Goal: Task Accomplishment & Management: Use online tool/utility

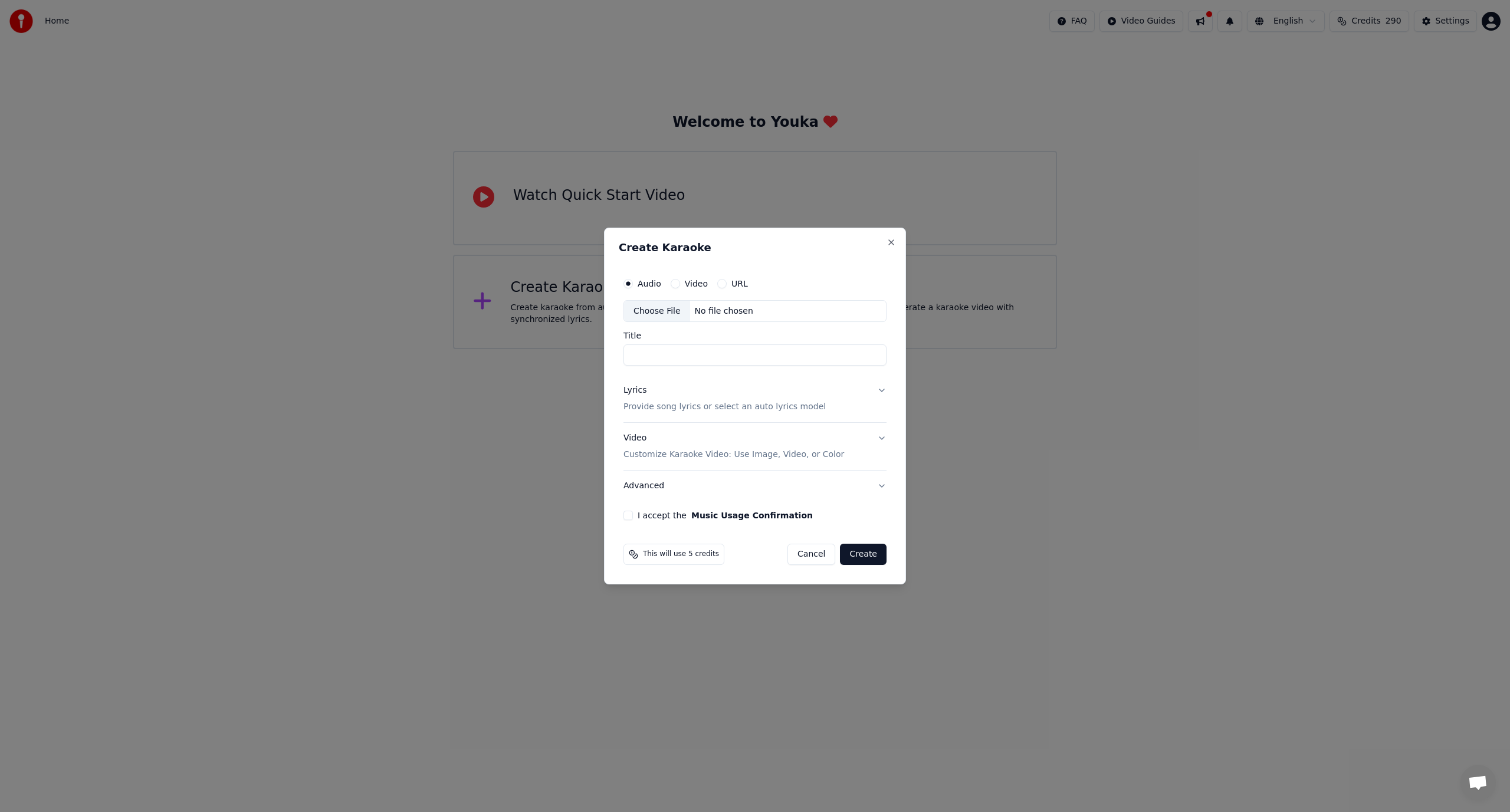
click at [822, 559] on button "Cancel" at bounding box center [811, 555] width 48 height 21
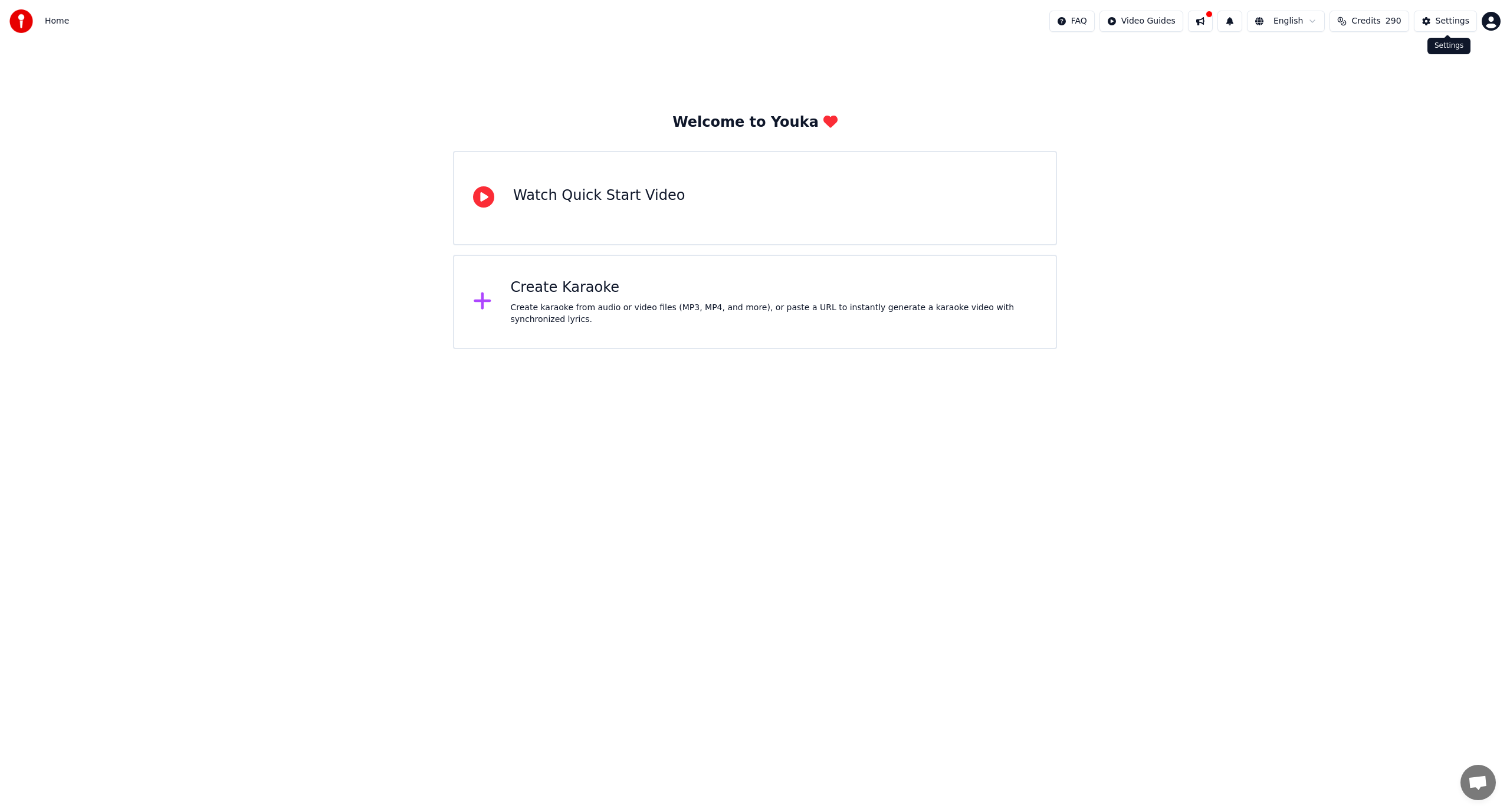
click at [1464, 22] on div "Settings" at bounding box center [1453, 21] width 34 height 12
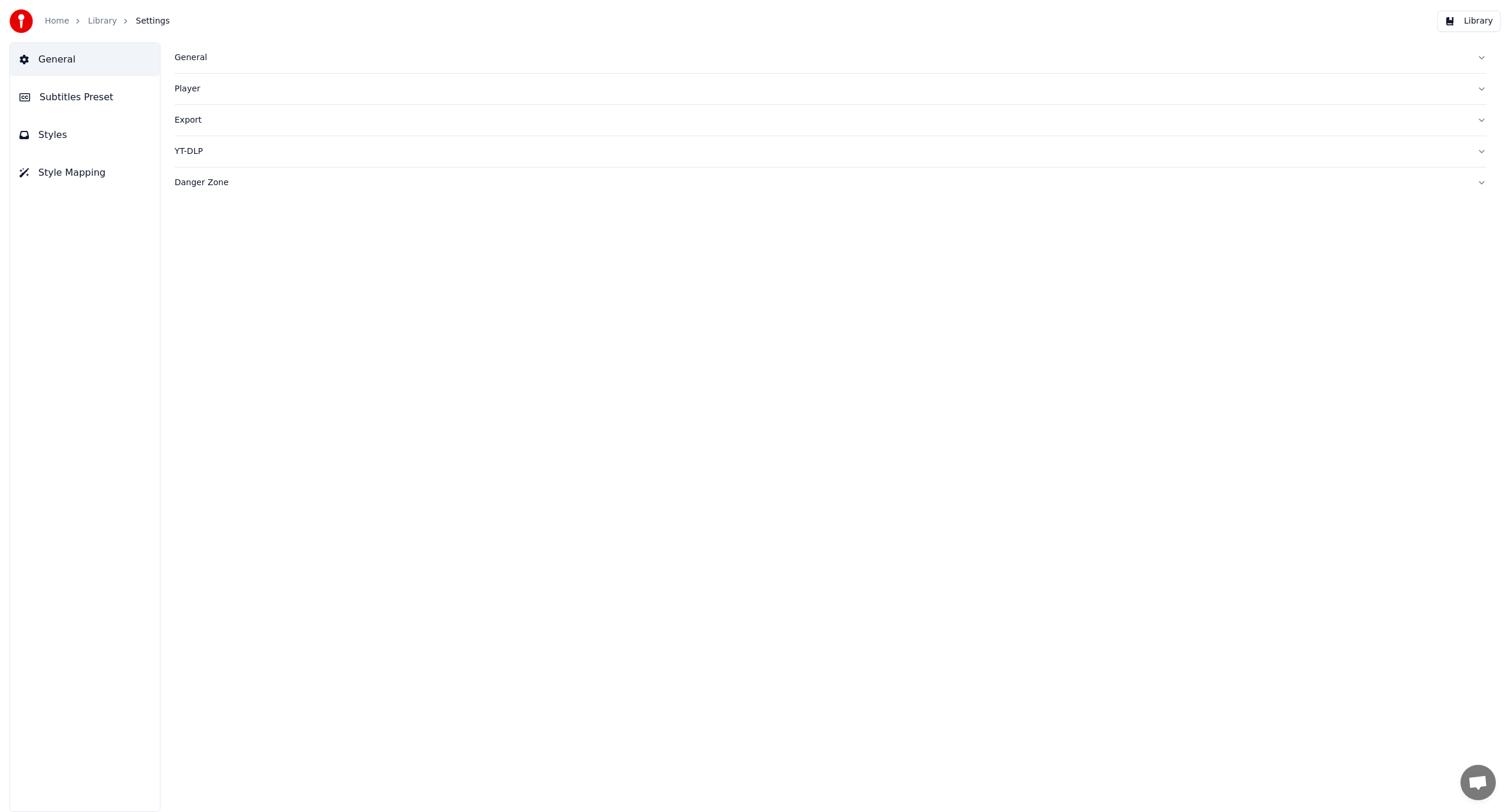
click at [120, 101] on button "Subtitles Preset" at bounding box center [85, 98] width 150 height 33
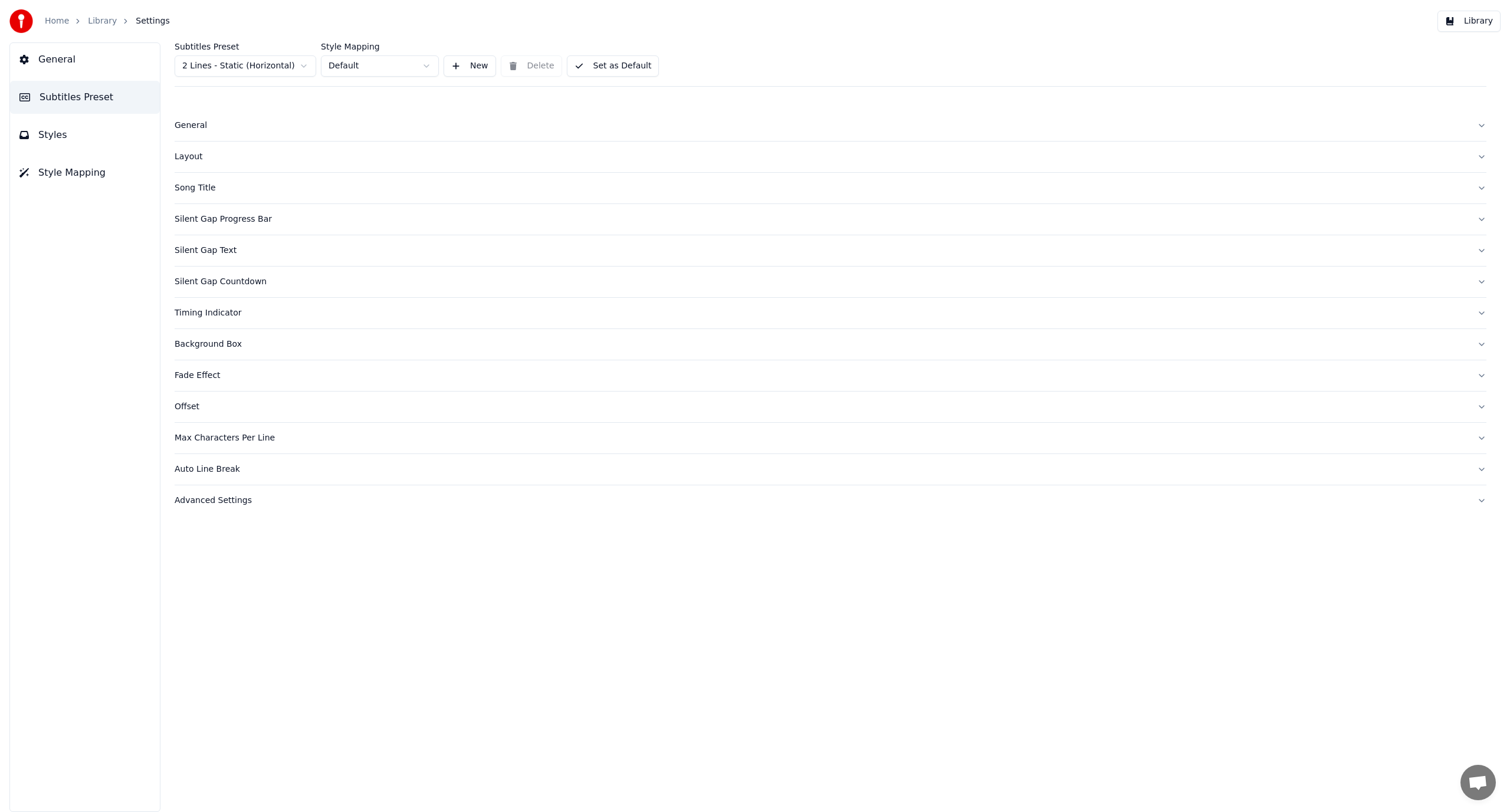
click at [231, 72] on html "Home Library Settings Library General Subtitles Preset Styles Style Mapping Sub…" at bounding box center [755, 406] width 1510 height 812
click at [231, 70] on html "Home Library Settings Library General Subtitles Preset Styles Style Mapping Sub…" at bounding box center [755, 406] width 1510 height 812
click at [231, 69] on html "Home Library Settings Library General Subtitles Preset Styles Style Mapping Sub…" at bounding box center [755, 406] width 1510 height 812
click at [256, 70] on html "Home Library Settings Library General Subtitles Preset Styles Style Mapping Sub…" at bounding box center [755, 406] width 1510 height 812
click at [465, 60] on button "New" at bounding box center [469, 66] width 53 height 21
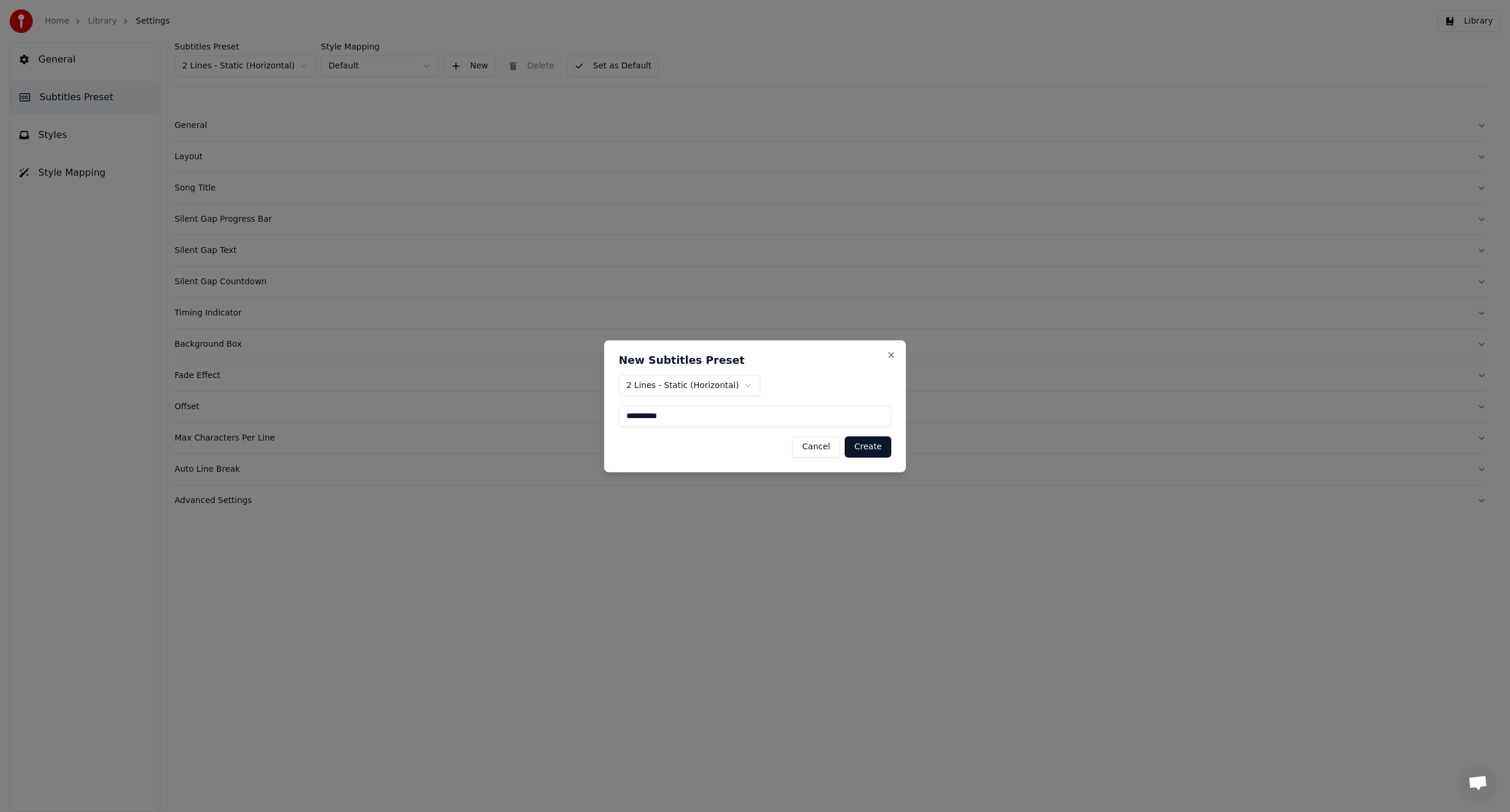
type input "**********"
click at [740, 379] on body "**********" at bounding box center [755, 406] width 1510 height 812
click at [874, 449] on button "Create" at bounding box center [868, 447] width 47 height 21
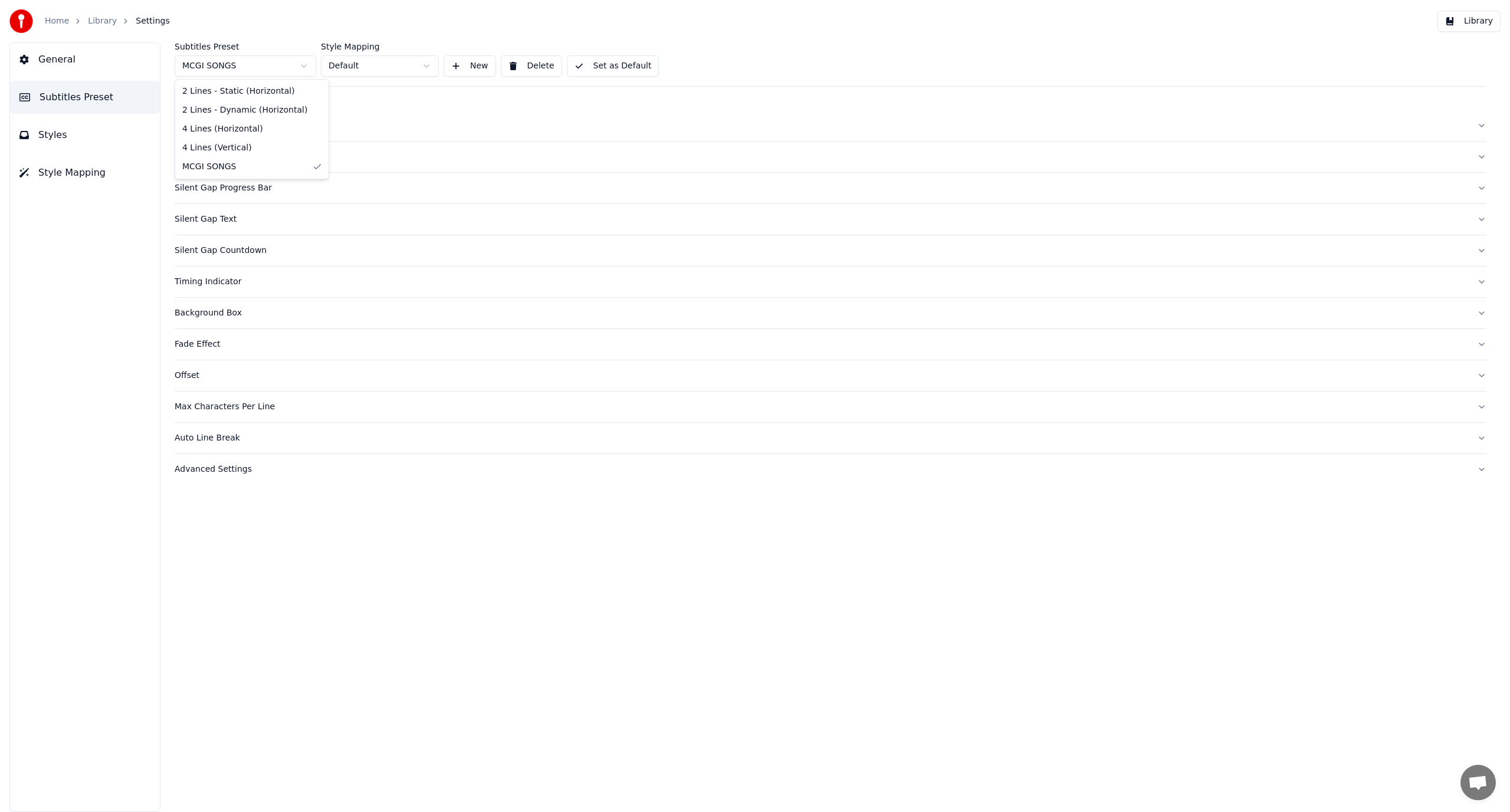
click at [243, 62] on html "Home Library Settings Library General Subtitles Preset Styles Style Mapping Sub…" at bounding box center [755, 406] width 1510 height 812
drag, startPoint x: 347, startPoint y: 104, endPoint x: 327, endPoint y: 128, distance: 31.2
click at [349, 105] on div "General Song Title Silent Gap Progress Bar Silent Gap Text Silent Gap Countdown…" at bounding box center [830, 295] width 1312 height 398
click at [1490, 125] on div "Subtitles Preset MCGI SONGS Style Mapping Default New Delete Set as Default Gen…" at bounding box center [830, 427] width 1359 height 770
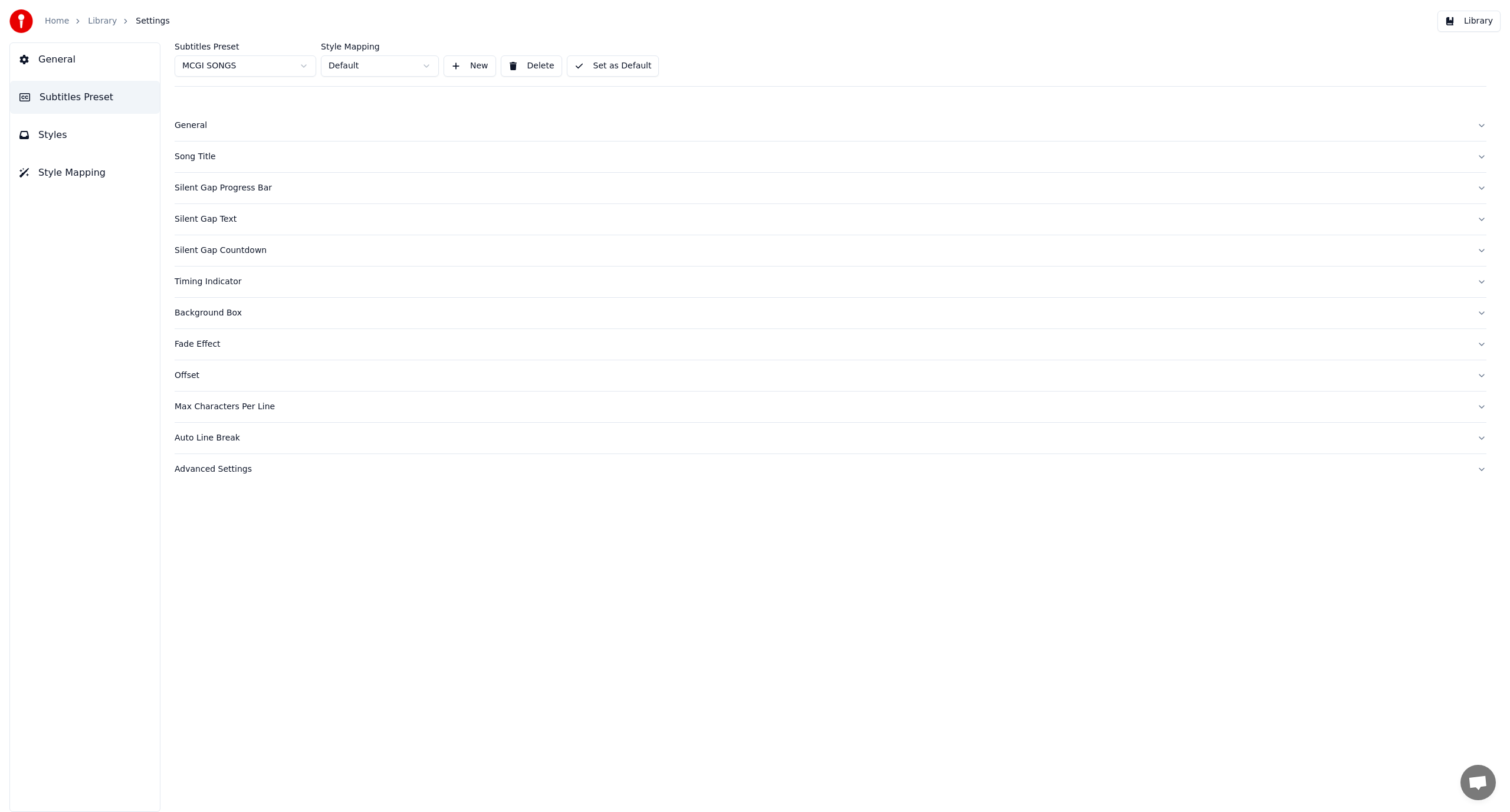
click at [1480, 124] on button "General" at bounding box center [830, 125] width 1312 height 31
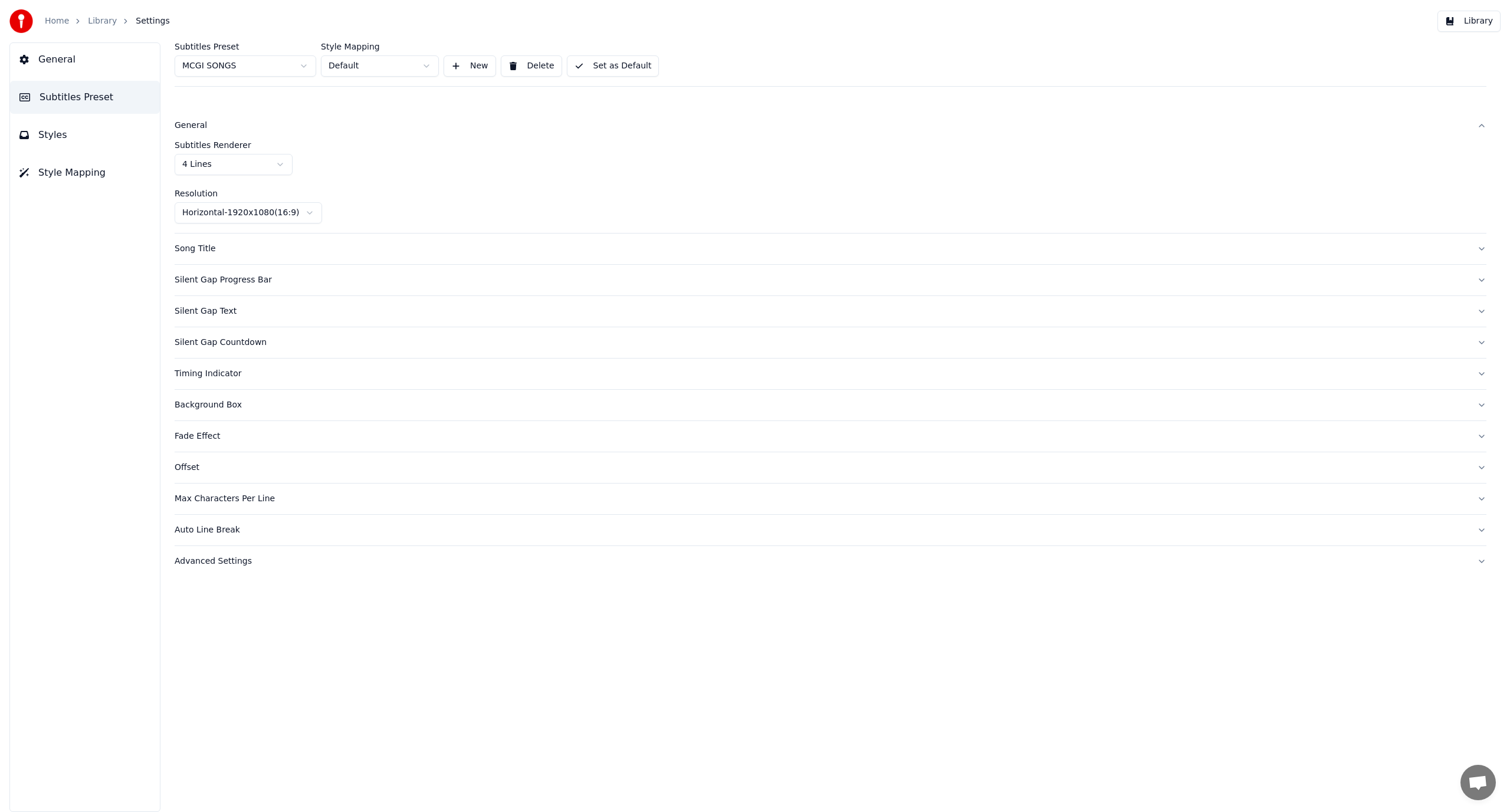
click at [1480, 124] on button "General" at bounding box center [830, 125] width 1312 height 31
click at [626, 67] on button "Set as Default" at bounding box center [613, 66] width 92 height 21
click at [1478, 312] on button "Silent Gap Text" at bounding box center [830, 311] width 1312 height 31
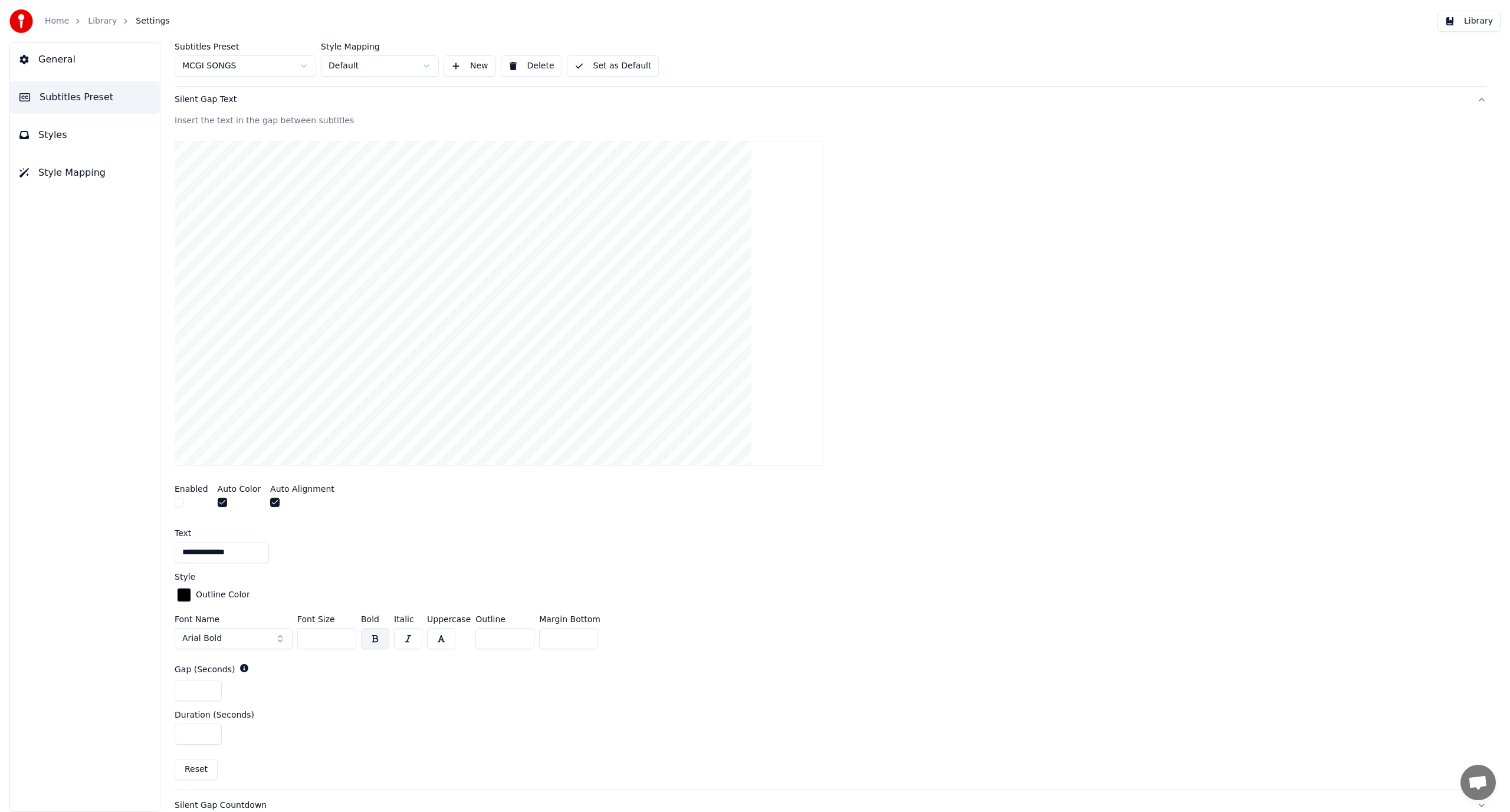
scroll to position [236, 0]
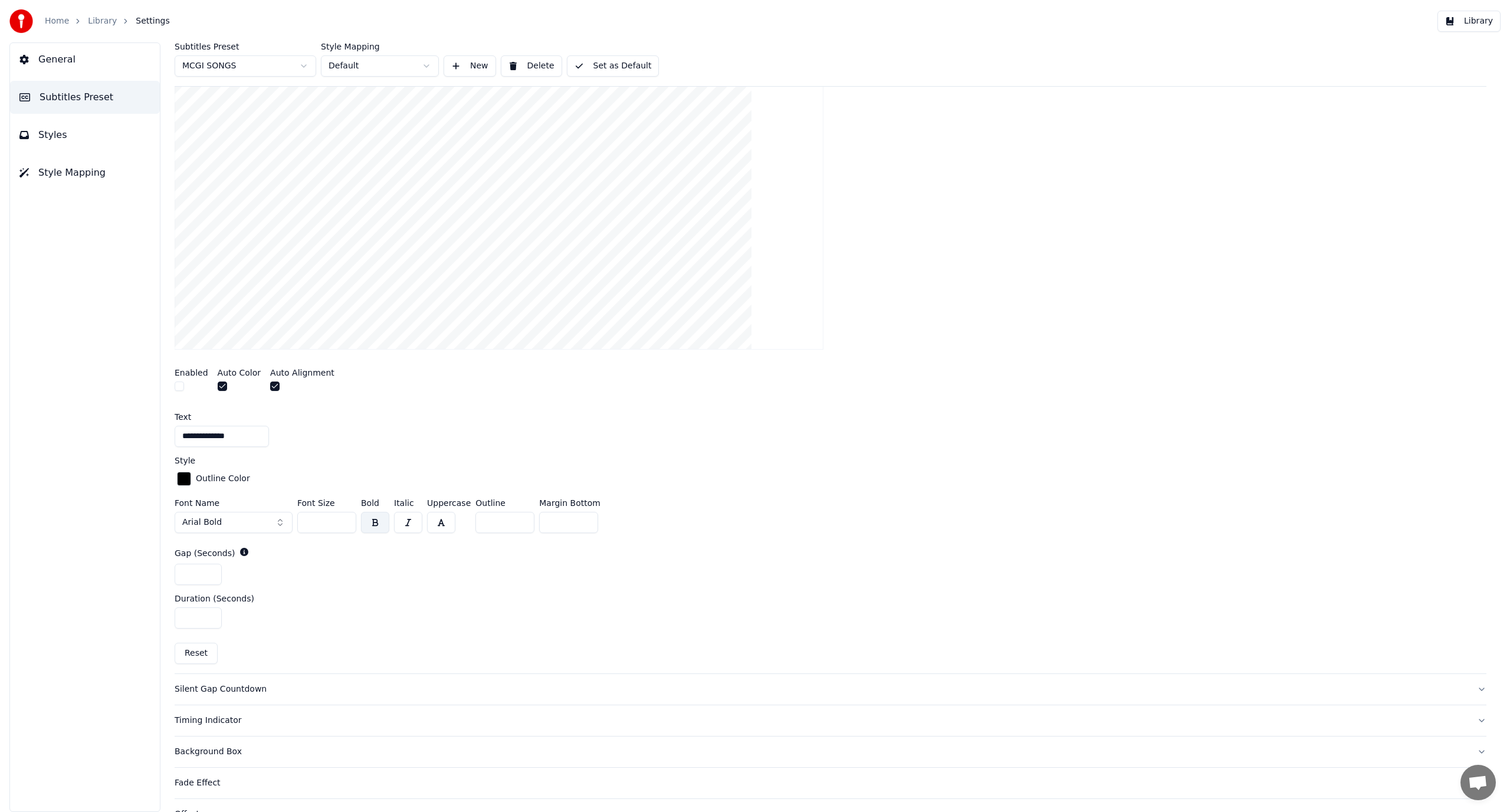
click at [1470, 686] on button "Silent Gap Countdown" at bounding box center [830, 689] width 1312 height 31
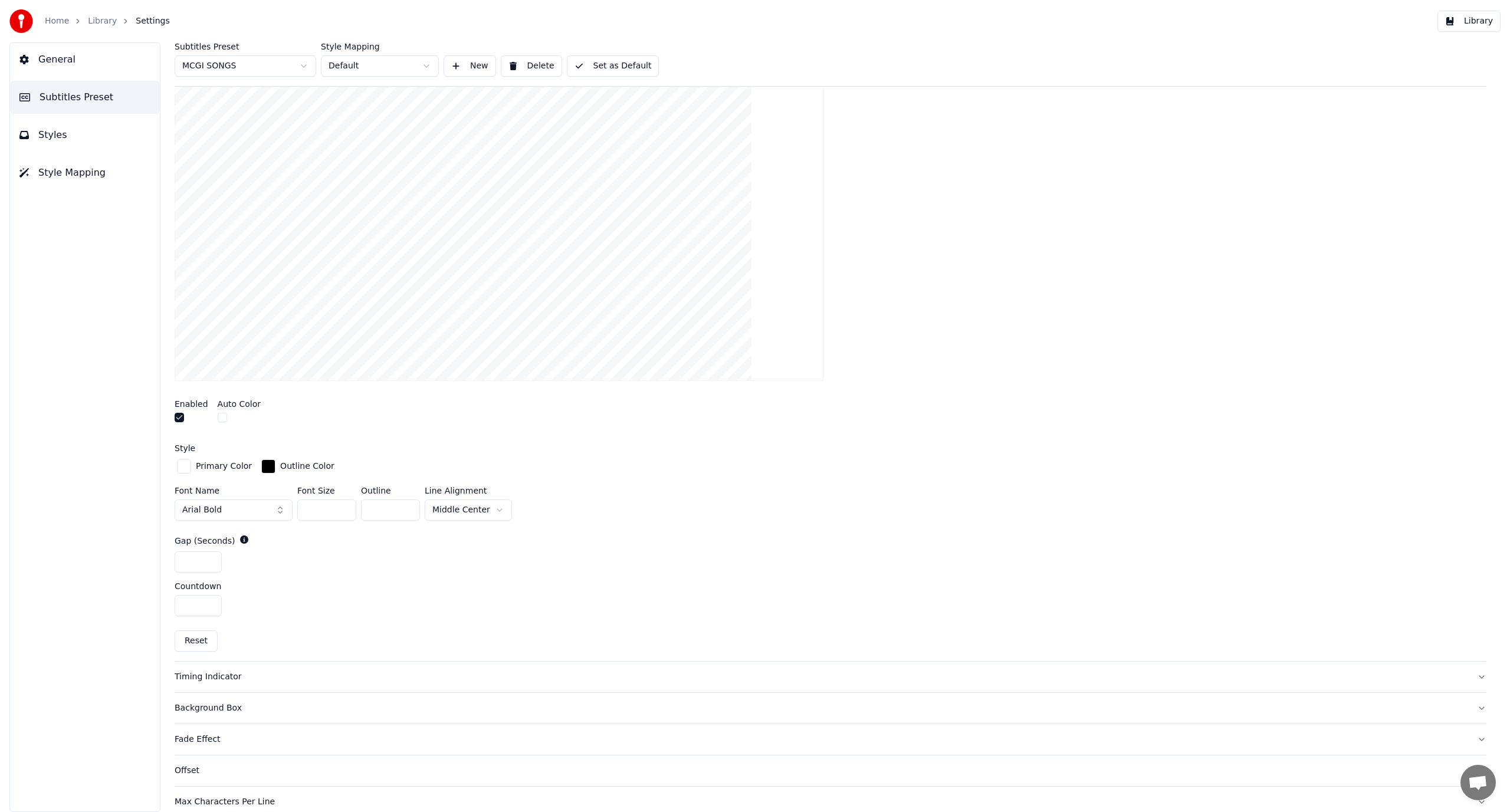
scroll to position [118, 0]
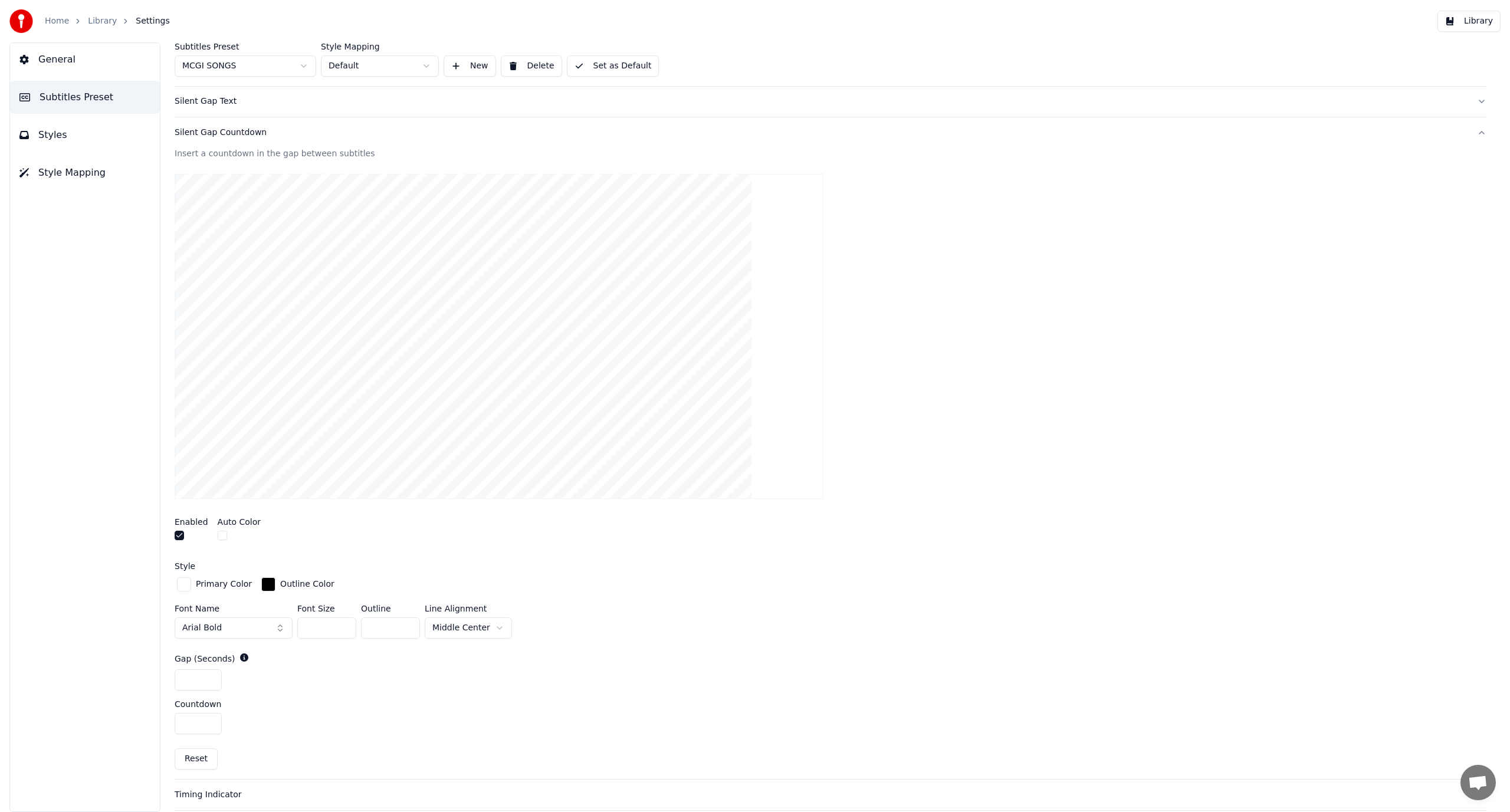
click at [408, 627] on input "*" at bounding box center [391, 628] width 59 height 21
click at [407, 629] on input "*" at bounding box center [391, 628] width 59 height 21
type input "*"
click at [407, 629] on input "*" at bounding box center [391, 628] width 59 height 21
click at [477, 629] on html "Home Library Settings Library General Subtitles Preset Styles Style Mapping Sub…" at bounding box center [755, 406] width 1510 height 812
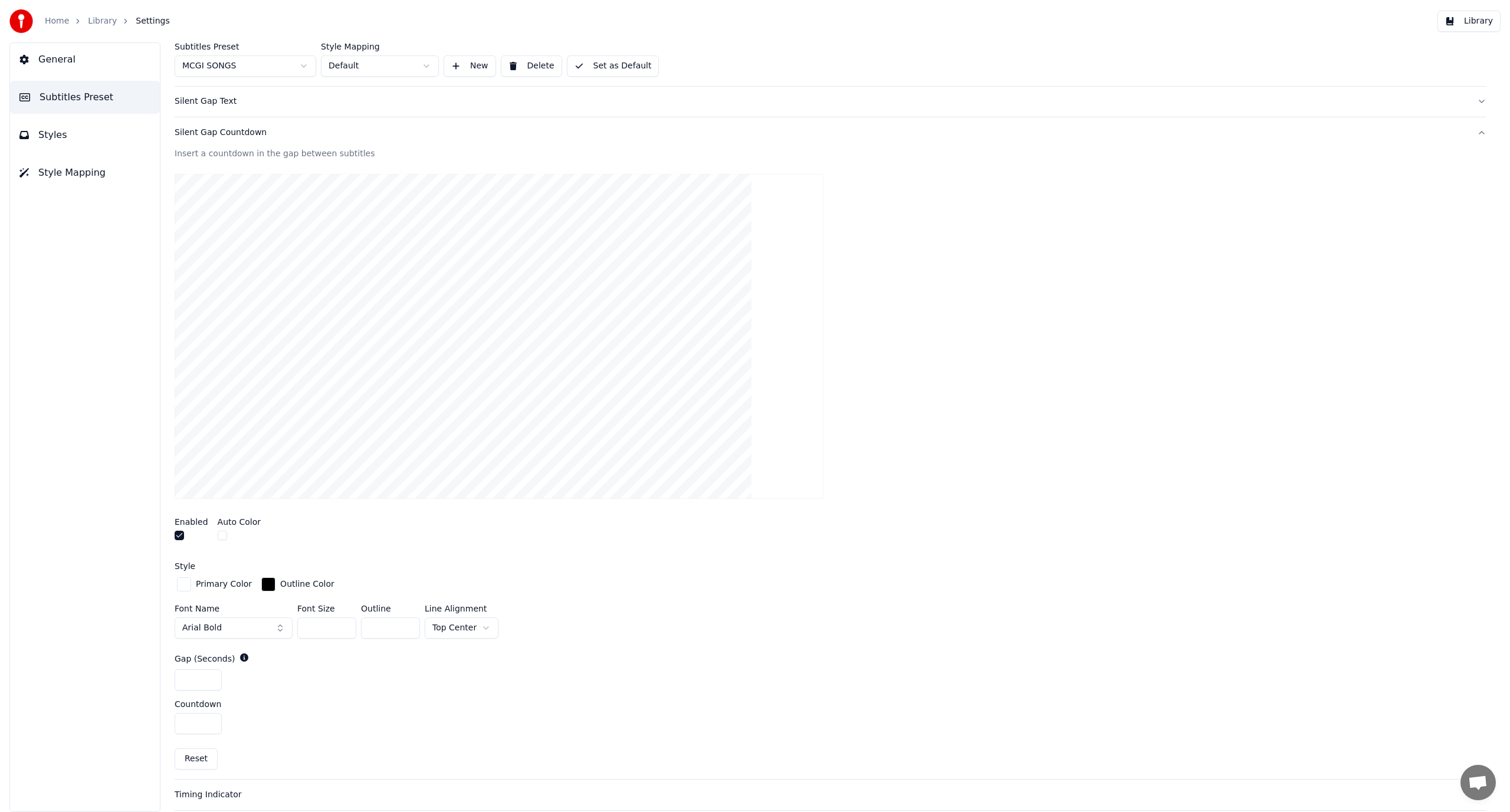
click at [588, 641] on div "Font Name Arial Bold Font Size ** Outline * Line Alignment Top Center" at bounding box center [830, 624] width 1312 height 39
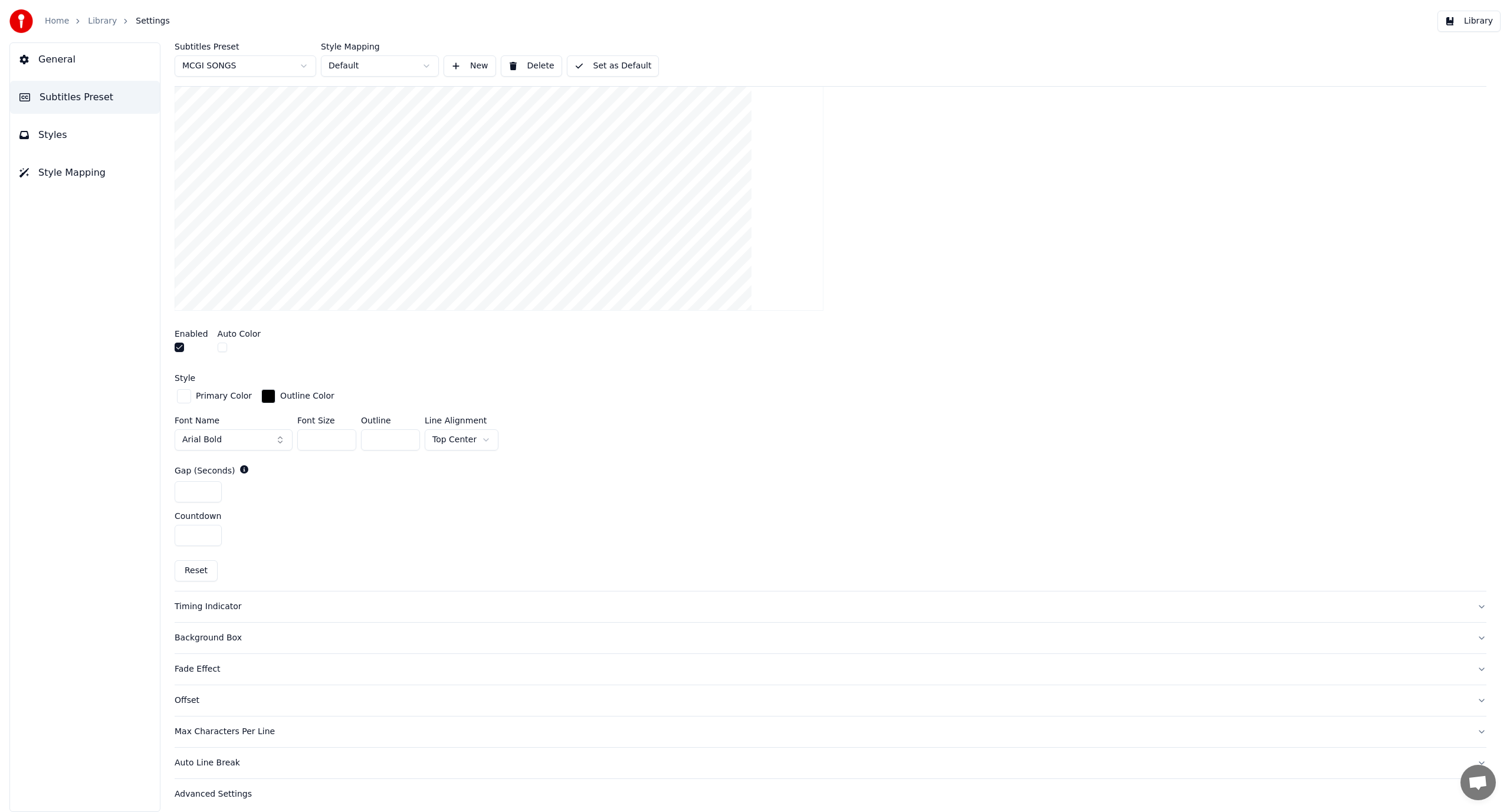
scroll to position [312, 0]
click at [1467, 726] on button "Max Characters Per Line" at bounding box center [830, 726] width 1312 height 31
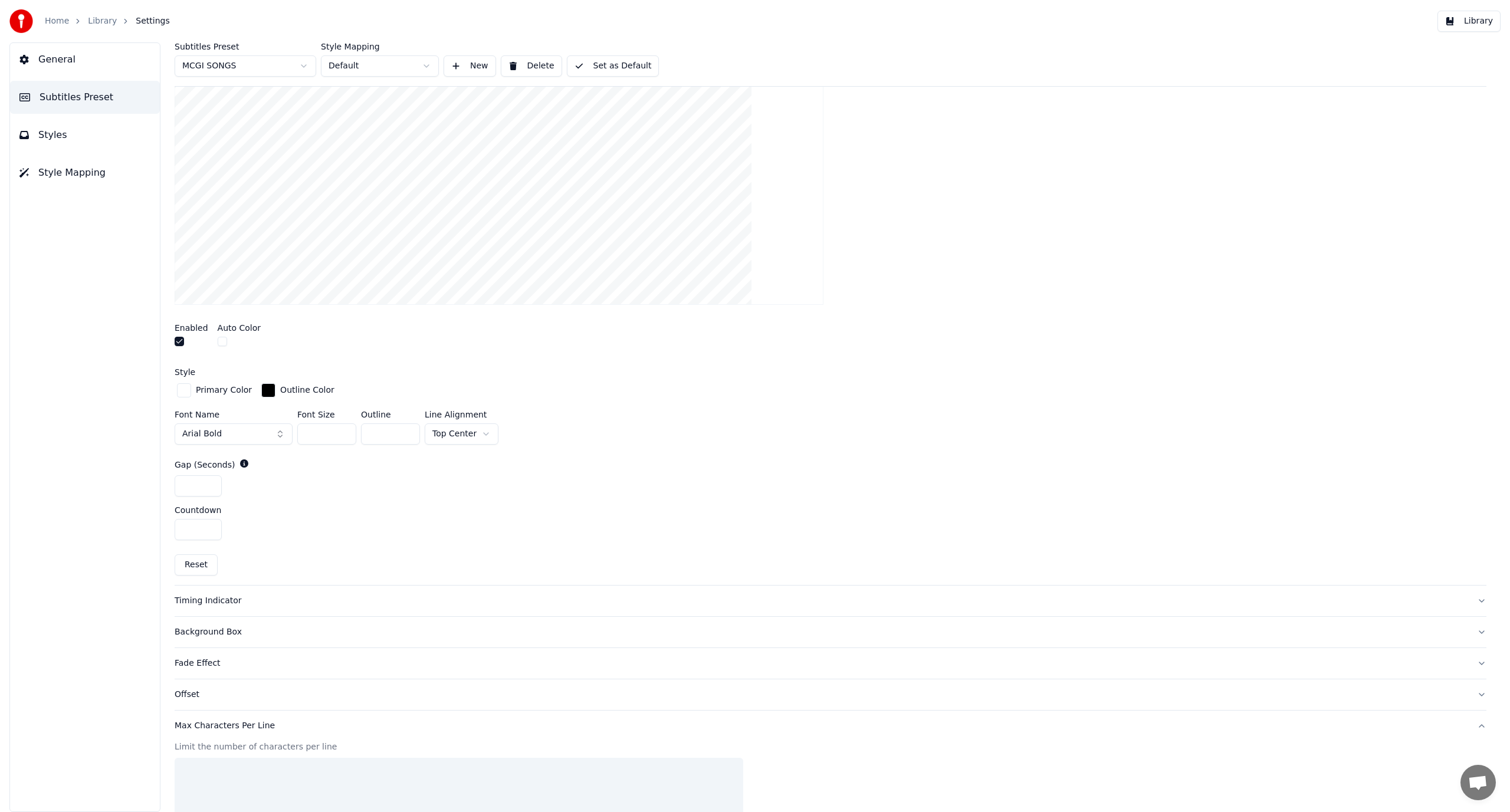
scroll to position [165, 0]
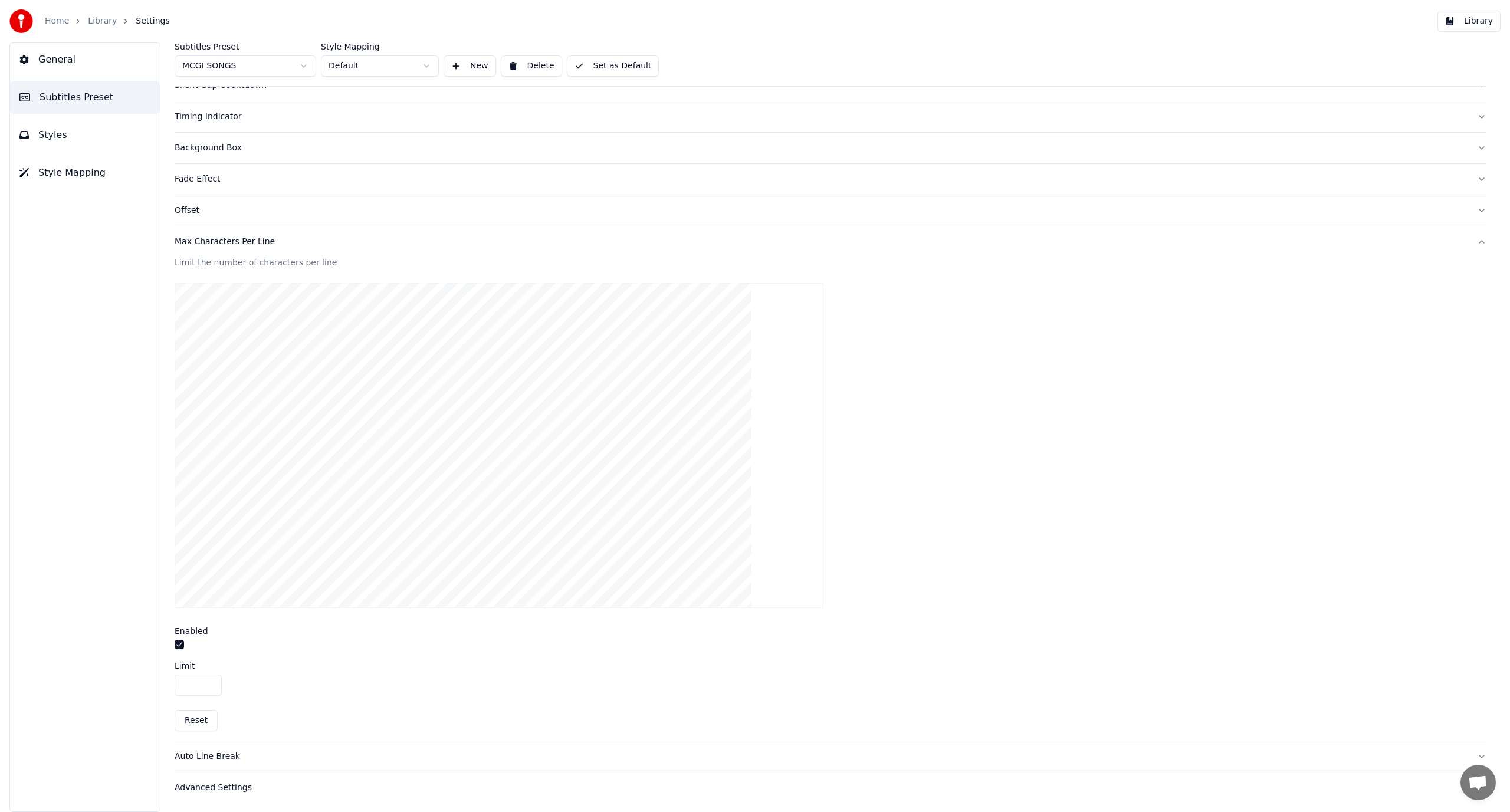
click at [1430, 784] on div "Advanced Settings" at bounding box center [821, 788] width 1293 height 12
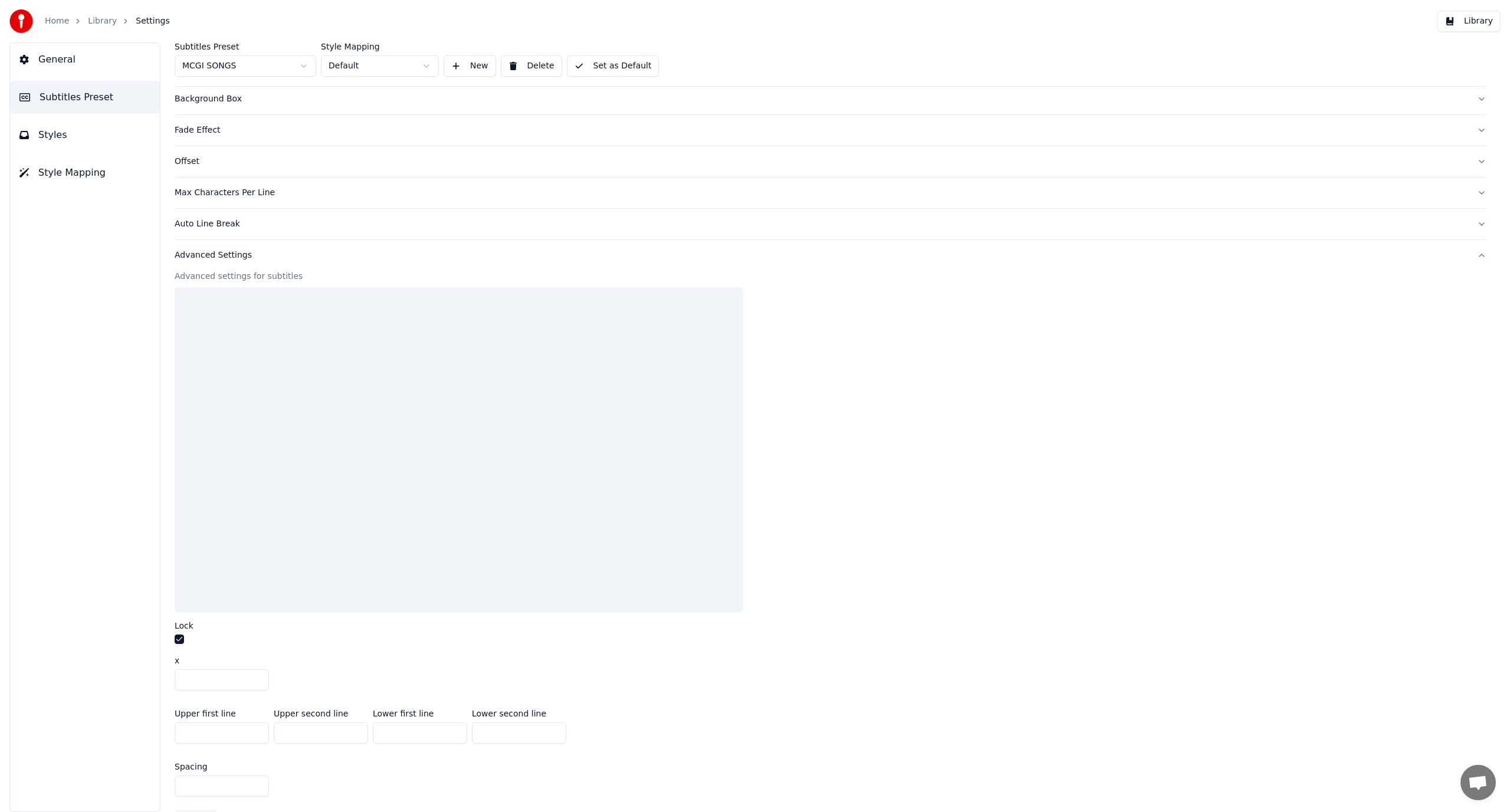
scroll to position [253, 0]
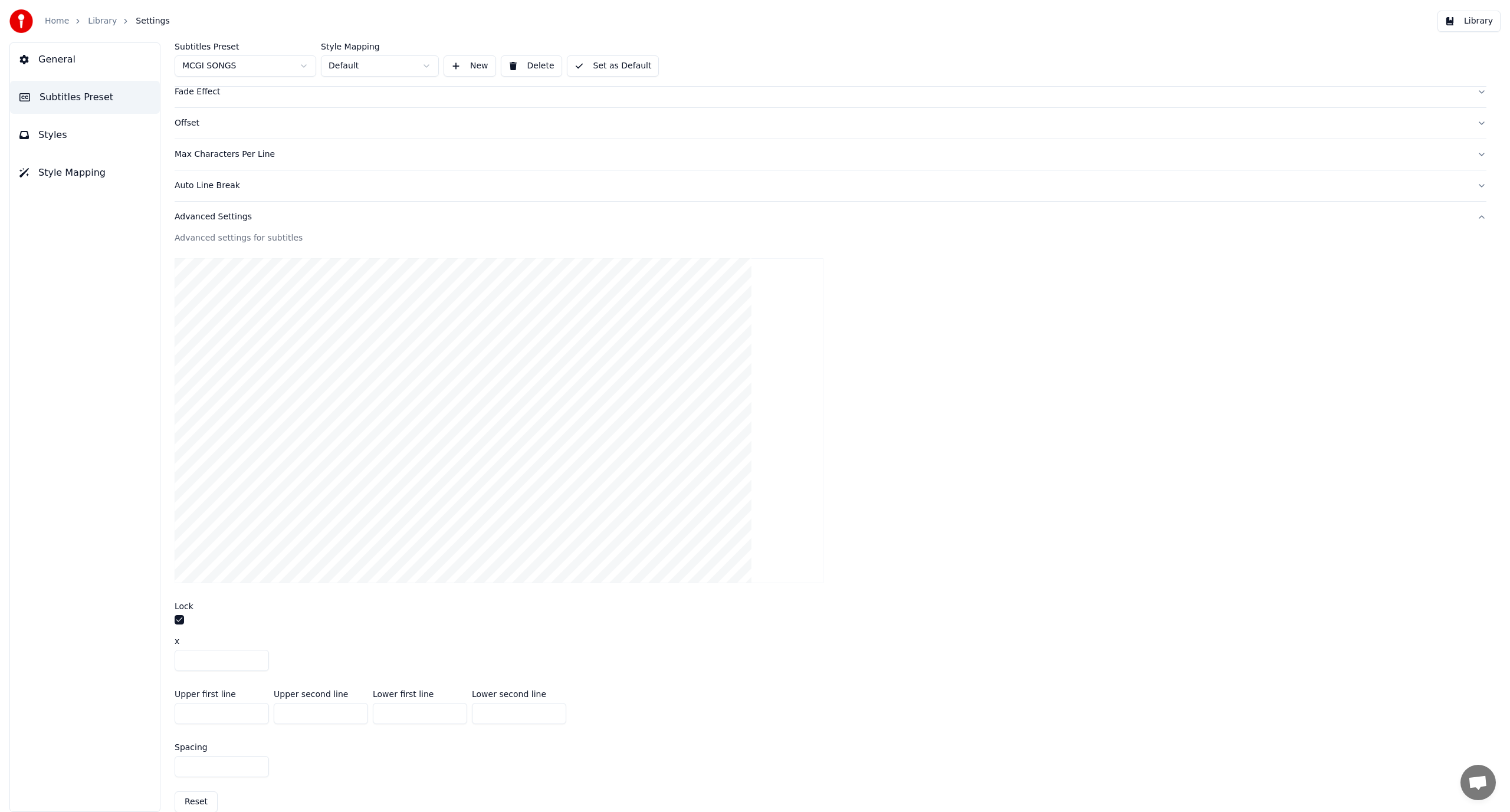
click at [210, 713] on input "***" at bounding box center [221, 714] width 94 height 21
click at [207, 713] on input "***" at bounding box center [221, 714] width 94 height 21
drag, startPoint x: 207, startPoint y: 713, endPoint x: 72, endPoint y: 729, distance: 135.9
click at [72, 729] on div "General Subtitles Preset Styles Style Mapping Subtitles Preset MCGI SONGS Style…" at bounding box center [755, 427] width 1510 height 770
type input "*"
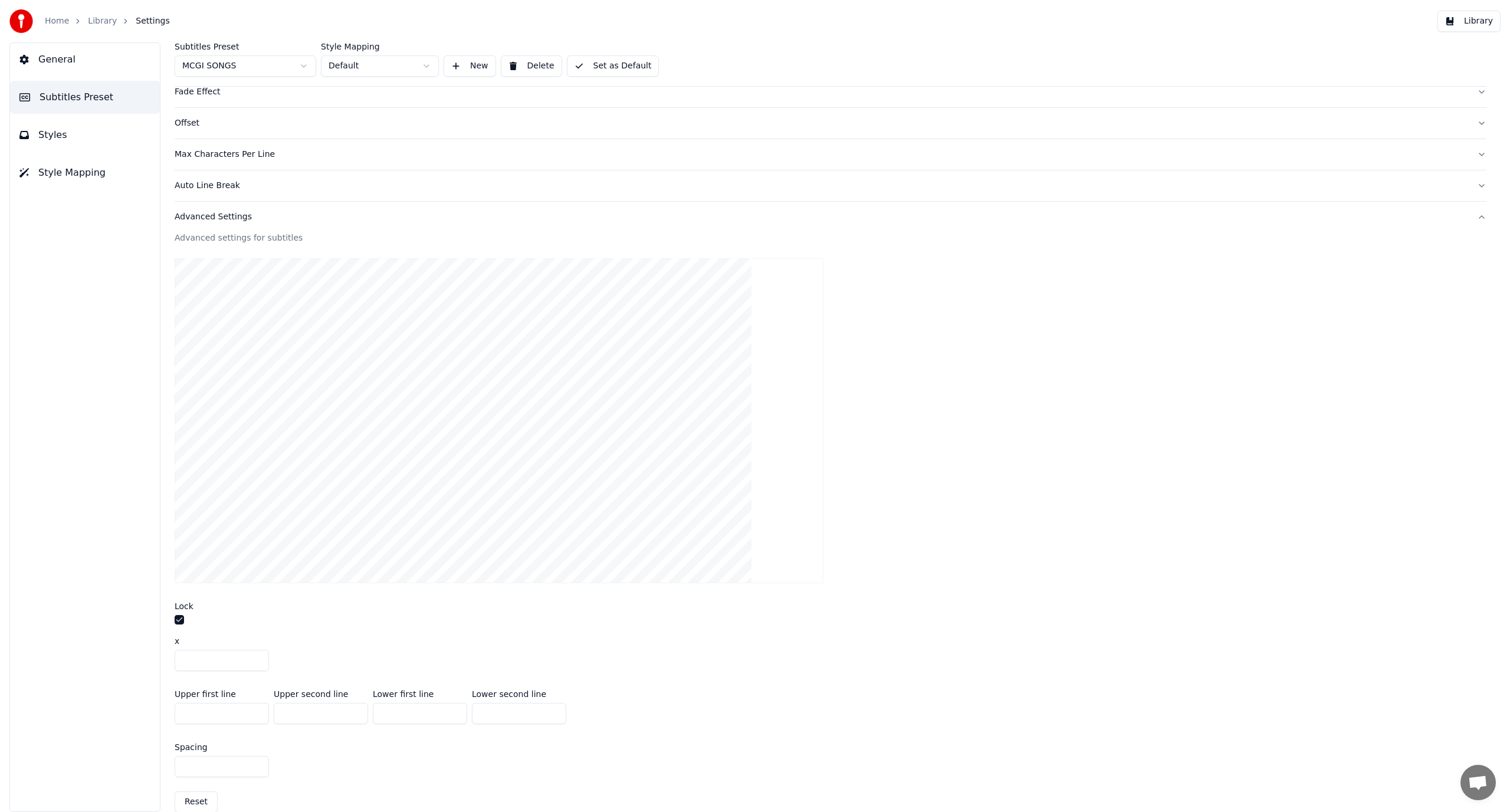
type input "***"
type input "**"
type input "***"
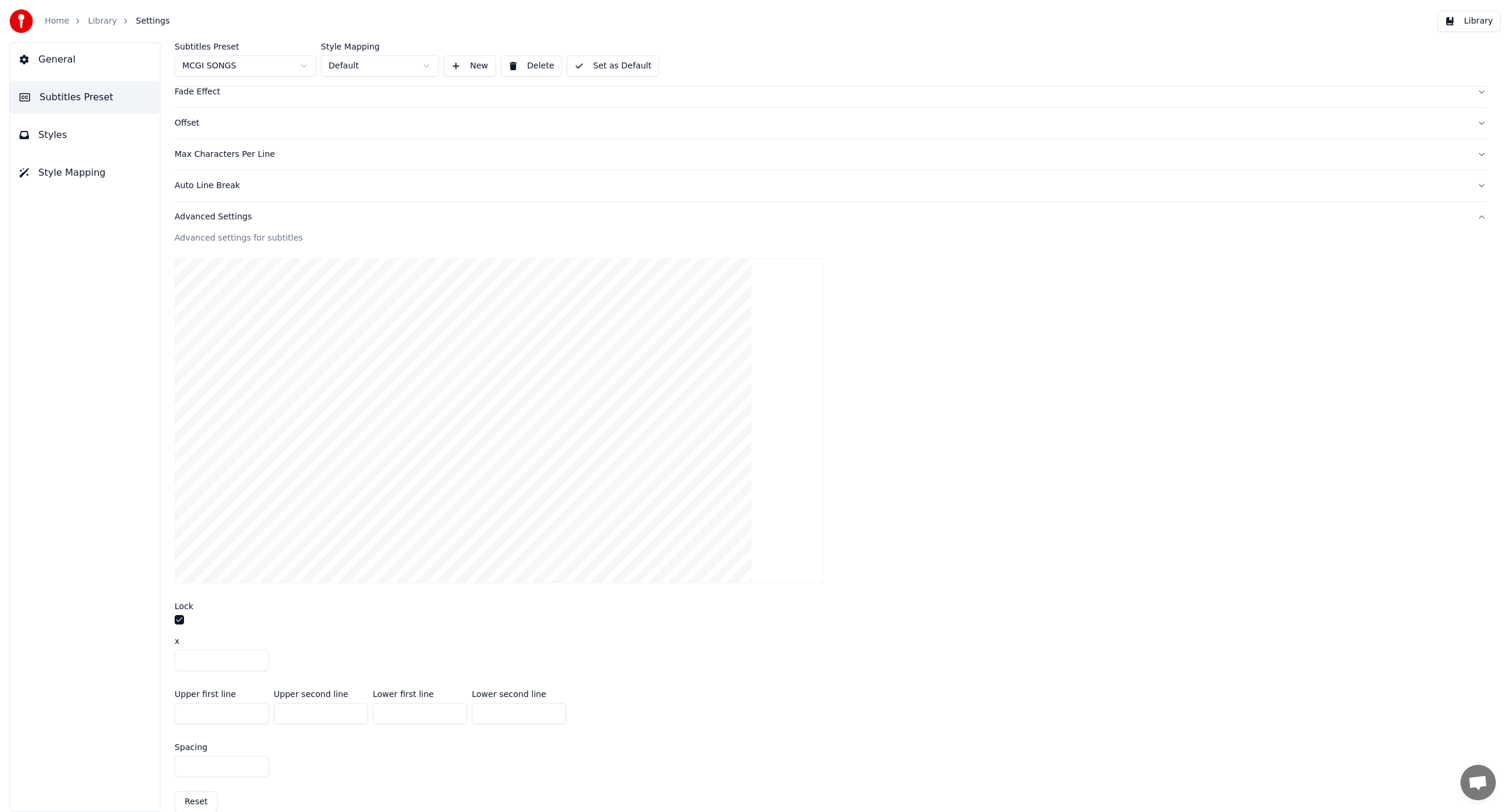
type input "***"
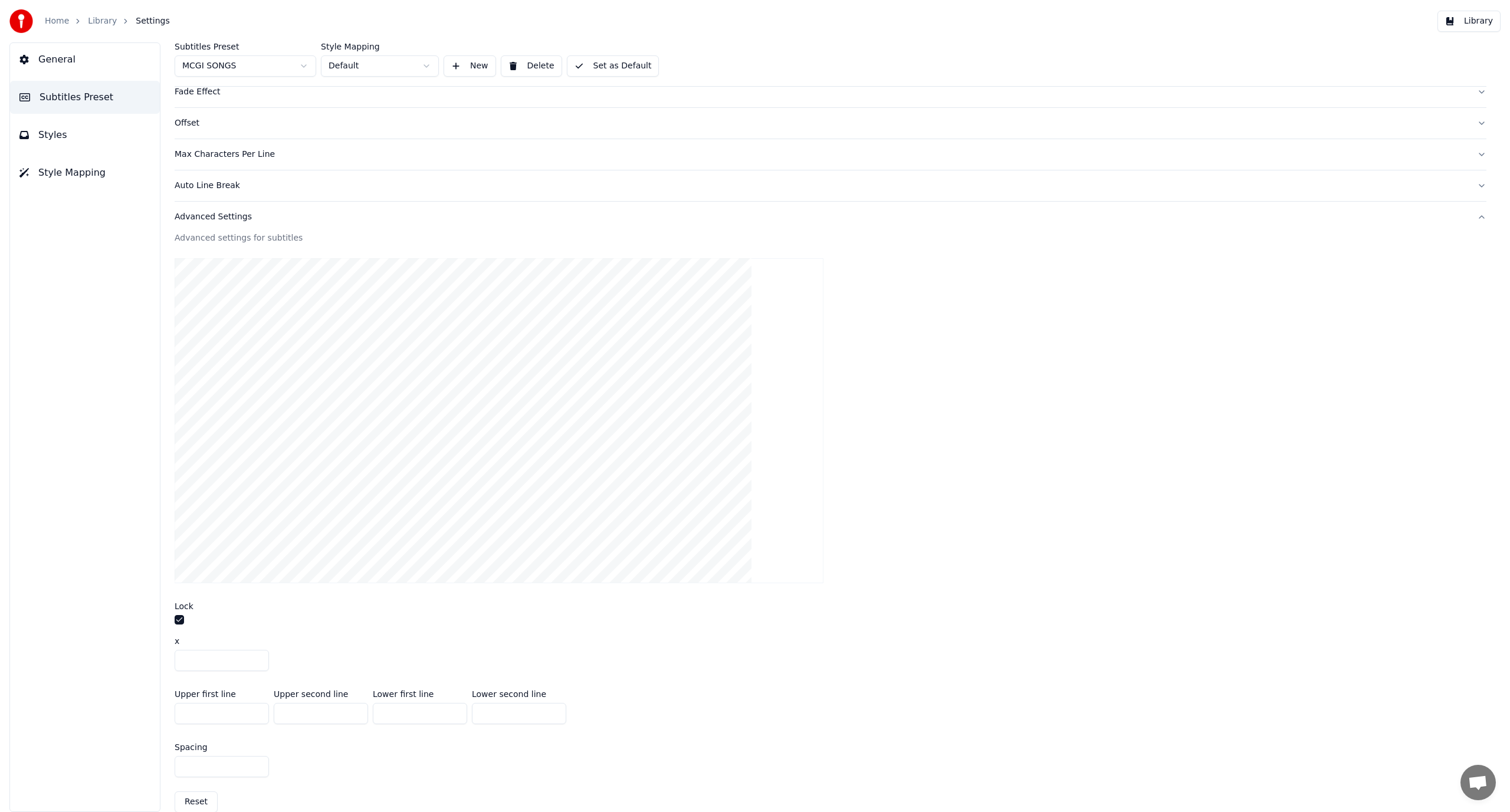
type input "***"
click at [304, 717] on input "***" at bounding box center [320, 714] width 94 height 21
type input "****"
type input "**"
type input "***"
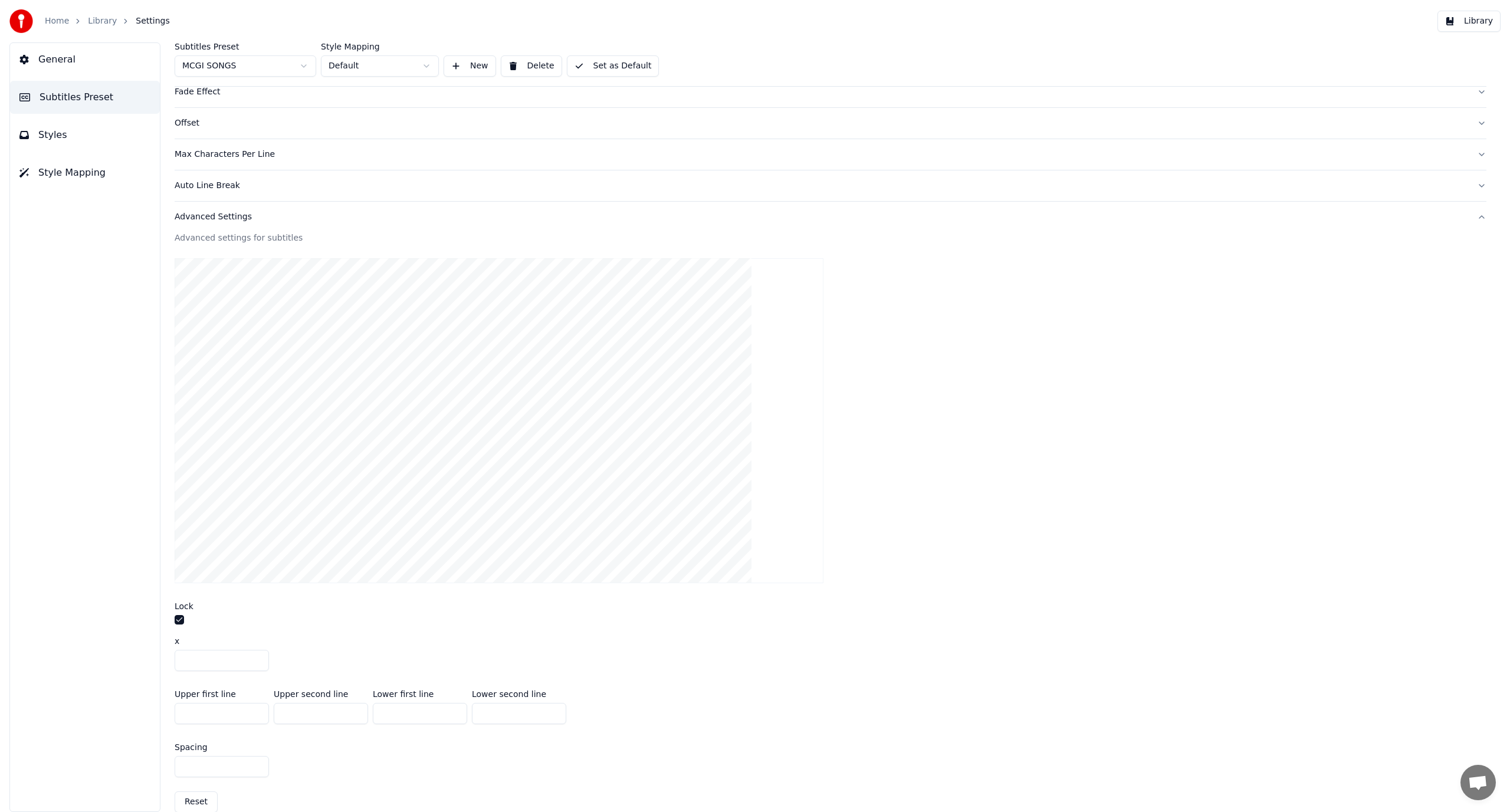
type input "***"
type input "****"
type input "*"
type input "***"
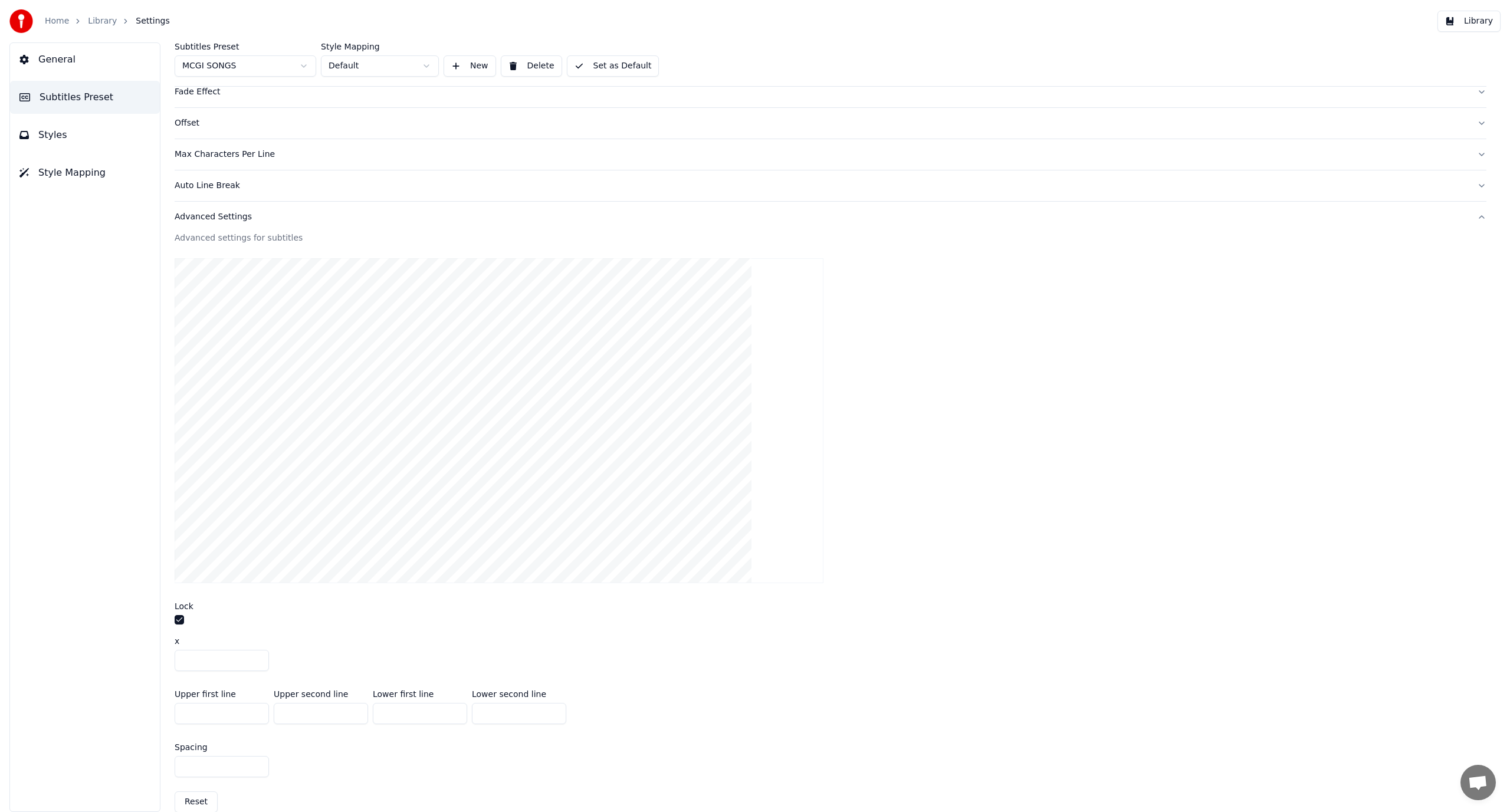
type input "****"
type input "**"
type input "***"
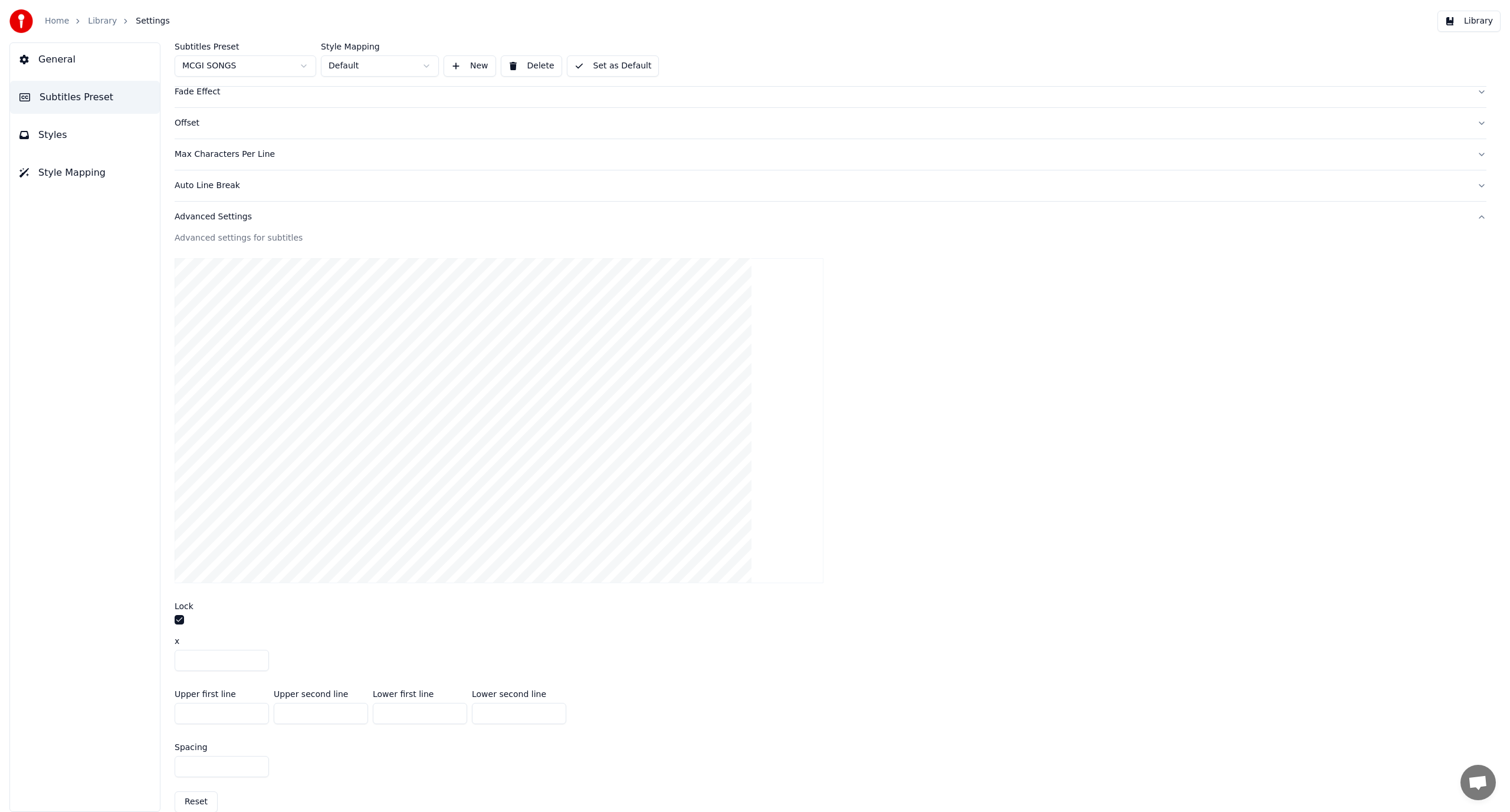
type input "***"
click at [654, 701] on div "Upper first line *** Upper second line *** Lower first line *** Lower second li…" at bounding box center [830, 707] width 1312 height 53
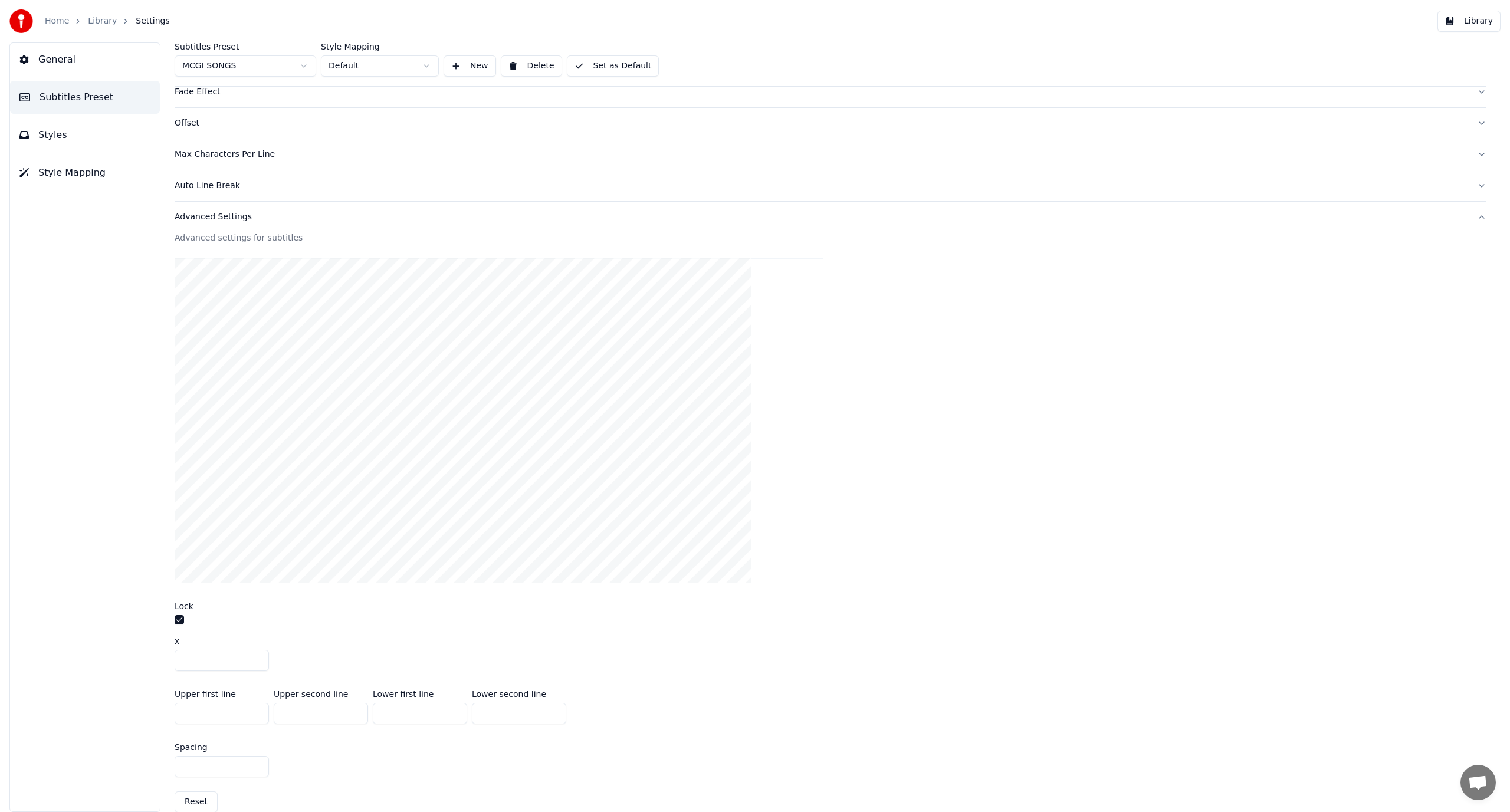
click at [384, 712] on input "***" at bounding box center [420, 714] width 94 height 21
click at [384, 713] on input "***" at bounding box center [420, 714] width 94 height 21
click at [192, 715] on input "***" at bounding box center [221, 714] width 94 height 21
type input "**"
type input "***"
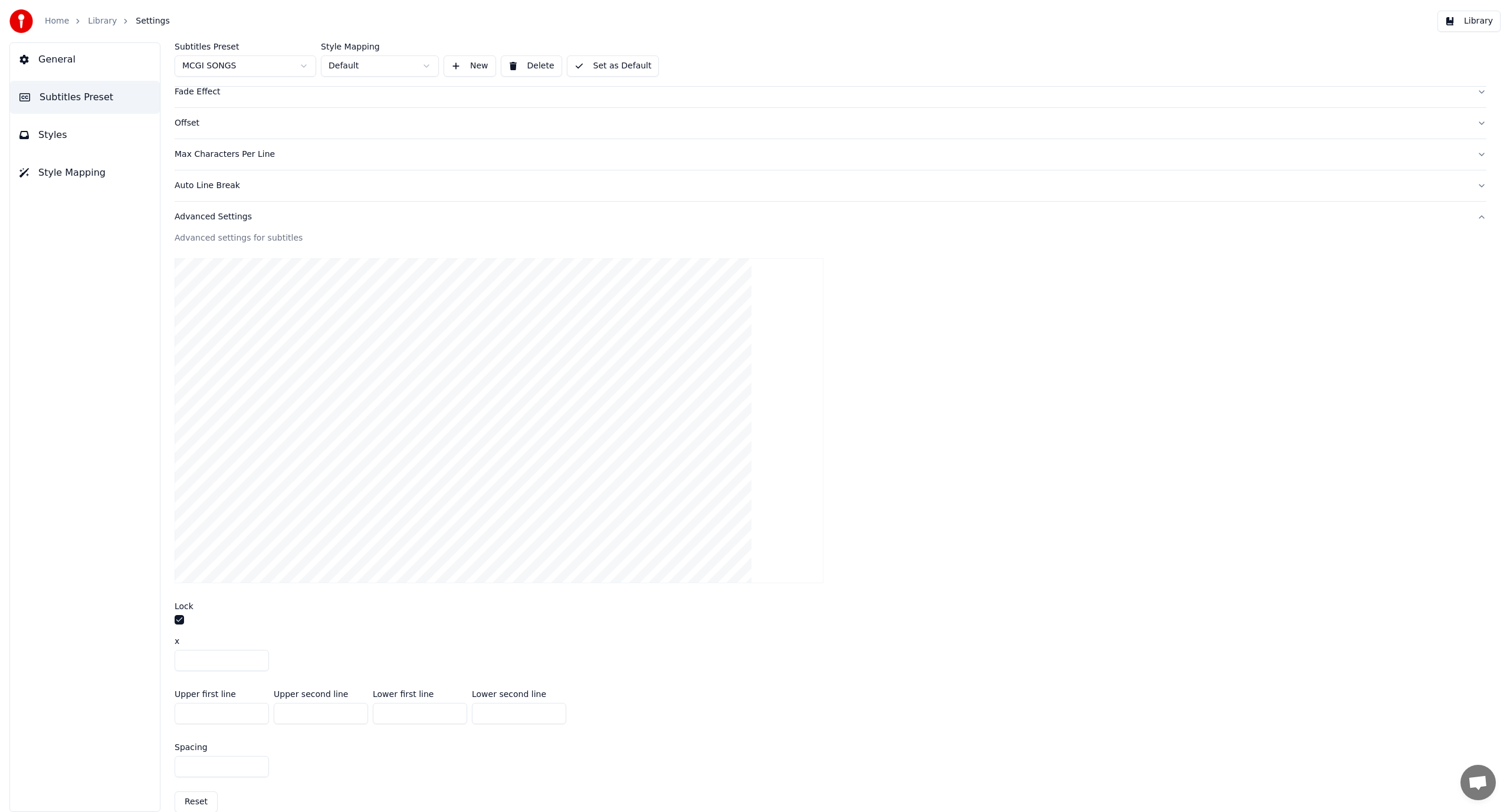
type input "***"
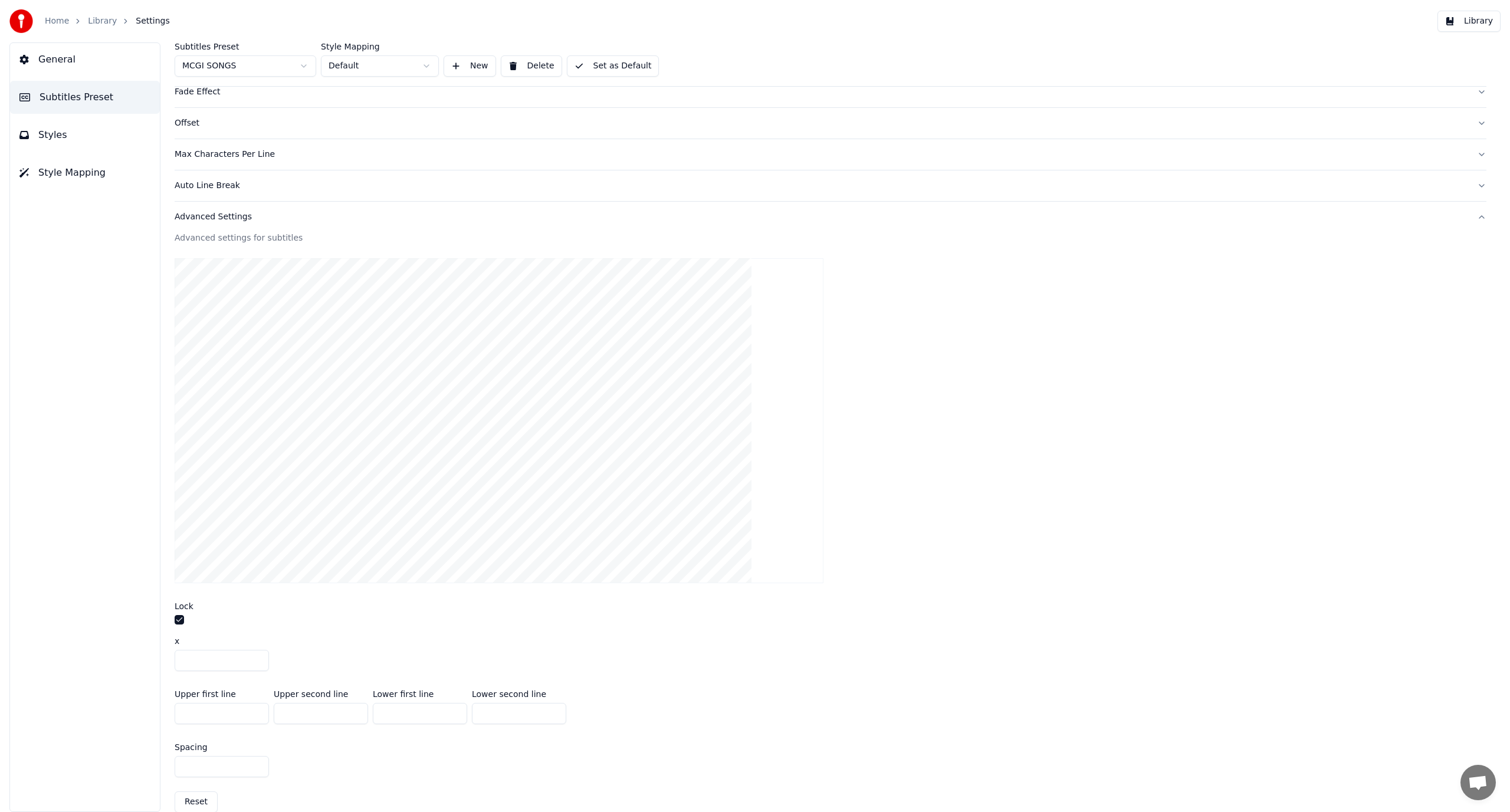
type input "***"
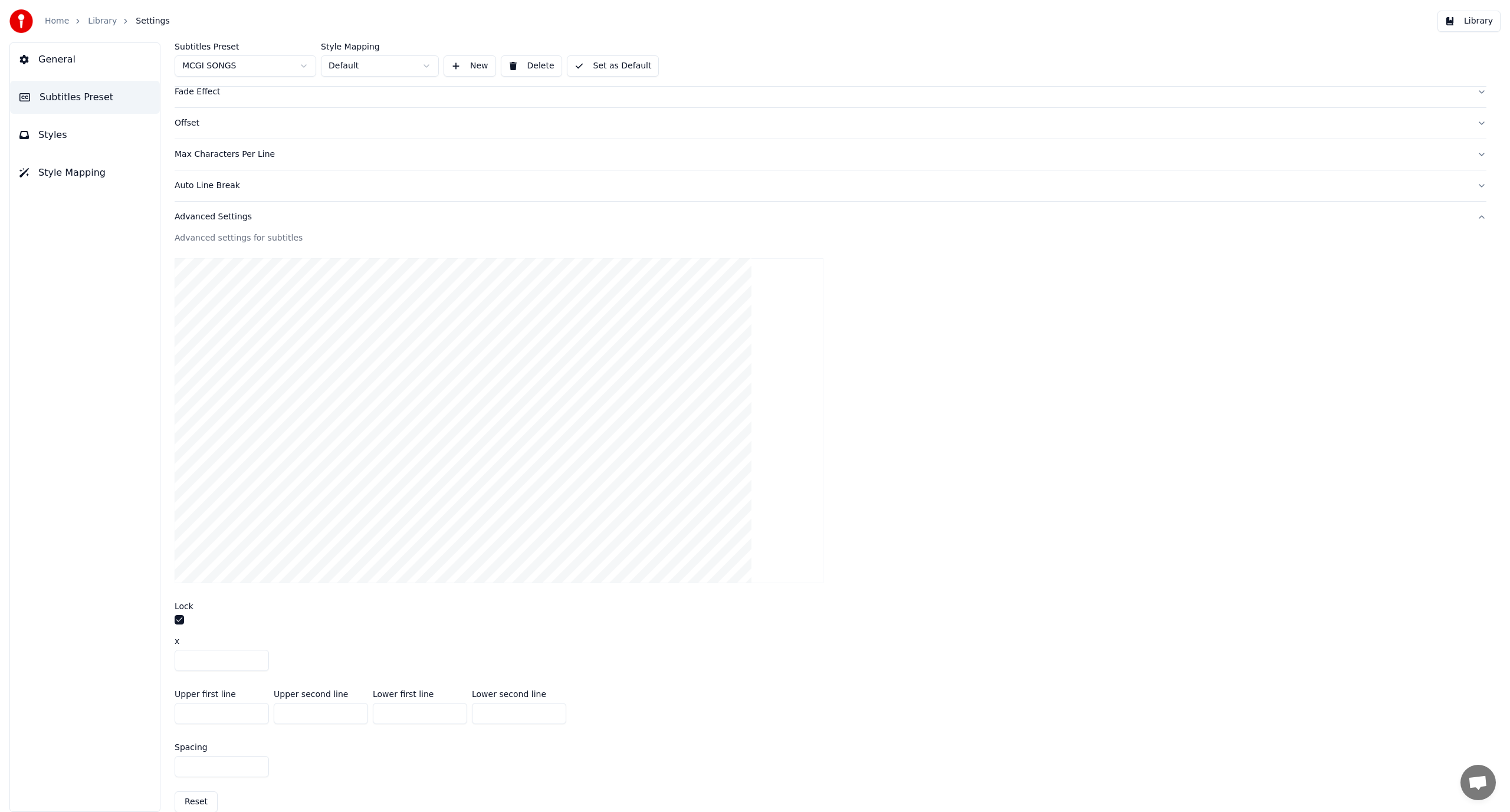
type input "***"
click at [356, 711] on input "***" at bounding box center [320, 714] width 94 height 21
drag, startPoint x: 294, startPoint y: 712, endPoint x: 286, endPoint y: 718, distance: 10.0
click at [286, 718] on input "***" at bounding box center [320, 714] width 94 height 21
type input "****"
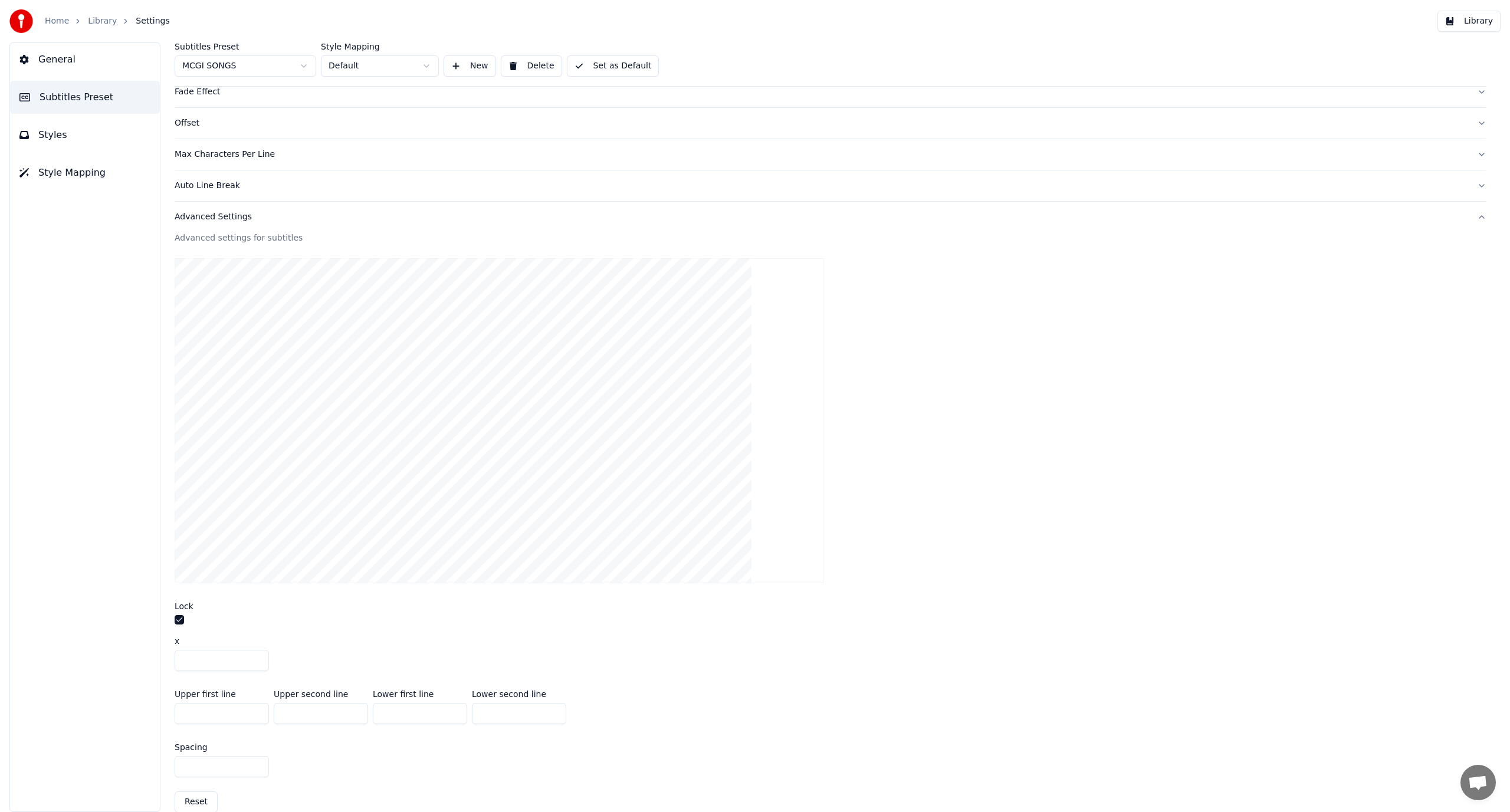
type input "**"
type input "***"
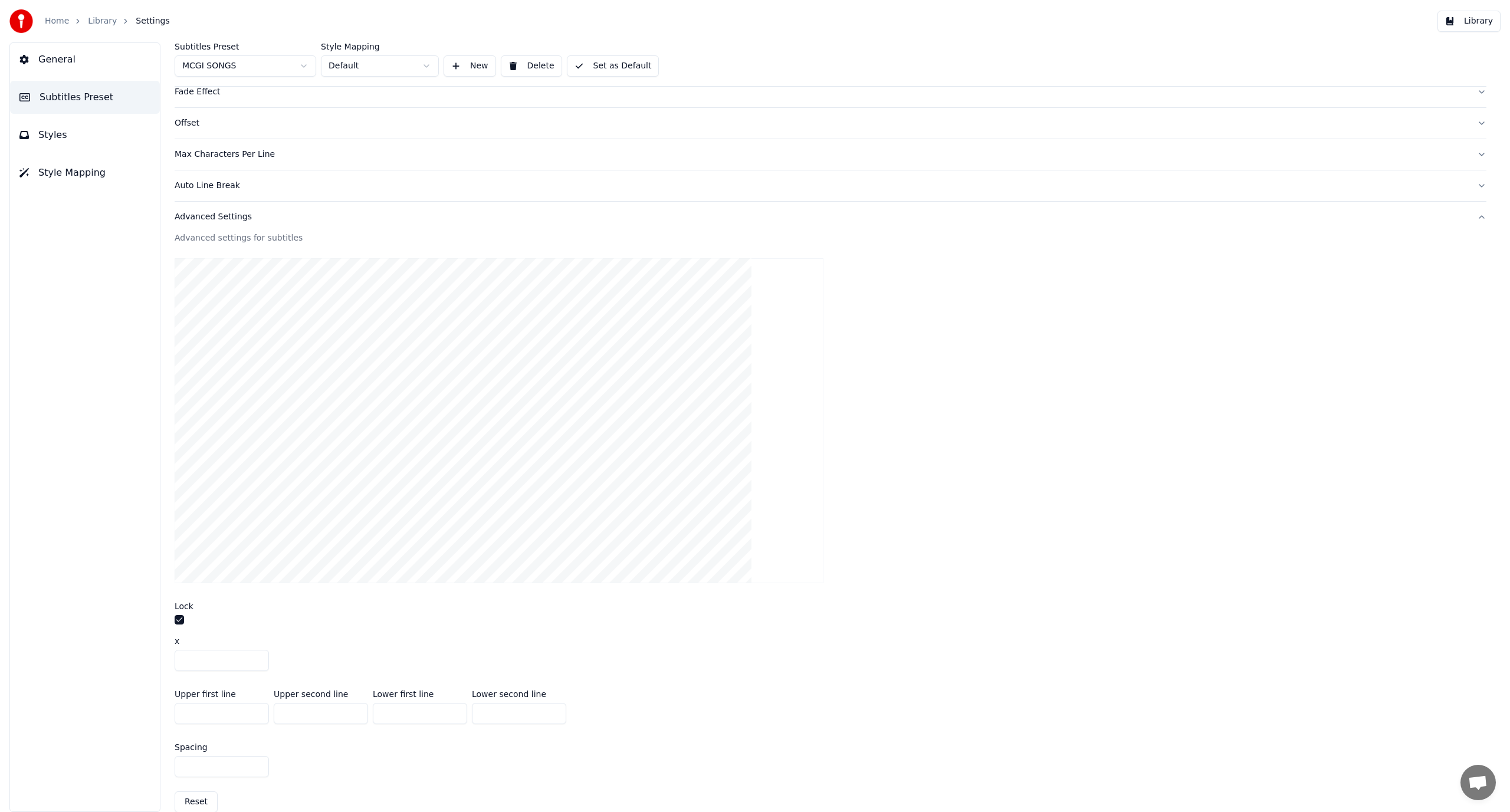
type input "***"
click at [360, 752] on div "Spacing ***" at bounding box center [830, 761] width 1312 height 53
click at [419, 708] on input "***" at bounding box center [420, 714] width 94 height 21
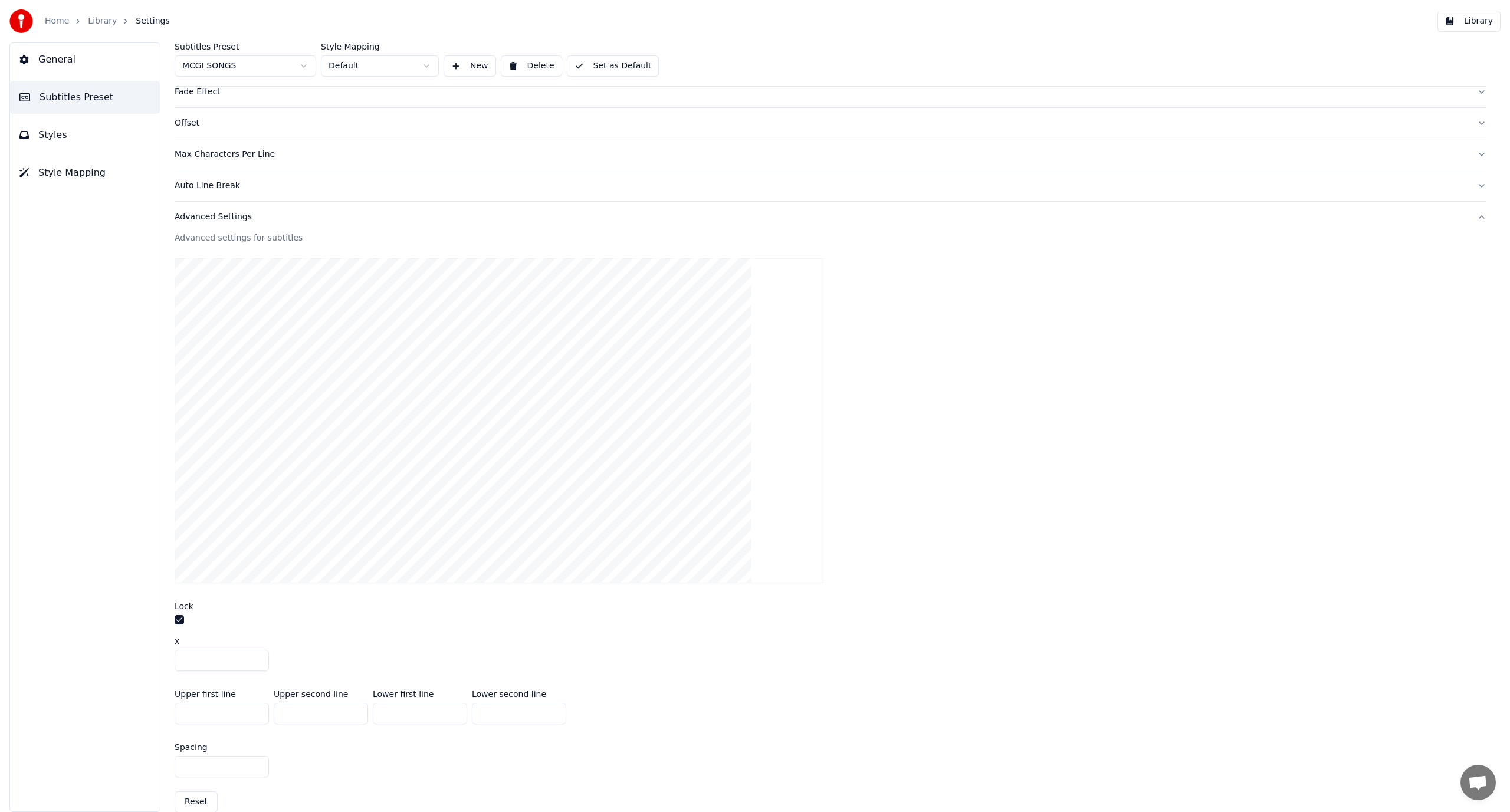
click at [415, 707] on input "***" at bounding box center [420, 714] width 94 height 21
drag, startPoint x: 413, startPoint y: 707, endPoint x: 334, endPoint y: 716, distance: 79.5
click at [334, 716] on div "Upper first line *** Upper second line *** Lower first line *** Lower second li…" at bounding box center [830, 707] width 1312 height 53
type input "****"
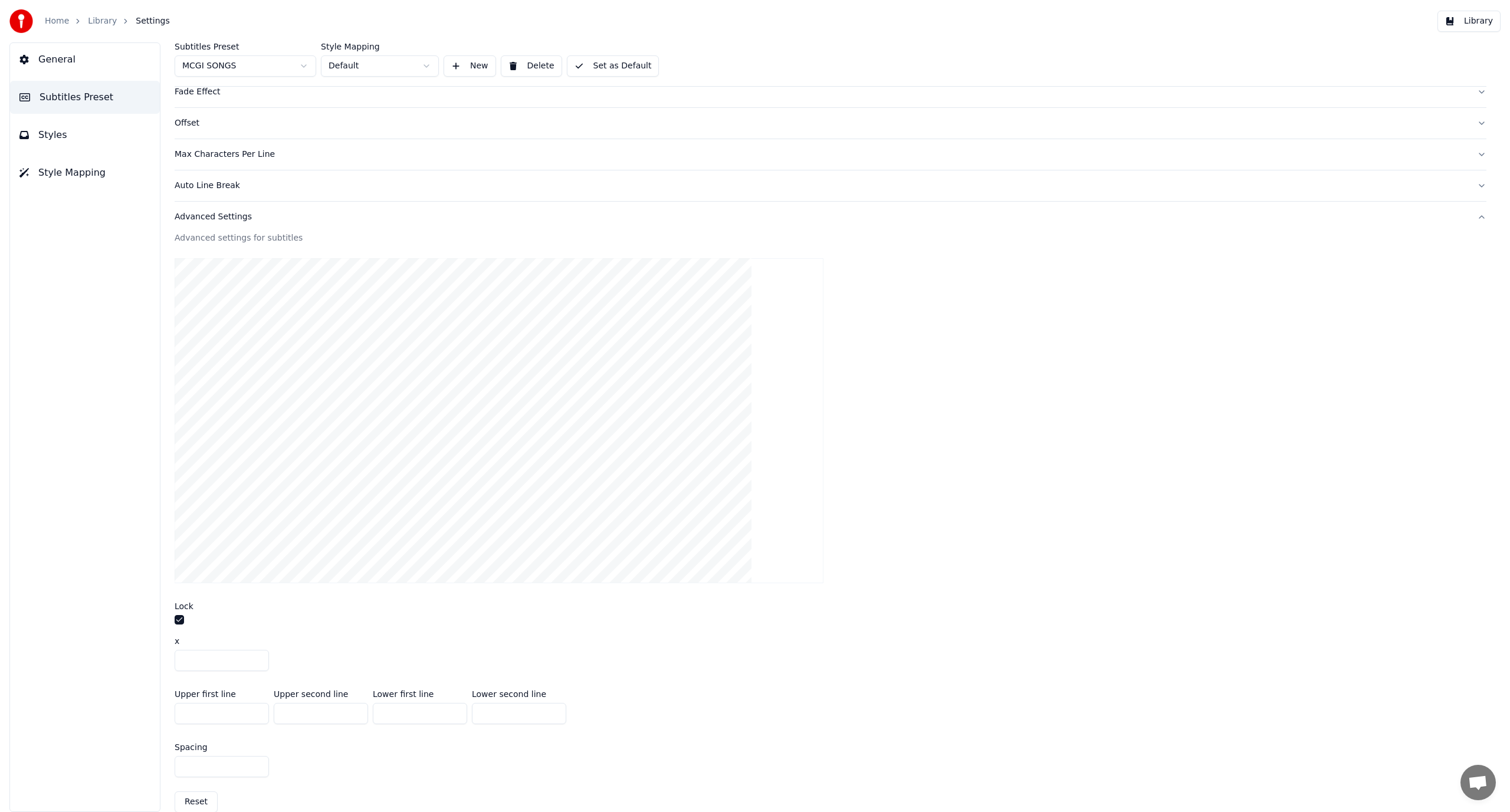
type input "*"
type input "***"
type input "****"
type input "**"
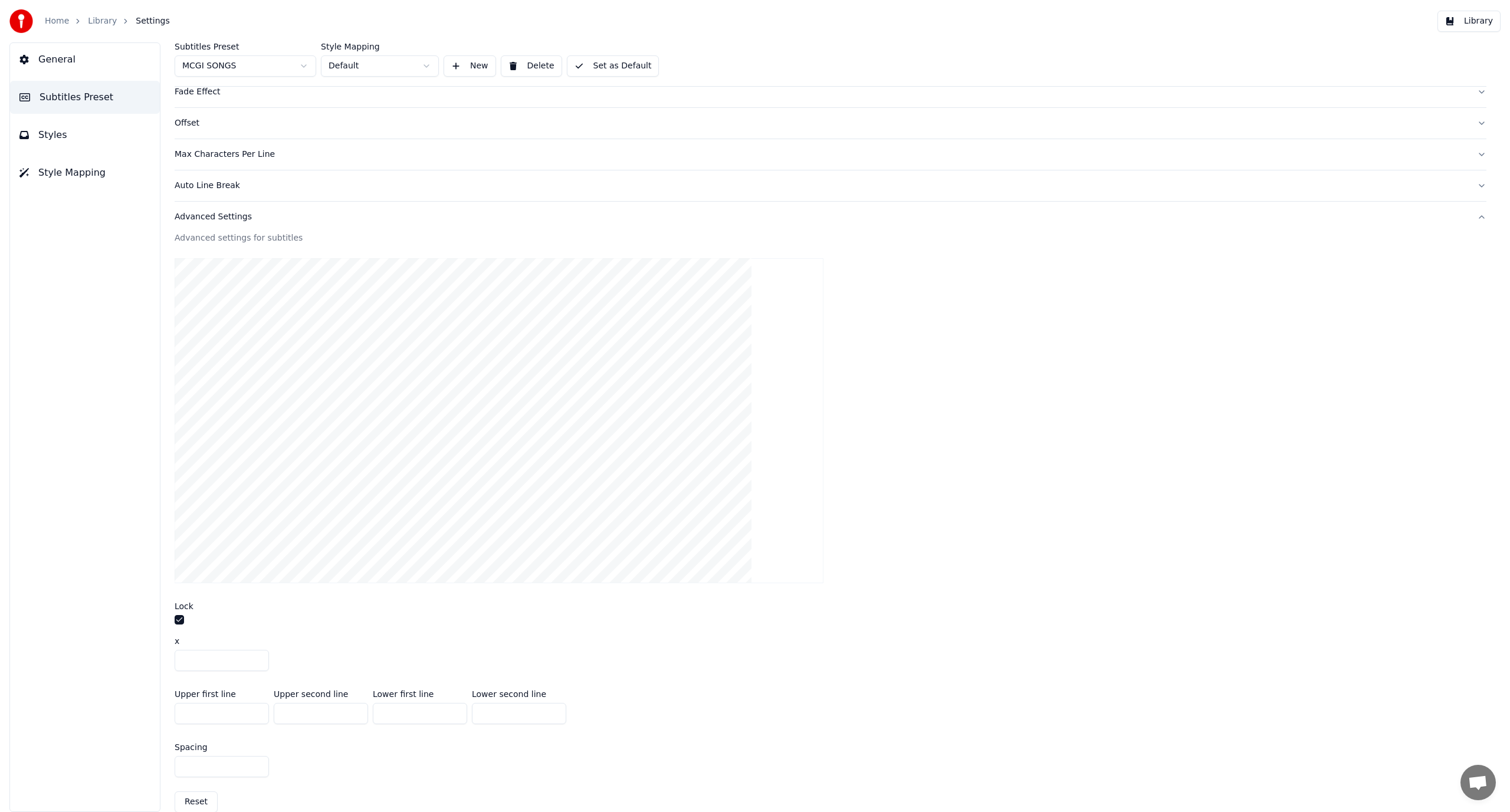
type input "***"
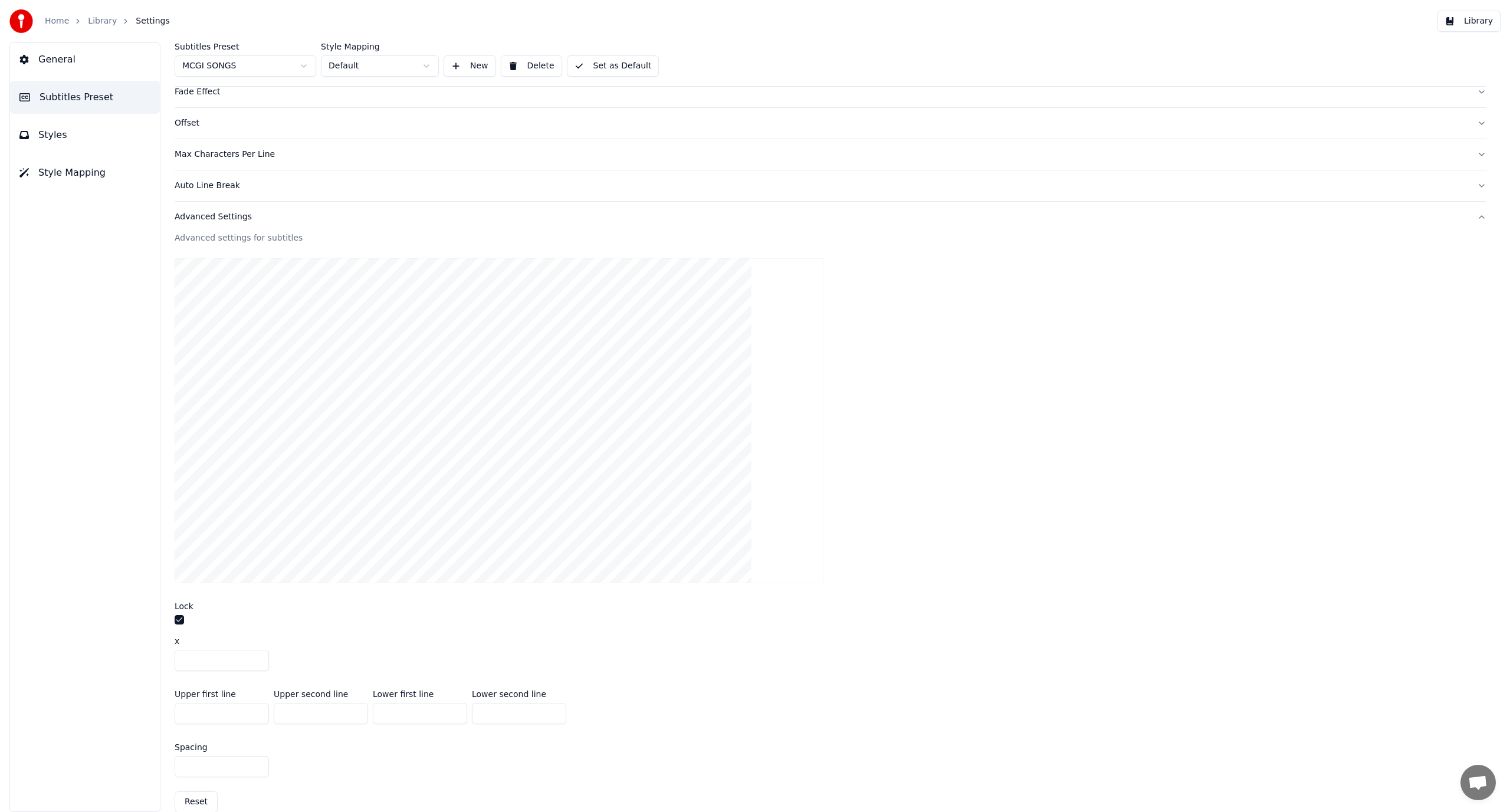
type input "***"
click at [395, 756] on div "Spacing ***" at bounding box center [830, 761] width 1312 height 53
drag, startPoint x: 515, startPoint y: 715, endPoint x: 387, endPoint y: 717, distance: 128.0
click at [387, 717] on div "Upper first line *** Upper second line *** Lower first line *** Lower second li…" at bounding box center [830, 707] width 1312 height 53
type input "****"
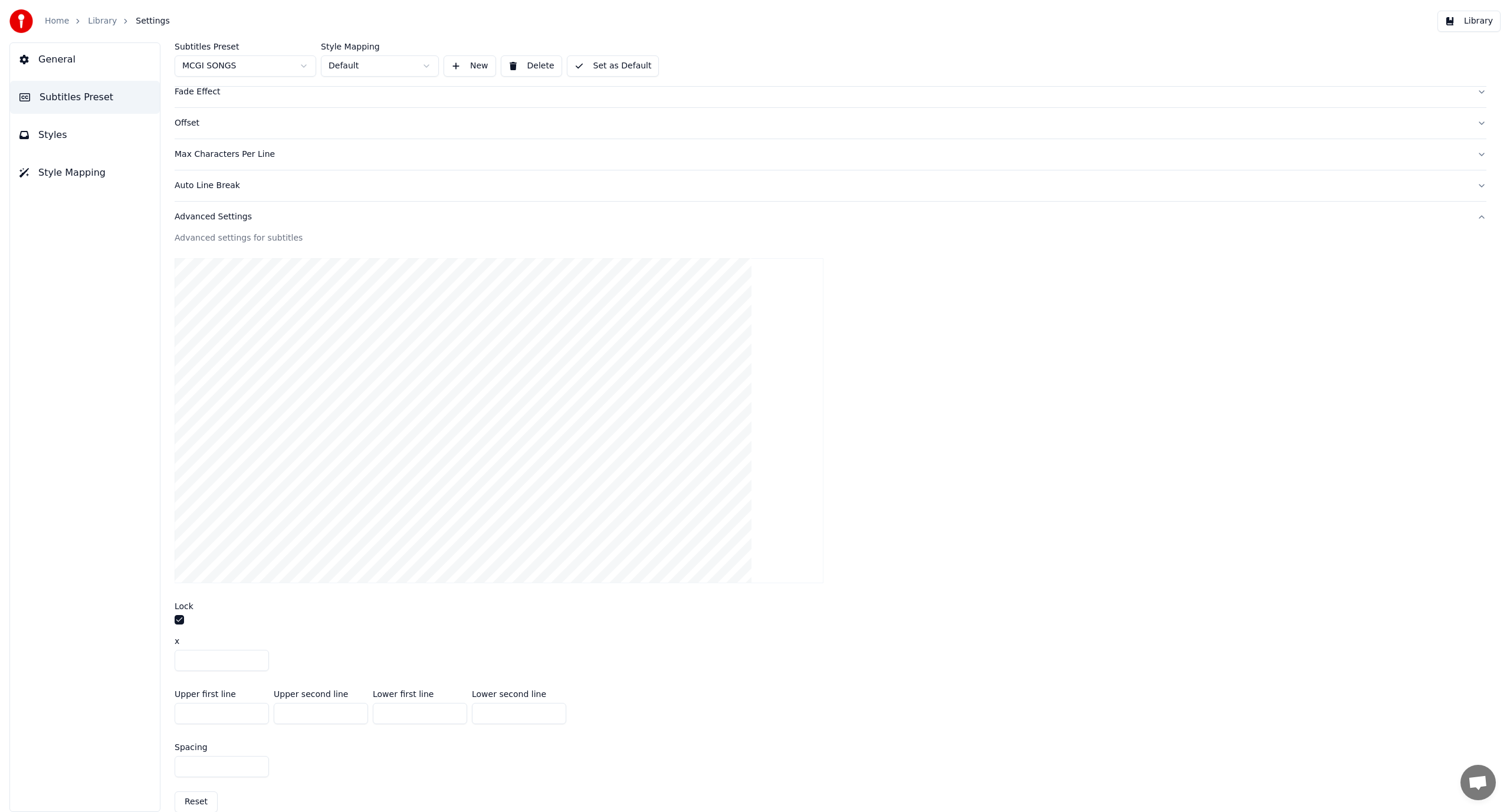
type input "****"
type input "*"
type input "****"
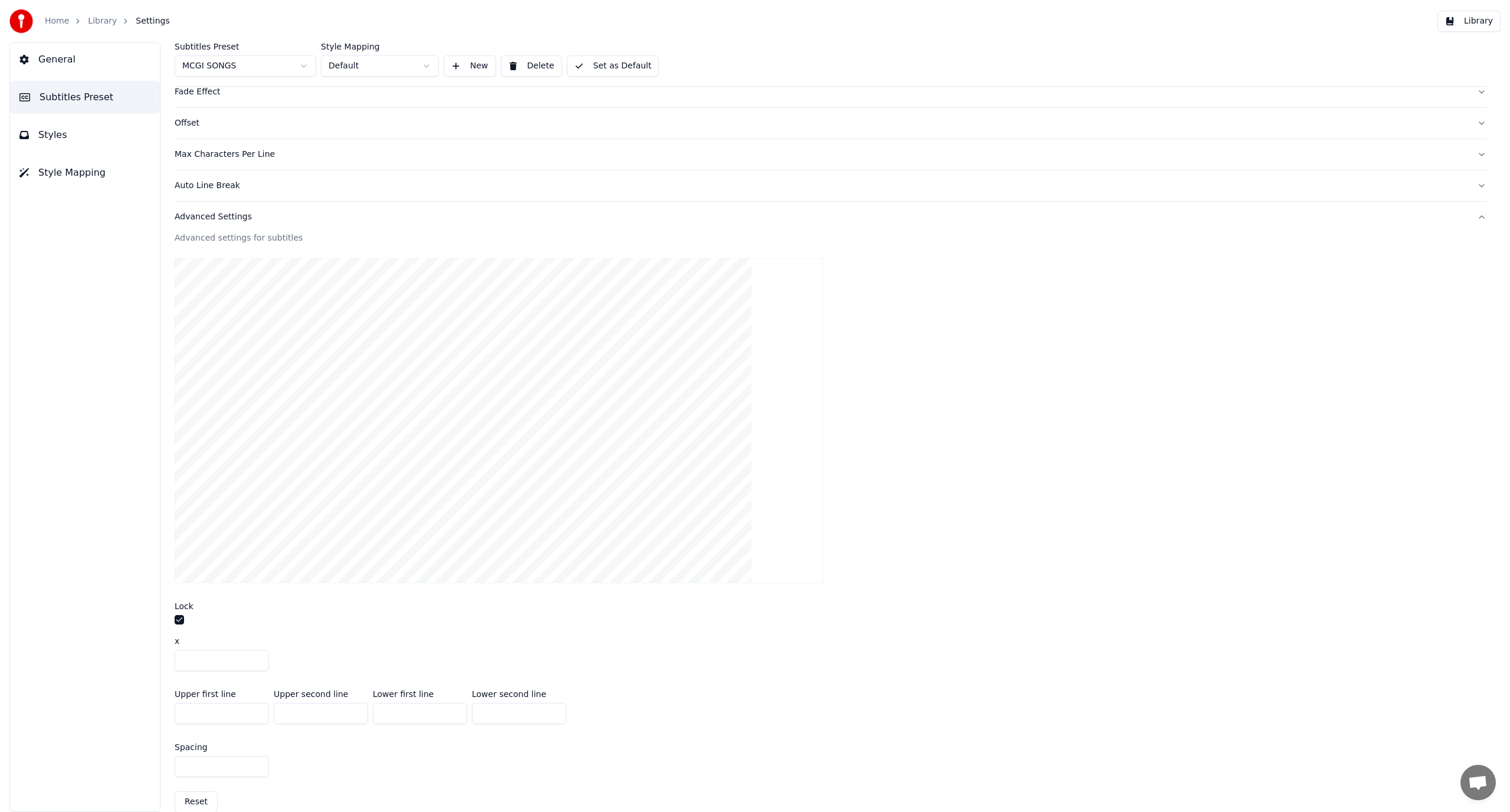
type input "****"
type input "**"
type input "***"
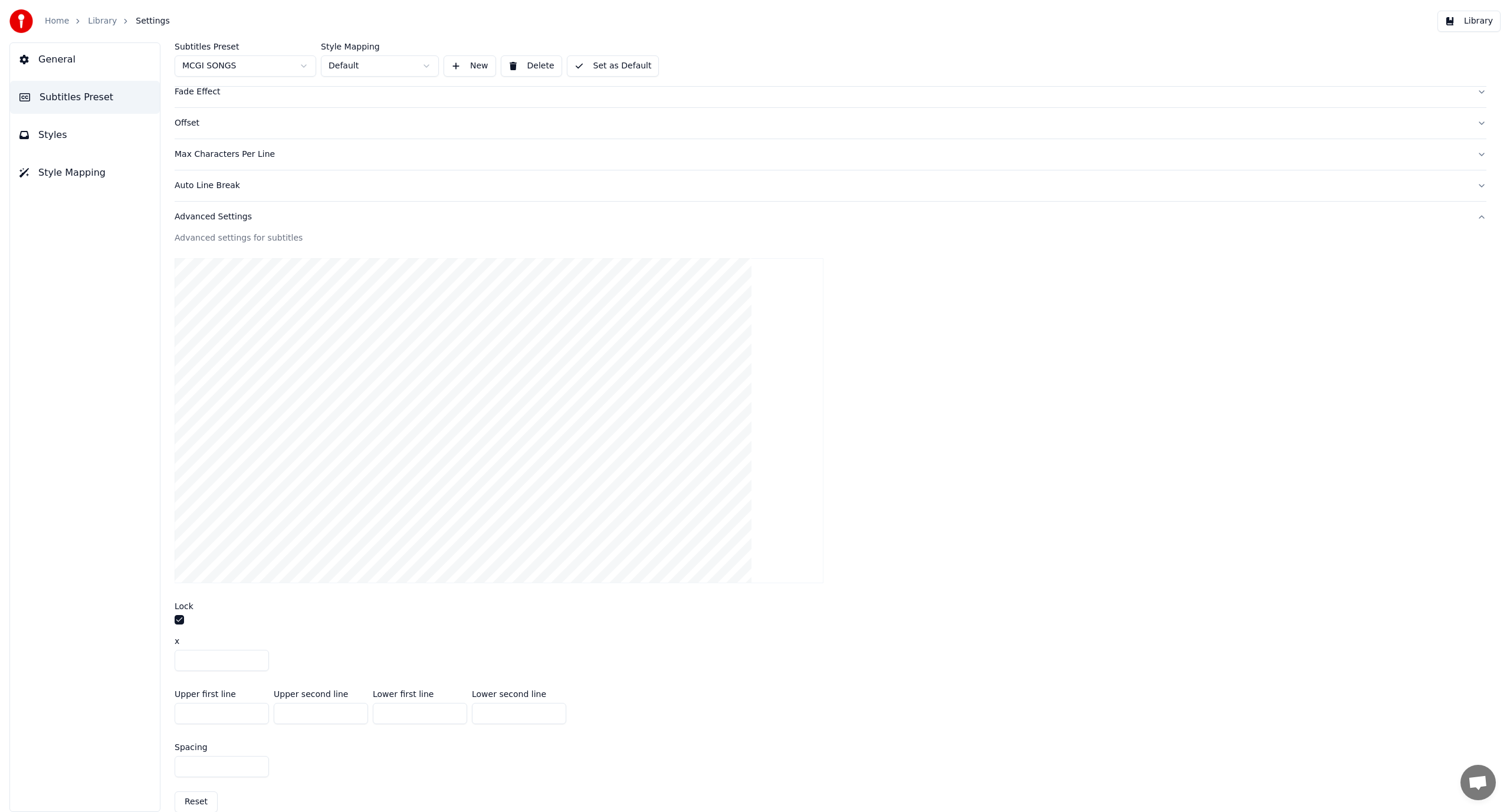
type input "***"
drag, startPoint x: 794, startPoint y: 673, endPoint x: 775, endPoint y: 666, distance: 20.2
click at [785, 666] on div "Advanced settings for subtitles Lock x *** Upper first line ** Upper second lin…" at bounding box center [830, 527] width 1312 height 590
click at [236, 718] on input "**" at bounding box center [221, 714] width 94 height 21
drag, startPoint x: 233, startPoint y: 716, endPoint x: 128, endPoint y: 711, distance: 105.1
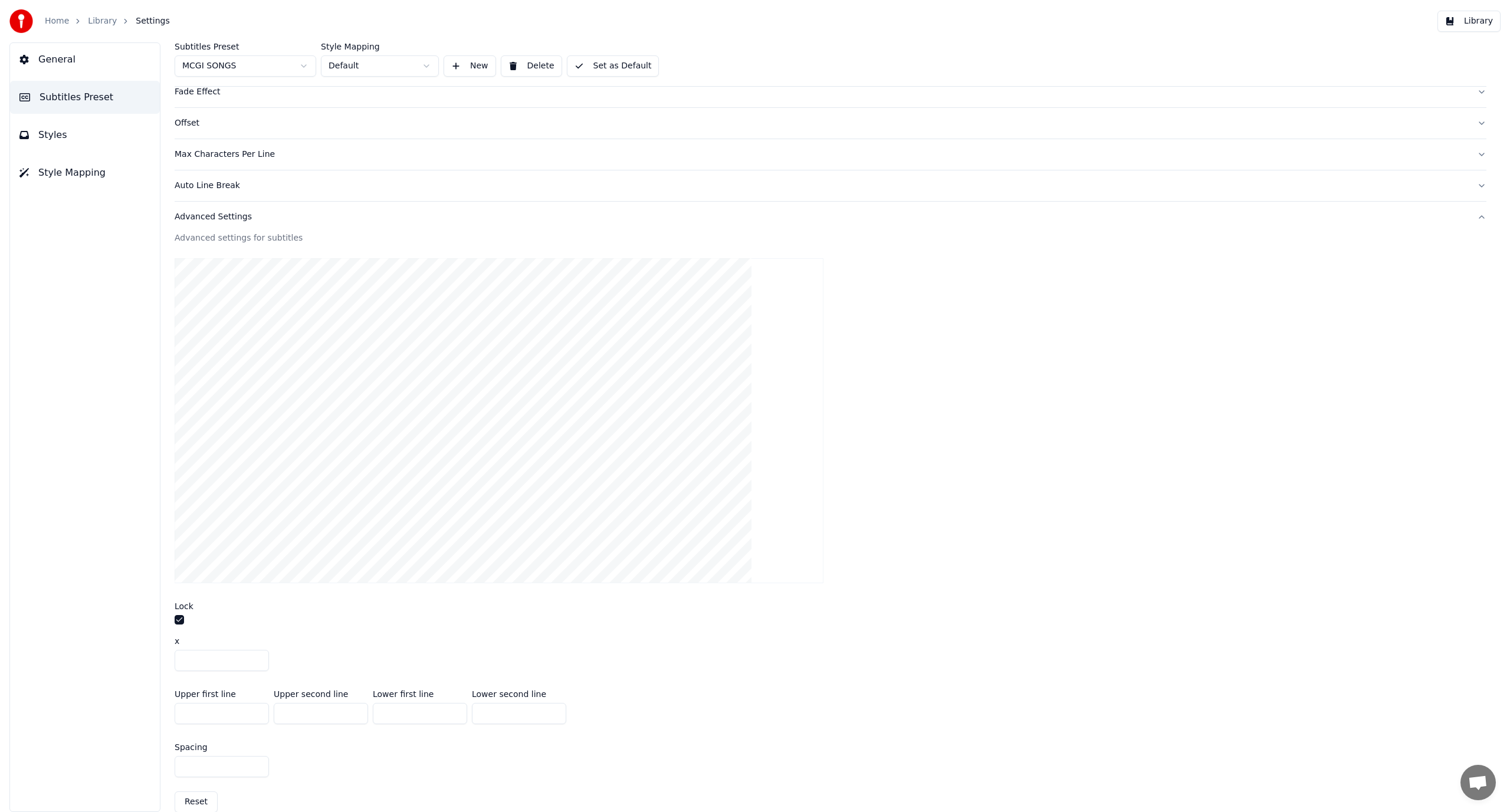
click at [128, 711] on div "General Subtitles Preset Styles Style Mapping Subtitles Preset MCGI SONGS Style…" at bounding box center [755, 427] width 1510 height 770
type input "*"
type input "***"
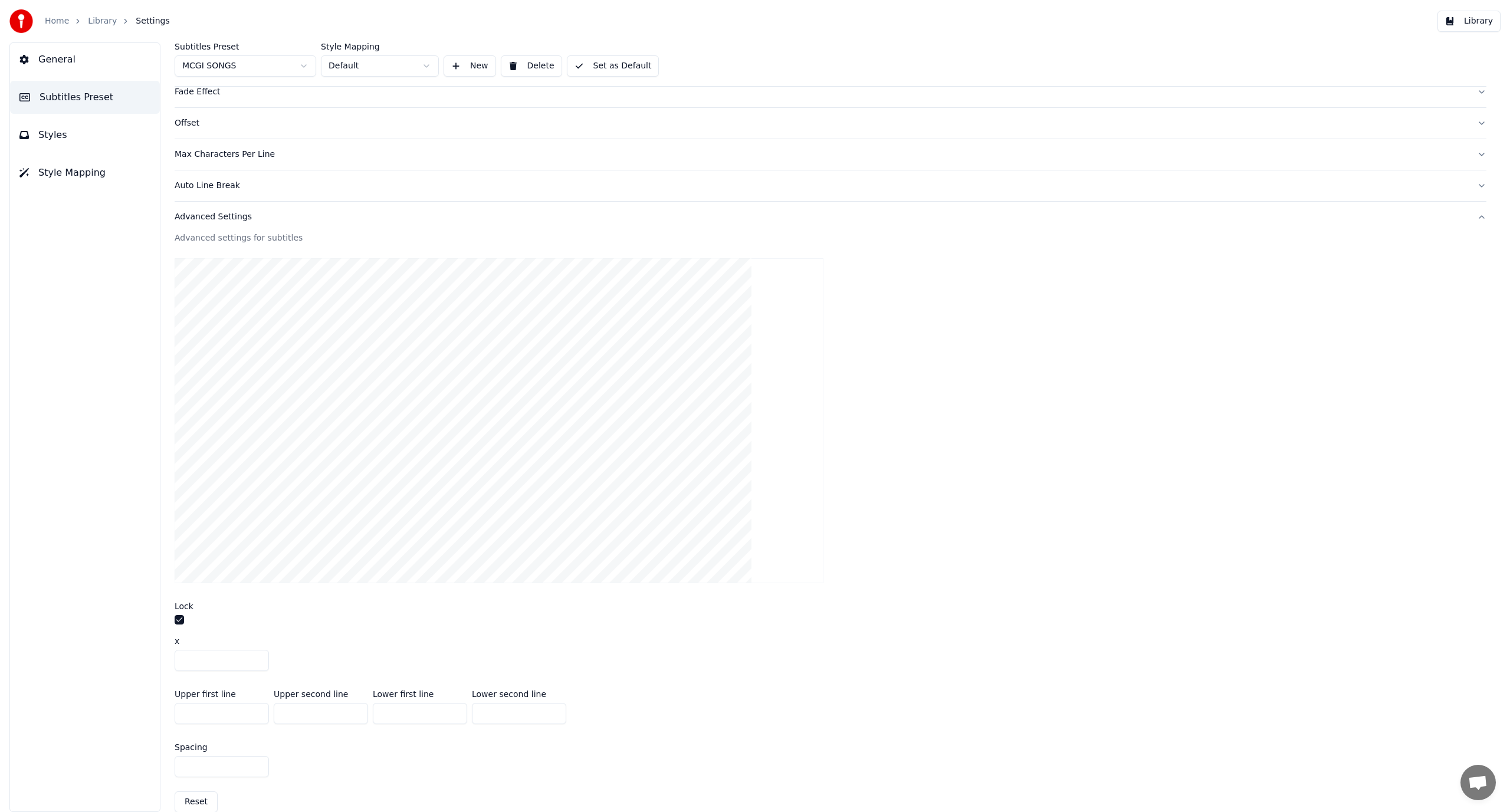
type input "**"
type input "***"
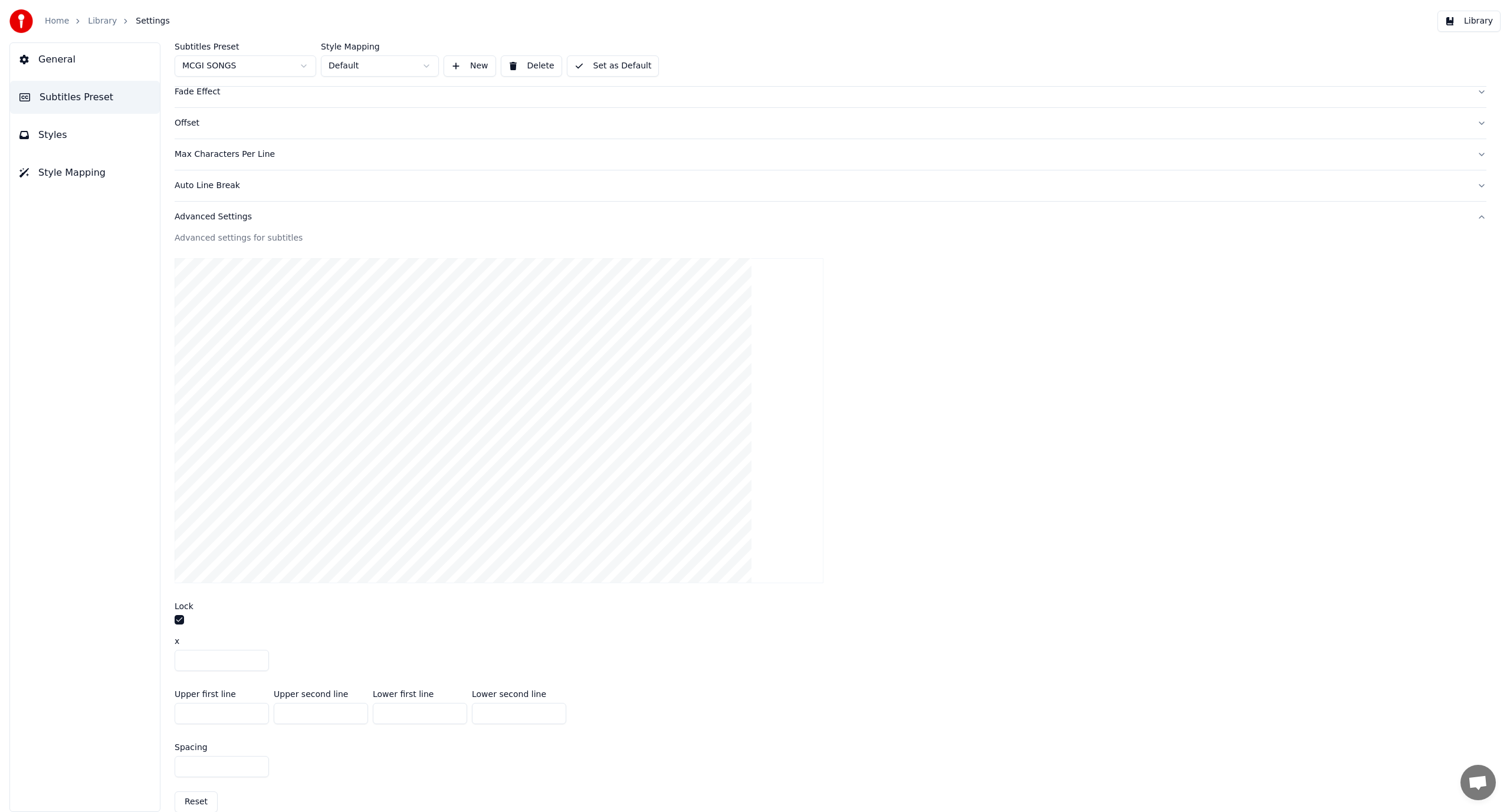
type input "***"
click at [712, 665] on div "***" at bounding box center [830, 660] width 1312 height 21
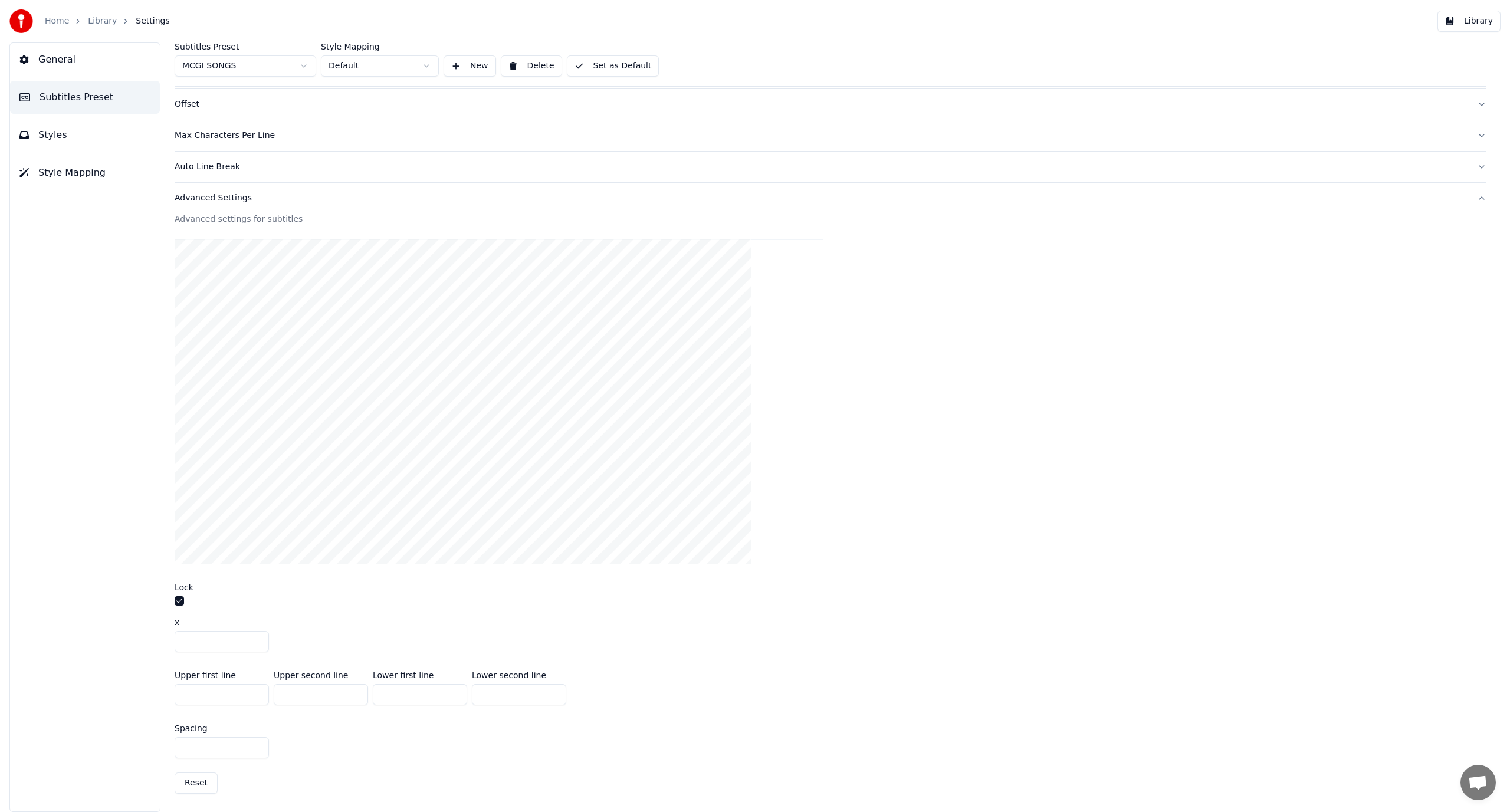
click at [315, 698] on input "***" at bounding box center [320, 695] width 94 height 21
type input "****"
type input "**"
type input "***"
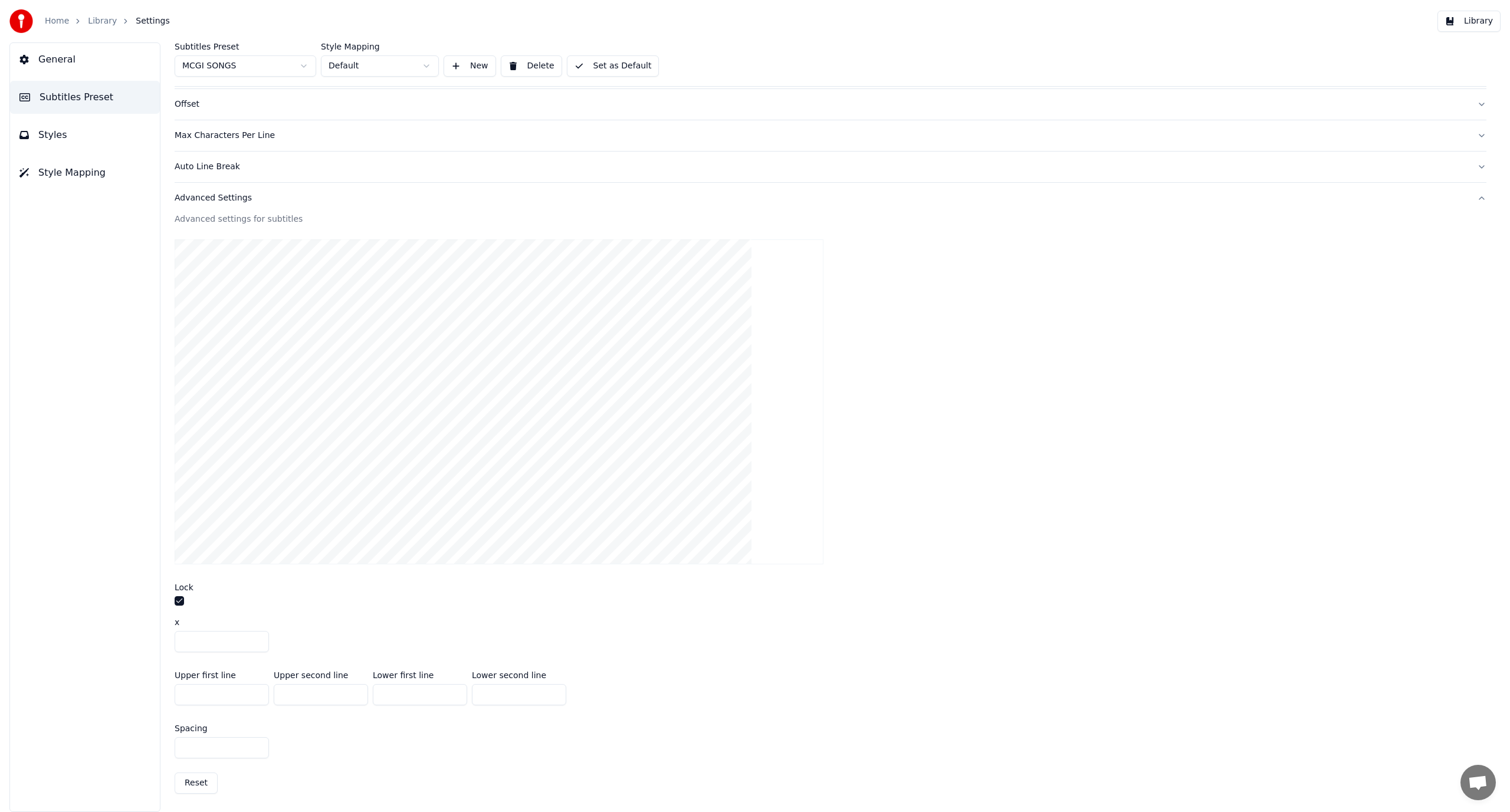
type input "****"
type input "*"
type input "***"
type input "****"
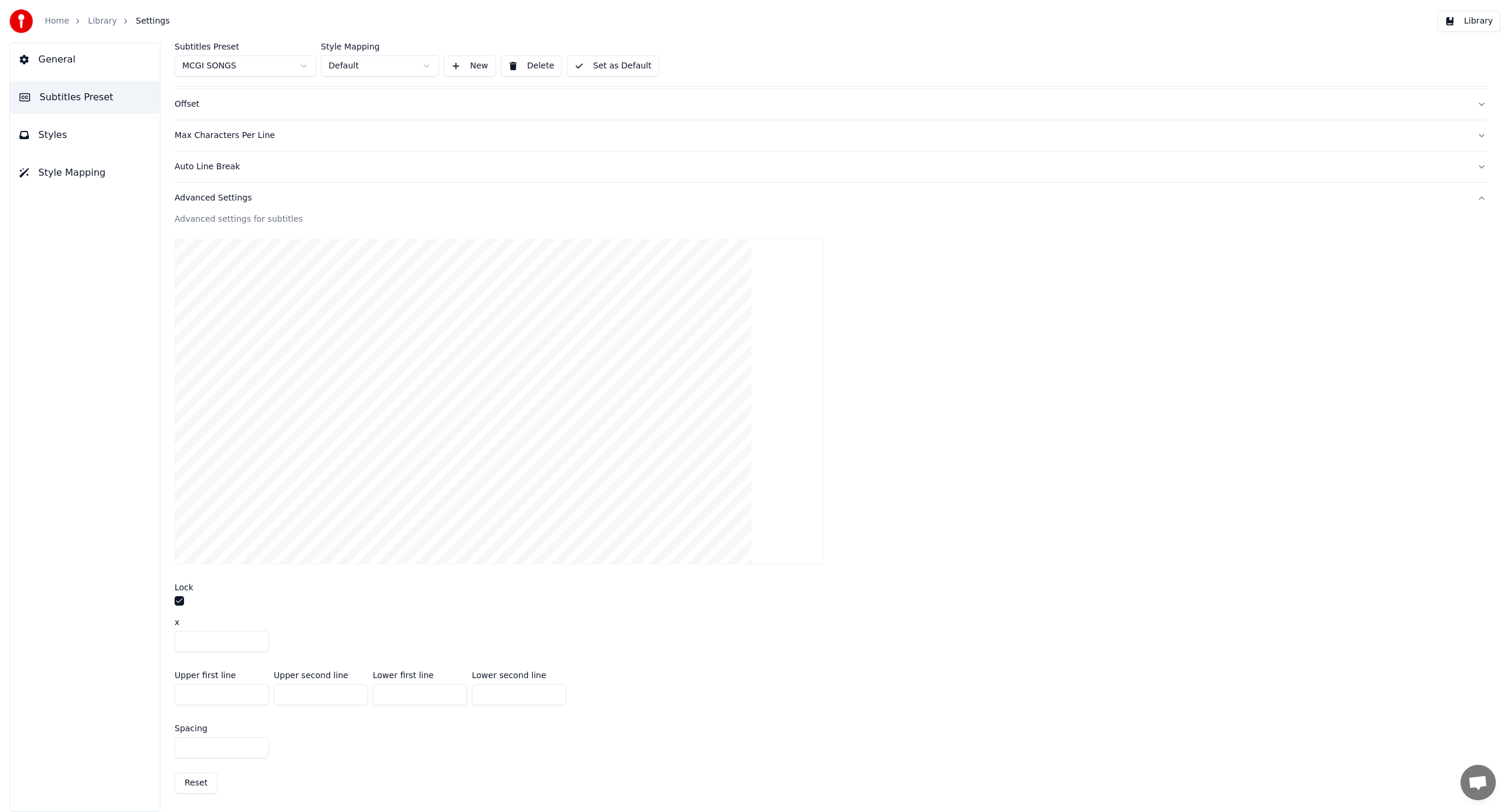
type input "**"
type input "***"
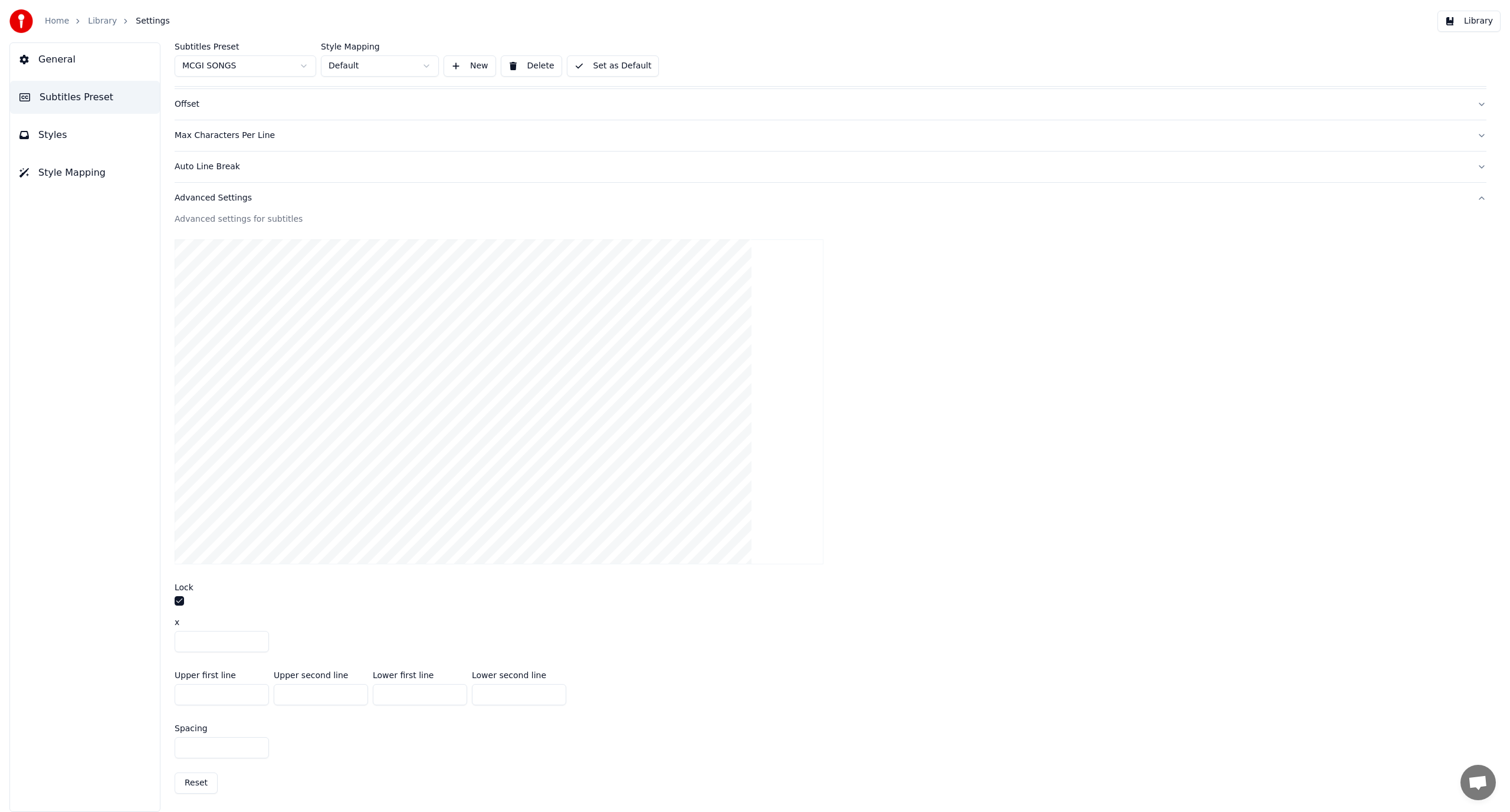
type input "***"
click at [658, 712] on div "Upper first line *** Upper second line *** Lower first line *** Lower second li…" at bounding box center [830, 688] width 1312 height 53
drag, startPoint x: 403, startPoint y: 691, endPoint x: 341, endPoint y: 702, distance: 63.0
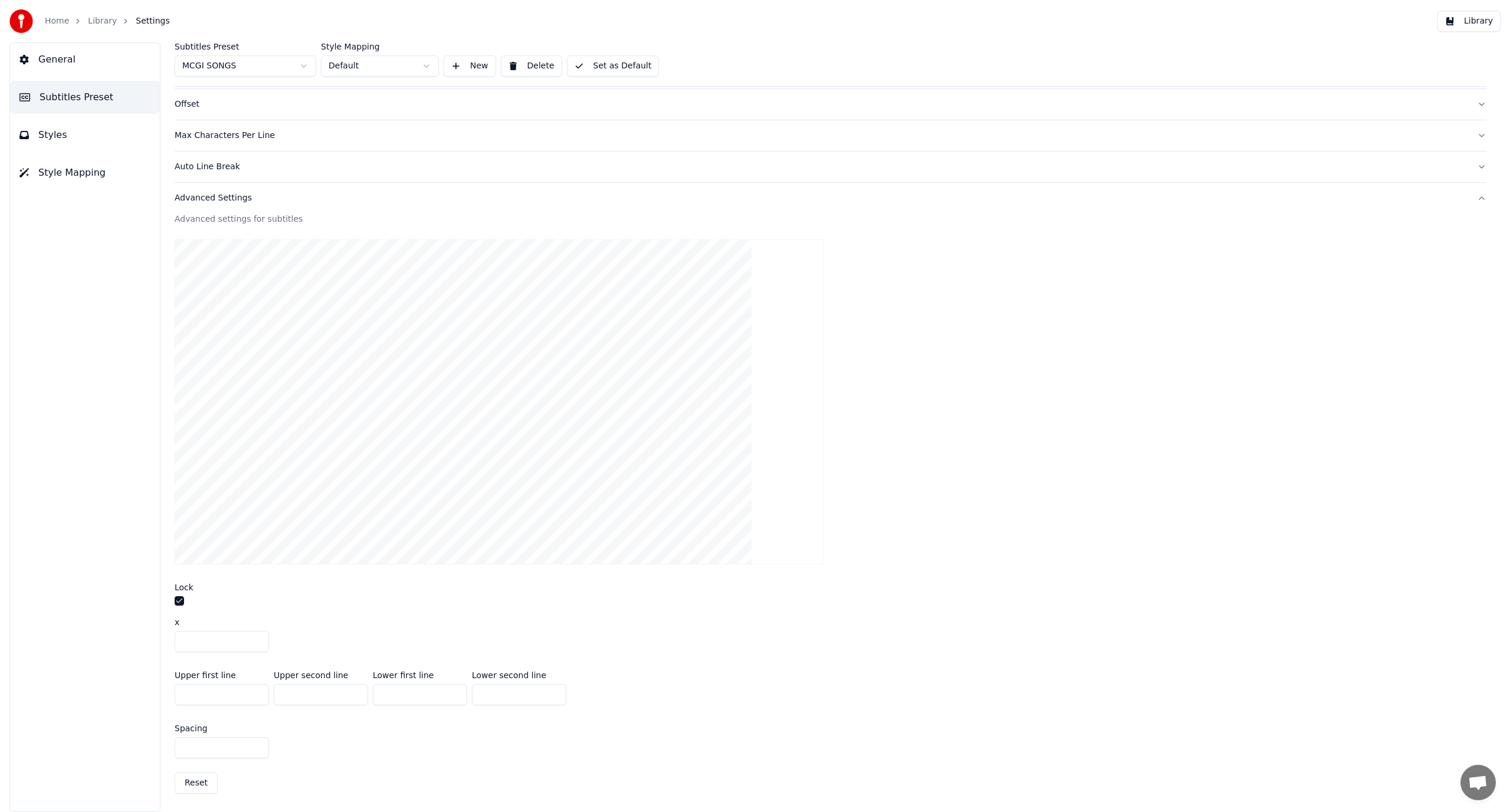
click at [341, 702] on div "Upper first line *** Upper second line *** Lower first line *** Lower second li…" at bounding box center [830, 688] width 1312 height 53
type input "****"
type input "*"
type input "***"
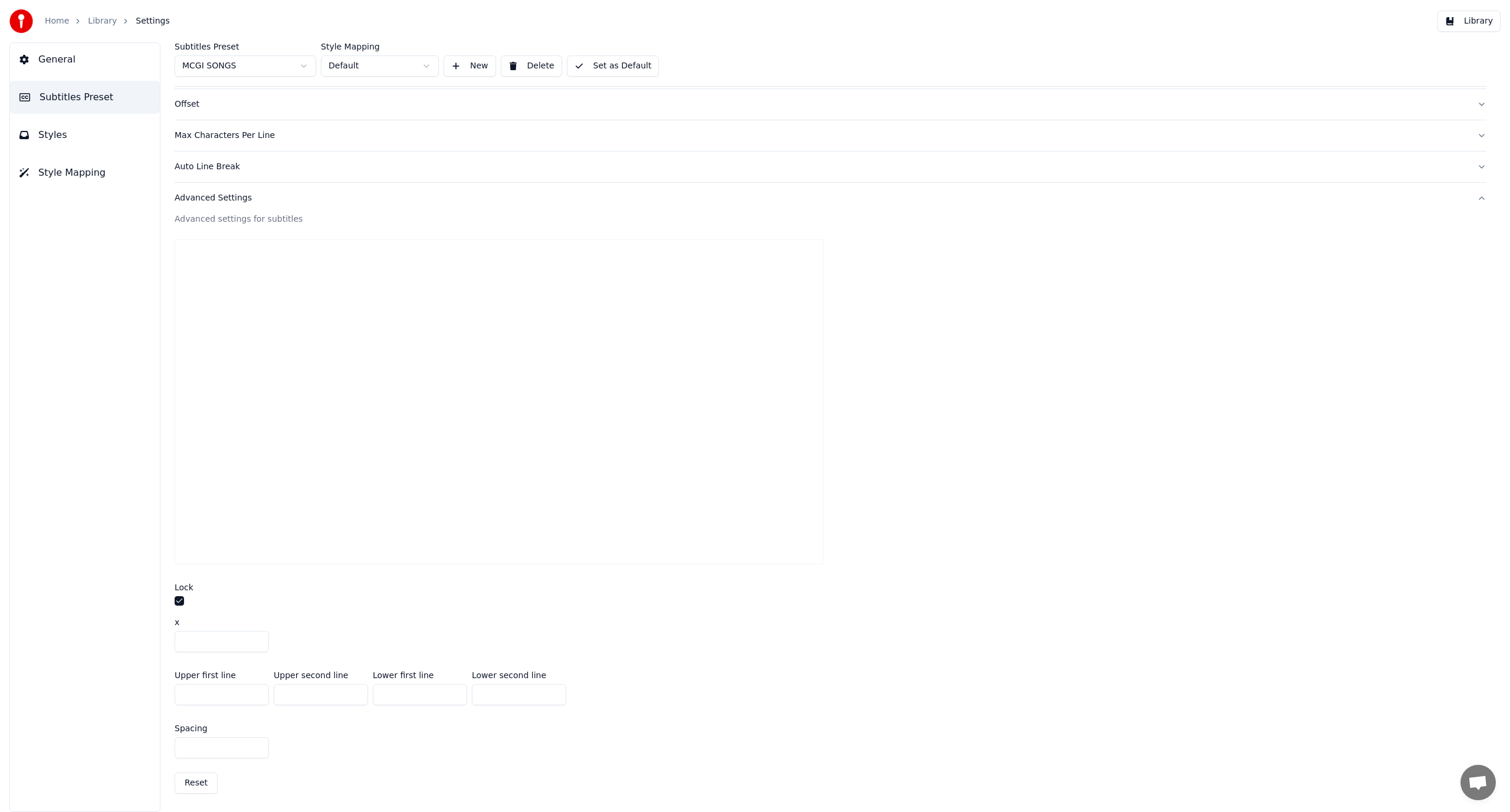
type input "****"
type input "**"
type input "***"
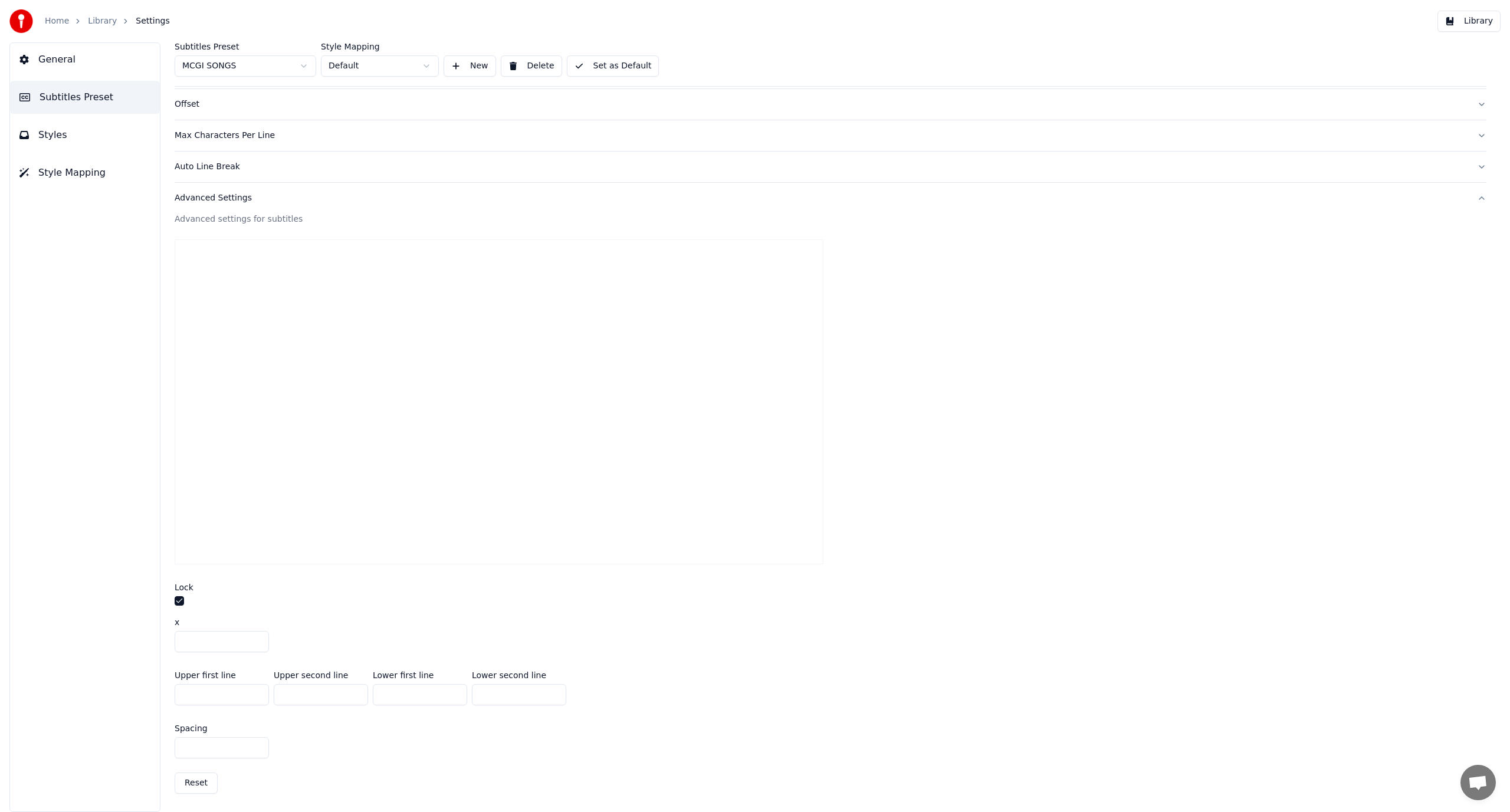
type input "***"
click at [346, 736] on div "Spacing ***" at bounding box center [830, 742] width 1312 height 53
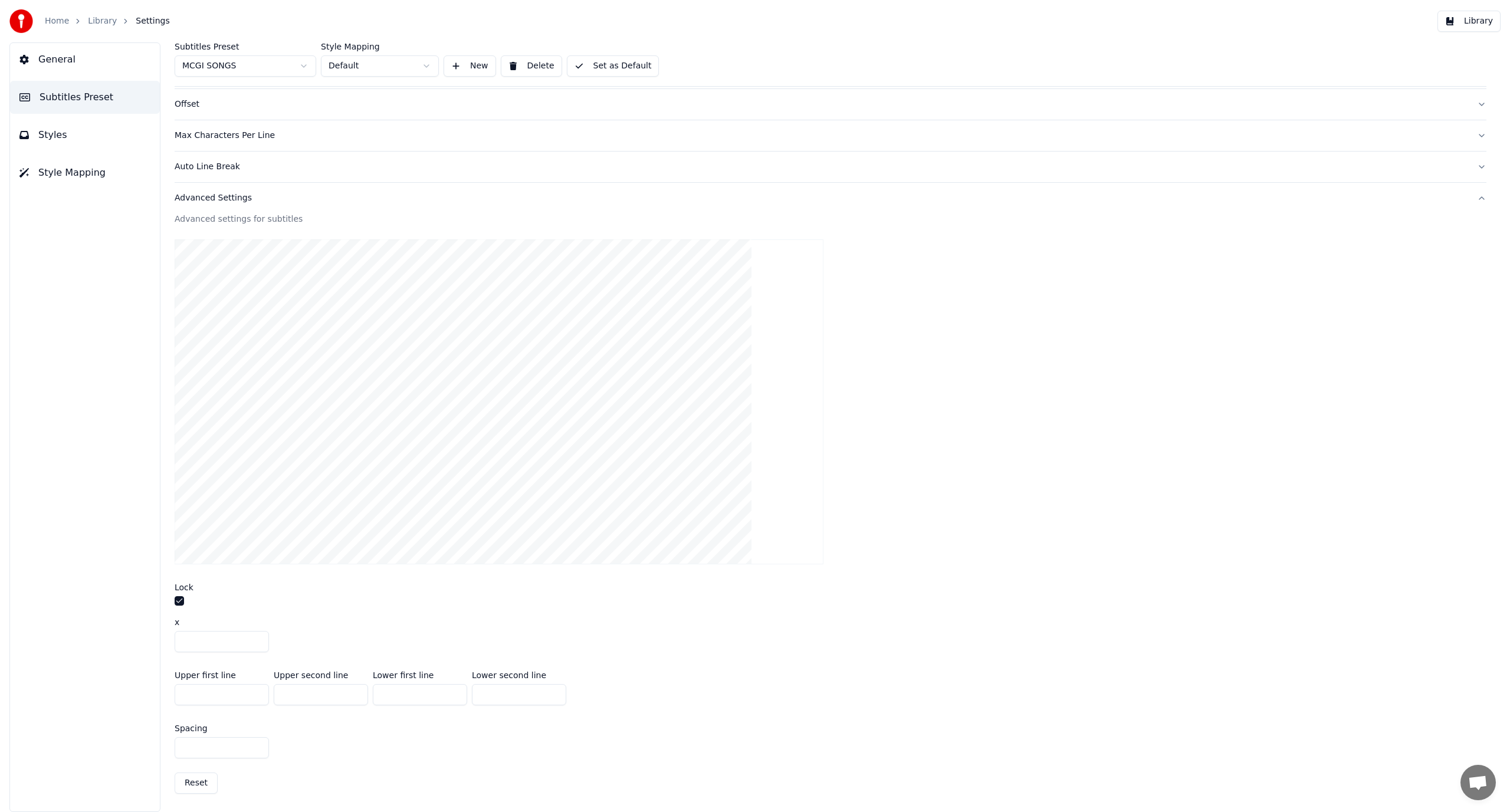
click at [179, 598] on button "button" at bounding box center [179, 601] width 9 height 9
drag, startPoint x: 239, startPoint y: 697, endPoint x: 9, endPoint y: 655, distance: 233.8
click at [9, 655] on div "General Subtitles Preset Styles Style Mapping Subtitles Preset MCGI SONGS Style…" at bounding box center [755, 427] width 1510 height 770
type input "***"
click at [326, 695] on input "***" at bounding box center [320, 695] width 94 height 21
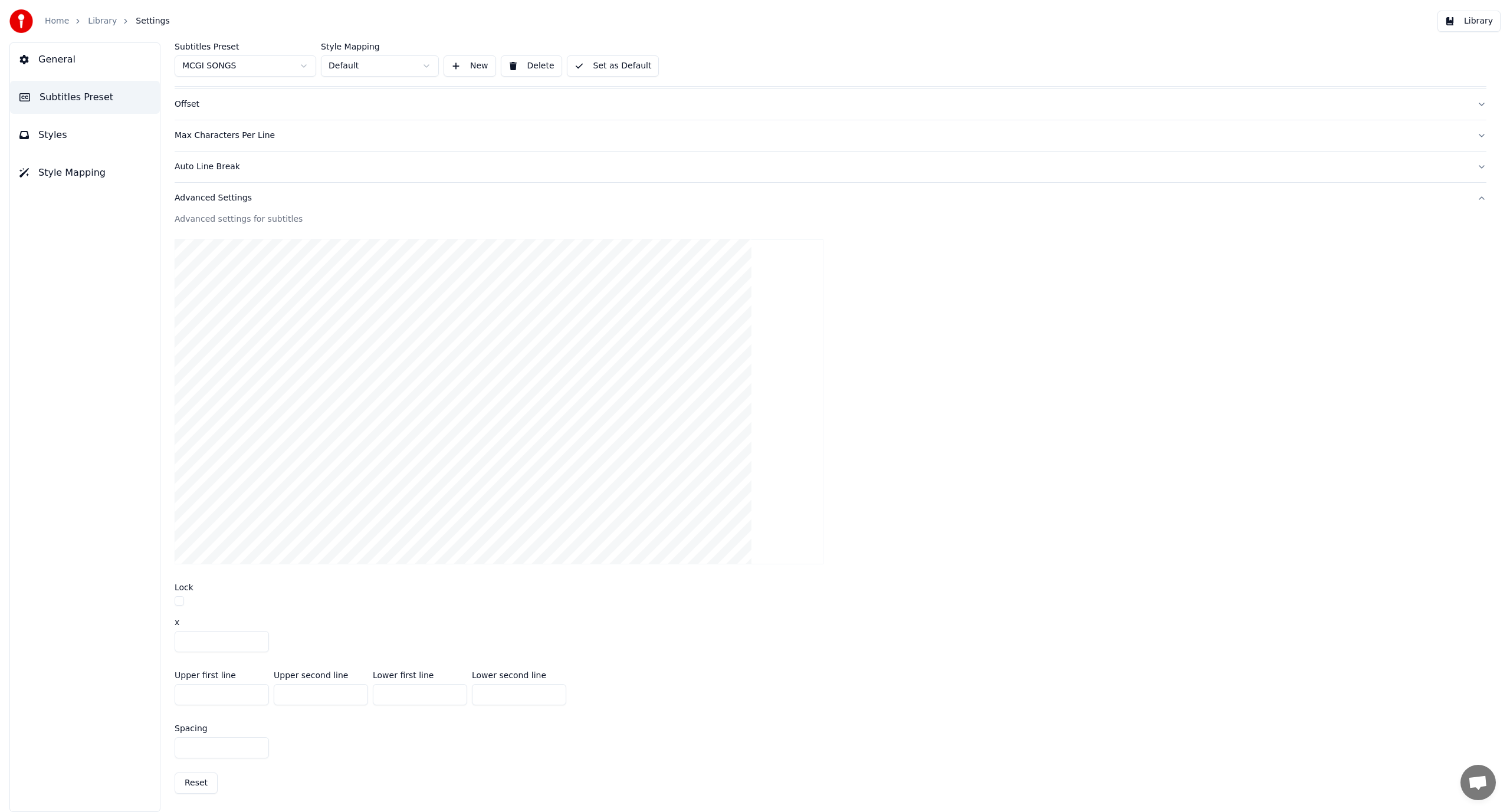
click at [326, 695] on input "***" at bounding box center [320, 695] width 94 height 21
drag, startPoint x: 326, startPoint y: 695, endPoint x: 209, endPoint y: 719, distance: 119.4
click at [209, 719] on div "Advanced settings for subtitles Lock x *** Upper first line *** Upper second li…" at bounding box center [830, 508] width 1312 height 590
type input "***"
drag, startPoint x: 440, startPoint y: 695, endPoint x: 308, endPoint y: 694, distance: 132.0
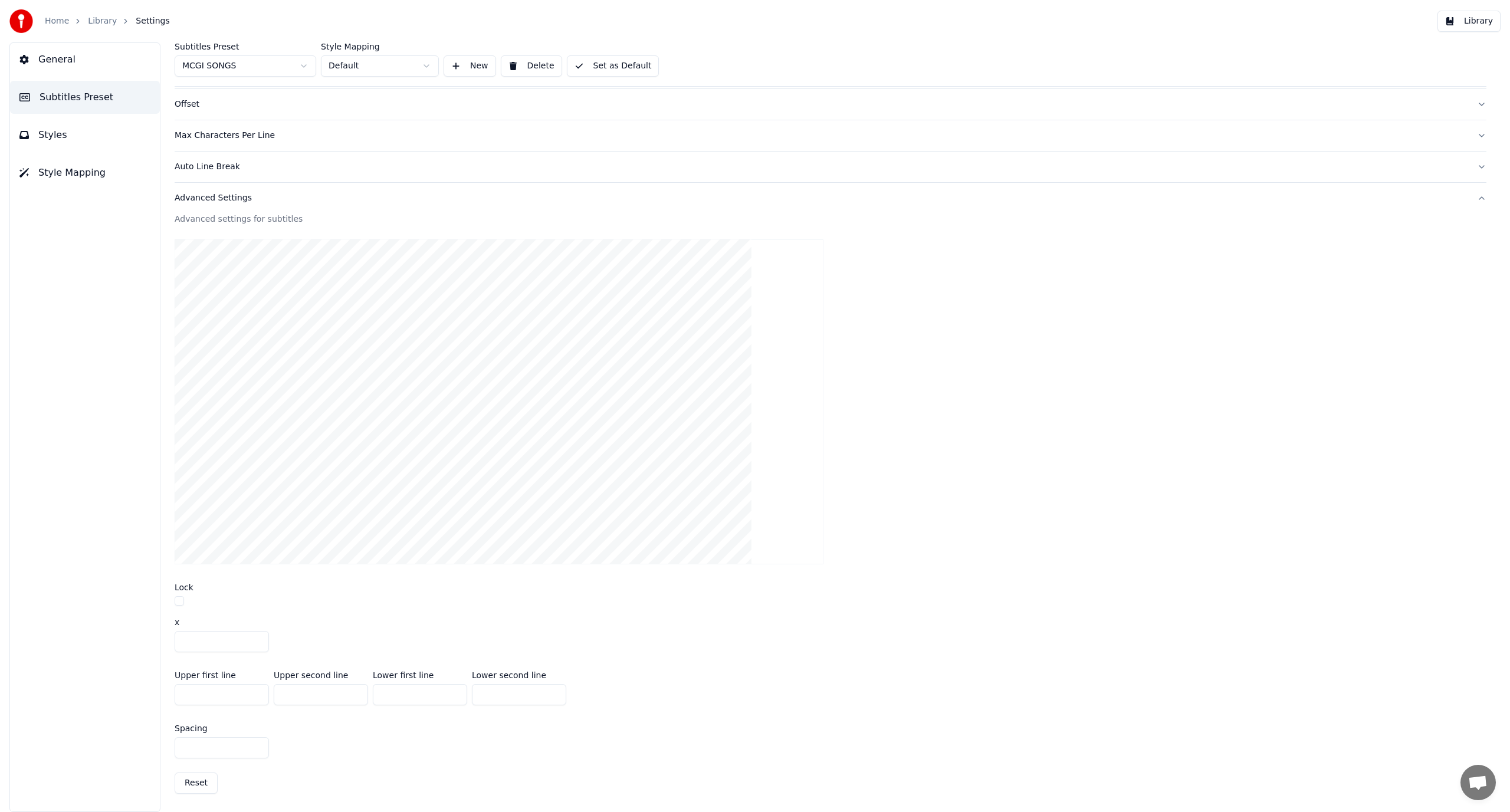
click at [308, 694] on div "Upper first line *** Upper second line *** Lower first line *** Lower second li…" at bounding box center [830, 688] width 1312 height 53
click at [541, 732] on div "Spacing ***" at bounding box center [830, 742] width 1312 height 53
click at [517, 688] on input "***" at bounding box center [519, 695] width 94 height 21
click at [517, 687] on input "***" at bounding box center [519, 695] width 94 height 21
drag, startPoint x: 517, startPoint y: 687, endPoint x: 360, endPoint y: 673, distance: 157.6
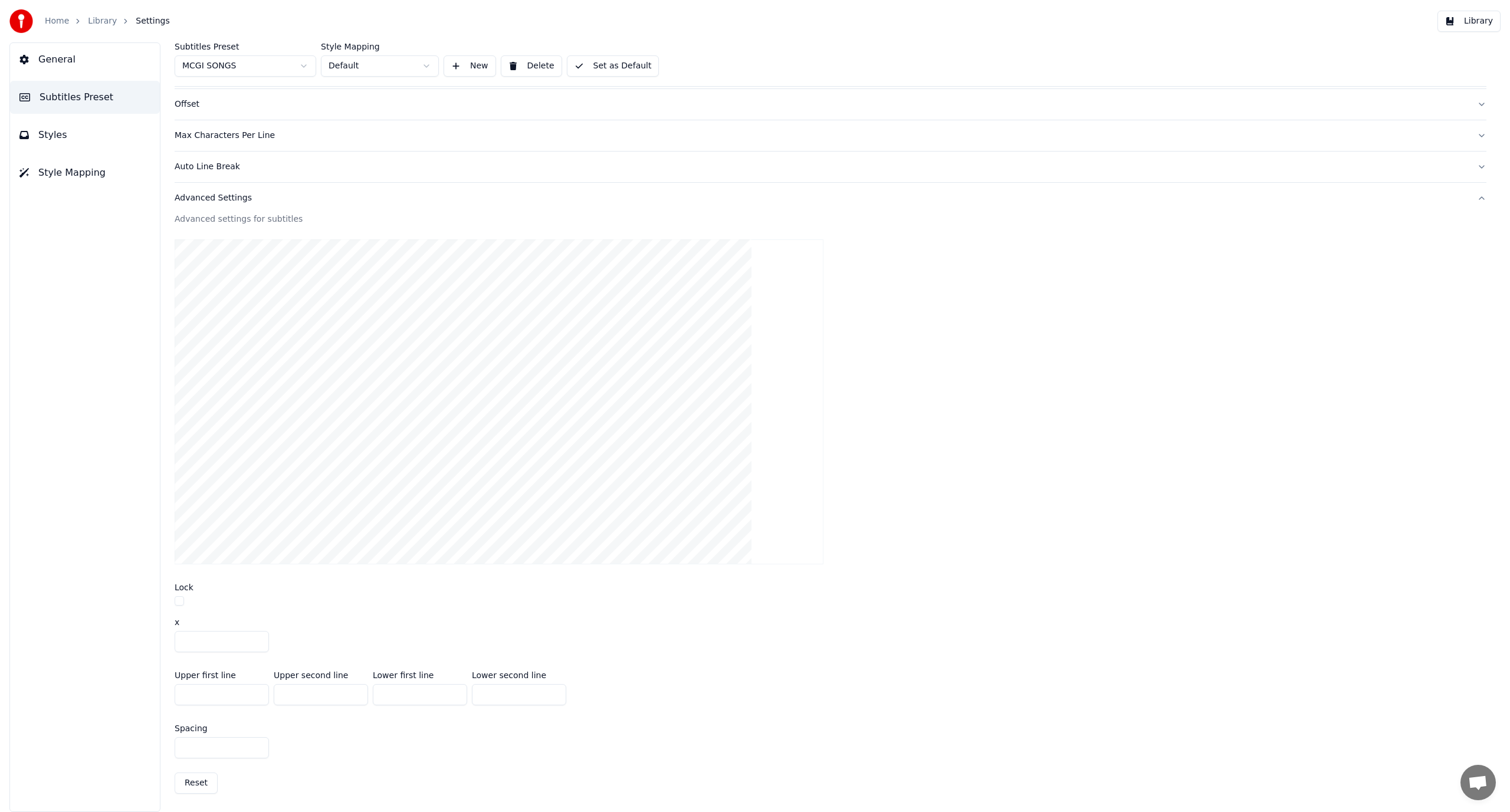
click at [360, 673] on div "Upper first line *** Upper second line *** Lower first line *** Lower second li…" at bounding box center [830, 688] width 1312 height 53
type input "***"
click at [439, 749] on div "Spacing ***" at bounding box center [830, 742] width 1312 height 53
drag, startPoint x: 775, startPoint y: 642, endPoint x: 774, endPoint y: 629, distance: 13.0
click at [774, 629] on div "x ***" at bounding box center [830, 635] width 1312 height 34
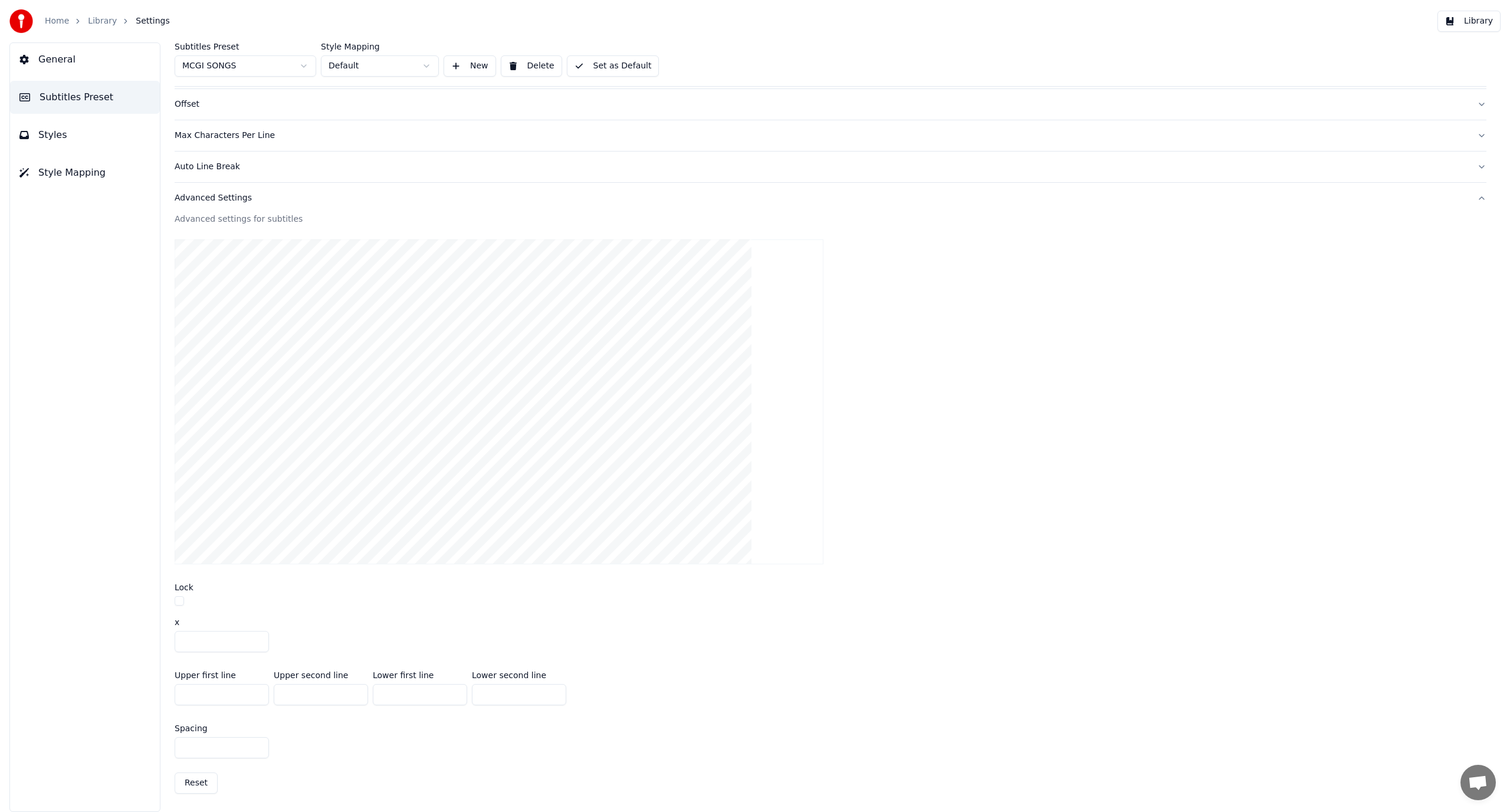
click at [177, 600] on button "button" at bounding box center [179, 601] width 9 height 9
click at [446, 628] on div "x ***" at bounding box center [830, 635] width 1312 height 34
drag, startPoint x: 735, startPoint y: 704, endPoint x: 738, endPoint y: 697, distance: 7.6
click at [738, 699] on div "Upper first line *** Upper second line *** Lower first line *** Lower second li…" at bounding box center [830, 688] width 1312 height 53
click at [1021, 666] on div "Upper first line *** Upper second line *** Lower first line *** Lower second li…" at bounding box center [830, 688] width 1312 height 53
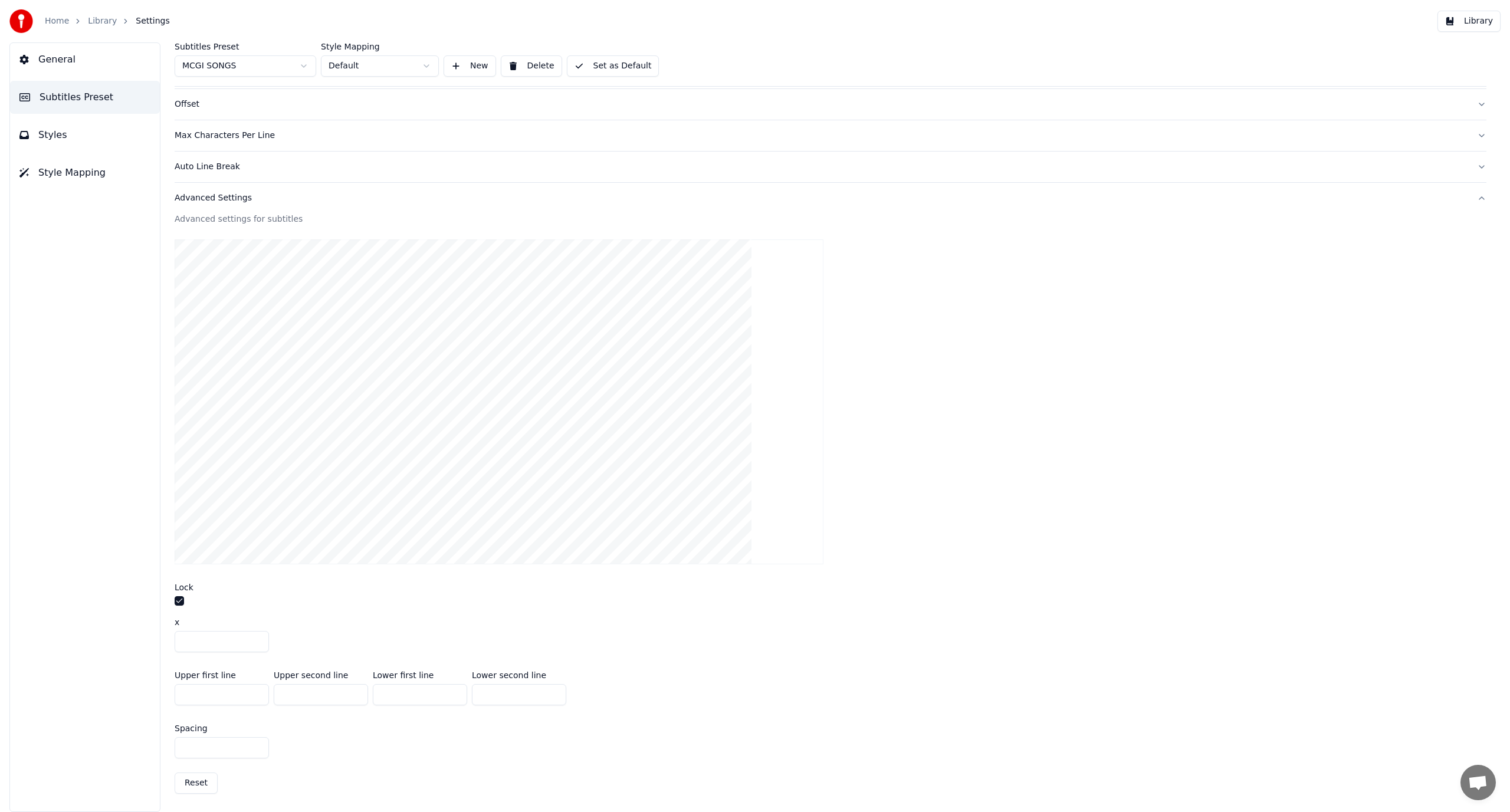
click at [604, 62] on button "Set as Default" at bounding box center [613, 66] width 92 height 21
click at [598, 67] on button "Done" at bounding box center [595, 66] width 56 height 21
click at [83, 131] on button "Styles" at bounding box center [85, 135] width 150 height 33
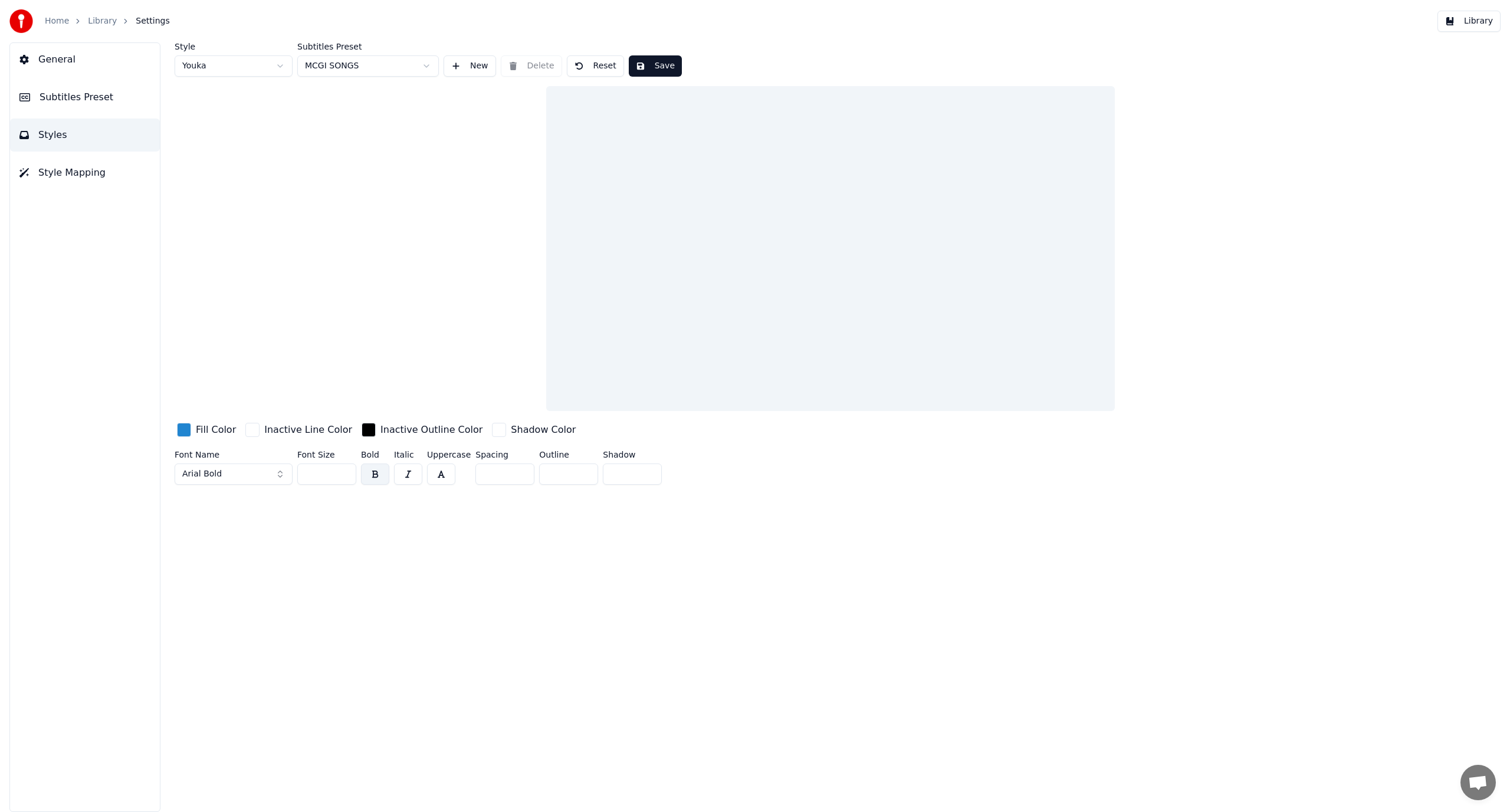
scroll to position [0, 0]
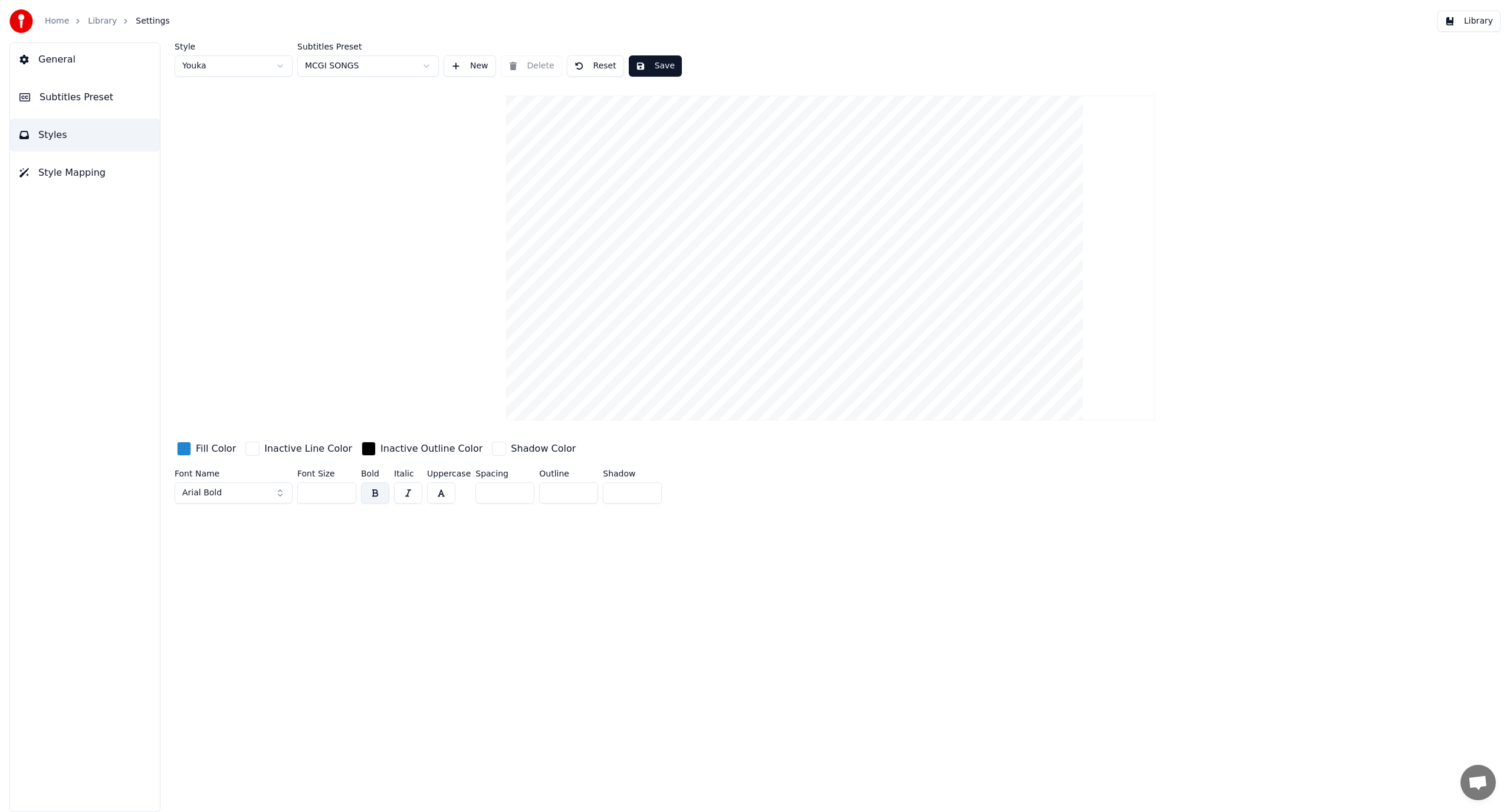
click at [591, 66] on button "Reset" at bounding box center [595, 66] width 57 height 21
click at [250, 65] on html "Home Library Settings Library General Subtitles Preset Styles Style Mapping Sty…" at bounding box center [755, 406] width 1510 height 812
click at [481, 75] on button "New" at bounding box center [469, 66] width 53 height 21
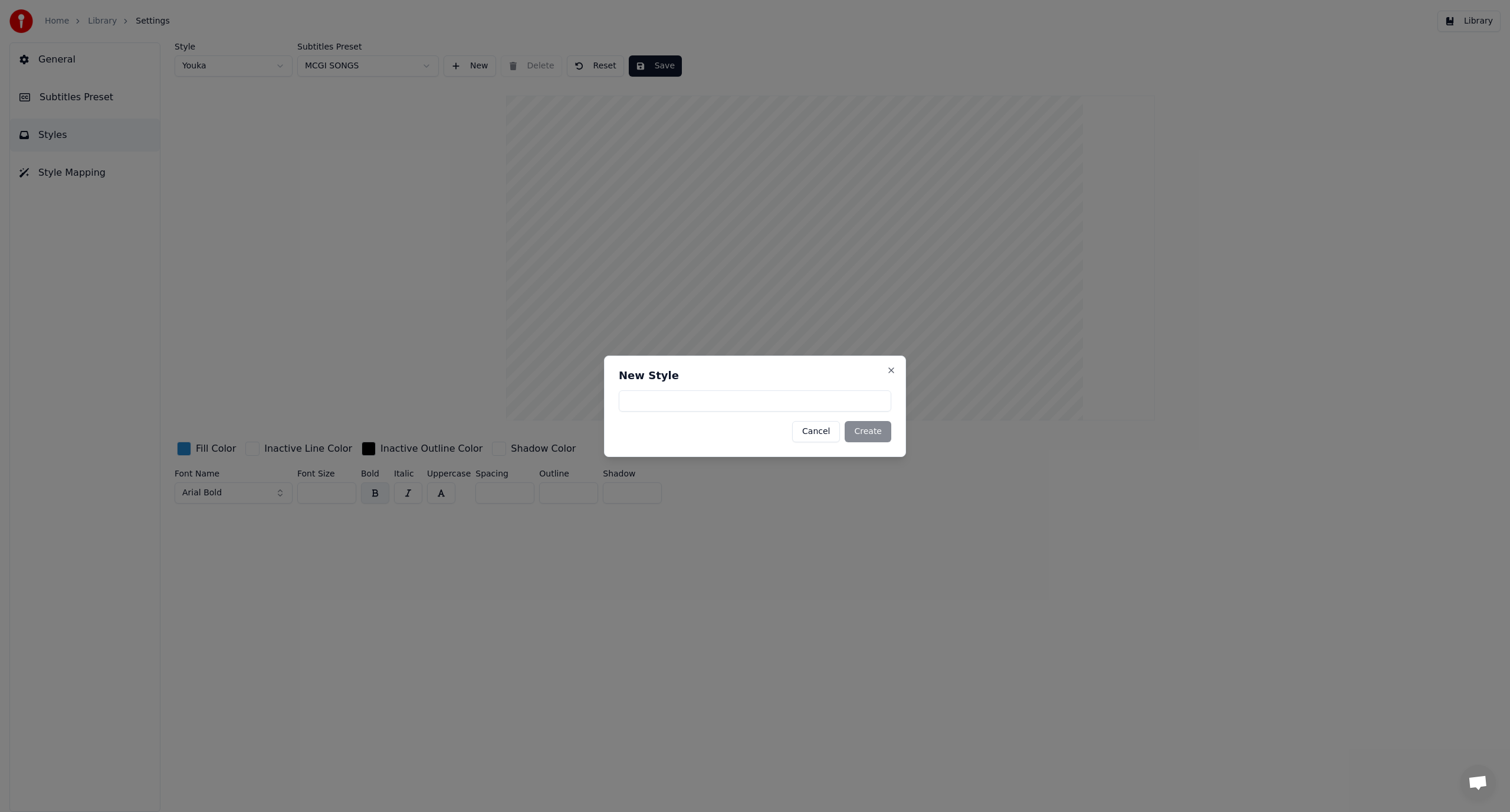
type input "*"
type input "*******"
click at [877, 440] on button "Create" at bounding box center [868, 432] width 47 height 21
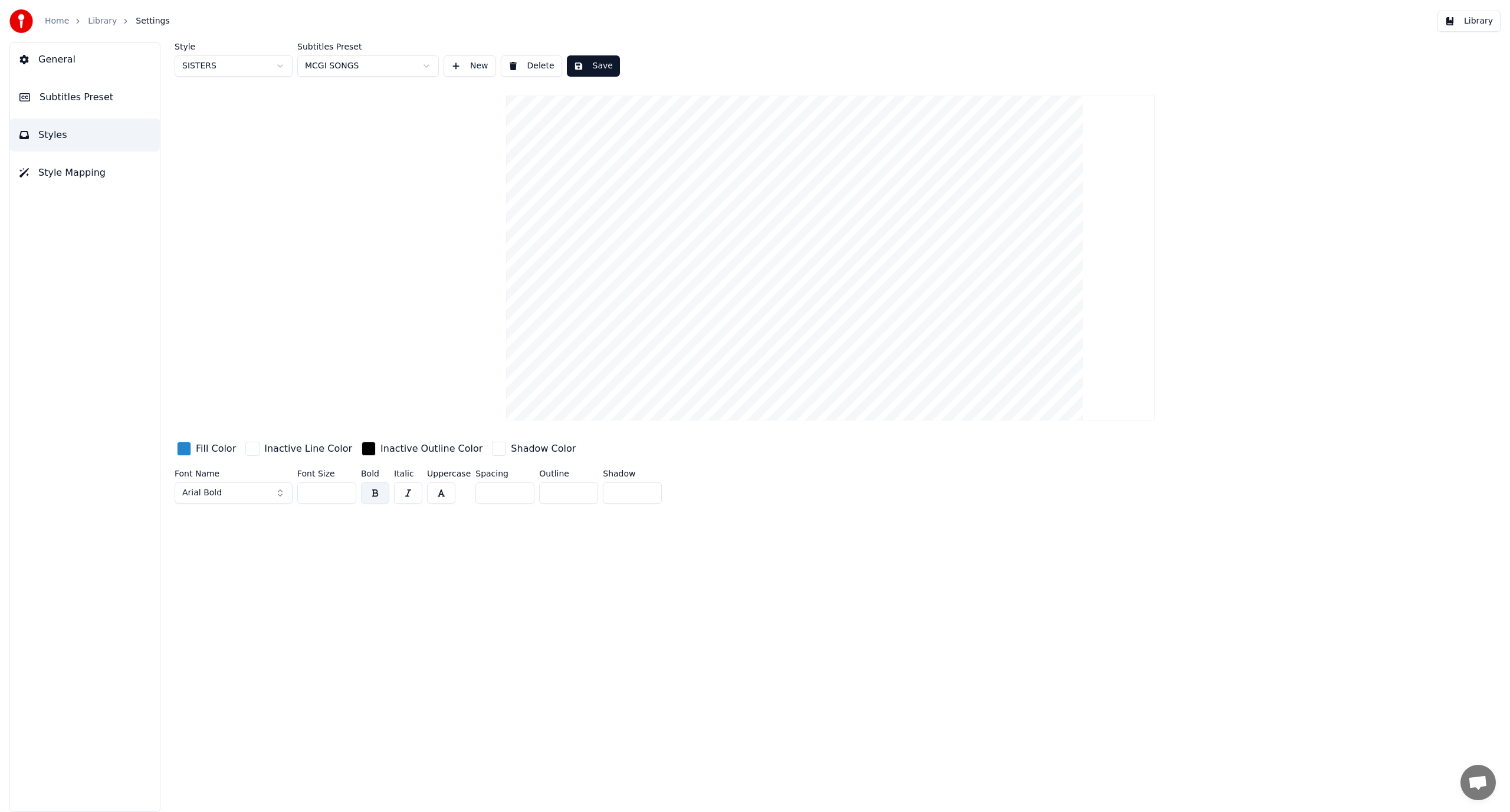
click at [275, 66] on html "Home Library Settings Library General Subtitles Preset Styles Style Mapping Sty…" at bounding box center [755, 406] width 1510 height 812
click at [520, 67] on html "Home Library Settings Library General Subtitles Preset Styles Style Mapping Sty…" at bounding box center [755, 406] width 1510 height 812
click at [239, 68] on html "Home Library Settings Library General Subtitles Preset Styles Style Mapping Sty…" at bounding box center [755, 406] width 1510 height 812
click at [519, 64] on button "Delete" at bounding box center [532, 66] width 62 height 21
click at [225, 66] on html "Home Library Settings Library General Subtitles Preset Styles Style Mapping Sty…" at bounding box center [755, 406] width 1510 height 812
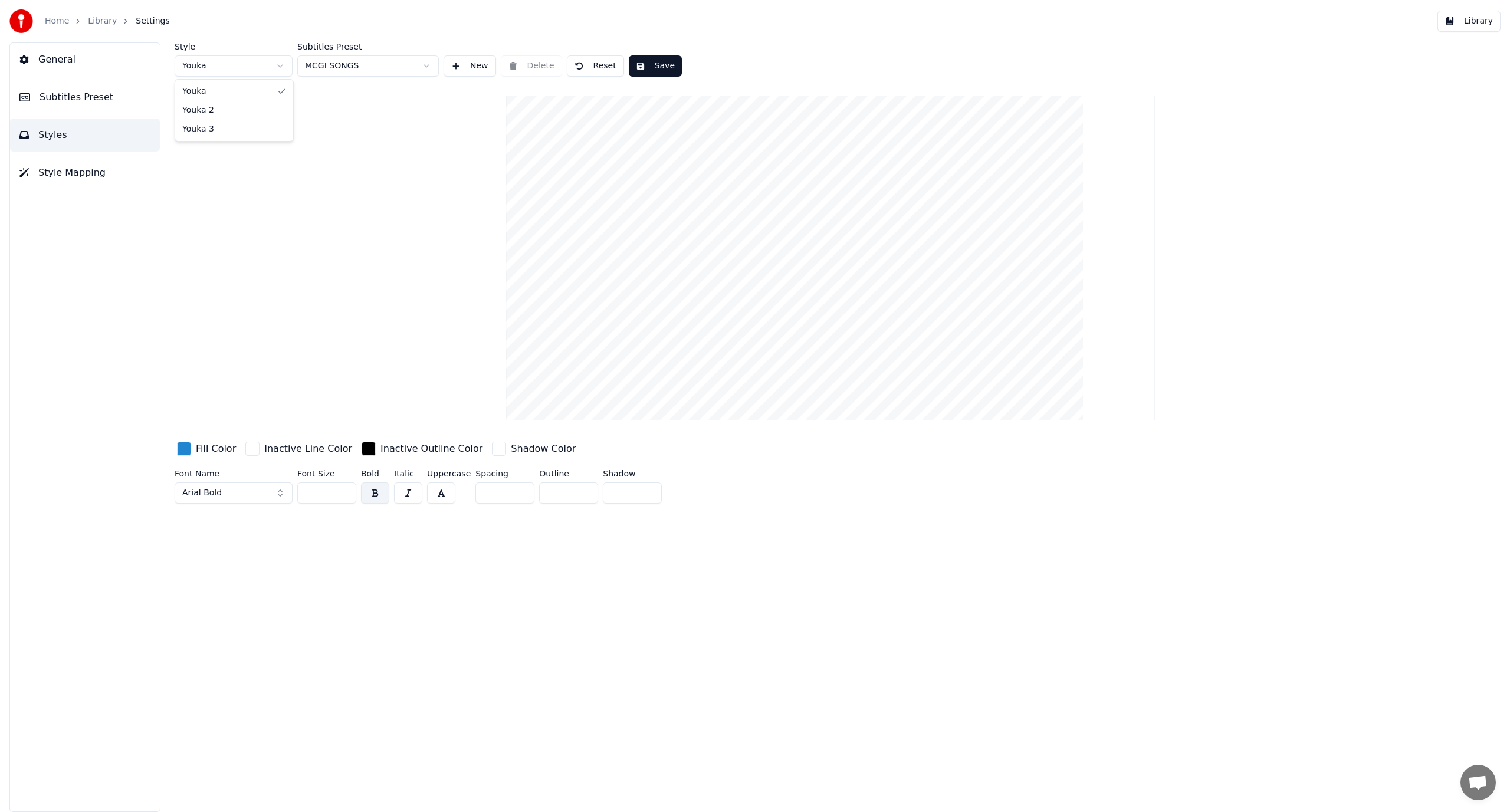
click at [483, 114] on html "Home Library Settings Library General Subtitles Preset Styles Style Mapping Sty…" at bounding box center [755, 406] width 1510 height 812
click at [479, 70] on button "New" at bounding box center [469, 66] width 53 height 21
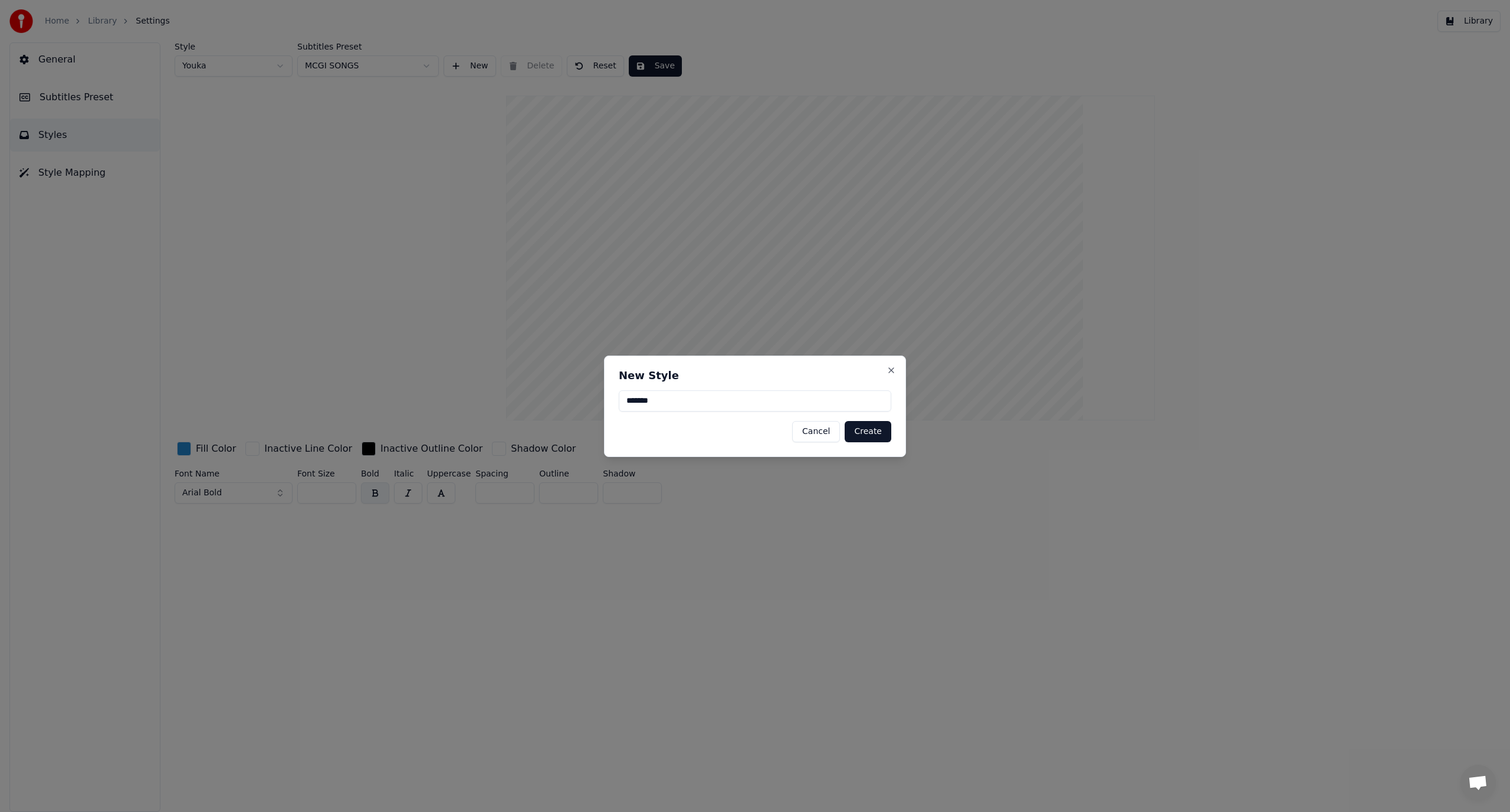
type input "*"
type input "******"
click at [872, 430] on button "Create" at bounding box center [868, 432] width 47 height 21
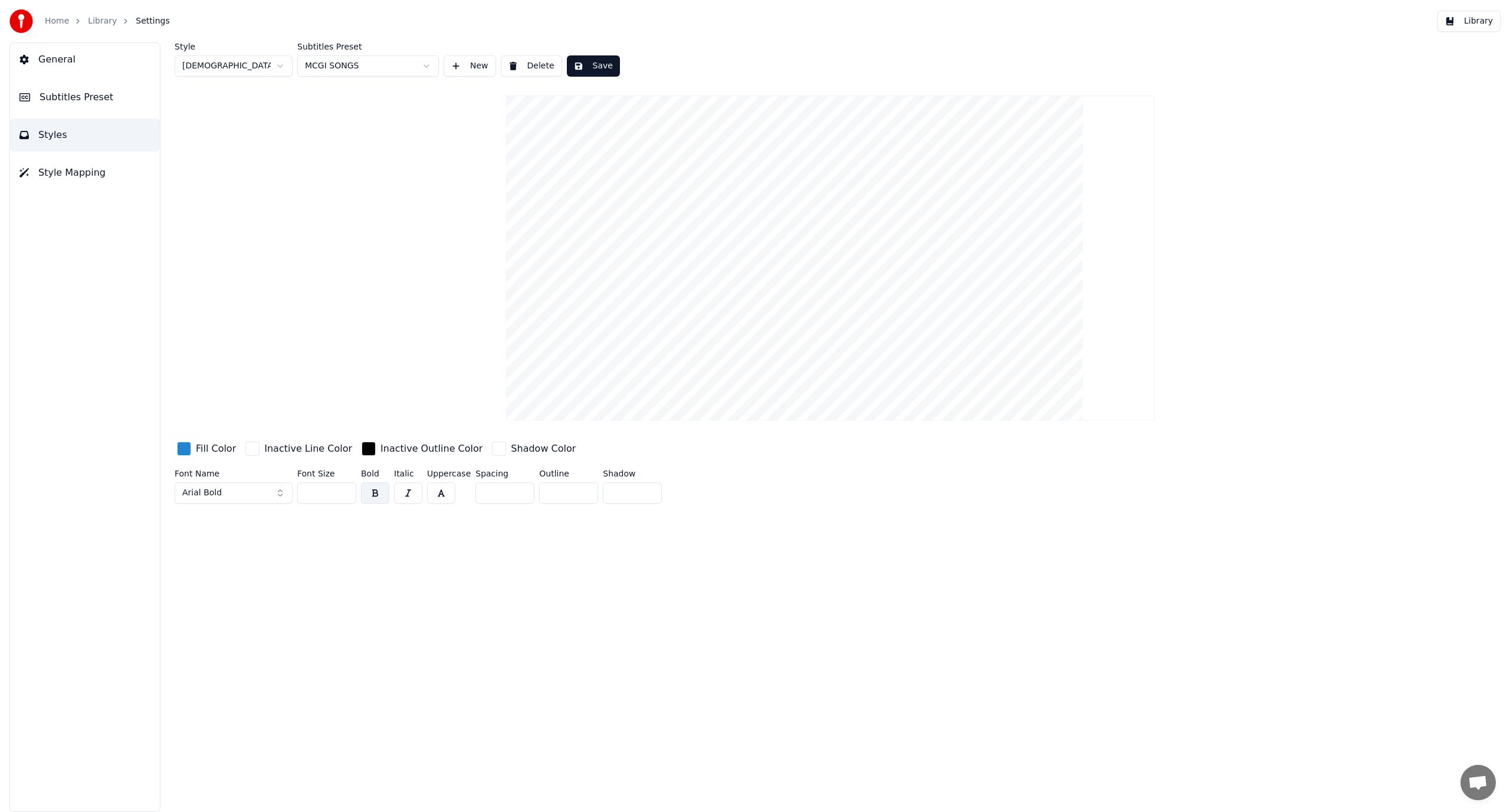
click at [340, 165] on div "Style [DEMOGRAPHIC_DATA] Subtitles Preset MCGI SONGS New Delete Save Fill Color…" at bounding box center [830, 275] width 1312 height 466
click at [182, 450] on div "button" at bounding box center [184, 449] width 14 height 14
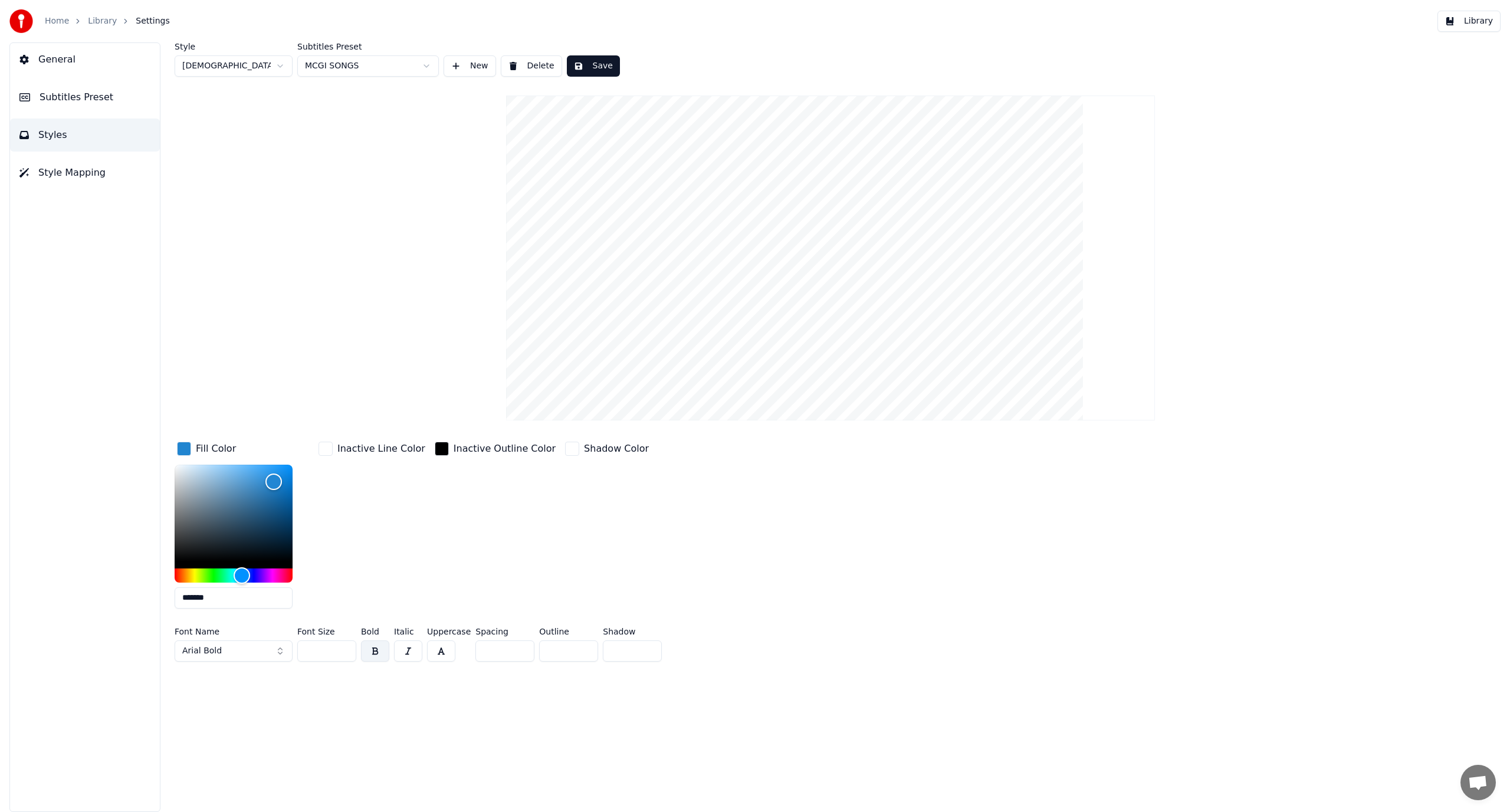
drag, startPoint x: 246, startPoint y: 600, endPoint x: 188, endPoint y: 610, distance: 58.9
click at [188, 610] on div "*******" at bounding box center [233, 539] width 118 height 149
type input "*******"
click at [368, 558] on div "Inactive Line Color" at bounding box center [372, 529] width 111 height 179
click at [360, 451] on div "Inactive Line Color" at bounding box center [381, 449] width 88 height 14
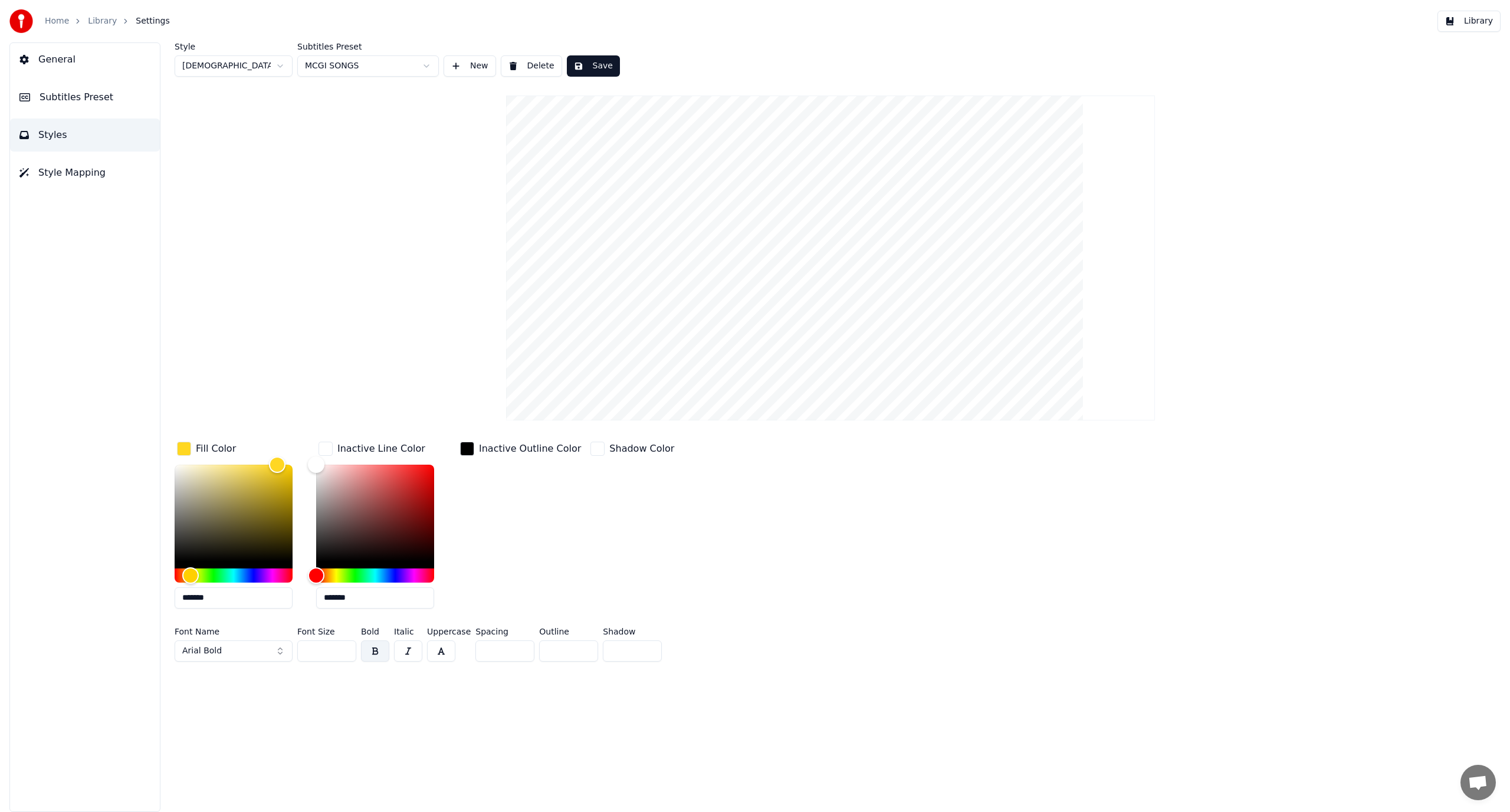
drag, startPoint x: 355, startPoint y: 602, endPoint x: 329, endPoint y: 602, distance: 26.0
click at [329, 602] on input "*******" at bounding box center [375, 598] width 118 height 21
type input "*******"
click at [563, 529] on div "Inactive Outline Color" at bounding box center [520, 529] width 125 height 179
click at [218, 446] on div "Fill Color" at bounding box center [216, 449] width 40 height 14
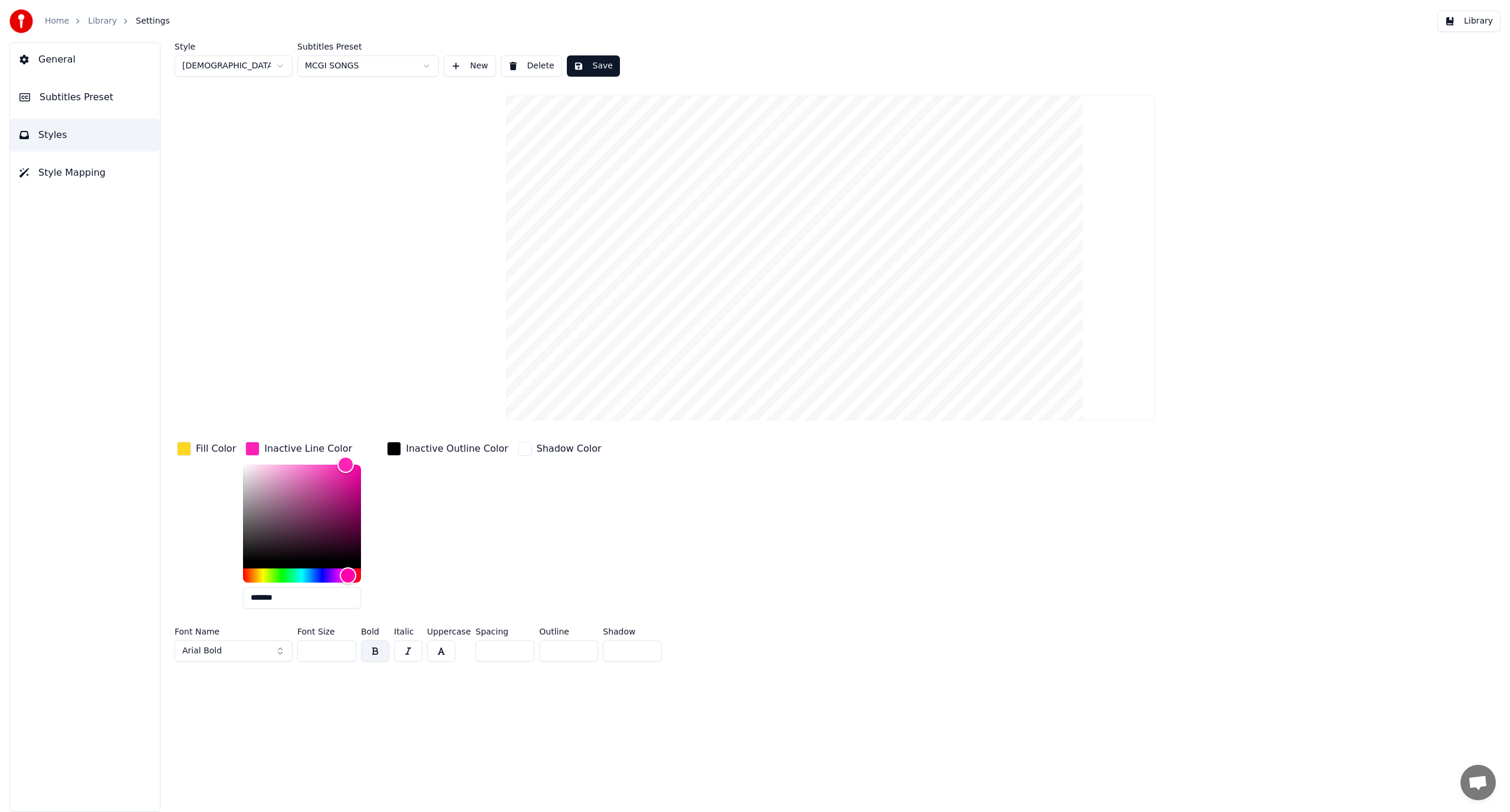
click at [211, 444] on div "Fill Color" at bounding box center [216, 449] width 40 height 14
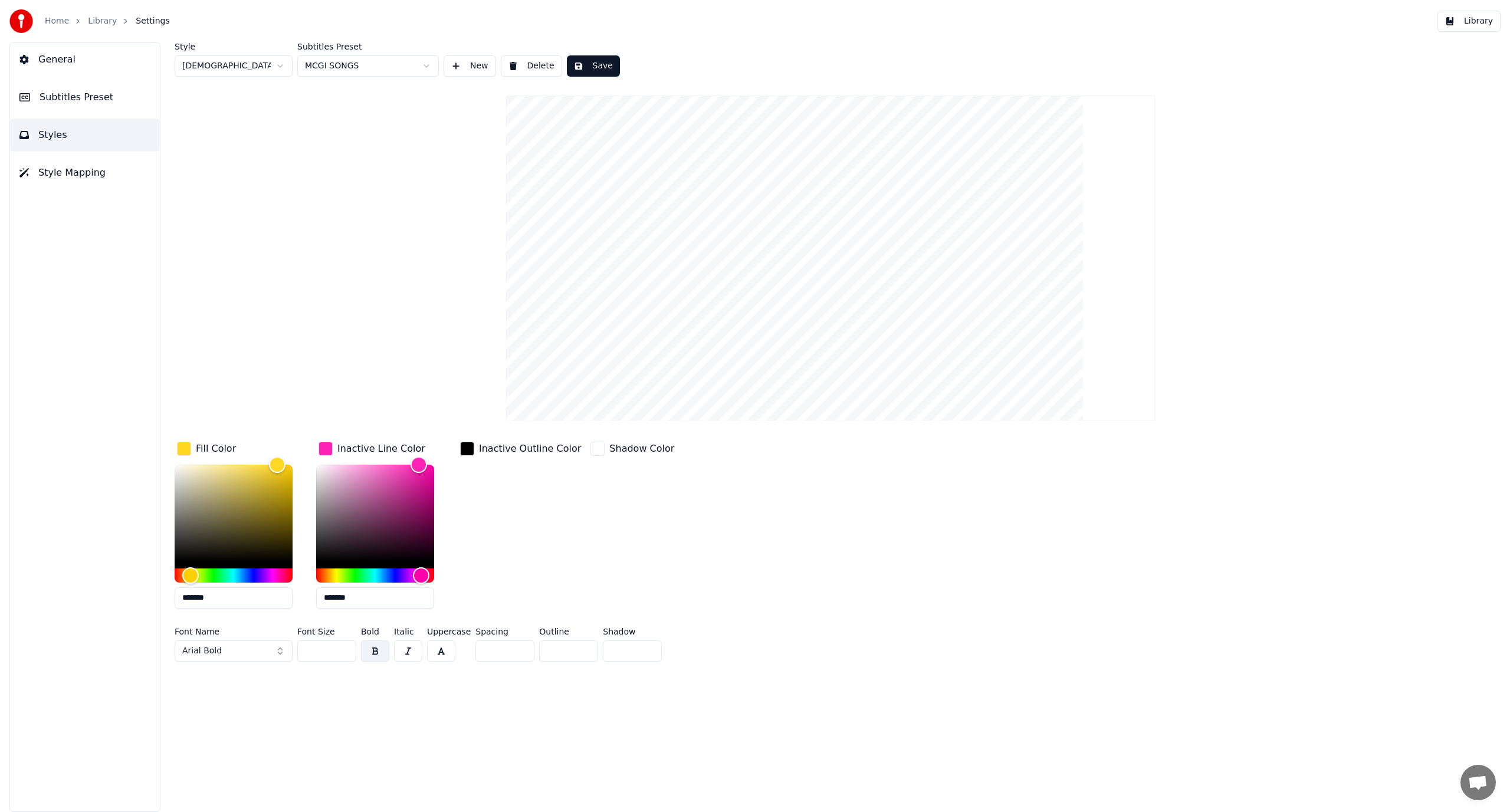
click at [249, 652] on button "Arial Bold" at bounding box center [233, 651] width 118 height 21
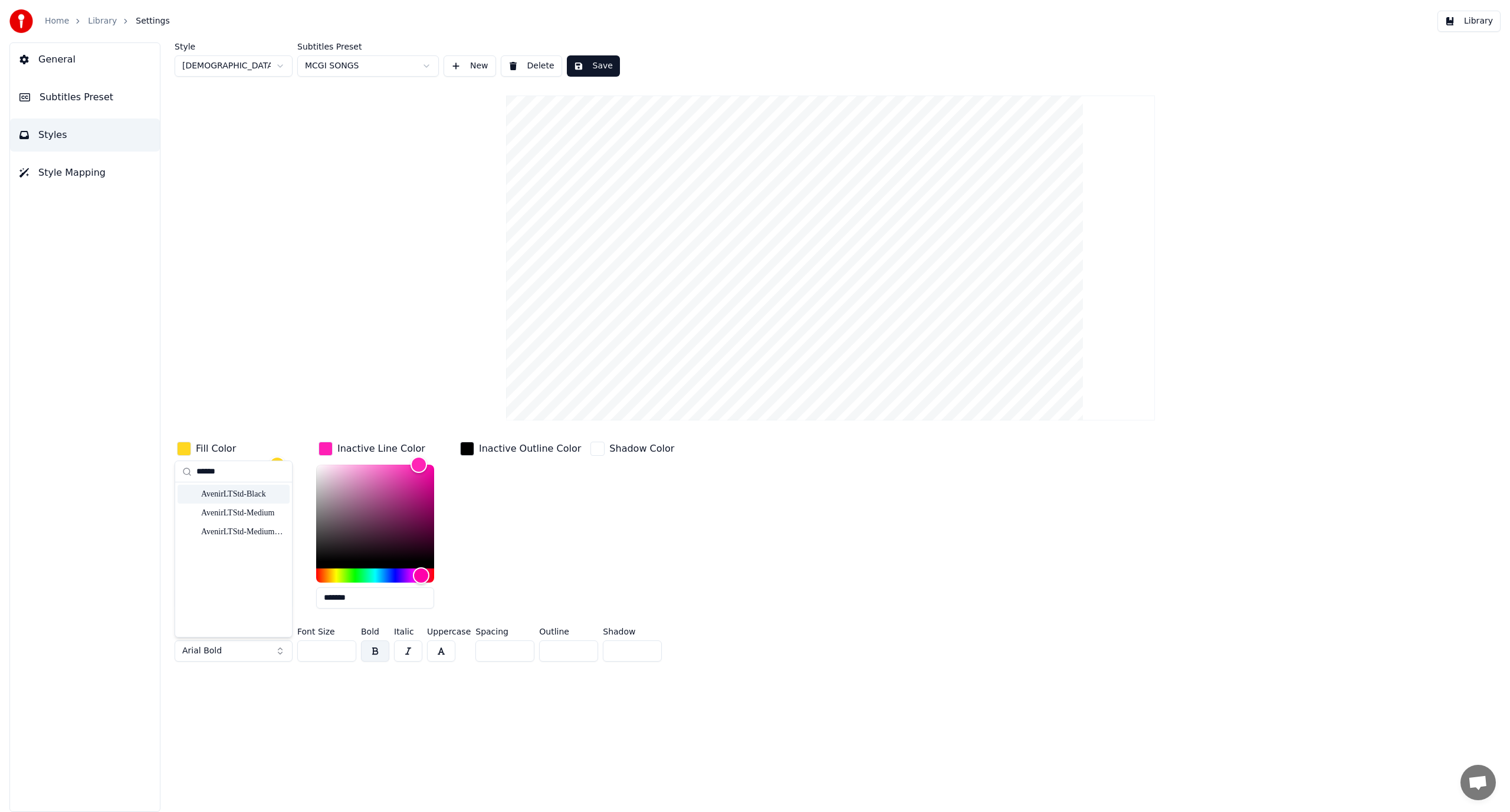
type input "******"
click at [228, 495] on div "AvenirLTStd-Black" at bounding box center [243, 494] width 84 height 12
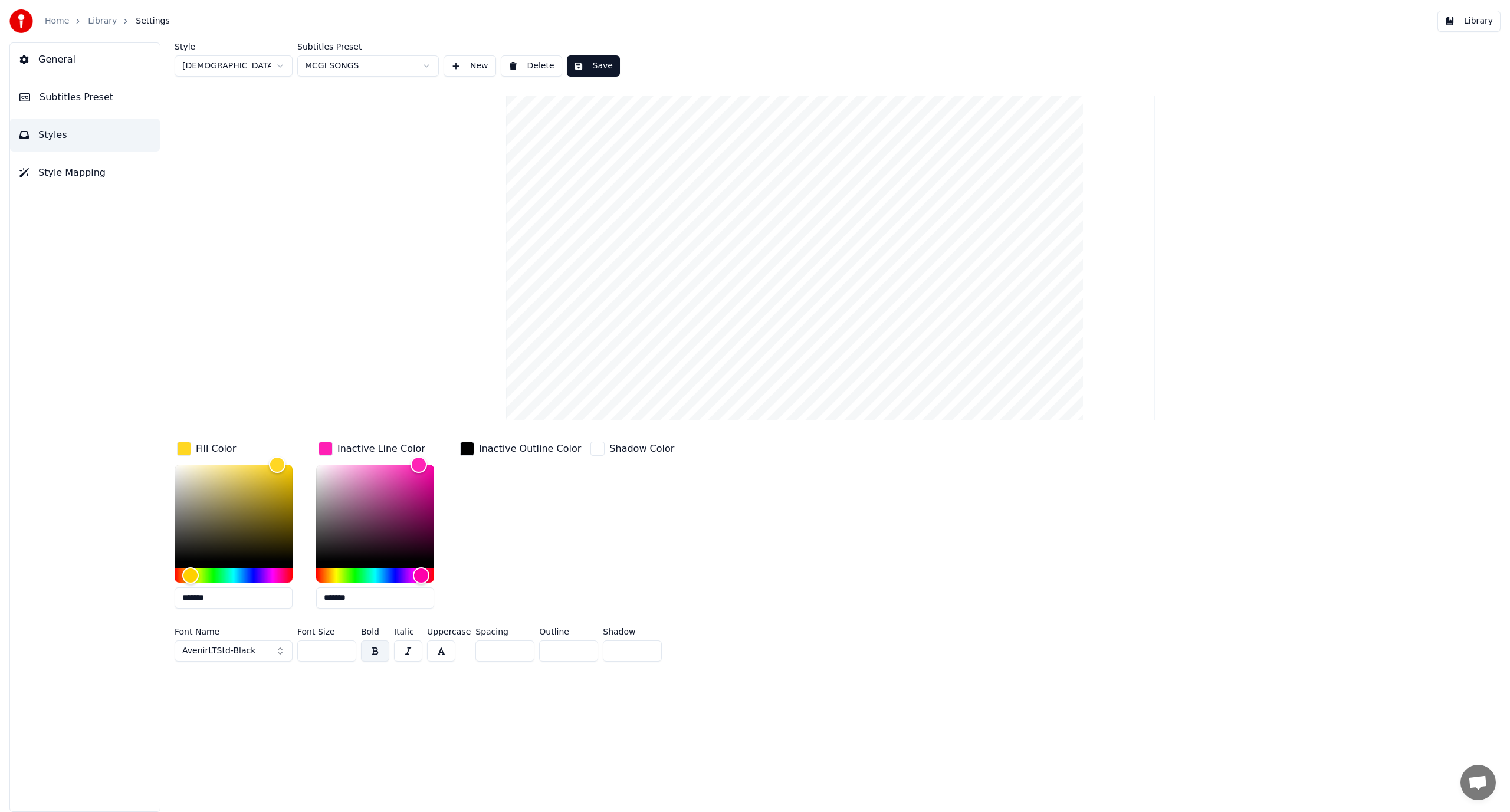
click at [321, 653] on input "**" at bounding box center [327, 651] width 59 height 21
drag, startPoint x: 321, startPoint y: 653, endPoint x: 279, endPoint y: 660, distance: 42.6
click at [279, 660] on div "Font Name AvenirLTStd-Black Font Size ** Bold Italic Uppercase Spacing * Outlin…" at bounding box center [703, 647] width 1057 height 39
type input "***"
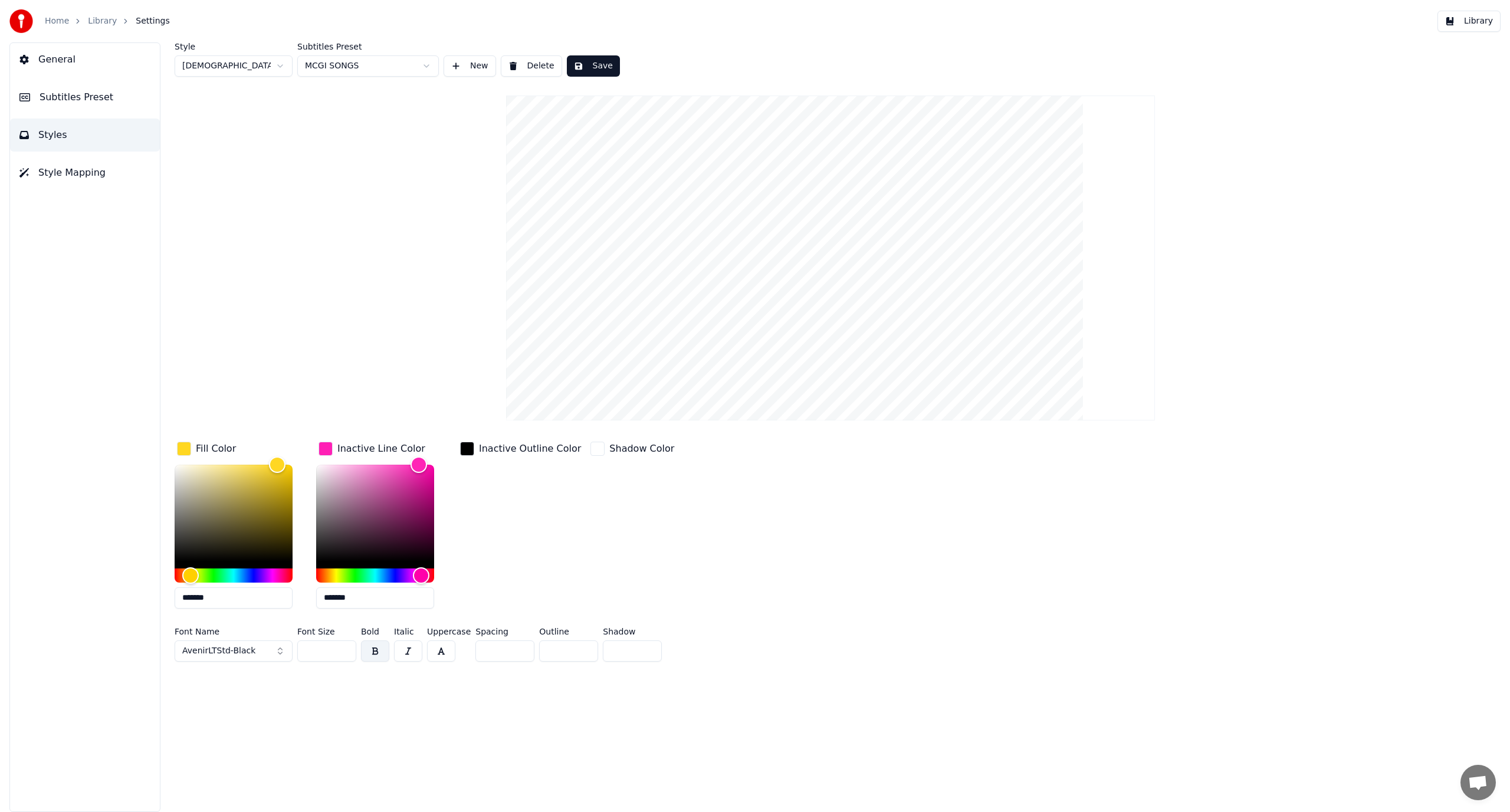
drag, startPoint x: 494, startPoint y: 645, endPoint x: 398, endPoint y: 613, distance: 101.2
click at [398, 613] on div "Fill Color ******* Inactive Line Color ******* Inactive Outline Color Shadow Co…" at bounding box center [703, 553] width 1057 height 227
type input "*"
drag, startPoint x: 552, startPoint y: 650, endPoint x: 530, endPoint y: 650, distance: 22.0
click at [530, 650] on div "Font Name AvenirLTStd-Black Font Size *** Bold Italic Uppercase Spacing * Outli…" at bounding box center [703, 647] width 1057 height 39
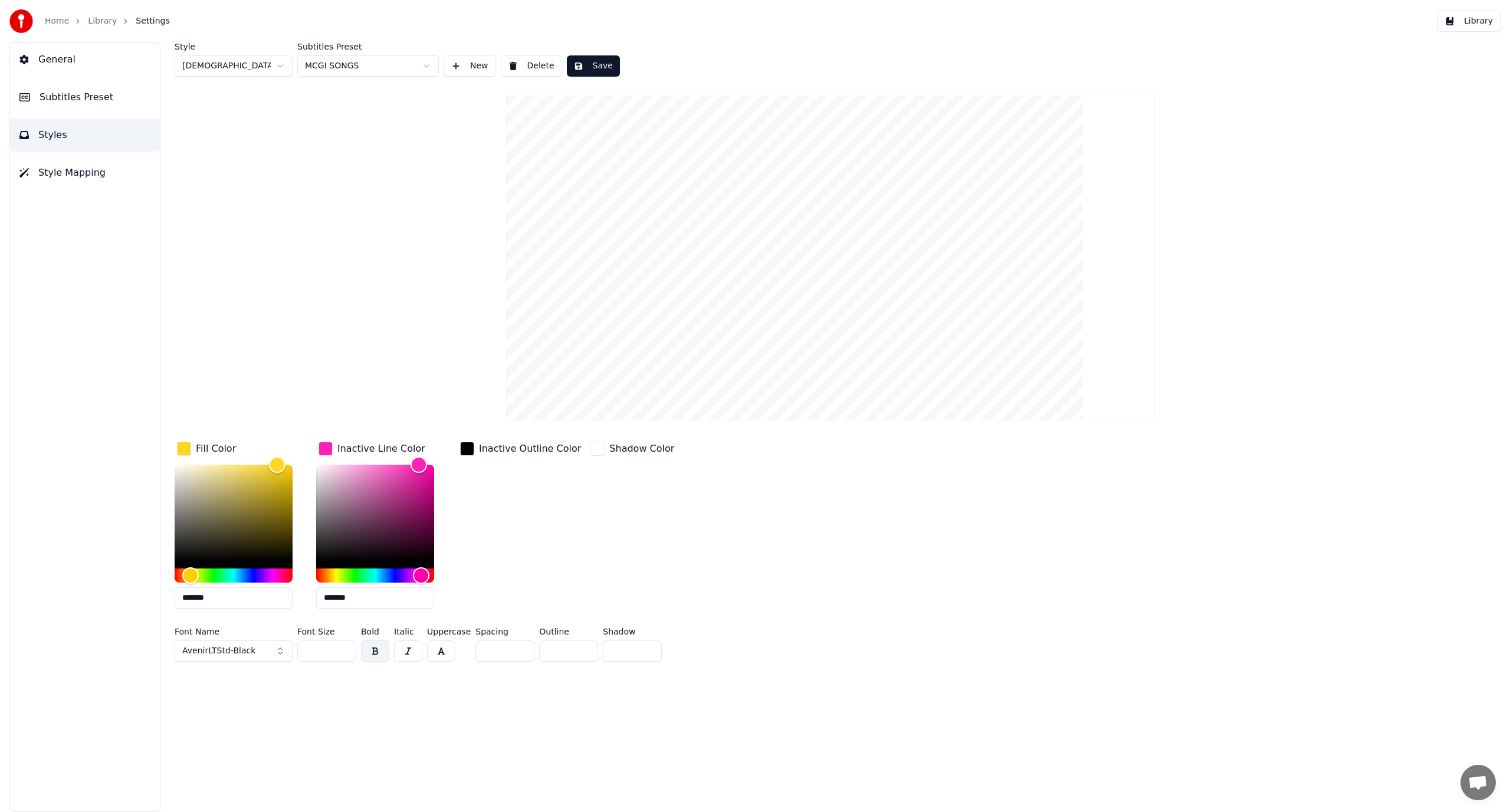
type input "*"
click at [599, 691] on div "Style [DEMOGRAPHIC_DATA] Subtitles Preset MCGI SONGS New Delete Save Fill Color…" at bounding box center [830, 427] width 1359 height 770
click at [434, 714] on div "Style [DEMOGRAPHIC_DATA] Subtitles Preset MCGI SONGS New Delete Save Fill Color…" at bounding box center [830, 427] width 1359 height 770
click at [634, 529] on div "Shadow Color" at bounding box center [632, 529] width 88 height 179
click at [120, 95] on button "Subtitles Preset" at bounding box center [85, 98] width 150 height 33
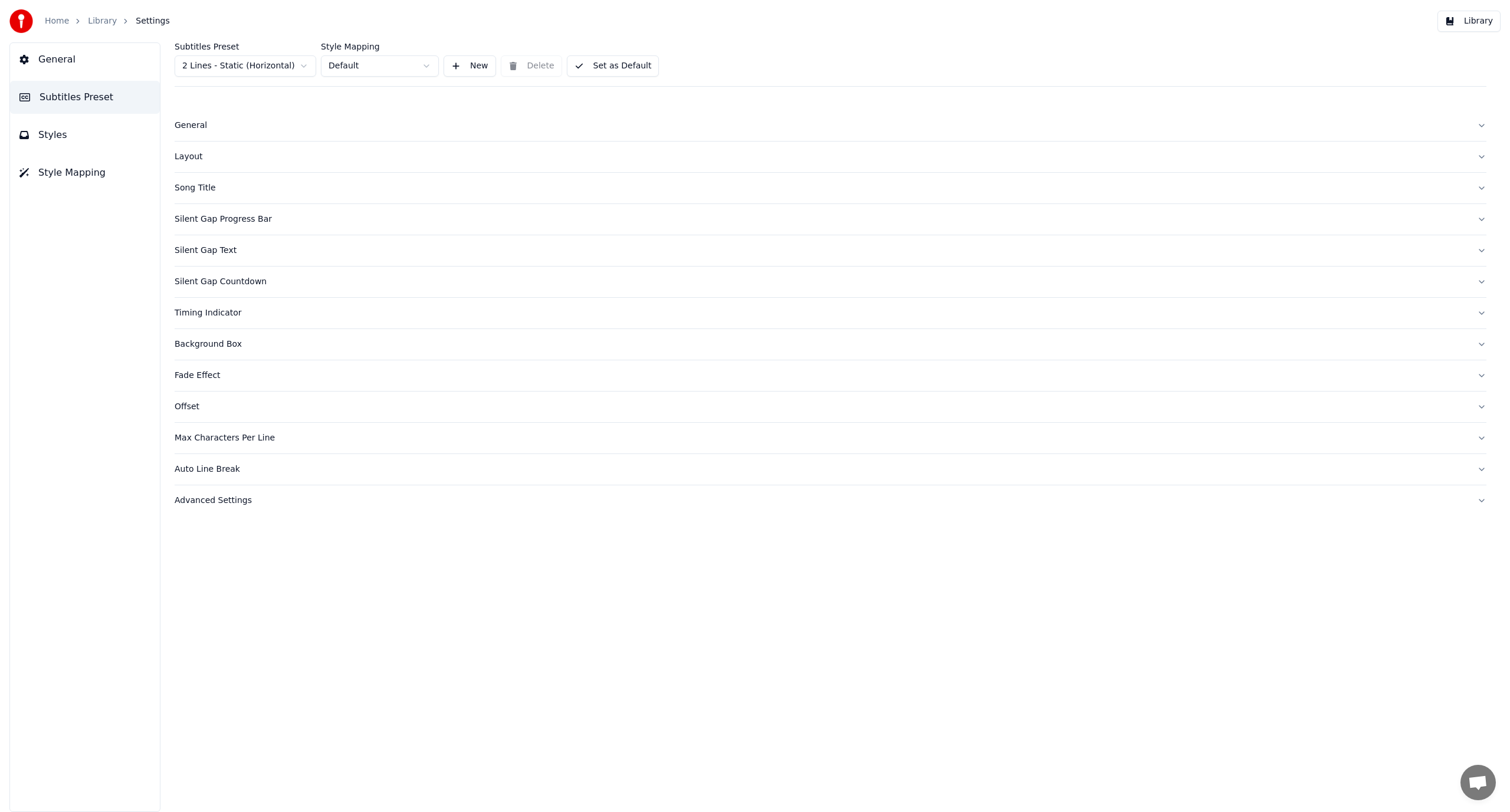
click at [225, 185] on div "Song Title" at bounding box center [821, 188] width 1293 height 12
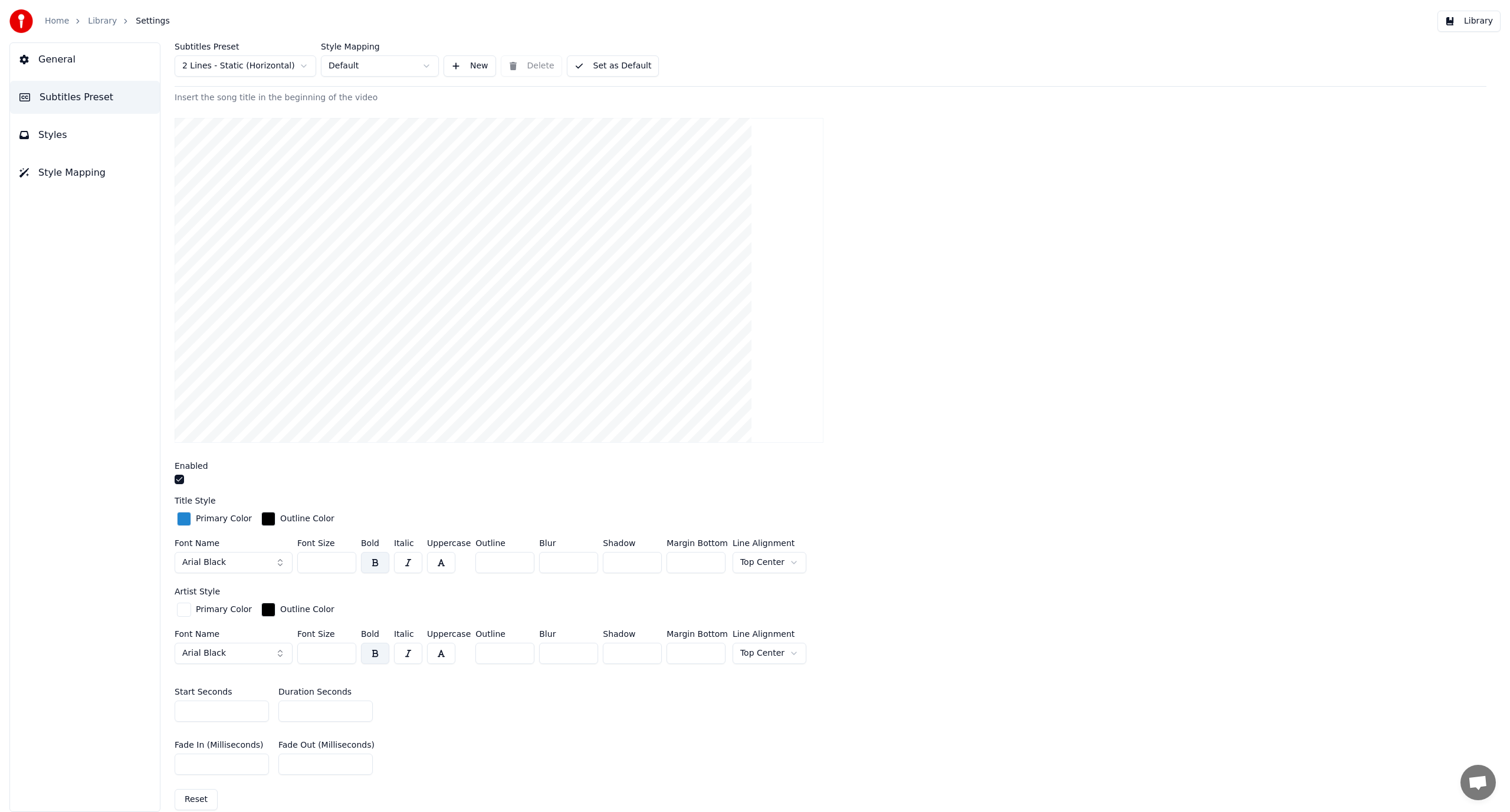
scroll to position [236, 0]
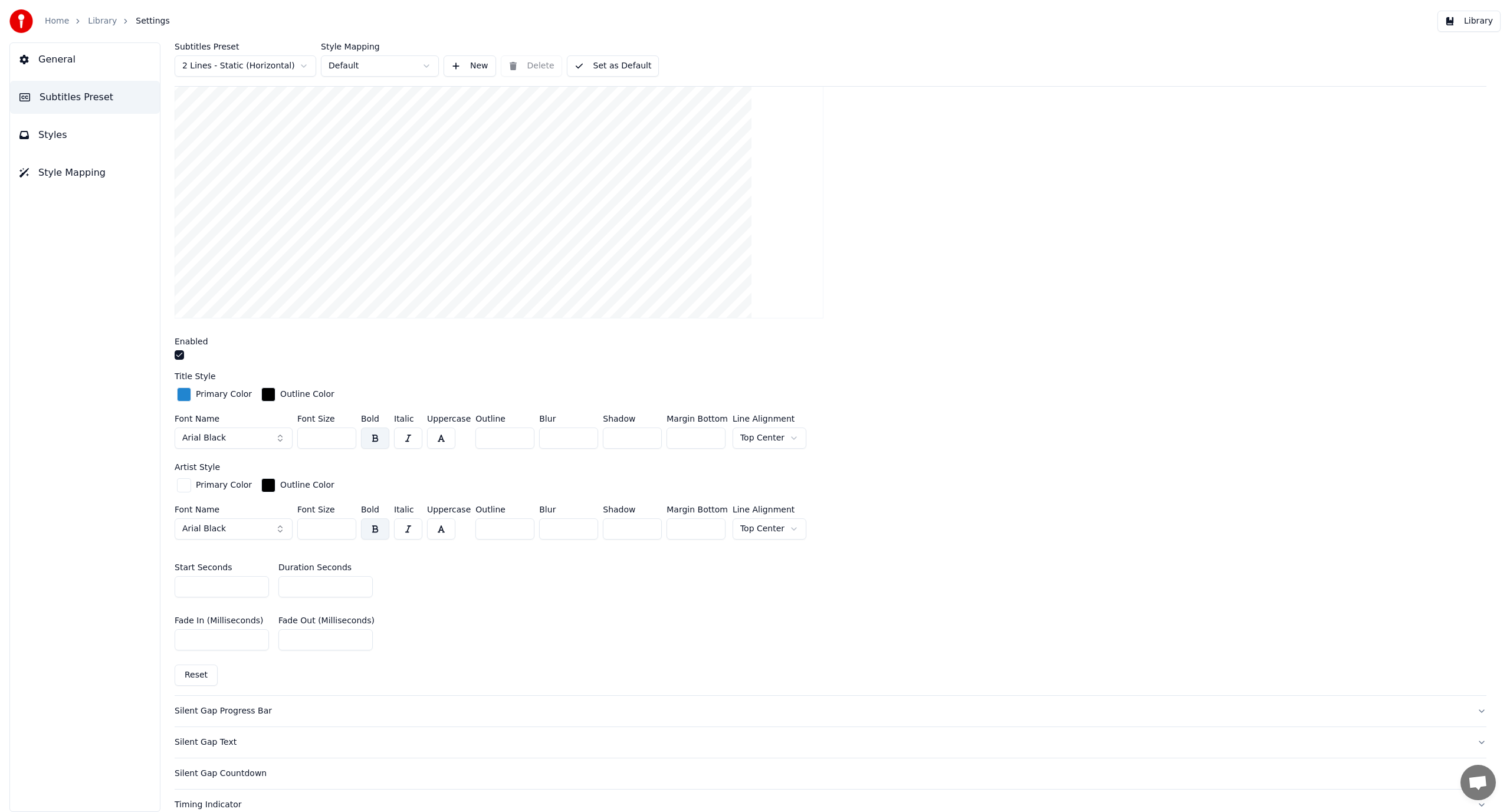
click at [176, 358] on button "button" at bounding box center [179, 355] width 9 height 9
click at [587, 68] on button "Set as Default" at bounding box center [613, 66] width 92 height 21
click at [114, 142] on button "Styles" at bounding box center [85, 135] width 150 height 33
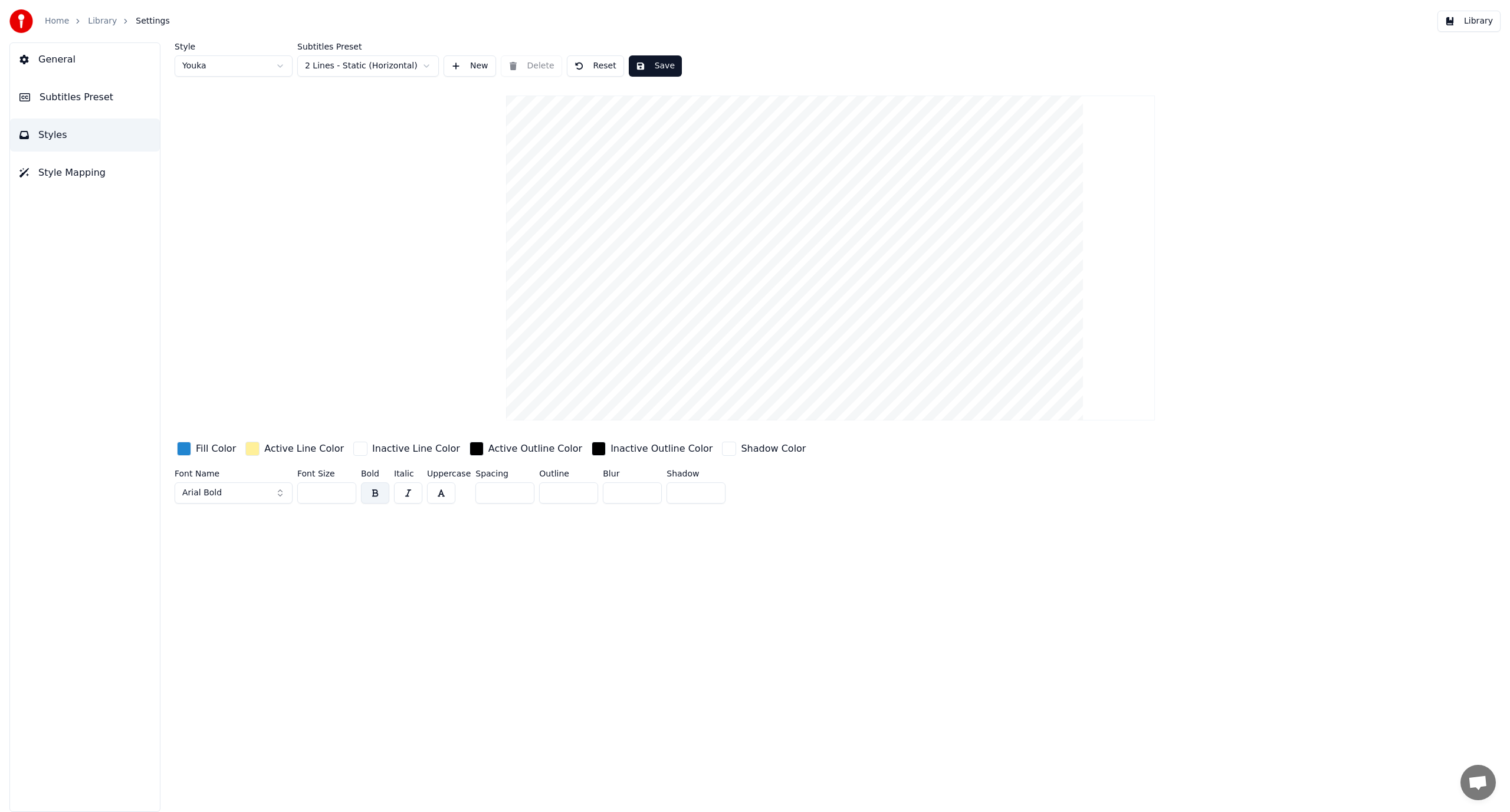
click at [102, 109] on button "Subtitles Preset" at bounding box center [85, 98] width 150 height 33
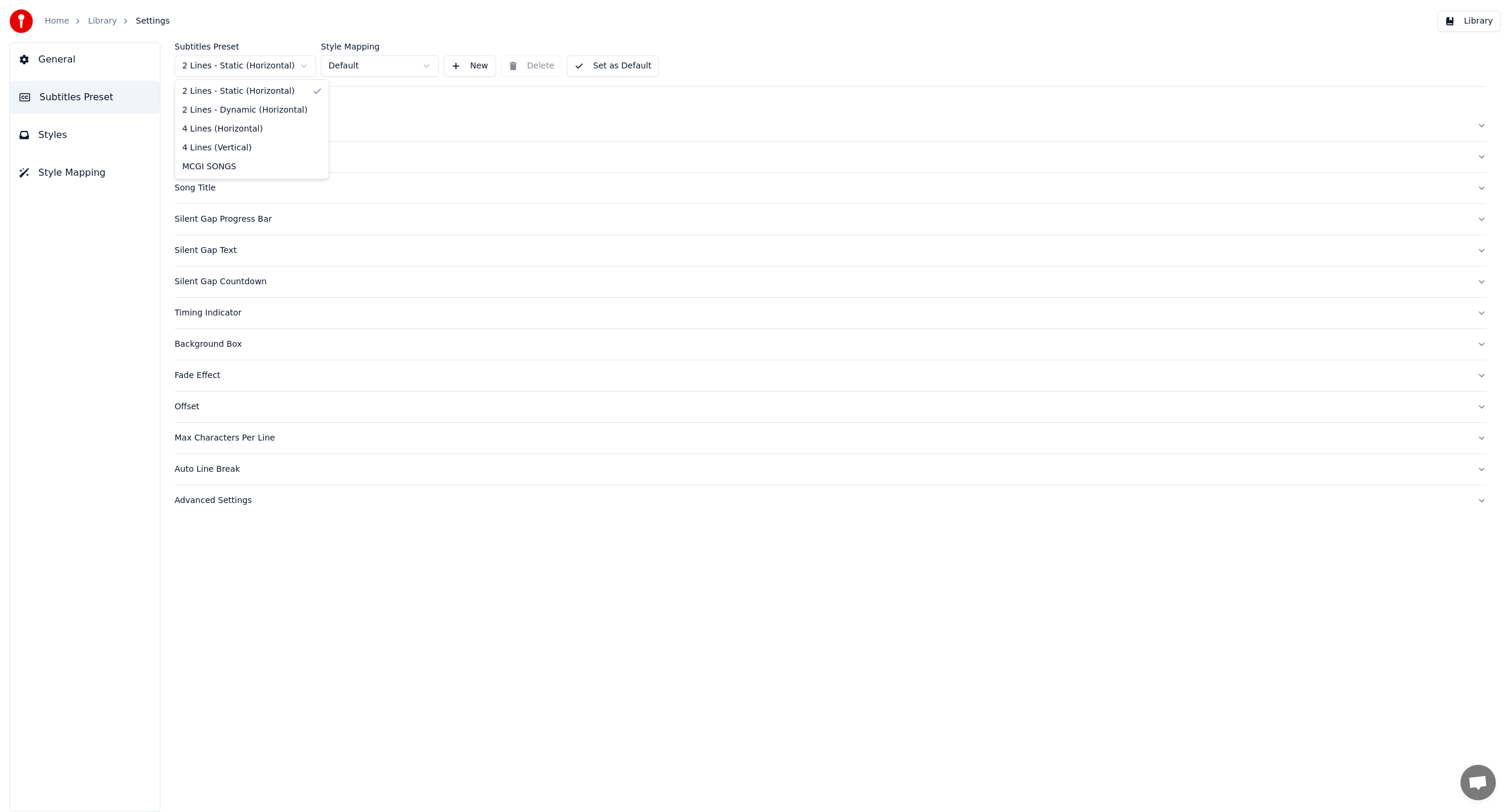
click at [285, 70] on html "Home Library Settings Library General Subtitles Preset Styles Style Mapping Sub…" at bounding box center [755, 406] width 1510 height 812
drag, startPoint x: 268, startPoint y: 163, endPoint x: 269, endPoint y: 172, distance: 9.1
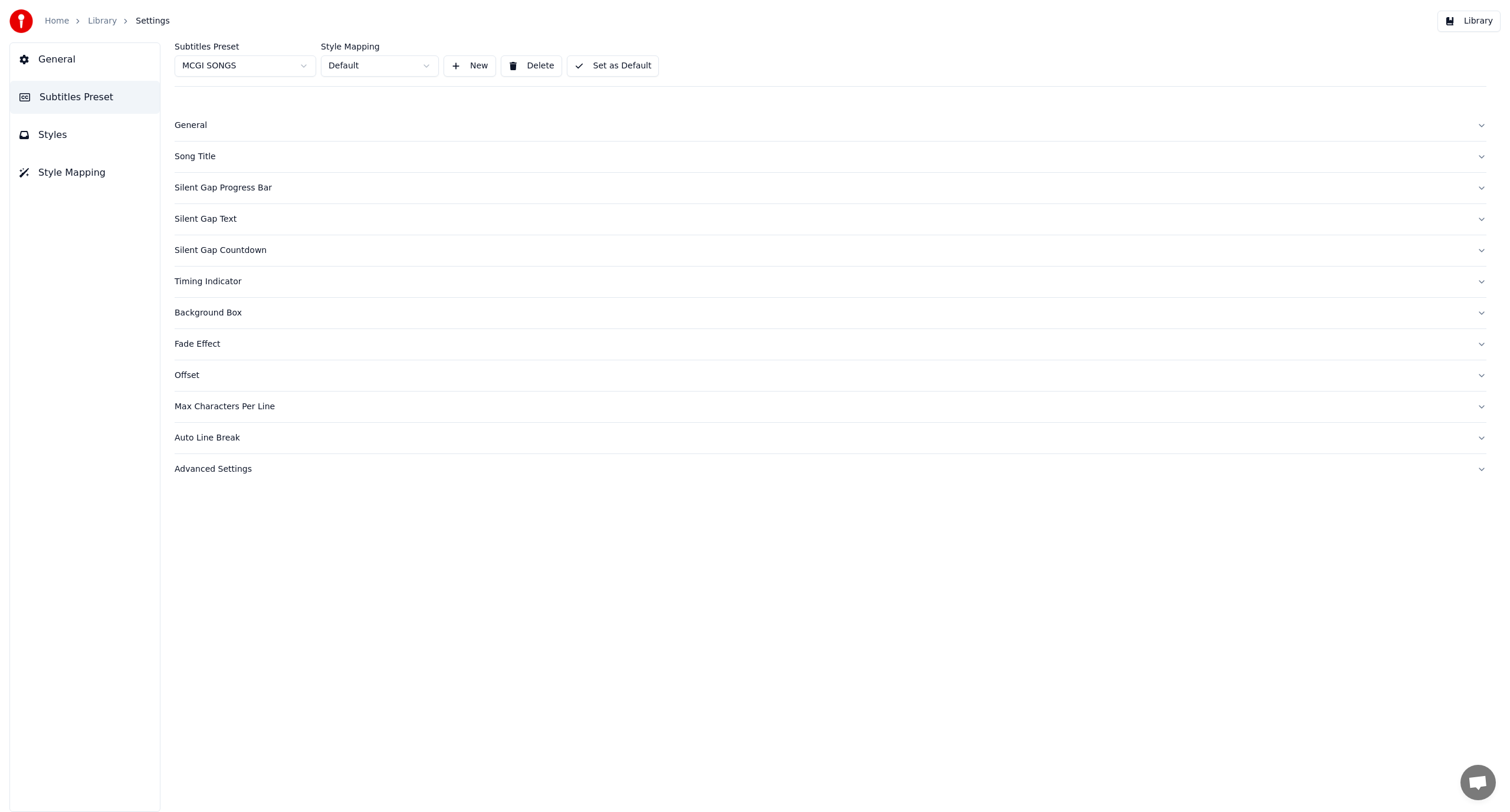
click at [228, 151] on div "Song Title" at bounding box center [821, 157] width 1293 height 12
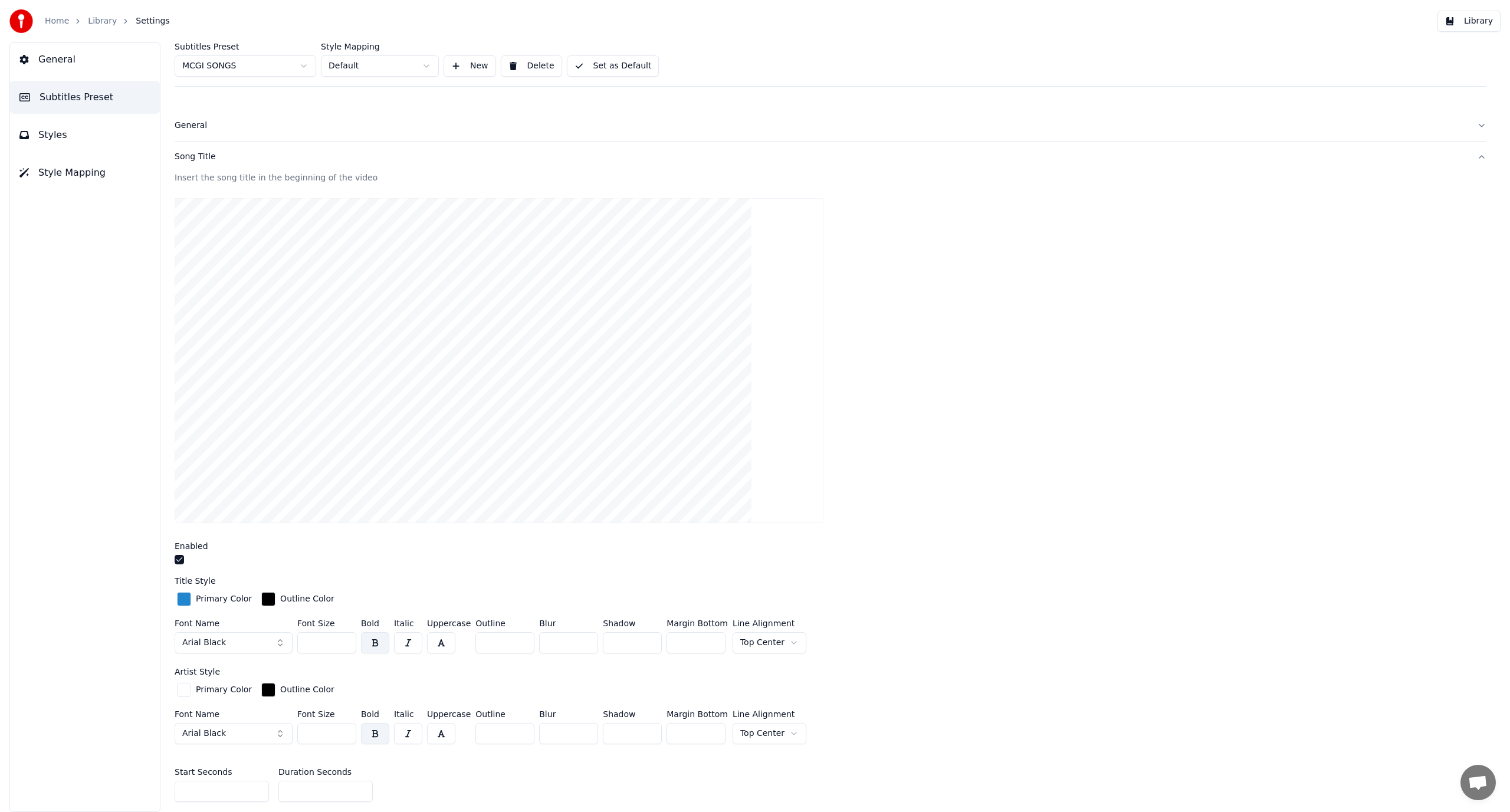
click at [181, 559] on button "button" at bounding box center [179, 560] width 9 height 9
click at [620, 67] on button "Set as Default" at bounding box center [613, 66] width 92 height 21
click at [101, 143] on button "Styles" at bounding box center [85, 135] width 150 height 33
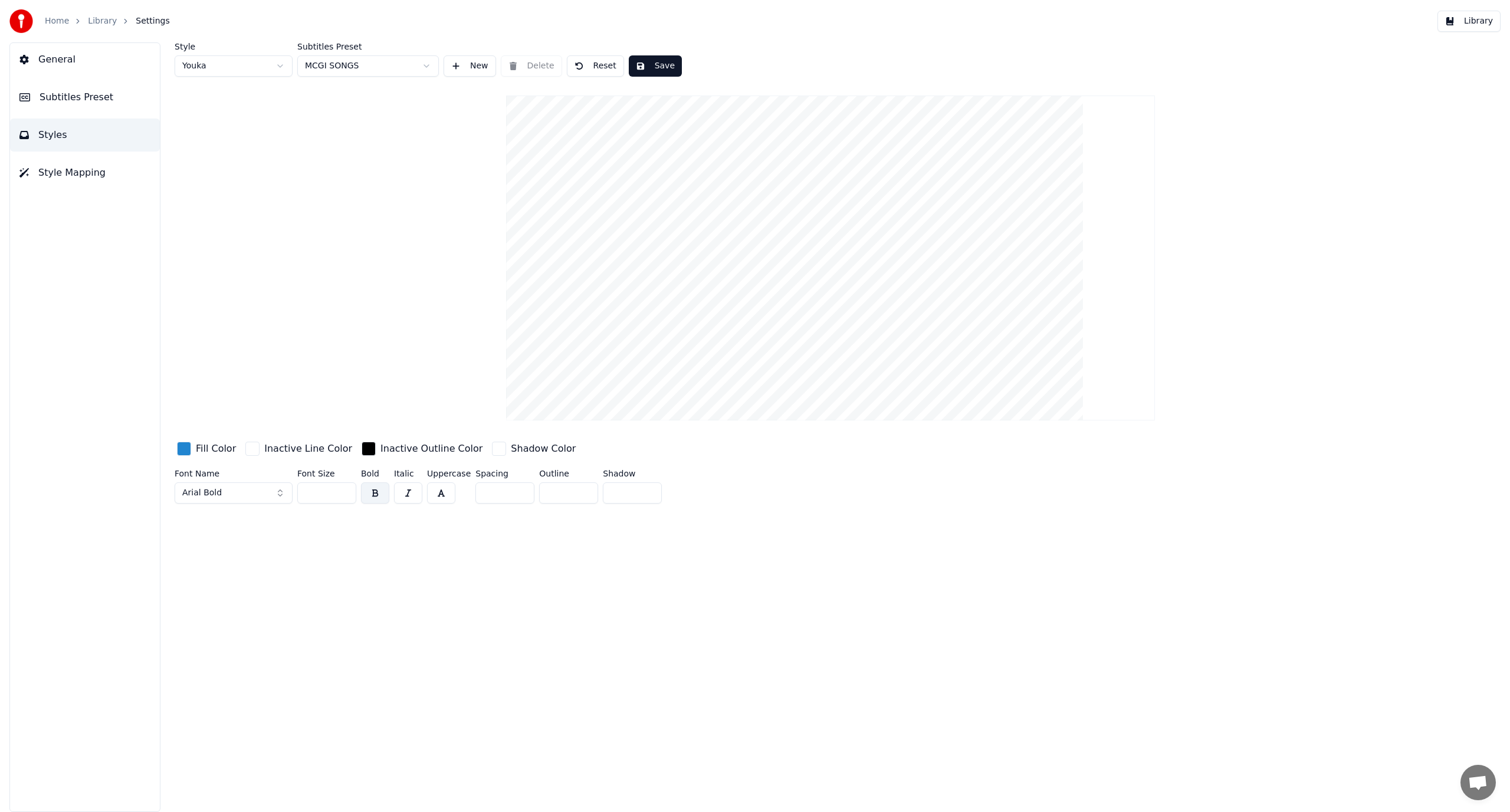
click at [98, 93] on span "Subtitles Preset" at bounding box center [76, 97] width 74 height 14
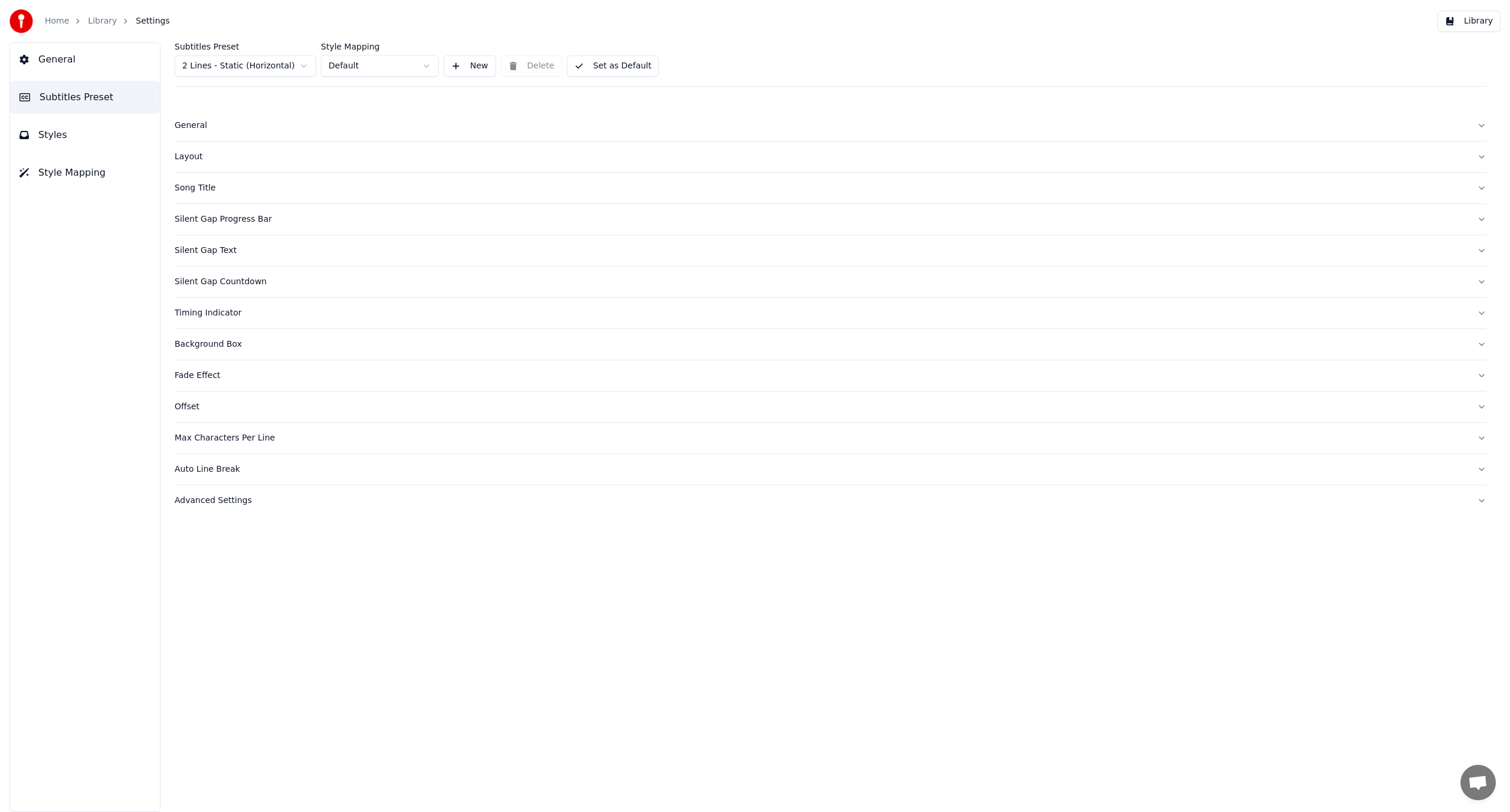
click at [270, 64] on html "Home Library Settings Library General Subtitles Preset Styles Style Mapping Sub…" at bounding box center [755, 406] width 1510 height 812
click at [223, 159] on div "Song Title" at bounding box center [821, 157] width 1293 height 12
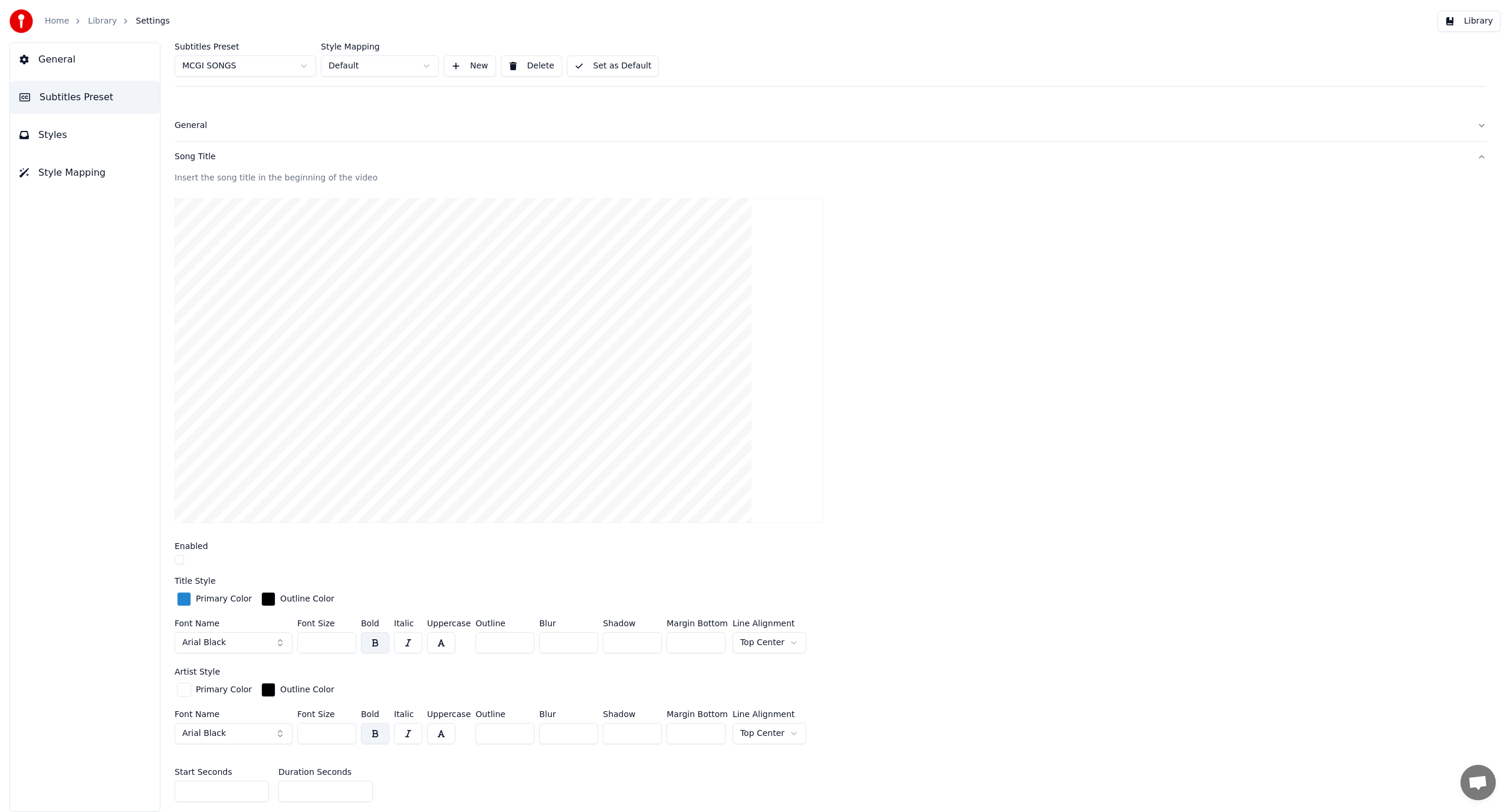
click at [614, 63] on button "Set as Default" at bounding box center [613, 66] width 92 height 21
click at [591, 60] on button "Done" at bounding box center [595, 66] width 56 height 21
click at [93, 128] on button "Styles" at bounding box center [85, 135] width 150 height 33
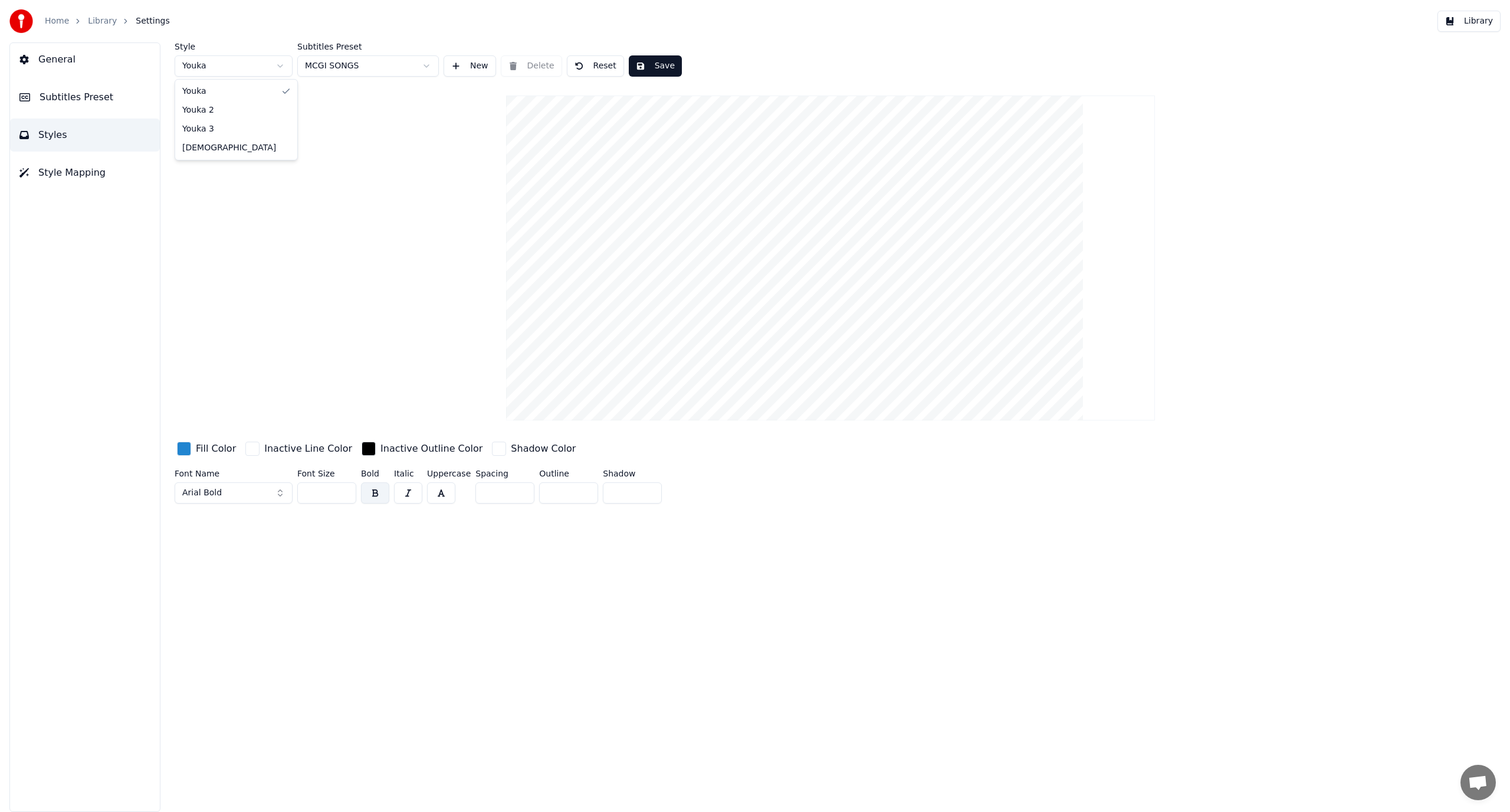
click at [223, 60] on html "Home Library Settings Library General Subtitles Preset Styles Style Mapping Sty…" at bounding box center [755, 406] width 1510 height 812
click at [300, 204] on div "Style [DEMOGRAPHIC_DATA] Subtitles Preset MCGI SONGS New Delete Save Fill Color…" at bounding box center [830, 275] width 1312 height 466
click at [205, 449] on div "Fill Color" at bounding box center [216, 449] width 40 height 14
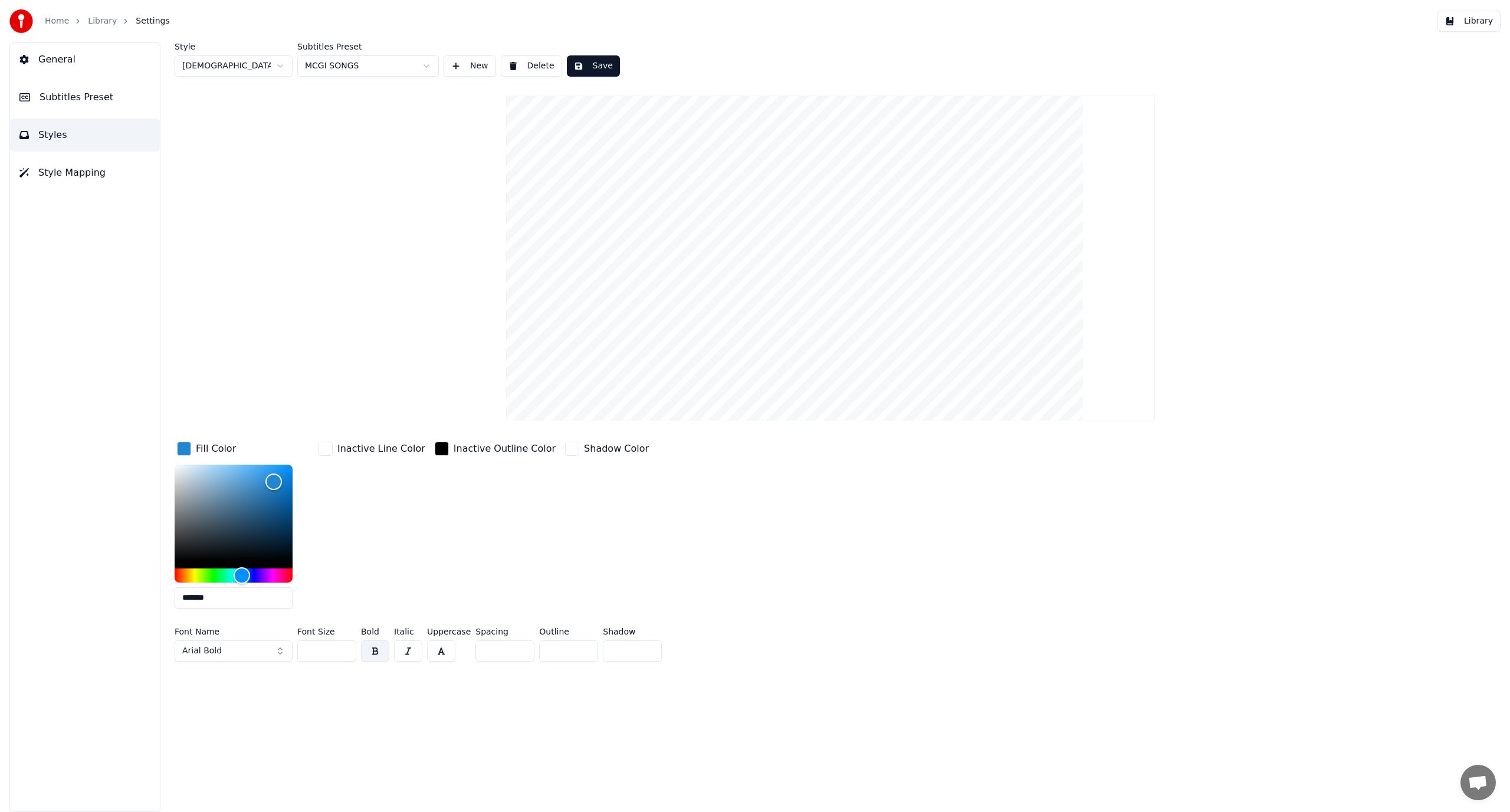
drag, startPoint x: 224, startPoint y: 598, endPoint x: 149, endPoint y: 612, distance: 76.3
click at [149, 612] on div "General Subtitles Preset Styles Style Mapping Style [DEMOGRAPHIC_DATA] Subtitle…" at bounding box center [755, 427] width 1510 height 770
click at [234, 597] on input "*******" at bounding box center [233, 598] width 118 height 21
type input "*******"
drag, startPoint x: 397, startPoint y: 552, endPoint x: 402, endPoint y: 547, distance: 7.1
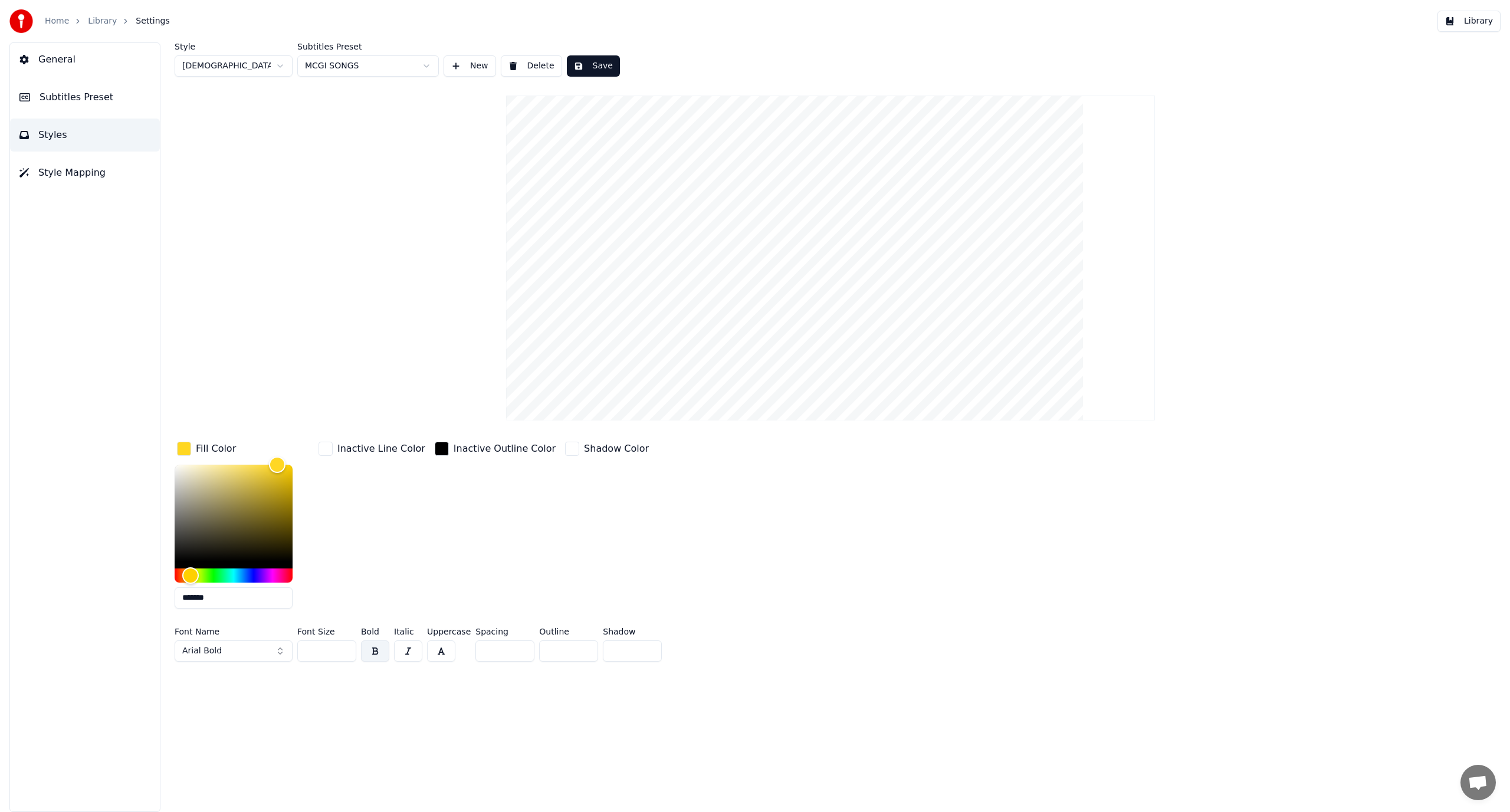
click at [401, 552] on div "Inactive Line Color" at bounding box center [372, 529] width 111 height 179
click at [376, 448] on div "Inactive Line Color" at bounding box center [381, 449] width 88 height 14
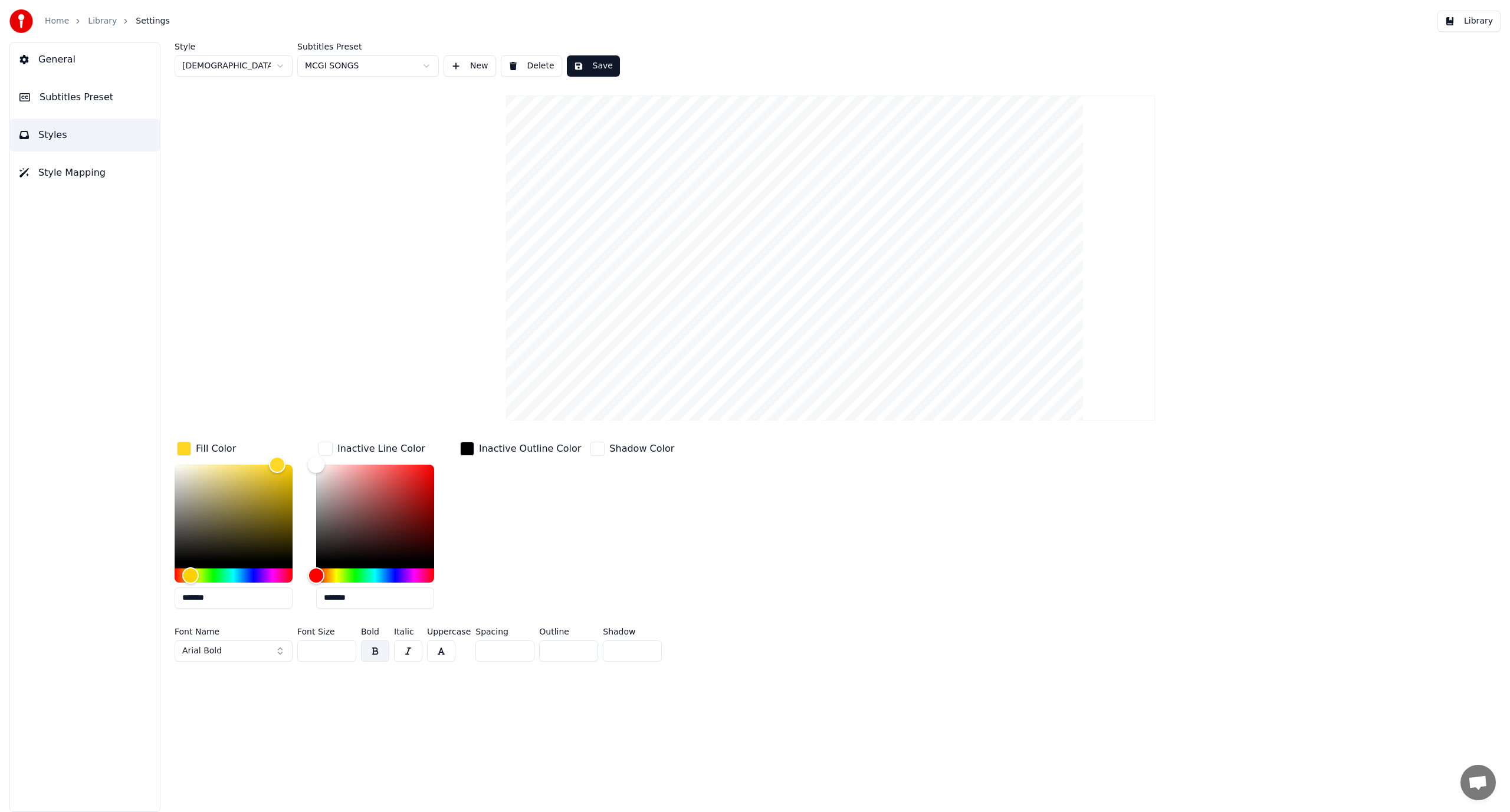
drag, startPoint x: 356, startPoint y: 602, endPoint x: 328, endPoint y: 608, distance: 28.6
click at [328, 608] on div "*******" at bounding box center [375, 539] width 118 height 149
type input "*******"
click at [296, 704] on div "Style [DEMOGRAPHIC_DATA] Subtitles Preset MCGI SONGS New Delete Save Fill Color…" at bounding box center [830, 427] width 1359 height 770
click at [259, 647] on button "Arial Bold" at bounding box center [233, 651] width 118 height 21
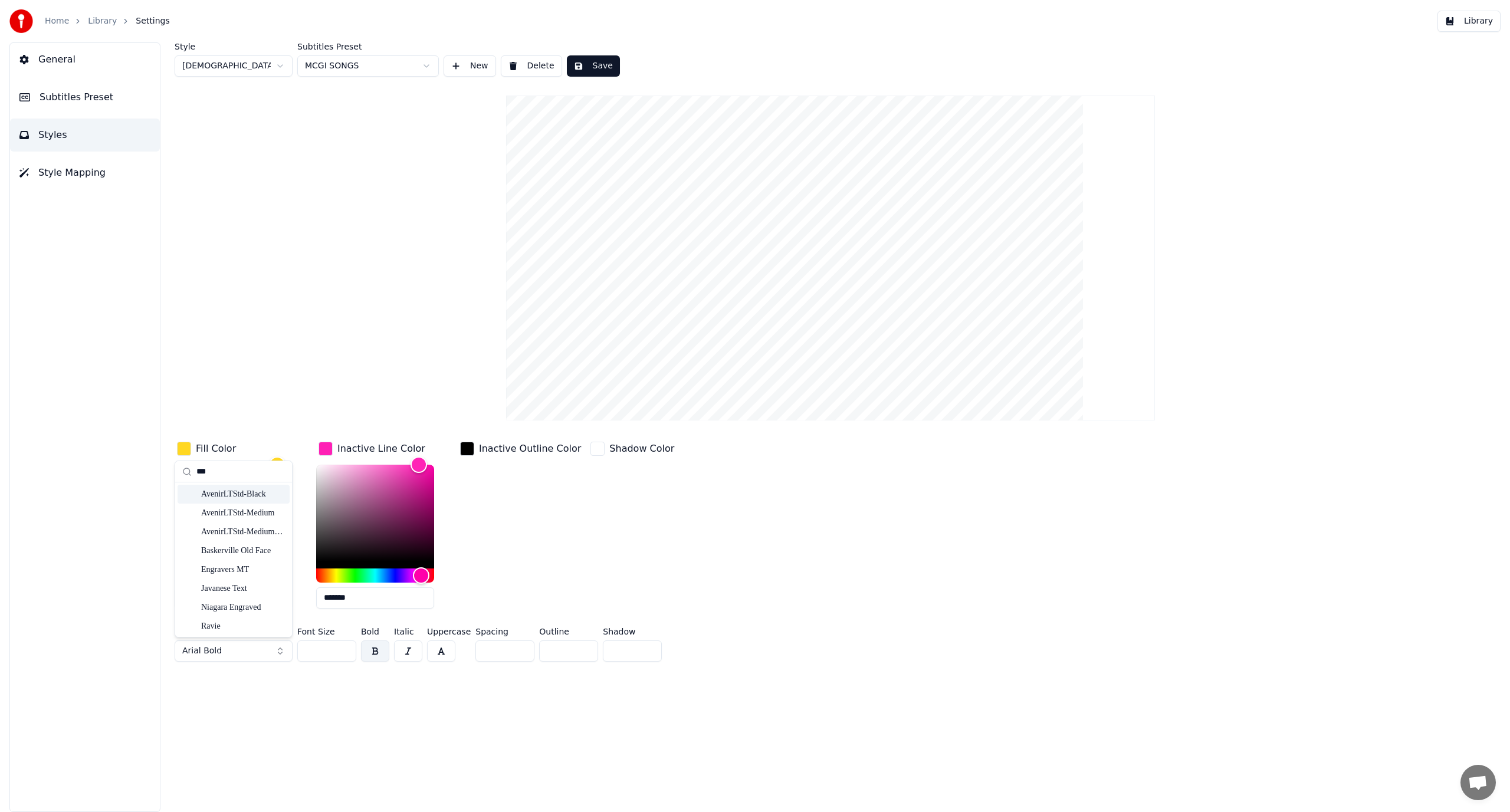
type input "***"
click at [255, 498] on div "AvenirLTStd-Black" at bounding box center [243, 494] width 84 height 12
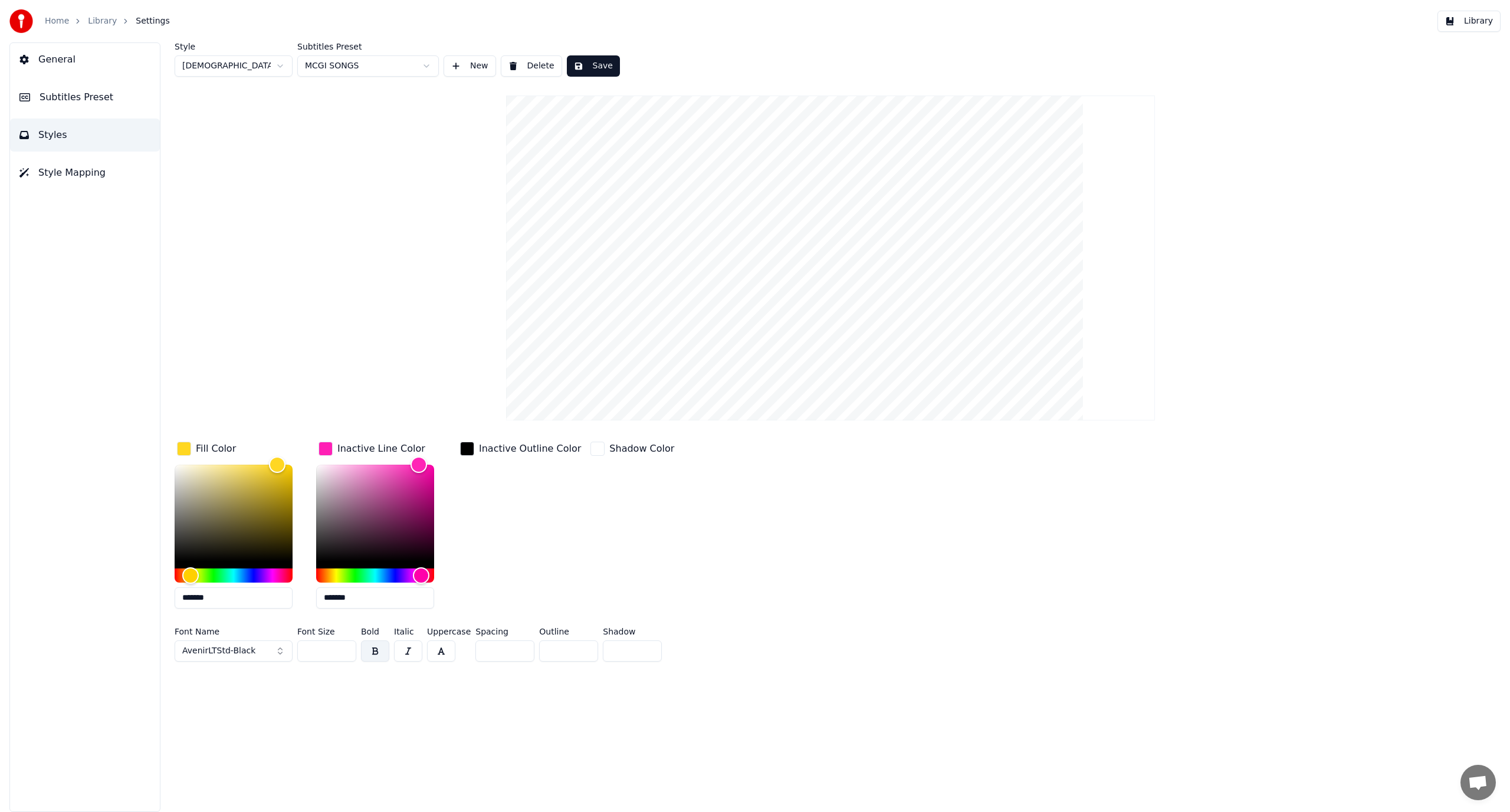
drag, startPoint x: 322, startPoint y: 651, endPoint x: 282, endPoint y: 658, distance: 40.6
click at [282, 662] on div "Font Name AvenirLTStd-Black Font Size ** Bold Italic Uppercase Spacing * Outlin…" at bounding box center [703, 647] width 1057 height 39
type input "***"
click at [459, 702] on div "Style [DEMOGRAPHIC_DATA] Subtitles Preset MCGI SONGS New Delete Save Fill Color…" at bounding box center [830, 427] width 1359 height 770
drag, startPoint x: 501, startPoint y: 643, endPoint x: 471, endPoint y: 654, distance: 32.0
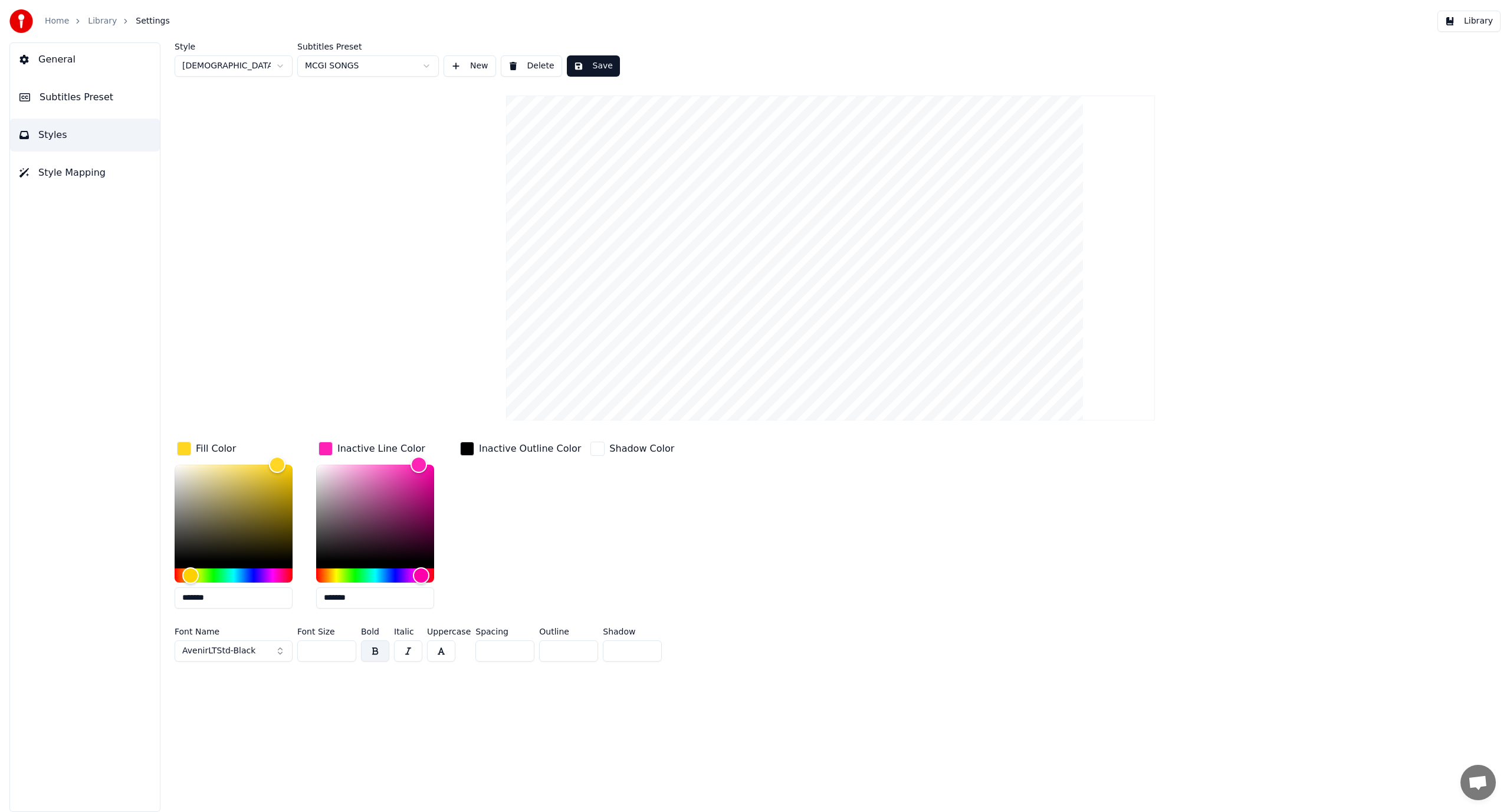
click at [475, 654] on input "*" at bounding box center [505, 651] width 59 height 21
type input "*"
drag, startPoint x: 568, startPoint y: 657, endPoint x: 489, endPoint y: 660, distance: 79.1
click at [489, 660] on div "Font Name AvenirLTStd-Black Font Size *** Bold Italic Uppercase Spacing * Outli…" at bounding box center [703, 647] width 1057 height 39
type input "*"
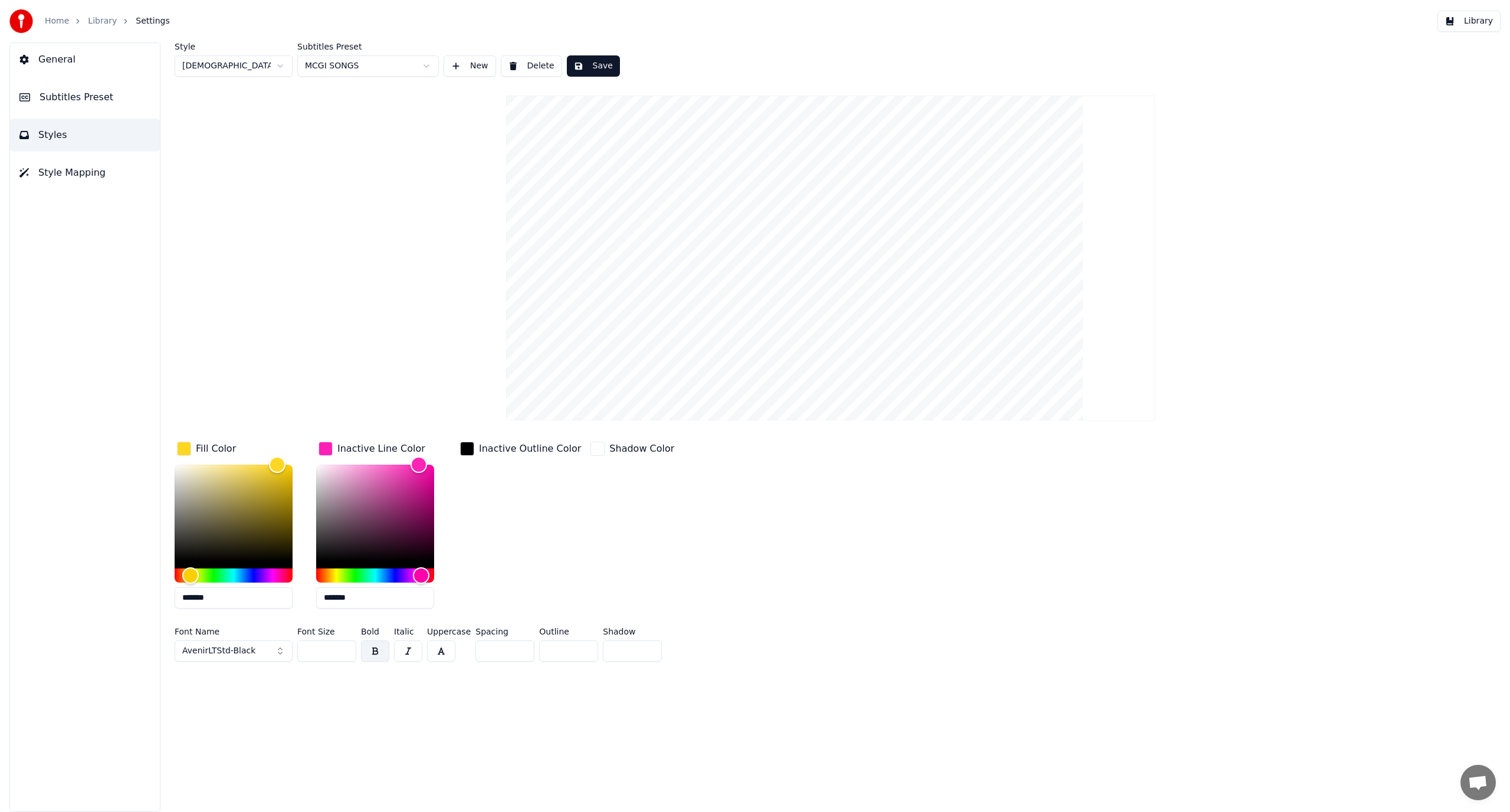
click at [592, 705] on div "Style [DEMOGRAPHIC_DATA] Subtitles Preset MCGI SONGS New Delete Save Fill Color…" at bounding box center [830, 427] width 1359 height 770
click at [482, 735] on div "Style [DEMOGRAPHIC_DATA] Subtitles Preset MCGI SONGS New Delete Save Fill Color…" at bounding box center [830, 427] width 1359 height 770
click at [250, 655] on button "AvenirLTStd-Black" at bounding box center [233, 651] width 118 height 21
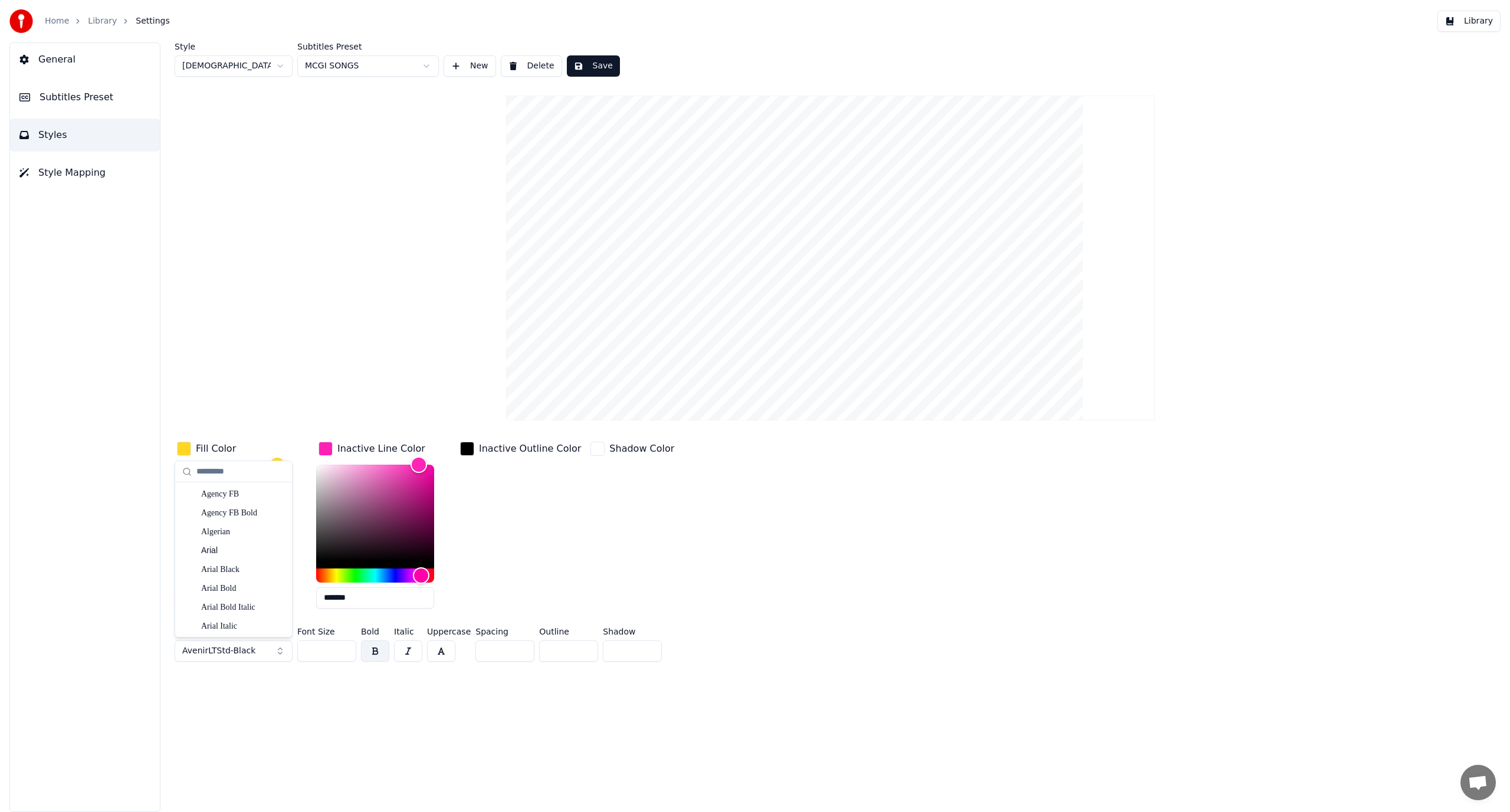
click at [250, 655] on button "AvenirLTStd-Black" at bounding box center [233, 651] width 118 height 21
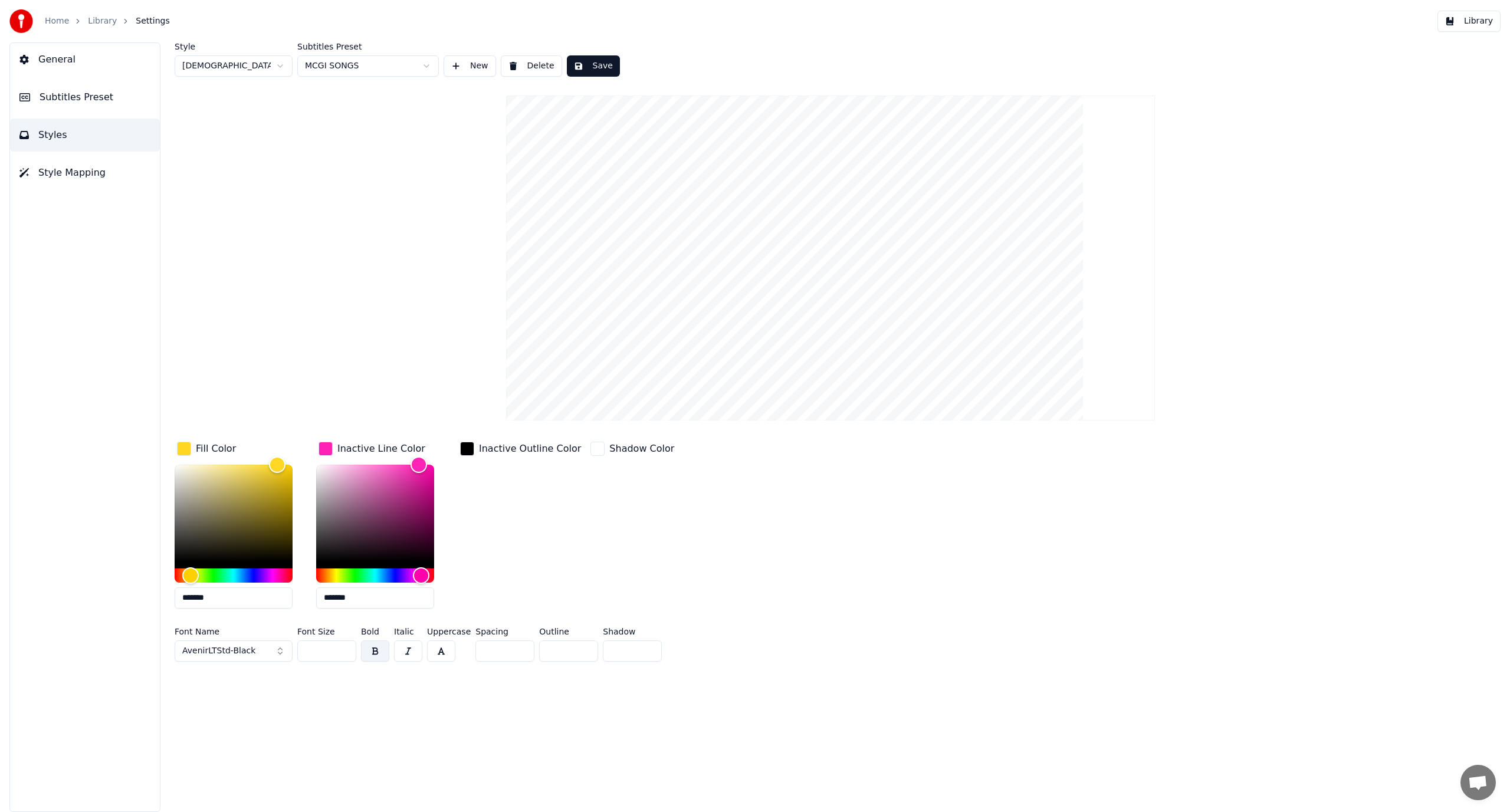
click at [250, 704] on div "Style [DEMOGRAPHIC_DATA] Subtitles Preset MCGI SONGS New Delete Save Fill Color…" at bounding box center [830, 427] width 1359 height 770
click at [736, 546] on div "Fill Color ******* Inactive Line Color ******* Inactive Outline Color Shadow Co…" at bounding box center [703, 529] width 1057 height 179
click at [593, 63] on button "Save" at bounding box center [594, 66] width 53 height 21
click at [601, 60] on button "Done" at bounding box center [594, 66] width 55 height 21
click at [479, 66] on button "New" at bounding box center [469, 66] width 53 height 21
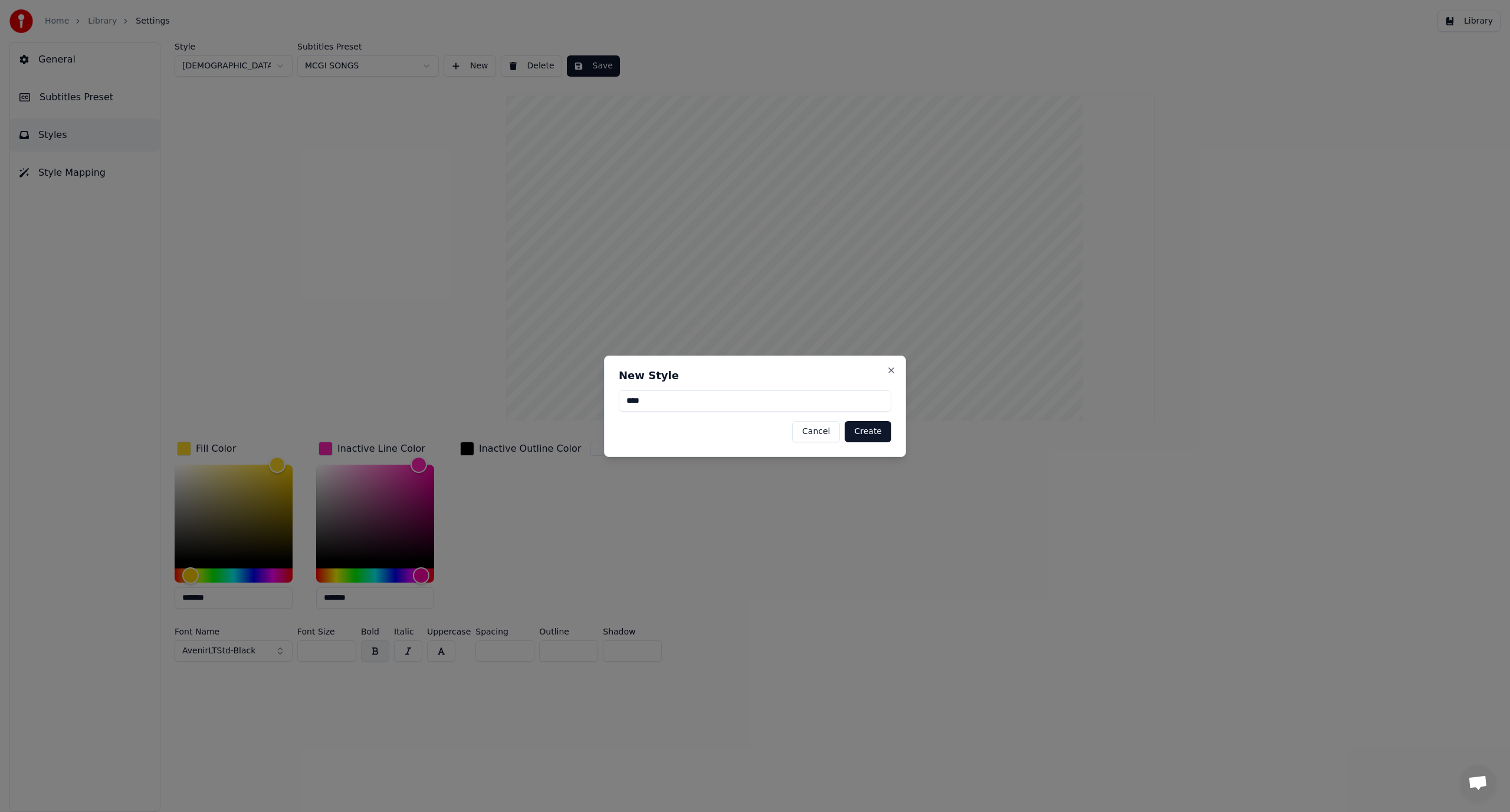
type input "****"
click at [886, 431] on button "Create" at bounding box center [868, 432] width 47 height 21
type input "**"
type input "*"
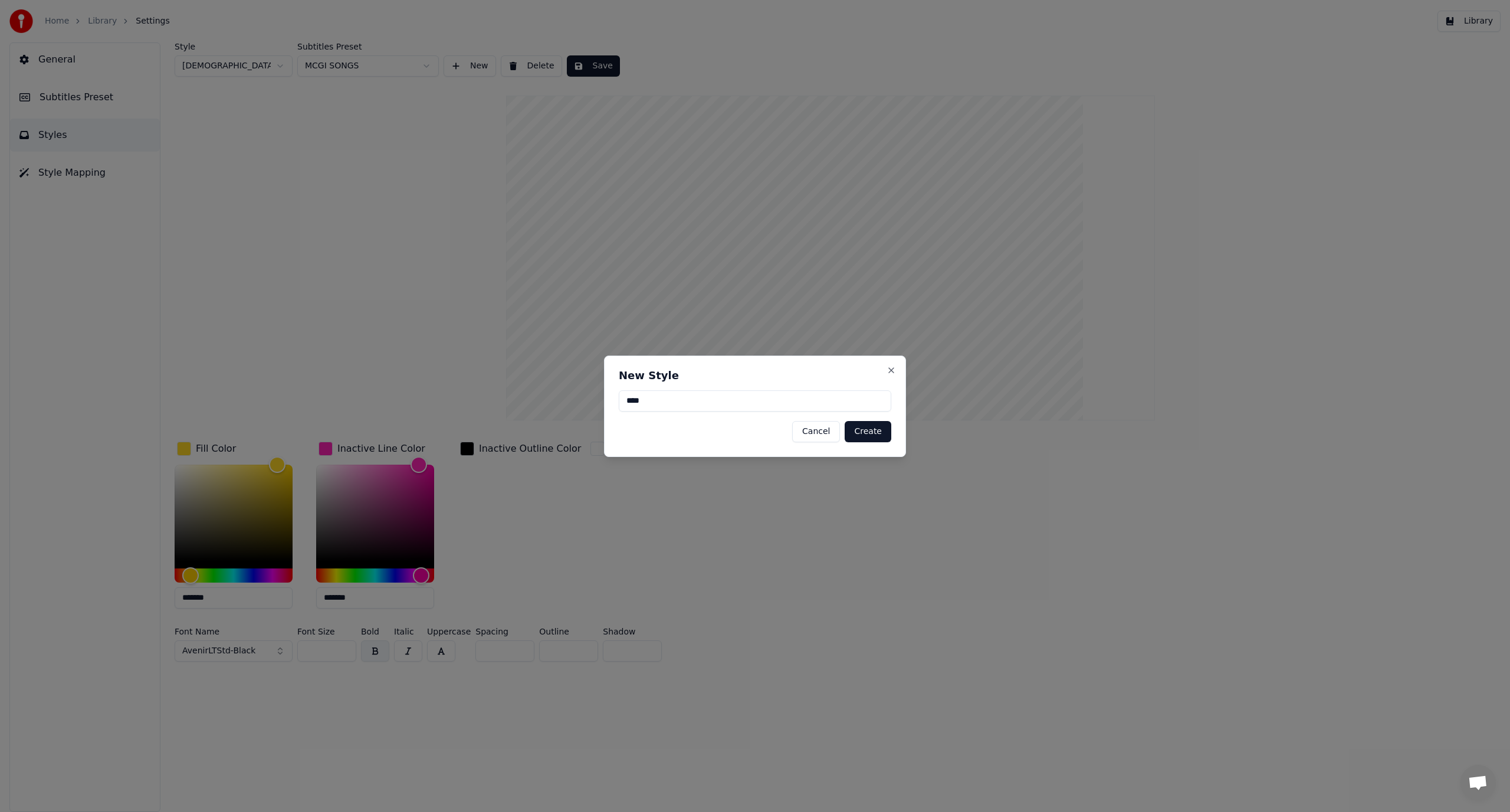
type input "*******"
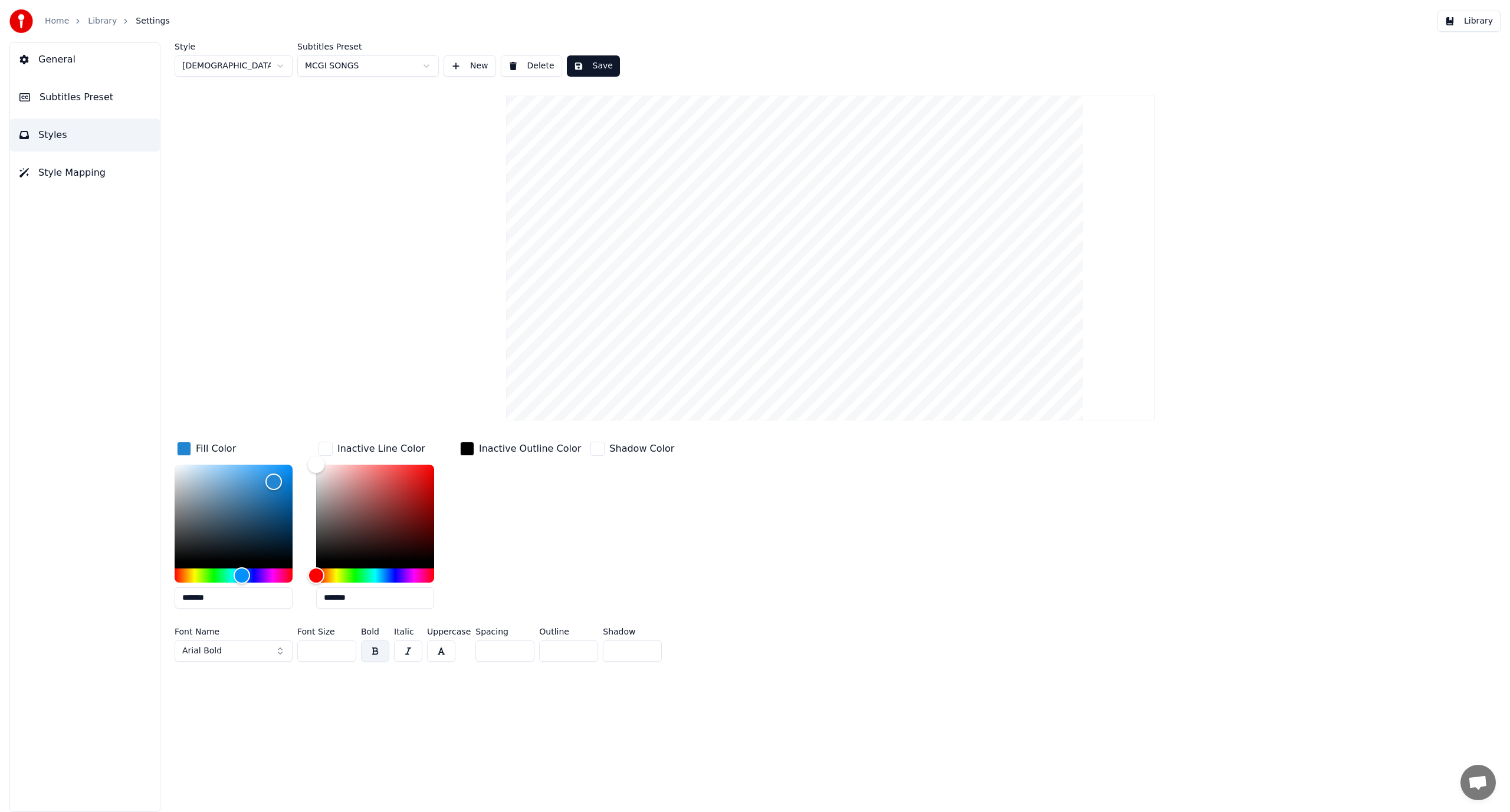
drag, startPoint x: 237, startPoint y: 604, endPoint x: 185, endPoint y: 597, distance: 52.5
click at [185, 597] on input "*******" at bounding box center [233, 598] width 118 height 21
type input "*******"
drag, startPoint x: 379, startPoint y: 598, endPoint x: 326, endPoint y: 601, distance: 53.1
click at [326, 601] on input "*******" at bounding box center [375, 598] width 118 height 21
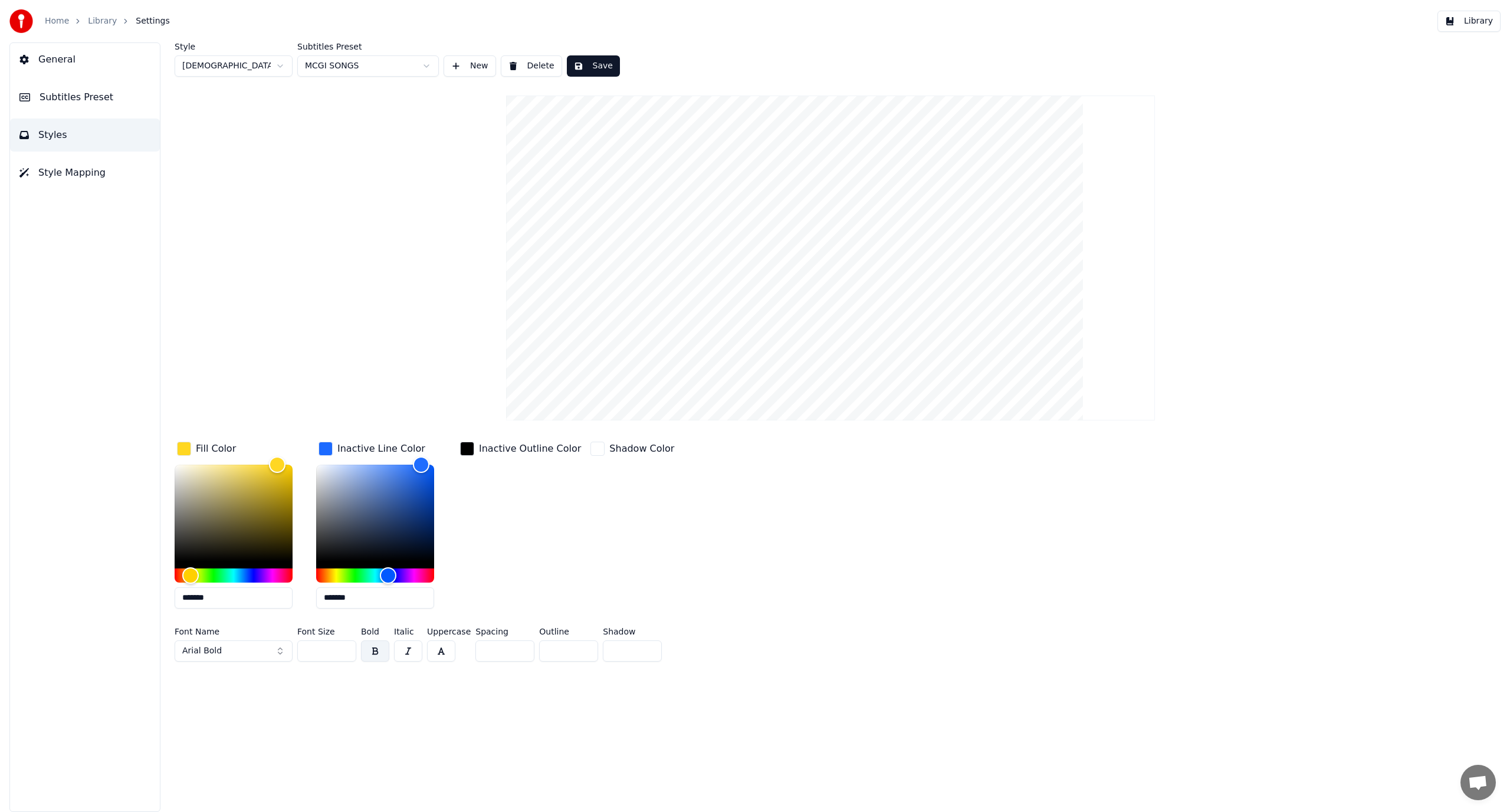
type input "*******"
click at [510, 559] on div "Inactive Outline Color" at bounding box center [520, 529] width 125 height 179
drag, startPoint x: 319, startPoint y: 642, endPoint x: 229, endPoint y: 649, distance: 90.3
click at [229, 649] on div "Font Name Arial Bold Font Size ** Bold Italic Uppercase Spacing * Outline * Sha…" at bounding box center [703, 647] width 1057 height 39
type input "***"
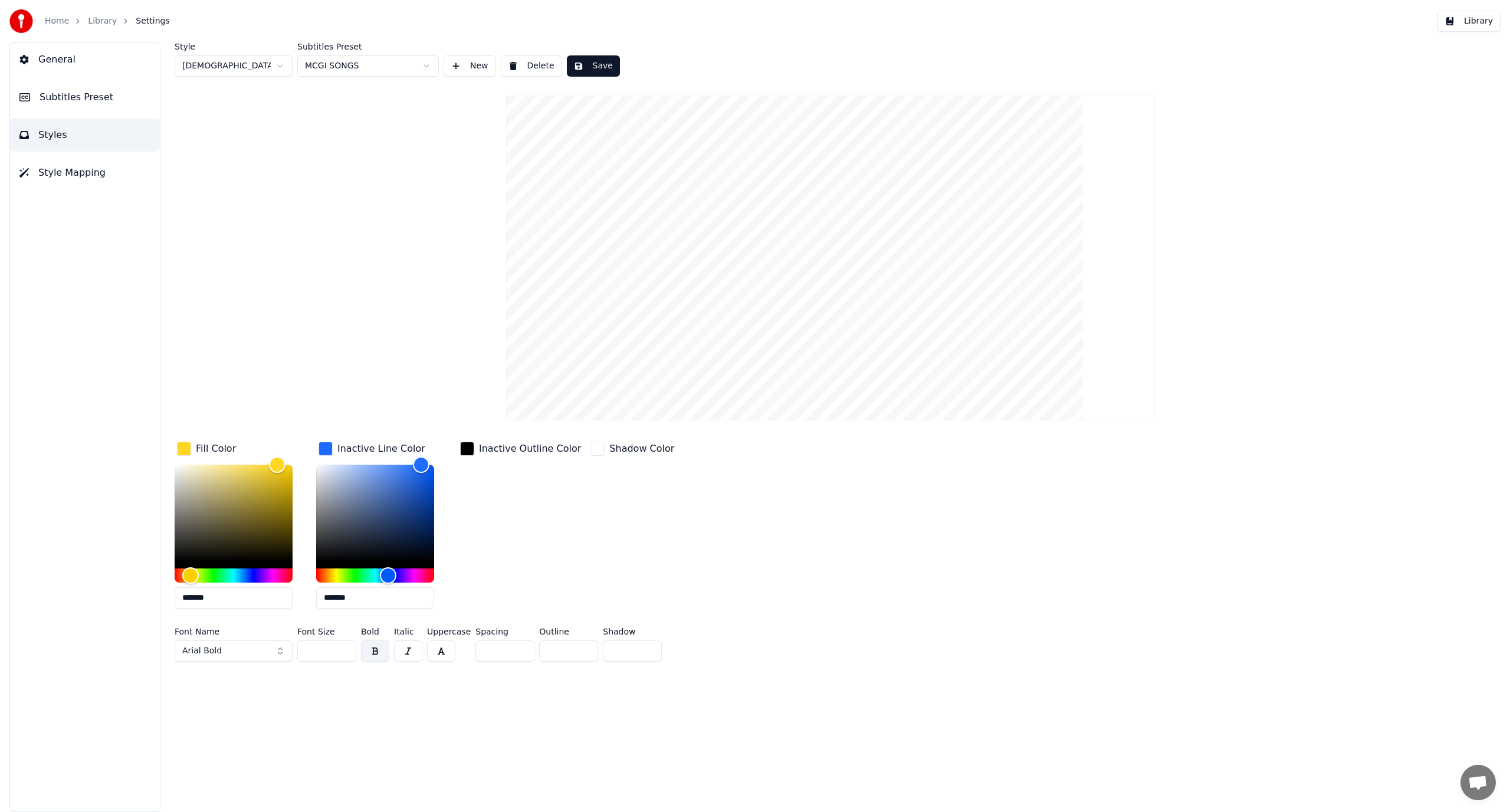
click at [218, 646] on button "Arial Bold" at bounding box center [233, 651] width 118 height 21
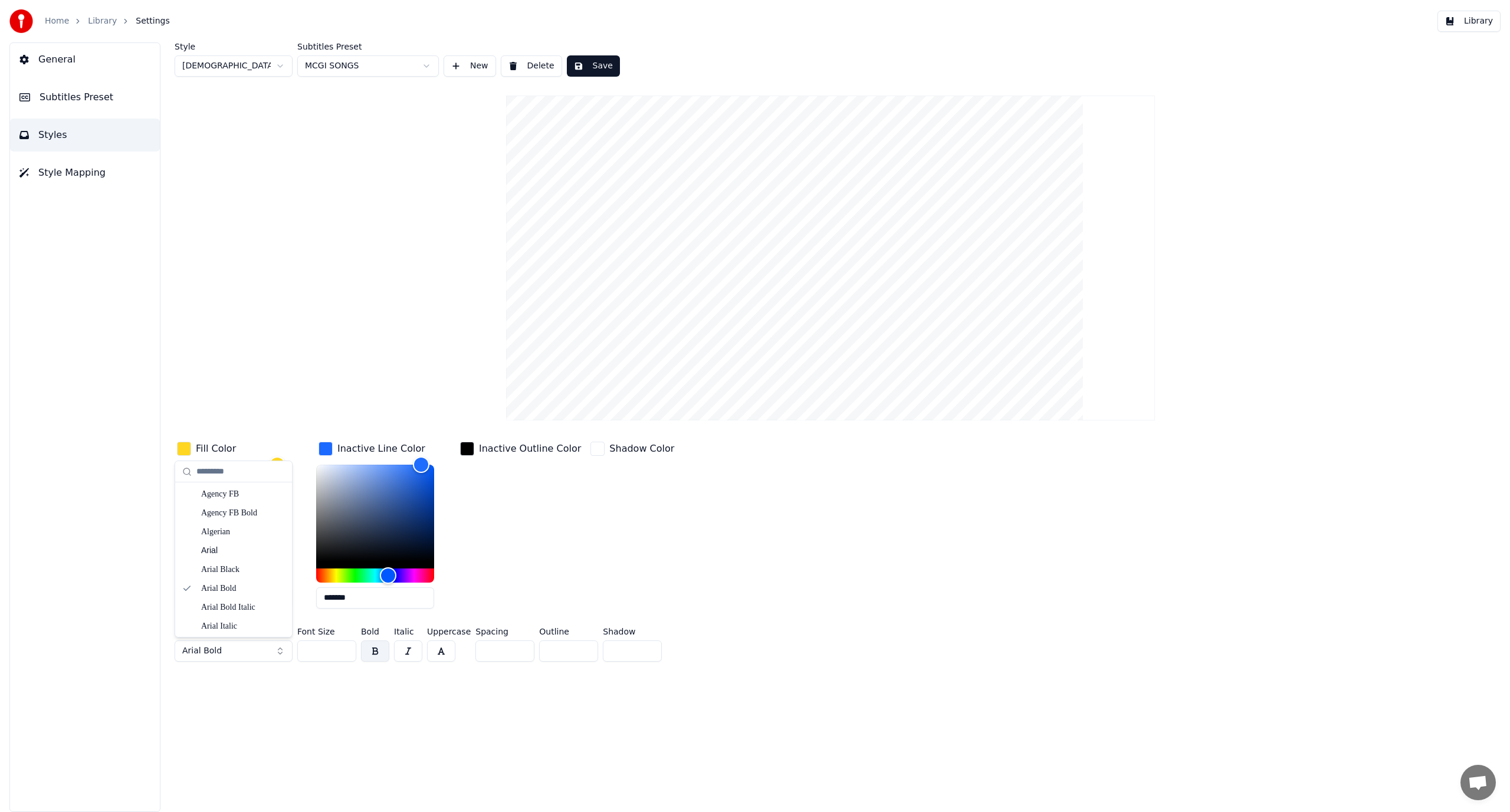
click at [218, 646] on span "Arial Bold" at bounding box center [202, 651] width 40 height 12
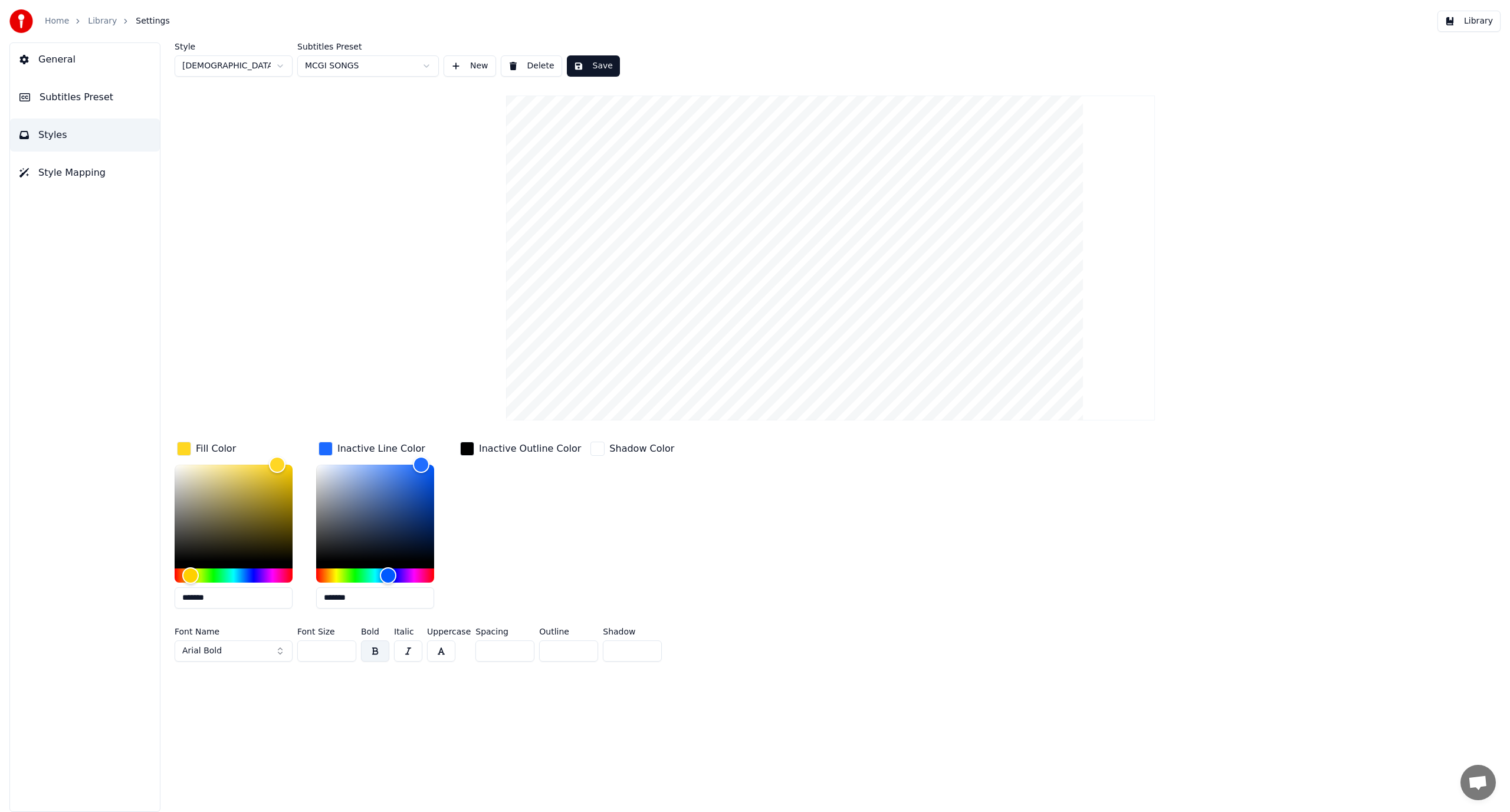
click at [218, 646] on span "Arial Bold" at bounding box center [202, 651] width 40 height 12
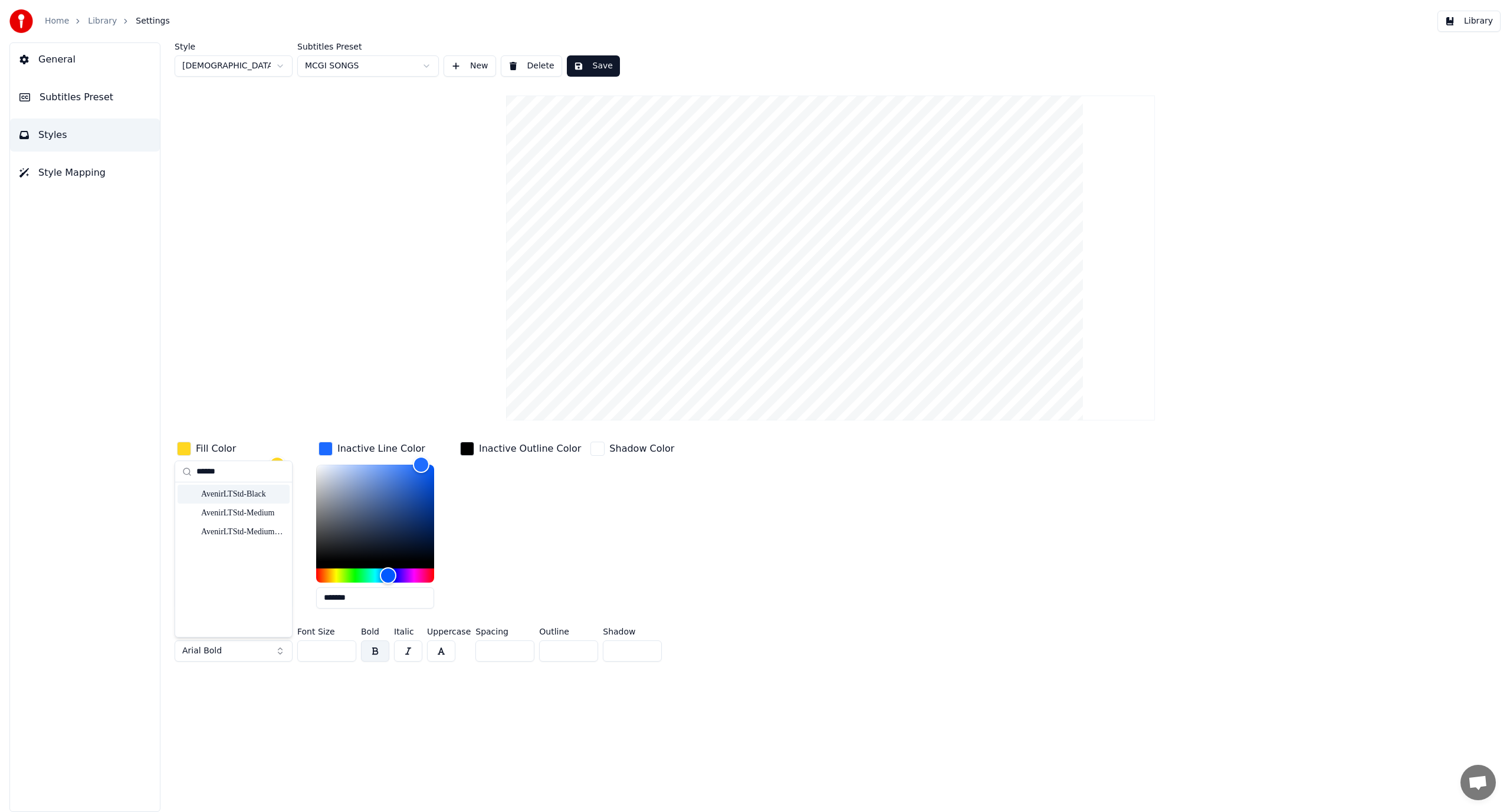
type input "******"
click at [266, 493] on div "AvenirLTStd-Black" at bounding box center [243, 494] width 84 height 12
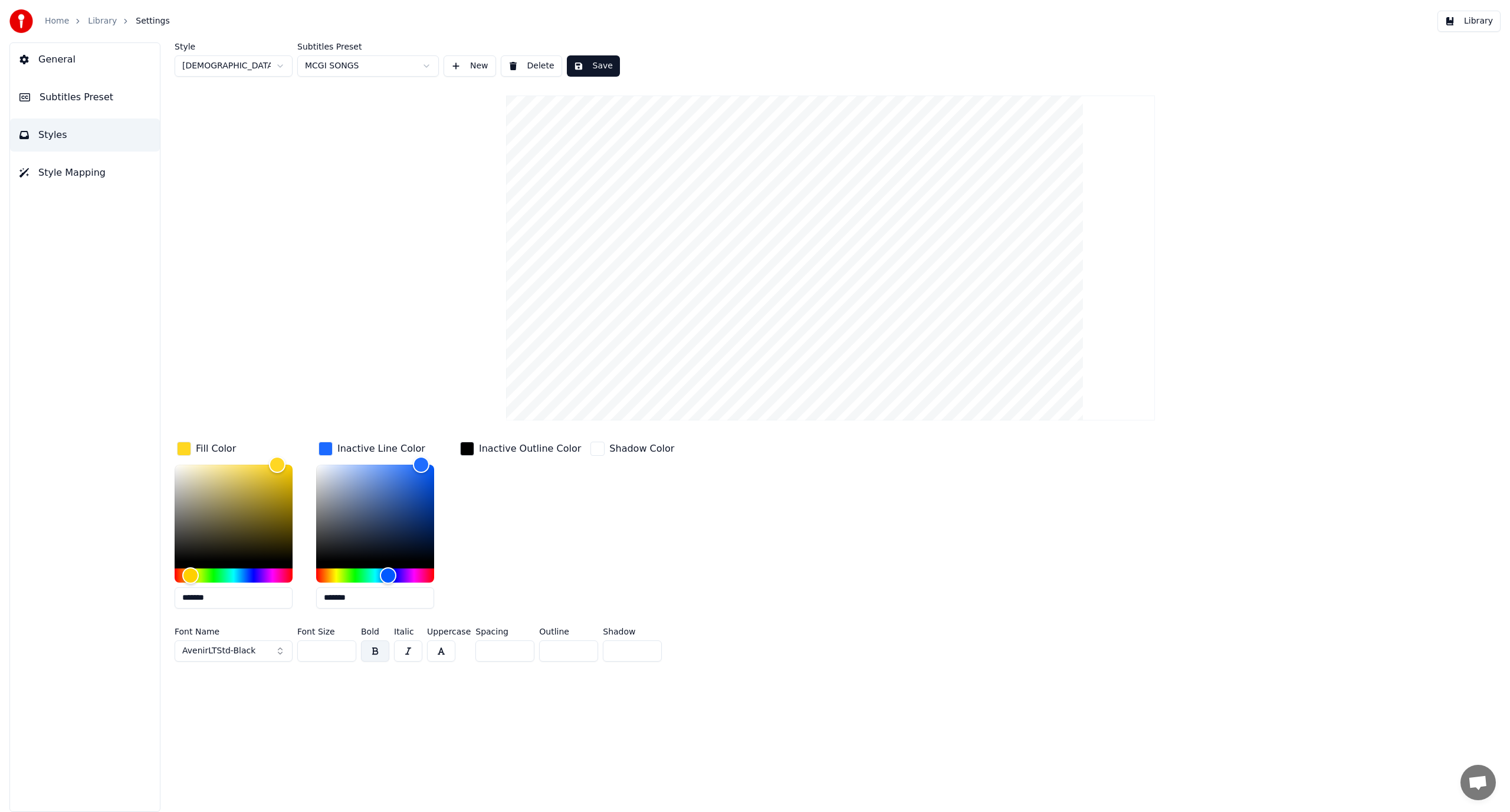
click at [563, 575] on div "Inactive Outline Color" at bounding box center [520, 529] width 125 height 179
drag, startPoint x: 494, startPoint y: 643, endPoint x: 416, endPoint y: 649, distance: 78.2
click at [416, 649] on div "Font Name AvenirLTStd-Black Font Size *** Bold Italic Uppercase Spacing * Outli…" at bounding box center [703, 647] width 1057 height 39
type input "*"
drag, startPoint x: 556, startPoint y: 650, endPoint x: 492, endPoint y: 652, distance: 64.0
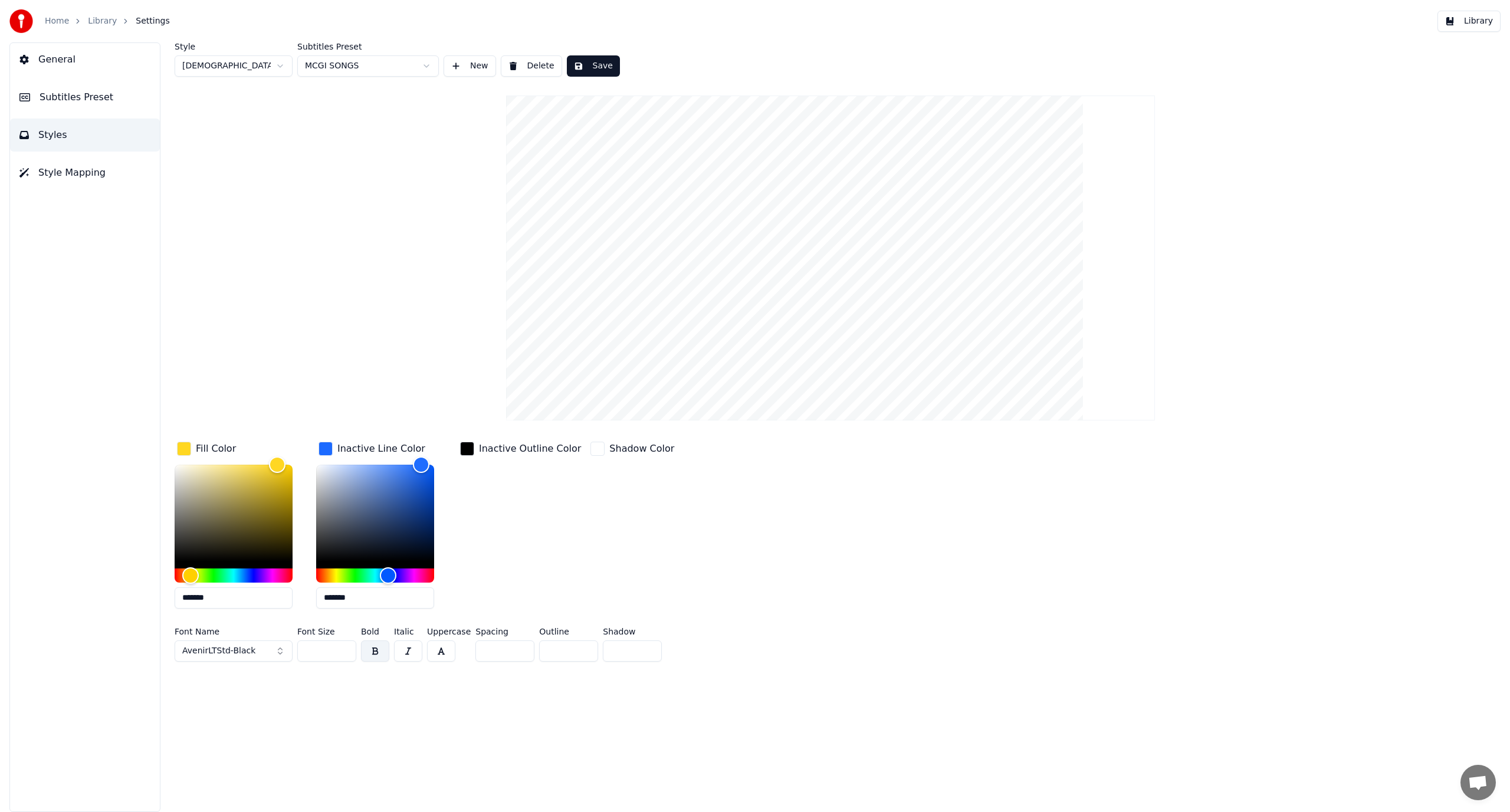
click at [492, 652] on div "Font Name AvenirLTStd-Black Font Size *** Bold Italic Uppercase Spacing * Outli…" at bounding box center [703, 647] width 1057 height 39
type input "*"
click at [645, 710] on div "Style [DEMOGRAPHIC_DATA] Subtitles Preset MCGI SONGS New Delete Save Fill Color…" at bounding box center [830, 427] width 1359 height 770
click at [600, 65] on button "Save" at bounding box center [594, 66] width 53 height 21
click at [465, 65] on button "New" at bounding box center [469, 66] width 53 height 21
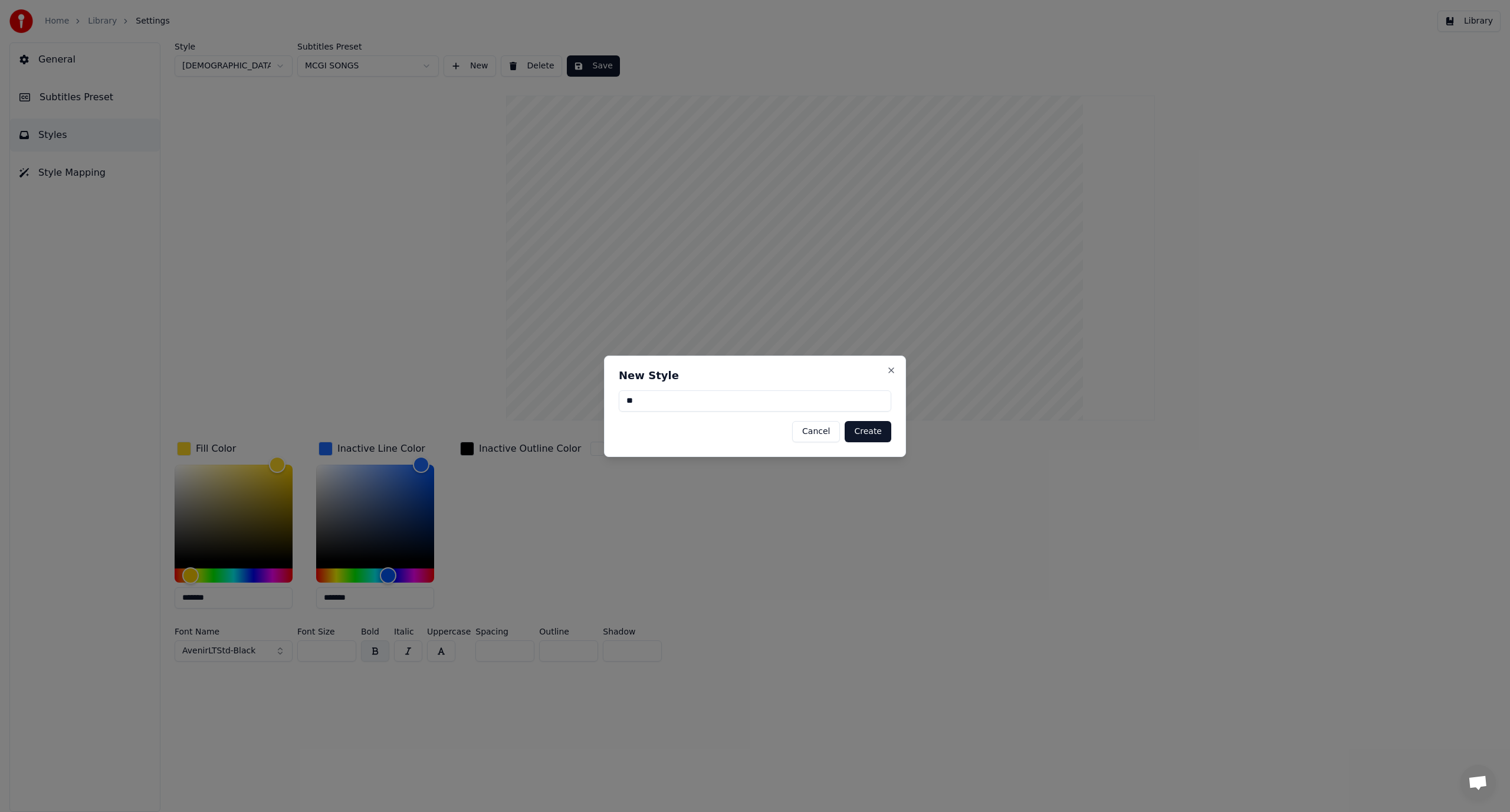
type input "*"
type input "****"
click at [883, 426] on button "Create" at bounding box center [868, 432] width 47 height 21
type input "**"
type input "*"
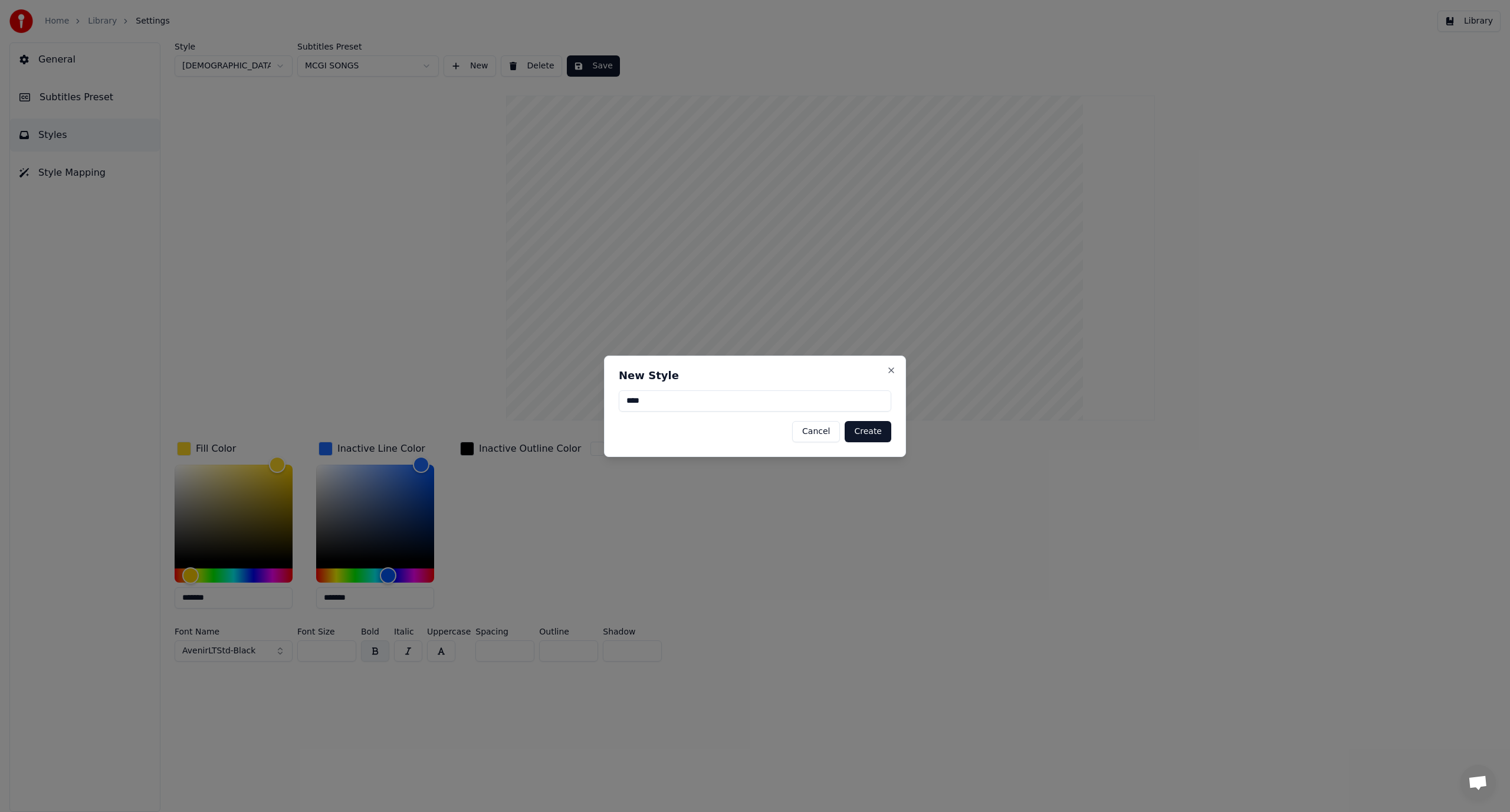
type input "*"
type input "*******"
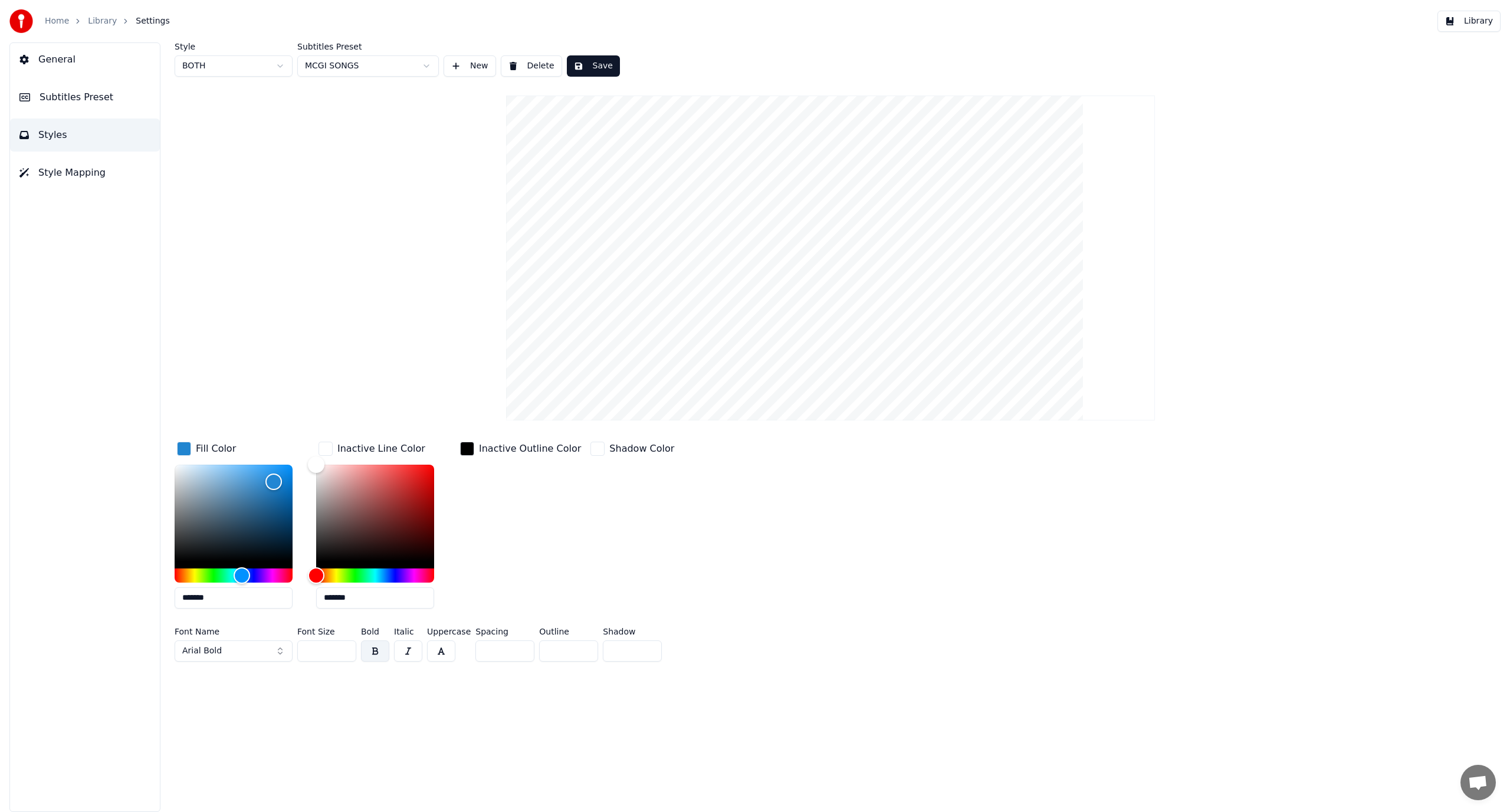
click at [242, 652] on button "Arial Bold" at bounding box center [233, 651] width 118 height 21
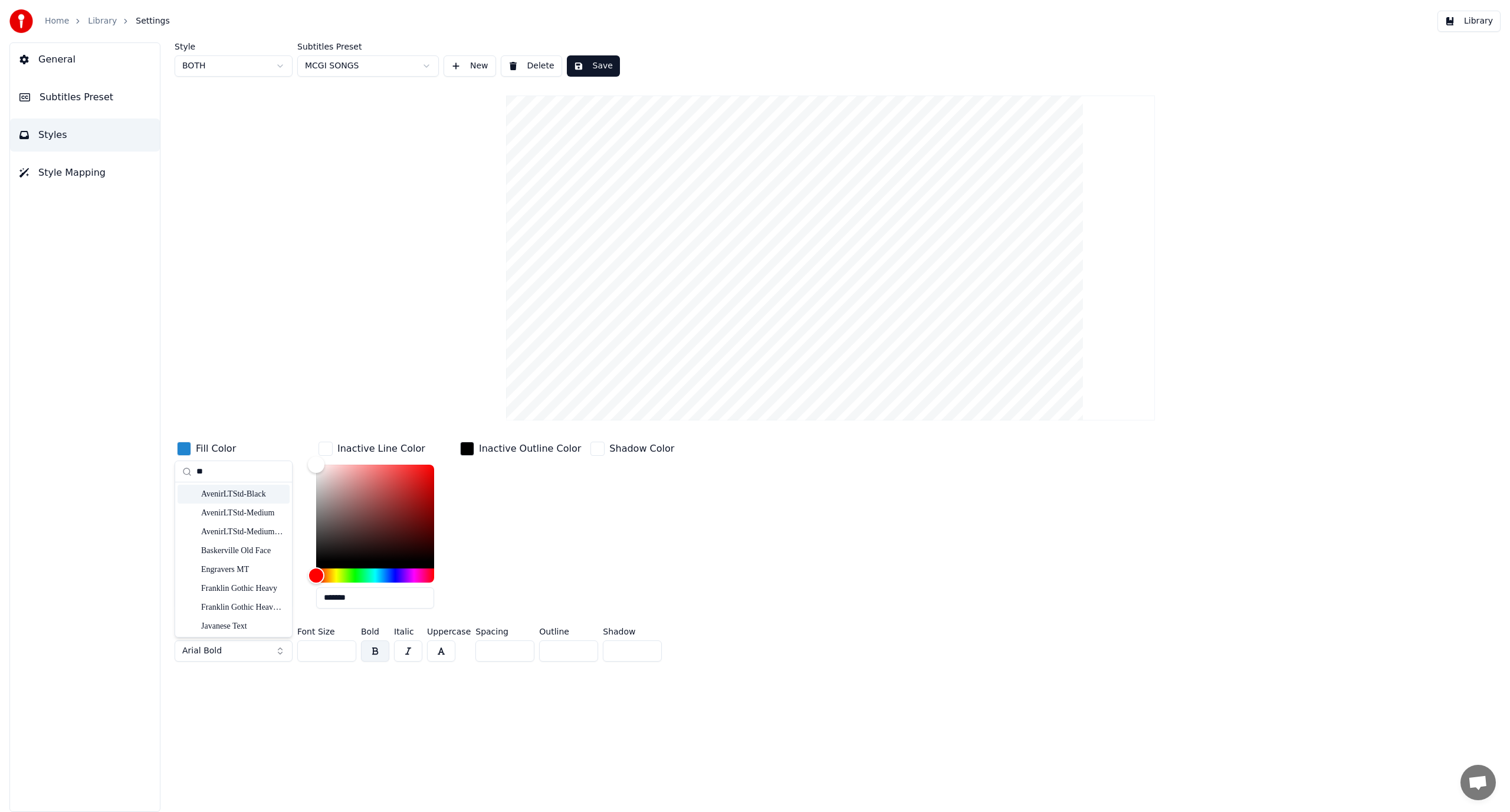
type input "**"
click at [234, 497] on div "AvenirLTStd-Black" at bounding box center [243, 494] width 84 height 12
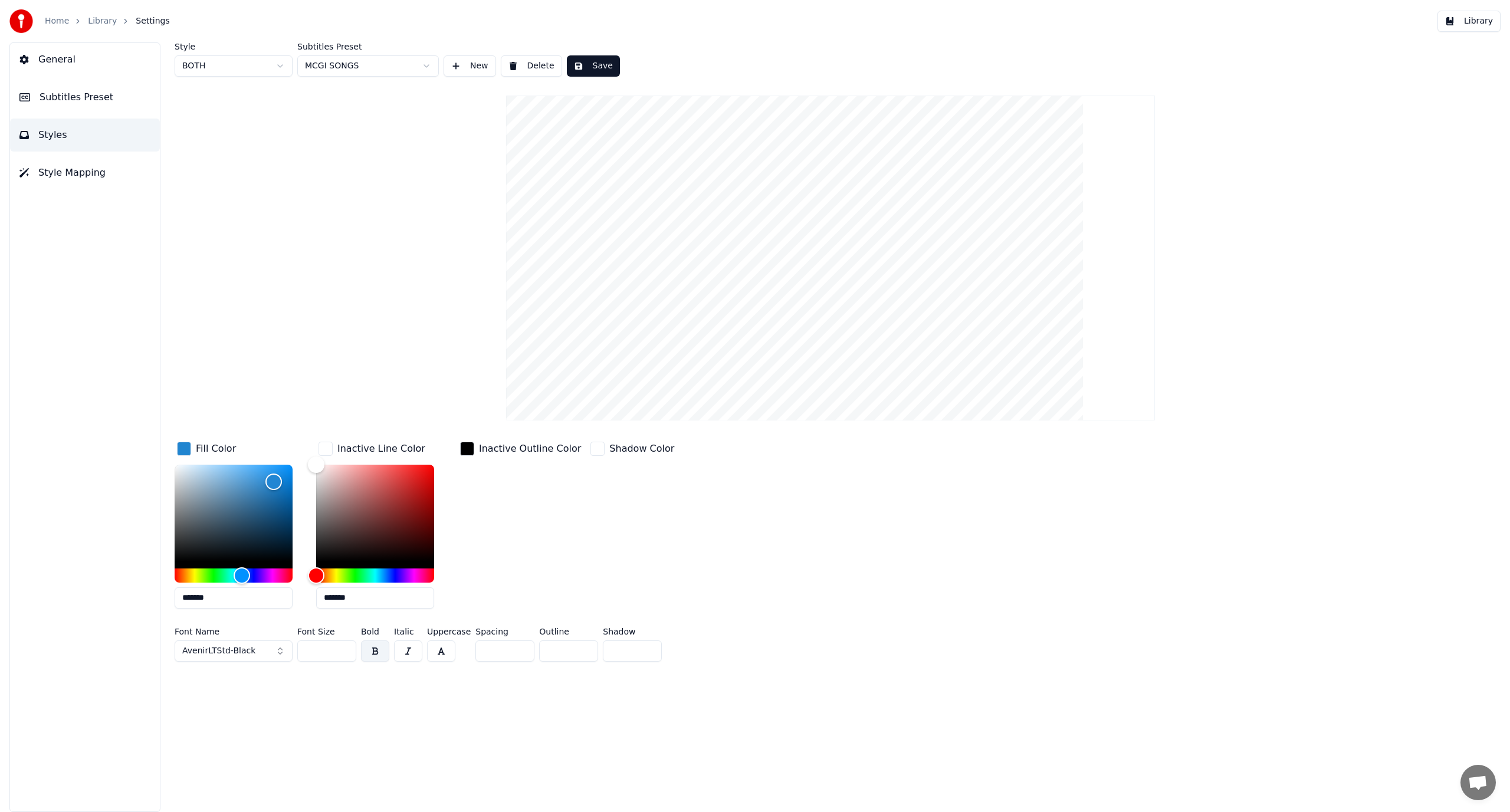
drag, startPoint x: 317, startPoint y: 650, endPoint x: 168, endPoint y: 660, distance: 149.3
click at [166, 660] on div "Style BOTH Subtitles Preset MCGI SONGS New Delete Save Fill Color ******* Inact…" at bounding box center [830, 427] width 1359 height 770
type input "***"
drag, startPoint x: 513, startPoint y: 701, endPoint x: 488, endPoint y: 682, distance: 31.4
click at [508, 701] on div "Style BOTH Subtitles Preset MCGI SONGS New Delete Save Fill Color ******* Inact…" at bounding box center [830, 427] width 1359 height 770
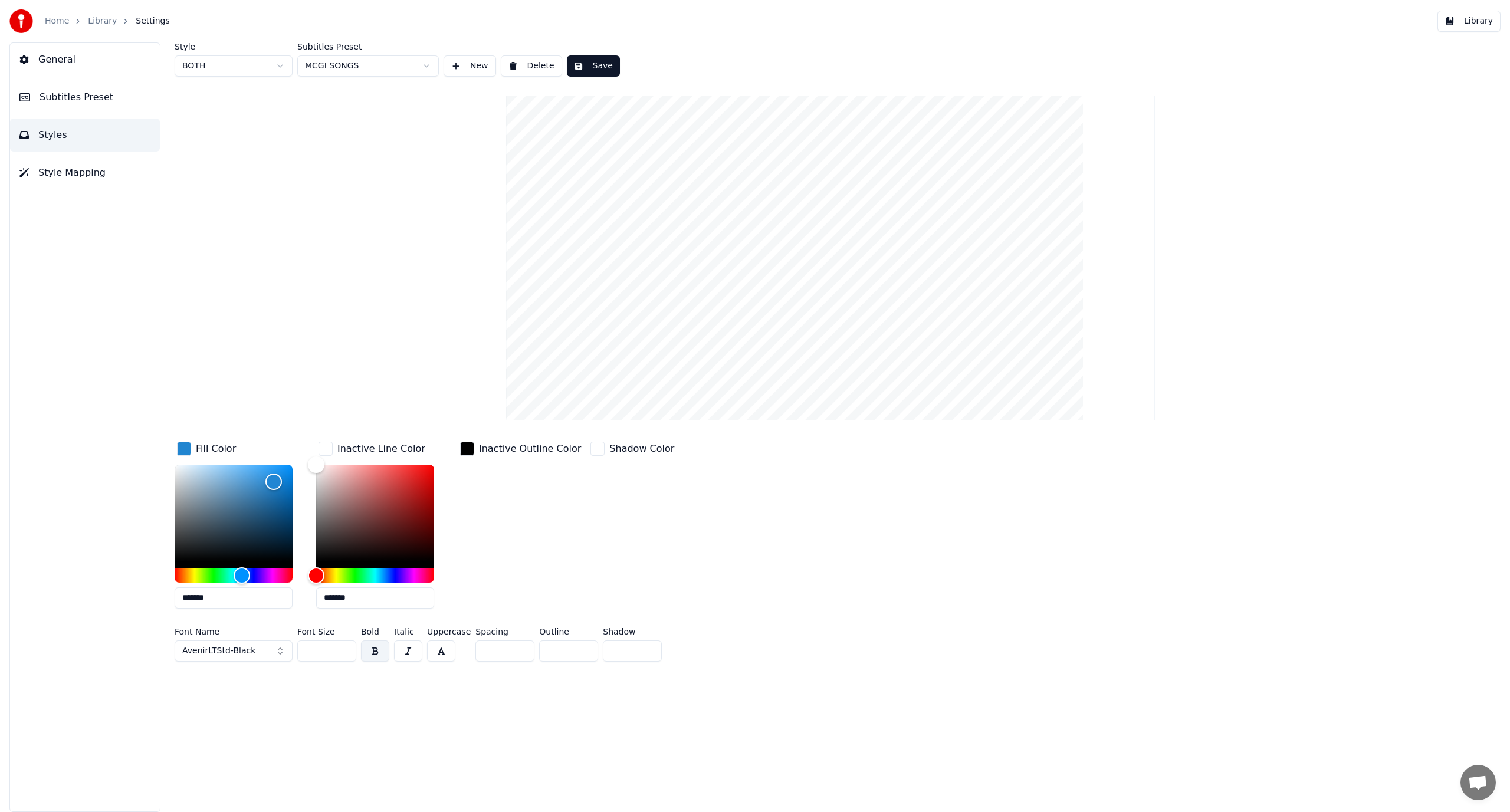
drag, startPoint x: 227, startPoint y: 596, endPoint x: 187, endPoint y: 608, distance: 41.8
click at [187, 608] on div "*******" at bounding box center [233, 539] width 118 height 149
type input "*******"
click at [363, 600] on input "*******" at bounding box center [375, 598] width 118 height 21
drag, startPoint x: 363, startPoint y: 600, endPoint x: 340, endPoint y: 605, distance: 23.5
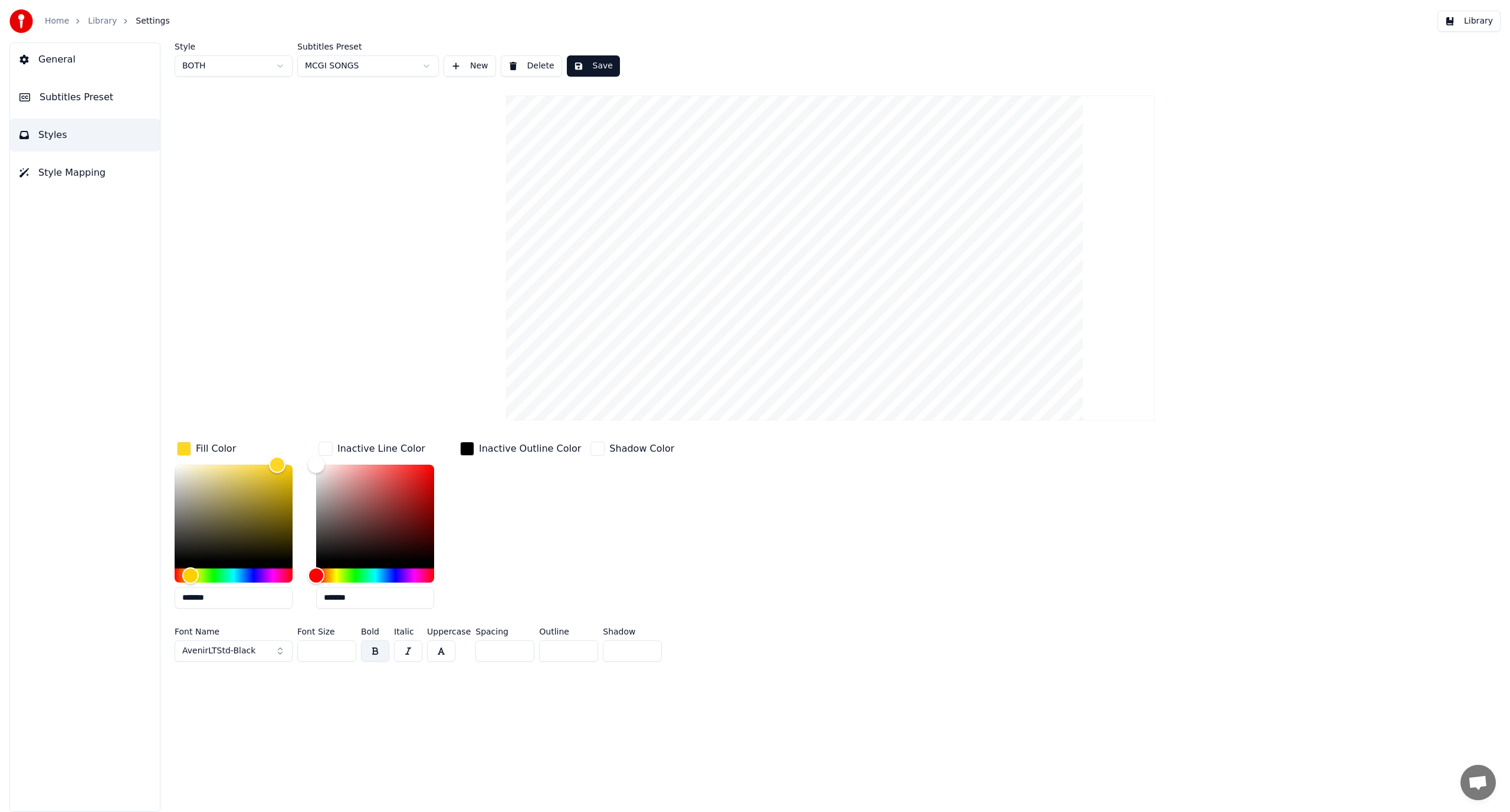
click at [340, 605] on input "*******" at bounding box center [375, 598] width 118 height 21
type input "*******"
click at [541, 532] on div "Inactive Outline Color" at bounding box center [520, 529] width 125 height 179
drag, startPoint x: 482, startPoint y: 644, endPoint x: 472, endPoint y: 643, distance: 10.0
click at [475, 643] on input "*" at bounding box center [505, 651] width 59 height 21
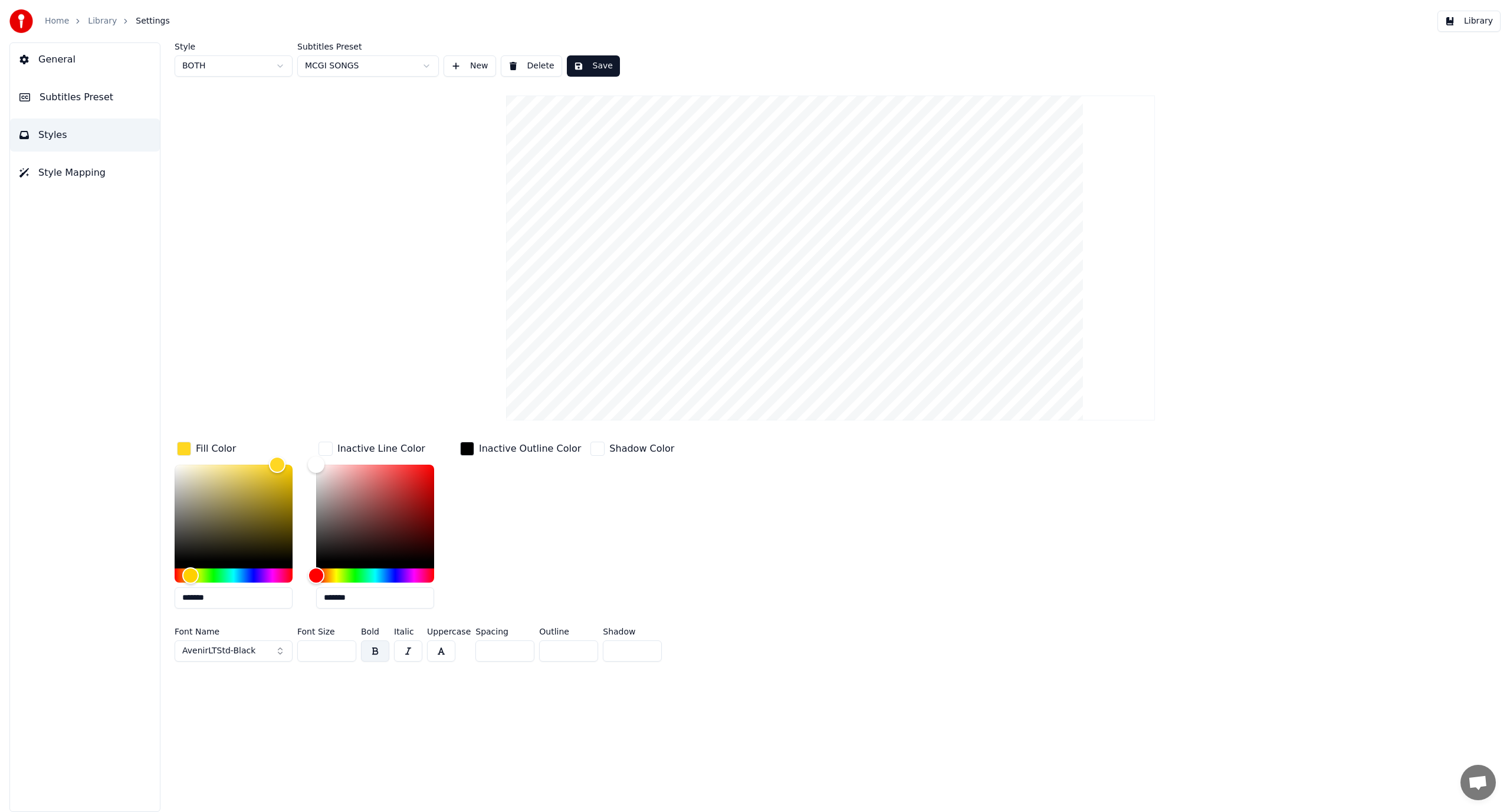
type input "*"
drag, startPoint x: 496, startPoint y: 646, endPoint x: 476, endPoint y: 645, distance: 20.0
click at [476, 645] on div "Font Name AvenirLTStd-Black Font Size *** Bold Italic Uppercase Spacing * Outli…" at bounding box center [703, 647] width 1057 height 39
type input "*"
click at [572, 727] on div "Style BOTH Subtitles Preset MCGI SONGS New Delete Save Fill Color ******* Inact…" at bounding box center [830, 427] width 1359 height 770
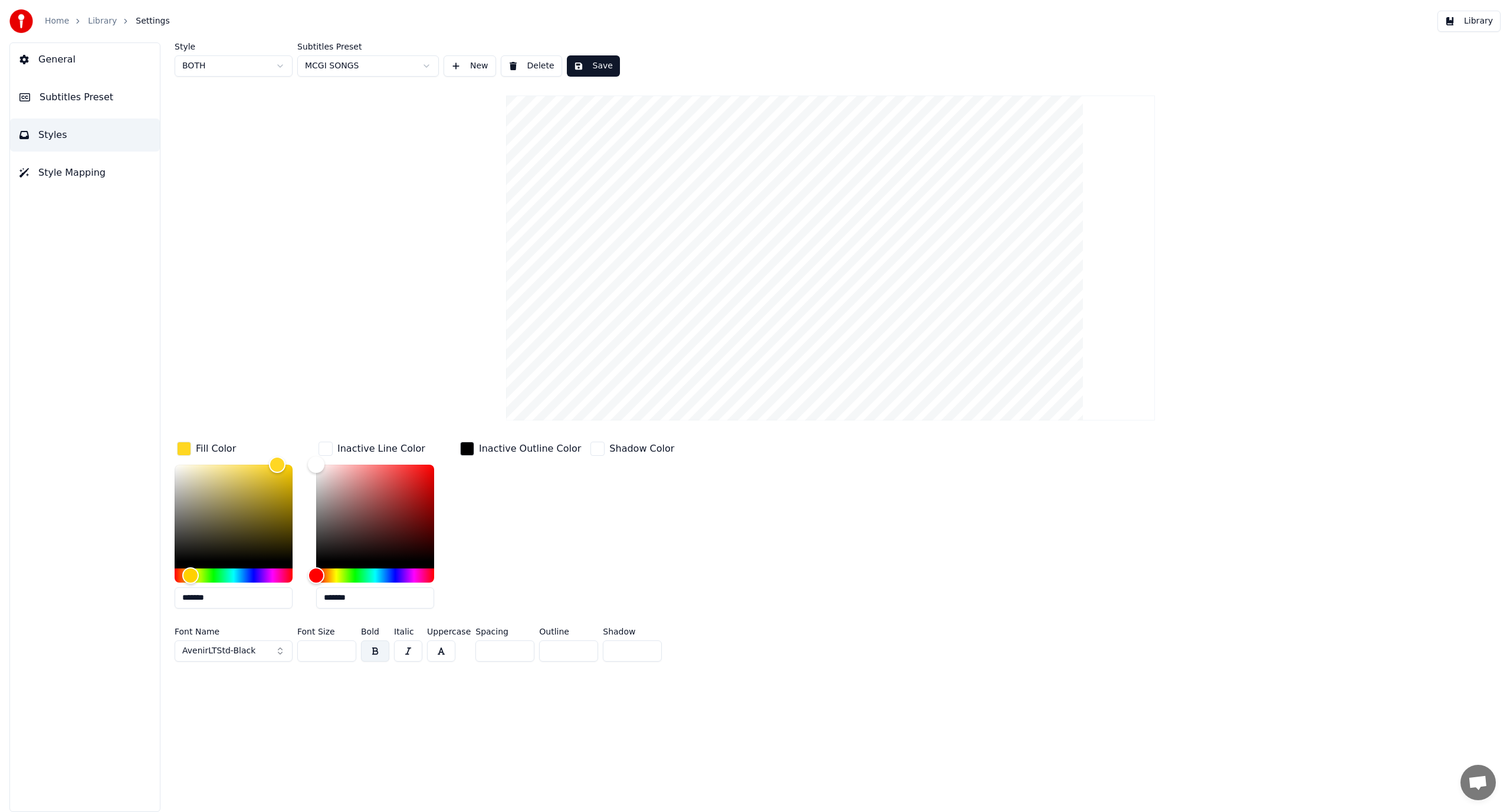
drag, startPoint x: 506, startPoint y: 653, endPoint x: 466, endPoint y: 653, distance: 40.0
click at [466, 653] on div "Font Name AvenirLTStd-Black Font Size *** Bold Italic Uppercase Spacing * Outli…" at bounding box center [703, 647] width 1057 height 39
type input "*"
click at [515, 679] on div "Style BOTH Subtitles Preset MCGI SONGS New Delete Save Fill Color ******* Inact…" at bounding box center [830, 427] width 1359 height 770
click at [867, 626] on div "Fill Color ******* Inactive Line Color ******* Inactive Outline Color Shadow Co…" at bounding box center [703, 553] width 1057 height 227
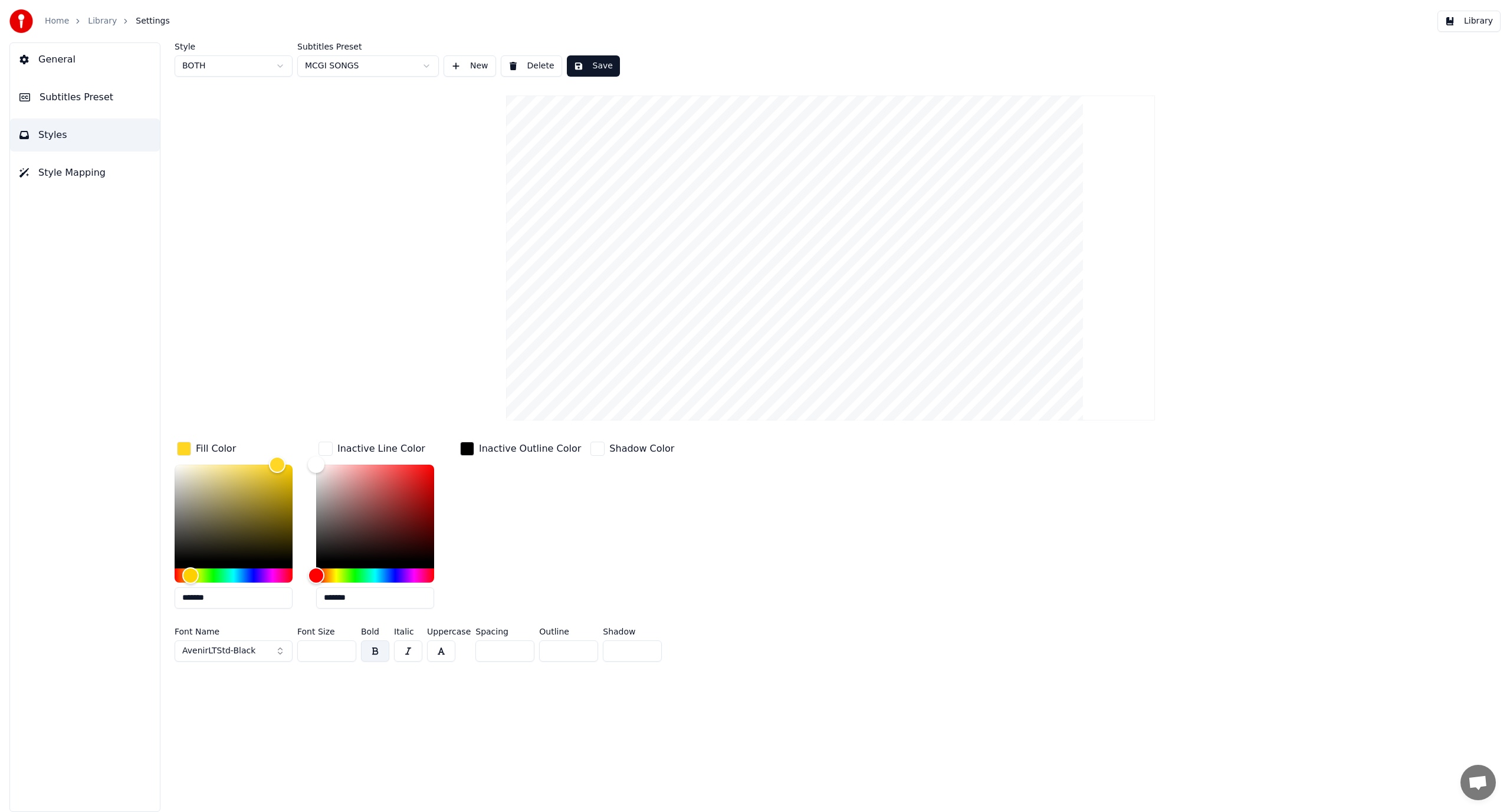
click at [600, 69] on button "Save" at bounding box center [594, 66] width 53 height 21
drag, startPoint x: 603, startPoint y: 60, endPoint x: 606, endPoint y: 91, distance: 31.1
click at [604, 61] on button "Done" at bounding box center [594, 66] width 55 height 21
click at [600, 66] on button "Save" at bounding box center [594, 66] width 53 height 21
click at [599, 65] on button "Done" at bounding box center [594, 66] width 55 height 21
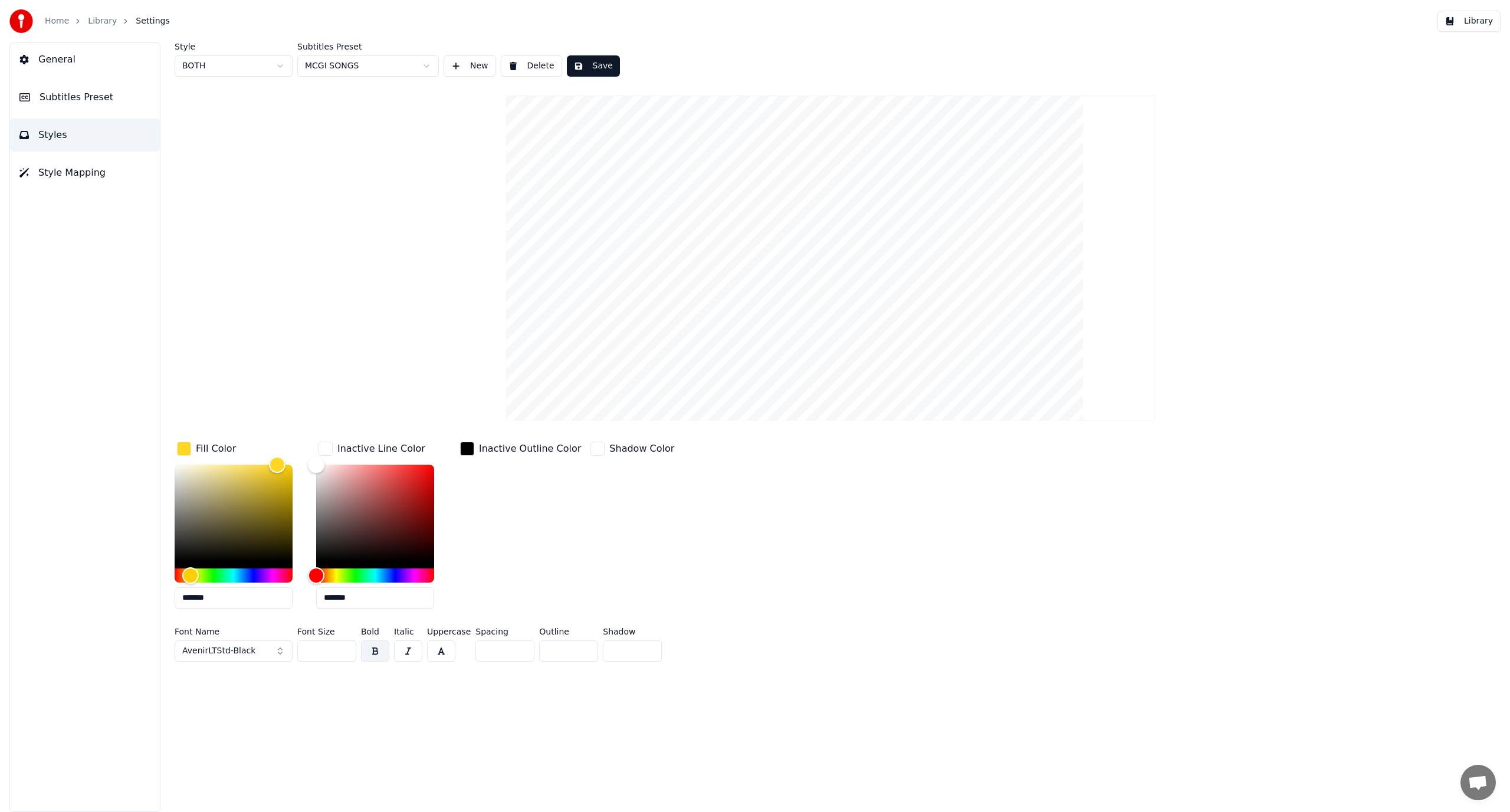
click at [279, 222] on div "Style BOTH Subtitles Preset MCGI SONGS New Delete Save Fill Color ******* Inact…" at bounding box center [830, 355] width 1312 height 624
click at [1473, 20] on button "Library" at bounding box center [1469, 21] width 63 height 21
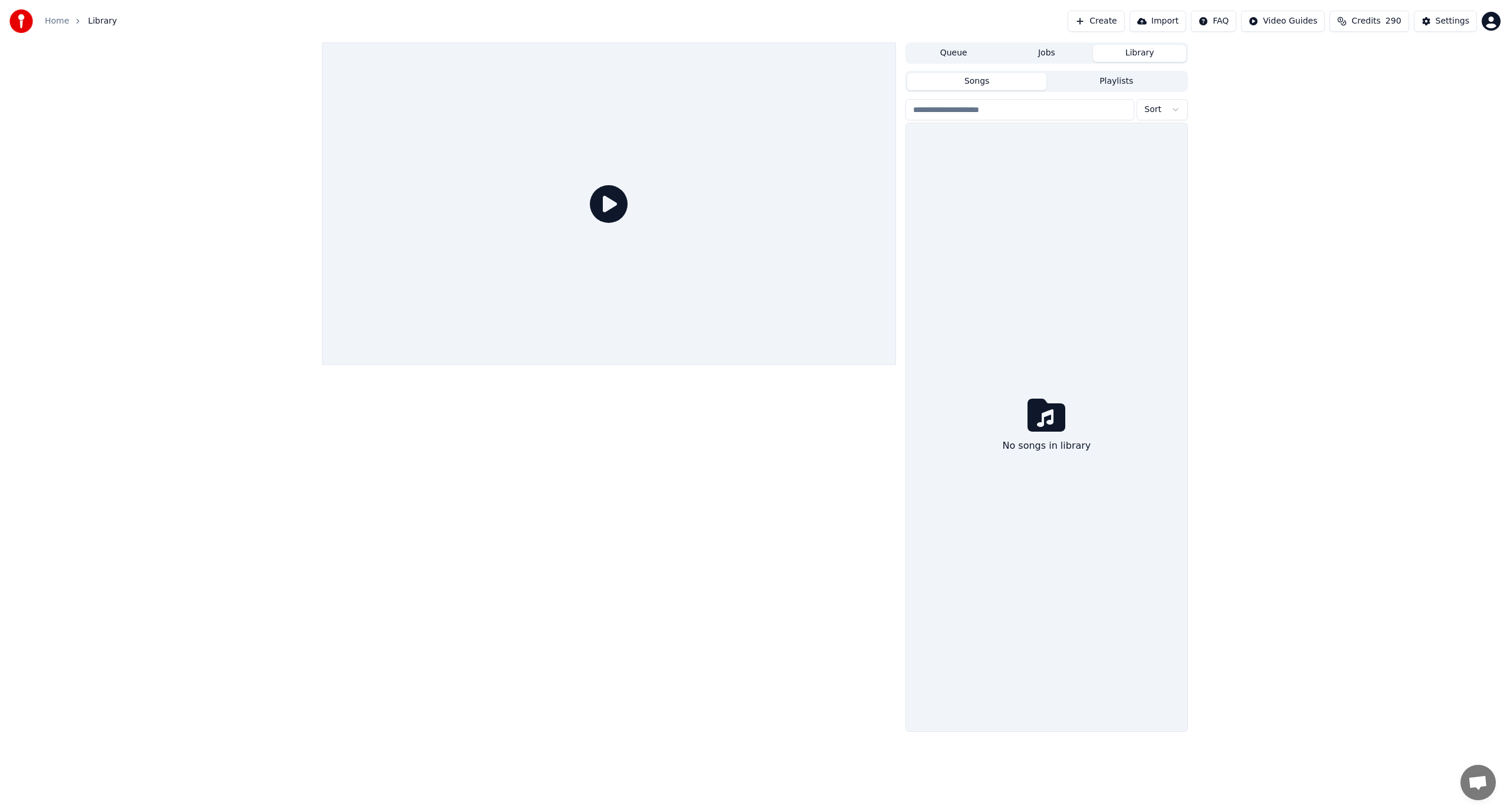
click at [1109, 15] on button "Create" at bounding box center [1096, 21] width 57 height 21
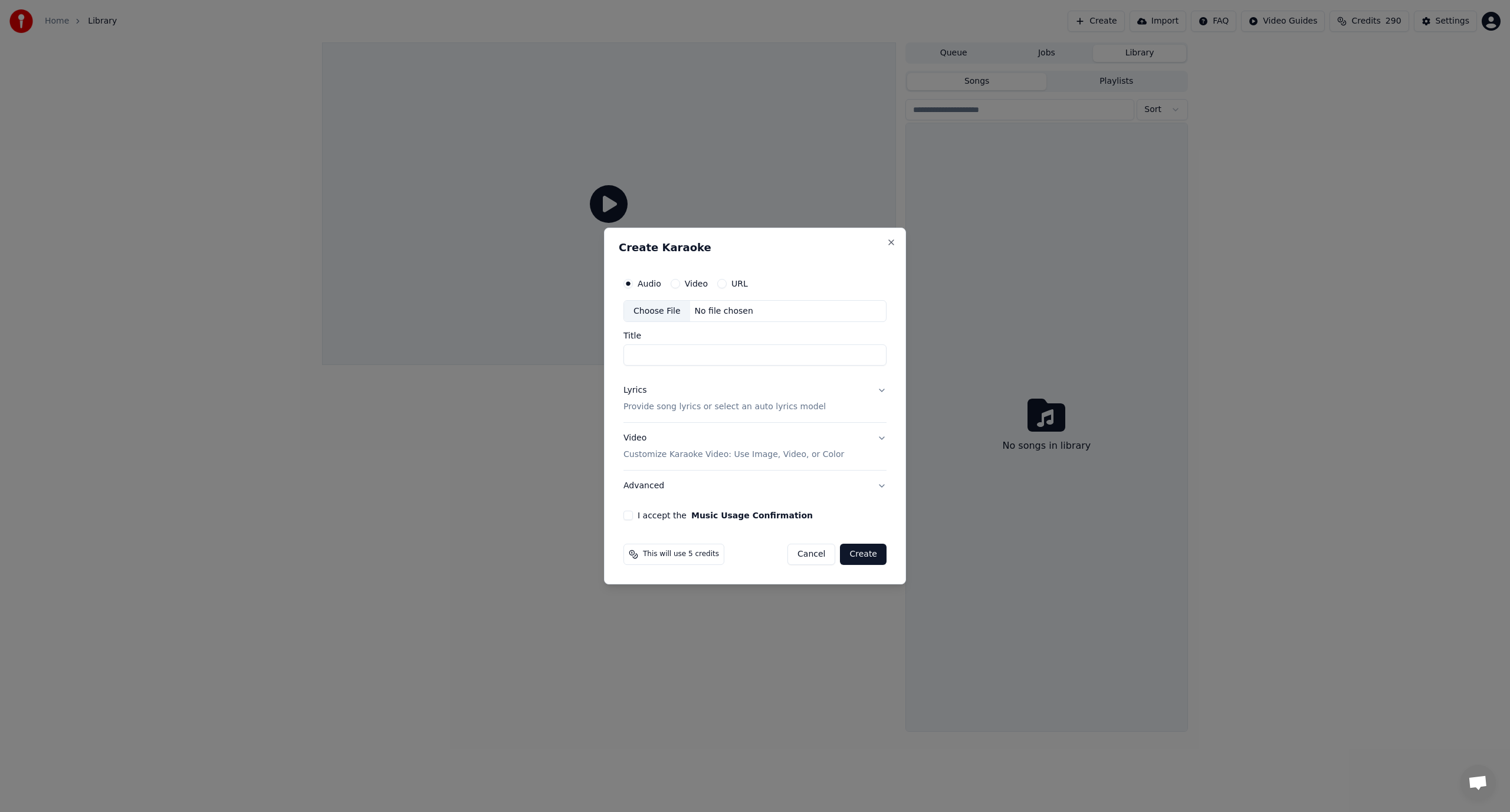
click at [691, 282] on label "Video" at bounding box center [696, 283] width 23 height 8
click at [680, 282] on button "Video" at bounding box center [675, 283] width 9 height 9
click at [722, 312] on div "No file chosen" at bounding box center [724, 311] width 68 height 12
click at [639, 281] on label "Audio" at bounding box center [649, 283] width 24 height 8
click at [633, 281] on button "Audio" at bounding box center [628, 283] width 9 height 9
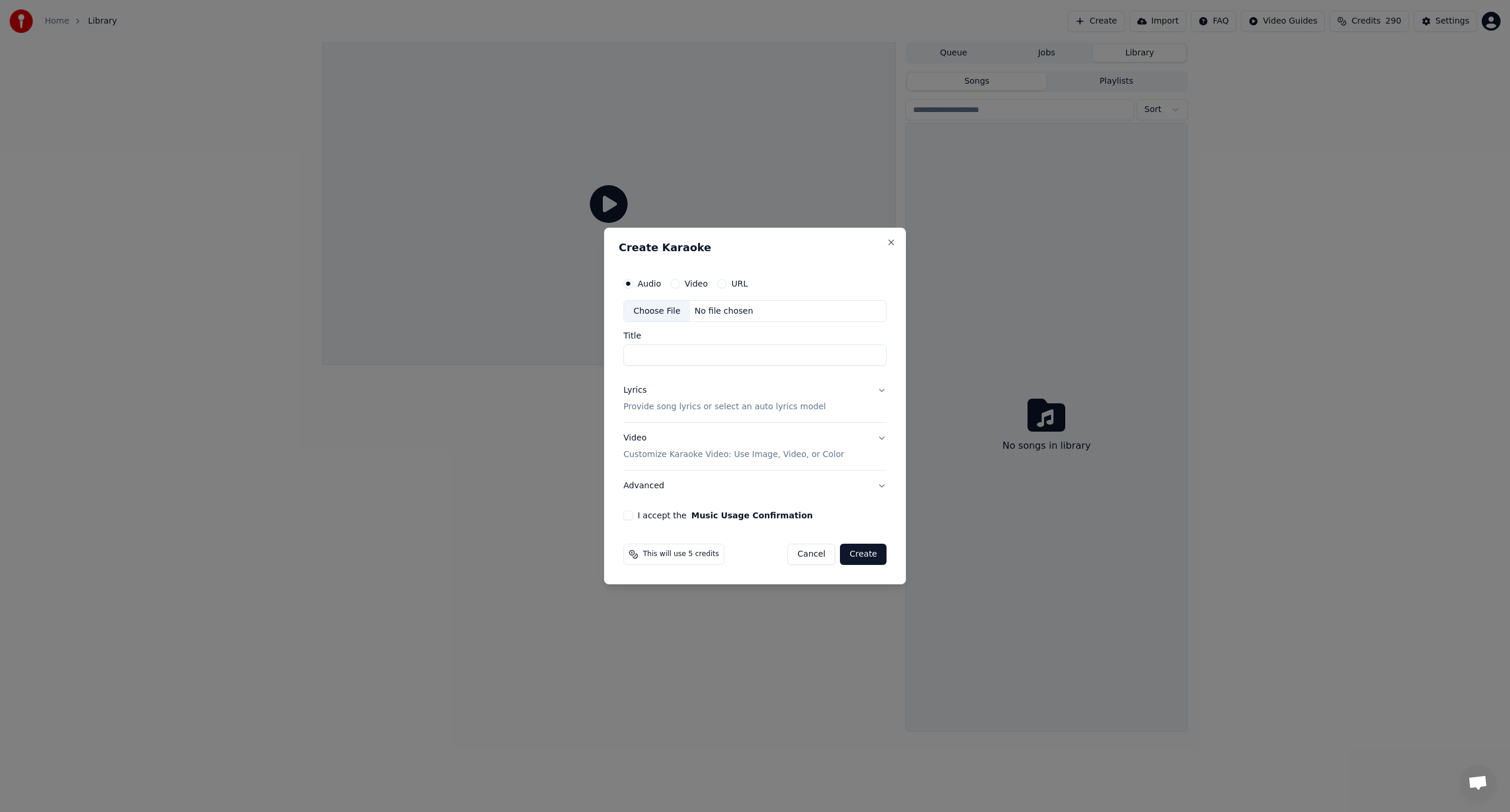
click at [714, 315] on div "No file chosen" at bounding box center [724, 311] width 68 height 12
type input "**********"
click at [699, 409] on p "Provide song lyrics or select an auto lyrics model" at bounding box center [722, 408] width 202 height 12
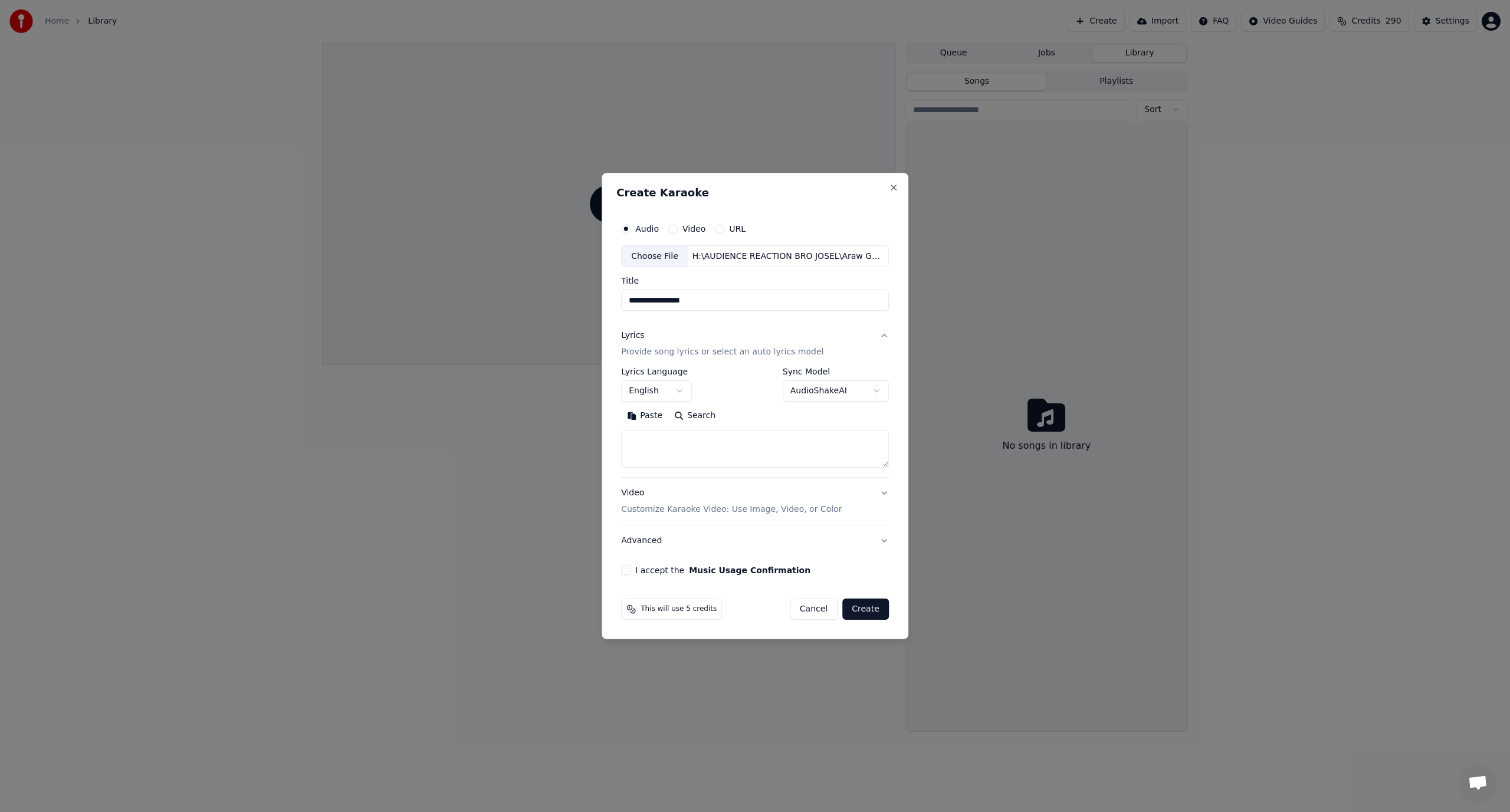
click at [690, 460] on textarea at bounding box center [755, 450] width 268 height 38
click at [669, 439] on textarea at bounding box center [755, 450] width 268 height 38
paste textarea "**********"
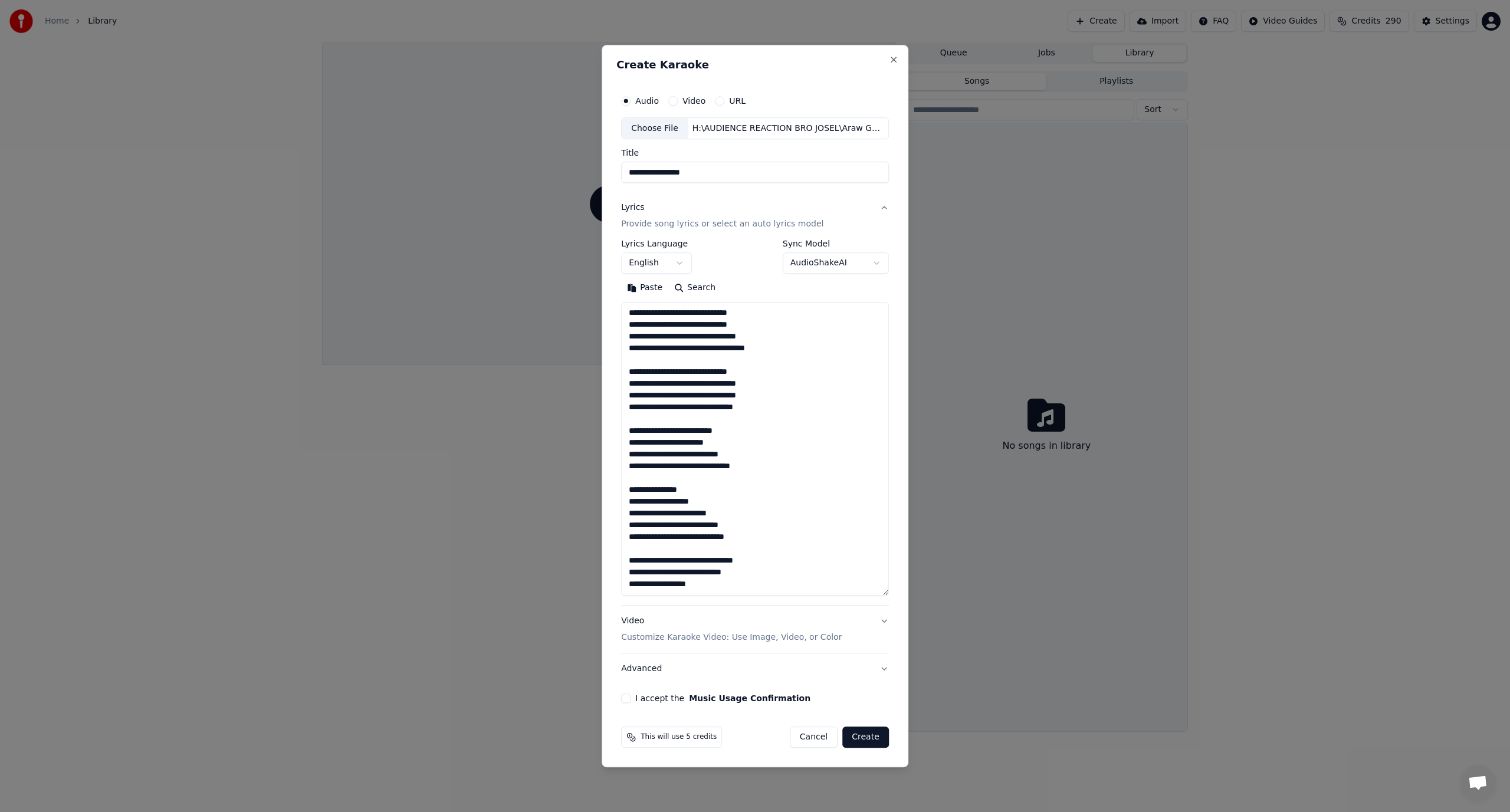
scroll to position [263, 0]
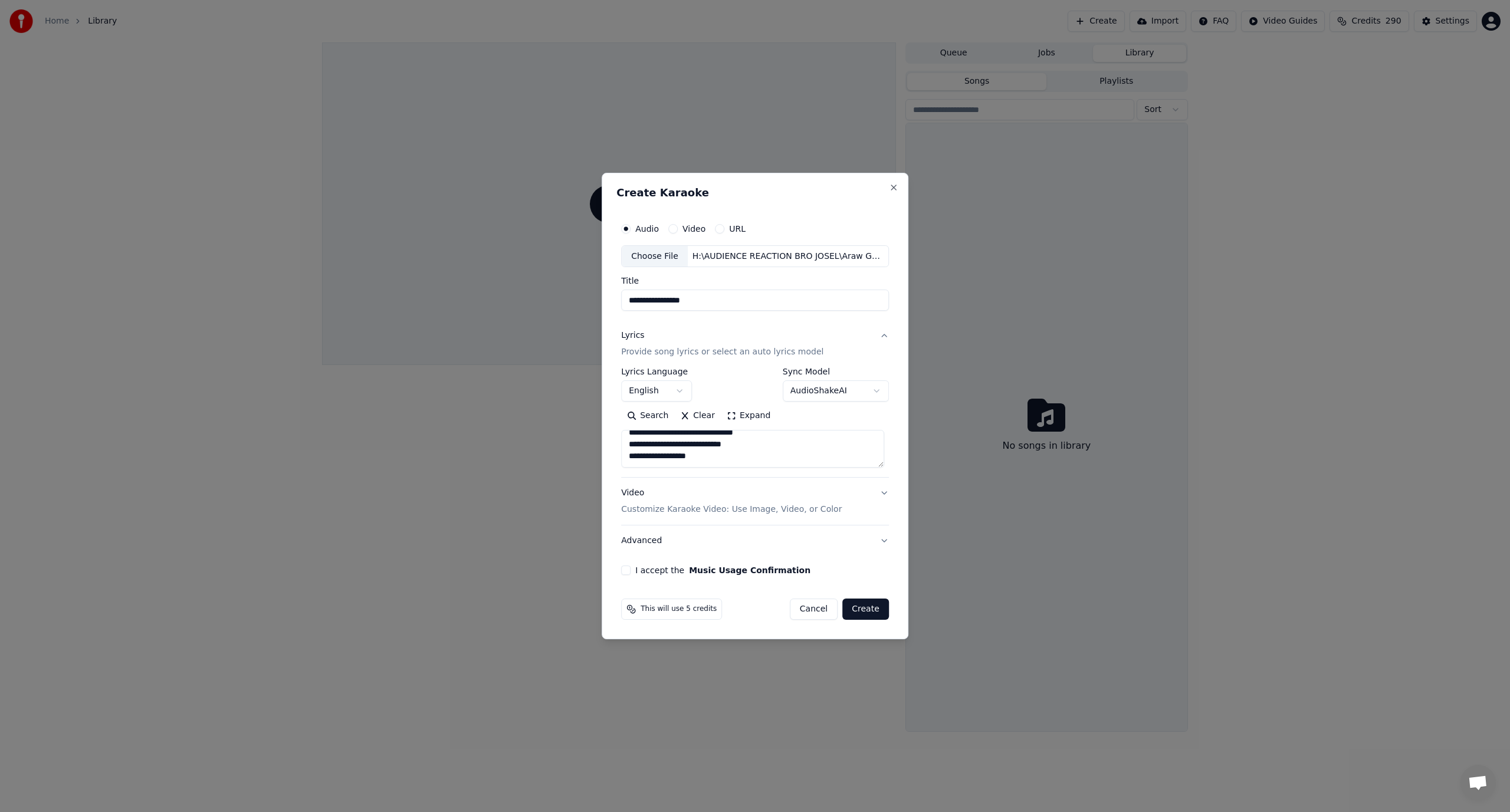
type textarea "**********"
click at [826, 411] on div "Search Clear Expand" at bounding box center [755, 417] width 268 height 19
drag, startPoint x: 731, startPoint y: 304, endPoint x: 669, endPoint y: 308, distance: 62.1
click at [669, 308] on input "**********" at bounding box center [755, 301] width 268 height 21
type input "*********"
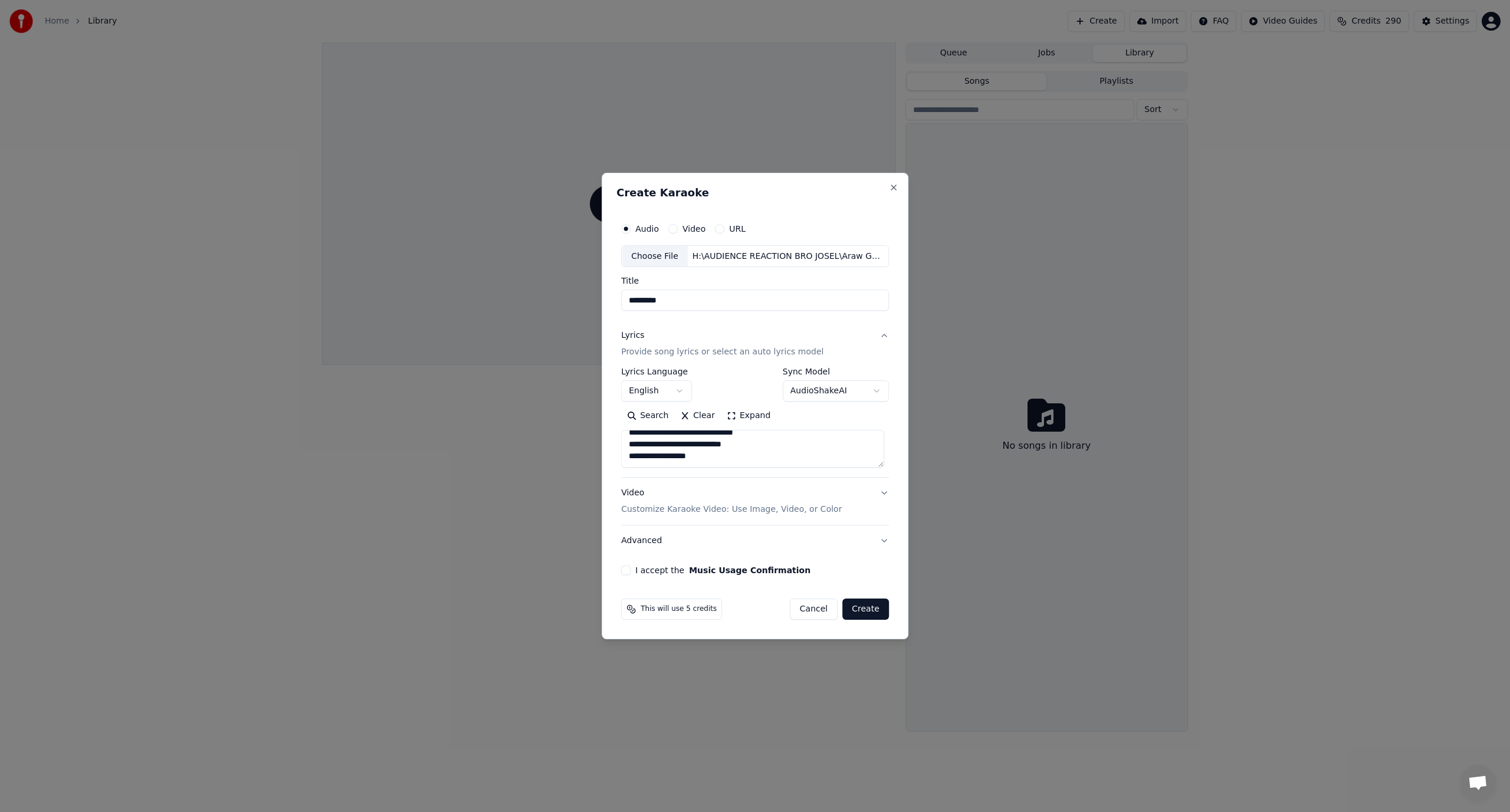
click at [791, 323] on button "Lyrics Provide song lyrics or select an auto lyrics model" at bounding box center [755, 344] width 268 height 47
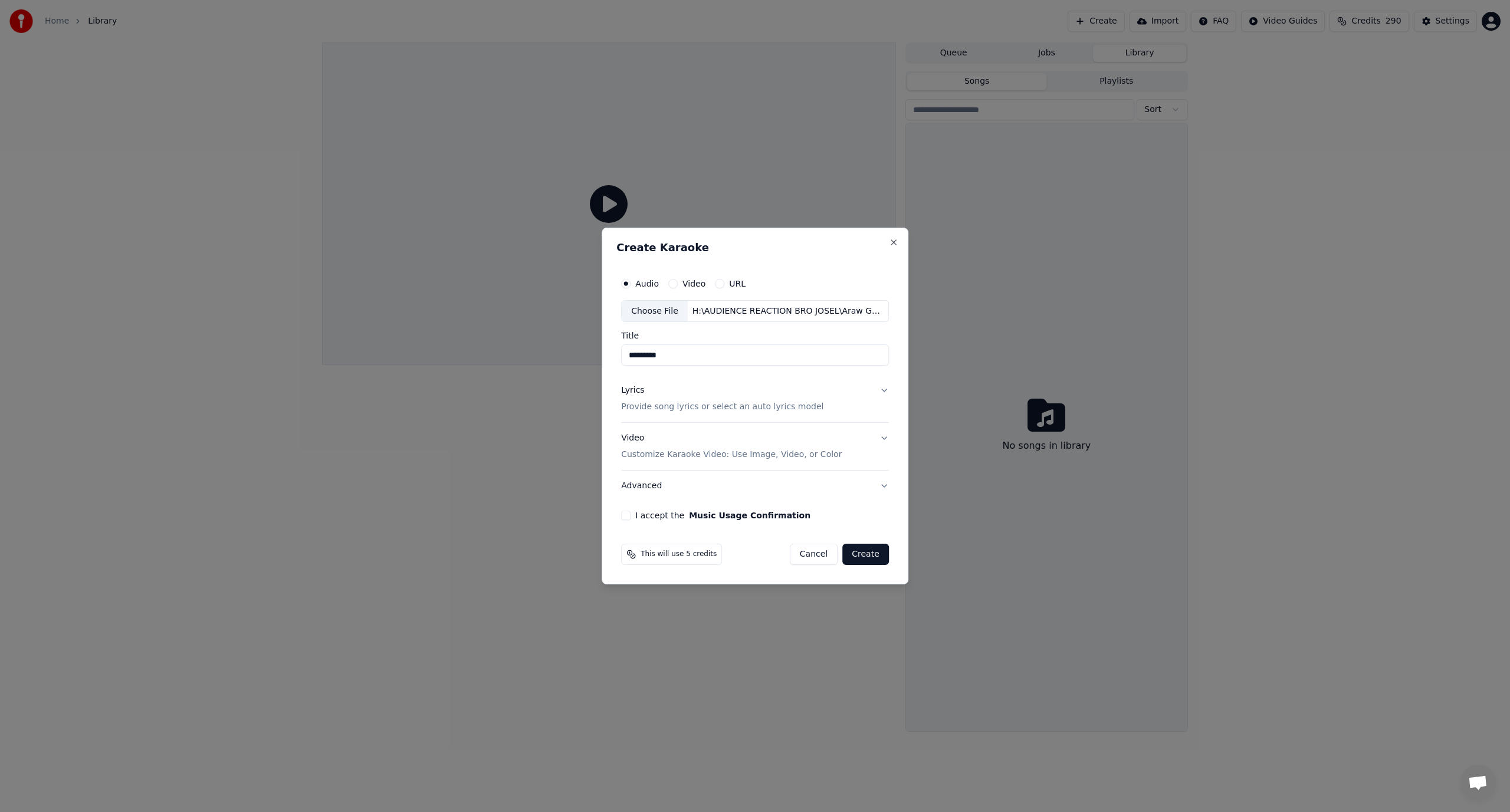
click at [878, 393] on button "Lyrics Provide song lyrics or select an auto lyrics model" at bounding box center [755, 399] width 268 height 47
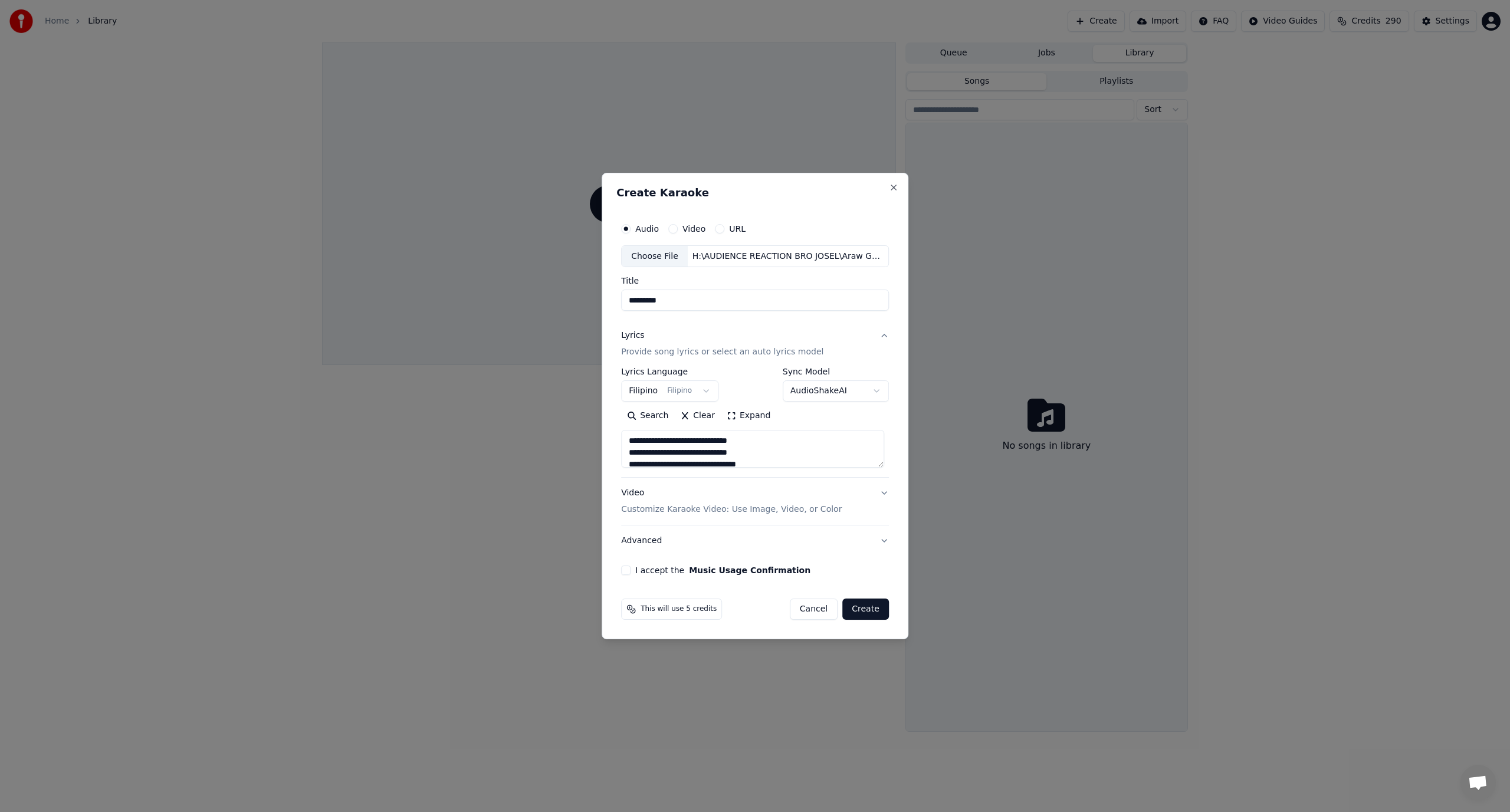
click at [884, 494] on button "Video Customize Karaoke Video: Use Image, Video, or Color" at bounding box center [755, 502] width 268 height 47
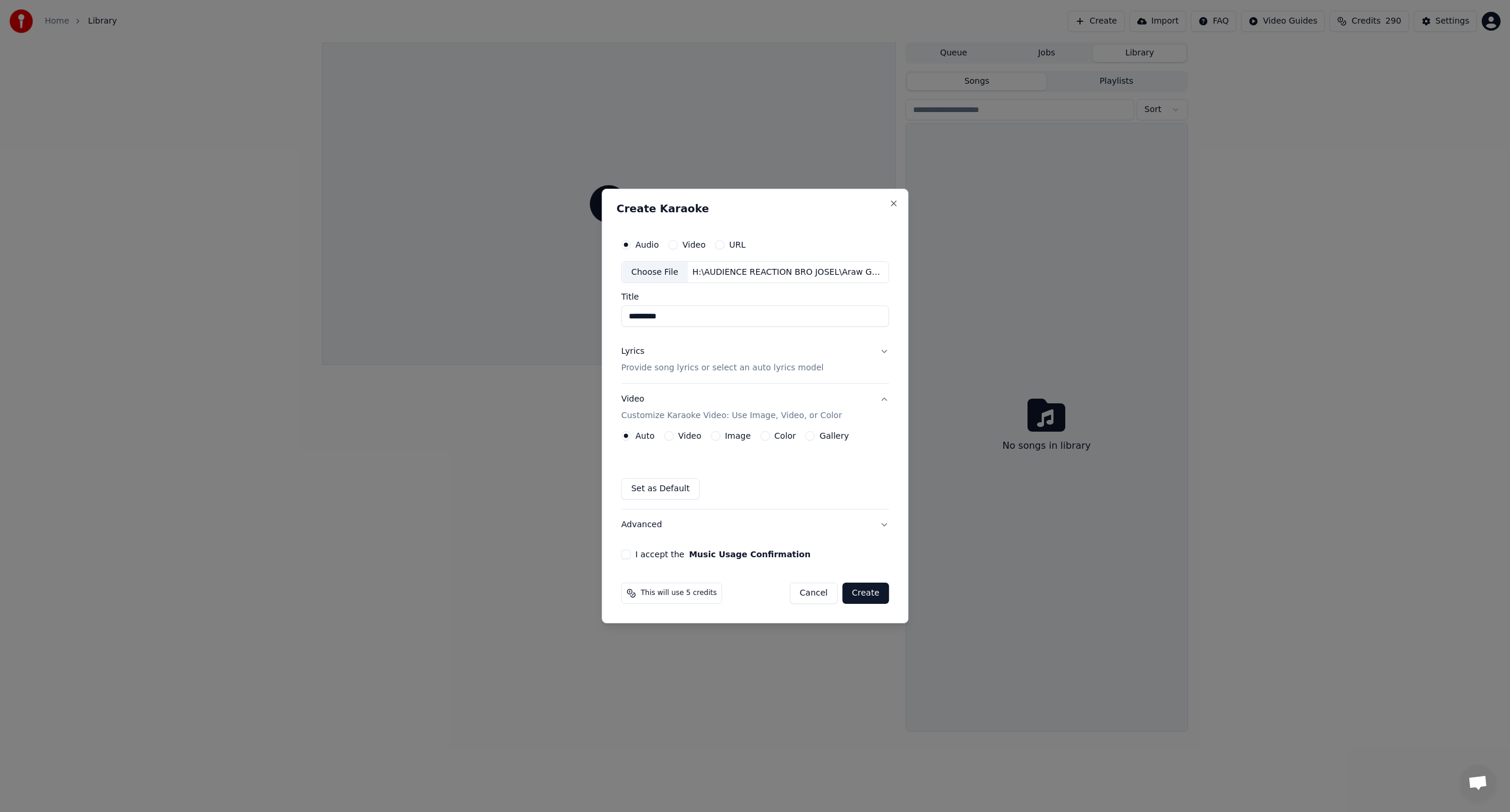
click at [762, 436] on button "Color" at bounding box center [765, 436] width 9 height 9
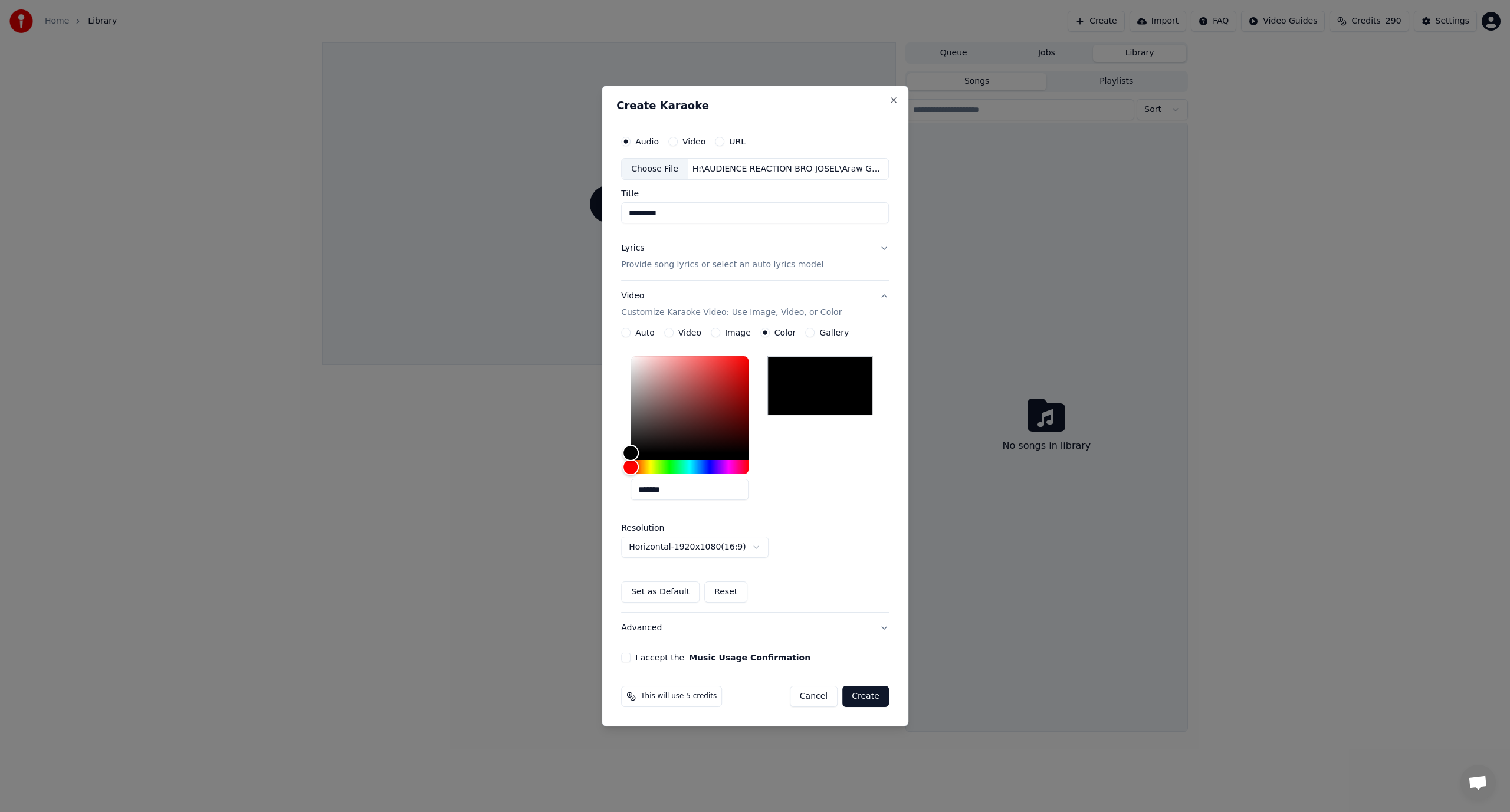
click at [700, 484] on input "*******" at bounding box center [689, 489] width 118 height 21
drag, startPoint x: 700, startPoint y: 484, endPoint x: 651, endPoint y: 485, distance: 49.0
click at [651, 485] on input "*******" at bounding box center [689, 489] width 118 height 21
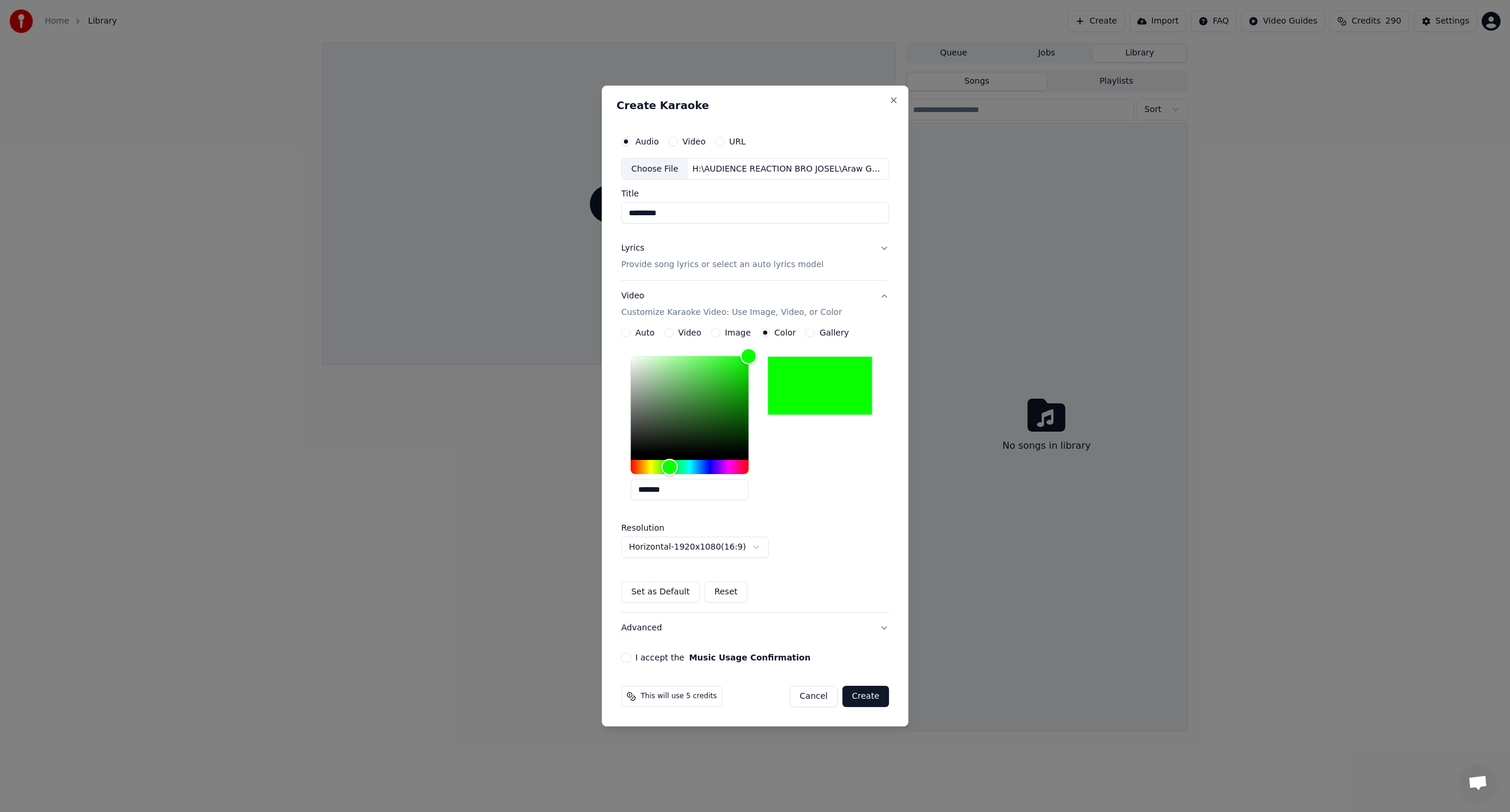
type input "*******"
click at [829, 492] on div "*******" at bounding box center [755, 430] width 268 height 158
click at [678, 592] on button "Set as Default" at bounding box center [660, 592] width 79 height 21
click at [860, 632] on button "Advanced" at bounding box center [755, 628] width 268 height 31
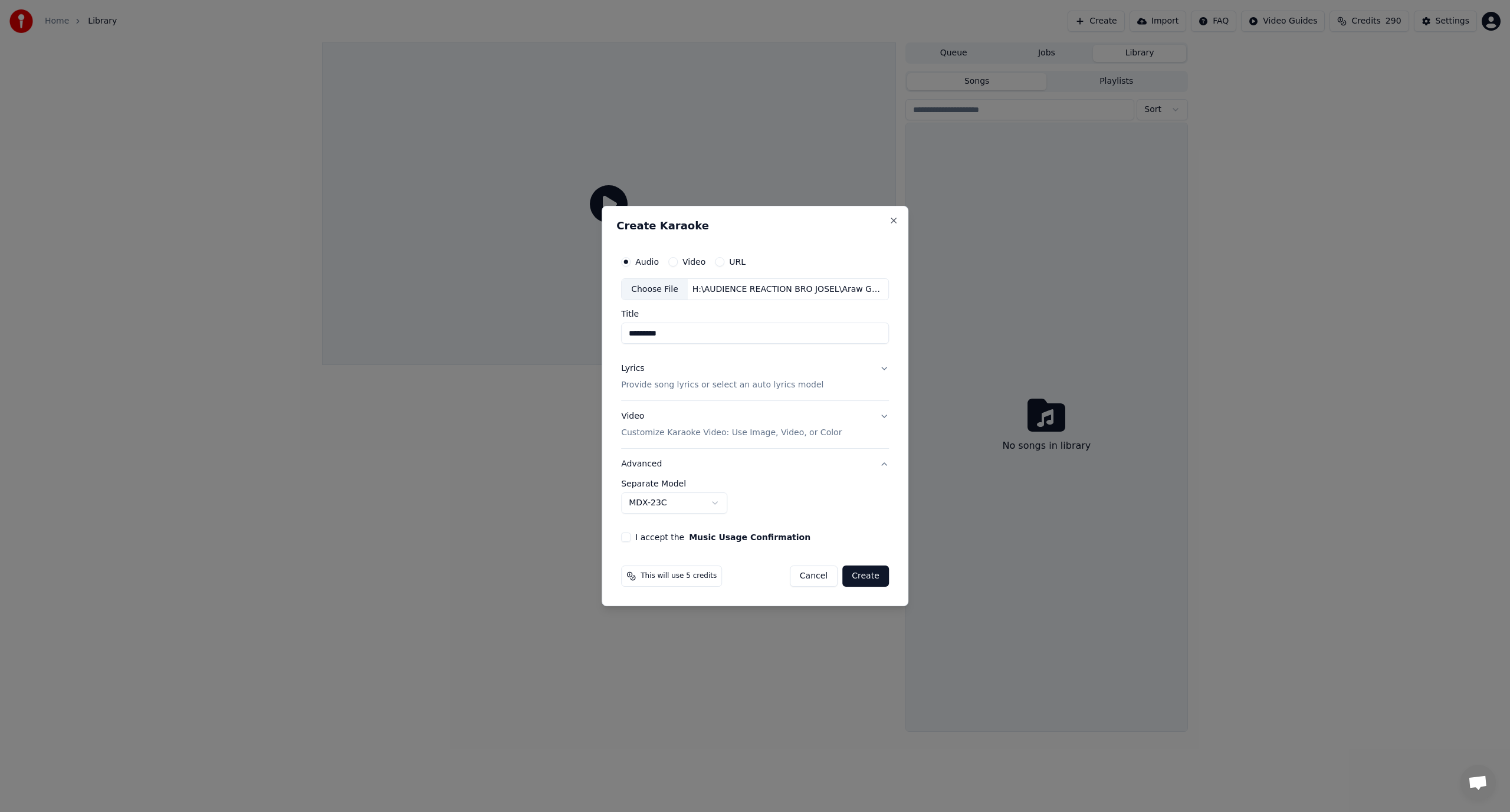
click at [630, 538] on button "I accept the Music Usage Confirmation" at bounding box center [626, 537] width 9 height 9
click at [868, 575] on button "Create" at bounding box center [865, 576] width 47 height 21
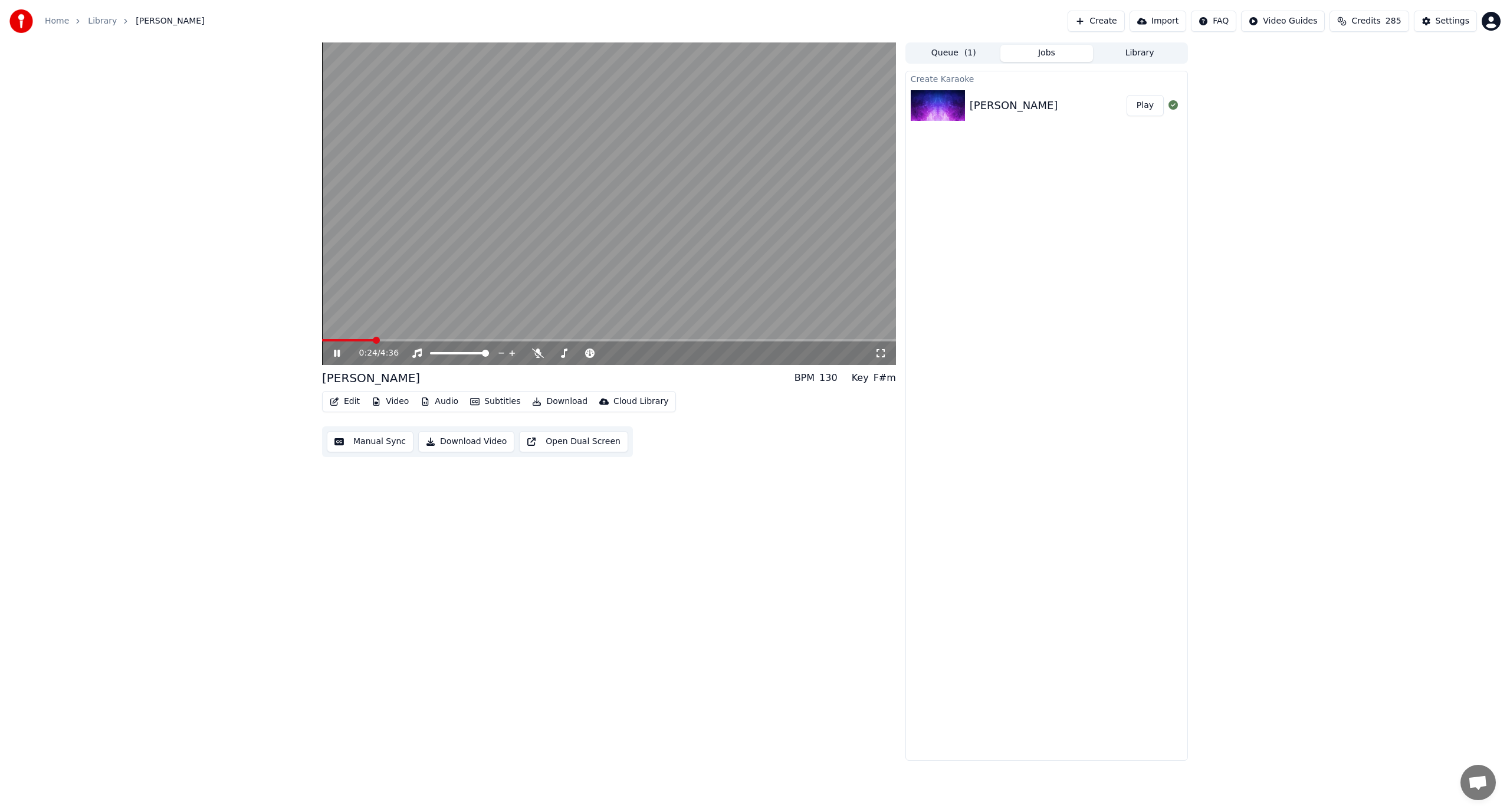
click at [647, 129] on video at bounding box center [609, 204] width 574 height 323
click at [1442, 20] on div "Settings" at bounding box center [1453, 21] width 34 height 12
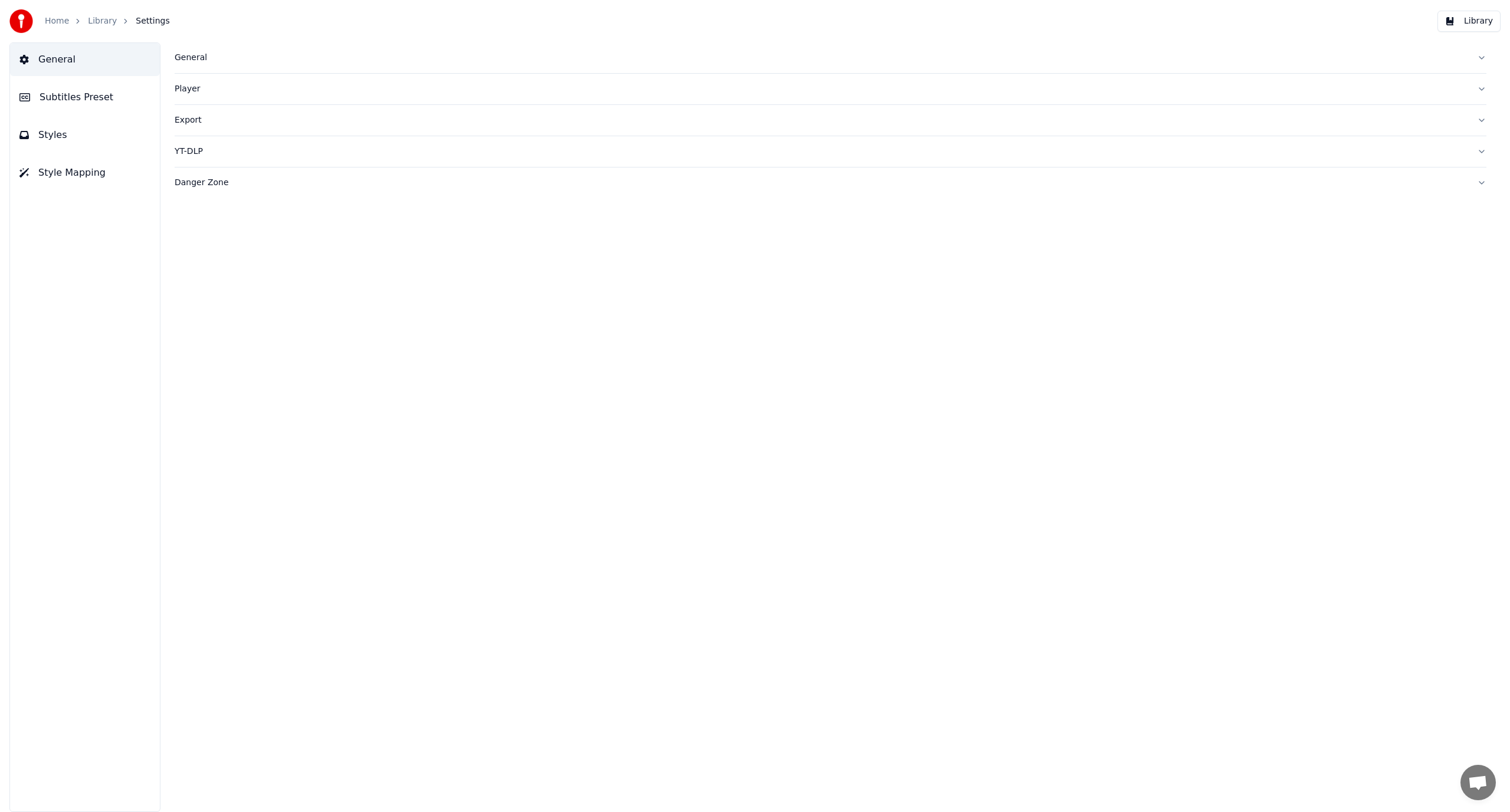
click at [95, 102] on span "Subtitles Preset" at bounding box center [76, 97] width 74 height 14
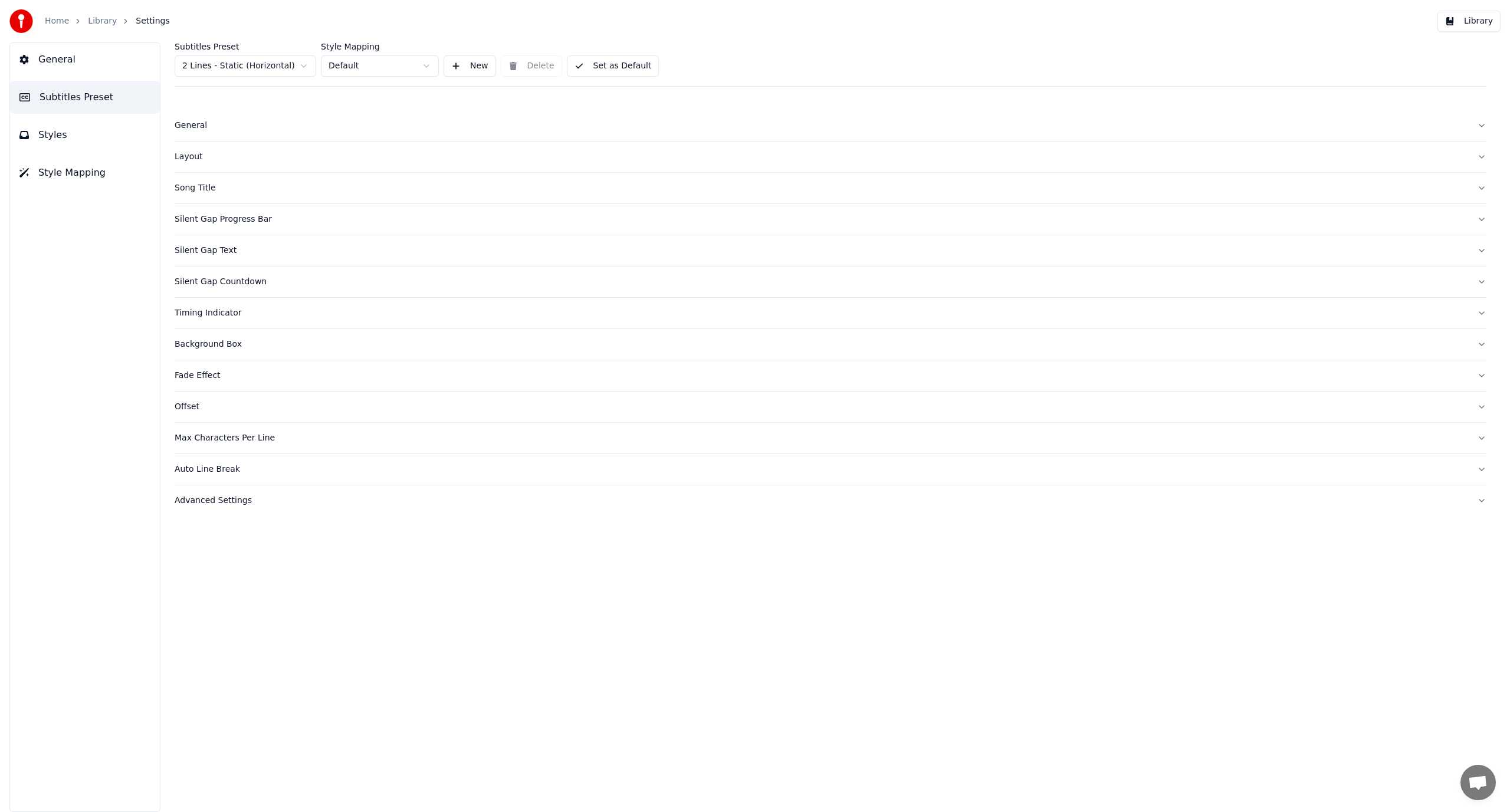
click at [305, 227] on button "Silent Gap Progress Bar" at bounding box center [830, 220] width 1312 height 31
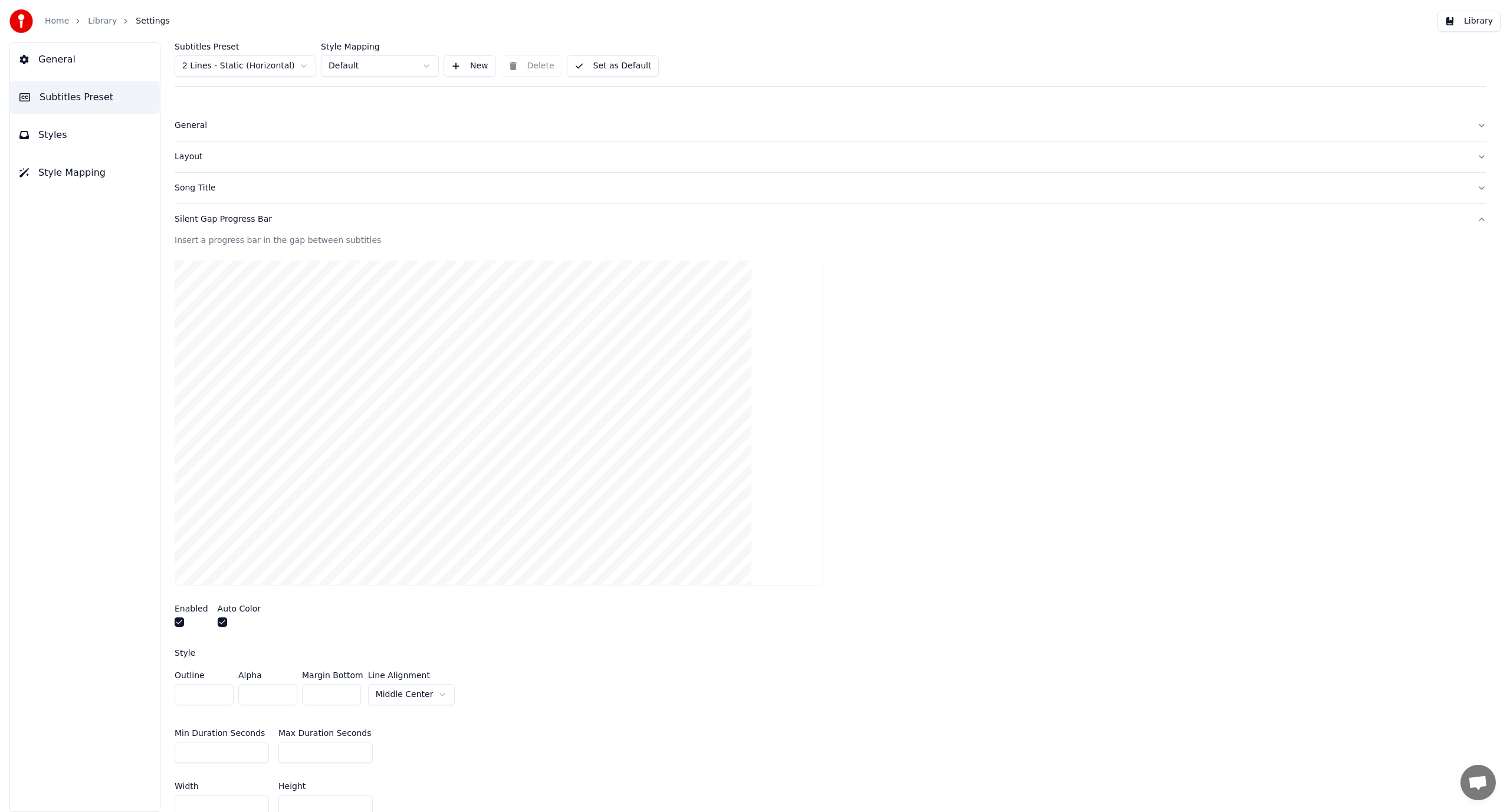
click at [186, 621] on div at bounding box center [191, 623] width 34 height 12
click at [176, 621] on button "button" at bounding box center [179, 622] width 9 height 9
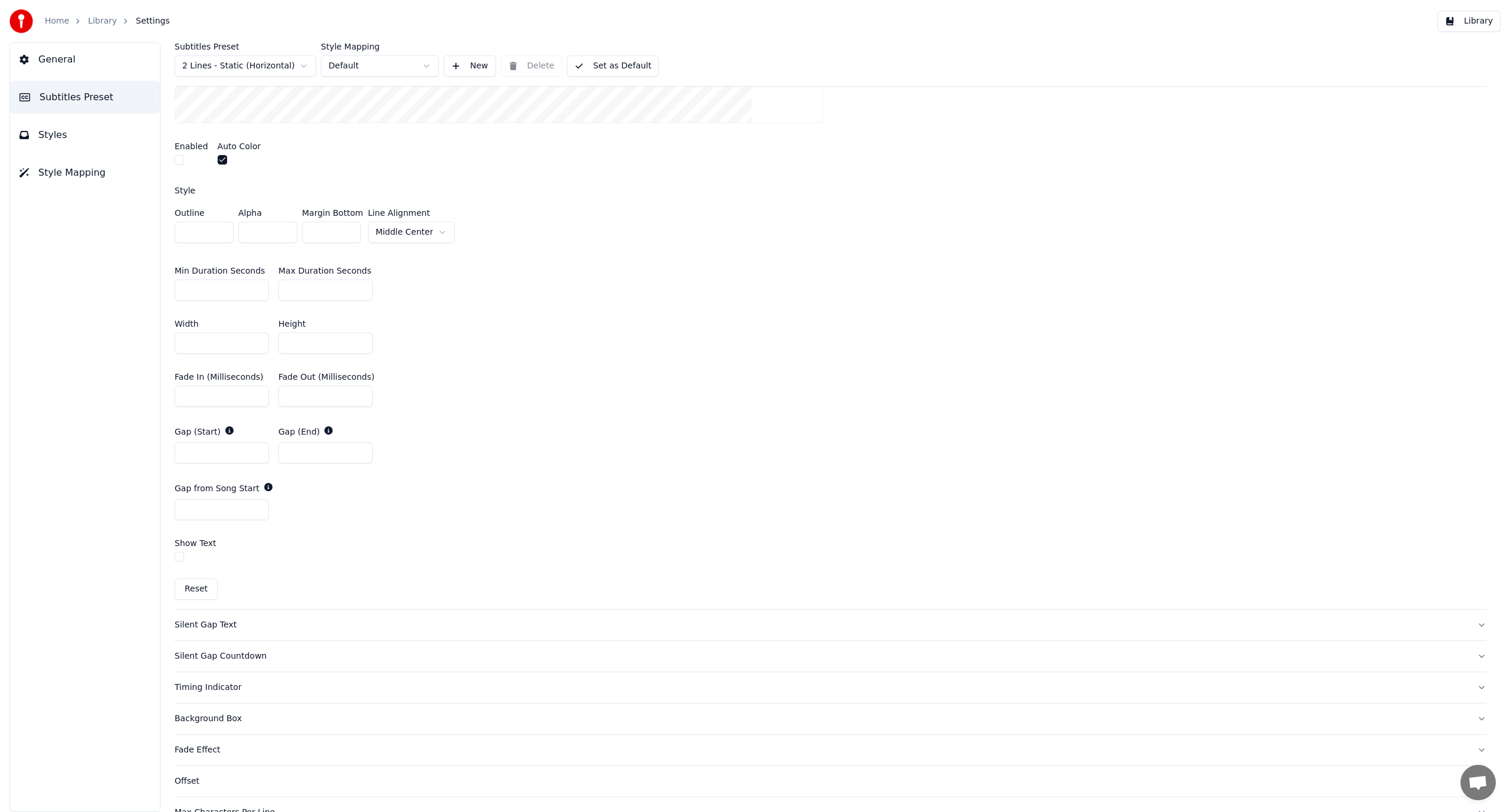
scroll to position [549, 0]
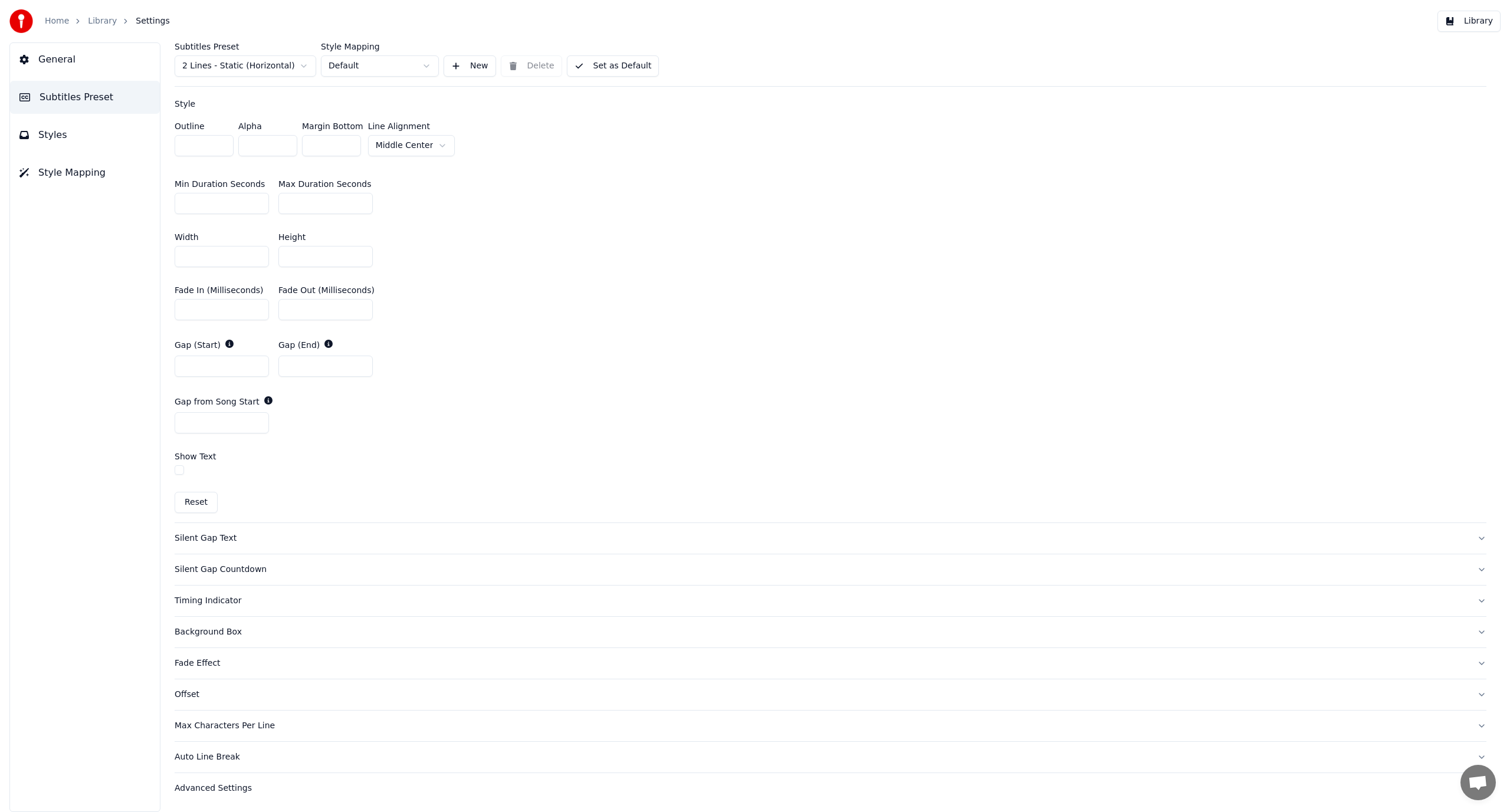
click at [257, 543] on div "Silent Gap Text" at bounding box center [821, 539] width 1293 height 12
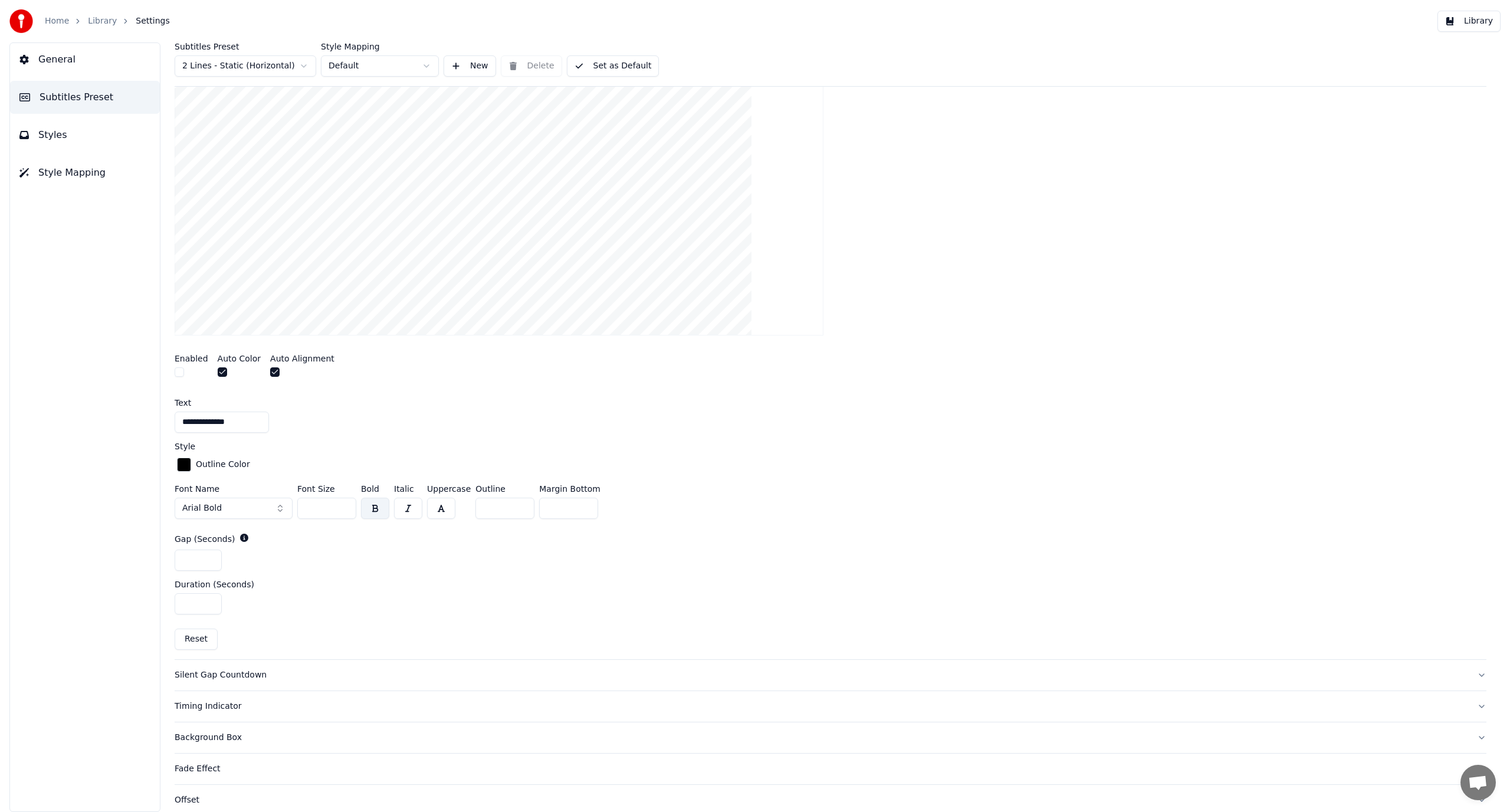
scroll to position [387, 0]
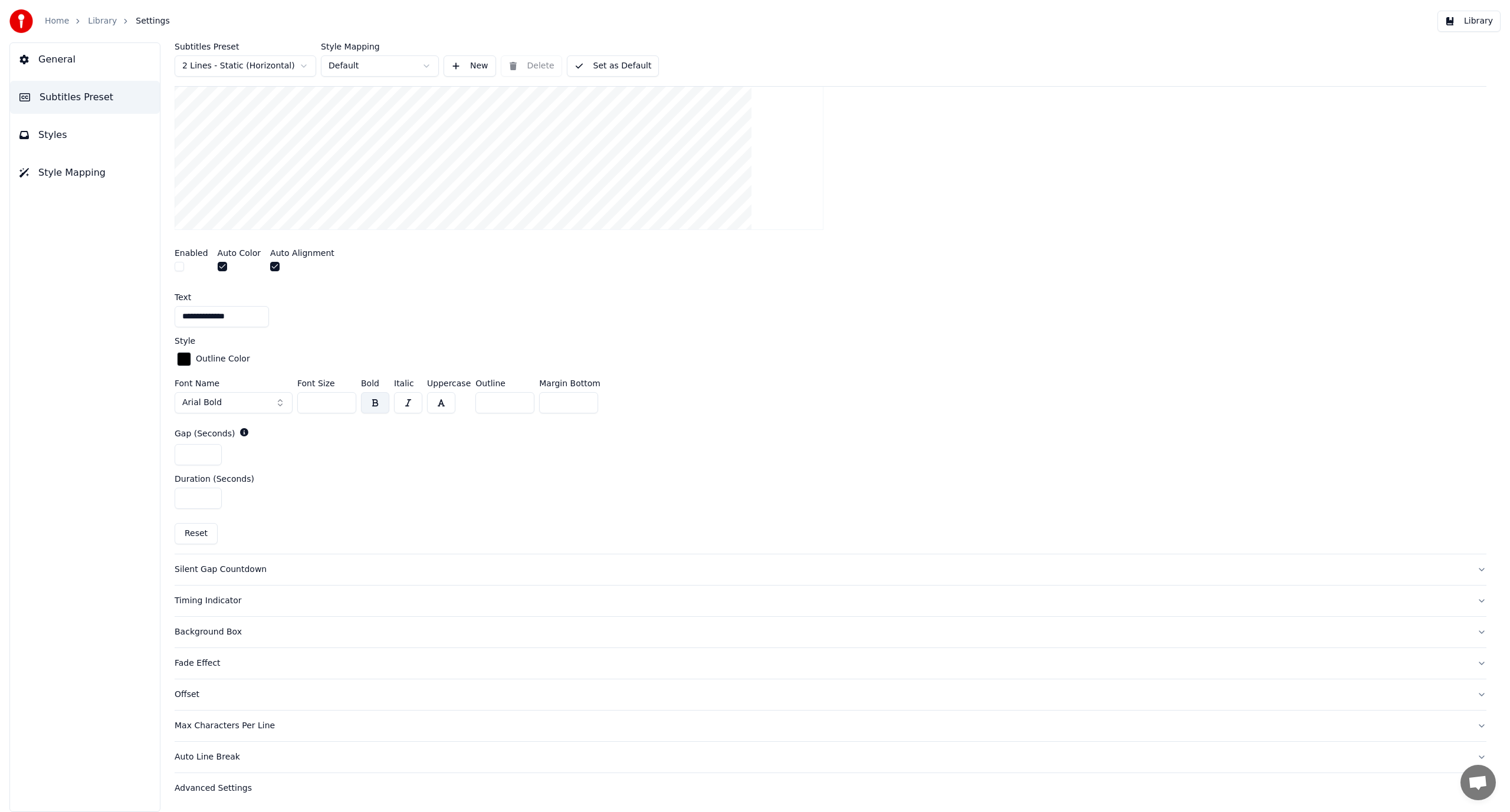
click at [251, 577] on button "Silent Gap Countdown" at bounding box center [830, 570] width 1312 height 31
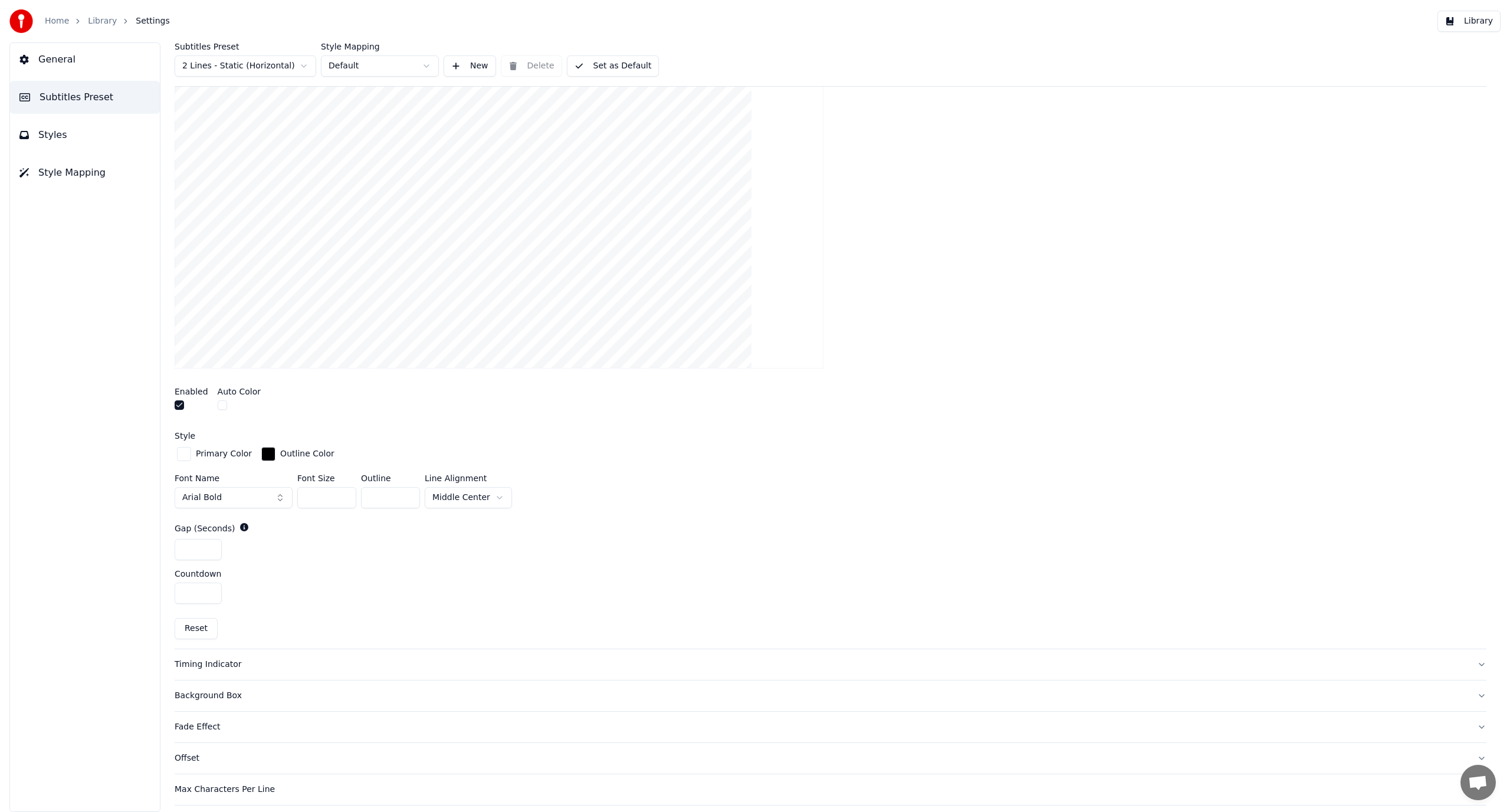
scroll to position [343, 0]
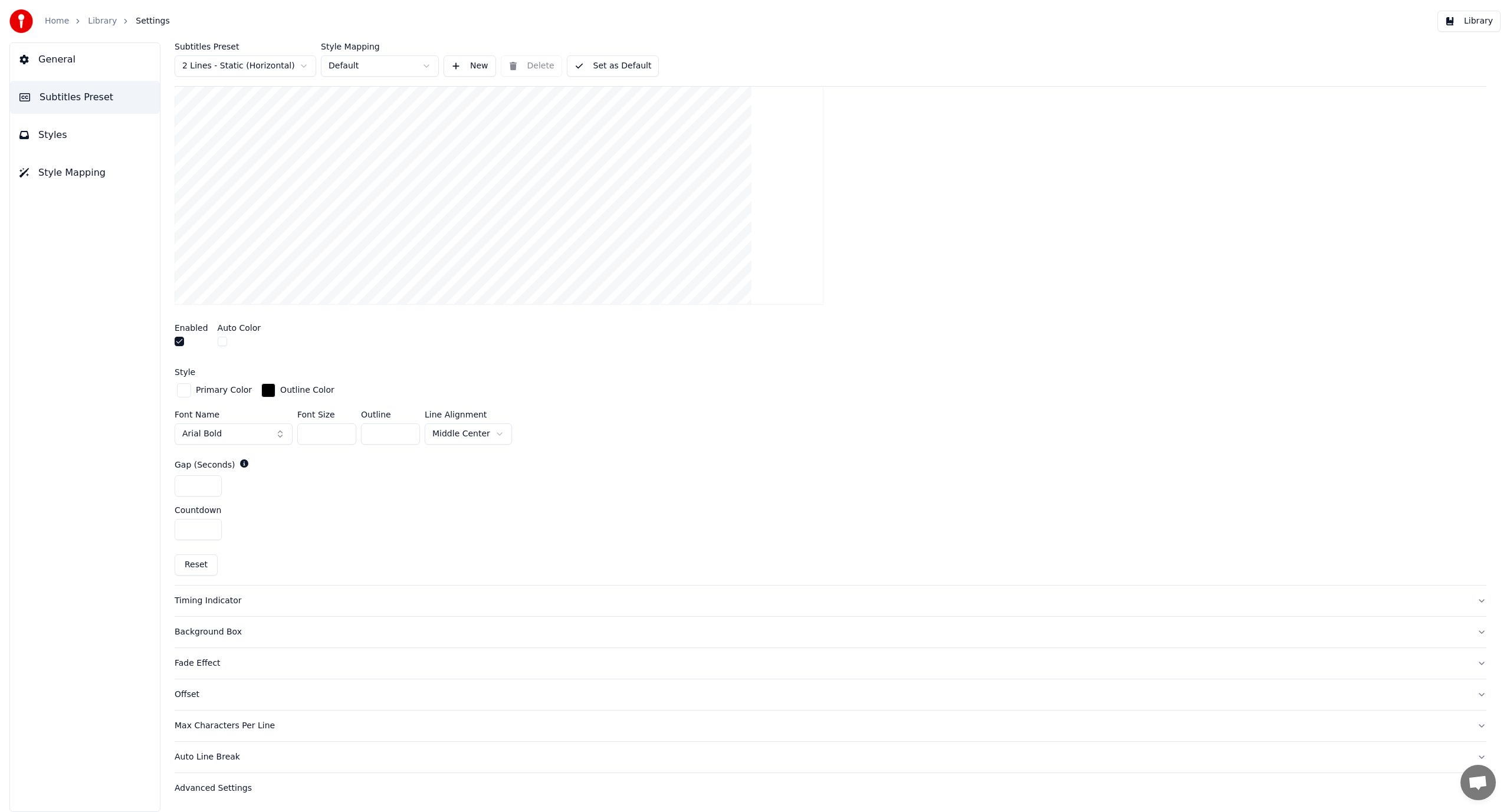
click at [320, 602] on div "Timing Indicator" at bounding box center [821, 601] width 1293 height 12
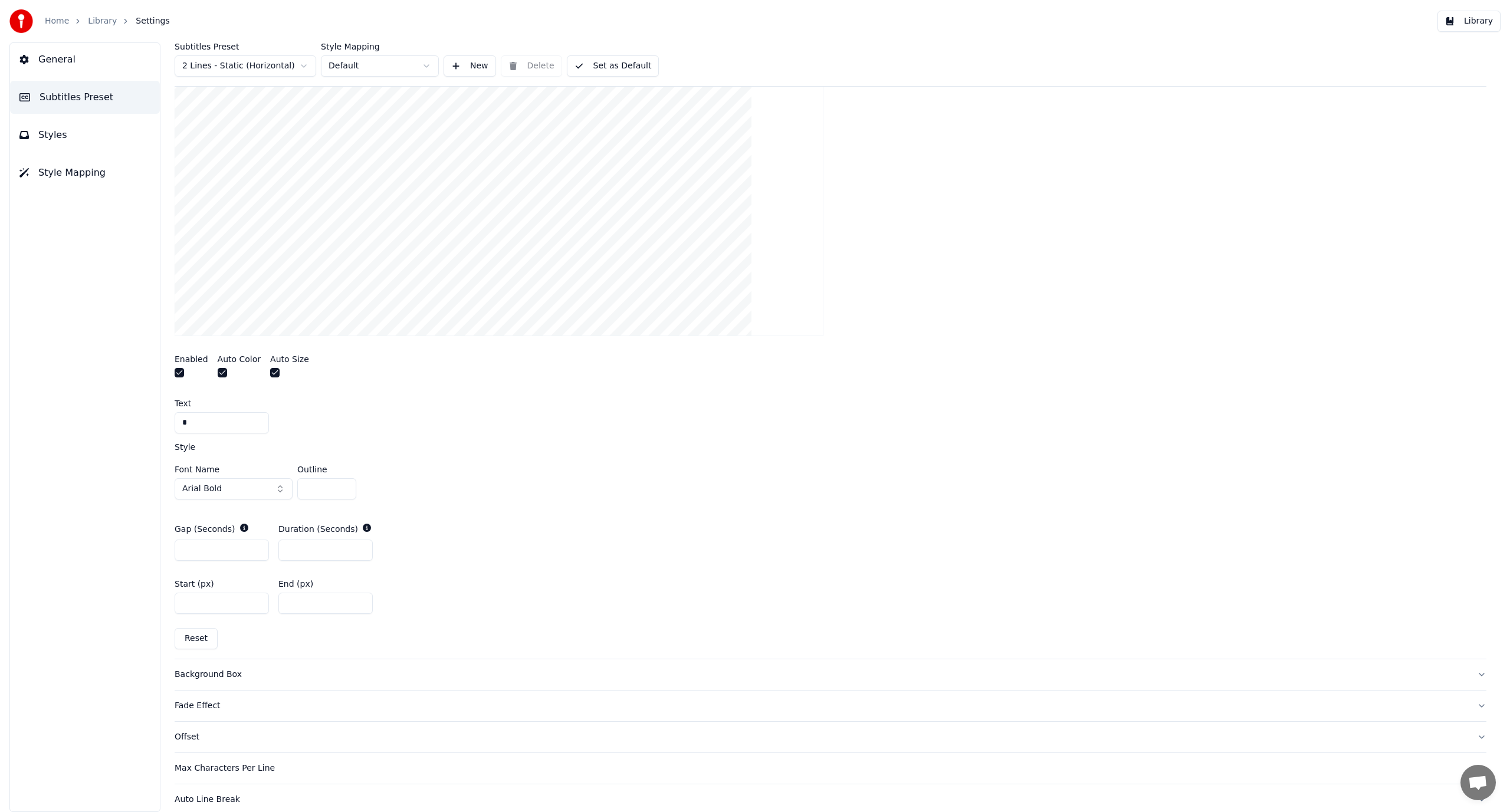
click at [178, 372] on button "button" at bounding box center [179, 373] width 9 height 9
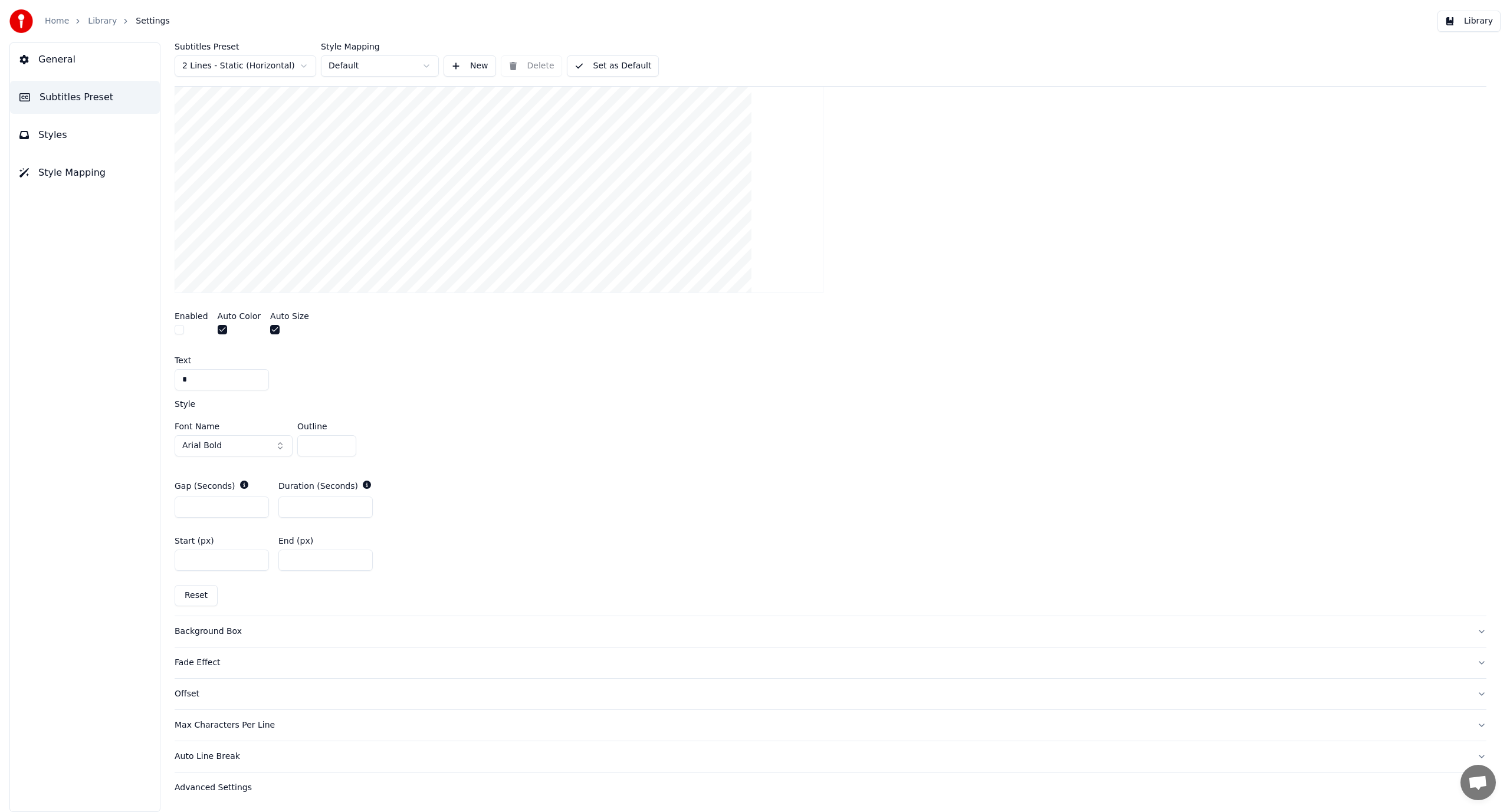
click at [276, 623] on button "Background Box" at bounding box center [830, 631] width 1312 height 31
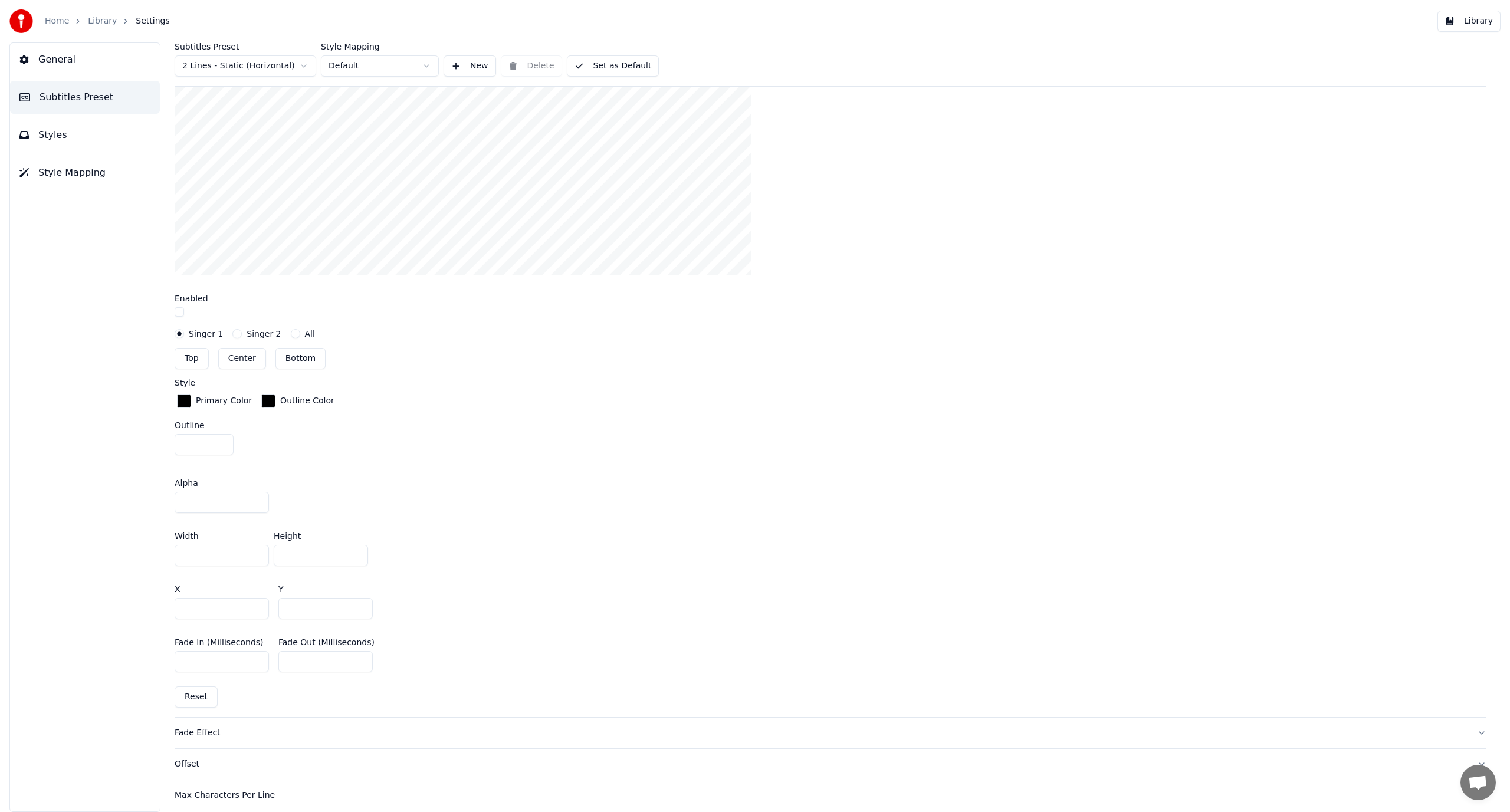
scroll to position [505, 0]
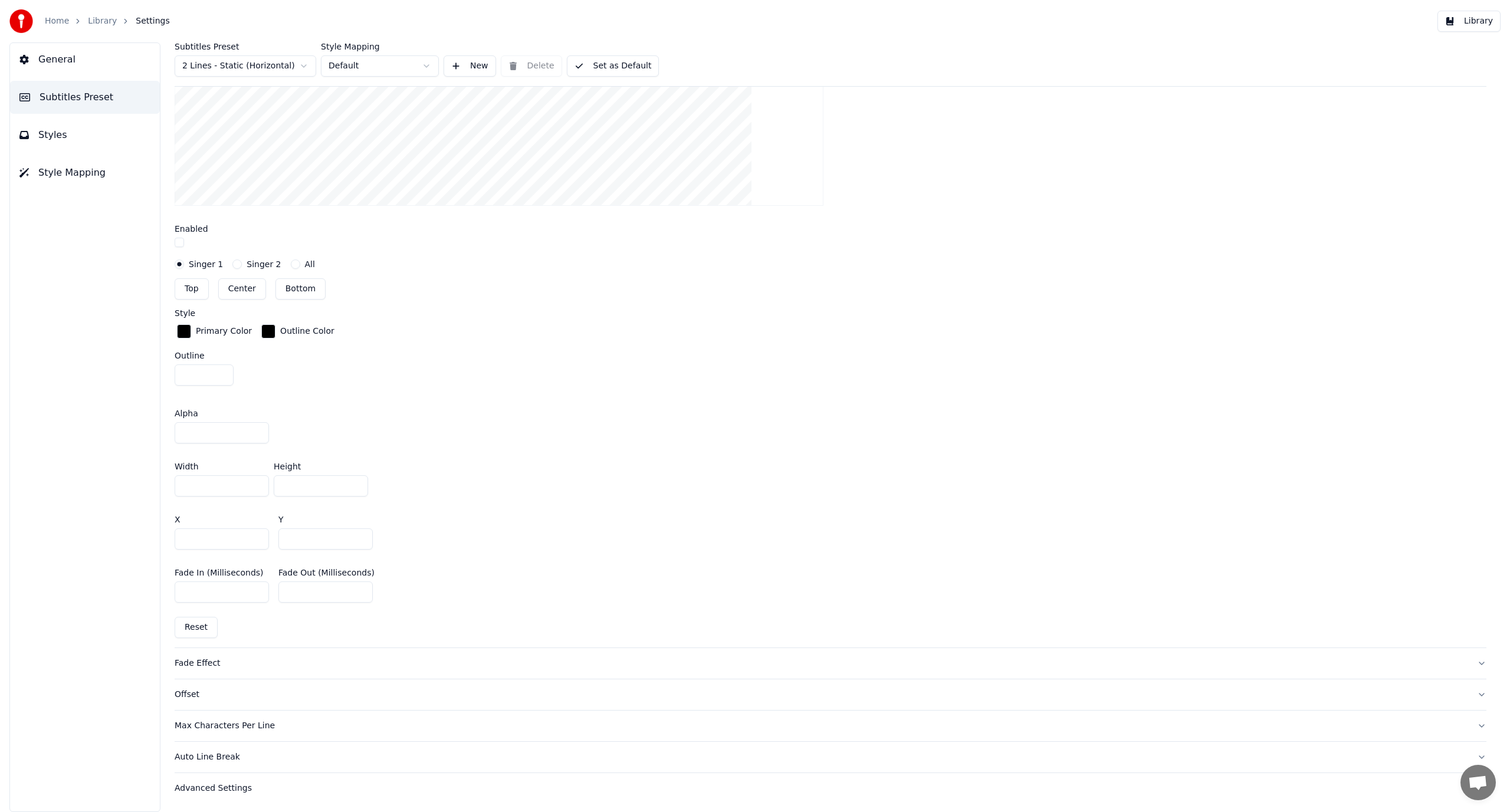
click at [261, 666] on div "Fade Effect" at bounding box center [821, 663] width 1293 height 12
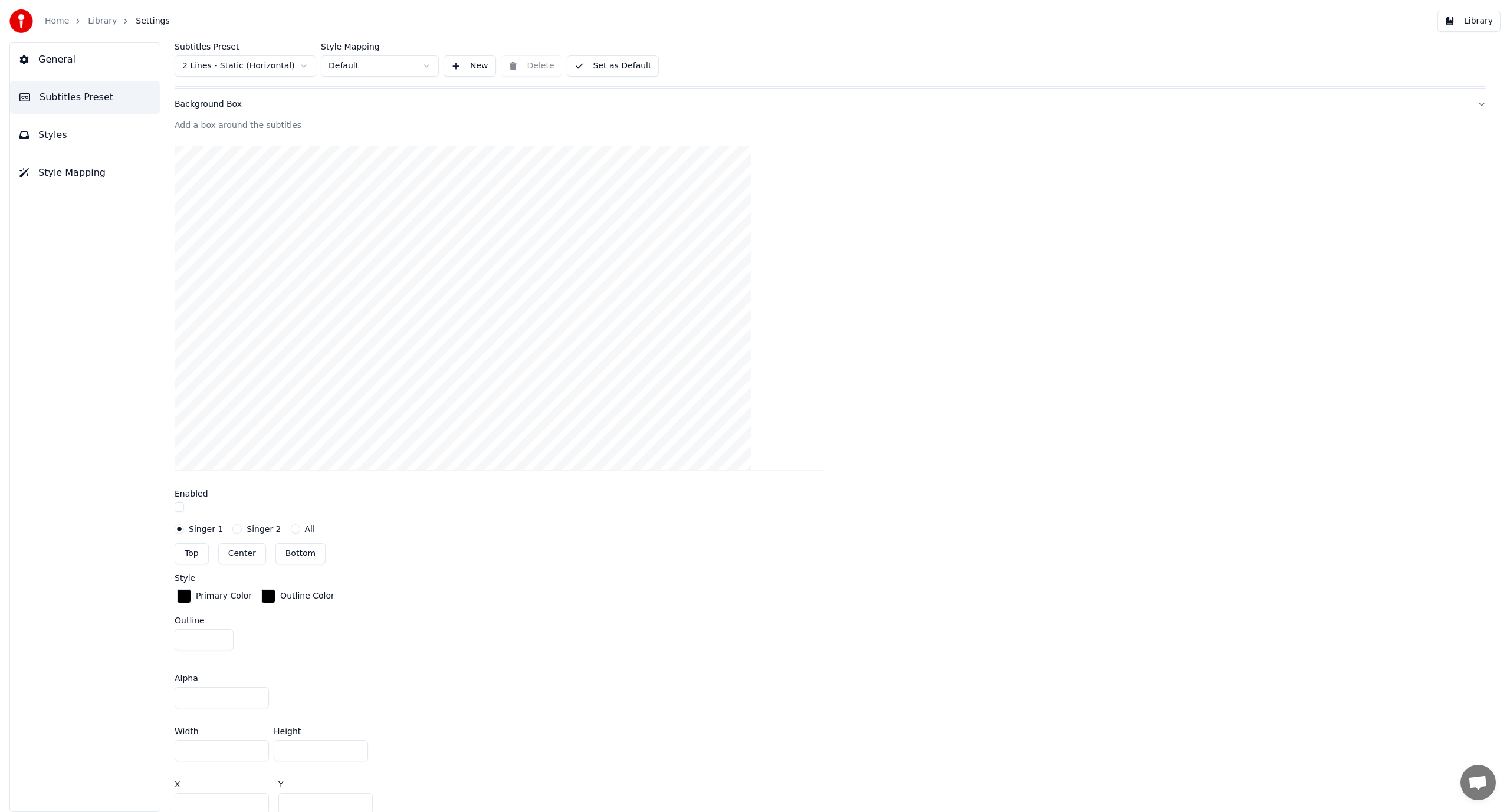
scroll to position [240, 0]
click at [236, 706] on button "Offset" at bounding box center [830, 694] width 1312 height 31
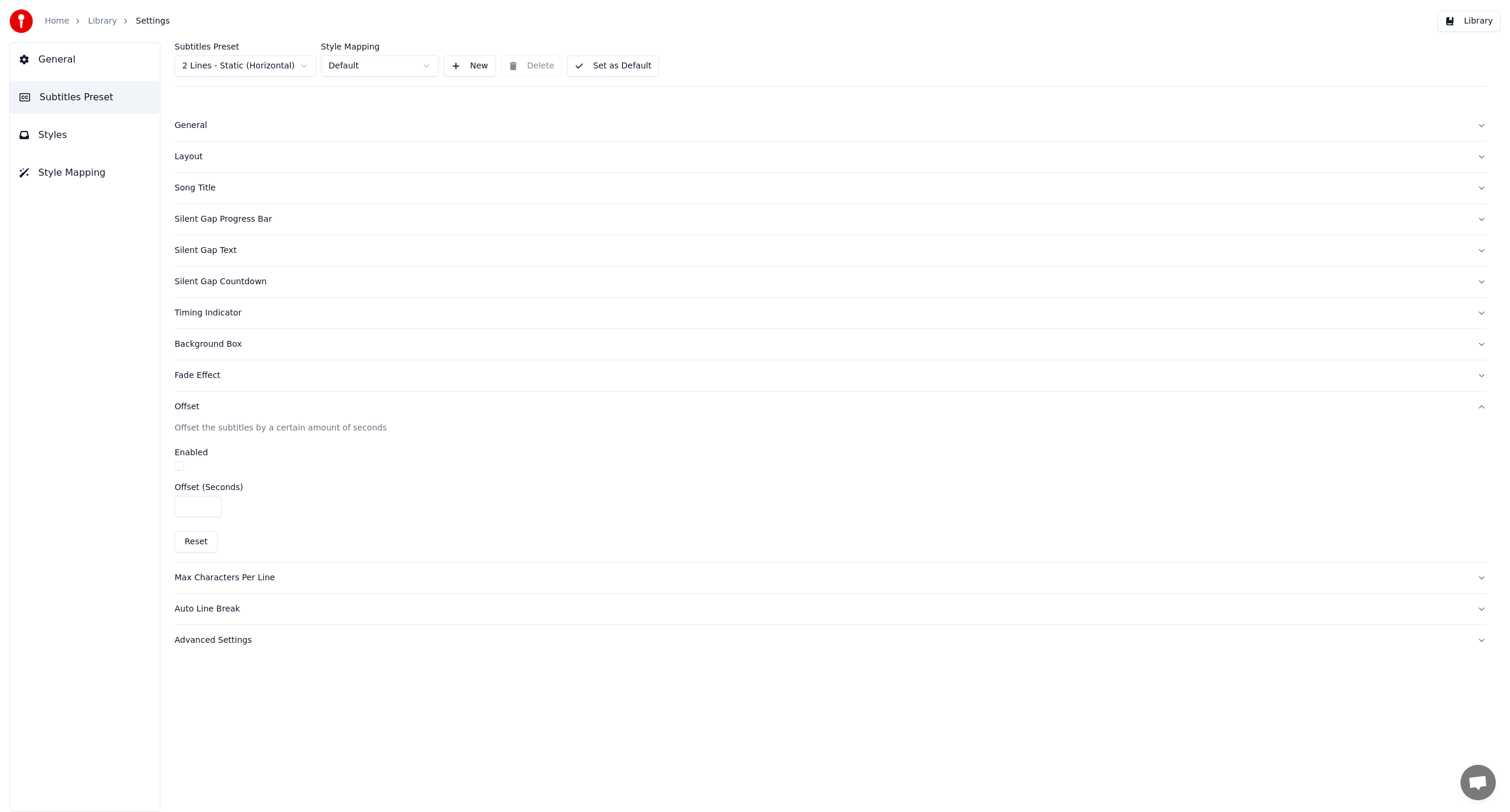
click at [301, 582] on div "Max Characters Per Line" at bounding box center [821, 578] width 1293 height 12
click at [608, 65] on button "Set as Default" at bounding box center [613, 66] width 92 height 21
click at [587, 68] on button "Done" at bounding box center [595, 66] width 56 height 21
click at [296, 63] on html "Home Library Settings Library General Subtitles Preset Styles Style Mapping Sub…" at bounding box center [755, 406] width 1510 height 812
click at [308, 191] on div "Silent Gap Progress Bar" at bounding box center [821, 188] width 1293 height 12
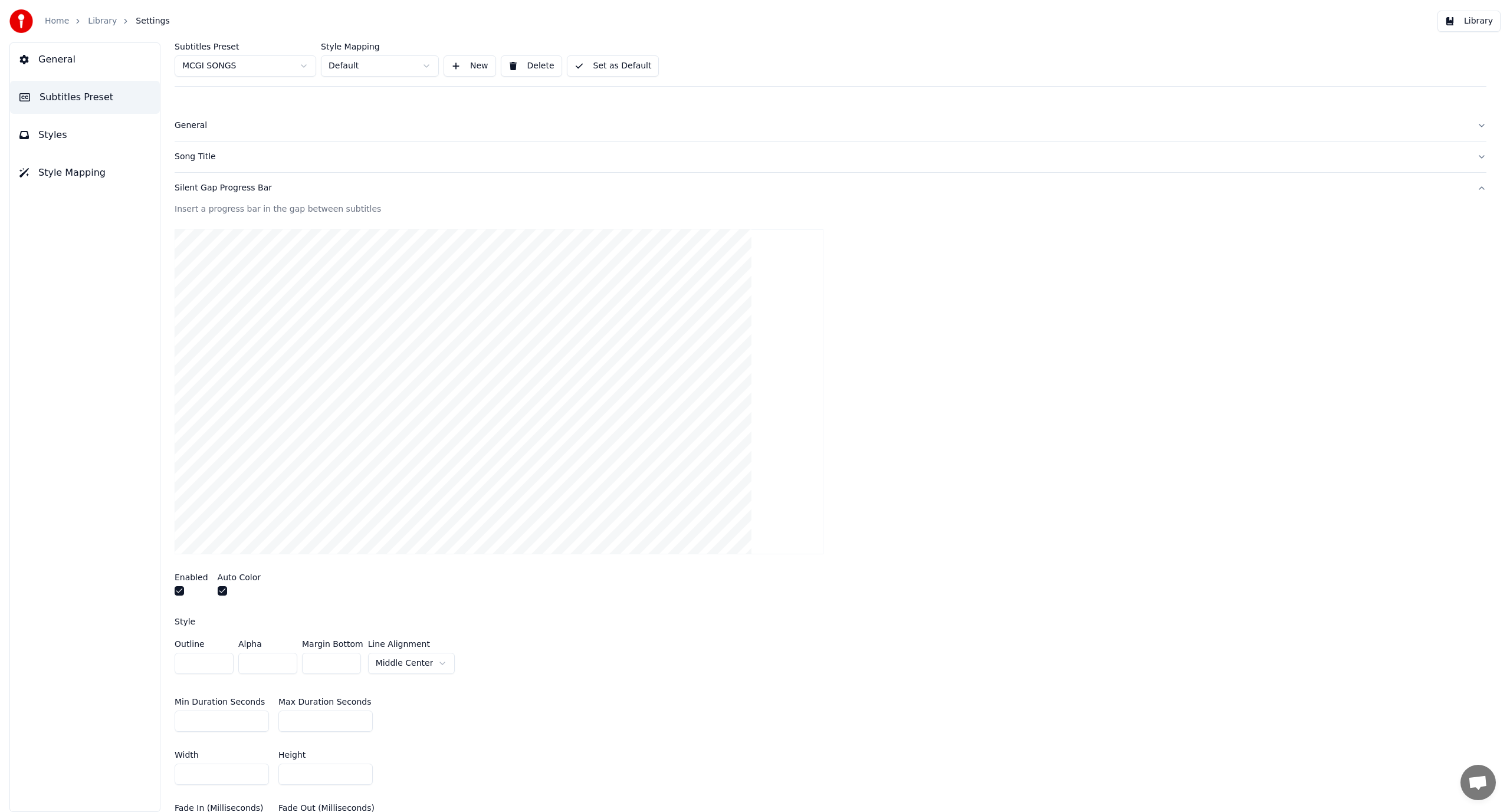
click at [176, 591] on button "button" at bounding box center [179, 591] width 9 height 9
click at [363, 192] on div "Silent Gap Progress Bar" at bounding box center [821, 188] width 1293 height 12
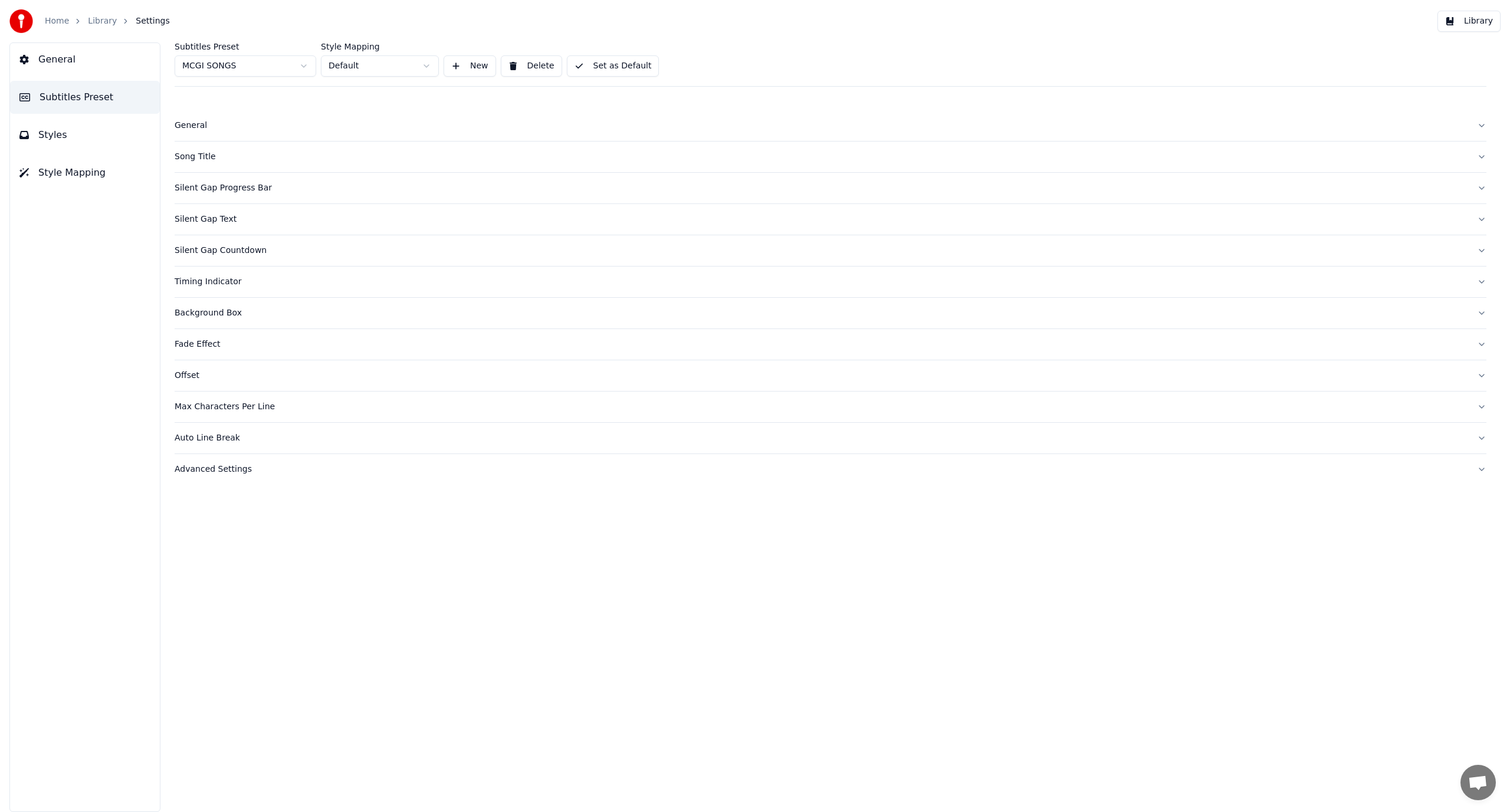
click at [300, 228] on button "Silent Gap Text" at bounding box center [830, 220] width 1312 height 31
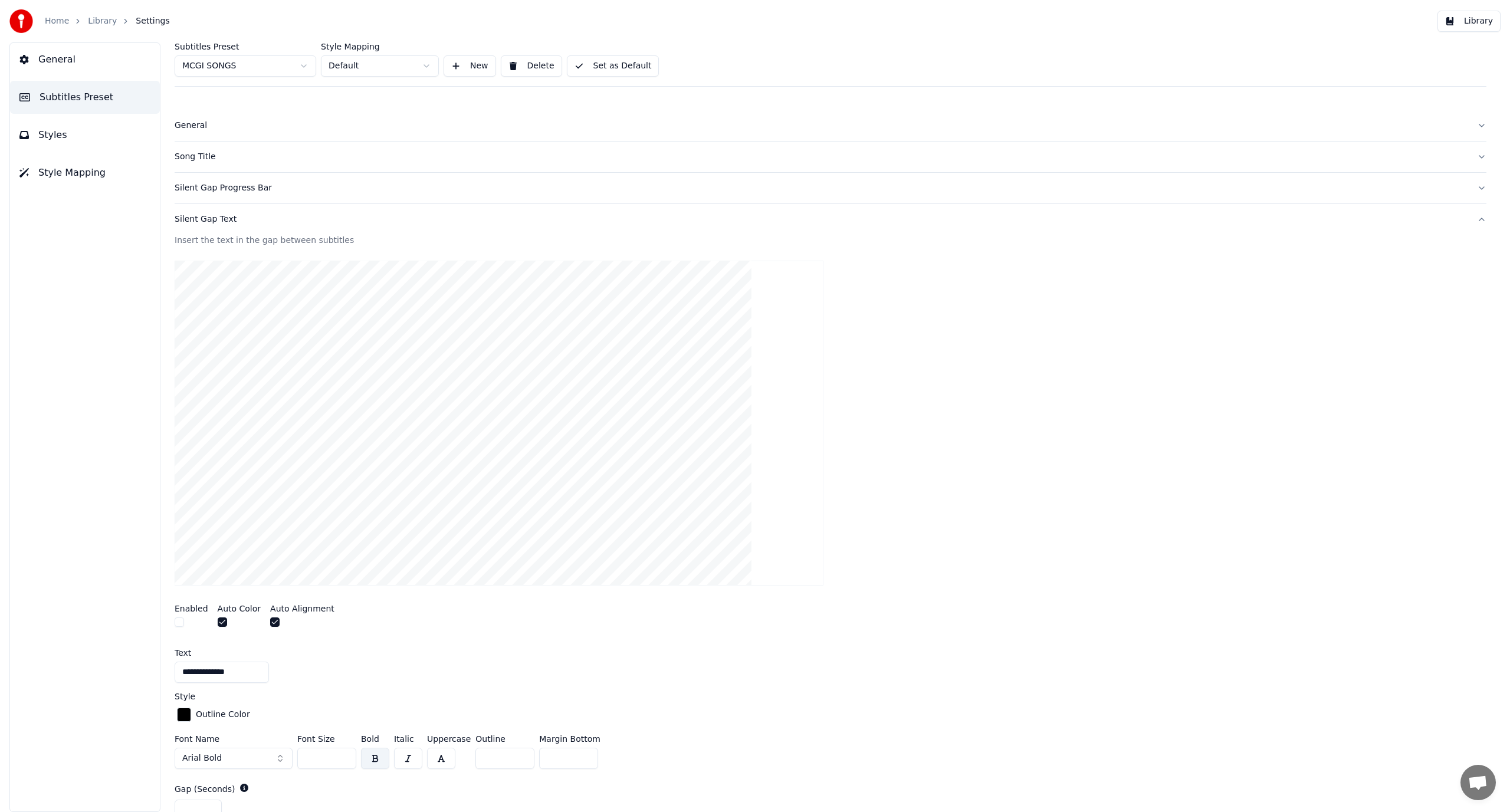
click at [353, 221] on div "Silent Gap Text" at bounding box center [821, 220] width 1293 height 12
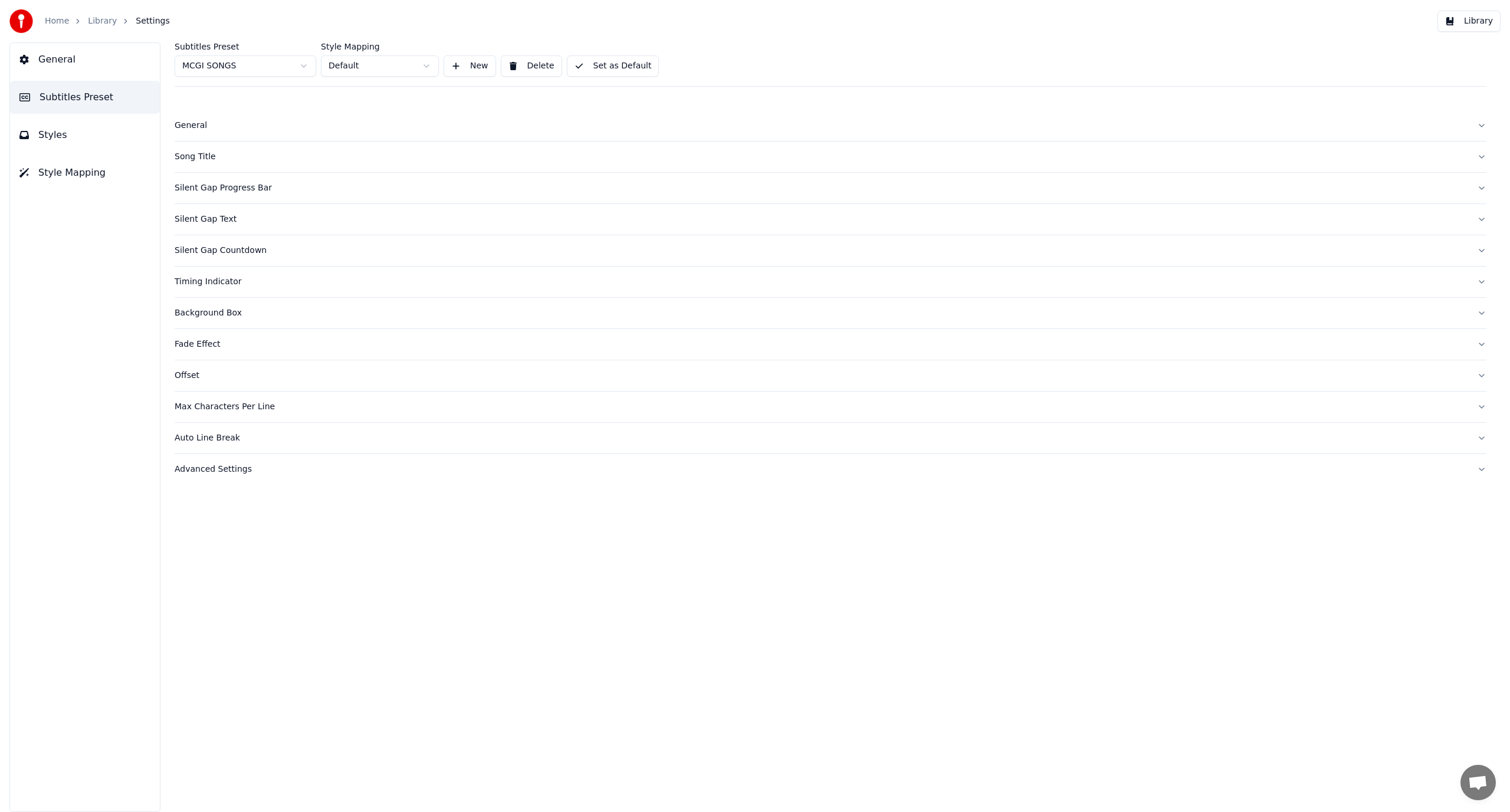
click at [295, 281] on div "Timing Indicator" at bounding box center [821, 282] width 1293 height 12
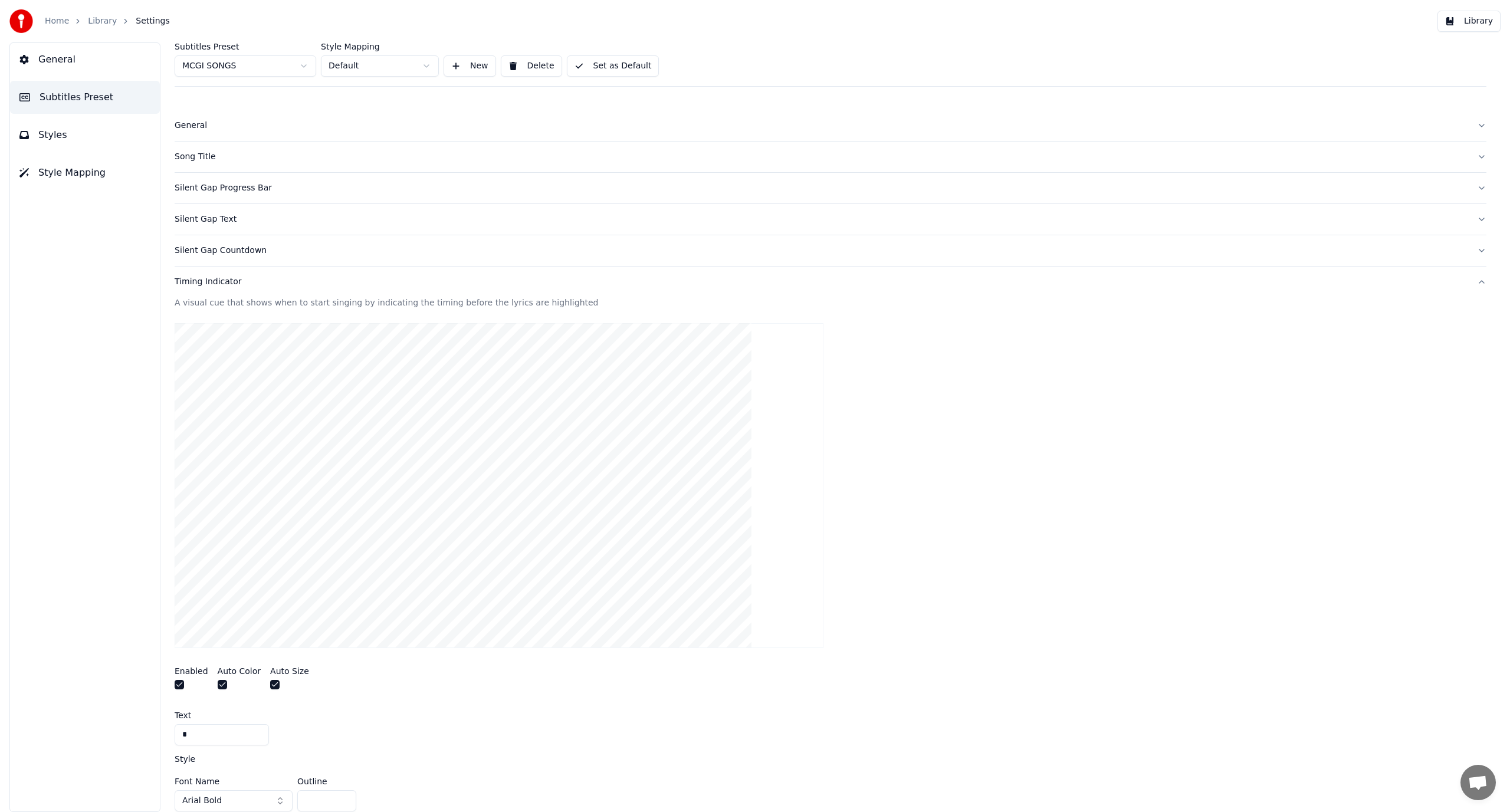
click at [179, 681] on button "button" at bounding box center [179, 685] width 9 height 9
click at [333, 277] on div "Timing Indicator" at bounding box center [821, 282] width 1293 height 12
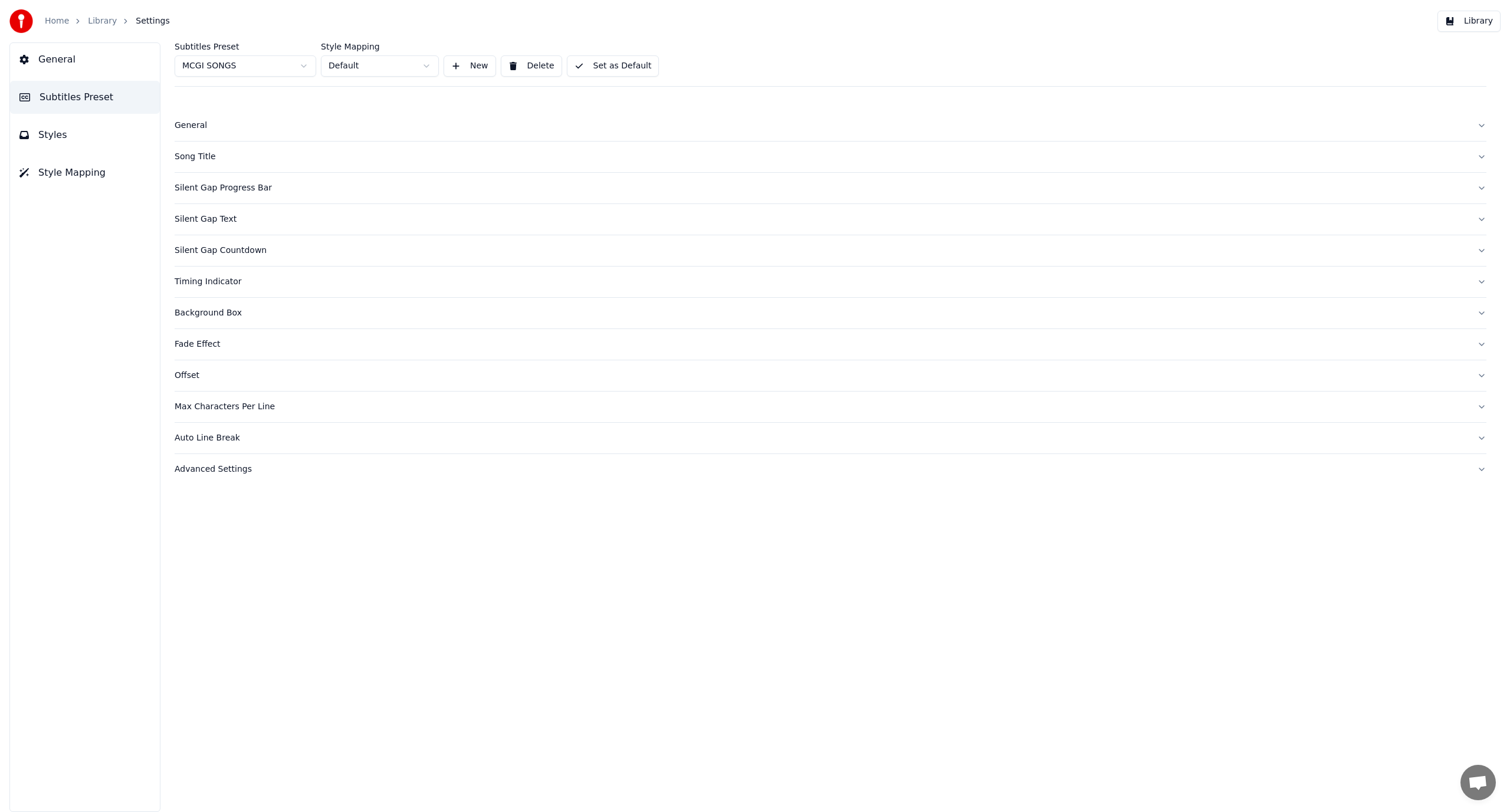
click at [304, 324] on button "Background Box" at bounding box center [830, 313] width 1312 height 31
click at [304, 321] on button "Background Box" at bounding box center [830, 313] width 1312 height 31
click at [286, 358] on button "Fade Effect" at bounding box center [830, 344] width 1312 height 31
click at [286, 357] on button "Fade Effect" at bounding box center [830, 344] width 1312 height 31
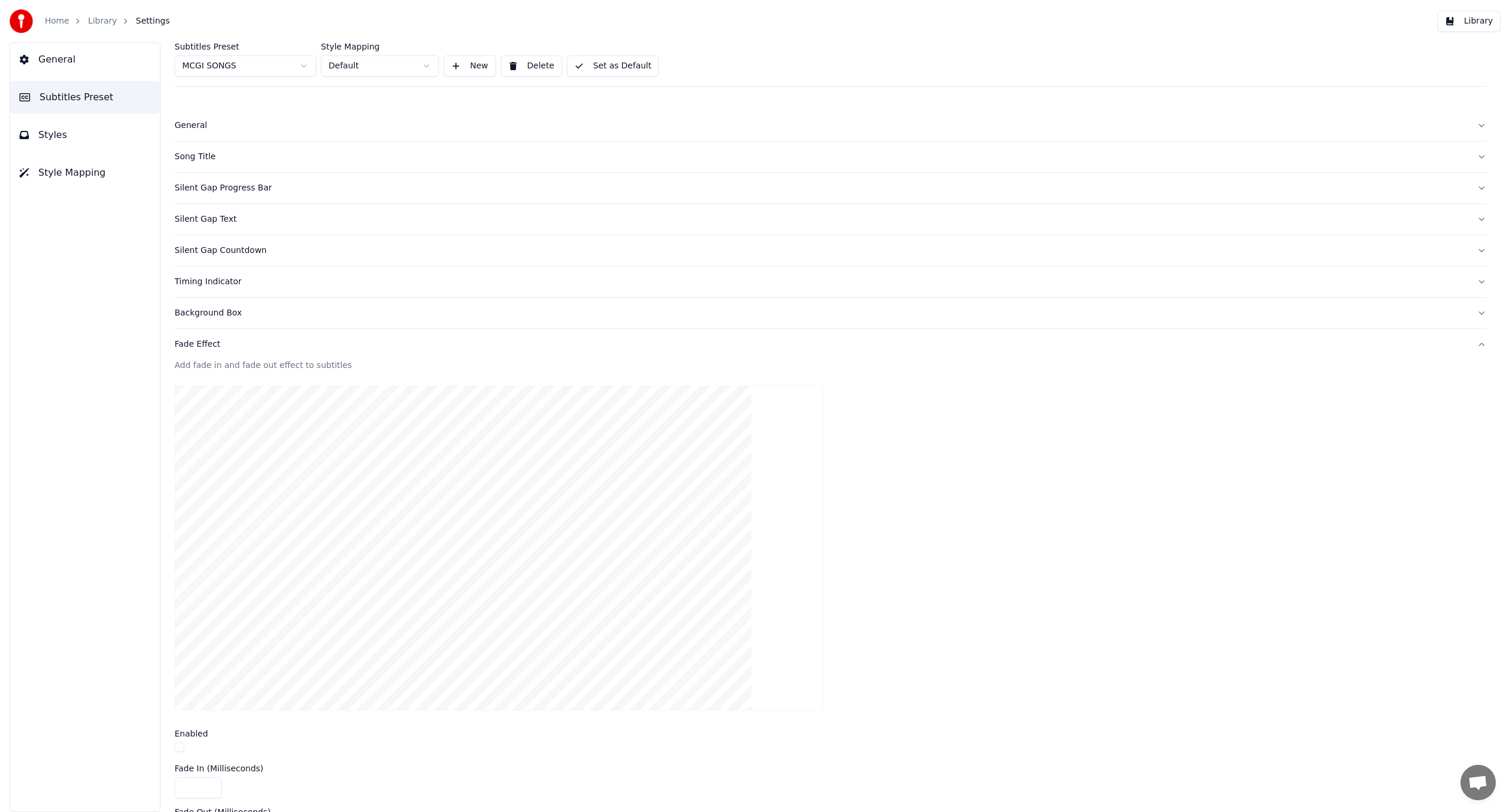
click at [286, 355] on button "Fade Effect" at bounding box center [830, 344] width 1312 height 31
click at [281, 384] on button "Offset" at bounding box center [830, 376] width 1312 height 31
click at [298, 412] on div "Max Characters Per Line" at bounding box center [821, 407] width 1293 height 12
click at [299, 412] on div "Max Characters Per Line" at bounding box center [821, 407] width 1293 height 12
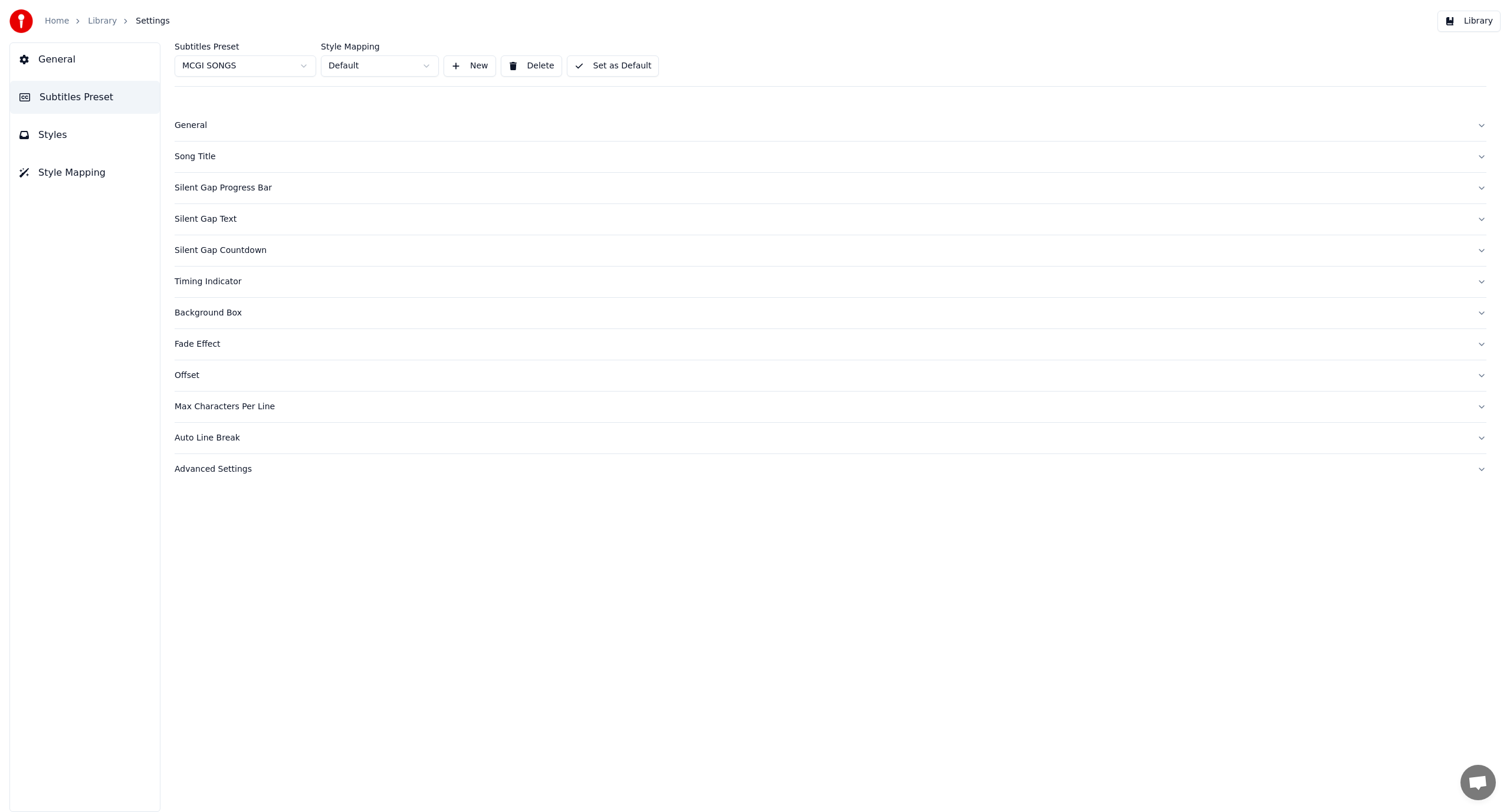
click at [587, 70] on button "Set as Default" at bounding box center [613, 66] width 92 height 21
click at [595, 63] on button "Done" at bounding box center [595, 66] width 56 height 21
click at [1470, 21] on button "Library" at bounding box center [1469, 21] width 63 height 21
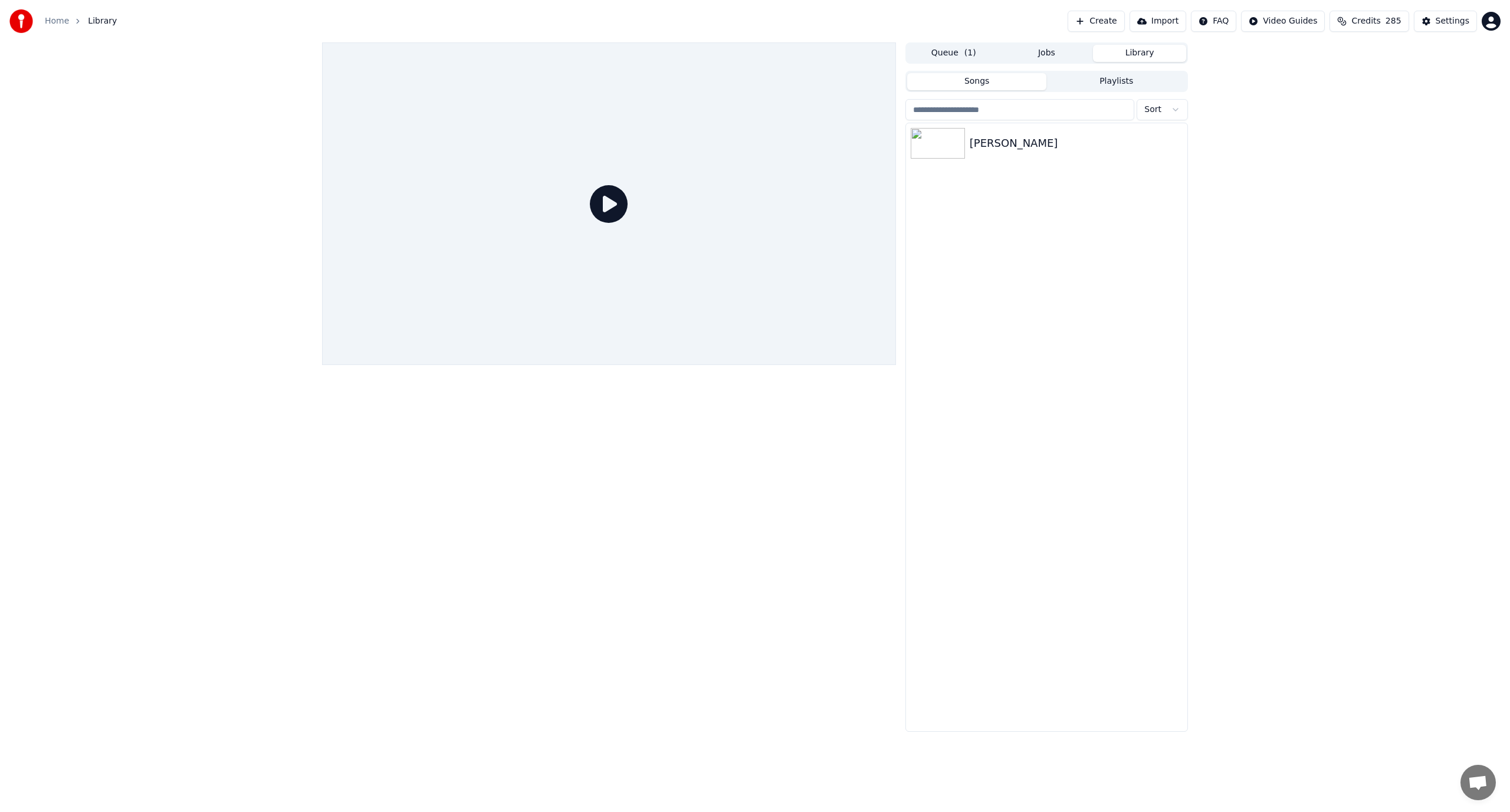
click at [1027, 198] on div "[PERSON_NAME]" at bounding box center [1047, 427] width 281 height 608
click at [797, 196] on div at bounding box center [609, 204] width 574 height 323
click at [1005, 154] on div "[PERSON_NAME]" at bounding box center [1047, 143] width 281 height 40
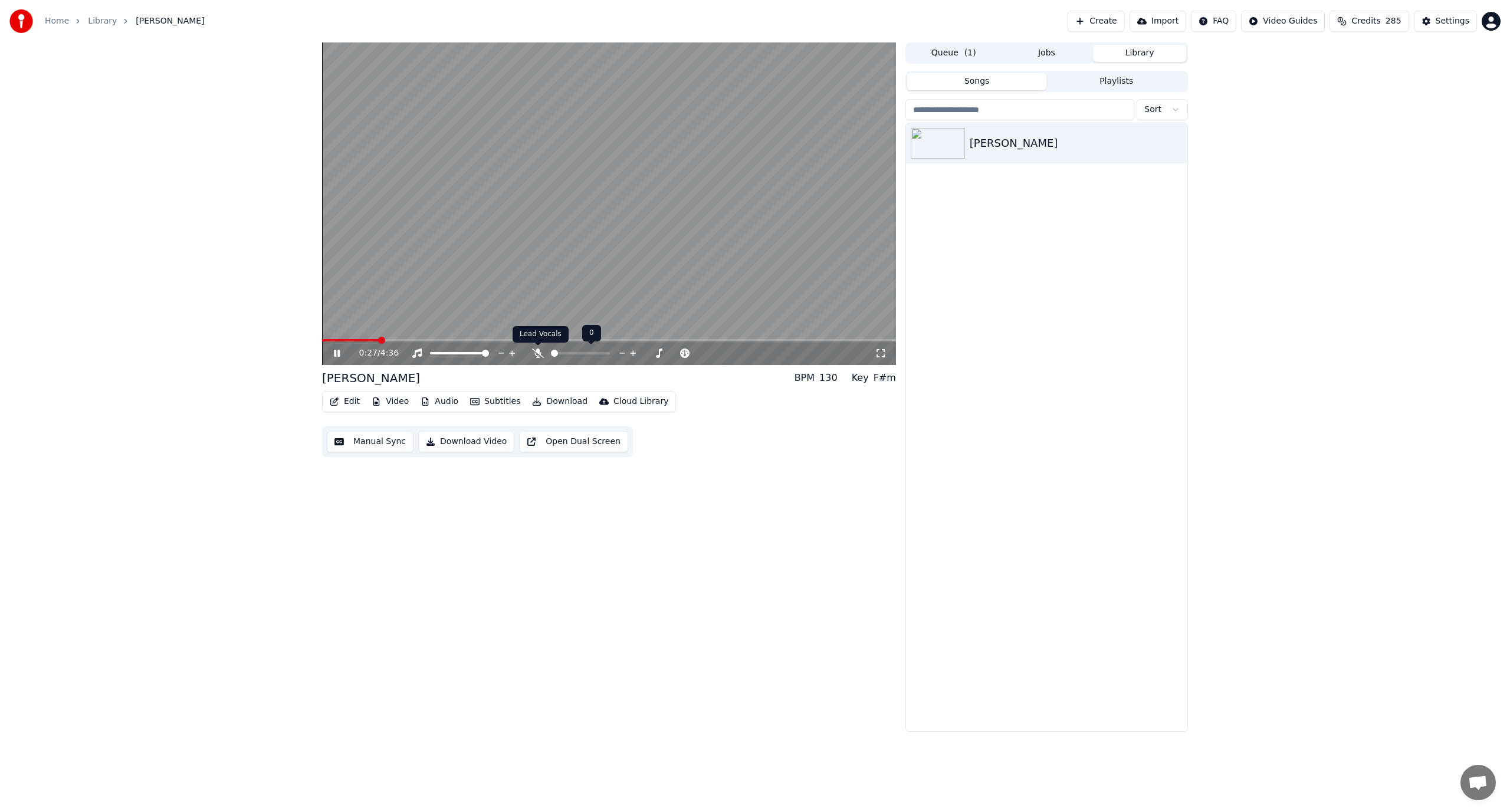
click at [542, 355] on icon at bounding box center [538, 353] width 12 height 9
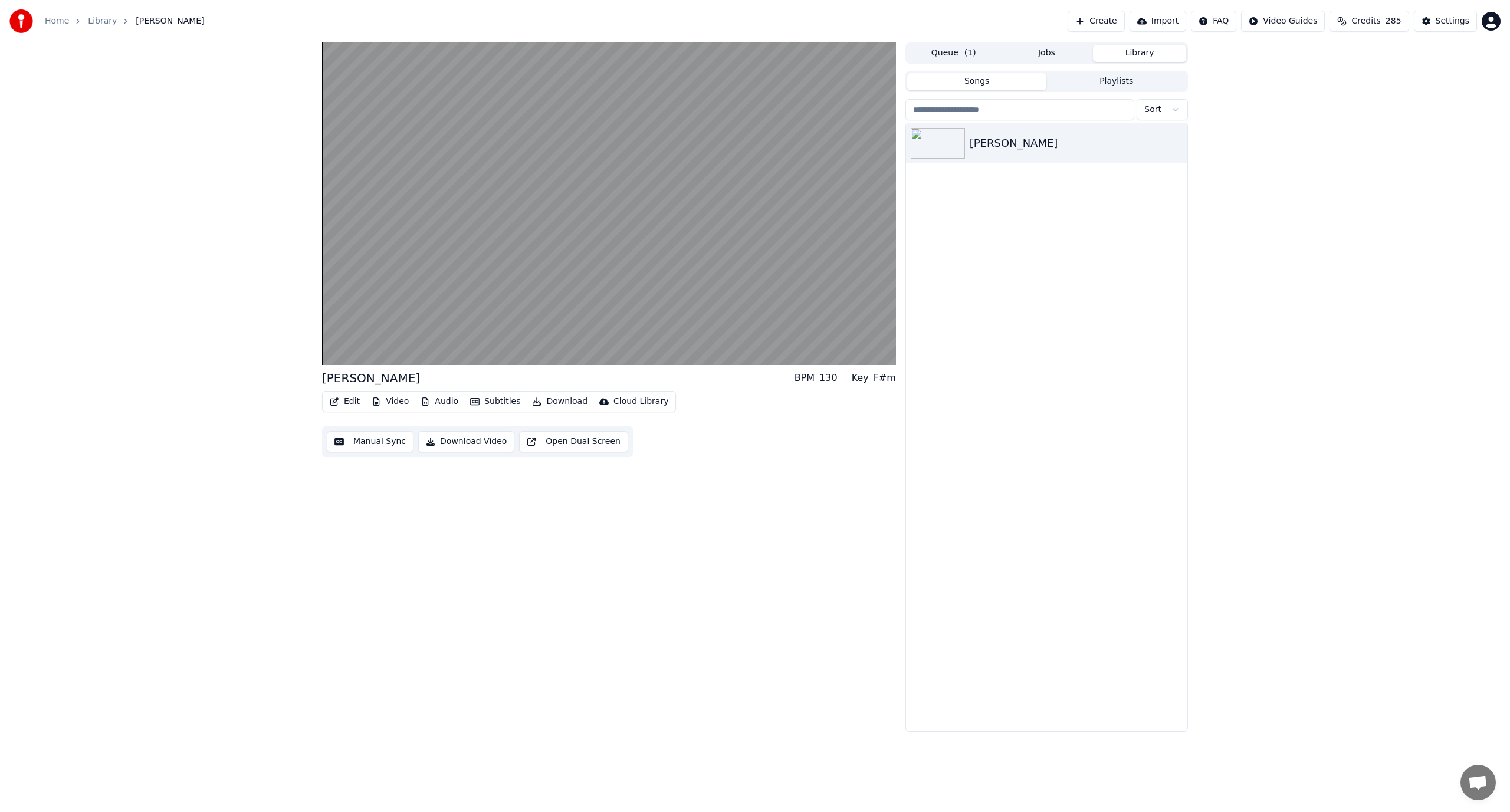
click at [379, 446] on button "Manual Sync" at bounding box center [370, 442] width 86 height 21
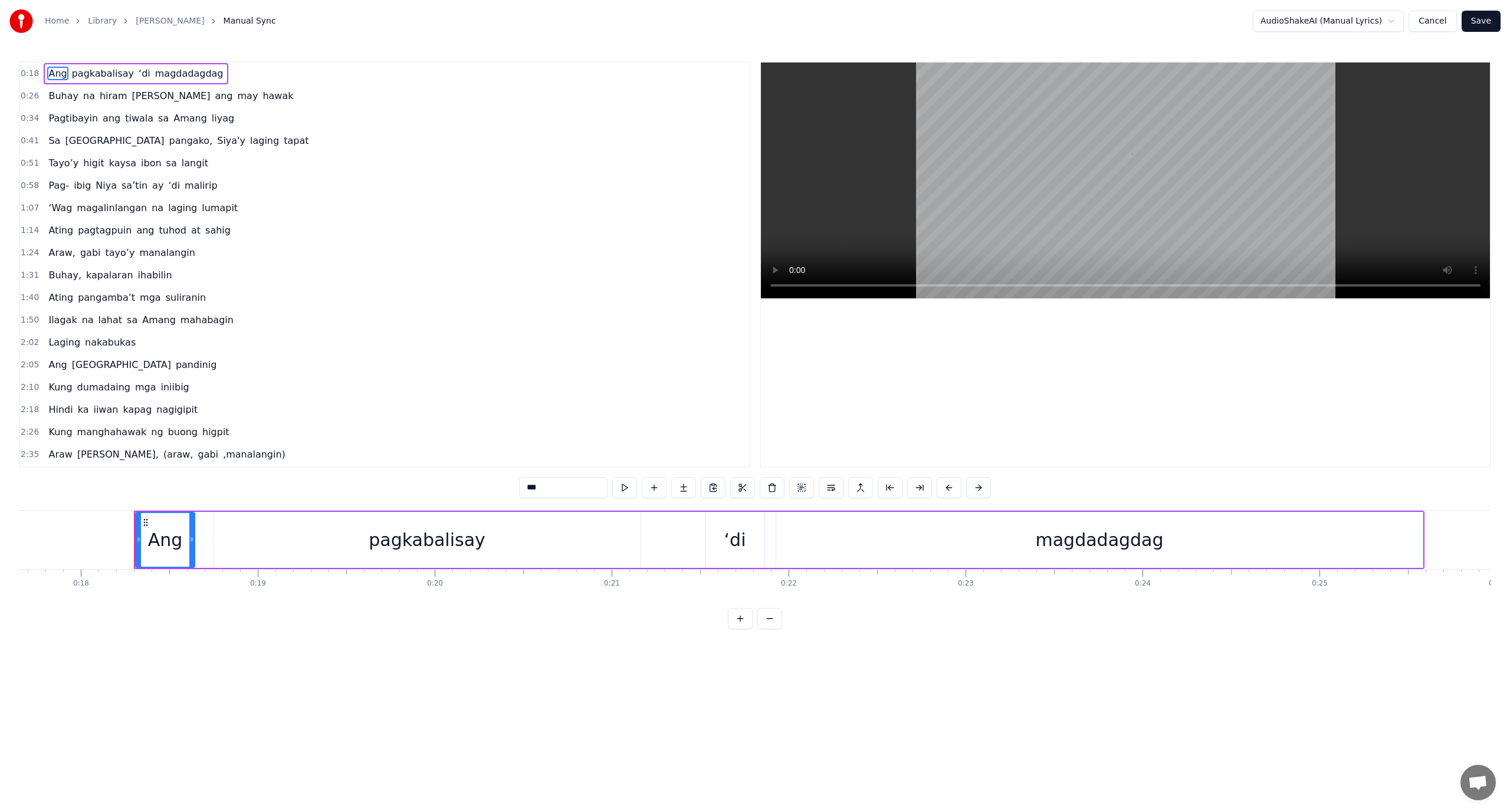
scroll to position [0, 3180]
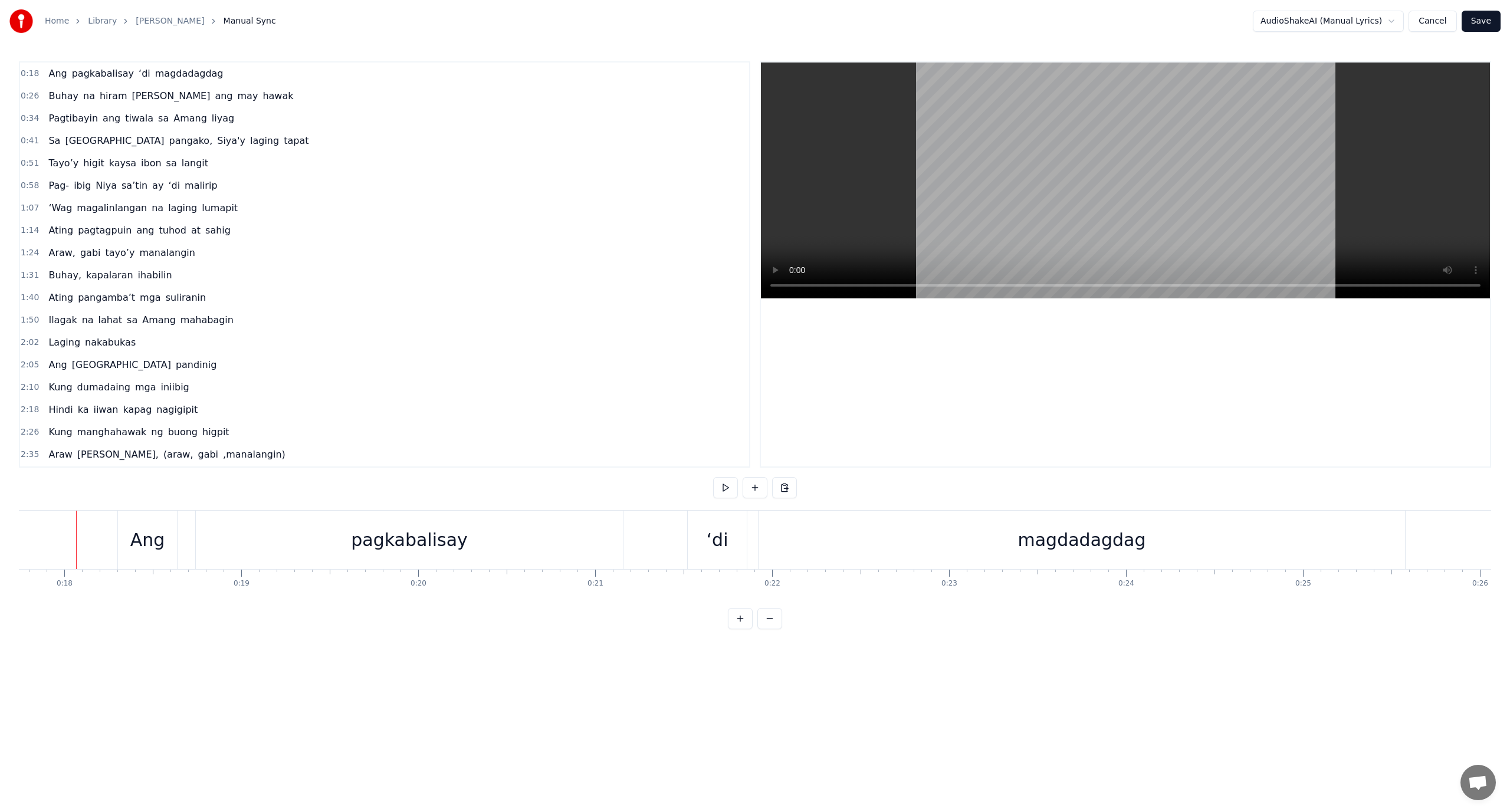
click at [208, 535] on div "Ang" at bounding box center [185, 540] width 59 height 59
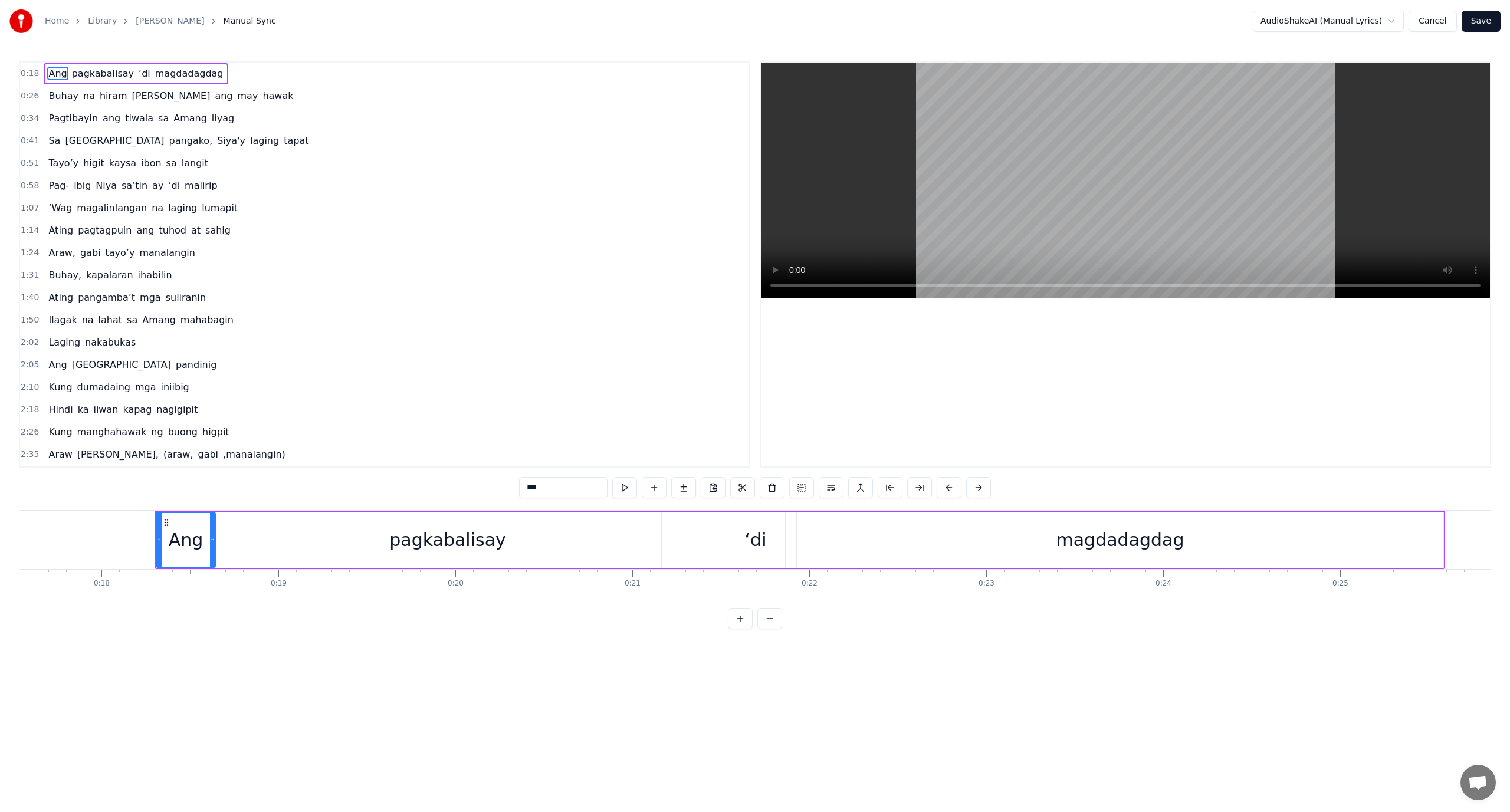
click at [256, 532] on div "pagkabalisay" at bounding box center [448, 540] width 427 height 56
type input "**********"
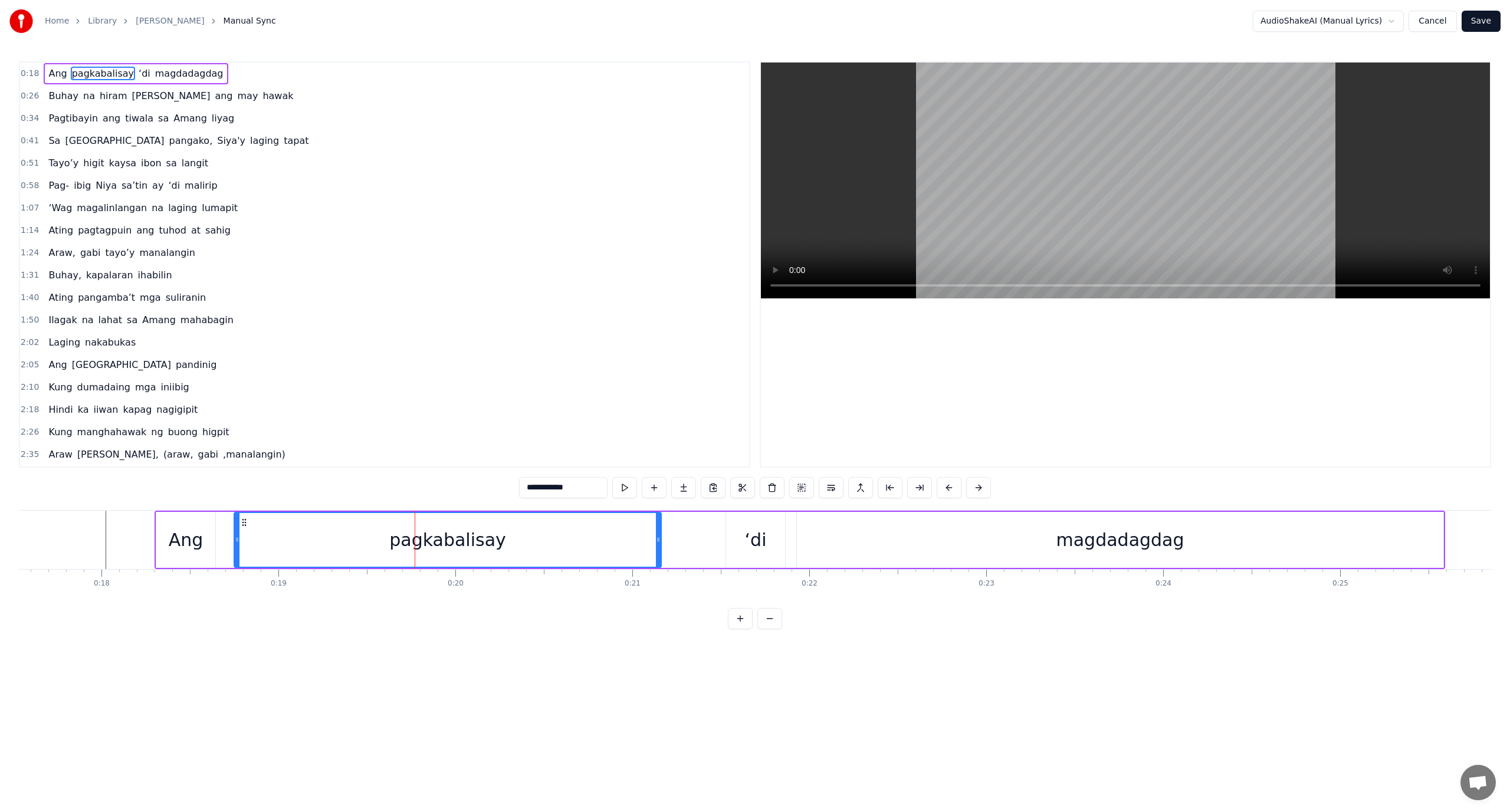
click at [260, 609] on div "**********" at bounding box center [755, 346] width 1472 height 568
click at [260, 542] on div "pagkabalisay" at bounding box center [448, 540] width 426 height 54
drag, startPoint x: 259, startPoint y: 541, endPoint x: 224, endPoint y: 552, distance: 36.7
click at [224, 552] on div "Ang pagkabalisay ‘di magdadagdag" at bounding box center [800, 540] width 1291 height 59
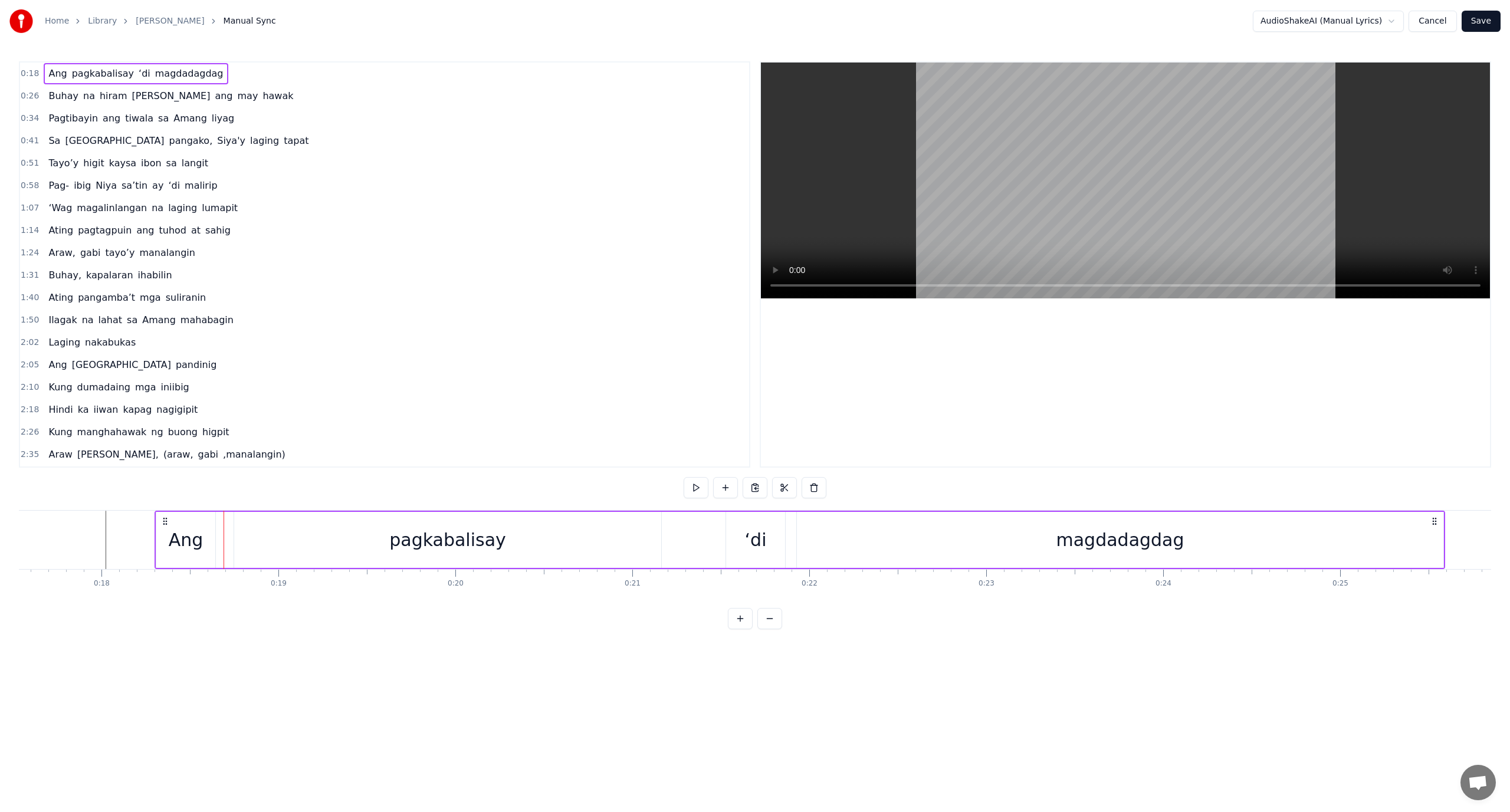
click at [250, 540] on div "pagkabalisay" at bounding box center [448, 540] width 427 height 56
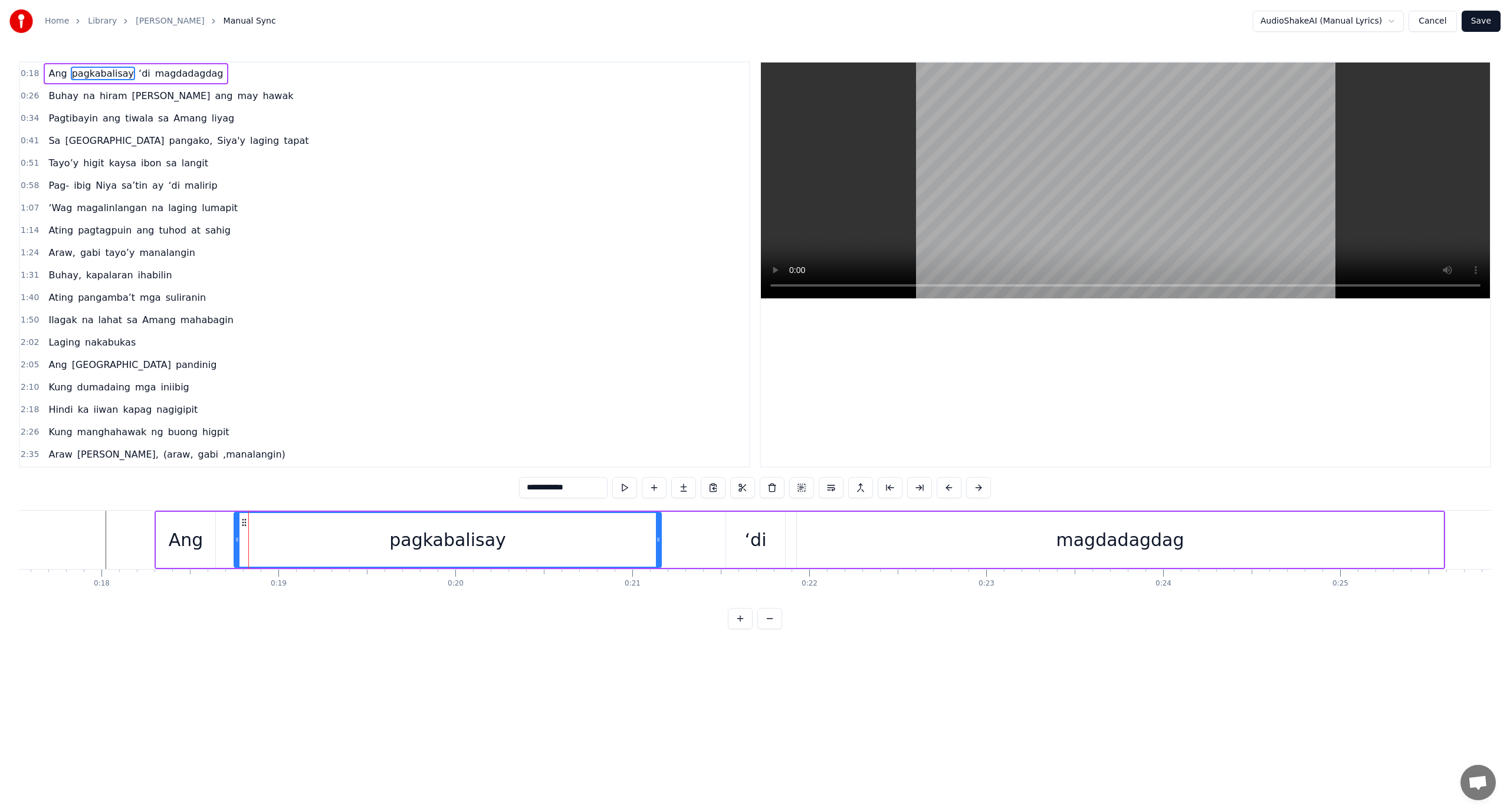
click at [264, 534] on div "pagkabalisay" at bounding box center [448, 540] width 426 height 54
drag, startPoint x: 258, startPoint y: 534, endPoint x: 233, endPoint y: 543, distance: 26.6
click at [233, 543] on div "Ang pagkabalisay ‘di magdadagdag" at bounding box center [800, 540] width 1291 height 59
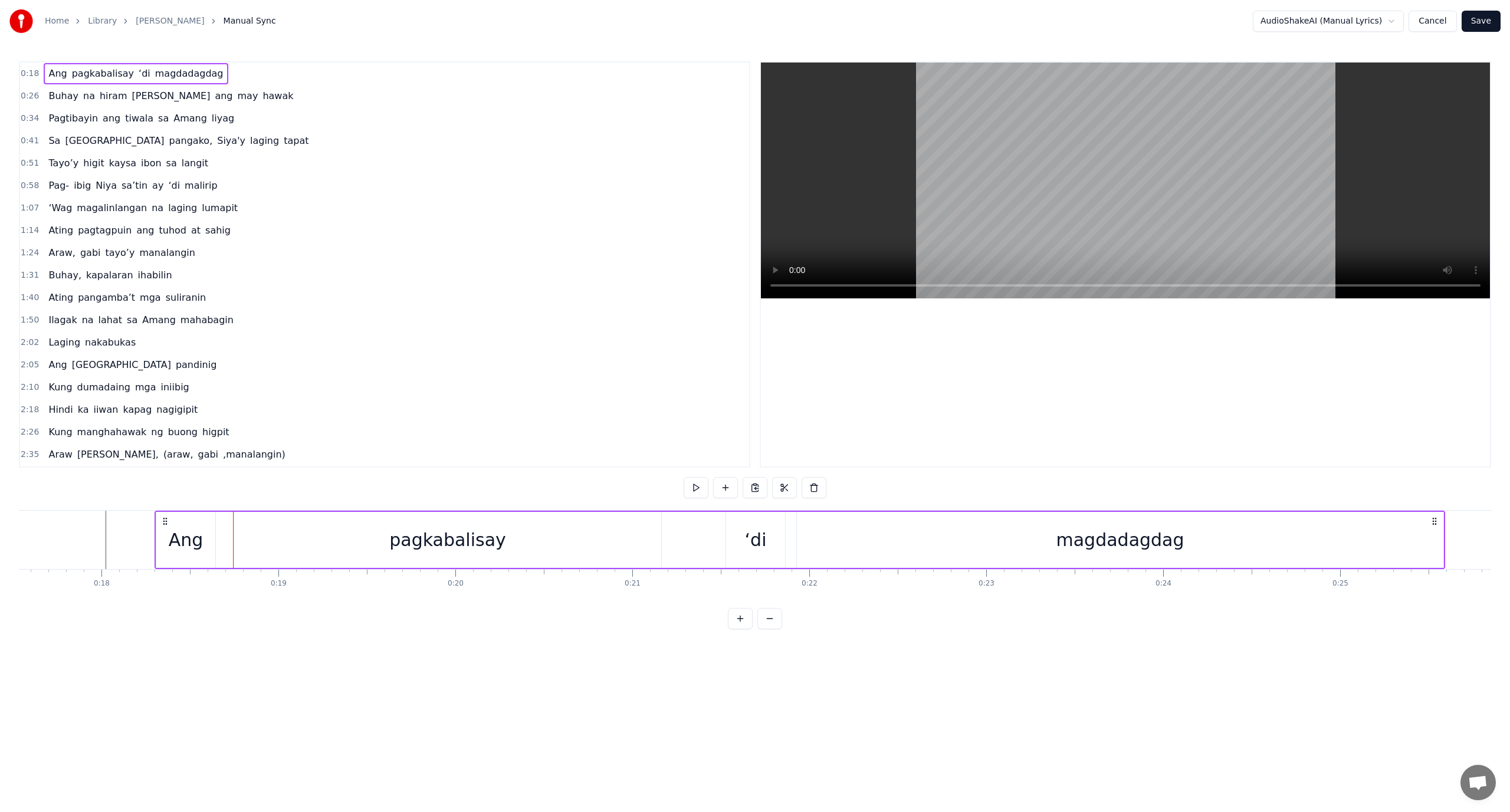
click at [255, 532] on div "pagkabalisay" at bounding box center [448, 540] width 427 height 56
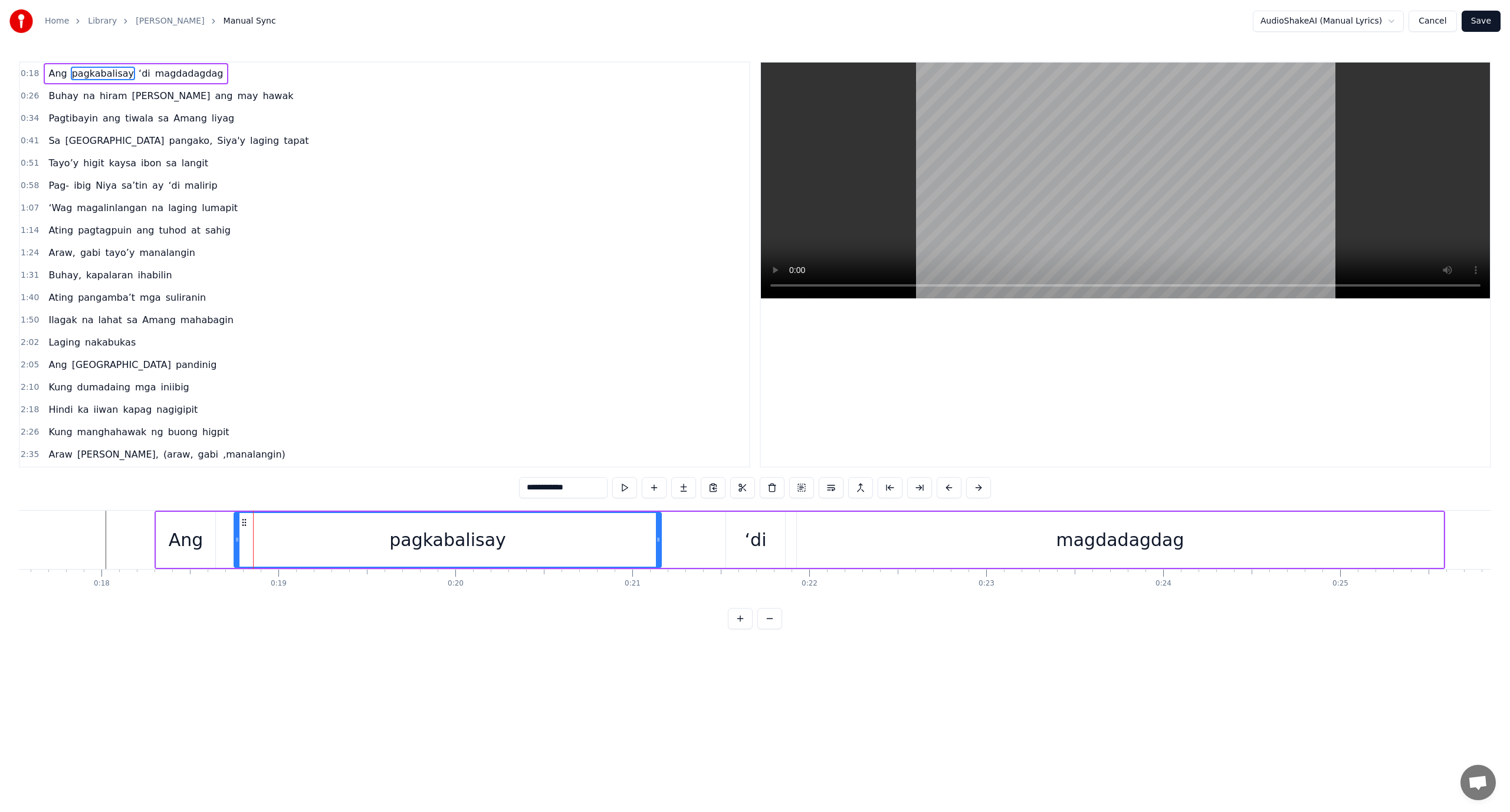
drag, startPoint x: 255, startPoint y: 532, endPoint x: 247, endPoint y: 534, distance: 8.2
click at [247, 534] on div "pagkabalisay" at bounding box center [448, 540] width 426 height 54
click at [420, 535] on div "pagkabalisay" at bounding box center [447, 540] width 117 height 27
click at [409, 542] on div "pagkabalisay" at bounding box center [447, 540] width 117 height 27
click at [397, 542] on div "pagkabalisay" at bounding box center [447, 540] width 117 height 27
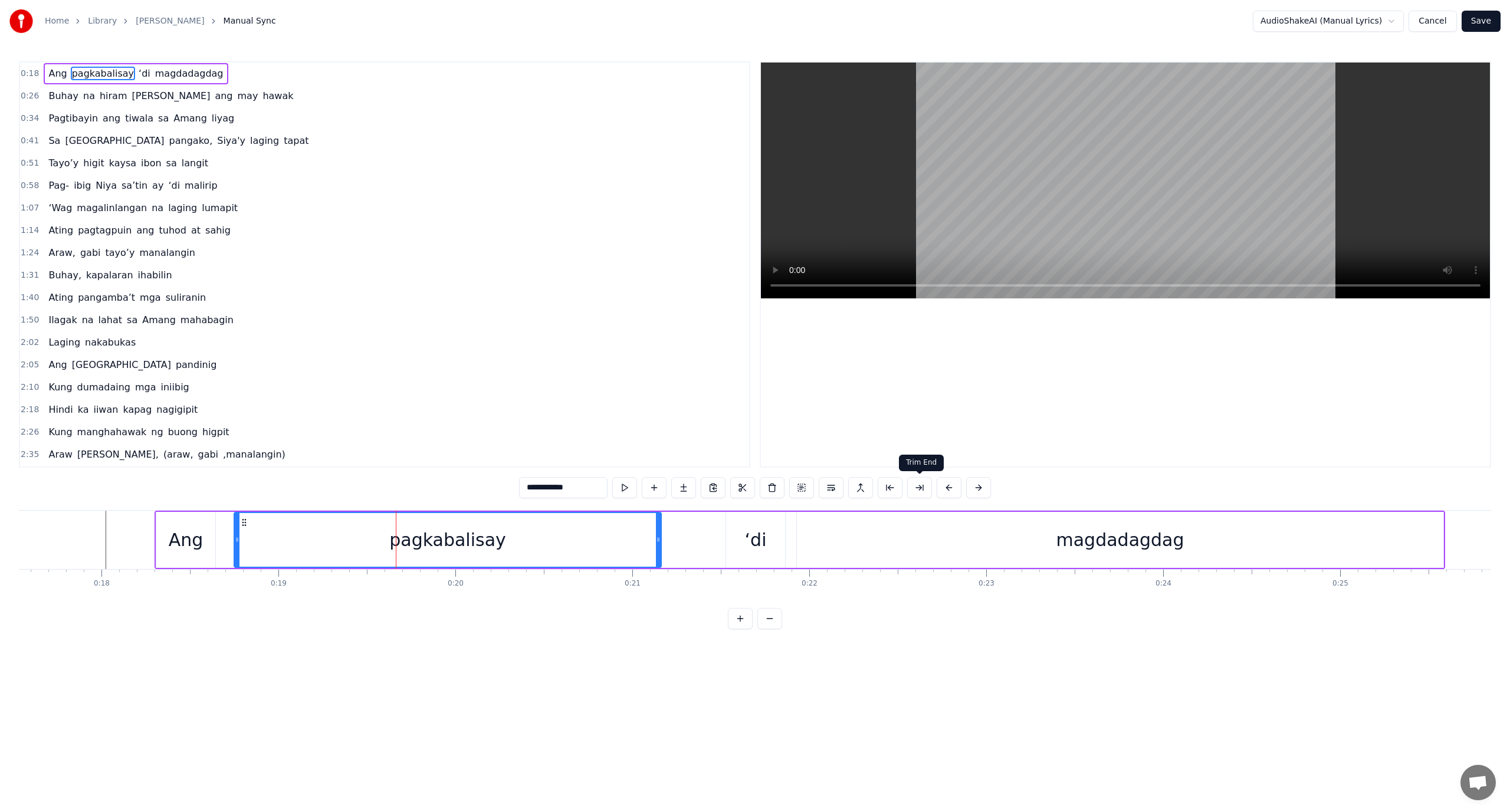
click at [921, 482] on button at bounding box center [920, 488] width 25 height 21
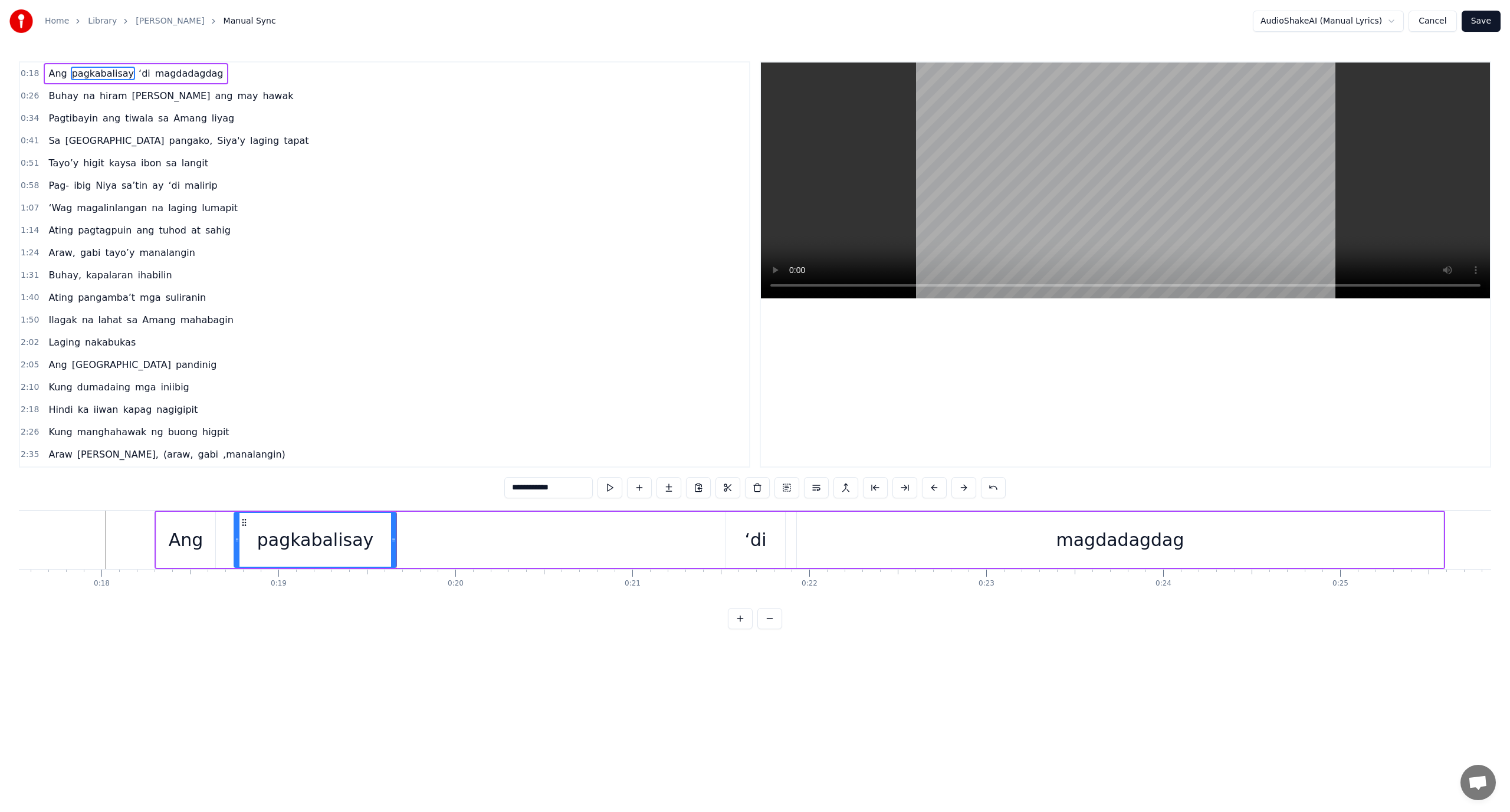
click at [492, 527] on div "Ang pagkabalisay ‘di magdadagdag" at bounding box center [800, 540] width 1291 height 59
click at [351, 541] on div "pagkabalisay" at bounding box center [315, 540] width 117 height 27
click at [566, 486] on input "**********" at bounding box center [548, 488] width 88 height 21
click at [535, 484] on input "**********" at bounding box center [548, 488] width 88 height 21
drag, startPoint x: 564, startPoint y: 481, endPoint x: 534, endPoint y: 493, distance: 32.3
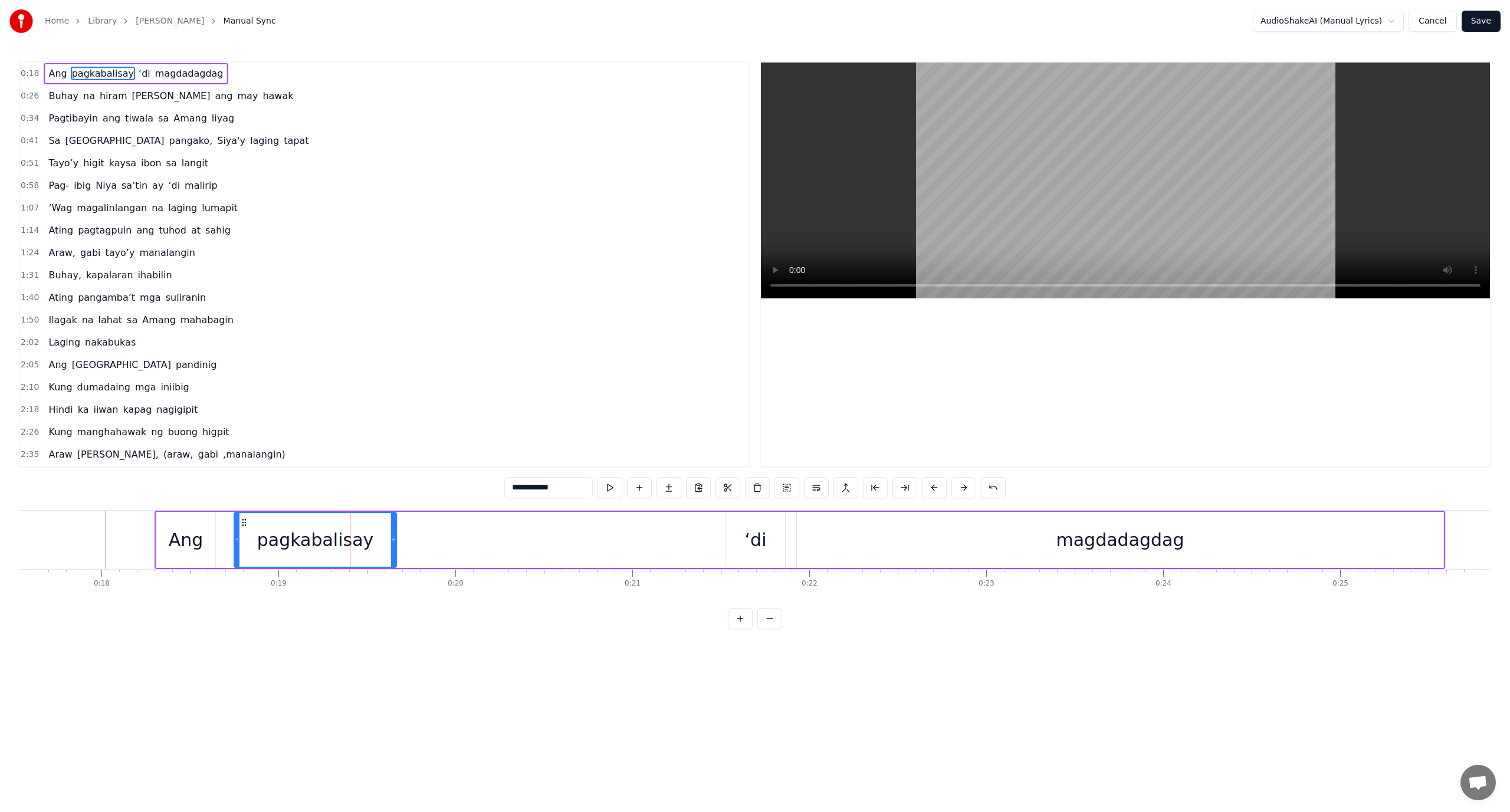
click at [534, 493] on input "**********" at bounding box center [548, 488] width 88 height 21
type input "*****"
click at [671, 491] on button at bounding box center [669, 488] width 25 height 21
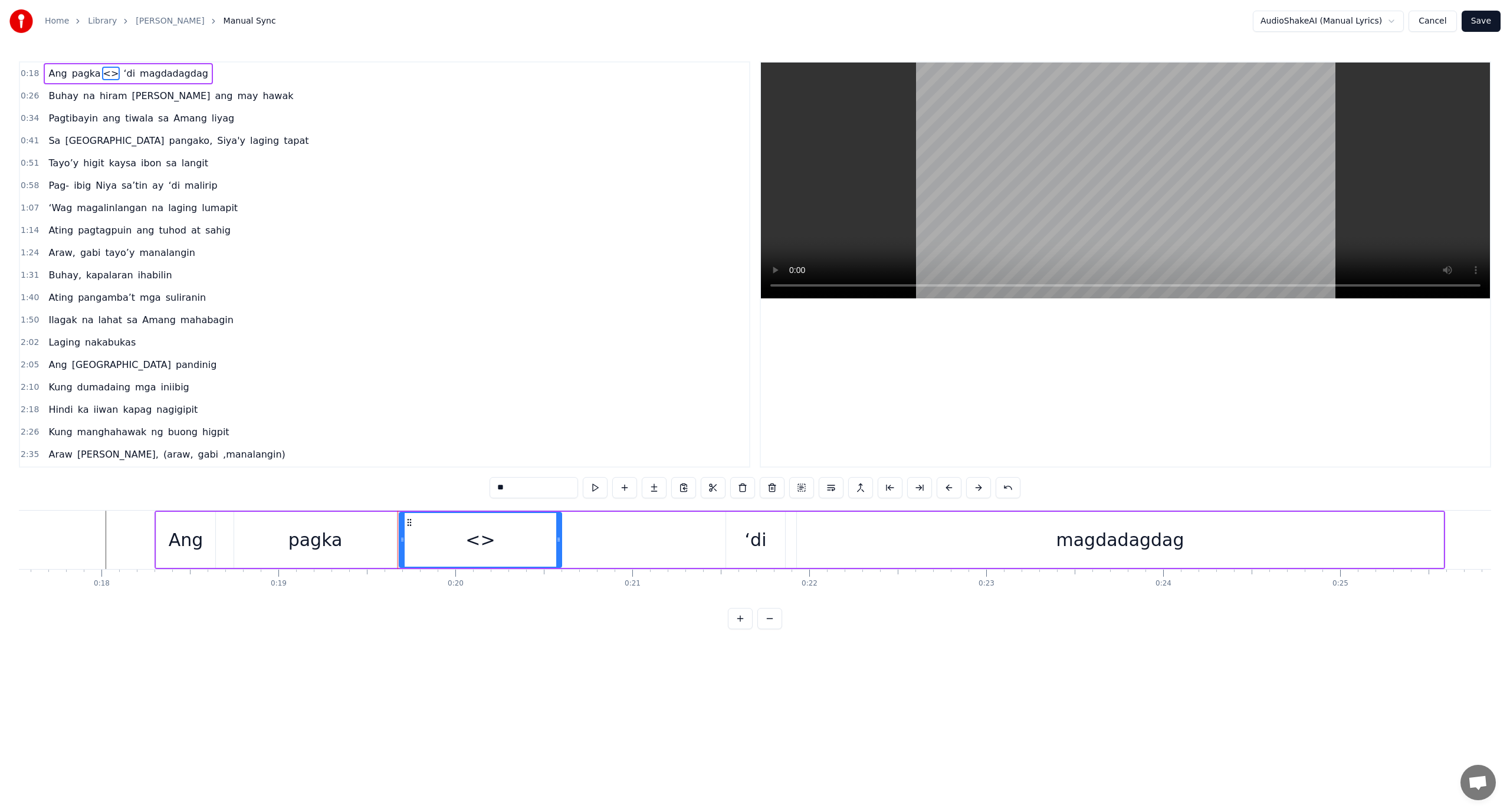
click at [526, 486] on input "**" at bounding box center [533, 488] width 88 height 21
paste input "*******"
drag, startPoint x: 508, startPoint y: 492, endPoint x: 466, endPoint y: 492, distance: 42.0
click at [466, 492] on div "0:18 Ang pagka <>balisay ‘di magdadagdag 0:26 Buhay na hiram Siya ang may hawak…" at bounding box center [755, 346] width 1472 height 568
click at [553, 648] on html "Home Library Araw Gabi Manual Sync AudioShakeAI (Manual Lyrics) Cancel Save 0:1…" at bounding box center [755, 324] width 1510 height 648
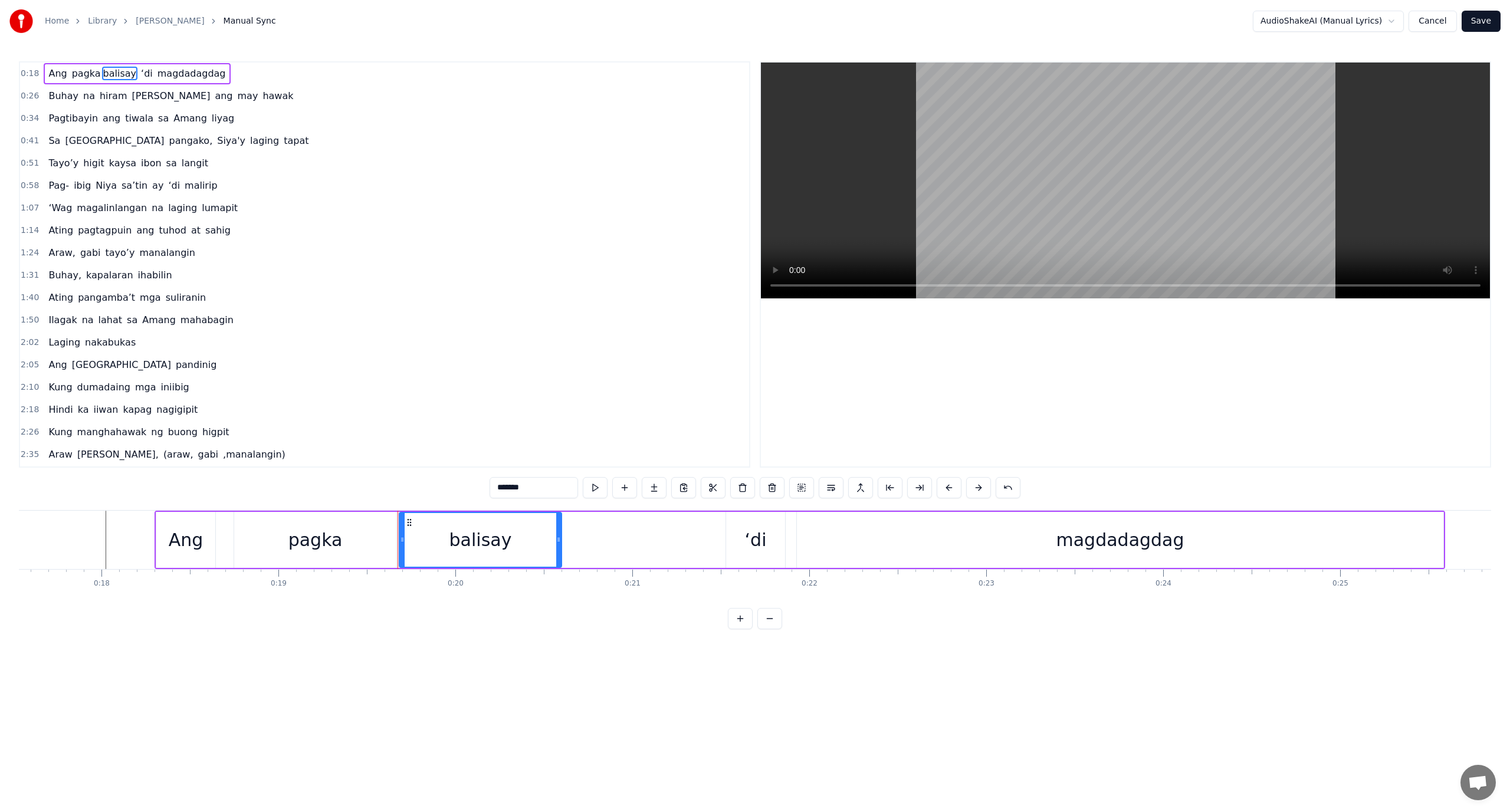
click at [194, 550] on div "Ang" at bounding box center [186, 540] width 35 height 27
click at [256, 599] on div "Ang pagka balisay ‘di magdadagdag Buhay na hiram Siya ang may hawak Pagtibayin …" at bounding box center [755, 554] width 1472 height 88
click at [259, 553] on div "pagka" at bounding box center [315, 540] width 162 height 56
click at [197, 540] on div "Ang" at bounding box center [186, 540] width 35 height 27
type input "***"
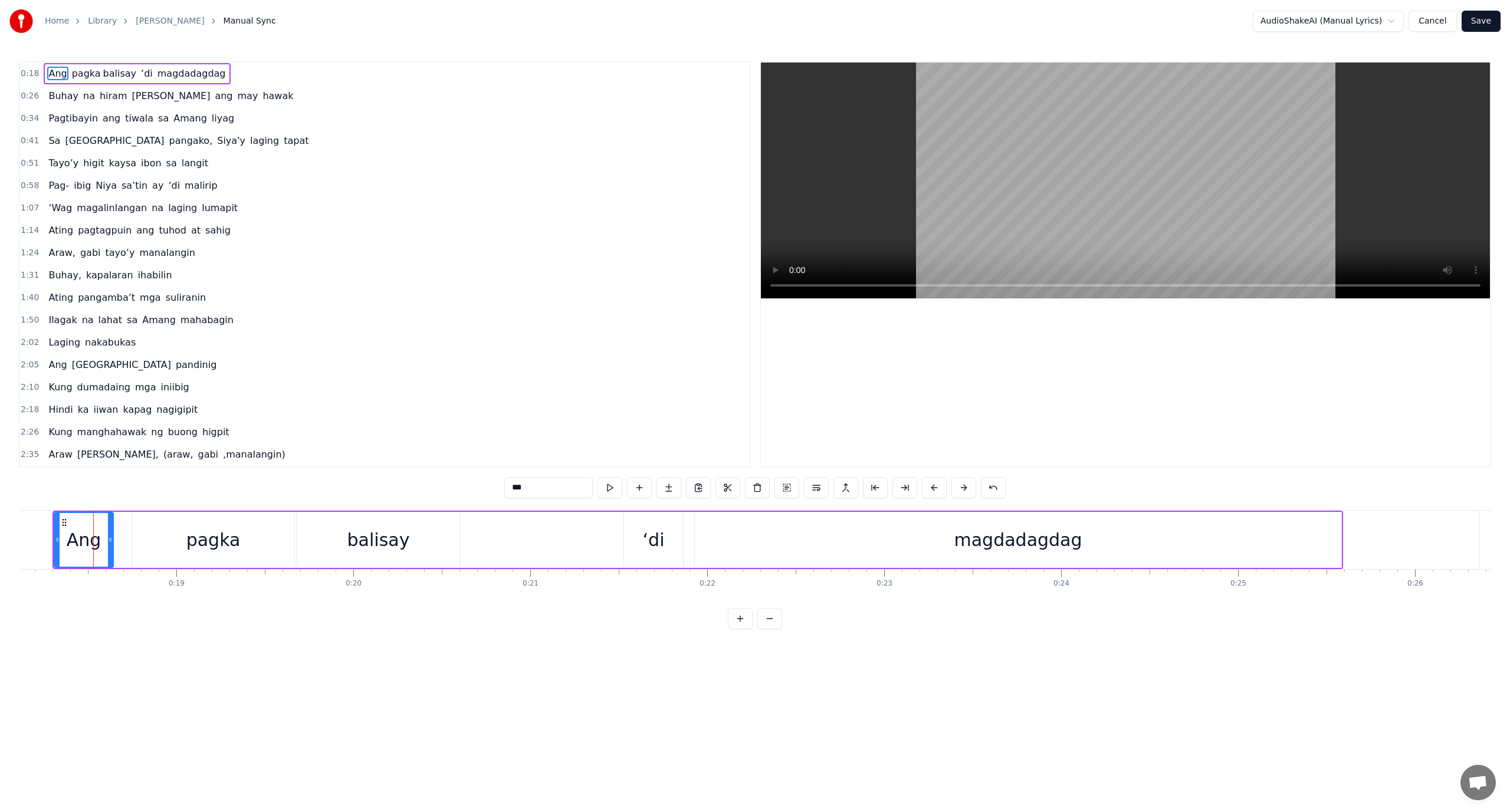
scroll to position [0, 2906]
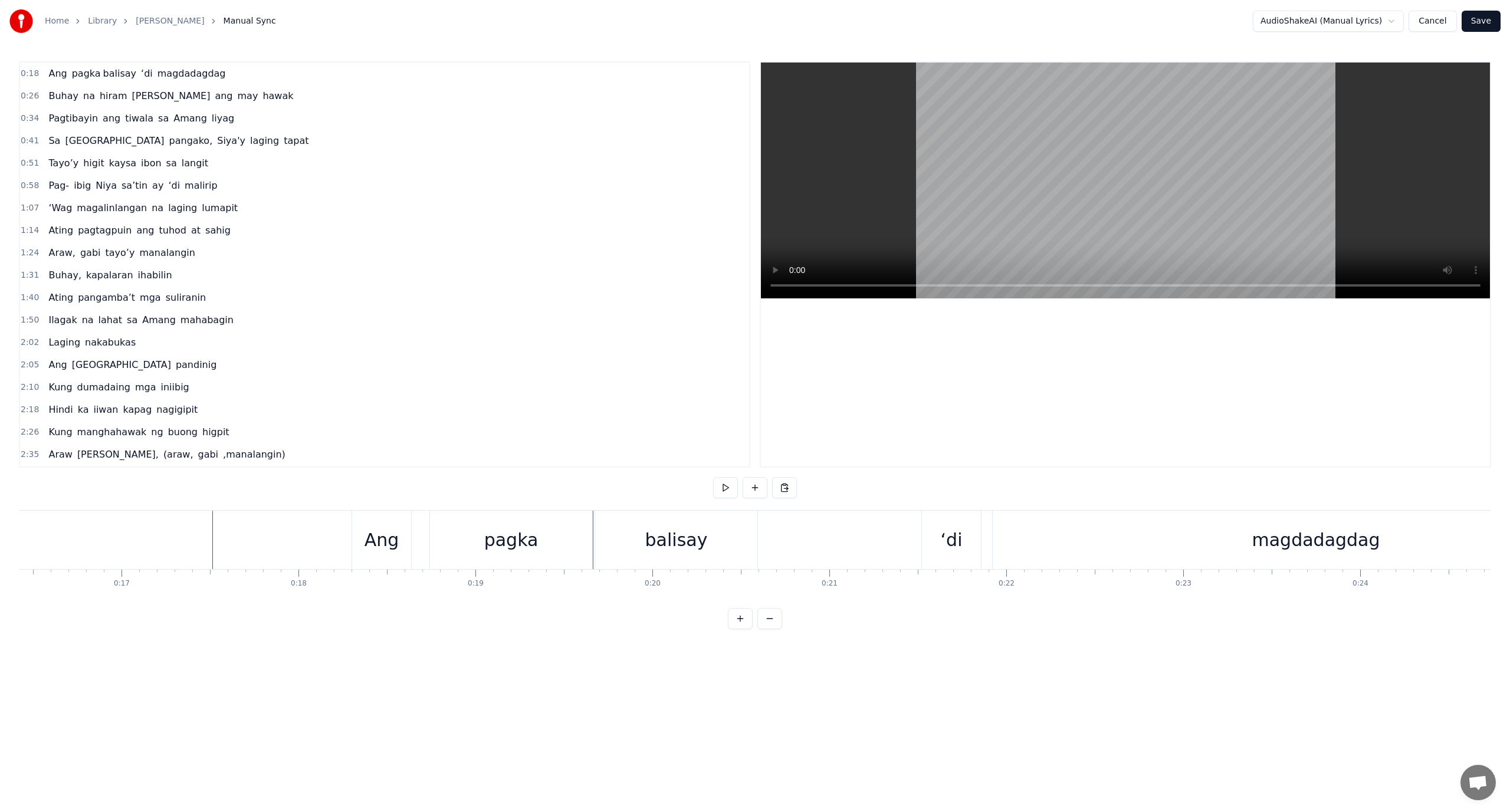
drag, startPoint x: 183, startPoint y: 540, endPoint x: 210, endPoint y: 546, distance: 27.7
click at [398, 528] on div "Ang" at bounding box center [382, 540] width 35 height 27
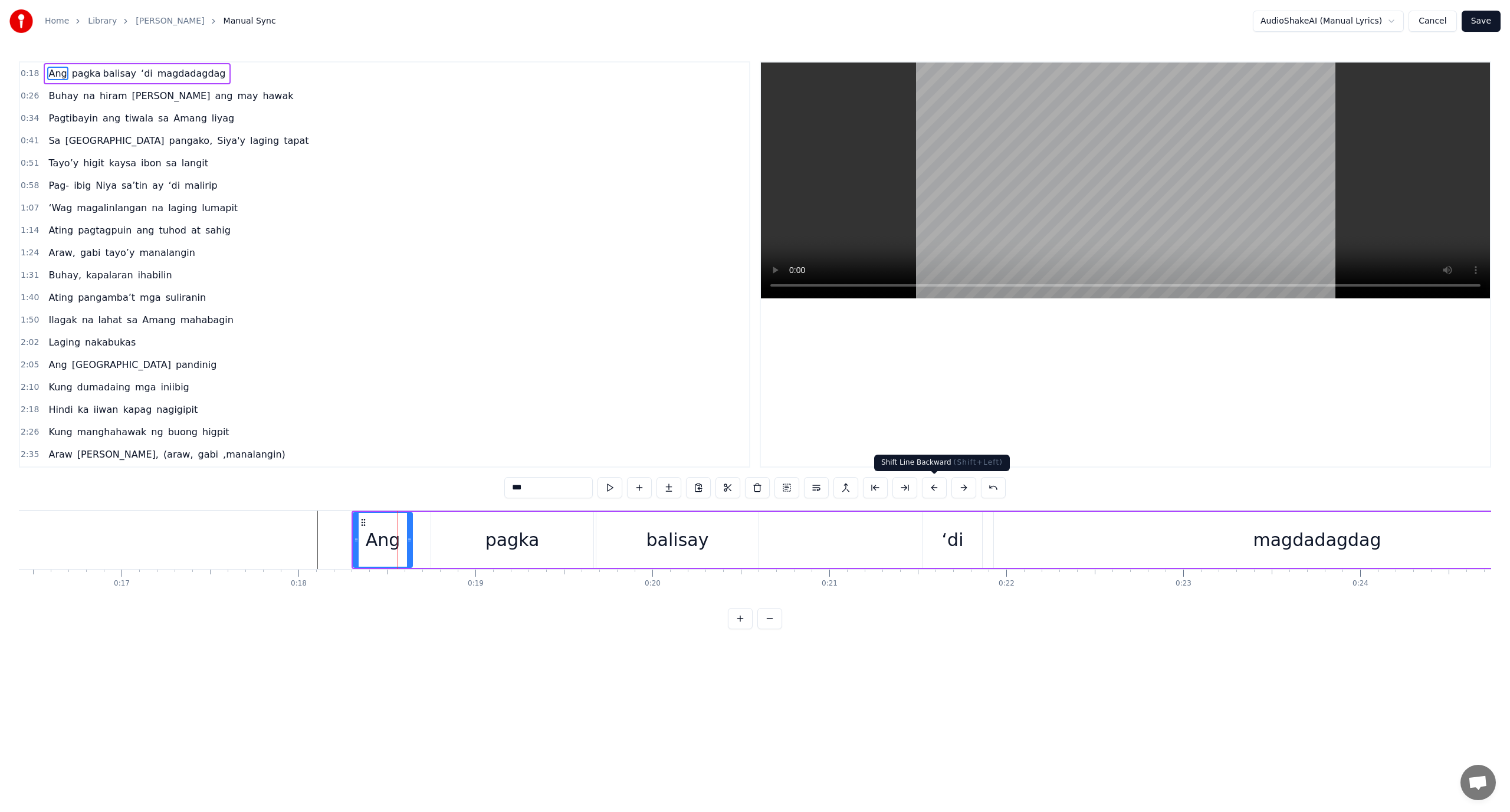
click at [942, 485] on button at bounding box center [935, 488] width 25 height 21
click at [942, 486] on button at bounding box center [935, 488] width 25 height 21
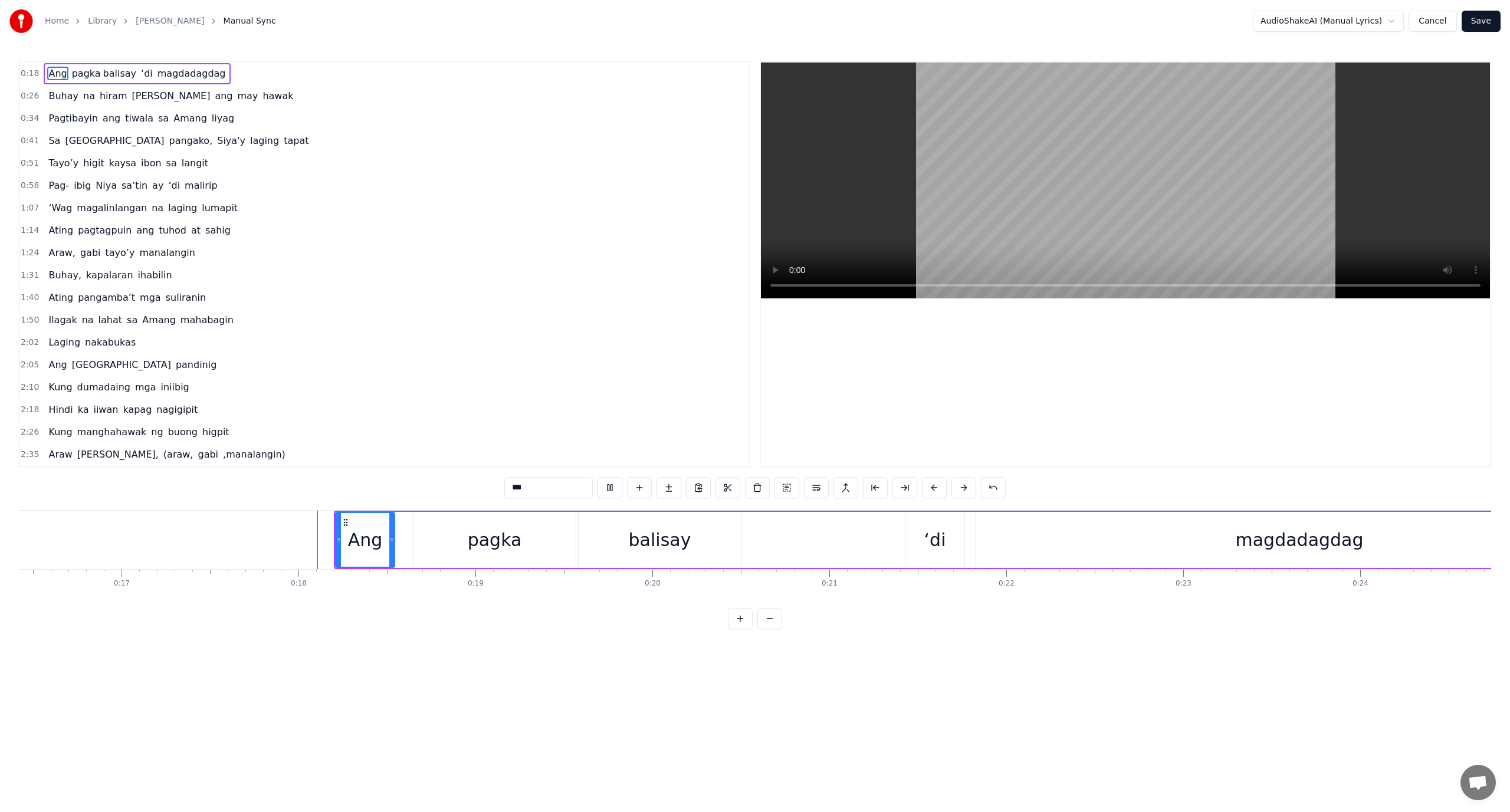
click at [922, 477] on button at bounding box center [935, 488] width 25 height 21
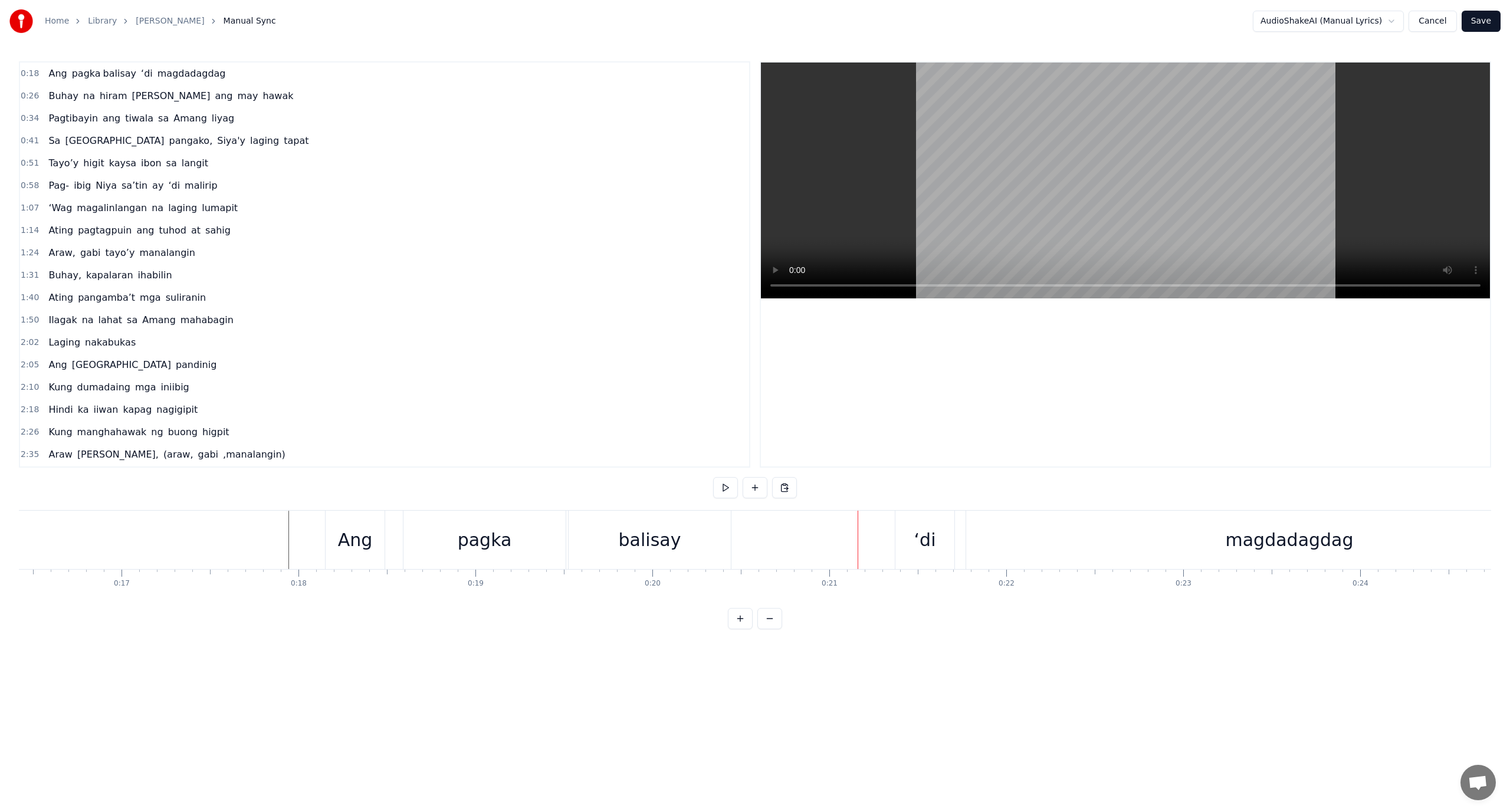
drag, startPoint x: 640, startPoint y: 530, endPoint x: 632, endPoint y: 534, distance: 8.9
click at [632, 534] on div "balisay" at bounding box center [650, 540] width 63 height 27
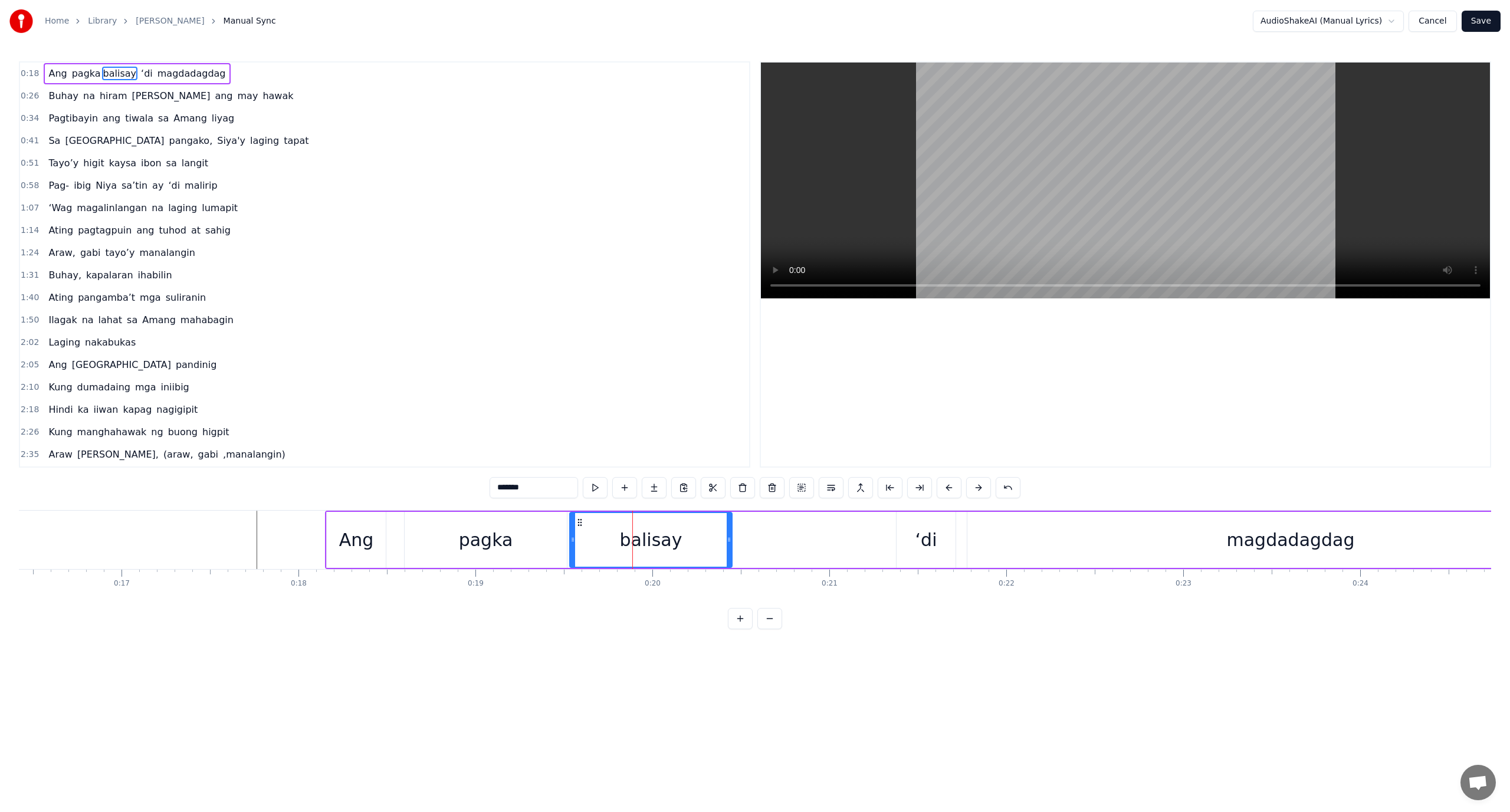
click at [391, 539] on div "Ang pagka balisay ‘di magdadagdag" at bounding box center [970, 540] width 1291 height 59
click at [331, 531] on div "Ang" at bounding box center [356, 540] width 59 height 56
click at [382, 620] on div "0:18 Ang pagka balisay ‘di magdadagdag 0:26 Buhay na hiram Siya ang may hawak 0…" at bounding box center [755, 346] width 1472 height 568
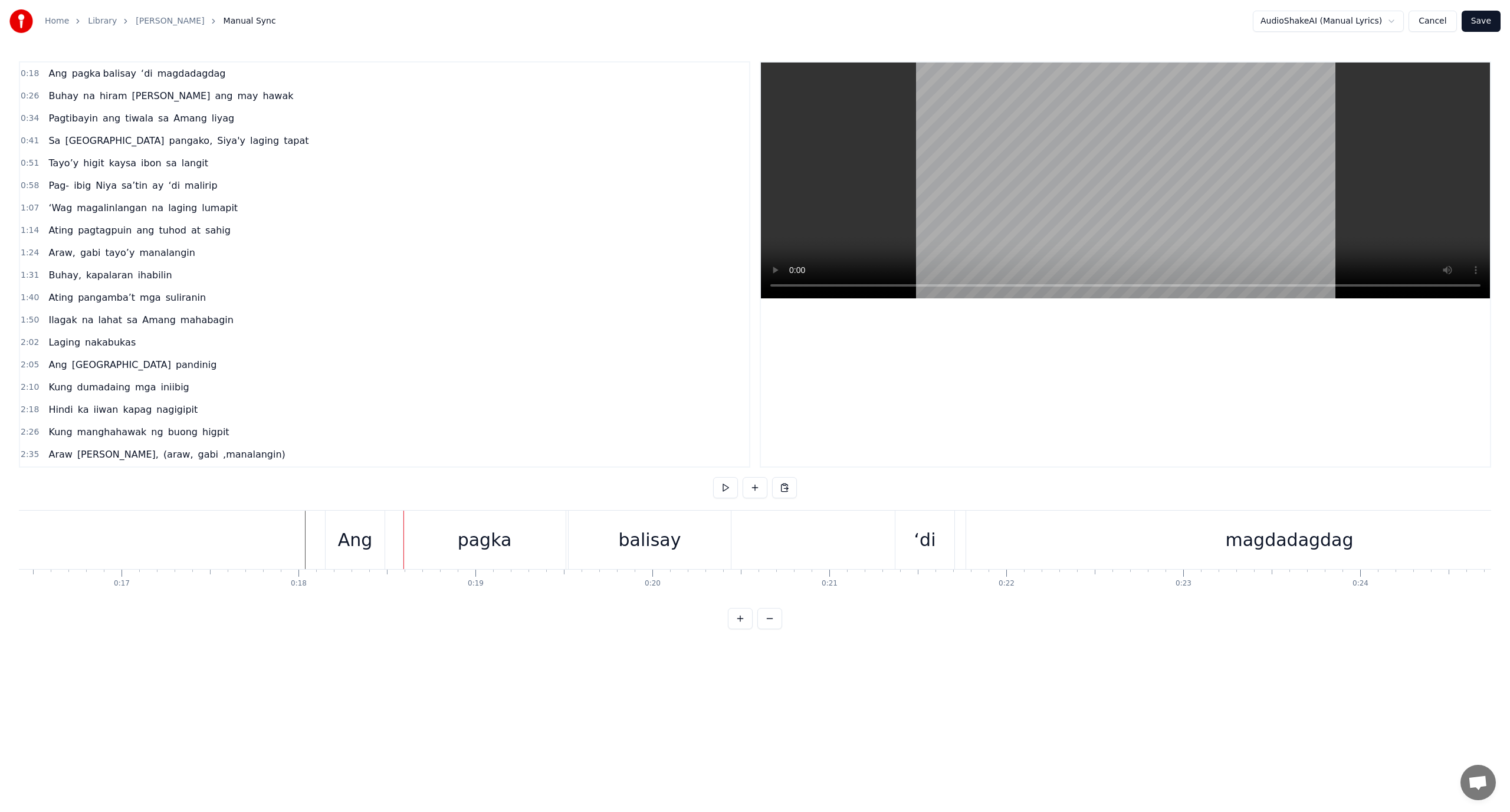
click at [326, 533] on div "Ang" at bounding box center [355, 540] width 59 height 59
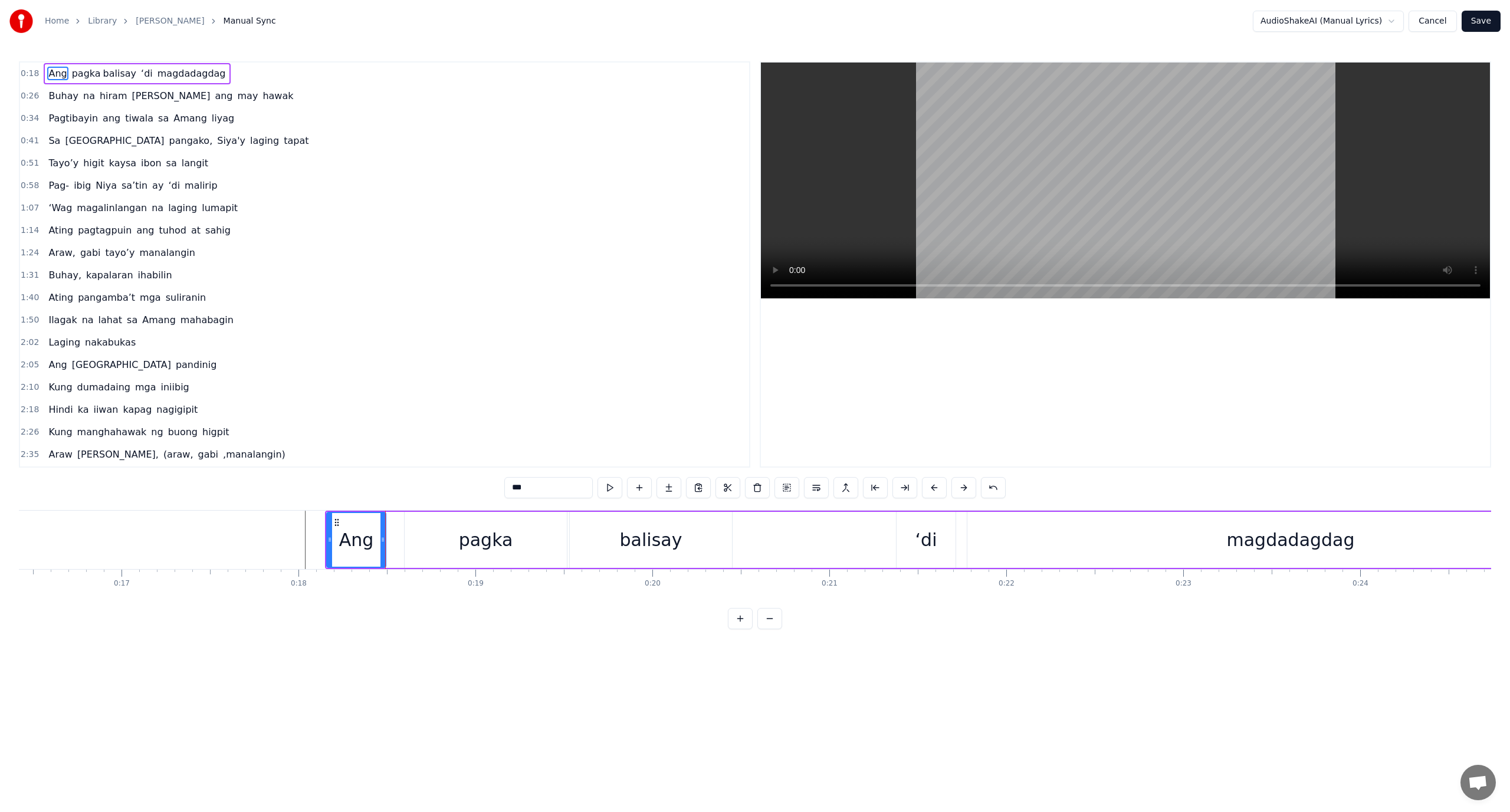
click at [341, 539] on div "Ang" at bounding box center [356, 540] width 35 height 27
drag, startPoint x: 383, startPoint y: 540, endPoint x: 405, endPoint y: 543, distance: 22.2
click at [405, 543] on icon at bounding box center [405, 540] width 5 height 9
click at [342, 535] on div "Ang" at bounding box center [367, 540] width 80 height 54
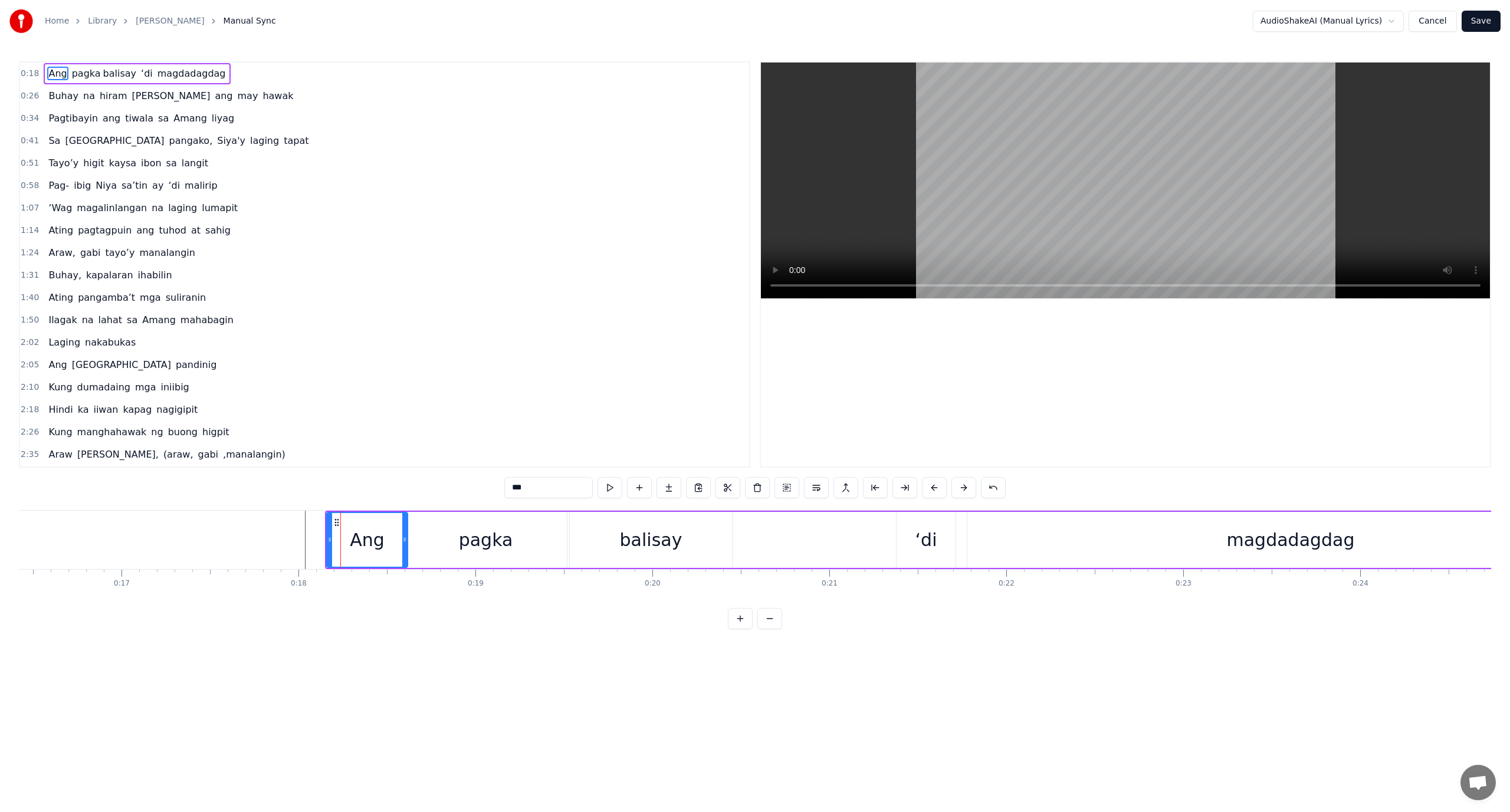
drag, startPoint x: 342, startPoint y: 535, endPoint x: 329, endPoint y: 538, distance: 13.3
click at [329, 538] on div "Ang" at bounding box center [367, 540] width 80 height 54
click at [421, 542] on div "pagka" at bounding box center [486, 540] width 162 height 56
click at [418, 538] on div "pagka" at bounding box center [486, 540] width 161 height 54
drag, startPoint x: 426, startPoint y: 540, endPoint x: 413, endPoint y: 544, distance: 13.6
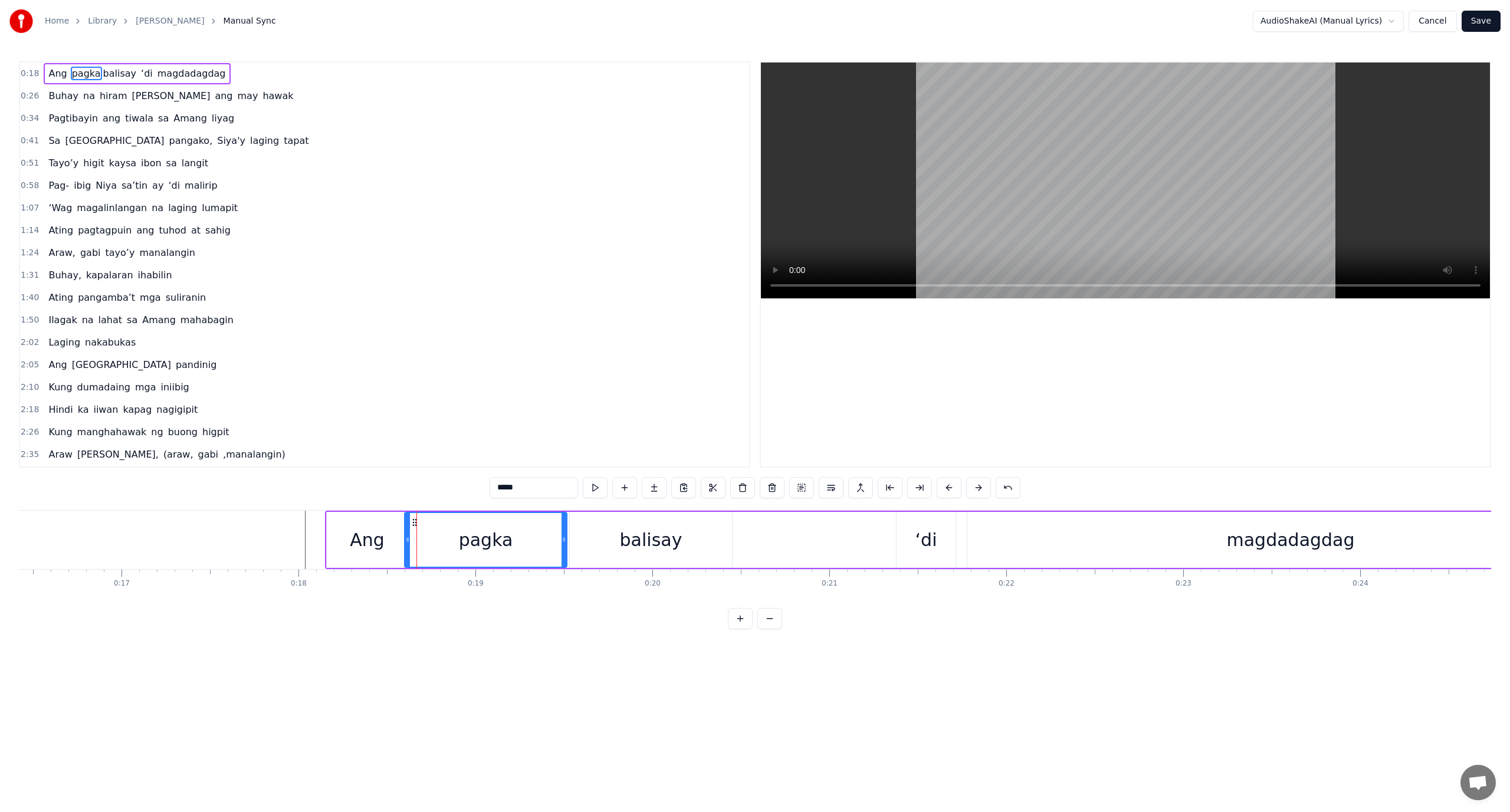
click at [413, 544] on div "pagka" at bounding box center [486, 540] width 161 height 54
click at [412, 545] on div "pagka" at bounding box center [486, 540] width 161 height 54
click at [608, 534] on div "balisay" at bounding box center [651, 540] width 162 height 56
type input "*******"
drag, startPoint x: 602, startPoint y: 538, endPoint x: 580, endPoint y: 545, distance: 23.1
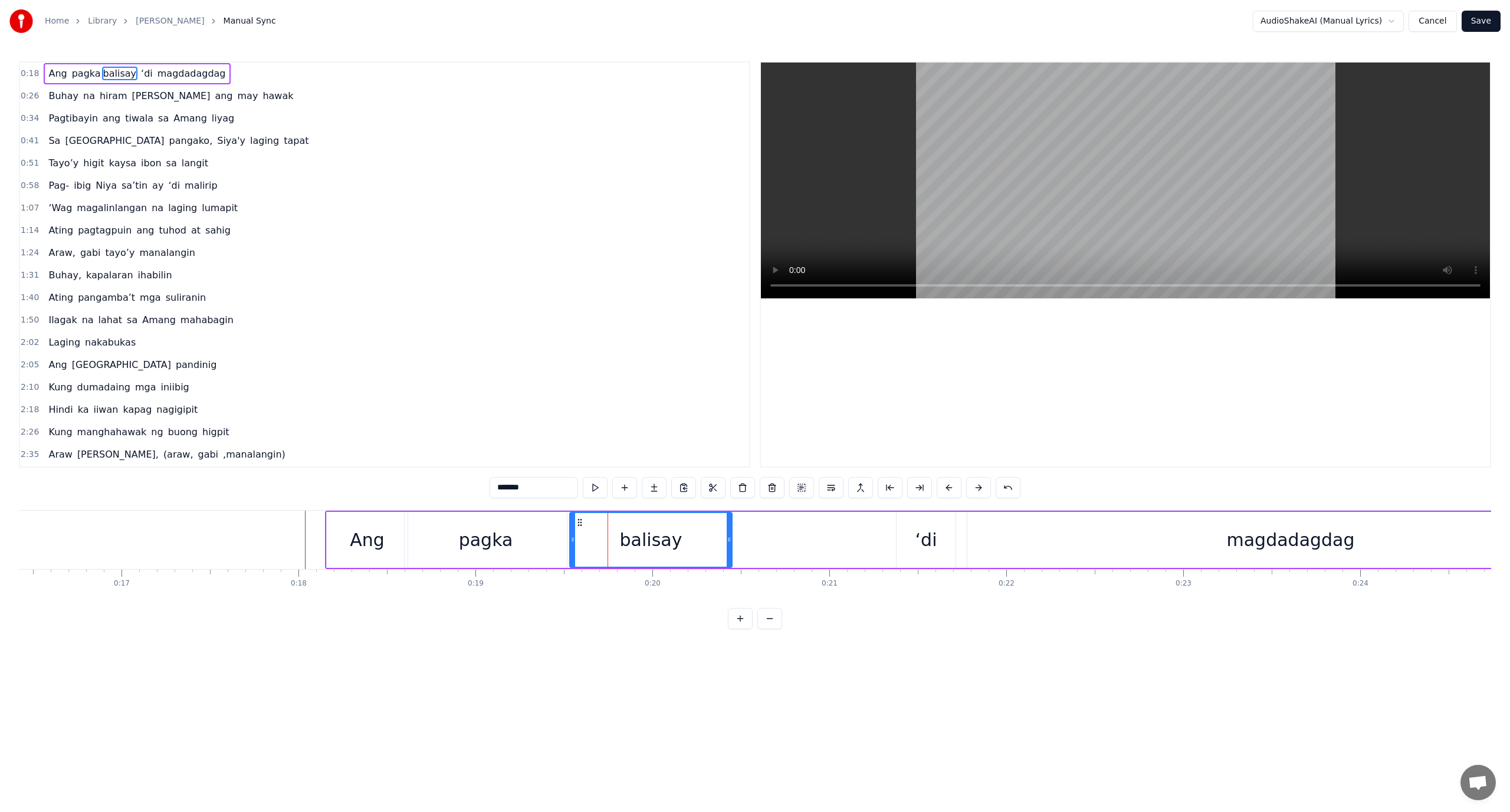
click at [580, 545] on div "balisay" at bounding box center [651, 540] width 161 height 54
click at [579, 545] on div at bounding box center [579, 540] width 1 height 59
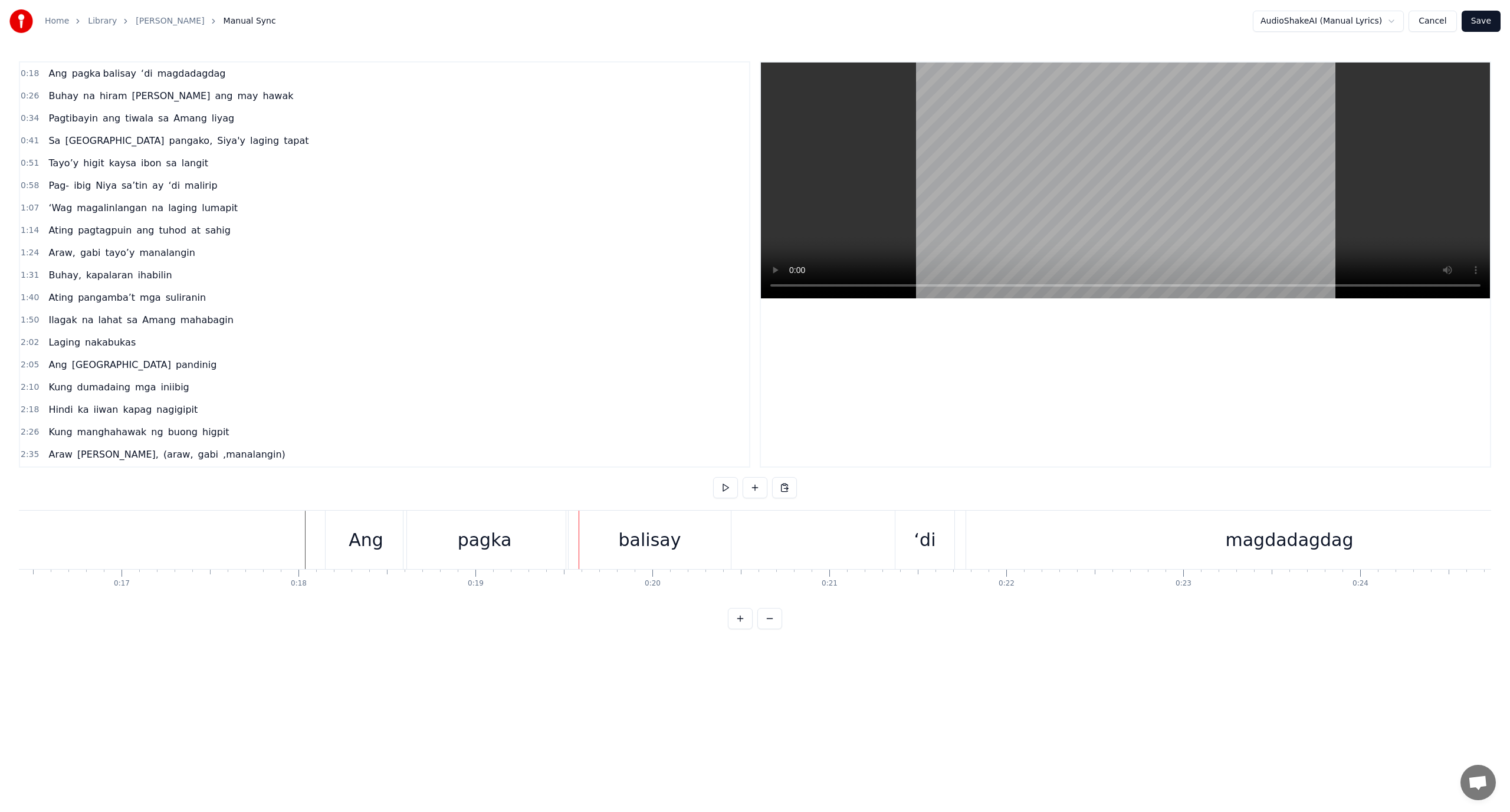
click at [529, 539] on div "pagka" at bounding box center [485, 540] width 162 height 59
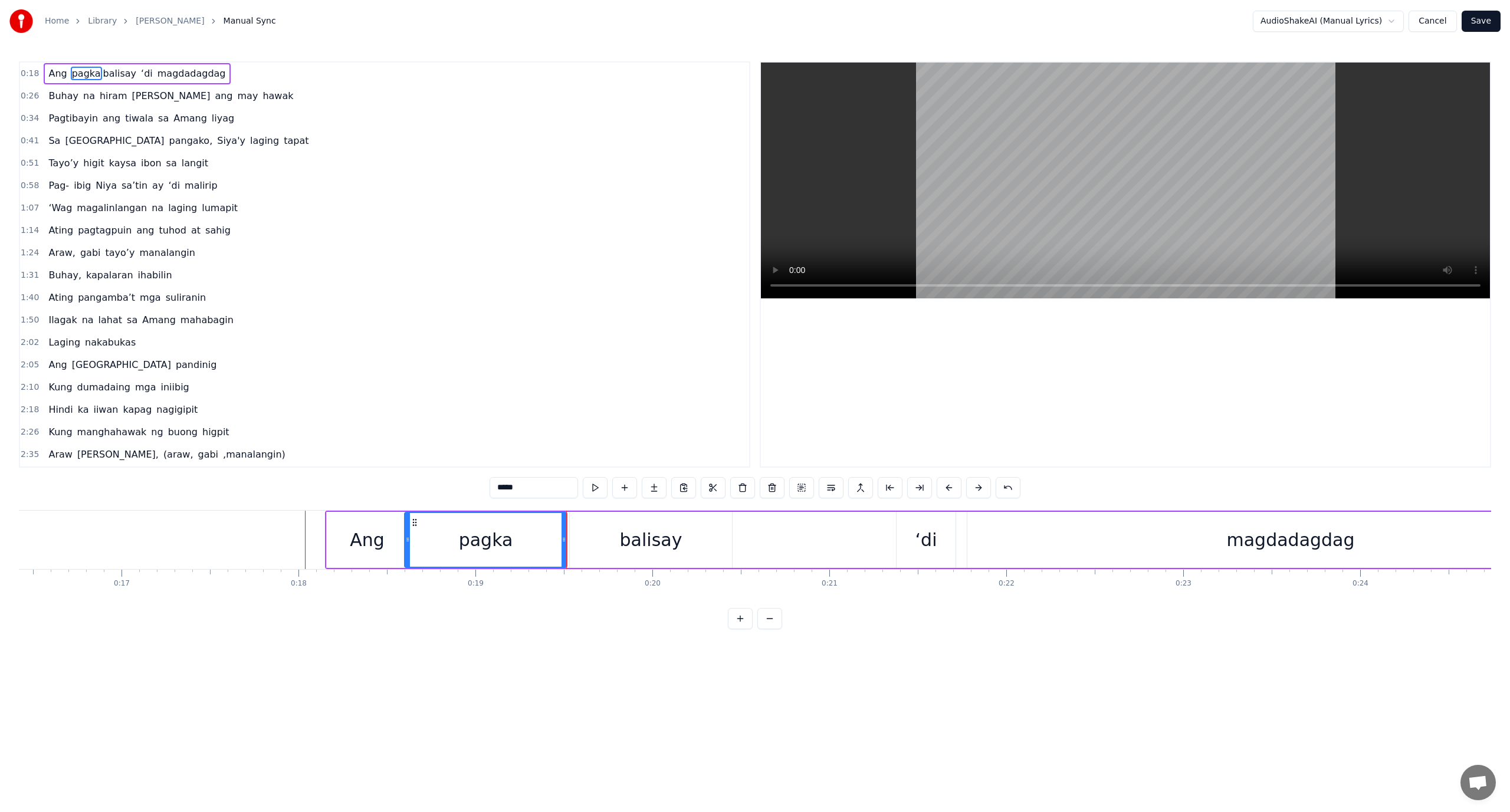
click at [571, 541] on div "balisay" at bounding box center [651, 540] width 162 height 56
type input "*******"
click at [595, 537] on div "balisay" at bounding box center [651, 540] width 161 height 54
drag, startPoint x: 598, startPoint y: 536, endPoint x: 582, endPoint y: 539, distance: 16.3
click at [582, 539] on div "balisay" at bounding box center [651, 540] width 161 height 54
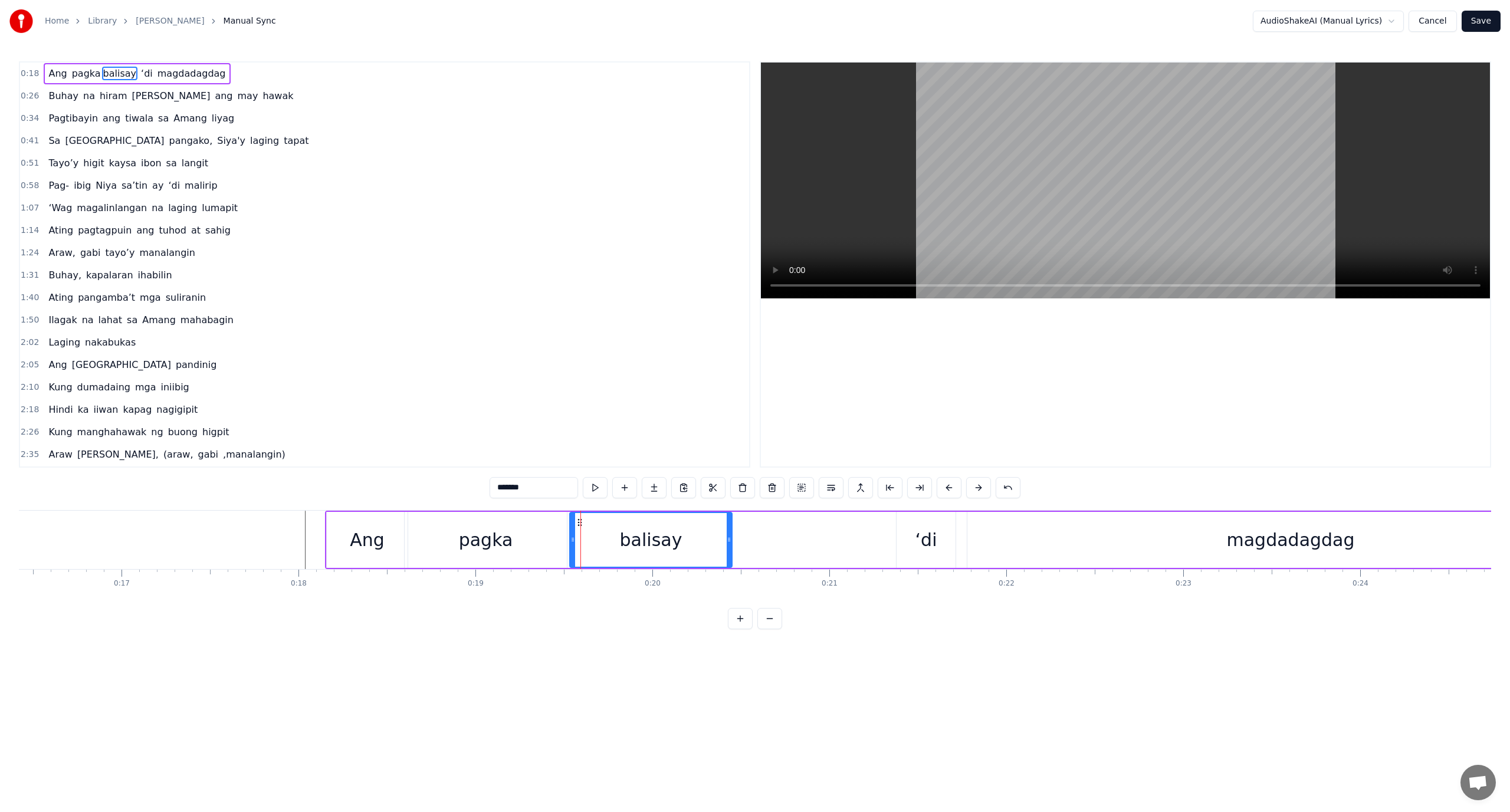
drag, startPoint x: 582, startPoint y: 539, endPoint x: 572, endPoint y: 541, distance: 10.2
click at [572, 541] on div "balisay" at bounding box center [651, 540] width 161 height 54
click at [917, 485] on button at bounding box center [920, 488] width 25 height 21
click at [727, 540] on div "Ang pagka balisay ‘di magdadagdag" at bounding box center [970, 540] width 1291 height 59
click at [684, 538] on div "balisay" at bounding box center [643, 540] width 146 height 56
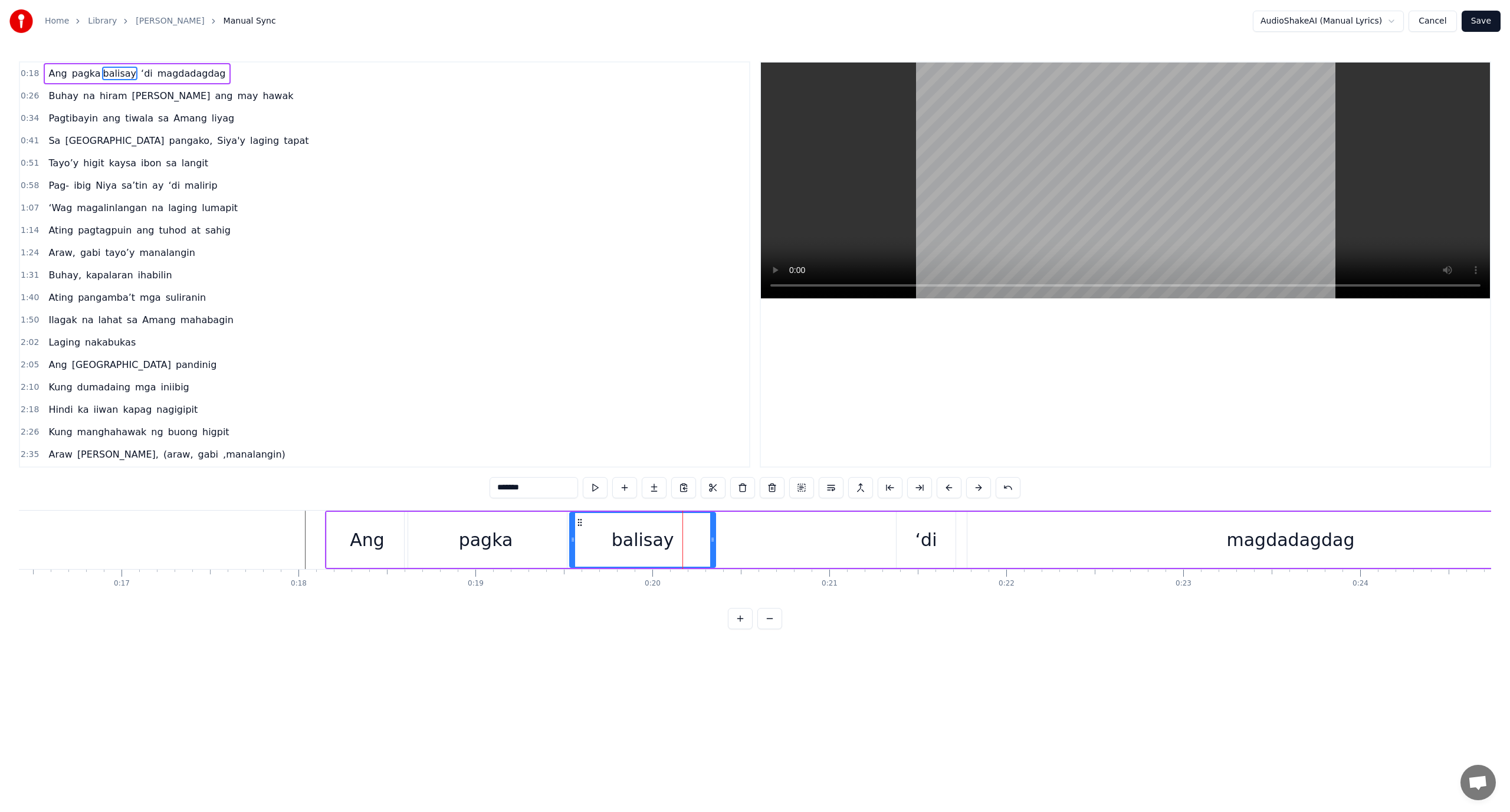
click at [754, 543] on div "Ang pagka balisay ‘di magdadagdag" at bounding box center [970, 540] width 1291 height 59
click at [685, 537] on div "balisay" at bounding box center [643, 540] width 146 height 56
drag, startPoint x: 524, startPoint y: 491, endPoint x: 511, endPoint y: 492, distance: 13.0
click at [511, 492] on input "*******" at bounding box center [533, 488] width 88 height 21
type input "****"
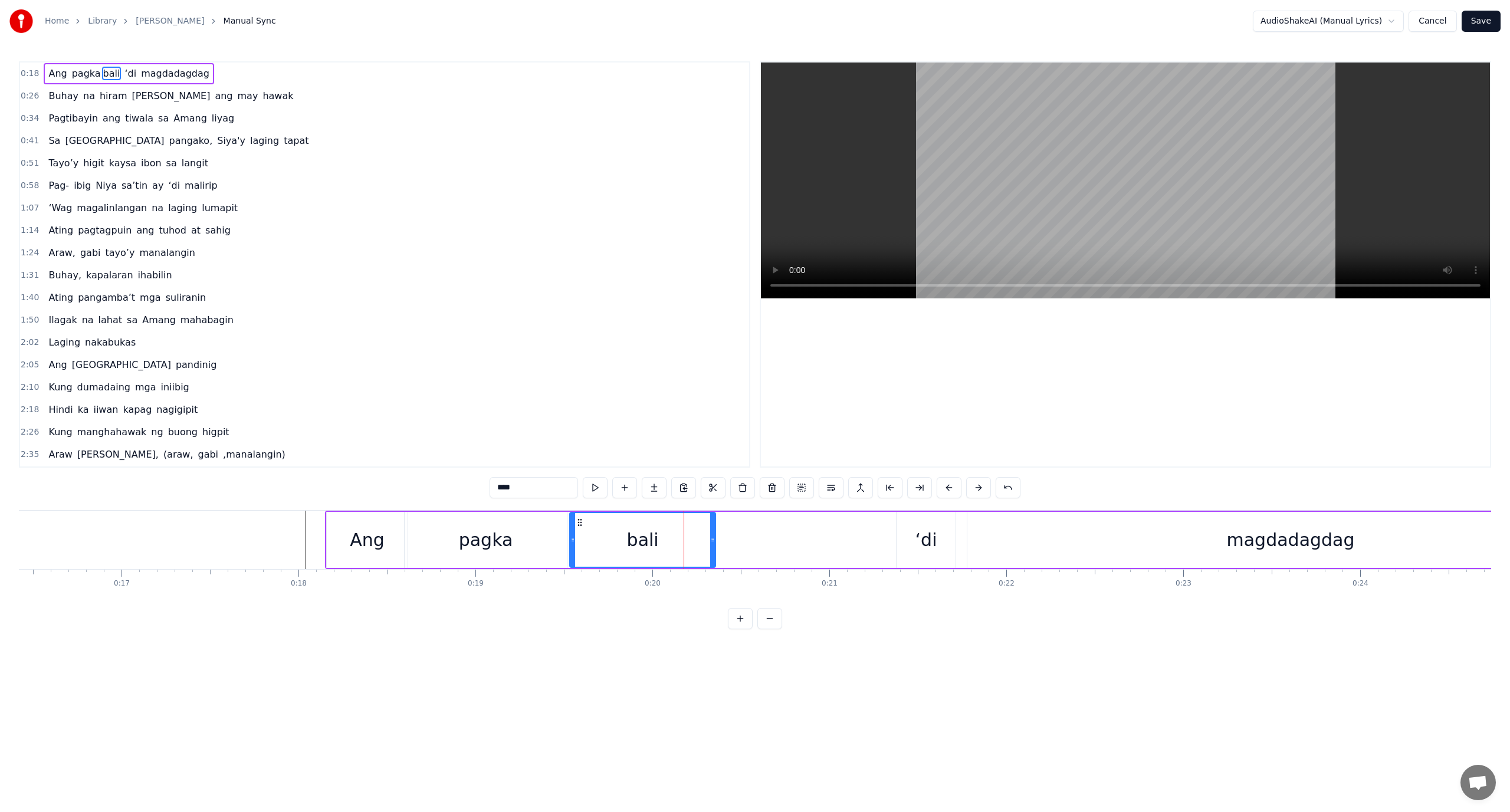
click at [754, 536] on div "Ang pagka bali ‘di magdadagdag" at bounding box center [970, 540] width 1291 height 59
click at [717, 537] on div "Ang pagka bali ‘di magdadagdag" at bounding box center [970, 540] width 1291 height 59
click at [703, 535] on div "bali" at bounding box center [643, 540] width 146 height 56
click at [658, 486] on button at bounding box center [654, 488] width 25 height 21
drag, startPoint x: 514, startPoint y: 488, endPoint x: 456, endPoint y: 490, distance: 58.0
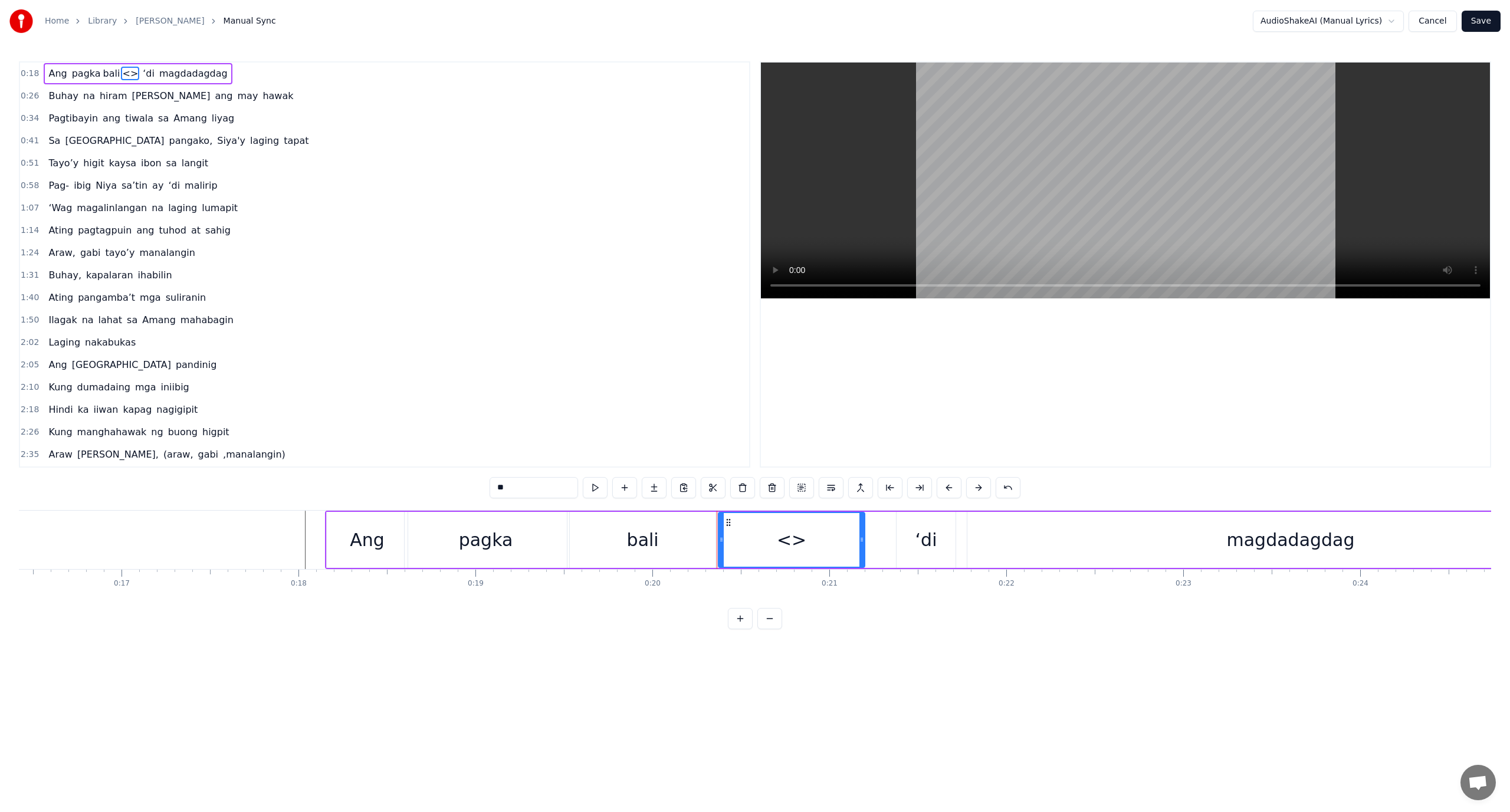
click at [456, 490] on div "0:18 Ang pagka bali <> ‘di magdadagdag 0:26 Buhay na hiram Siya ang may hawak 0…" at bounding box center [755, 346] width 1472 height 568
paste input "*"
type input "***"
click at [633, 648] on html "Home Library Araw Gabi Manual Sync AudioShakeAI (Manual Lyrics) Cancel Save 0:1…" at bounding box center [755, 324] width 1510 height 648
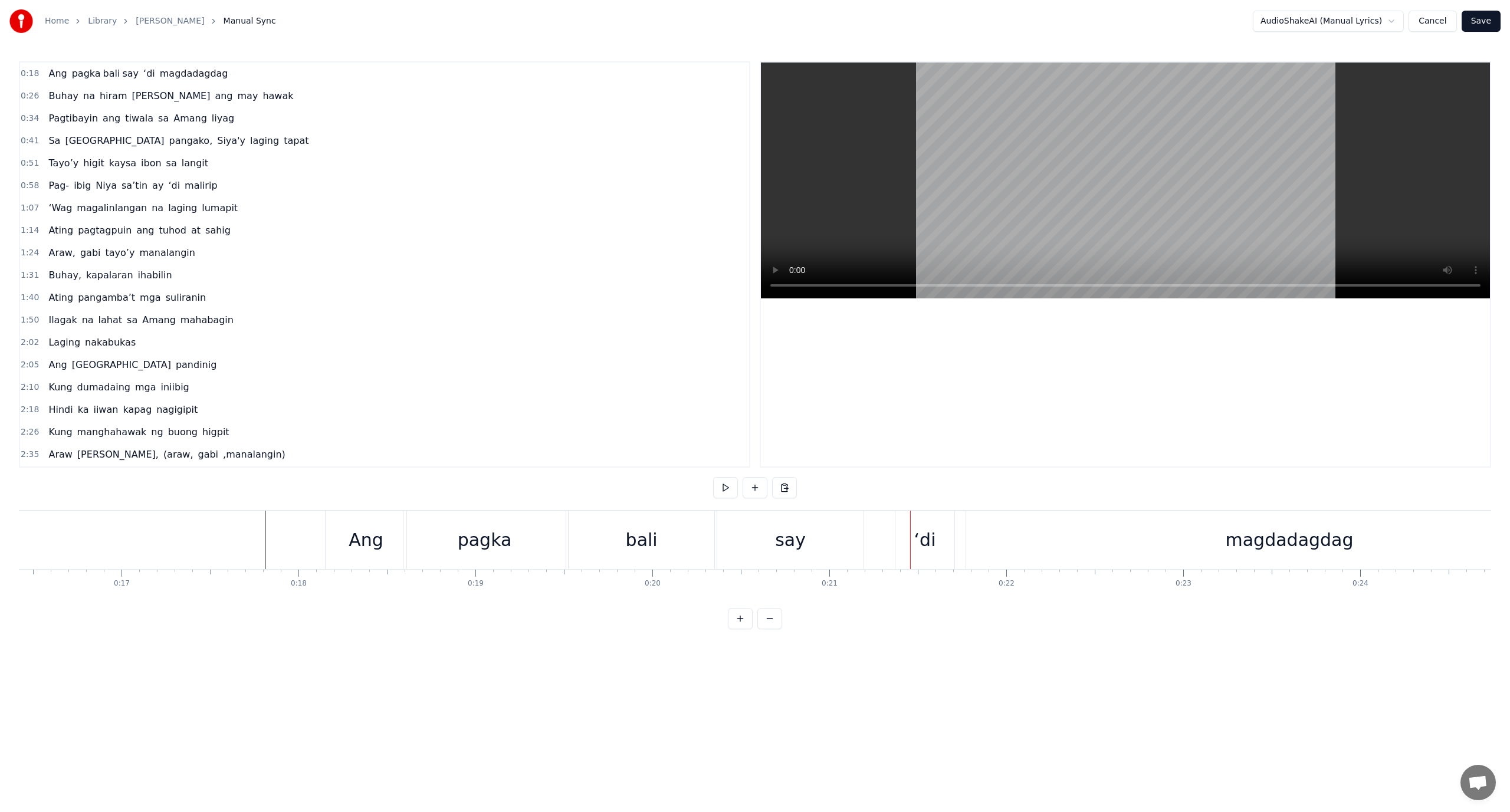
click at [812, 525] on div "say" at bounding box center [790, 540] width 146 height 59
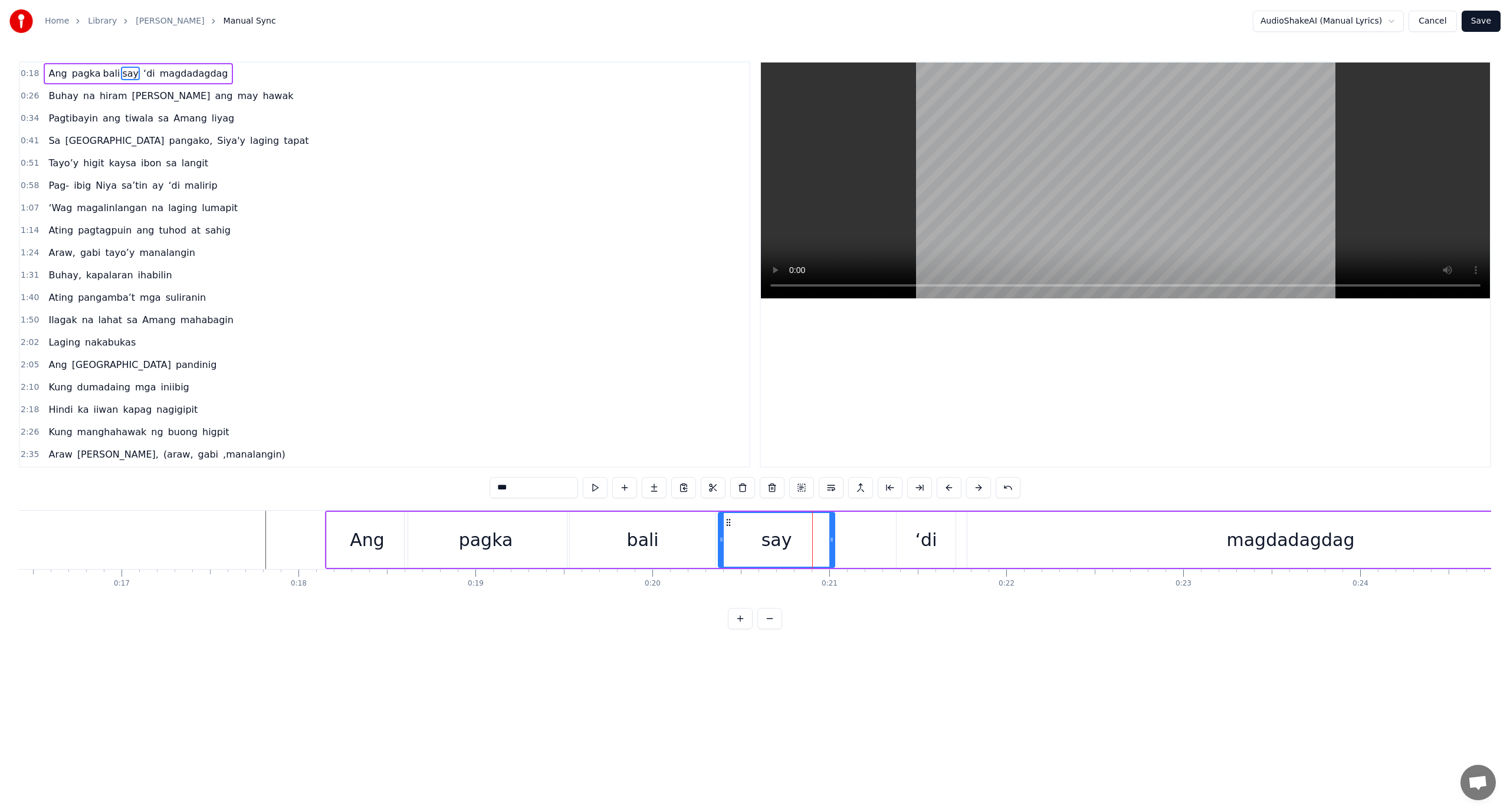
drag, startPoint x: 862, startPoint y: 536, endPoint x: 831, endPoint y: 548, distance: 33.2
click at [831, 548] on div at bounding box center [832, 540] width 5 height 54
click at [672, 523] on div "bali" at bounding box center [643, 540] width 146 height 56
click at [484, 521] on div "pagka" at bounding box center [486, 540] width 162 height 56
type input "*****"
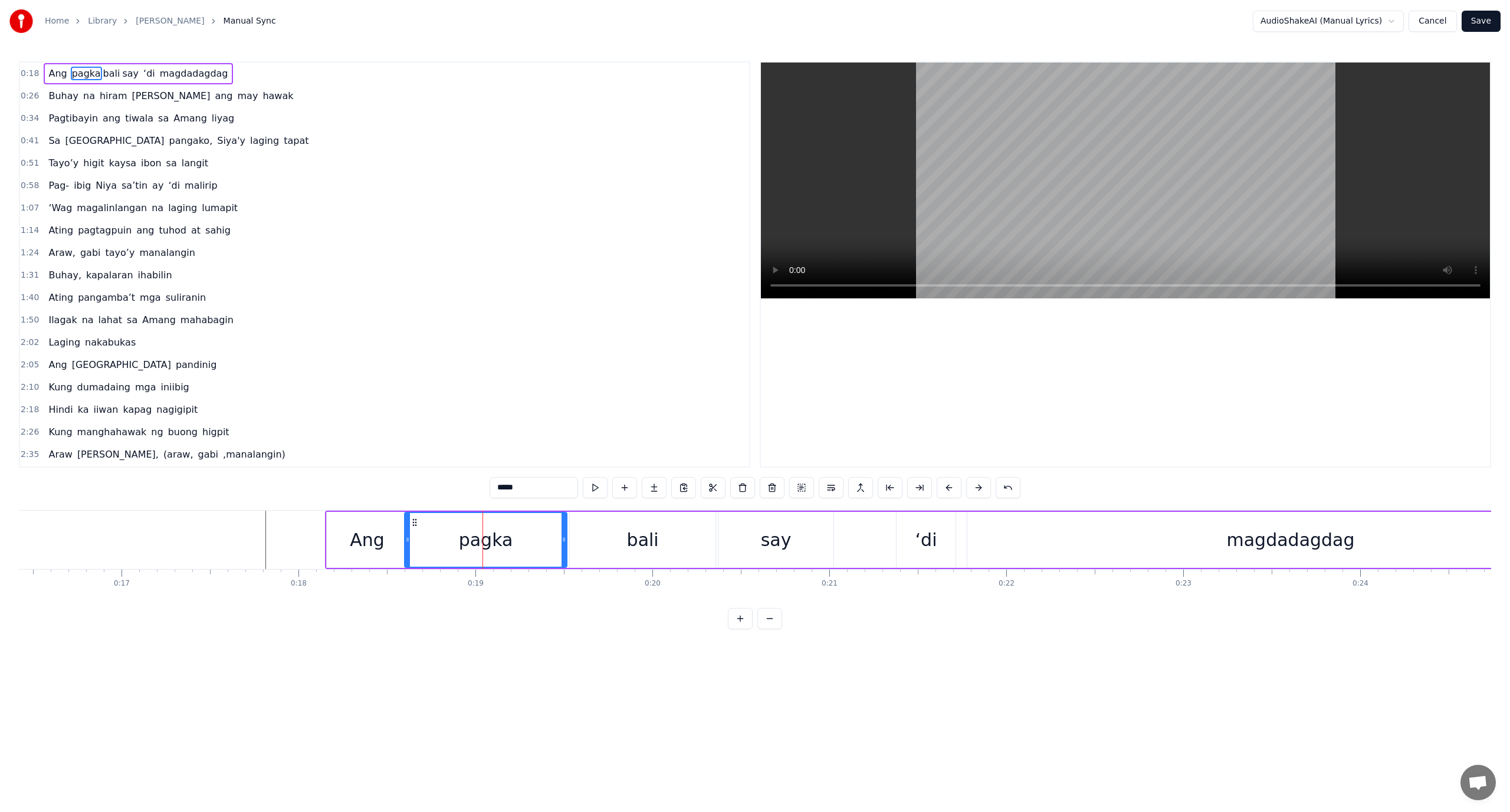
click at [552, 629] on div "0:18 Ang pagka bali say ‘di magdadagdag 0:26 Buhay na hiram Siya ang may hawak …" at bounding box center [755, 346] width 1472 height 568
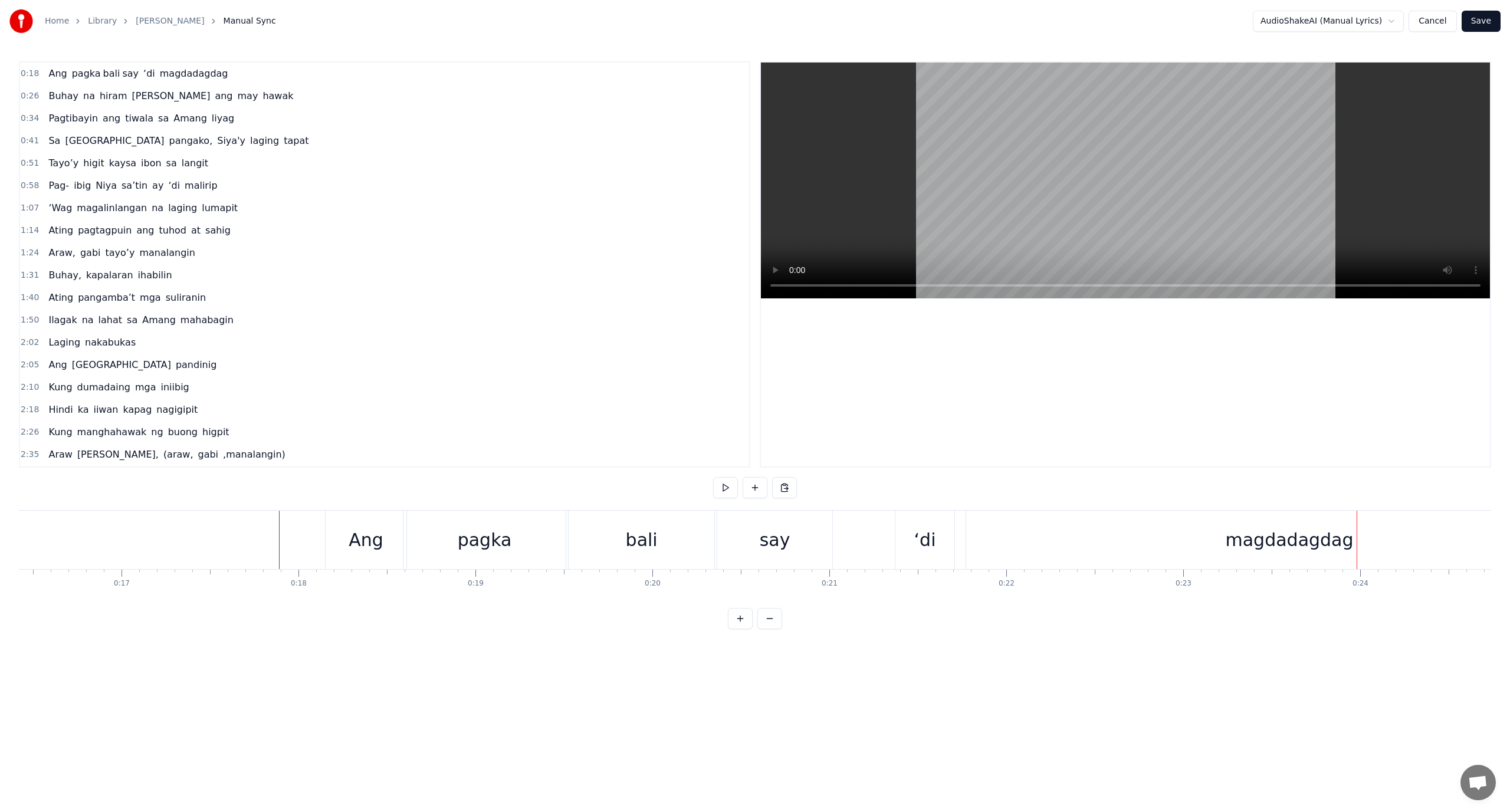
drag, startPoint x: 234, startPoint y: 533, endPoint x: 210, endPoint y: 537, distance: 24.3
click at [1129, 533] on div "magdadagdag" at bounding box center [1289, 540] width 646 height 59
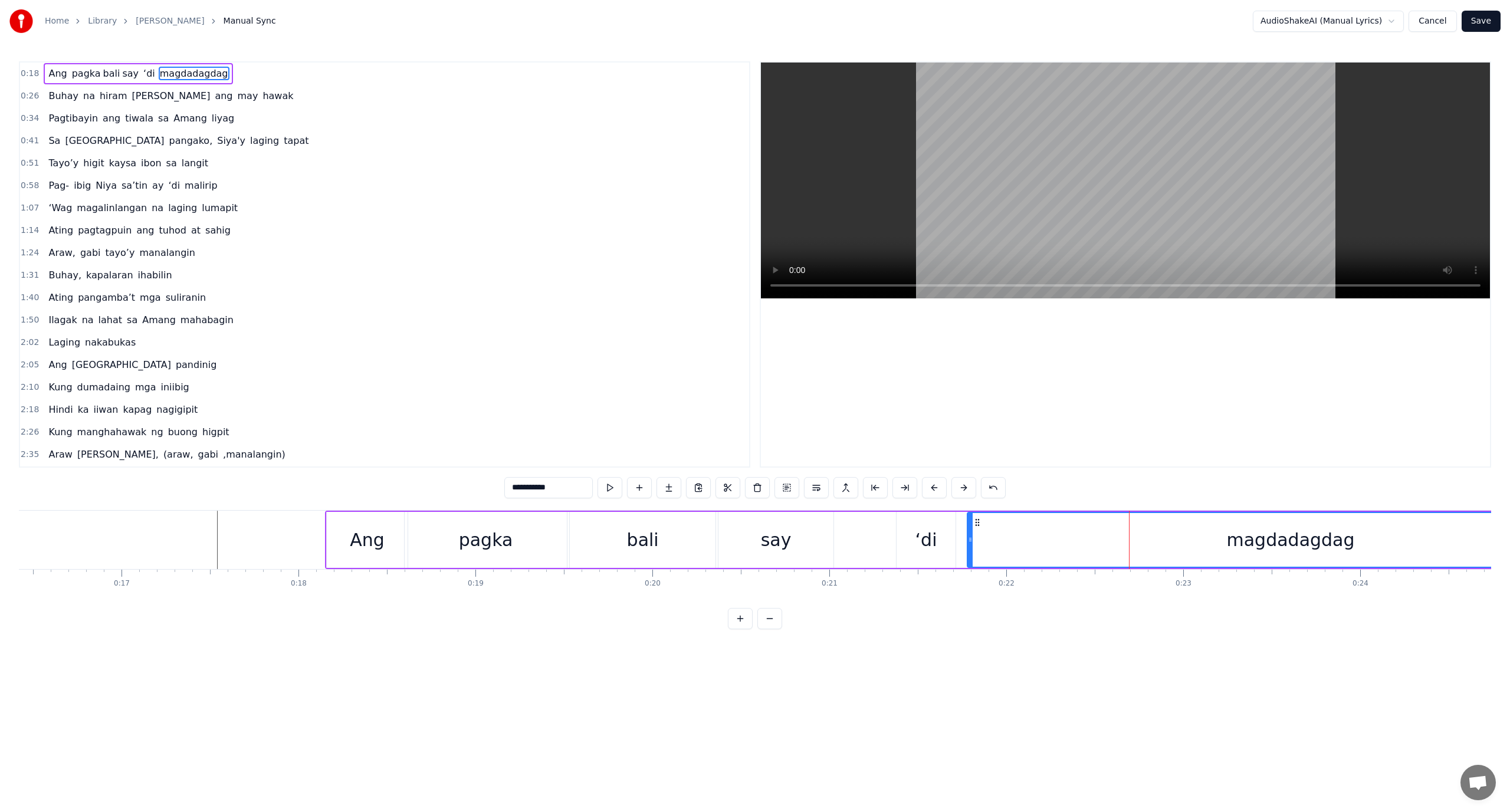
drag, startPoint x: 1041, startPoint y: 533, endPoint x: 1022, endPoint y: 536, distance: 19.2
click at [1022, 536] on div "magdadagdag" at bounding box center [1290, 540] width 645 height 54
drag, startPoint x: 1003, startPoint y: 531, endPoint x: 993, endPoint y: 531, distance: 10.0
click at [993, 531] on div "magdadagdag" at bounding box center [1290, 540] width 645 height 54
drag, startPoint x: 987, startPoint y: 534, endPoint x: 978, endPoint y: 537, distance: 9.5
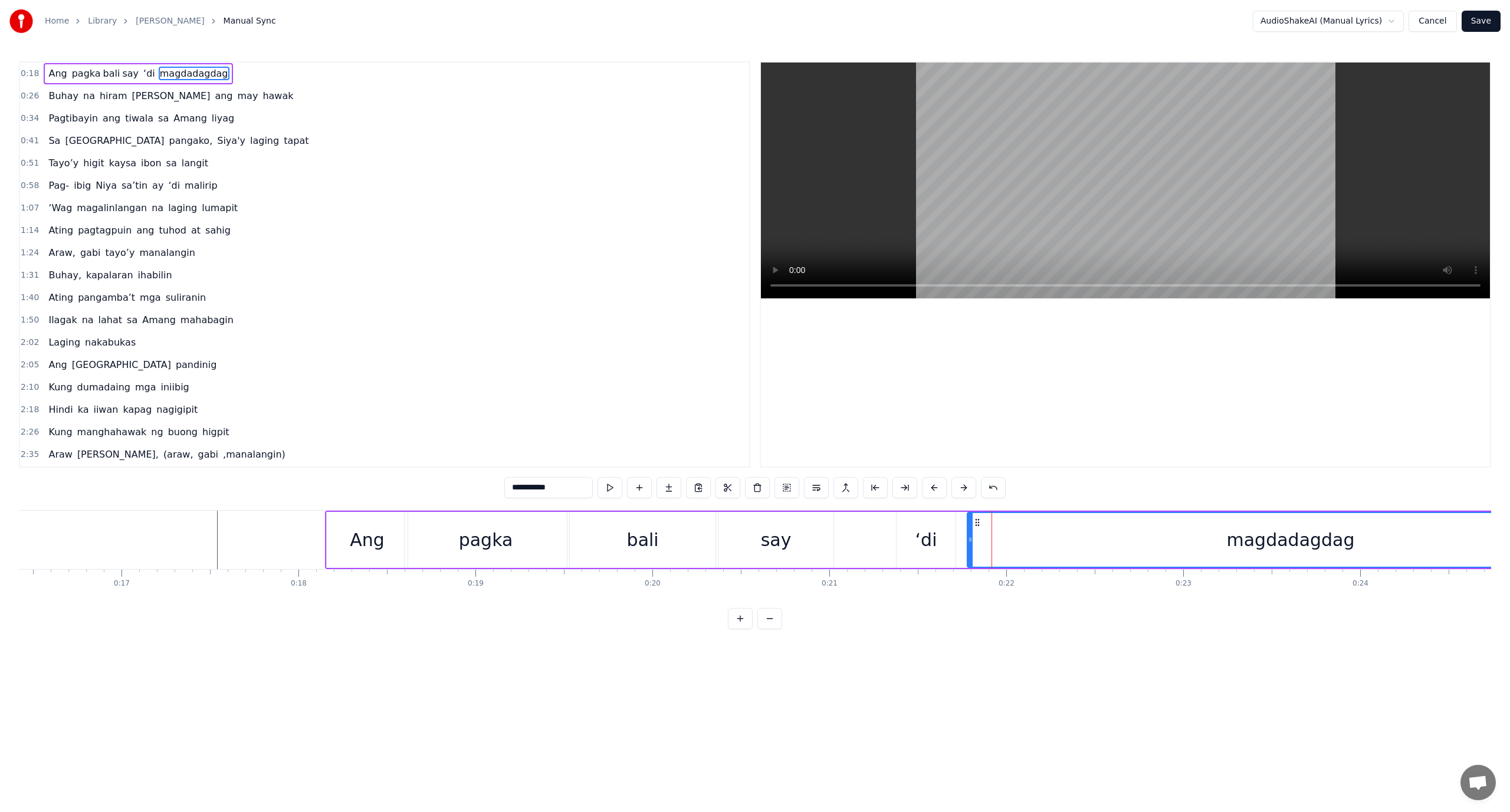
click at [978, 537] on div "magdadagdag" at bounding box center [1290, 540] width 645 height 54
click at [943, 541] on div "‘di" at bounding box center [926, 540] width 59 height 56
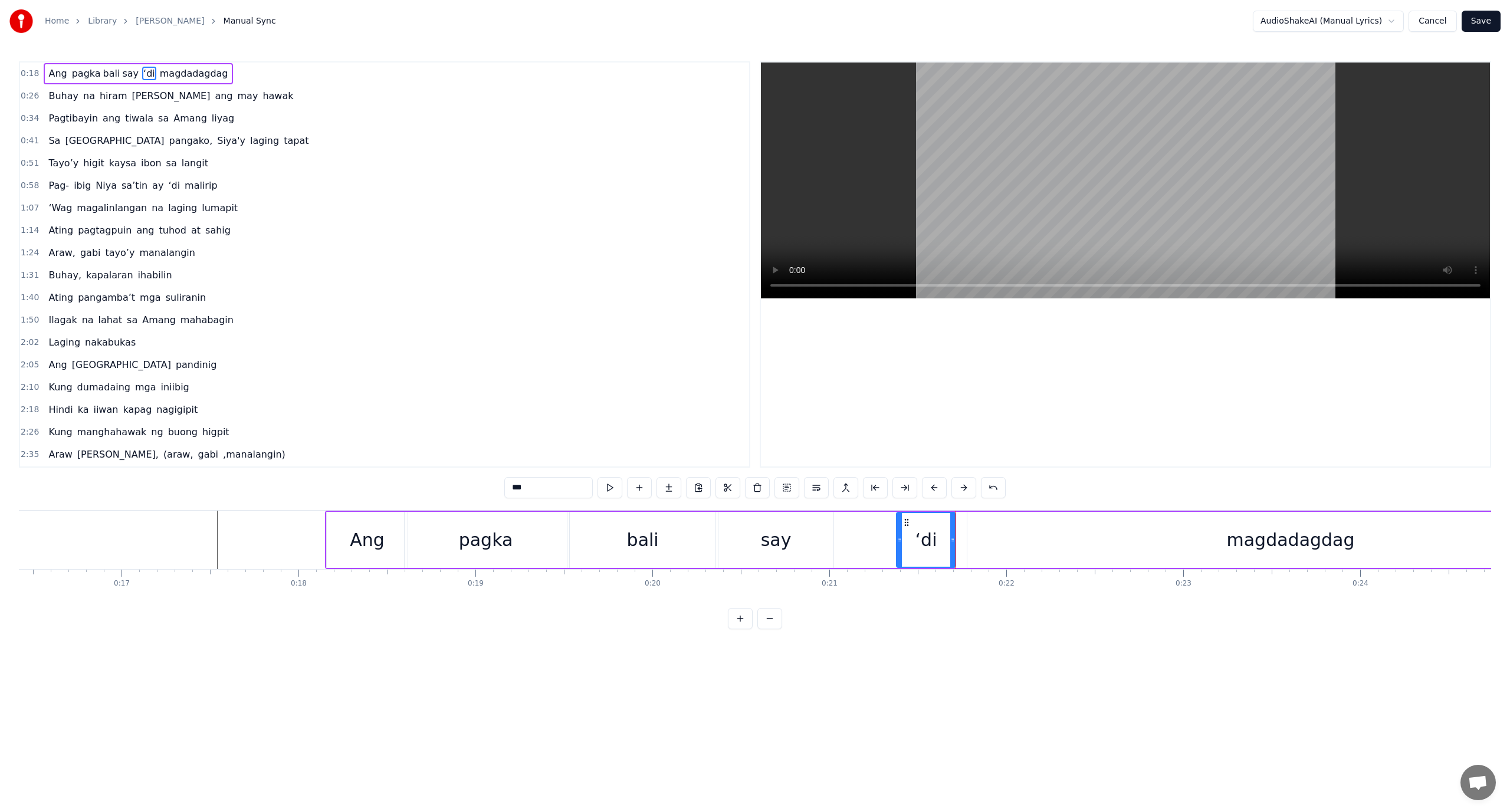
click at [986, 558] on div "magdadagdag" at bounding box center [1290, 540] width 646 height 56
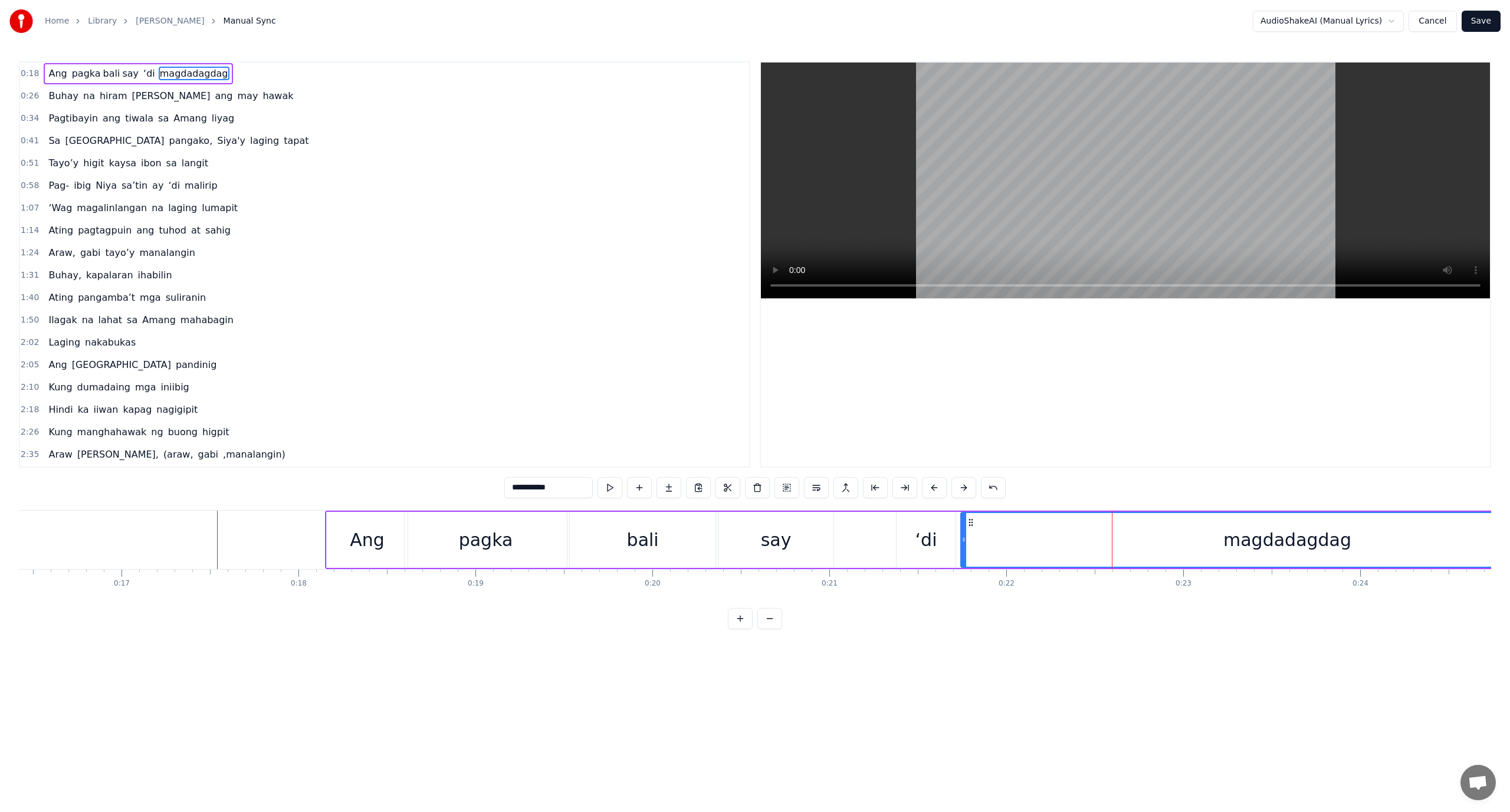
drag, startPoint x: 971, startPoint y: 553, endPoint x: 964, endPoint y: 553, distance: 7.0
click at [964, 553] on div at bounding box center [964, 540] width 5 height 54
click at [945, 556] on div "‘di" at bounding box center [926, 540] width 59 height 56
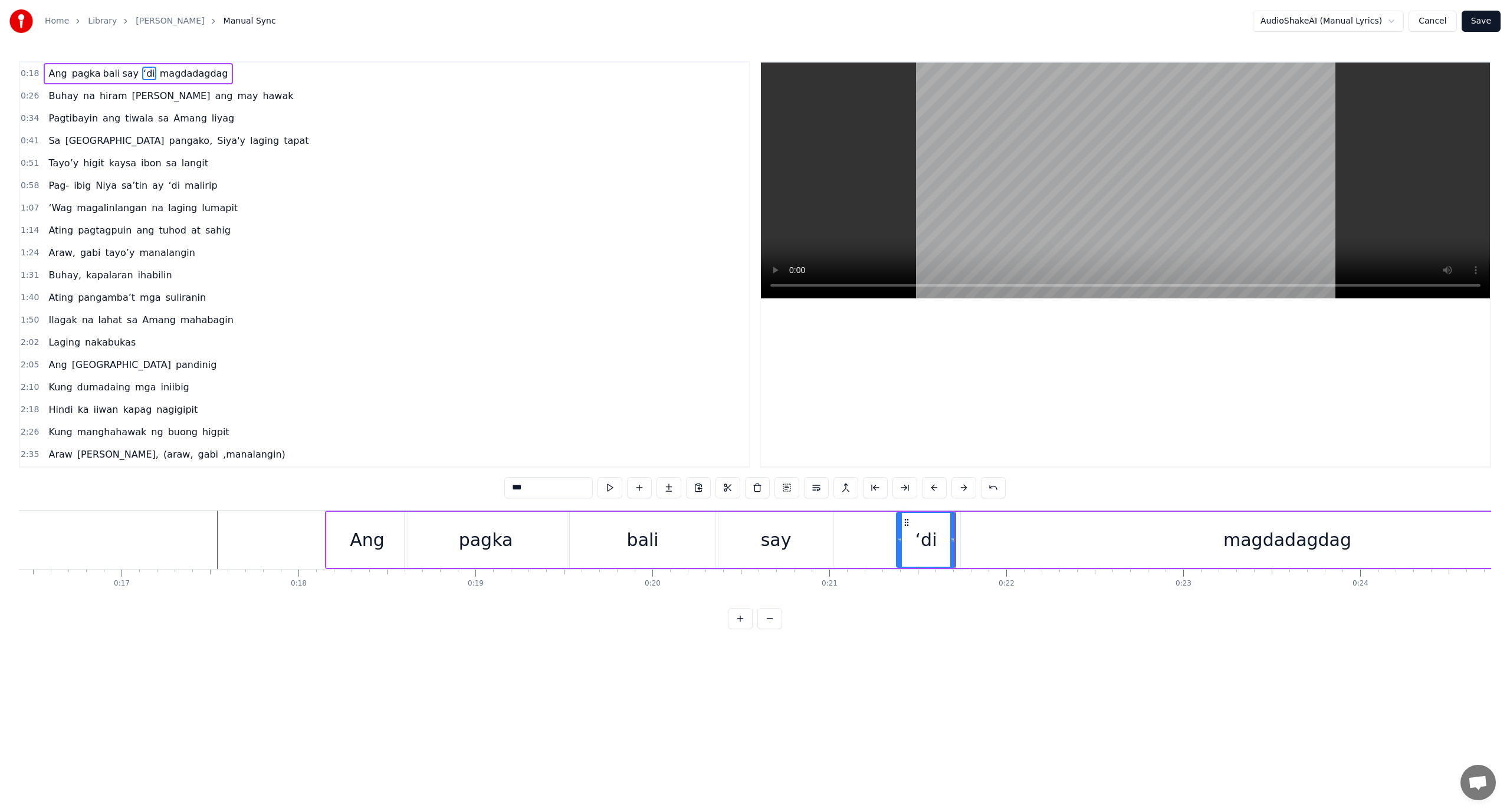
click at [960, 614] on div "0:18 Ang pagka bali say ‘di magdadagdag 0:26 Buhay na hiram Siya ang may hawak …" at bounding box center [755, 346] width 1472 height 568
click at [960, 591] on div "Ang pagka bali say ‘di magdadagdag Buhay na hiram Siya ang may hawak Pagtibayin…" at bounding box center [755, 554] width 1472 height 88
click at [977, 550] on div "magdadagdag" at bounding box center [1287, 540] width 653 height 56
type input "**********"
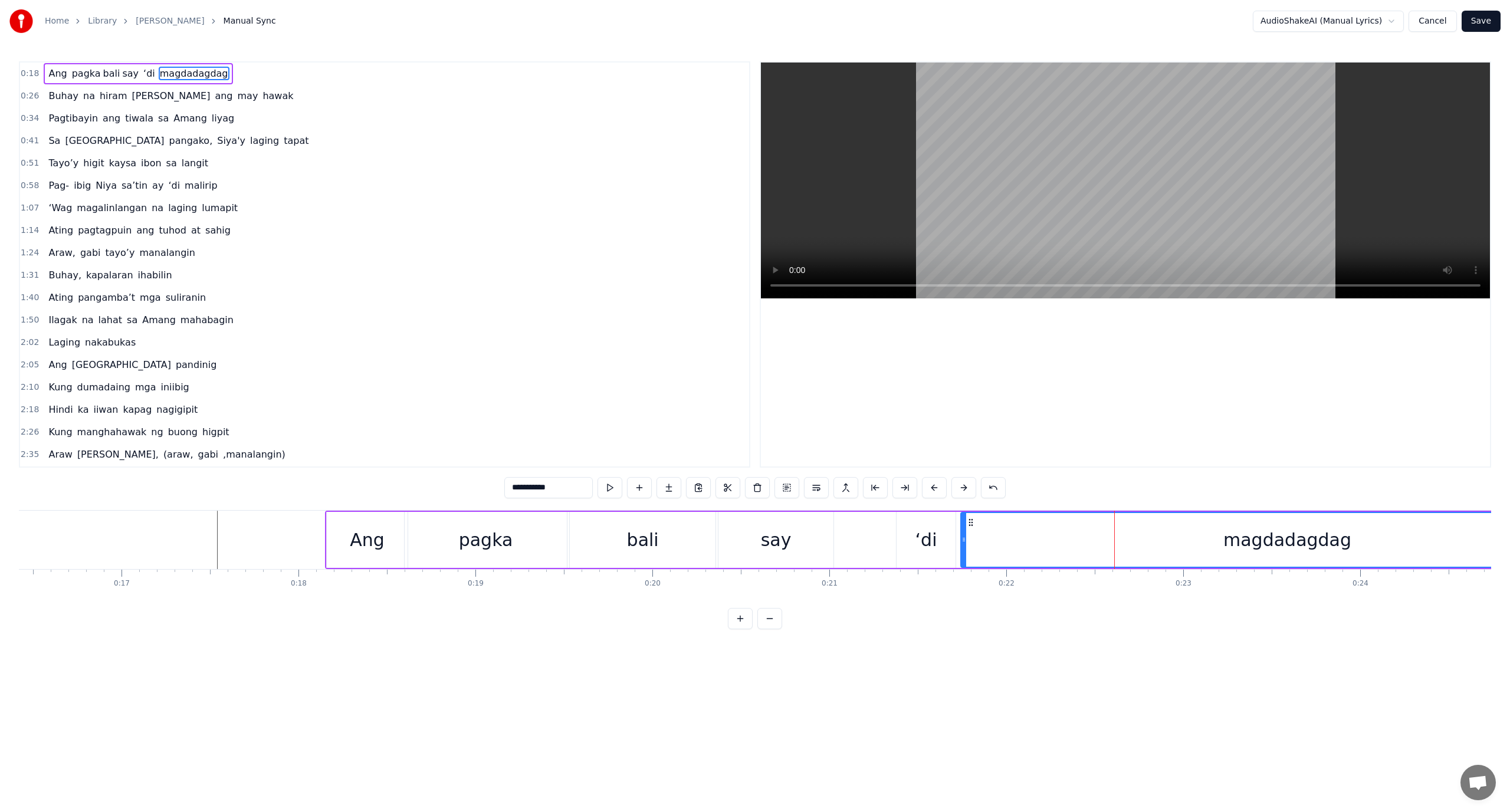
click at [1108, 523] on div "magdadagdag" at bounding box center [1287, 540] width 652 height 54
drag, startPoint x: 1106, startPoint y: 533, endPoint x: 1077, endPoint y: 544, distance: 31.0
click at [1078, 544] on div "magdadagdag" at bounding box center [1287, 540] width 652 height 54
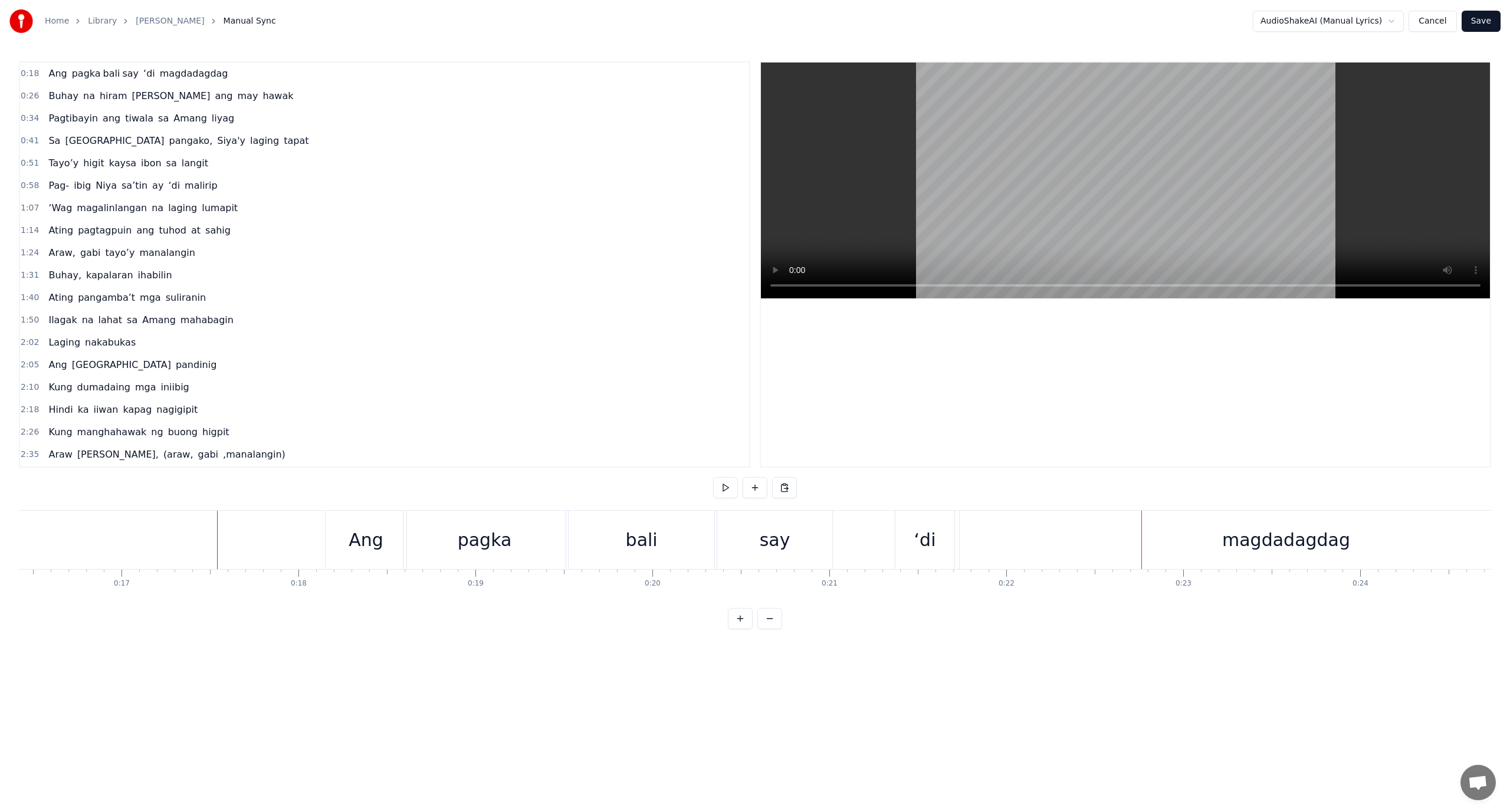
drag, startPoint x: 1069, startPoint y: 537, endPoint x: 1063, endPoint y: 538, distance: 6.1
click at [1067, 537] on div "magdadagdag" at bounding box center [1286, 540] width 653 height 59
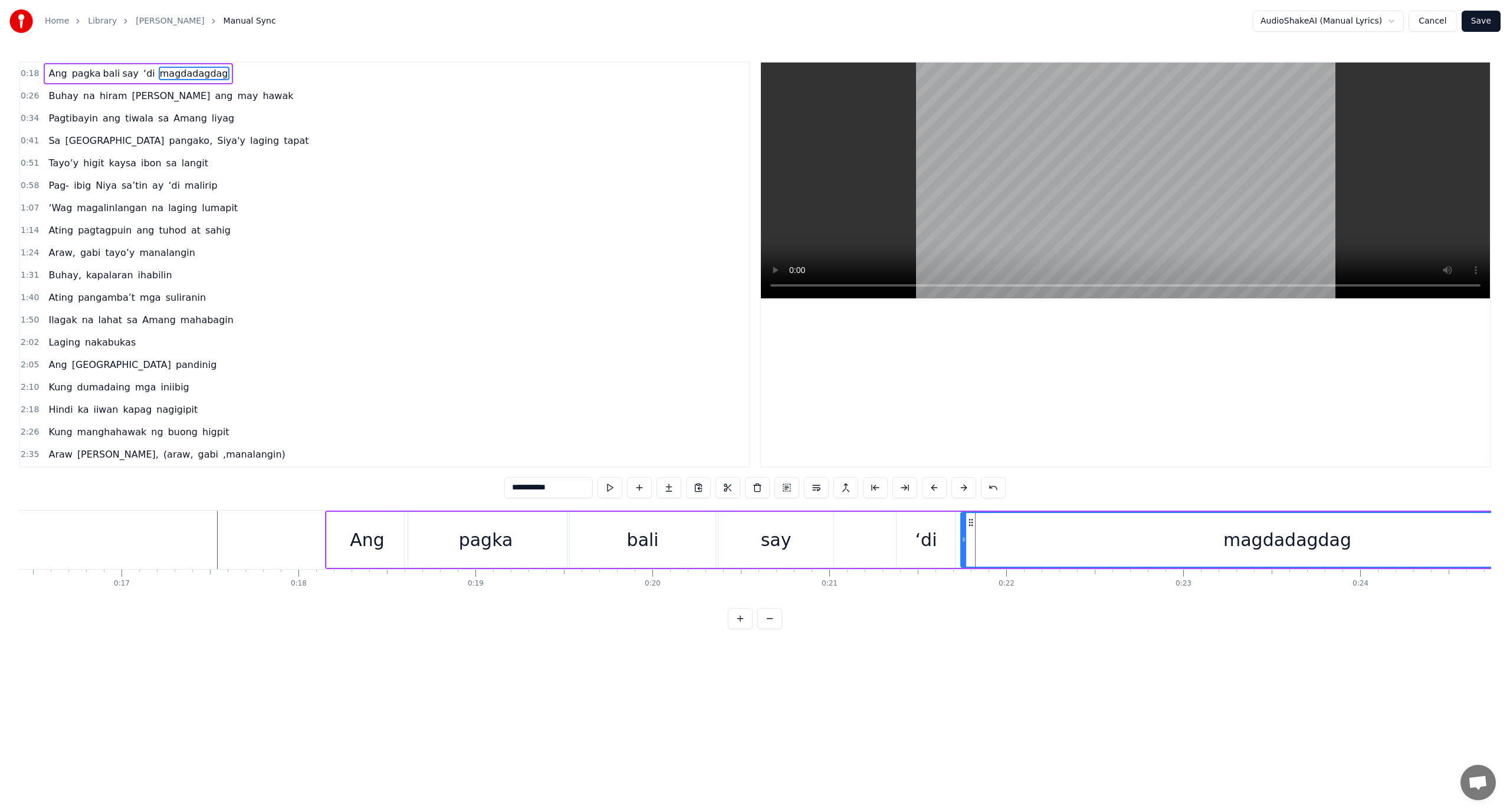
click at [1097, 542] on div "magdadagdag" at bounding box center [1287, 540] width 652 height 54
click at [1094, 543] on div "magdadagdag" at bounding box center [1287, 540] width 652 height 54
click at [912, 489] on button at bounding box center [905, 488] width 25 height 21
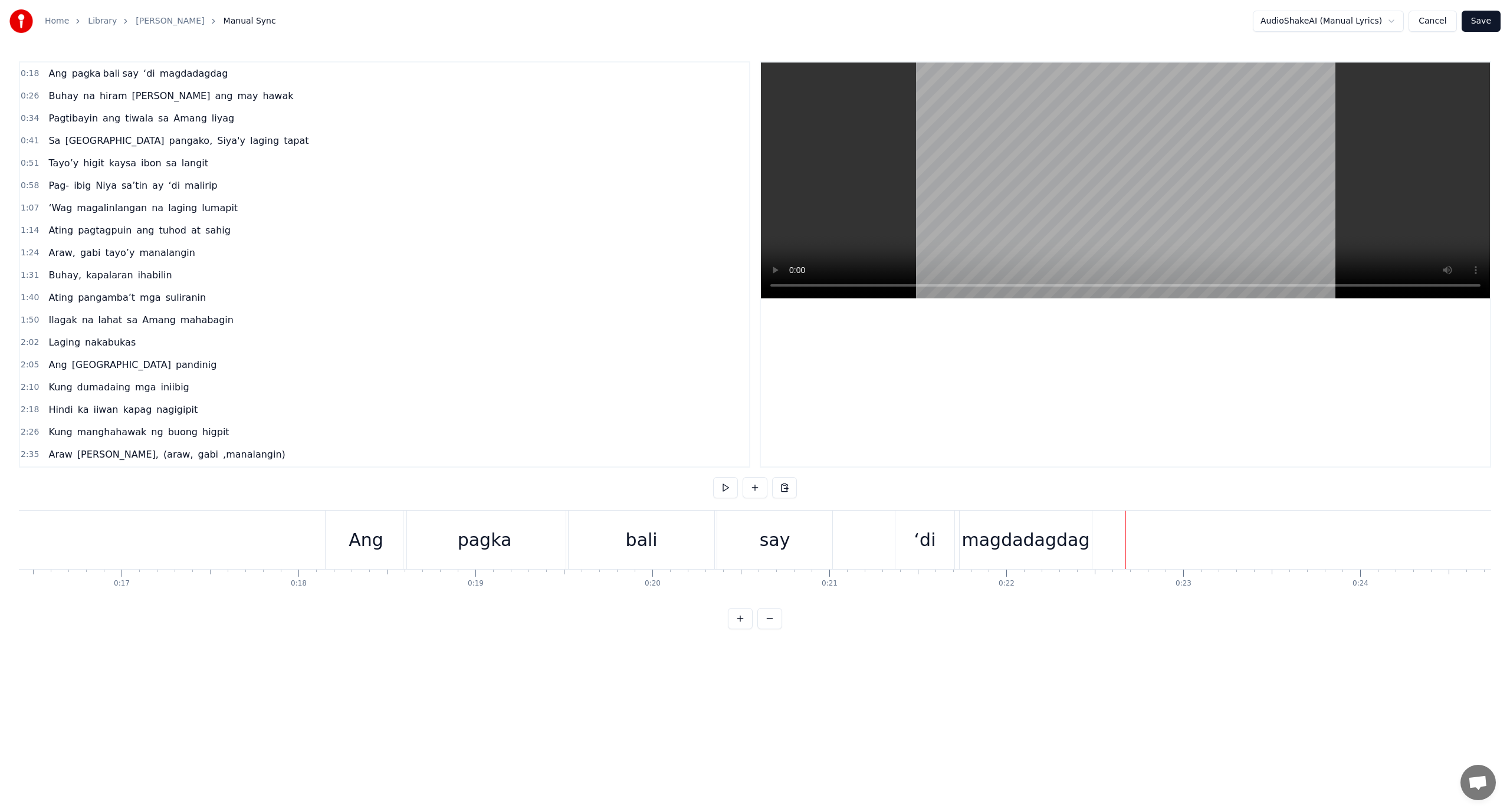
click at [739, 628] on button at bounding box center [740, 618] width 25 height 21
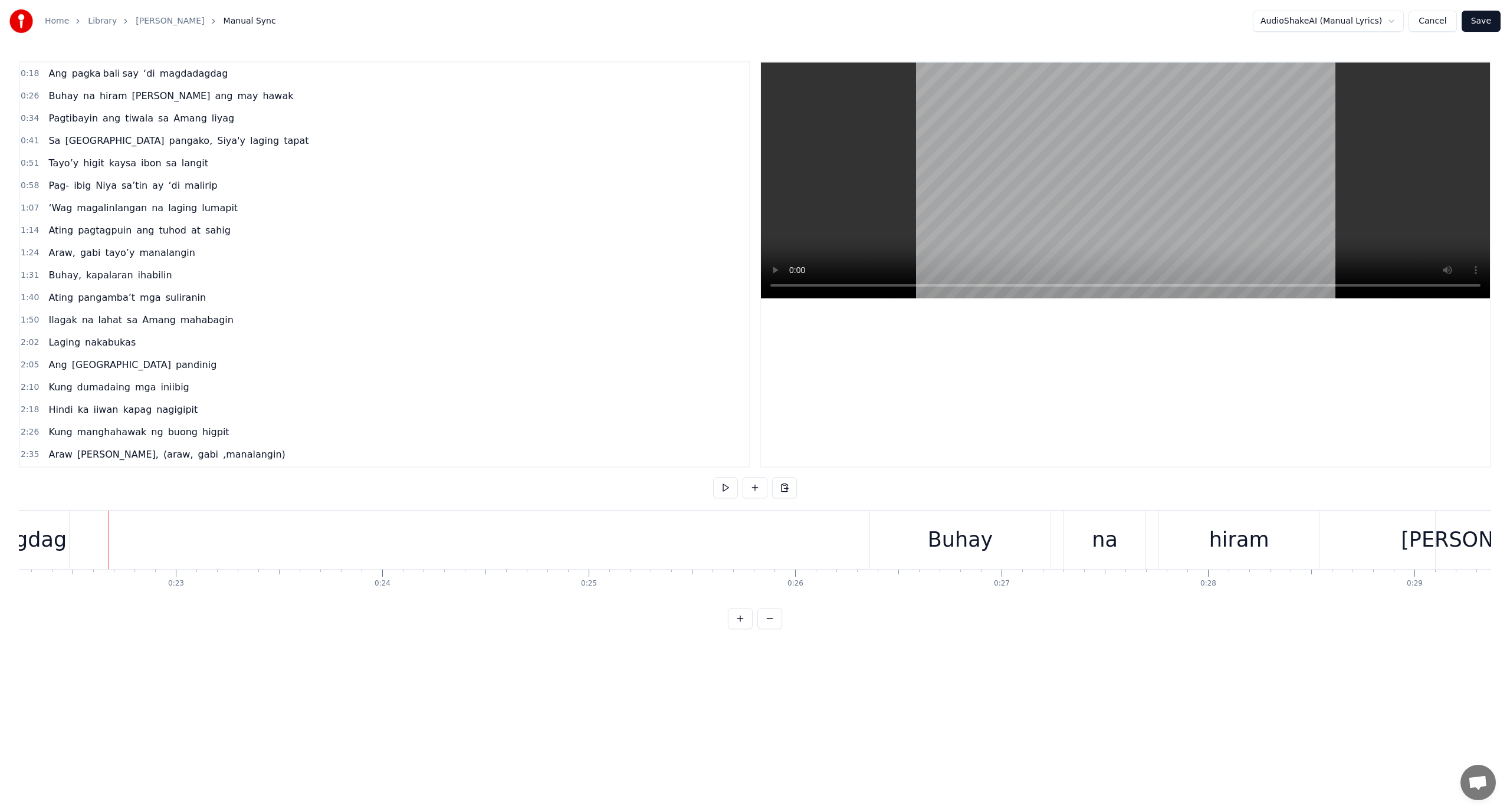
scroll to position [0, 4622]
click at [768, 629] on button at bounding box center [770, 618] width 25 height 21
click at [284, 531] on div "Ang pagka bali say ‘di magdadagdag" at bounding box center [163, 540] width 642 height 59
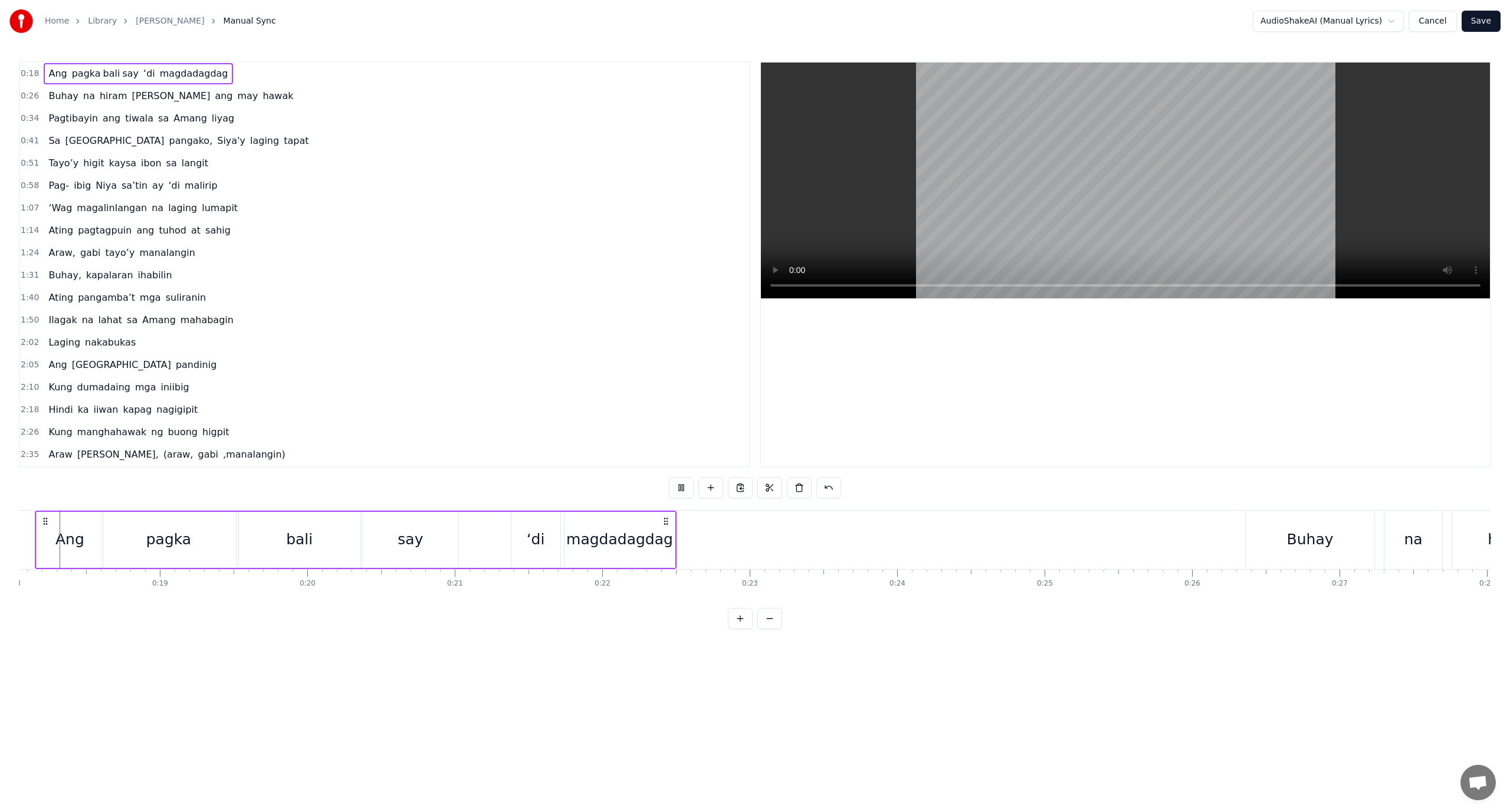
scroll to position [0, 2649]
click at [118, 535] on div "pagka" at bounding box center [181, 540] width 135 height 56
click at [299, 546] on div "bali" at bounding box center [311, 540] width 27 height 22
click at [397, 546] on div "say" at bounding box center [422, 540] width 95 height 56
type input "***"
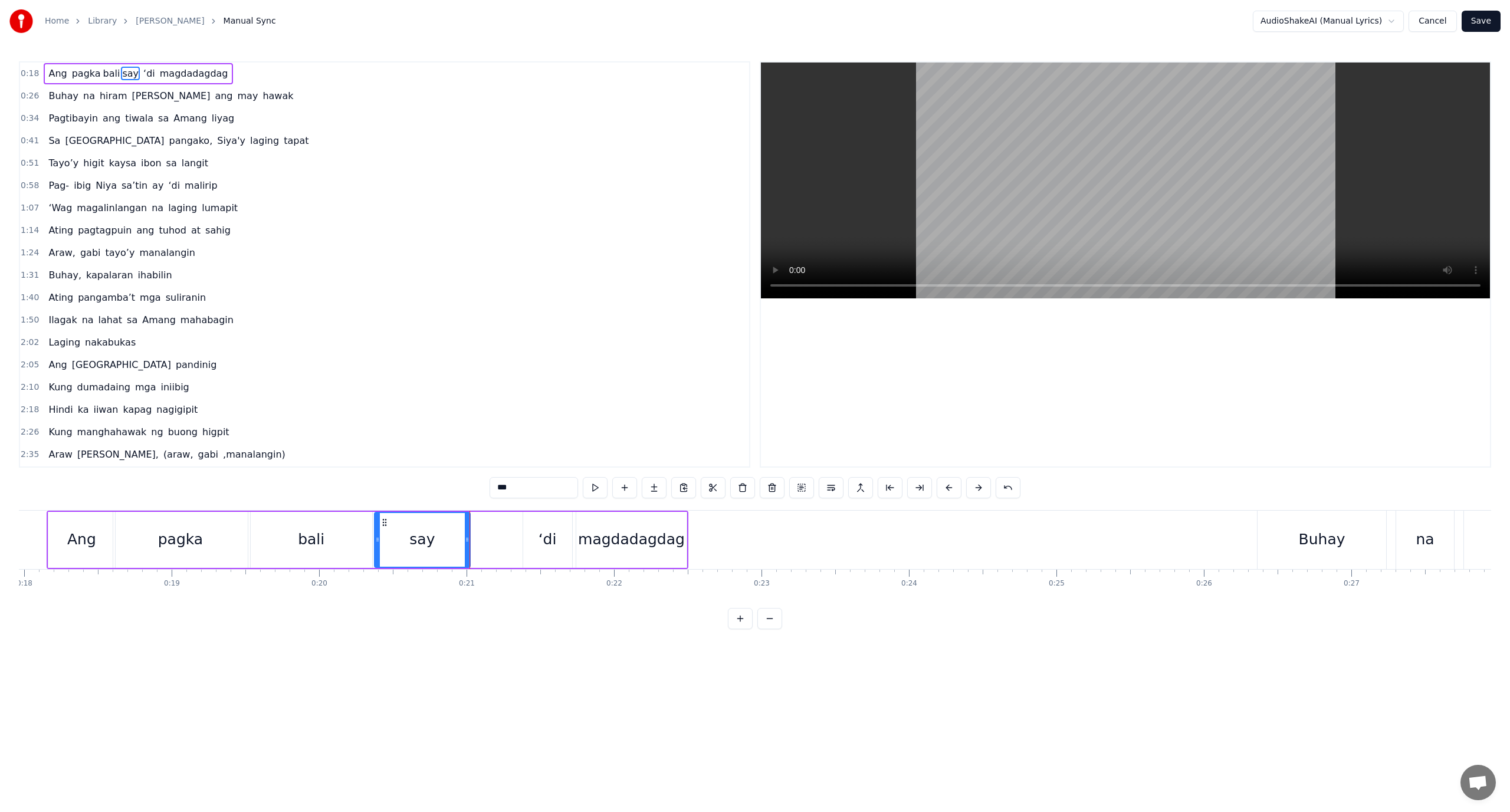
click at [518, 539] on div "Ang pagka bali say ‘di magdadagdag" at bounding box center [368, 540] width 642 height 59
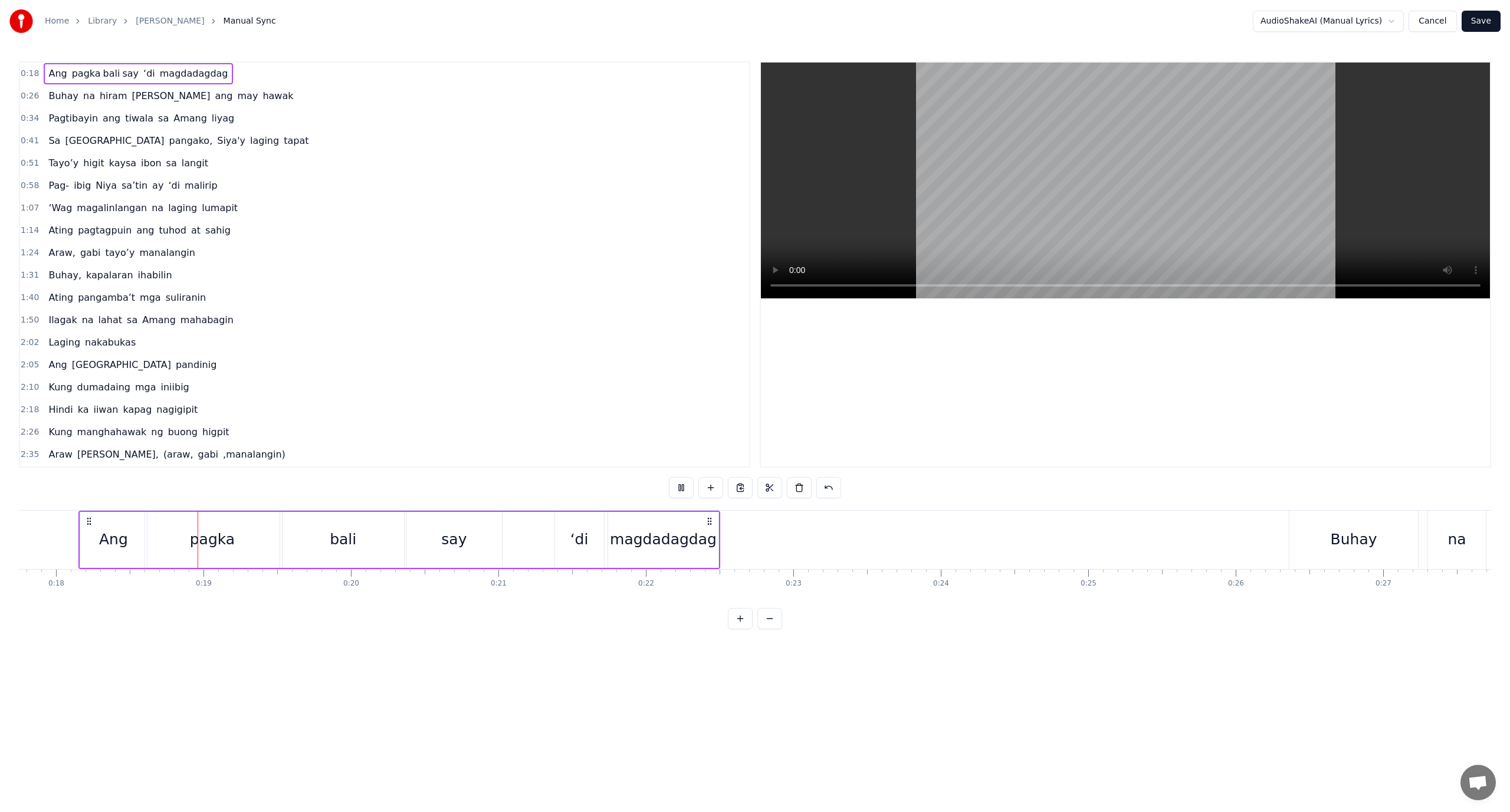
click at [652, 542] on div "magdadagdag" at bounding box center [663, 540] width 107 height 22
drag, startPoint x: 641, startPoint y: 521, endPoint x: 619, endPoint y: 529, distance: 23.4
click at [620, 529] on div "magdadagdag" at bounding box center [662, 540] width 108 height 54
click at [619, 529] on div at bounding box center [619, 540] width 1 height 59
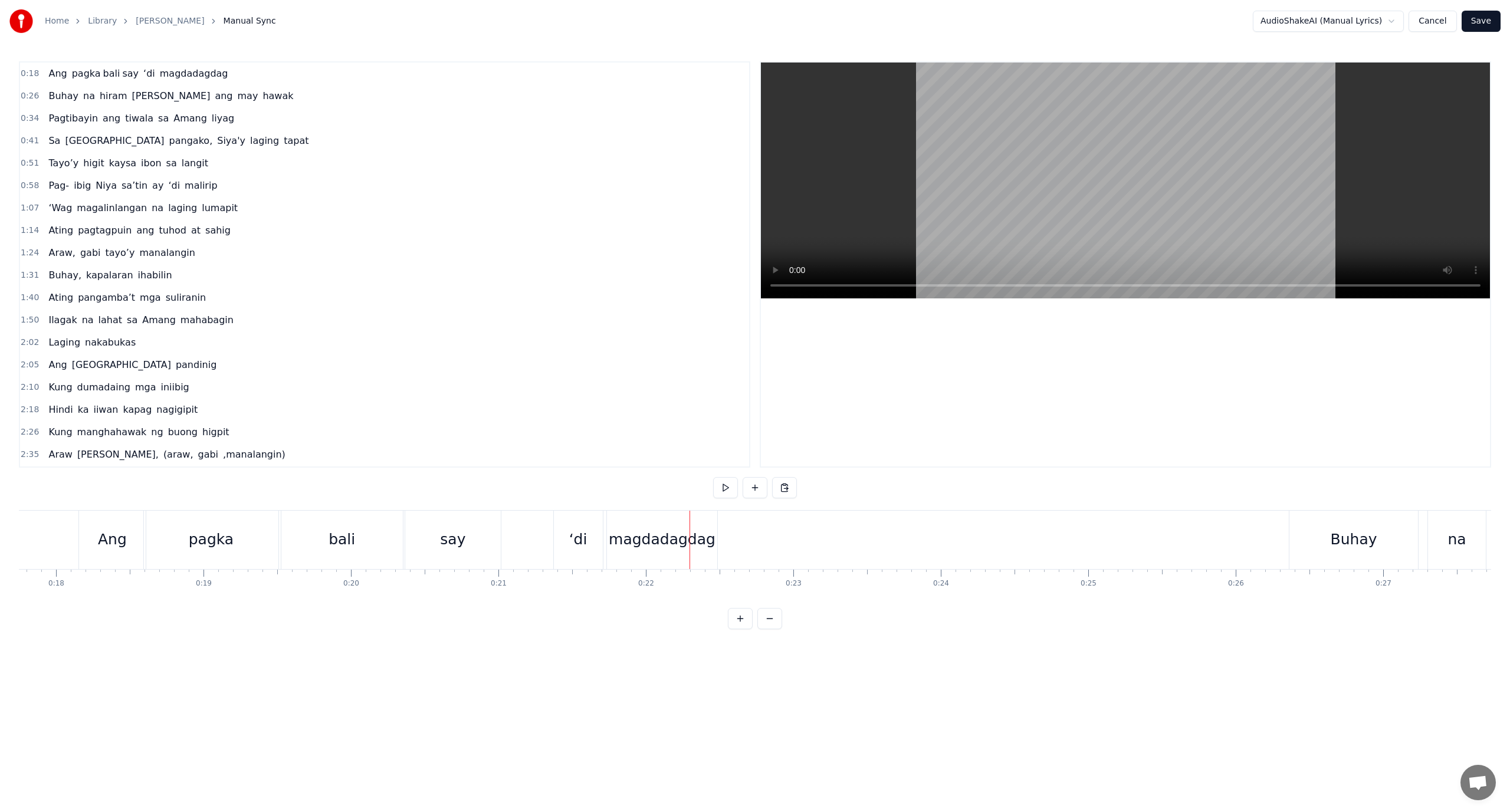
drag, startPoint x: 656, startPoint y: 537, endPoint x: 623, endPoint y: 537, distance: 33.0
click at [623, 537] on div "magdadagdag" at bounding box center [662, 540] width 107 height 22
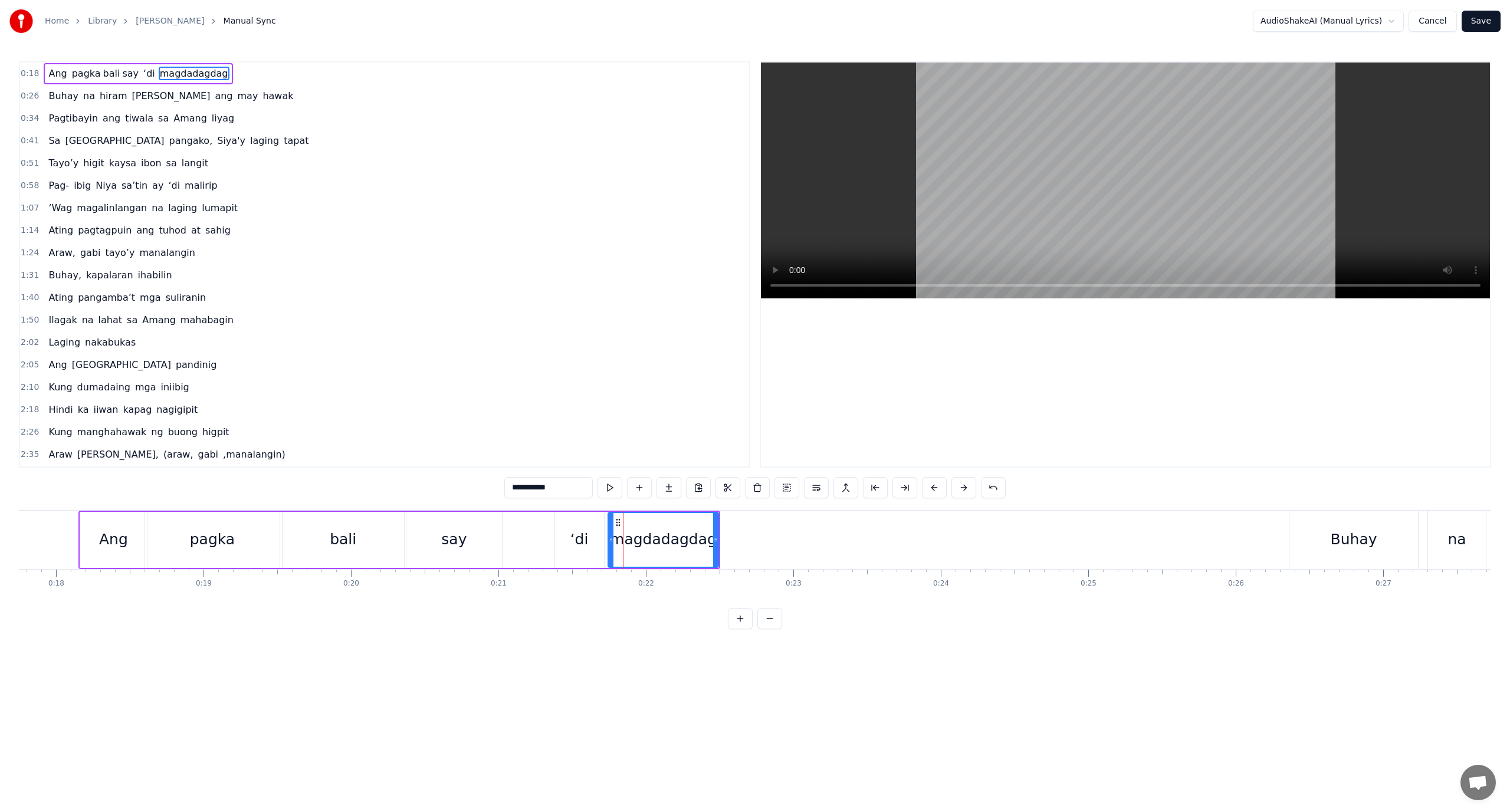
click at [616, 537] on div "magdadagdag" at bounding box center [663, 540] width 107 height 22
drag, startPoint x: 572, startPoint y: 490, endPoint x: 527, endPoint y: 492, distance: 45.0
click at [527, 492] on input "**********" at bounding box center [548, 488] width 88 height 21
type input "***"
click at [664, 488] on button at bounding box center [669, 488] width 25 height 21
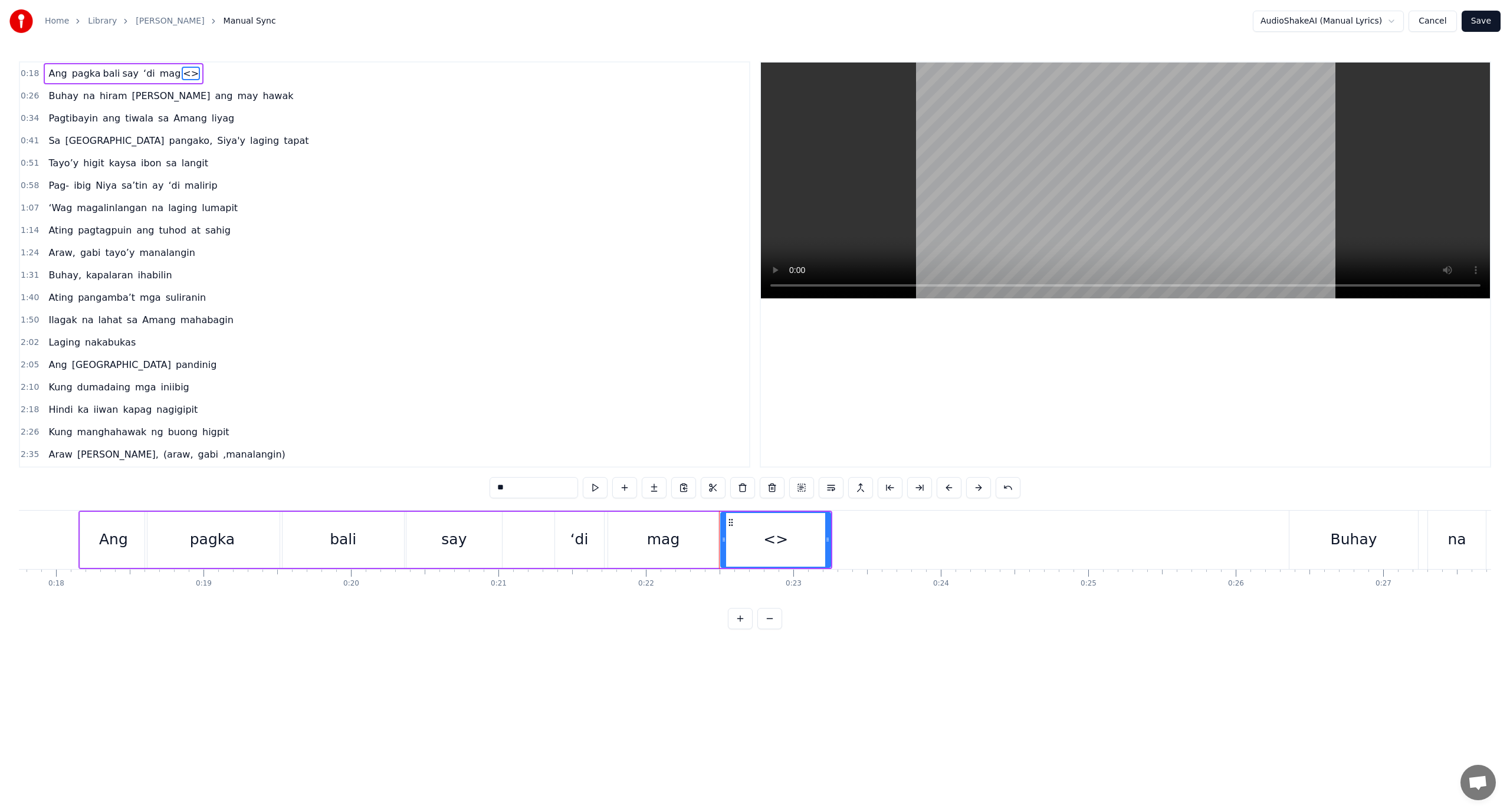
drag, startPoint x: 500, startPoint y: 491, endPoint x: 425, endPoint y: 491, distance: 75.0
click at [425, 491] on div "0:18 Ang pagka bali say ‘di mag <> 0:26 Buhay na hiram Siya ang may hawak 0:34 …" at bounding box center [755, 346] width 1472 height 568
paste input "******"
drag, startPoint x: 876, startPoint y: 621, endPoint x: 843, endPoint y: 610, distance: 34.8
click at [875, 620] on div "0:18 Ang pagka bali say ‘di mag dadagdag 0:26 Buhay na hiram Siya ang may hawak…" at bounding box center [755, 346] width 1472 height 568
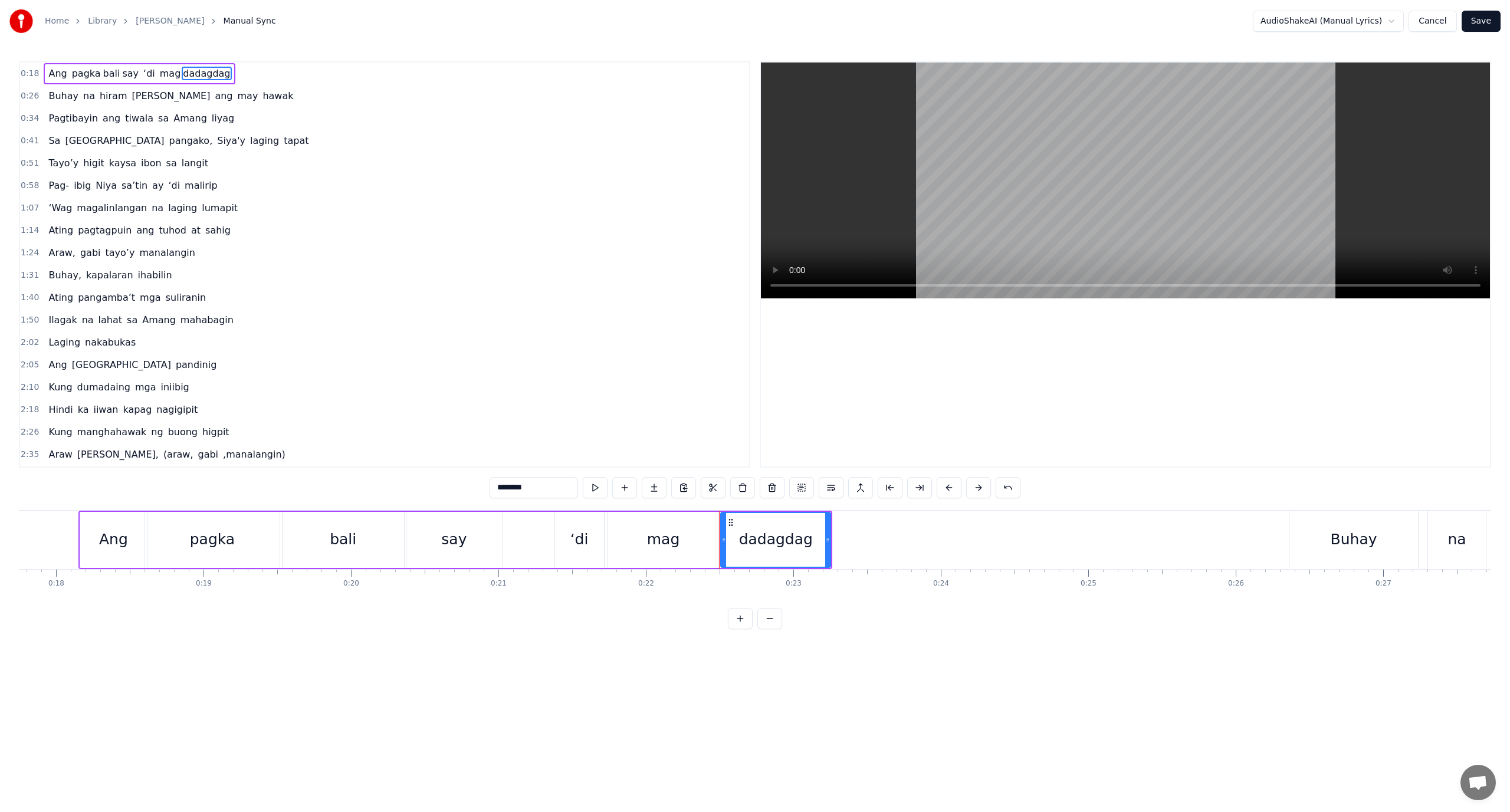
click at [569, 533] on div "‘di" at bounding box center [579, 540] width 49 height 56
click at [636, 544] on div "mag" at bounding box center [662, 540] width 110 height 56
click at [771, 538] on div "dadagdag" at bounding box center [776, 540] width 74 height 22
type input "********"
click at [760, 538] on div "dadagdag" at bounding box center [776, 540] width 74 height 22
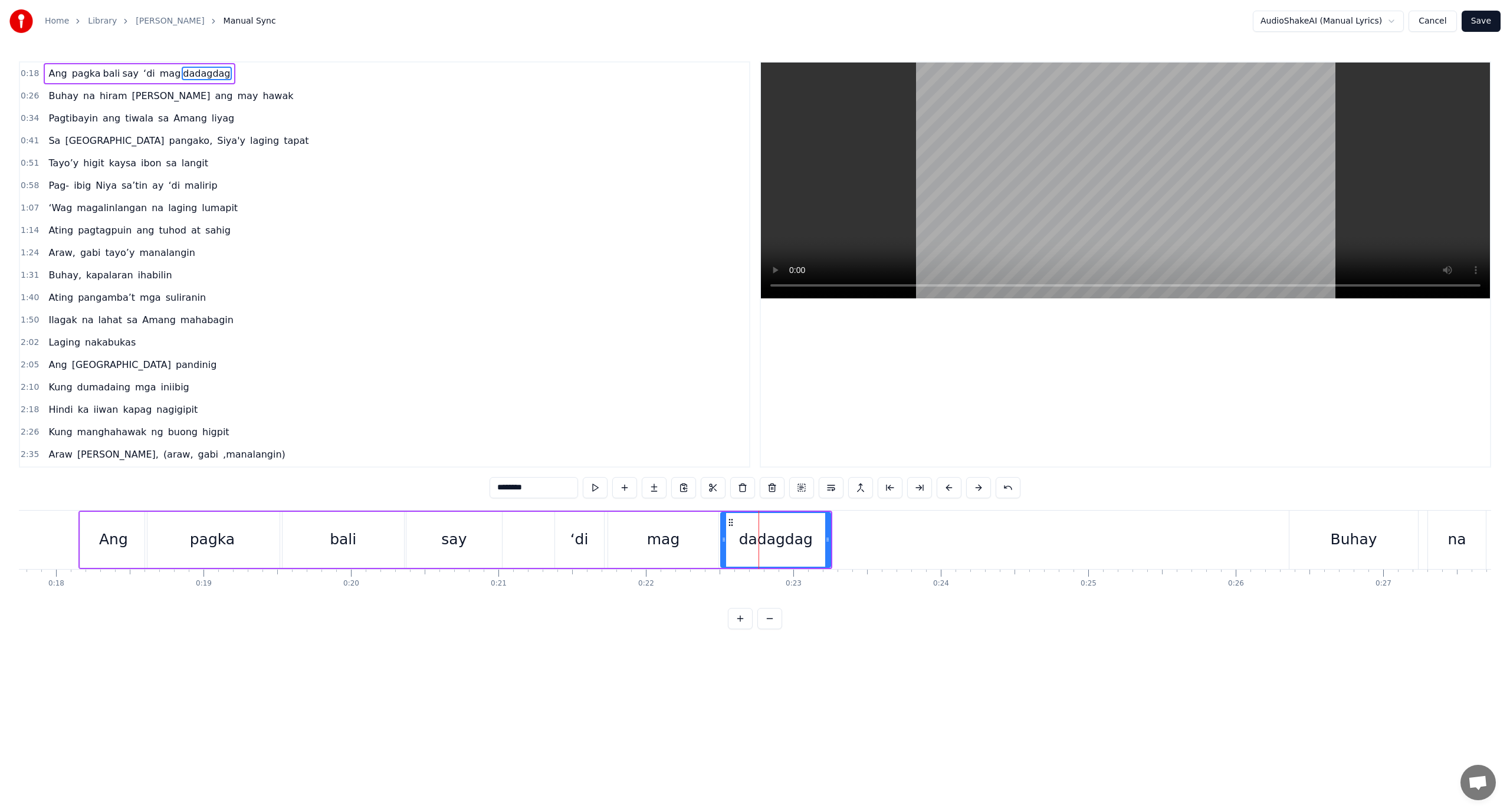
drag, startPoint x: 738, startPoint y: 538, endPoint x: 727, endPoint y: 539, distance: 11.0
click at [727, 539] on div "dadagdag" at bounding box center [775, 540] width 108 height 54
click at [751, 536] on div "dadagdag" at bounding box center [776, 540] width 74 height 22
drag, startPoint x: 748, startPoint y: 536, endPoint x: 738, endPoint y: 536, distance: 10.0
click at [738, 536] on div "dadagdag" at bounding box center [775, 540] width 108 height 54
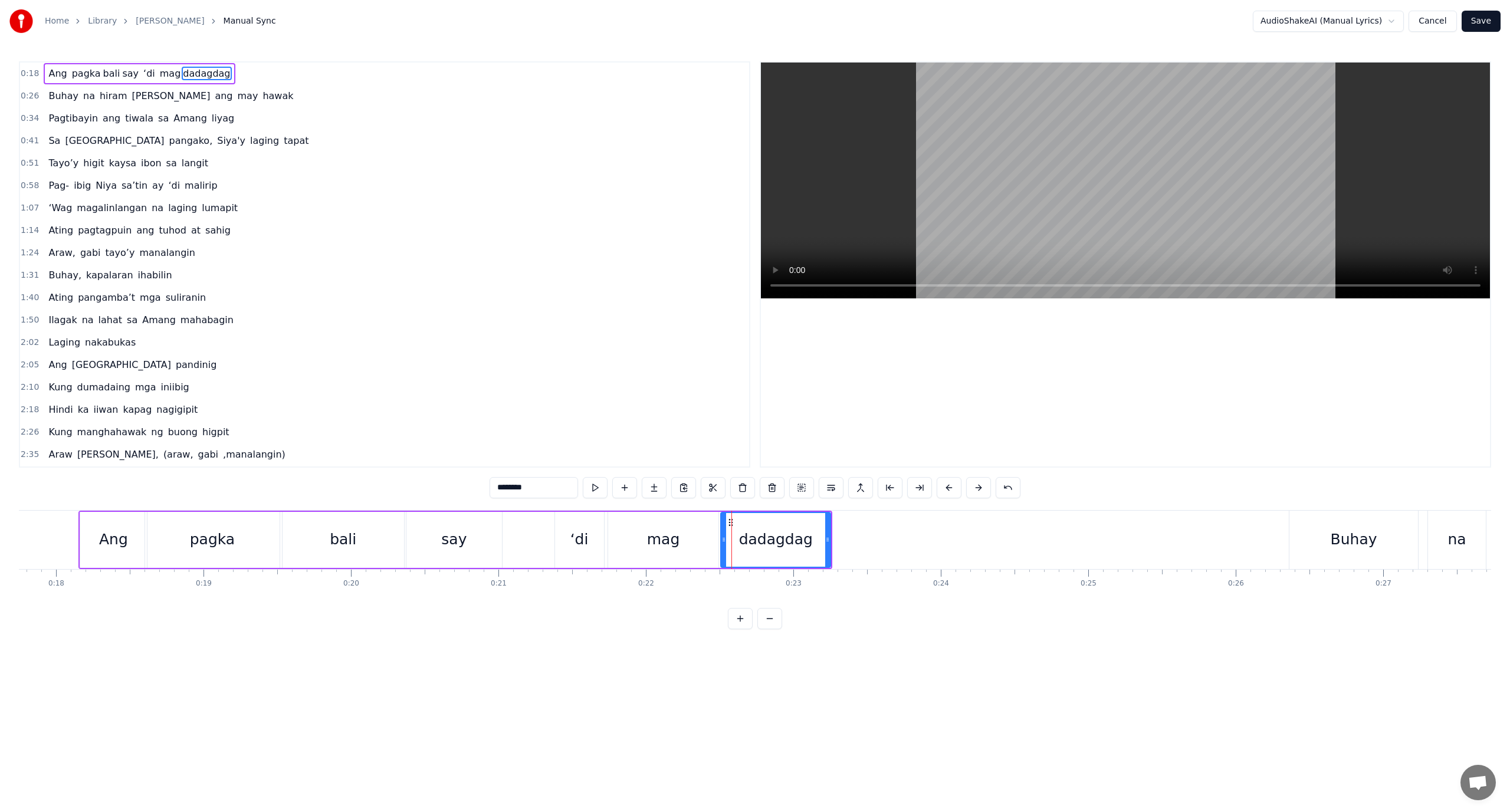
click at [746, 627] on button at bounding box center [740, 618] width 25 height 21
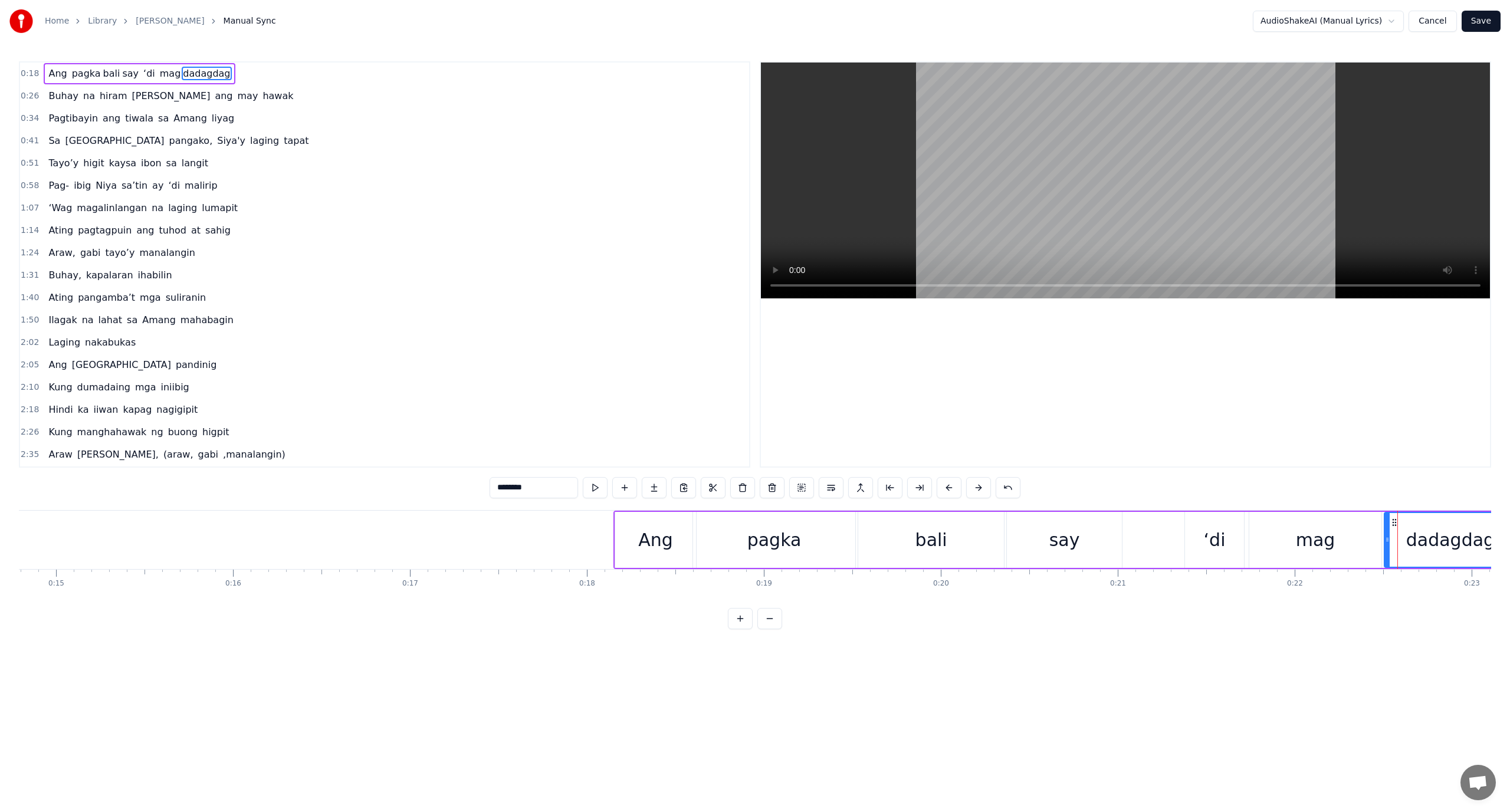
click at [745, 627] on button at bounding box center [740, 618] width 25 height 21
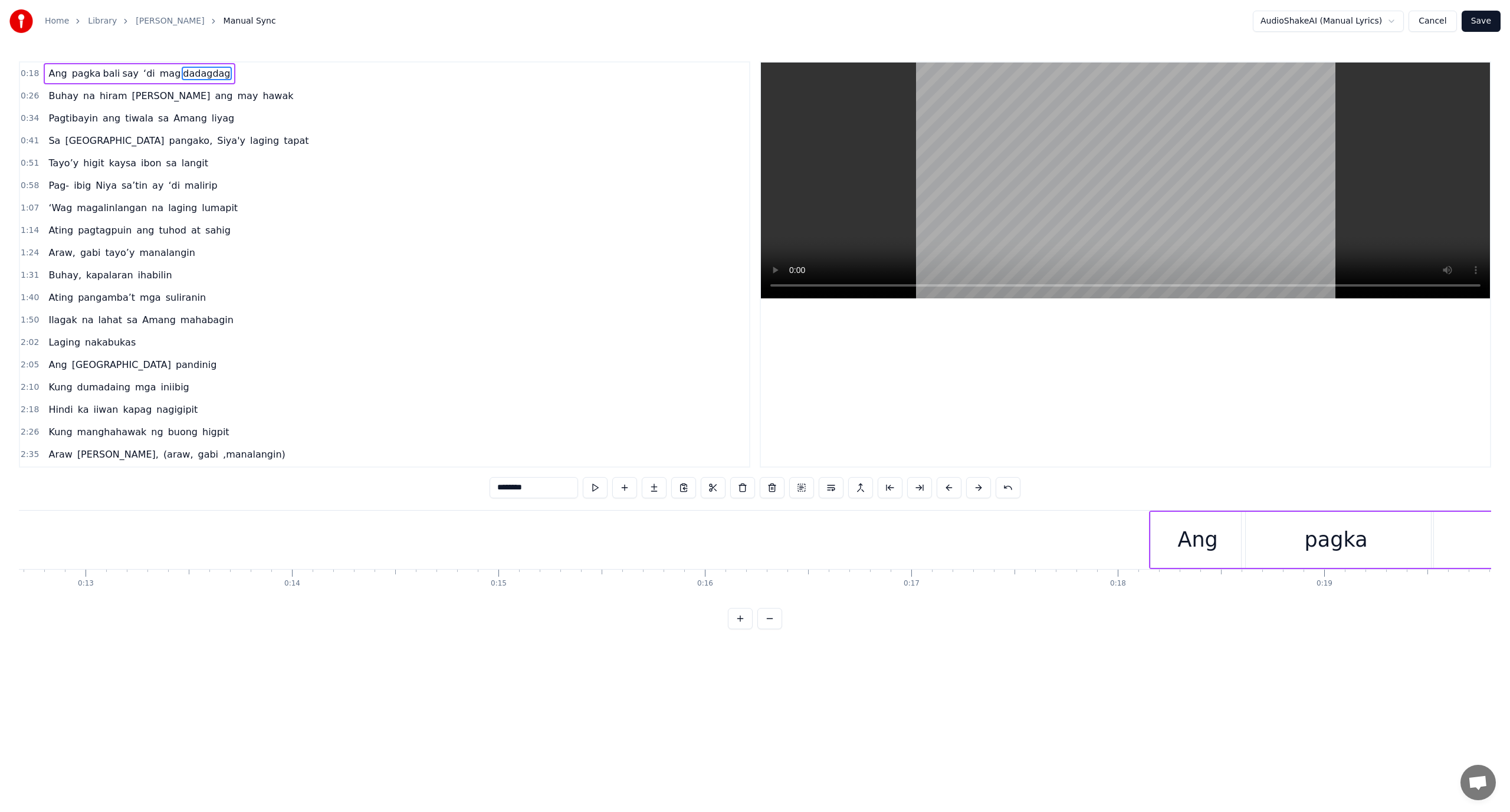
click at [745, 627] on button at bounding box center [740, 618] width 25 height 21
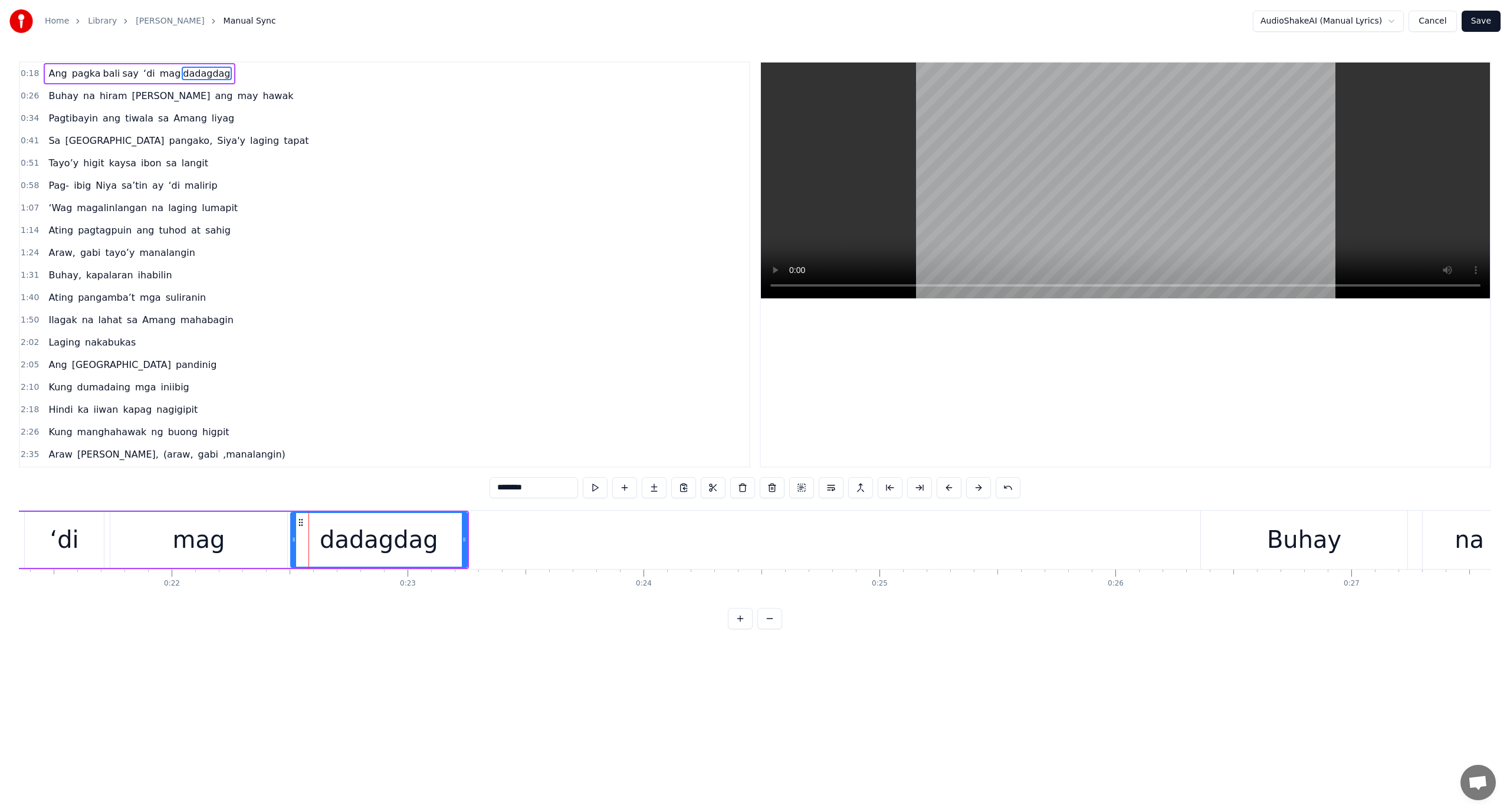
scroll to position [0, 5269]
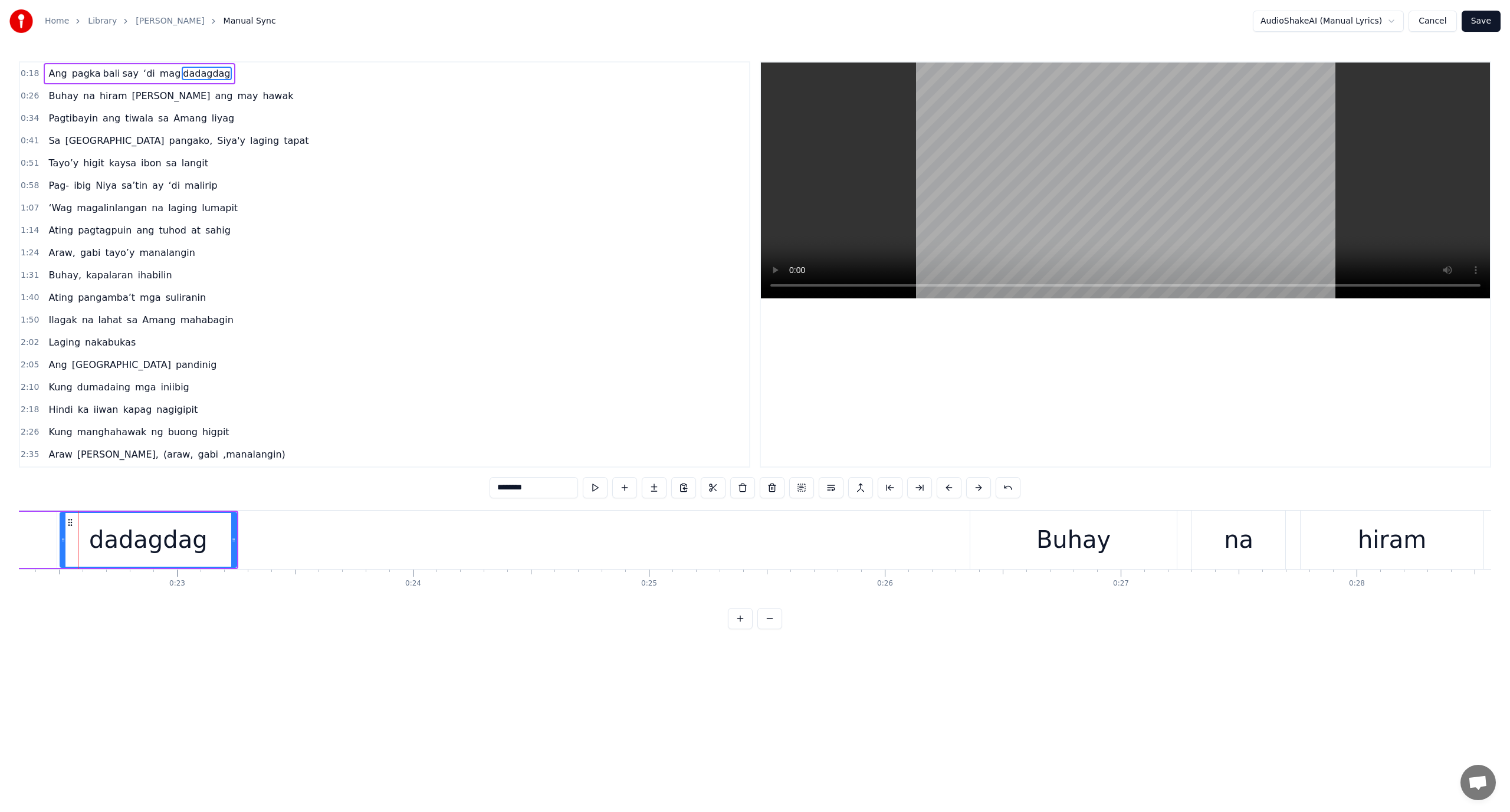
click at [728, 608] on button at bounding box center [740, 618] width 25 height 21
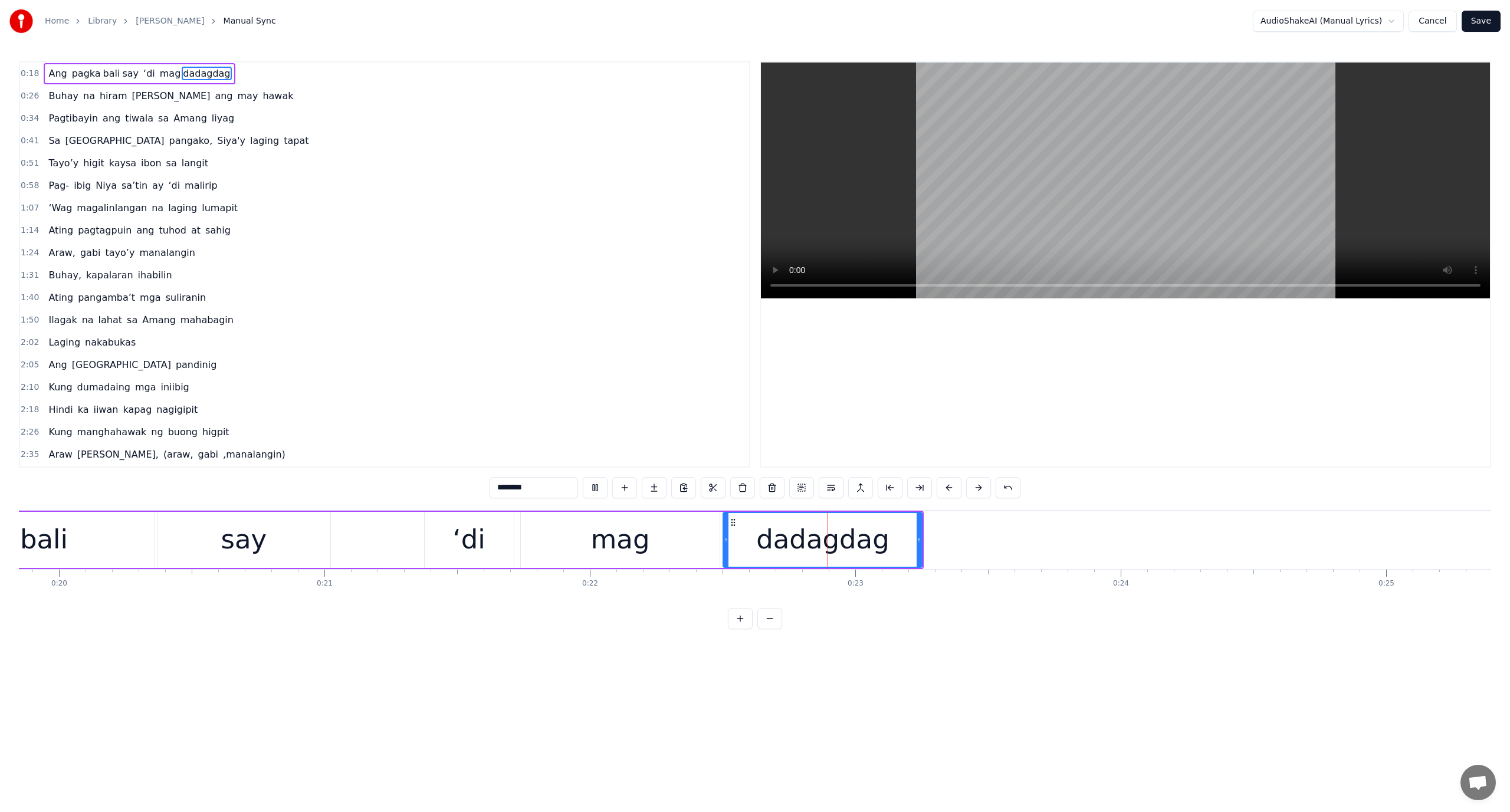
click at [728, 608] on button at bounding box center [740, 618] width 25 height 21
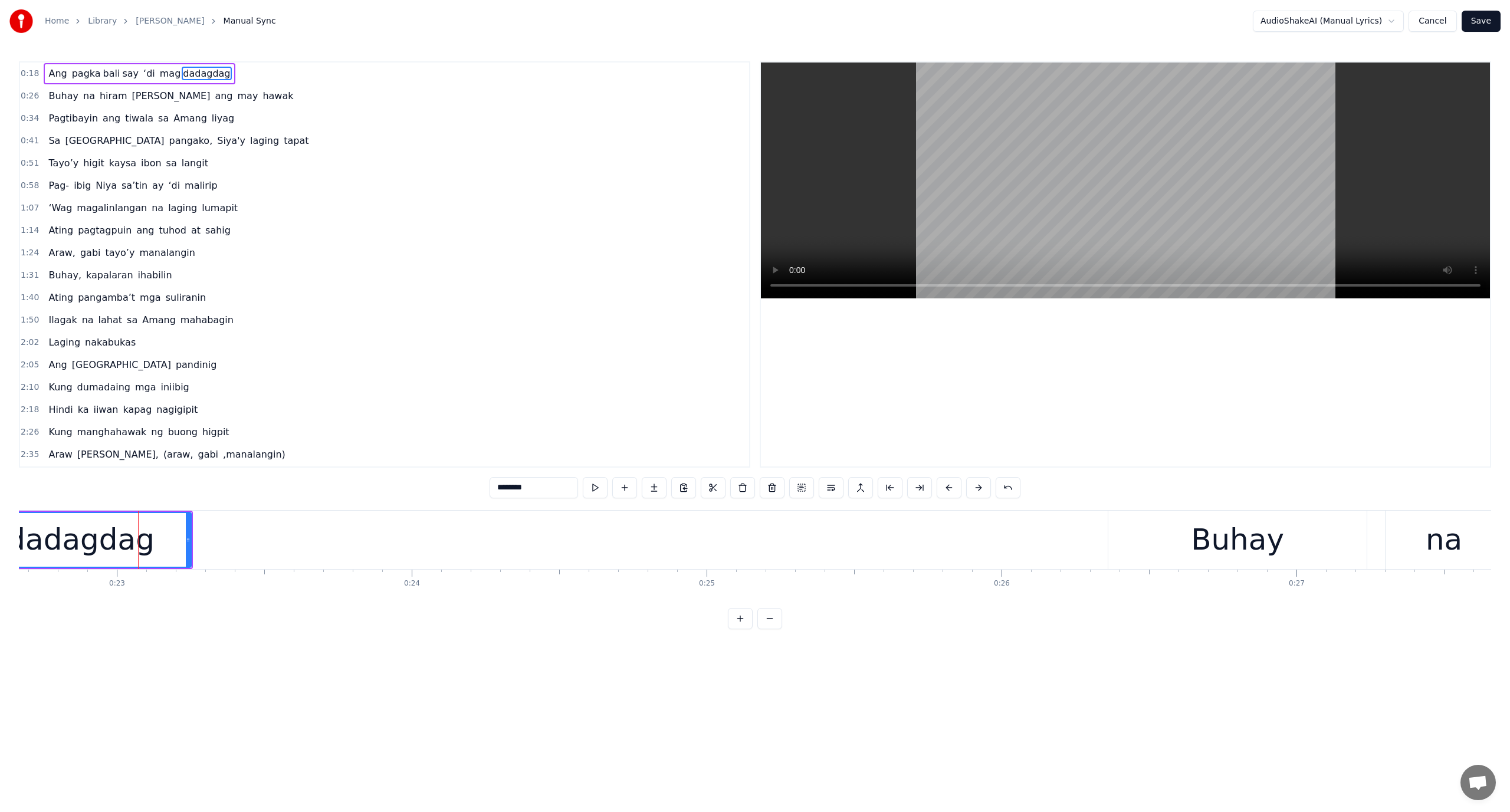
scroll to position [0, 6746]
click at [775, 621] on button at bounding box center [770, 618] width 25 height 21
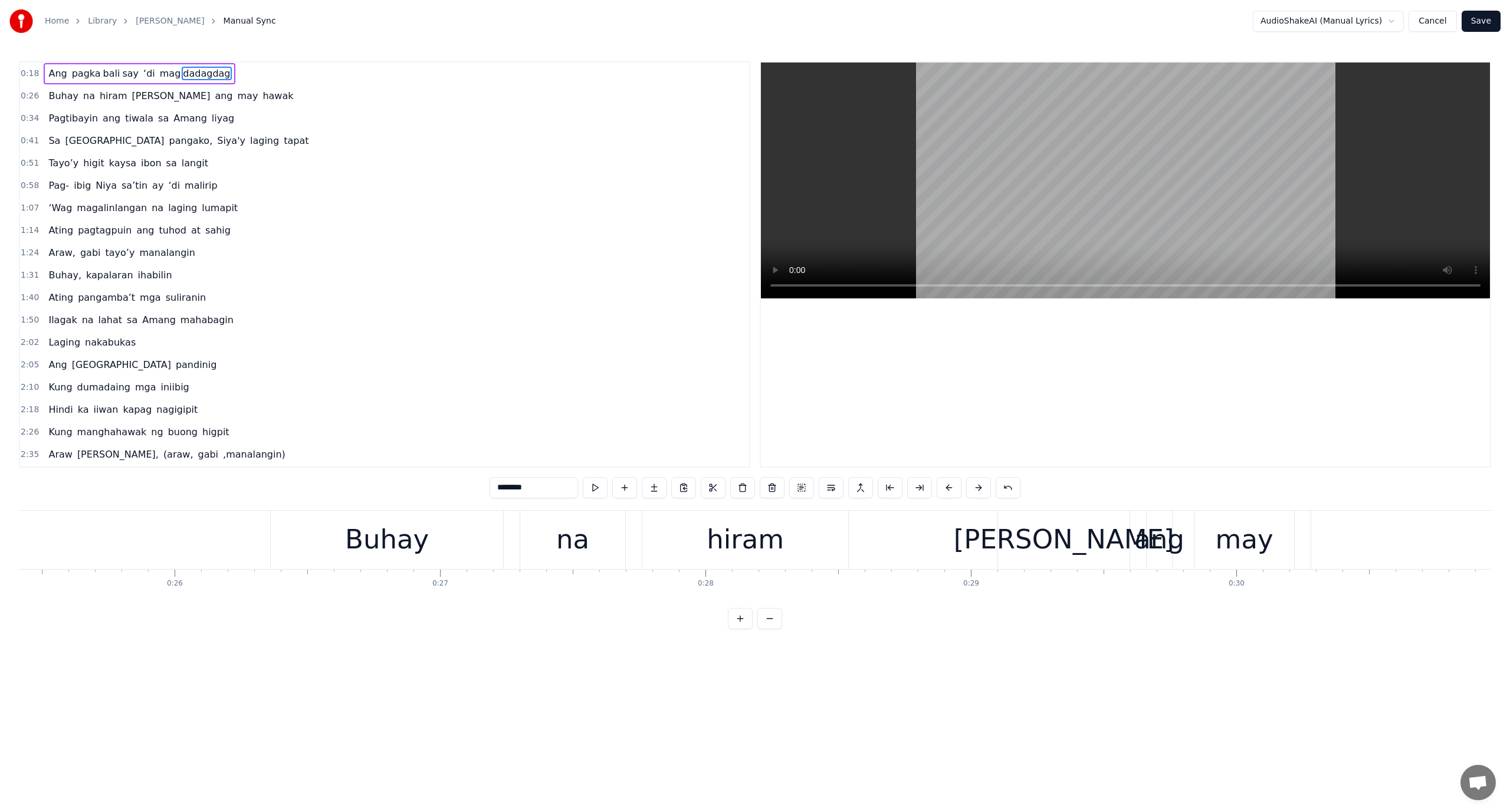
click at [775, 621] on button at bounding box center [770, 618] width 25 height 21
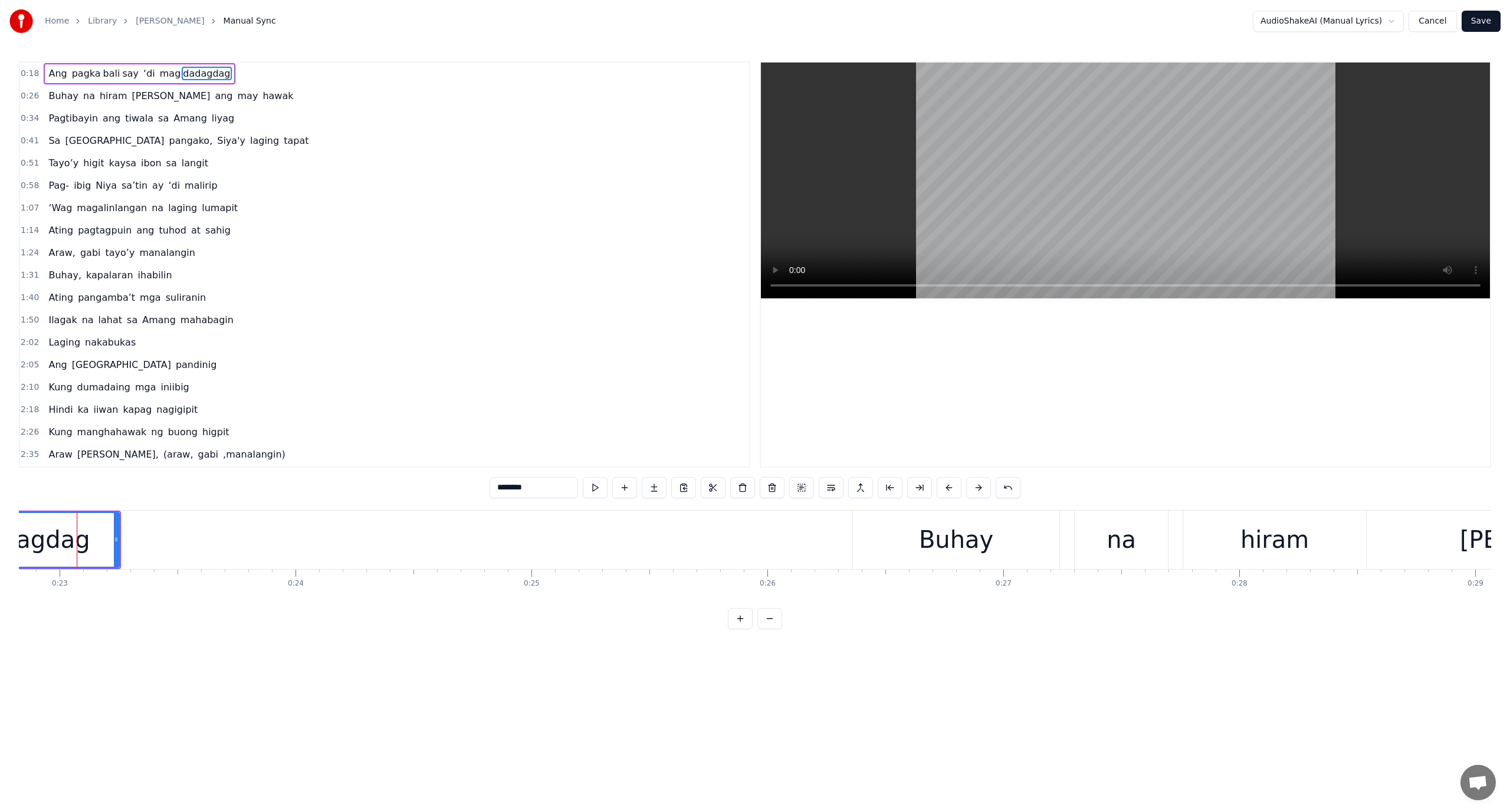
scroll to position [0, 5385]
click at [774, 606] on div "0:18 Ang pagka bali say ‘di mag dadagdag 0:26 Buhay na hiram Siya ang may hawak…" at bounding box center [755, 346] width 1472 height 568
click at [774, 629] on button at bounding box center [770, 618] width 25 height 21
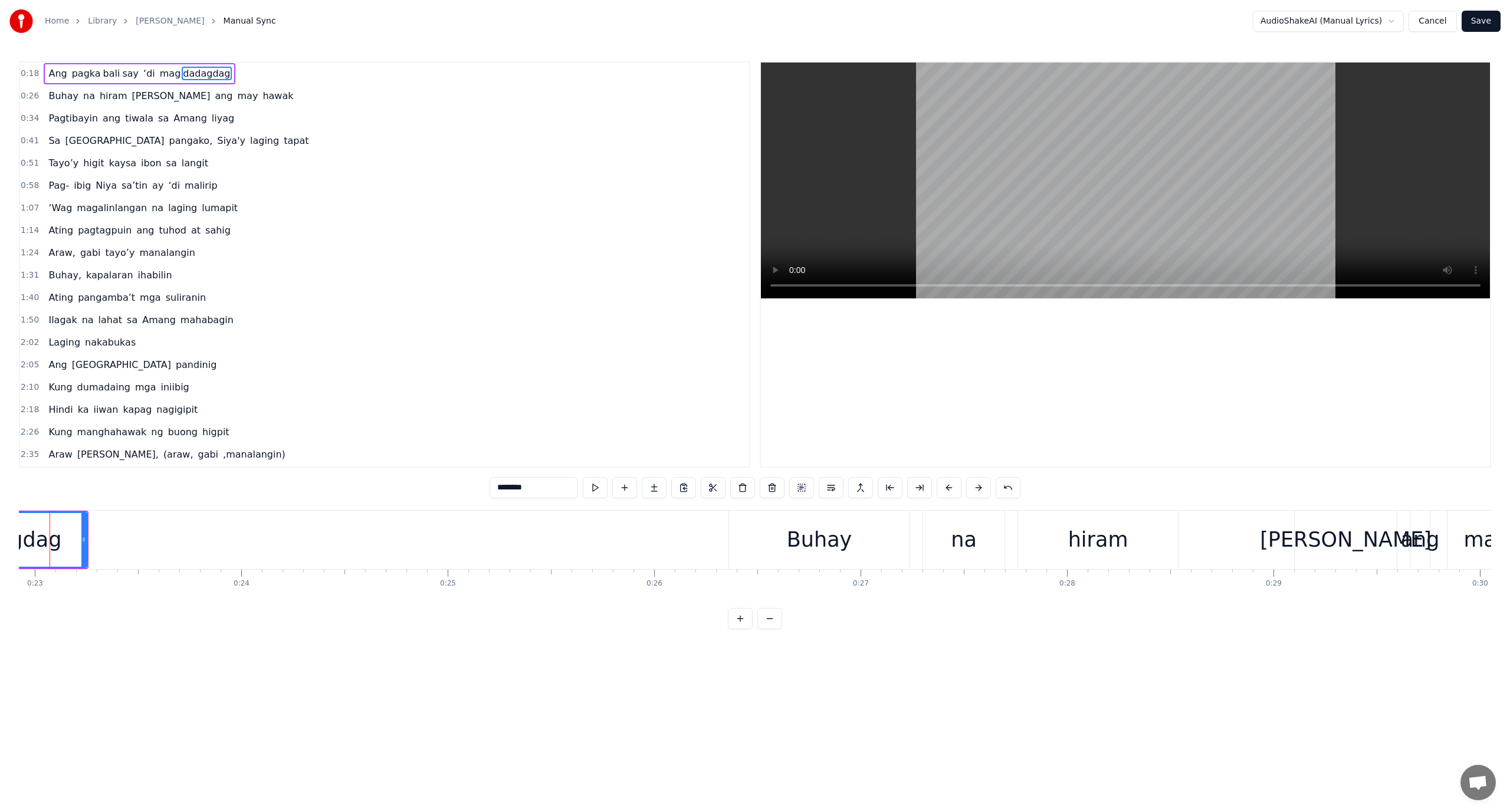
scroll to position [0, 4705]
click at [778, 629] on button at bounding box center [770, 618] width 25 height 21
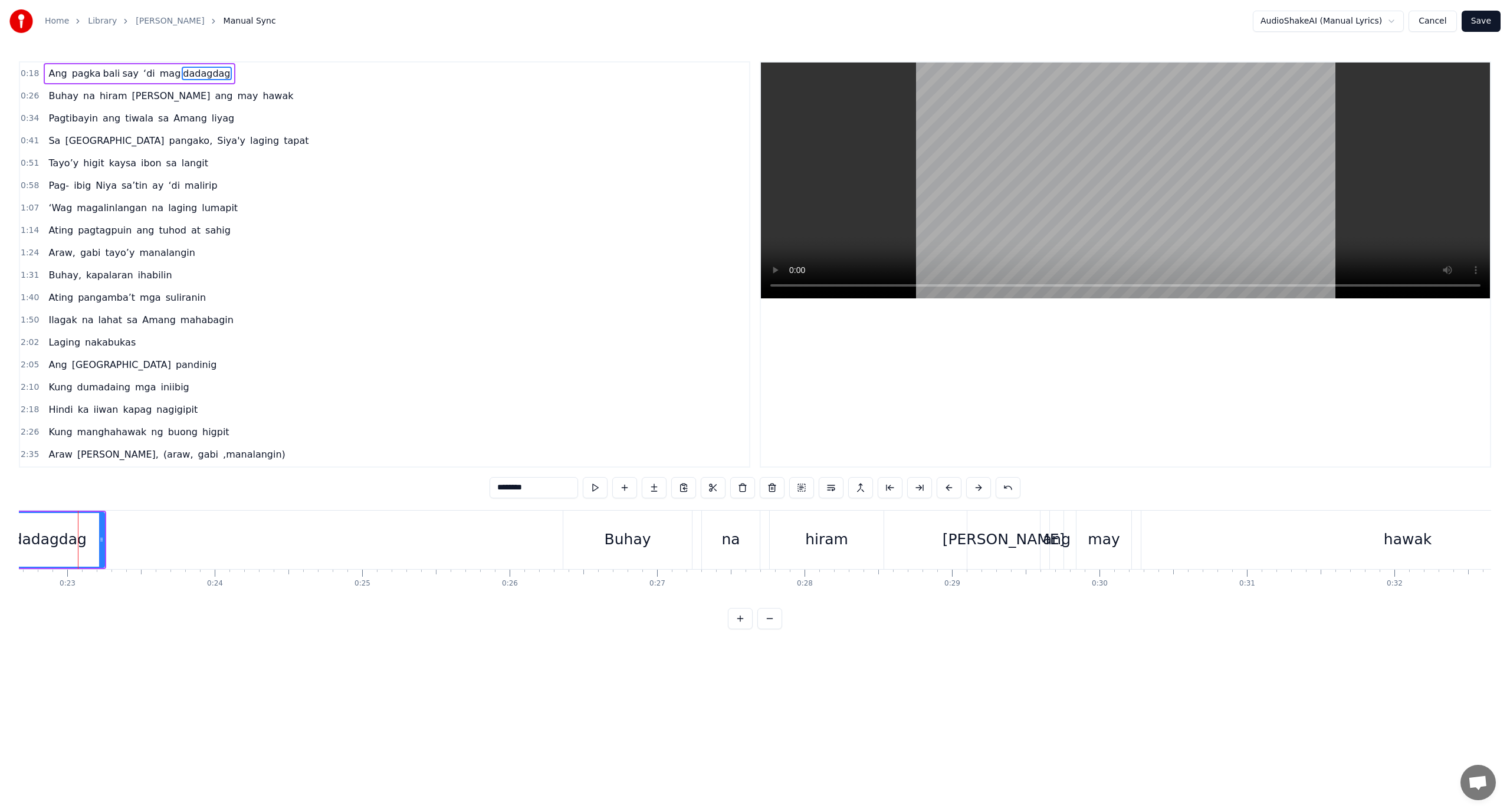
click at [774, 629] on button at bounding box center [770, 618] width 25 height 21
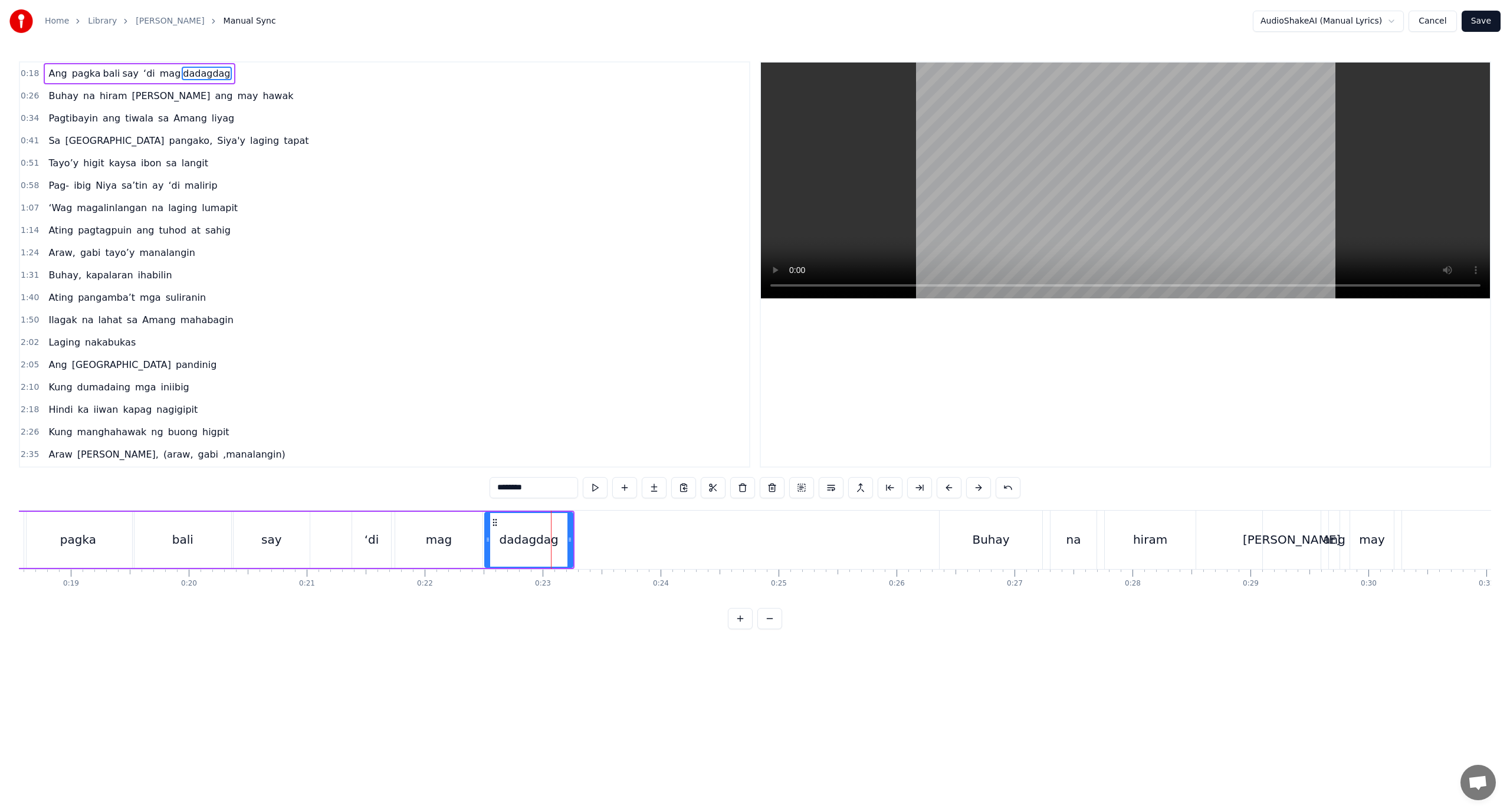
scroll to position [0, 2163]
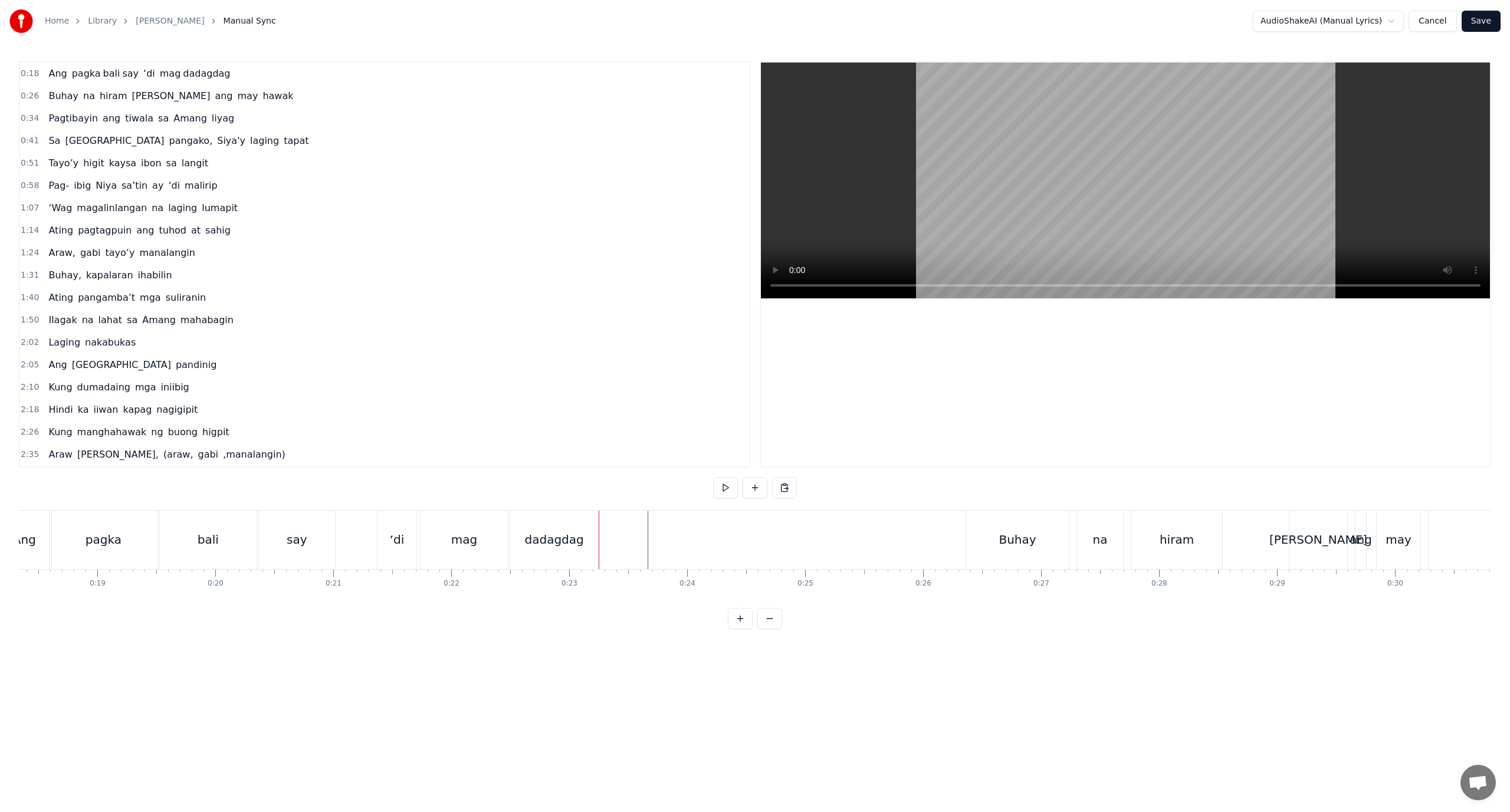
click at [367, 515] on div "Ang pagka bali say ‘di mag dadagdag" at bounding box center [299, 540] width 604 height 59
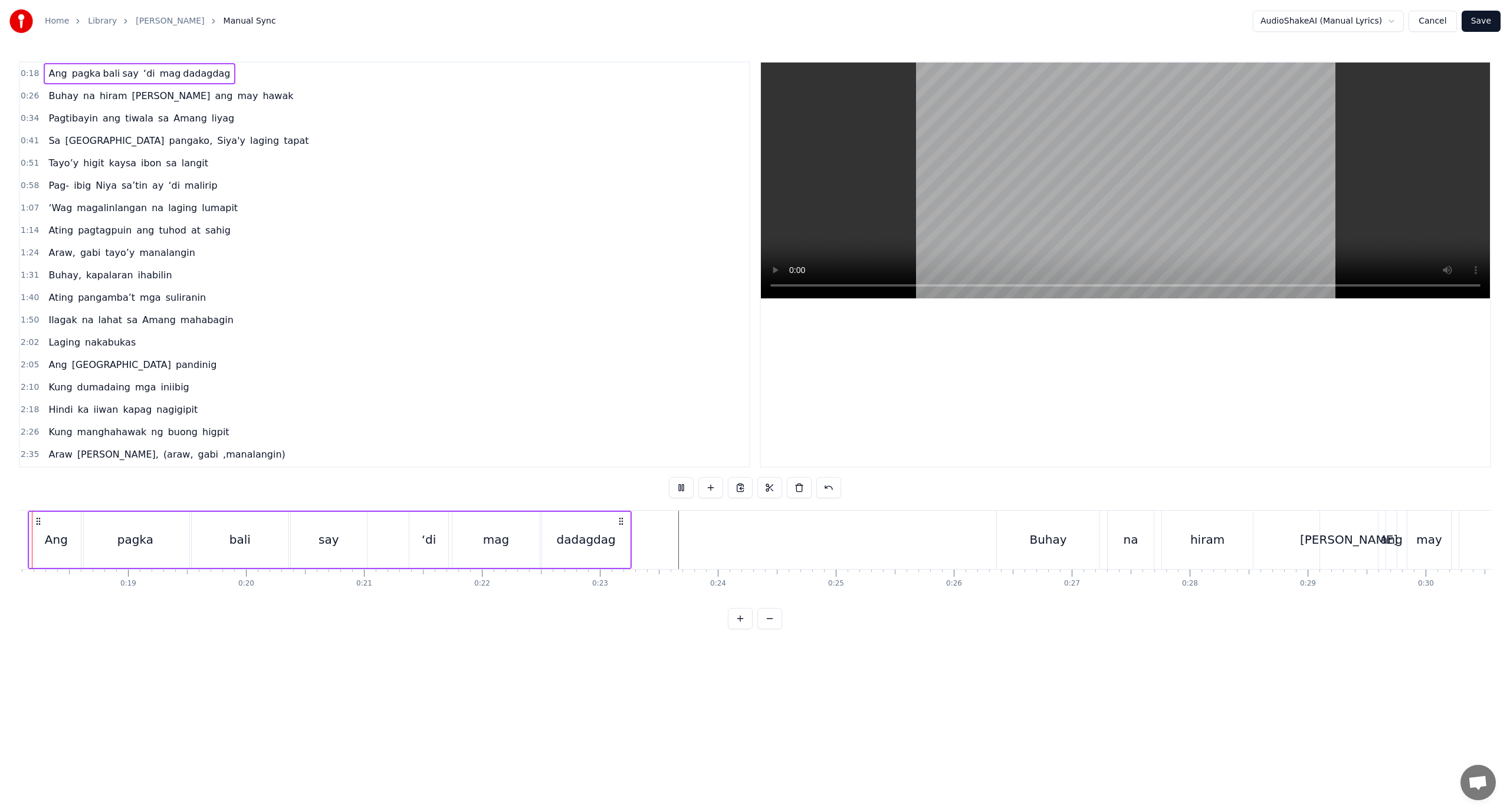
scroll to position [0, 2082]
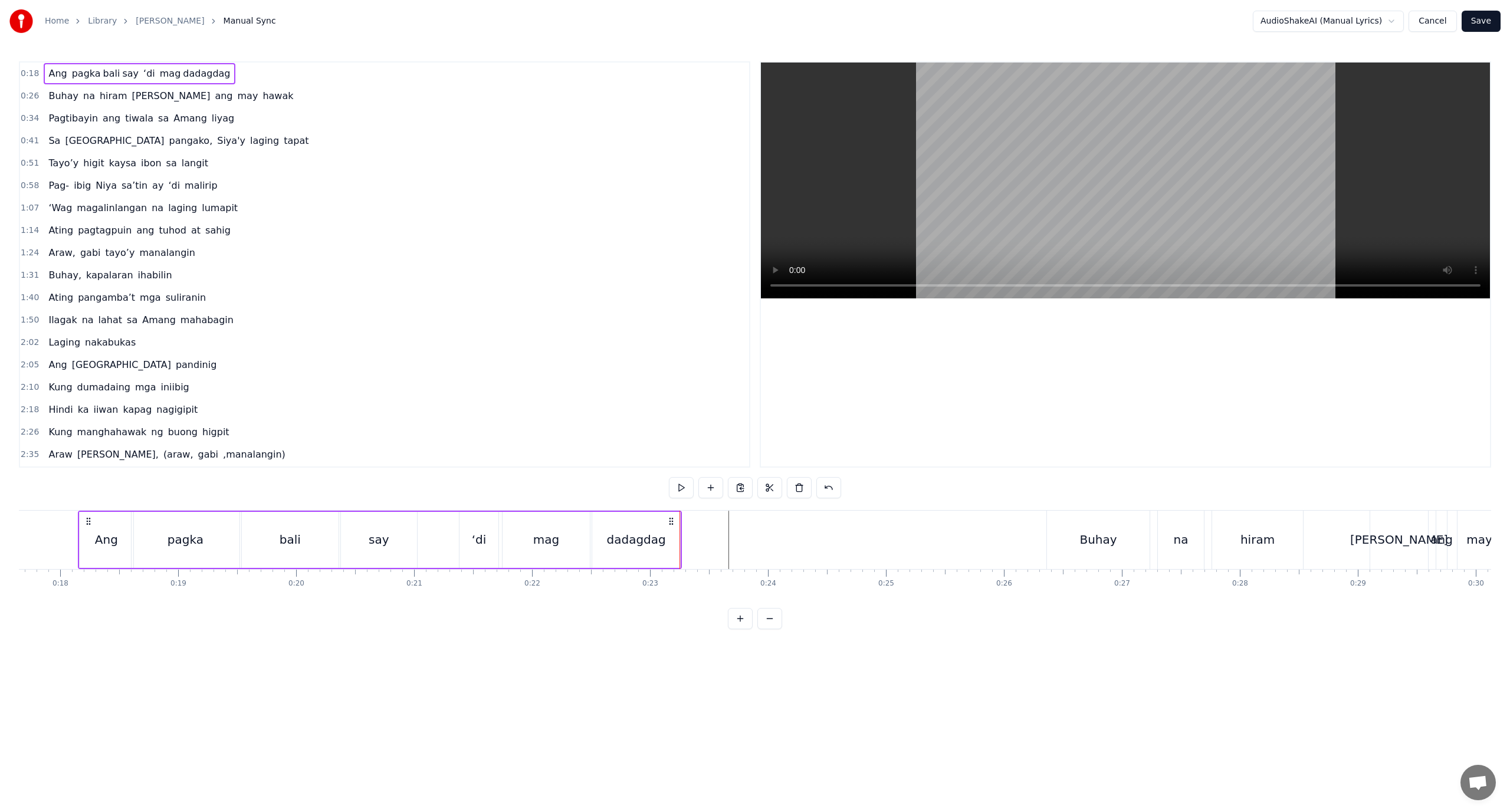
click at [643, 543] on div "dadagdag" at bounding box center [636, 540] width 59 height 18
drag, startPoint x: 678, startPoint y: 543, endPoint x: 660, endPoint y: 552, distance: 20.1
click at [660, 552] on div at bounding box center [659, 540] width 5 height 54
click at [632, 537] on div "dadagdag" at bounding box center [627, 540] width 59 height 18
drag, startPoint x: 546, startPoint y: 485, endPoint x: 508, endPoint y: 494, distance: 39.1
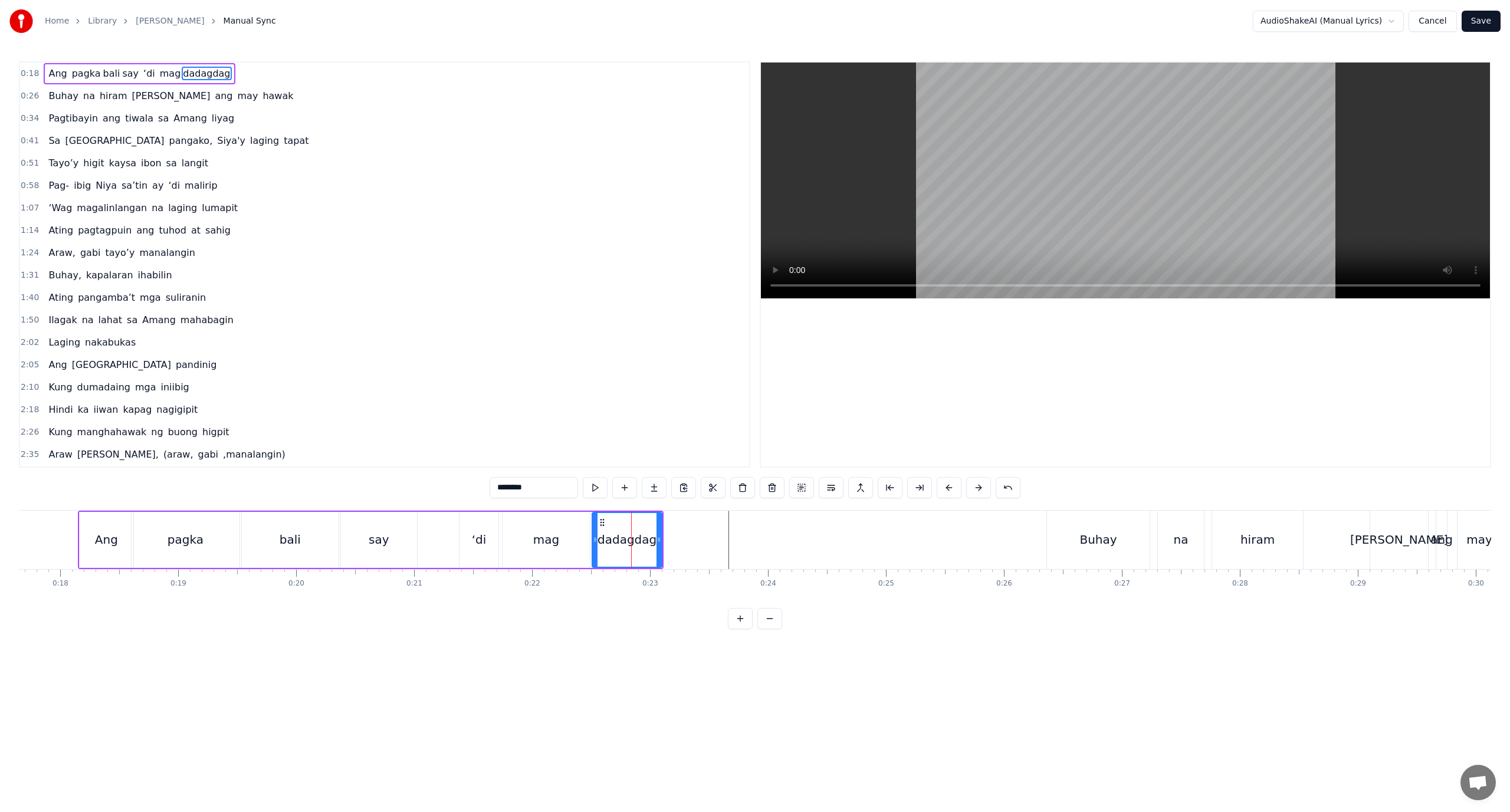
click at [508, 494] on input "********" at bounding box center [533, 488] width 88 height 21
type input "**"
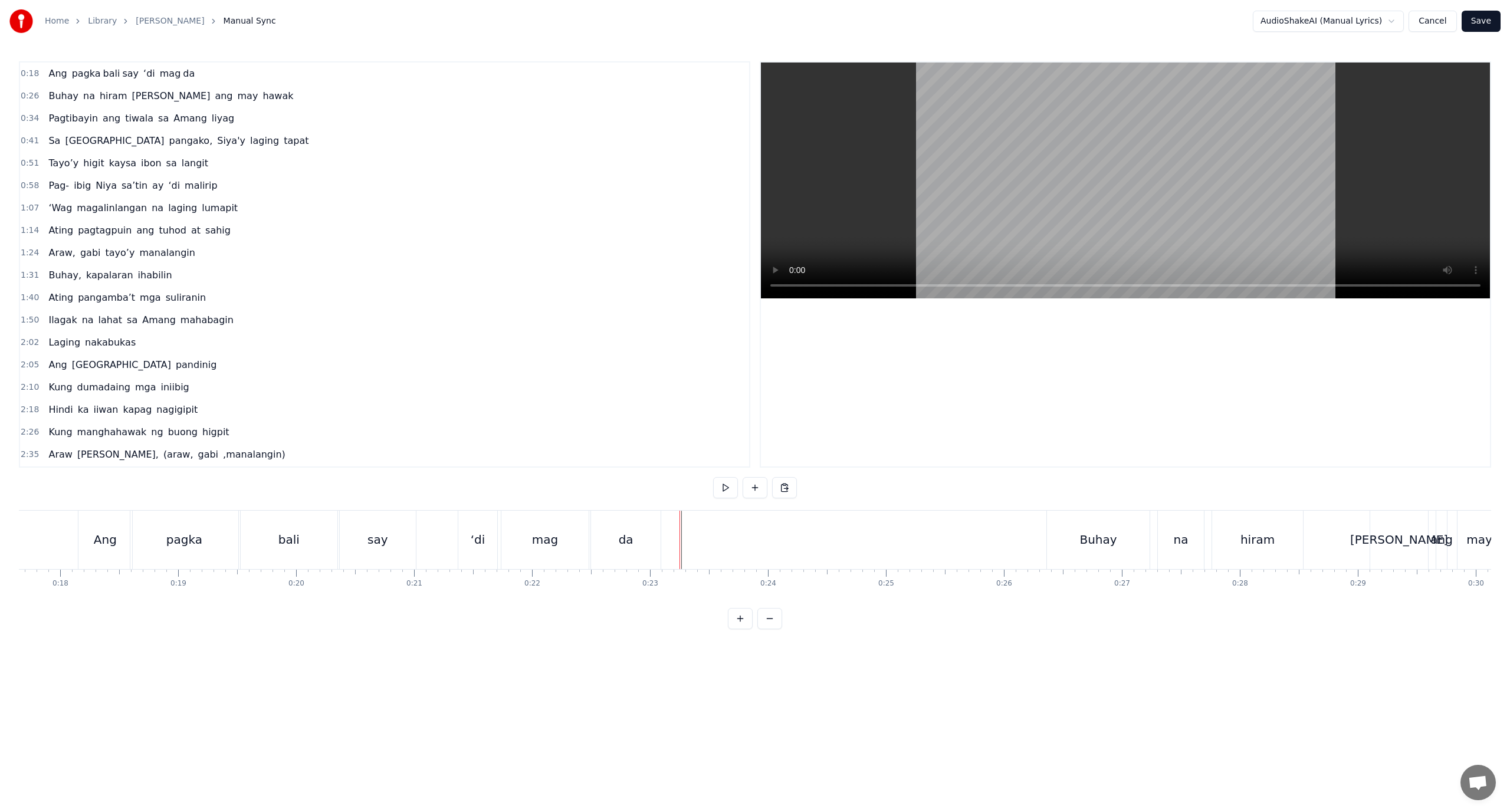
click at [632, 530] on div "da" at bounding box center [626, 540] width 70 height 59
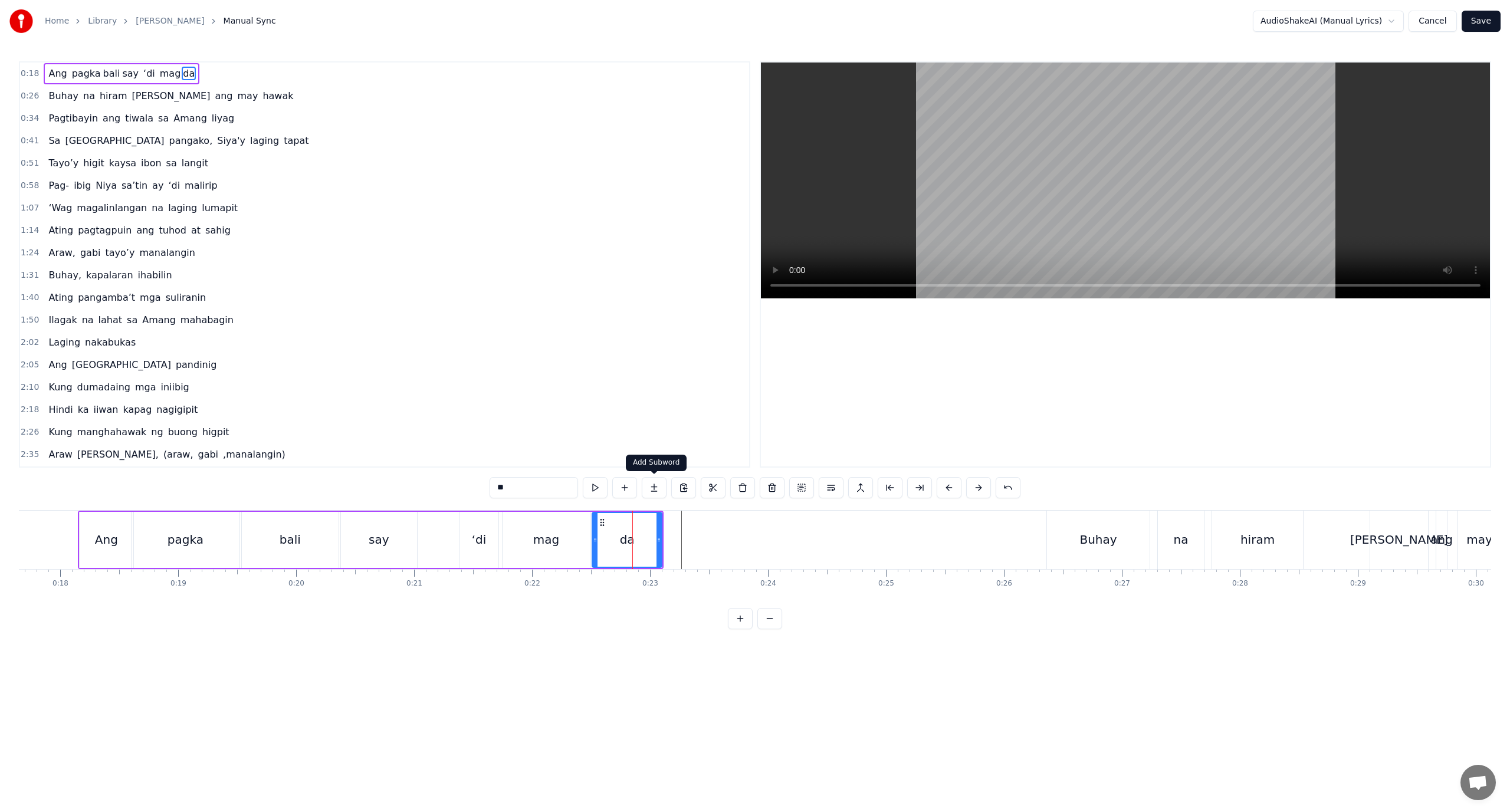
click at [655, 485] on button at bounding box center [654, 488] width 25 height 21
click at [535, 488] on input "**" at bounding box center [533, 488] width 88 height 21
drag, startPoint x: 535, startPoint y: 488, endPoint x: 447, endPoint y: 494, distance: 88.2
click at [449, 494] on div "0:18 Ang pagka bali say ‘di mag da <> 0:26 Buhay na hiram Siya ang may hawak 0:…" at bounding box center [755, 346] width 1472 height 568
paste input "****"
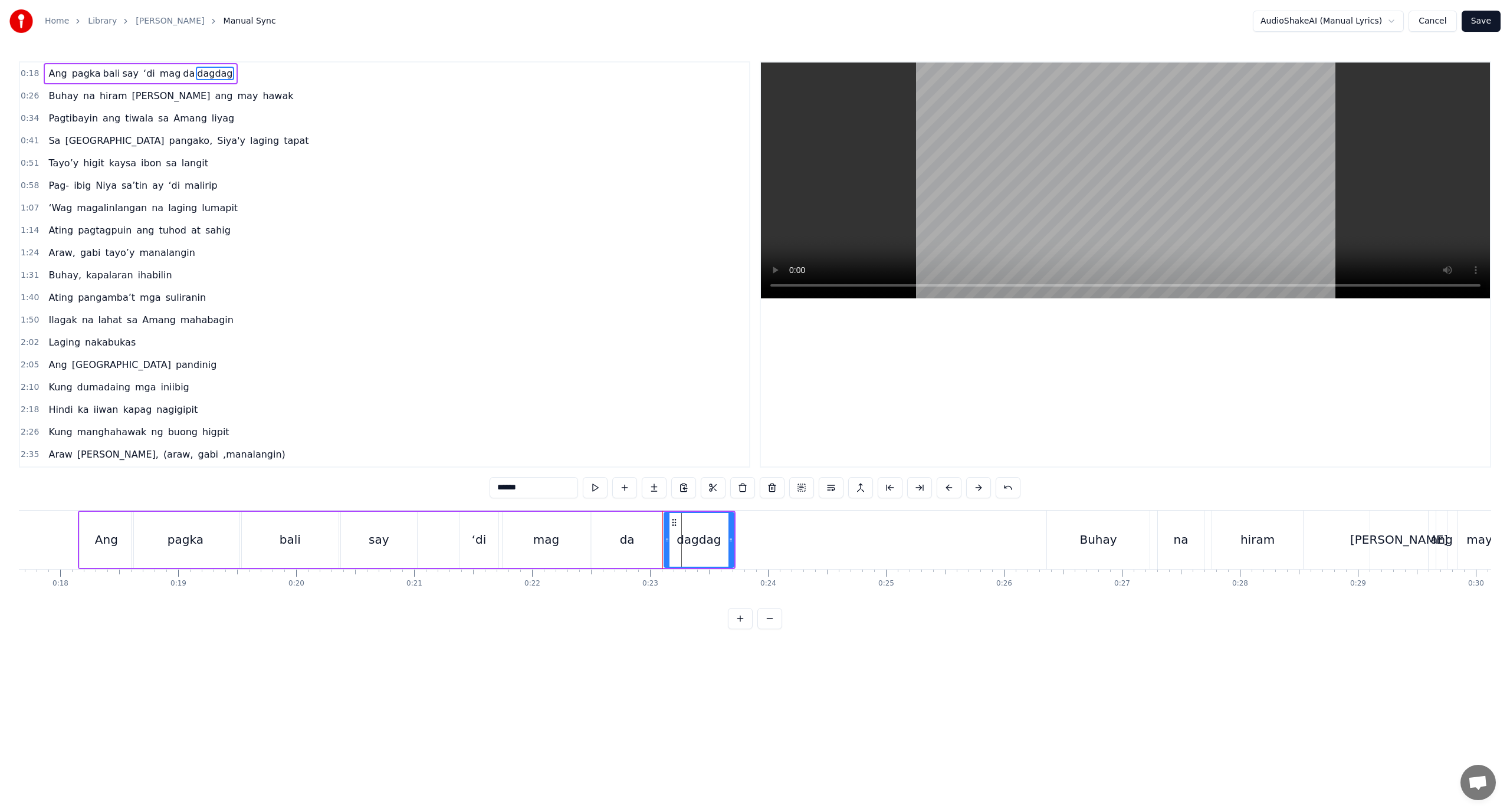
type input "******"
drag, startPoint x: 603, startPoint y: 656, endPoint x: 598, endPoint y: 644, distance: 13.0
click at [600, 648] on html "Home Library Araw Gabi Manual Sync AudioShakeAI (Manual Lyrics) Cancel Save 0:1…" at bounding box center [755, 324] width 1510 height 648
click at [452, 531] on div "Ang pagka bali say ‘di mag da dagdag" at bounding box center [407, 540] width 658 height 59
click at [708, 542] on div "dagdag" at bounding box center [698, 540] width 44 height 18
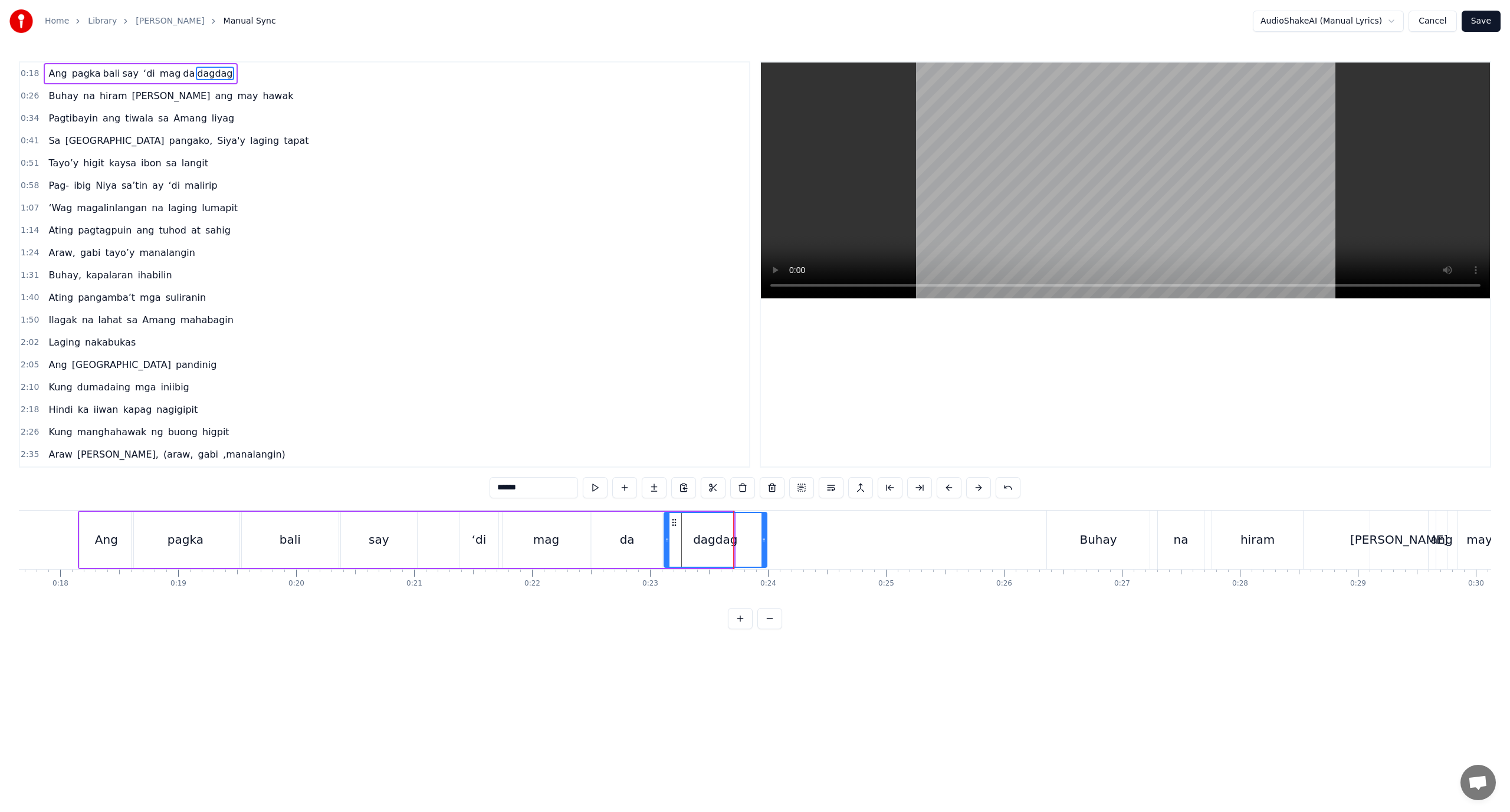
drag, startPoint x: 732, startPoint y: 543, endPoint x: 765, endPoint y: 553, distance: 34.5
click at [765, 553] on div at bounding box center [764, 540] width 5 height 54
click at [654, 587] on div "0:23" at bounding box center [650, 584] width 16 height 9
click at [640, 561] on div "da" at bounding box center [627, 540] width 70 height 56
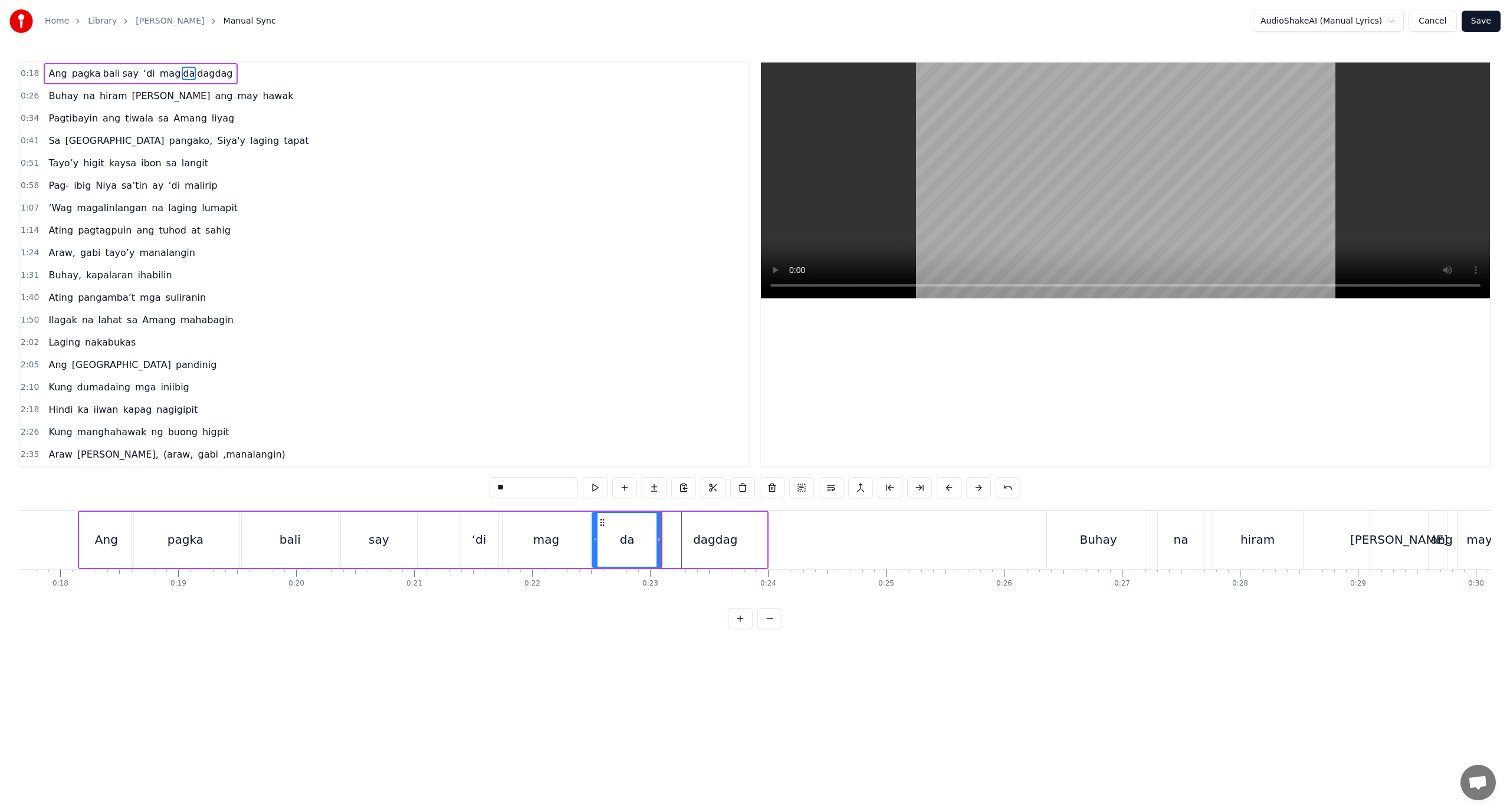
click at [685, 552] on div "dagdag" at bounding box center [715, 540] width 102 height 56
drag, startPoint x: 763, startPoint y: 544, endPoint x: 808, endPoint y: 544, distance: 45.0
click at [808, 544] on div at bounding box center [809, 540] width 5 height 54
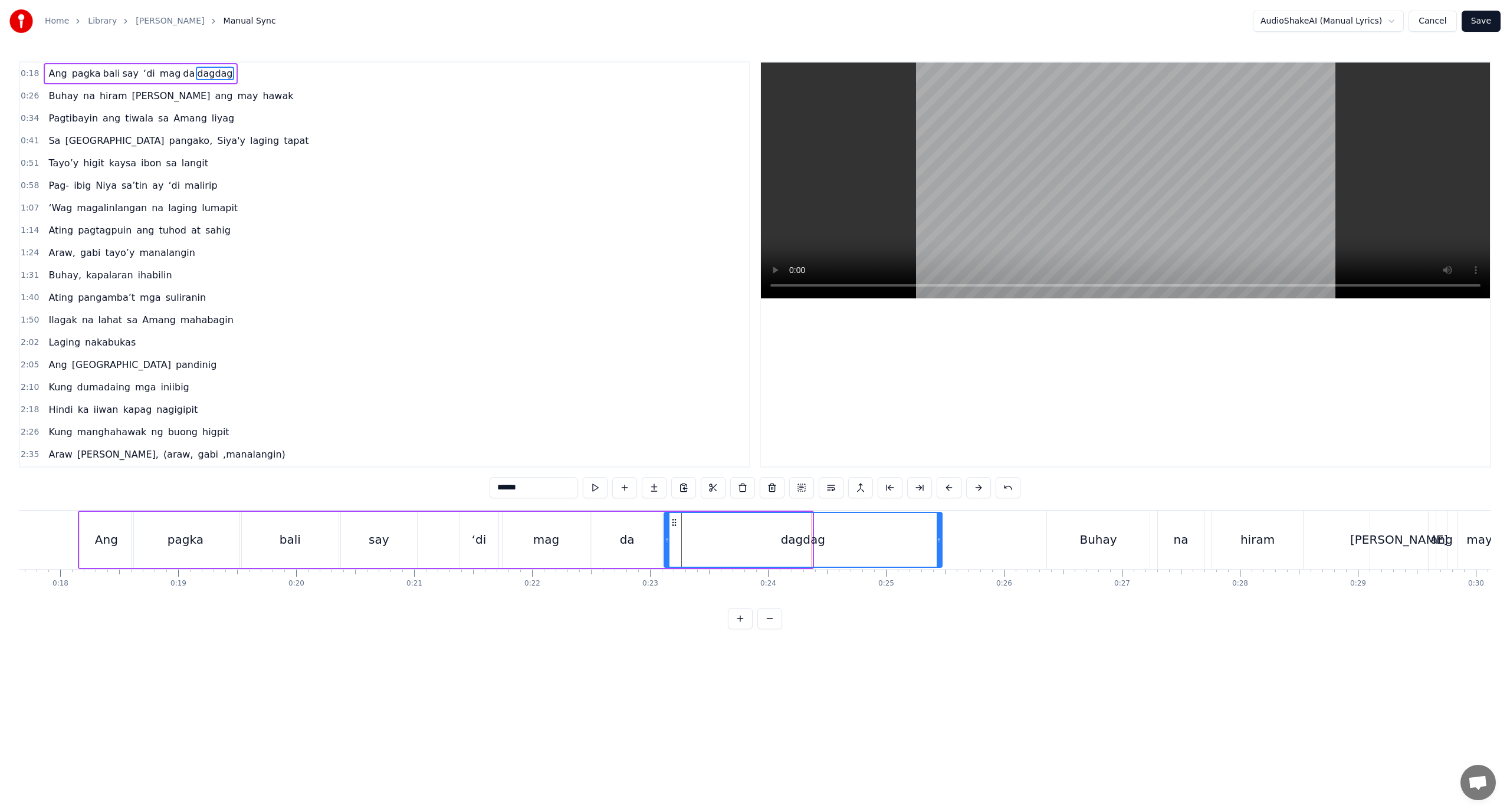
drag, startPoint x: 809, startPoint y: 554, endPoint x: 948, endPoint y: 541, distance: 139.6
click at [942, 541] on div at bounding box center [939, 540] width 5 height 54
click at [643, 534] on div "da" at bounding box center [627, 540] width 70 height 56
click at [704, 535] on div "dagdag" at bounding box center [807, 540] width 287 height 56
click at [912, 489] on button at bounding box center [920, 488] width 25 height 21
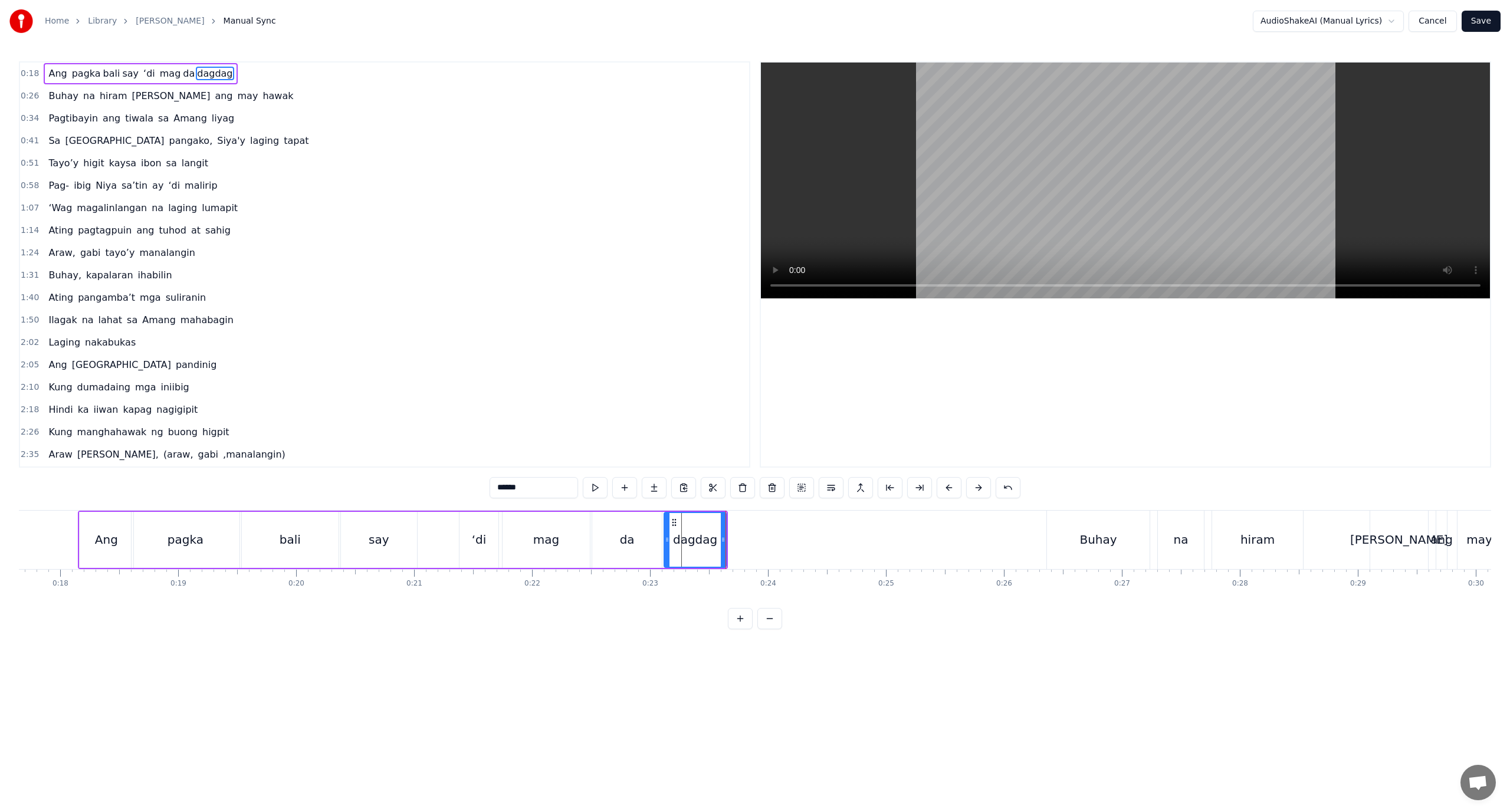
drag, startPoint x: 540, startPoint y: 491, endPoint x: 509, endPoint y: 494, distance: 31.1
click at [509, 494] on input "******" at bounding box center [533, 488] width 88 height 21
type input "***"
click at [651, 489] on button at bounding box center [654, 488] width 25 height 21
drag, startPoint x: 534, startPoint y: 492, endPoint x: 401, endPoint y: 504, distance: 133.5
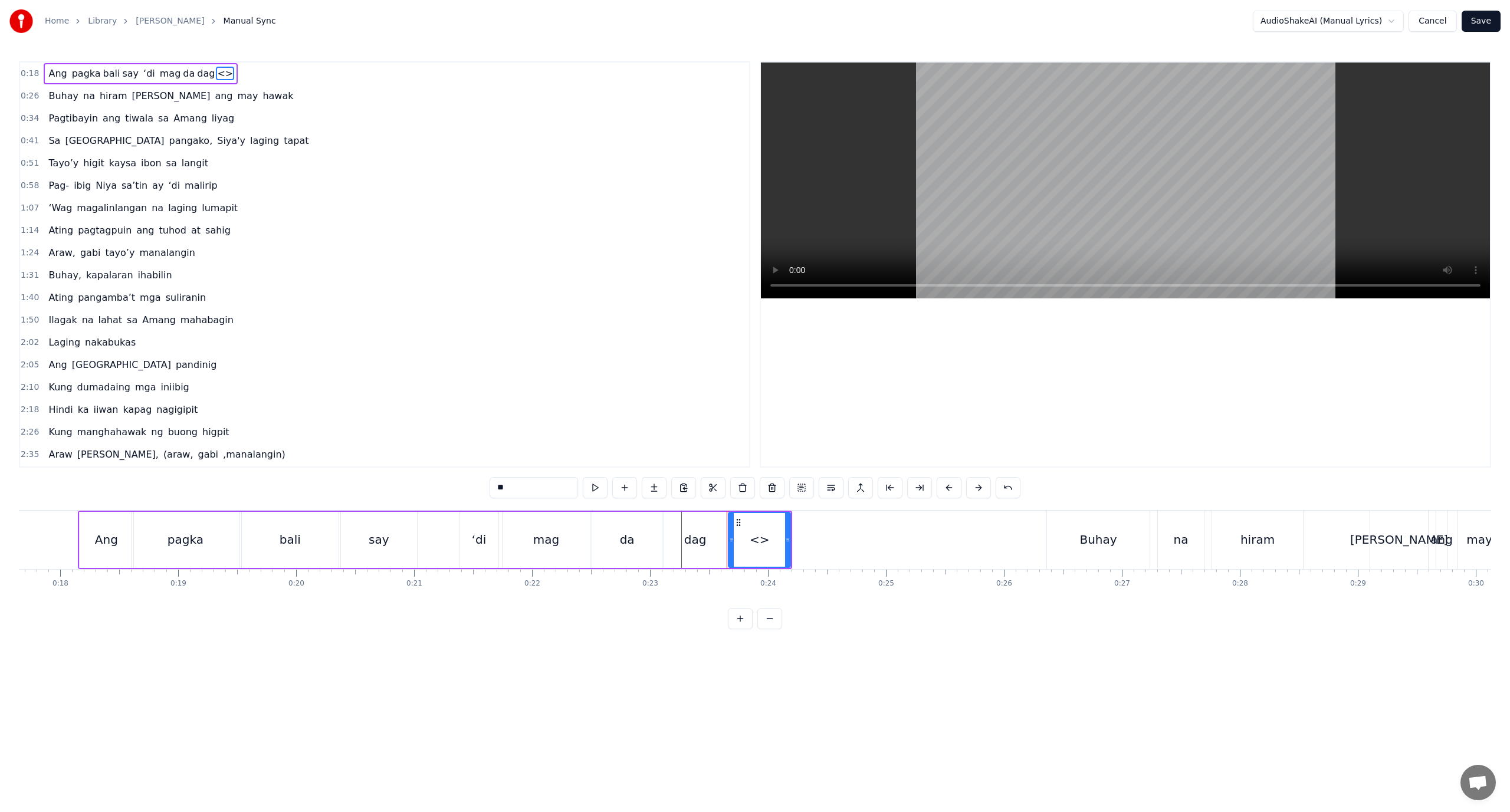
click at [401, 504] on div "0:18 Ang pagka bali say ‘di mag da dag <> 0:26 Buhay na hiram Siya ang may hawa…" at bounding box center [755, 346] width 1472 height 568
paste input "*"
type input "***"
click at [846, 616] on div "0:18 Ang pagka bali say ‘di mag da dag dag 0:26 Buhay na hiram Siya ang may haw…" at bounding box center [755, 346] width 1472 height 568
drag, startPoint x: 790, startPoint y: 544, endPoint x: 951, endPoint y: 553, distance: 161.3
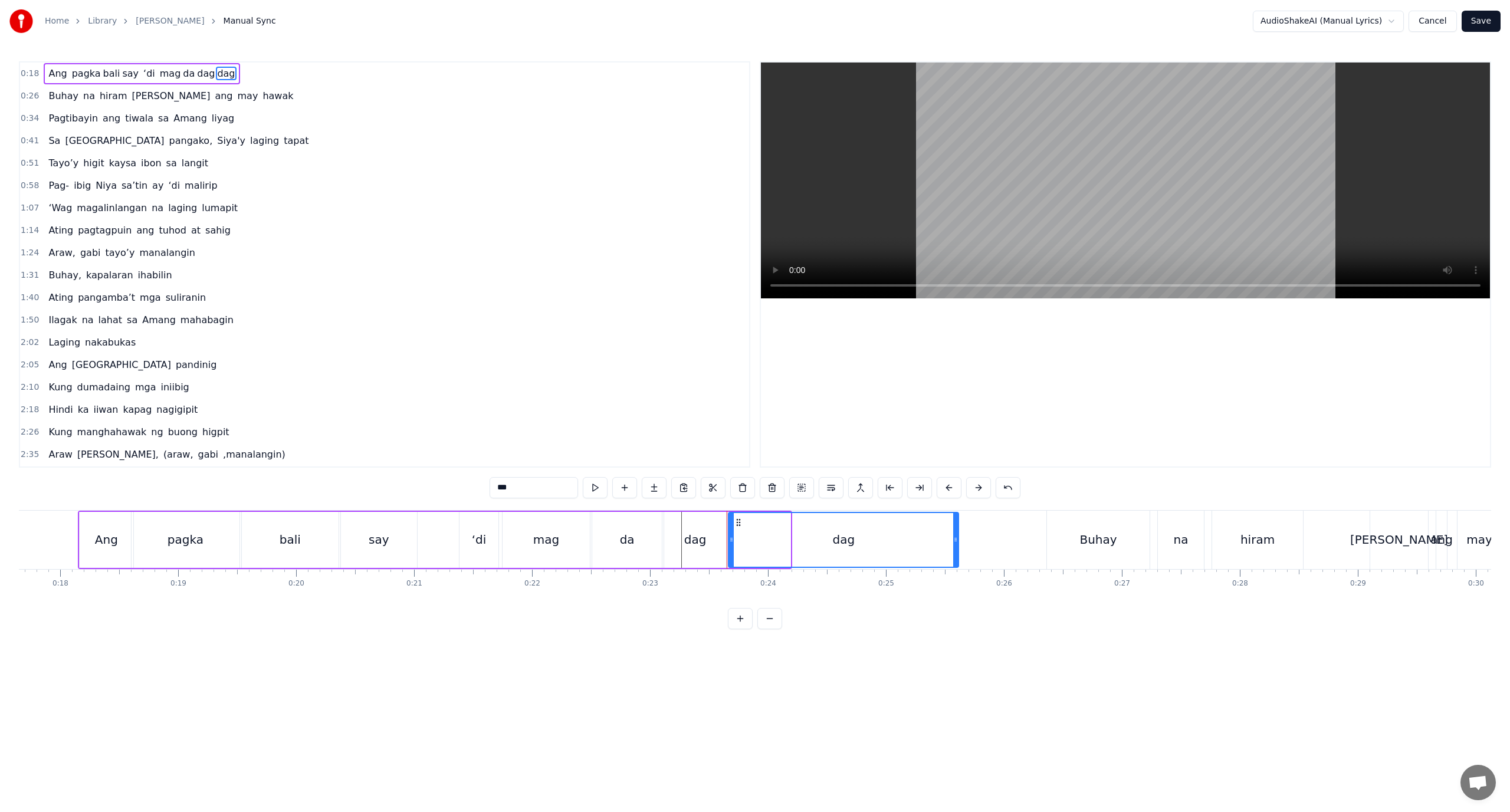
click at [958, 553] on div at bounding box center [955, 540] width 5 height 54
click at [653, 584] on div "0:23" at bounding box center [650, 584] width 16 height 9
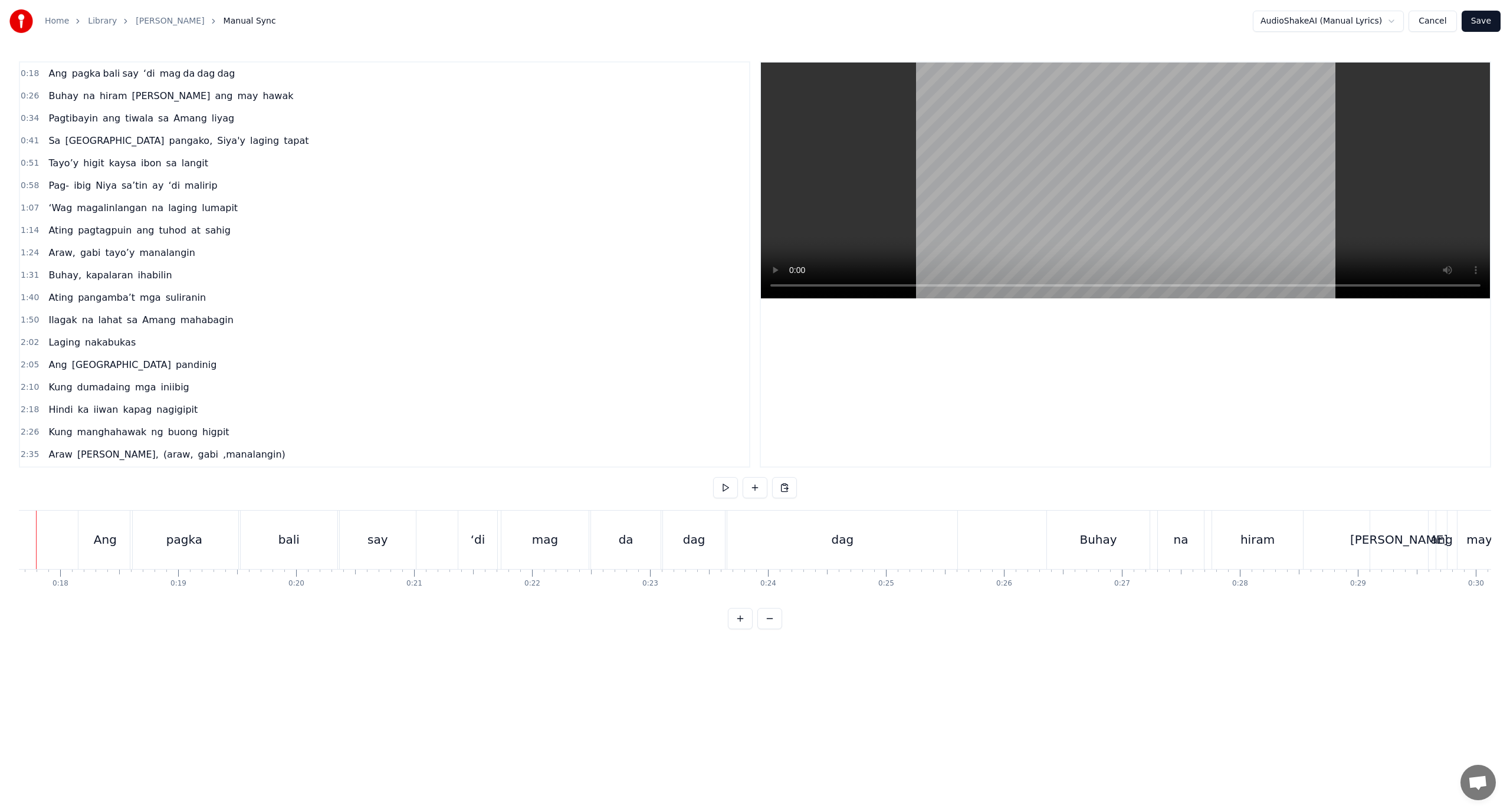
scroll to position [0, 2040]
click at [703, 543] on div "da" at bounding box center [675, 540] width 70 height 59
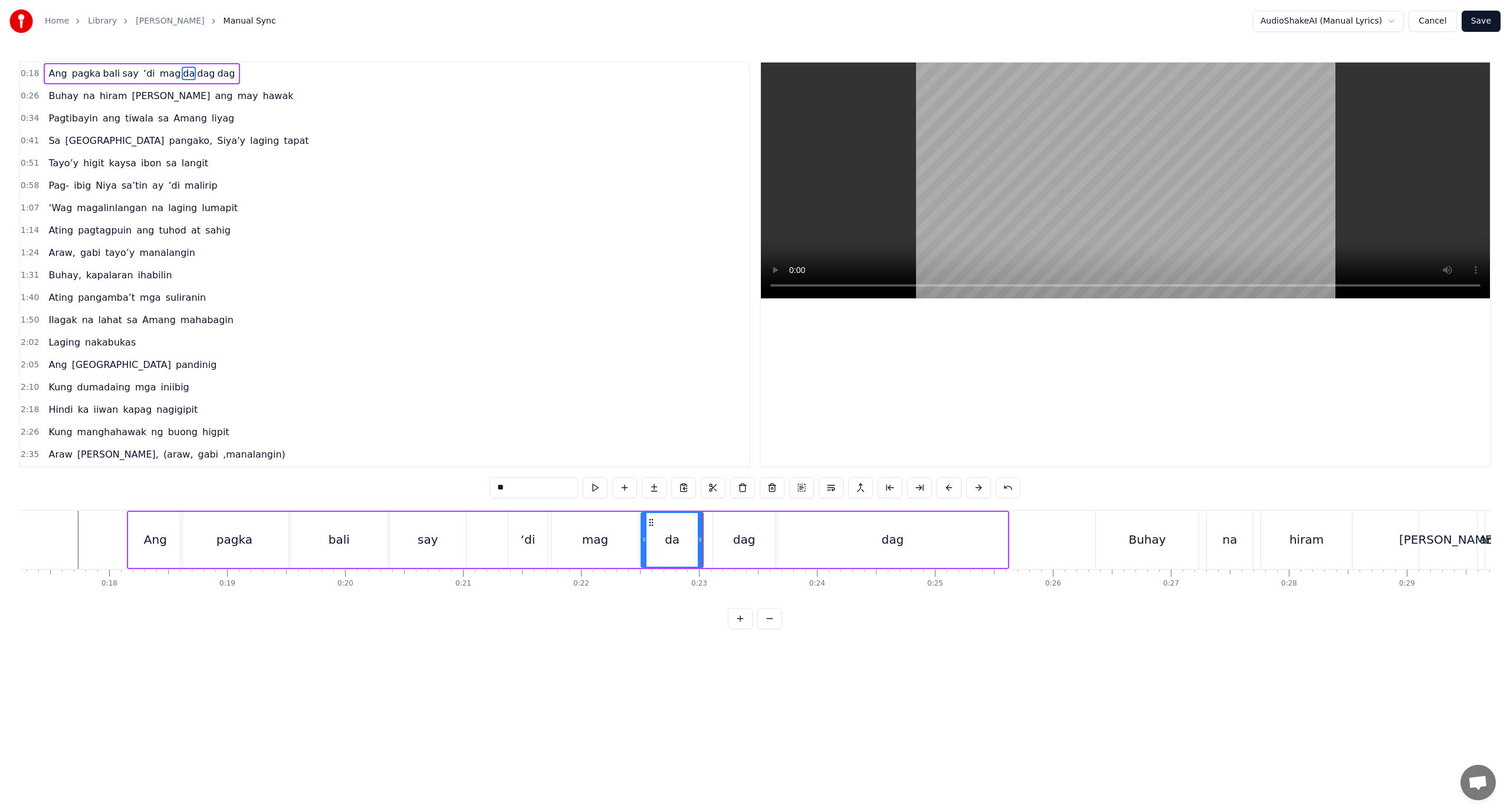
drag, startPoint x: 707, startPoint y: 543, endPoint x: 699, endPoint y: 546, distance: 8.5
click at [699, 546] on div at bounding box center [700, 540] width 5 height 54
click at [704, 546] on div at bounding box center [701, 540] width 5 height 54
click at [714, 544] on div "dag" at bounding box center [744, 540] width 62 height 56
type input "***"
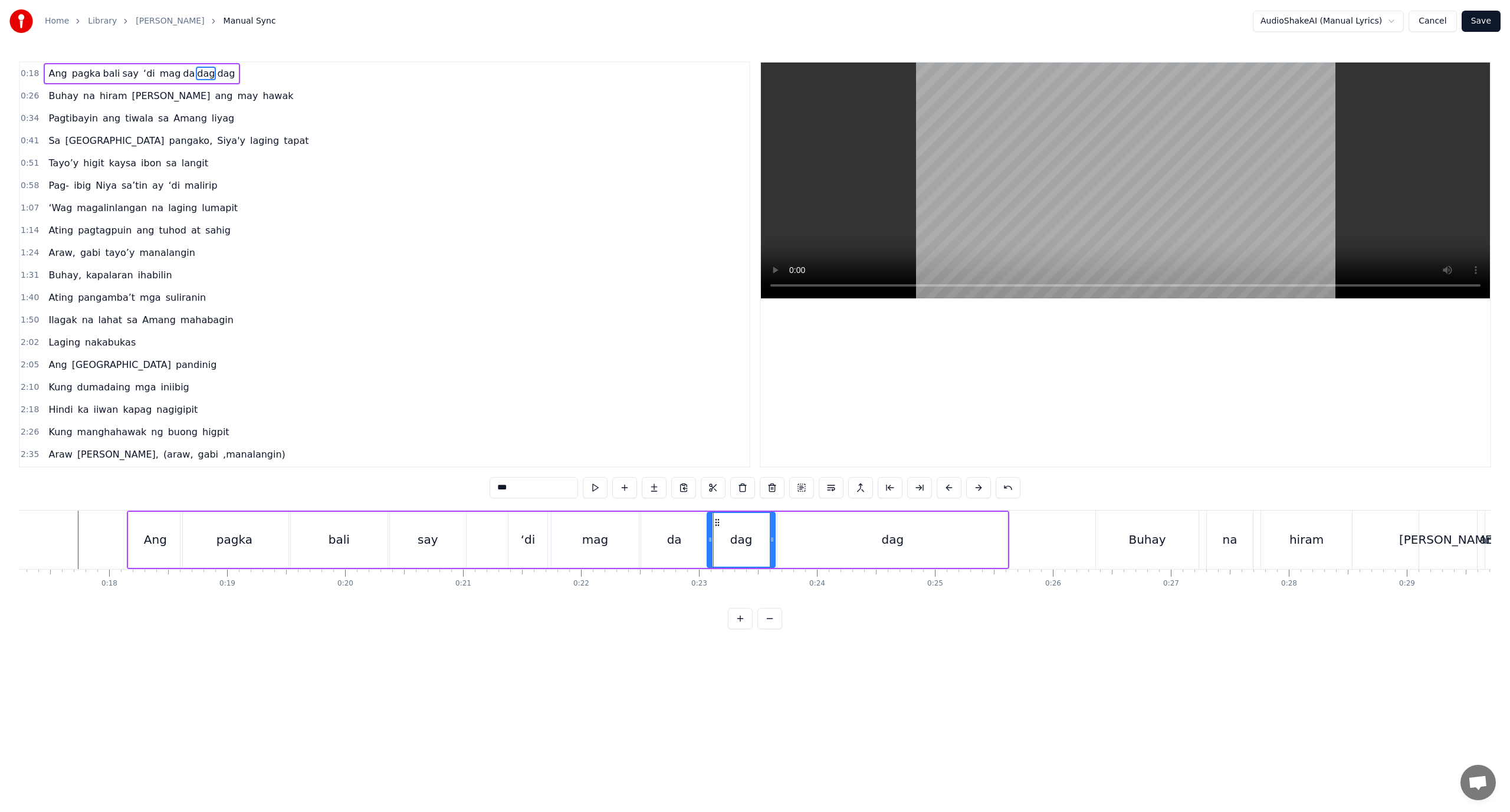
drag, startPoint x: 714, startPoint y: 544, endPoint x: 707, endPoint y: 546, distance: 7.3
click at [708, 546] on div at bounding box center [710, 540] width 5 height 54
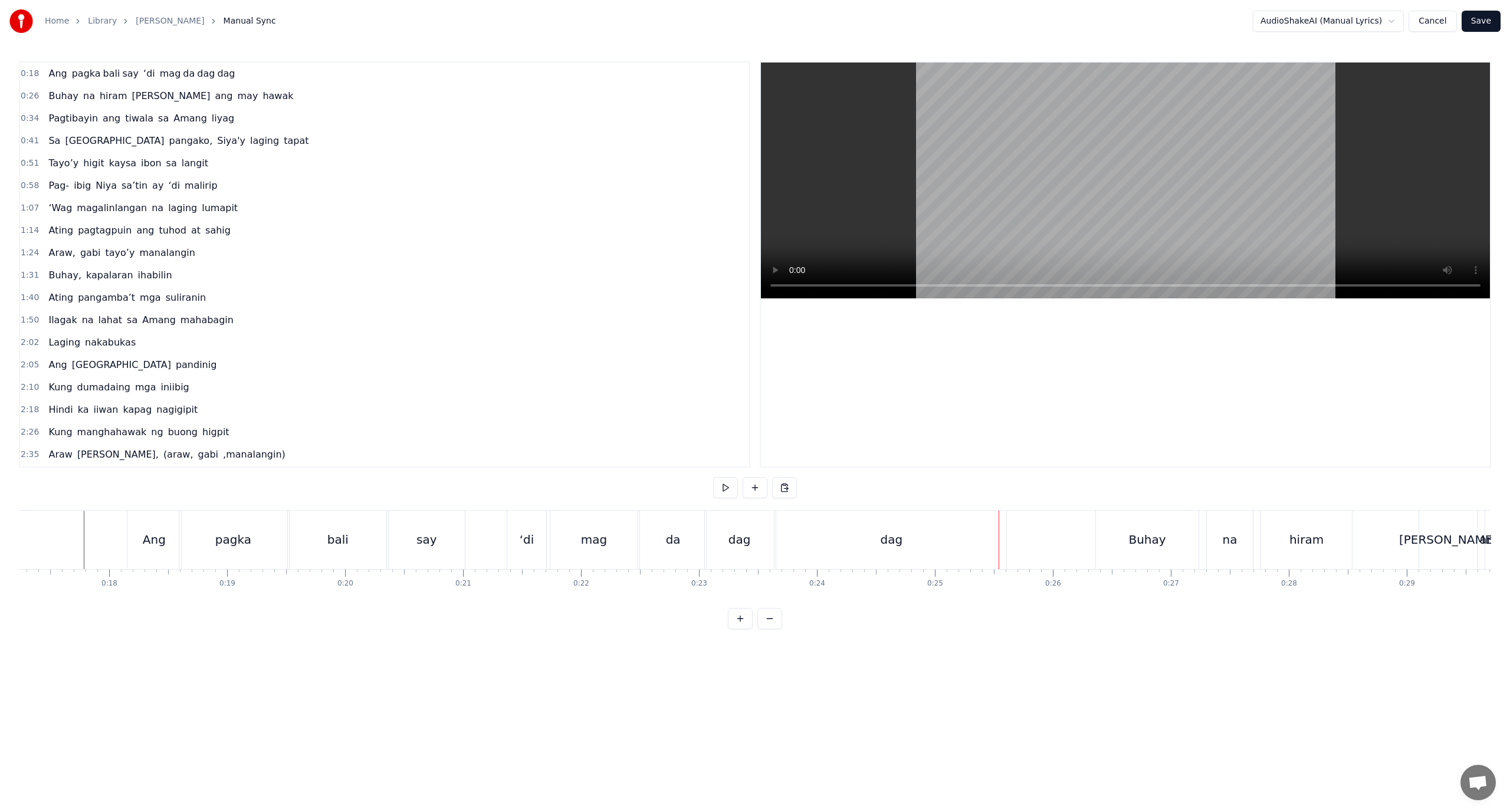
click at [760, 540] on div "dag" at bounding box center [739, 540] width 69 height 59
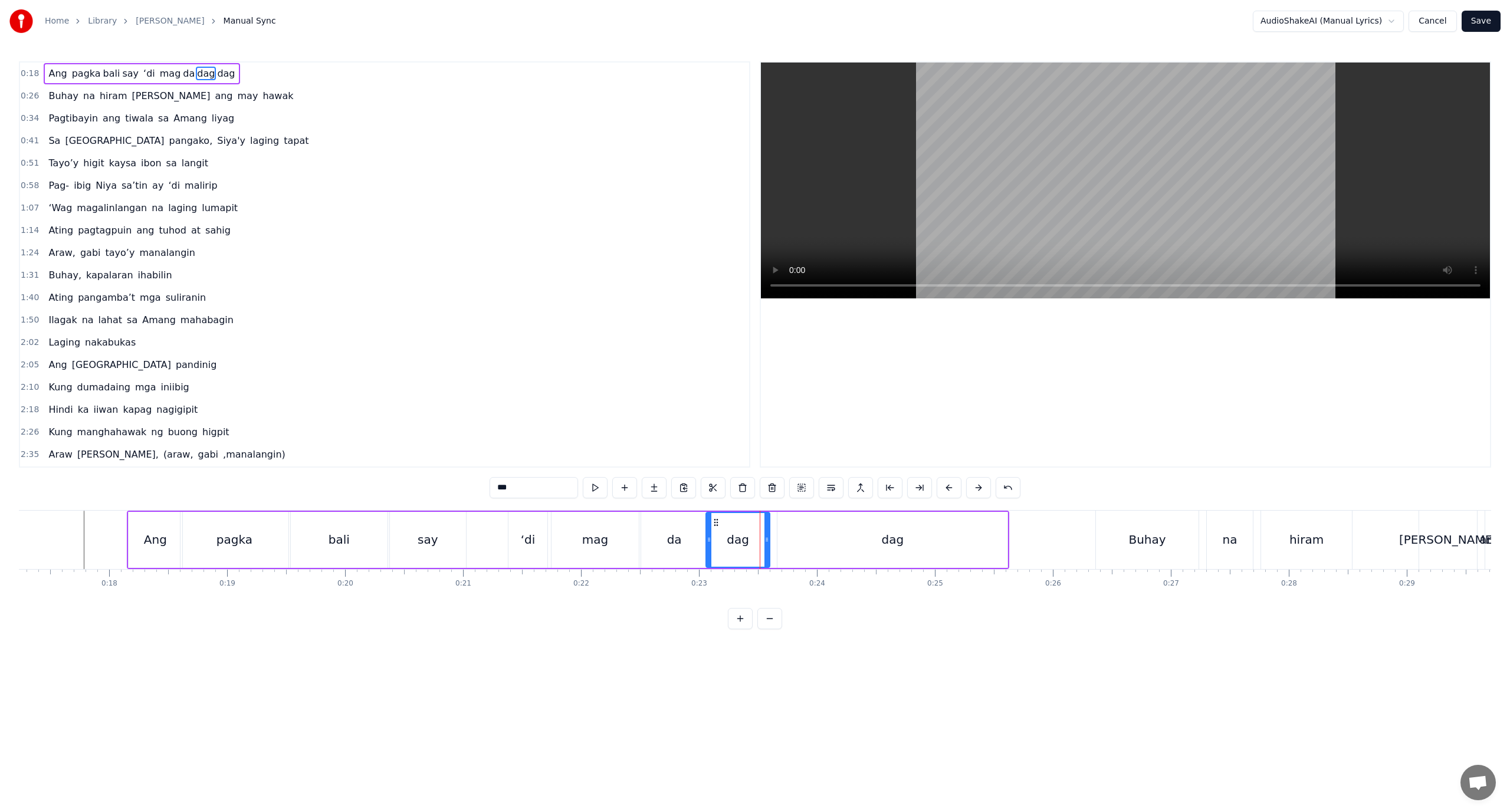
click at [768, 540] on icon at bounding box center [767, 540] width 5 height 9
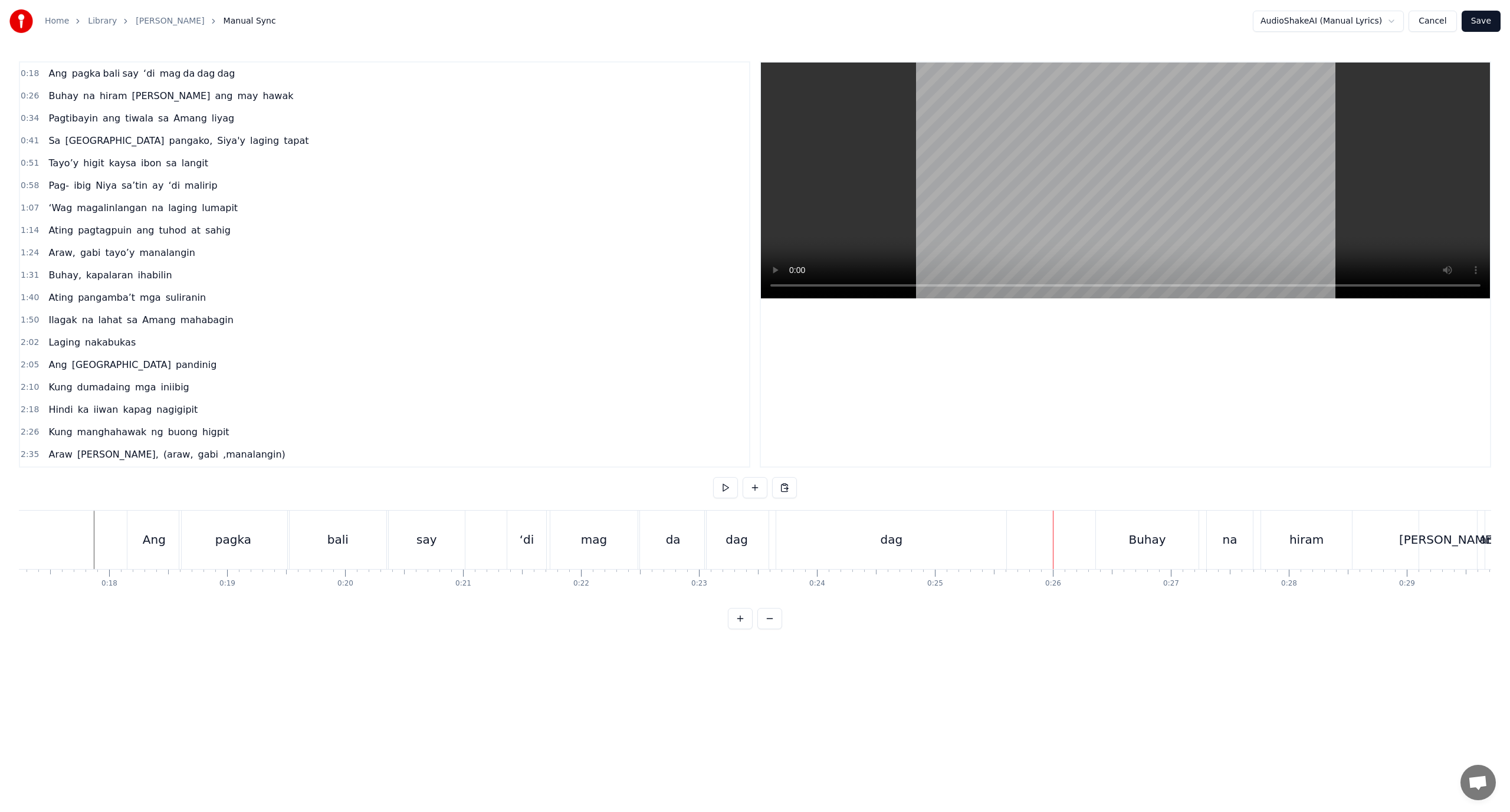
click at [791, 542] on div "dag" at bounding box center [891, 540] width 230 height 59
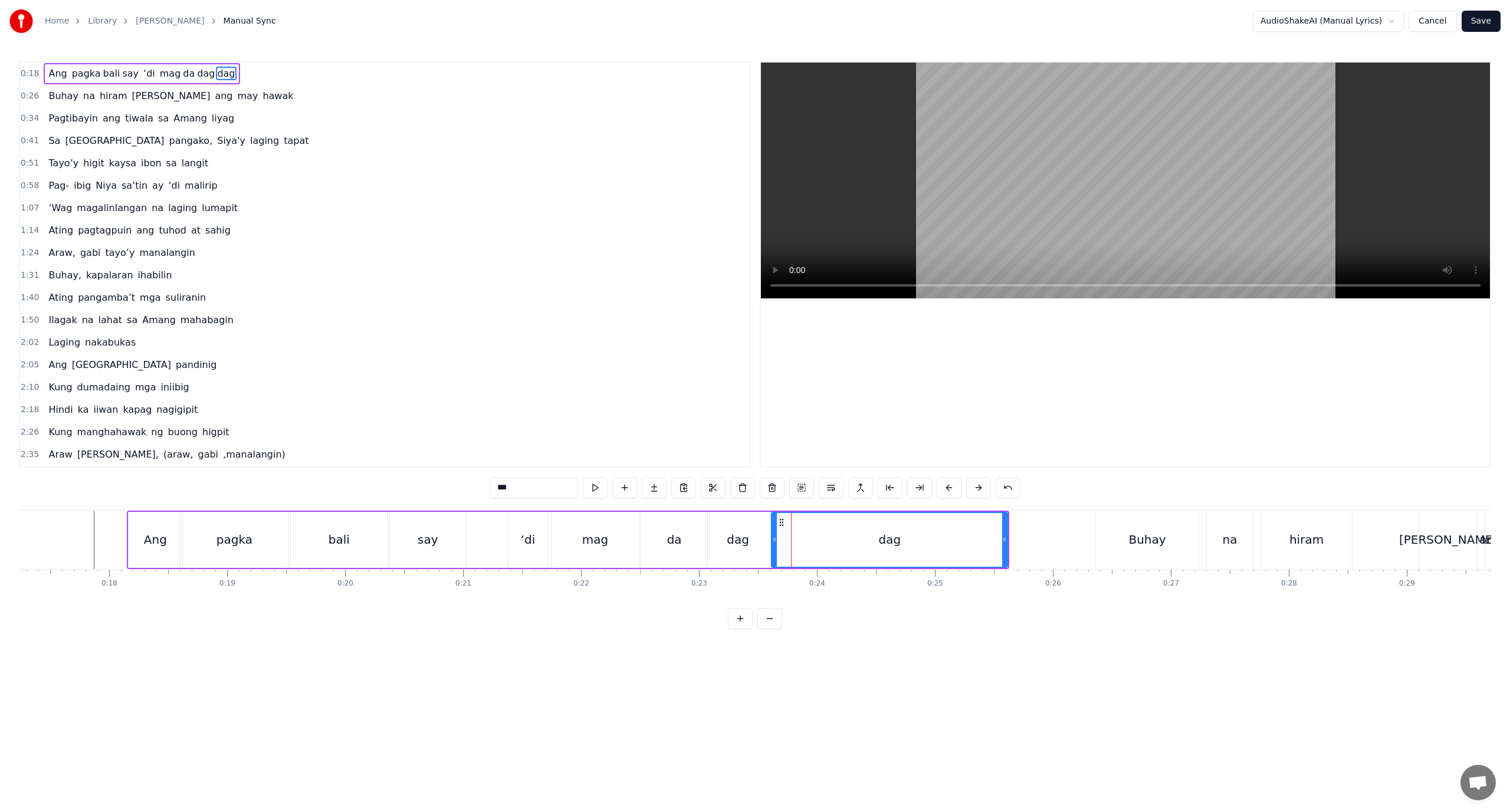
drag, startPoint x: 782, startPoint y: 543, endPoint x: 777, endPoint y: 545, distance: 5.4
click at [777, 545] on div at bounding box center [775, 540] width 5 height 54
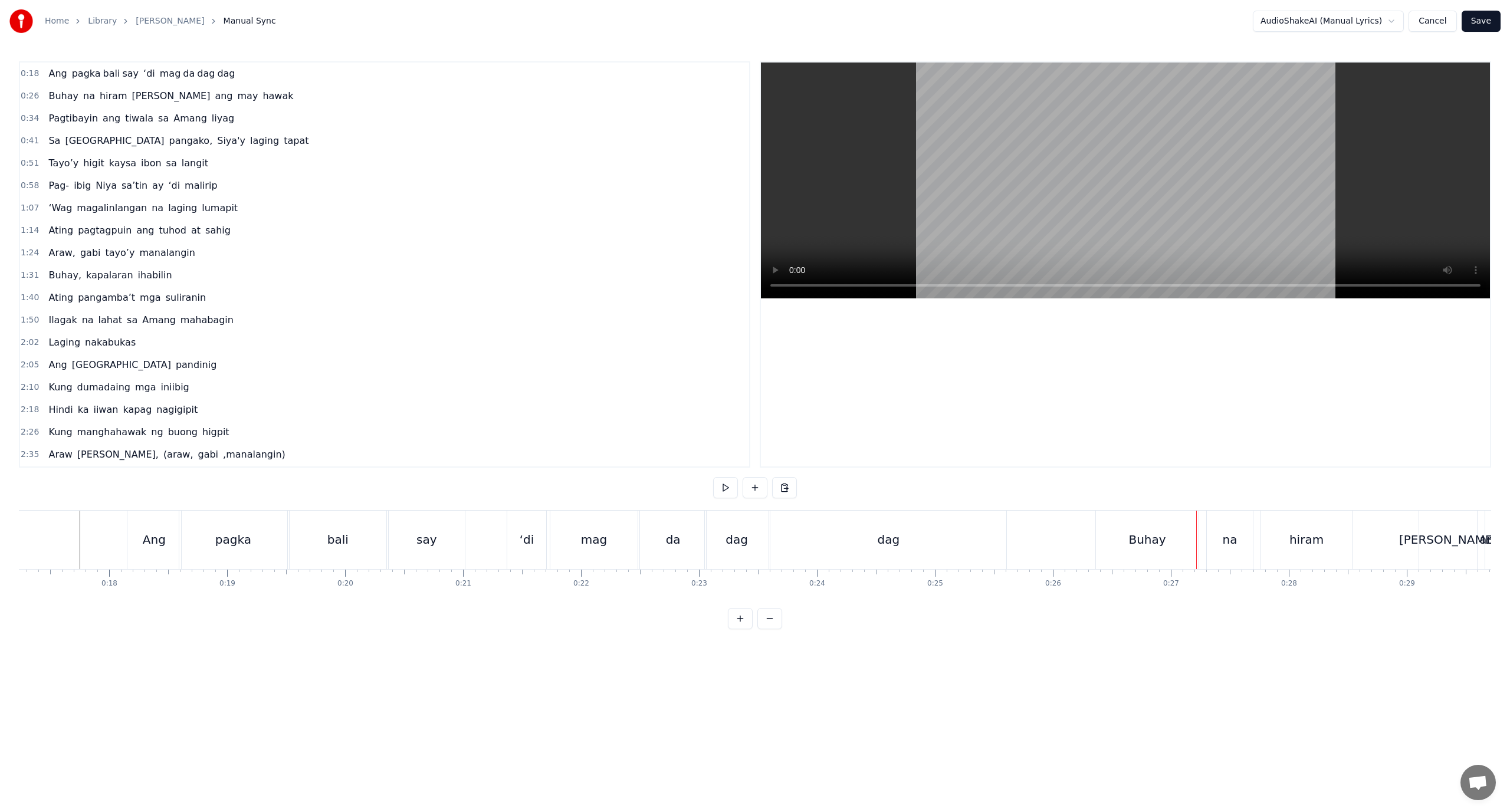
click at [1002, 560] on div "dag" at bounding box center [888, 540] width 236 height 59
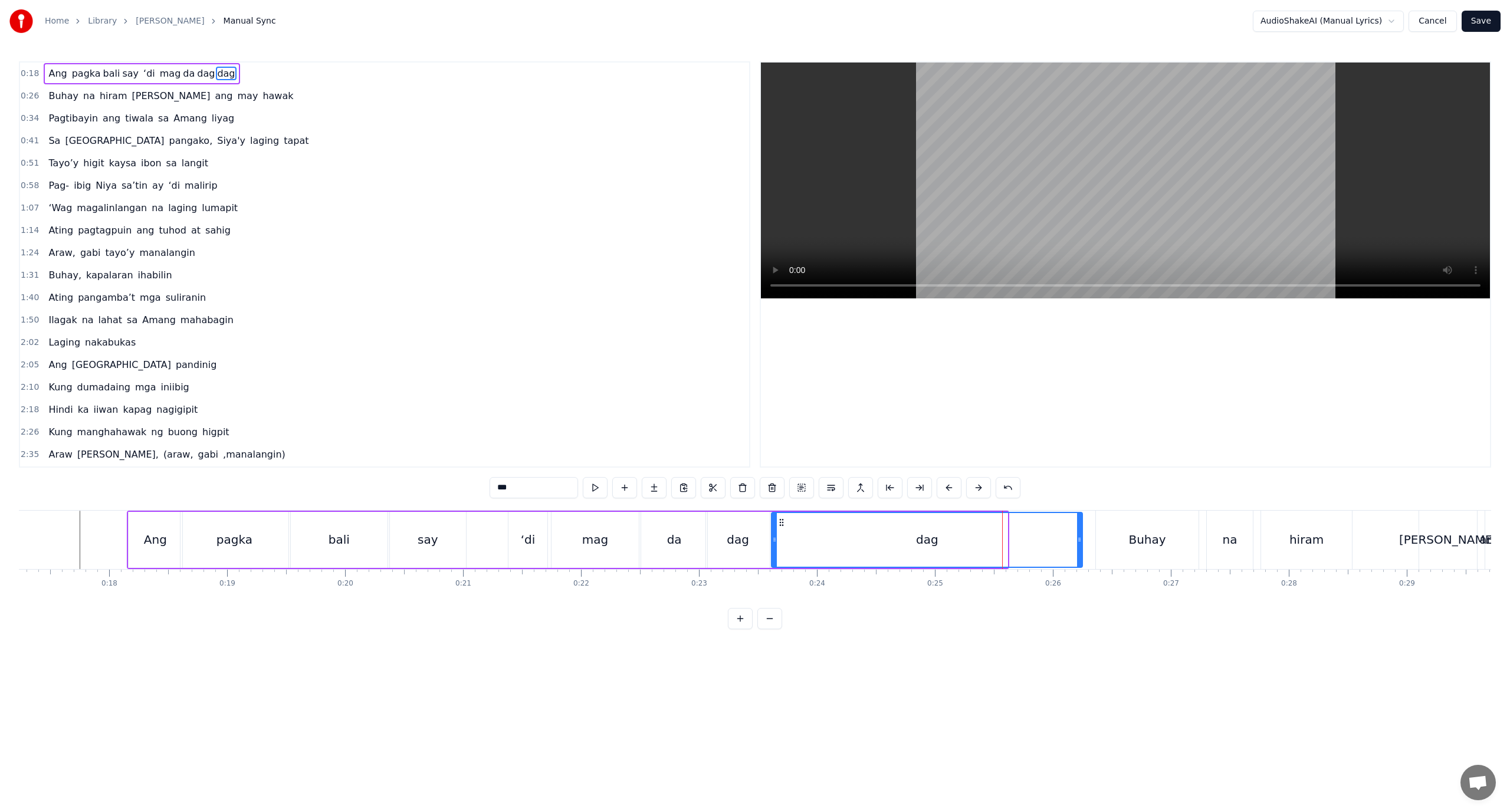
drag, startPoint x: 1006, startPoint y: 542, endPoint x: 1081, endPoint y: 545, distance: 75.1
click at [1081, 545] on div at bounding box center [1080, 540] width 5 height 54
click at [1103, 540] on div "Buhay" at bounding box center [1147, 540] width 102 height 59
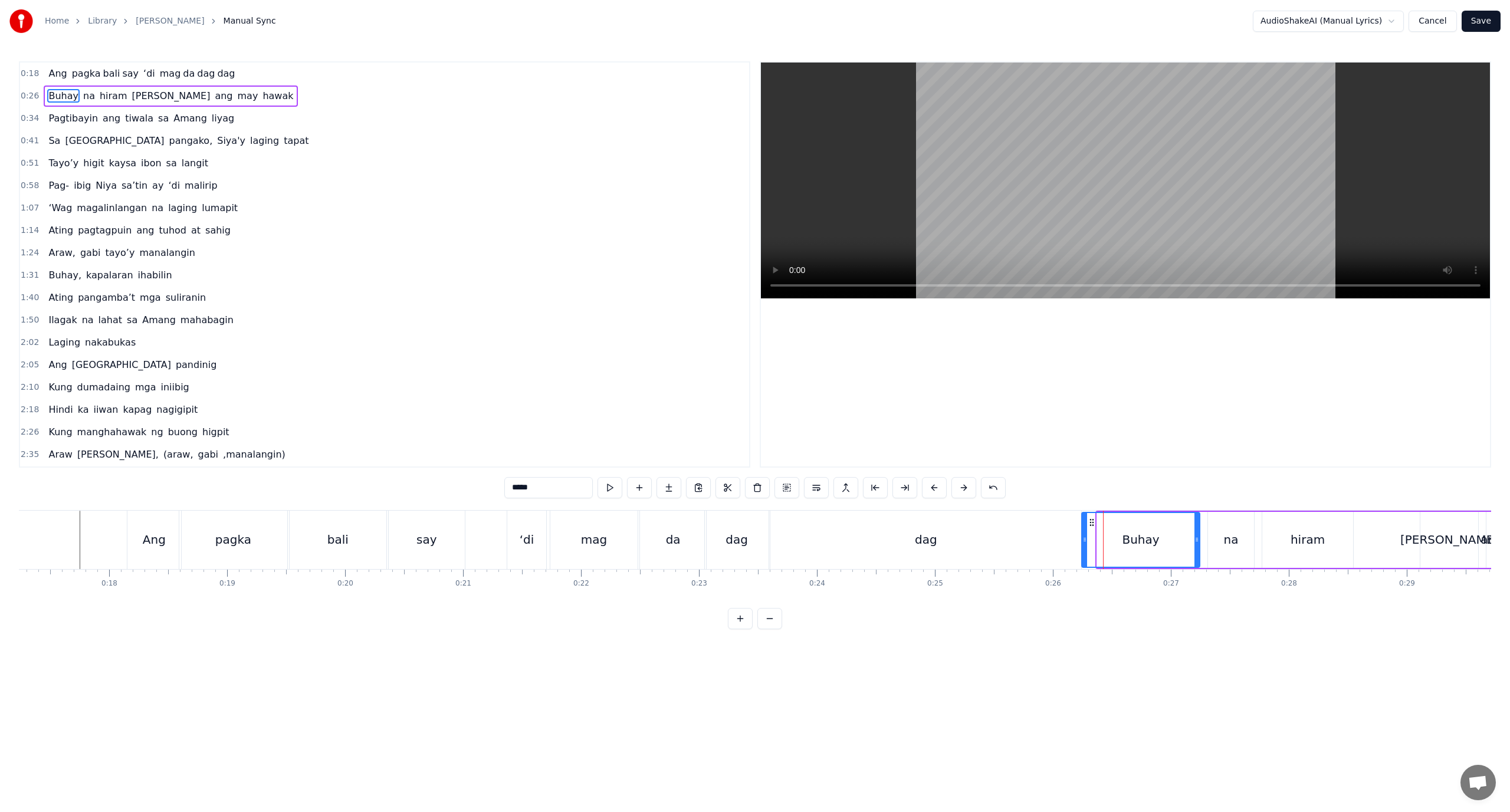
drag, startPoint x: 1099, startPoint y: 541, endPoint x: 1084, endPoint y: 543, distance: 15.1
click at [1084, 543] on icon at bounding box center [1085, 540] width 5 height 9
click at [1045, 542] on div "dag" at bounding box center [926, 540] width 311 height 59
type input "***"
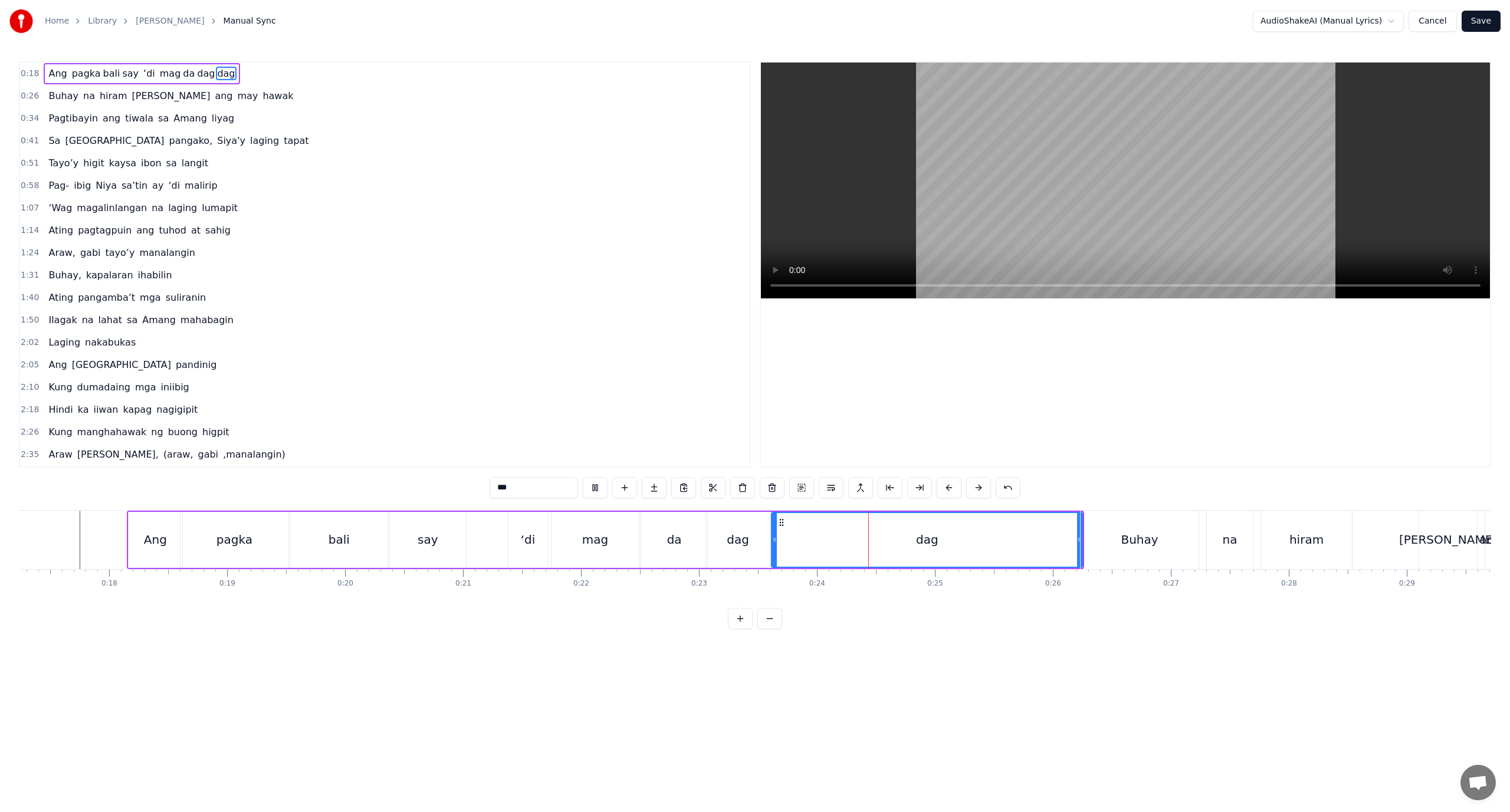
click at [1009, 588] on div "Ang pagka bali say ‘di mag da [PERSON_NAME] na hiram Siya ang may hawak Pagtiba…" at bounding box center [755, 554] width 1472 height 88
drag, startPoint x: 1078, startPoint y: 537, endPoint x: 1013, endPoint y: 548, distance: 65.9
click at [1013, 548] on div at bounding box center [1014, 540] width 5 height 54
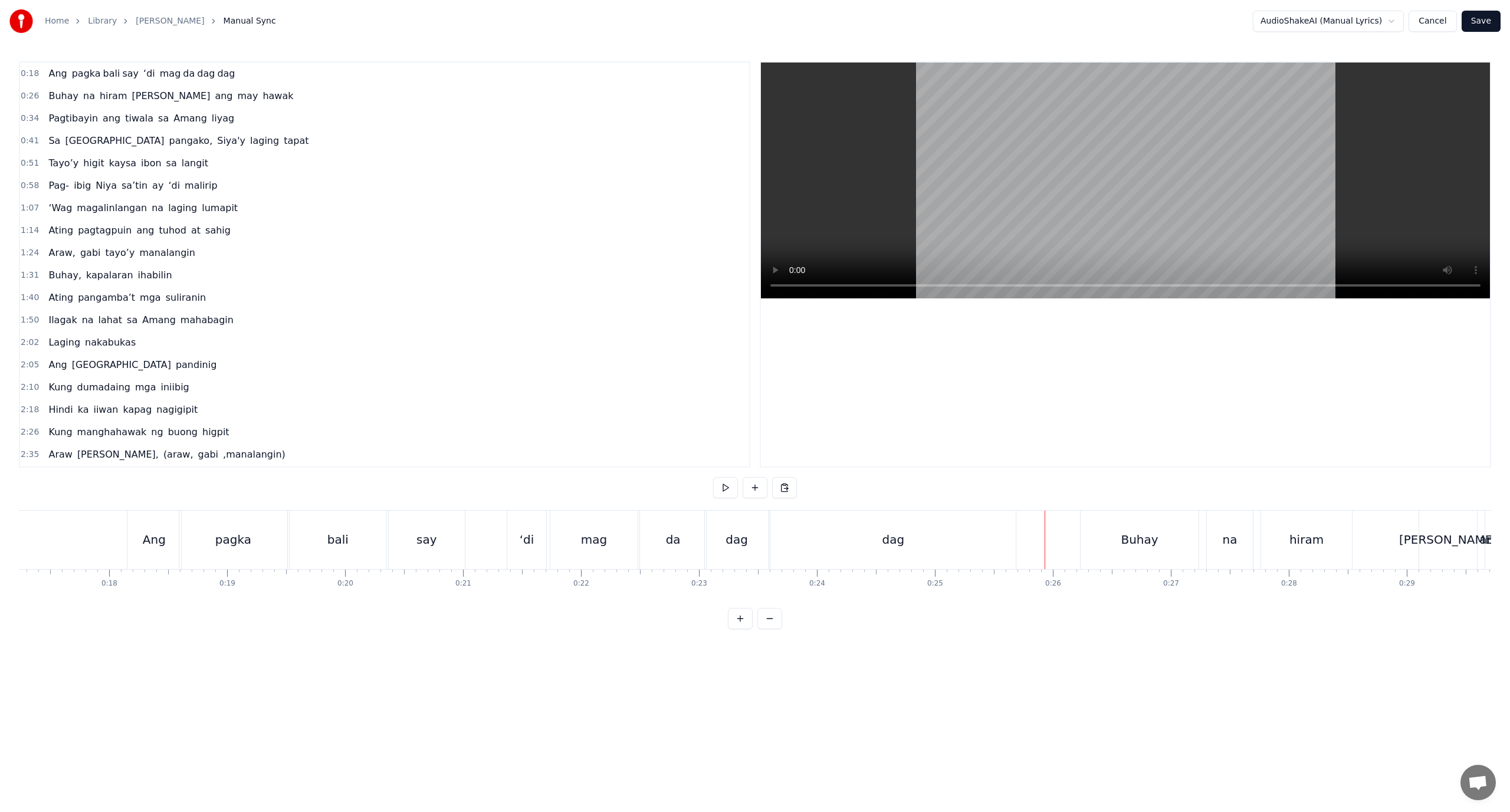
click at [916, 500] on div "0:18 Ang pagka bali say ‘di mag da dag dag 0:26 Buhay na hiram Siya ang may haw…" at bounding box center [755, 346] width 1472 height 568
click at [920, 511] on div "dag" at bounding box center [893, 540] width 247 height 59
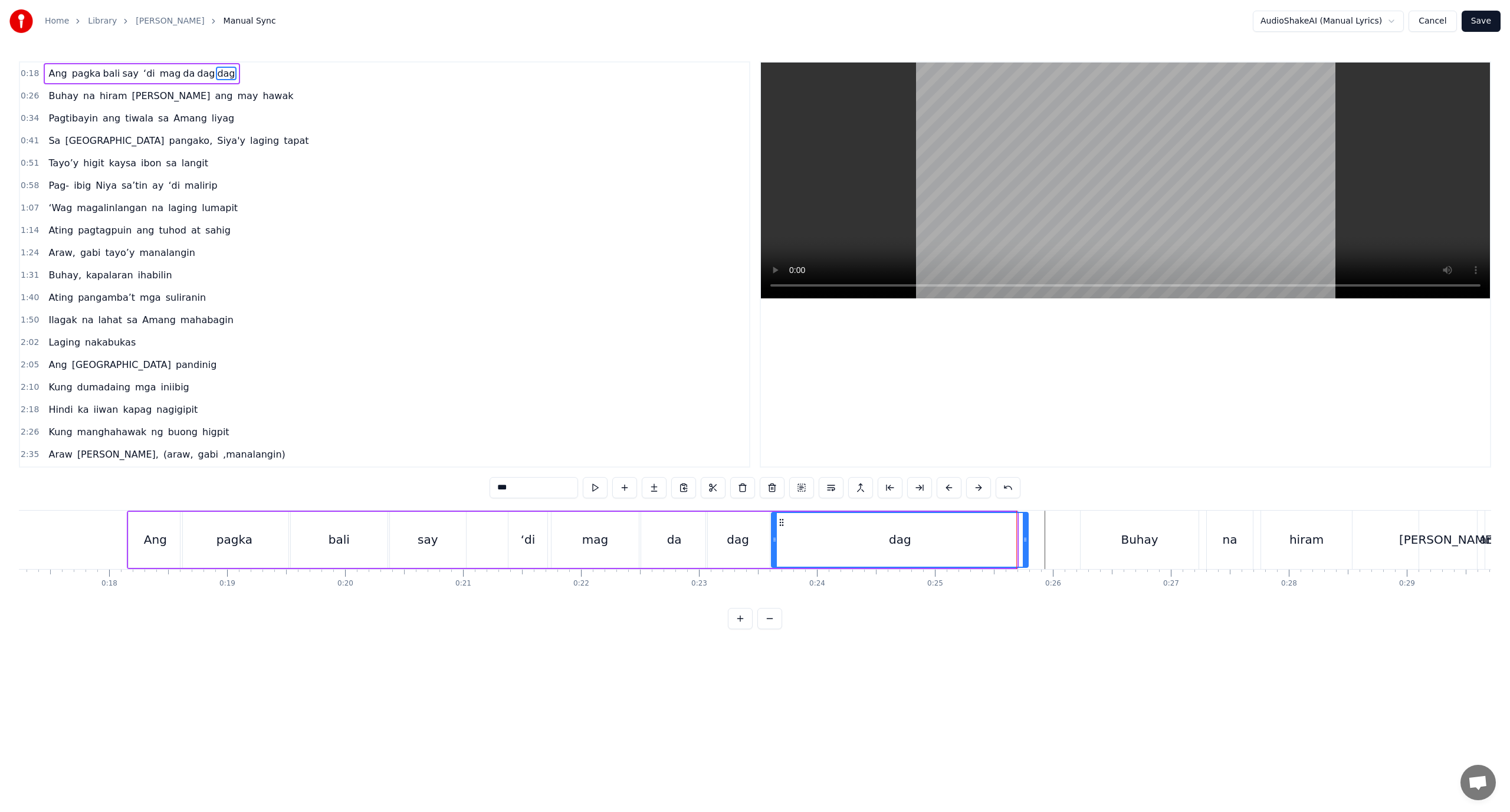
drag, startPoint x: 1015, startPoint y: 553, endPoint x: 1026, endPoint y: 554, distance: 11.0
click at [1026, 554] on div at bounding box center [1025, 540] width 5 height 54
click at [738, 531] on div "dag" at bounding box center [738, 540] width 22 height 18
click at [805, 558] on div "dag" at bounding box center [900, 540] width 257 height 56
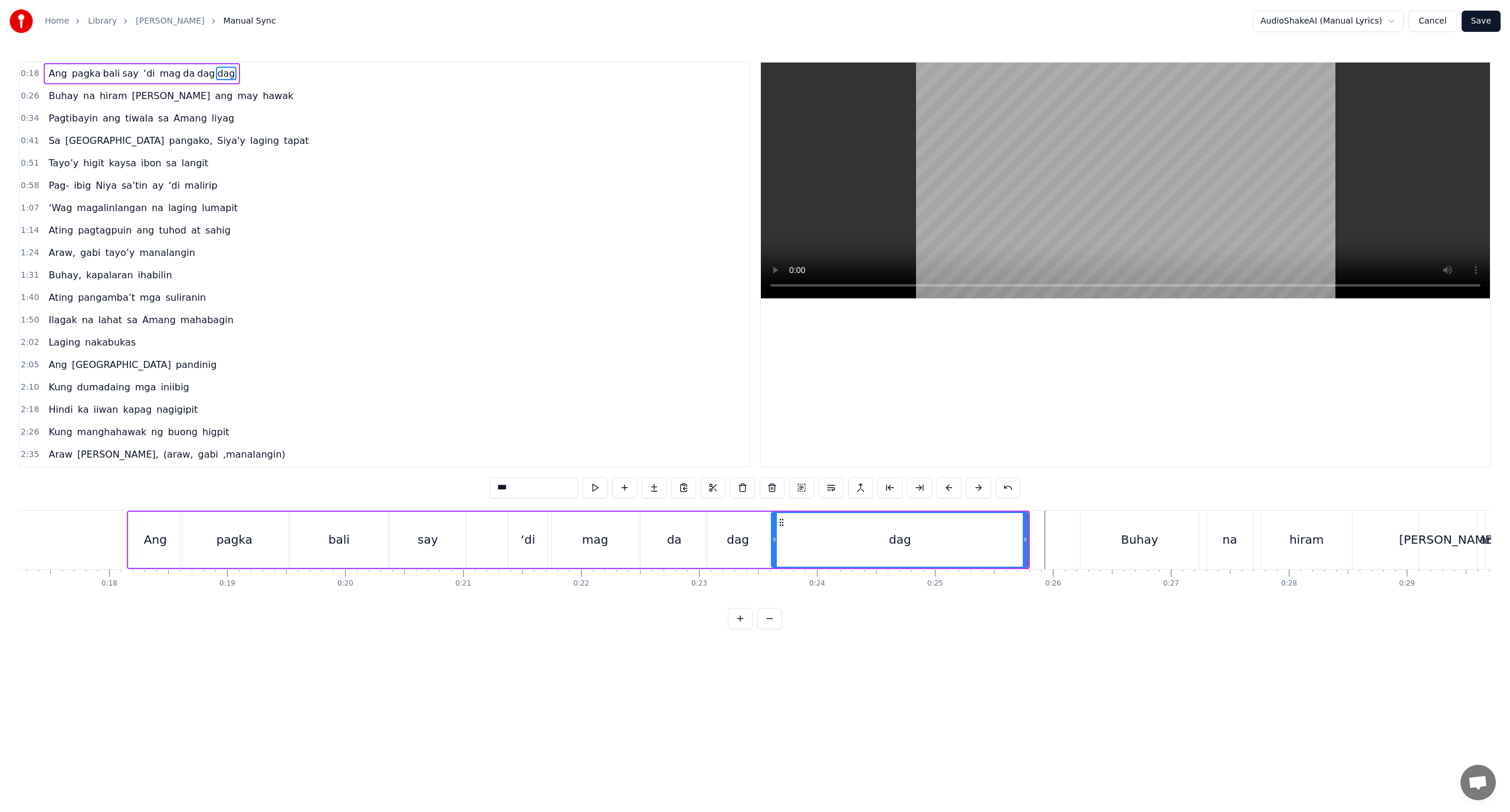
click at [1090, 544] on div "Buhay" at bounding box center [1139, 540] width 118 height 59
type input "*****"
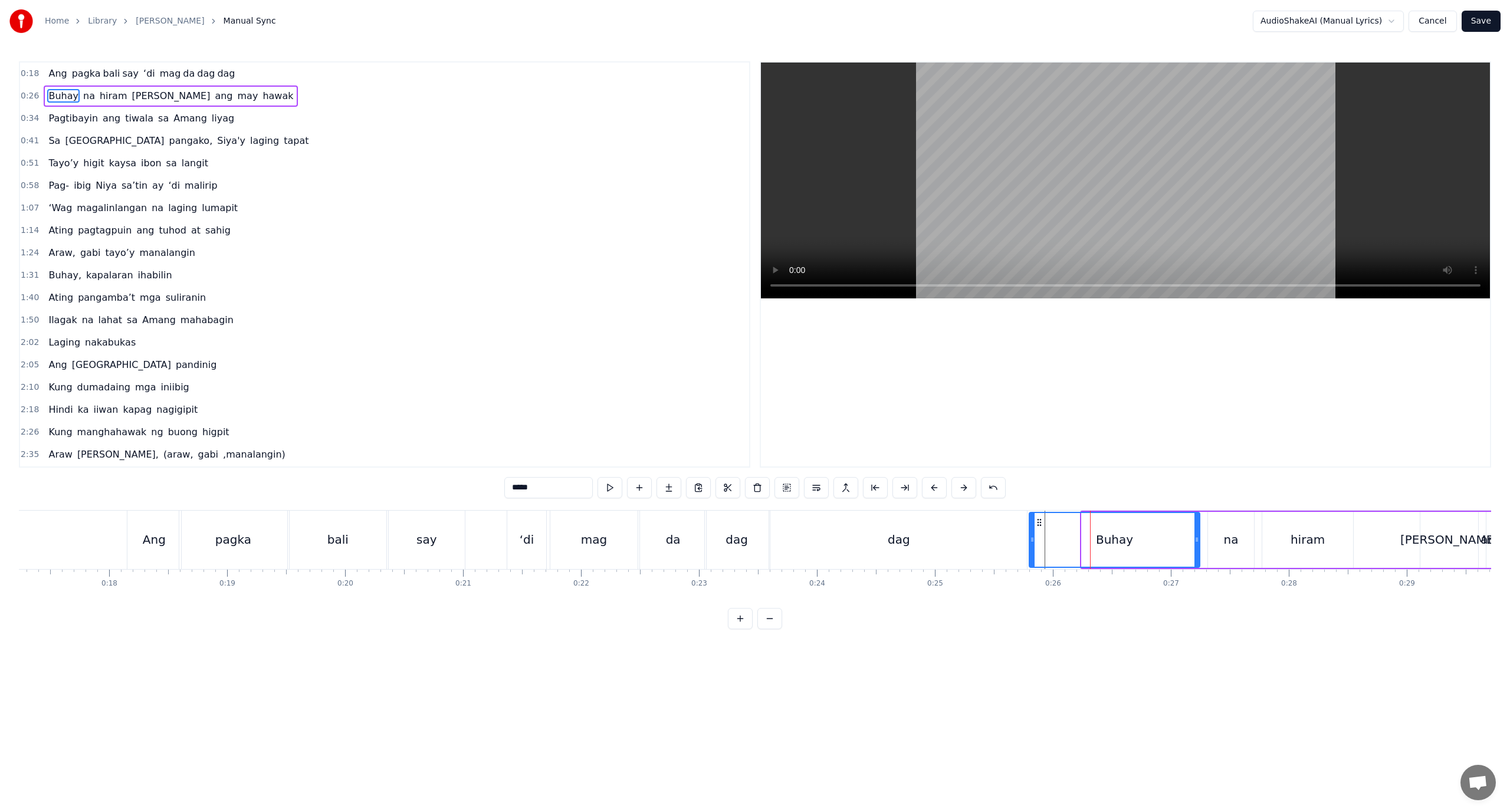
drag, startPoint x: 1083, startPoint y: 543, endPoint x: 1030, endPoint y: 549, distance: 53.3
click at [1030, 549] on div at bounding box center [1032, 540] width 5 height 54
drag, startPoint x: 1033, startPoint y: 559, endPoint x: 1076, endPoint y: 547, distance: 44.6
click at [1076, 547] on div at bounding box center [1076, 540] width 5 height 54
drag, startPoint x: 725, startPoint y: 576, endPoint x: 521, endPoint y: 576, distance: 204.0
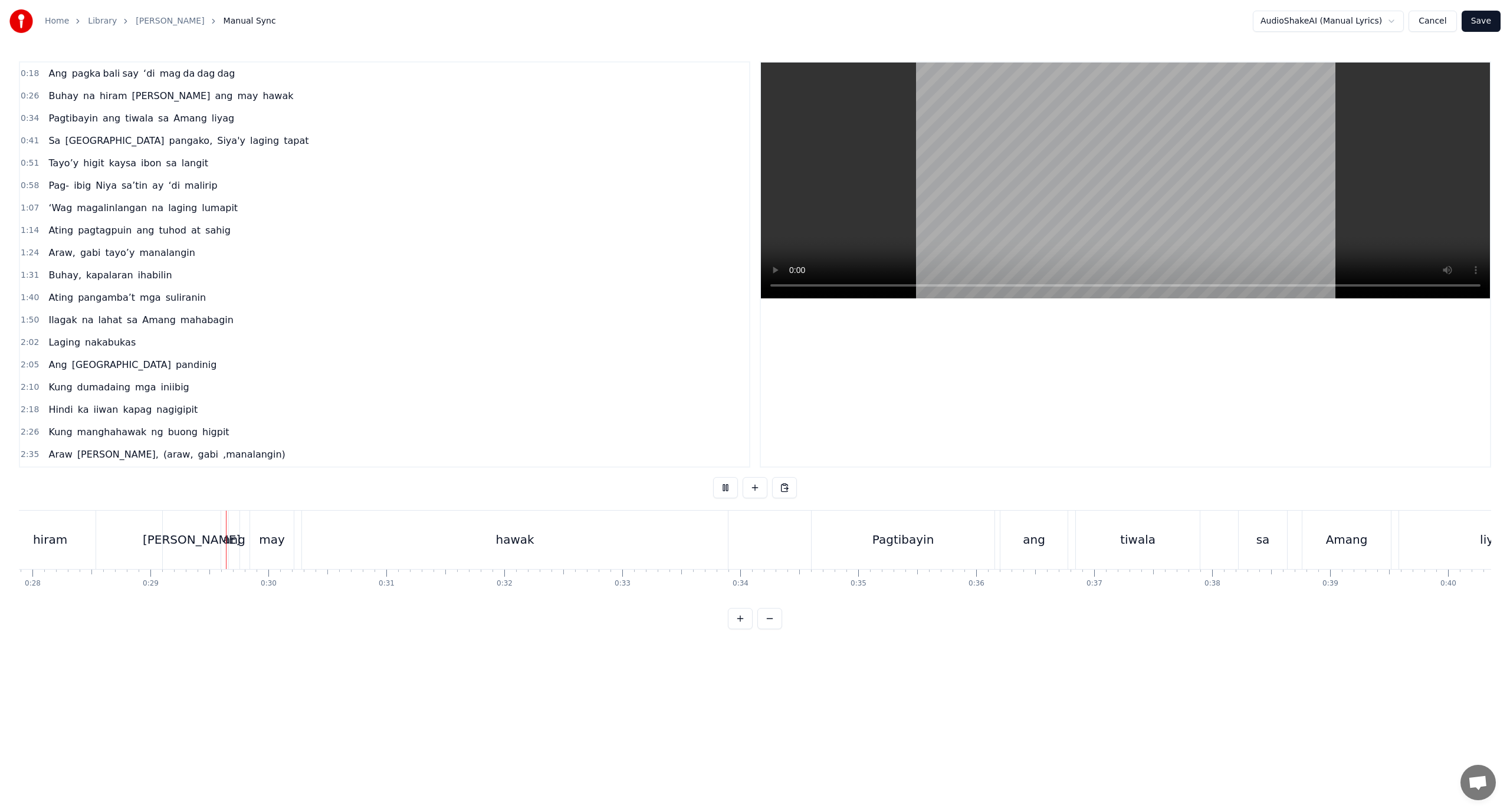
scroll to position [0, 3366]
drag, startPoint x: 268, startPoint y: 538, endPoint x: 244, endPoint y: 542, distance: 24.3
click at [244, 542] on div "hawak" at bounding box center [440, 540] width 426 height 59
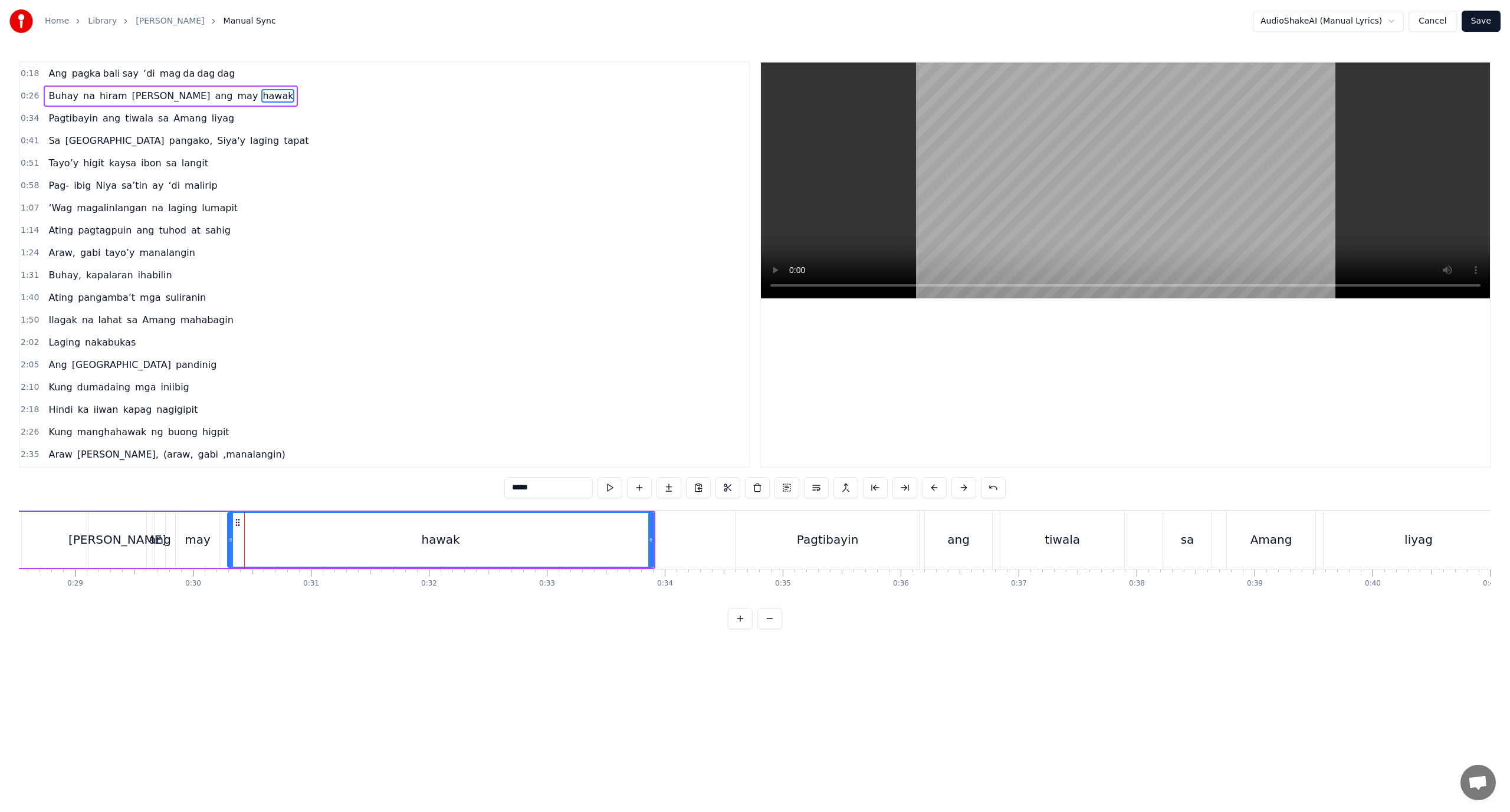
click at [237, 546] on div "hawak" at bounding box center [441, 540] width 425 height 54
click at [300, 545] on div "hawak" at bounding box center [441, 540] width 425 height 54
drag, startPoint x: 289, startPoint y: 542, endPoint x: 240, endPoint y: 540, distance: 49.0
click at [240, 540] on div "hawak" at bounding box center [441, 540] width 425 height 54
drag, startPoint x: 239, startPoint y: 540, endPoint x: 227, endPoint y: 544, distance: 12.6
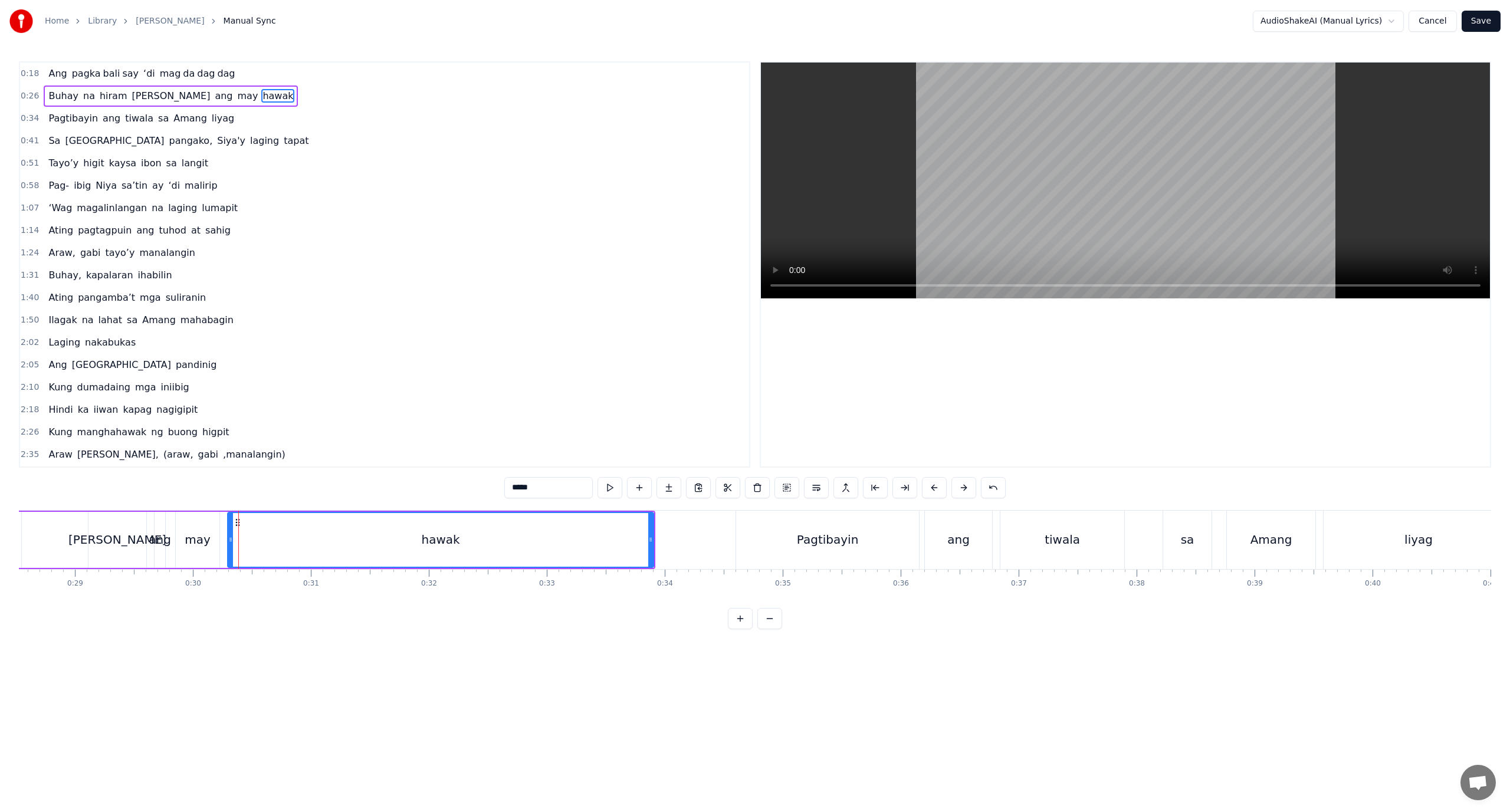
click at [227, 544] on div "hawak" at bounding box center [441, 540] width 427 height 56
click at [289, 540] on div "hawak" at bounding box center [441, 540] width 425 height 54
click at [296, 540] on div "hawak" at bounding box center [441, 540] width 425 height 54
click at [903, 488] on button at bounding box center [905, 488] width 25 height 21
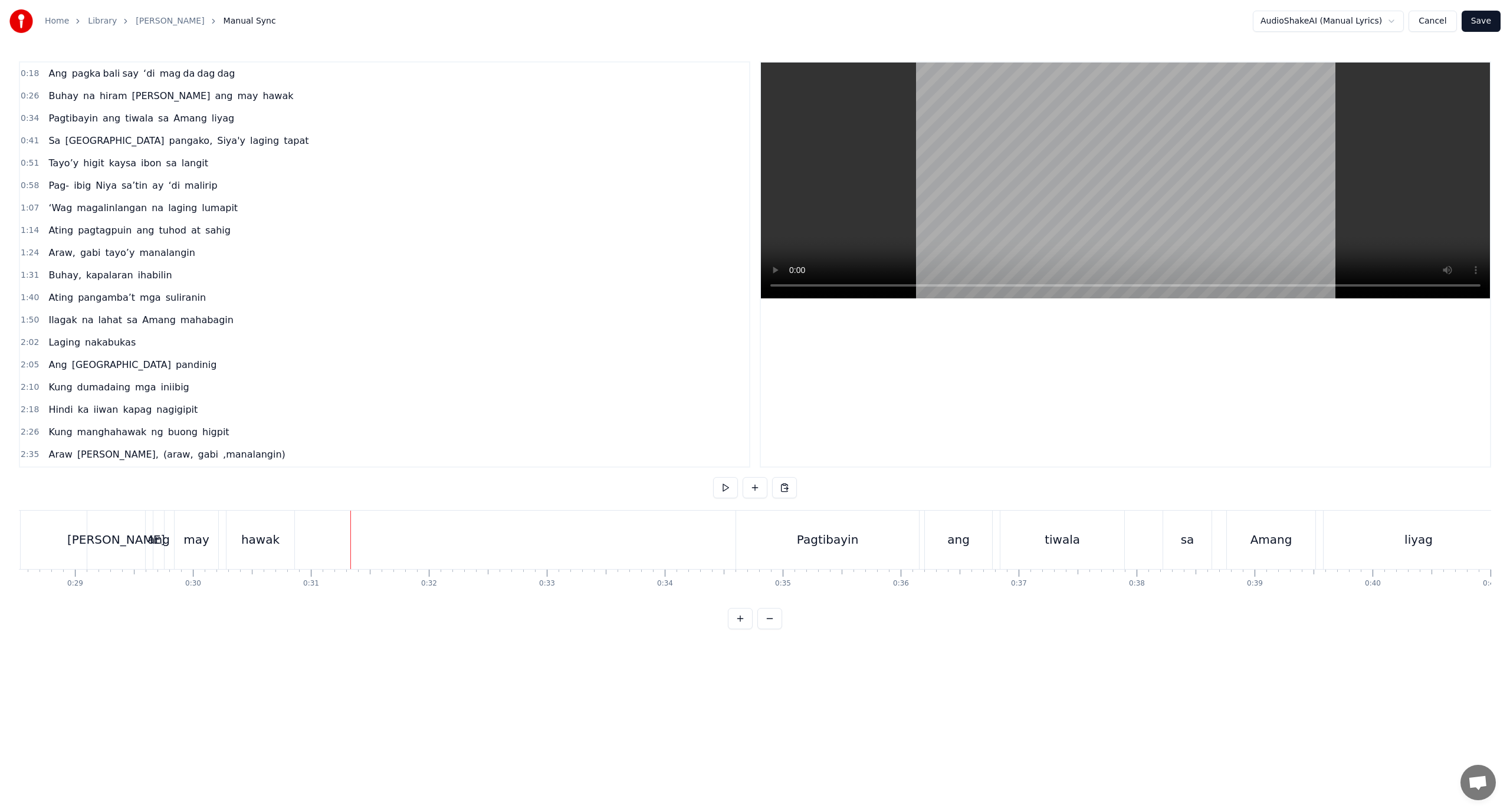
click at [269, 533] on div "hawak" at bounding box center [260, 540] width 38 height 18
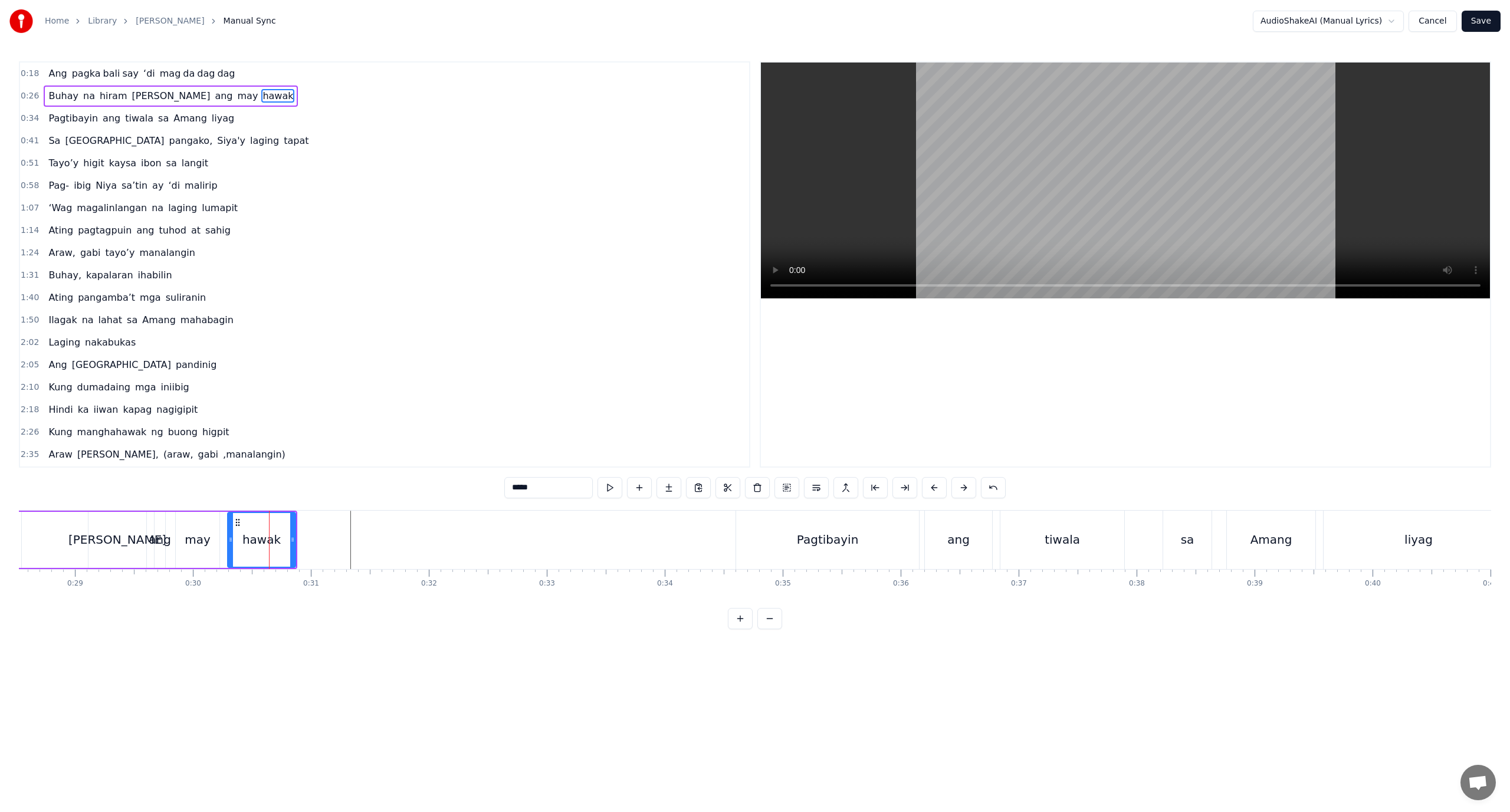
drag, startPoint x: 549, startPoint y: 481, endPoint x: 521, endPoint y: 486, distance: 28.4
click at [521, 486] on input "*****" at bounding box center [548, 488] width 88 height 21
type input "**"
click at [667, 487] on button at bounding box center [669, 488] width 25 height 21
drag, startPoint x: 521, startPoint y: 489, endPoint x: 445, endPoint y: 504, distance: 77.5
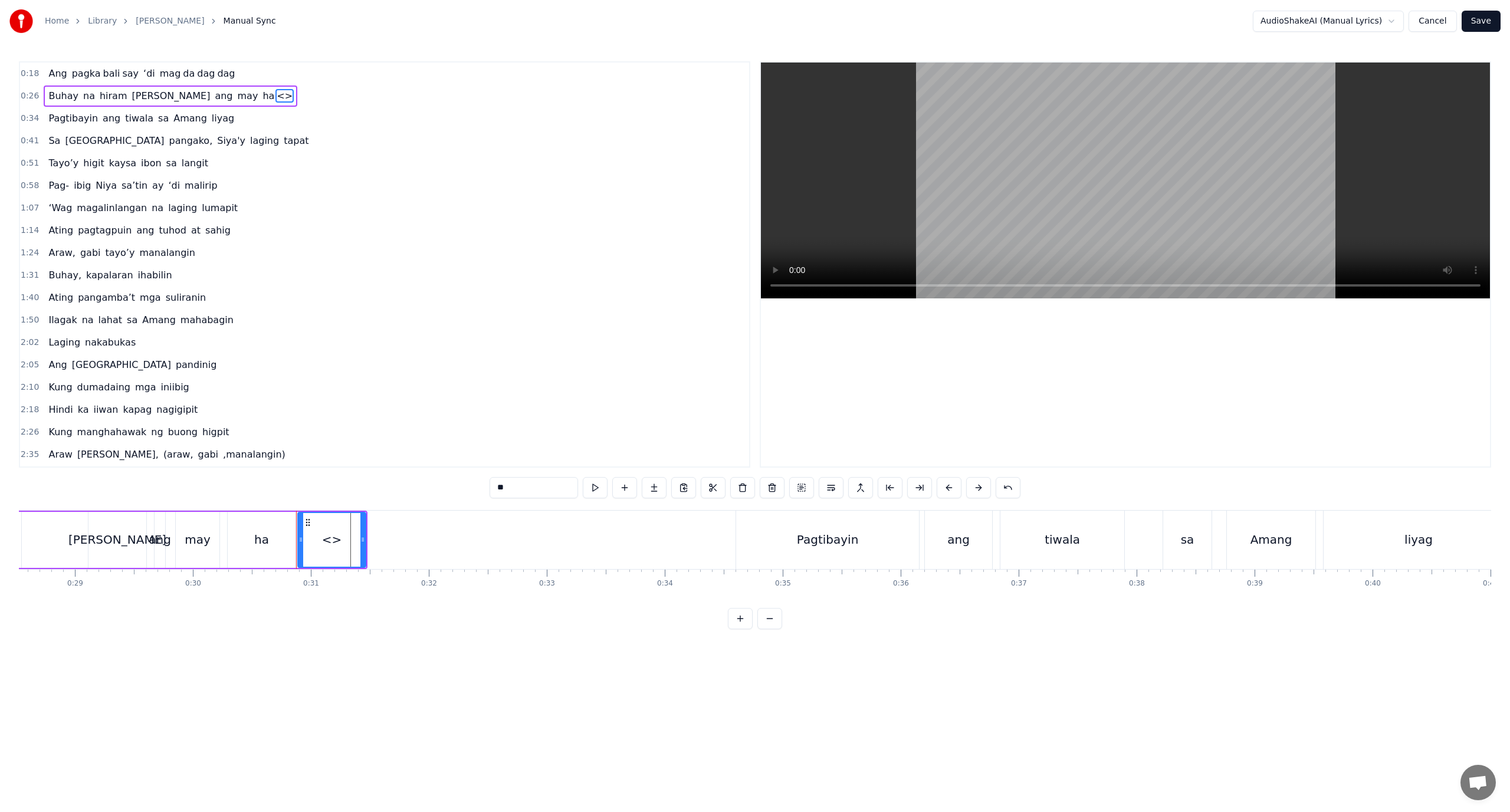
click at [445, 502] on div "0:18 Ang pagka bali say ‘di mag da dag dag 0:26 Buhay na hiram Siya [PERSON_NAM…" at bounding box center [755, 346] width 1472 height 568
paste input "*"
drag, startPoint x: 462, startPoint y: 624, endPoint x: 424, endPoint y: 605, distance: 42.5
click at [461, 624] on div "0:18 Ang pagka bali say ‘di mag da dag dag 0:26 Buhay na hiram Siya [PERSON_NAM…" at bounding box center [755, 346] width 1472 height 568
drag, startPoint x: 361, startPoint y: 546, endPoint x: 410, endPoint y: 545, distance: 49.0
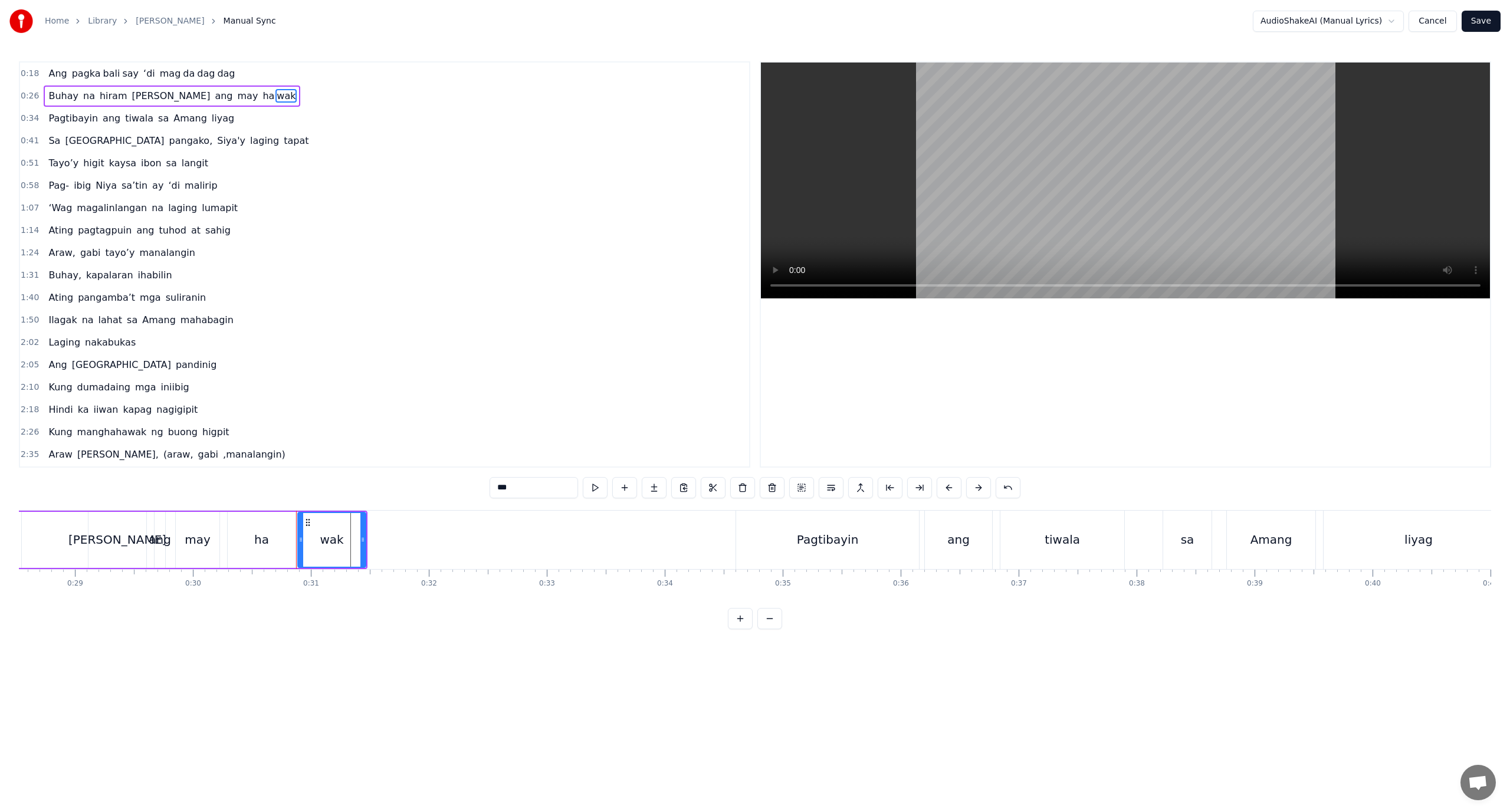
click at [365, 545] on div at bounding box center [363, 540] width 5 height 54
click at [194, 515] on div "may" at bounding box center [198, 540] width 44 height 56
click at [260, 545] on div "ha" at bounding box center [262, 540] width 15 height 18
click at [334, 544] on div "wak" at bounding box center [356, 540] width 116 height 56
type input "***"
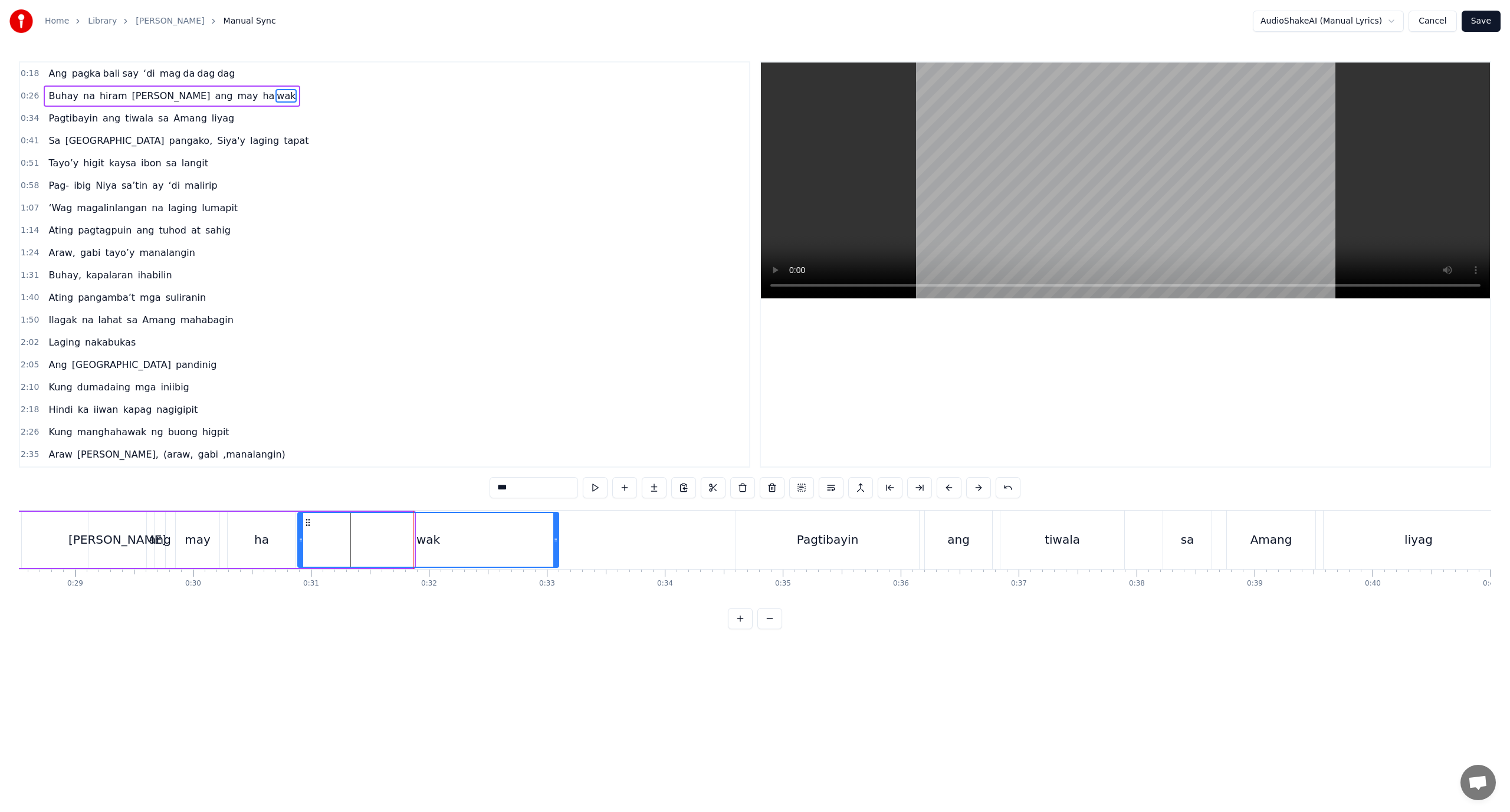
drag, startPoint x: 413, startPoint y: 544, endPoint x: 571, endPoint y: 534, distance: 158.3
click at [558, 536] on div at bounding box center [556, 540] width 5 height 54
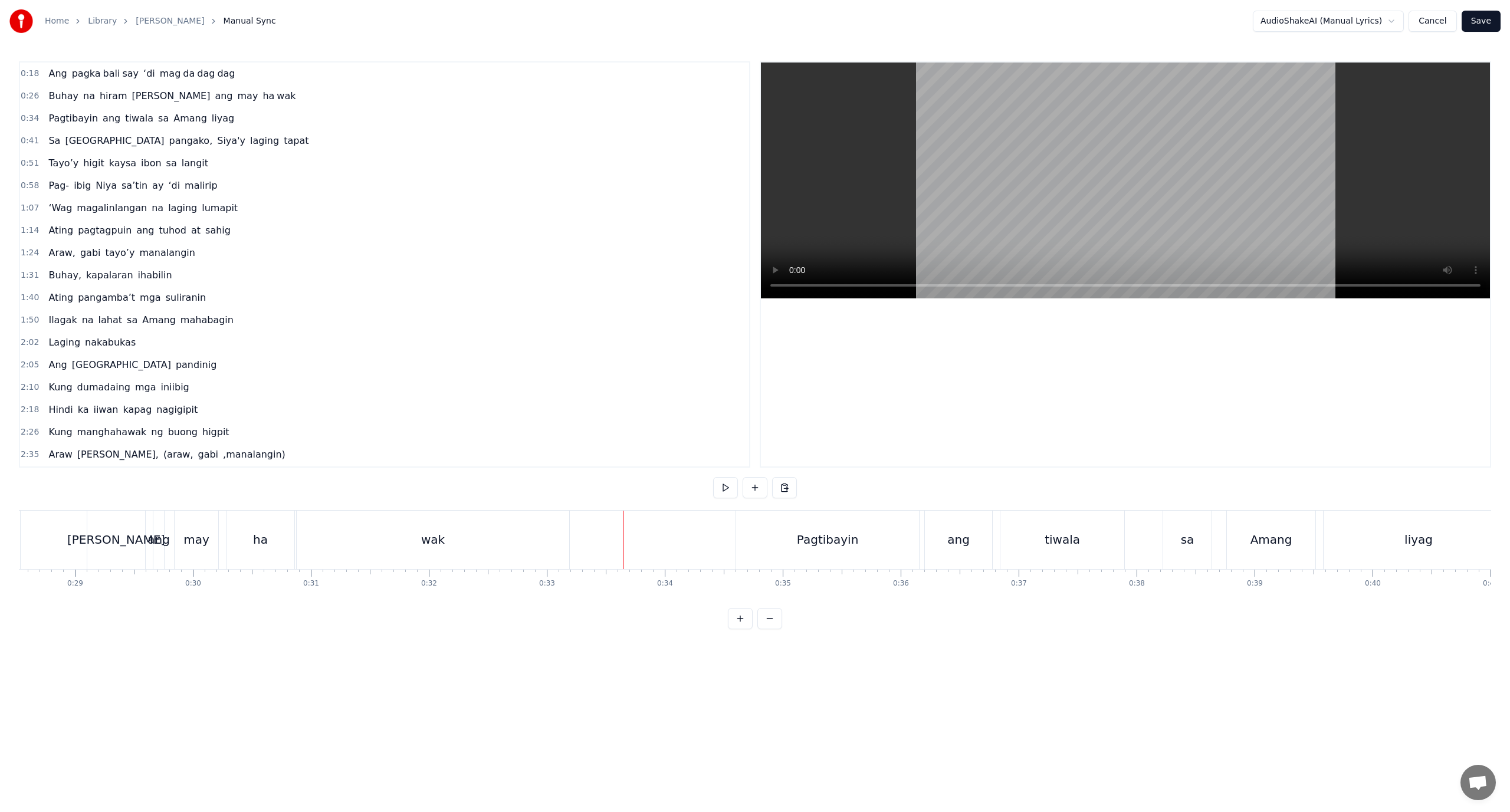
click at [559, 550] on div "wak" at bounding box center [433, 540] width 272 height 59
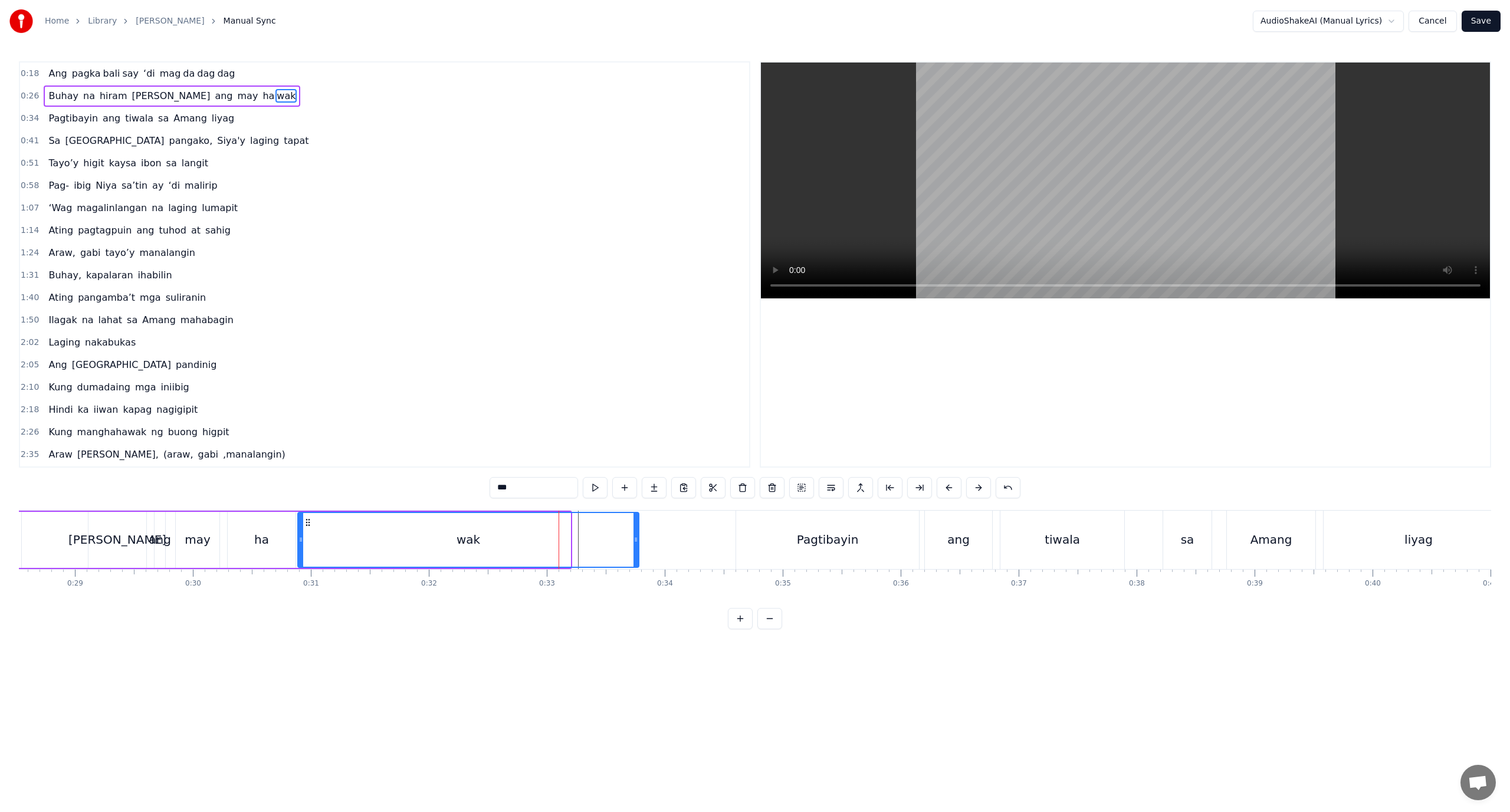
drag, startPoint x: 568, startPoint y: 546, endPoint x: 636, endPoint y: 546, distance: 68.0
click at [636, 546] on div at bounding box center [636, 540] width 5 height 54
click at [355, 540] on div "wak" at bounding box center [468, 540] width 340 height 54
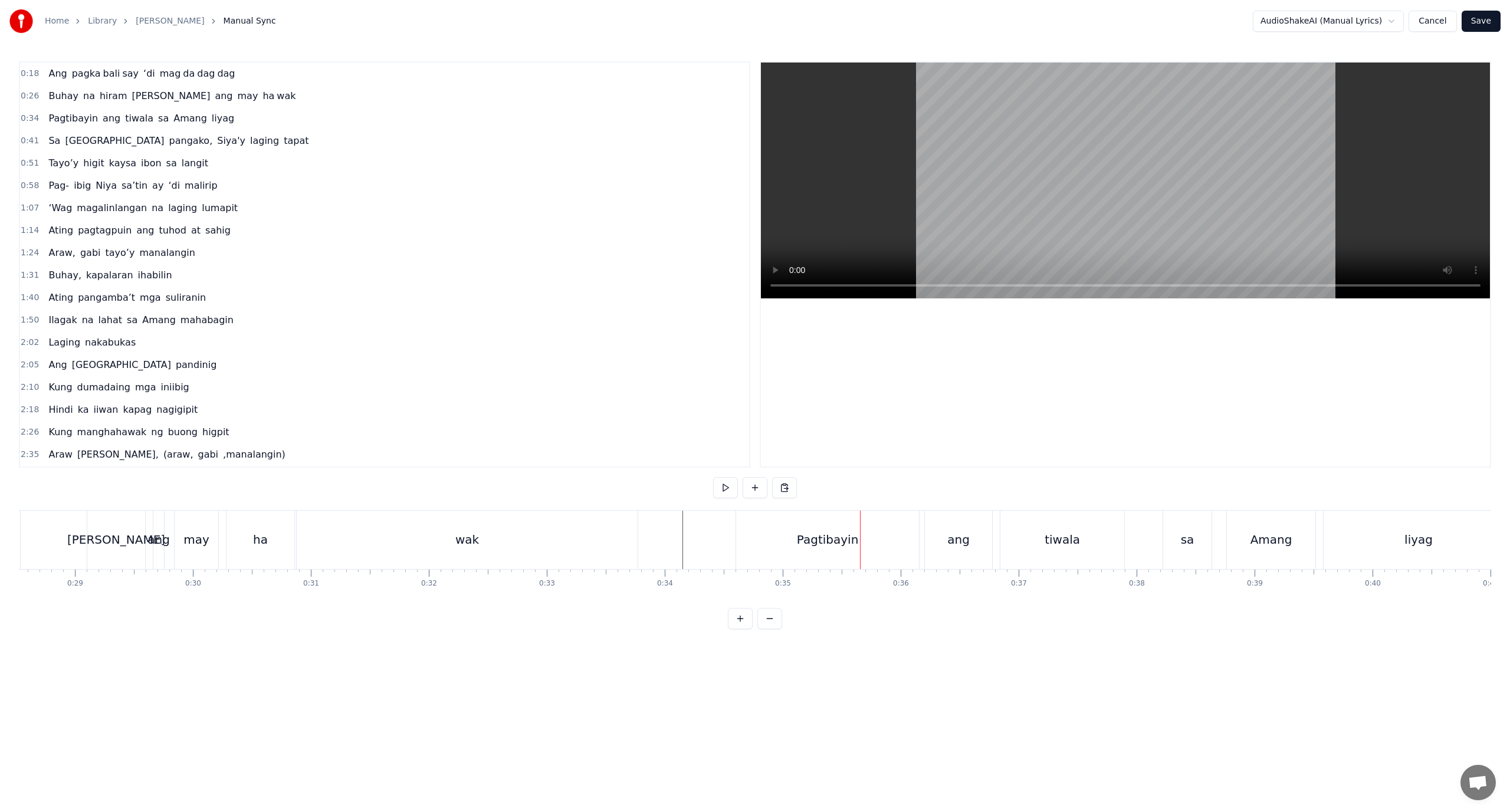
click at [745, 544] on div "Pagtibayin" at bounding box center [828, 540] width 183 height 59
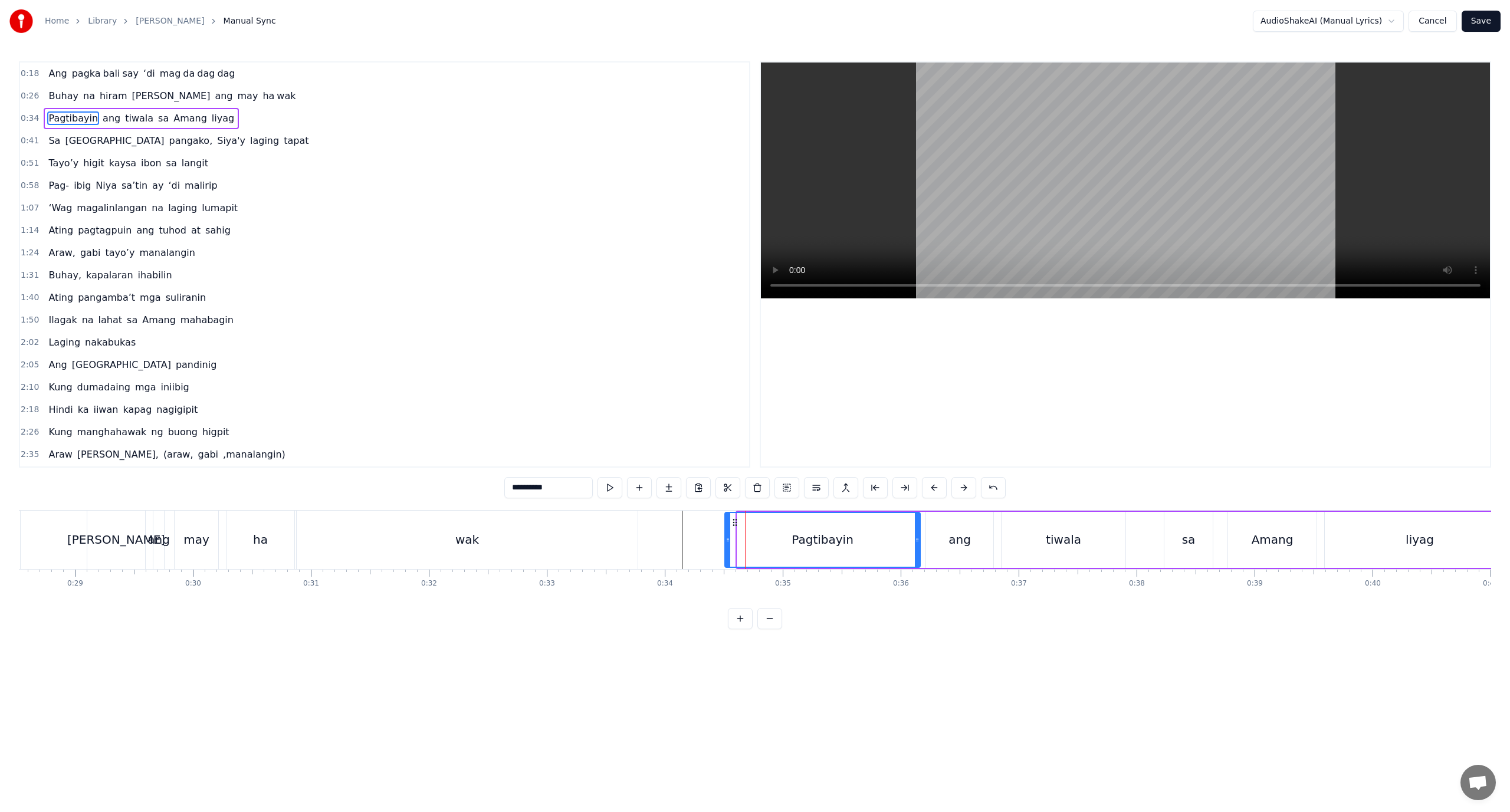
drag, startPoint x: 740, startPoint y: 544, endPoint x: 727, endPoint y: 544, distance: 13.0
click at [727, 544] on div at bounding box center [728, 540] width 5 height 54
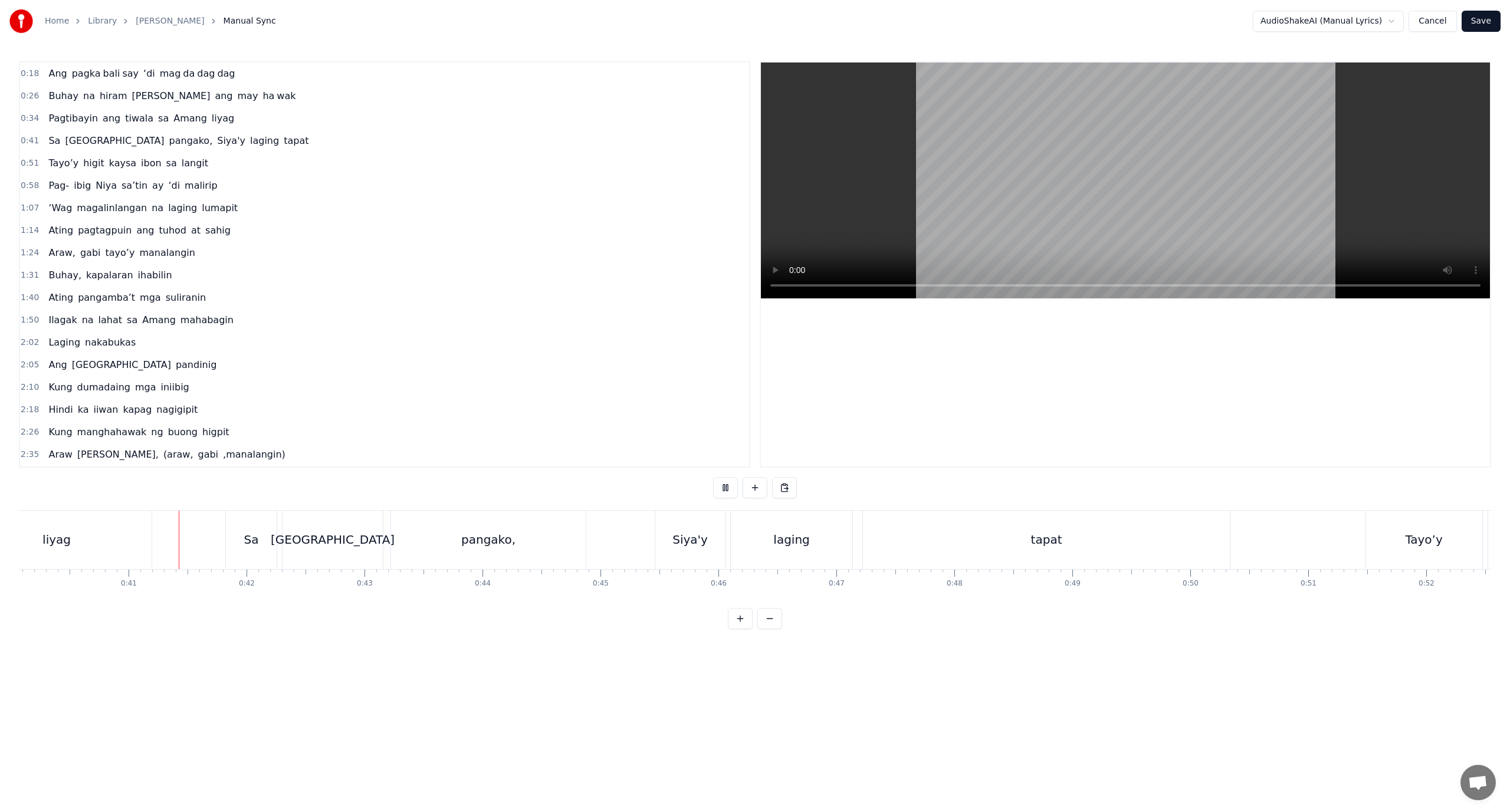
scroll to position [0, 4734]
click at [495, 542] on div "pangako," at bounding box center [482, 540] width 54 height 18
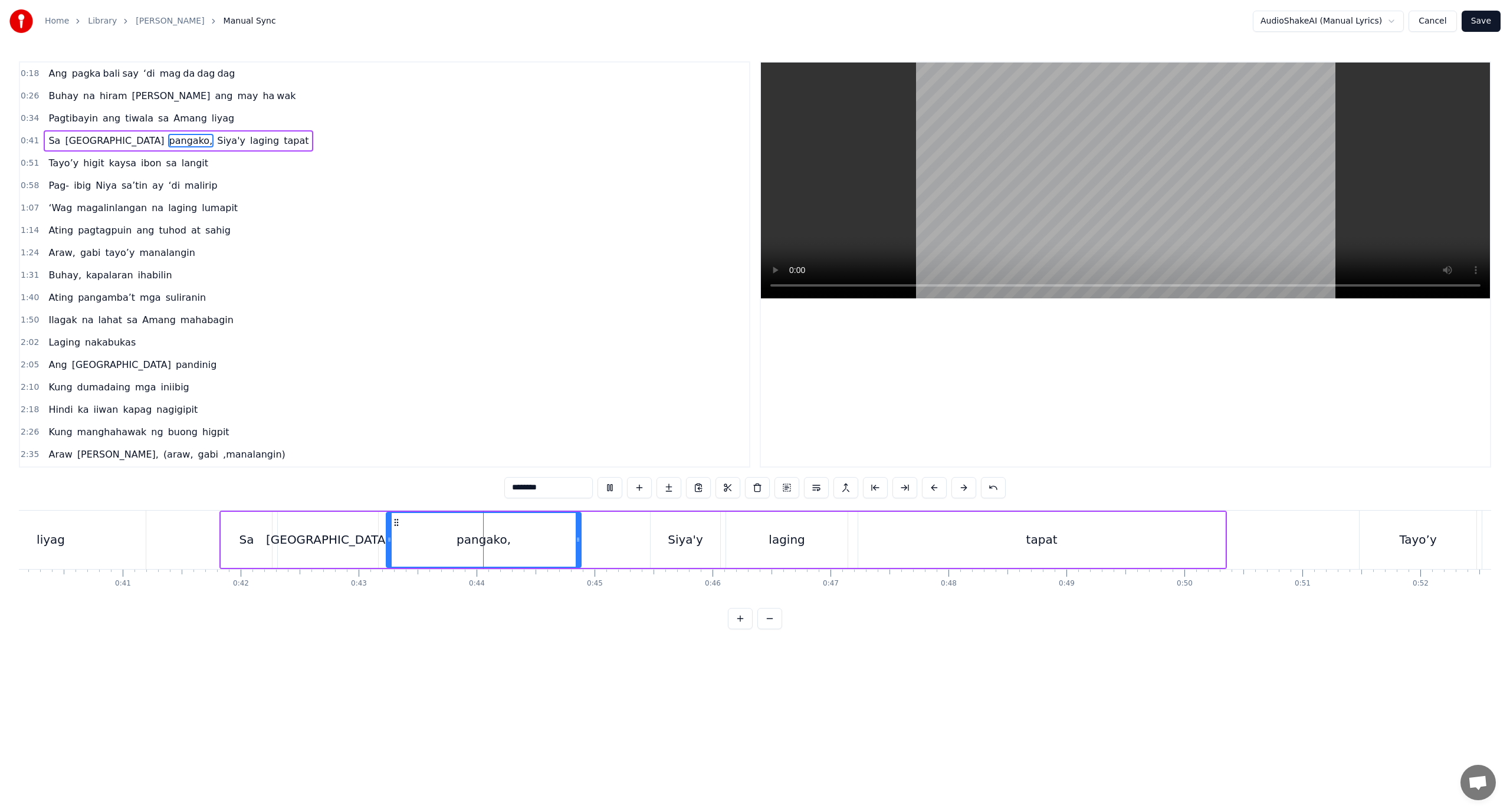
click at [615, 566] on div "Sa Kanyang pangako, Siya'y laging tapat" at bounding box center [723, 540] width 1007 height 59
click at [312, 536] on div "[GEOGRAPHIC_DATA]" at bounding box center [327, 540] width 124 height 18
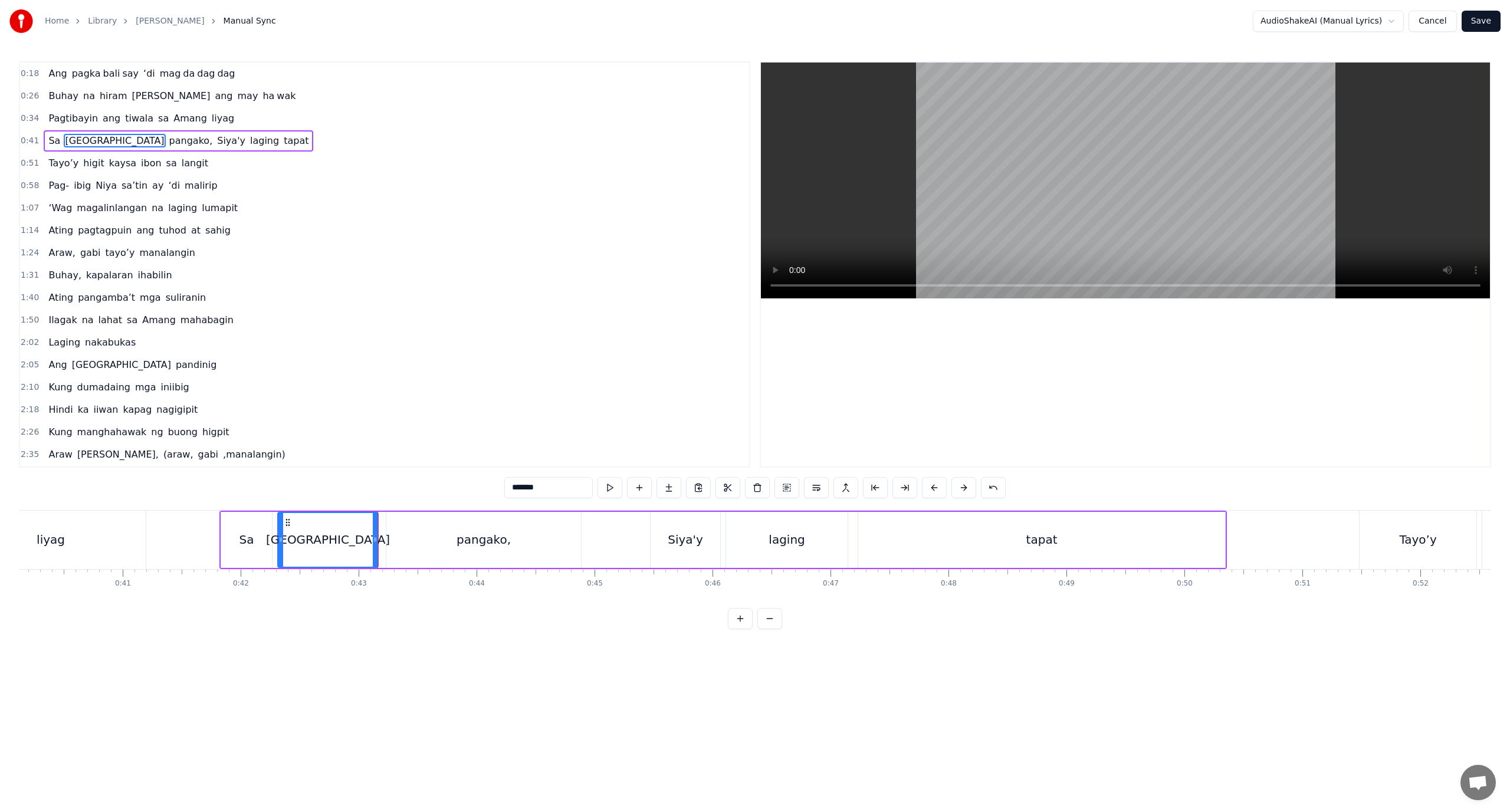
click at [404, 559] on div "pangako," at bounding box center [484, 540] width 195 height 56
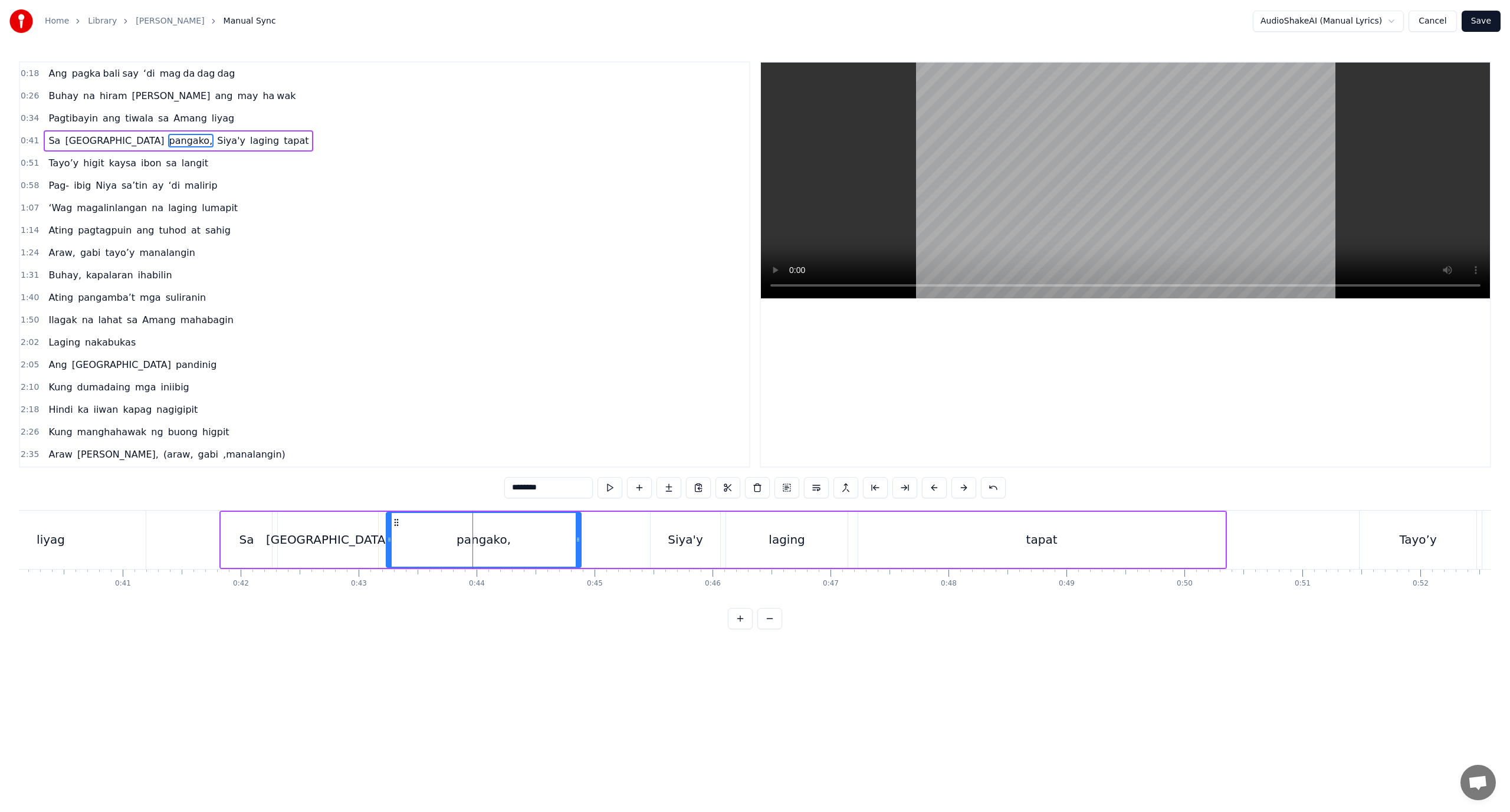
click at [411, 547] on div "pangako," at bounding box center [484, 540] width 194 height 54
click at [904, 487] on button at bounding box center [905, 488] width 25 height 21
drag, startPoint x: 563, startPoint y: 488, endPoint x: 534, endPoint y: 494, distance: 29.6
click at [534, 494] on input "********" at bounding box center [548, 488] width 88 height 21
type input "*****"
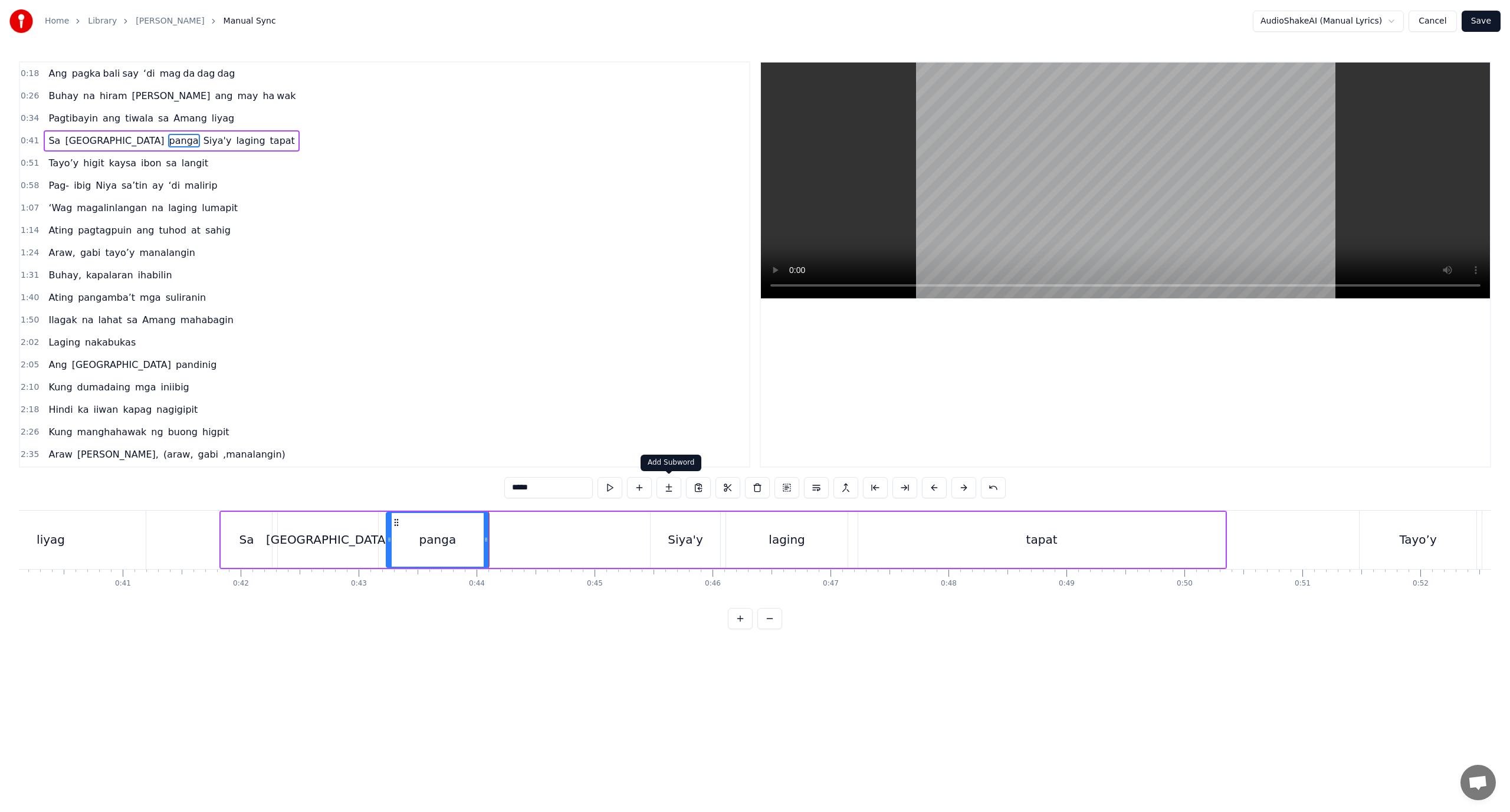
click at [671, 488] on button at bounding box center [669, 488] width 25 height 21
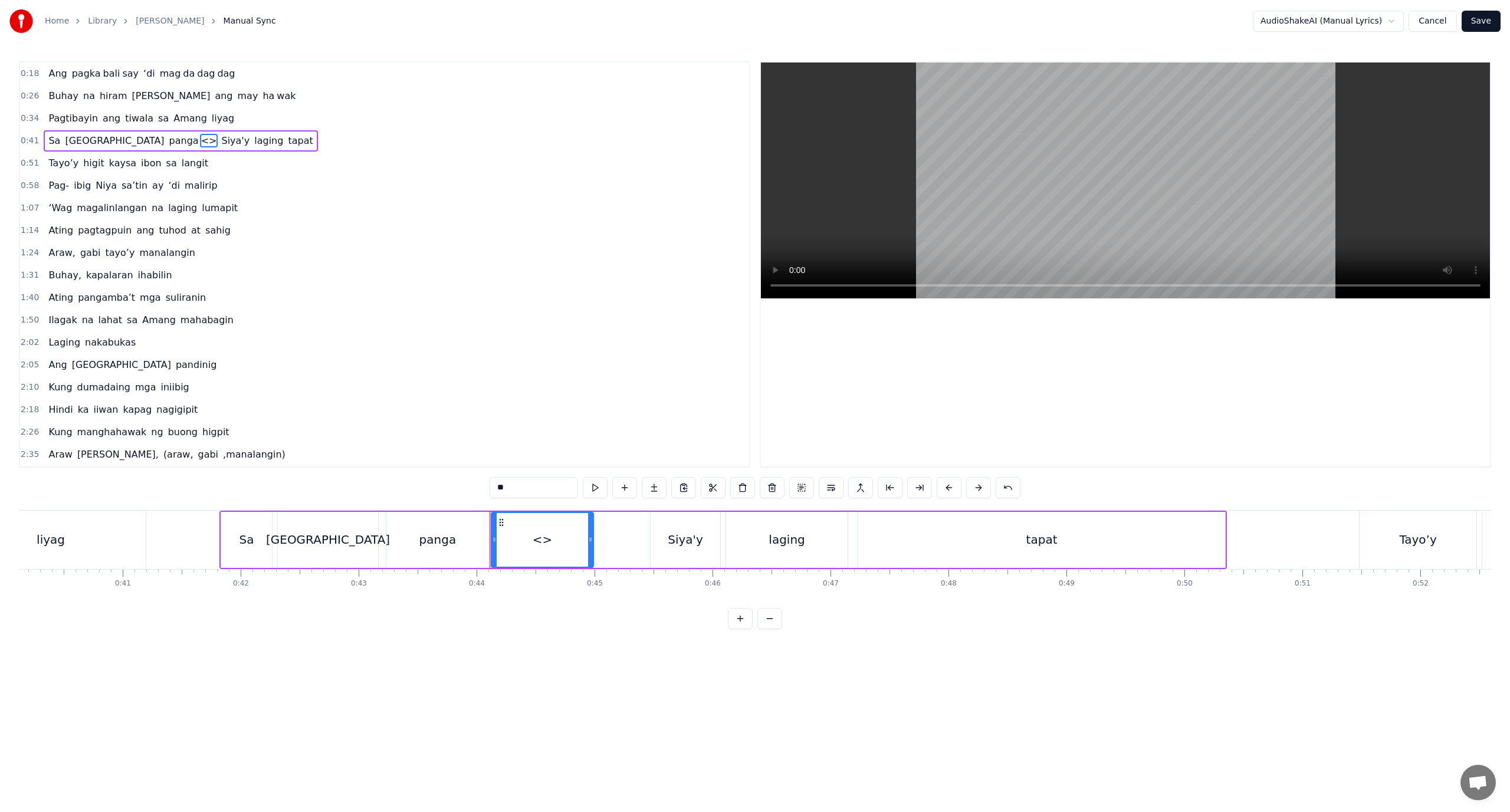
drag, startPoint x: 520, startPoint y: 494, endPoint x: 388, endPoint y: 477, distance: 133.1
click at [388, 477] on div "0:18 Ang pagka bali say ‘di mag da dag dag 0:26 Buhay na hiram Siya [PERSON_NAM…" at bounding box center [755, 346] width 1472 height 568
paste input "*"
type input "***"
click at [604, 612] on div "0:18 Ang pagka bali say ‘di mag da dag dag 0:26 Buhay na hiram Siya [PERSON_NAM…" at bounding box center [755, 346] width 1472 height 568
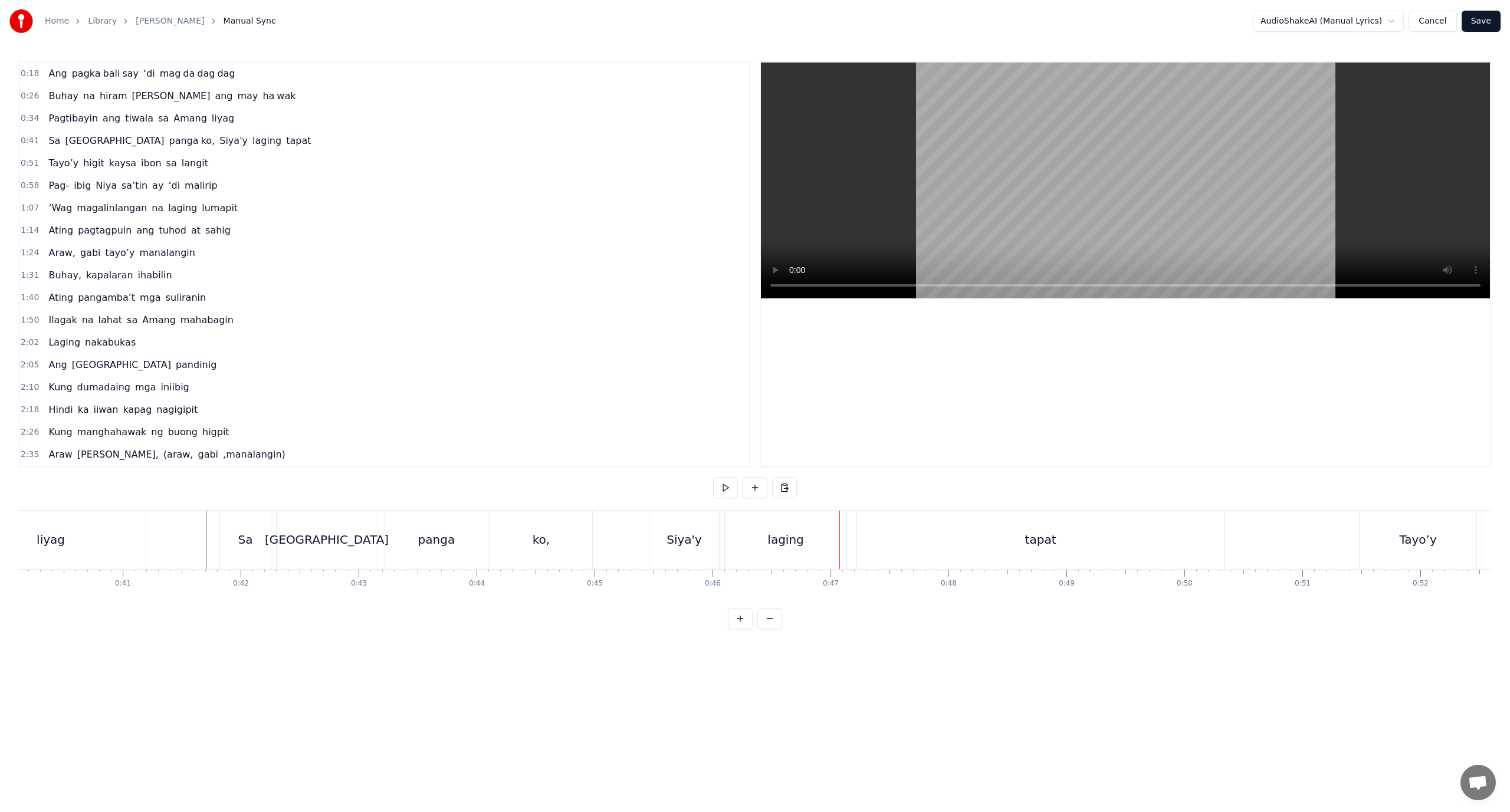
click at [271, 544] on div "Sa" at bounding box center [246, 540] width 52 height 59
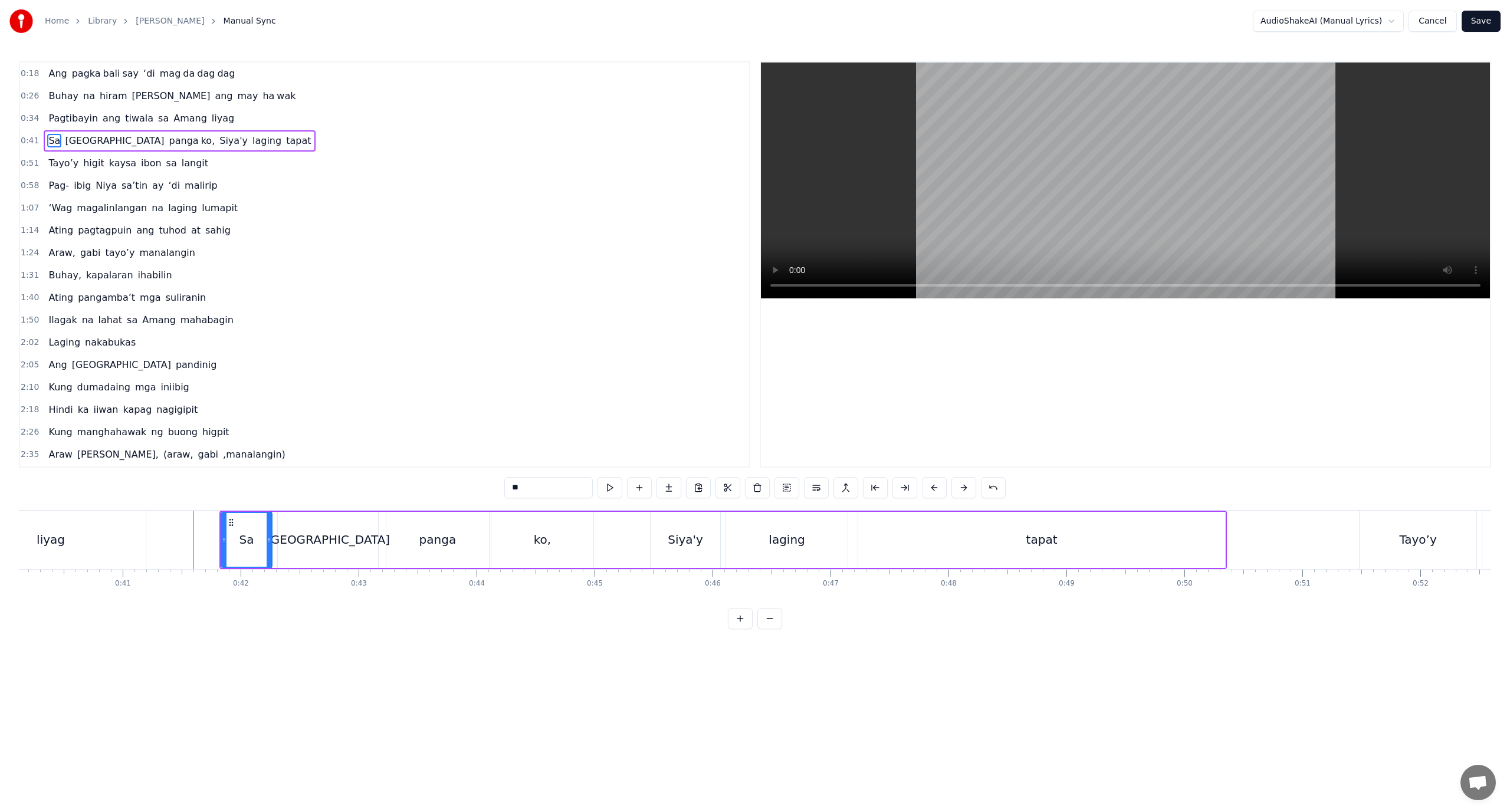
click at [292, 544] on div "[GEOGRAPHIC_DATA]" at bounding box center [327, 540] width 100 height 56
type input "*******"
click at [276, 543] on icon at bounding box center [275, 540] width 5 height 9
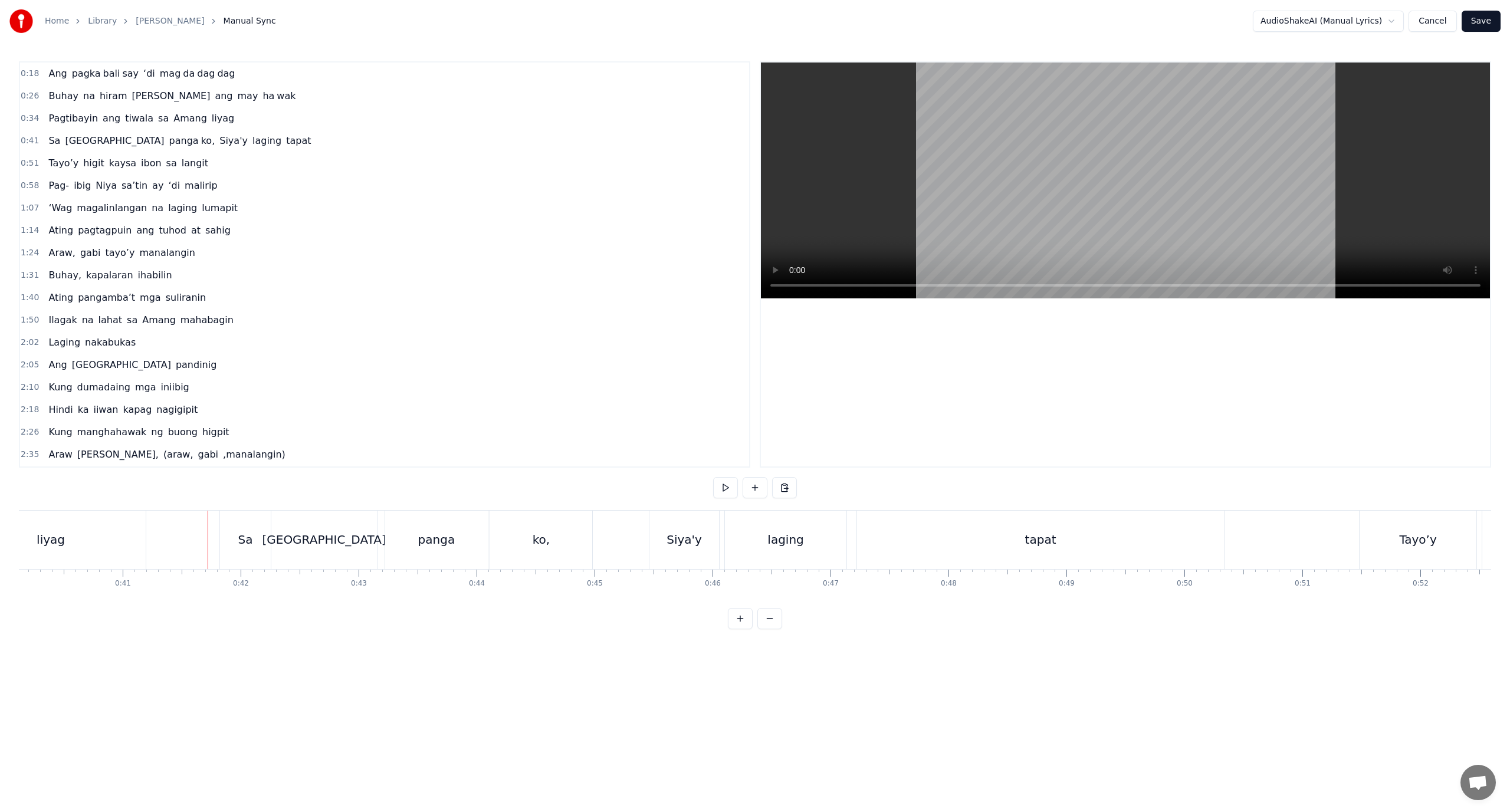
click at [240, 534] on div "Sa" at bounding box center [246, 540] width 15 height 18
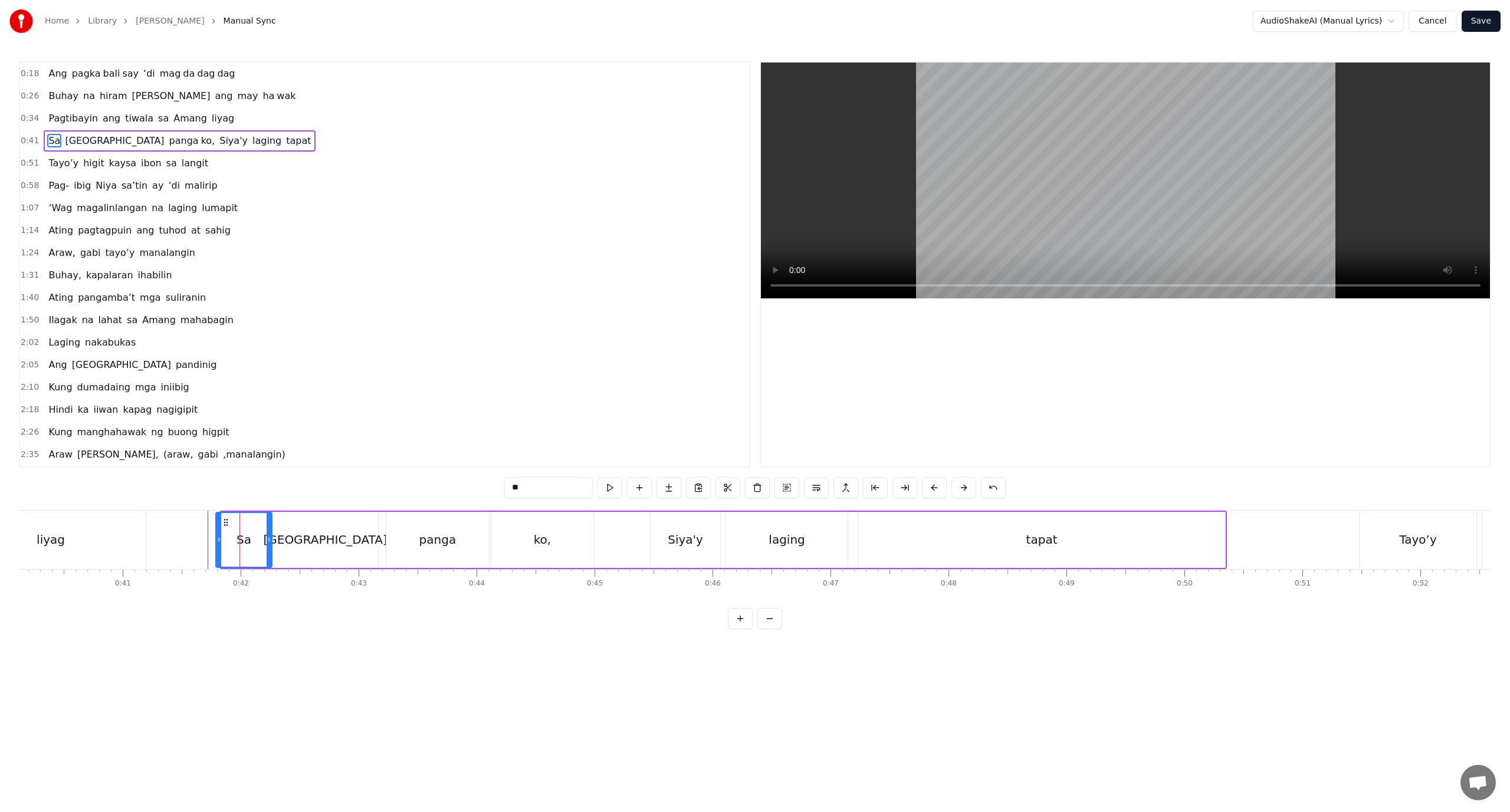
click at [219, 547] on div at bounding box center [219, 540] width 5 height 54
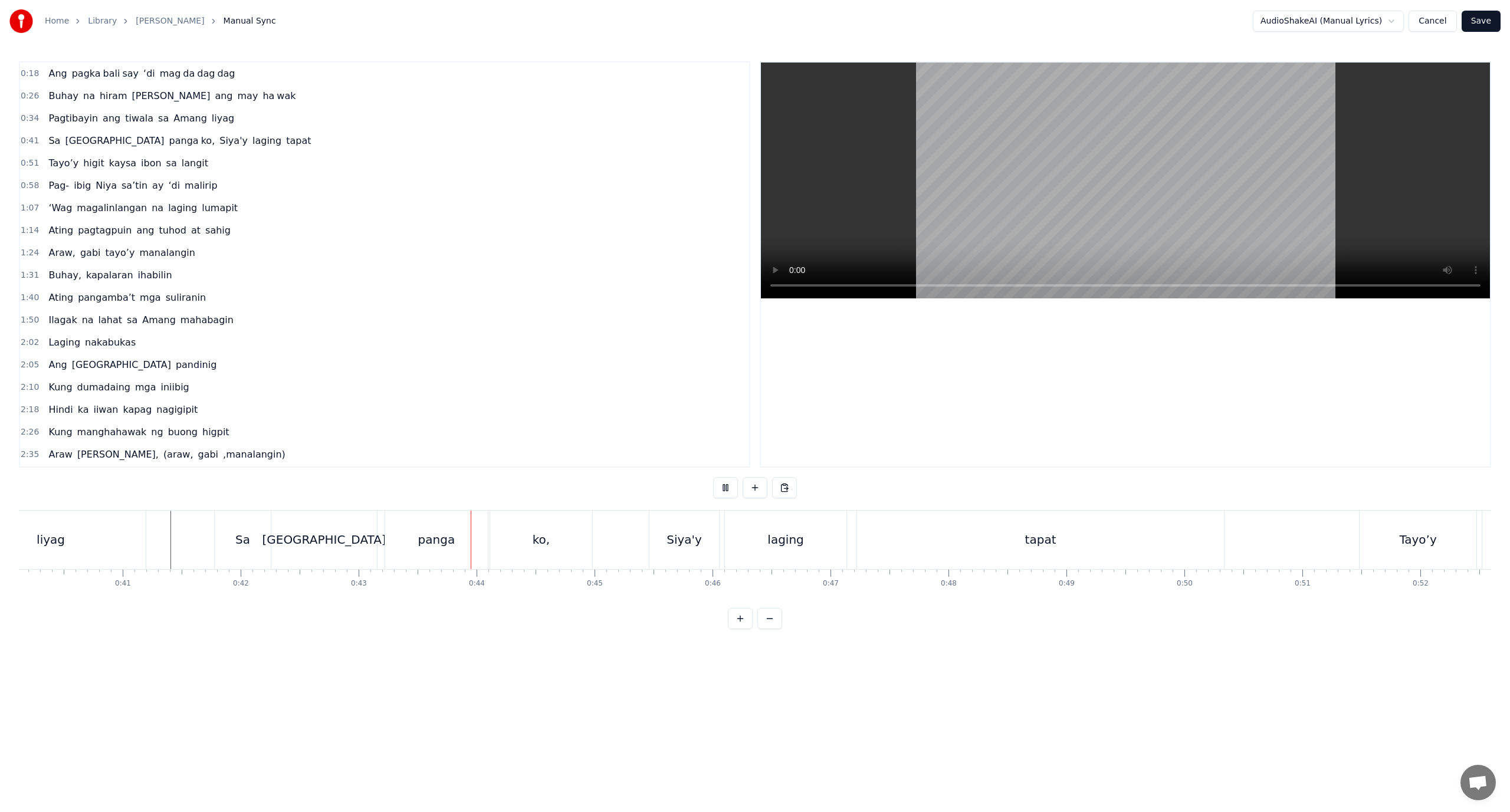
click at [129, 532] on div "liyag" at bounding box center [50, 540] width 190 height 59
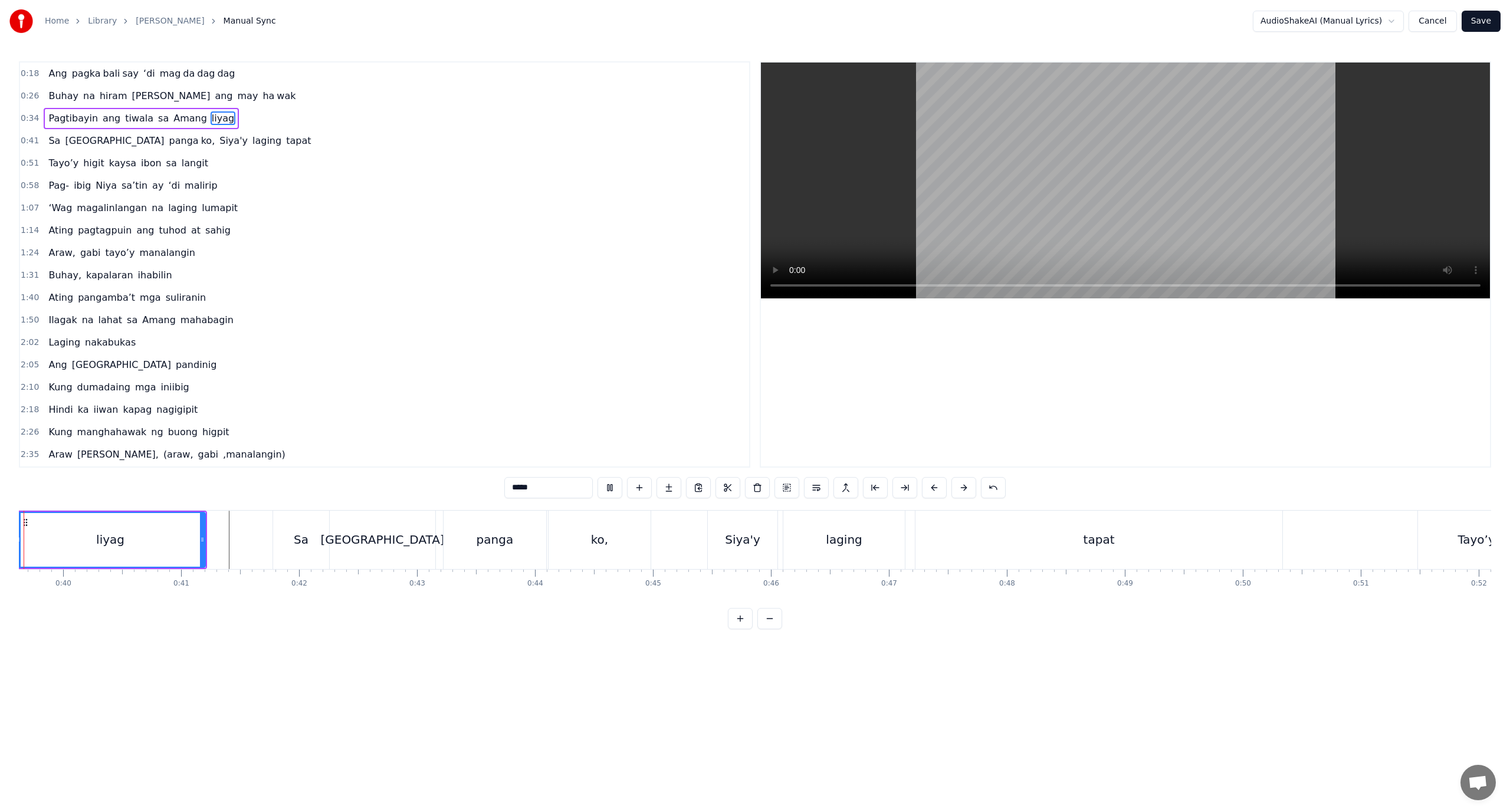
scroll to position [0, 4611]
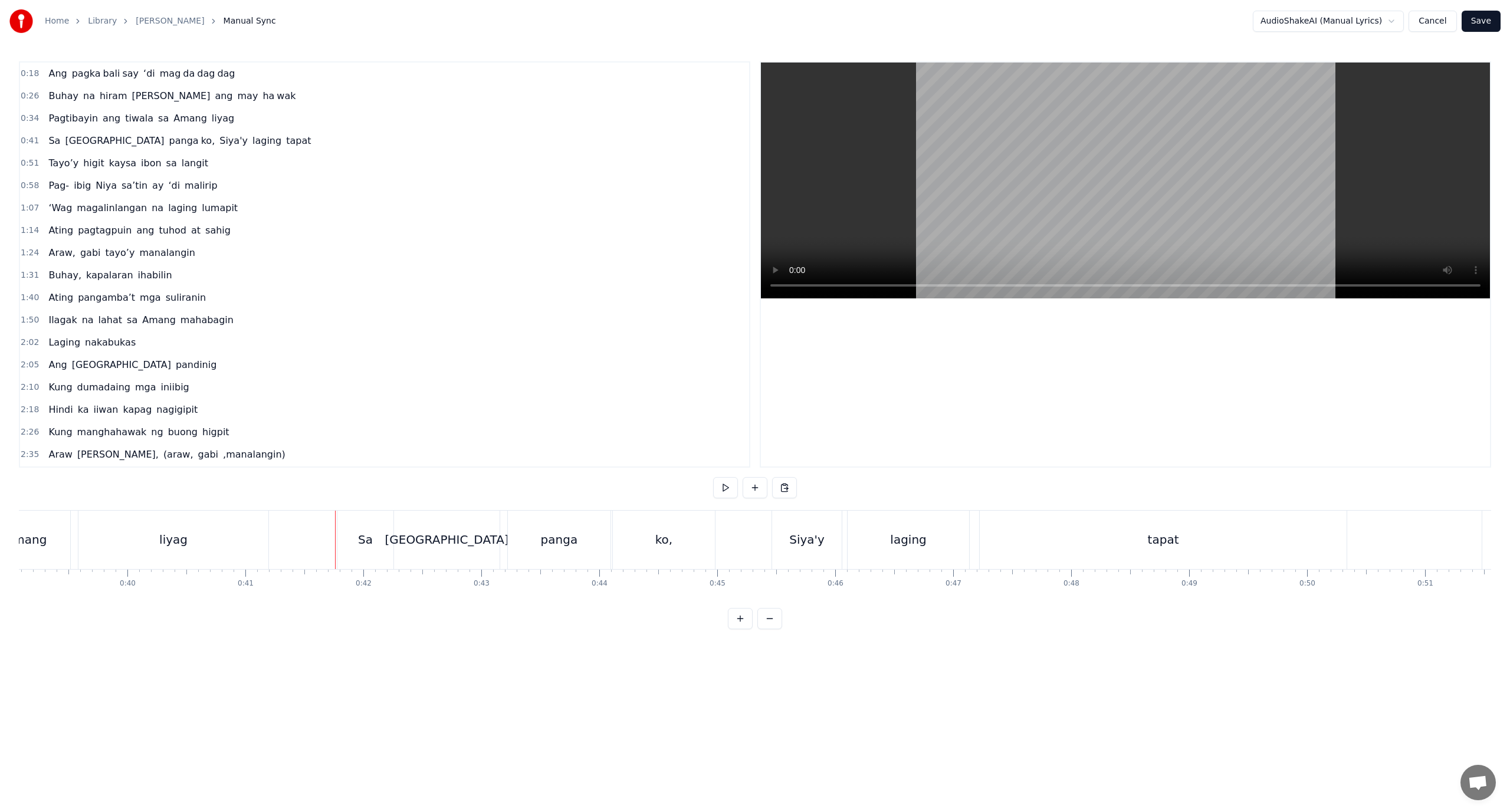
click at [355, 536] on div "Sa" at bounding box center [365, 540] width 56 height 59
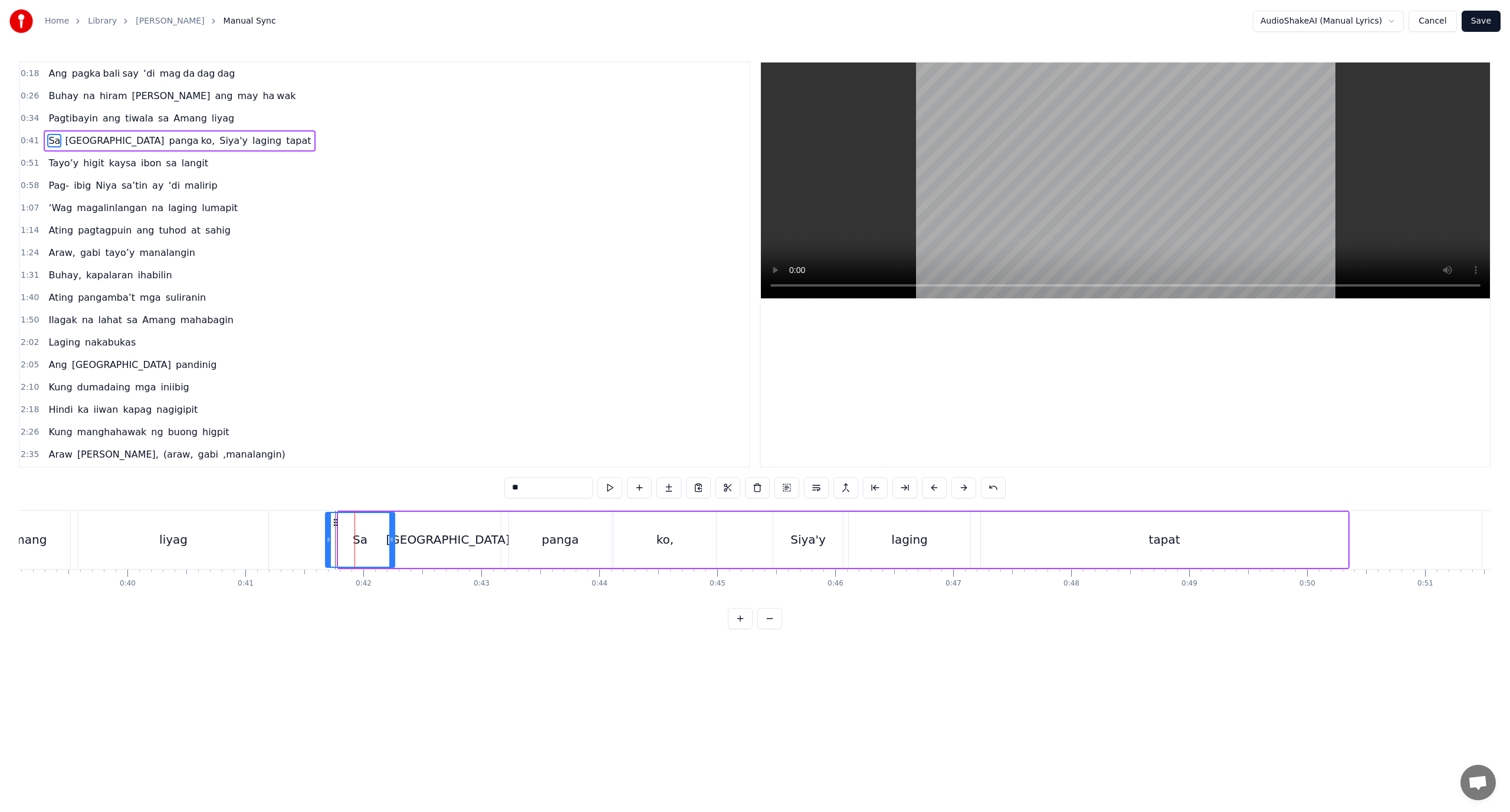
drag, startPoint x: 342, startPoint y: 539, endPoint x: 325, endPoint y: 546, distance: 18.4
click at [326, 546] on div at bounding box center [329, 540] width 5 height 54
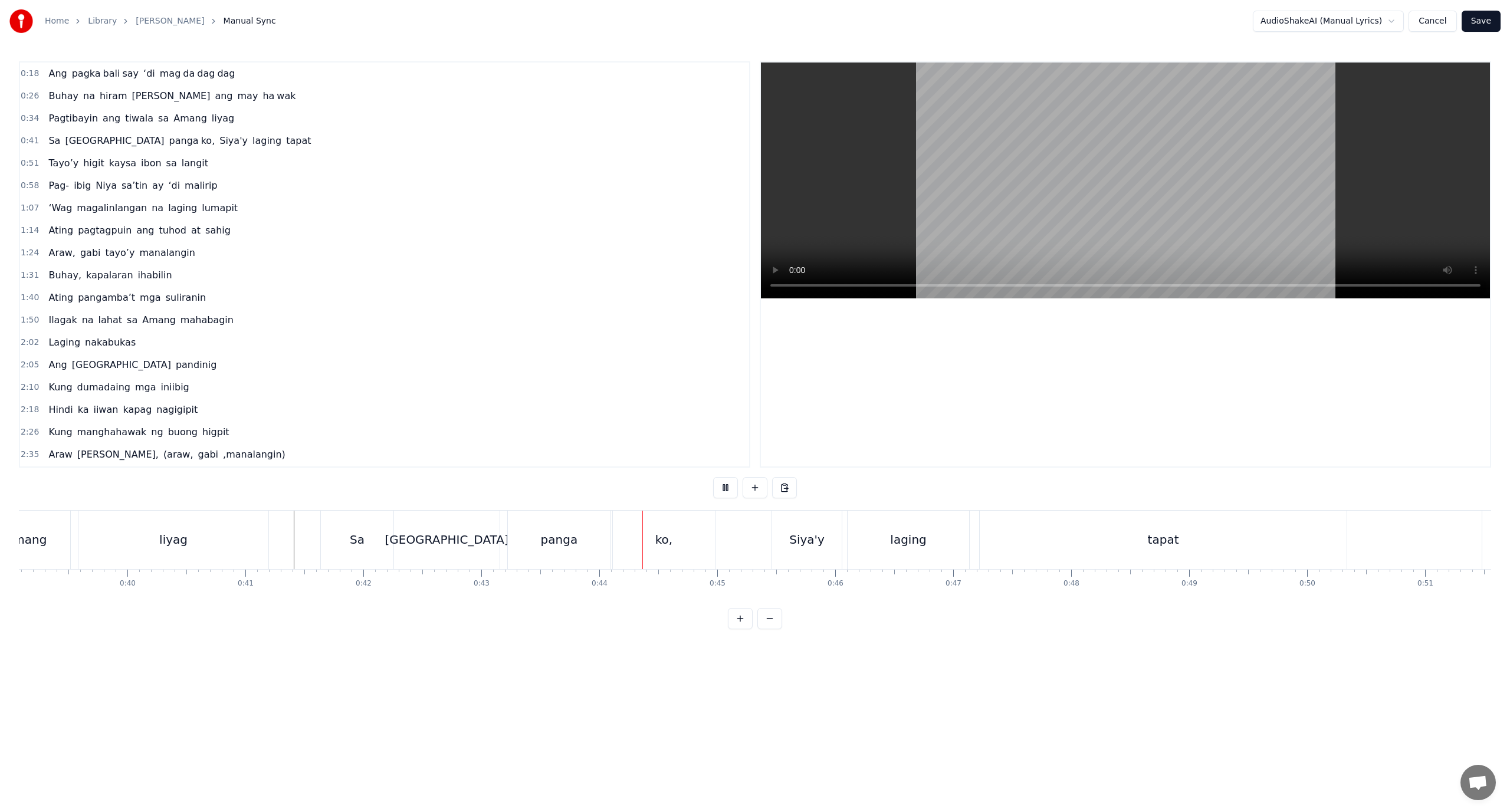
click at [419, 540] on div "[GEOGRAPHIC_DATA]" at bounding box center [447, 540] width 105 height 59
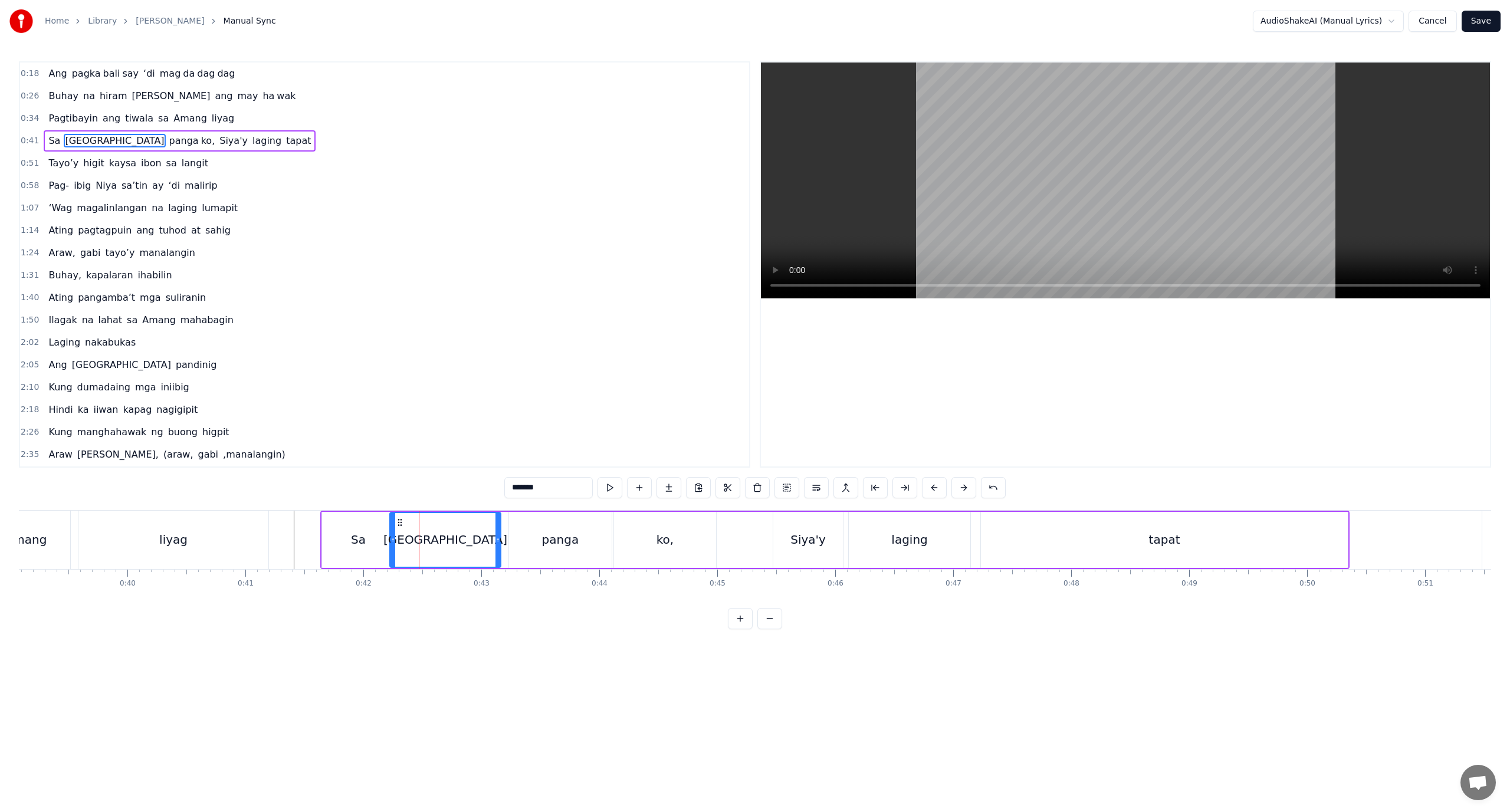
click at [391, 542] on icon at bounding box center [393, 540] width 5 height 9
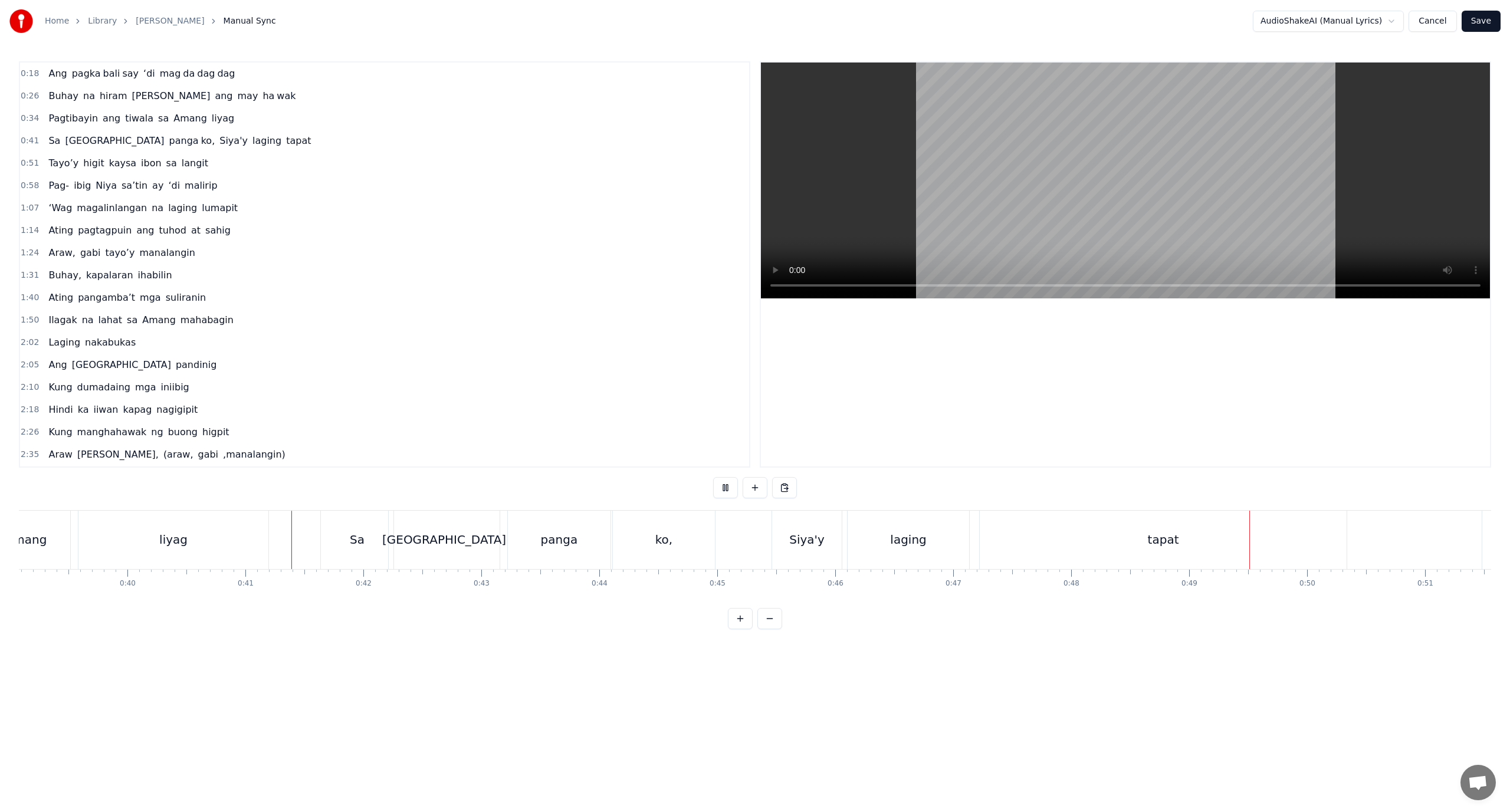
click at [713, 566] on div "ko," at bounding box center [664, 540] width 102 height 59
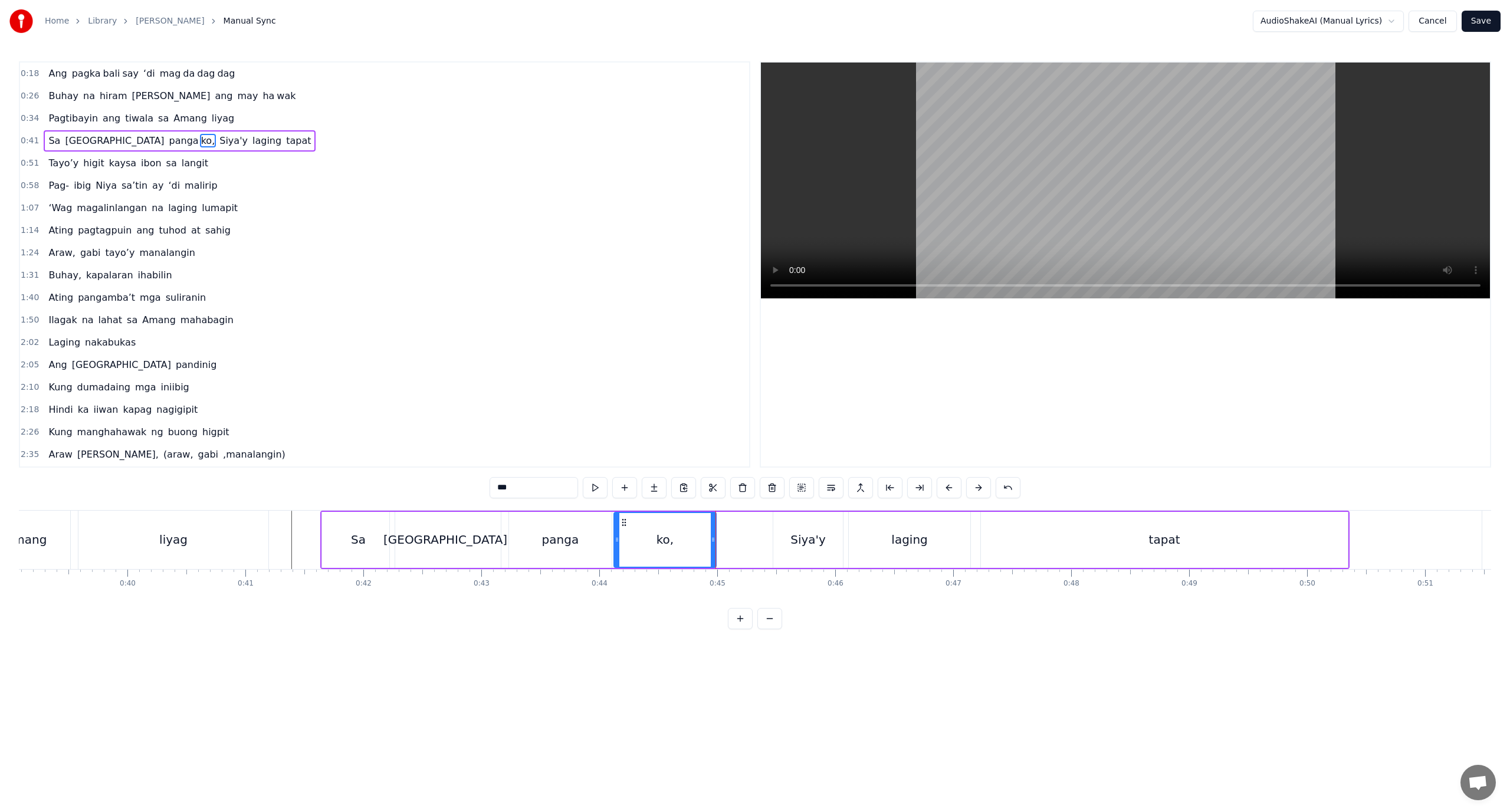
click at [752, 546] on div "Sa Kanyang panga ko, Siya'y laging tapat" at bounding box center [835, 540] width 1029 height 59
click at [1035, 548] on div "tapat" at bounding box center [1164, 540] width 367 height 56
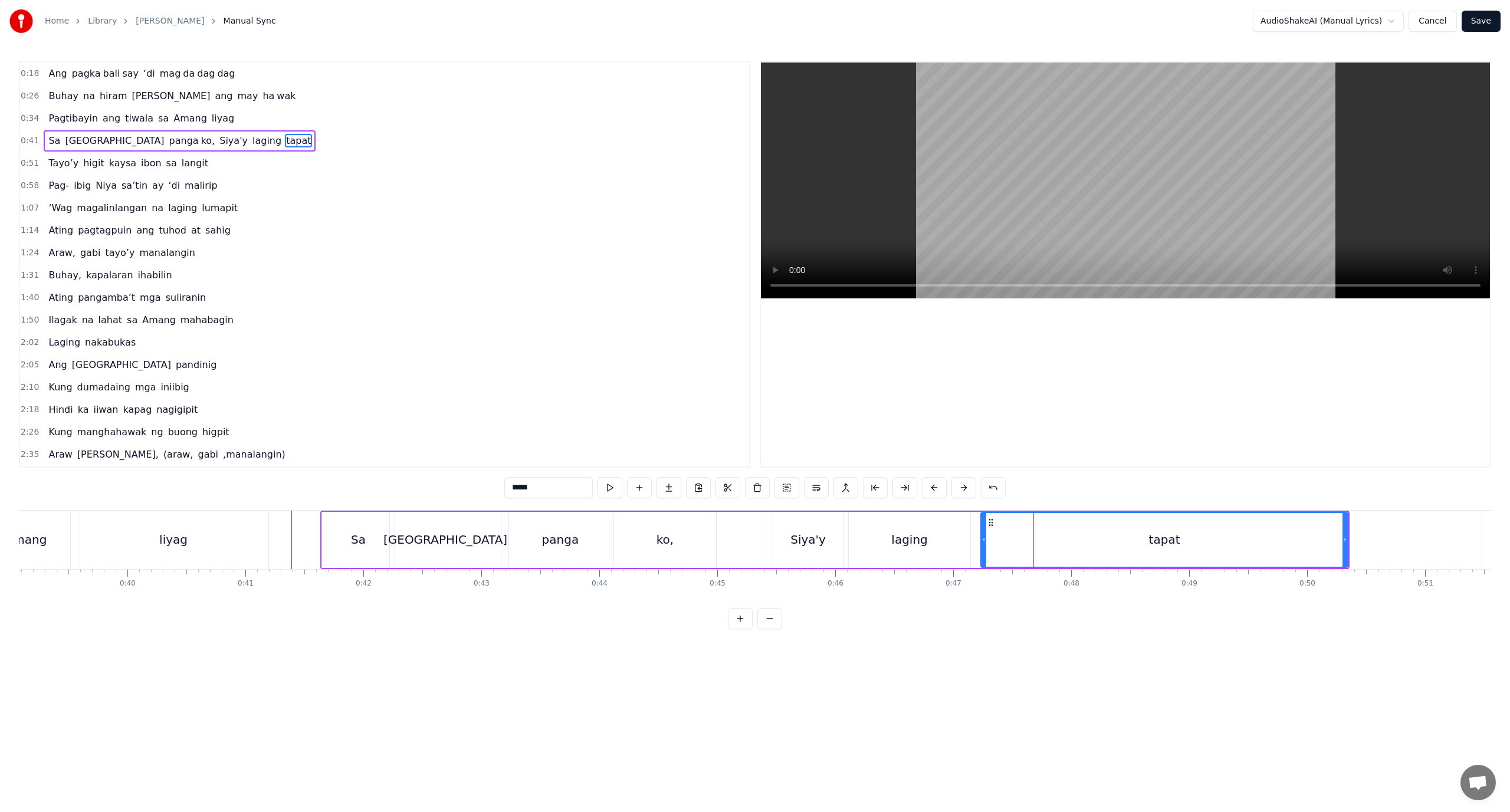
drag, startPoint x: 1031, startPoint y: 533, endPoint x: 999, endPoint y: 541, distance: 33.0
click at [999, 541] on div "tapat" at bounding box center [1164, 540] width 366 height 54
click at [1002, 539] on div "tapat" at bounding box center [1164, 540] width 366 height 54
drag, startPoint x: 999, startPoint y: 544, endPoint x: 993, endPoint y: 546, distance: 6.3
click at [993, 546] on div "tapat" at bounding box center [1164, 540] width 366 height 54
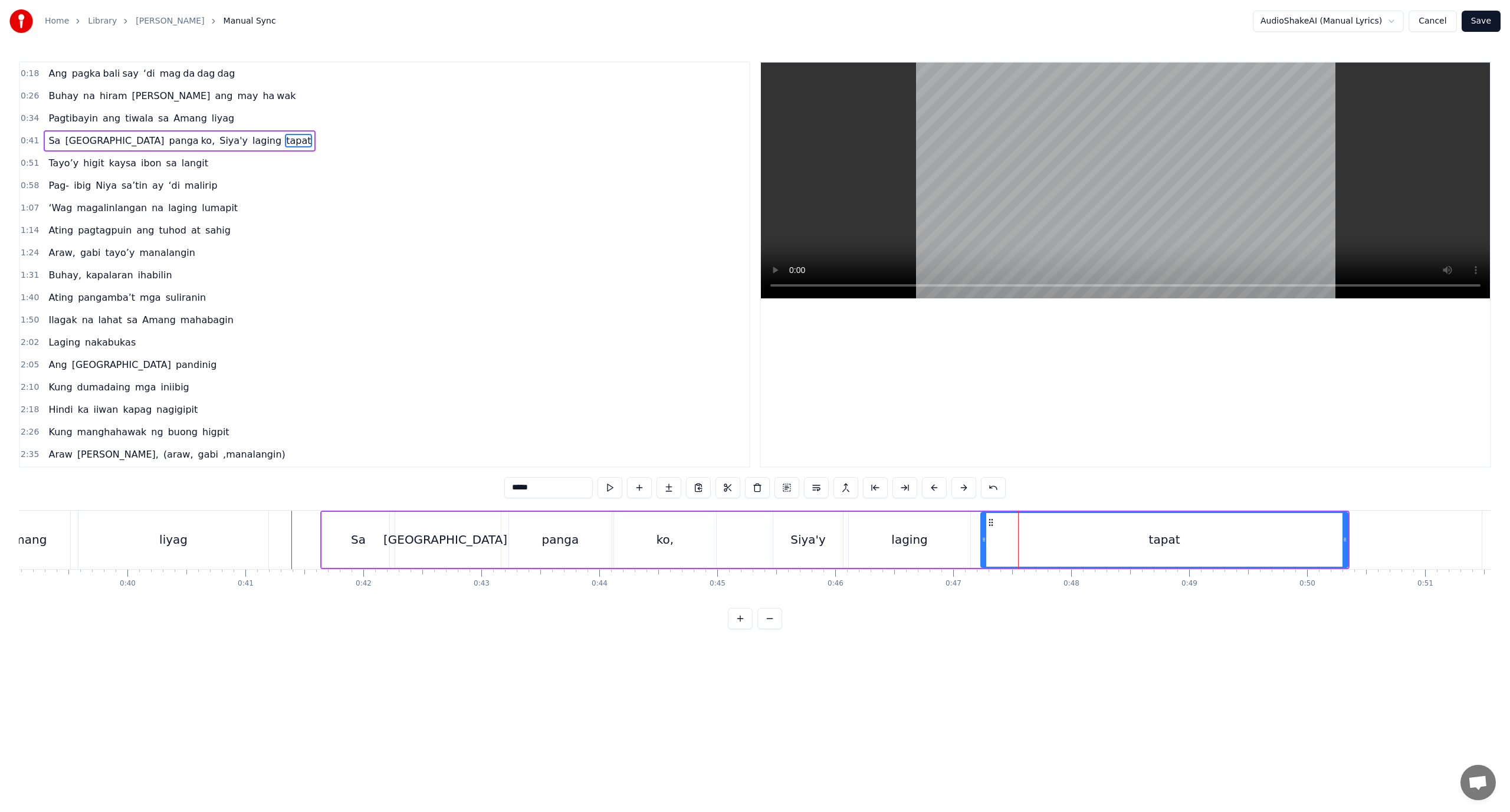
drag, startPoint x: 994, startPoint y: 546, endPoint x: 985, endPoint y: 547, distance: 9.1
click at [985, 547] on div "tapat" at bounding box center [1164, 540] width 366 height 54
click at [1015, 532] on div "tapat" at bounding box center [1164, 540] width 366 height 54
click at [1006, 534] on div "tapat" at bounding box center [1164, 540] width 366 height 54
click at [907, 488] on button at bounding box center [905, 488] width 25 height 21
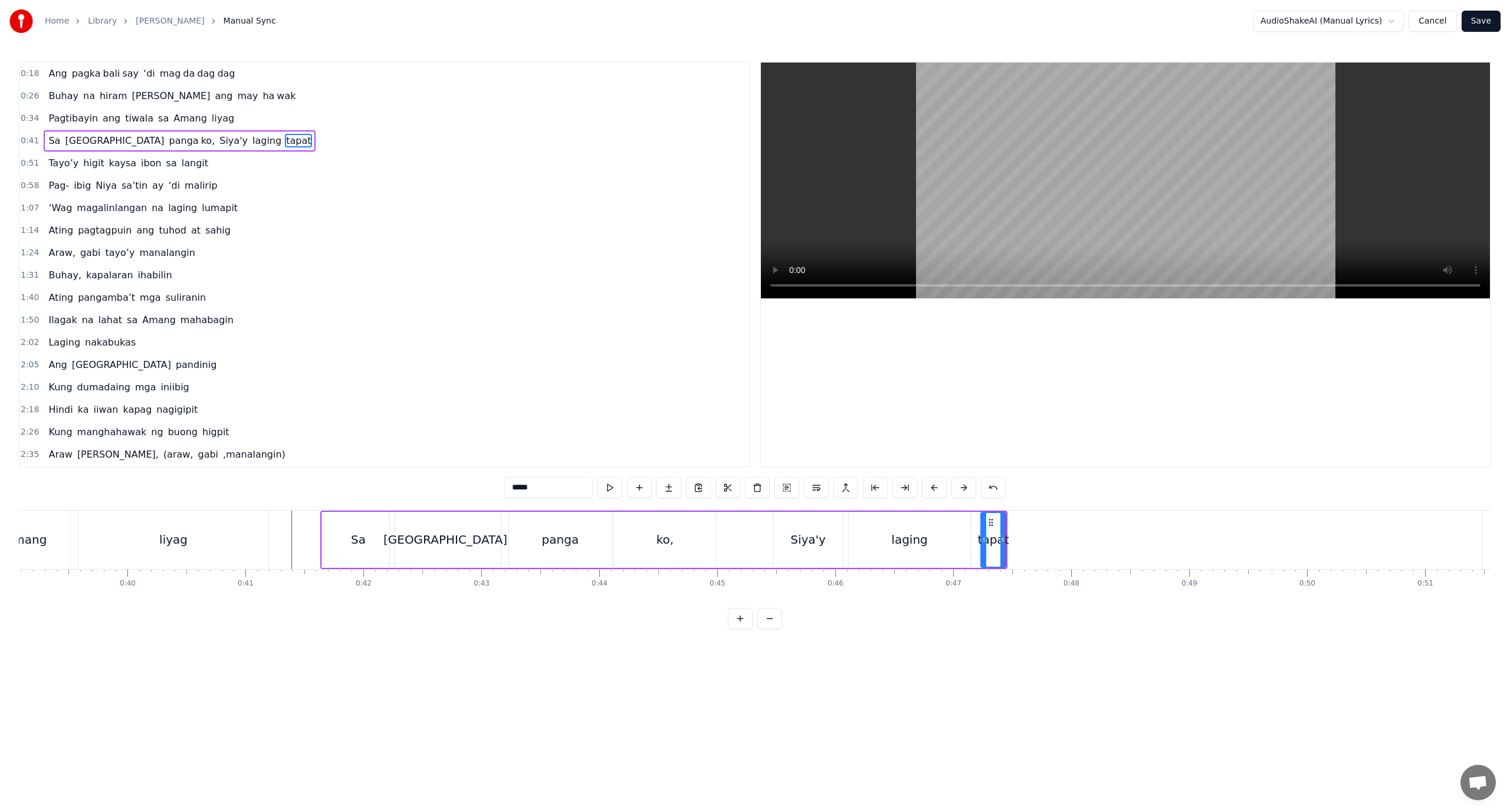
drag, startPoint x: 550, startPoint y: 489, endPoint x: 519, endPoint y: 490, distance: 31.0
click at [519, 490] on input "*****" at bounding box center [548, 488] width 88 height 21
type input "**"
click at [672, 491] on button at bounding box center [669, 488] width 25 height 21
drag, startPoint x: 537, startPoint y: 483, endPoint x: 455, endPoint y: 481, distance: 82.0
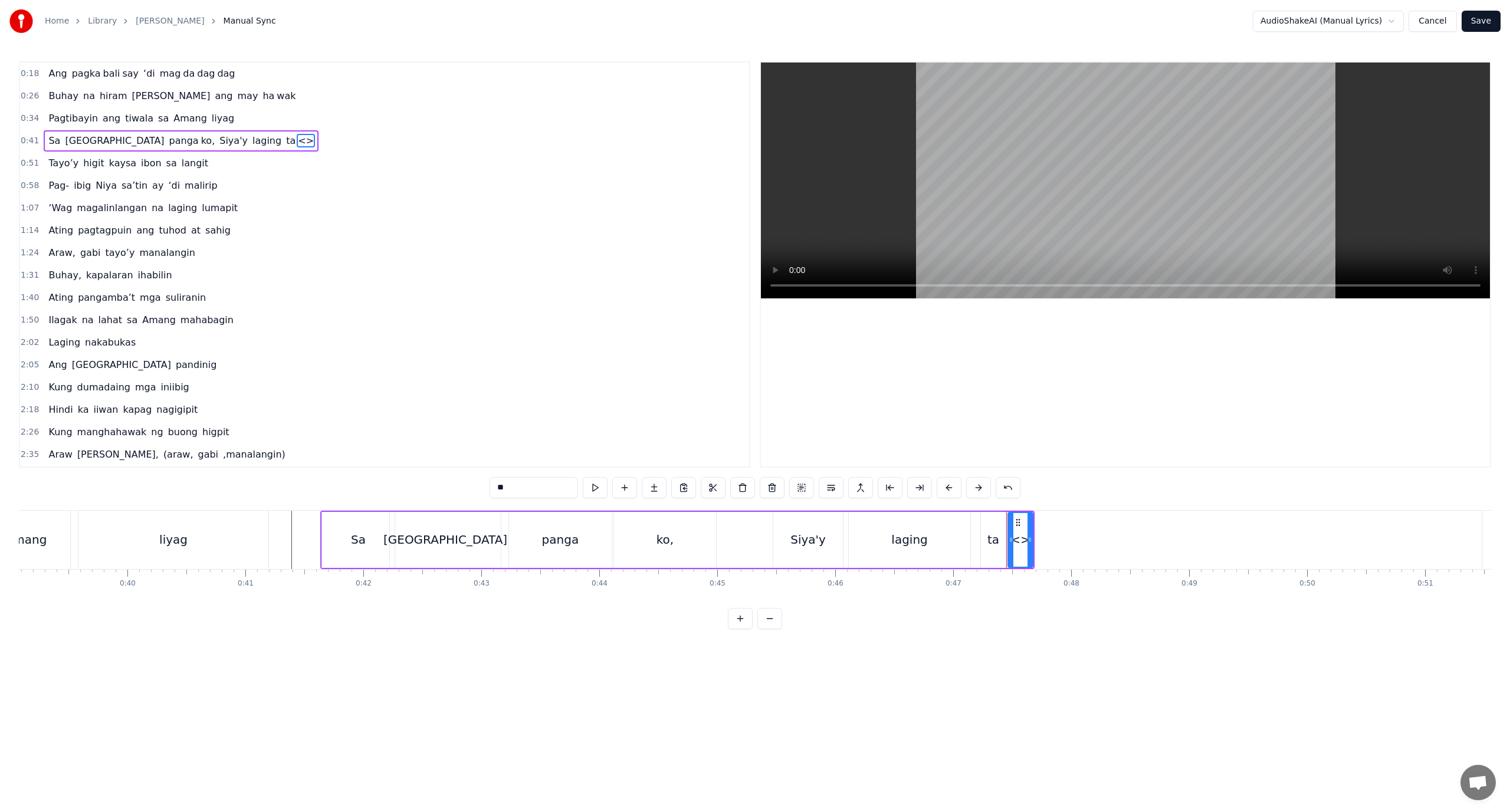
click at [455, 481] on div "0:18 Ang pagka bali say ‘di mag da dag dag 0:26 Buhay na hiram Siya [PERSON_NAM…" at bounding box center [755, 346] width 1472 height 568
paste input "*"
type input "***"
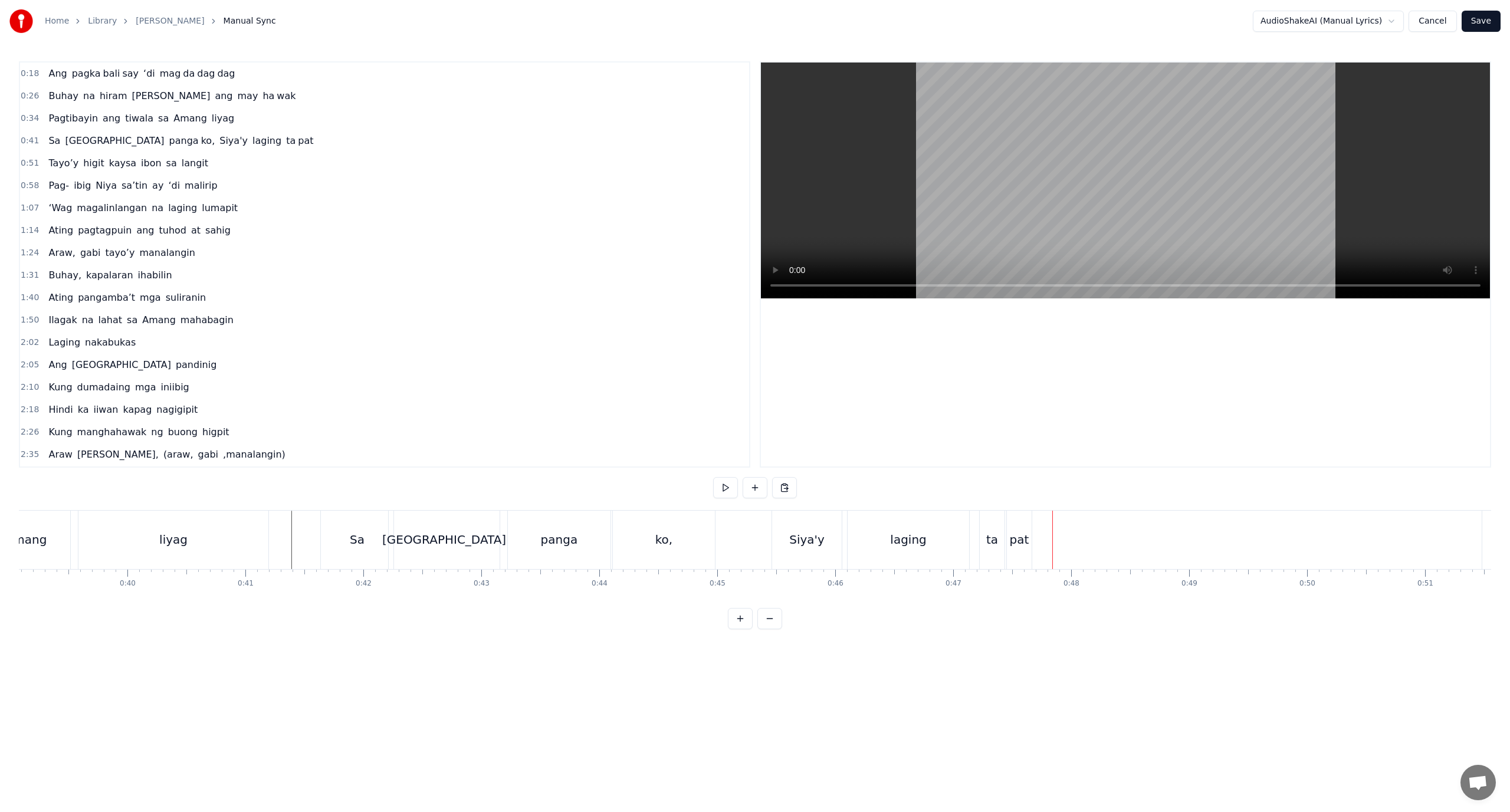
click at [1029, 542] on div "pat" at bounding box center [1019, 540] width 25 height 59
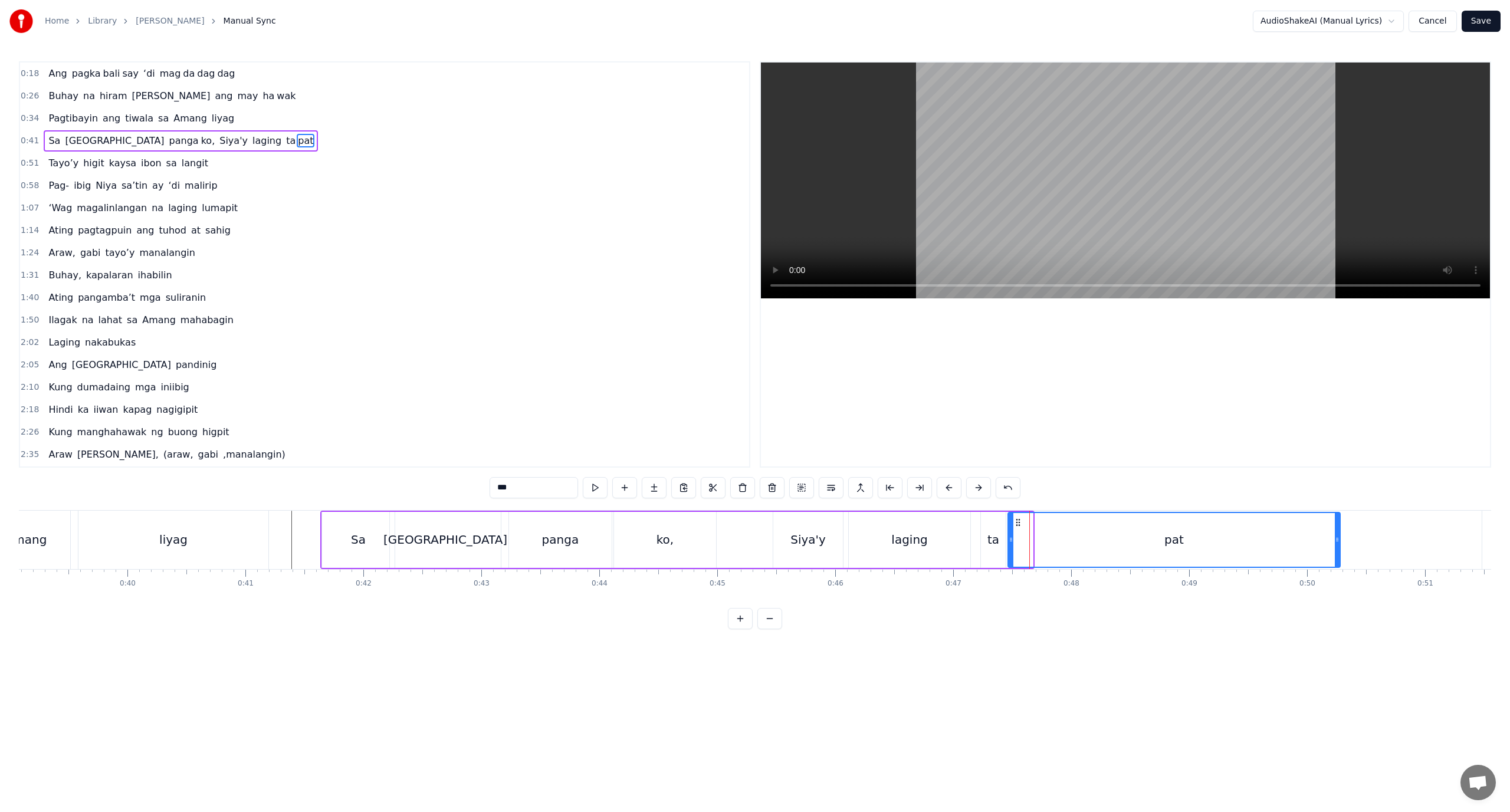
drag, startPoint x: 1029, startPoint y: 542, endPoint x: 1336, endPoint y: 544, distance: 307.0
click at [1336, 544] on icon at bounding box center [1337, 540] width 5 height 9
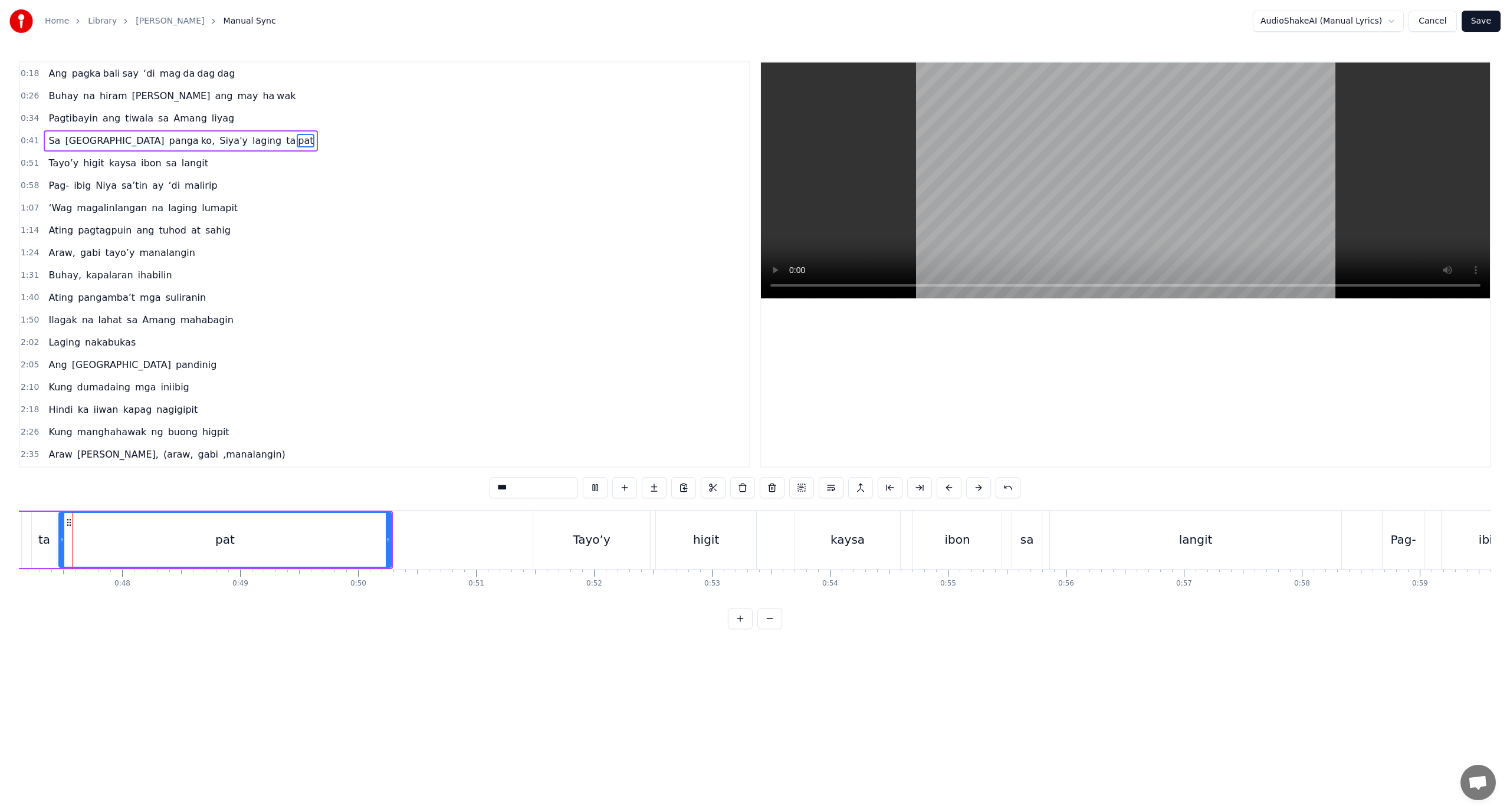
scroll to position [0, 5539]
click at [507, 624] on div "0:18 Ang pagka bali say ‘di mag da dag dag 0:26 Buhay na hiram Siya [PERSON_NAM…" at bounding box center [755, 346] width 1472 height 568
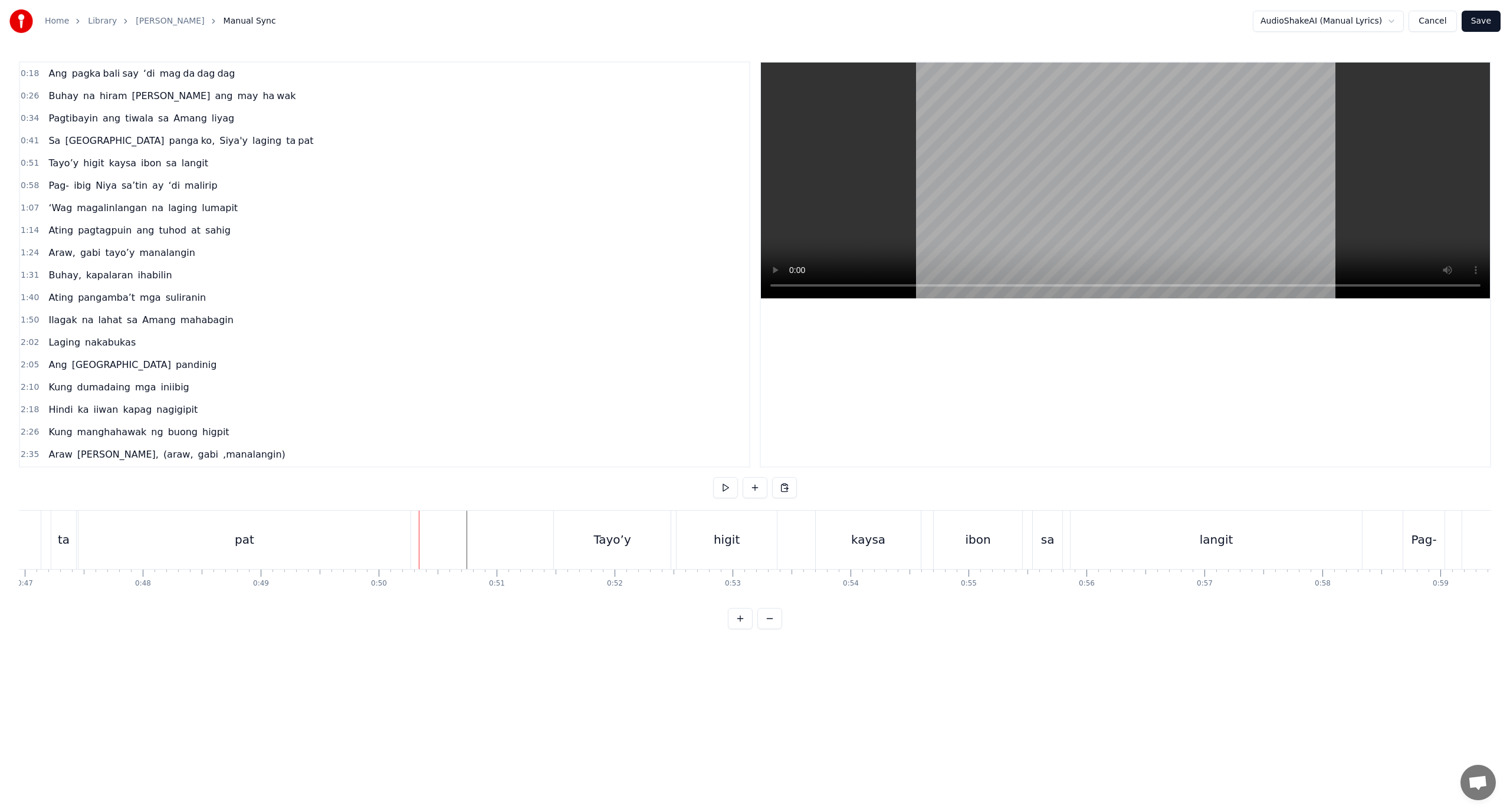
click at [623, 532] on div "Tayo’y" at bounding box center [612, 540] width 37 height 18
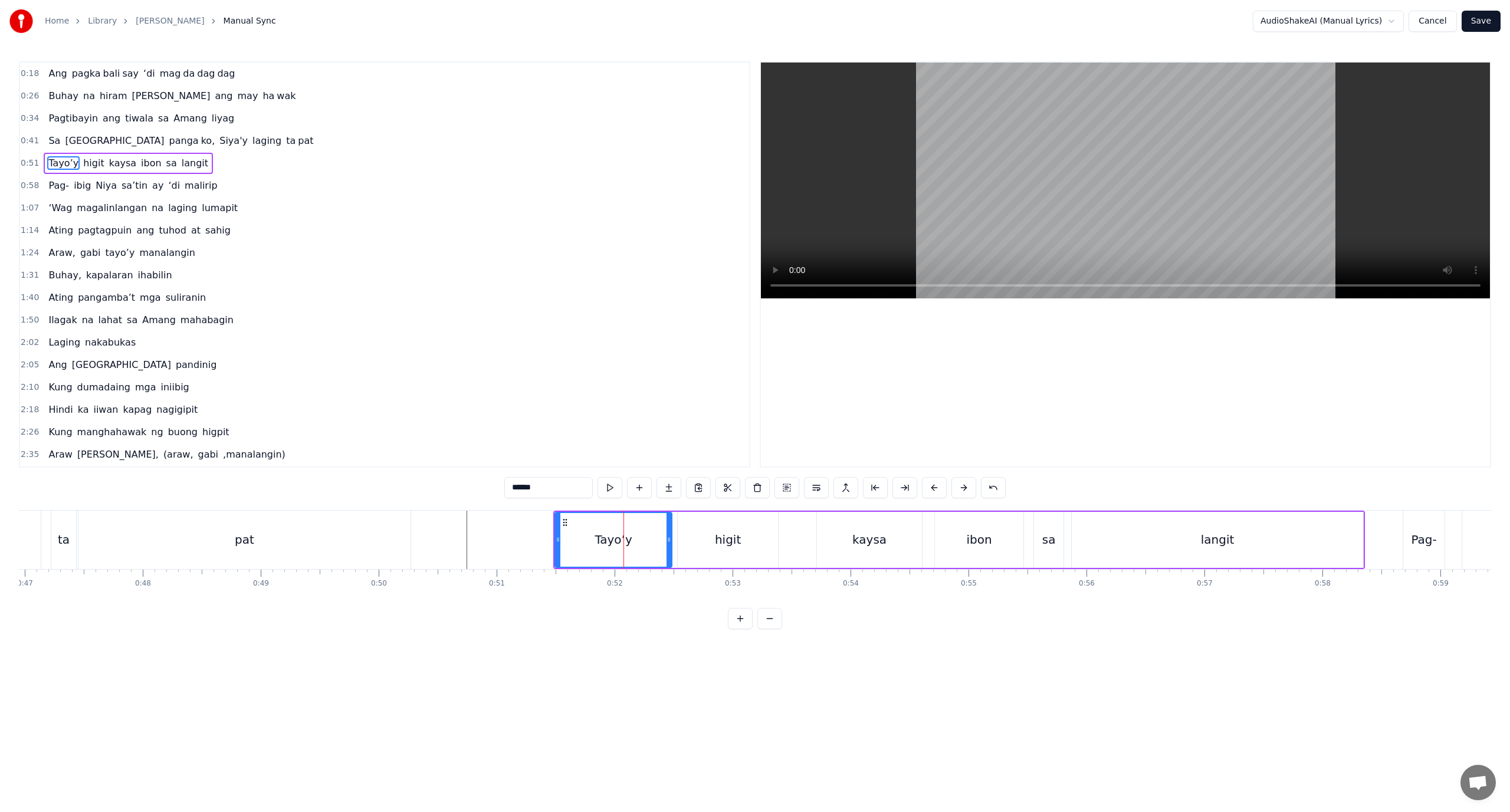
drag, startPoint x: 578, startPoint y: 544, endPoint x: 570, endPoint y: 544, distance: 8.0
click at [570, 544] on div "Tayo’y" at bounding box center [613, 540] width 115 height 54
drag, startPoint x: 570, startPoint y: 544, endPoint x: 561, endPoint y: 544, distance: 9.0
click at [561, 544] on div "Tayo’y" at bounding box center [613, 540] width 115 height 54
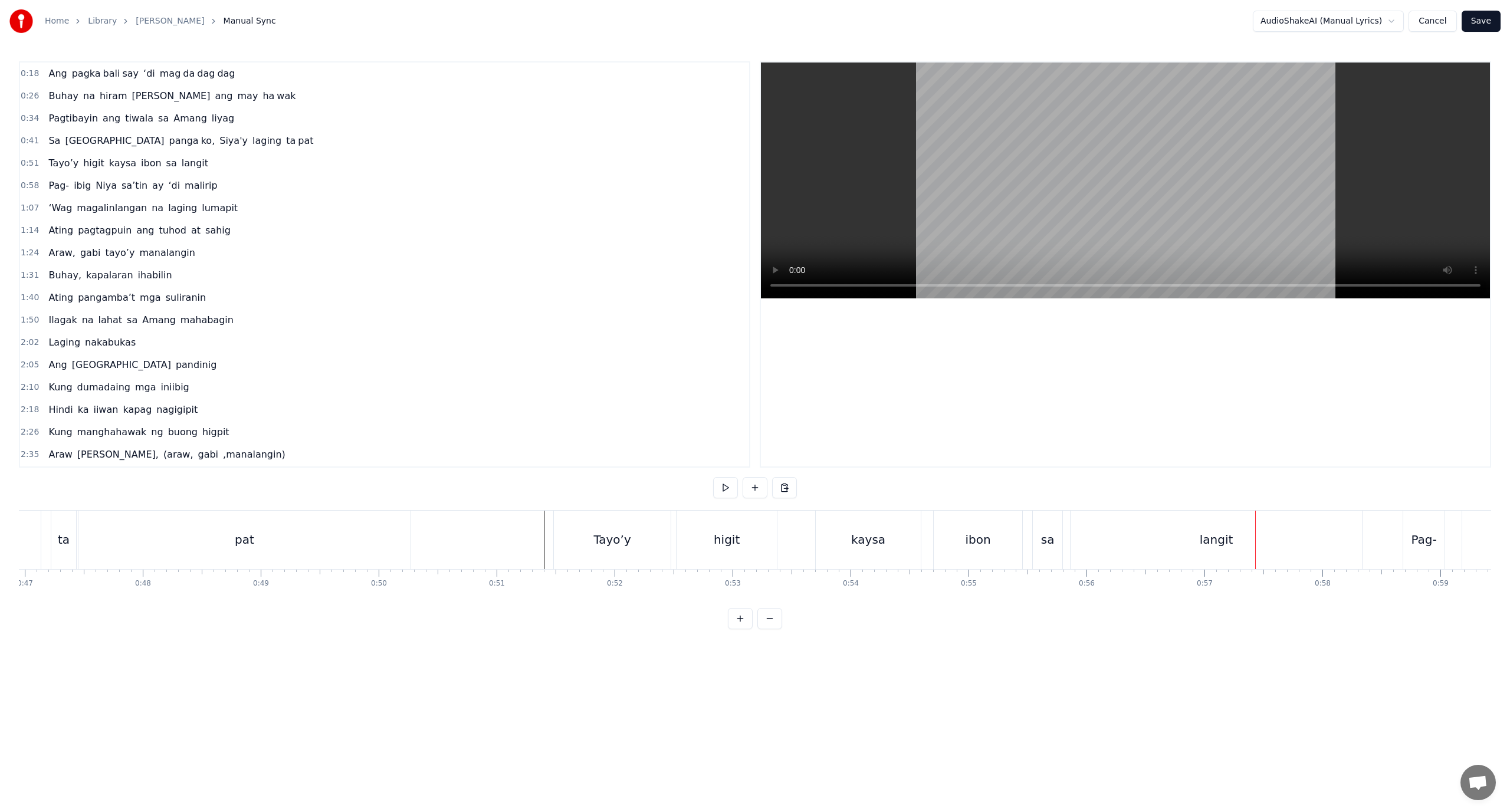
click at [1121, 551] on div "langit" at bounding box center [1216, 540] width 291 height 59
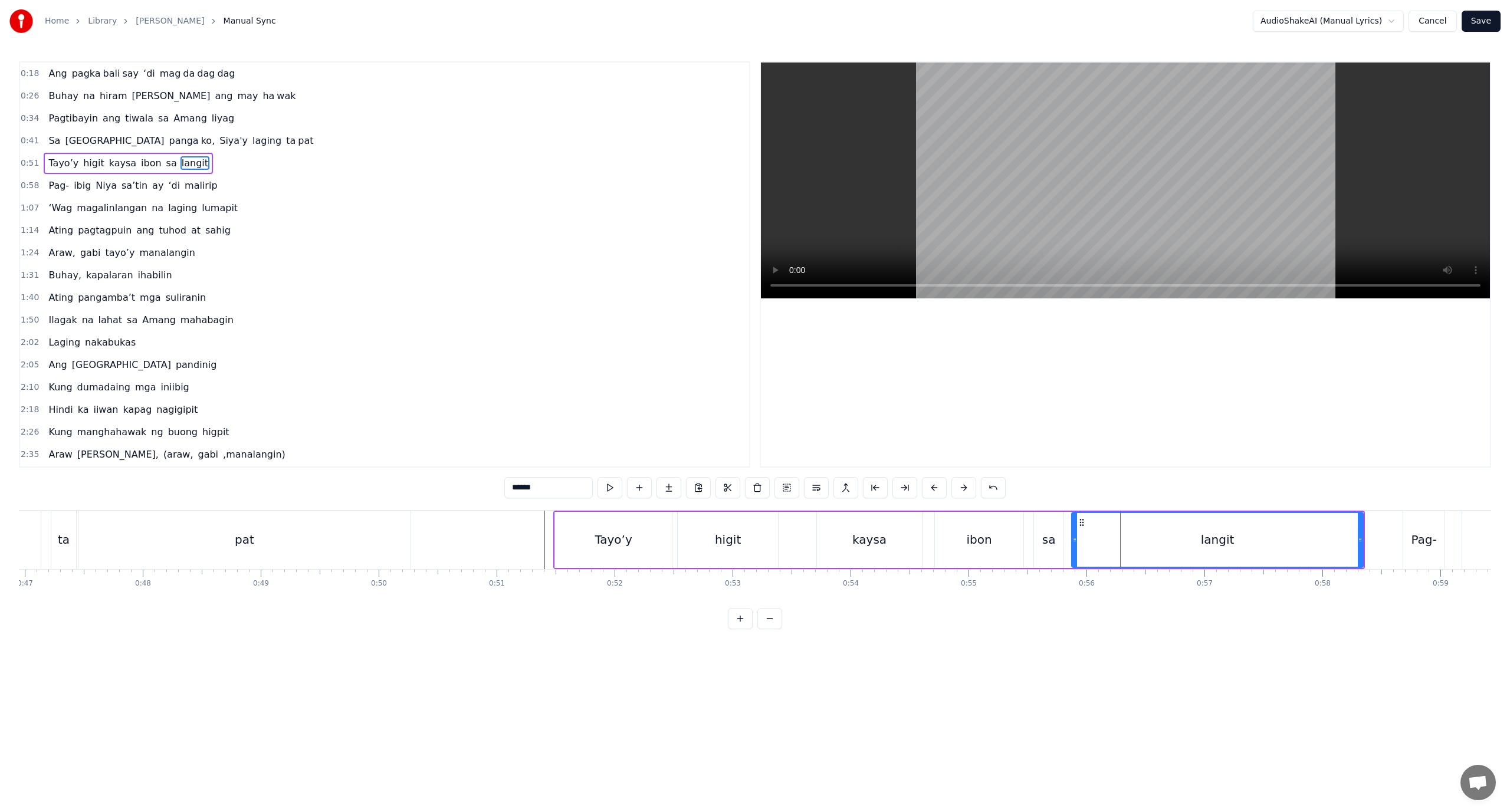
drag, startPoint x: 1113, startPoint y: 550, endPoint x: 1080, endPoint y: 548, distance: 33.1
click at [1081, 549] on div "langit" at bounding box center [1218, 540] width 290 height 54
drag, startPoint x: 1039, startPoint y: 537, endPoint x: 1044, endPoint y: 526, distance: 12.1
click at [1044, 526] on div "sa" at bounding box center [1049, 540] width 30 height 56
click at [1084, 552] on div "langit" at bounding box center [1218, 540] width 291 height 56
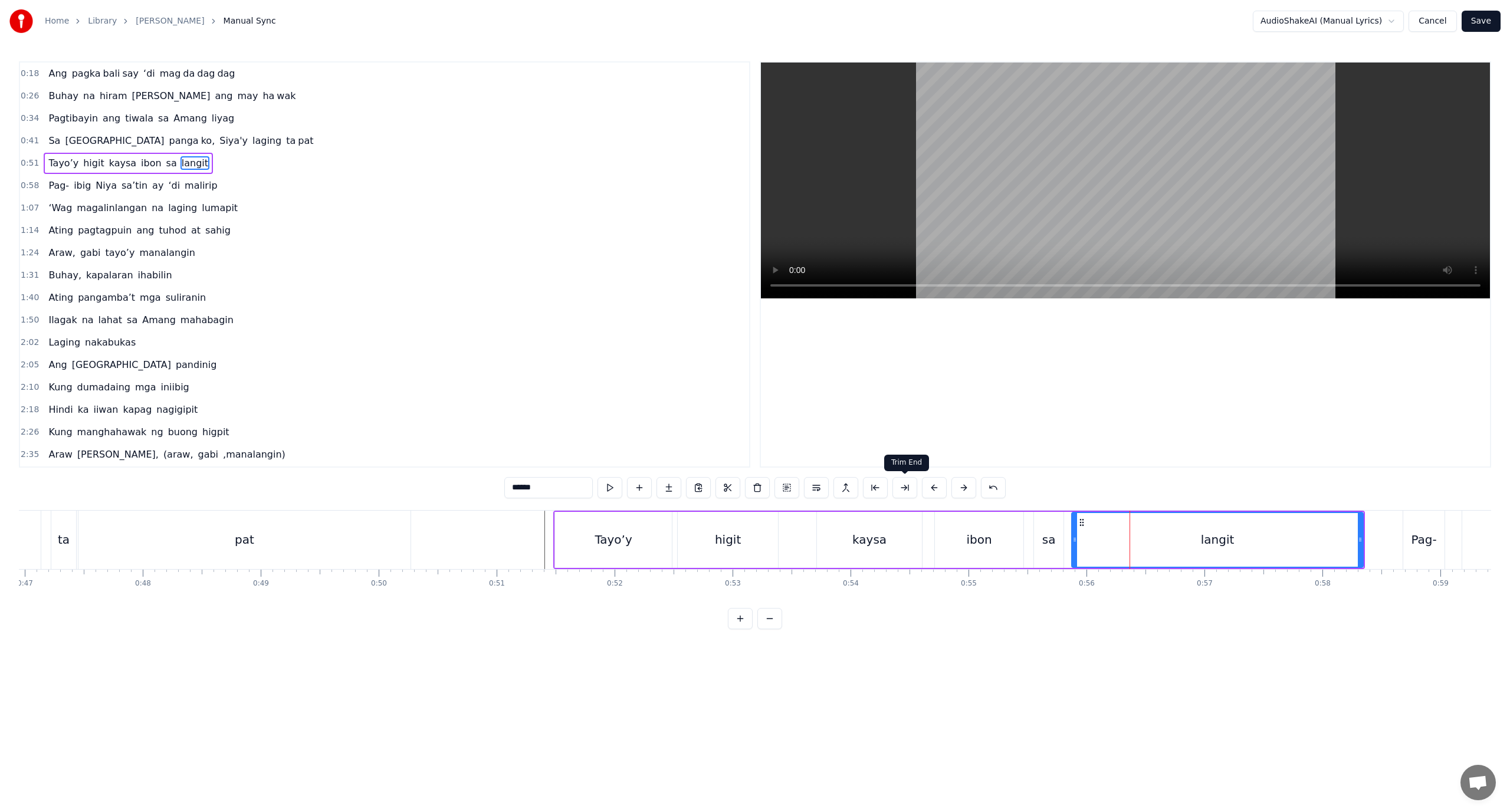
click at [912, 481] on button at bounding box center [905, 488] width 25 height 21
drag, startPoint x: 542, startPoint y: 492, endPoint x: 522, endPoint y: 490, distance: 20.1
click at [522, 490] on input "******" at bounding box center [548, 488] width 88 height 21
click at [556, 491] on input "******" at bounding box center [548, 488] width 88 height 21
drag, startPoint x: 547, startPoint y: 486, endPoint x: 517, endPoint y: 490, distance: 30.3
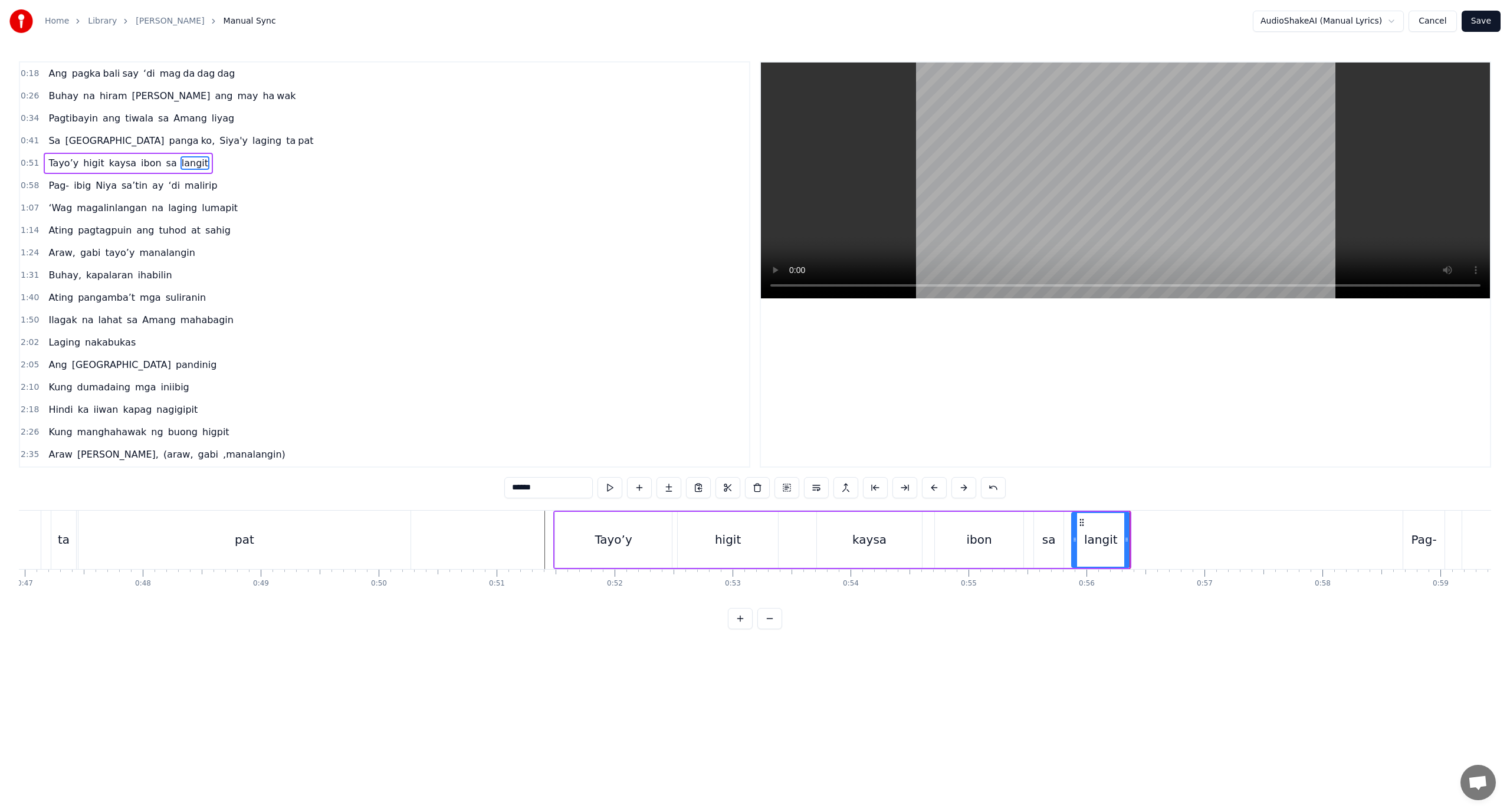
click at [517, 490] on input "******" at bounding box center [548, 488] width 88 height 21
click at [670, 485] on button at bounding box center [669, 488] width 25 height 21
drag, startPoint x: 550, startPoint y: 489, endPoint x: 415, endPoint y: 484, distance: 135.1
click at [415, 484] on div "0:18 Ang pagka bali say ‘di mag da dag dag 0:26 Buhay na hiram Siya [PERSON_NAM…" at bounding box center [755, 346] width 1472 height 568
paste input "**"
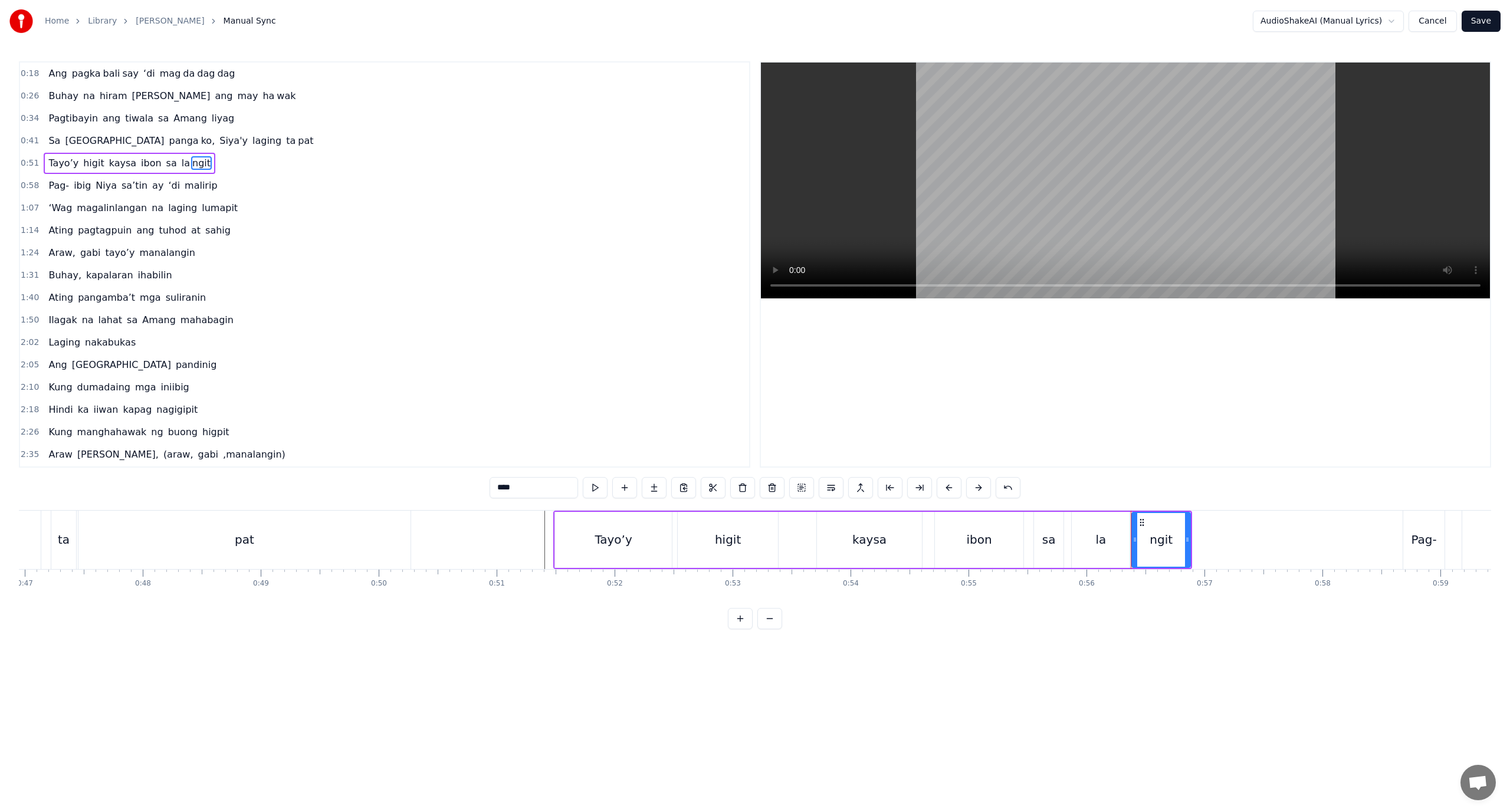
click at [1087, 648] on html "Home Library Araw Gabi Manual Sync AudioShakeAI (Manual Lyrics) Cancel Save 0:1…" at bounding box center [755, 324] width 1510 height 648
drag, startPoint x: 1187, startPoint y: 536, endPoint x: 1277, endPoint y: 532, distance: 90.1
click at [1251, 534] on div at bounding box center [1248, 540] width 5 height 54
drag, startPoint x: 1286, startPoint y: 541, endPoint x: 1367, endPoint y: 546, distance: 81.2
click at [1367, 546] on div at bounding box center [1367, 540] width 5 height 54
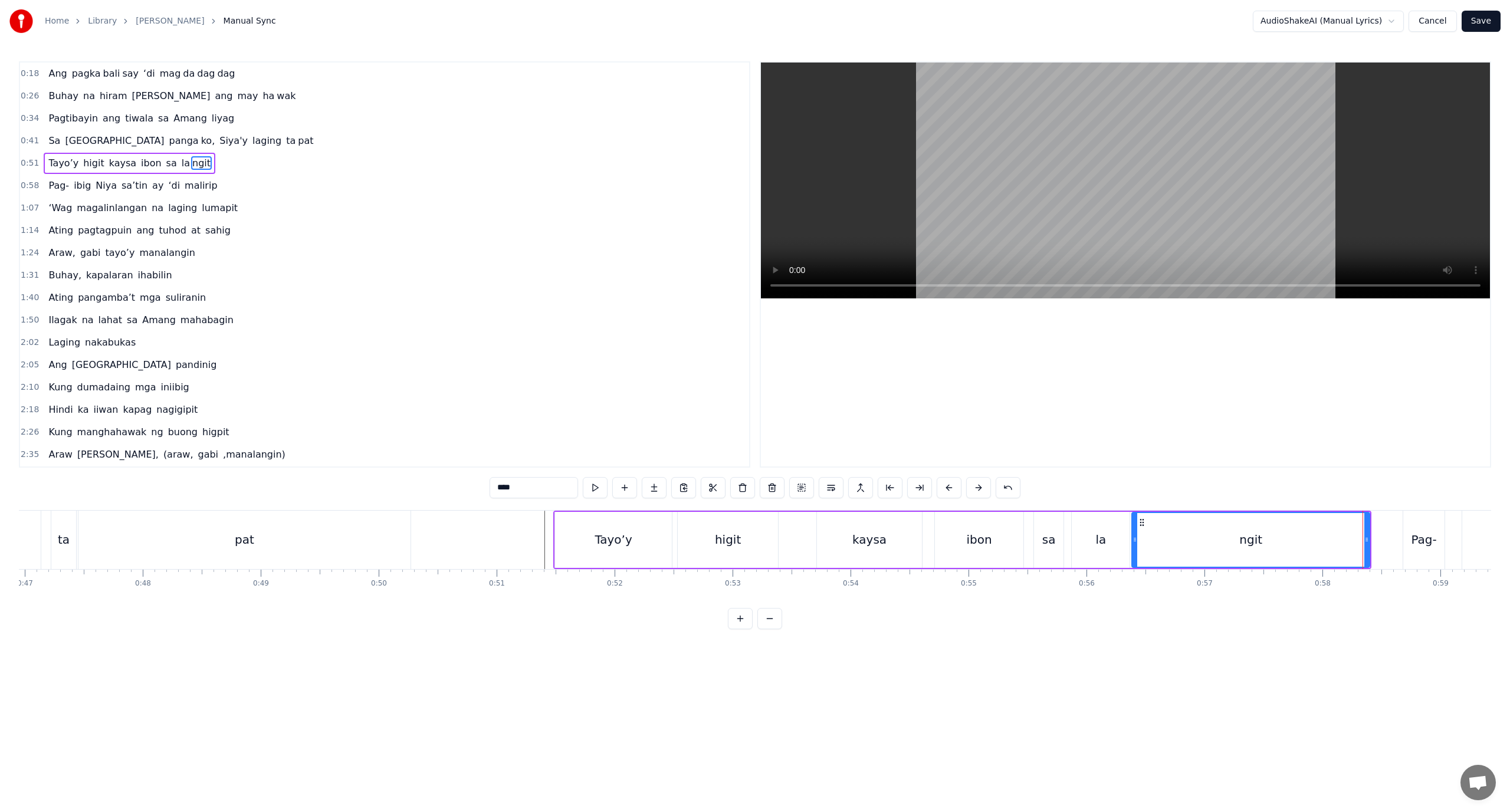
click at [1281, 617] on div "0:18 Ang pagka bali say ‘di mag da dag dag 0:26 Buhay na hiram Siya [PERSON_NAM…" at bounding box center [755, 346] width 1472 height 568
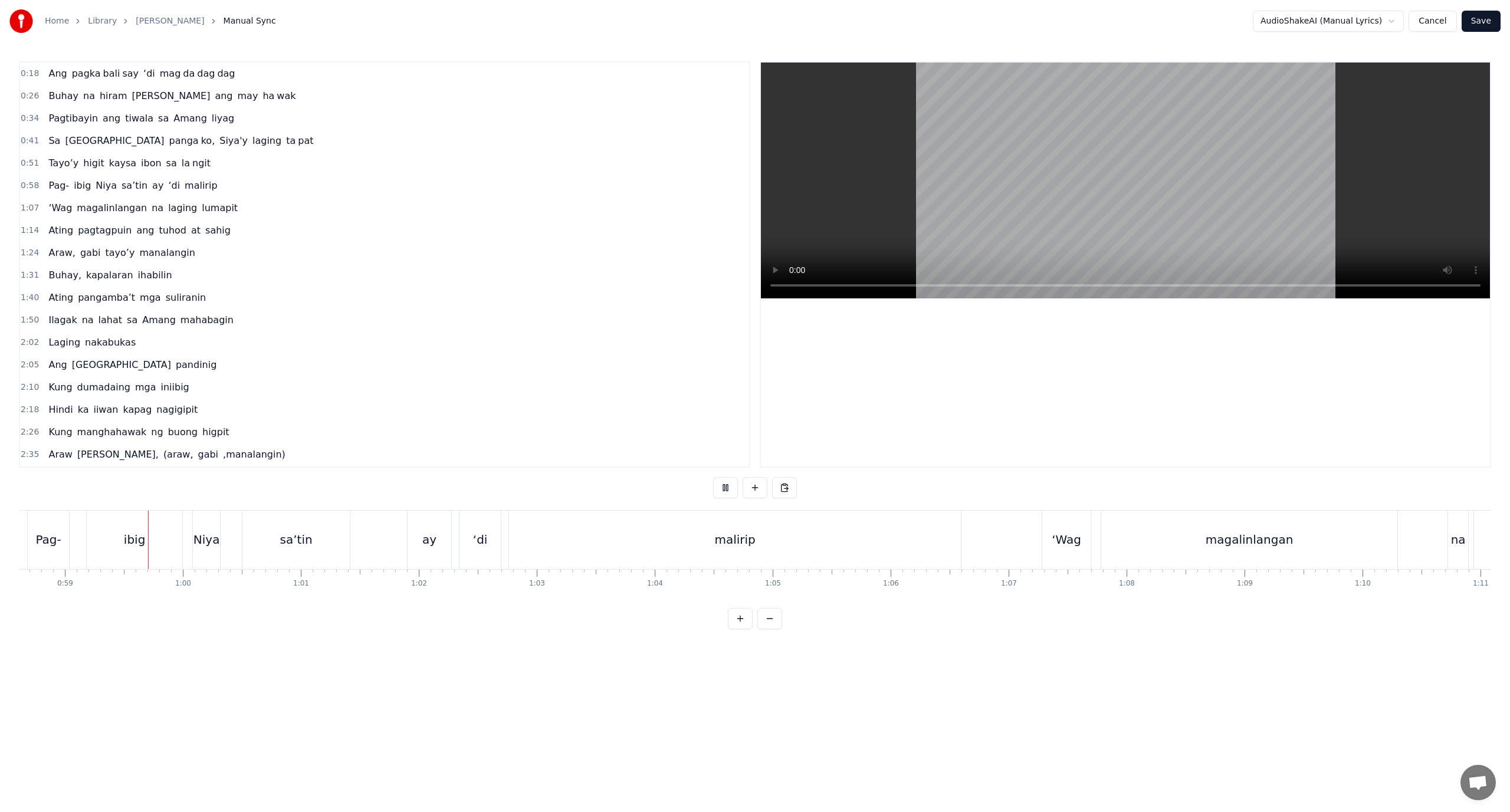
scroll to position [0, 6917]
drag, startPoint x: 615, startPoint y: 545, endPoint x: 535, endPoint y: 543, distance: 80.0
click at [537, 544] on div "malirip" at bounding box center [733, 540] width 452 height 59
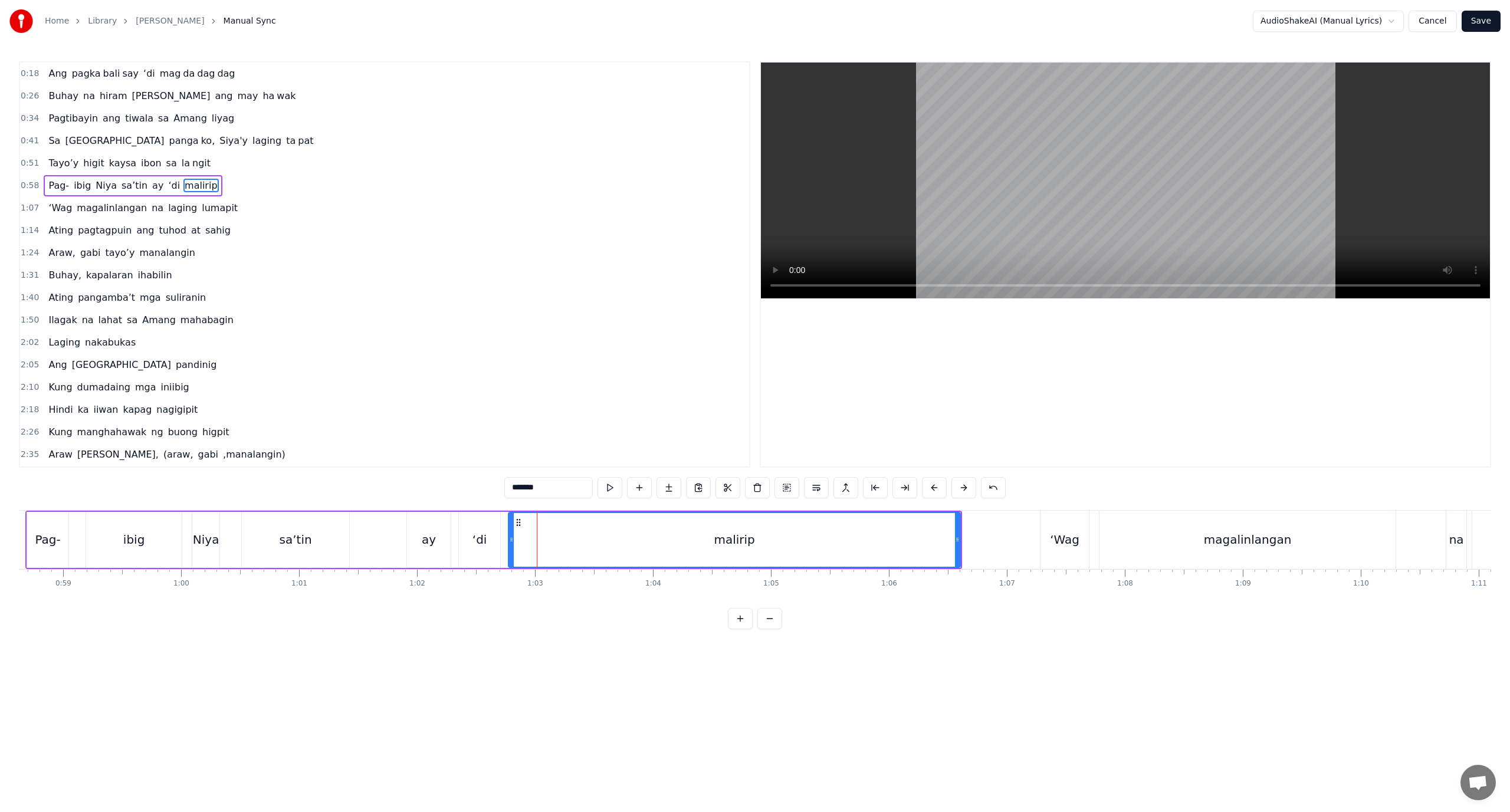
click at [535, 543] on div "malirip" at bounding box center [734, 540] width 450 height 54
click at [521, 530] on div "malirip" at bounding box center [734, 540] width 450 height 54
click at [492, 539] on div "‘di" at bounding box center [479, 540] width 41 height 56
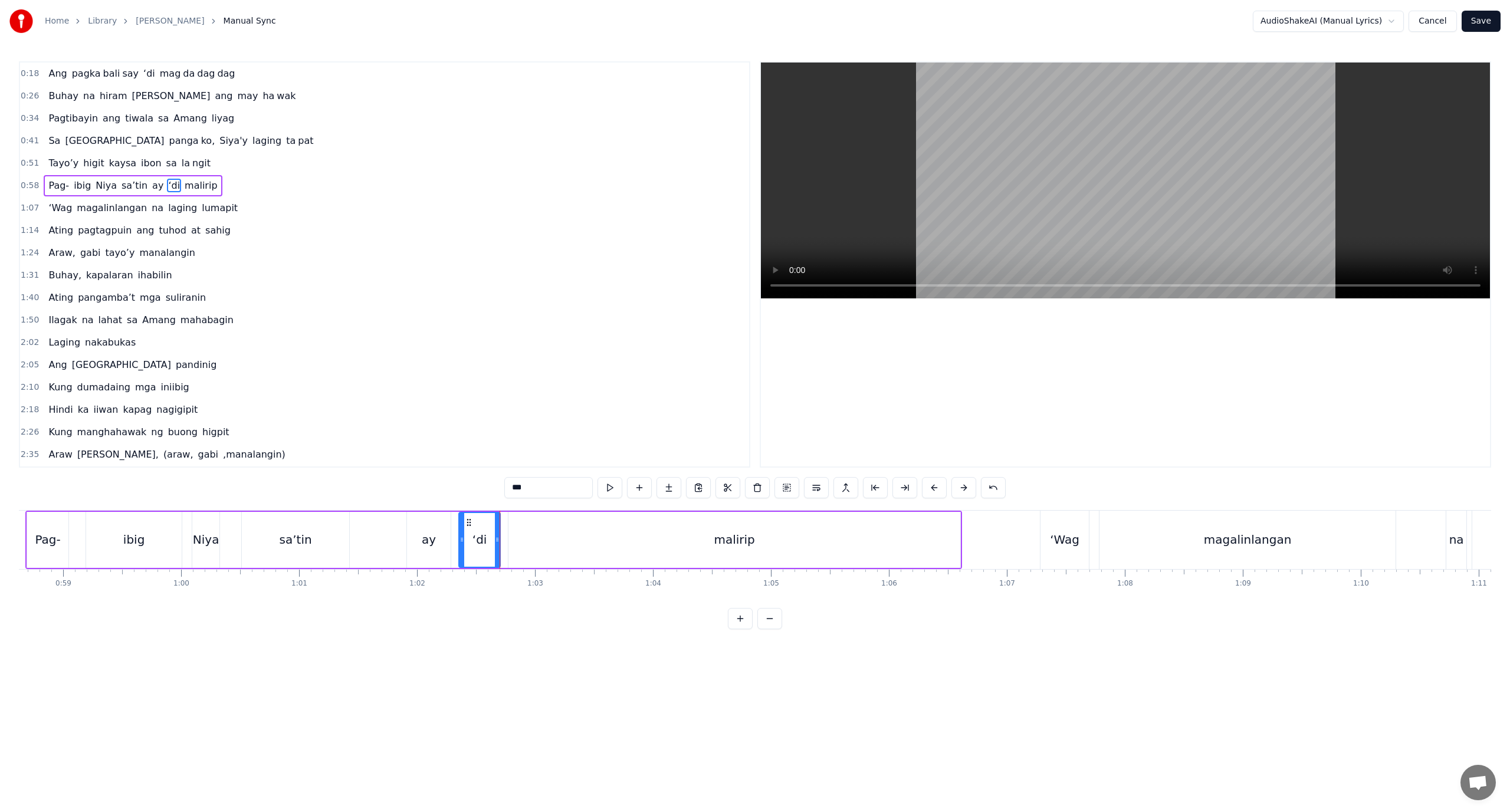
click at [504, 549] on div "Pag- ibig Niya sa’tin ay ‘di malirip" at bounding box center [494, 540] width 937 height 59
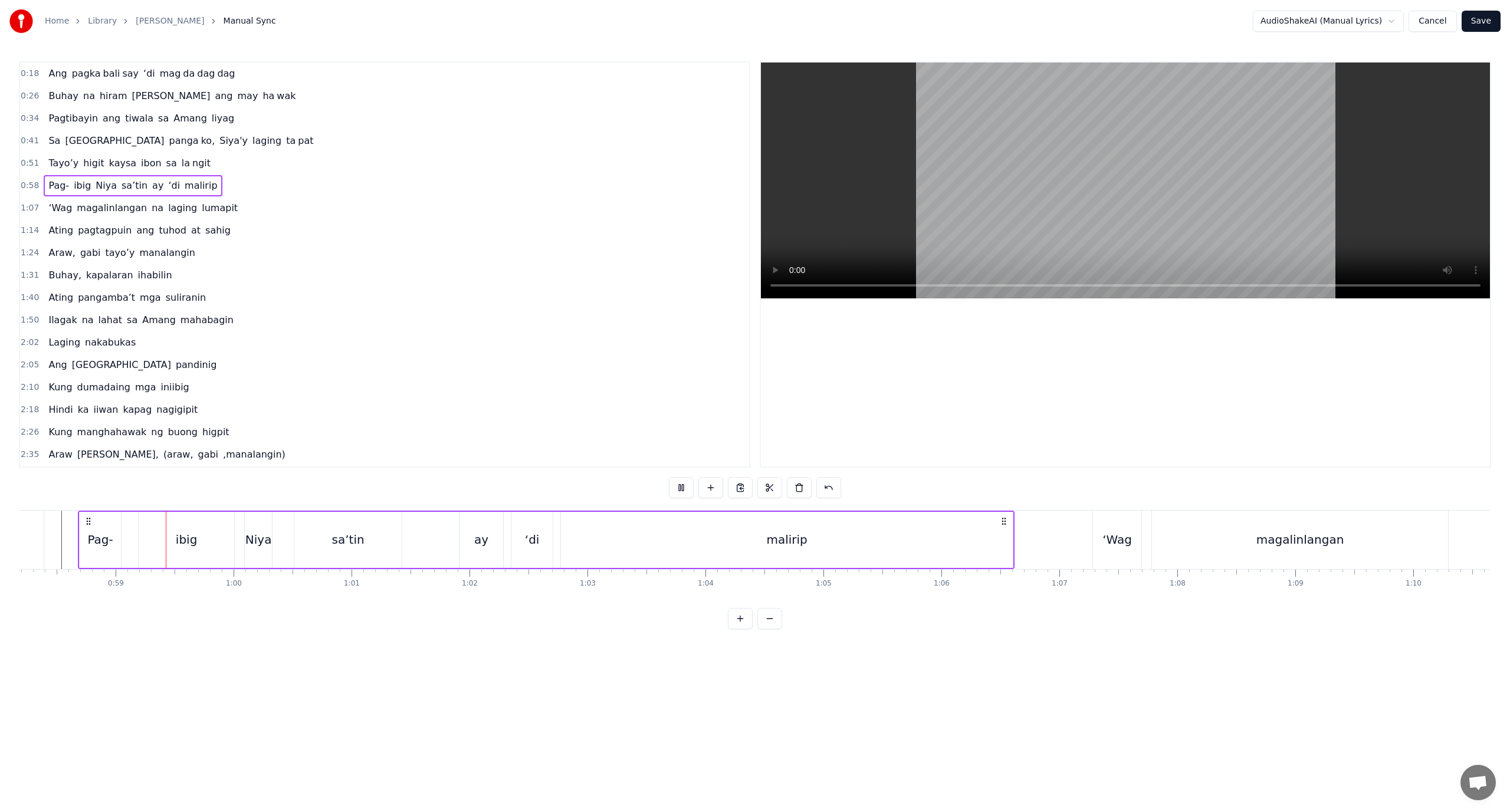
click at [574, 542] on div "malirip" at bounding box center [787, 540] width 452 height 56
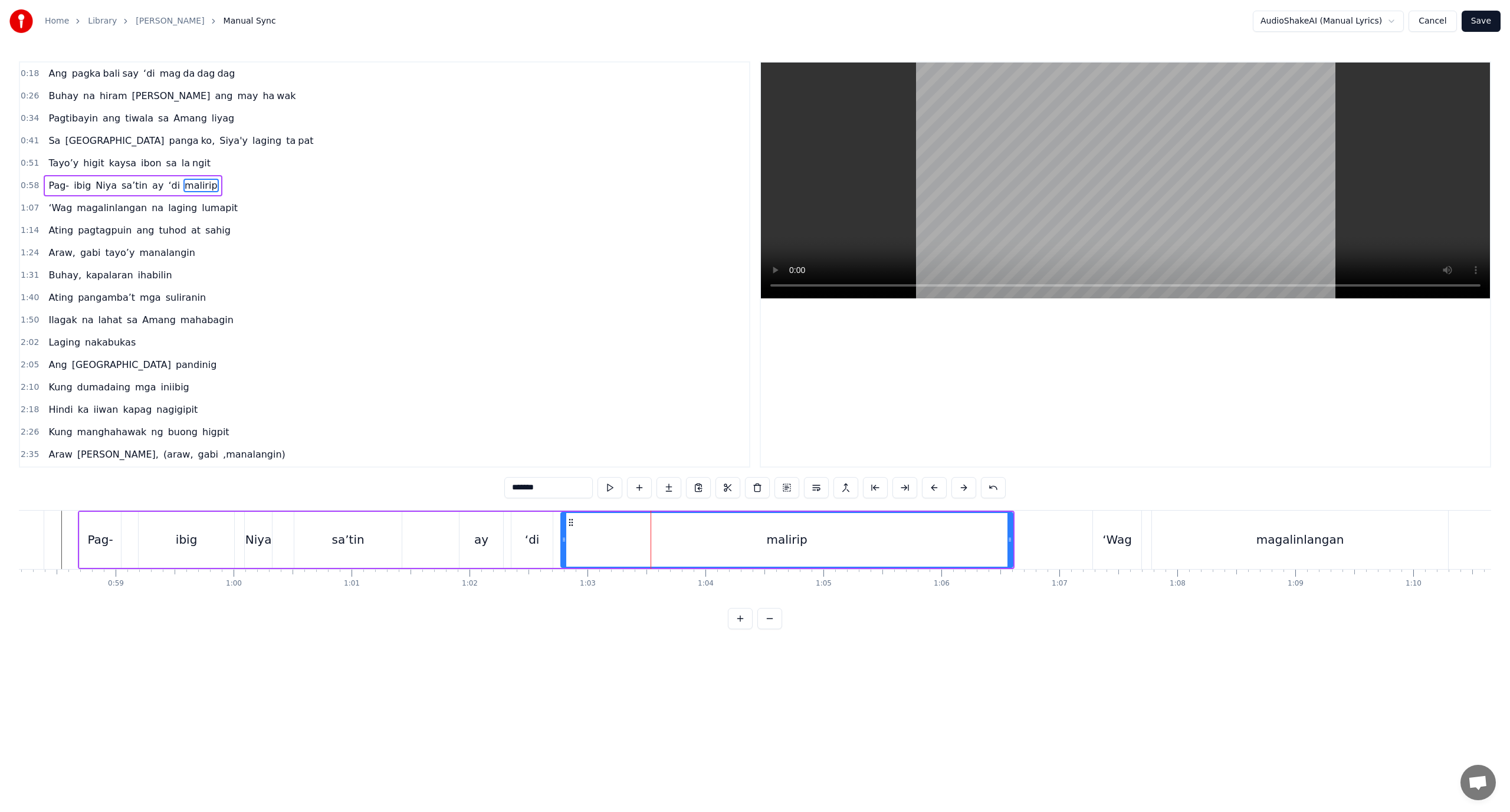
click at [560, 542] on div "Pag- ibig Niya sa’tin ay ‘di malirip" at bounding box center [546, 540] width 937 height 59
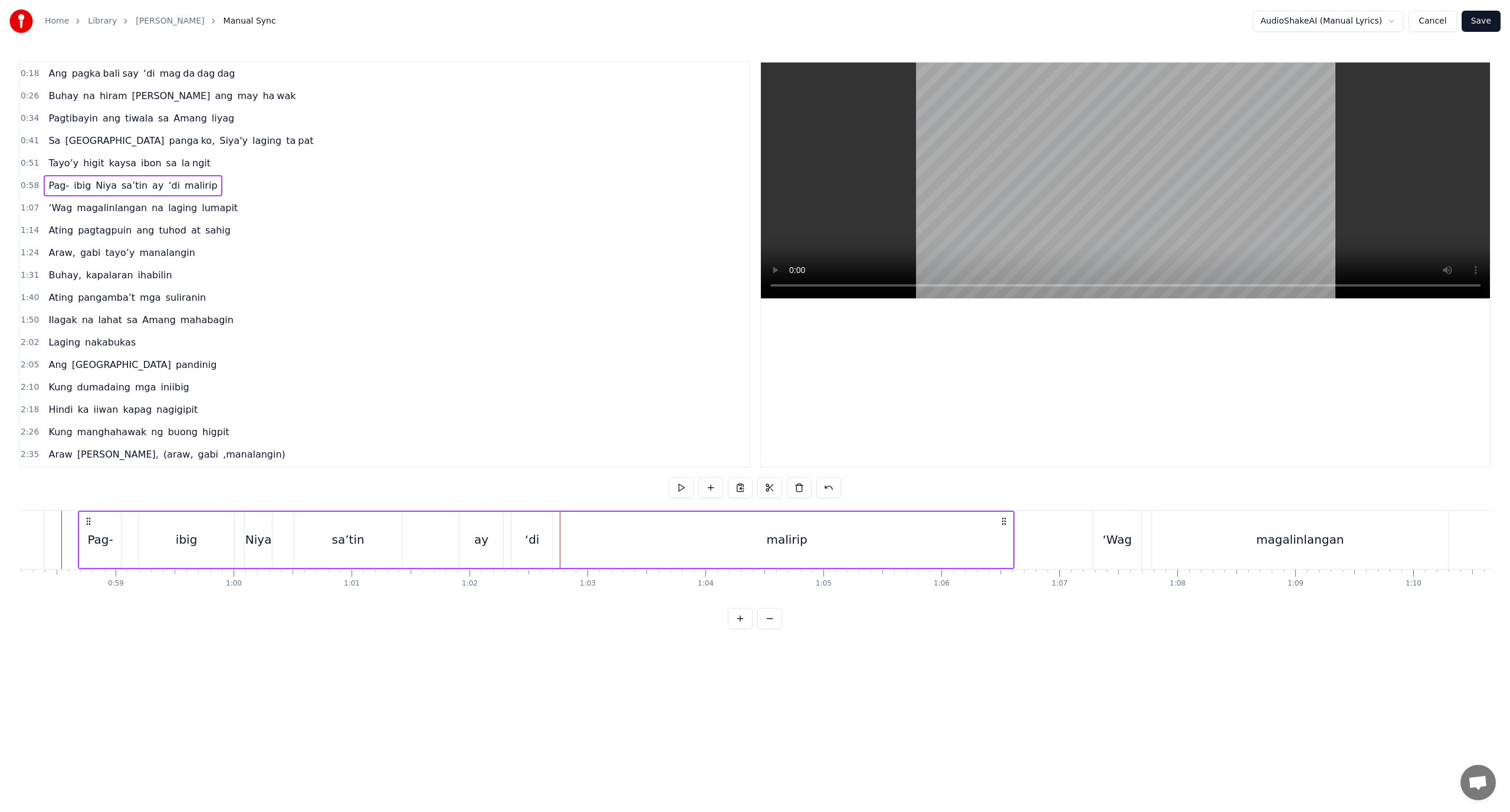
click at [565, 542] on div "malirip" at bounding box center [787, 540] width 452 height 56
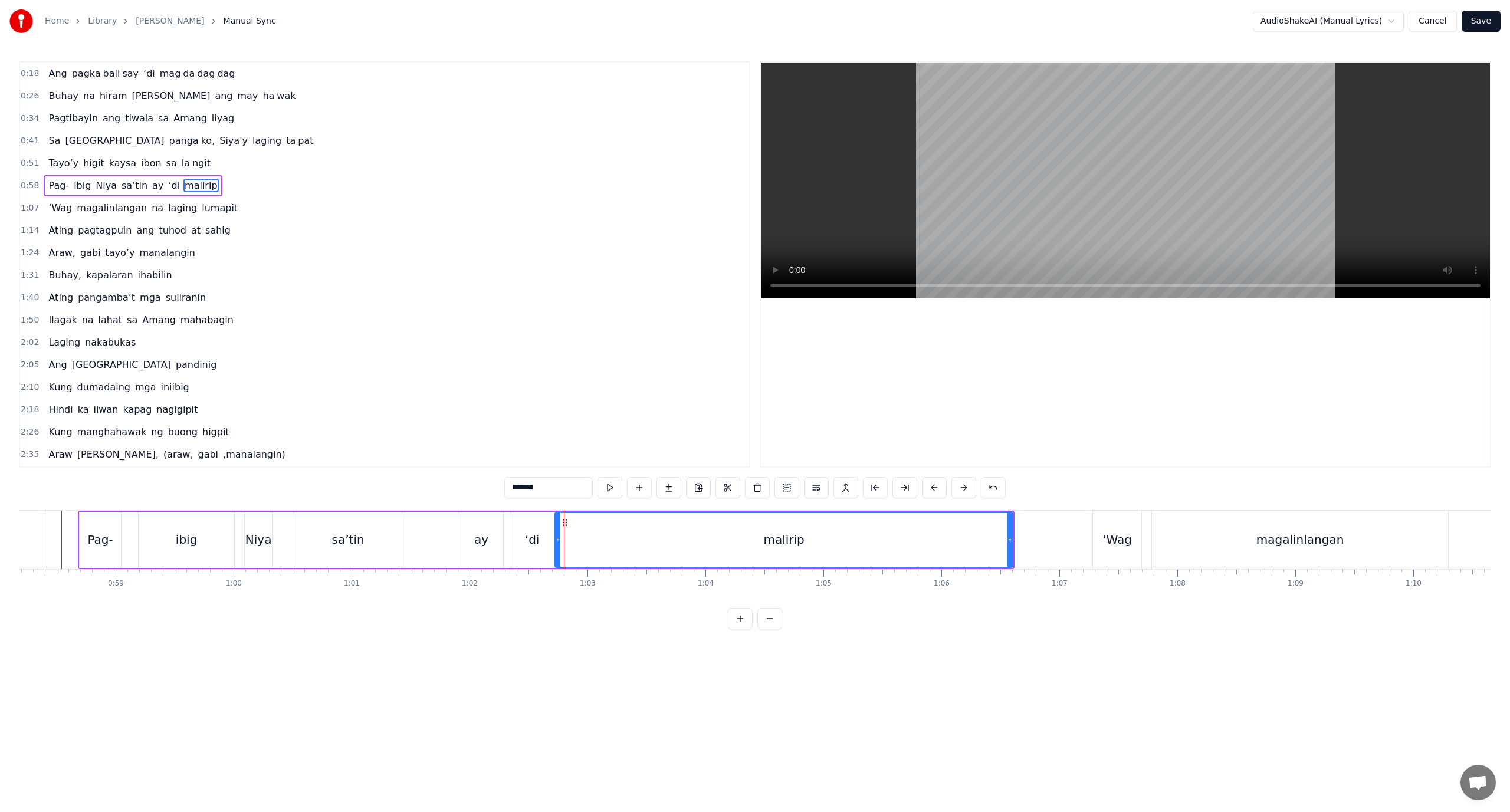
click at [559, 542] on icon at bounding box center [558, 540] width 5 height 9
click at [579, 545] on div "malirip" at bounding box center [784, 540] width 456 height 54
click at [585, 537] on div "malirip" at bounding box center [784, 540] width 456 height 54
click at [581, 537] on div "malirip" at bounding box center [784, 540] width 456 height 54
drag, startPoint x: 908, startPoint y: 487, endPoint x: 891, endPoint y: 485, distance: 17.1
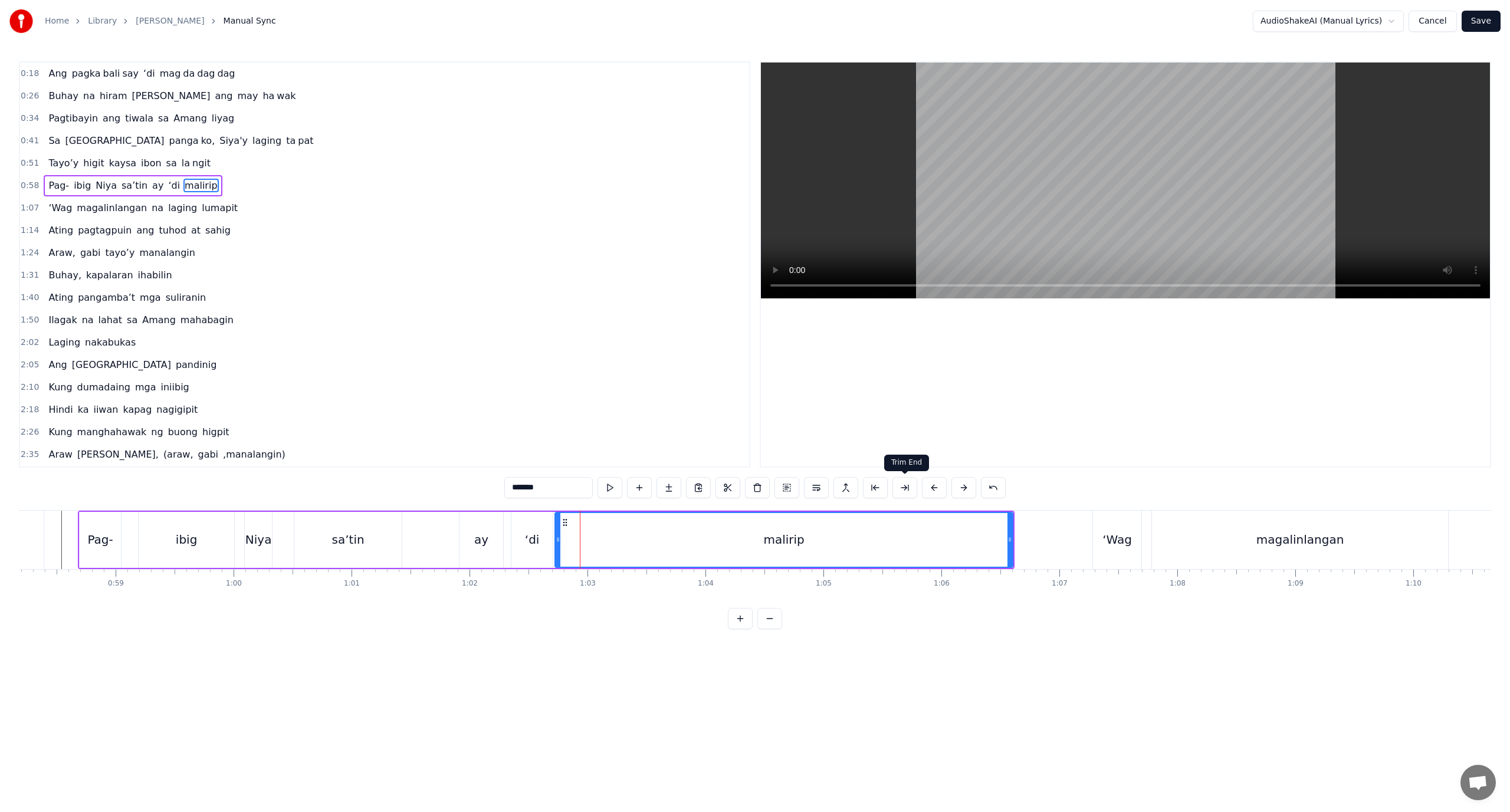
click at [906, 486] on button at bounding box center [905, 488] width 25 height 21
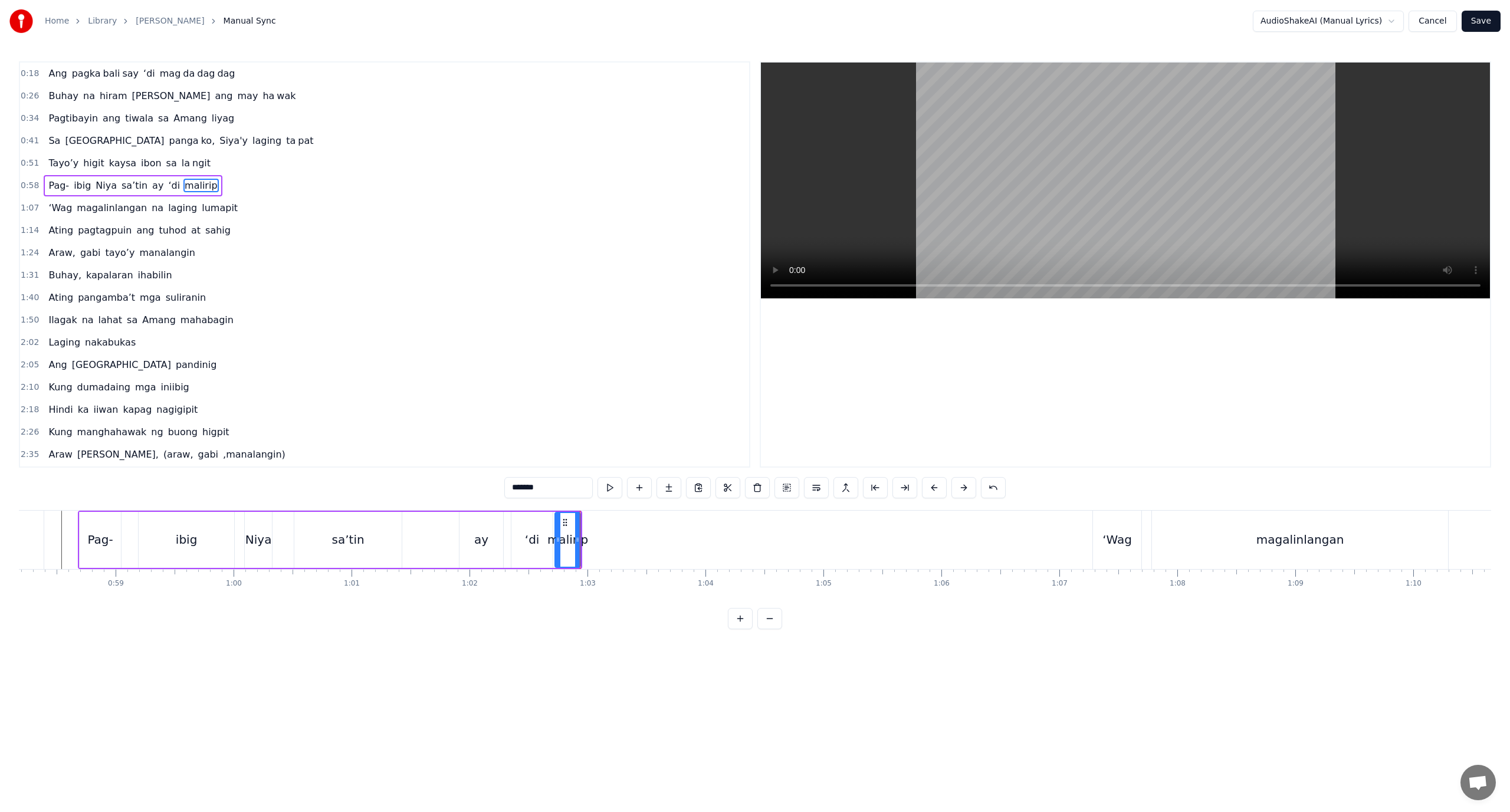
drag, startPoint x: 551, startPoint y: 490, endPoint x: 523, endPoint y: 489, distance: 28.0
click at [523, 489] on input "*******" at bounding box center [548, 488] width 88 height 21
click at [673, 484] on button at bounding box center [669, 488] width 25 height 21
click at [553, 491] on input "**" at bounding box center [533, 488] width 88 height 21
drag, startPoint x: 552, startPoint y: 491, endPoint x: 449, endPoint y: 489, distance: 103.0
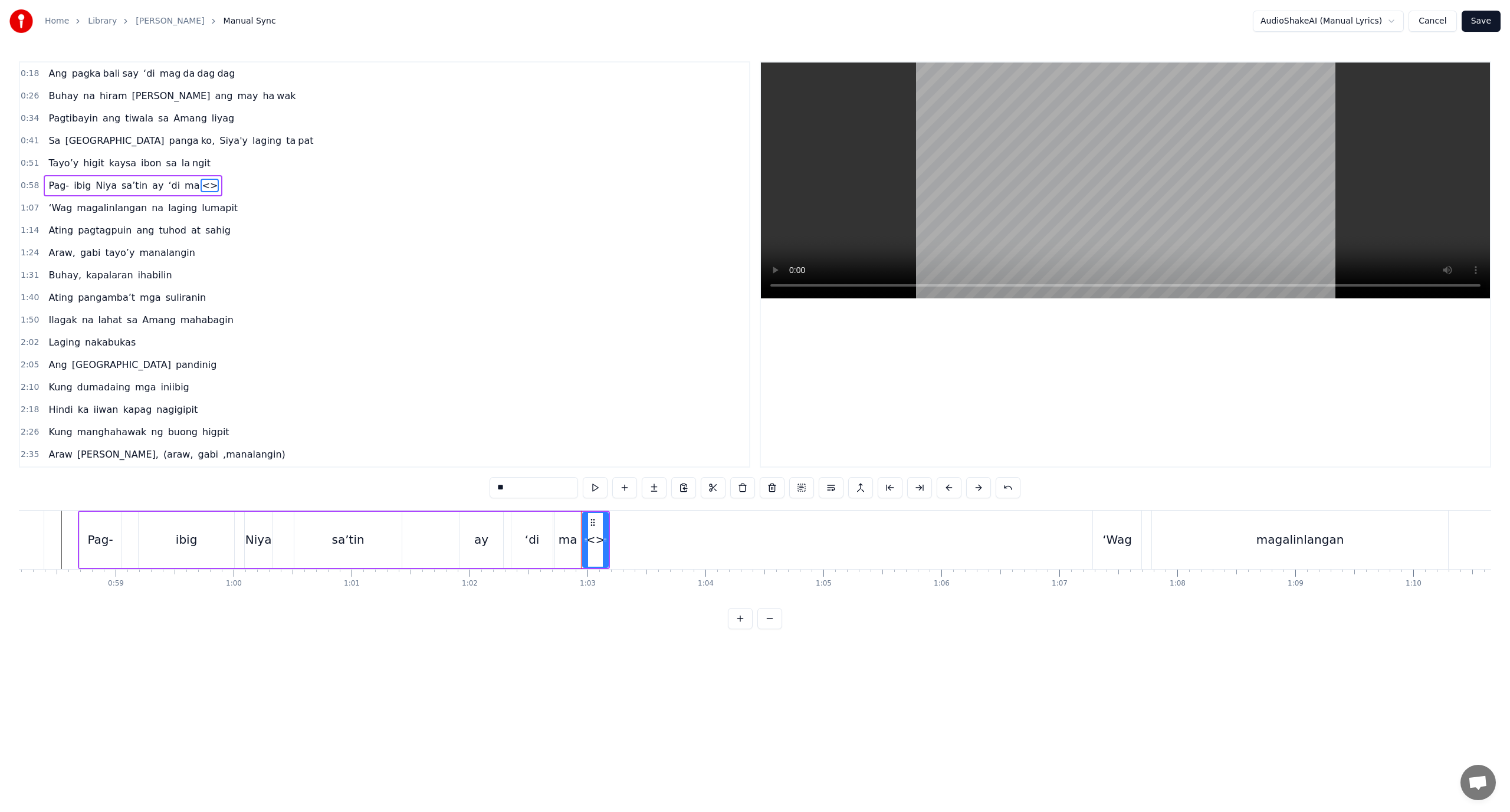
click at [449, 489] on div "0:18 Ang pagka bali say ‘di mag da dag dag 0:26 Buhay na hiram Siya [PERSON_NAM…" at bounding box center [755, 346] width 1472 height 568
paste input "***"
drag, startPoint x: 606, startPoint y: 529, endPoint x: 1001, endPoint y: 521, distance: 395.1
click at [1001, 521] on div at bounding box center [1000, 540] width 5 height 54
click at [569, 537] on div "ma" at bounding box center [568, 540] width 19 height 18
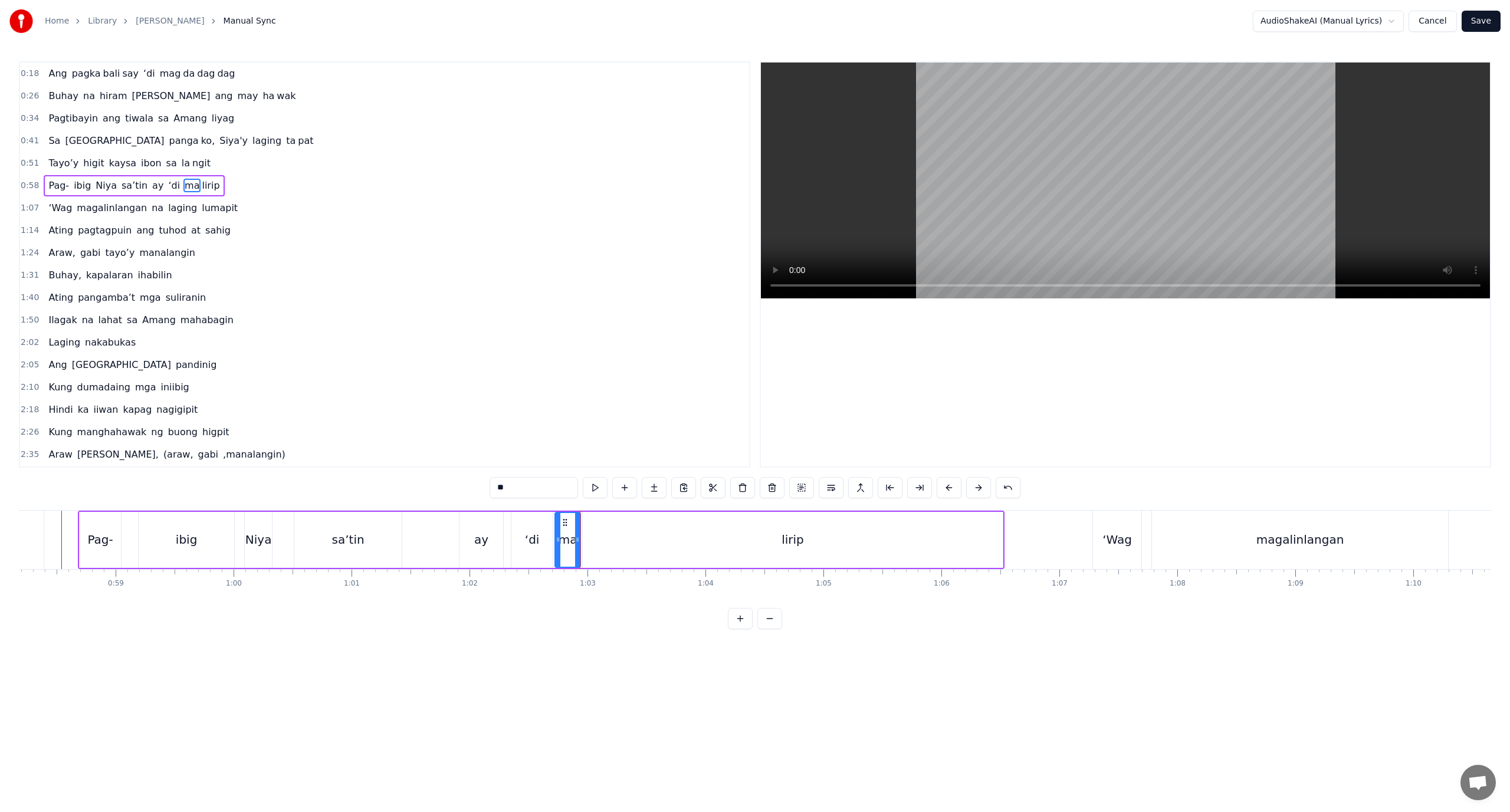
click at [608, 543] on div "lirip" at bounding box center [793, 540] width 420 height 56
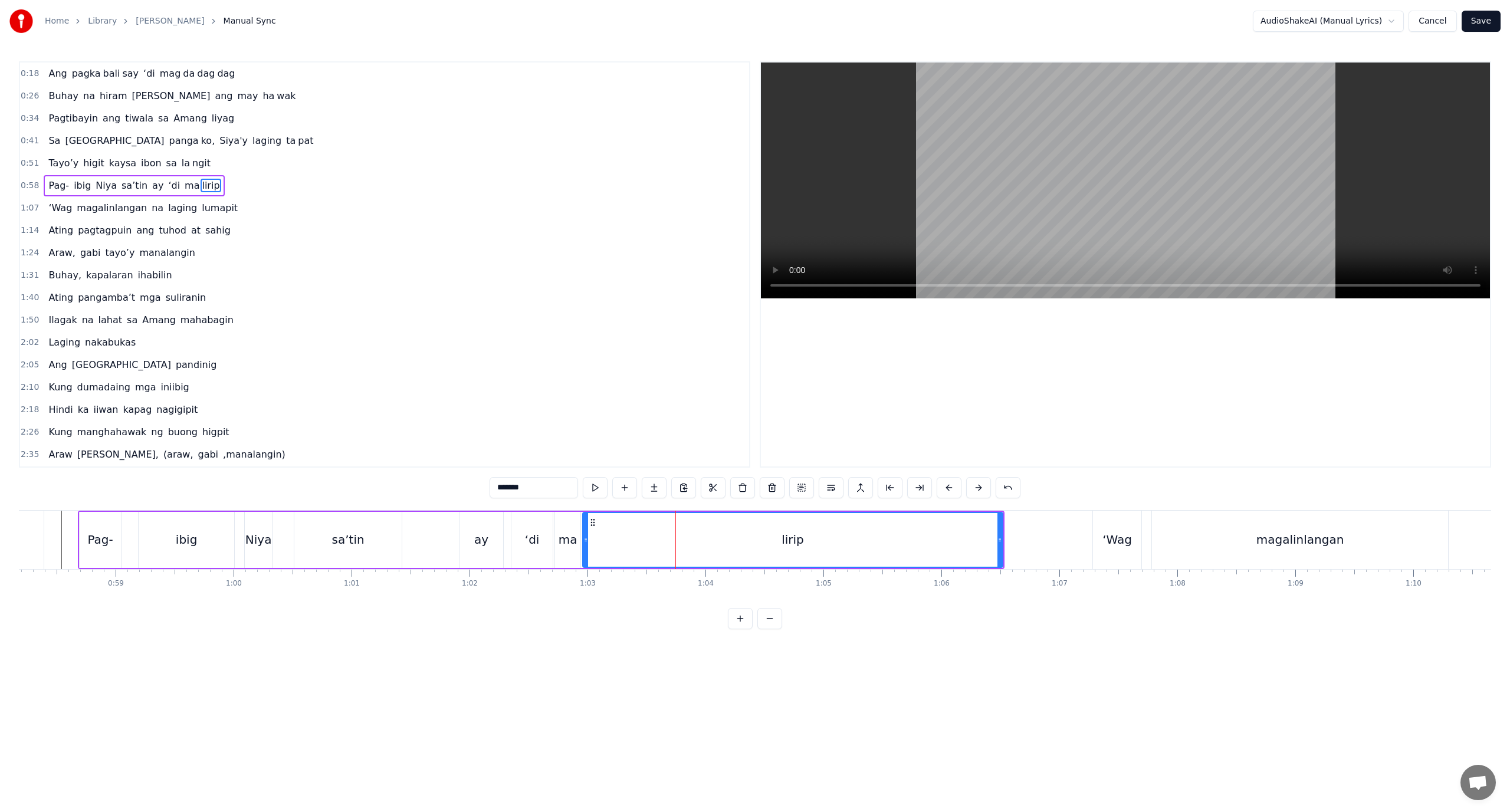
click at [669, 539] on div "lirip" at bounding box center [793, 540] width 419 height 54
drag, startPoint x: 917, startPoint y: 493, endPoint x: 906, endPoint y: 491, distance: 11.2
click at [917, 492] on button at bounding box center [920, 488] width 25 height 21
drag, startPoint x: 526, startPoint y: 492, endPoint x: 502, endPoint y: 493, distance: 24.0
click at [502, 493] on input "*****" at bounding box center [533, 488] width 88 height 21
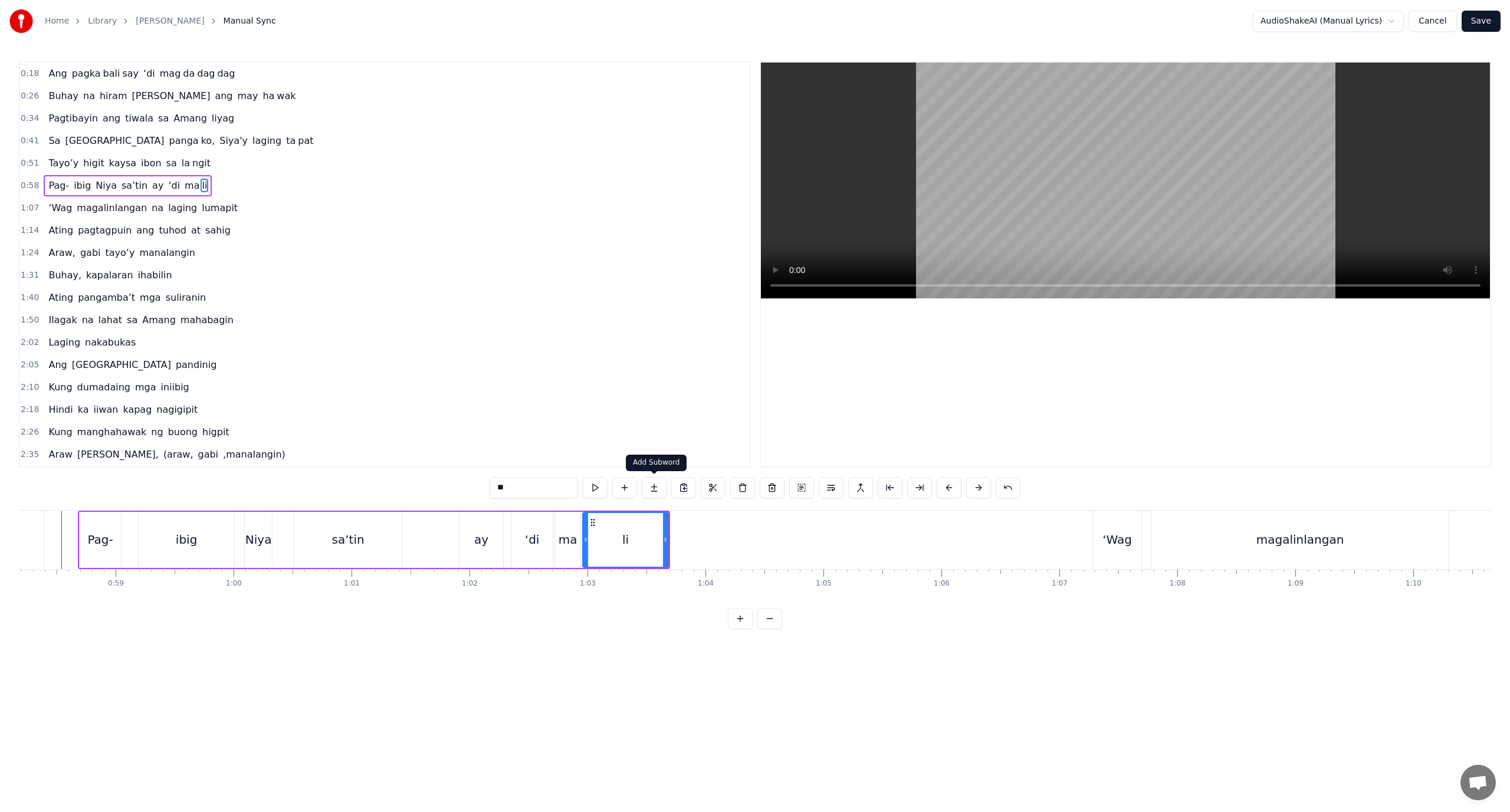
click at [659, 488] on button at bounding box center [654, 488] width 25 height 21
drag, startPoint x: 553, startPoint y: 491, endPoint x: 446, endPoint y: 495, distance: 107.1
click at [446, 495] on div "0:18 Ang pagka bali say ‘di mag da dag dag 0:26 Buhay na hiram Siya [PERSON_NAM…" at bounding box center [755, 346] width 1472 height 568
paste input "*"
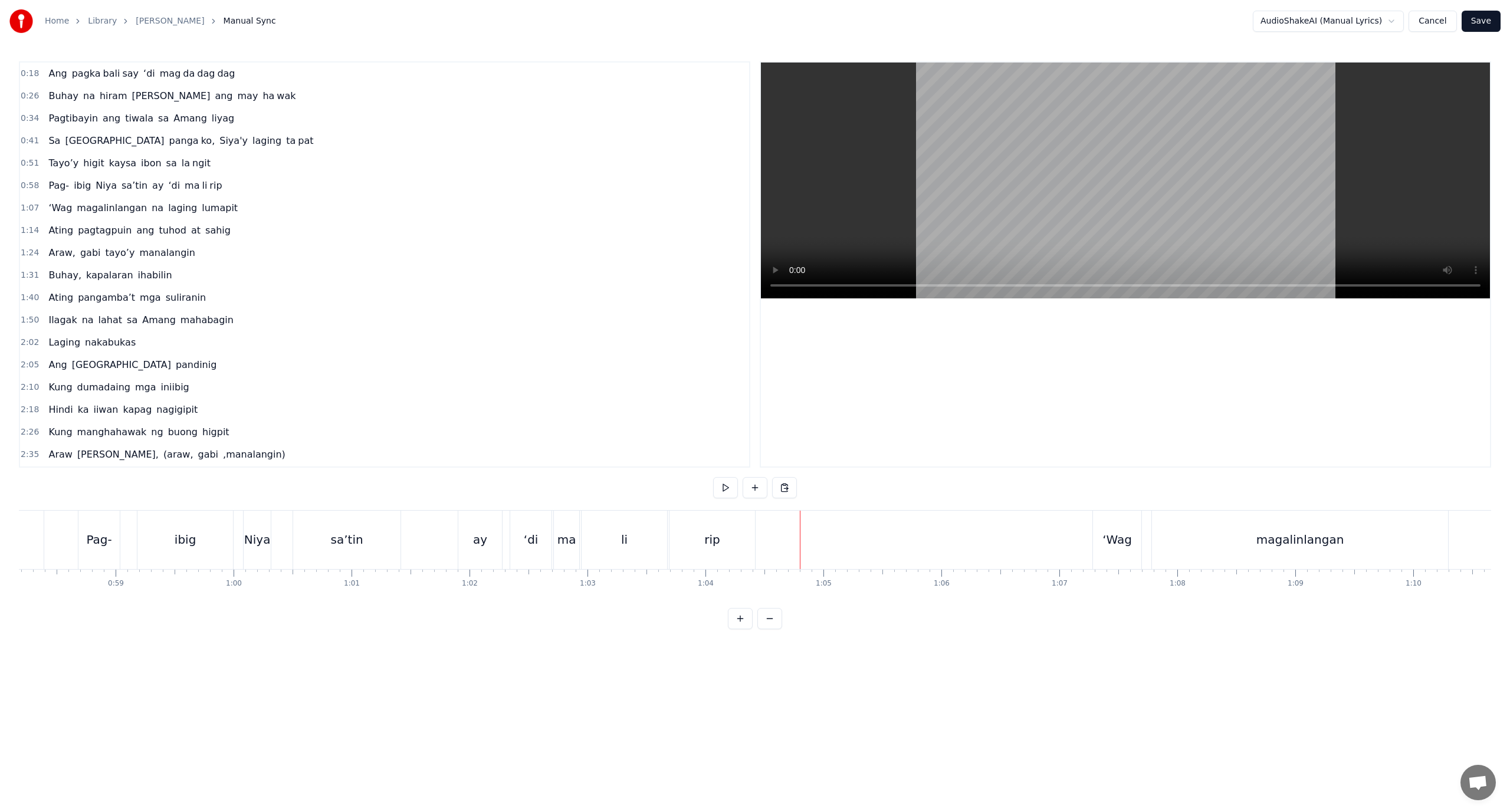
click at [605, 541] on div "li" at bounding box center [624, 540] width 86 height 59
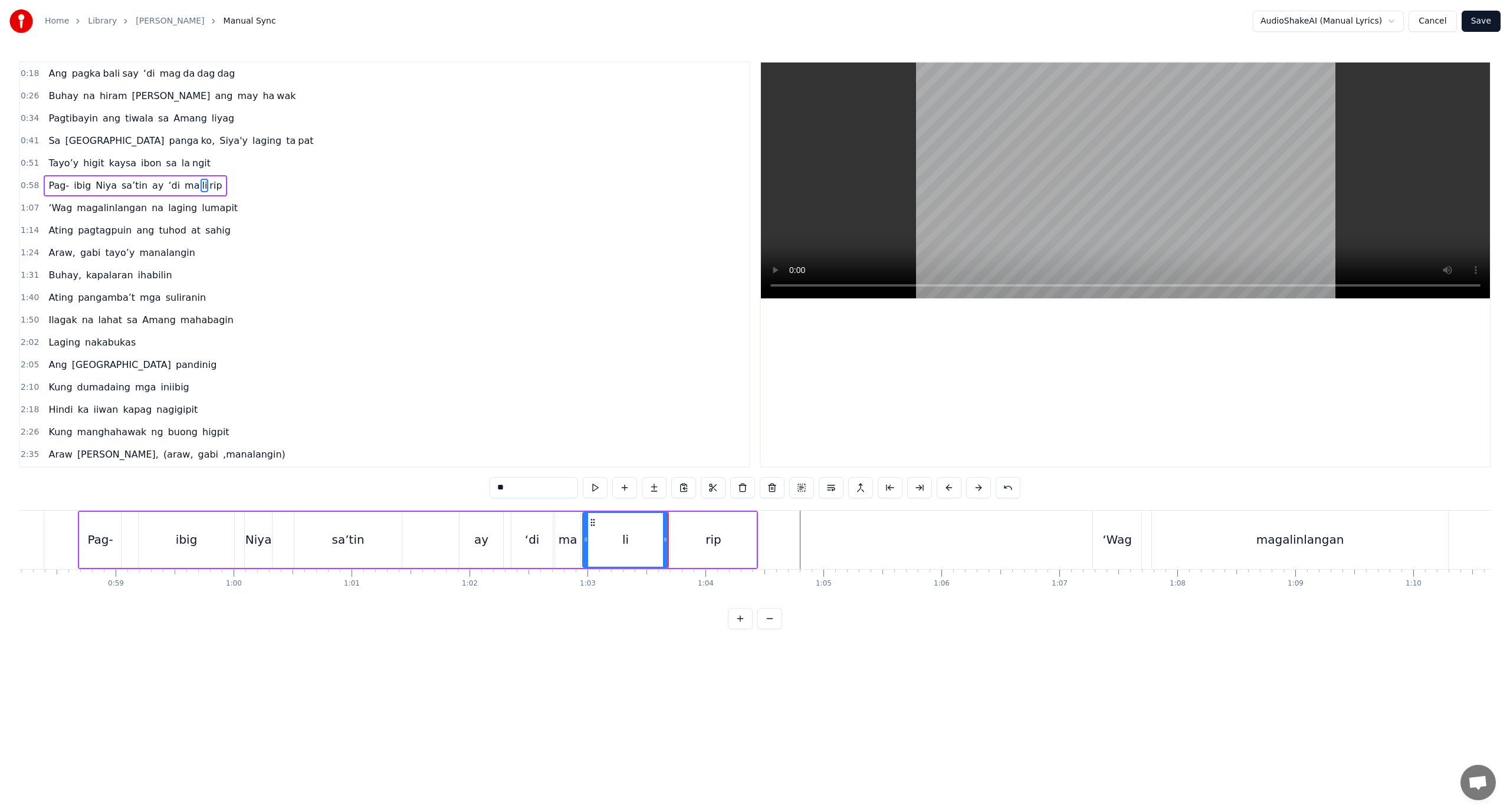
click at [714, 558] on div "rip" at bounding box center [713, 540] width 86 height 56
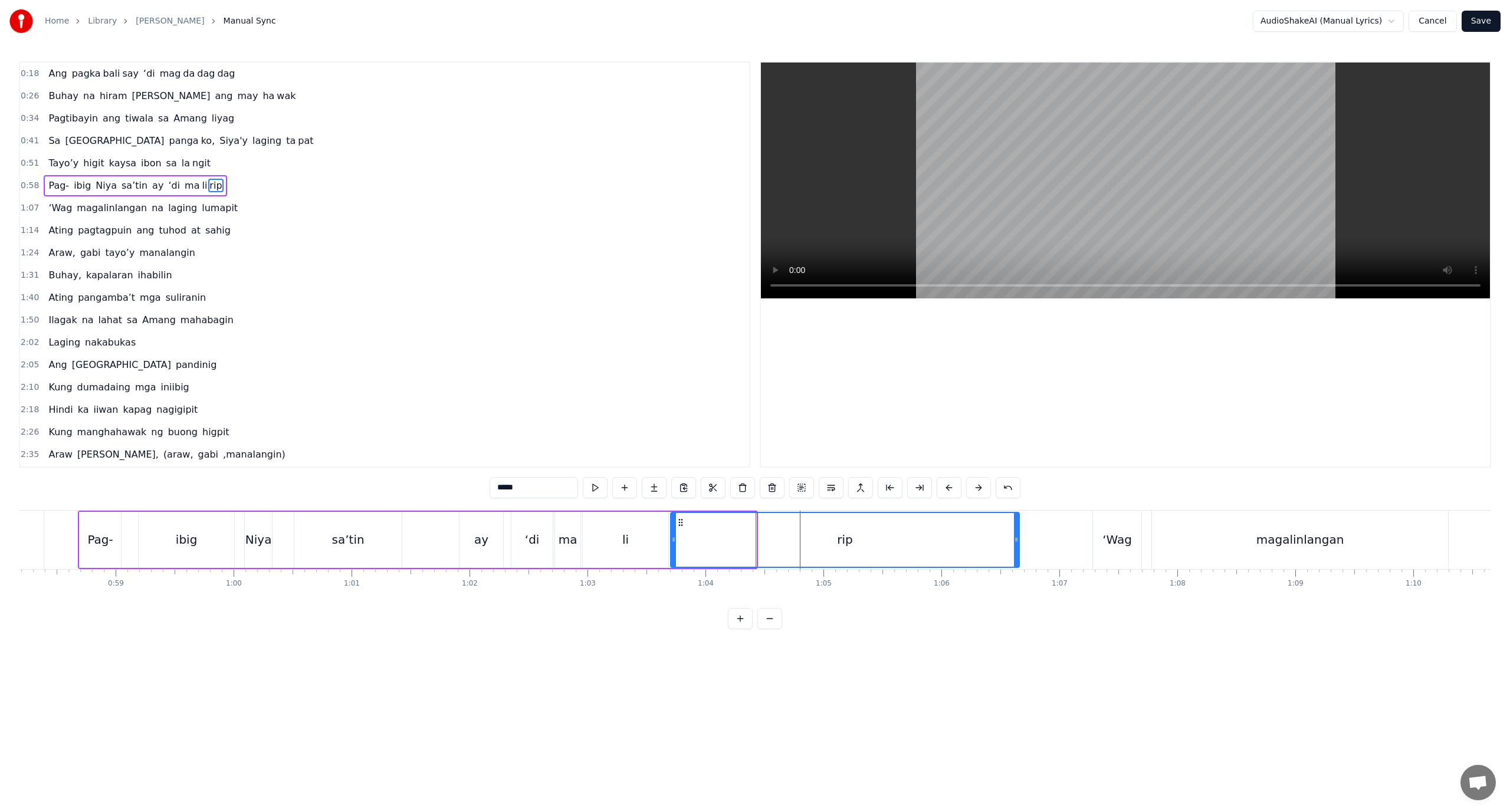
drag, startPoint x: 752, startPoint y: 554, endPoint x: 1015, endPoint y: 529, distance: 264.2
click at [1015, 529] on div at bounding box center [1016, 540] width 5 height 54
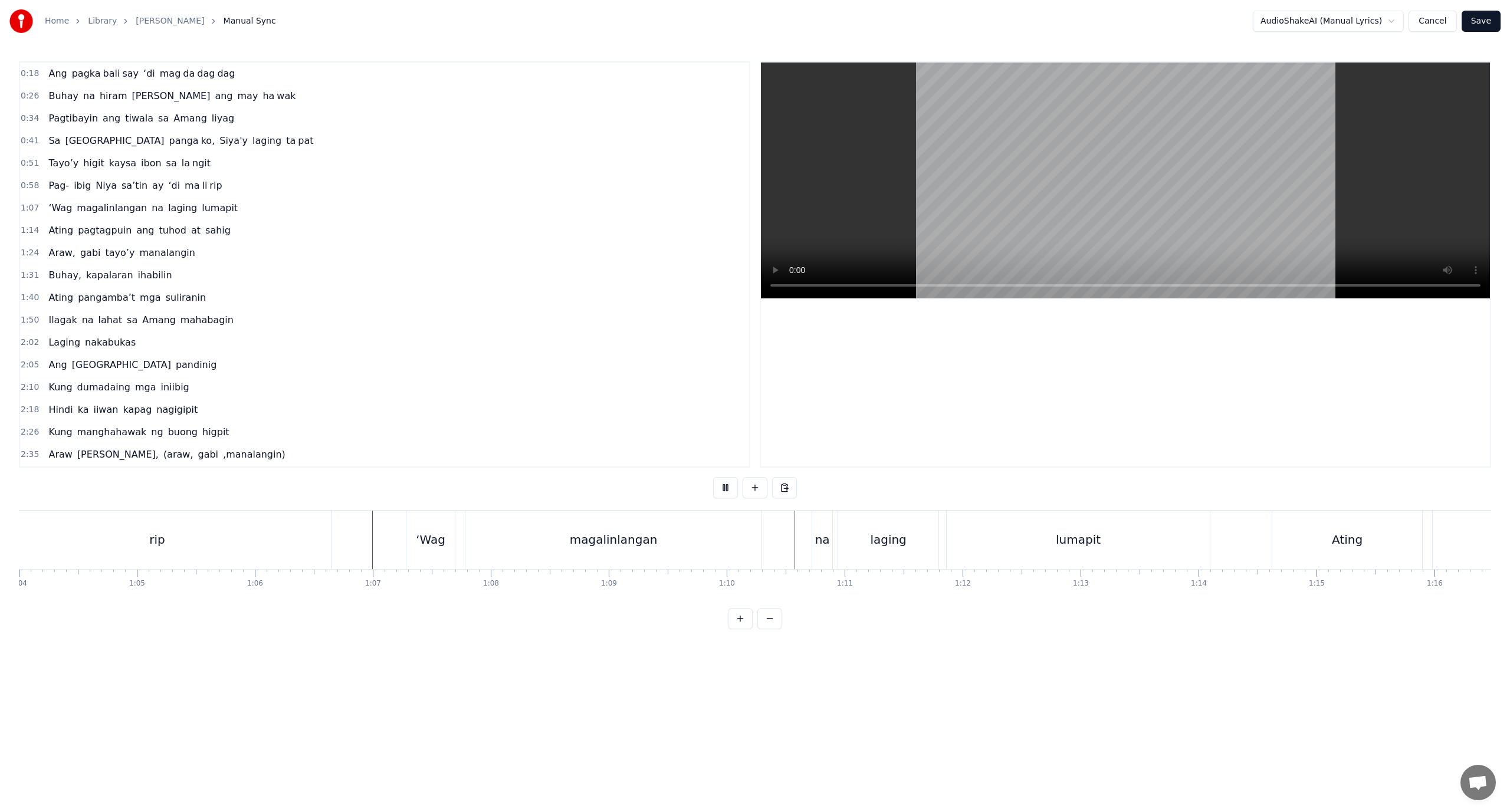
click at [560, 534] on div "rip" at bounding box center [687, 540] width 349 height 59
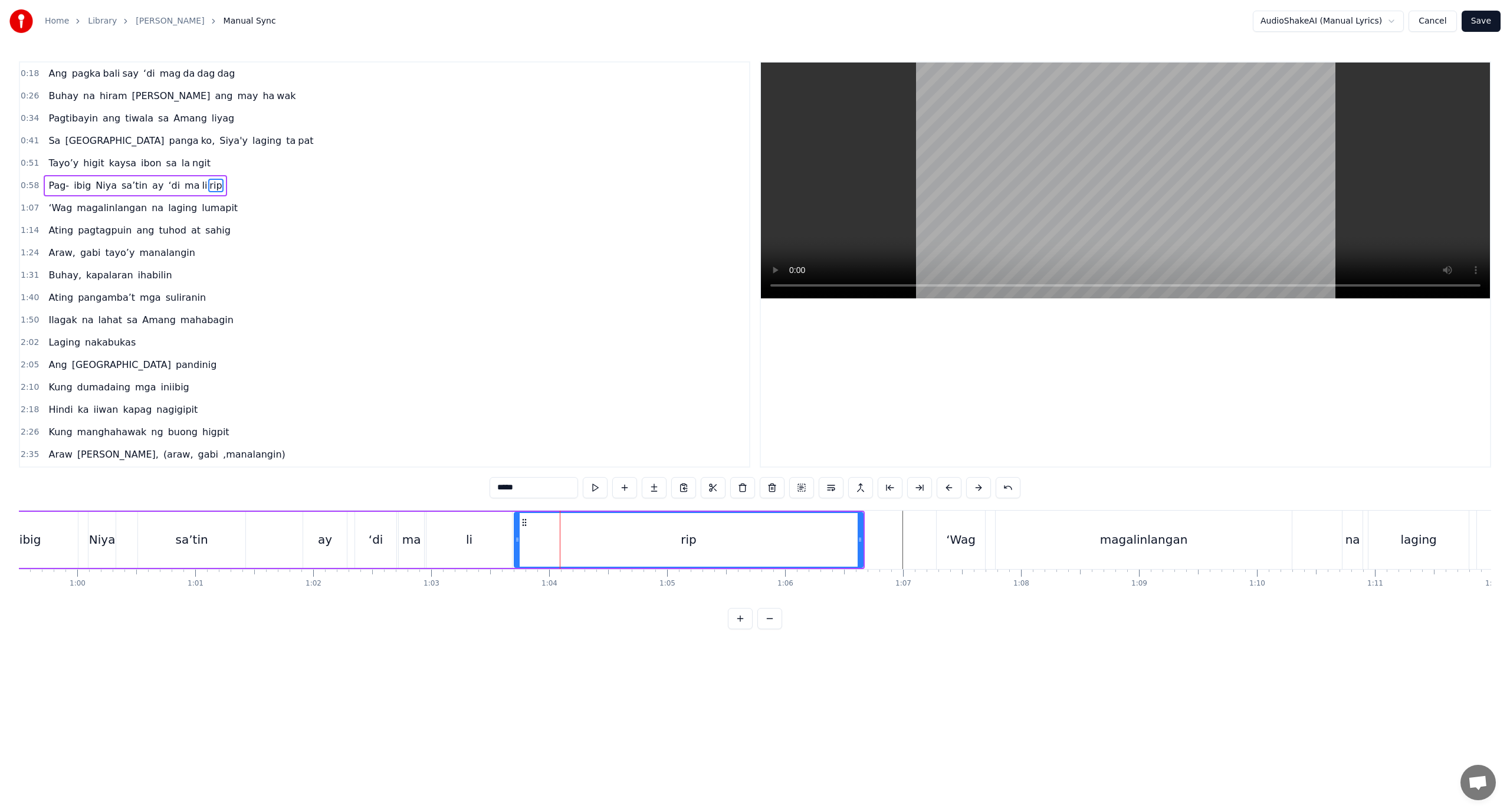
click at [1005, 543] on div "magalinlangan" at bounding box center [1144, 540] width 296 height 59
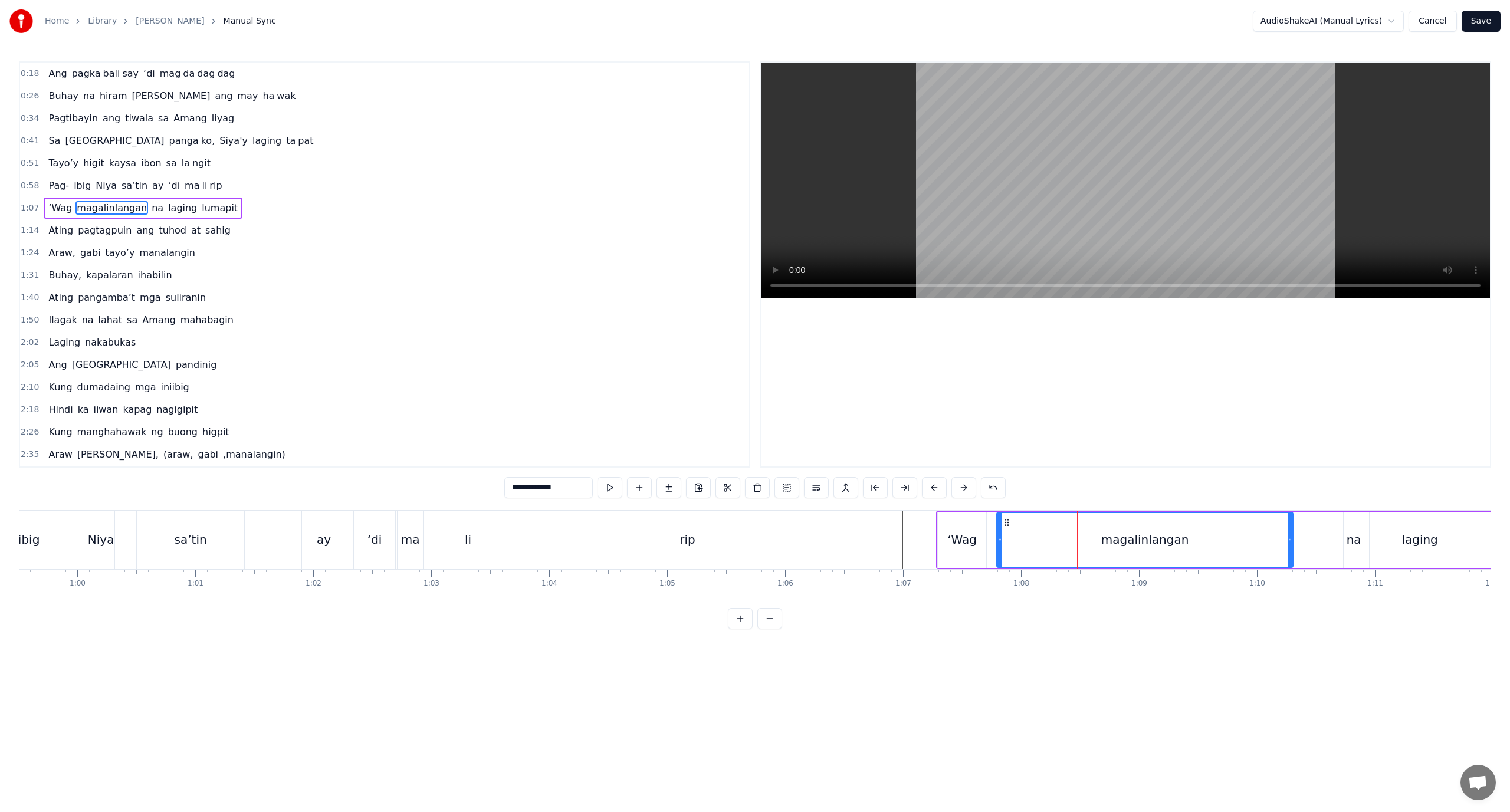
click at [1009, 545] on div "magalinlangan" at bounding box center [1145, 540] width 295 height 54
click at [1042, 541] on div "magalinlangan" at bounding box center [1145, 540] width 295 height 54
click at [1045, 541] on div "magalinlangan" at bounding box center [1145, 540] width 295 height 54
click at [905, 489] on button at bounding box center [905, 488] width 25 height 21
drag, startPoint x: 558, startPoint y: 488, endPoint x: 527, endPoint y: 495, distance: 31.8
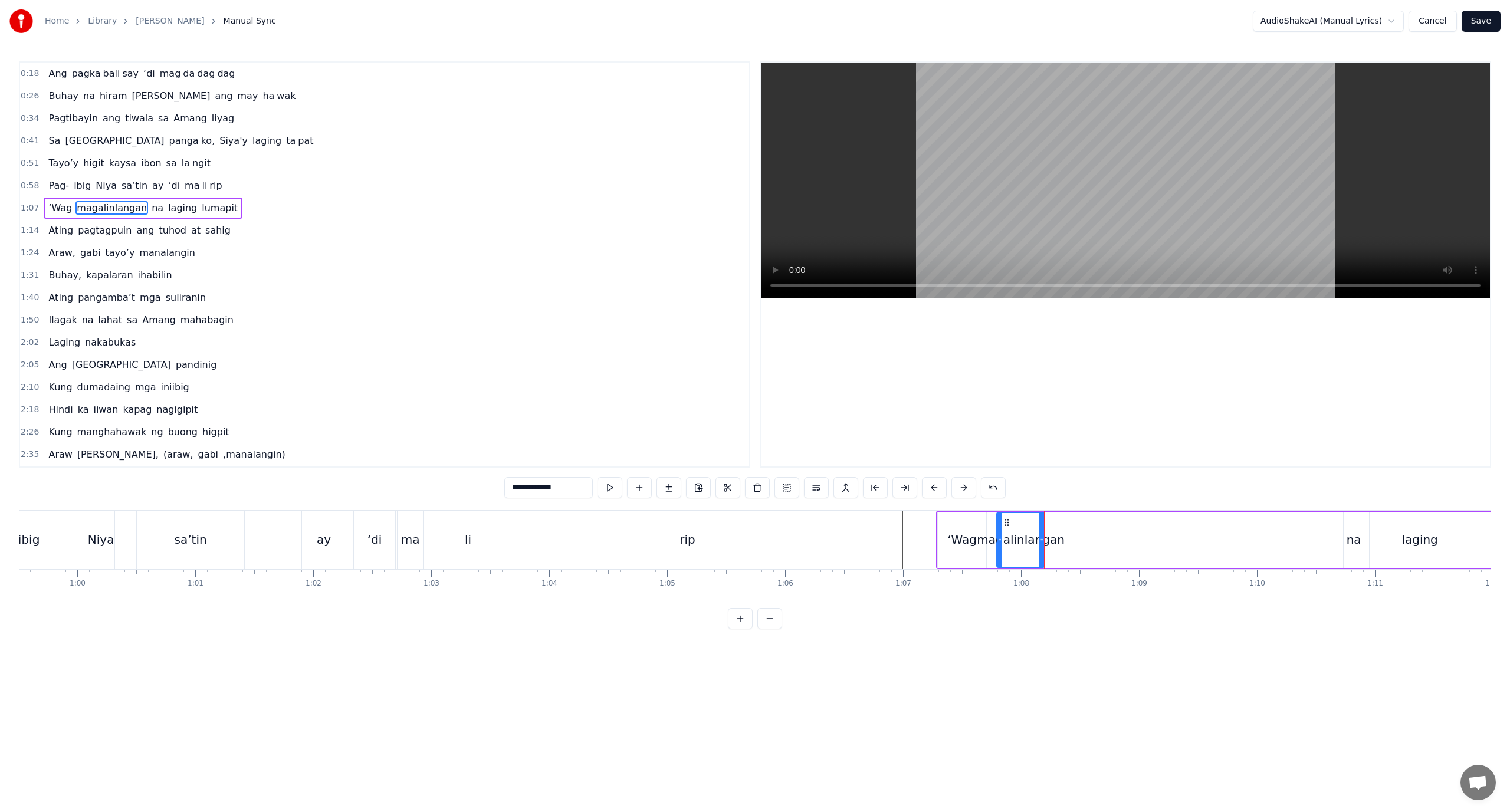
click at [527, 495] on input "**********" at bounding box center [548, 488] width 88 height 21
click at [672, 488] on button at bounding box center [669, 488] width 25 height 21
click at [517, 492] on input "**" at bounding box center [533, 488] width 88 height 21
drag, startPoint x: 517, startPoint y: 492, endPoint x: 419, endPoint y: 505, distance: 98.9
click at [419, 505] on div "0:18 Ang pagka bali say ‘di mag da dag dag 0:26 Buhay na hiram Siya [PERSON_NAM…" at bounding box center [755, 346] width 1472 height 568
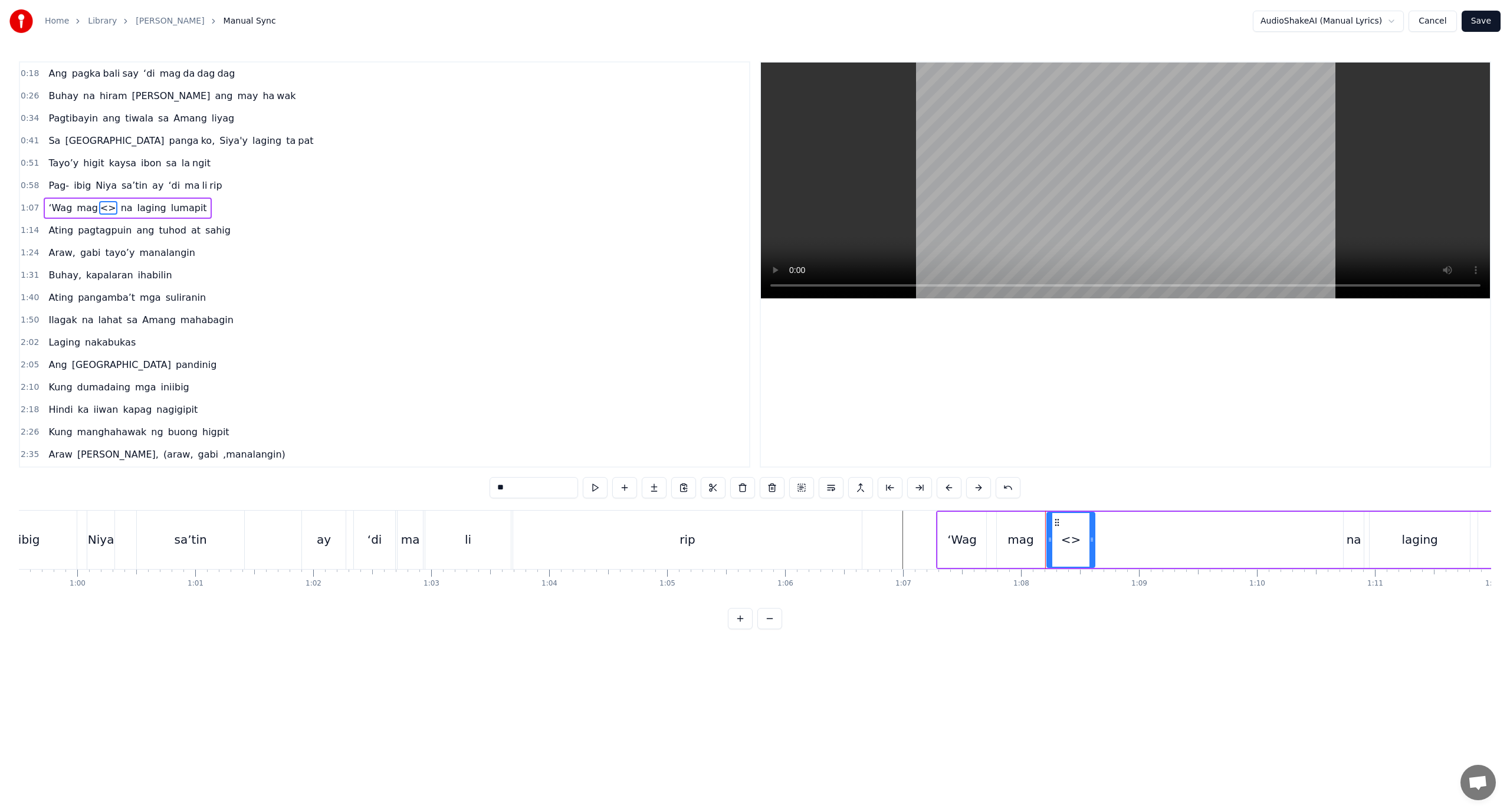
paste input "********"
drag, startPoint x: 1147, startPoint y: 618, endPoint x: 1127, endPoint y: 613, distance: 20.6
click at [1142, 618] on div "**********" at bounding box center [755, 346] width 1472 height 568
drag, startPoint x: 1093, startPoint y: 550, endPoint x: 1334, endPoint y: 543, distance: 241.1
click at [1334, 543] on div at bounding box center [1333, 540] width 5 height 54
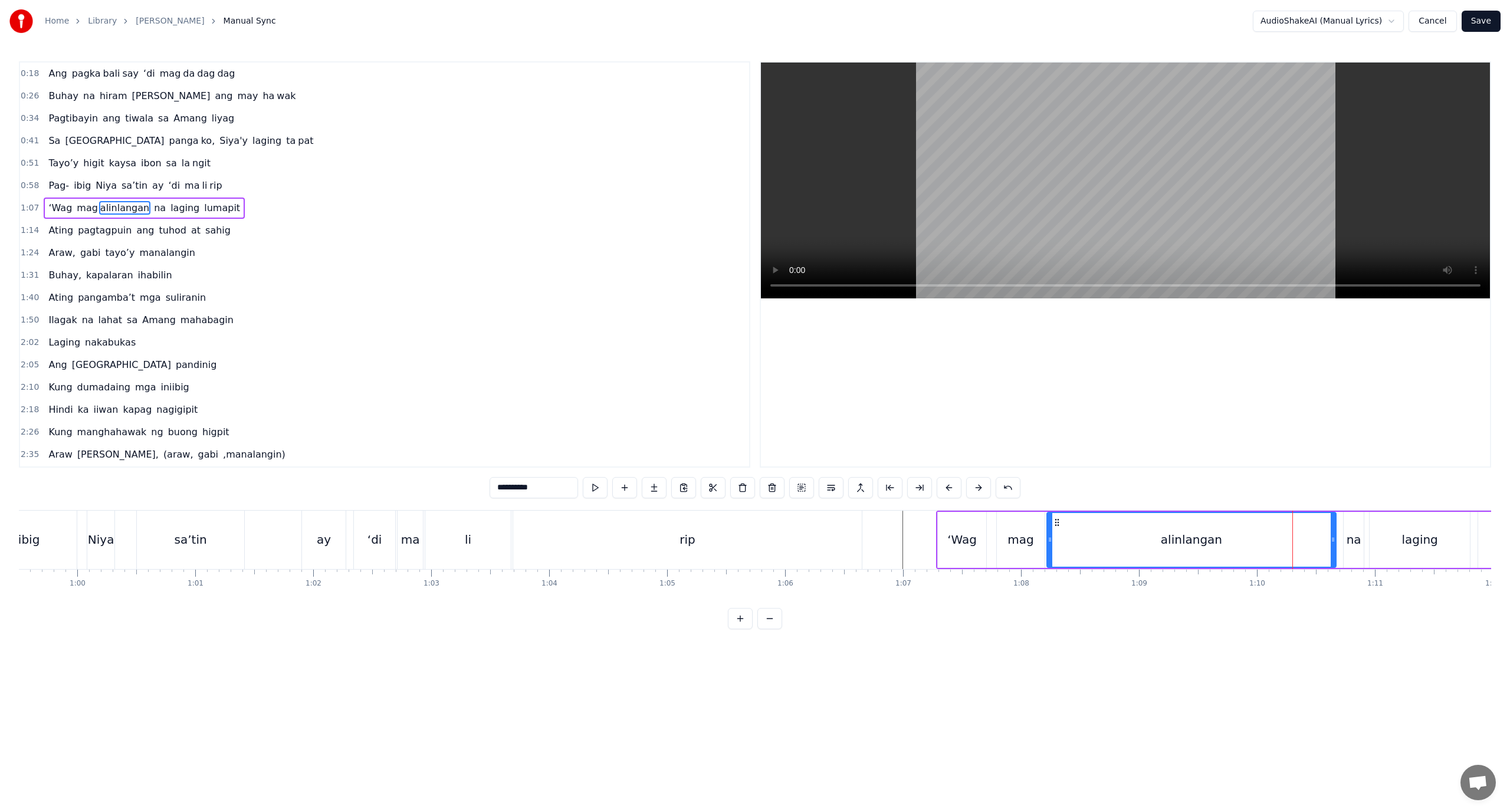
click at [977, 542] on div "‘Wag" at bounding box center [962, 540] width 49 height 56
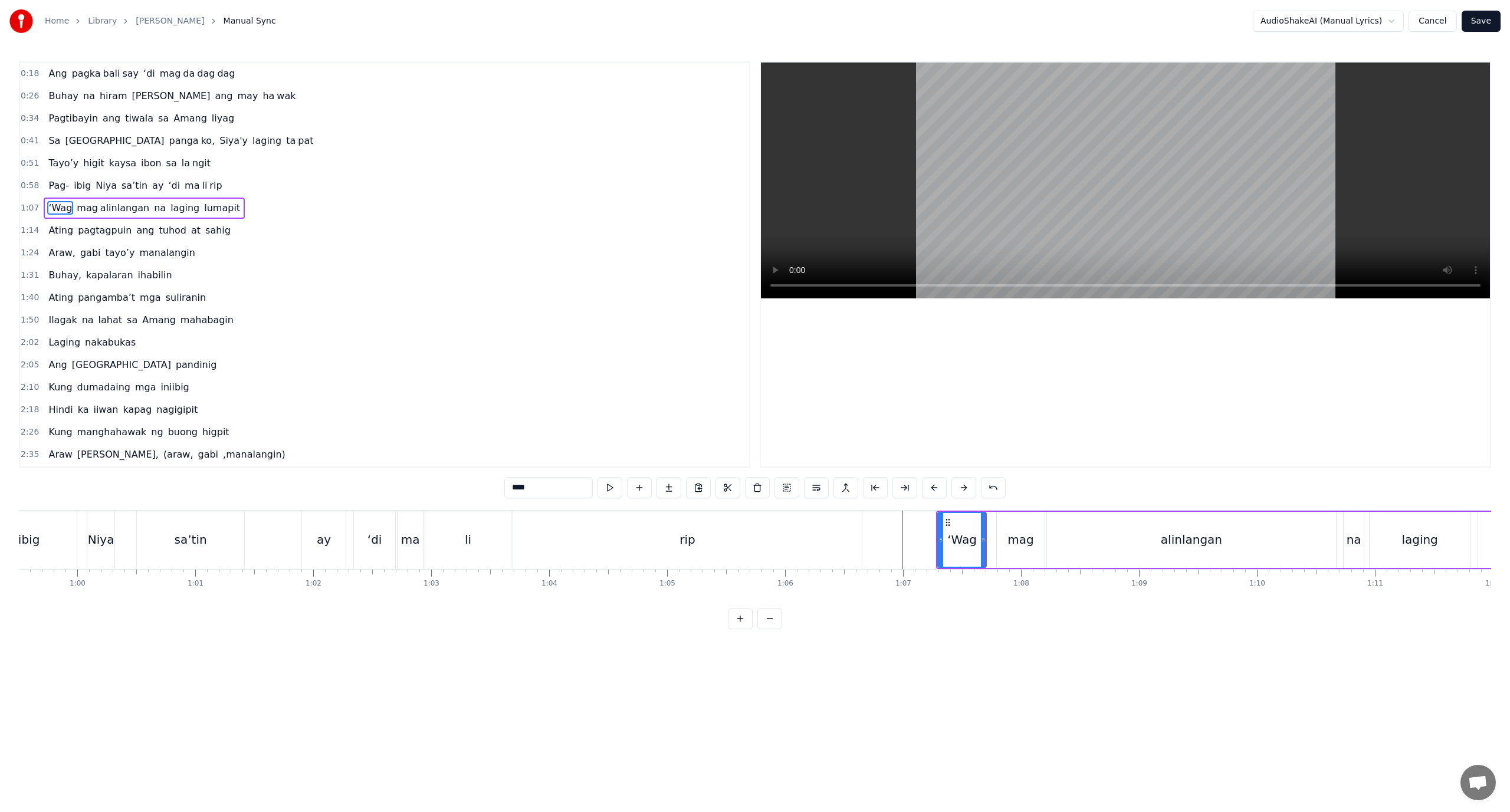
click at [1034, 565] on div "mag" at bounding box center [1020, 540] width 48 height 56
click at [1073, 544] on div "alinlangan" at bounding box center [1192, 540] width 289 height 56
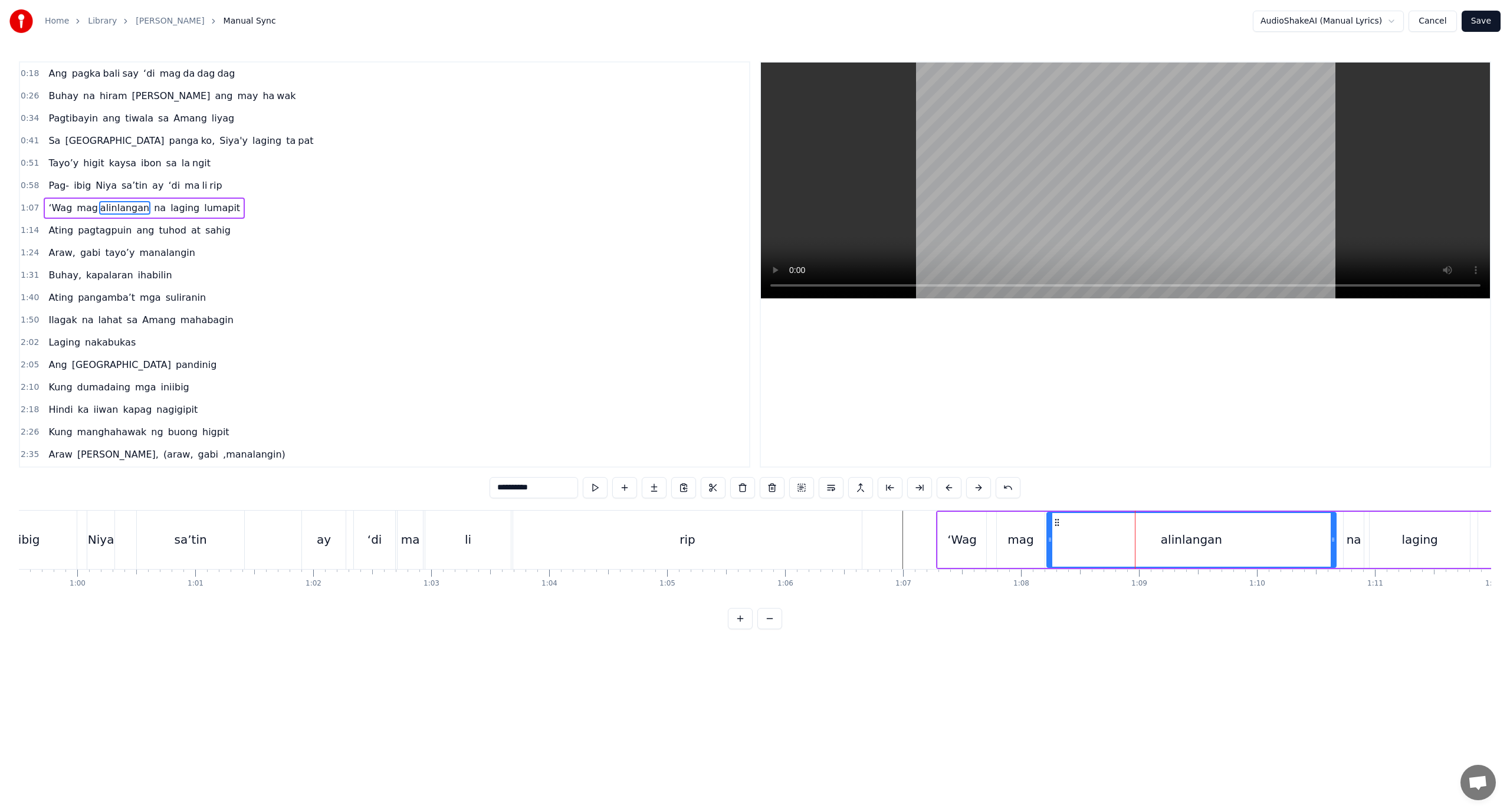
click at [1131, 529] on div "alinlangan" at bounding box center [1192, 540] width 288 height 54
click at [928, 486] on button at bounding box center [920, 488] width 25 height 21
drag, startPoint x: 541, startPoint y: 486, endPoint x: 509, endPoint y: 491, distance: 32.4
click at [509, 491] on input "**********" at bounding box center [533, 488] width 88 height 21
click at [648, 492] on button at bounding box center [654, 488] width 25 height 21
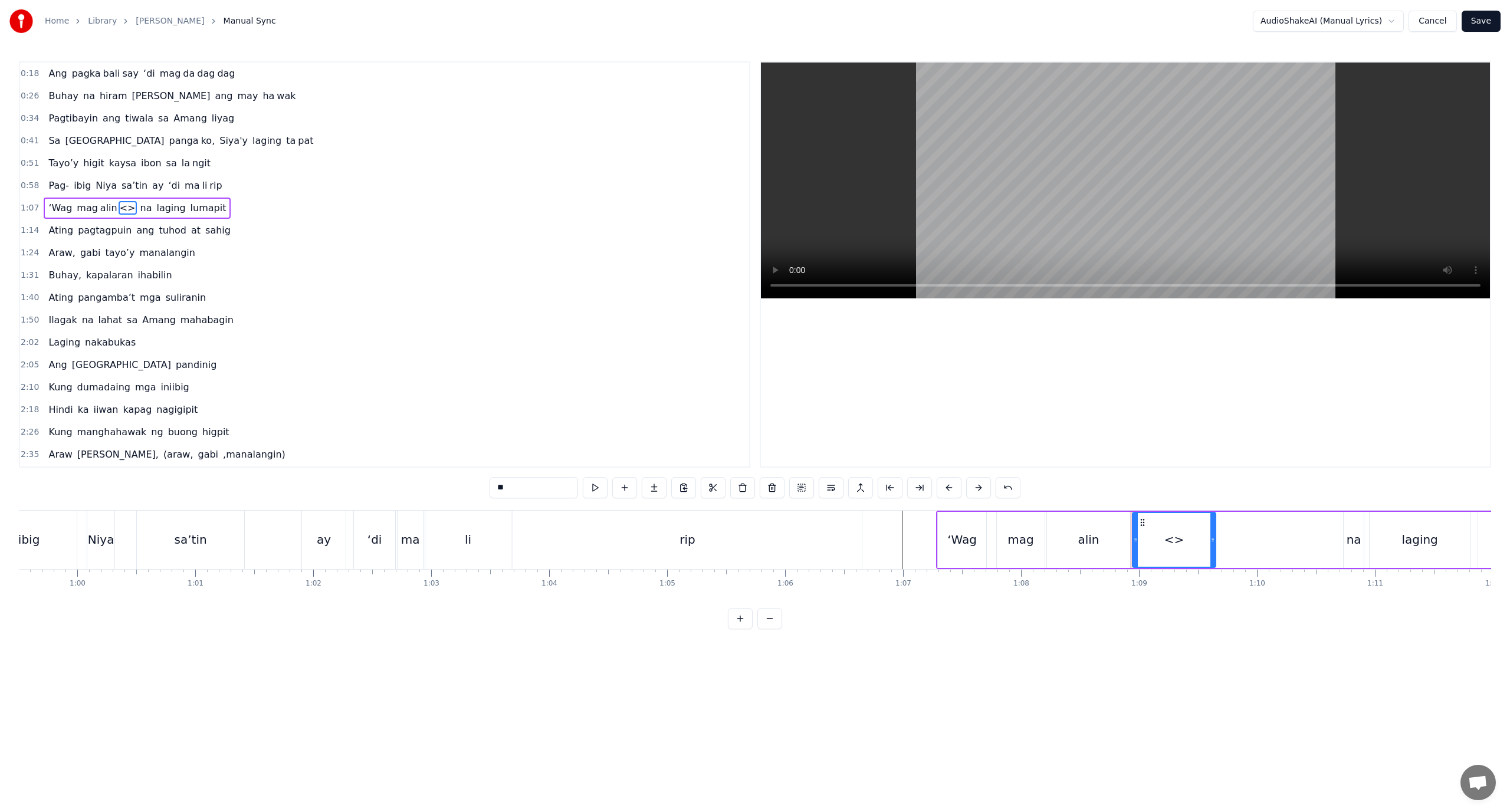
drag, startPoint x: 492, startPoint y: 495, endPoint x: 407, endPoint y: 500, distance: 85.1
click at [407, 500] on div "0:18 Ang pagka bali say ‘di mag da dag dag 0:26 Buhay na hiram Siya [PERSON_NAM…" at bounding box center [755, 346] width 1472 height 568
paste input "****"
click at [1094, 616] on div "0:18 Ang pagka bali say ‘di mag da dag dag 0:26 Buhay na hiram Siya [PERSON_NAM…" at bounding box center [755, 346] width 1472 height 568
drag, startPoint x: 1213, startPoint y: 541, endPoint x: 1340, endPoint y: 547, distance: 127.1
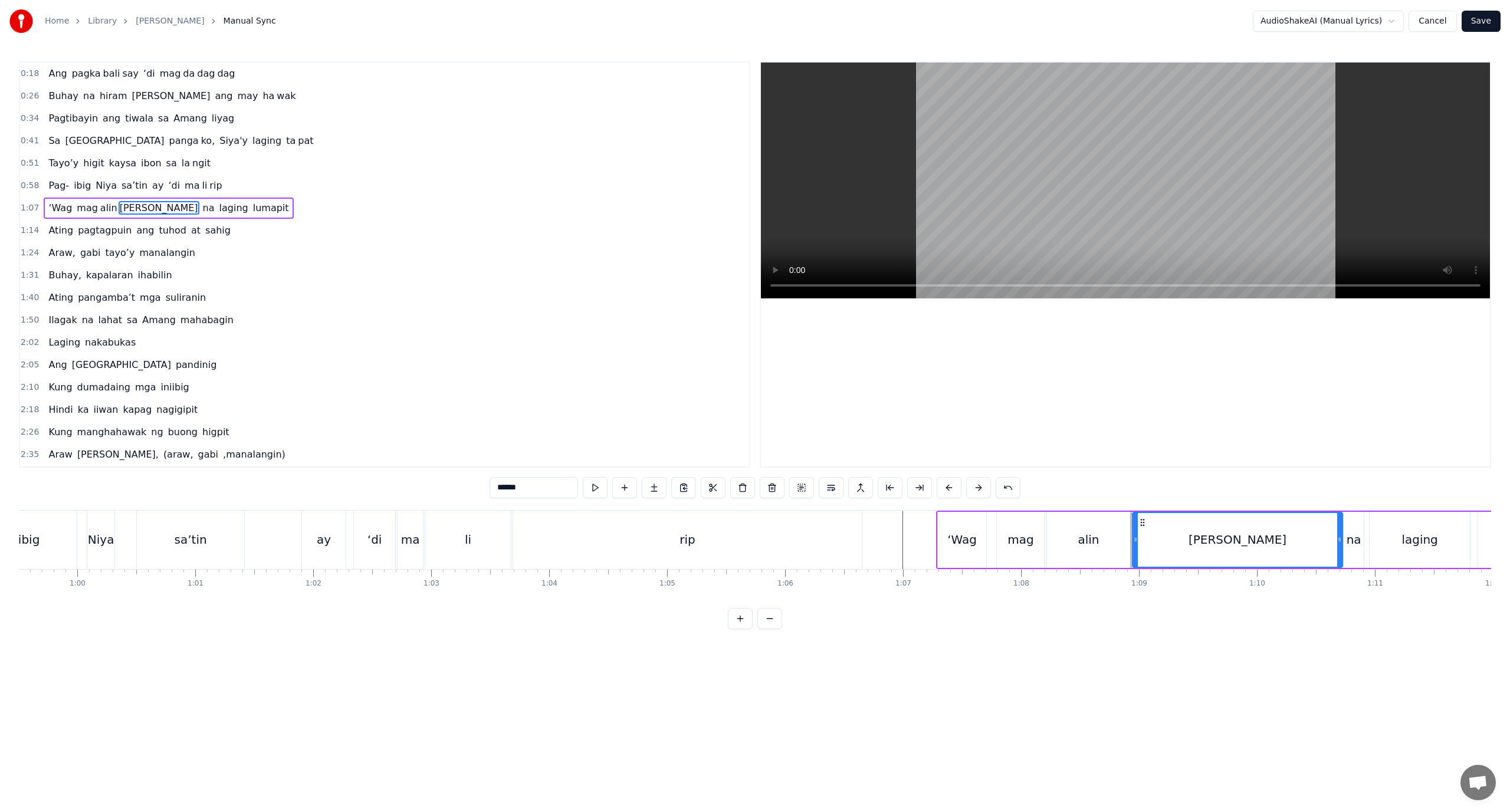
click at [1340, 547] on div at bounding box center [1340, 540] width 5 height 54
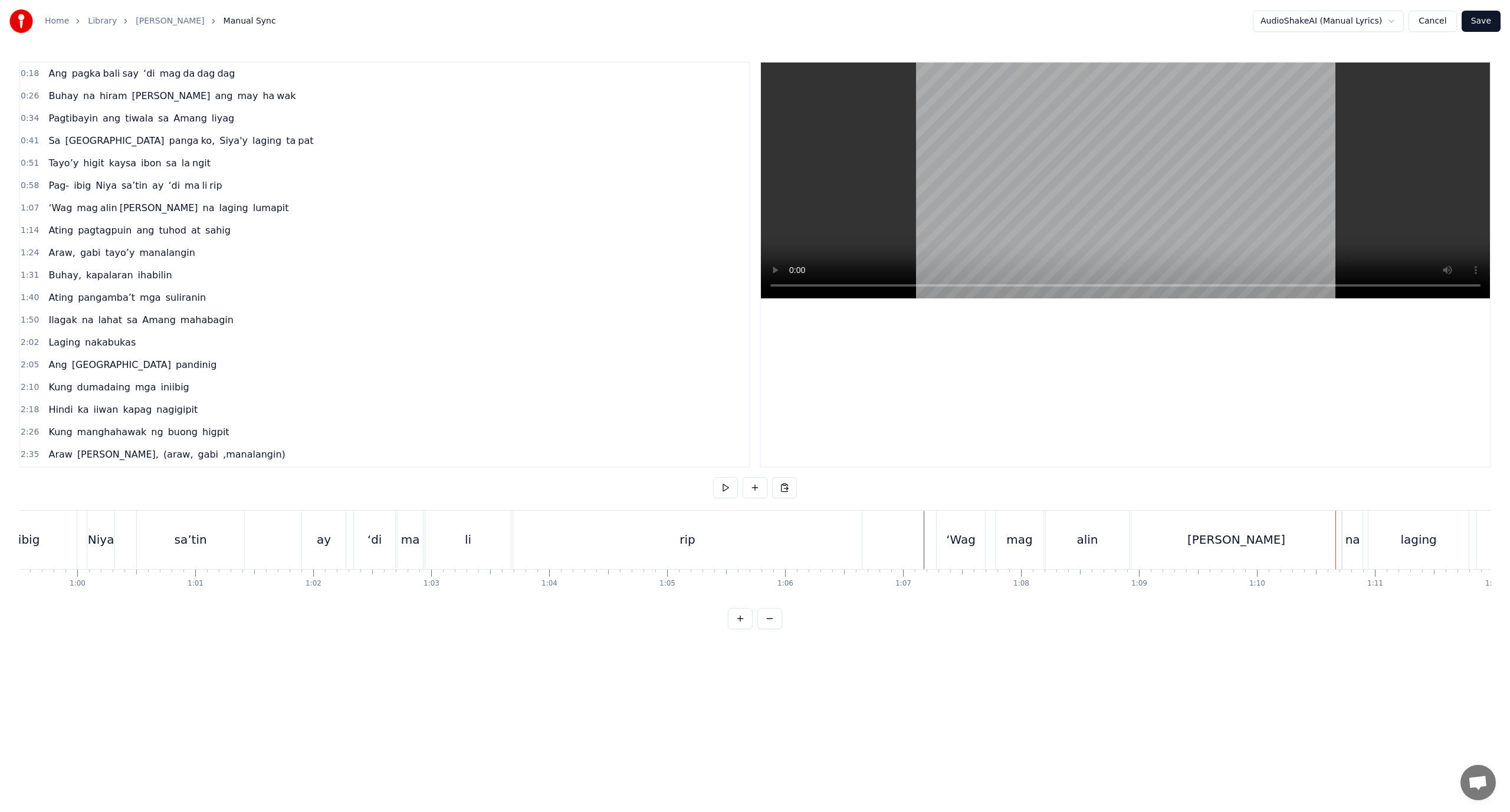
click at [1224, 540] on div "[PERSON_NAME]" at bounding box center [1236, 540] width 98 height 18
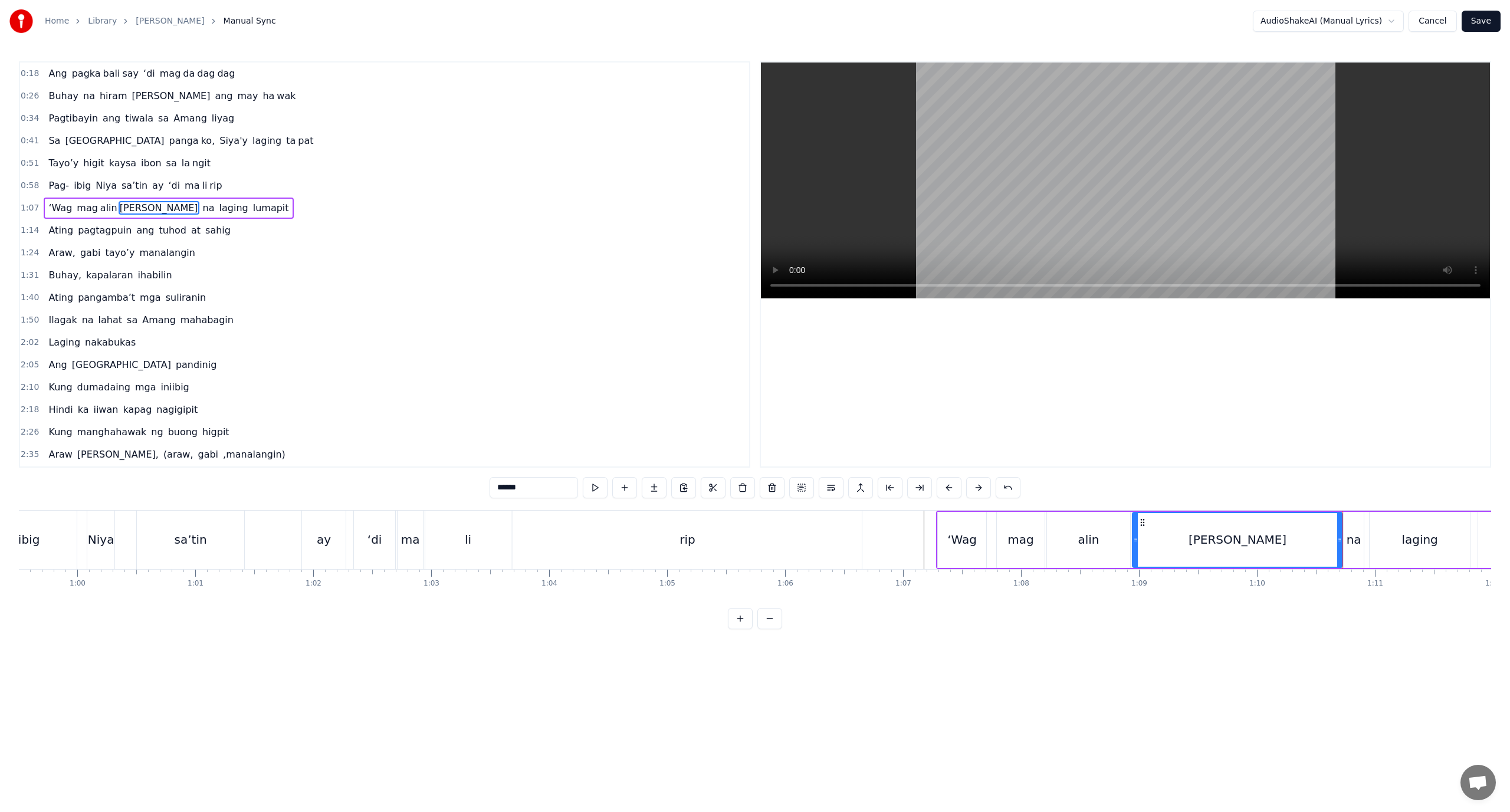
drag, startPoint x: 1171, startPoint y: 537, endPoint x: 1158, endPoint y: 538, distance: 13.0
click at [1160, 537] on div "[PERSON_NAME]" at bounding box center [1237, 540] width 209 height 54
click at [1102, 540] on div "alin" at bounding box center [1089, 540] width 83 height 56
click at [1145, 542] on div "[PERSON_NAME]" at bounding box center [1237, 540] width 210 height 56
click at [1155, 542] on div "[PERSON_NAME]" at bounding box center [1237, 540] width 209 height 54
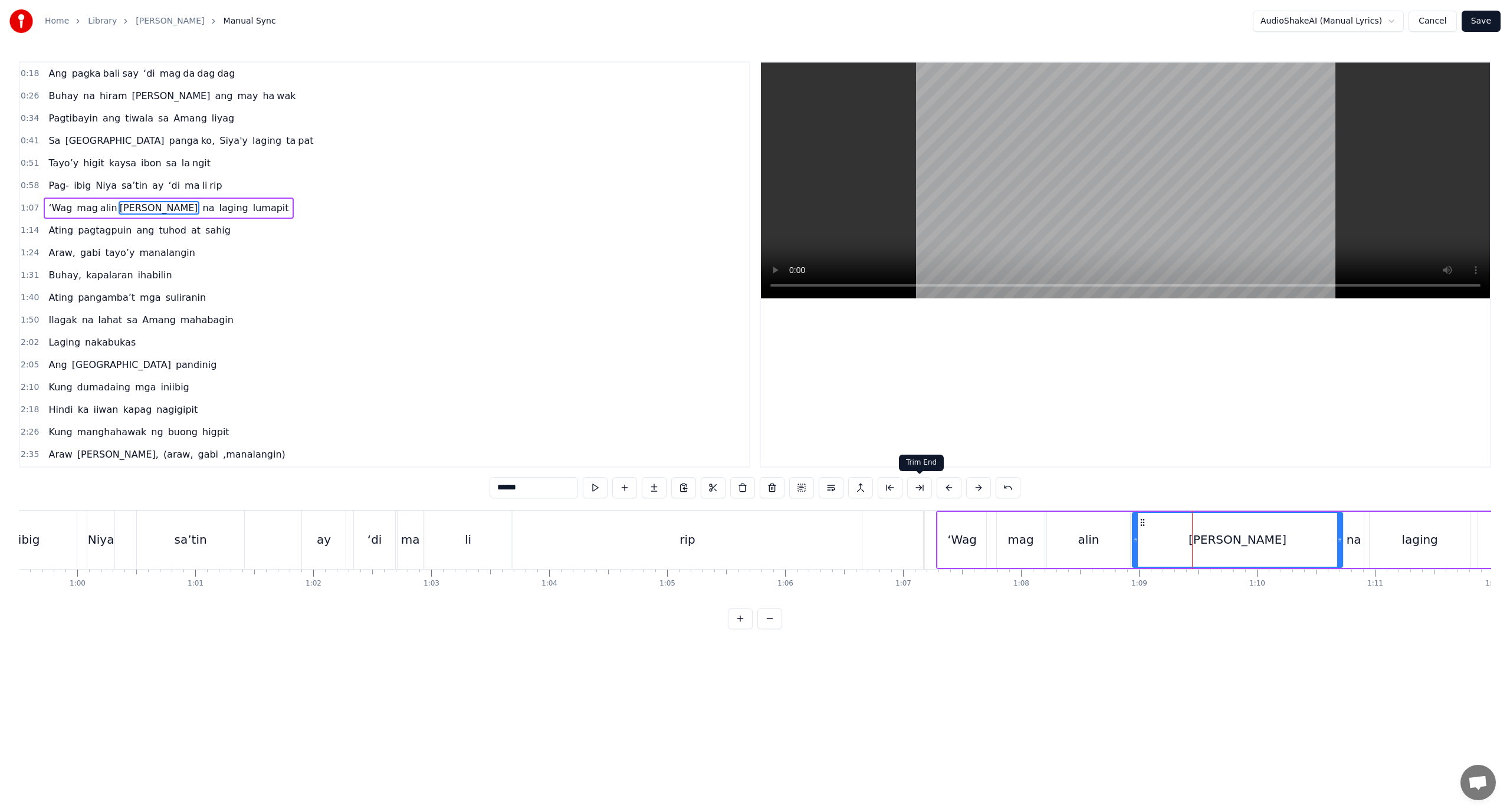
click at [925, 490] on button at bounding box center [920, 488] width 25 height 21
drag, startPoint x: 529, startPoint y: 489, endPoint x: 503, endPoint y: 495, distance: 26.7
click at [503, 495] on input "******" at bounding box center [533, 488] width 88 height 21
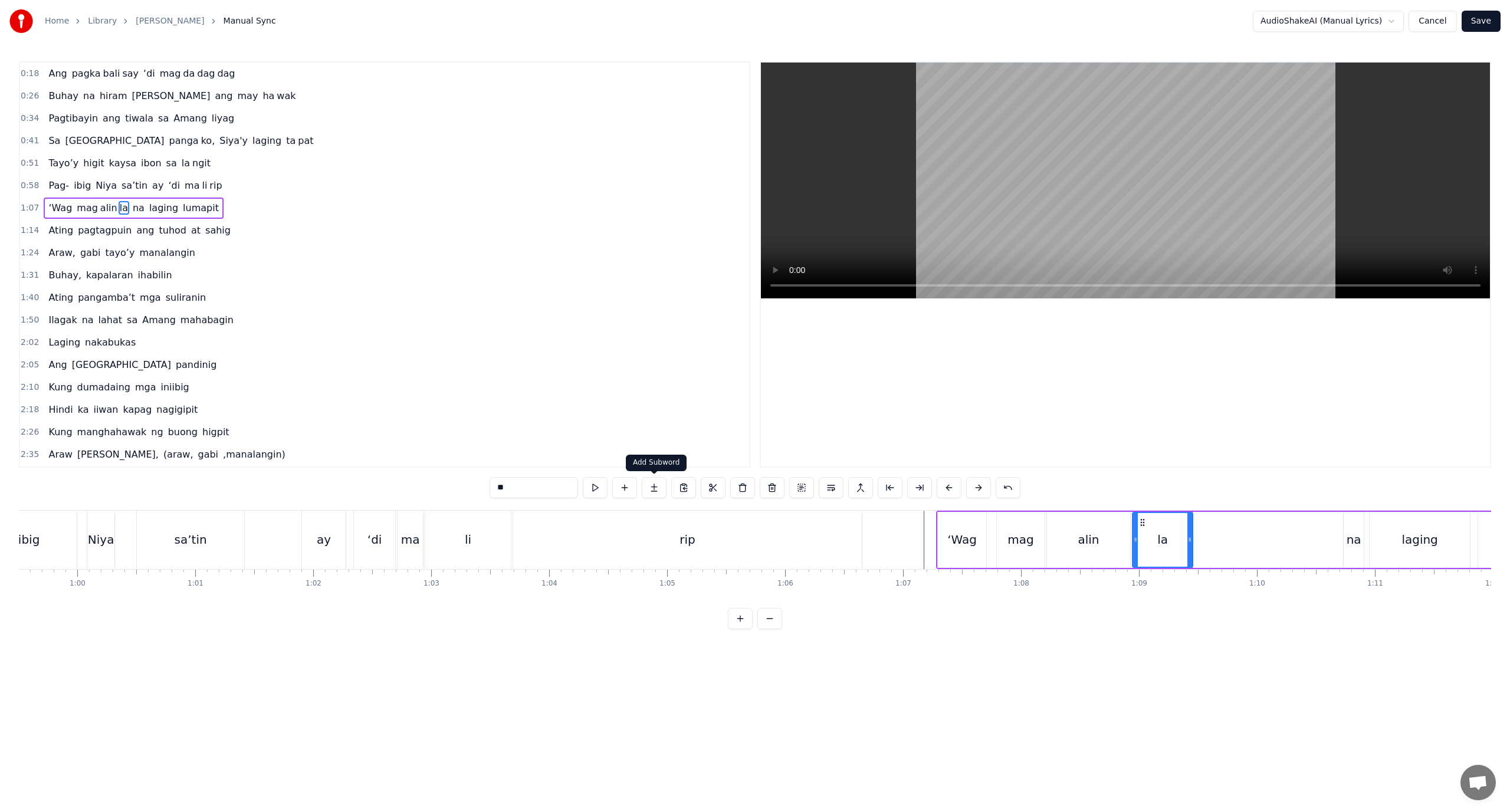
click at [655, 492] on button at bounding box center [654, 488] width 25 height 21
drag, startPoint x: 543, startPoint y: 489, endPoint x: 432, endPoint y: 507, distance: 112.4
click at [432, 507] on div "0:18 Ang pagka bali say ‘di mag da dag dag 0:26 Buhay na hiram Siya [PERSON_NAM…" at bounding box center [755, 346] width 1472 height 568
paste input "**"
drag, startPoint x: 1252, startPoint y: 546, endPoint x: 1336, endPoint y: 547, distance: 84.0
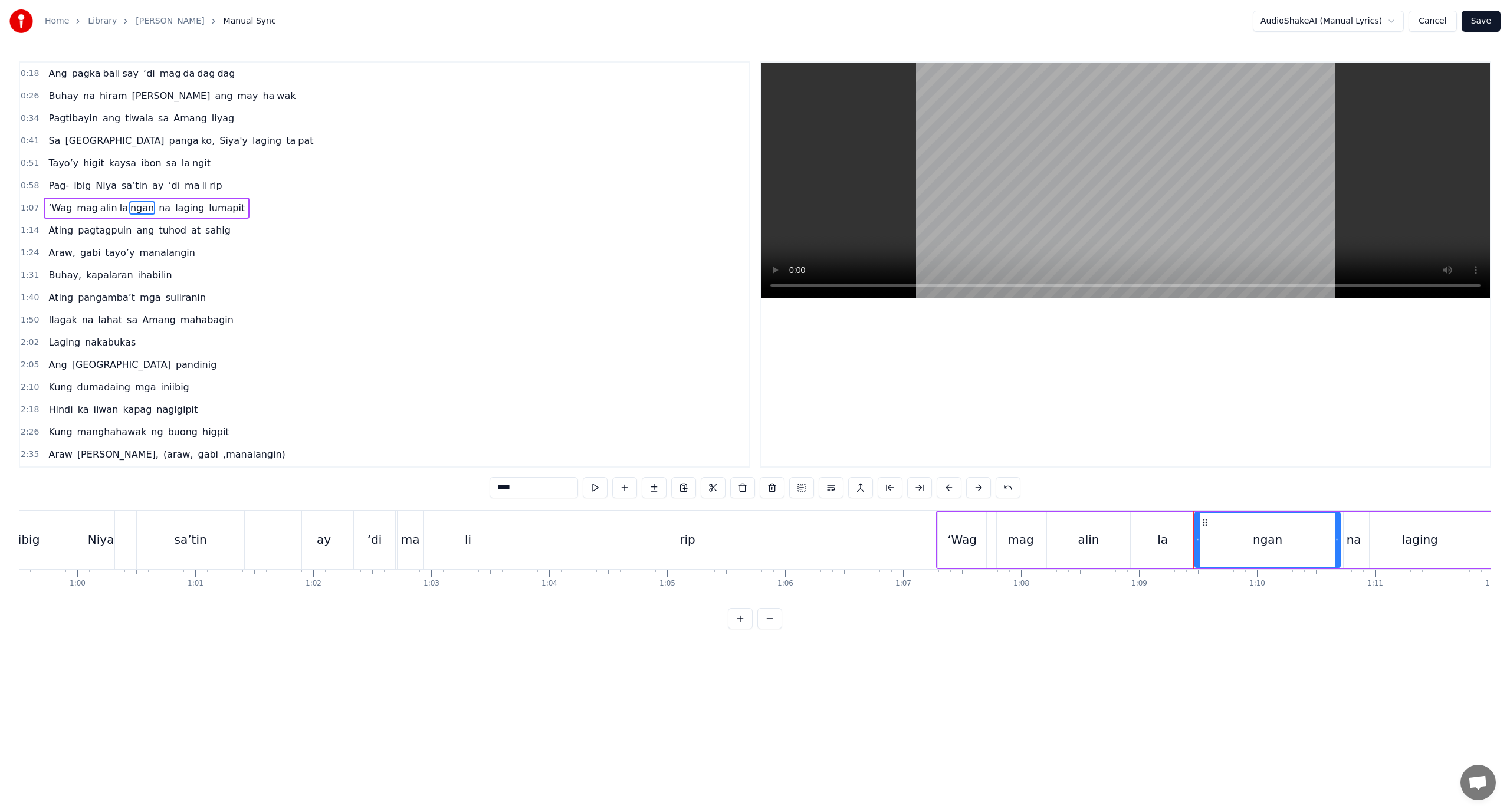
click at [1336, 547] on div at bounding box center [1337, 540] width 5 height 54
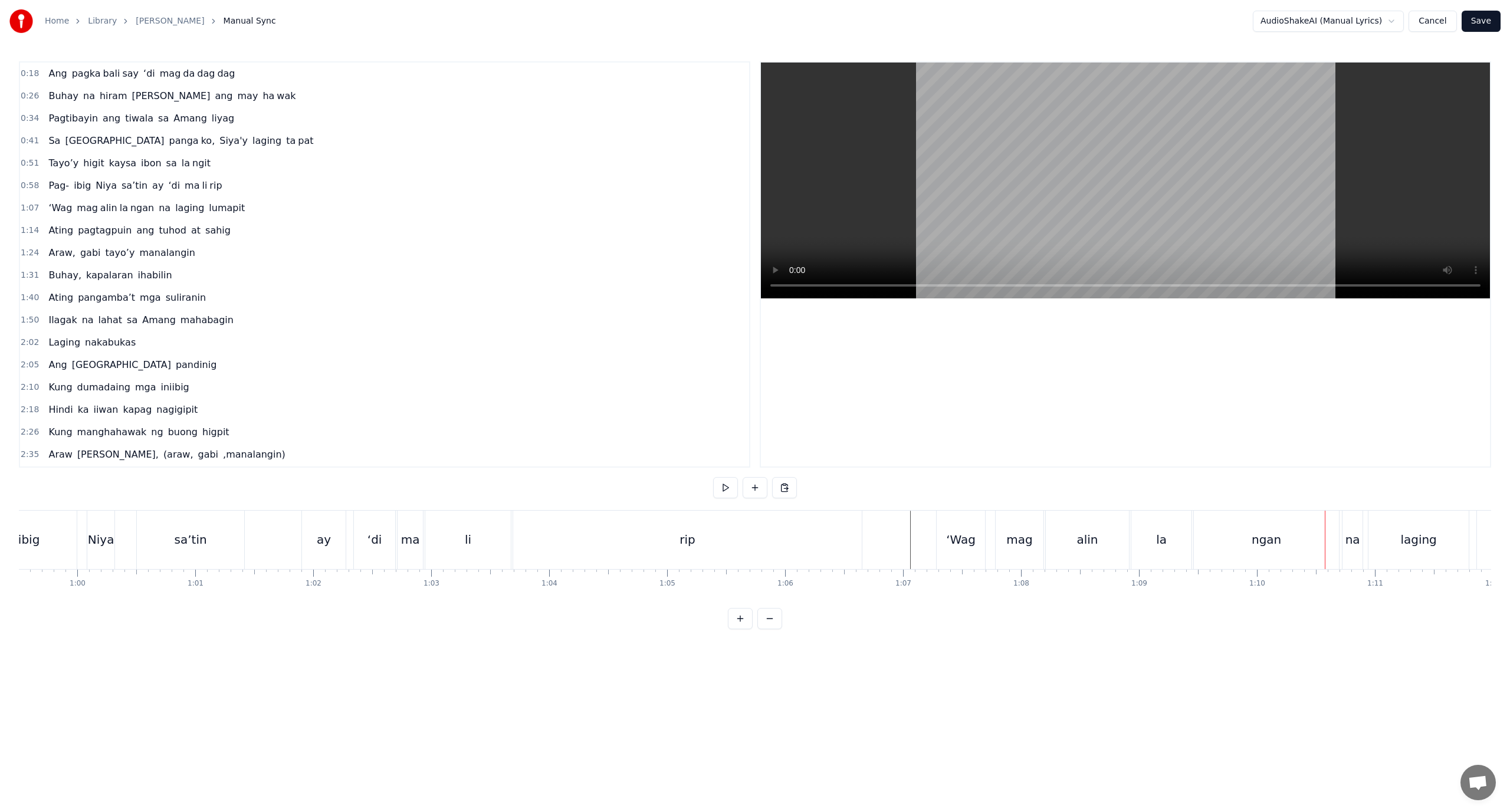
click at [1185, 546] on div "la" at bounding box center [1161, 540] width 60 height 59
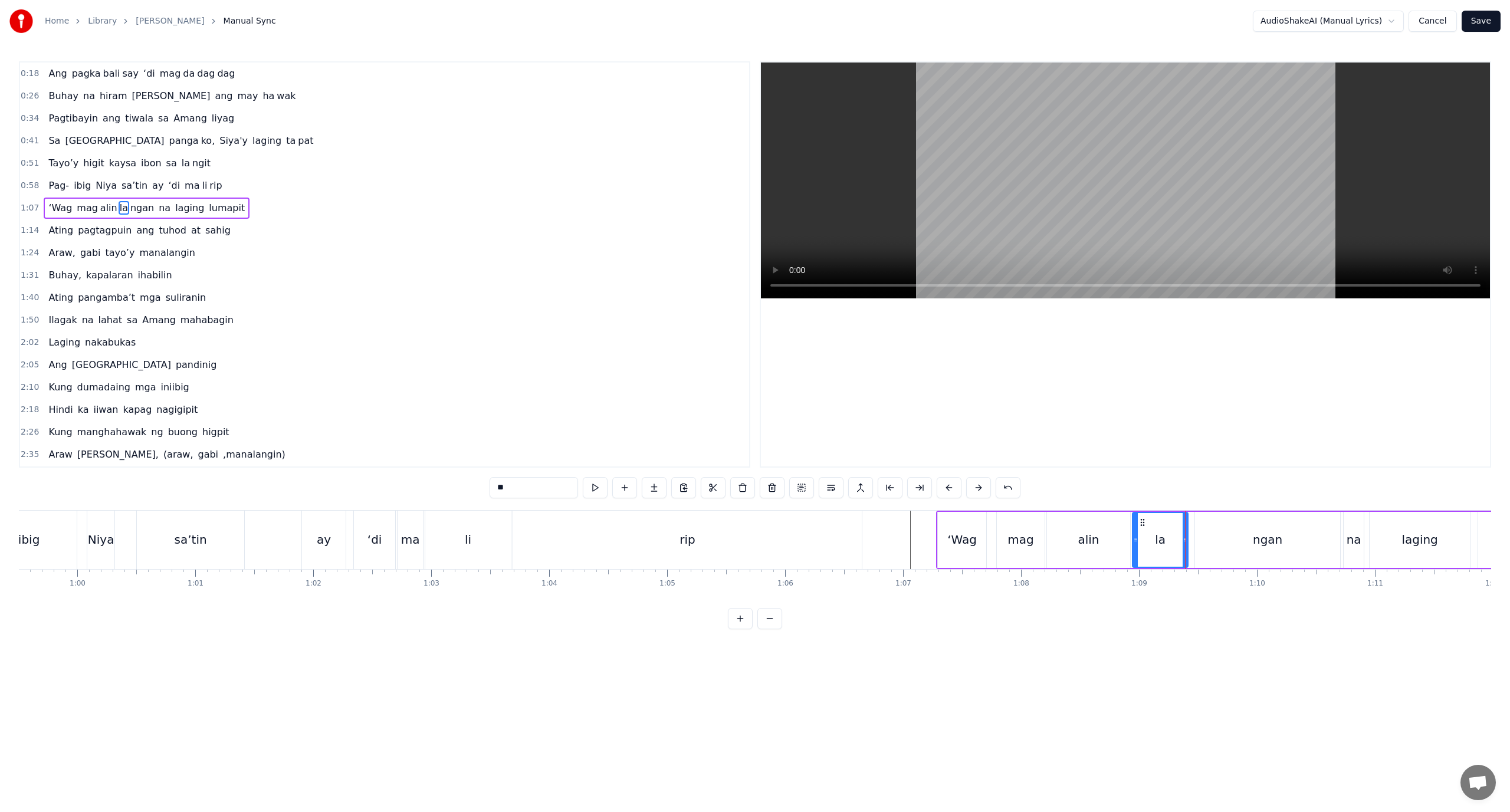
drag, startPoint x: 1191, startPoint y: 537, endPoint x: 1183, endPoint y: 539, distance: 8.2
click at [1183, 539] on icon at bounding box center [1185, 540] width 5 height 9
click at [1197, 539] on div "ngan" at bounding box center [1267, 540] width 144 height 56
drag, startPoint x: 1197, startPoint y: 537, endPoint x: 1189, endPoint y: 537, distance: 8.0
click at [1189, 537] on icon at bounding box center [1190, 540] width 5 height 9
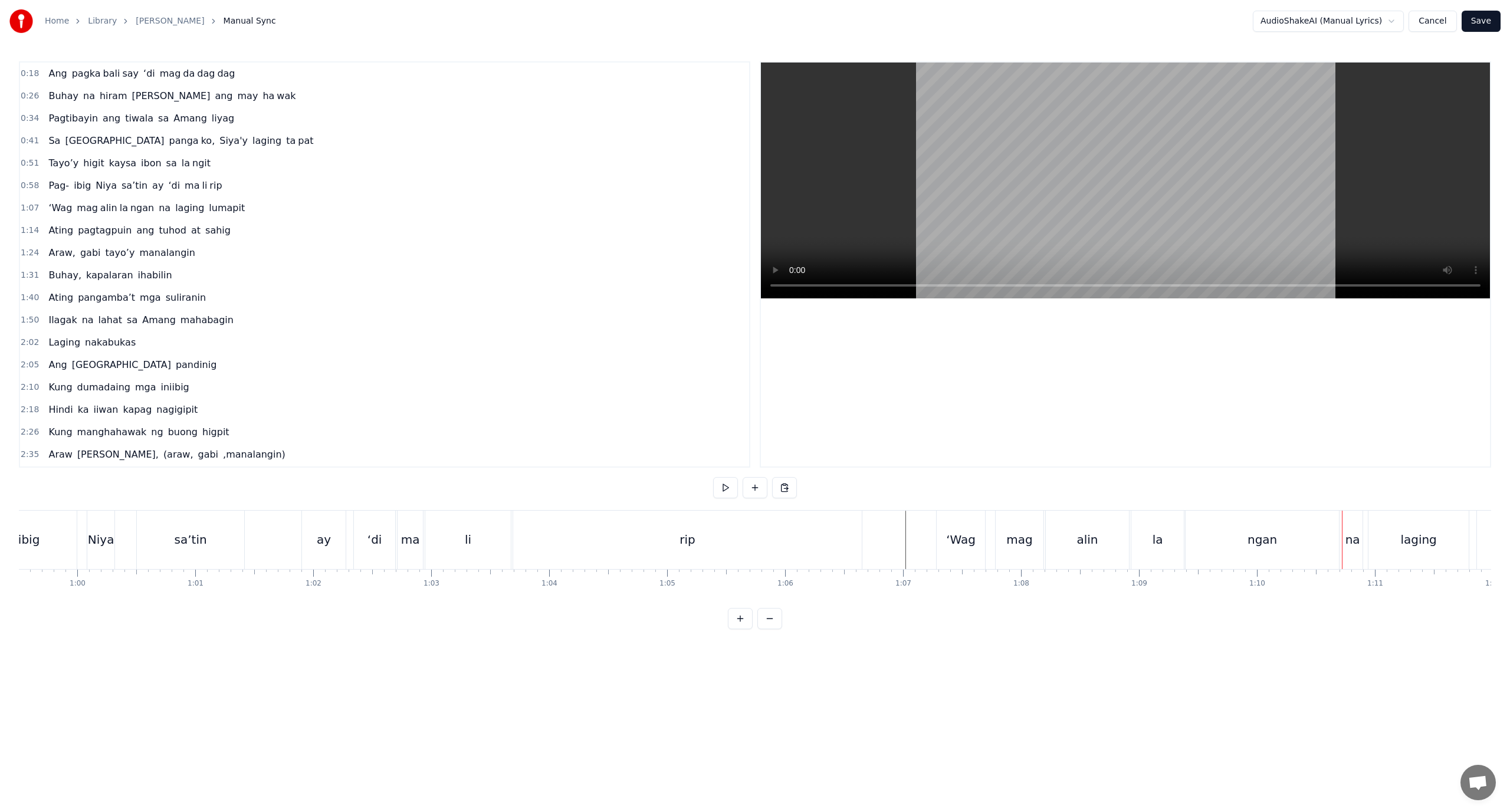
click at [1311, 546] on div "ngan" at bounding box center [1262, 540] width 153 height 59
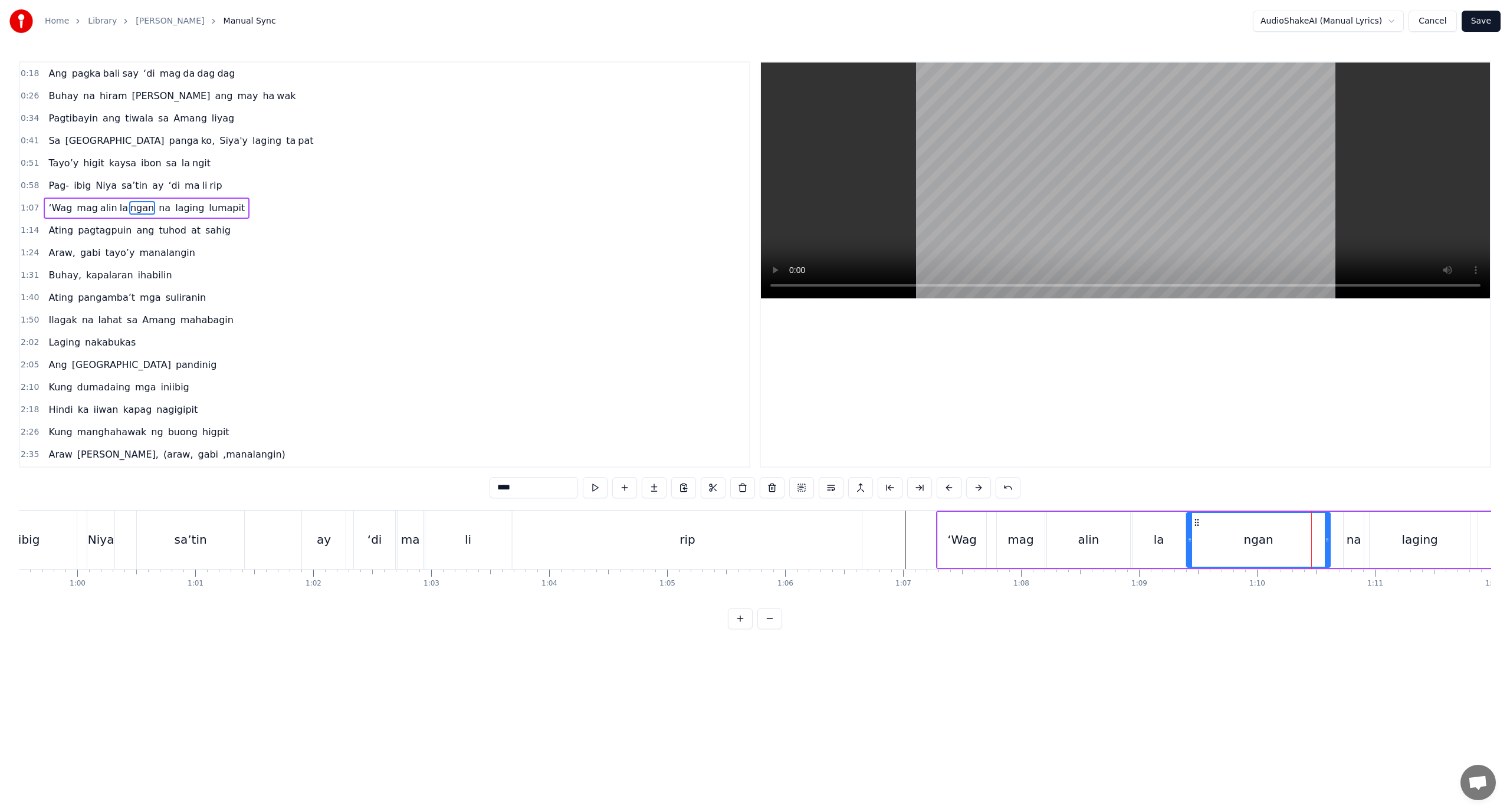
drag, startPoint x: 1338, startPoint y: 537, endPoint x: 1319, endPoint y: 540, distance: 19.2
click at [1325, 540] on icon at bounding box center [1327, 540] width 5 height 9
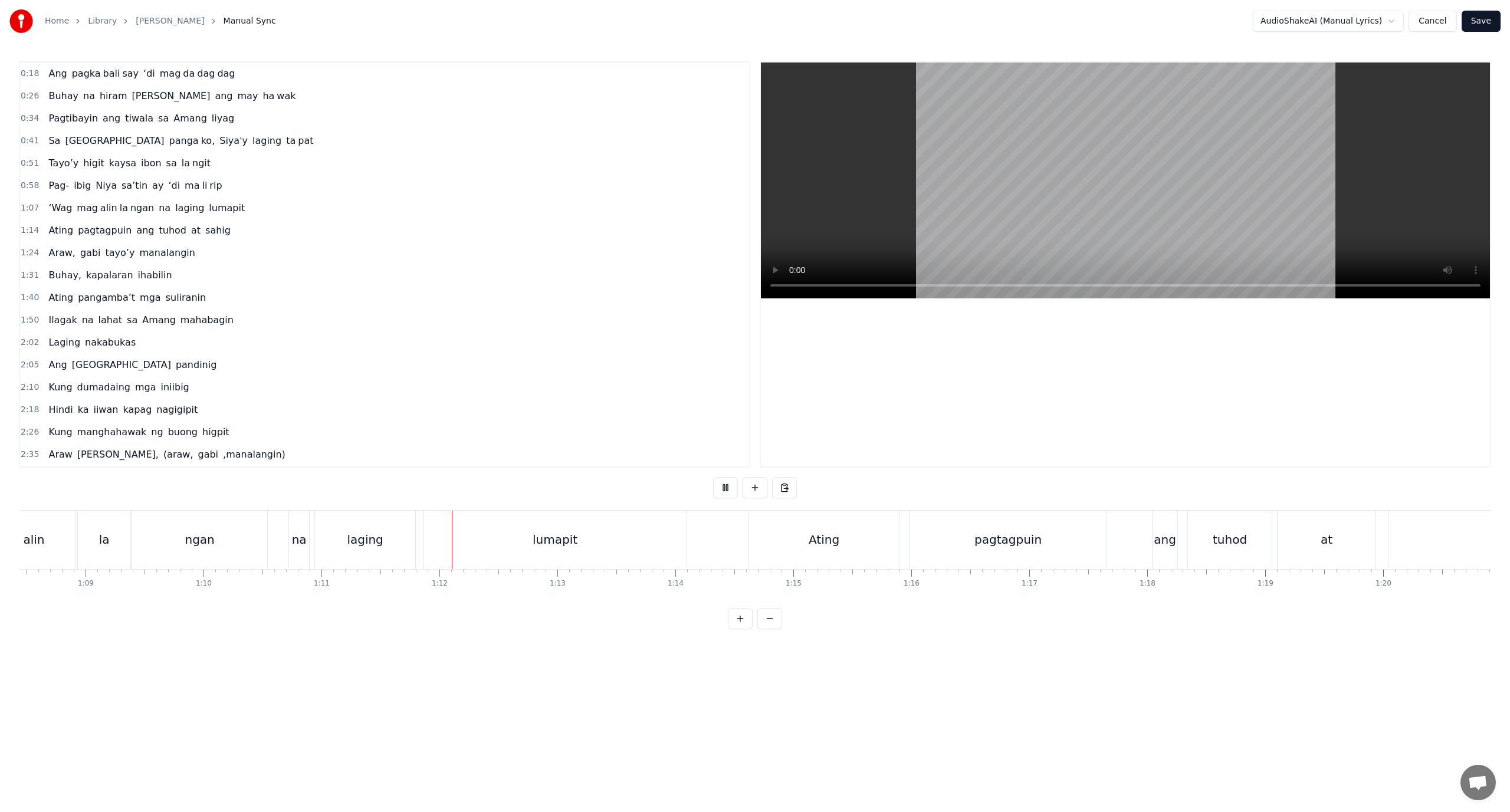
scroll to position [0, 8389]
click at [176, 529] on div "lumapit" at bounding box center [239, 540] width 263 height 59
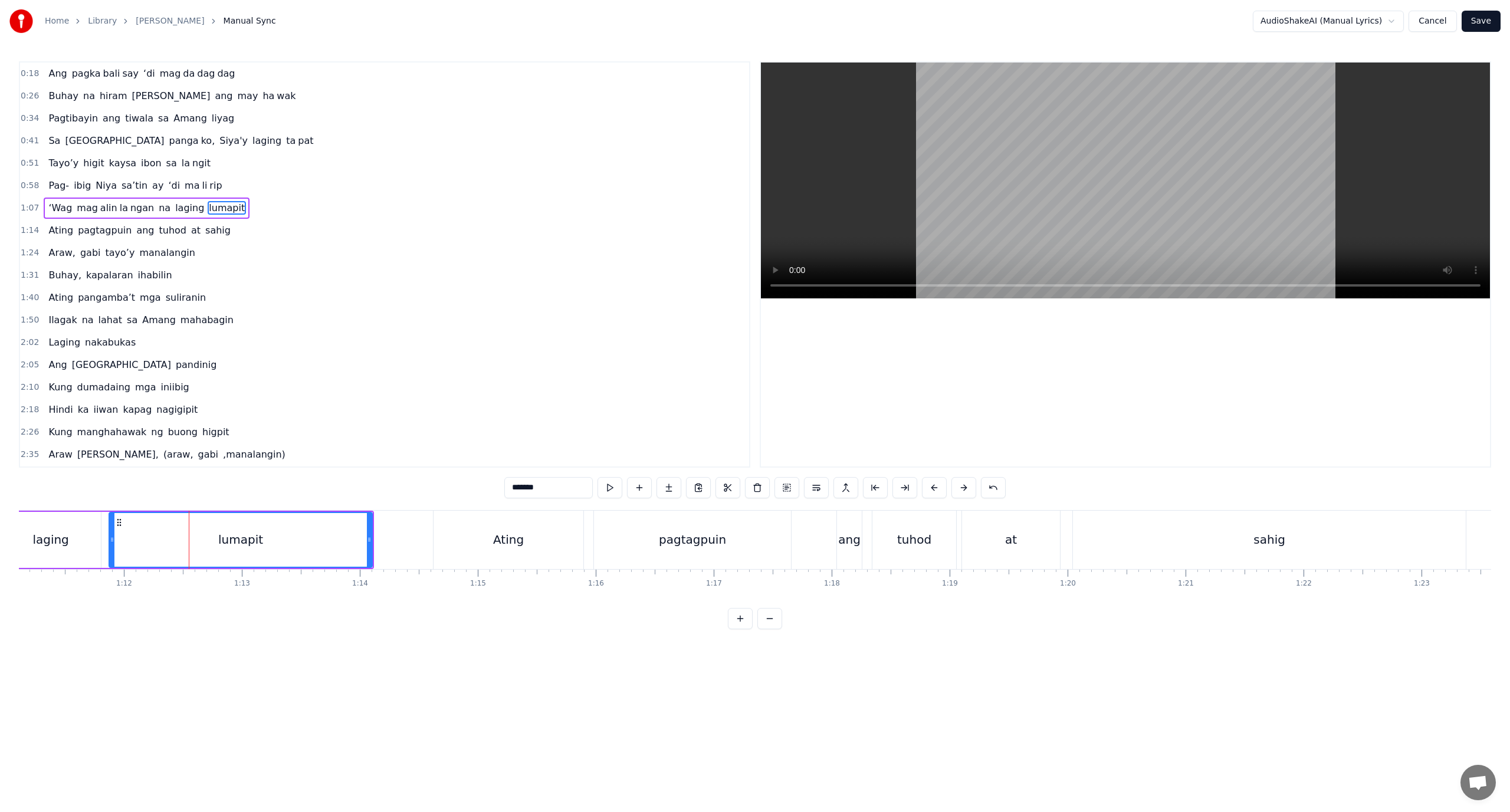
click at [205, 540] on div "lumapit" at bounding box center [240, 540] width 262 height 54
click at [205, 540] on div "lumapit" at bounding box center [240, 540] width 262 height 54
click at [901, 489] on button at bounding box center [905, 488] width 25 height 21
drag, startPoint x: 550, startPoint y: 485, endPoint x: 530, endPoint y: 485, distance: 20.0
click at [530, 485] on input "*******" at bounding box center [548, 488] width 88 height 21
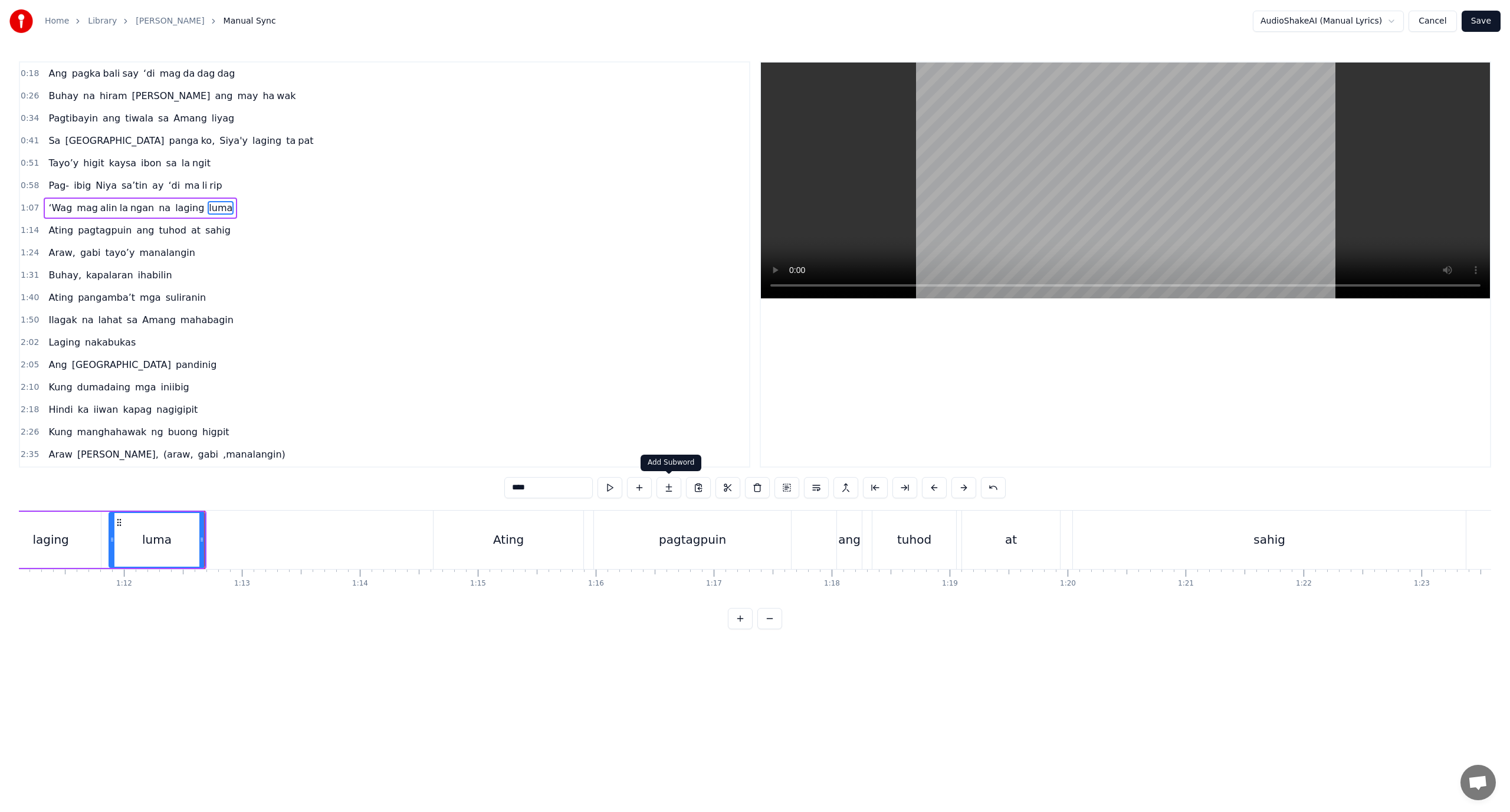
click at [666, 494] on button at bounding box center [669, 488] width 25 height 21
drag, startPoint x: 522, startPoint y: 489, endPoint x: 445, endPoint y: 485, distance: 77.1
click at [445, 485] on div "0:18 Ang pagka bali say ‘di mag da dag dag 0:26 Buhay na hiram Siya [PERSON_NAM…" at bounding box center [755, 346] width 1472 height 568
paste input "*"
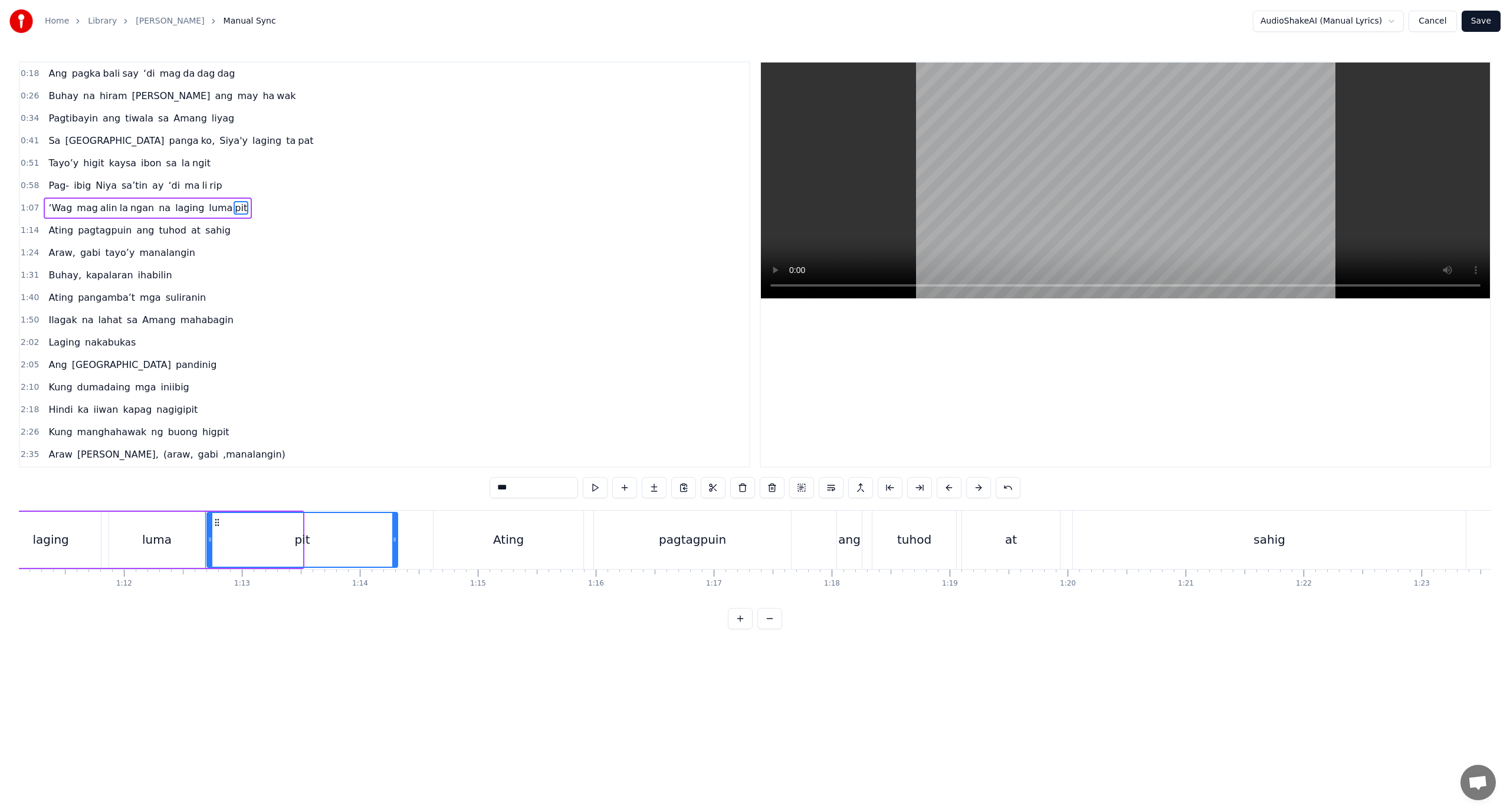
drag, startPoint x: 300, startPoint y: 537, endPoint x: 395, endPoint y: 555, distance: 96.7
click at [395, 555] on div at bounding box center [395, 540] width 5 height 54
click at [137, 531] on div "luma" at bounding box center [156, 540] width 95 height 56
click at [233, 541] on div "pit" at bounding box center [302, 540] width 191 height 56
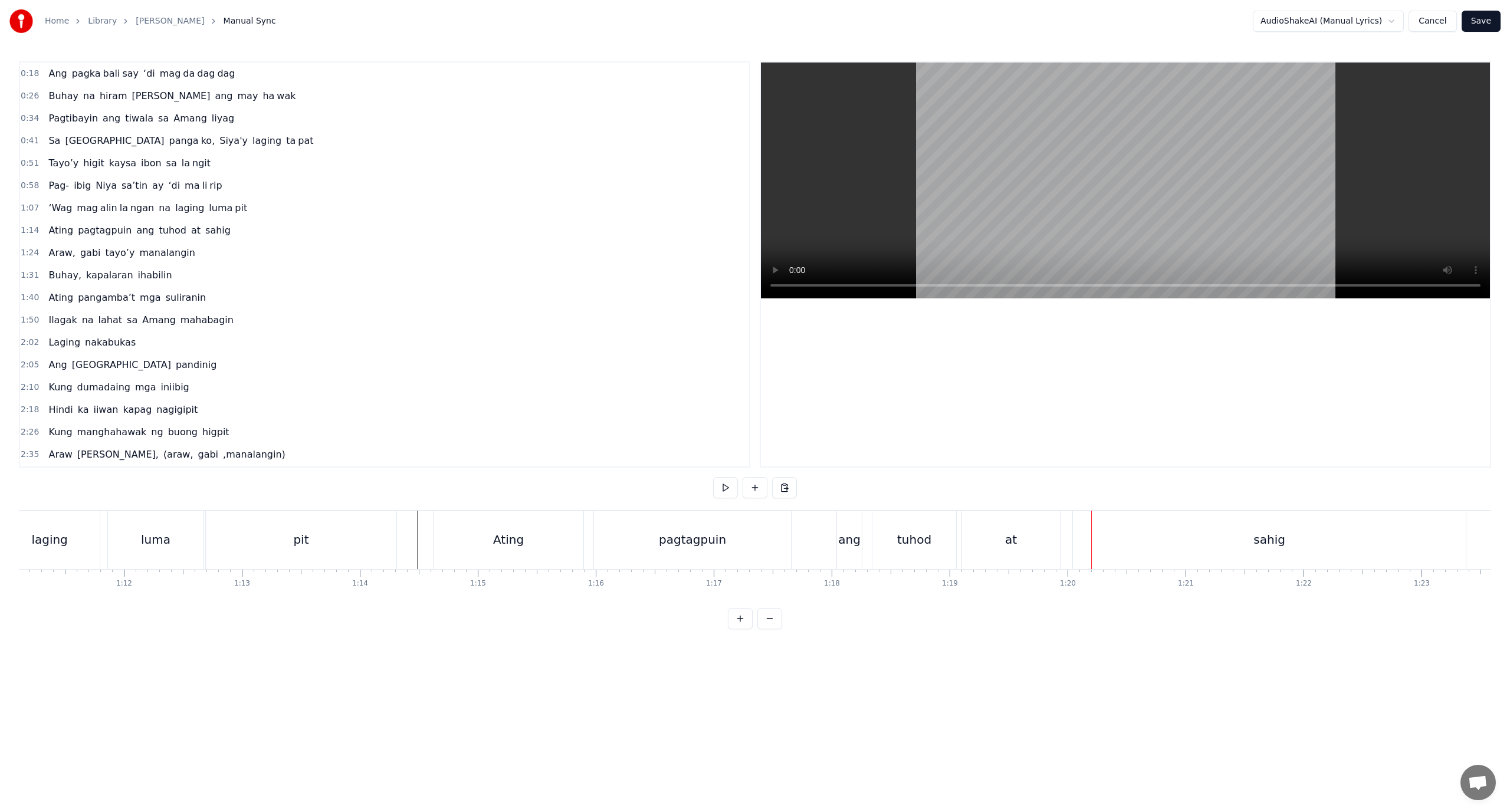
click at [1016, 545] on div "at" at bounding box center [1010, 540] width 98 height 59
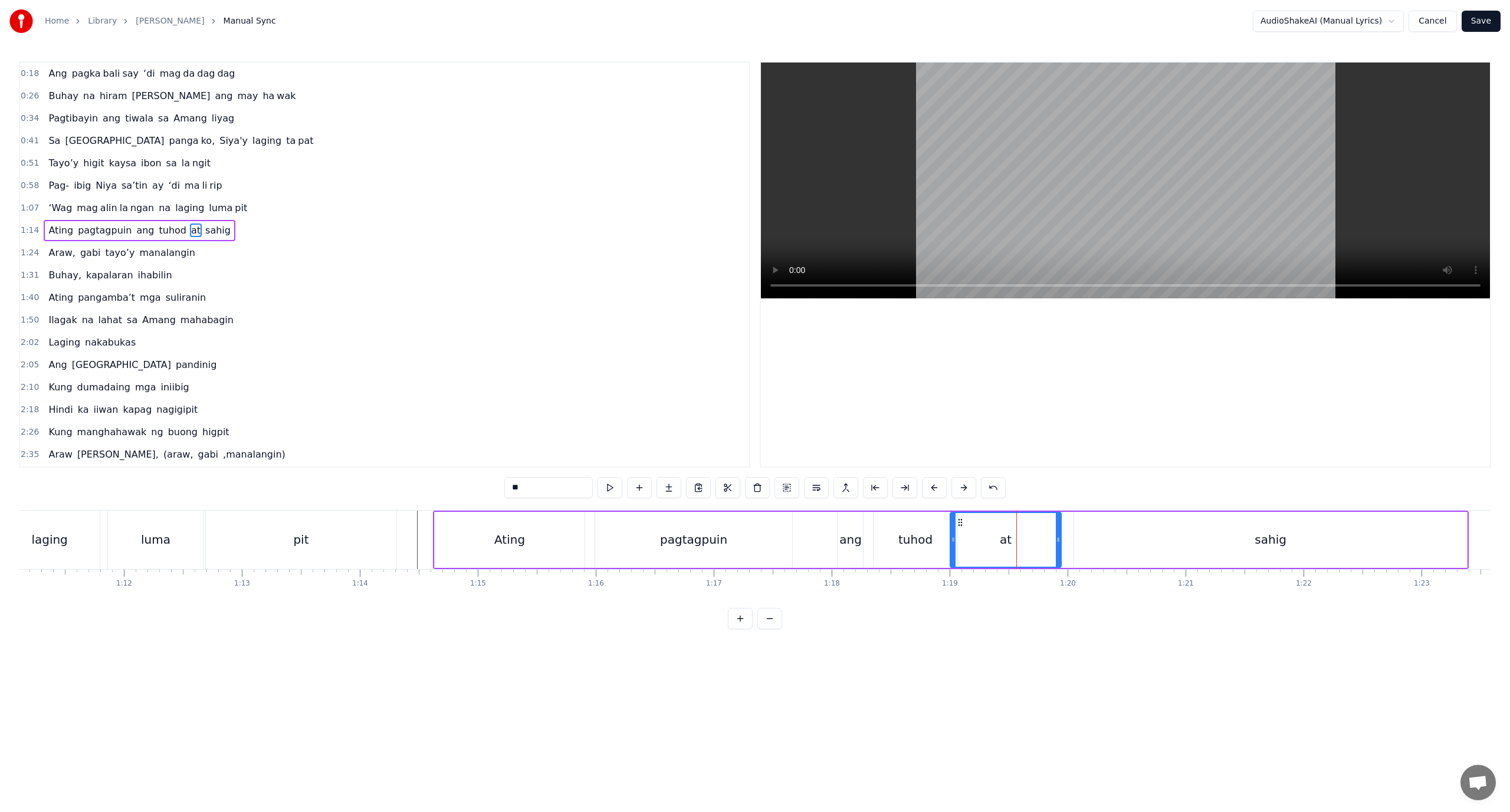
drag, startPoint x: 966, startPoint y: 547, endPoint x: 953, endPoint y: 547, distance: 13.0
click at [953, 547] on div at bounding box center [954, 540] width 5 height 54
click at [858, 543] on div "ang" at bounding box center [851, 540] width 22 height 18
drag, startPoint x: 844, startPoint y: 573, endPoint x: 851, endPoint y: 574, distance: 7.1
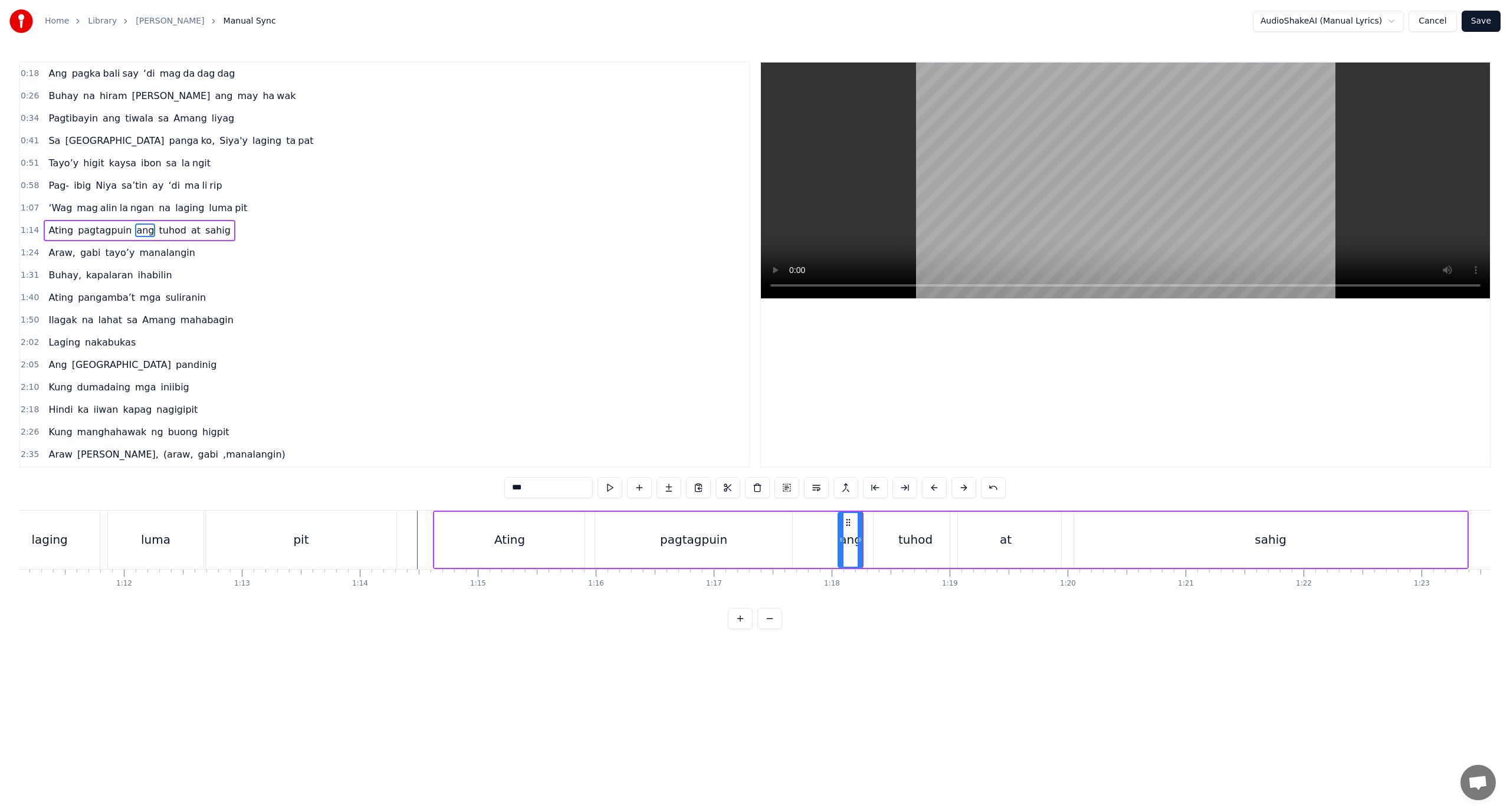
click at [868, 564] on div "Ating pagtagpuin ang tuhod at sahig" at bounding box center [951, 540] width 1036 height 59
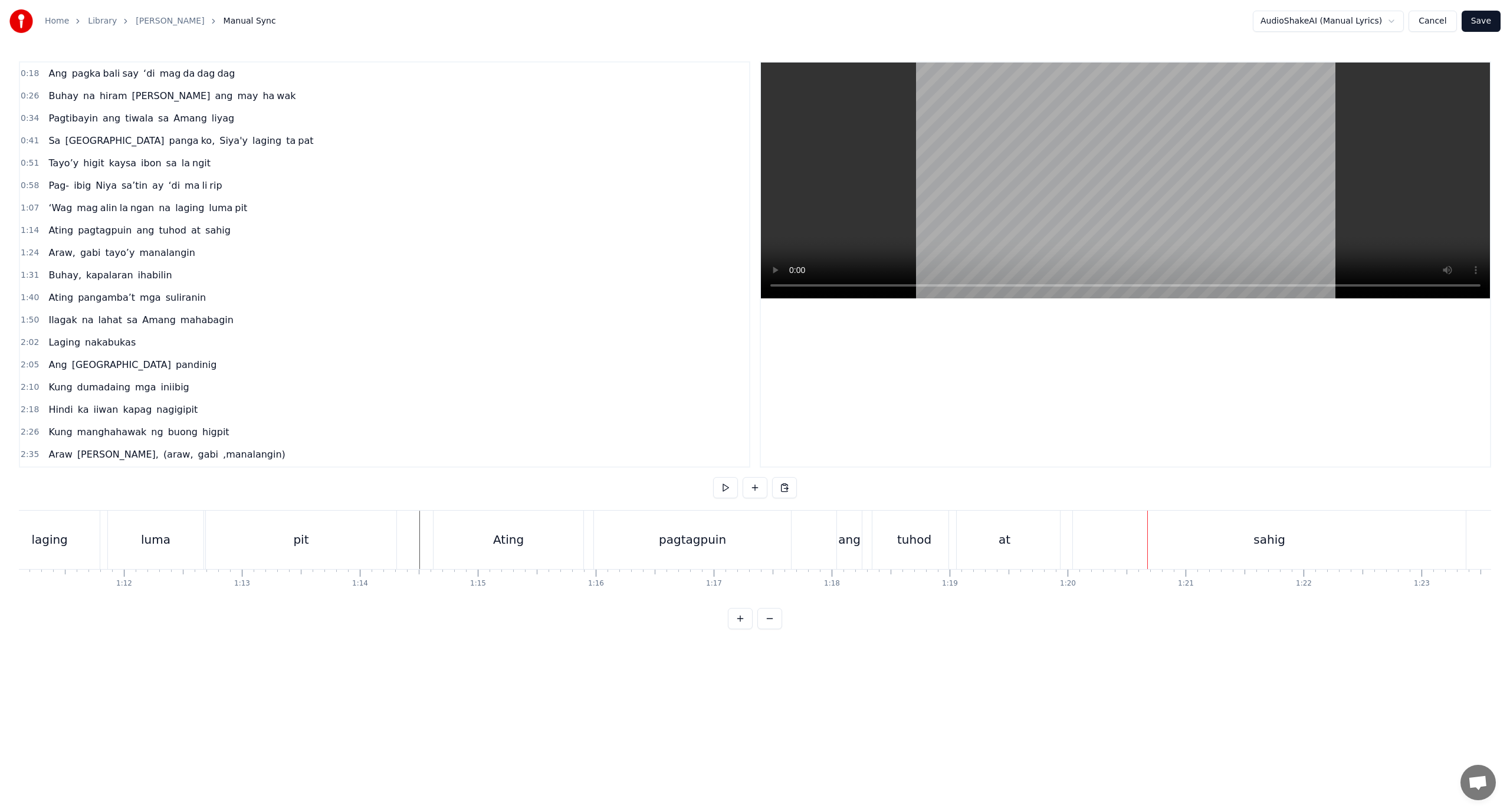
click at [980, 536] on div "at" at bounding box center [1004, 540] width 111 height 59
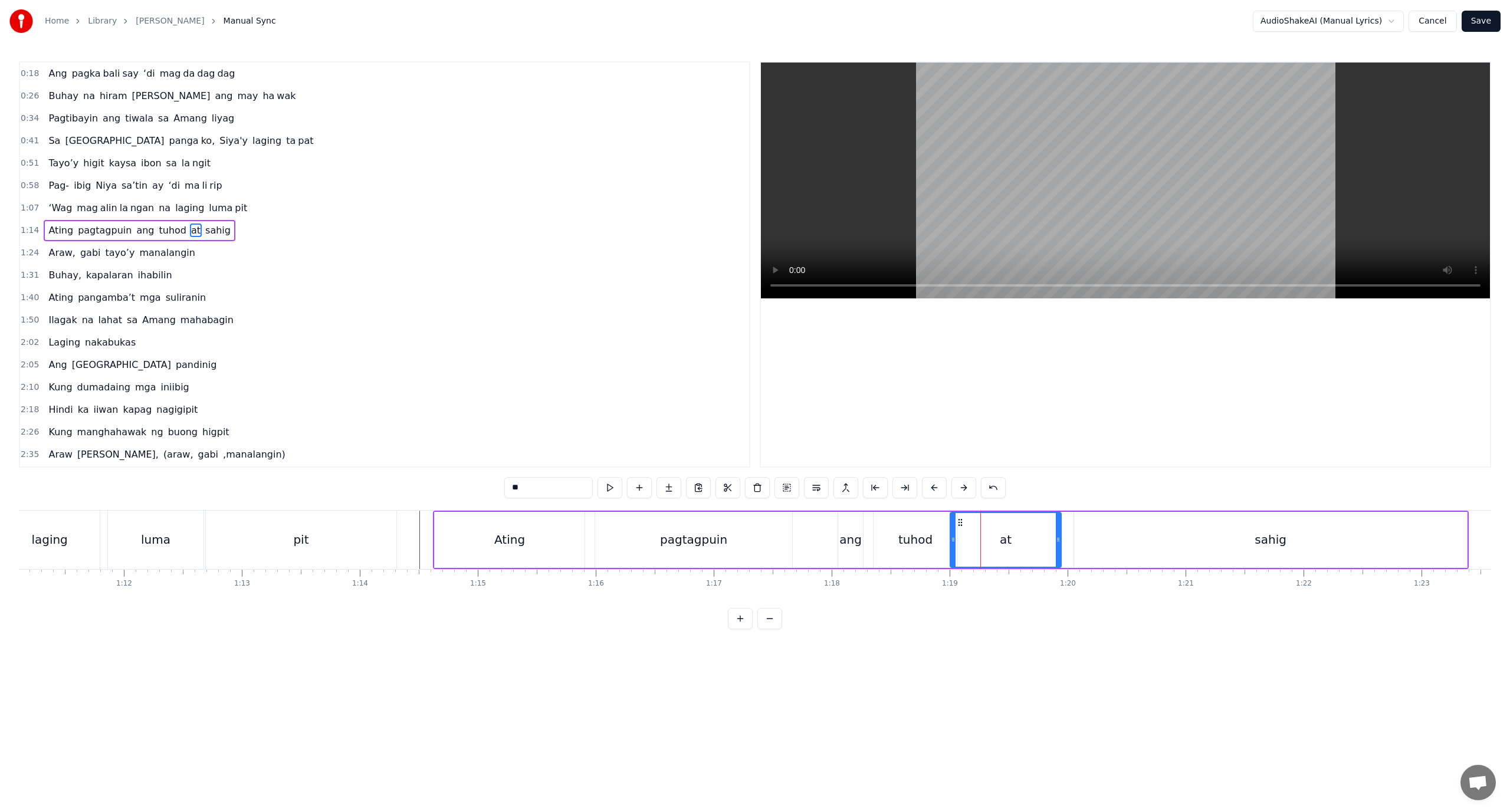
drag, startPoint x: 971, startPoint y: 539, endPoint x: 960, endPoint y: 545, distance: 12.5
click at [961, 545] on div "at" at bounding box center [1006, 540] width 110 height 54
drag, startPoint x: 960, startPoint y: 545, endPoint x: 954, endPoint y: 550, distance: 7.8
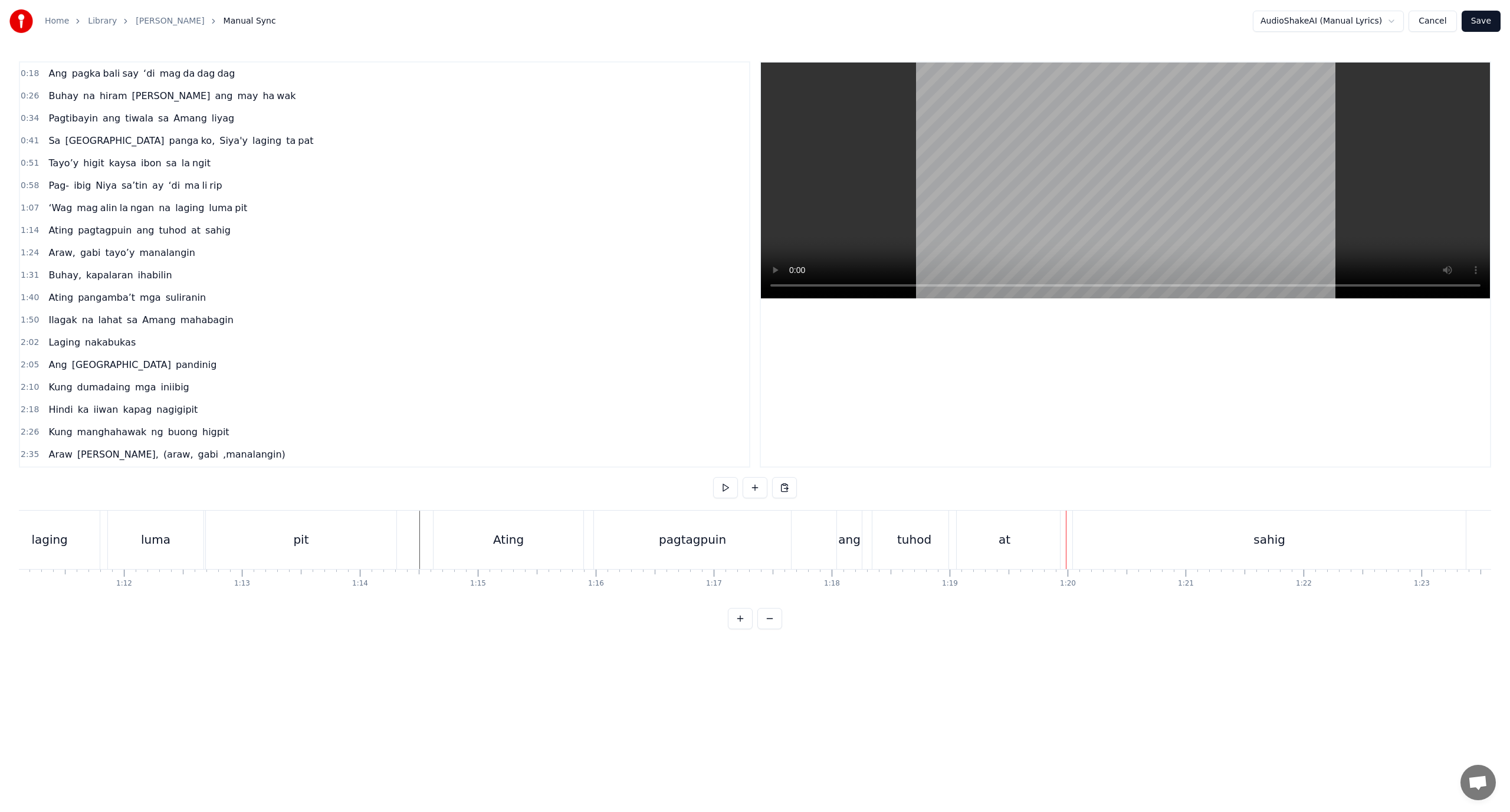
click at [938, 531] on div "tuhod" at bounding box center [915, 540] width 84 height 59
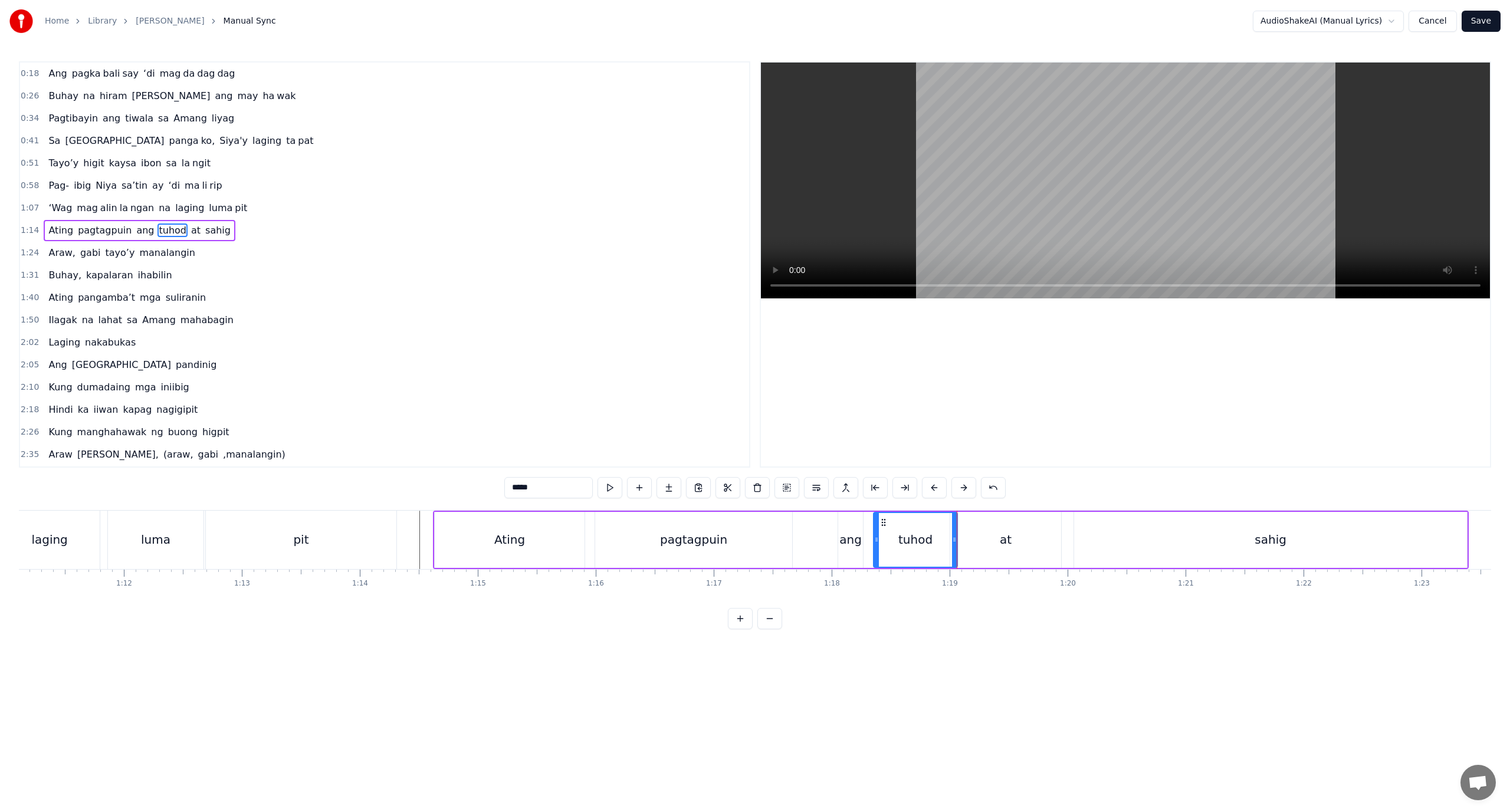
click at [964, 562] on div "at" at bounding box center [1006, 540] width 111 height 56
click at [1068, 548] on div "Ating pagtagpuin ang tuhod at sahig" at bounding box center [951, 540] width 1036 height 59
click at [1080, 539] on div "sahig" at bounding box center [1271, 540] width 393 height 56
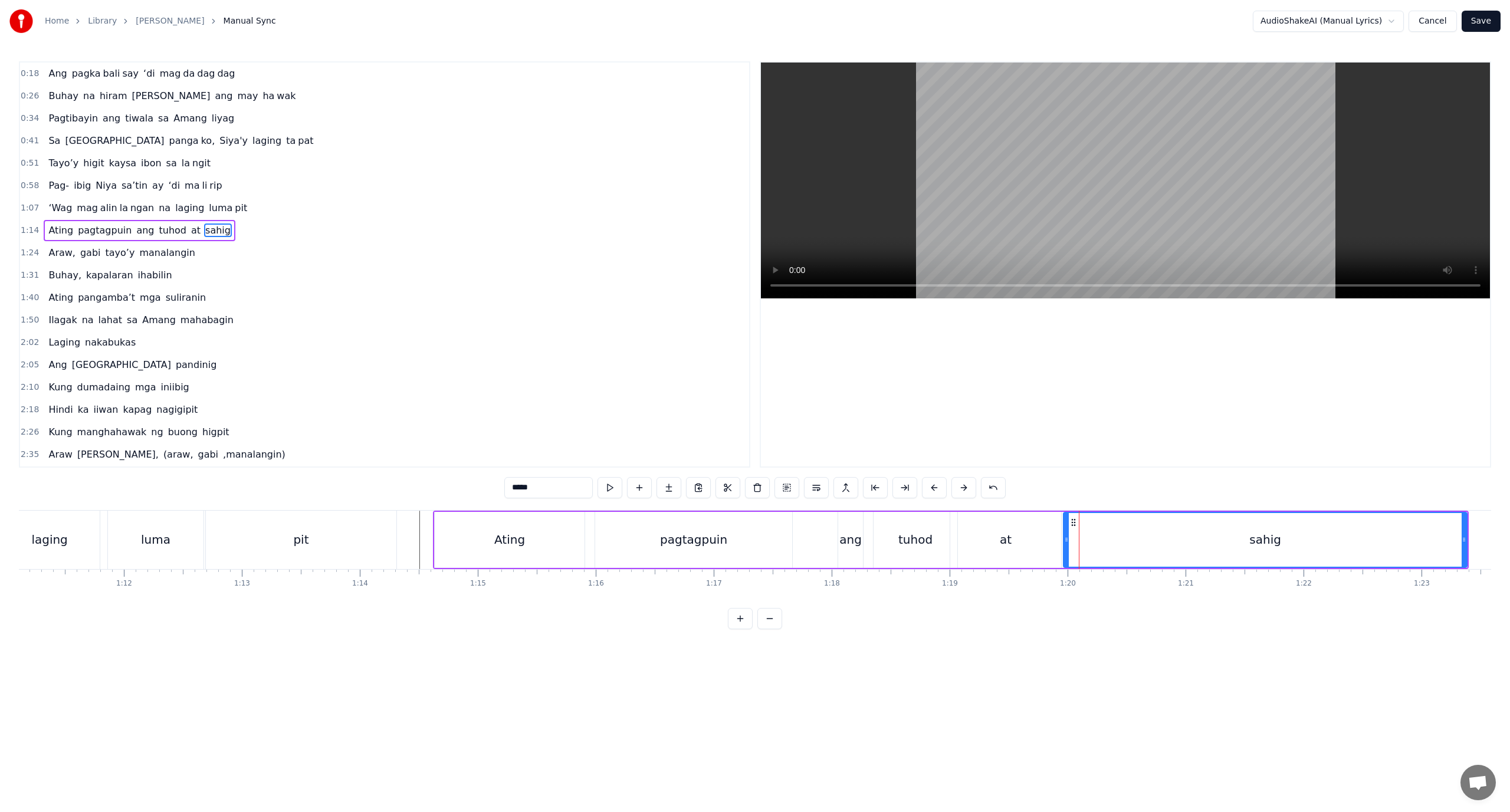
click at [1067, 540] on icon at bounding box center [1067, 540] width 5 height 9
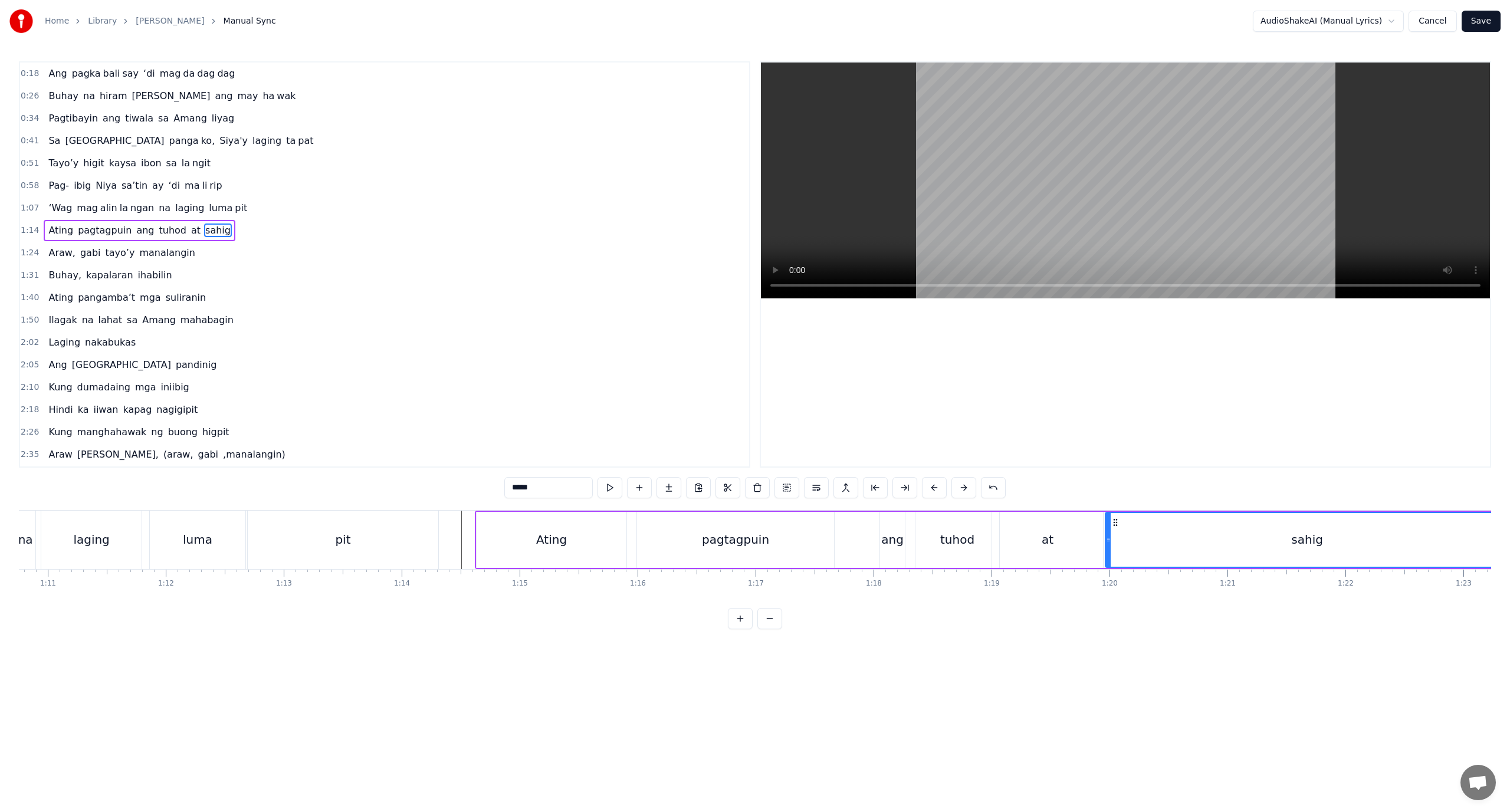
scroll to position [0, 8334]
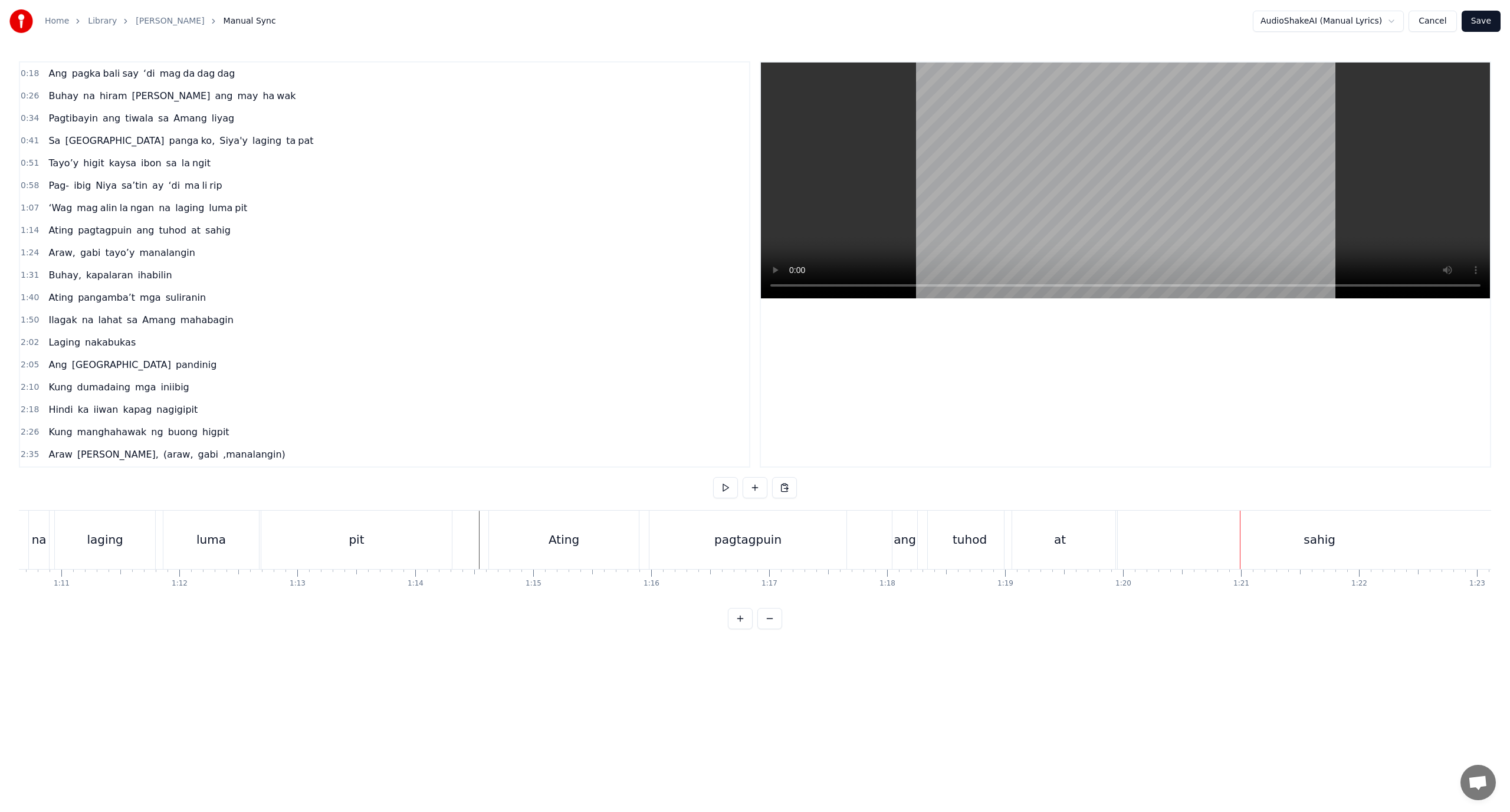
click at [1150, 532] on div "sahig" at bounding box center [1320, 540] width 404 height 59
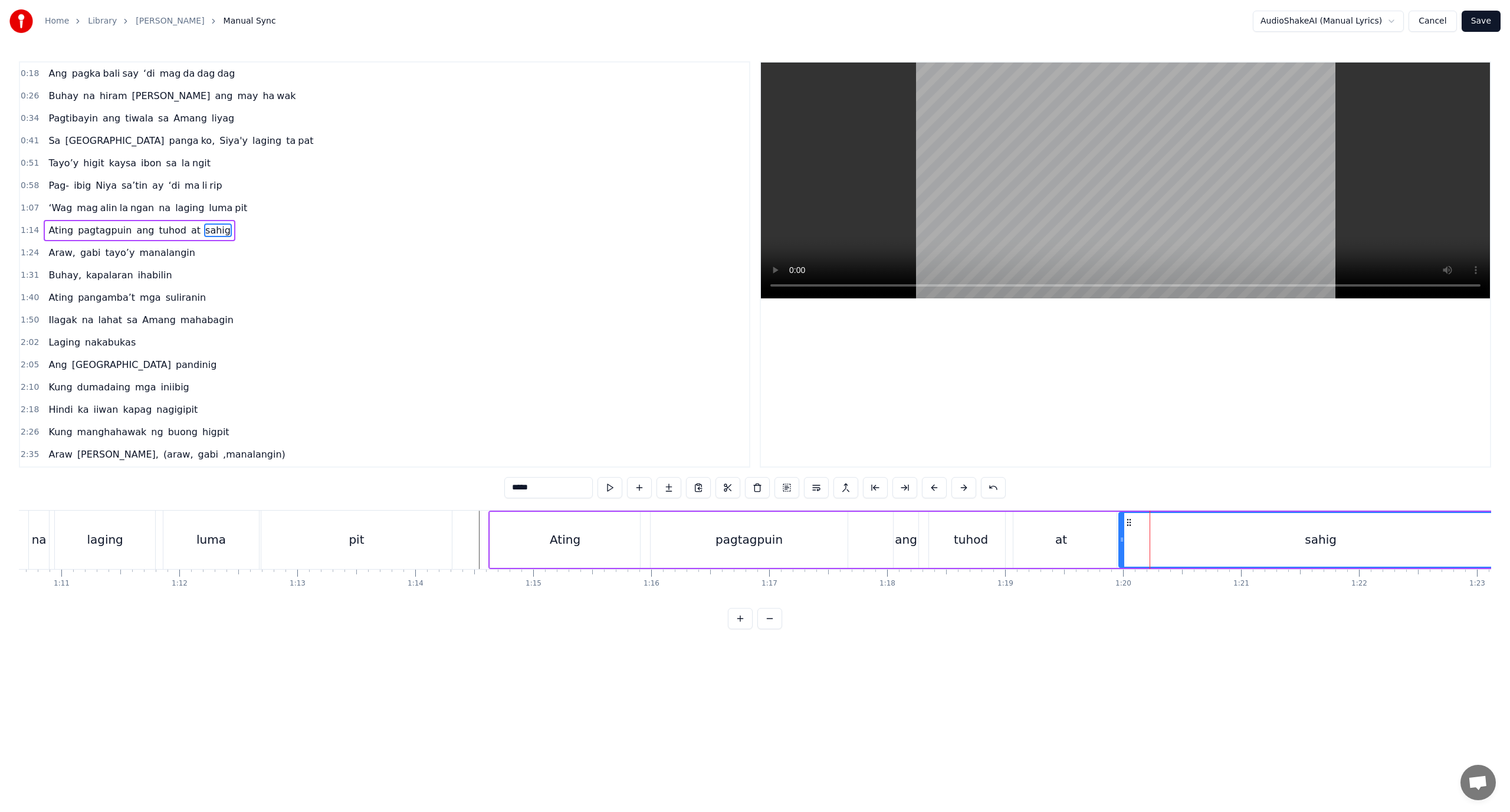
click at [1134, 534] on div "sahig" at bounding box center [1321, 540] width 403 height 54
drag, startPoint x: 554, startPoint y: 488, endPoint x: 519, endPoint y: 492, distance: 35.2
click at [519, 492] on input "*****" at bounding box center [548, 488] width 88 height 21
click at [905, 488] on button at bounding box center [905, 488] width 25 height 21
click at [669, 492] on button at bounding box center [669, 488] width 25 height 21
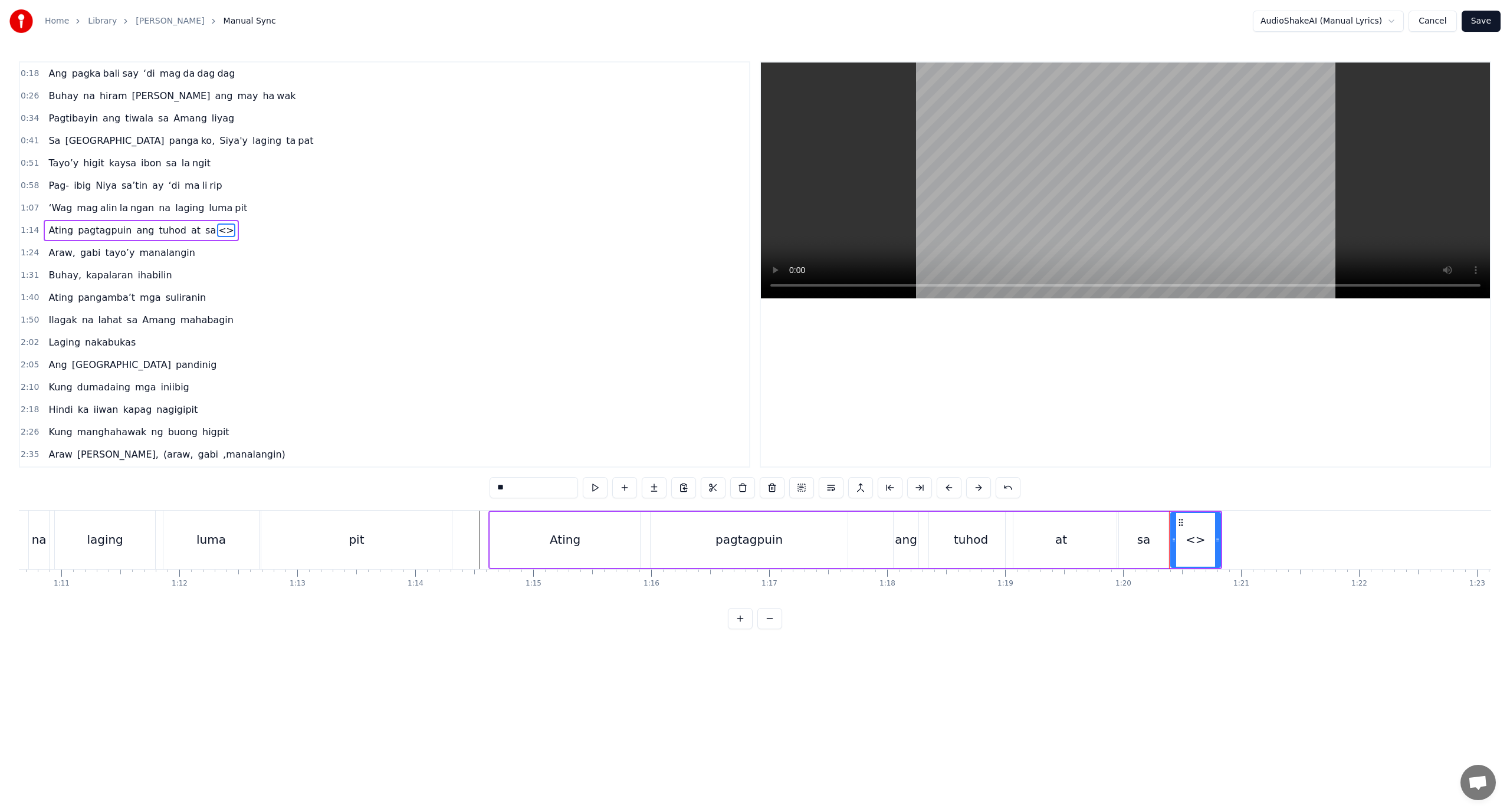
drag, startPoint x: 521, startPoint y: 494, endPoint x: 443, endPoint y: 497, distance: 78.1
click at [443, 497] on div "0:18 Ang pagka bali say ‘di mag da dag dag 0:26 Buhay na hiram Siya [PERSON_NAM…" at bounding box center [755, 346] width 1472 height 568
paste input "*"
click at [940, 624] on div "0:18 Ang pagka bali say ‘di mag da dag dag 0:26 Buhay na hiram Siya [PERSON_NAM…" at bounding box center [755, 346] width 1472 height 568
click at [970, 589] on div "Ang pagka bali say ‘di mag da [PERSON_NAME] na hiram Siya [PERSON_NAME] wak Pag…" at bounding box center [755, 554] width 1472 height 88
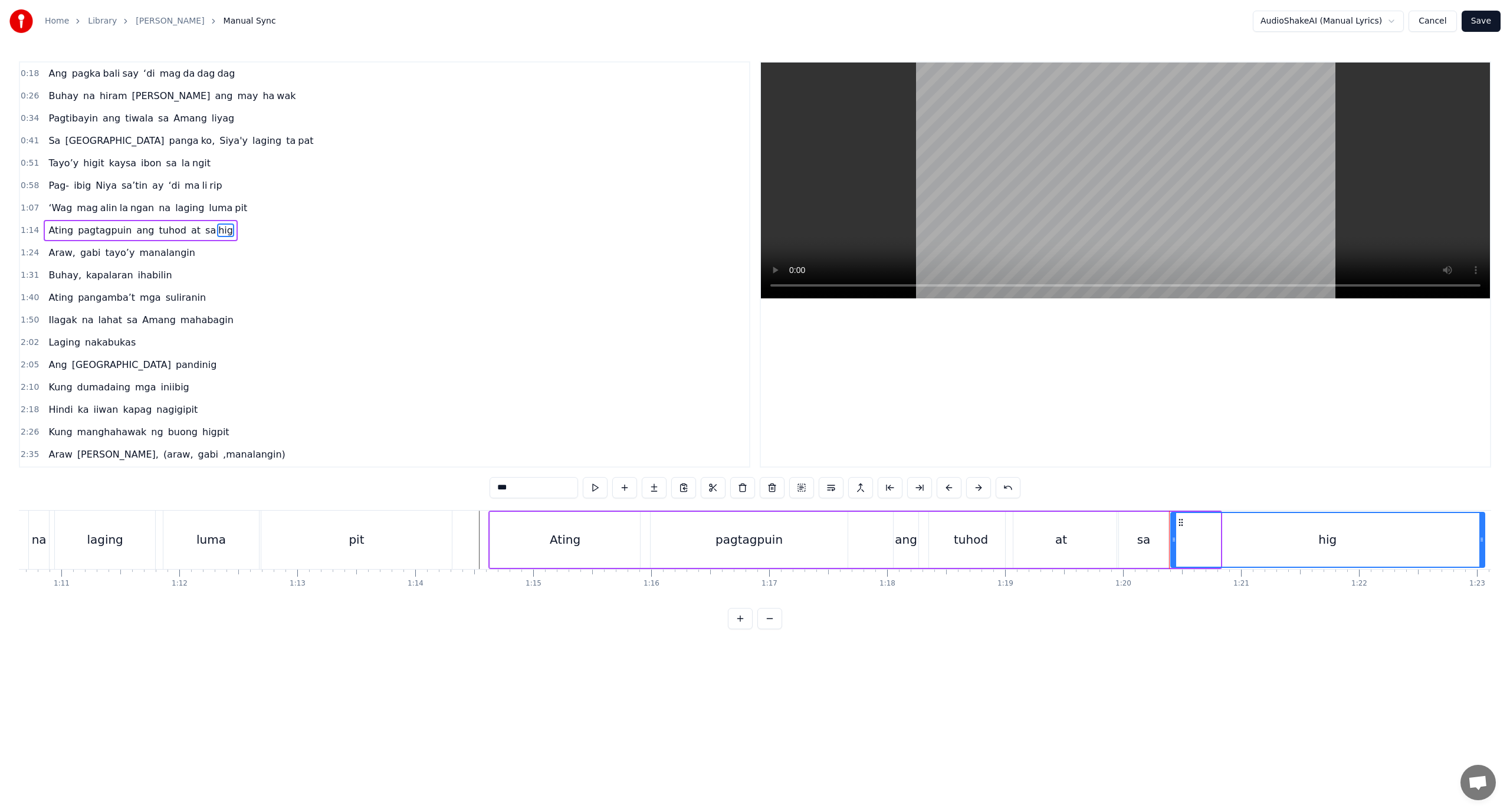
drag, startPoint x: 1218, startPoint y: 541, endPoint x: 1482, endPoint y: 521, distance: 264.8
click at [1482, 521] on div at bounding box center [1482, 540] width 5 height 54
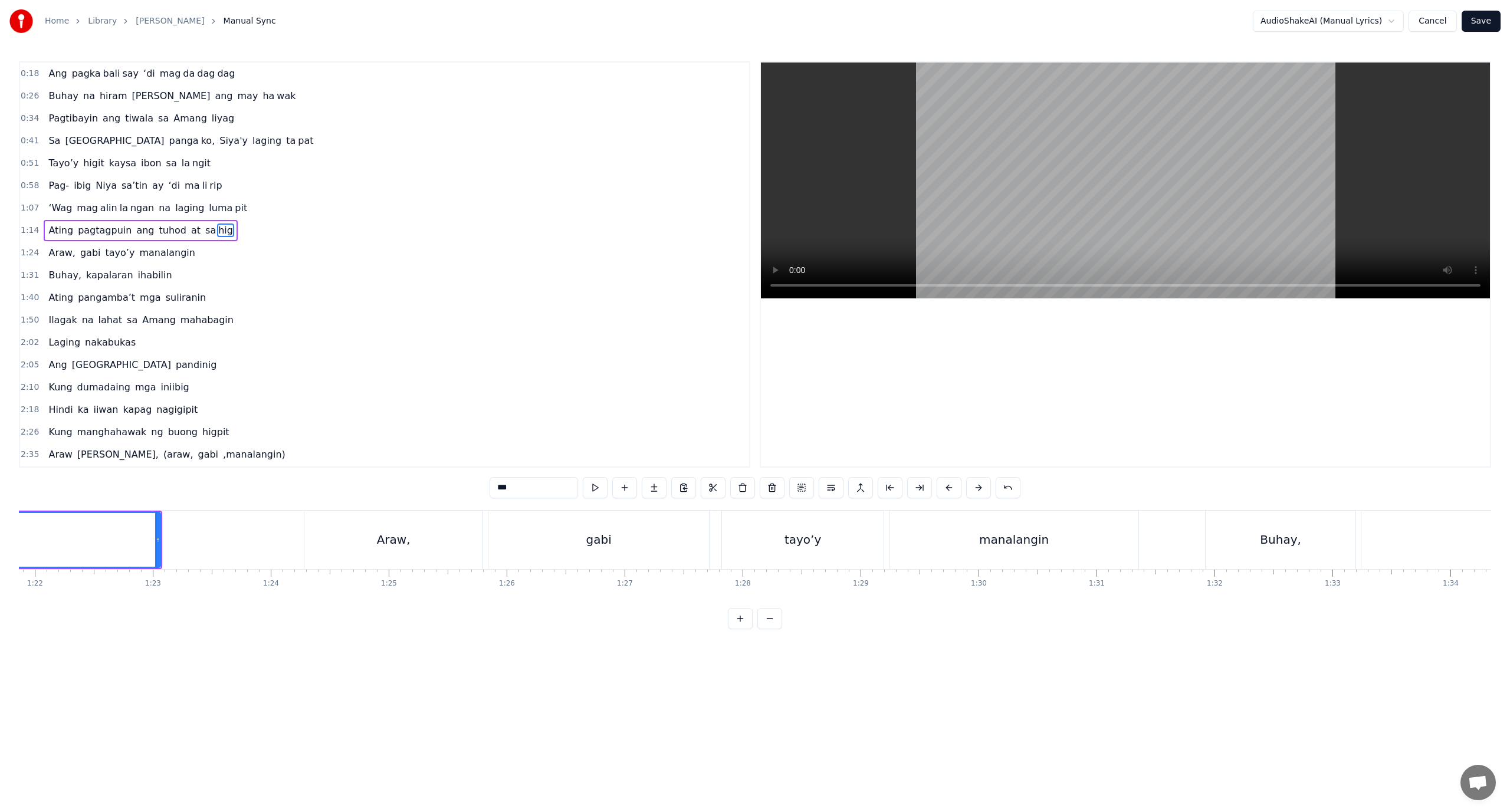
scroll to position [0, 9737]
drag, startPoint x: 500, startPoint y: 609, endPoint x: 458, endPoint y: 616, distance: 42.6
click at [458, 616] on div "0:18 Ang pagka bali say ‘di mag da dag dag 0:26 Buhay na hiram Siya [PERSON_NAM…" at bounding box center [755, 346] width 1472 height 568
drag, startPoint x: 476, startPoint y: 608, endPoint x: 404, endPoint y: 611, distance: 72.1
click at [404, 611] on div "0:18 Ang pagka bali say ‘di mag da dag dag 0:26 Buhay na hiram Siya [PERSON_NAM…" at bounding box center [755, 346] width 1472 height 568
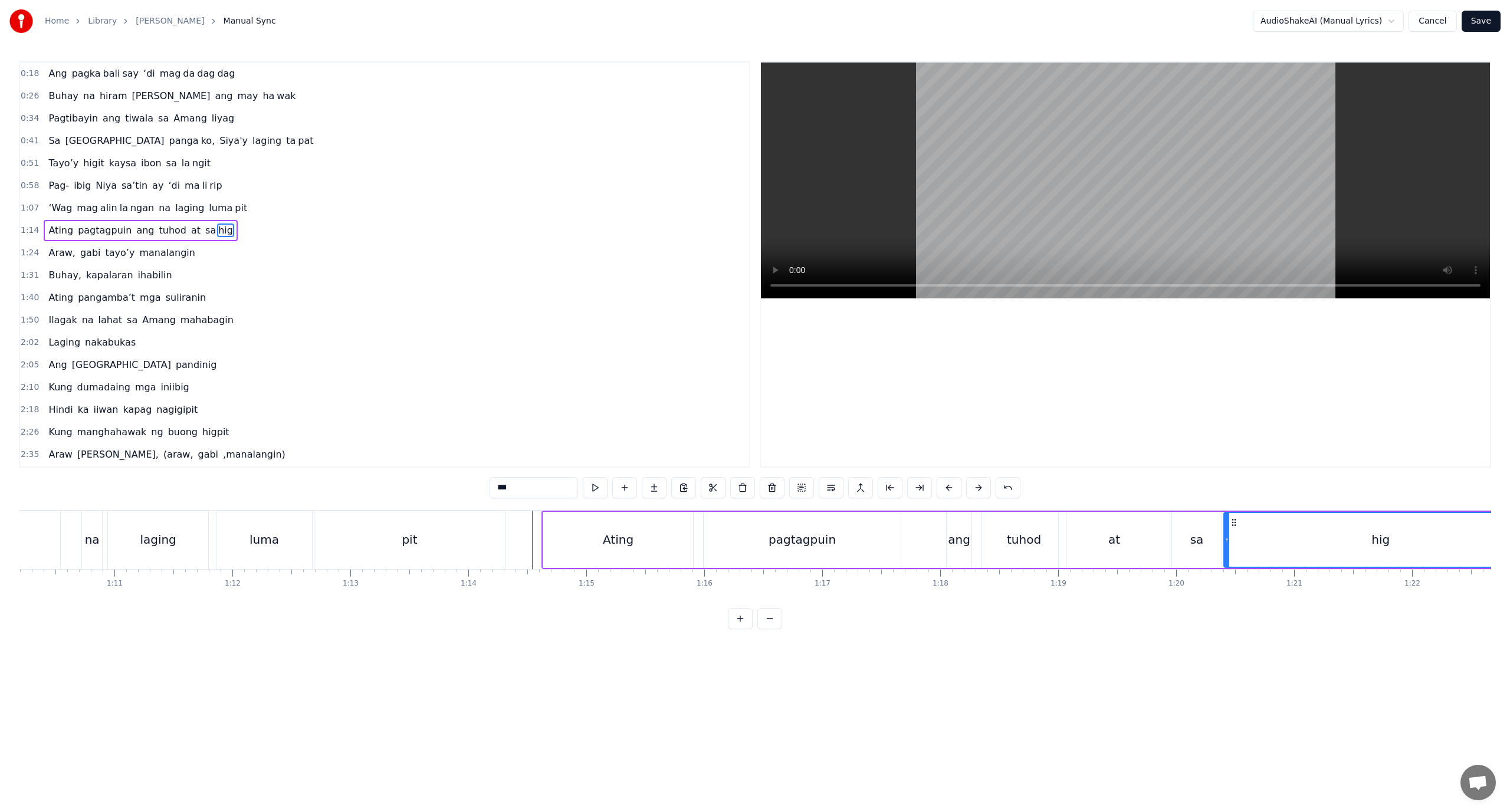
scroll to position [0, 8255]
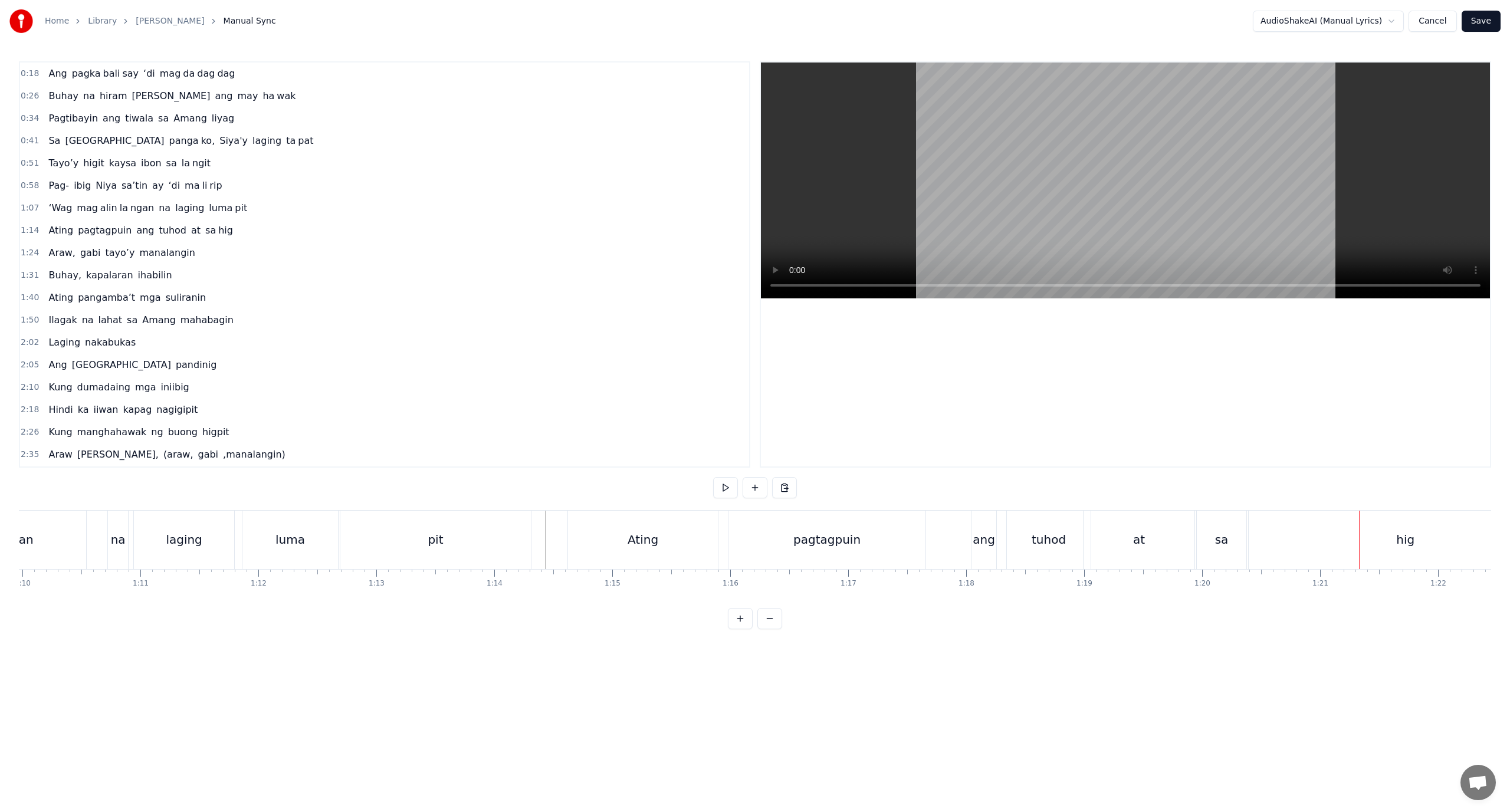
click at [517, 531] on div "pit" at bounding box center [436, 540] width 191 height 59
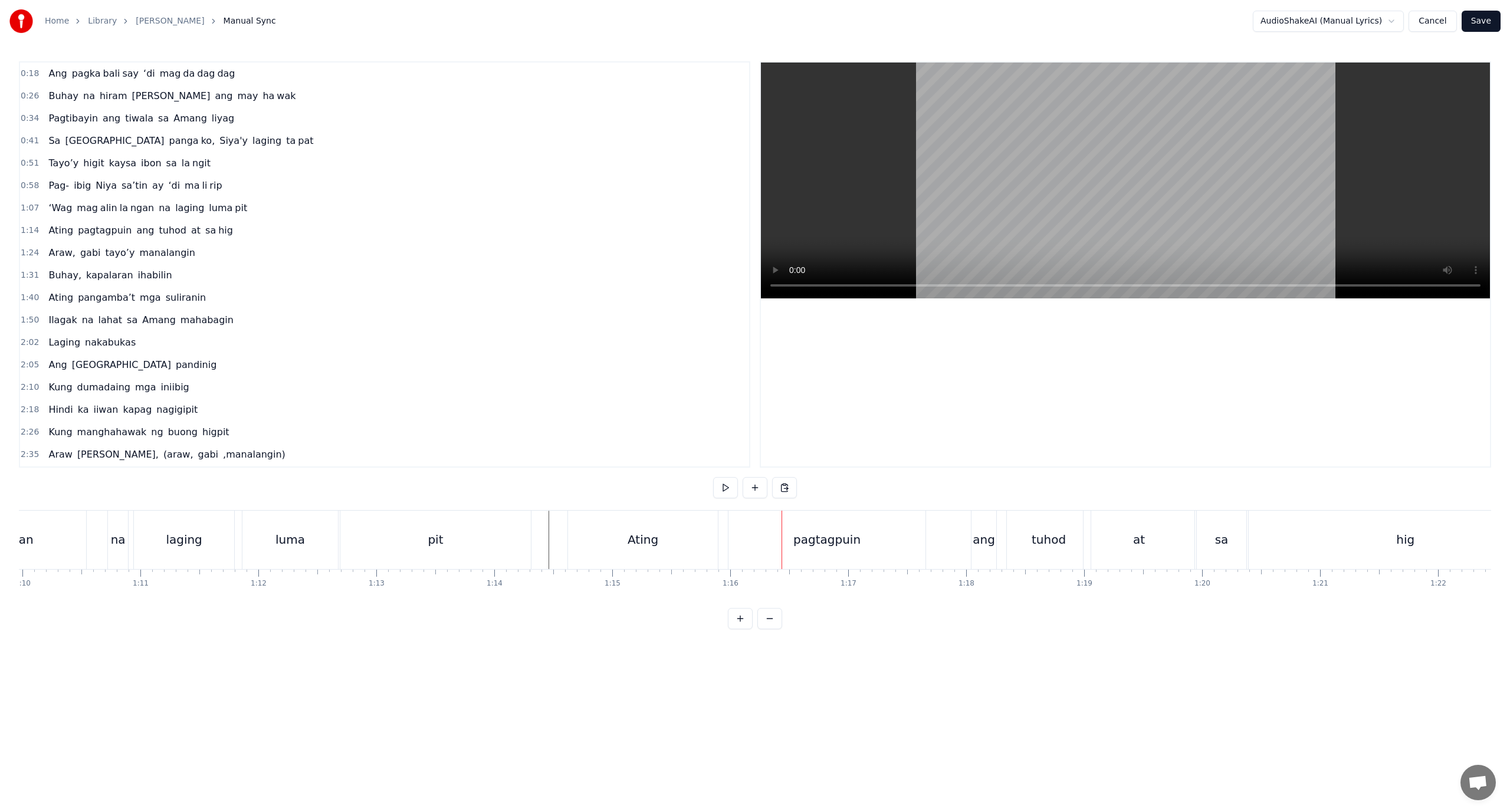
click at [789, 539] on div "pagtagpuin" at bounding box center [827, 540] width 197 height 59
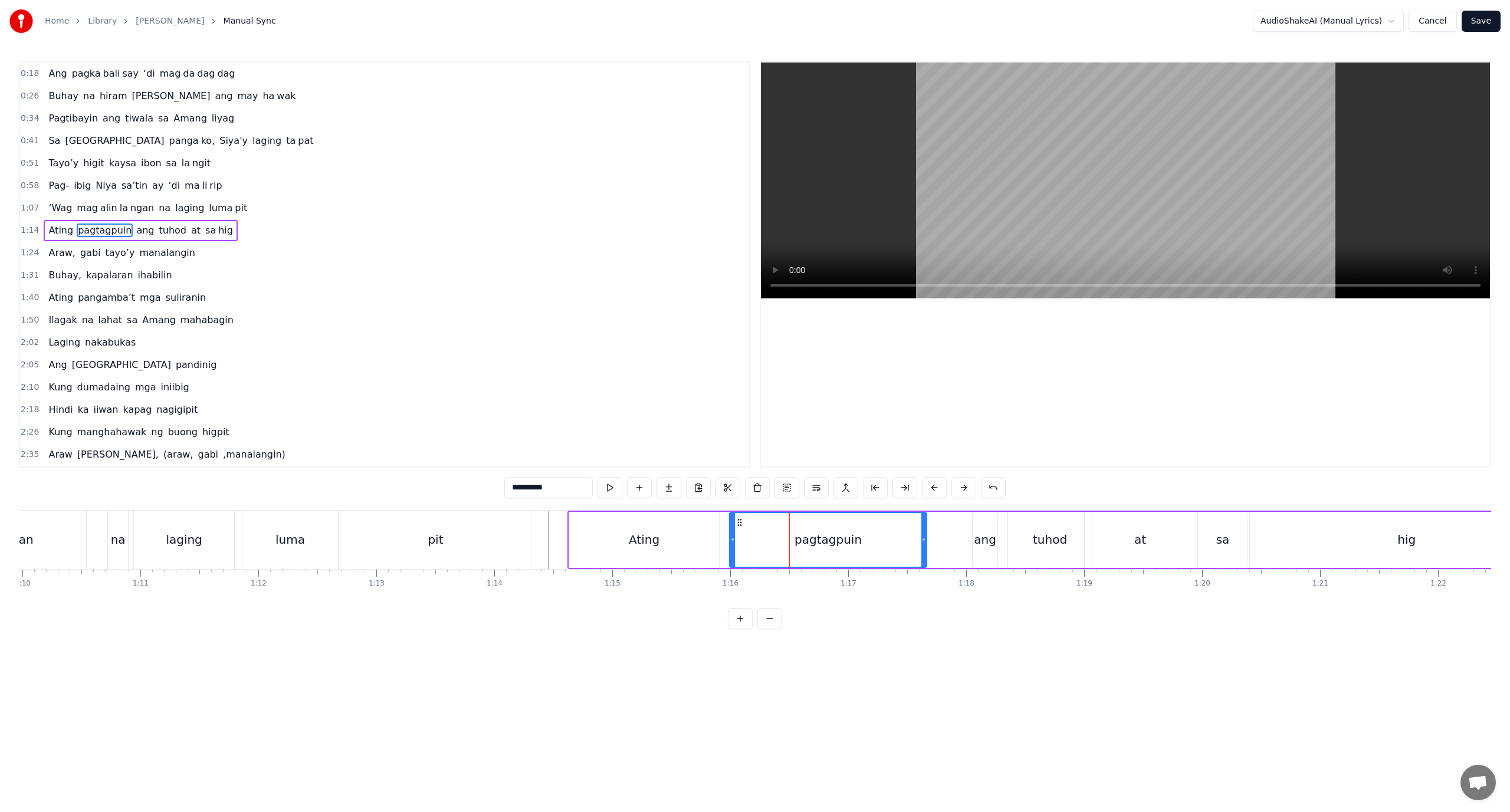
click at [784, 539] on div "pagtagpuin" at bounding box center [828, 540] width 196 height 54
click at [778, 540] on div "pagtagpuin" at bounding box center [828, 540] width 196 height 54
click at [779, 540] on div "pagtagpuin" at bounding box center [828, 540] width 196 height 54
click at [775, 540] on div "pagtagpuin" at bounding box center [828, 540] width 196 height 54
click at [896, 488] on button at bounding box center [905, 488] width 25 height 21
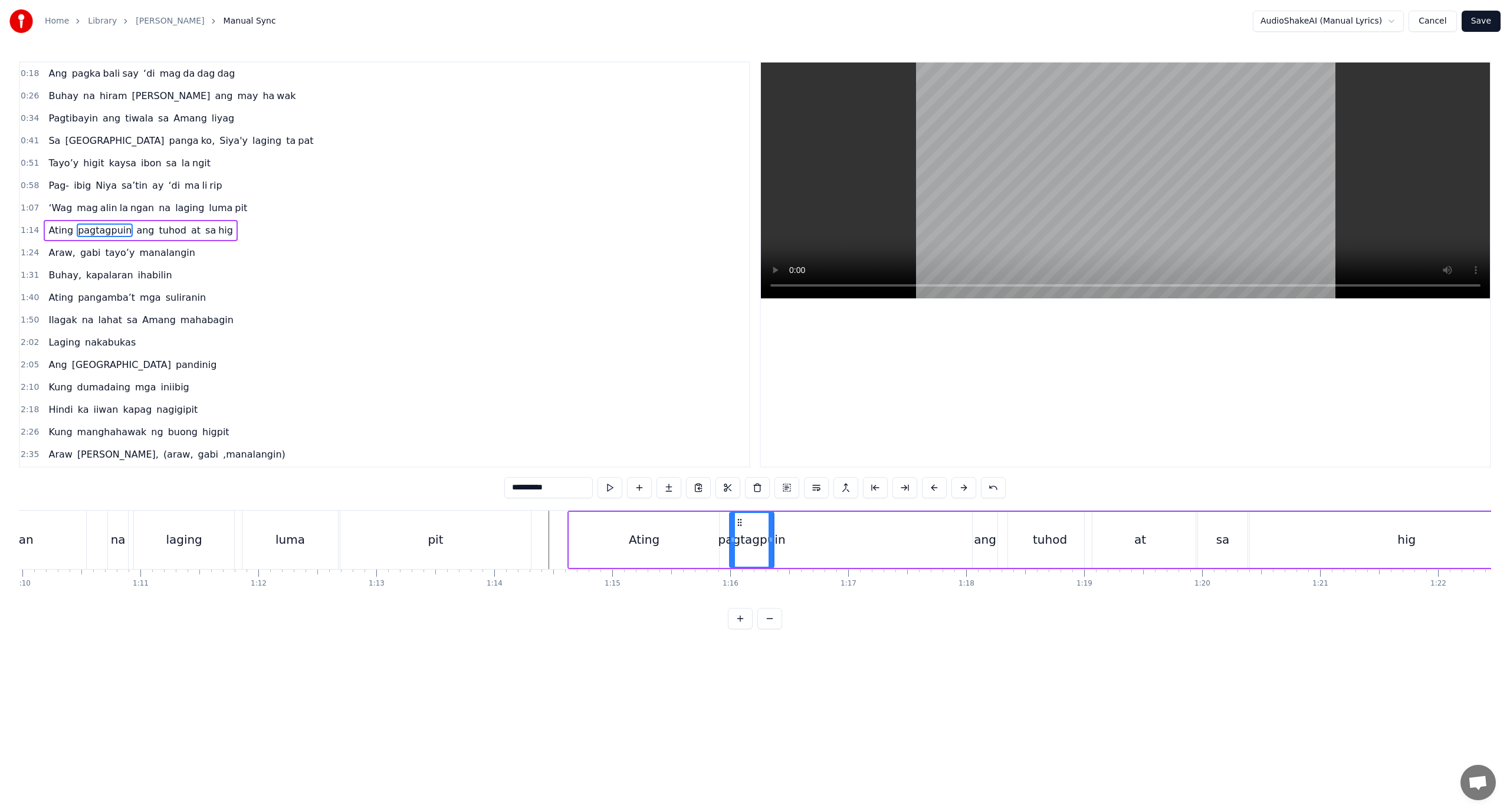
drag, startPoint x: 567, startPoint y: 488, endPoint x: 526, endPoint y: 489, distance: 41.0
click at [526, 489] on input "**********" at bounding box center [548, 488] width 88 height 21
drag, startPoint x: 677, startPoint y: 487, endPoint x: 667, endPoint y: 488, distance: 10.0
click at [676, 487] on button at bounding box center [669, 488] width 25 height 21
click at [560, 495] on input "**" at bounding box center [533, 488] width 88 height 21
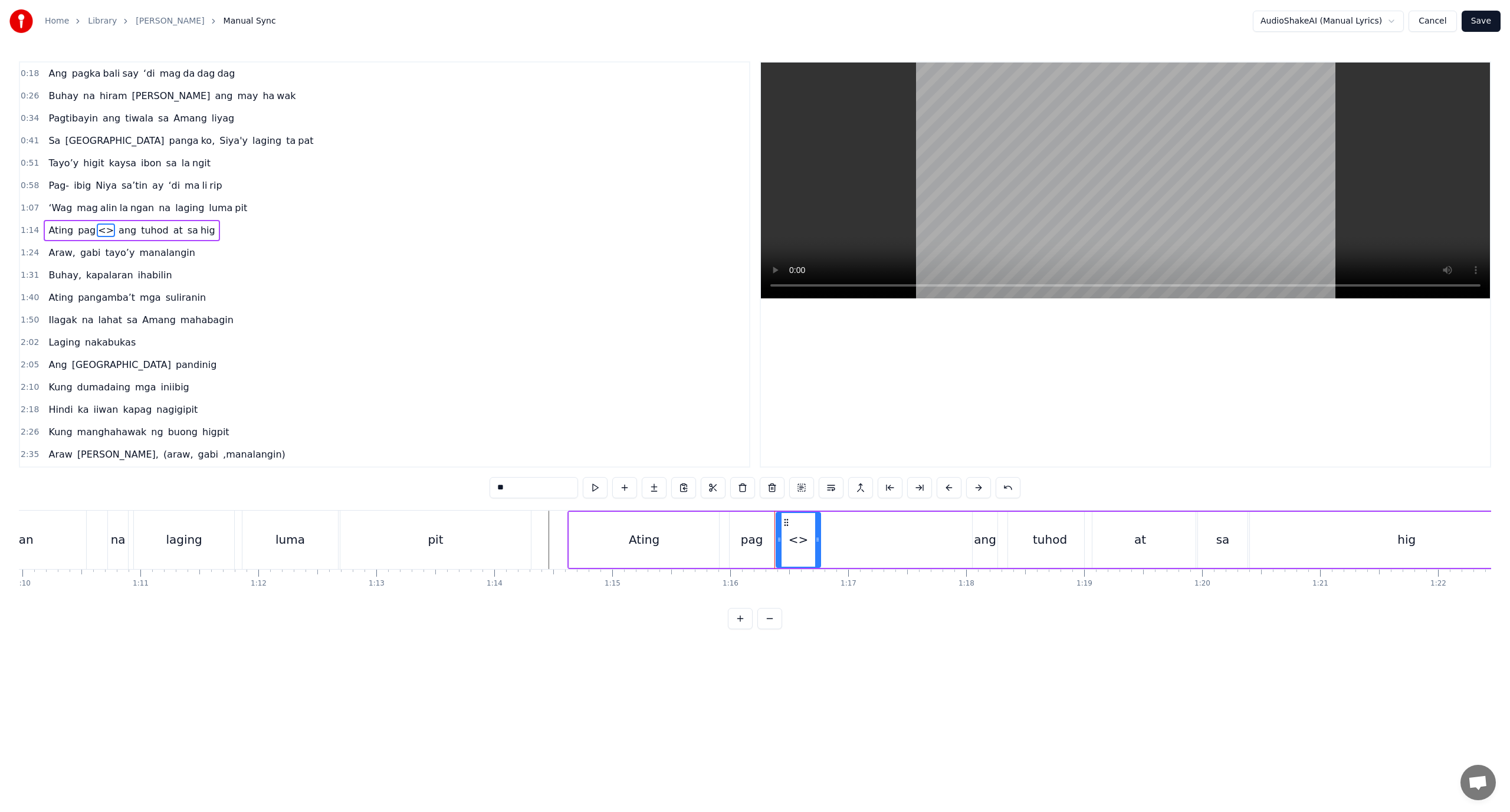
paste input "*******"
drag, startPoint x: 507, startPoint y: 489, endPoint x: 467, endPoint y: 491, distance: 40.0
click at [467, 491] on div "0:18 Ang pagka bali say ‘di mag da dag dag 0:26 Buhay na hiram Siya [PERSON_NAM…" at bounding box center [755, 346] width 1472 height 568
drag, startPoint x: 815, startPoint y: 546, endPoint x: 959, endPoint y: 536, distance: 144.3
click at [959, 536] on div at bounding box center [961, 540] width 5 height 54
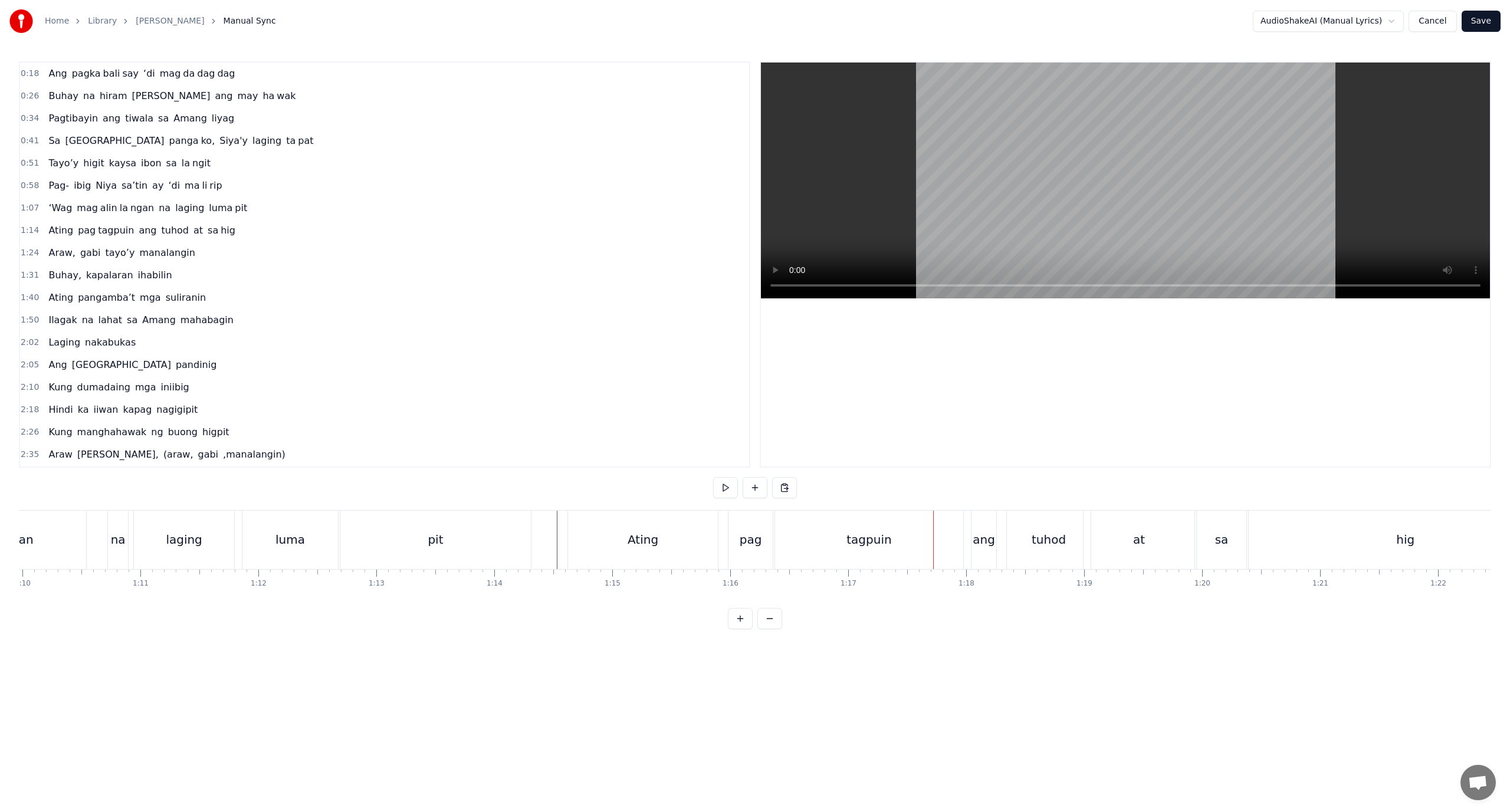
click at [814, 552] on div "tagpuin" at bounding box center [870, 540] width 188 height 59
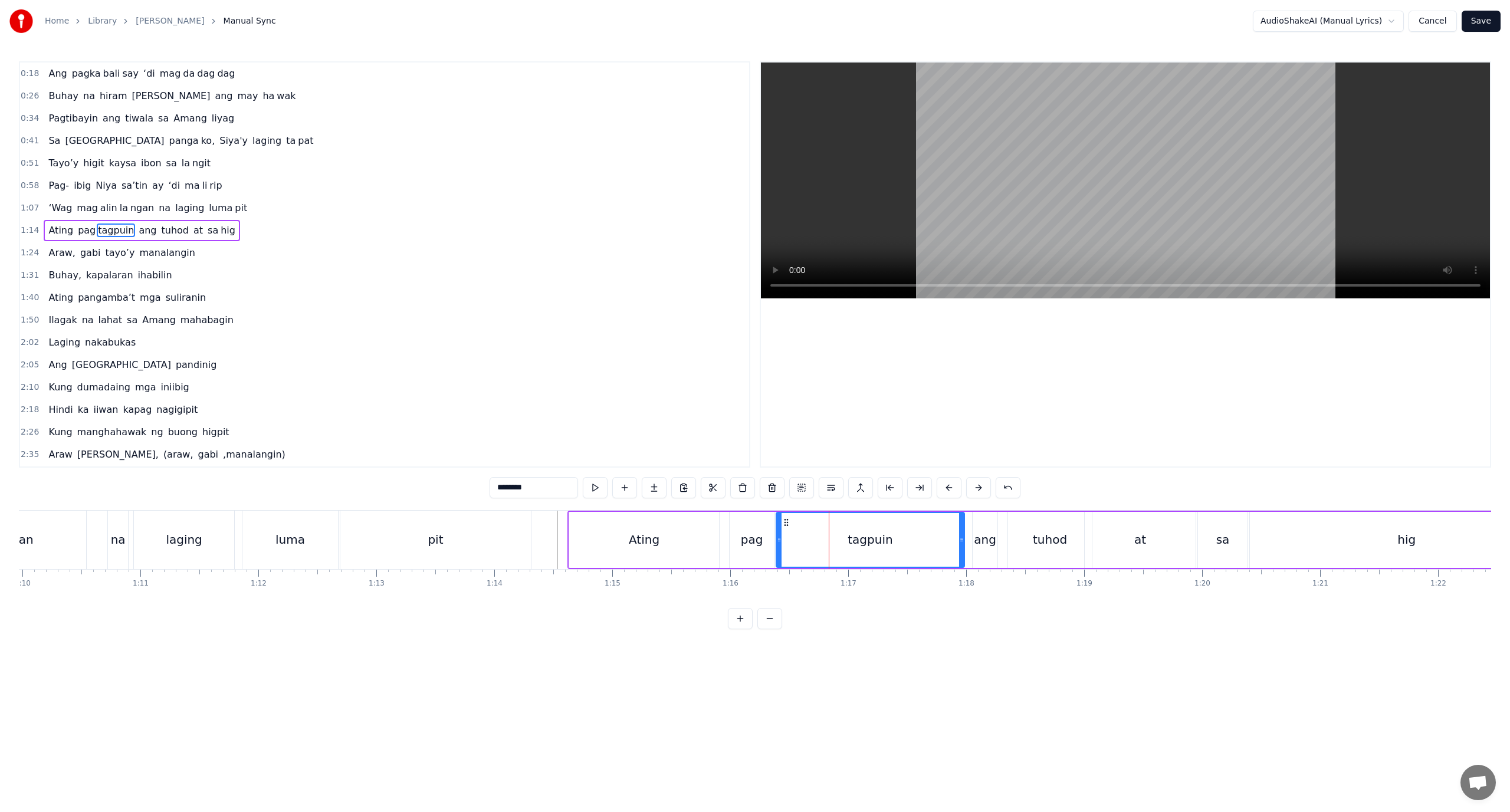
click at [922, 485] on button at bounding box center [920, 488] width 25 height 21
click at [890, 530] on div "Ating pag tagpuin ang tuhod at sa hig" at bounding box center [1067, 540] width 998 height 59
click at [807, 534] on div "tagpuin" at bounding box center [803, 540] width 45 height 18
drag, startPoint x: 543, startPoint y: 482, endPoint x: 507, endPoint y: 485, distance: 36.1
click at [507, 485] on input "*******" at bounding box center [533, 488] width 88 height 21
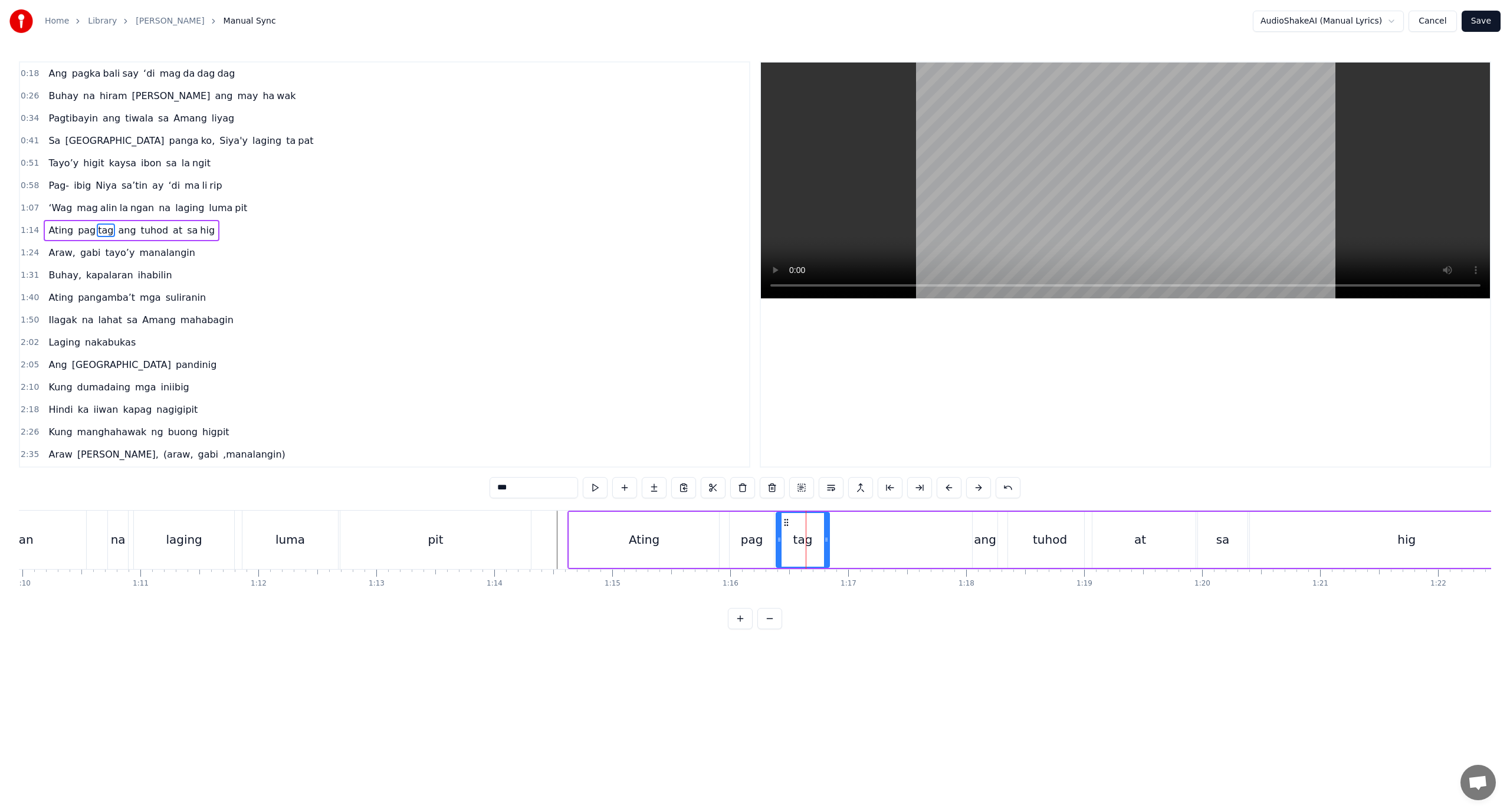
click at [655, 484] on button at bounding box center [654, 488] width 25 height 21
drag, startPoint x: 524, startPoint y: 488, endPoint x: 437, endPoint y: 468, distance: 89.3
click at [440, 468] on div "0:18 Ang pagka bali say ‘di mag da dag dag 0:26 Buhay na hiram Siya [PERSON_NAM…" at bounding box center [755, 346] width 1472 height 568
paste input "**"
drag, startPoint x: 882, startPoint y: 552, endPoint x: 962, endPoint y: 546, distance: 80.2
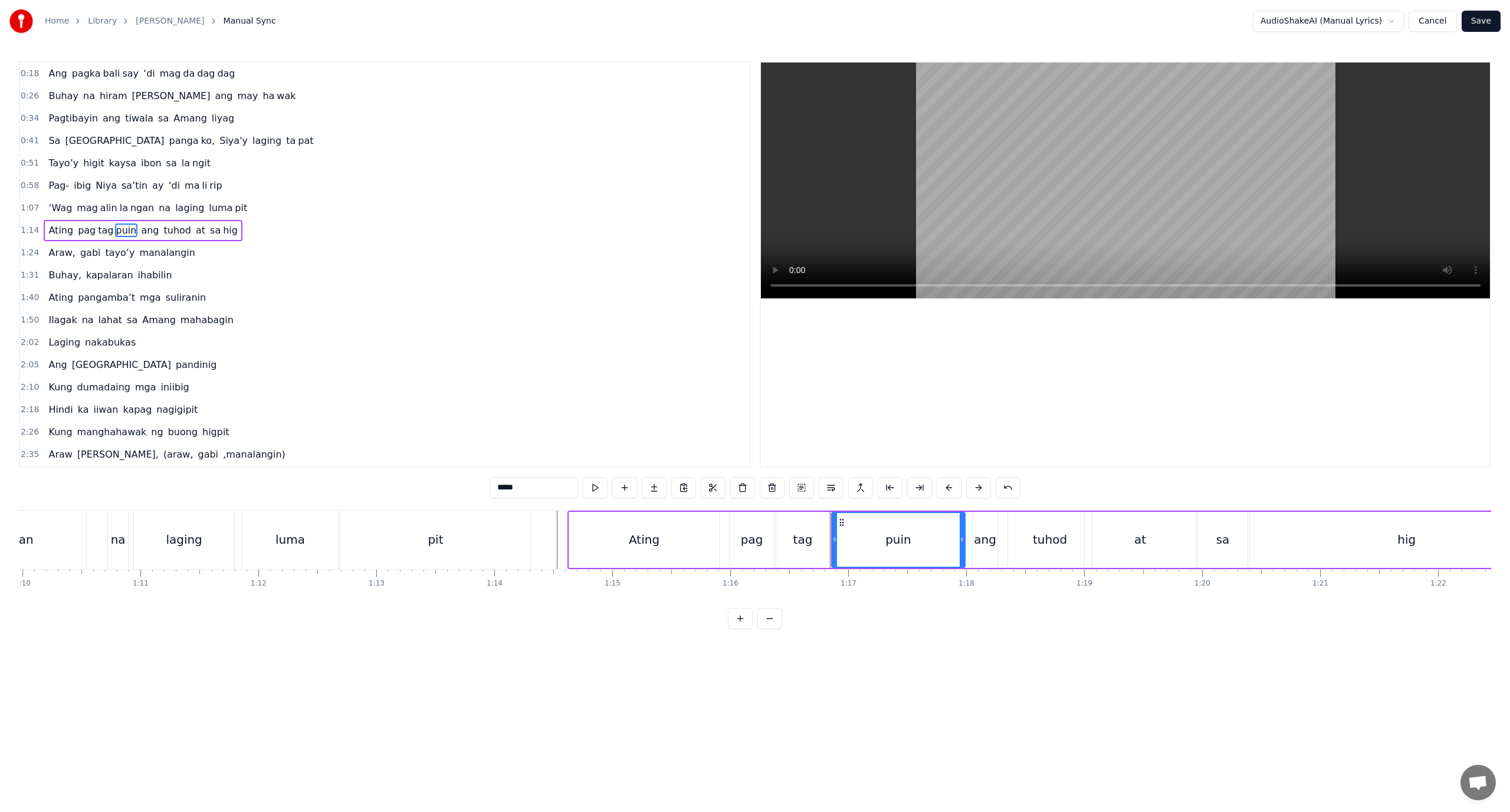
click at [962, 546] on div at bounding box center [962, 540] width 5 height 54
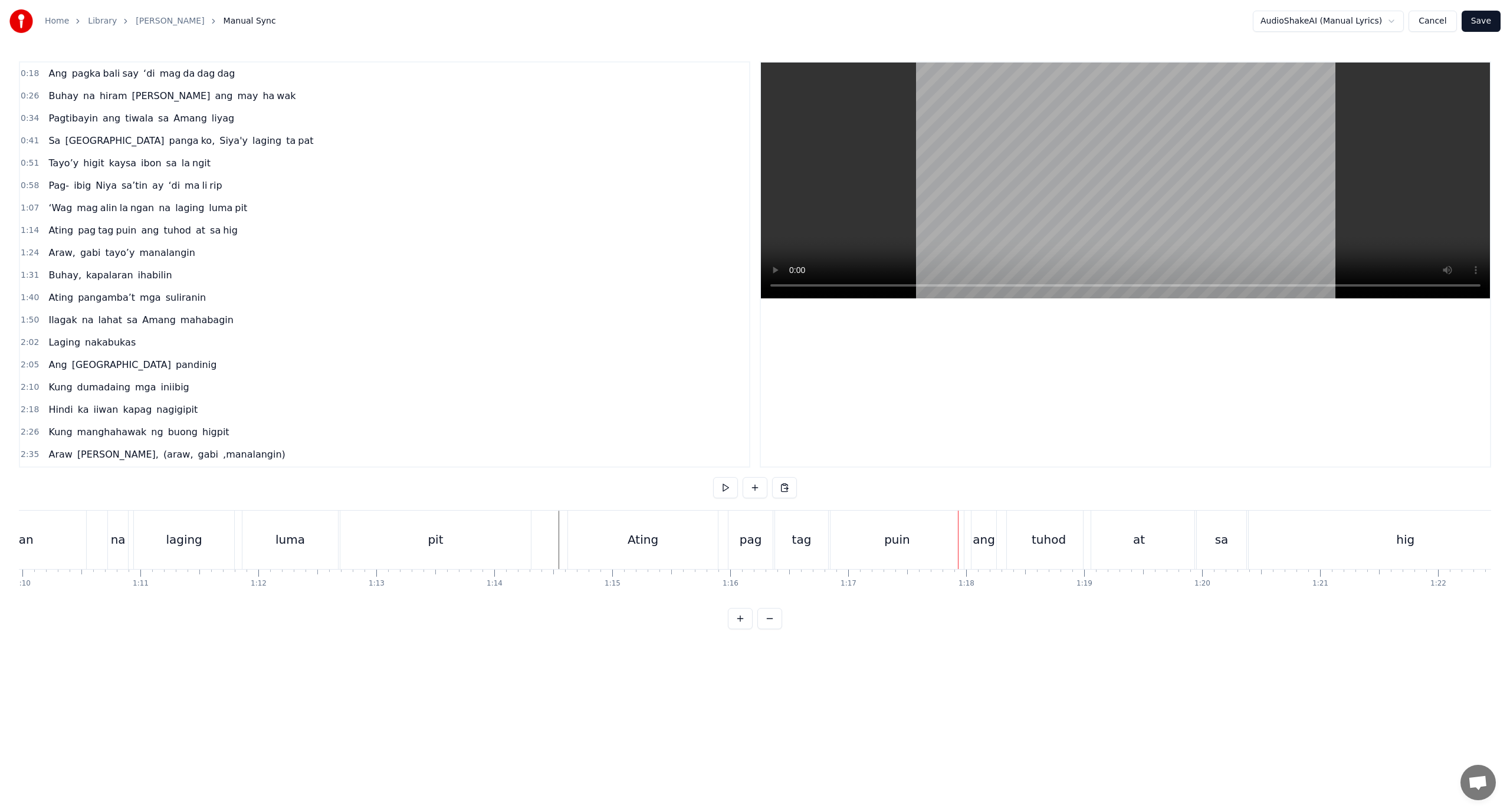
click at [532, 530] on div "‘Wag mag alin la ngan na laging luma pit" at bounding box center [118, 540] width 832 height 59
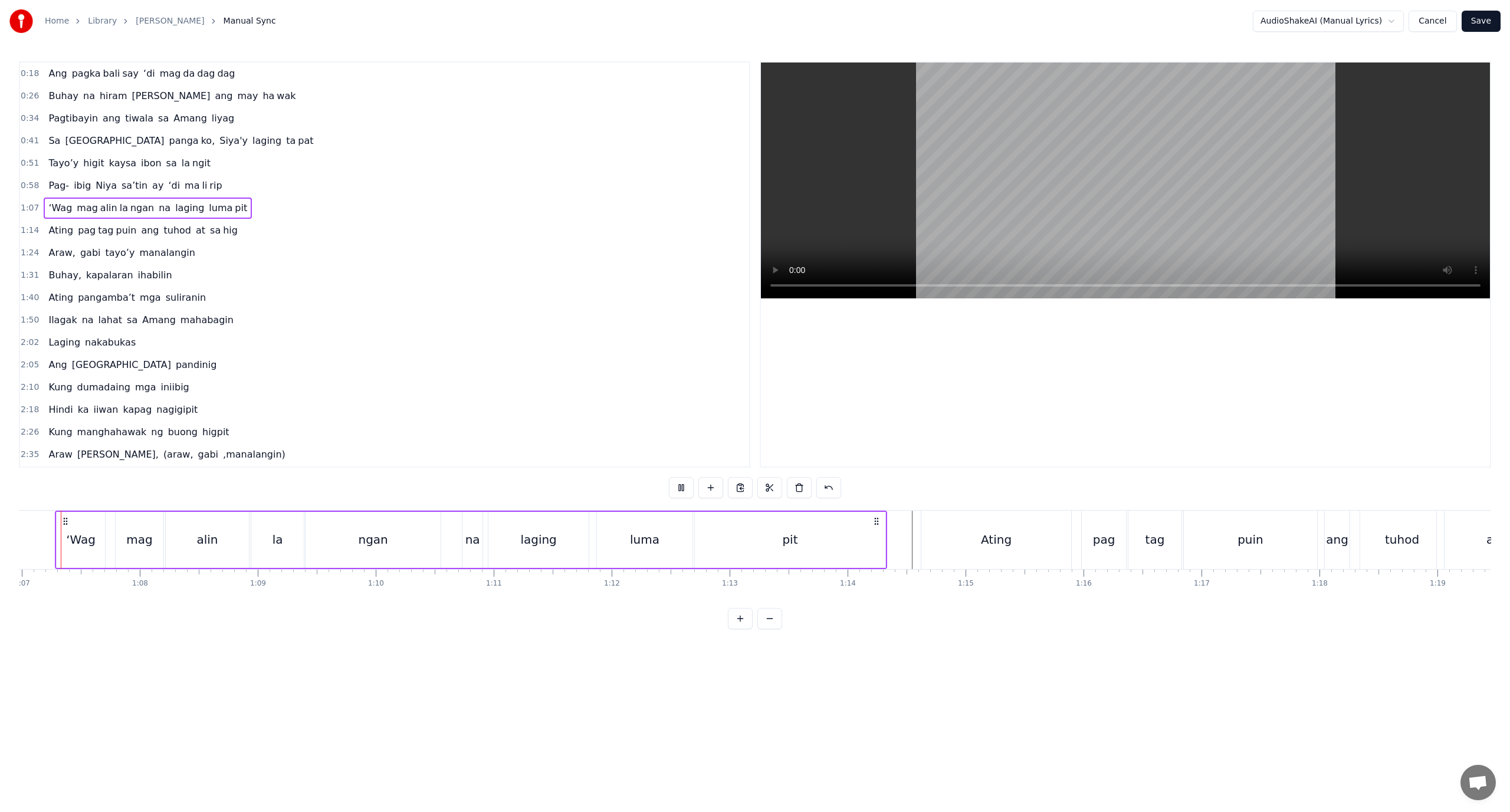
scroll to position [0, 7879]
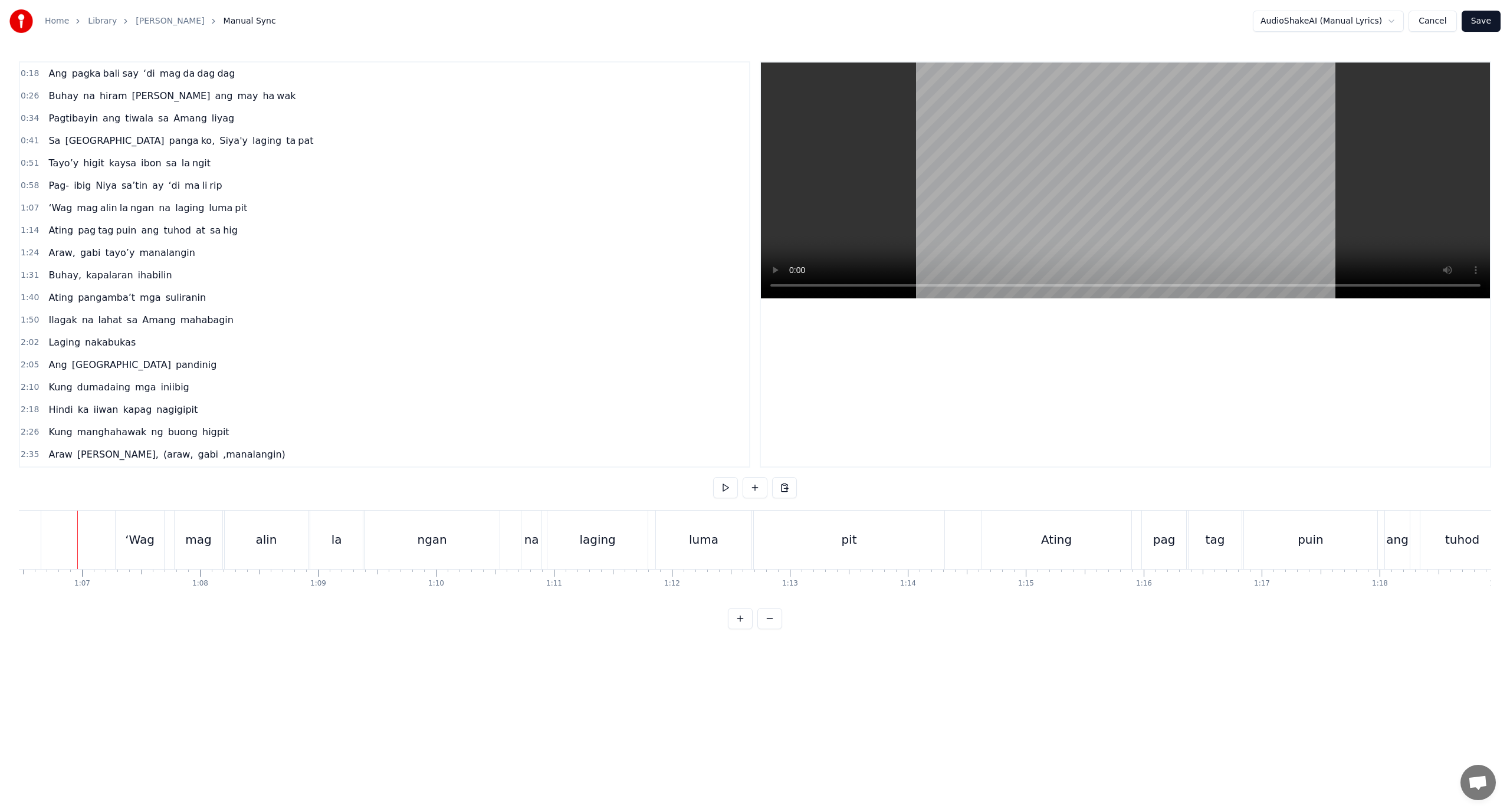
scroll to position [0, 7841]
click at [136, 532] on div "‘Wag" at bounding box center [140, 540] width 30 height 18
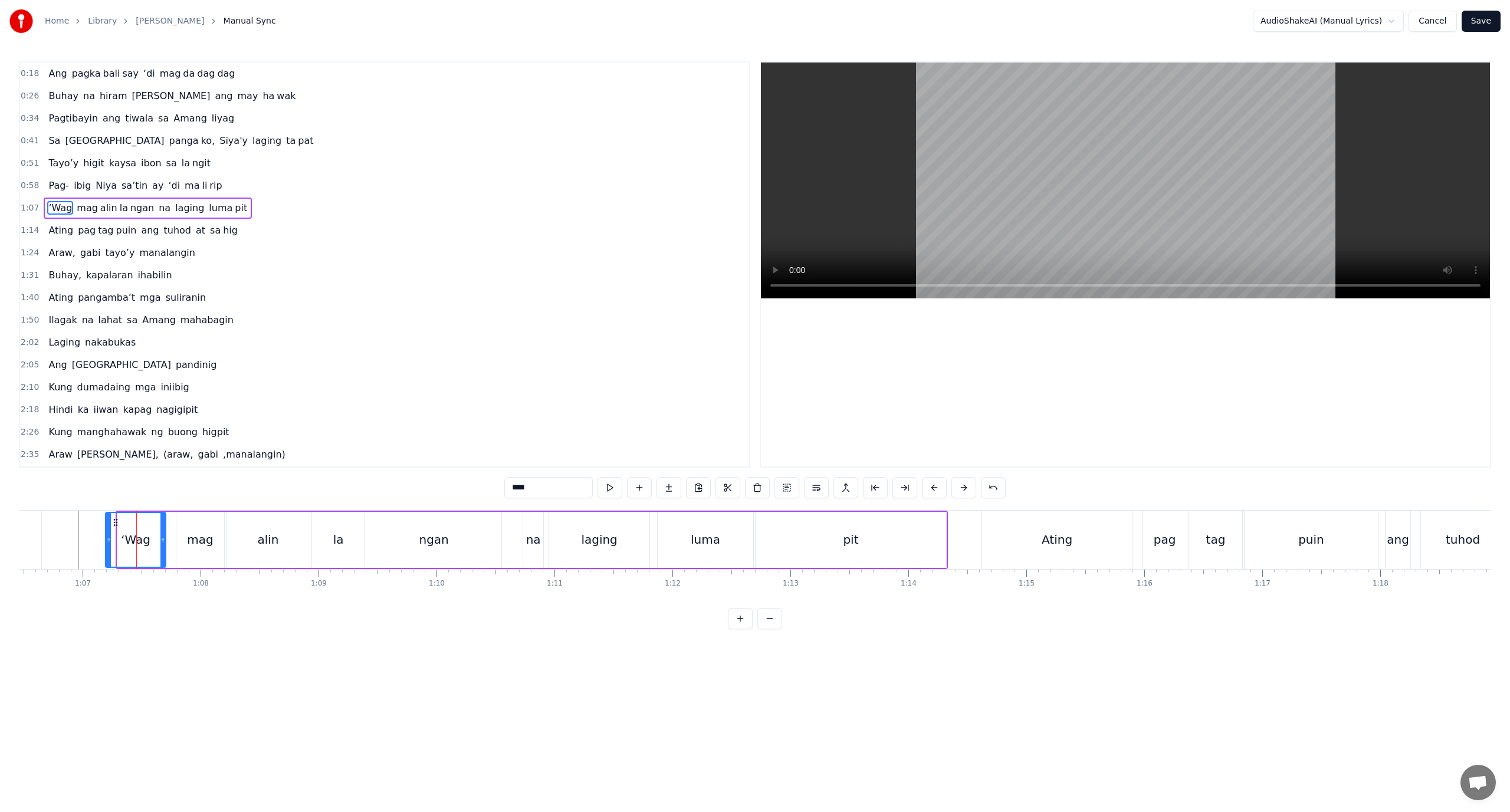
drag, startPoint x: 118, startPoint y: 538, endPoint x: 105, endPoint y: 542, distance: 13.6
click at [106, 542] on icon at bounding box center [108, 540] width 5 height 9
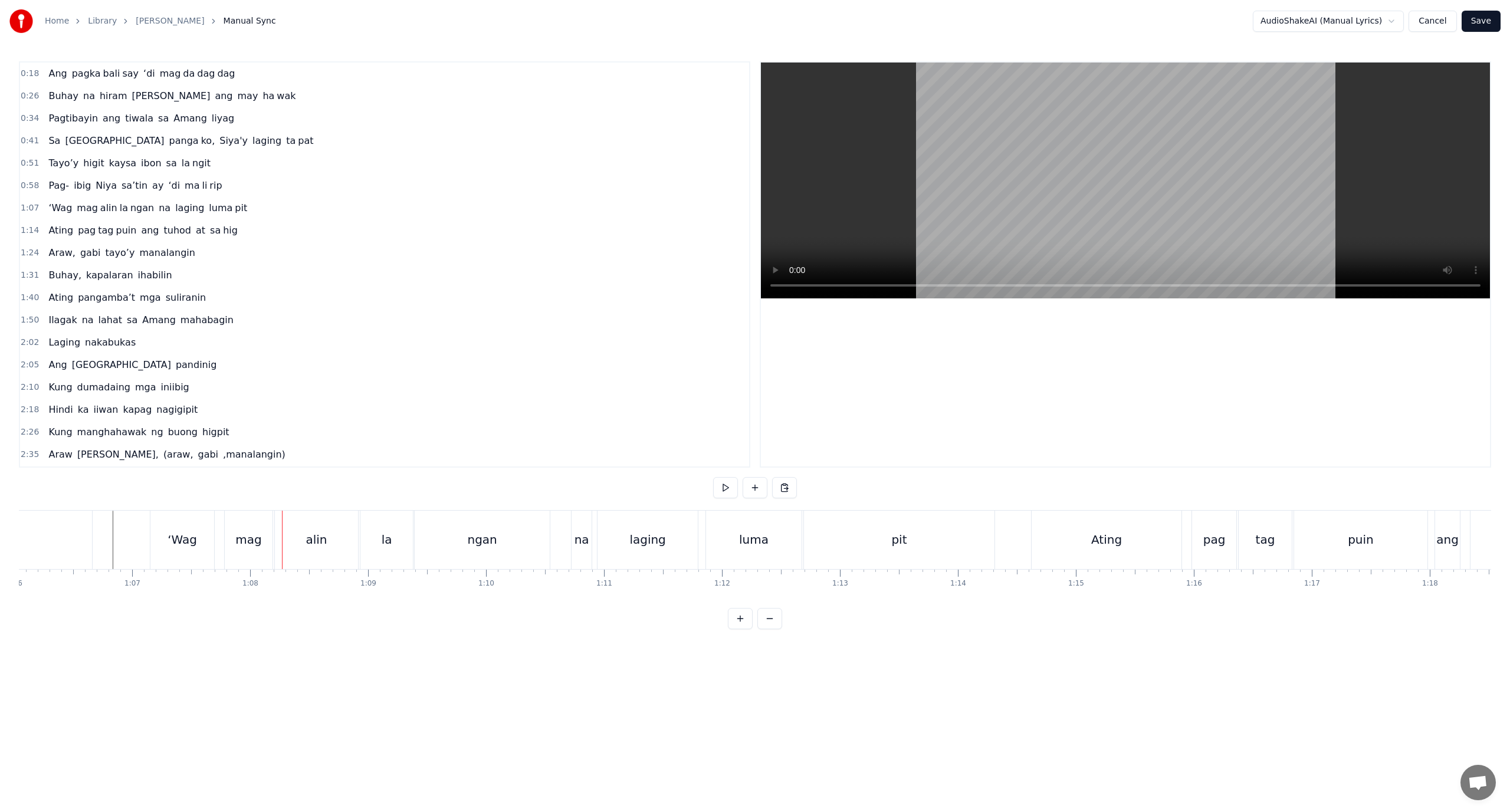
click at [284, 540] on div "alin" at bounding box center [316, 540] width 83 height 59
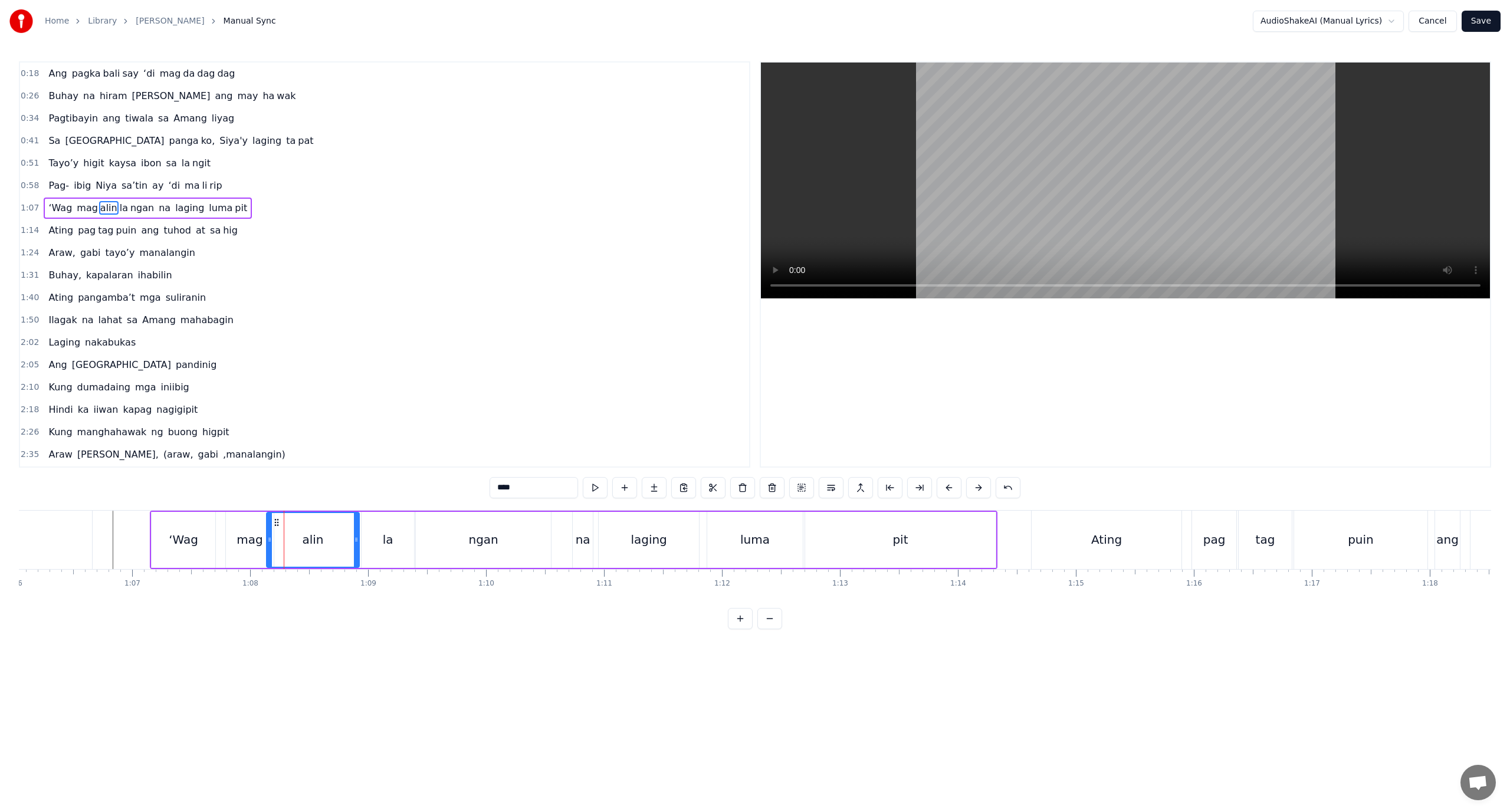
drag, startPoint x: 279, startPoint y: 540, endPoint x: 269, endPoint y: 542, distance: 10.2
click at [269, 542] on icon at bounding box center [269, 540] width 5 height 9
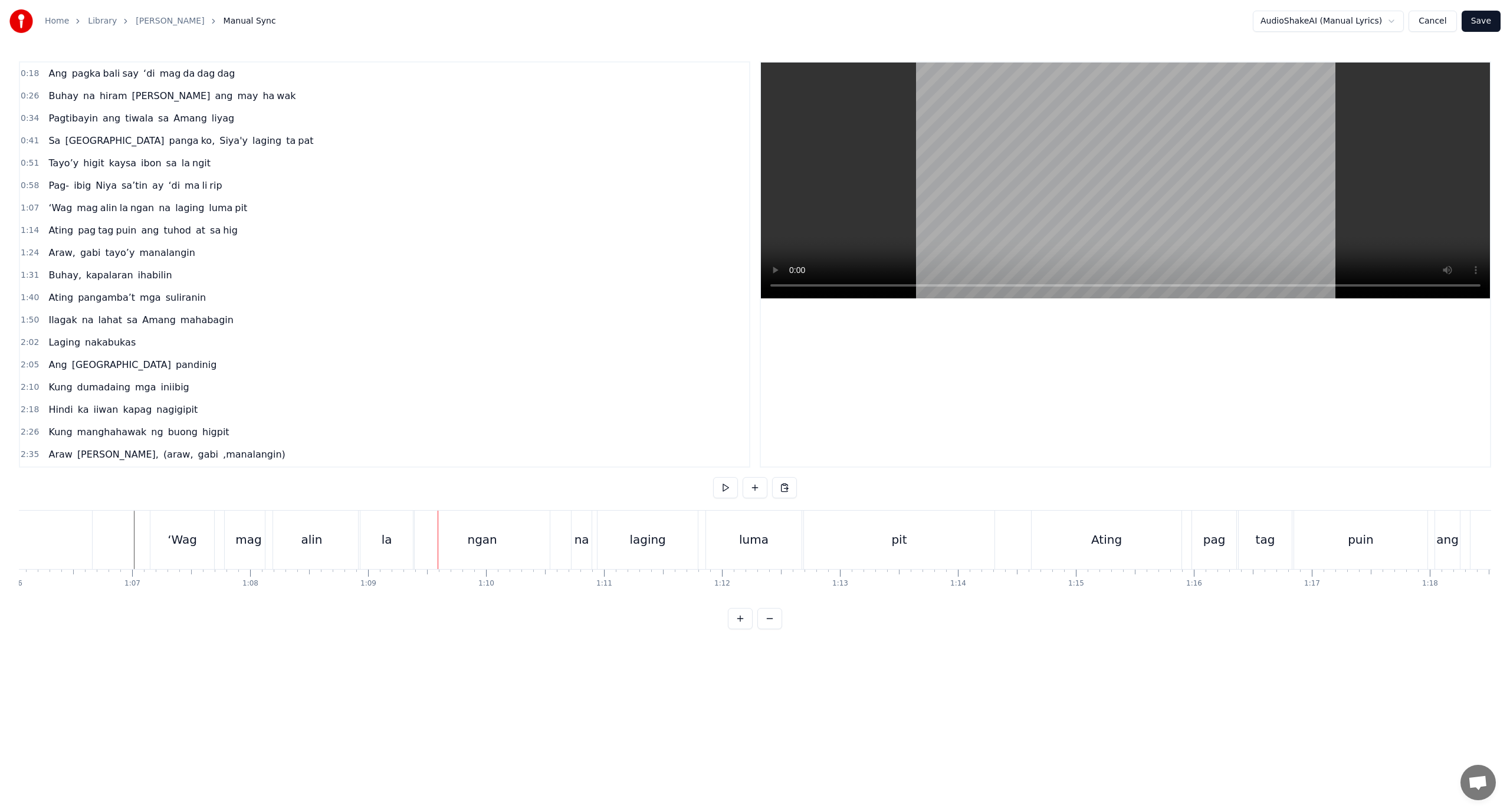
click at [311, 539] on div "alin" at bounding box center [311, 540] width 21 height 18
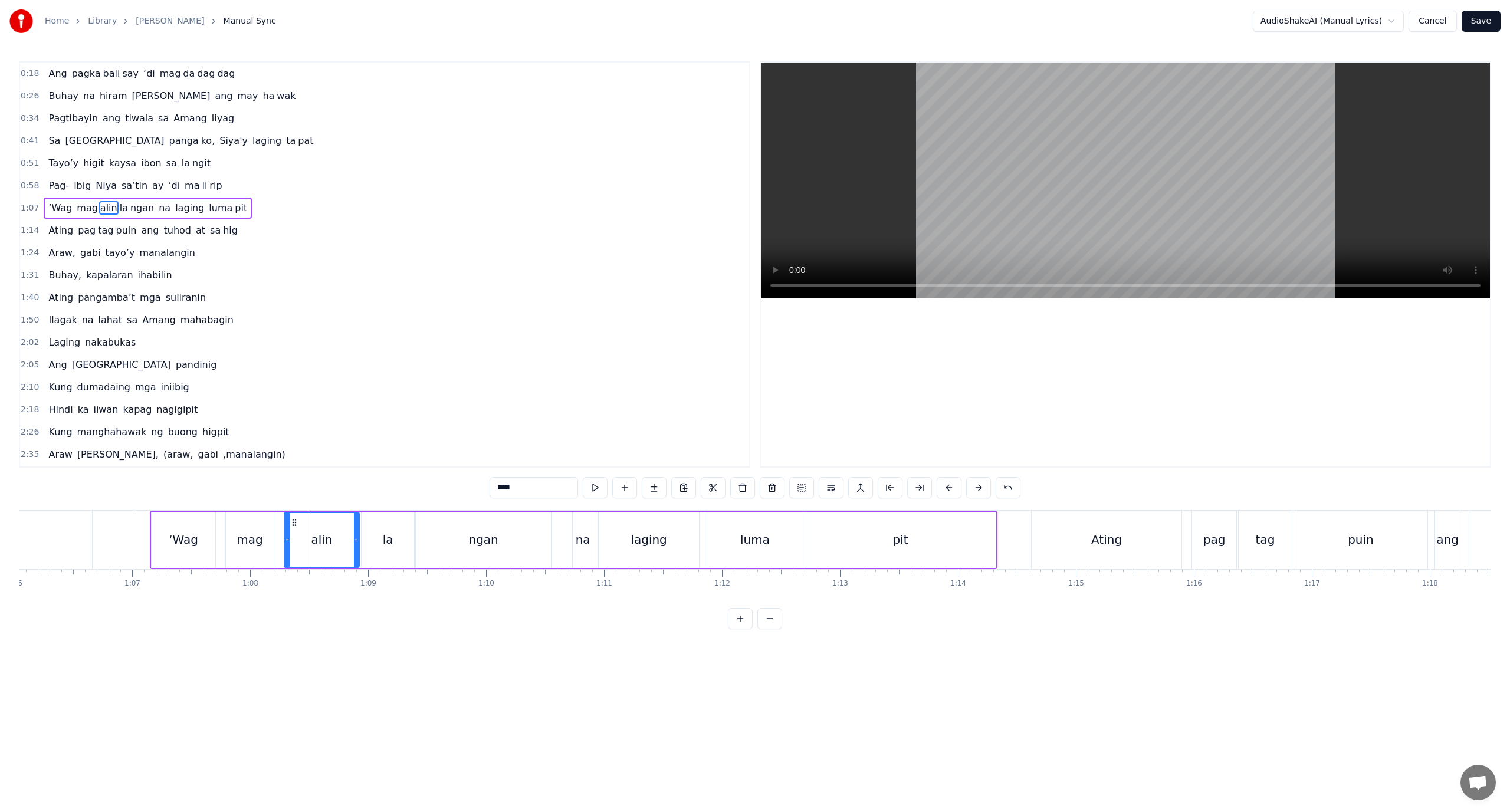
drag, startPoint x: 270, startPoint y: 540, endPoint x: 288, endPoint y: 541, distance: 18.0
click at [288, 541] on icon at bounding box center [287, 540] width 5 height 9
click at [266, 541] on div "mag" at bounding box center [250, 540] width 48 height 56
drag, startPoint x: 272, startPoint y: 540, endPoint x: 286, endPoint y: 540, distance: 14.0
click at [286, 540] on icon at bounding box center [285, 540] width 5 height 9
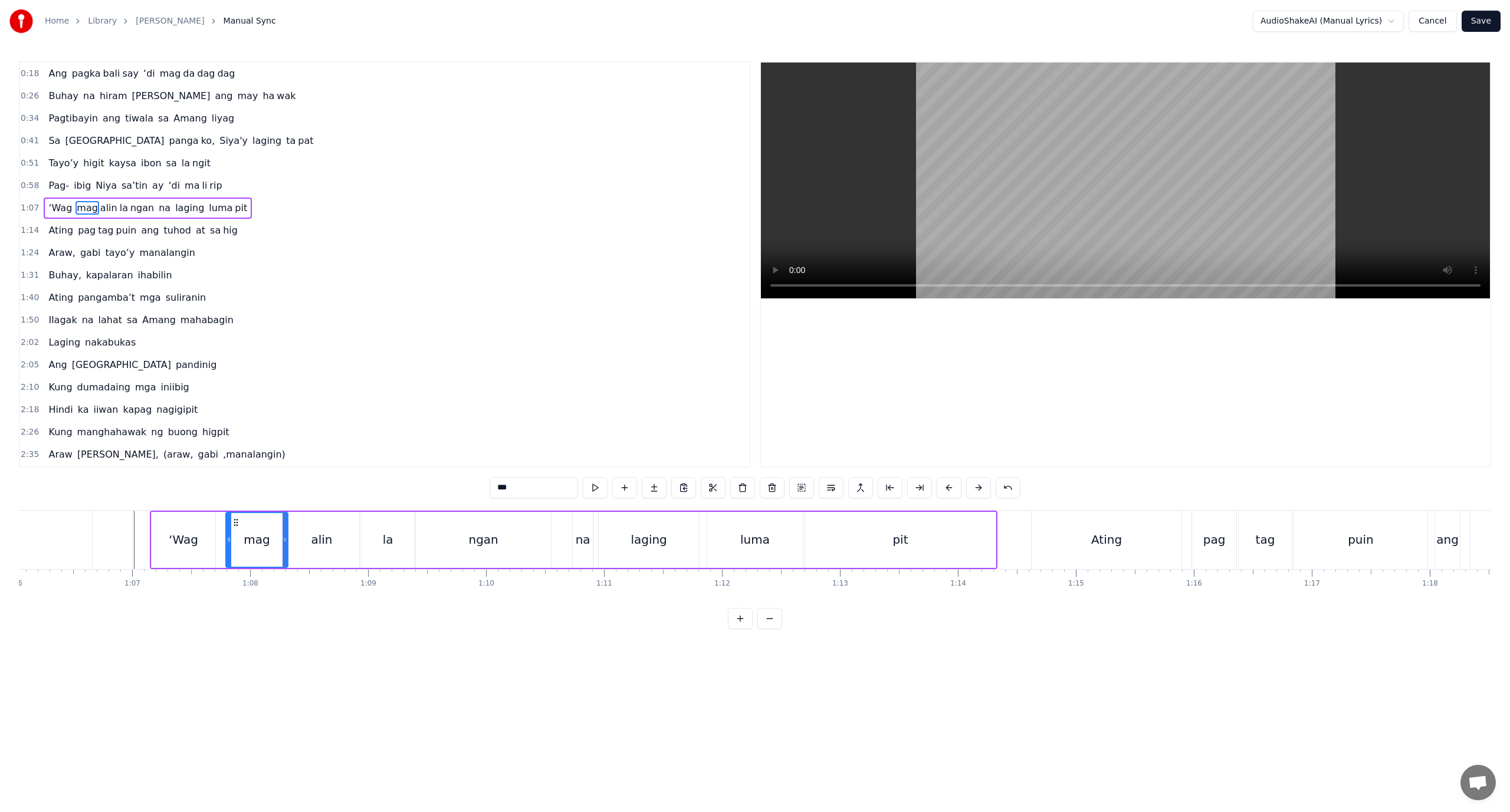
click at [271, 539] on div "mag" at bounding box center [257, 540] width 61 height 54
click at [321, 535] on div "alin" at bounding box center [321, 540] width 21 height 18
click at [501, 488] on input "****" at bounding box center [533, 488] width 88 height 21
click at [262, 543] on div "mag" at bounding box center [257, 540] width 26 height 18
click at [527, 484] on input "***" at bounding box center [533, 488] width 88 height 21
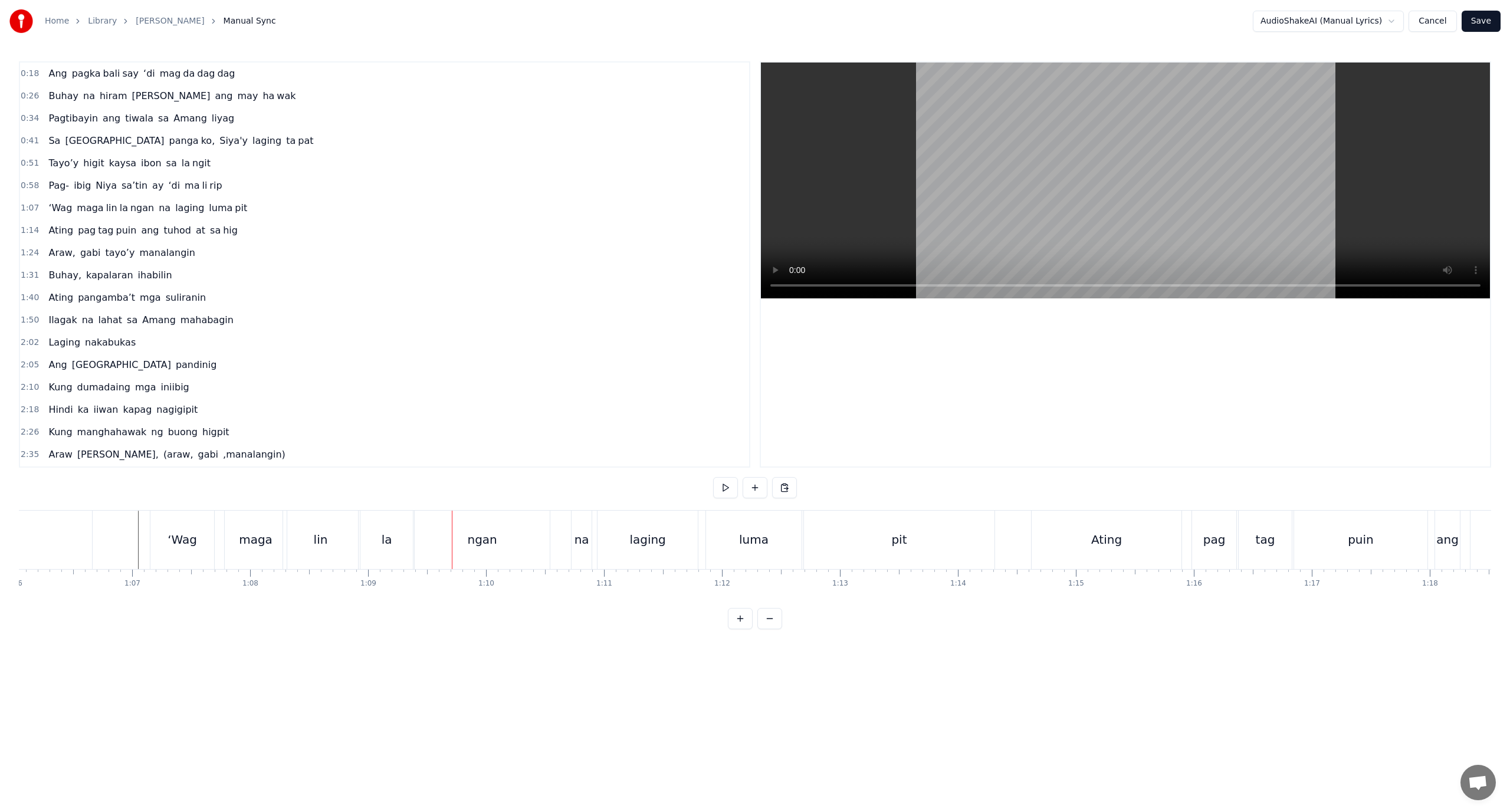
click at [464, 565] on div "ngan" at bounding box center [482, 540] width 134 height 59
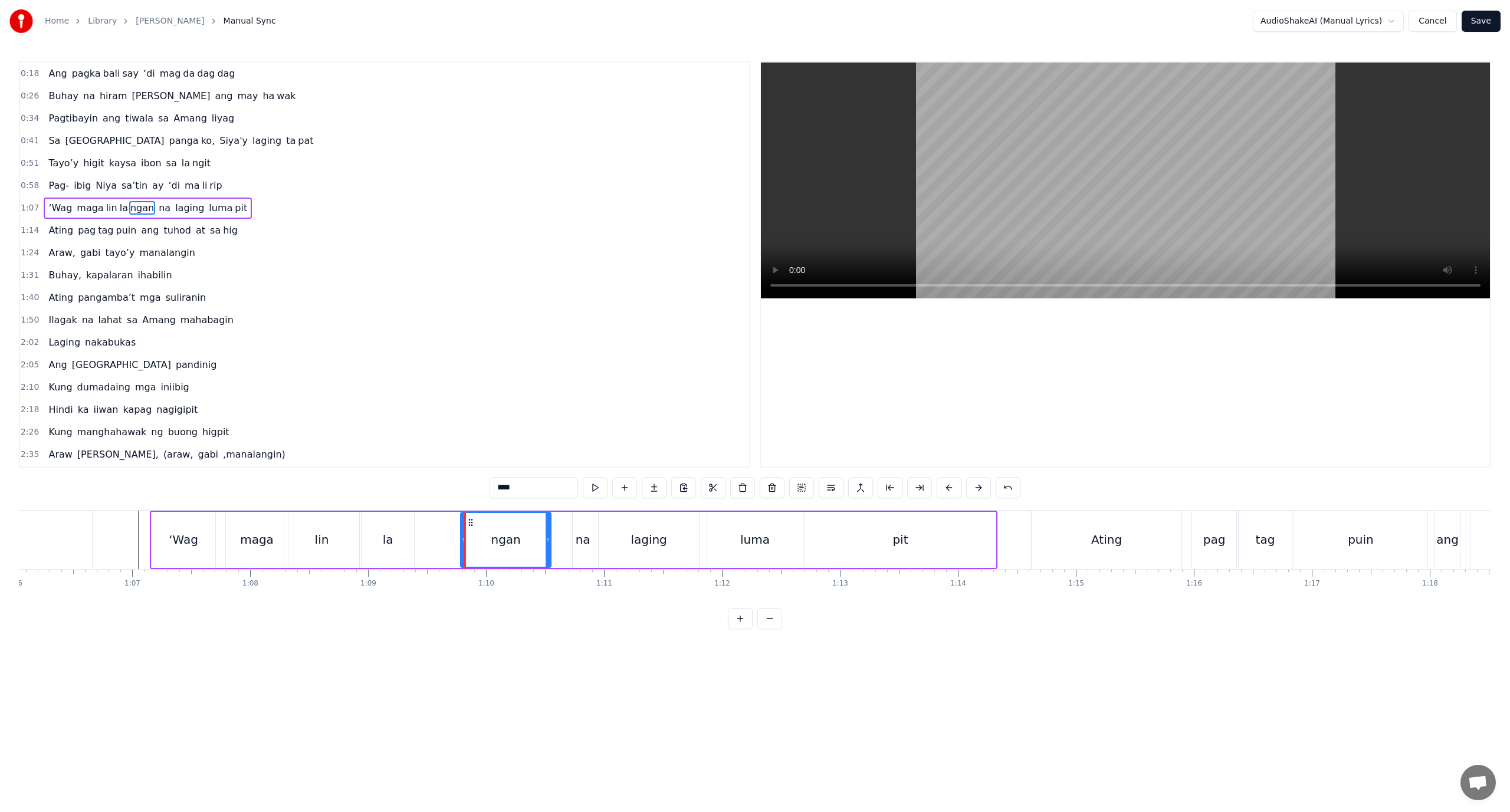
drag, startPoint x: 418, startPoint y: 545, endPoint x: 463, endPoint y: 543, distance: 45.0
click at [463, 543] on div at bounding box center [463, 540] width 5 height 54
click at [406, 543] on div "la" at bounding box center [388, 540] width 53 height 56
drag, startPoint x: 416, startPoint y: 543, endPoint x: 459, endPoint y: 541, distance: 43.0
click at [459, 541] on icon at bounding box center [459, 540] width 5 height 9
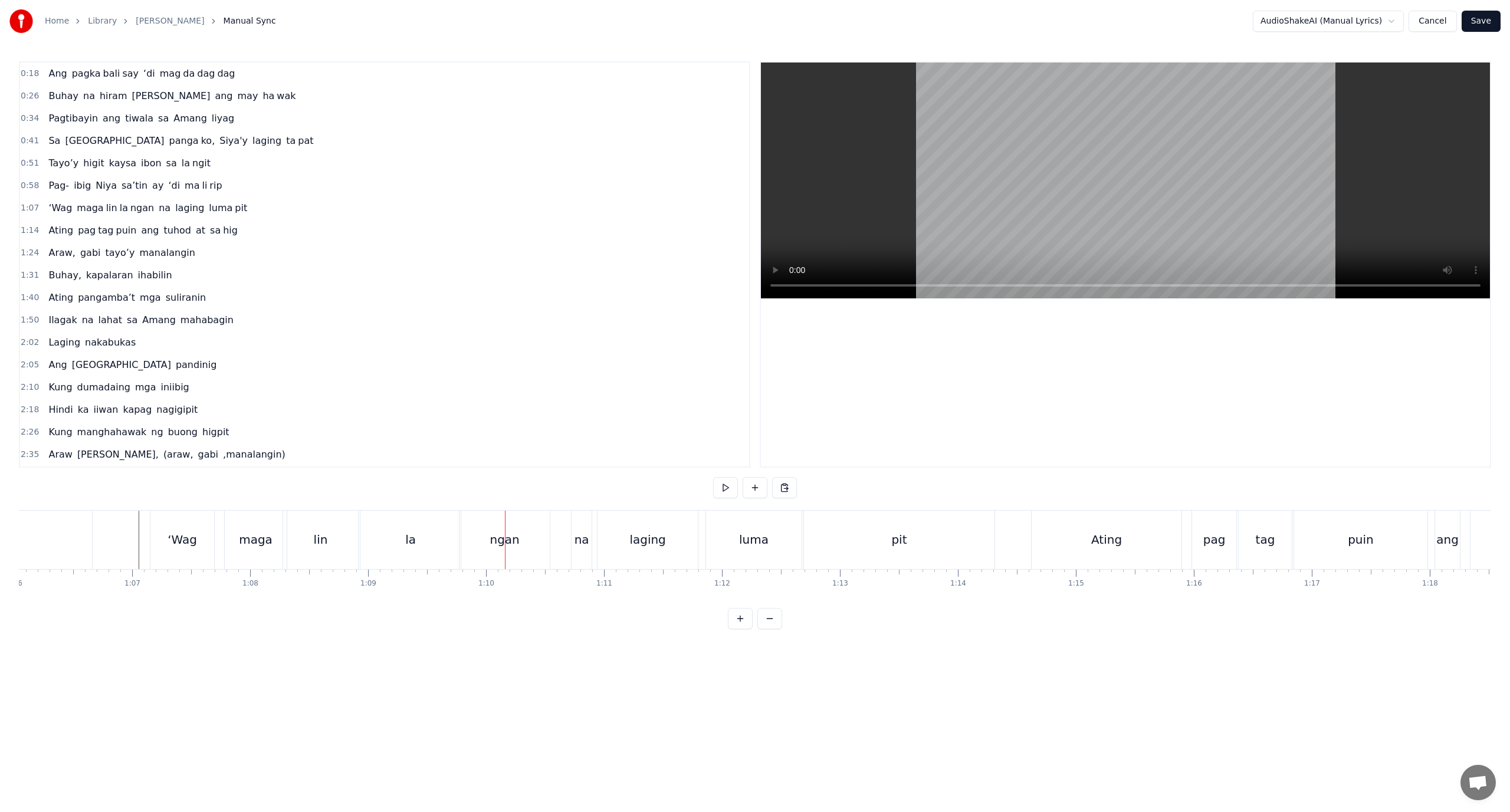
click at [446, 536] on div "la" at bounding box center [410, 540] width 100 height 59
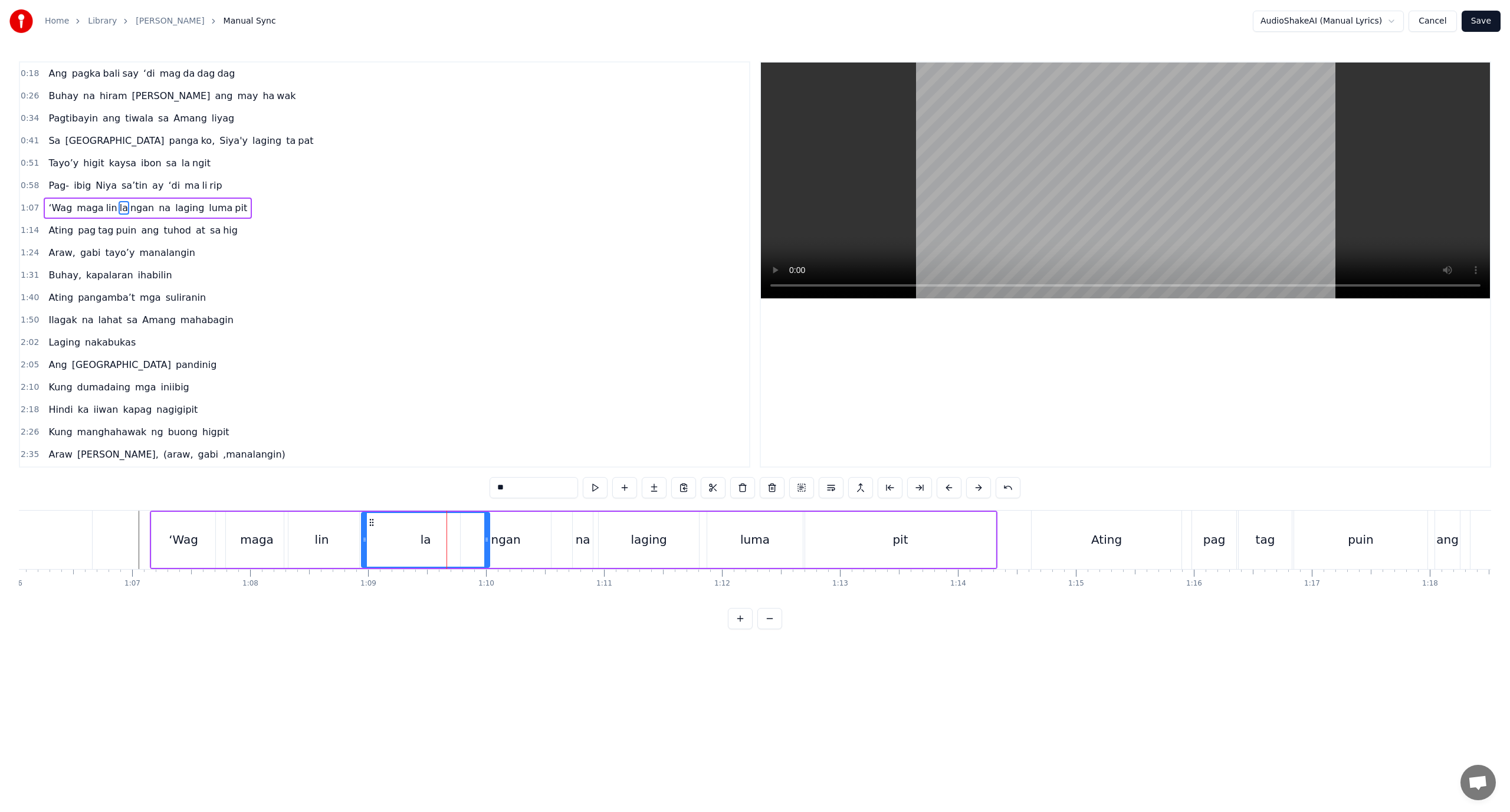
drag, startPoint x: 459, startPoint y: 542, endPoint x: 487, endPoint y: 541, distance: 28.0
click at [487, 541] on icon at bounding box center [487, 540] width 5 height 9
click at [523, 530] on div "ngan" at bounding box center [505, 540] width 89 height 56
drag, startPoint x: 463, startPoint y: 542, endPoint x: 510, endPoint y: 541, distance: 47.0
click at [510, 541] on icon at bounding box center [510, 540] width 5 height 9
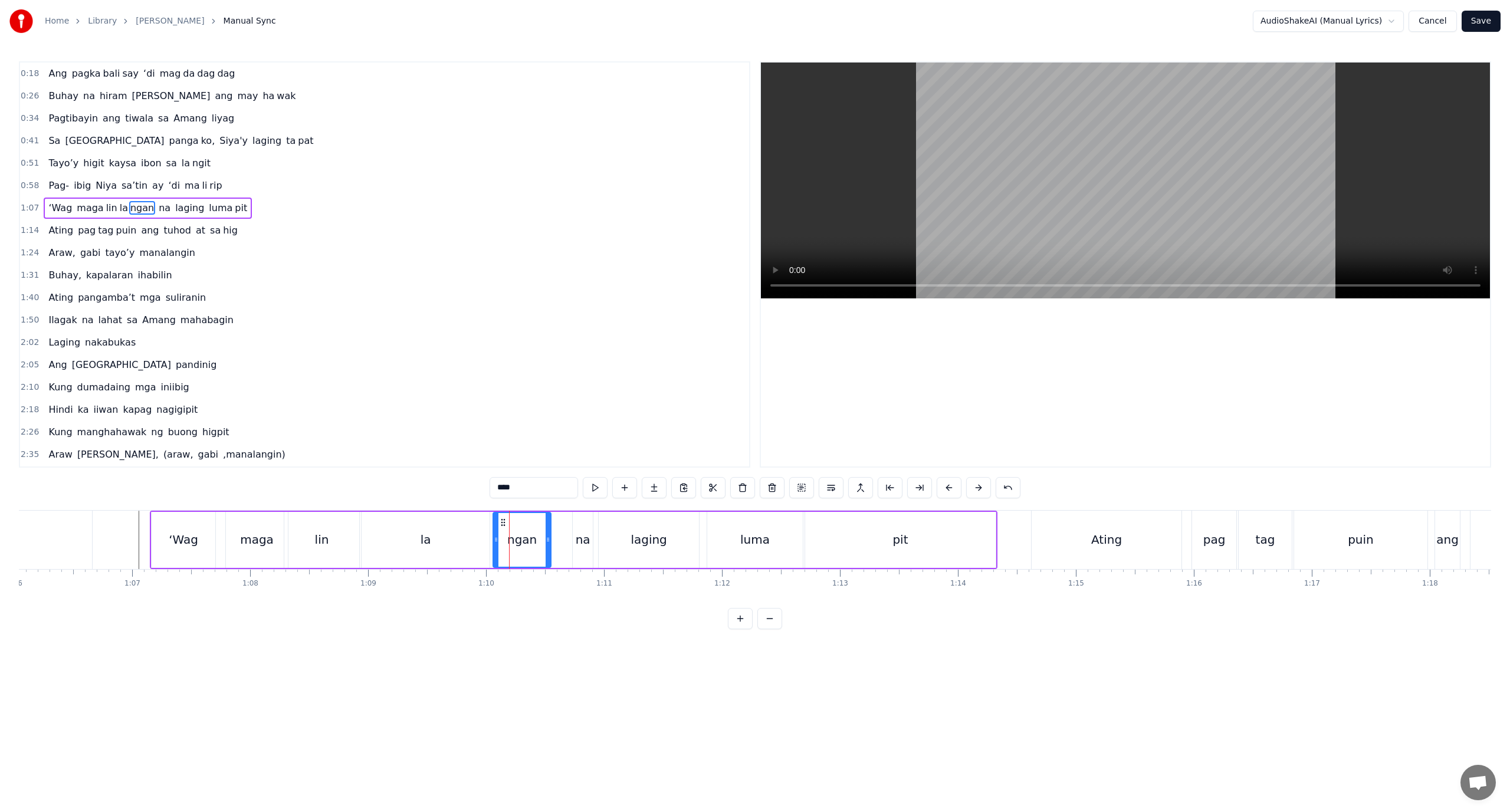
drag, startPoint x: 511, startPoint y: 536, endPoint x: 495, endPoint y: 540, distance: 16.5
click at [495, 540] on icon at bounding box center [496, 540] width 5 height 9
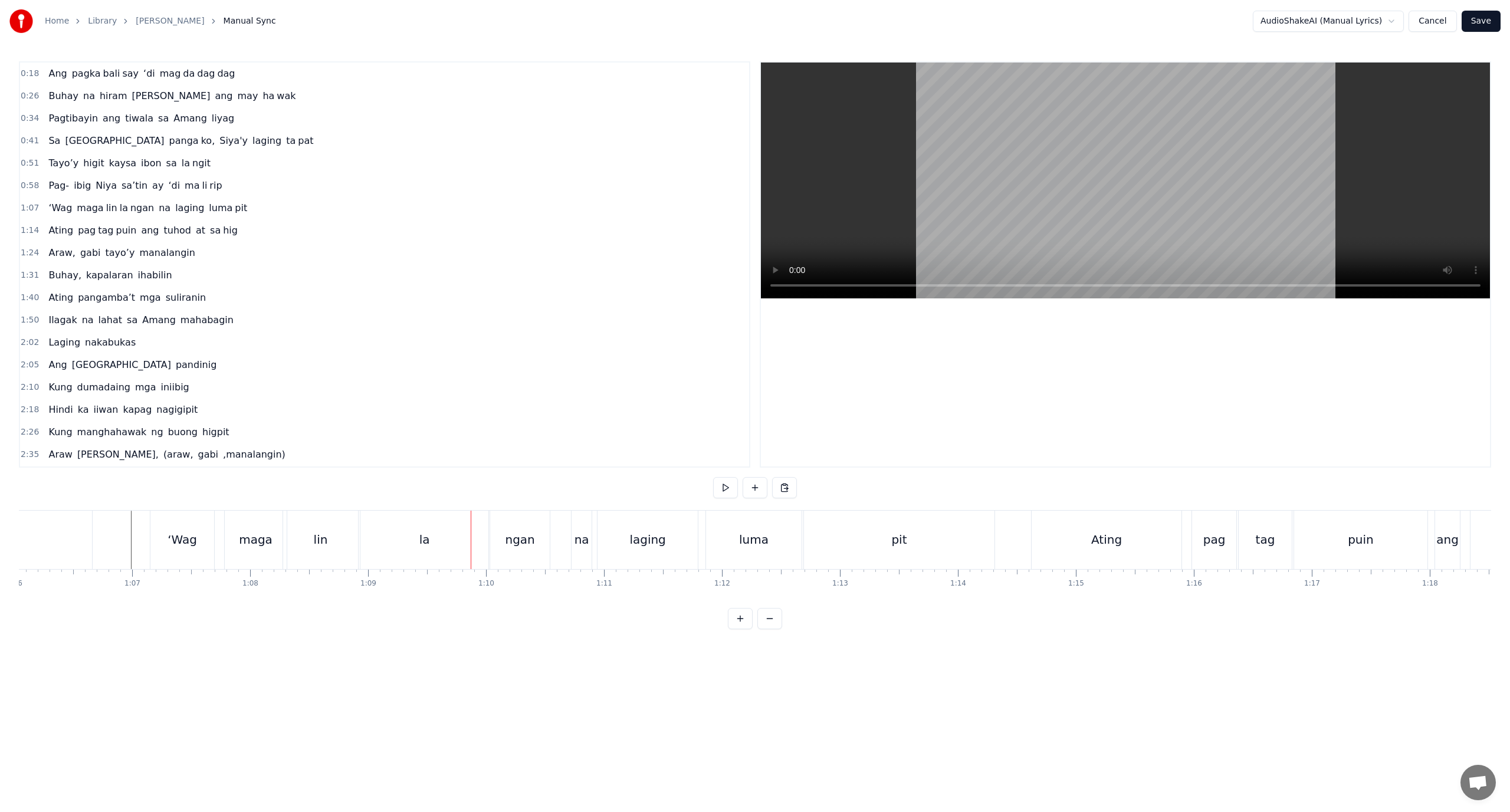
click at [469, 543] on div "la" at bounding box center [424, 540] width 128 height 59
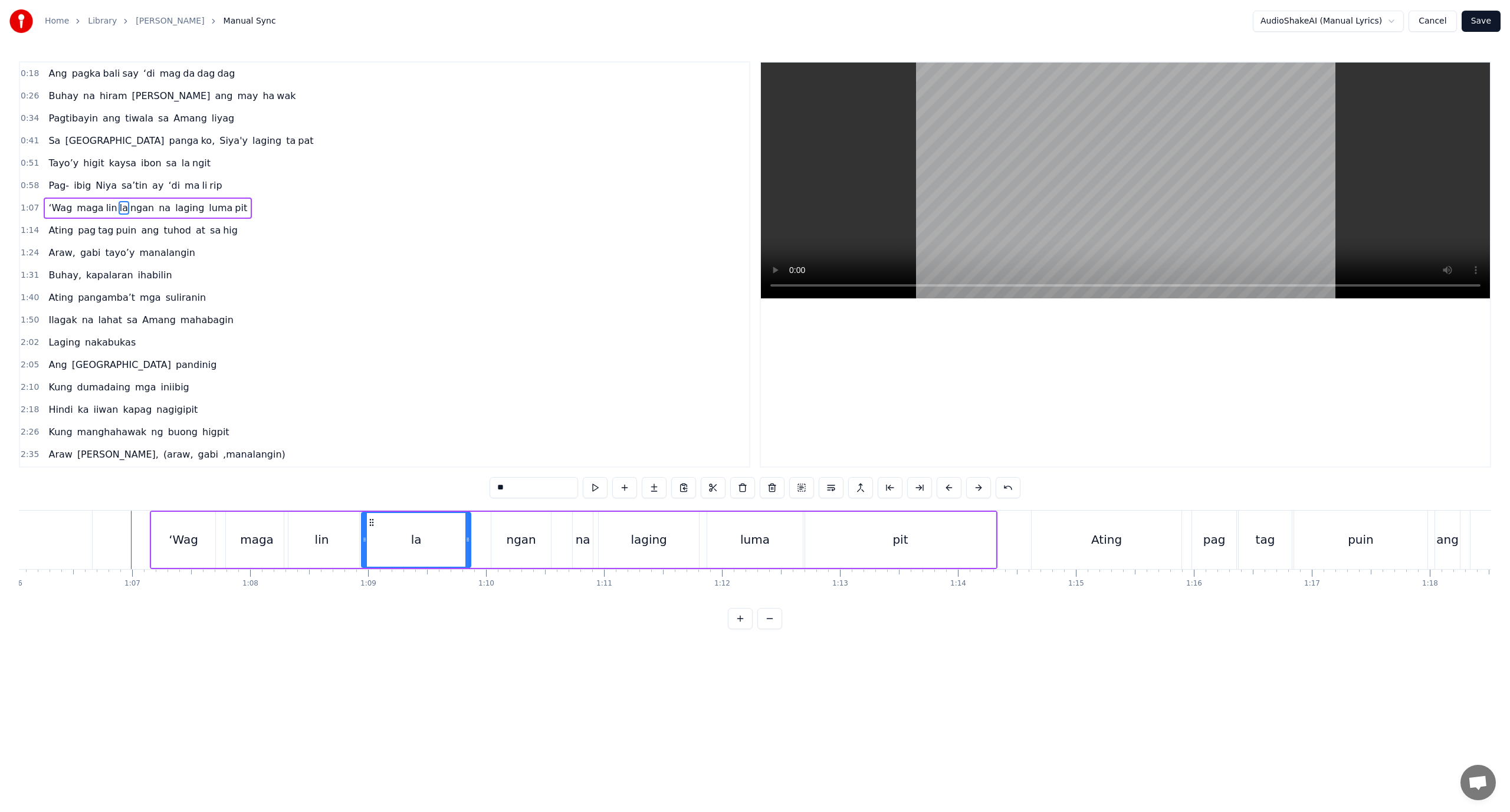
drag, startPoint x: 484, startPoint y: 539, endPoint x: 464, endPoint y: 542, distance: 20.2
click at [465, 542] on icon at bounding box center [468, 540] width 5 height 9
click at [490, 538] on div "[PERSON_NAME] la ngan" at bounding box center [388, 540] width 326 height 56
click at [494, 538] on div "ngan" at bounding box center [521, 540] width 59 height 56
drag, startPoint x: 493, startPoint y: 538, endPoint x: 472, endPoint y: 540, distance: 21.1
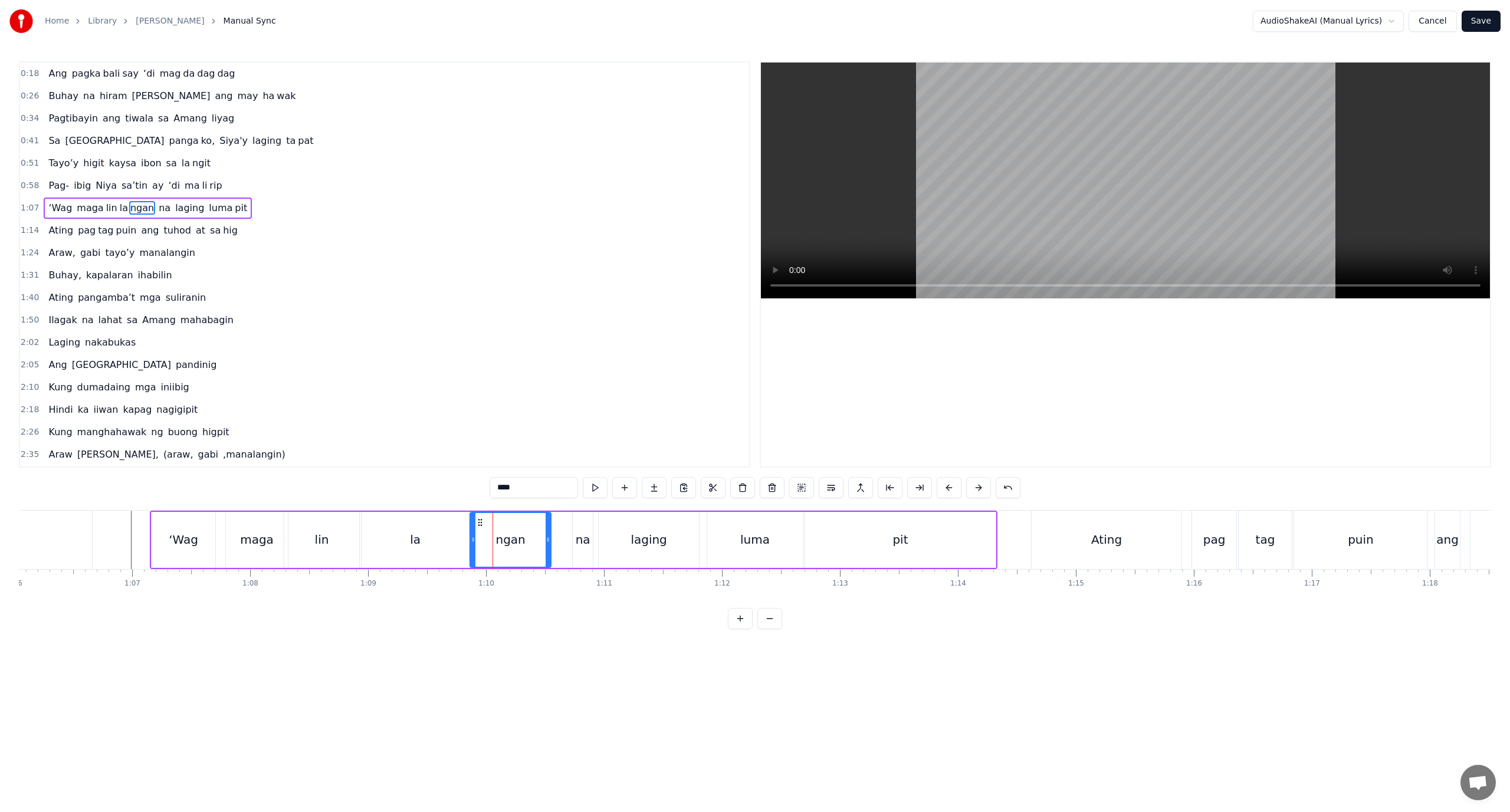
click at [472, 540] on icon at bounding box center [473, 540] width 5 height 9
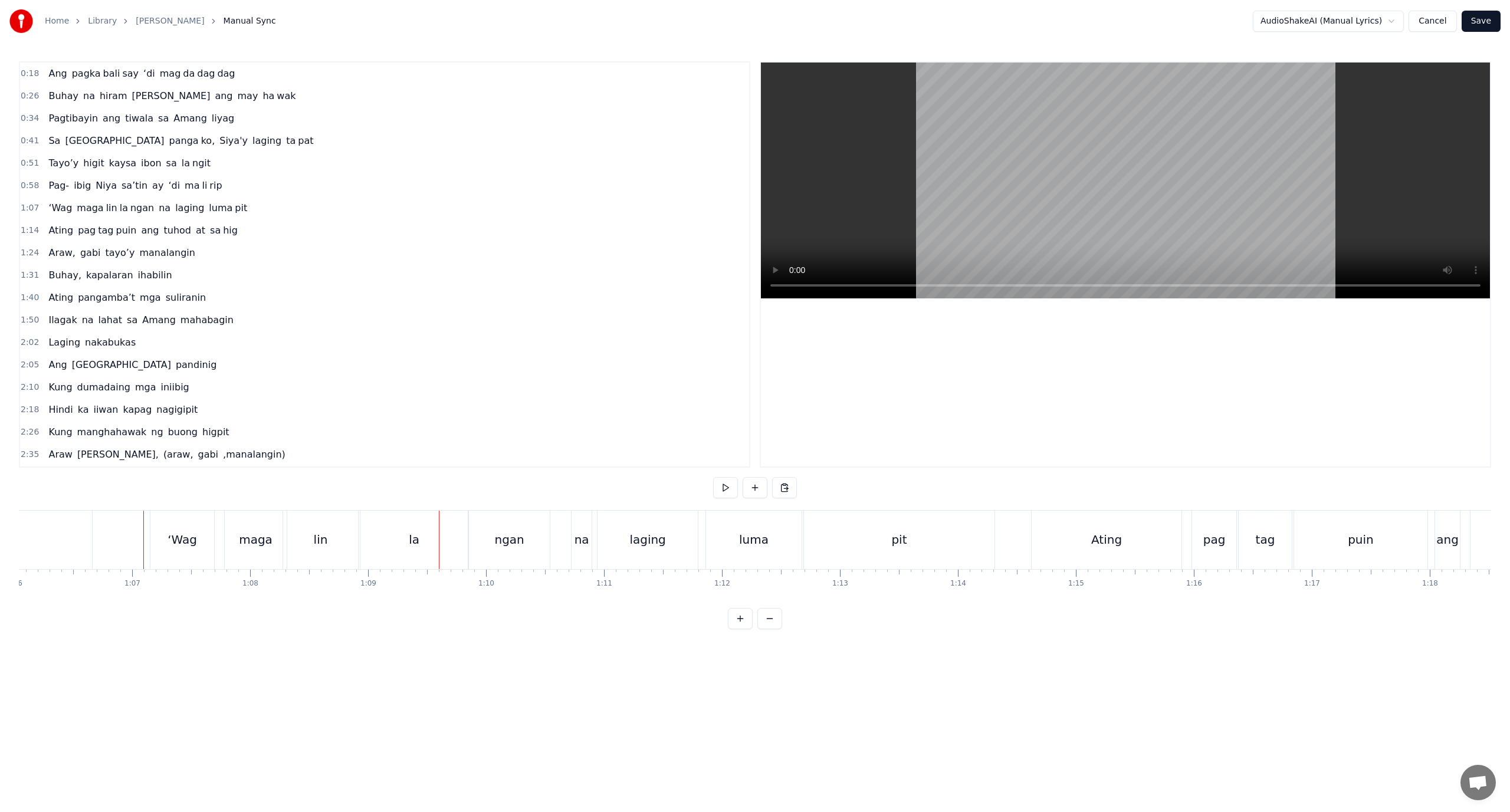
click at [455, 553] on div "la" at bounding box center [414, 540] width 107 height 59
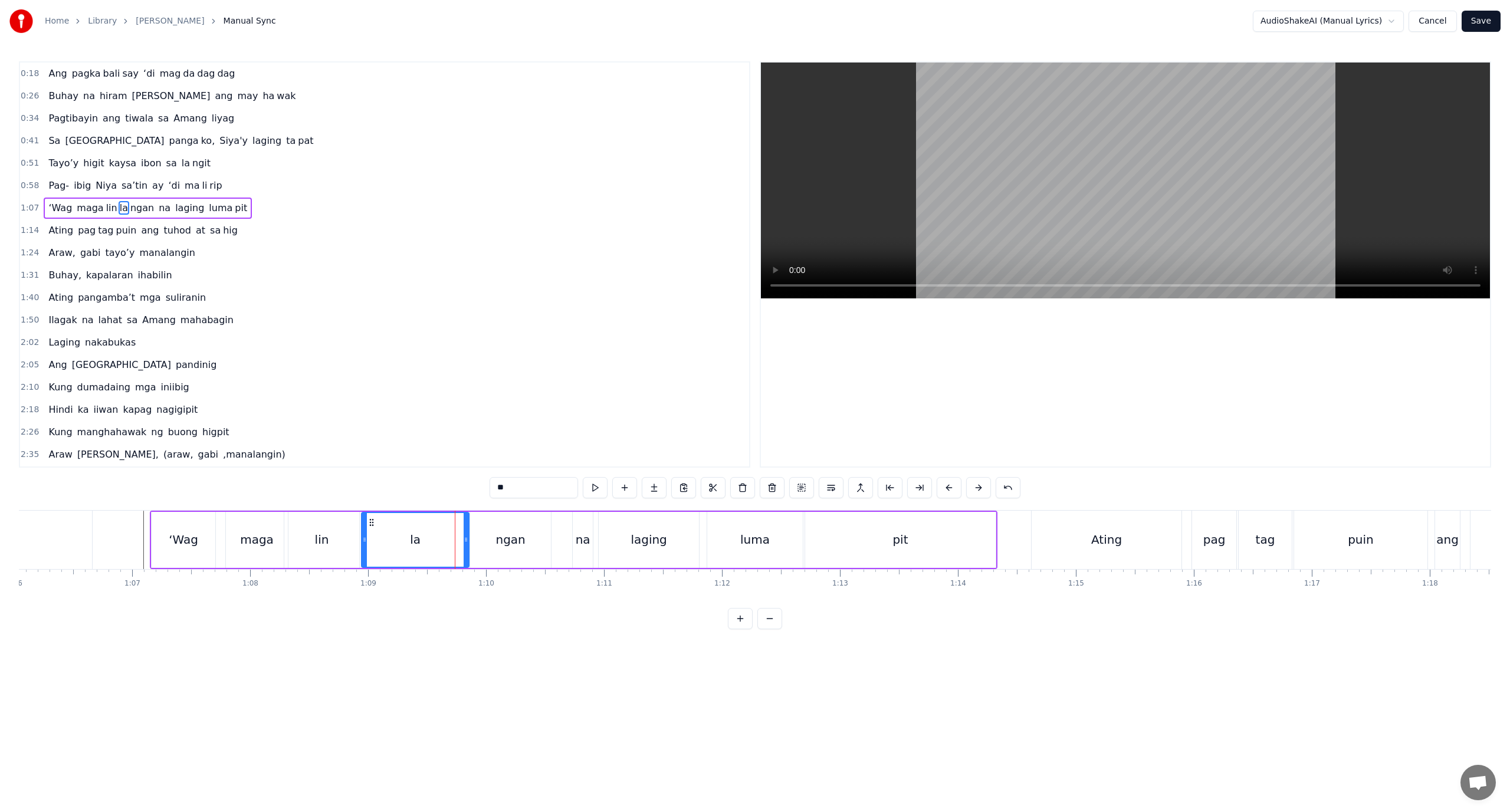
drag, startPoint x: 462, startPoint y: 543, endPoint x: 436, endPoint y: 544, distance: 26.0
click at [436, 544] on div "la" at bounding box center [415, 540] width 106 height 54
drag, startPoint x: 466, startPoint y: 533, endPoint x: 432, endPoint y: 540, distance: 34.7
click at [432, 540] on div at bounding box center [432, 540] width 5 height 54
click at [482, 536] on div "ngan" at bounding box center [510, 540] width 81 height 56
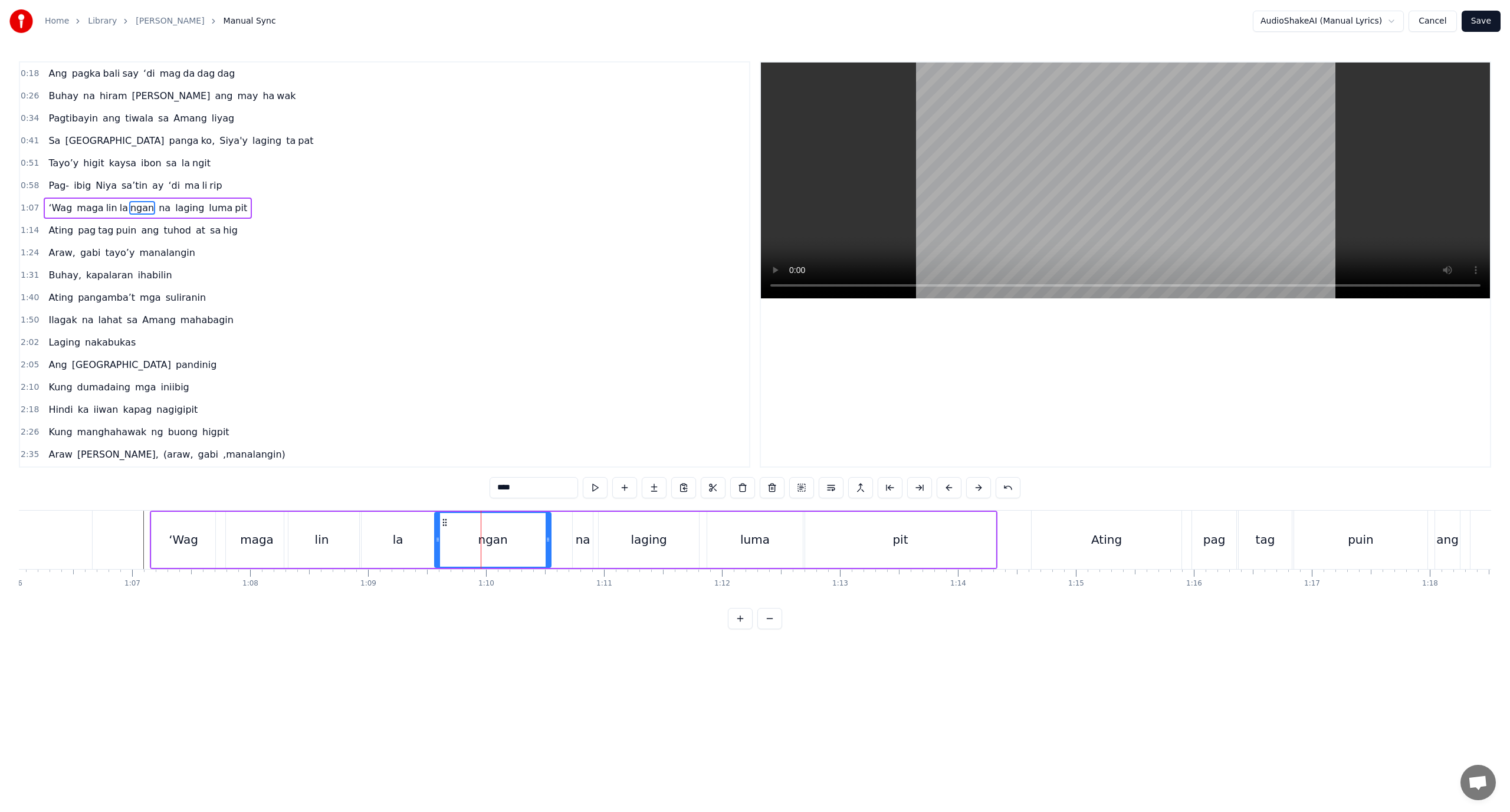
drag, startPoint x: 471, startPoint y: 538, endPoint x: 403, endPoint y: 550, distance: 69.1
click at [434, 550] on div "ngan" at bounding box center [492, 540] width 117 height 56
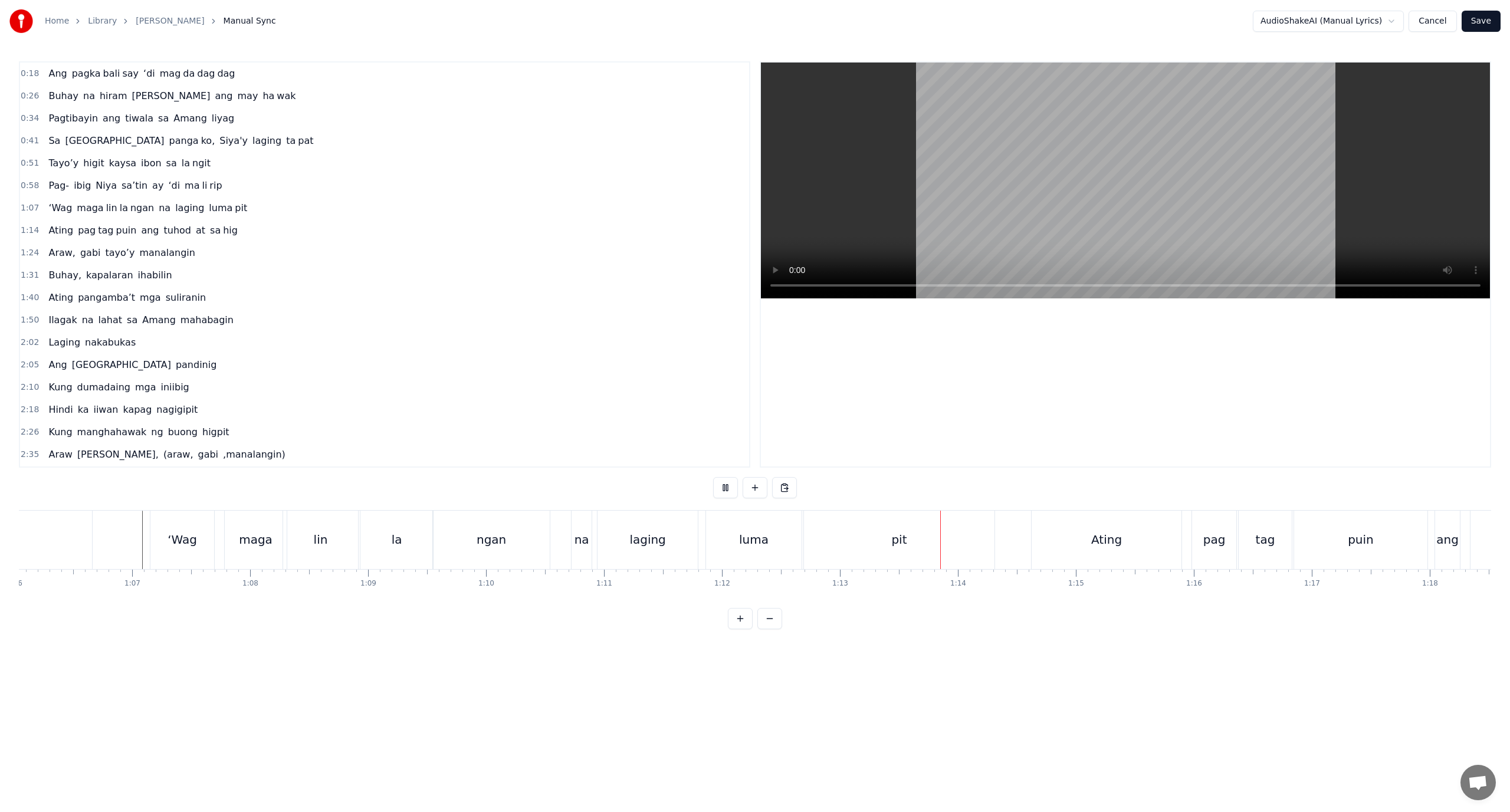
click at [444, 537] on div "ngan" at bounding box center [491, 540] width 116 height 59
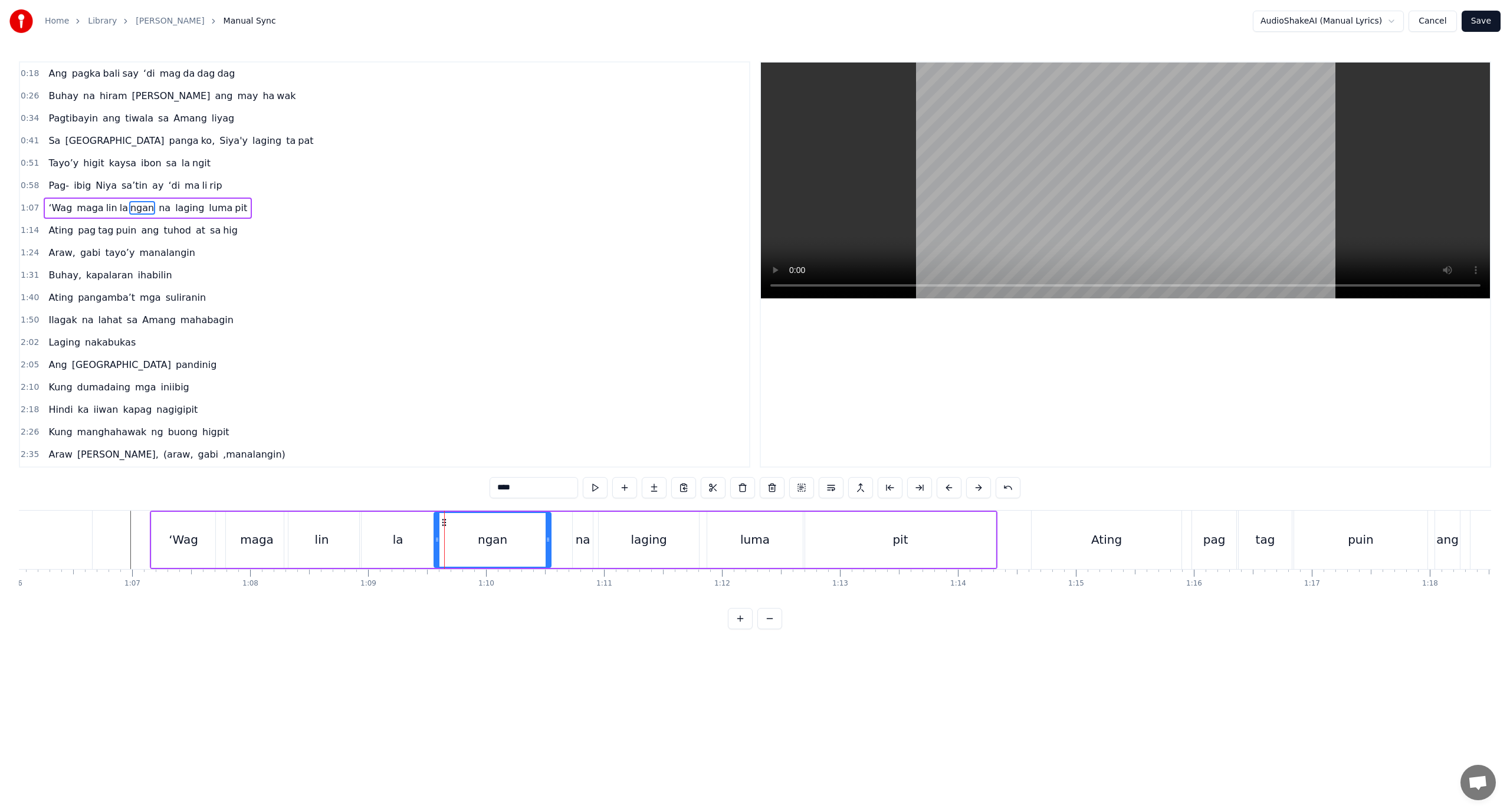
click at [418, 542] on div "la" at bounding box center [398, 540] width 73 height 56
drag, startPoint x: 433, startPoint y: 543, endPoint x: 423, endPoint y: 544, distance: 10.0
click at [423, 544] on icon at bounding box center [421, 540] width 5 height 9
click at [440, 543] on div "ngan" at bounding box center [492, 540] width 116 height 56
drag, startPoint x: 436, startPoint y: 543, endPoint x: 427, endPoint y: 542, distance: 9.1
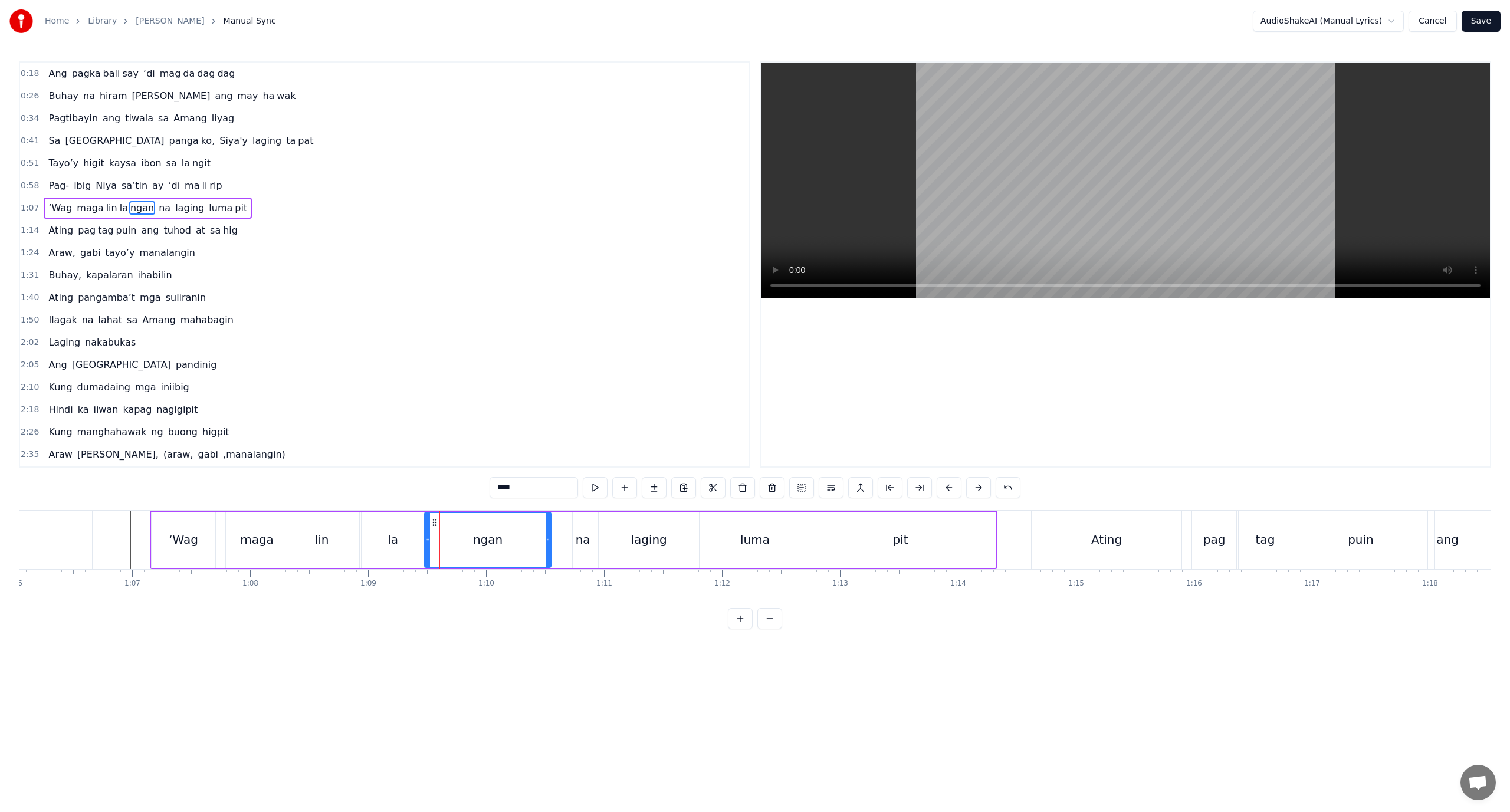
click at [427, 542] on icon at bounding box center [428, 540] width 5 height 9
drag, startPoint x: 546, startPoint y: 542, endPoint x: 490, endPoint y: 551, distance: 56.7
click at [494, 551] on div at bounding box center [497, 540] width 5 height 54
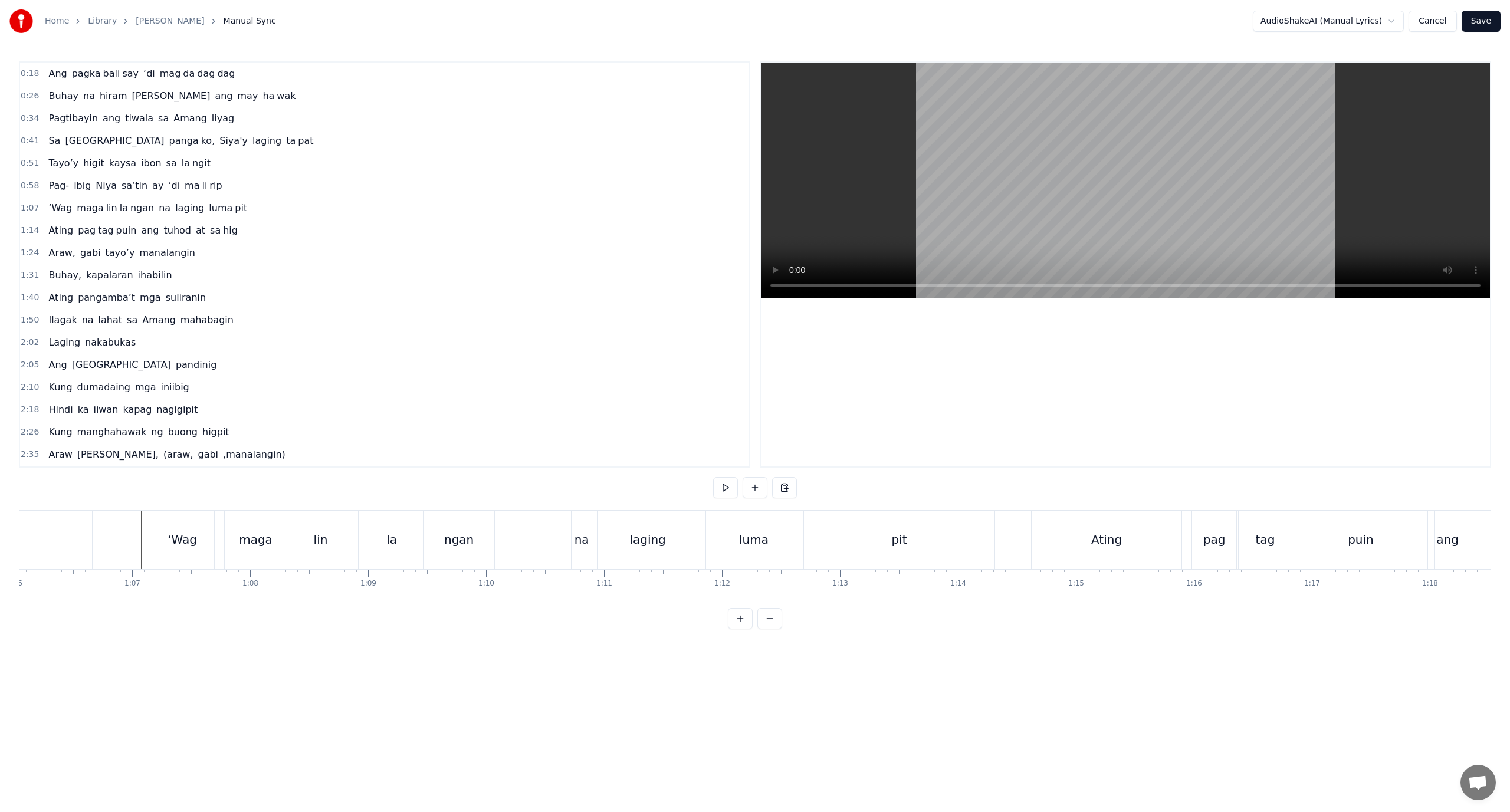
click at [395, 544] on div "la" at bounding box center [392, 540] width 63 height 59
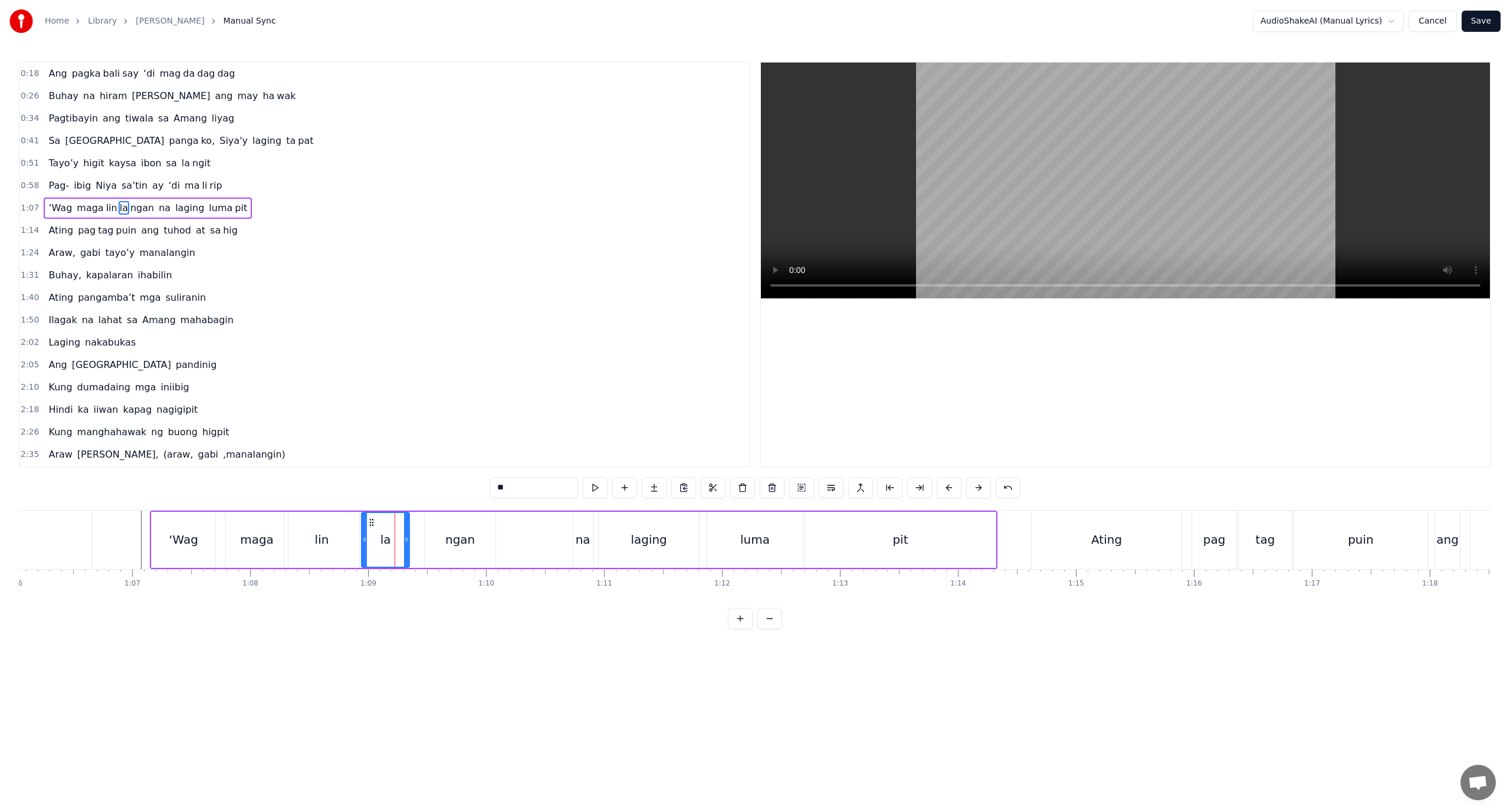
drag, startPoint x: 421, startPoint y: 543, endPoint x: 406, endPoint y: 547, distance: 15.5
click at [406, 547] on div at bounding box center [407, 540] width 5 height 54
click at [436, 543] on div "ngan" at bounding box center [460, 540] width 70 height 56
drag, startPoint x: 427, startPoint y: 543, endPoint x: 414, endPoint y: 547, distance: 13.6
click at [414, 547] on div at bounding box center [415, 540] width 5 height 54
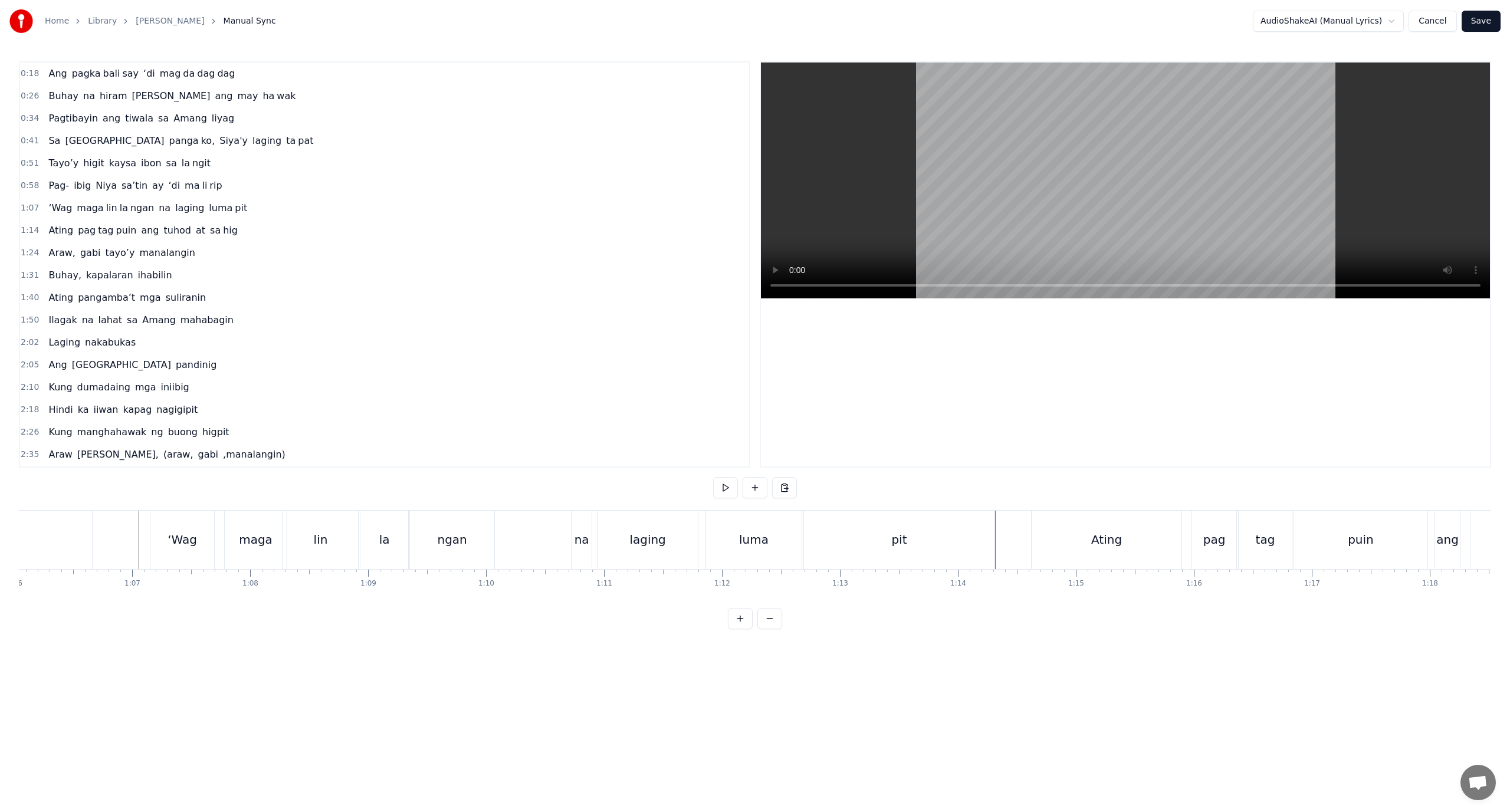
click at [193, 550] on div "‘Wag" at bounding box center [182, 540] width 64 height 59
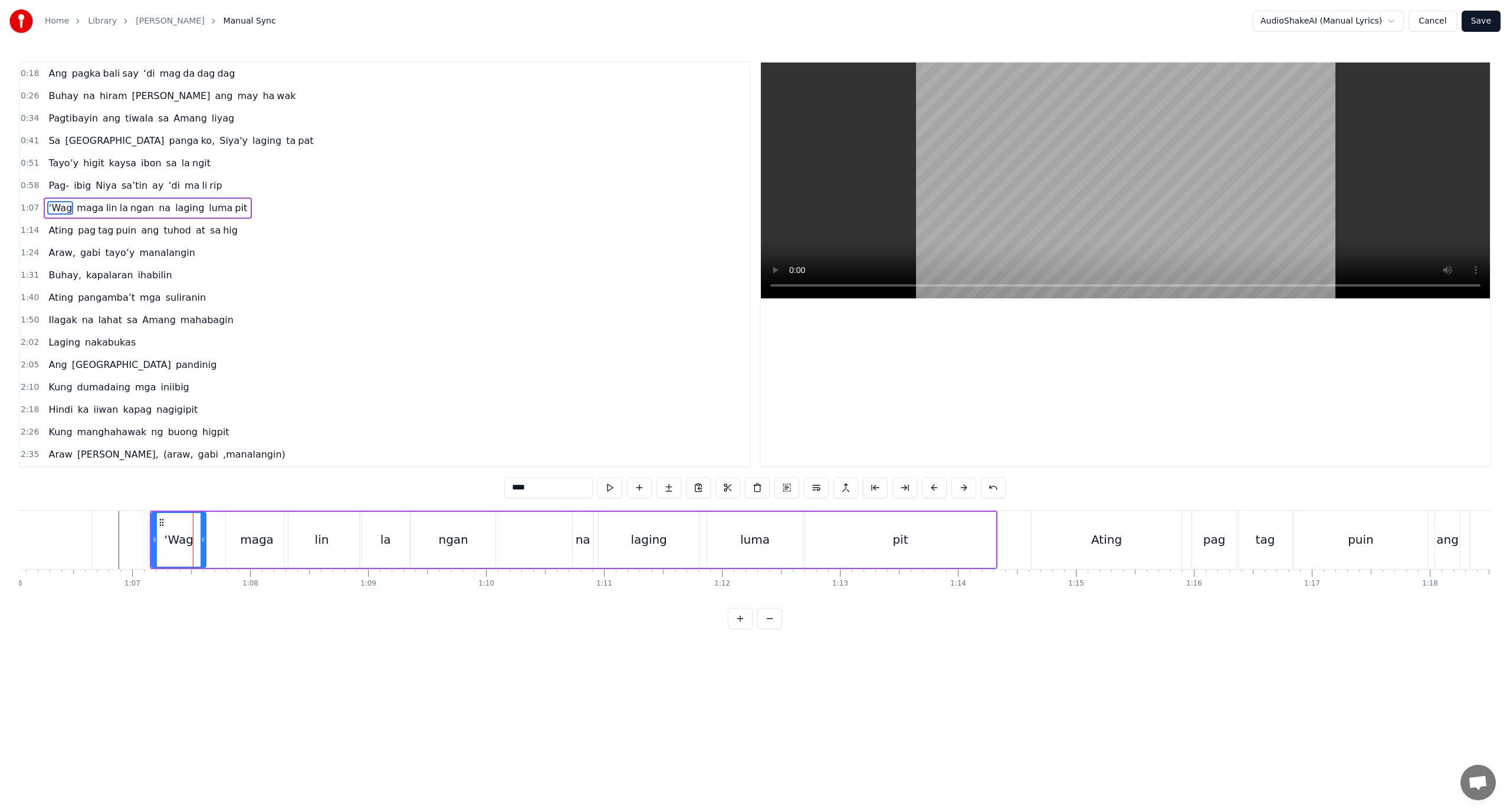
drag, startPoint x: 214, startPoint y: 549, endPoint x: 175, endPoint y: 546, distance: 39.1
click at [204, 549] on div at bounding box center [203, 540] width 5 height 54
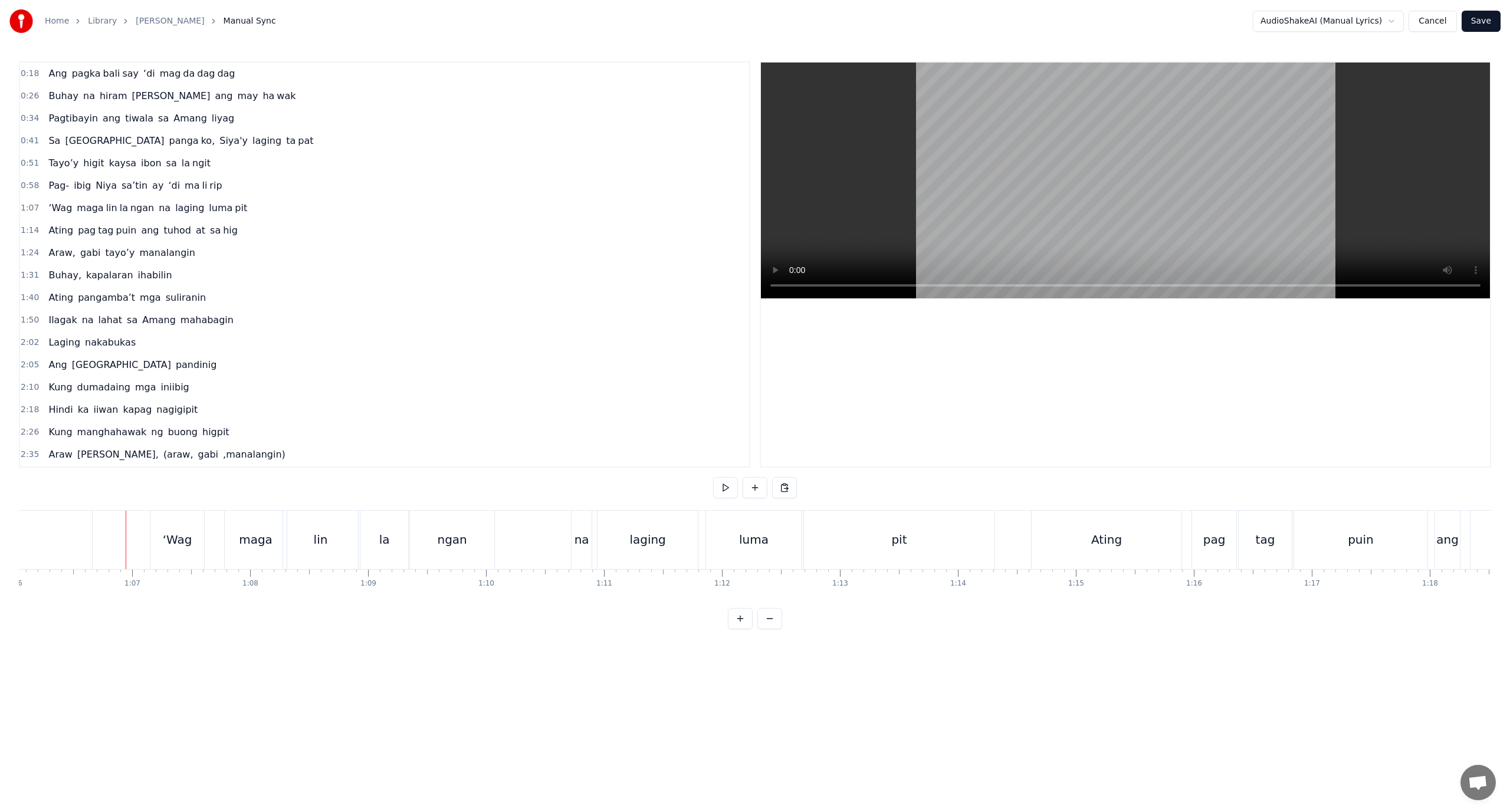
click at [165, 534] on div "‘Wag" at bounding box center [178, 540] width 30 height 18
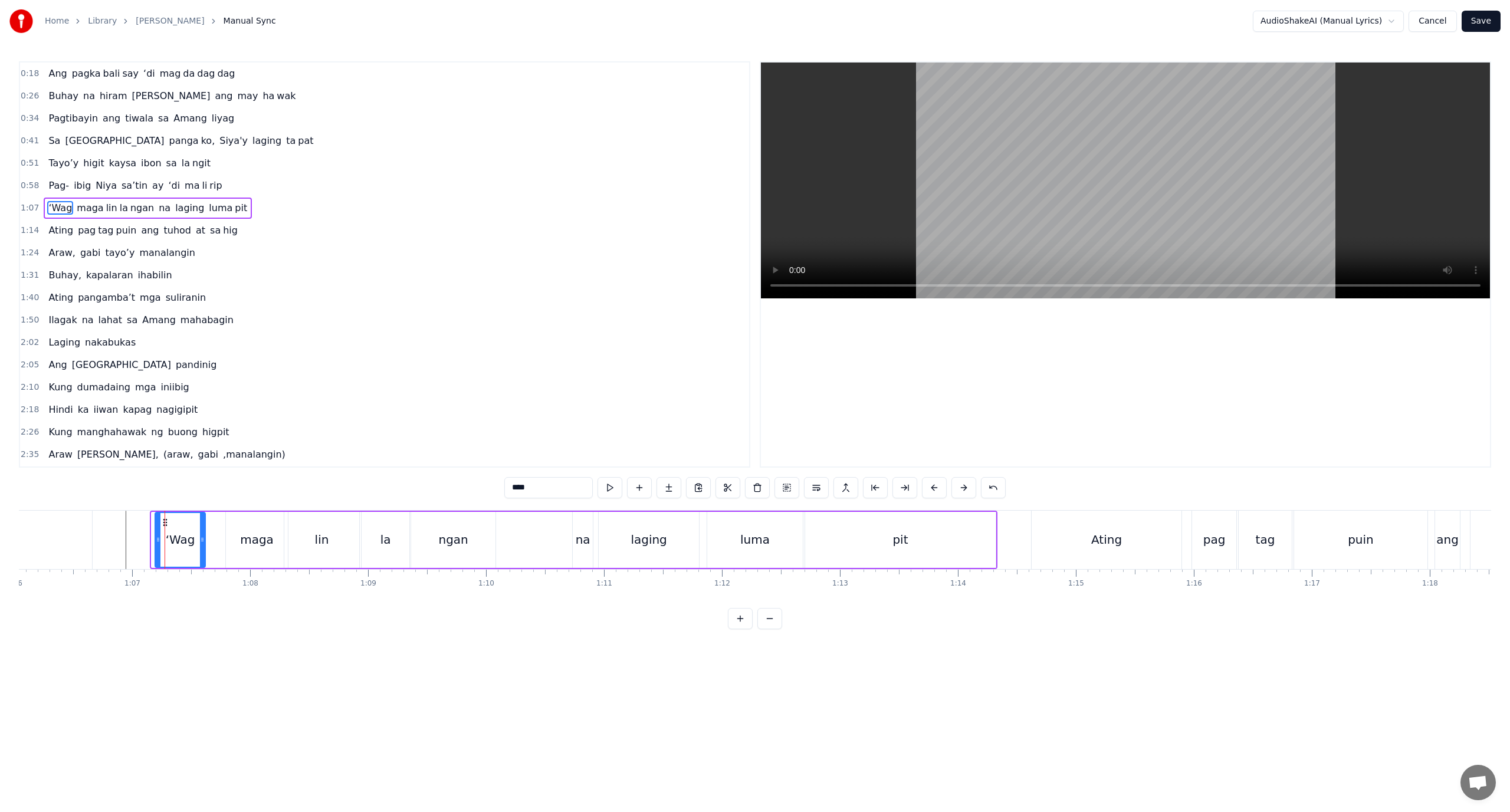
click at [159, 543] on icon at bounding box center [158, 540] width 5 height 9
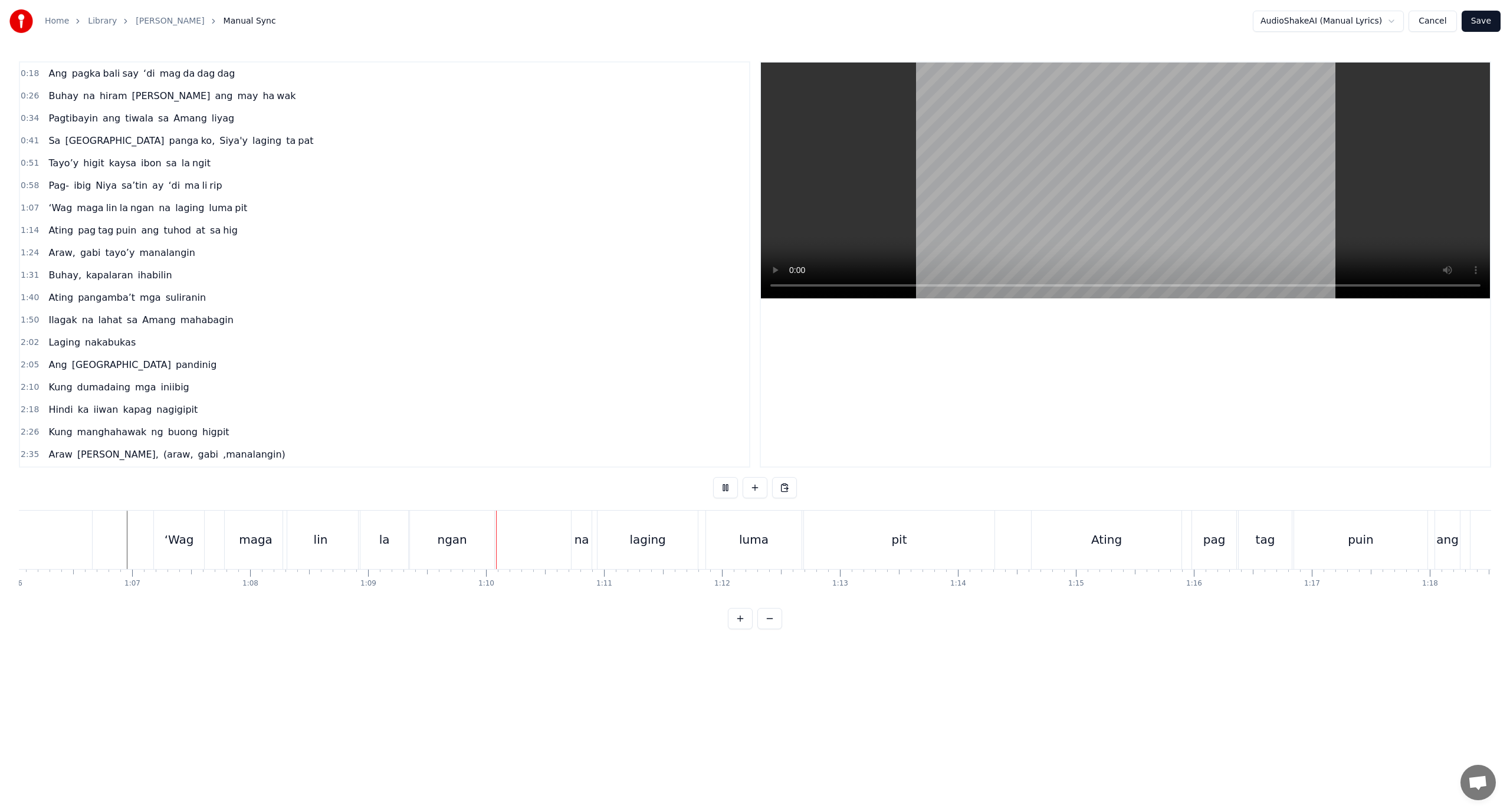
click at [232, 535] on div "maga" at bounding box center [256, 540] width 62 height 59
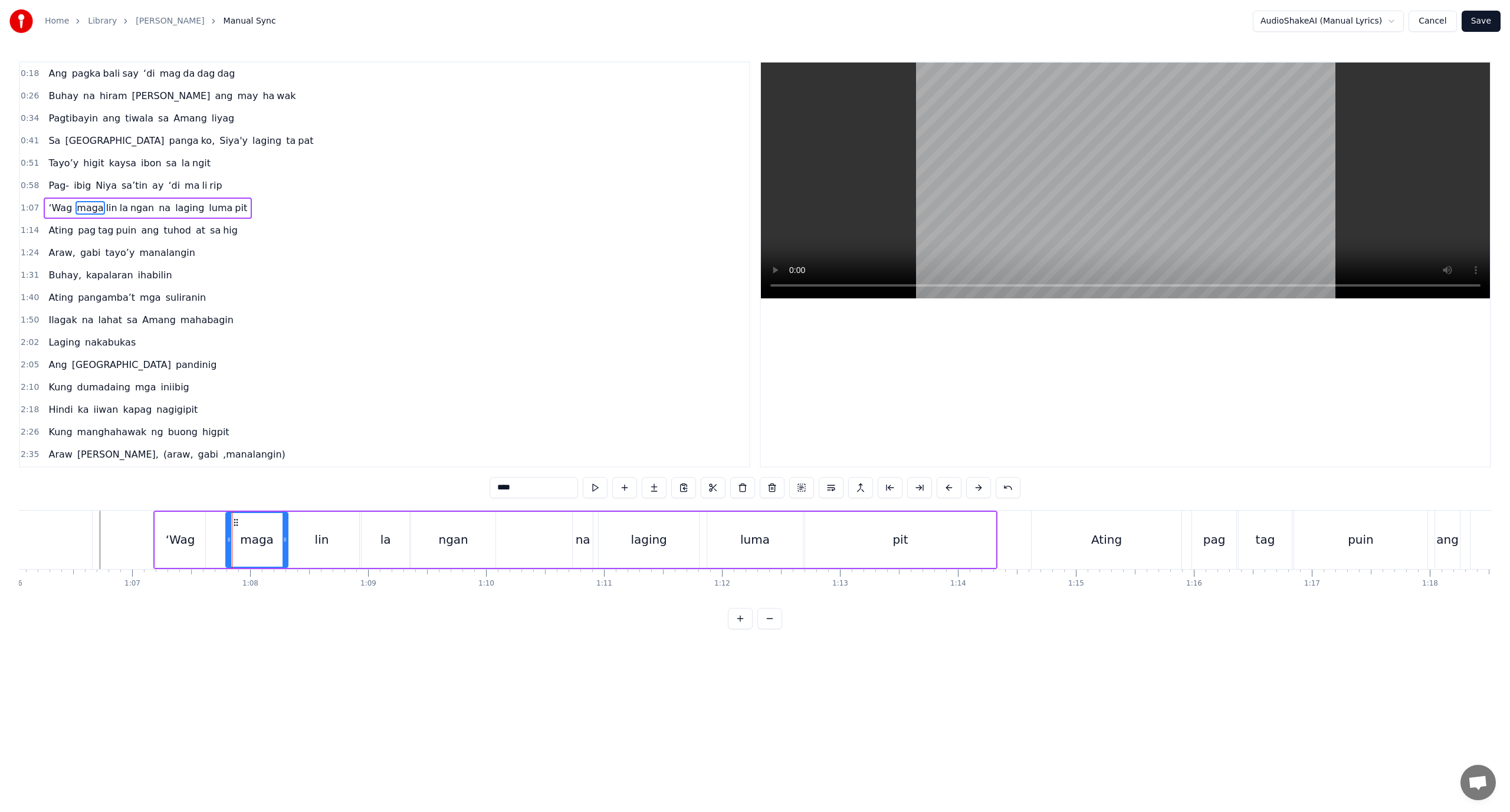
drag, startPoint x: 226, startPoint y: 542, endPoint x: 215, endPoint y: 544, distance: 11.2
click at [215, 544] on div "‘Wag [PERSON_NAME] la ngan na laging luma pit" at bounding box center [575, 540] width 844 height 59
click at [231, 542] on div "maga" at bounding box center [257, 540] width 62 height 56
drag, startPoint x: 231, startPoint y: 542, endPoint x: 214, endPoint y: 547, distance: 17.7
click at [214, 547] on div at bounding box center [214, 540] width 5 height 54
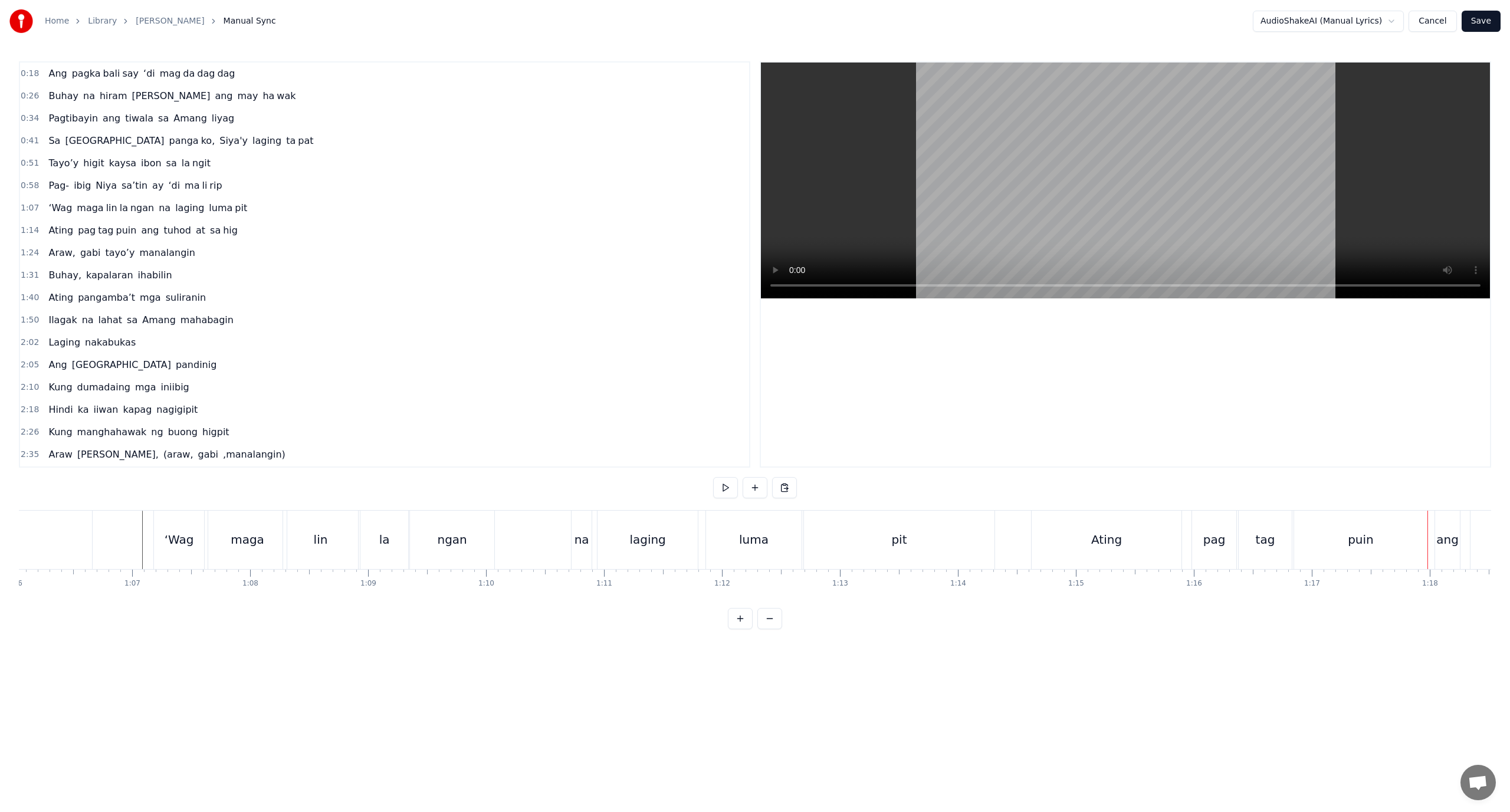
click at [981, 535] on div "gabi" at bounding box center [1085, 540] width 221 height 59
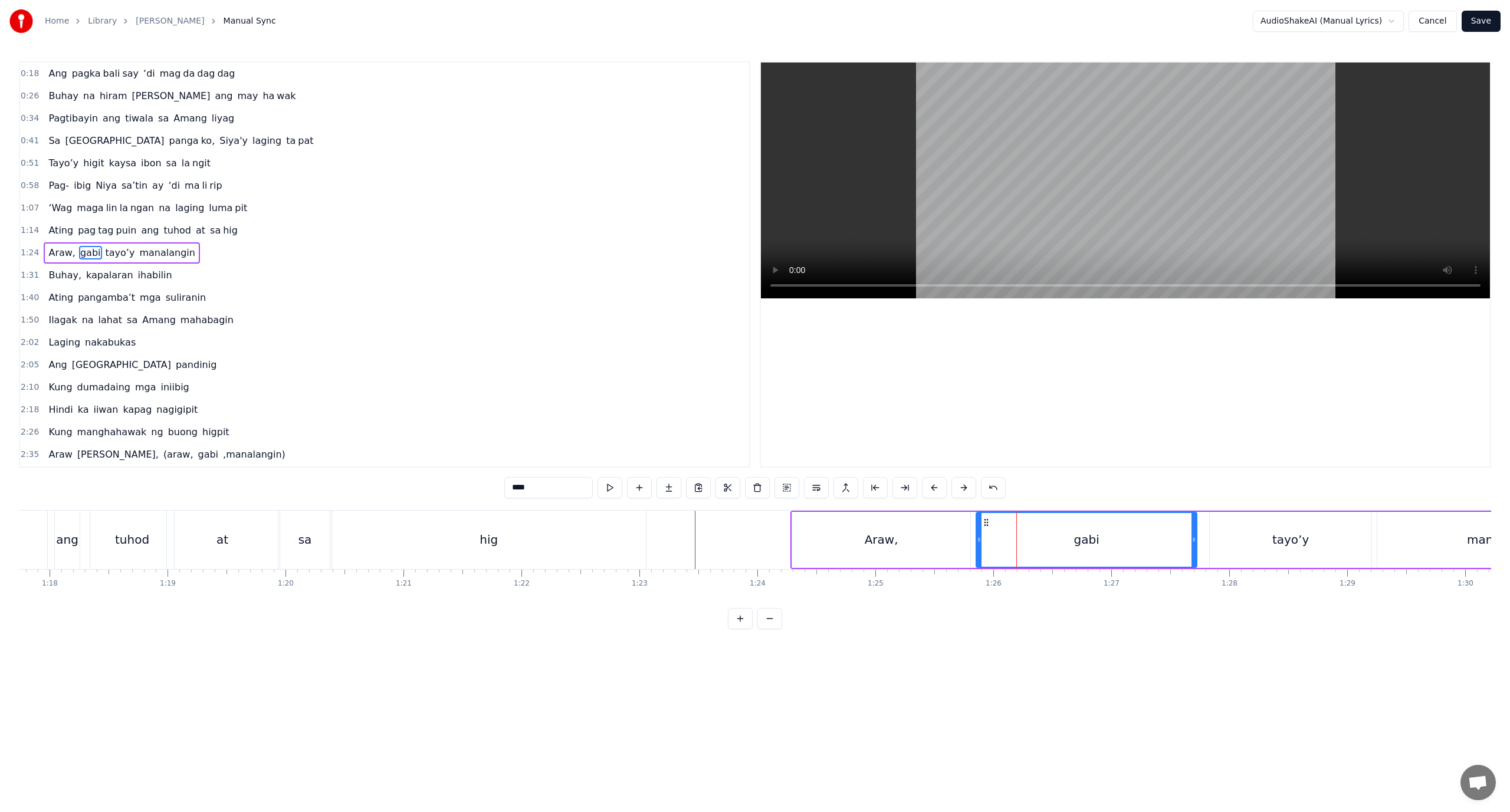
click at [1002, 529] on div "gabi" at bounding box center [1086, 540] width 220 height 54
click at [1009, 527] on div "gabi" at bounding box center [1086, 540] width 220 height 54
click at [903, 487] on button at bounding box center [905, 488] width 25 height 21
drag, startPoint x: 536, startPoint y: 488, endPoint x: 522, endPoint y: 489, distance: 14.0
click at [522, 489] on input "****" at bounding box center [548, 488] width 88 height 21
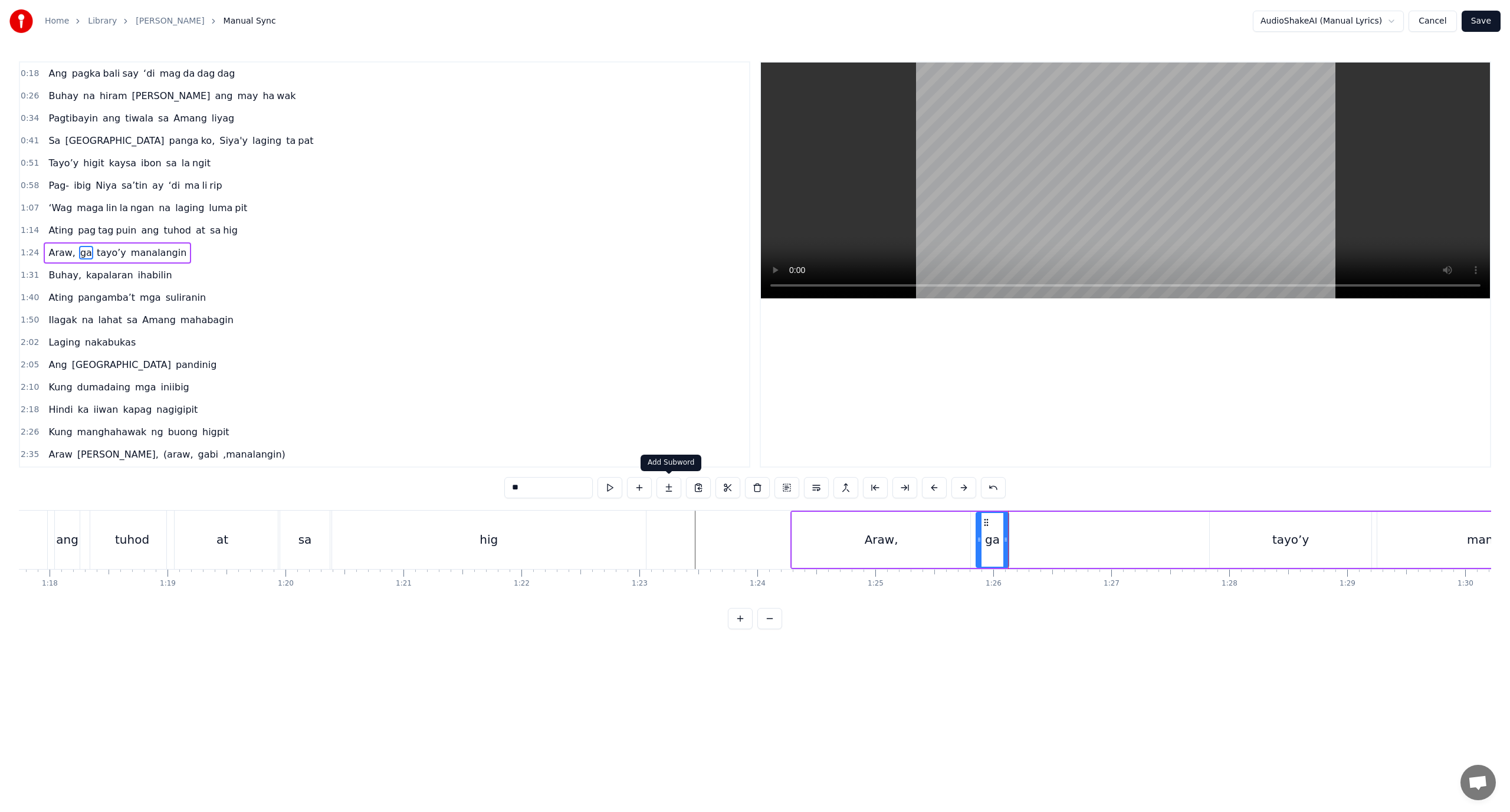
click at [668, 493] on button at bounding box center [669, 488] width 25 height 21
drag, startPoint x: 508, startPoint y: 490, endPoint x: 441, endPoint y: 492, distance: 67.0
click at [445, 492] on div "0:18 Ang pagka bali say ‘di mag da dag dag 0:26 Buhay na hiram Siya [PERSON_NAM…" at bounding box center [755, 346] width 1472 height 568
paste input "text"
drag, startPoint x: 1041, startPoint y: 532, endPoint x: 1201, endPoint y: 542, distance: 160.3
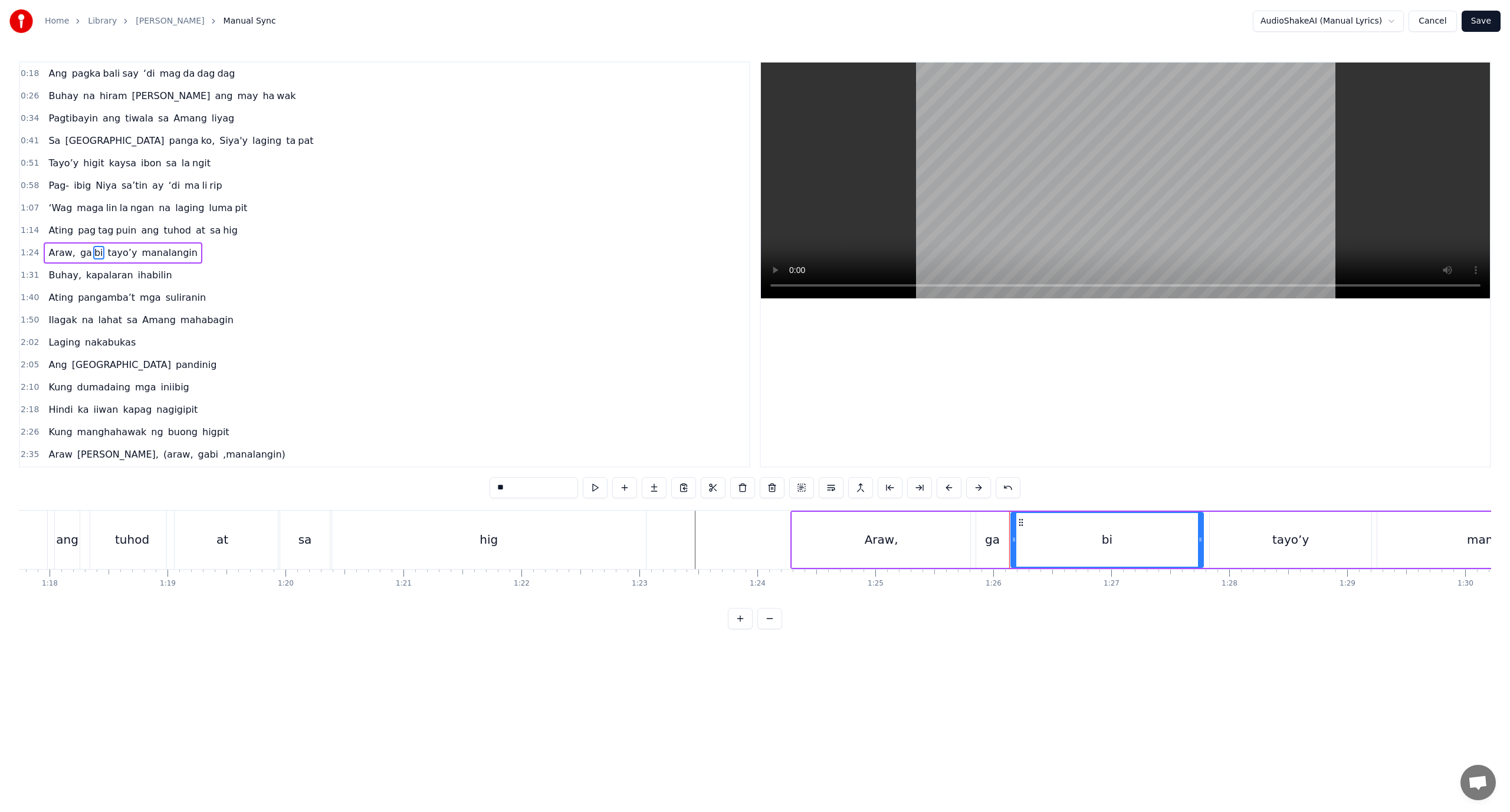
click at [1201, 542] on div at bounding box center [1200, 540] width 5 height 54
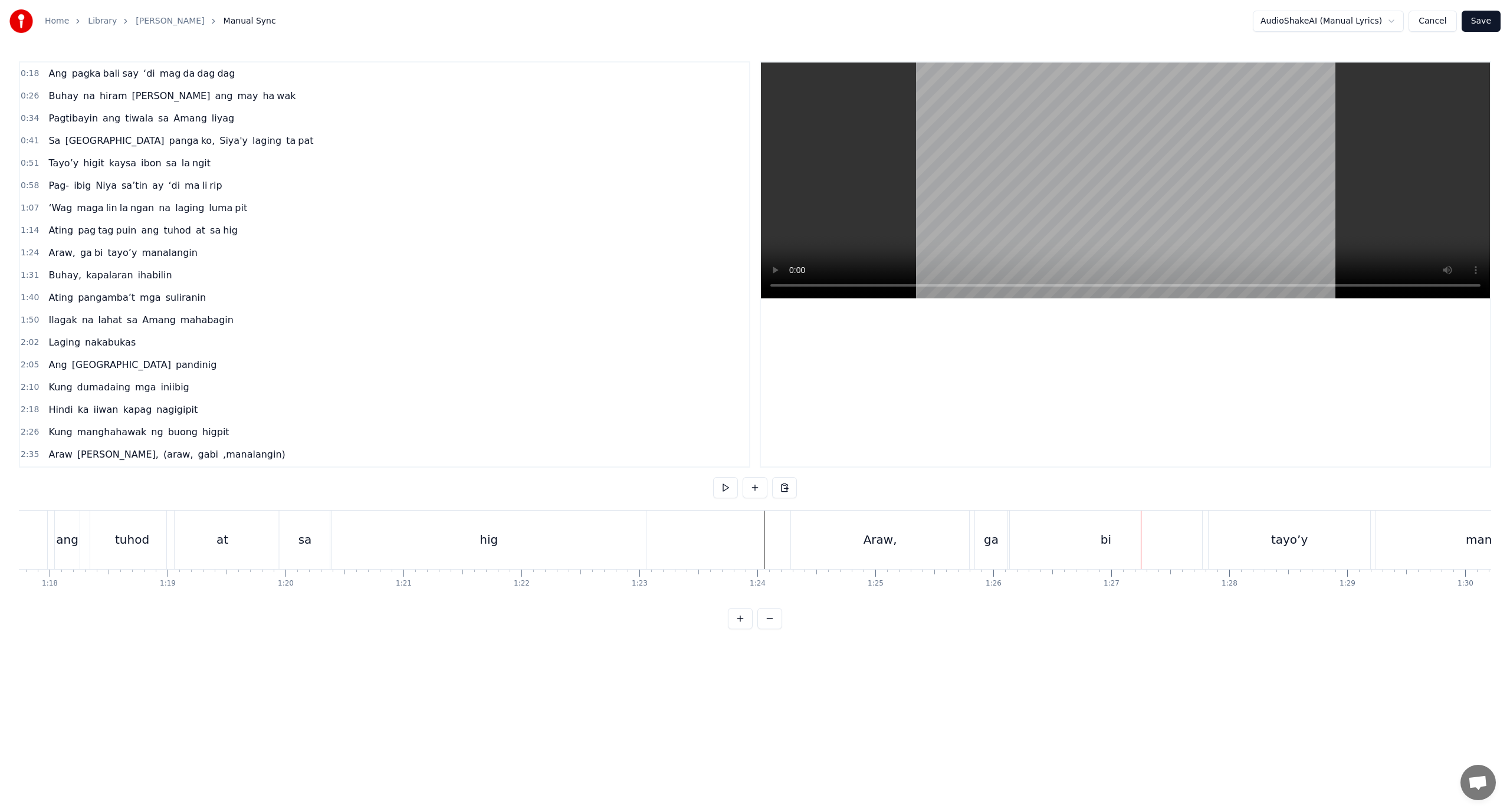
click at [988, 534] on div "ga" at bounding box center [991, 540] width 15 height 18
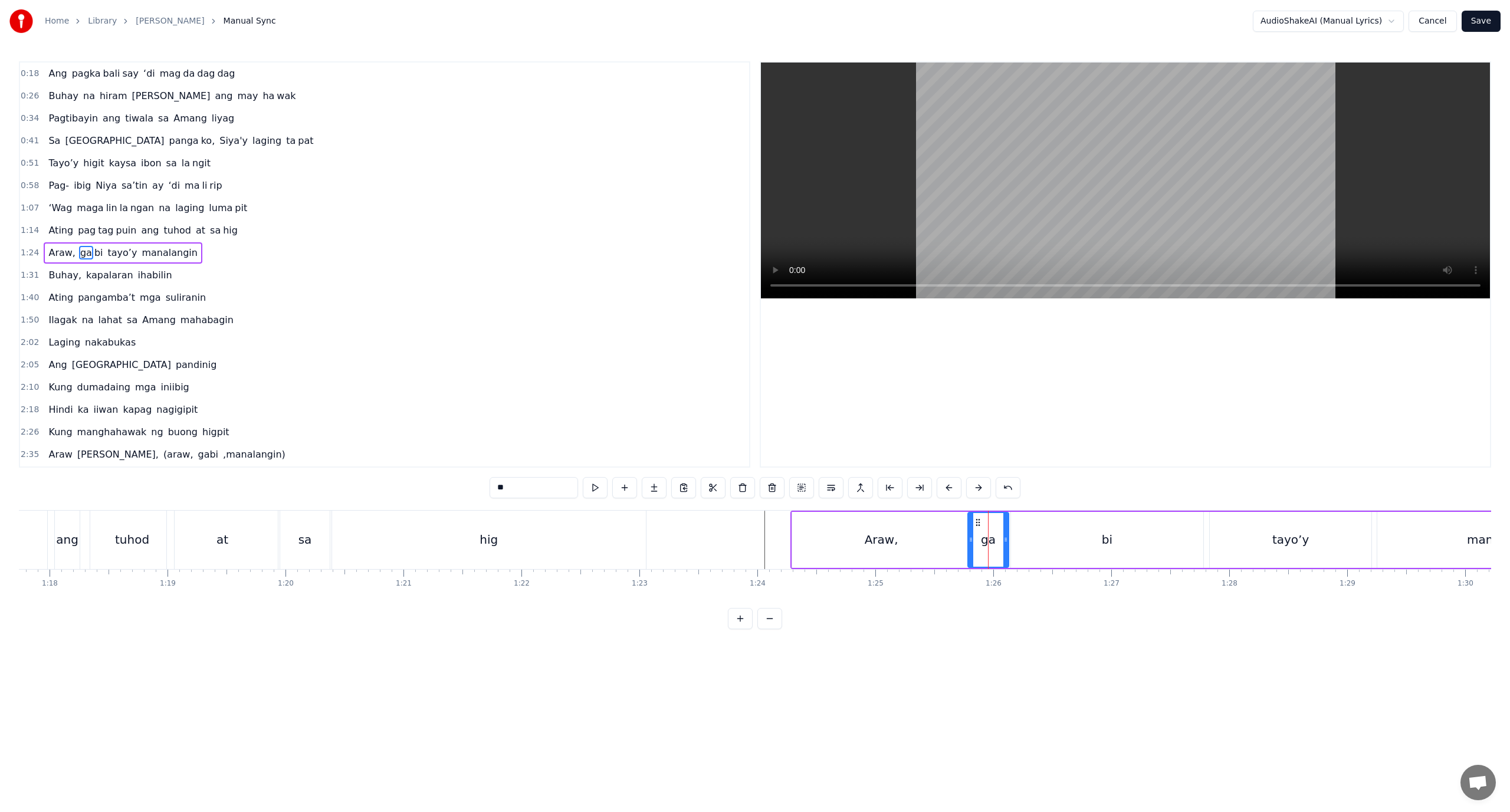
drag, startPoint x: 978, startPoint y: 537, endPoint x: 970, endPoint y: 542, distance: 9.4
click at [970, 542] on icon at bounding box center [971, 540] width 5 height 9
drag, startPoint x: 1001, startPoint y: 544, endPoint x: 995, endPoint y: 546, distance: 6.3
click at [995, 546] on div at bounding box center [996, 540] width 5 height 54
click at [1016, 544] on div "bi" at bounding box center [1107, 540] width 192 height 56
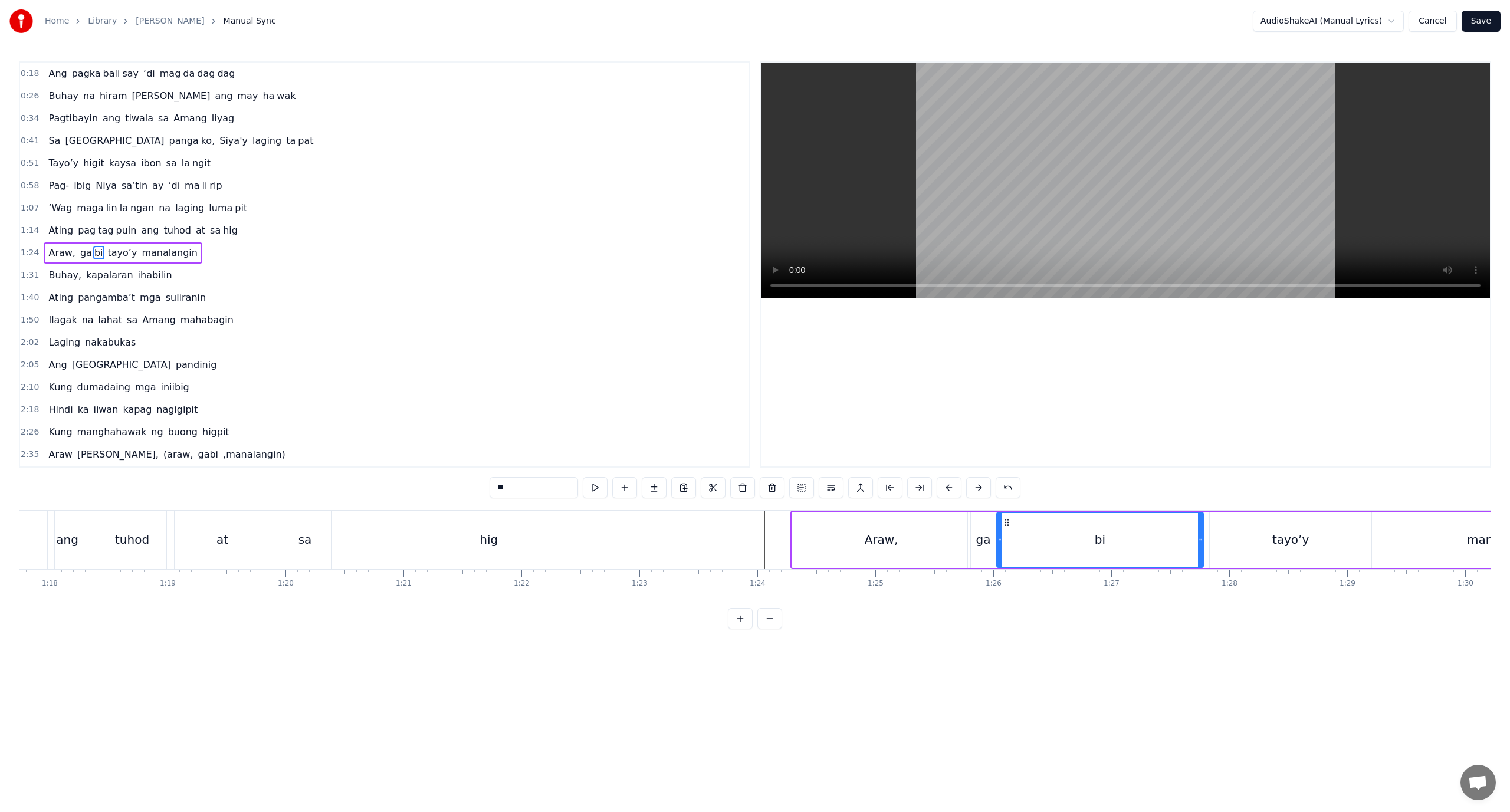
drag, startPoint x: 1013, startPoint y: 544, endPoint x: 998, endPoint y: 546, distance: 15.1
click at [998, 546] on div at bounding box center [1000, 540] width 5 height 54
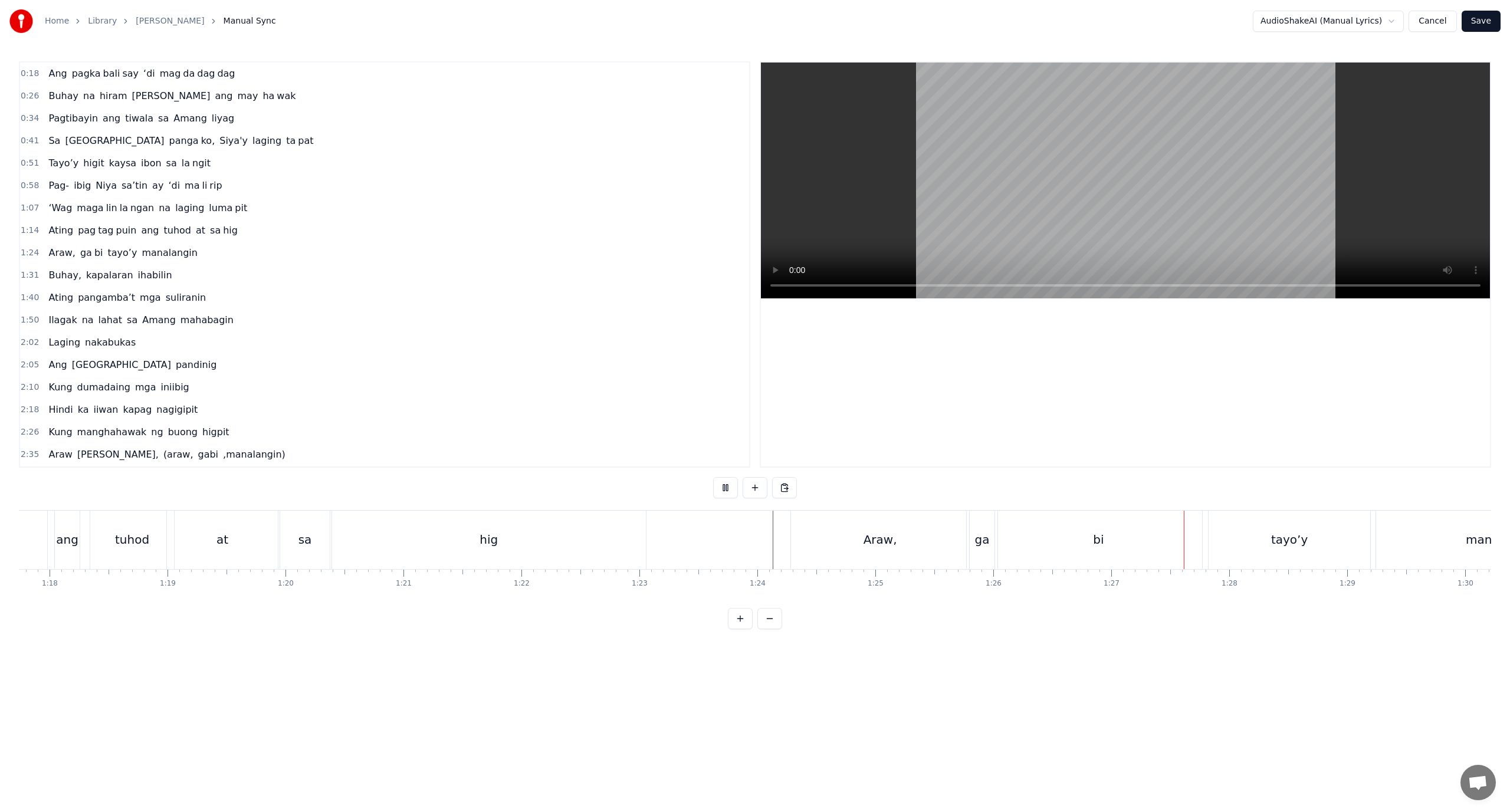
click at [986, 535] on div "ga" at bounding box center [982, 540] width 15 height 18
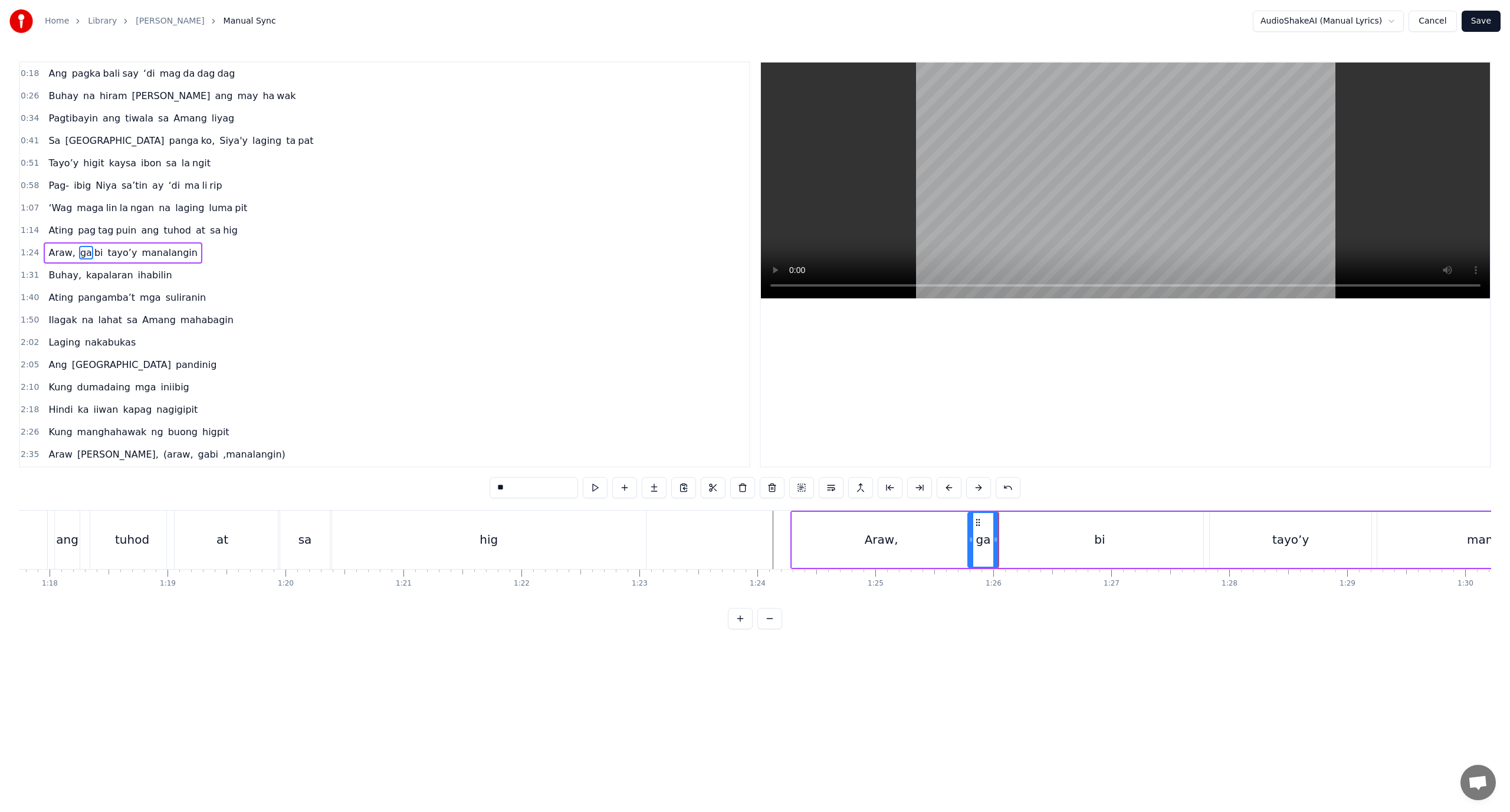
click at [1007, 546] on div "bi" at bounding box center [1100, 540] width 207 height 56
click at [1207, 533] on div "Araw, ga bi tayo’y [GEOGRAPHIC_DATA]" at bounding box center [1209, 540] width 838 height 59
click at [1212, 534] on div "tayo’y" at bounding box center [1290, 540] width 162 height 56
click at [1383, 543] on div "manalangin" at bounding box center [1502, 540] width 249 height 56
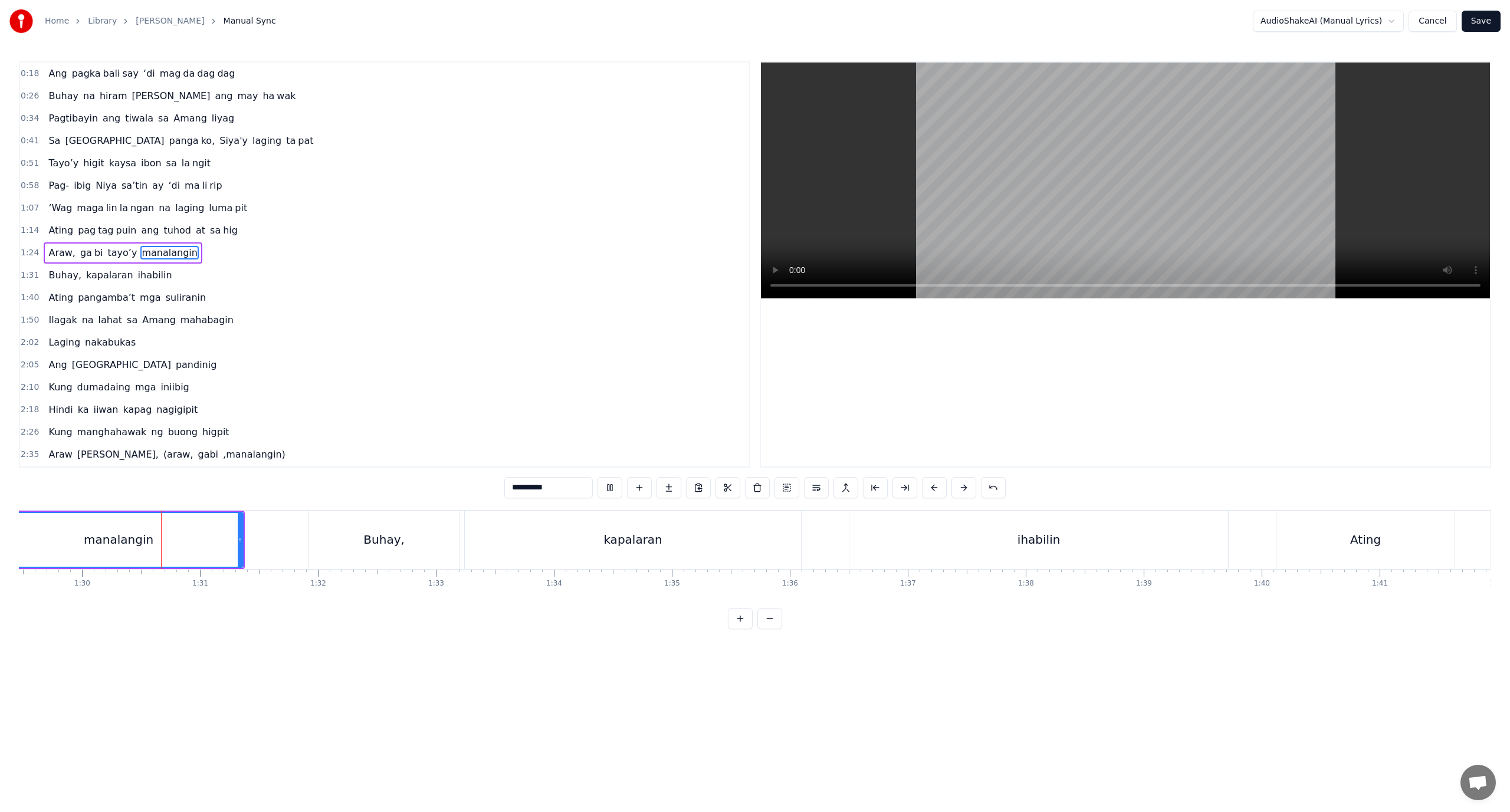
scroll to position [0, 10557]
click at [310, 543] on div "Buhay," at bounding box center [382, 540] width 150 height 59
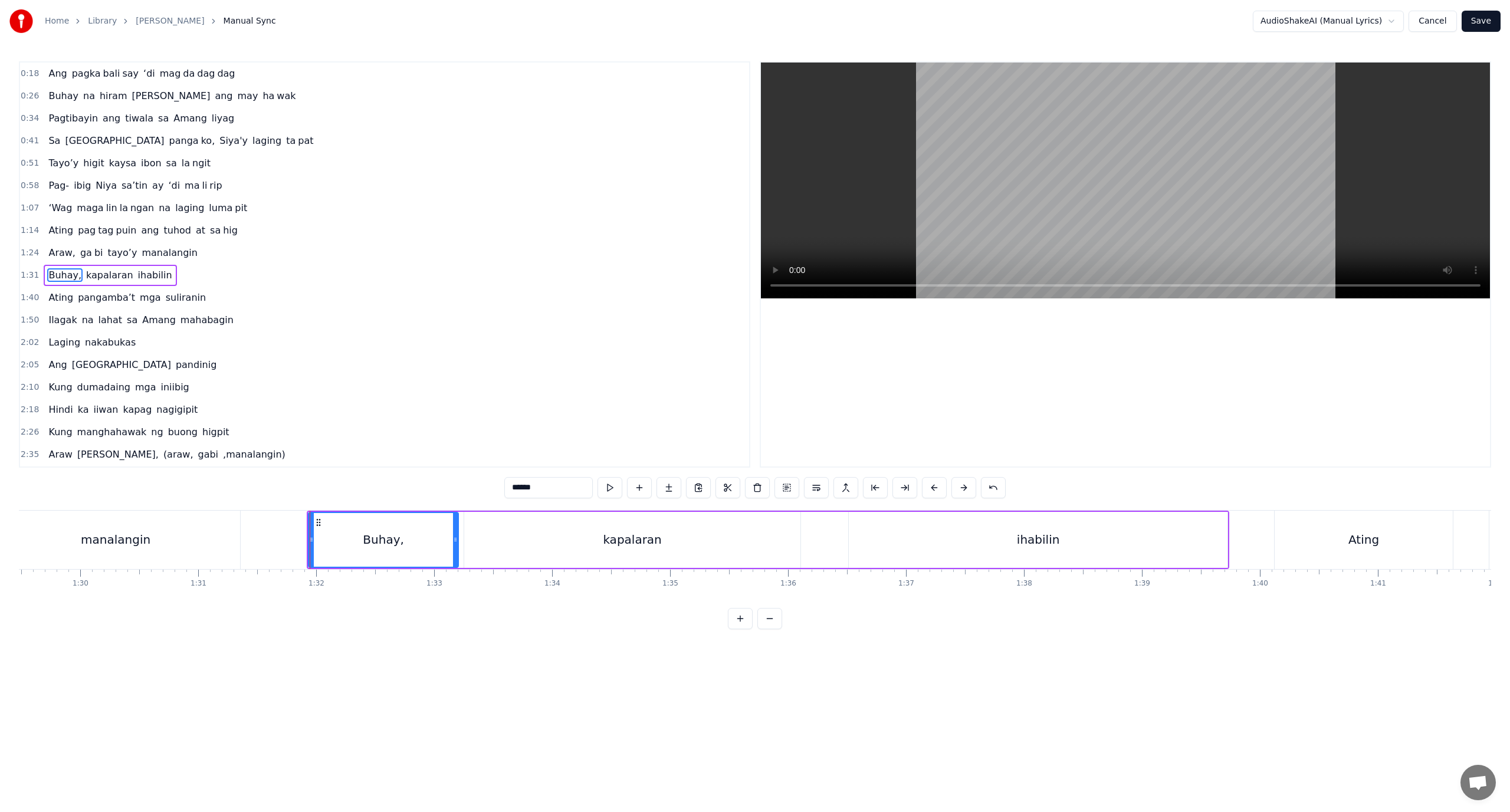
scroll to position [11, 0]
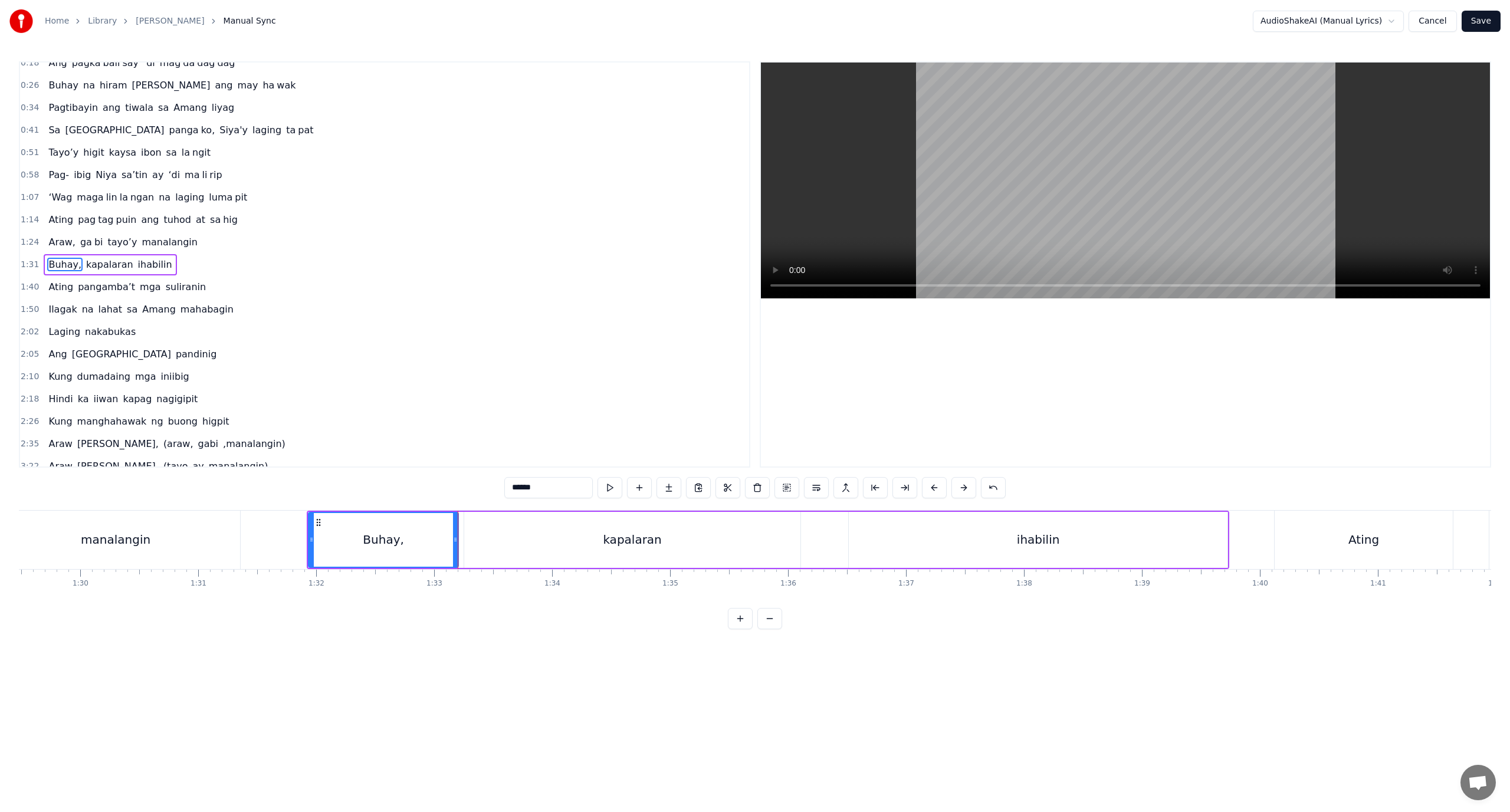
click at [471, 544] on div "kapalaran" at bounding box center [632, 540] width 336 height 56
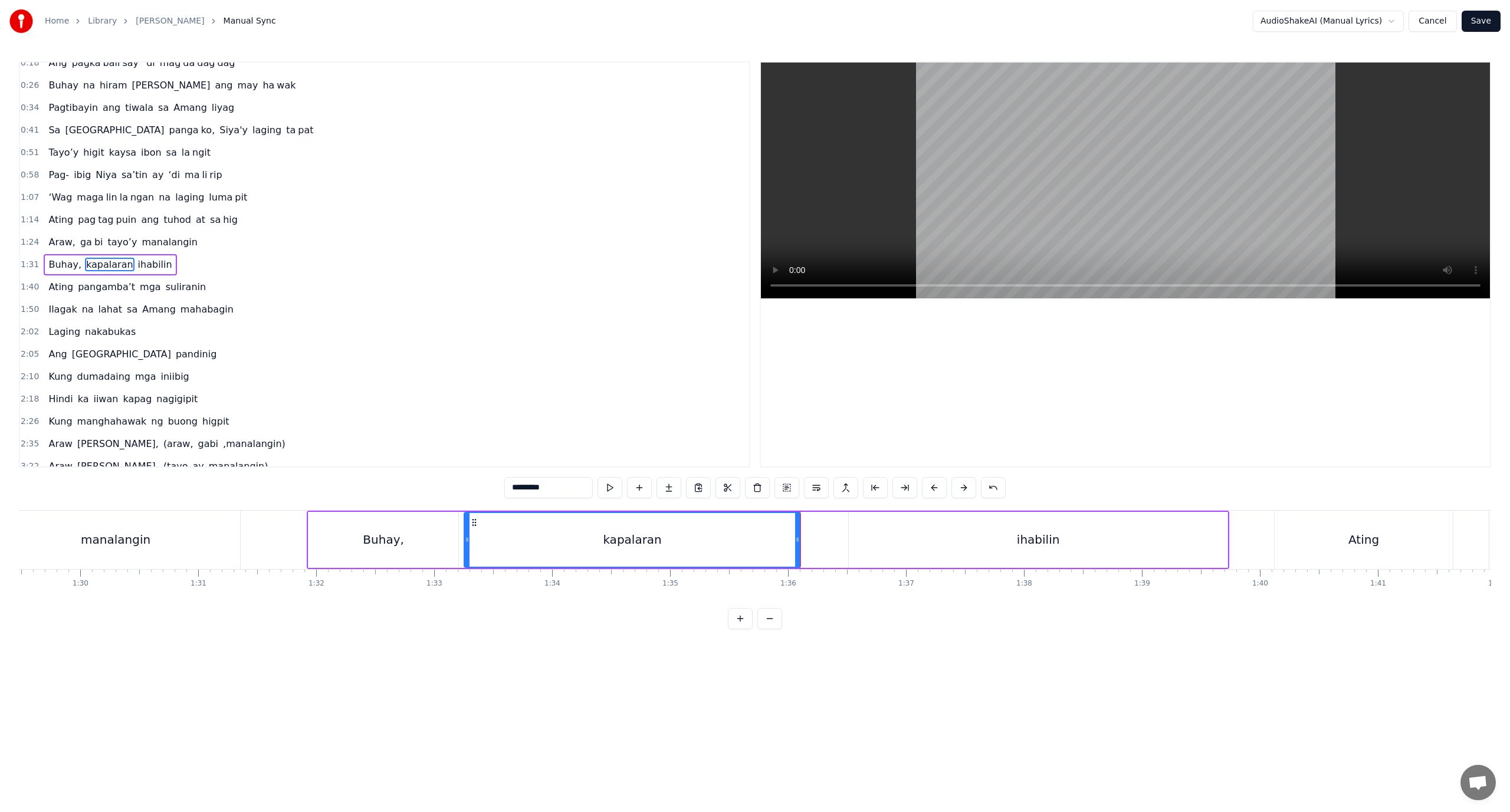
click at [814, 544] on div "Buhay, kapalaran ihabilin" at bounding box center [768, 540] width 923 height 59
drag, startPoint x: 1291, startPoint y: 530, endPoint x: 1282, endPoint y: 525, distance: 10.3
click at [1288, 529] on div "Ating" at bounding box center [1364, 540] width 178 height 59
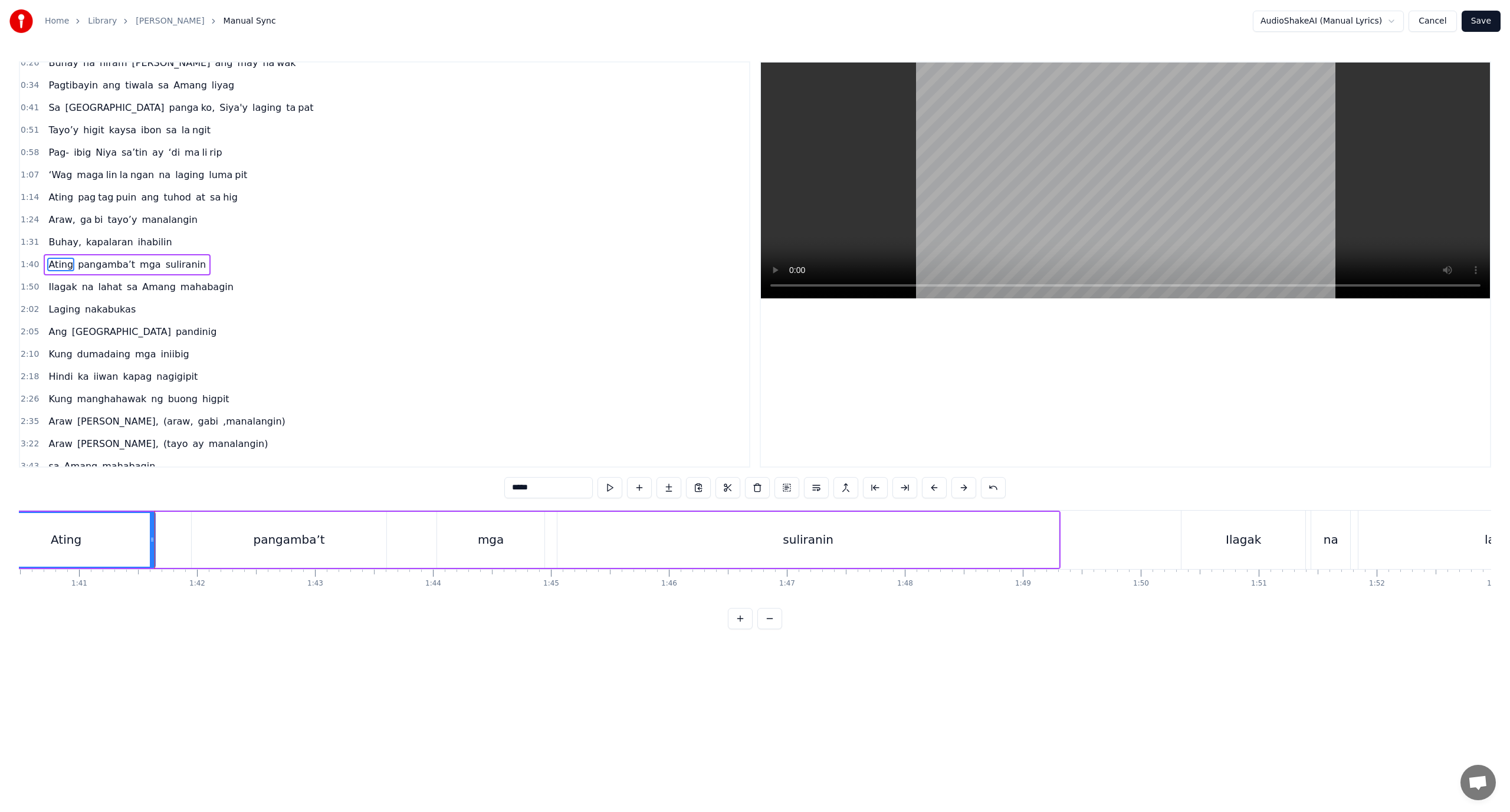
scroll to position [0, 11933]
click at [181, 531] on div "pangamba’t" at bounding box center [212, 540] width 195 height 56
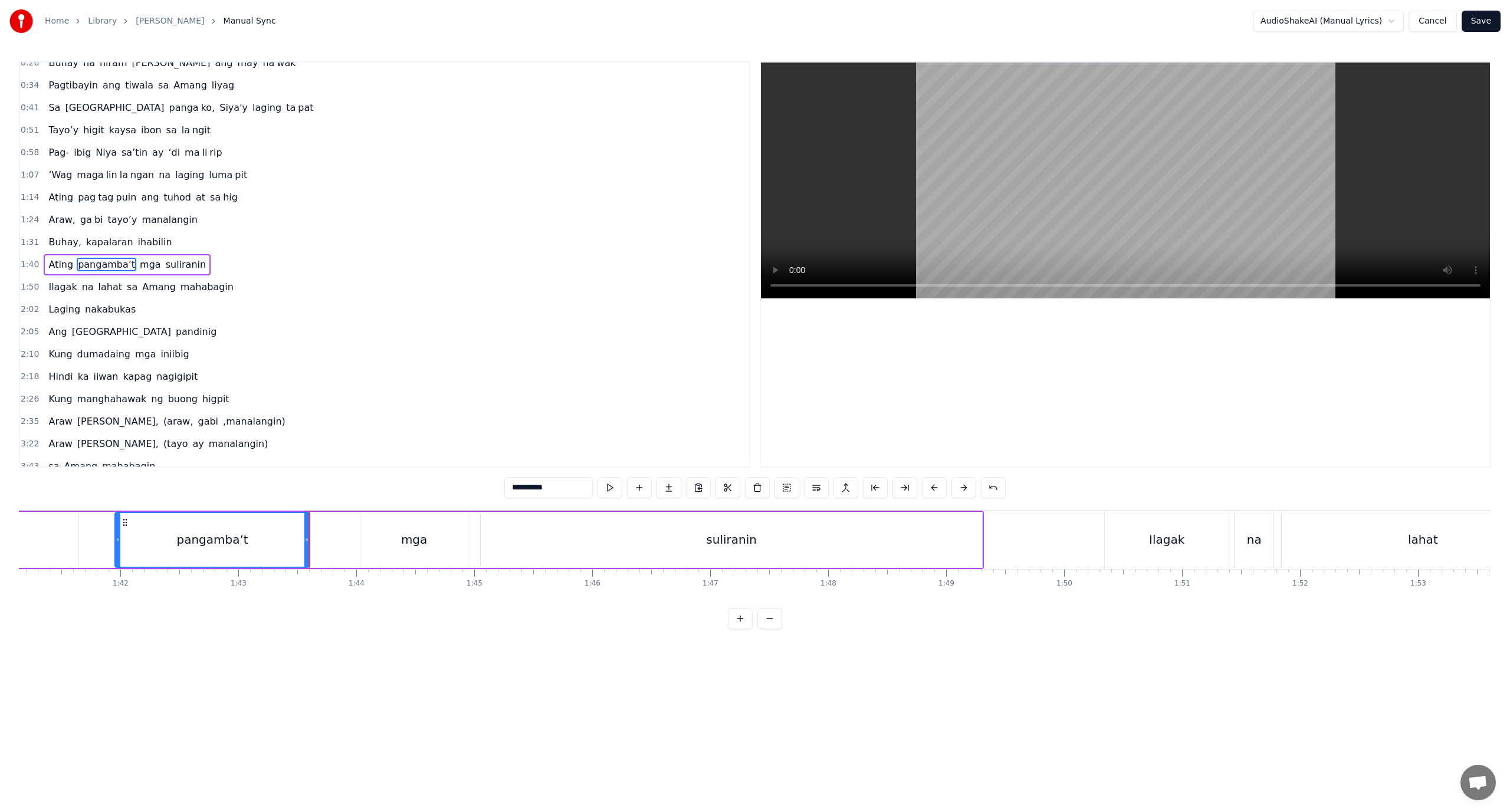
click at [127, 543] on div "pangamba’t" at bounding box center [212, 540] width 194 height 54
click at [169, 540] on div "pangamba’t" at bounding box center [212, 540] width 194 height 54
click at [914, 489] on button at bounding box center [905, 488] width 25 height 21
drag, startPoint x: 572, startPoint y: 489, endPoint x: 542, endPoint y: 492, distance: 30.1
click at [542, 492] on input "**********" at bounding box center [548, 488] width 88 height 21
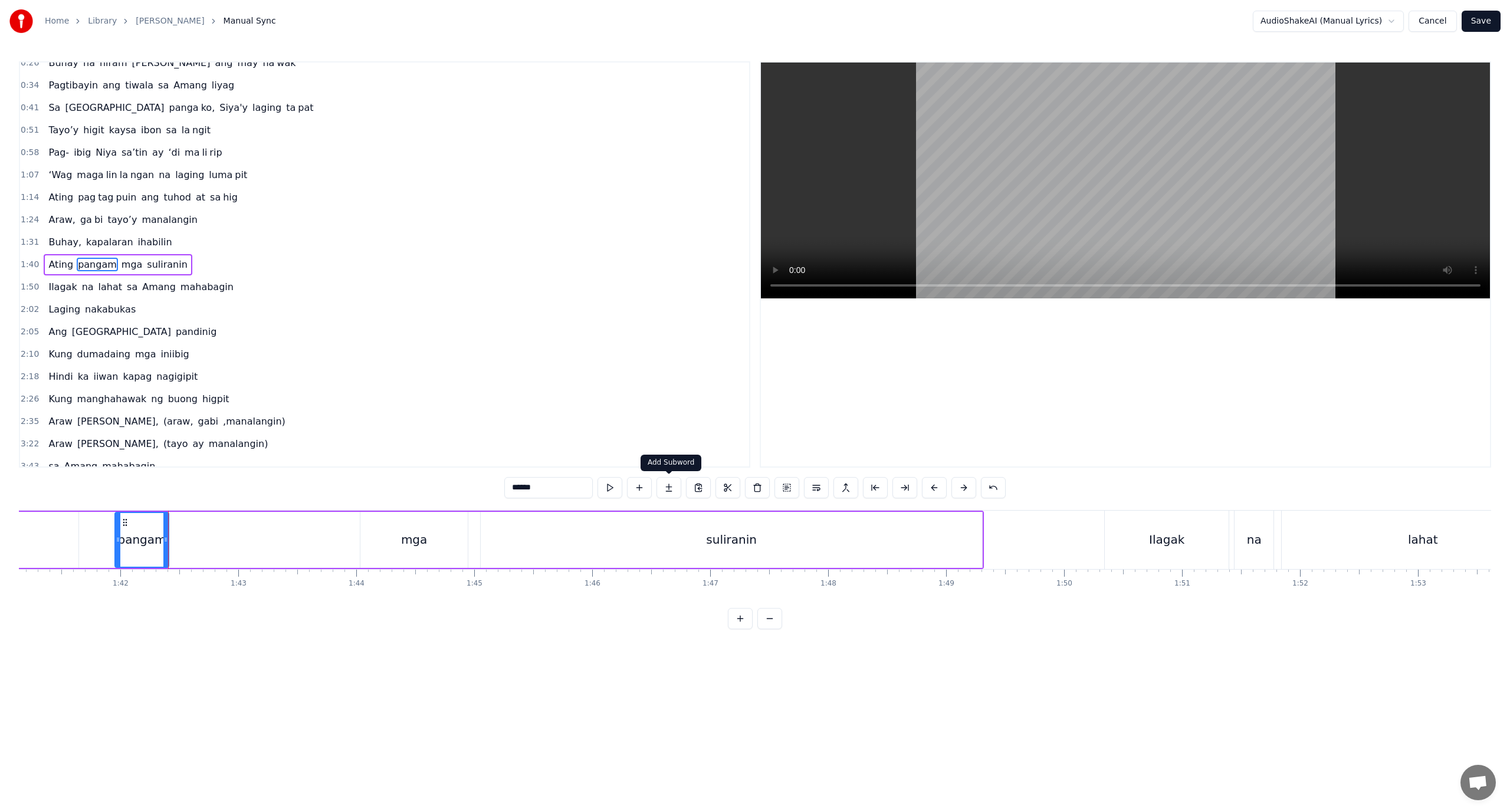
click at [666, 488] on button at bounding box center [669, 488] width 25 height 21
drag, startPoint x: 549, startPoint y: 485, endPoint x: 404, endPoint y: 507, distance: 146.7
click at [404, 507] on div "0:18 Ang pagka bali say ‘di mag da dag dag 0:26 Buhay na hiram Siya [PERSON_NAM…" at bounding box center [755, 346] width 1472 height 568
paste input "**"
drag, startPoint x: 338, startPoint y: 610, endPoint x: 321, endPoint y: 603, distance: 18.4
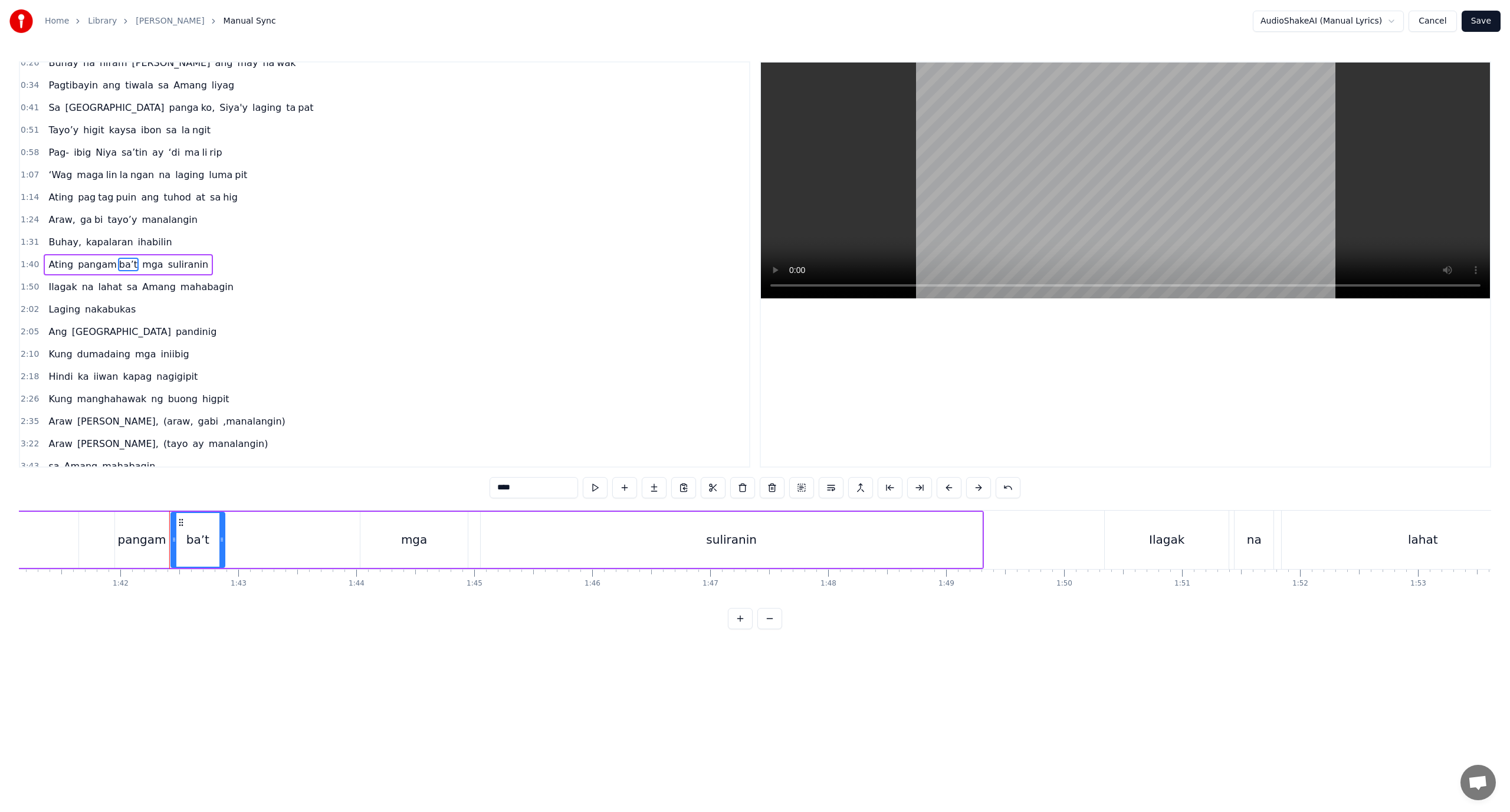
click at [336, 609] on div "0:18 Ang pagka bali say ‘di mag da dag dag 0:26 Buhay na hiram Siya [PERSON_NAM…" at bounding box center [755, 346] width 1472 height 568
drag, startPoint x: 221, startPoint y: 540, endPoint x: 352, endPoint y: 545, distance: 131.1
click at [355, 546] on div at bounding box center [353, 540] width 5 height 54
click at [93, 539] on div "Ating pangam ba’t mga suliranin" at bounding box center [442, 540] width 1086 height 59
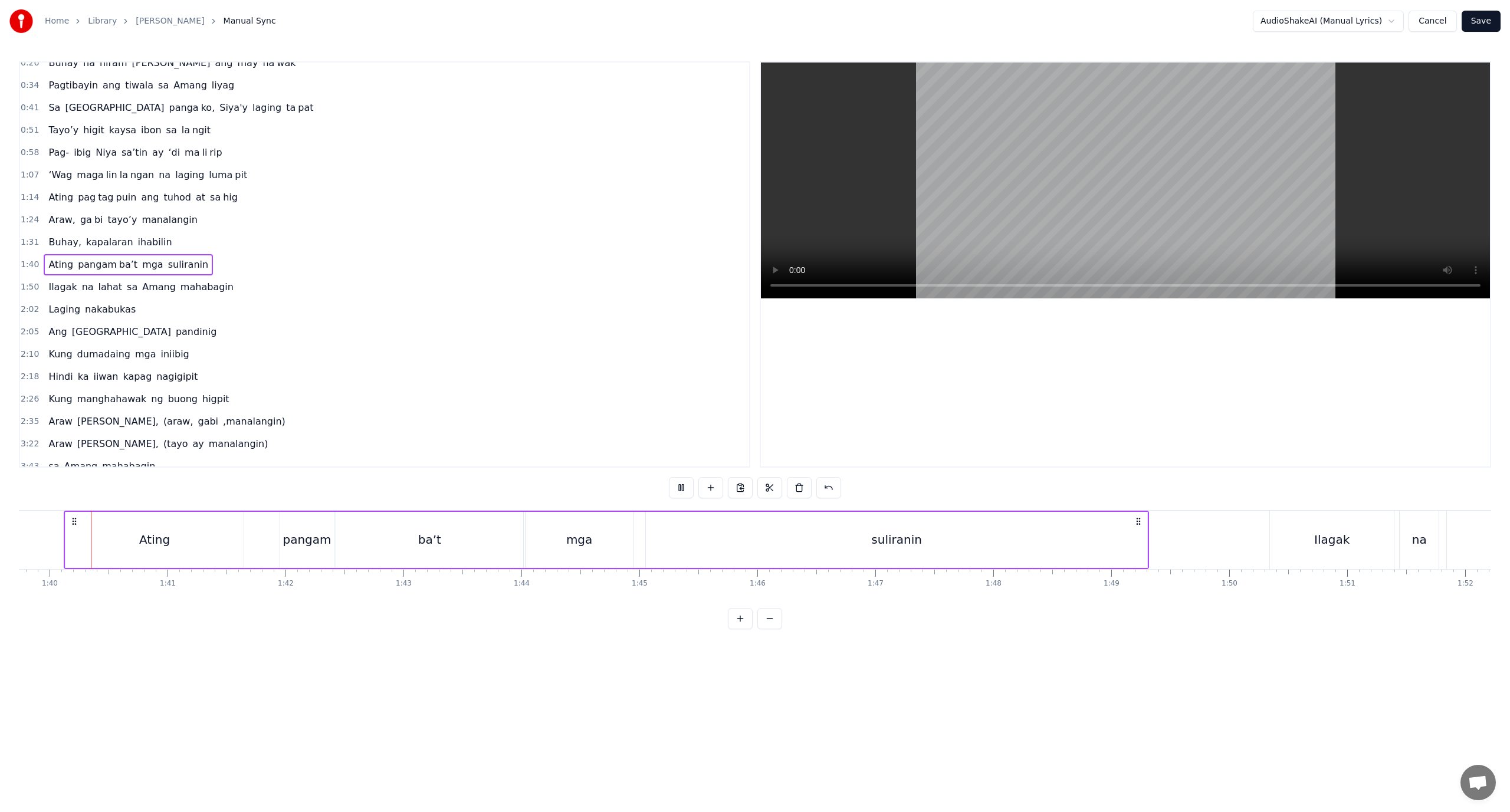
scroll to position [0, 11753]
click at [303, 540] on div "pangam" at bounding box center [321, 540] width 49 height 18
click at [350, 545] on div "ba’t" at bounding box center [444, 540] width 188 height 56
click at [548, 543] on div "mga" at bounding box center [593, 540] width 107 height 56
click at [653, 533] on div "Ating pangam ba’t mga suliranin" at bounding box center [621, 540] width 1086 height 59
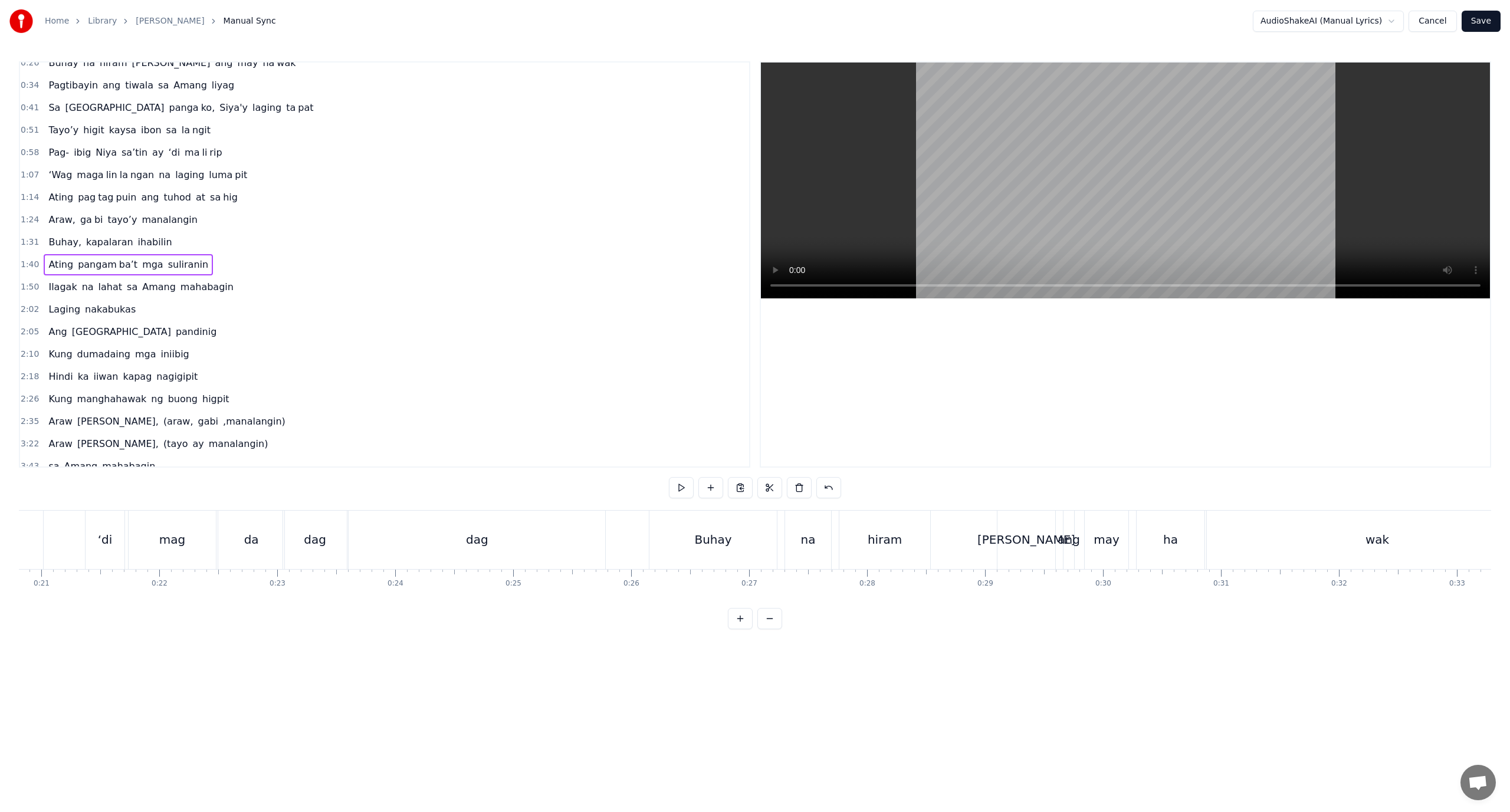
scroll to position [0, 0]
click at [904, 544] on div "manalangin" at bounding box center [1021, 540] width 249 height 59
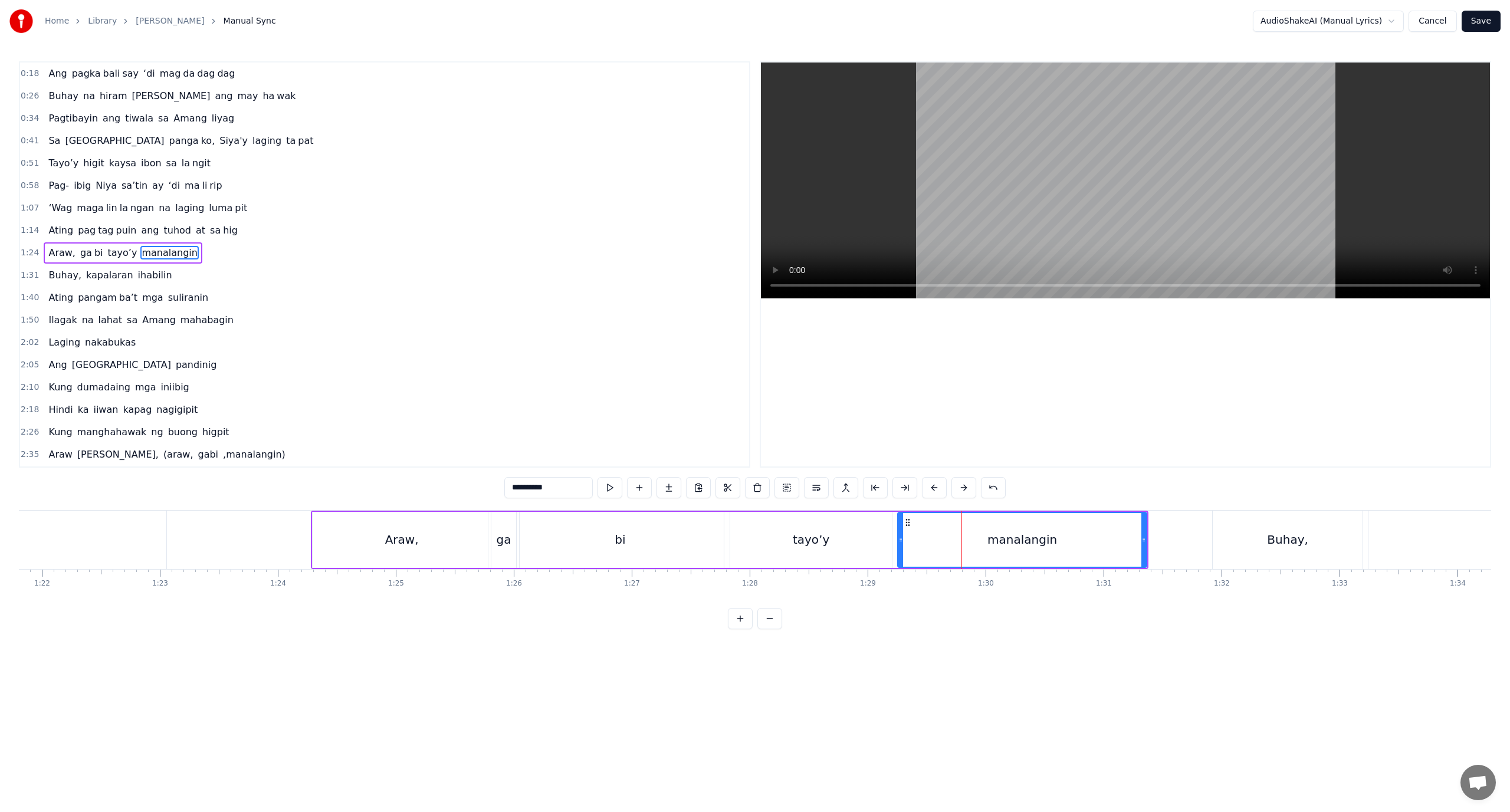
click at [949, 540] on div "manalangin" at bounding box center [1022, 540] width 248 height 54
click at [899, 485] on button at bounding box center [905, 488] width 25 height 21
drag, startPoint x: 563, startPoint y: 489, endPoint x: 532, endPoint y: 492, distance: 31.1
click at [532, 492] on input "**********" at bounding box center [548, 488] width 88 height 21
click at [668, 490] on button at bounding box center [669, 488] width 25 height 21
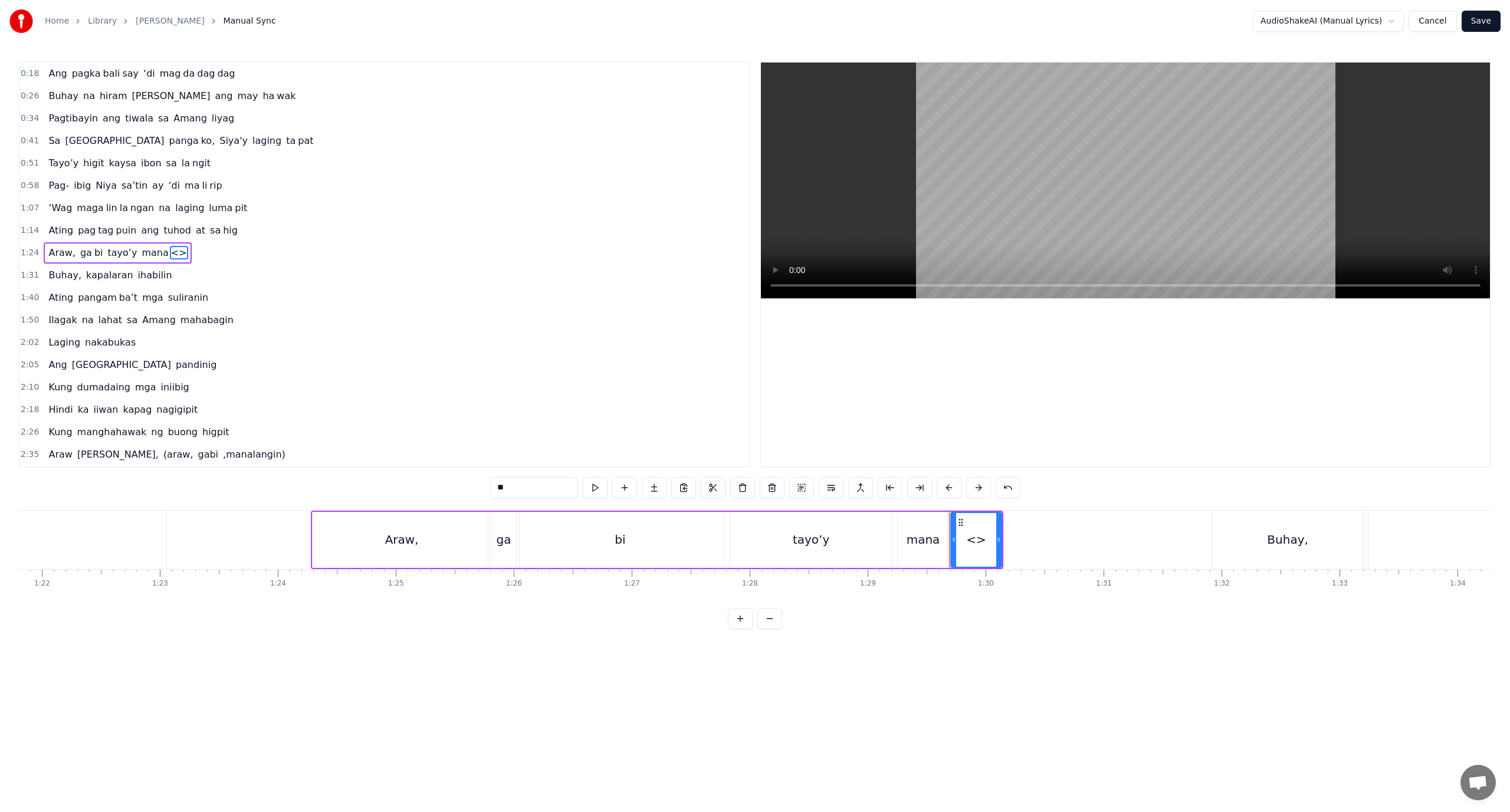
drag, startPoint x: 549, startPoint y: 485, endPoint x: 434, endPoint y: 492, distance: 115.2
click at [434, 492] on div "0:18 Ang pagka bali say ‘di mag da dag dag 0:26 Buhay na hiram Siya [PERSON_NAM…" at bounding box center [755, 346] width 1472 height 568
paste input "****"
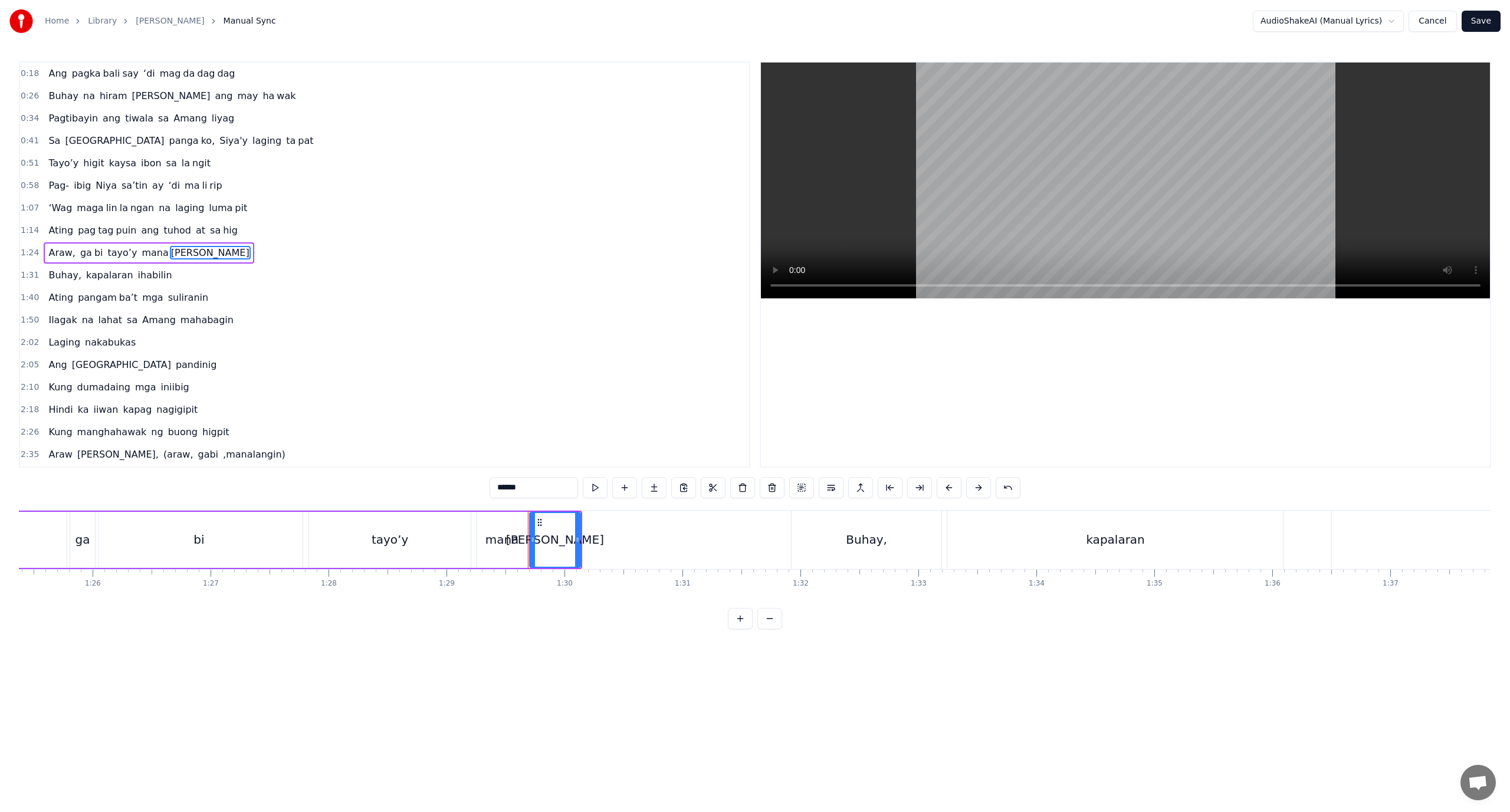
scroll to position [0, 10046]
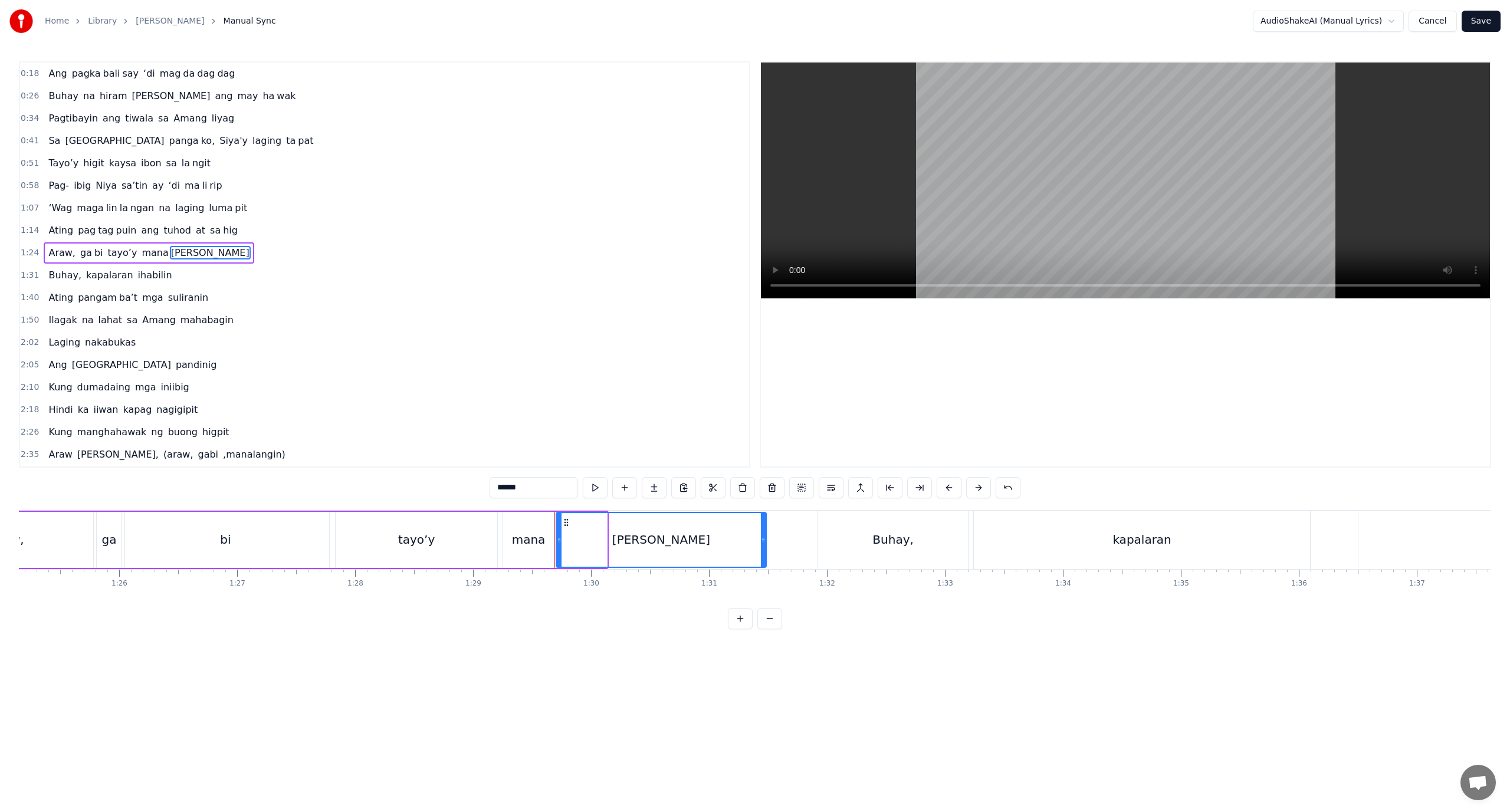
drag, startPoint x: 602, startPoint y: 544, endPoint x: 761, endPoint y: 553, distance: 159.3
click at [761, 553] on div at bounding box center [764, 540] width 5 height 54
click at [367, 543] on div "tayo’y" at bounding box center [416, 540] width 162 height 56
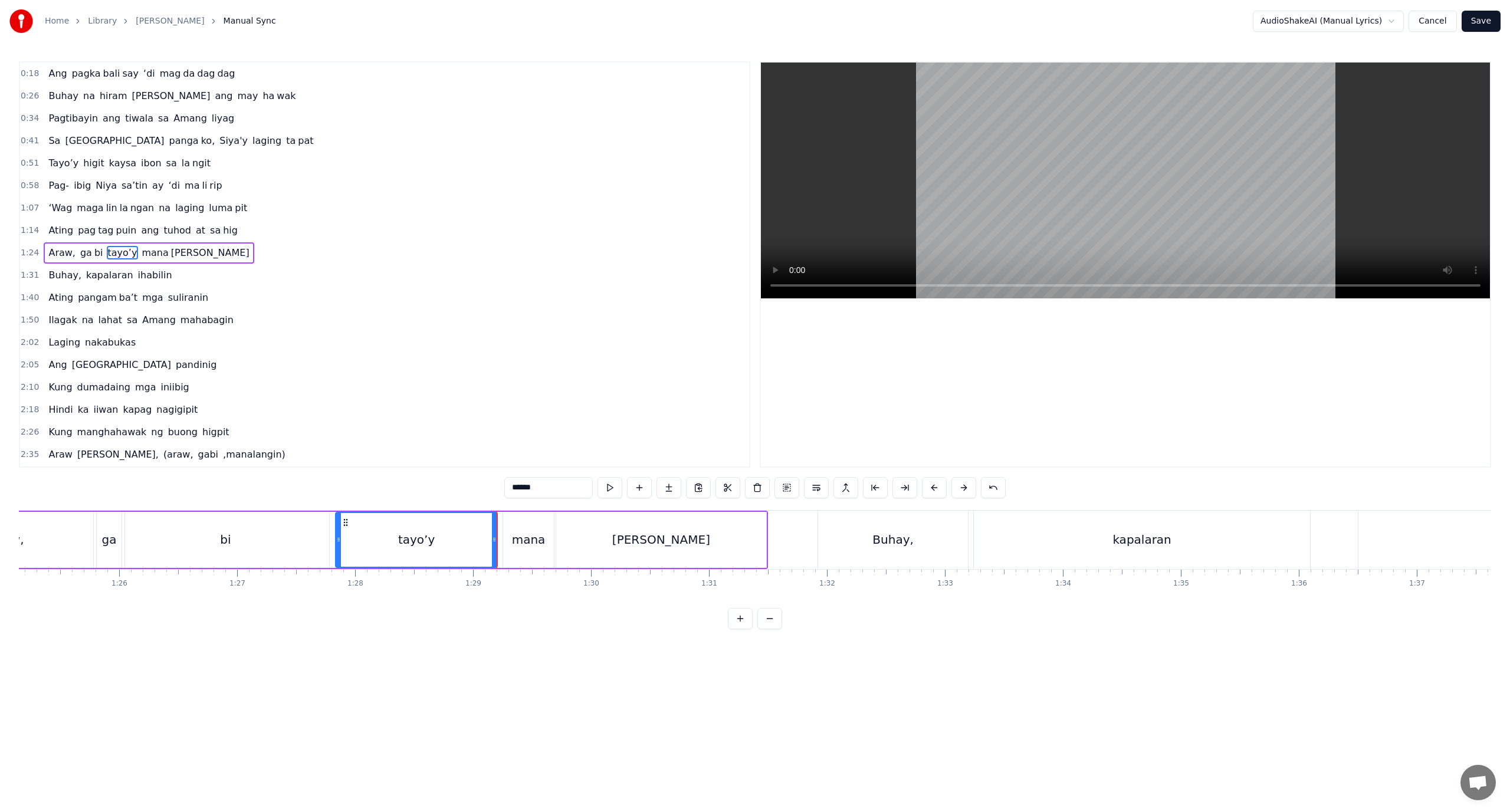
click at [515, 544] on div "mana" at bounding box center [529, 540] width 34 height 18
click at [578, 544] on div "[PERSON_NAME]" at bounding box center [661, 540] width 210 height 56
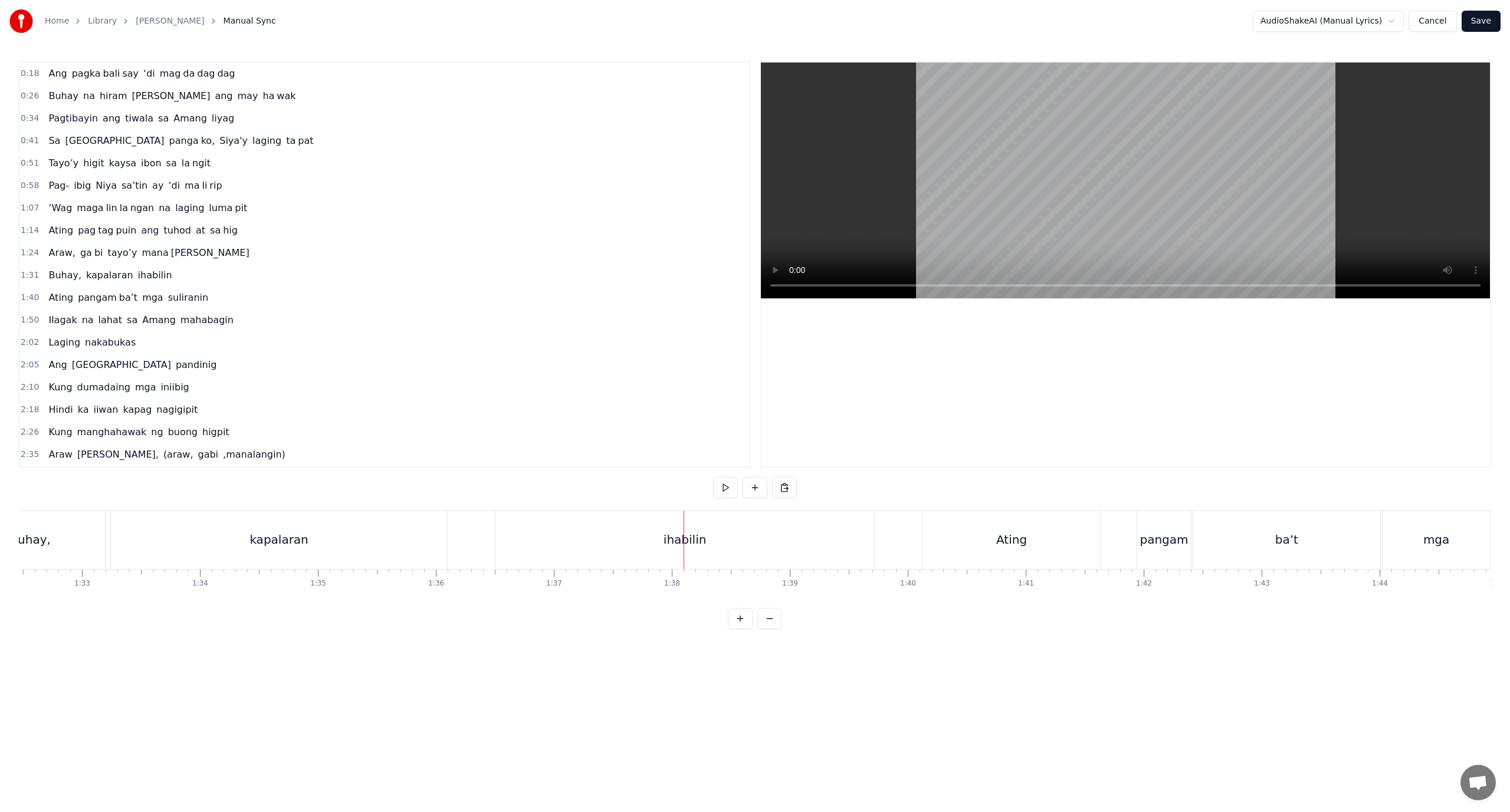
scroll to position [0, 10869]
click at [600, 556] on div "ihabilin" at bounding box center [725, 540] width 379 height 59
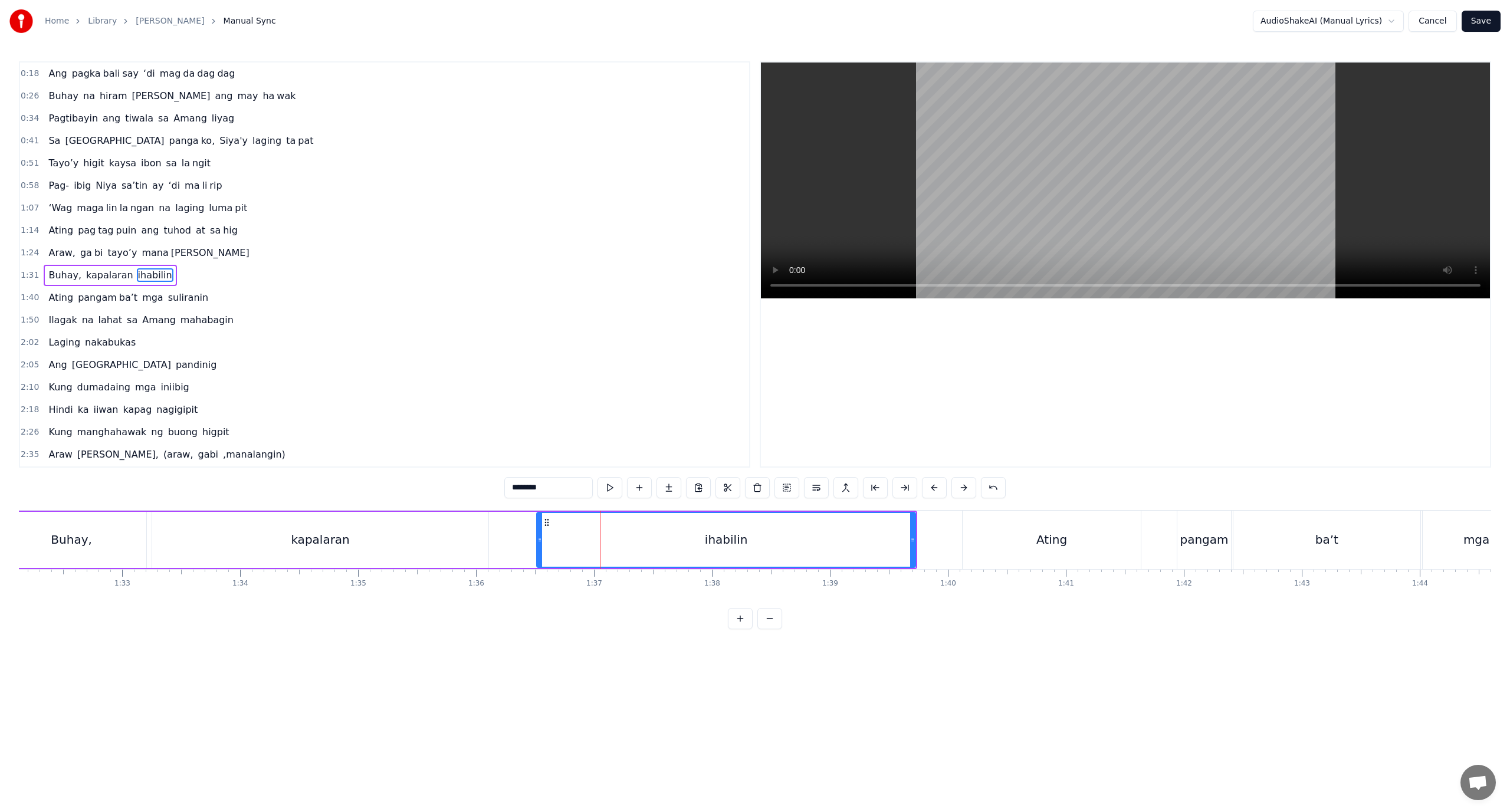
scroll to position [11, 0]
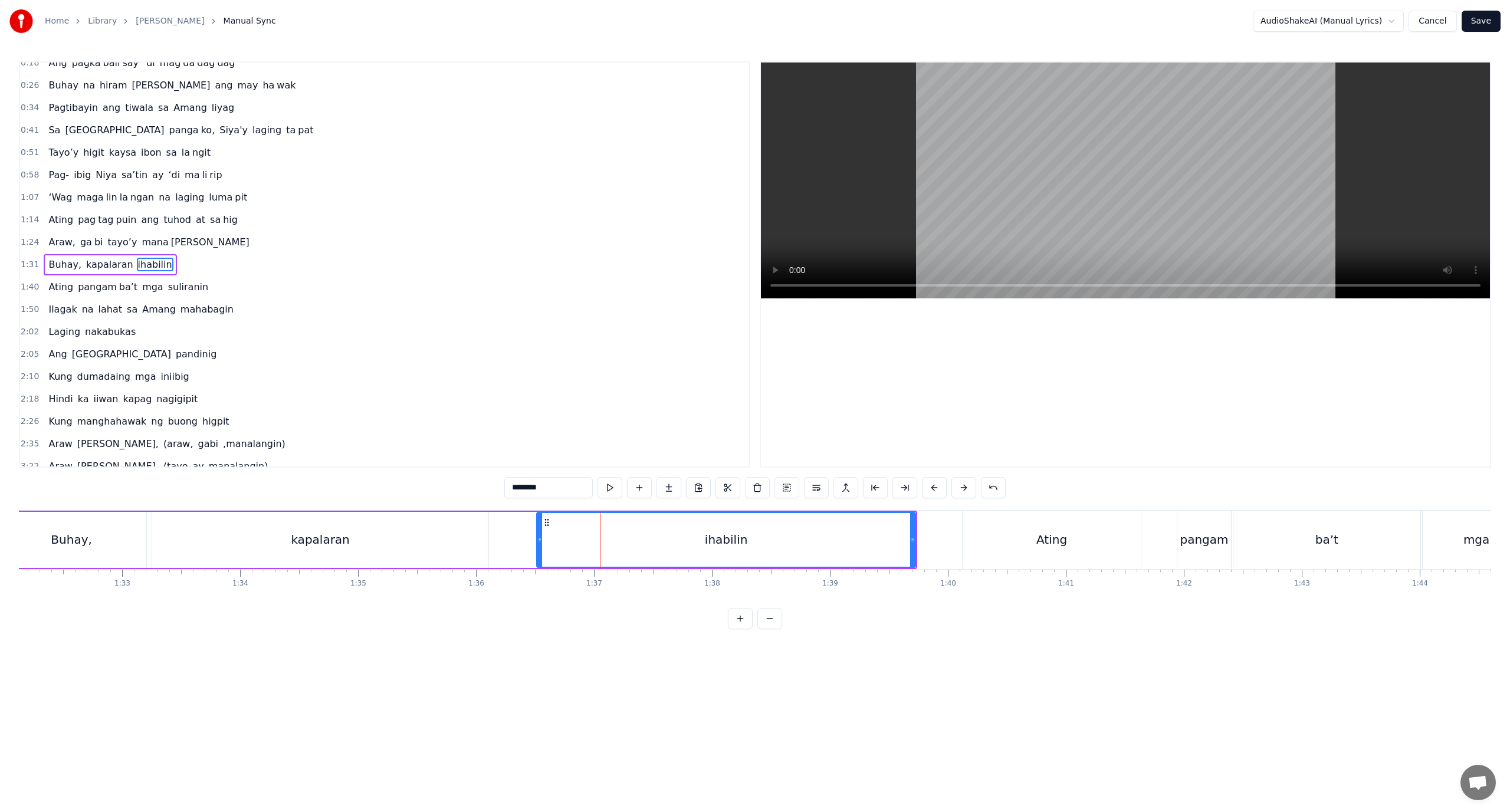
click at [548, 552] on div "ihabilin" at bounding box center [726, 540] width 378 height 54
click at [911, 484] on button at bounding box center [905, 488] width 25 height 21
drag, startPoint x: 549, startPoint y: 486, endPoint x: 521, endPoint y: 492, distance: 28.6
click at [521, 492] on input "********" at bounding box center [548, 488] width 88 height 21
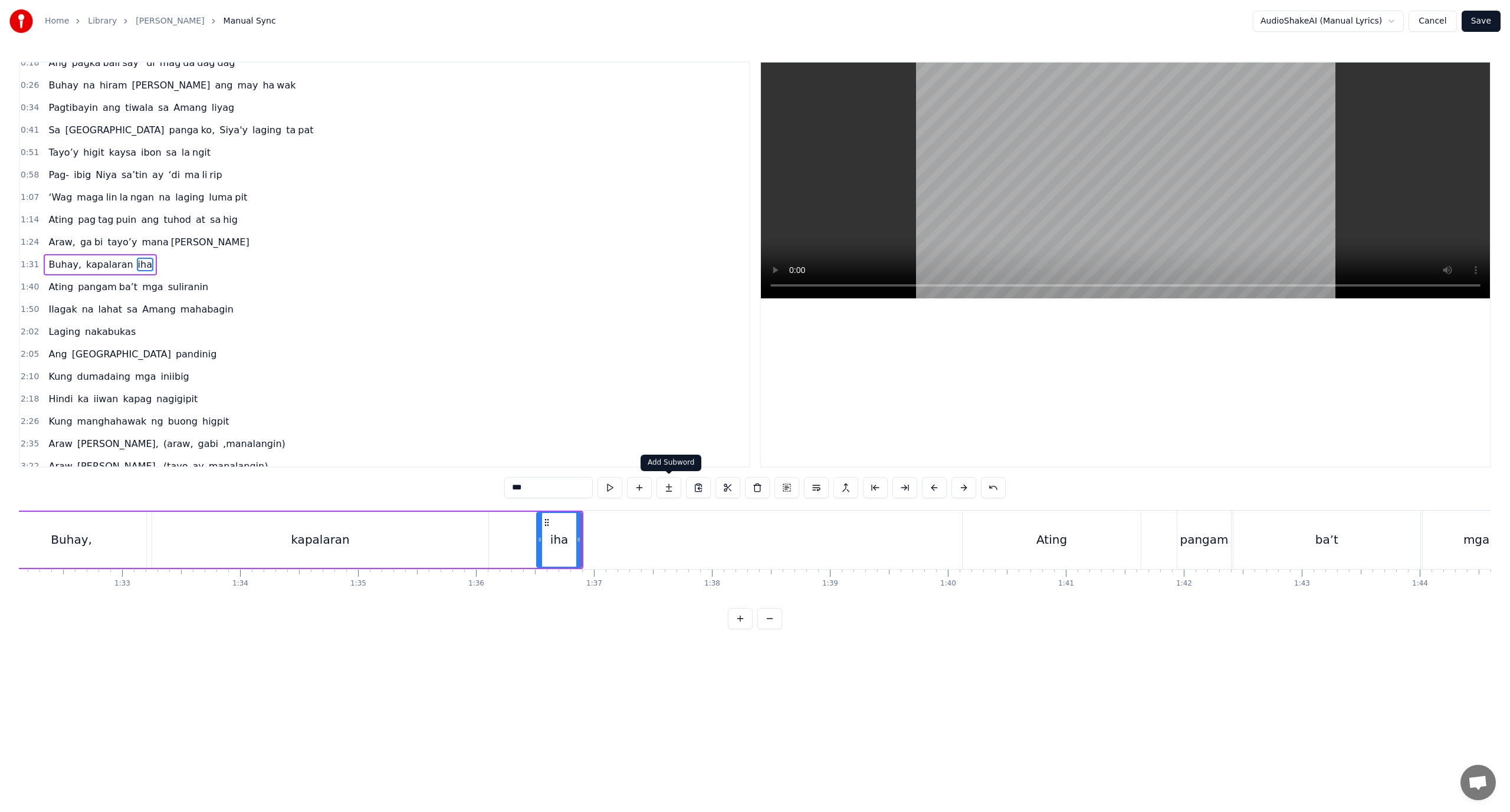
click at [660, 488] on button at bounding box center [669, 488] width 25 height 21
drag, startPoint x: 560, startPoint y: 486, endPoint x: 402, endPoint y: 504, distance: 159.0
click at [402, 504] on div "0:18 Ang pagka bali say ‘di mag da dag dag 0:26 Buhay na hiram Siya [PERSON_NAM…" at bounding box center [755, 346] width 1472 height 568
paste input "***"
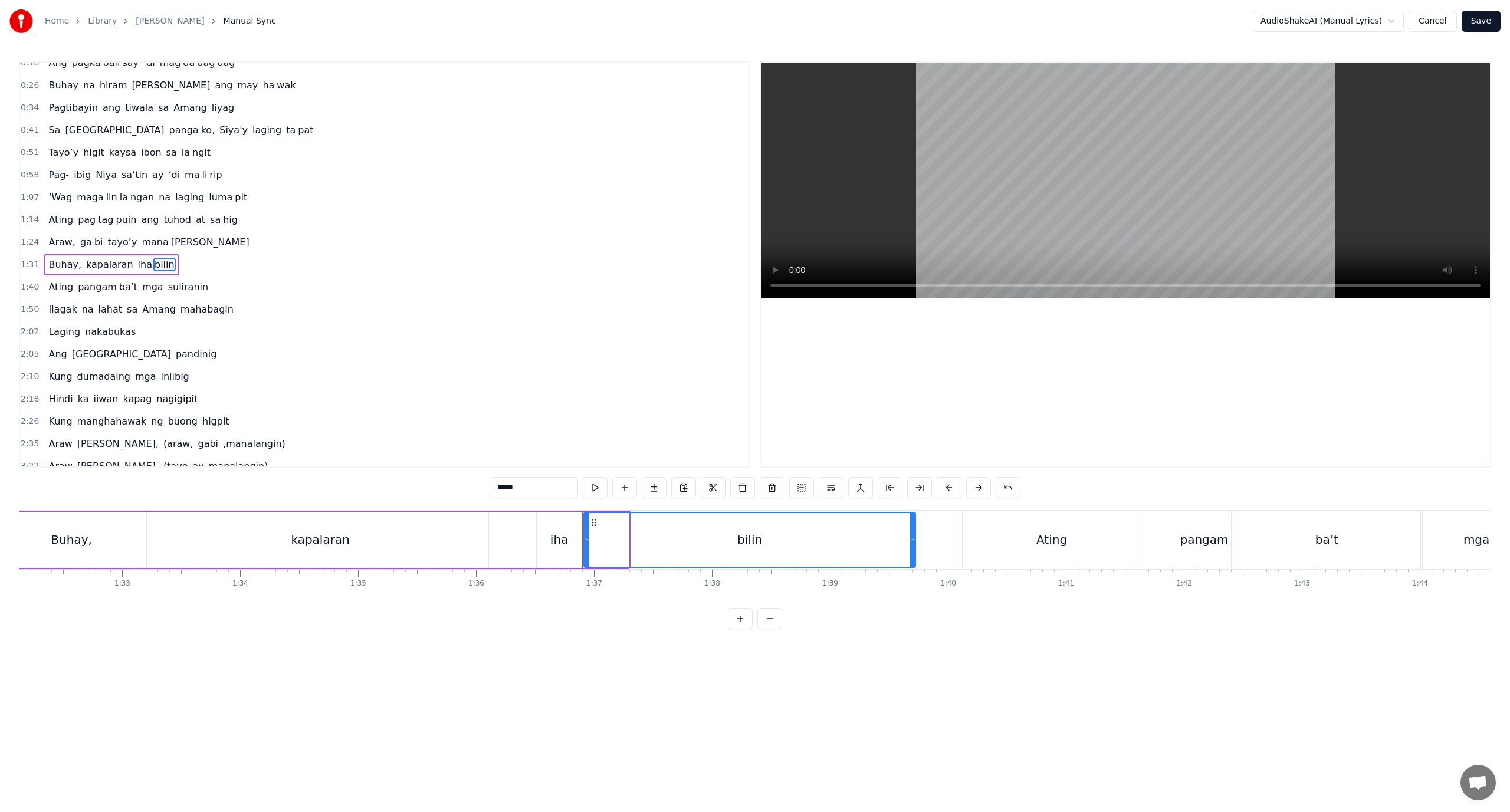
drag, startPoint x: 624, startPoint y: 546, endPoint x: 912, endPoint y: 546, distance: 288.0
click at [912, 546] on div at bounding box center [913, 540] width 5 height 54
click at [594, 536] on div "bilin" at bounding box center [750, 540] width 331 height 54
click at [565, 530] on div "iha" at bounding box center [559, 540] width 45 height 56
click at [597, 533] on div "bilin" at bounding box center [750, 540] width 332 height 56
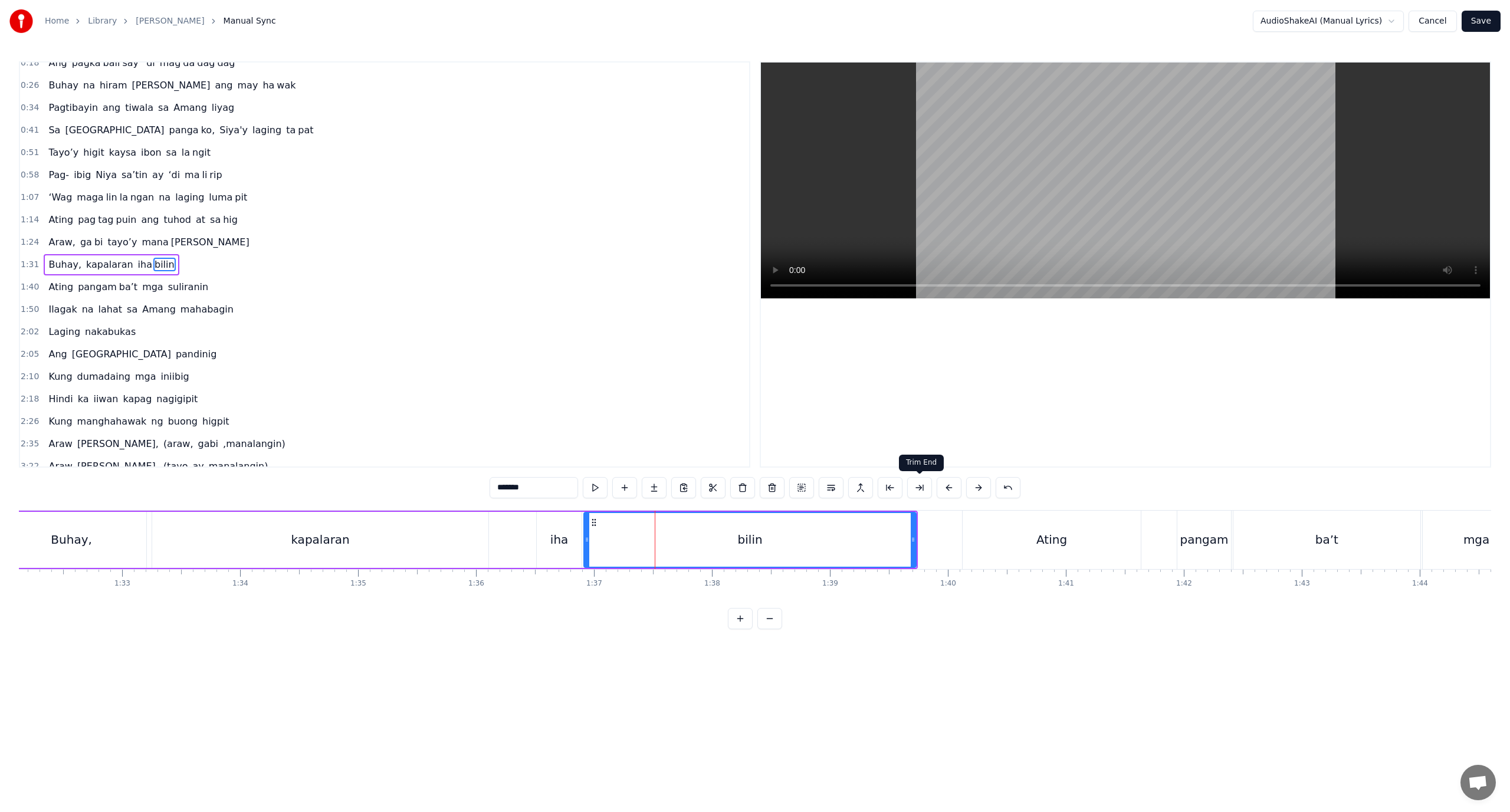
click at [920, 486] on button at bounding box center [920, 488] width 25 height 21
drag, startPoint x: 527, startPoint y: 494, endPoint x: 503, endPoint y: 496, distance: 24.1
click at [503, 496] on input "*****" at bounding box center [533, 488] width 88 height 21
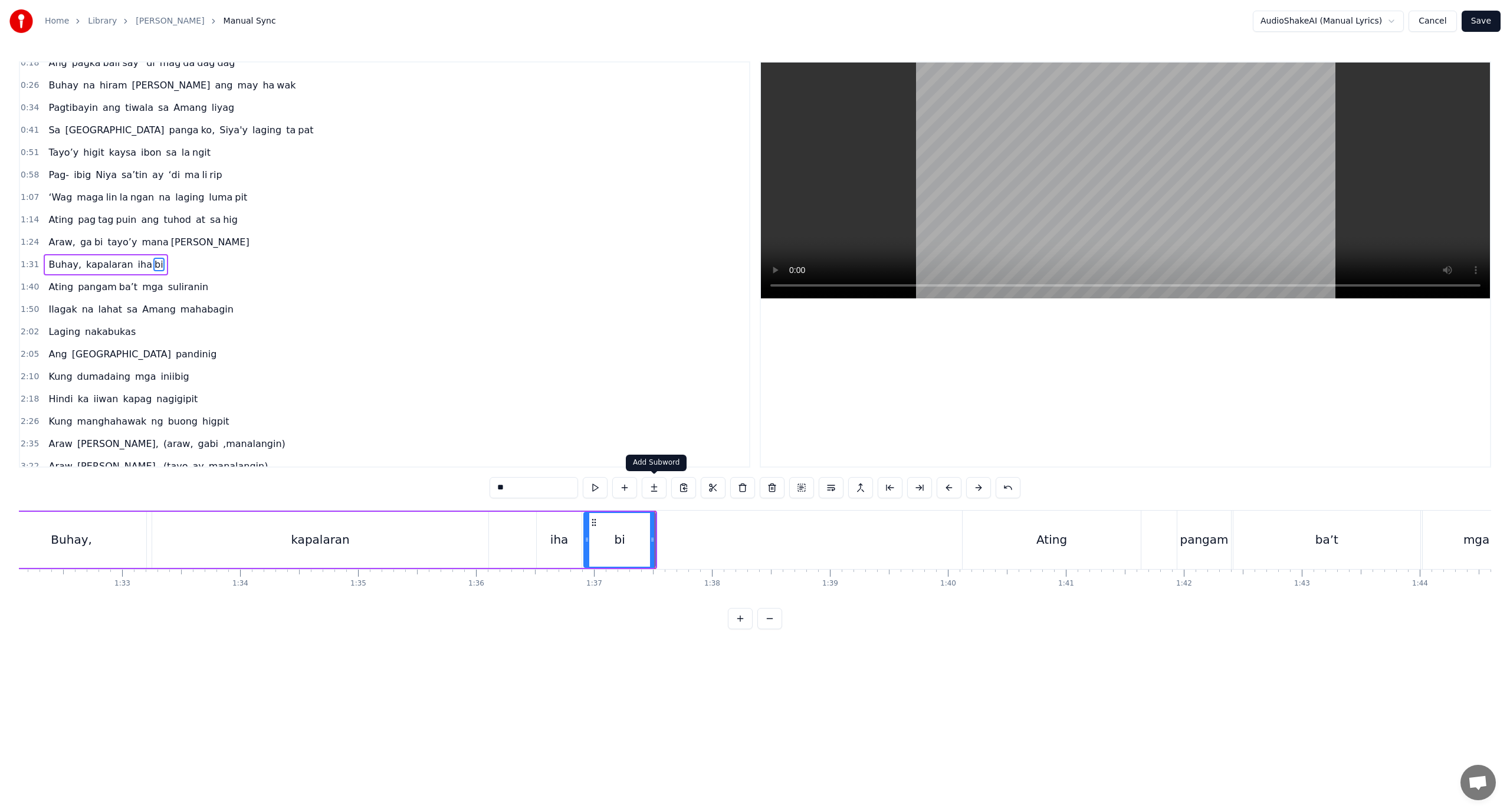
click at [655, 485] on button at bounding box center [654, 488] width 25 height 21
drag, startPoint x: 426, startPoint y: 504, endPoint x: 417, endPoint y: 505, distance: 9.1
click at [417, 505] on div "0:18 Ang pagka bali say ‘di mag da dag dag 0:26 Buhay na hiram Siya [PERSON_NAM…" at bounding box center [755, 346] width 1472 height 568
paste input "*"
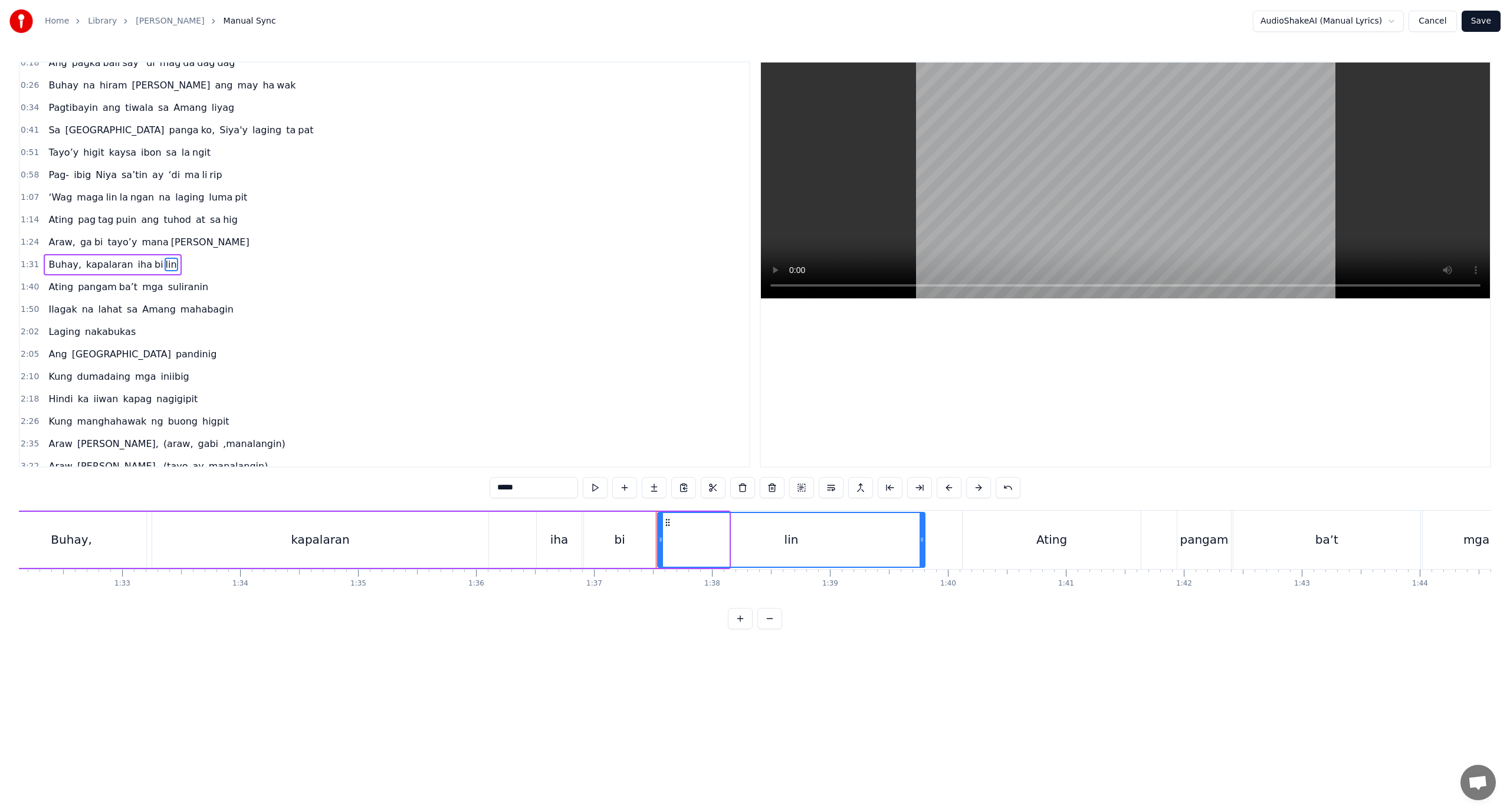
drag, startPoint x: 726, startPoint y: 551, endPoint x: 922, endPoint y: 545, distance: 196.1
click at [922, 550] on div at bounding box center [922, 540] width 5 height 54
click at [359, 534] on div "kapalaran" at bounding box center [320, 540] width 336 height 56
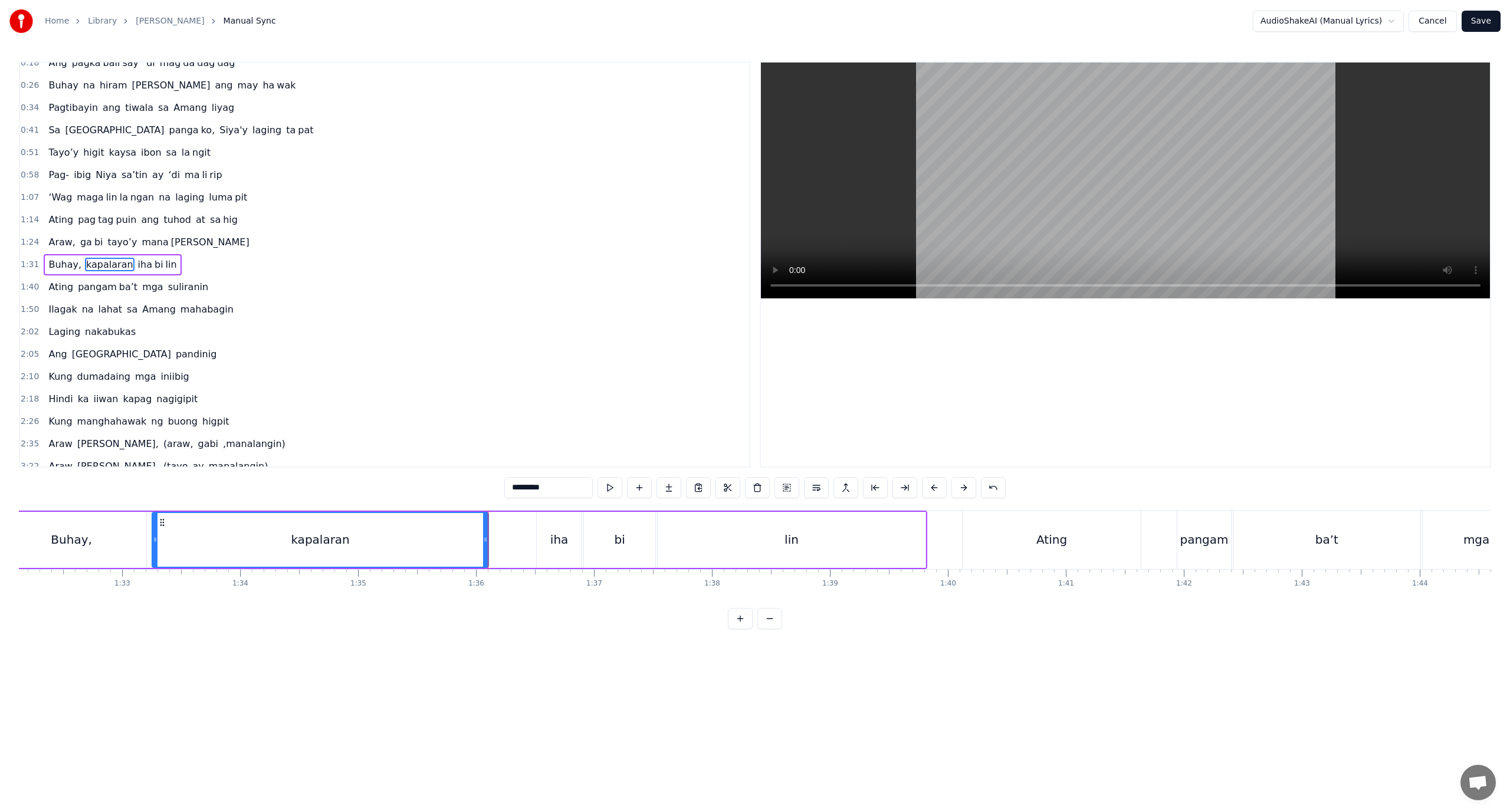
click at [516, 560] on div "Buhay, kapalaran iha bi lin" at bounding box center [461, 540] width 933 height 59
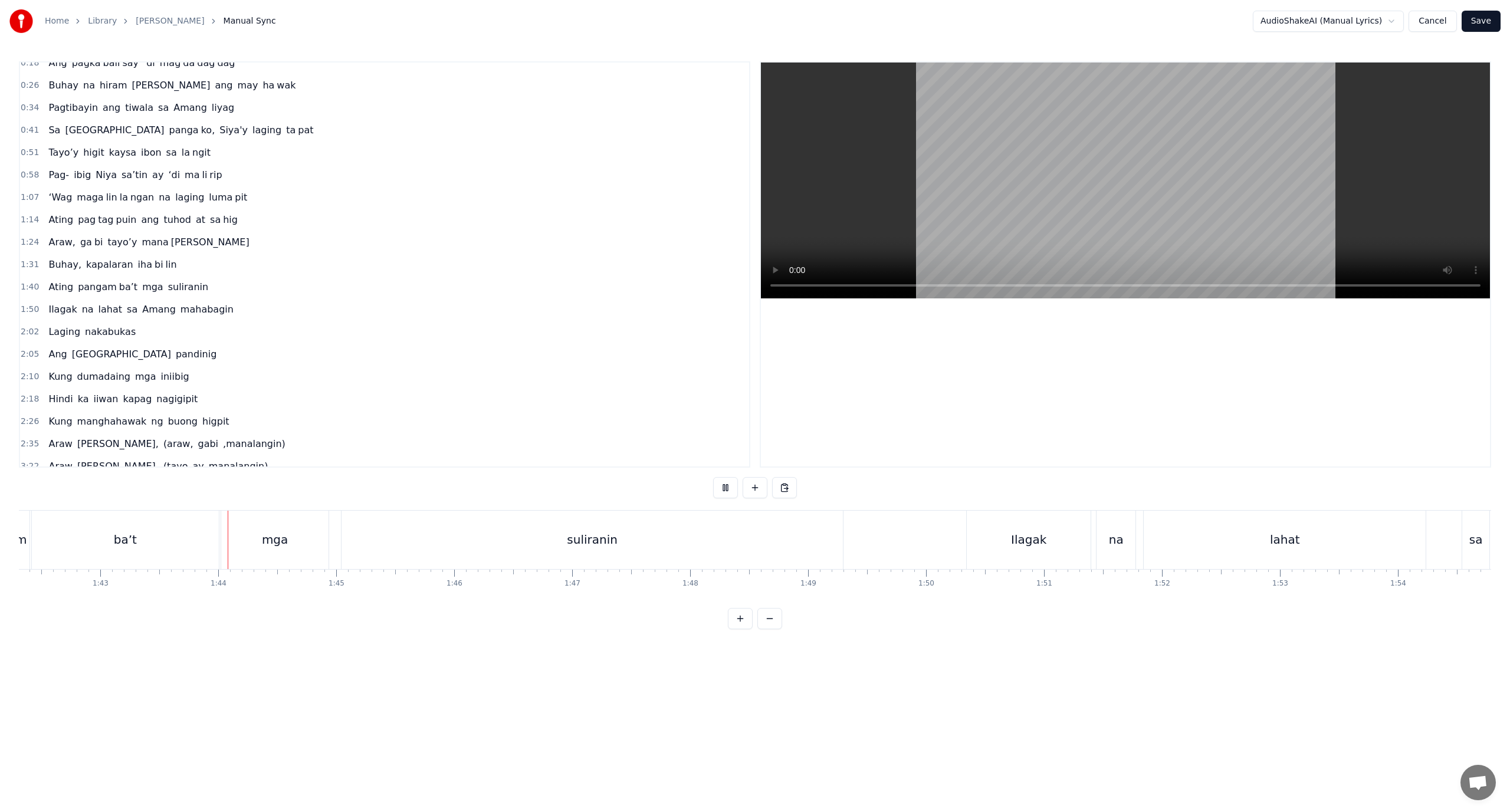
scroll to position [0, 12147]
click at [276, 540] on div "suliranin" at bounding box center [516, 540] width 501 height 59
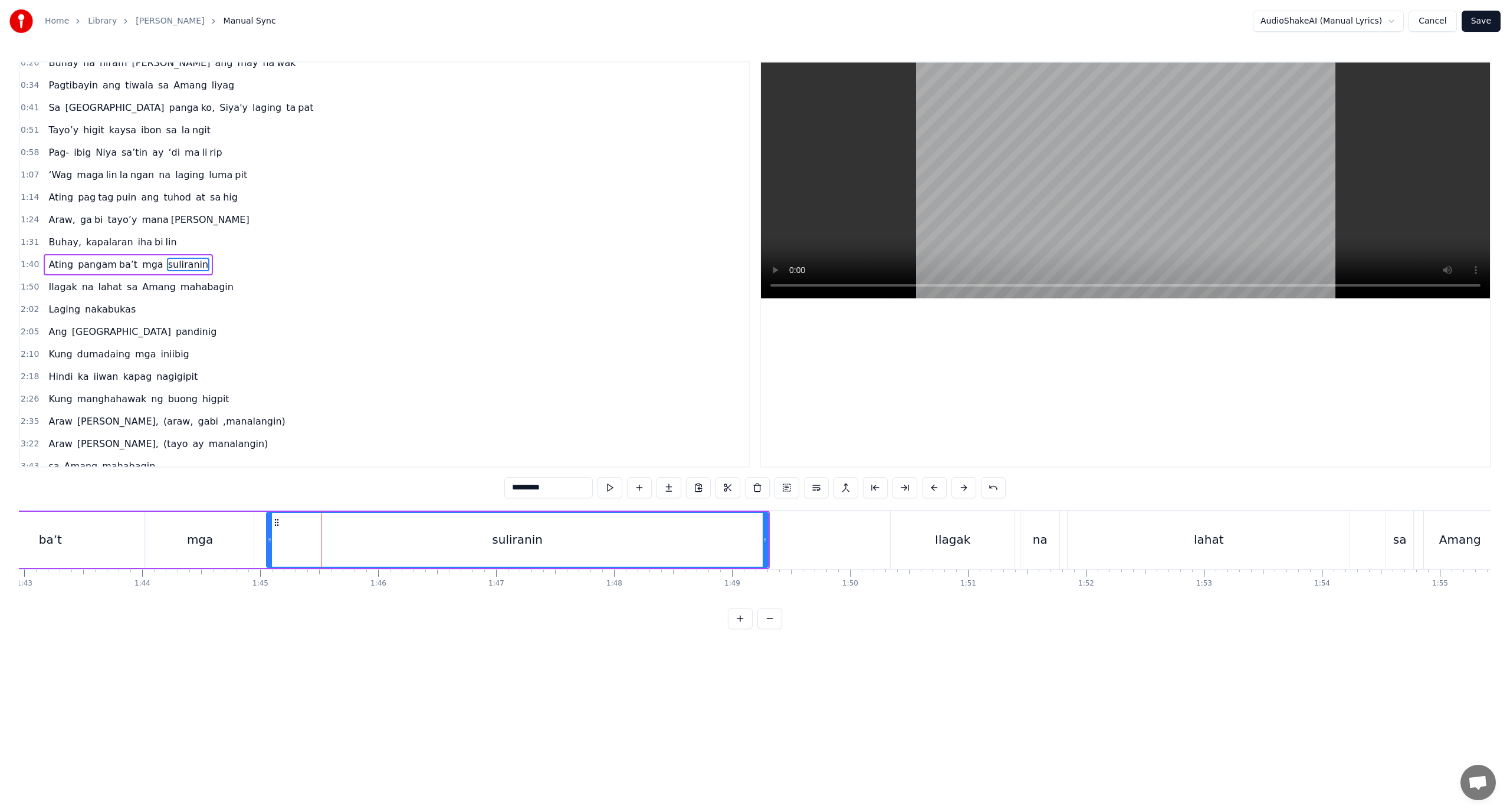
click at [316, 534] on div "suliranin" at bounding box center [517, 540] width 500 height 54
drag, startPoint x: 555, startPoint y: 486, endPoint x: 521, endPoint y: 494, distance: 34.9
click at [521, 494] on input "*********" at bounding box center [548, 488] width 88 height 21
click at [902, 484] on button at bounding box center [905, 488] width 25 height 21
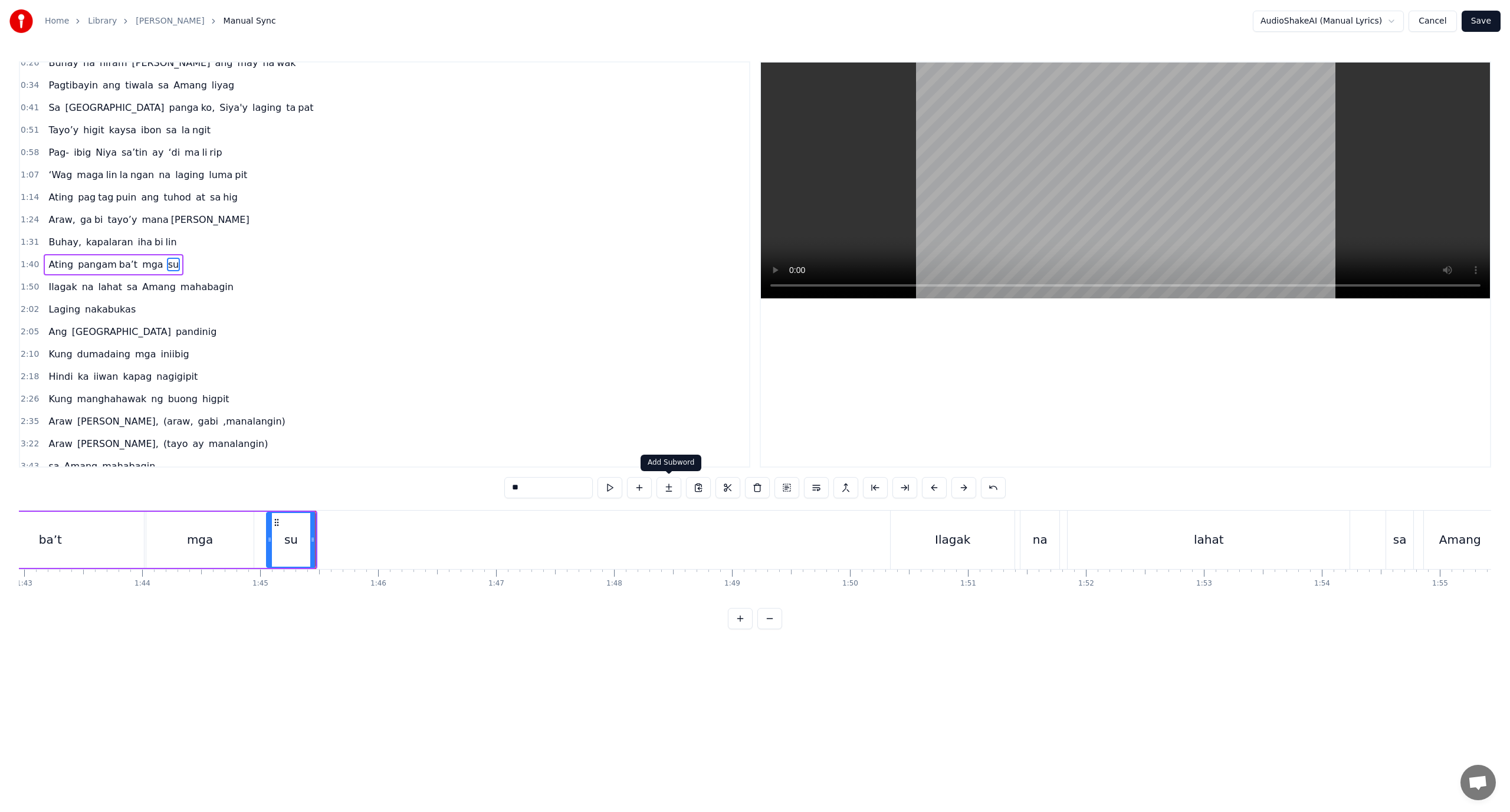
click at [670, 484] on button at bounding box center [669, 488] width 25 height 21
drag, startPoint x: 522, startPoint y: 489, endPoint x: 432, endPoint y: 495, distance: 90.2
click at [432, 495] on div "0:18 Ang pagka bali say ‘di mag da dag dag 0:26 Buhay na hiram Siya [PERSON_NAM…" at bounding box center [755, 346] width 1472 height 568
paste input "*****"
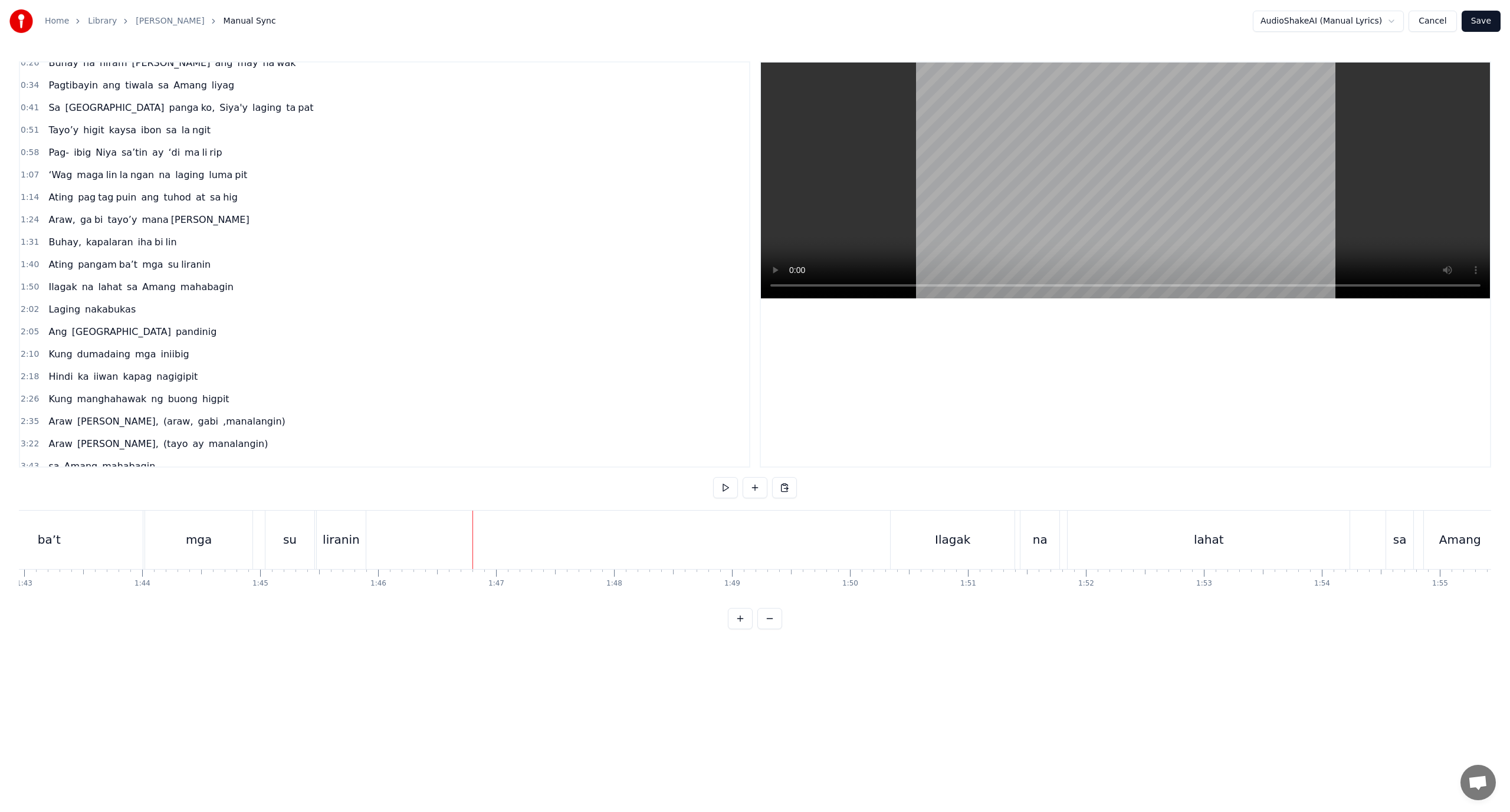
click at [357, 545] on div "liranin" at bounding box center [341, 540] width 37 height 18
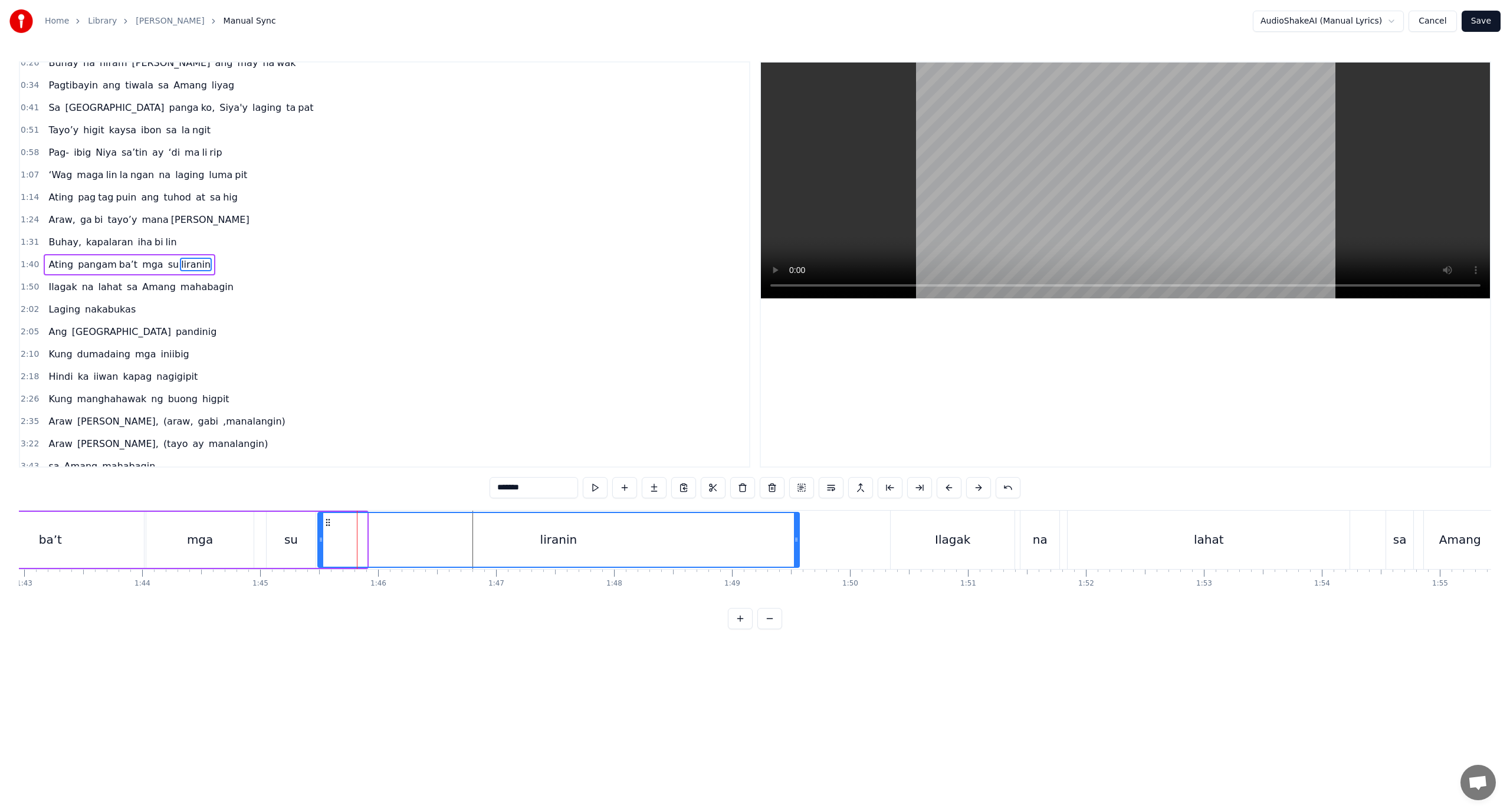
drag, startPoint x: 362, startPoint y: 544, endPoint x: 794, endPoint y: 516, distance: 432.9
click at [794, 516] on div at bounding box center [796, 540] width 5 height 54
click at [213, 548] on div "mga" at bounding box center [199, 540] width 107 height 56
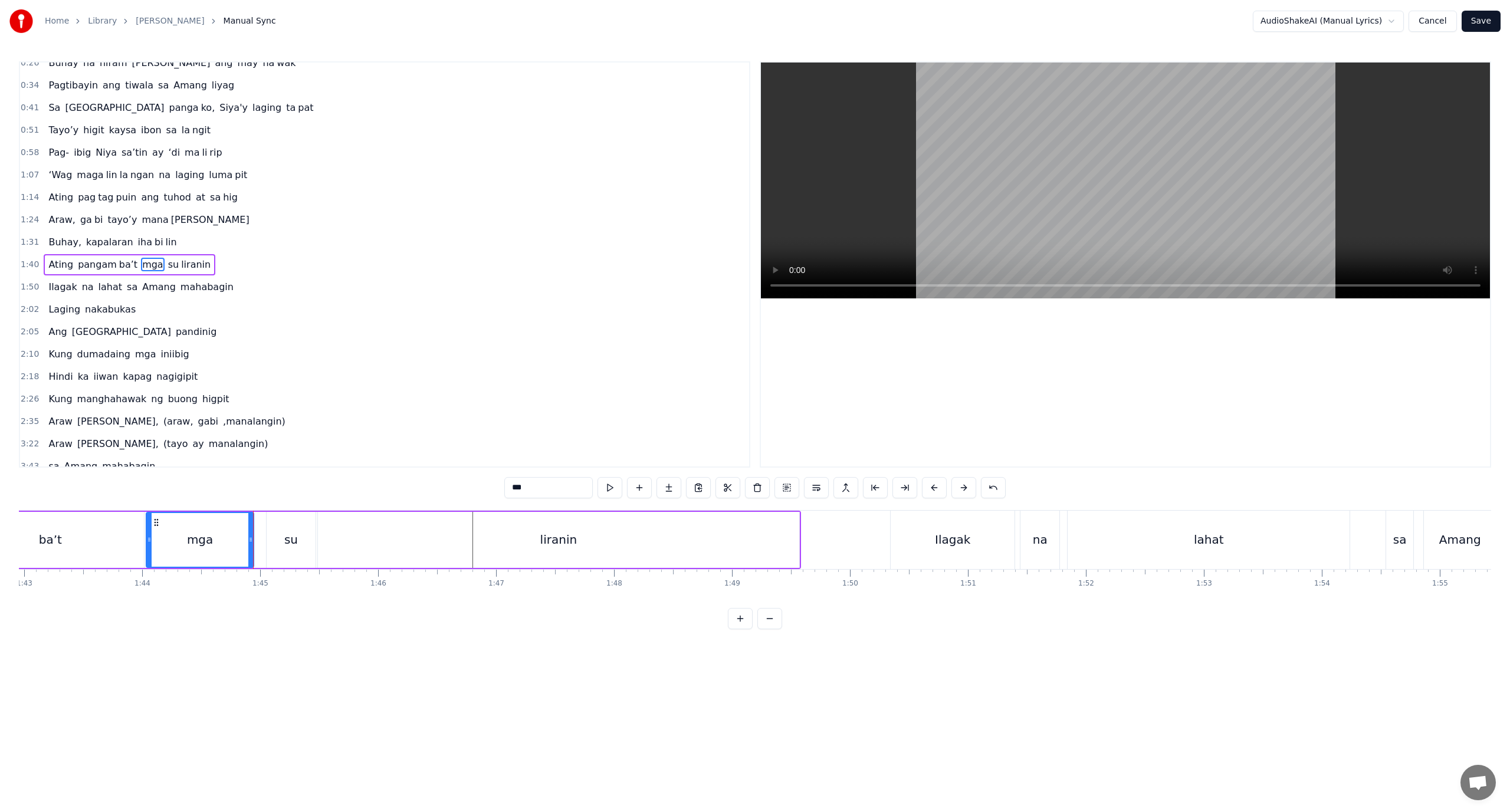
click at [266, 548] on div "Ating pangam ba’t mga su liranin" at bounding box center [243, 540] width 1117 height 59
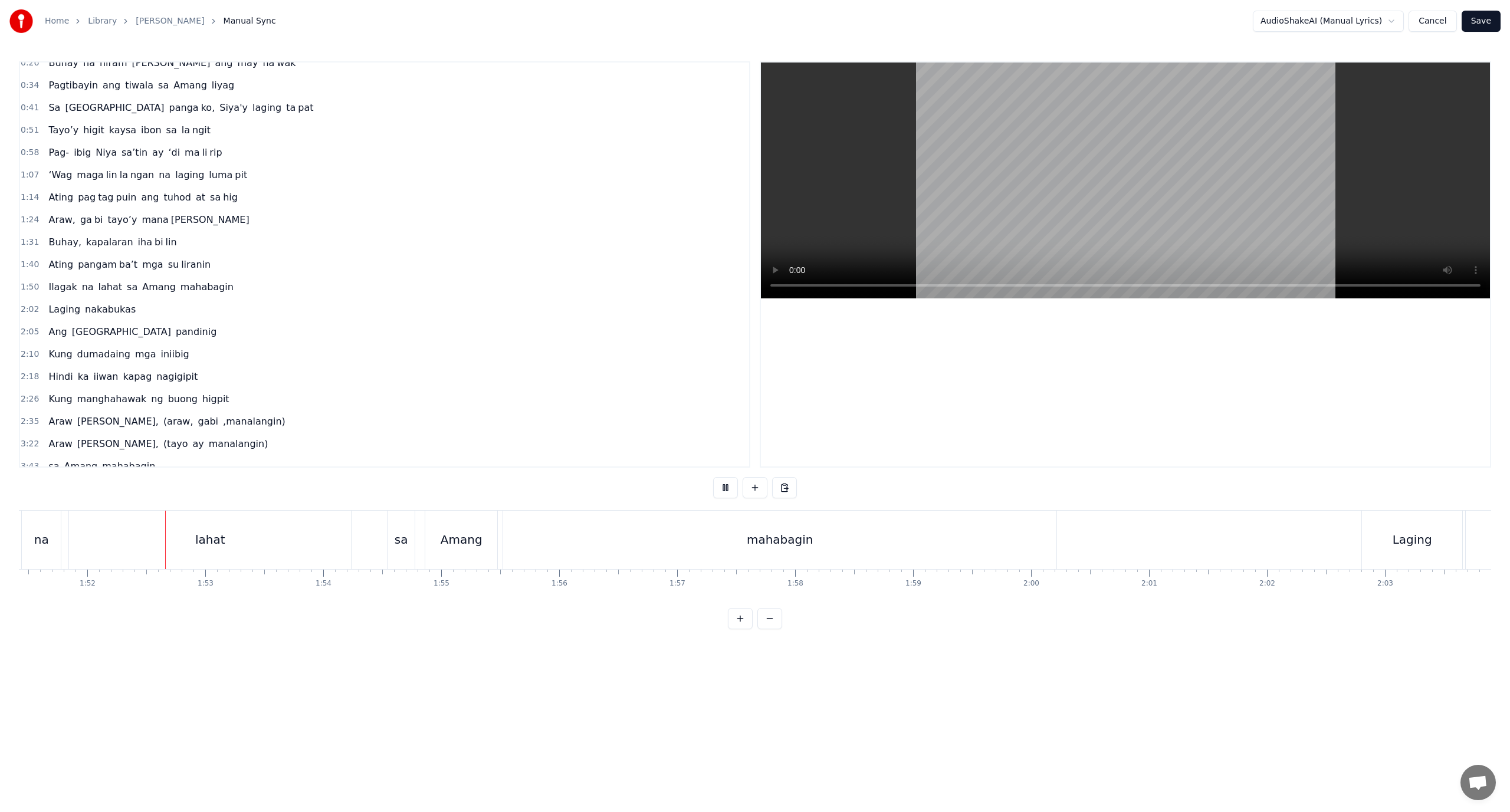
scroll to position [0, 13151]
click at [523, 542] on div "mahabagin" at bounding box center [774, 540] width 553 height 59
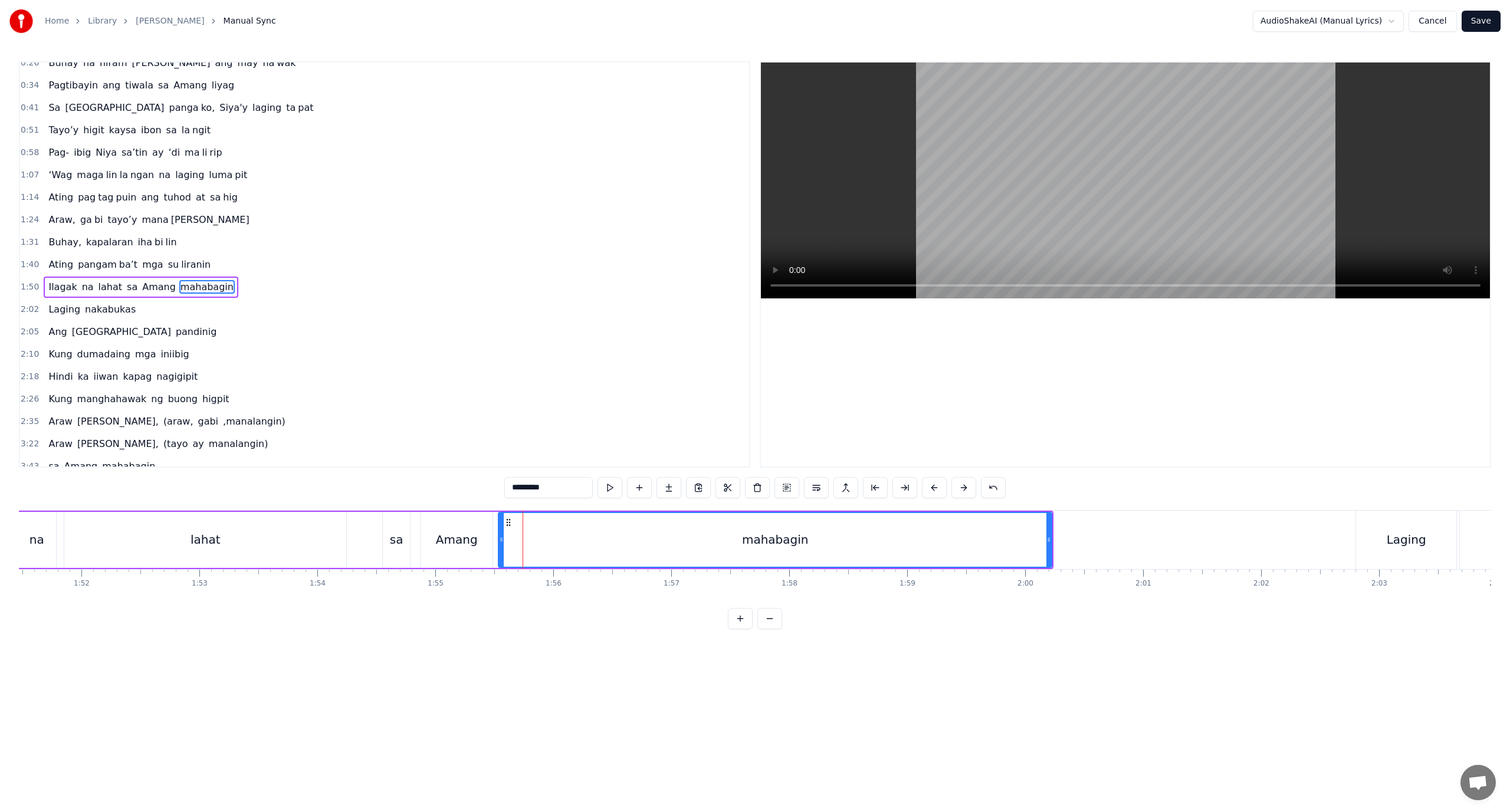
scroll to position [44, 0]
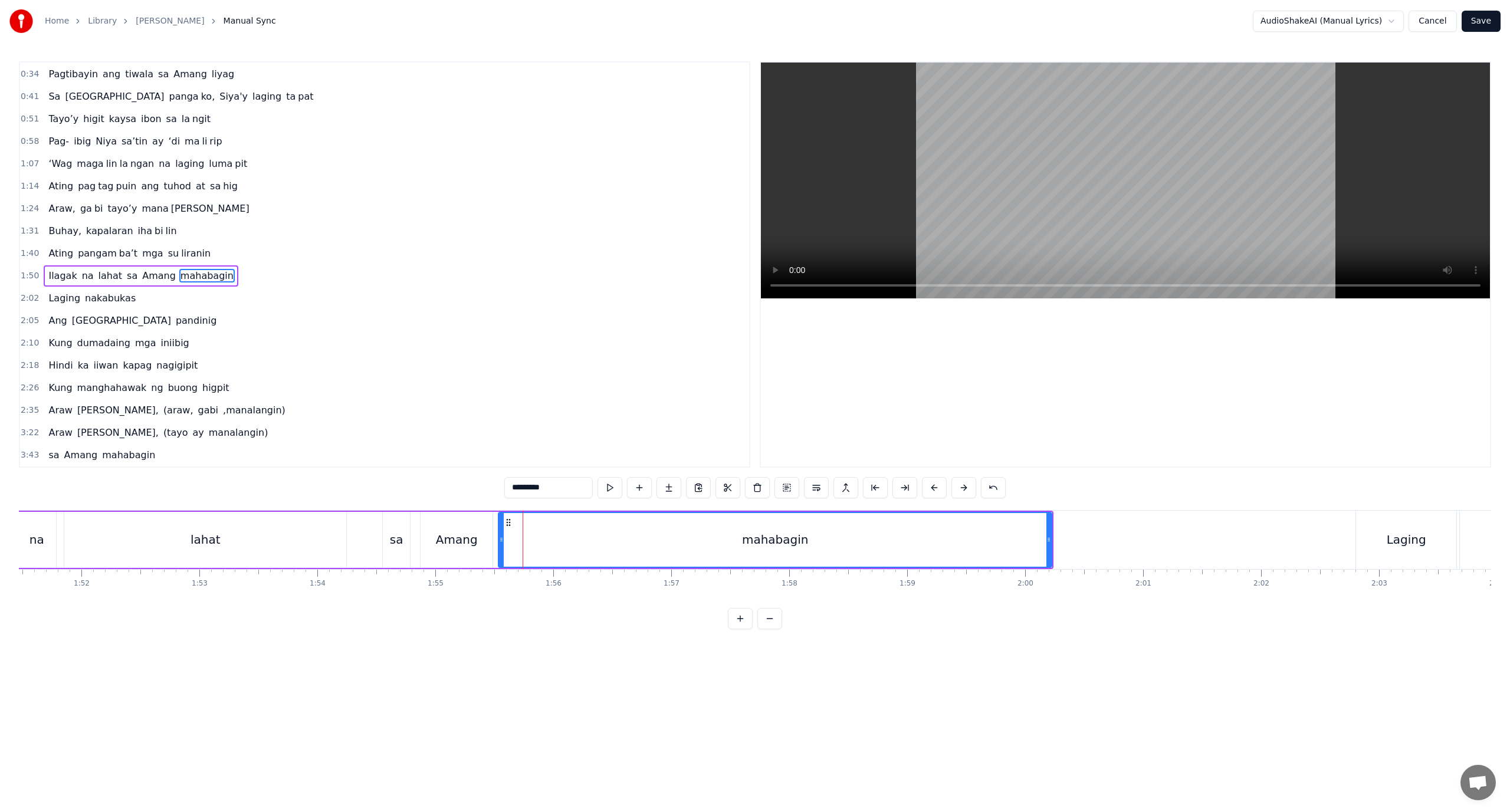
click at [509, 542] on div "mahabagin" at bounding box center [775, 540] width 552 height 54
drag, startPoint x: 546, startPoint y: 531, endPoint x: 513, endPoint y: 541, distance: 34.5
click at [513, 541] on div "mahabagin" at bounding box center [775, 540] width 552 height 54
drag, startPoint x: 513, startPoint y: 541, endPoint x: 532, endPoint y: 544, distance: 19.2
click at [532, 544] on div "mahabagin" at bounding box center [775, 540] width 552 height 54
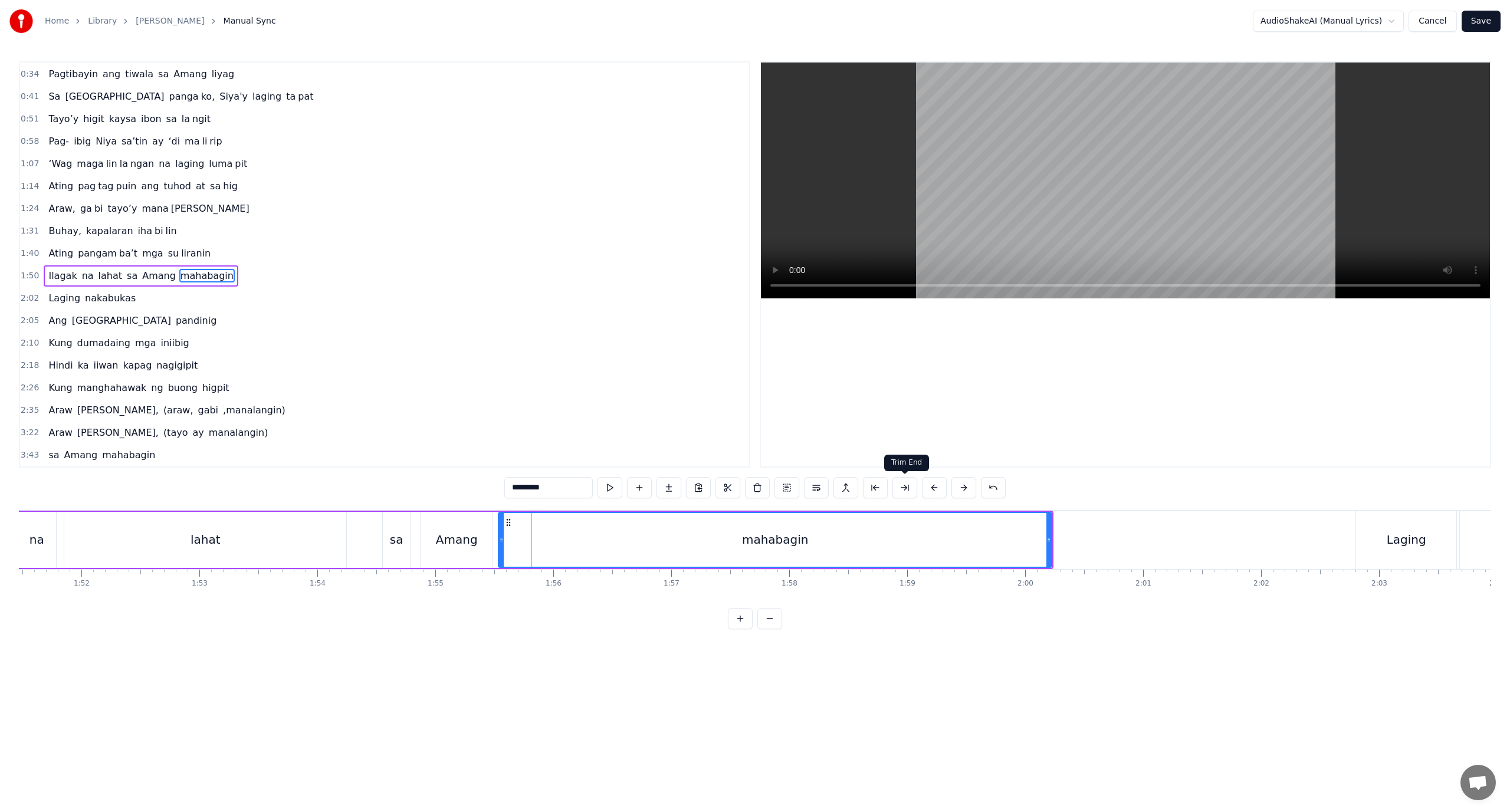
click at [907, 486] on button at bounding box center [905, 488] width 25 height 21
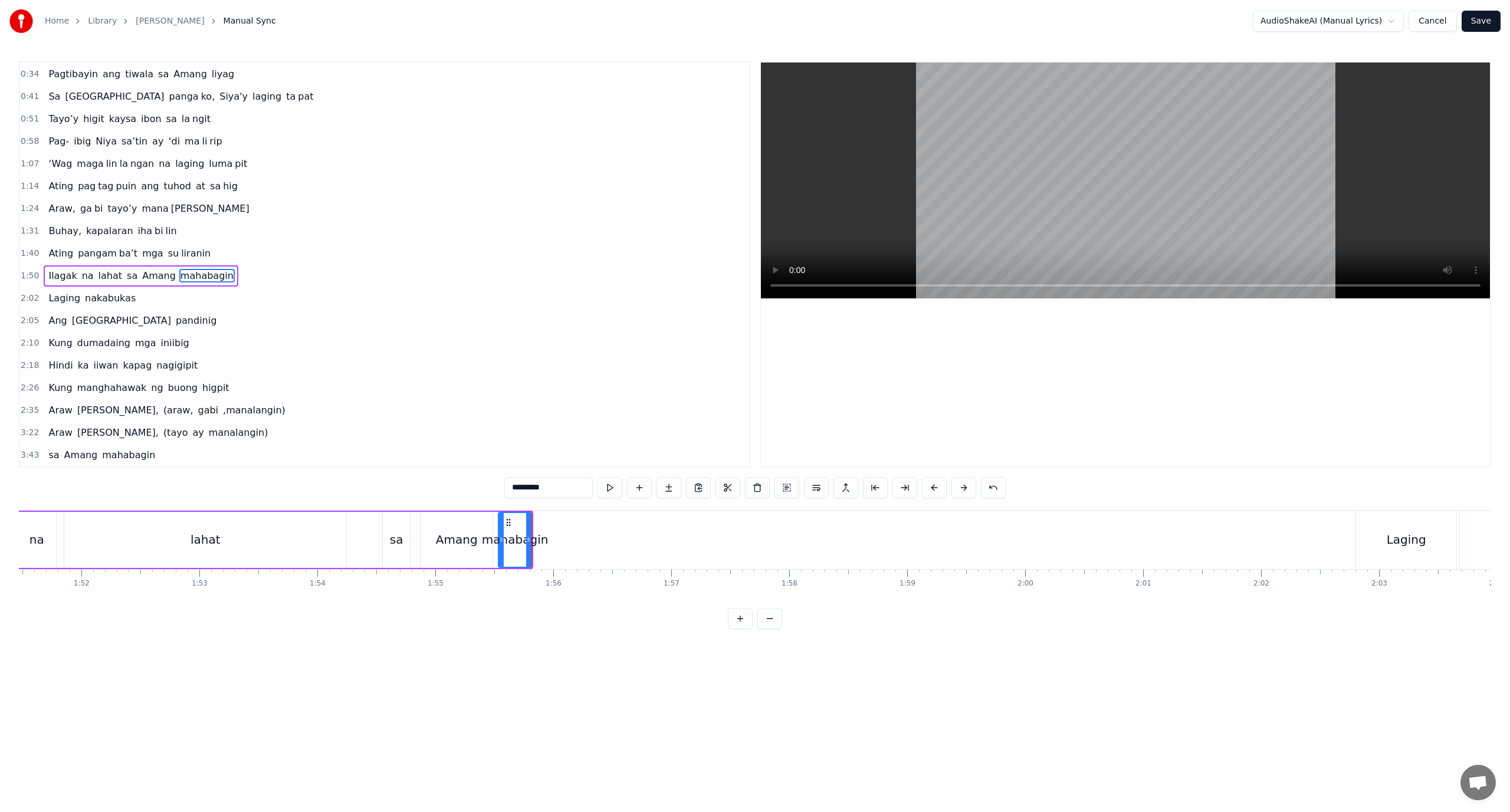
drag, startPoint x: 568, startPoint y: 487, endPoint x: 524, endPoint y: 495, distance: 44.7
click at [524, 495] on input "*********" at bounding box center [548, 488] width 88 height 21
click at [671, 482] on button at bounding box center [669, 488] width 25 height 21
drag, startPoint x: 548, startPoint y: 484, endPoint x: 463, endPoint y: 496, distance: 85.8
click at [463, 496] on div "0:18 Ang pagka bali say ‘di mag da dag dag 0:26 Buhay na hiram Siya [PERSON_NAM…" at bounding box center [755, 346] width 1472 height 568
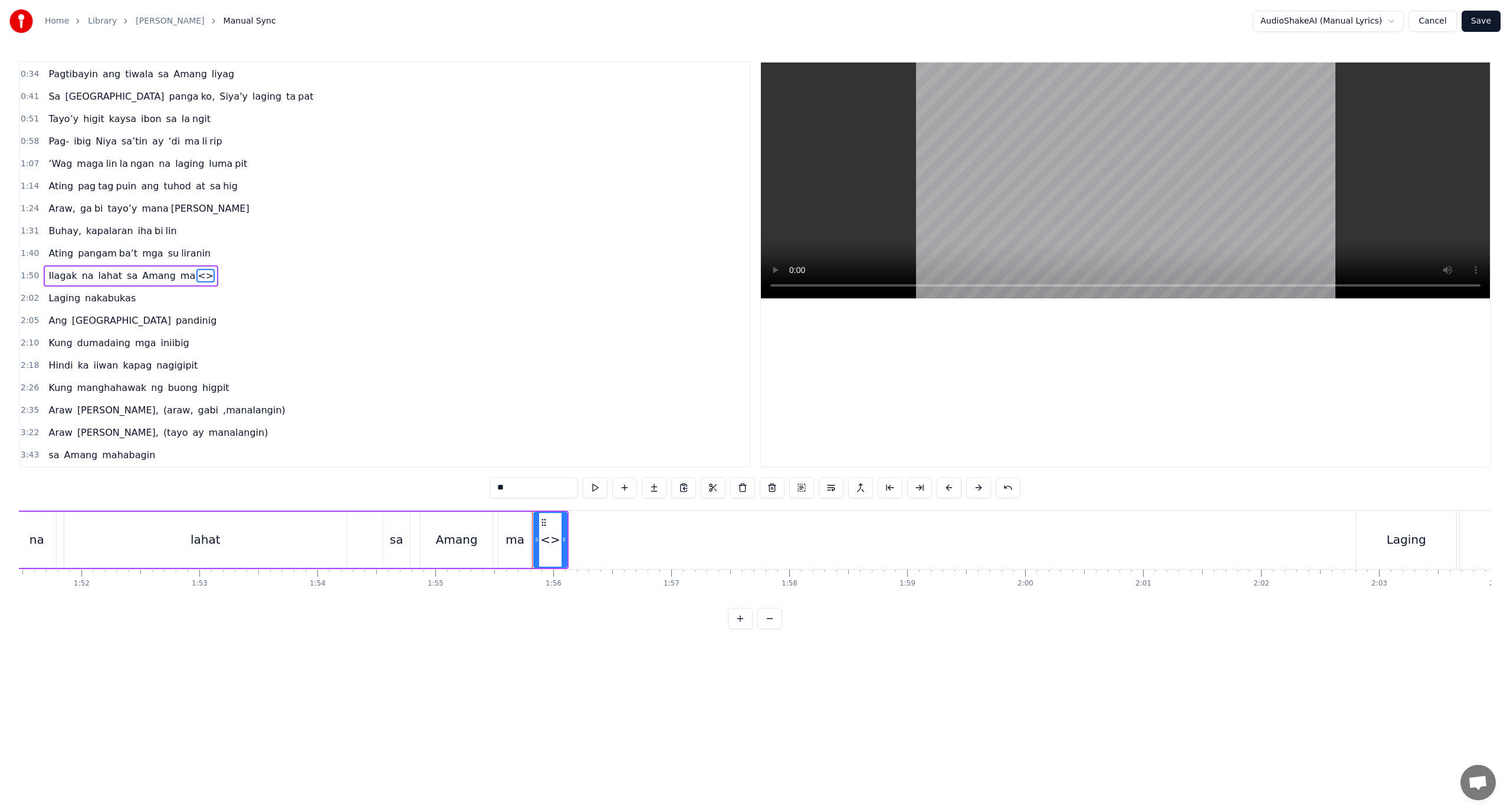
paste input "*****"
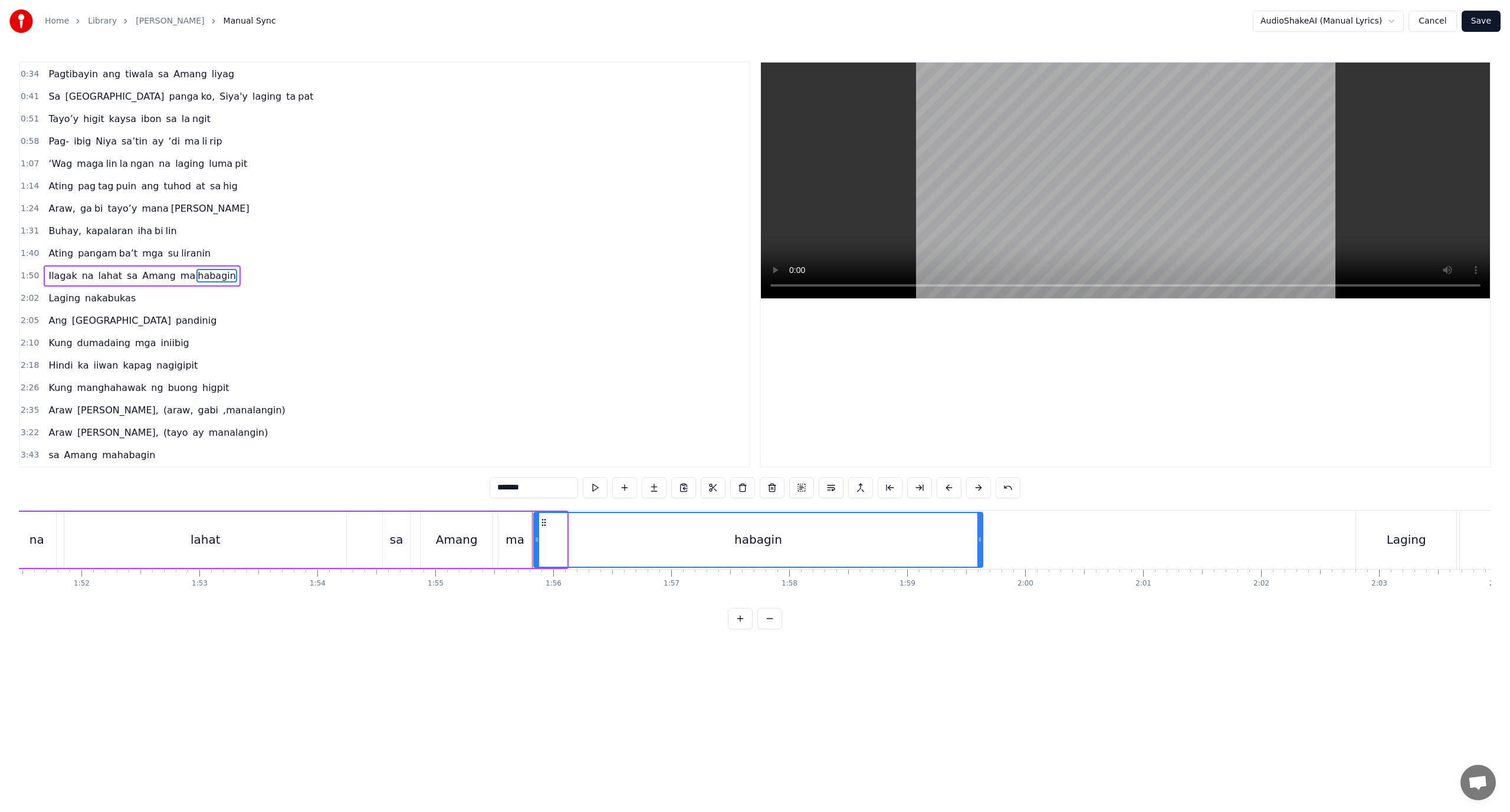
drag, startPoint x: 563, startPoint y: 543, endPoint x: 978, endPoint y: 544, distance: 415.0
click at [978, 544] on div at bounding box center [980, 540] width 5 height 54
click at [519, 544] on div "ma" at bounding box center [515, 540] width 19 height 18
click at [537, 540] on div "habagin" at bounding box center [758, 540] width 449 height 56
click at [543, 539] on div "habagin" at bounding box center [758, 540] width 447 height 54
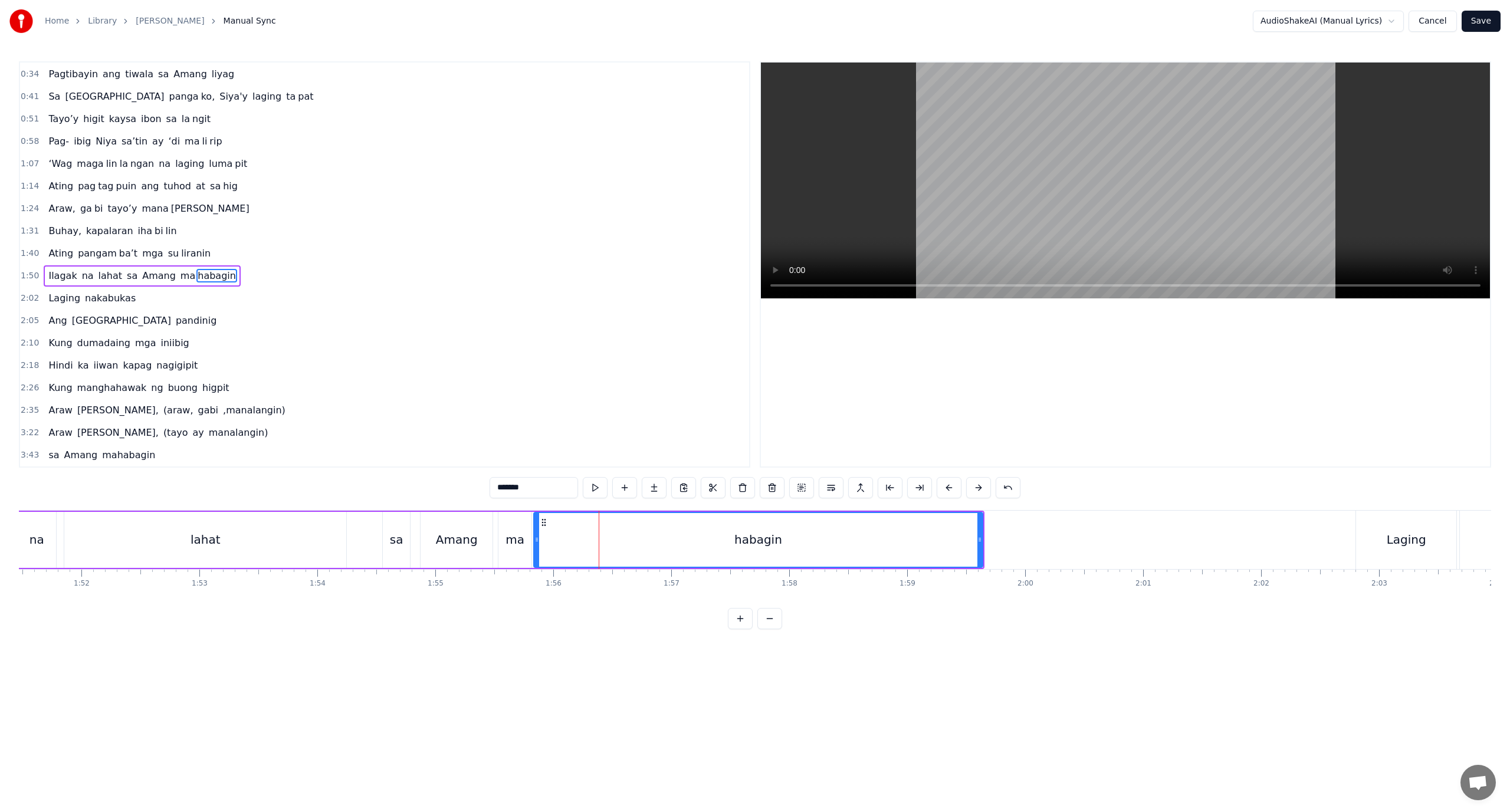
drag, startPoint x: 533, startPoint y: 490, endPoint x: 507, endPoint y: 497, distance: 26.9
click at [507, 497] on input "*******" at bounding box center [533, 488] width 88 height 21
click at [916, 489] on button at bounding box center [920, 488] width 25 height 21
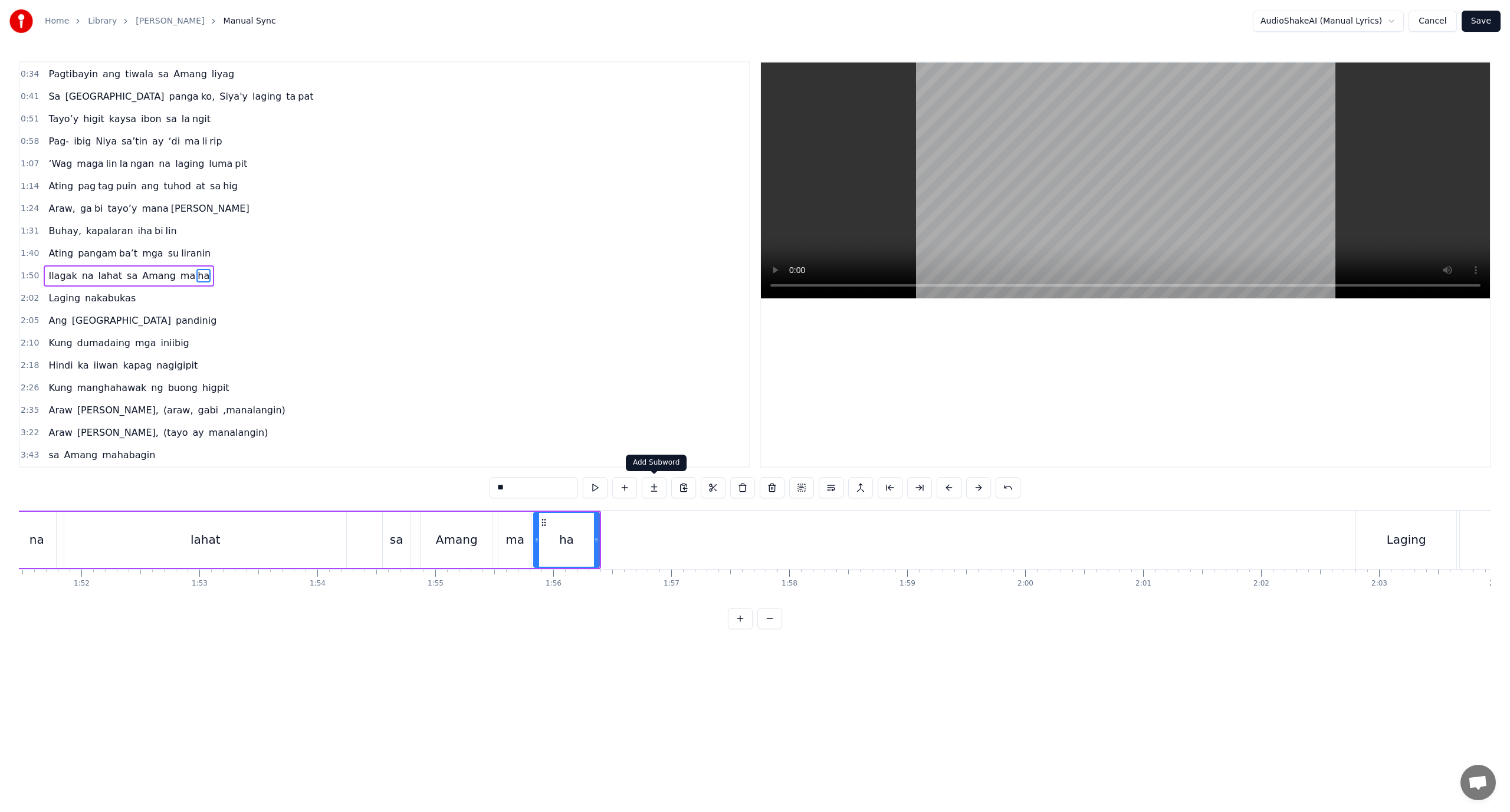
click at [658, 488] on button at bounding box center [654, 488] width 25 height 21
drag, startPoint x: 472, startPoint y: 494, endPoint x: 413, endPoint y: 503, distance: 59.7
click at [413, 503] on div "0:18 Ang pagka bali say ‘di mag da dag dag 0:26 Buhay na hiram Siya [PERSON_NAM…" at bounding box center [755, 346] width 1472 height 568
paste input "***"
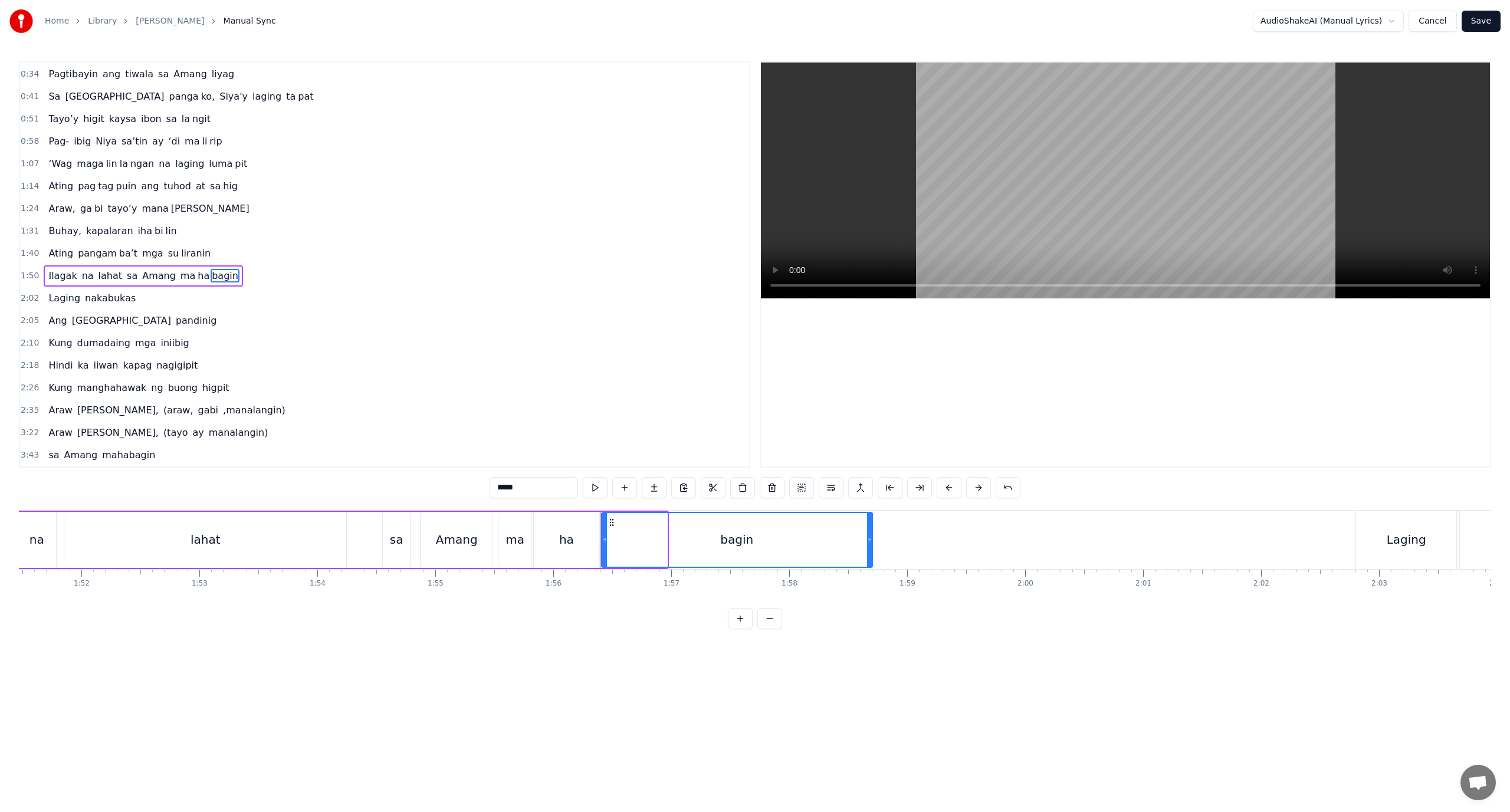
drag, startPoint x: 665, startPoint y: 544, endPoint x: 877, endPoint y: 544, distance: 212.0
click at [872, 544] on div at bounding box center [870, 540] width 5 height 54
click at [343, 545] on div "lahat" at bounding box center [205, 540] width 282 height 56
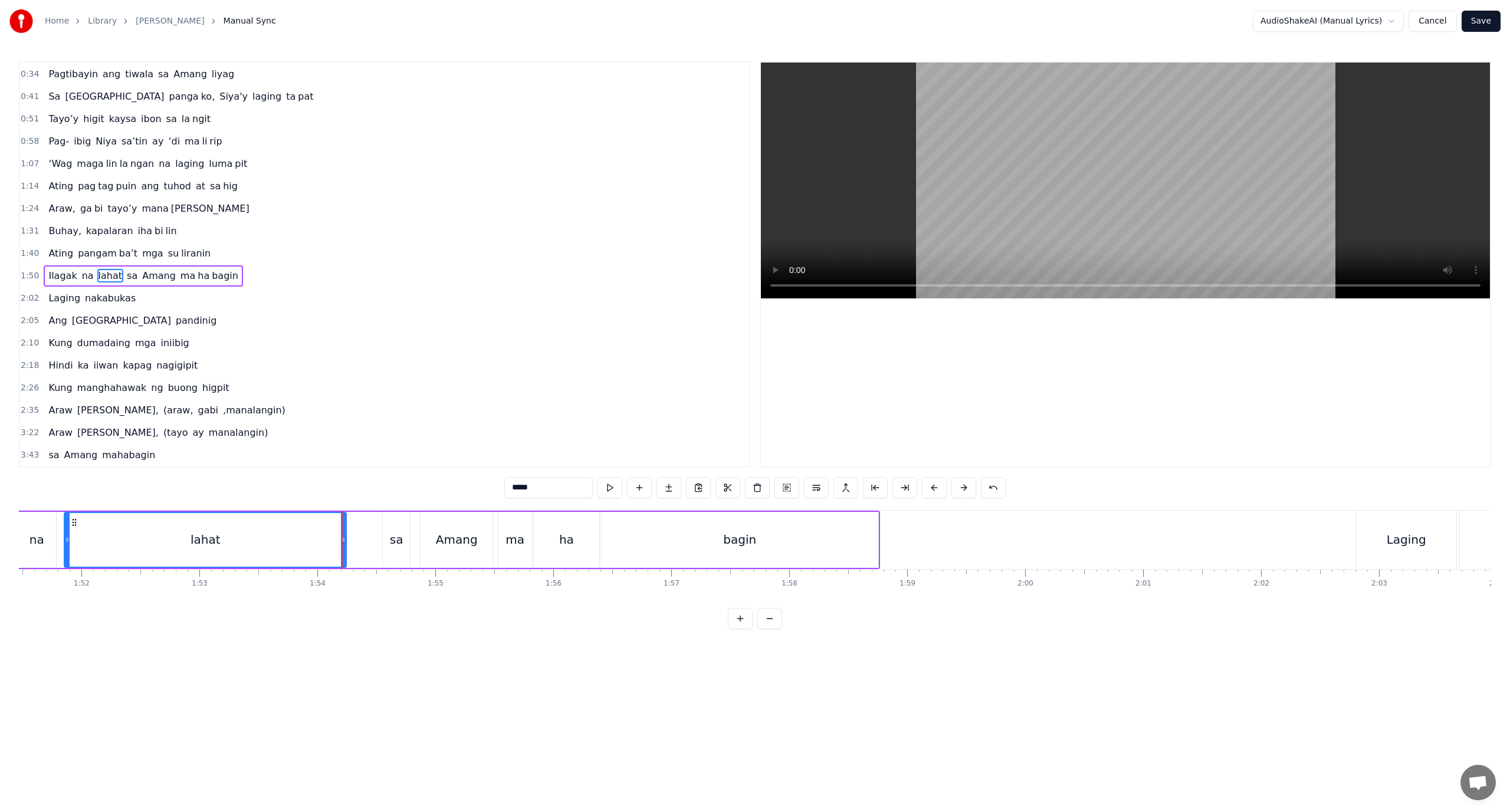
click at [349, 545] on div "Ilagak na lahat sa Amang ma ha bagin" at bounding box center [382, 540] width 994 height 59
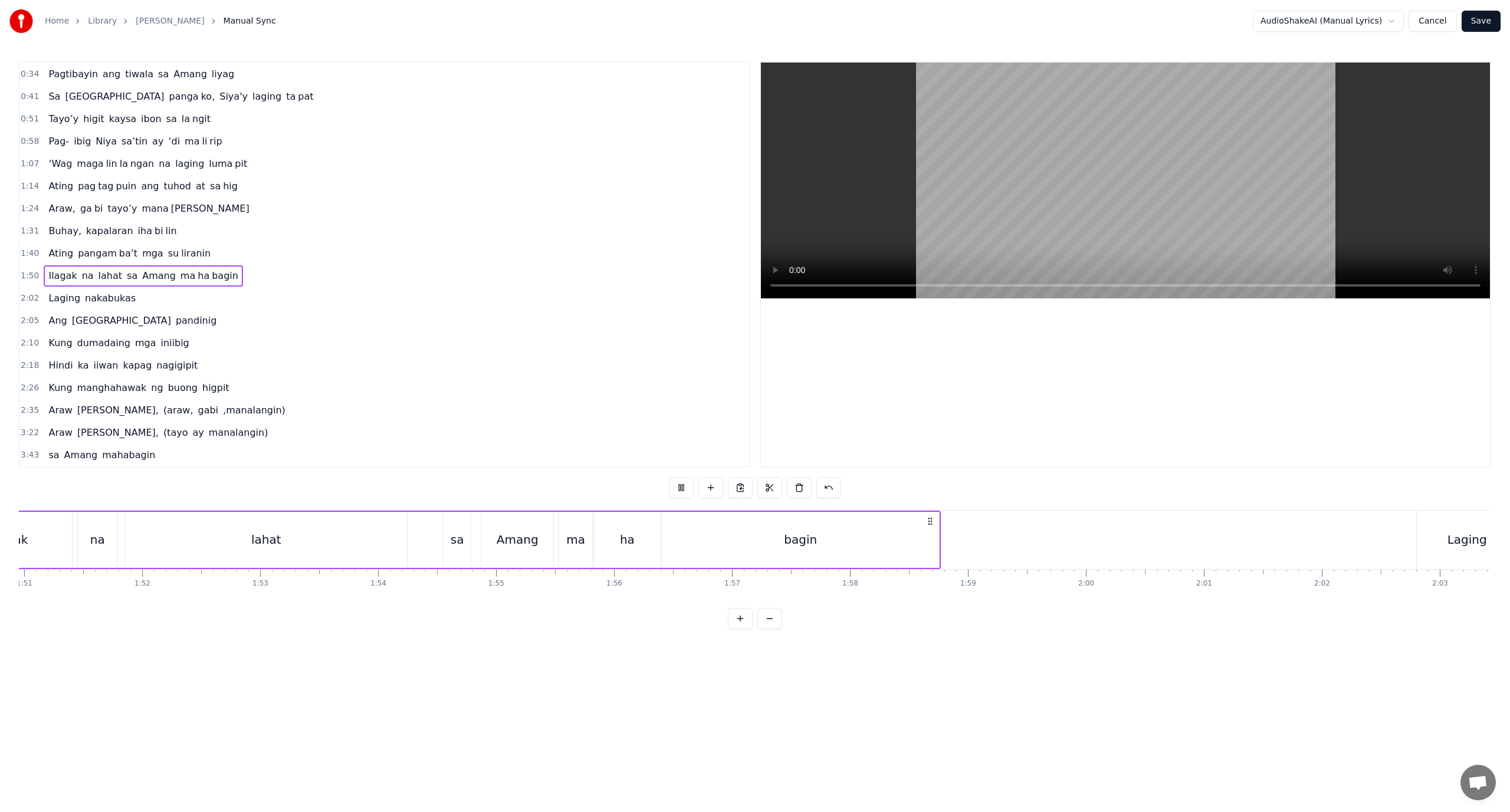
scroll to position [0, 12959]
click at [1072, 542] on div "Ilagak na lahat sa Amang ma ha bagin" at bounding box center [575, 540] width 994 height 59
click at [1068, 543] on div "bagin" at bounding box center [932, 540] width 276 height 56
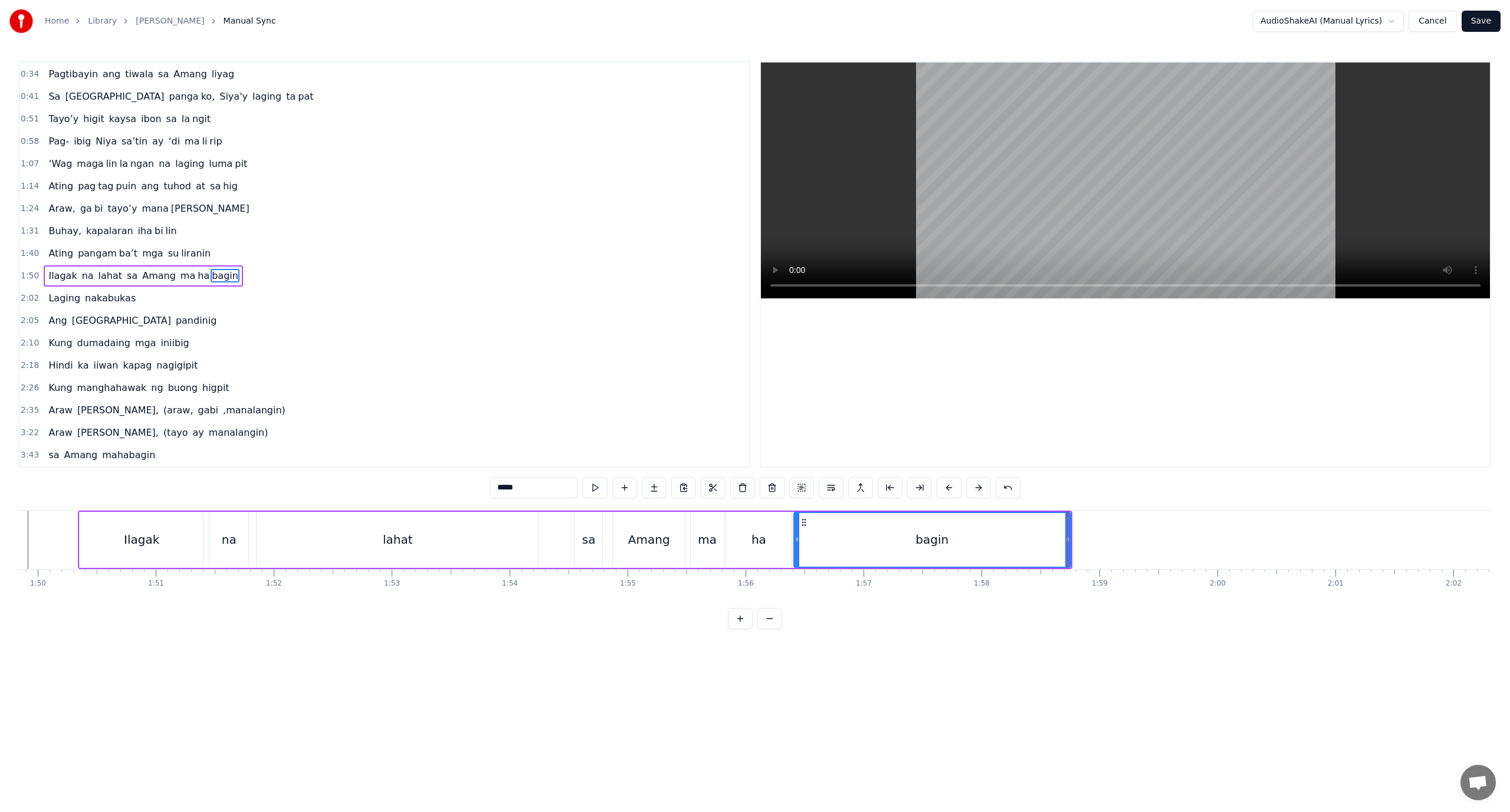
drag, startPoint x: 1069, startPoint y: 538, endPoint x: 1099, endPoint y: 544, distance: 30.6
click at [1070, 544] on div at bounding box center [1068, 540] width 5 height 54
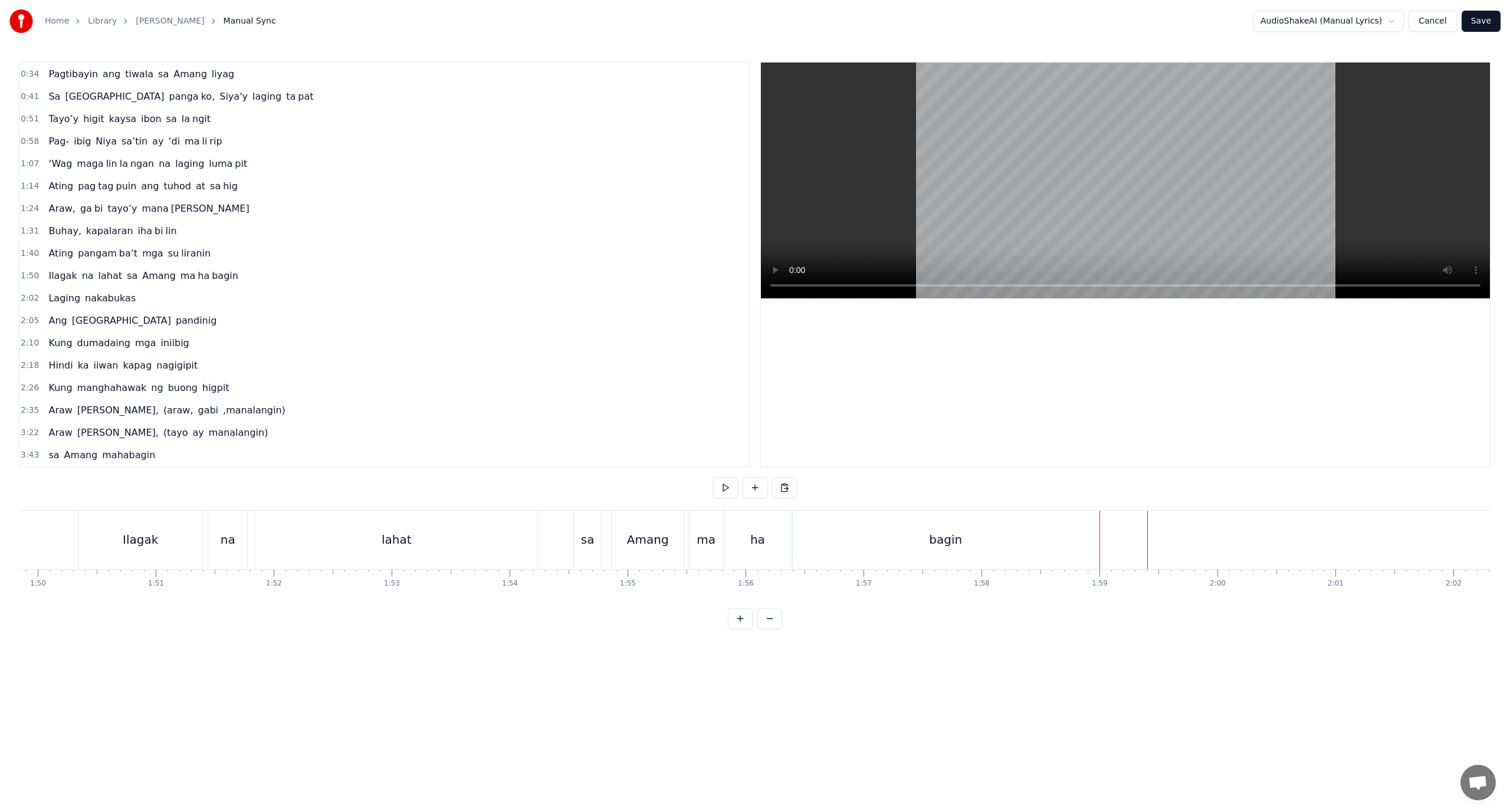
click at [665, 540] on div "pandinig" at bounding box center [839, 540] width 367 height 59
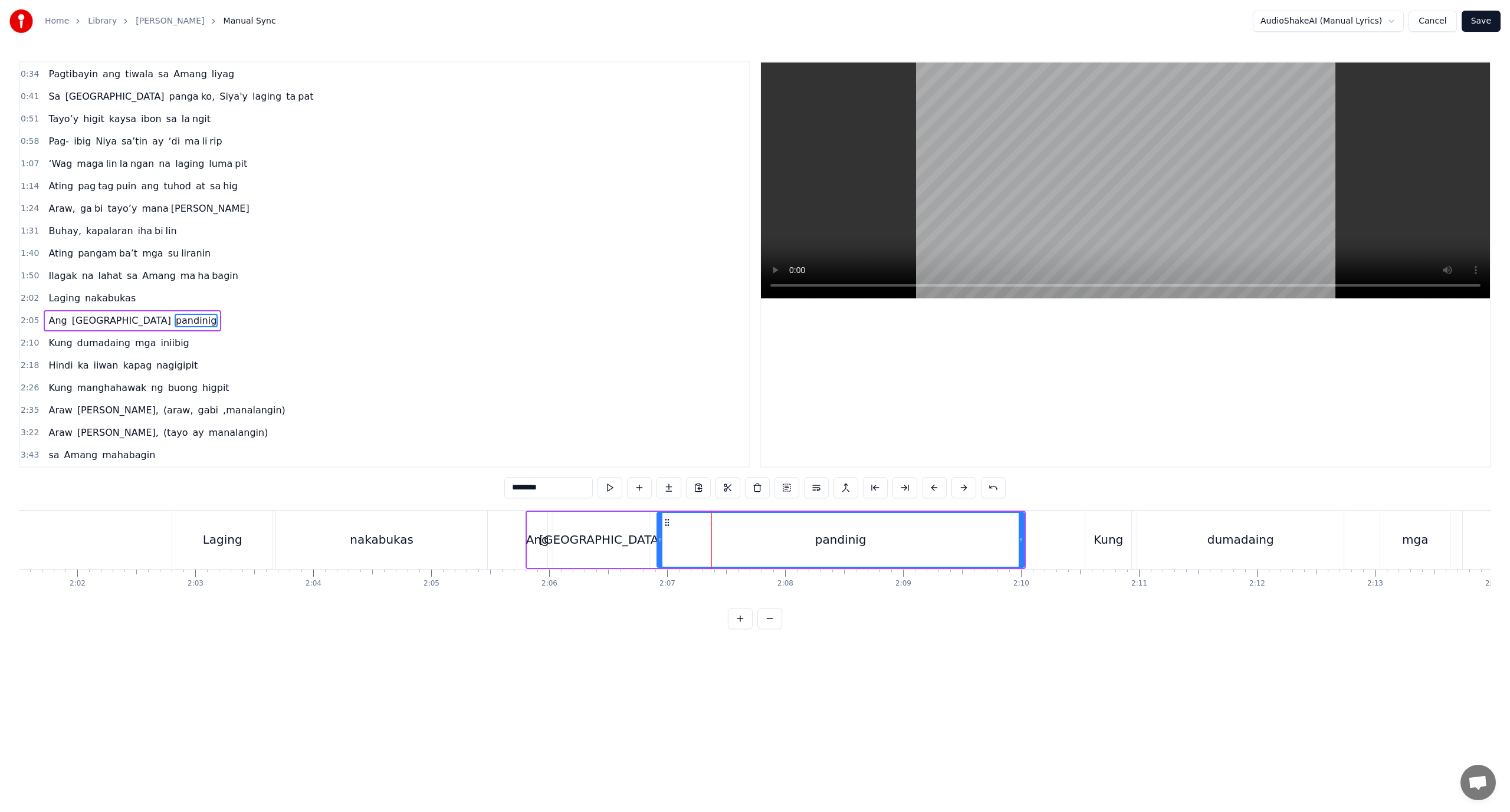
click at [706, 543] on div "pandinig" at bounding box center [841, 540] width 366 height 54
click at [706, 519] on div "pandinig" at bounding box center [841, 540] width 366 height 54
click at [707, 520] on div "pandinig" at bounding box center [841, 540] width 366 height 54
click at [906, 490] on button at bounding box center [905, 488] width 25 height 21
drag, startPoint x: 581, startPoint y: 486, endPoint x: 526, endPoint y: 494, distance: 55.6
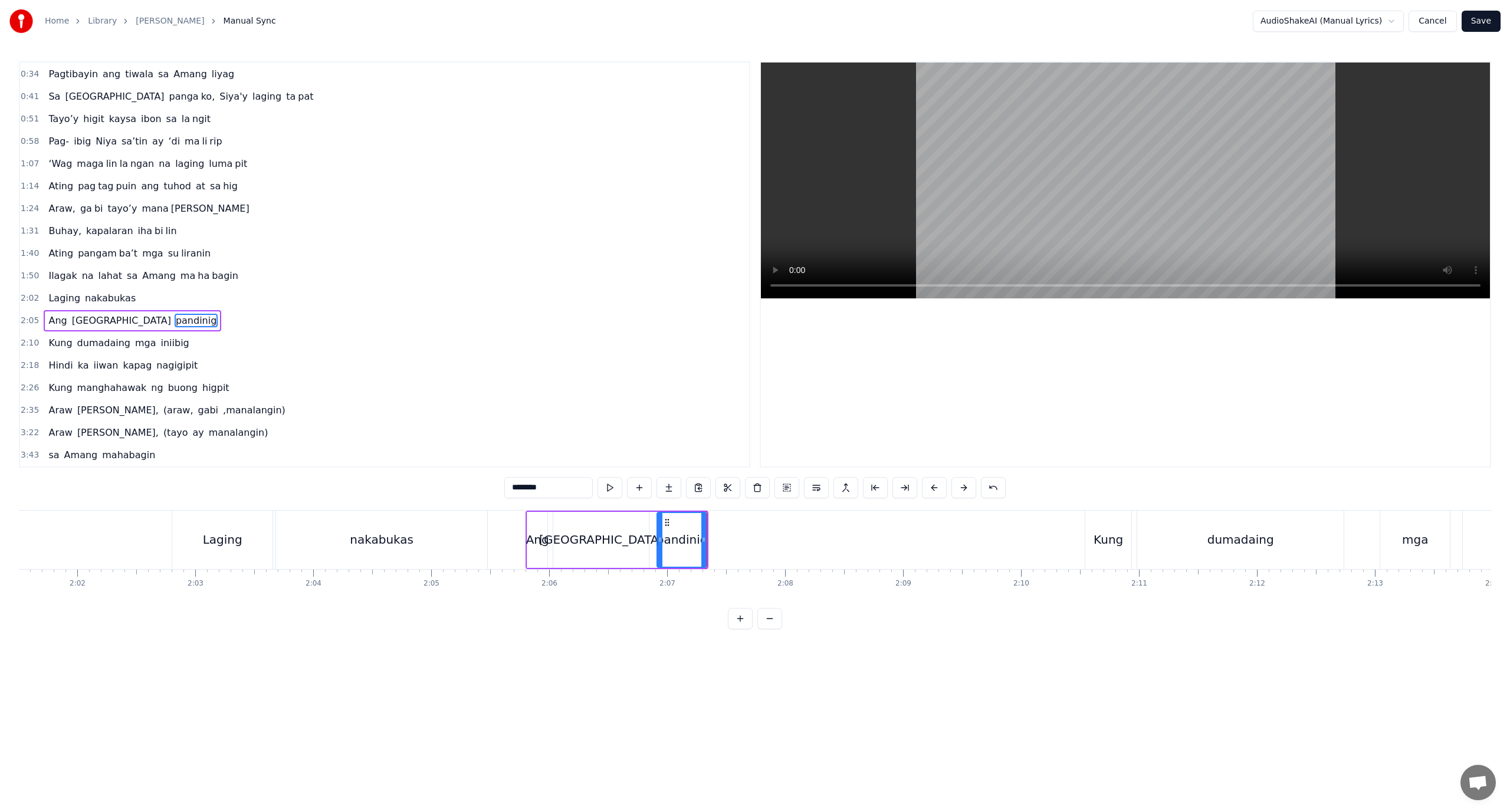
click at [526, 494] on input "********" at bounding box center [548, 488] width 88 height 21
click at [669, 485] on button at bounding box center [669, 488] width 25 height 21
drag, startPoint x: 514, startPoint y: 486, endPoint x: 459, endPoint y: 495, distance: 55.7
click at [459, 495] on div "0:18 Ang pagka bali say ‘di mag da dag dag 0:26 Buhay na hiram Siya [PERSON_NAM…" at bounding box center [755, 346] width 1472 height 568
paste input "***"
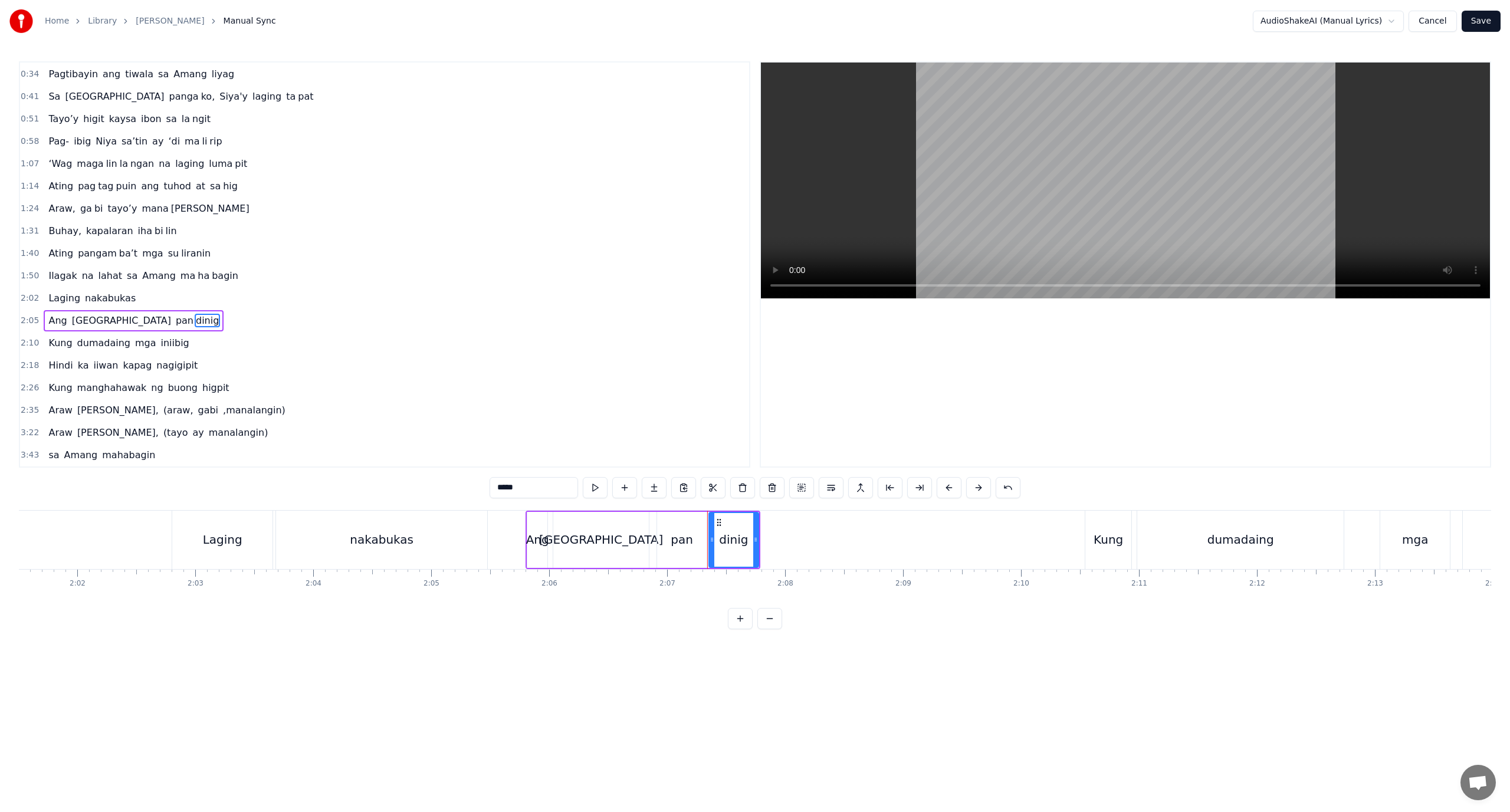
click at [756, 547] on div at bounding box center [756, 540] width 5 height 54
drag, startPoint x: 756, startPoint y: 547, endPoint x: 1040, endPoint y: 559, distance: 284.3
click at [1040, 559] on div at bounding box center [1039, 540] width 5 height 54
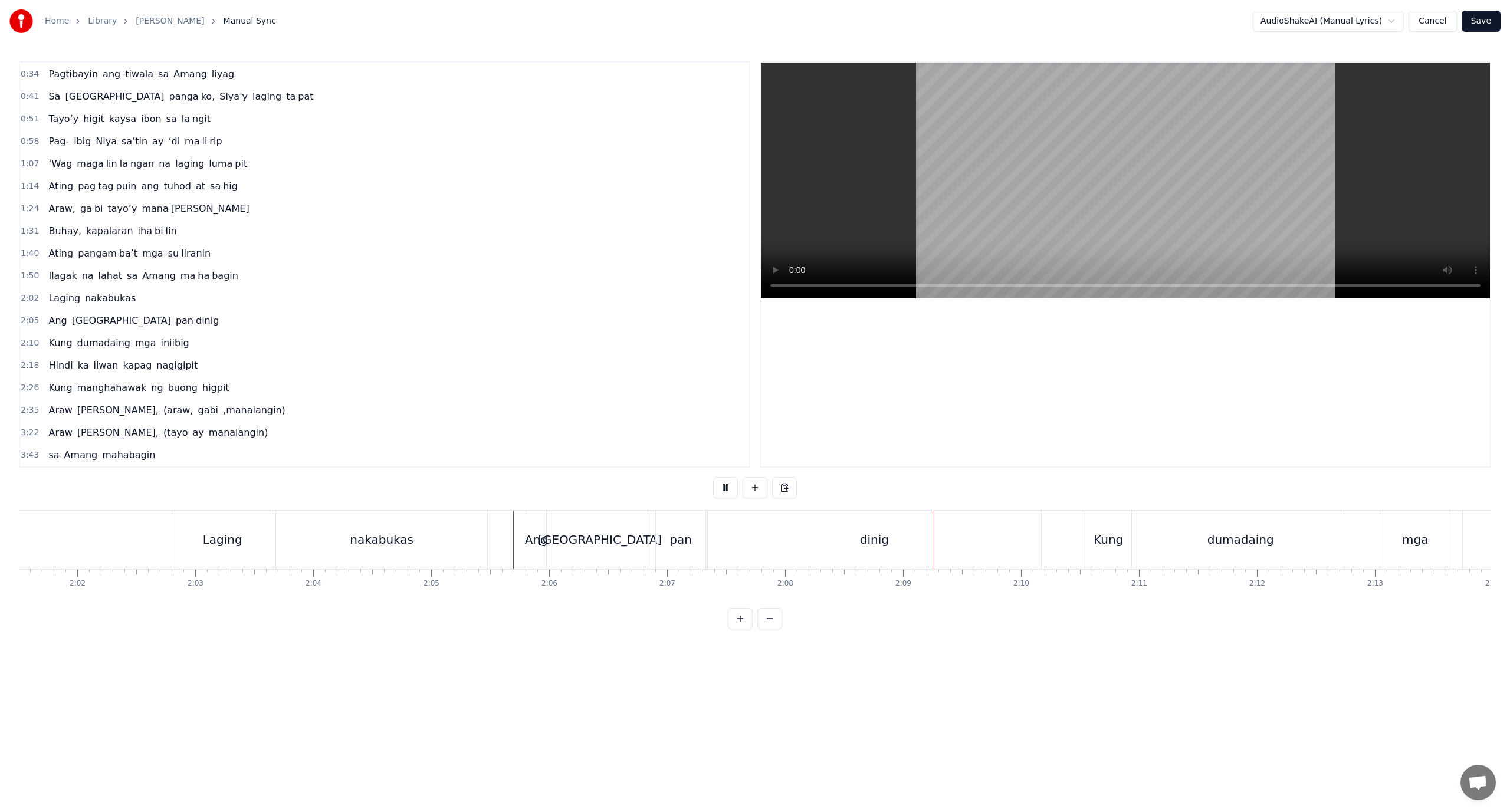
click at [718, 544] on div "dinig" at bounding box center [874, 540] width 333 height 59
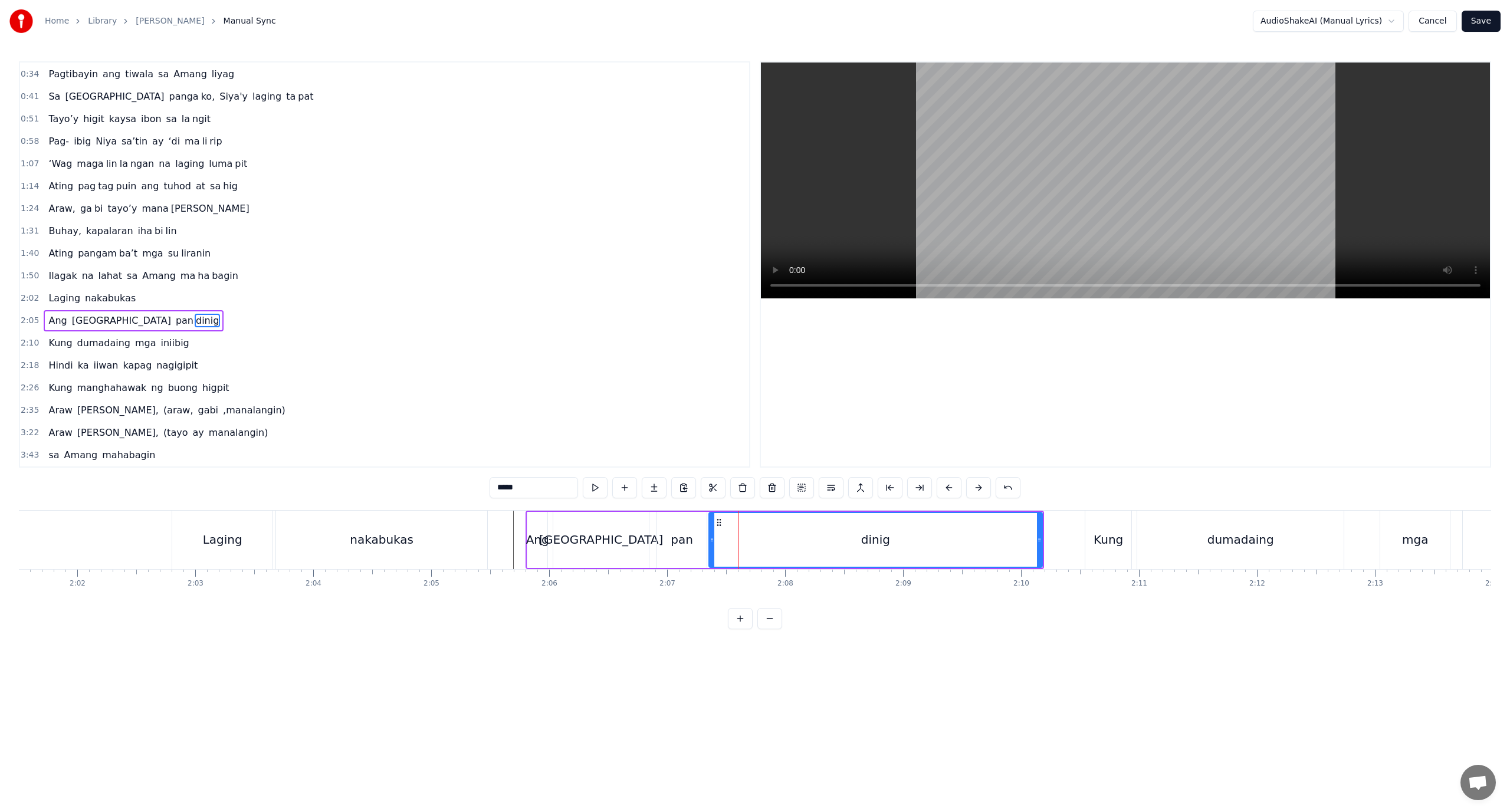
click at [753, 540] on div "dinig" at bounding box center [875, 540] width 332 height 54
click at [745, 540] on div "dinig" at bounding box center [875, 540] width 332 height 54
click at [913, 481] on button at bounding box center [920, 488] width 25 height 21
drag, startPoint x: 526, startPoint y: 488, endPoint x: 504, endPoint y: 495, distance: 23.1
click at [504, 495] on input "*****" at bounding box center [533, 488] width 88 height 21
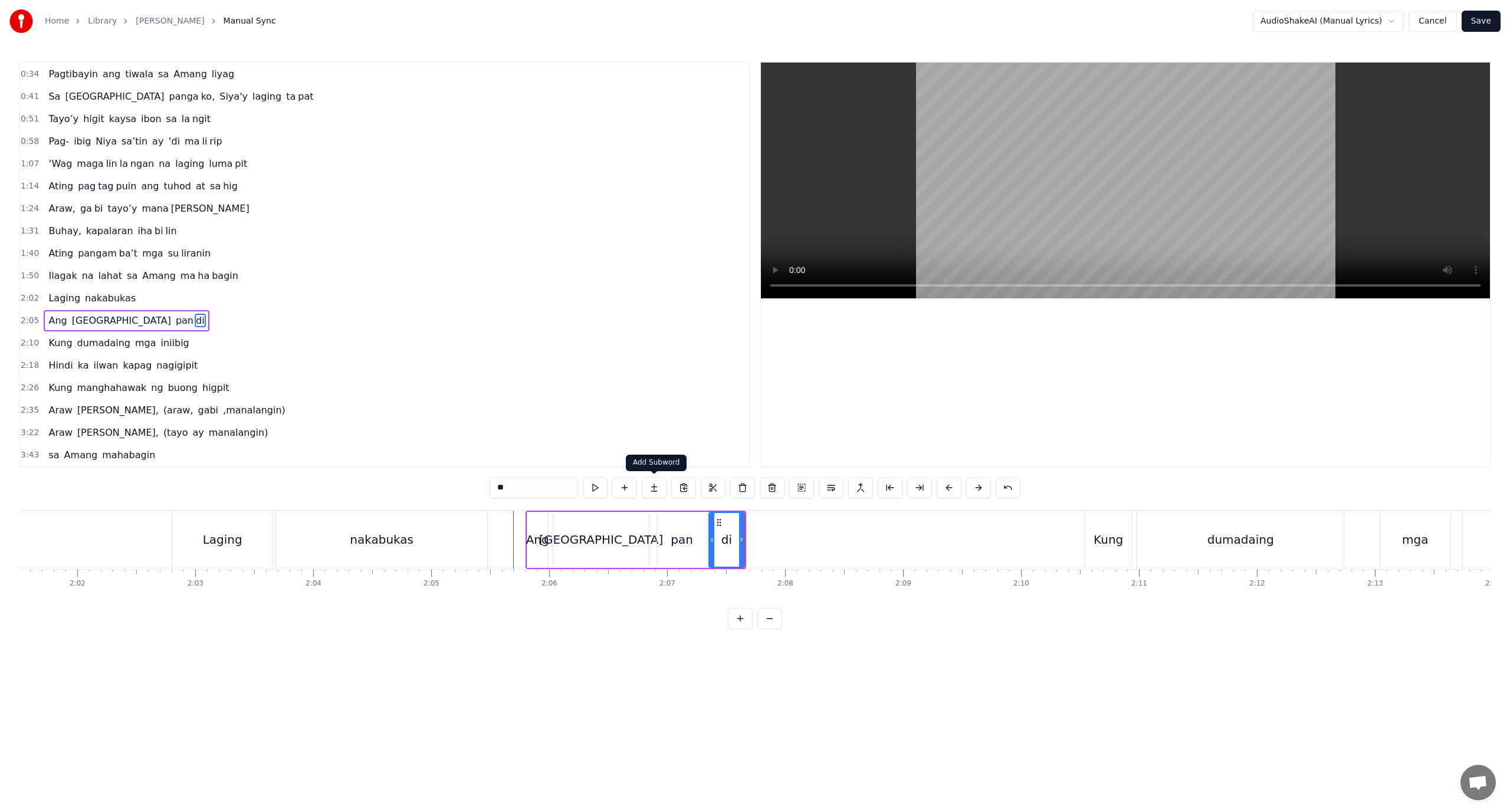
click at [654, 484] on button at bounding box center [654, 488] width 25 height 21
drag, startPoint x: 529, startPoint y: 485, endPoint x: 454, endPoint y: 485, distance: 75.0
click at [454, 485] on div "0:18 Ang pagka bali say ‘di mag da dag dag 0:26 Buhay na hiram Siya [PERSON_NAM…" at bounding box center [755, 346] width 1472 height 568
paste input "*"
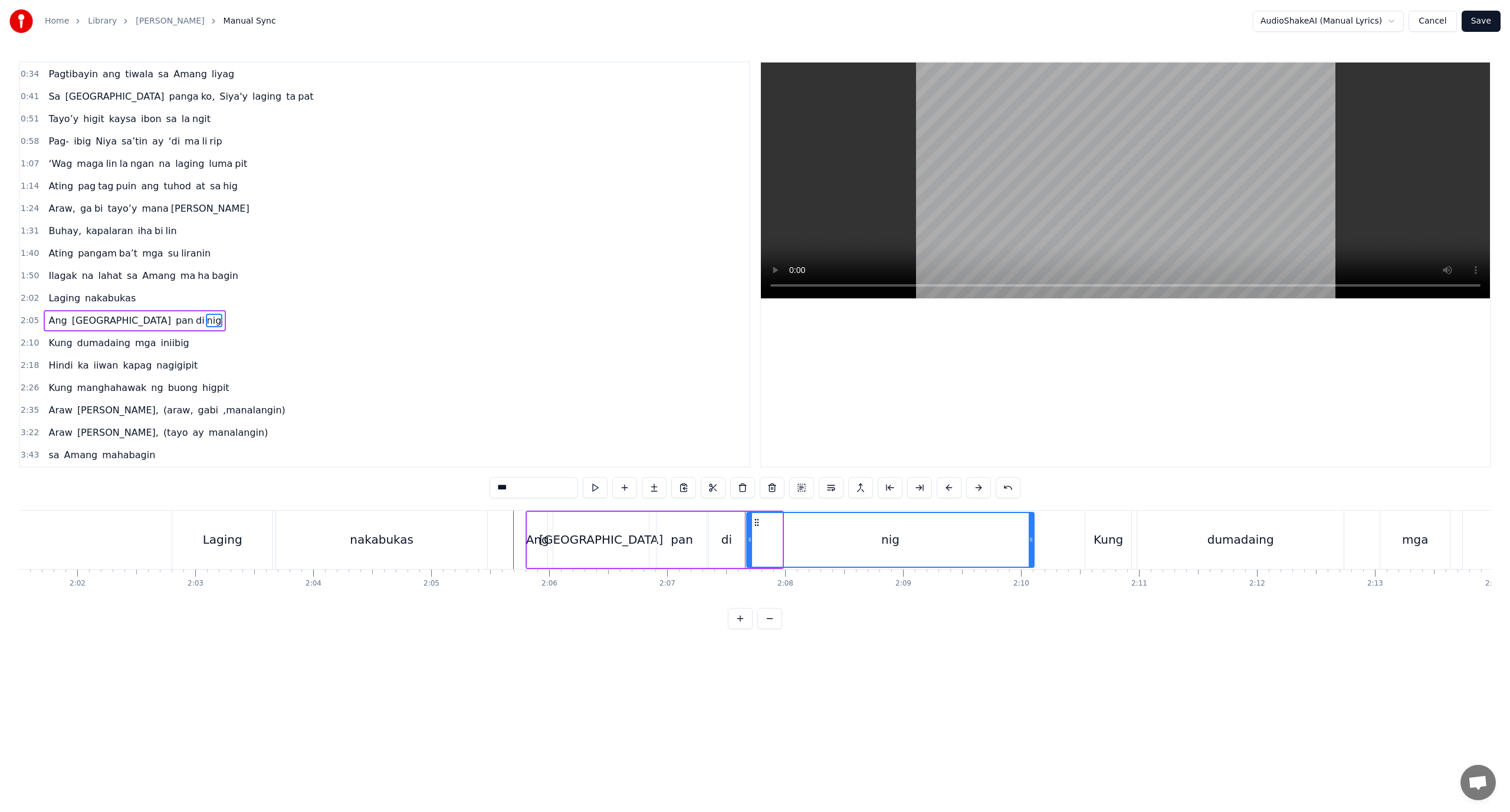
drag, startPoint x: 780, startPoint y: 534, endPoint x: 1038, endPoint y: 550, distance: 258.5
click at [1034, 550] on div at bounding box center [1031, 540] width 5 height 54
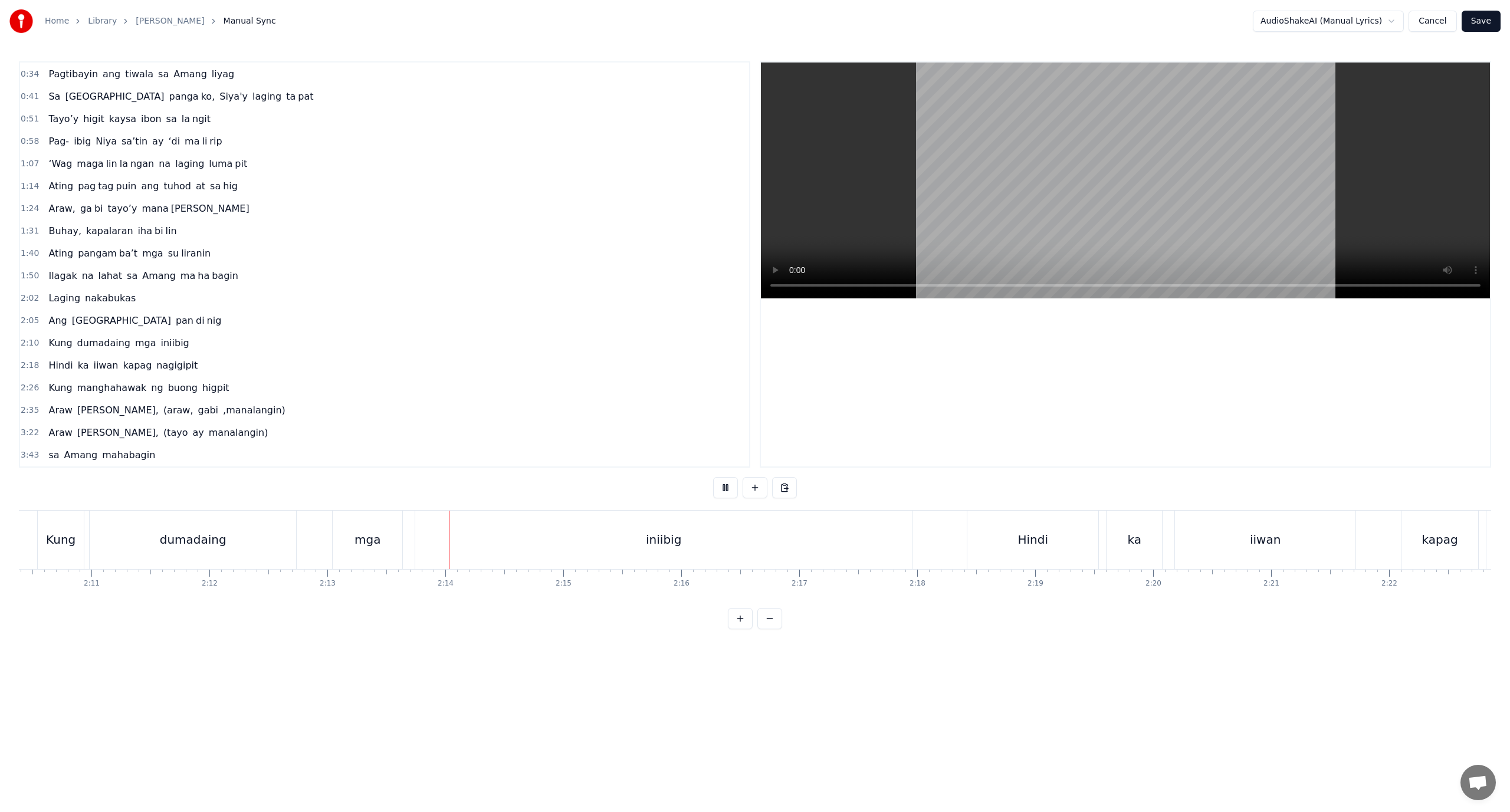
scroll to position [0, 15697]
click at [244, 531] on div "iniibig" at bounding box center [349, 540] width 497 height 59
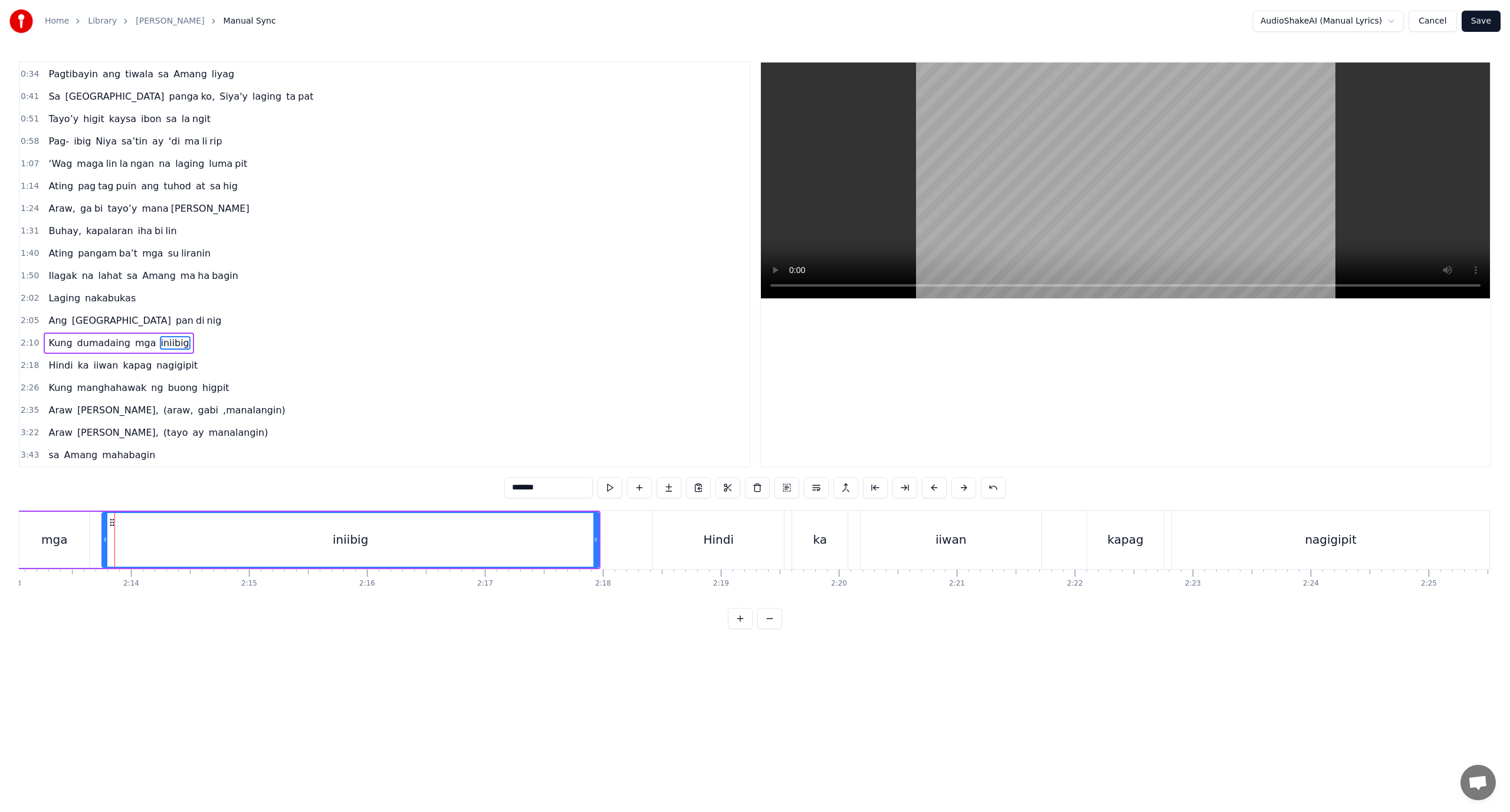
click at [250, 537] on div "iniibig" at bounding box center [350, 540] width 495 height 54
click at [260, 538] on div "iniibig" at bounding box center [350, 540] width 495 height 54
click at [913, 490] on button at bounding box center [905, 488] width 25 height 21
drag, startPoint x: 556, startPoint y: 492, endPoint x: 524, endPoint y: 497, distance: 32.4
click at [524, 497] on input "*******" at bounding box center [548, 488] width 88 height 21
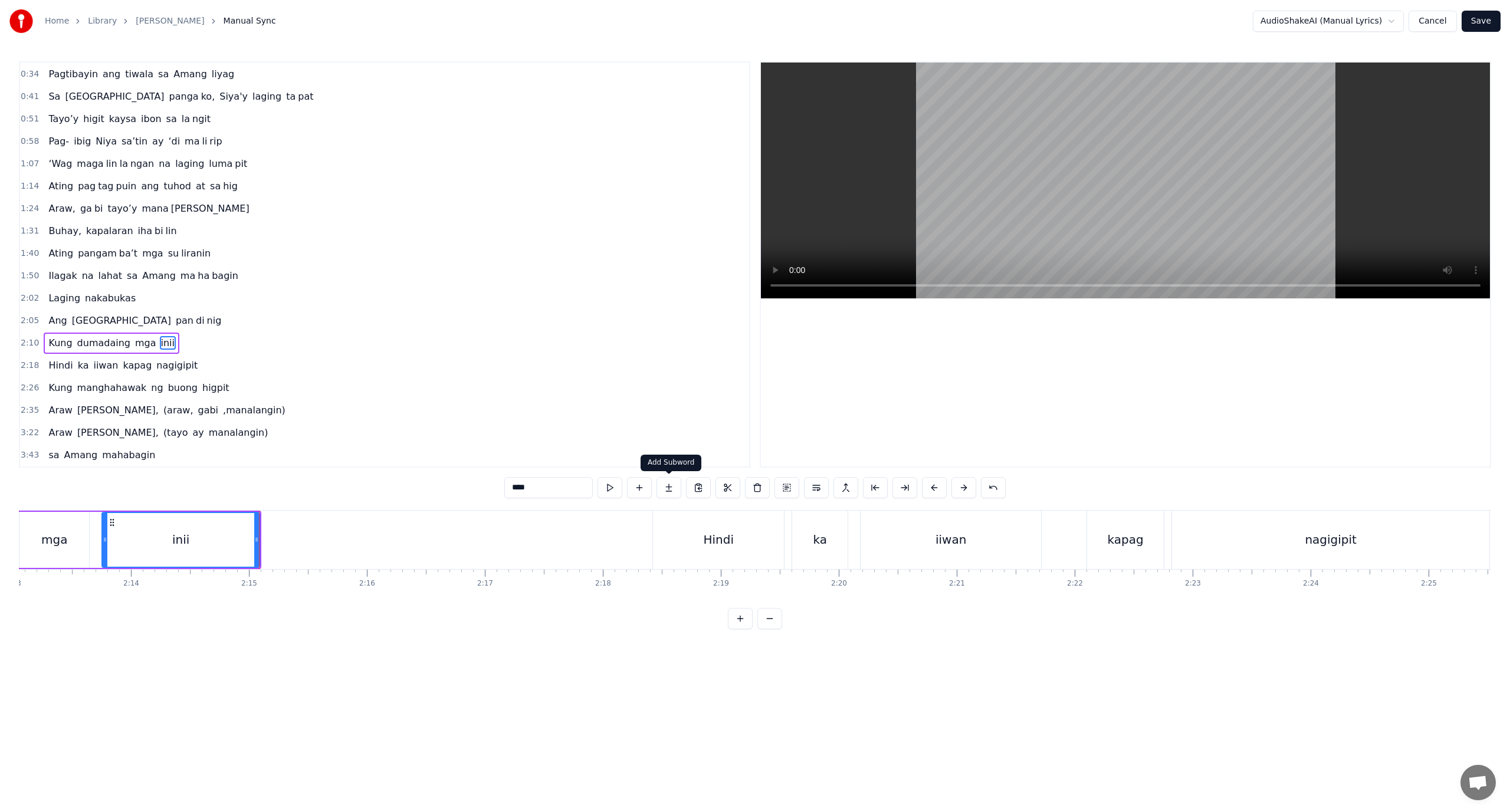
click at [672, 485] on button at bounding box center [669, 488] width 25 height 21
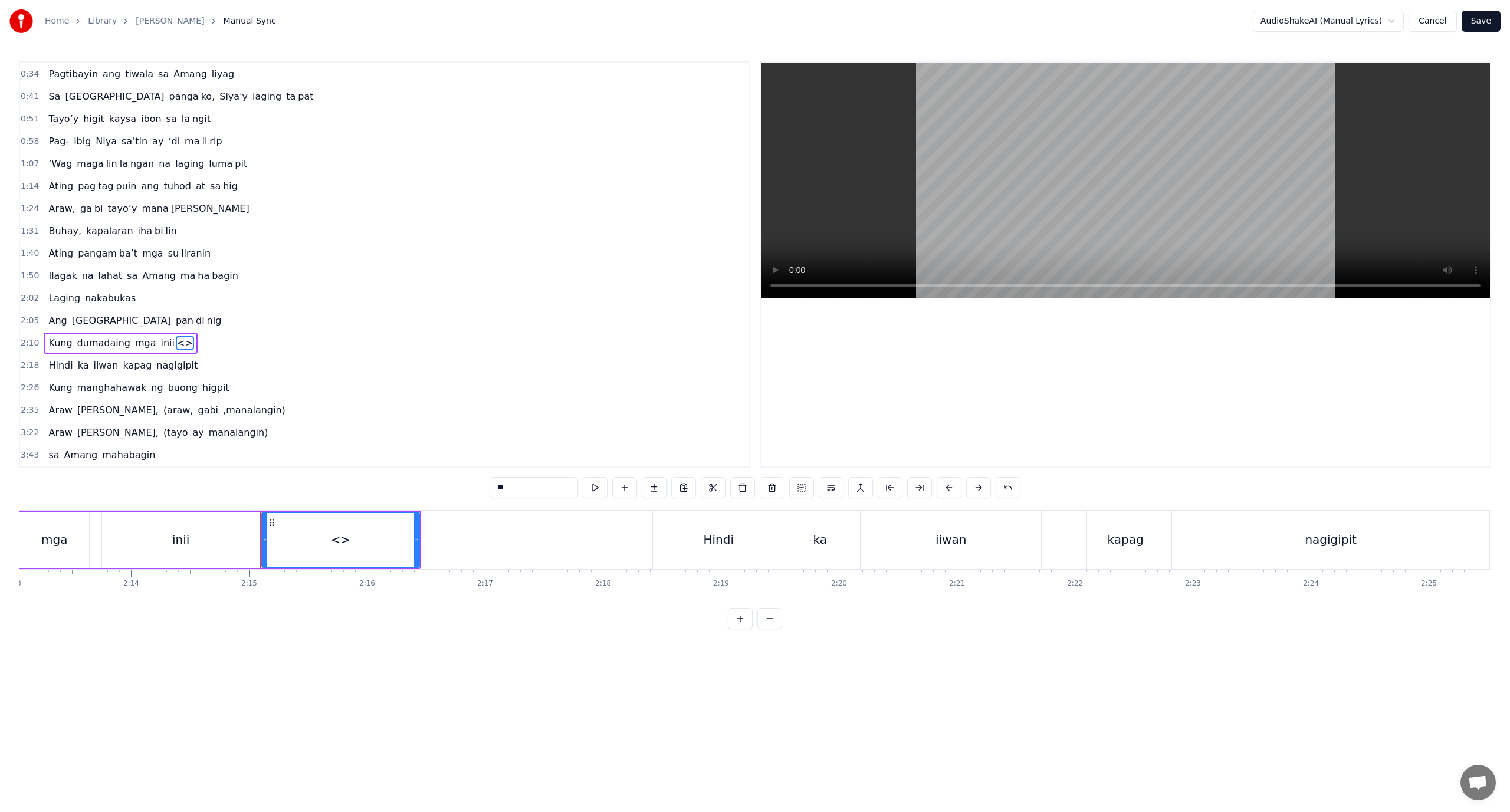
drag, startPoint x: 492, startPoint y: 490, endPoint x: 415, endPoint y: 502, distance: 77.9
click at [416, 502] on div "0:18 Ang pagka bali say ‘di mag da dag dag 0:26 Buhay na hiram Siya [PERSON_NAM…" at bounding box center [755, 346] width 1472 height 568
paste input "*"
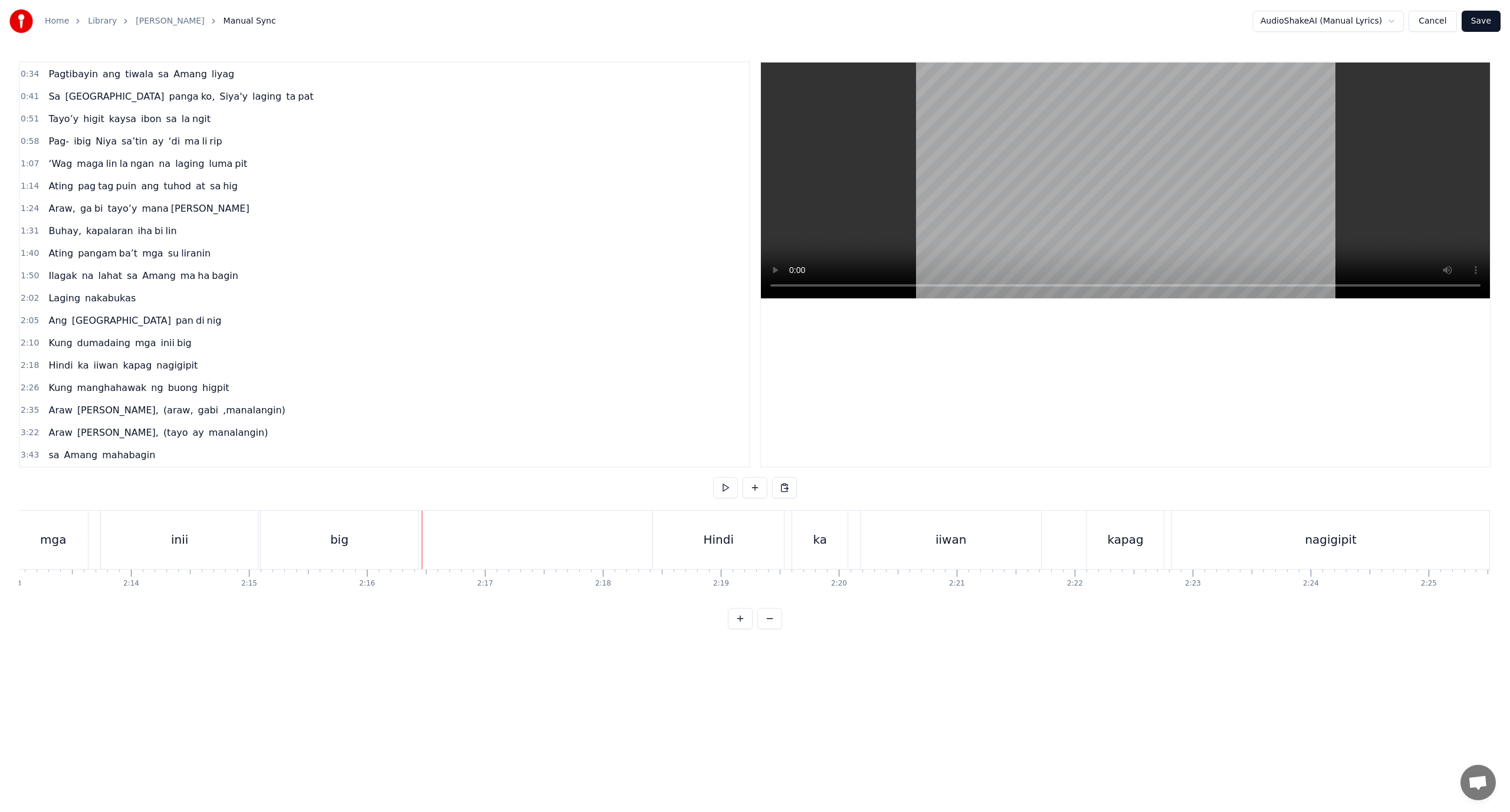
click at [416, 552] on div "big" at bounding box center [339, 540] width 157 height 59
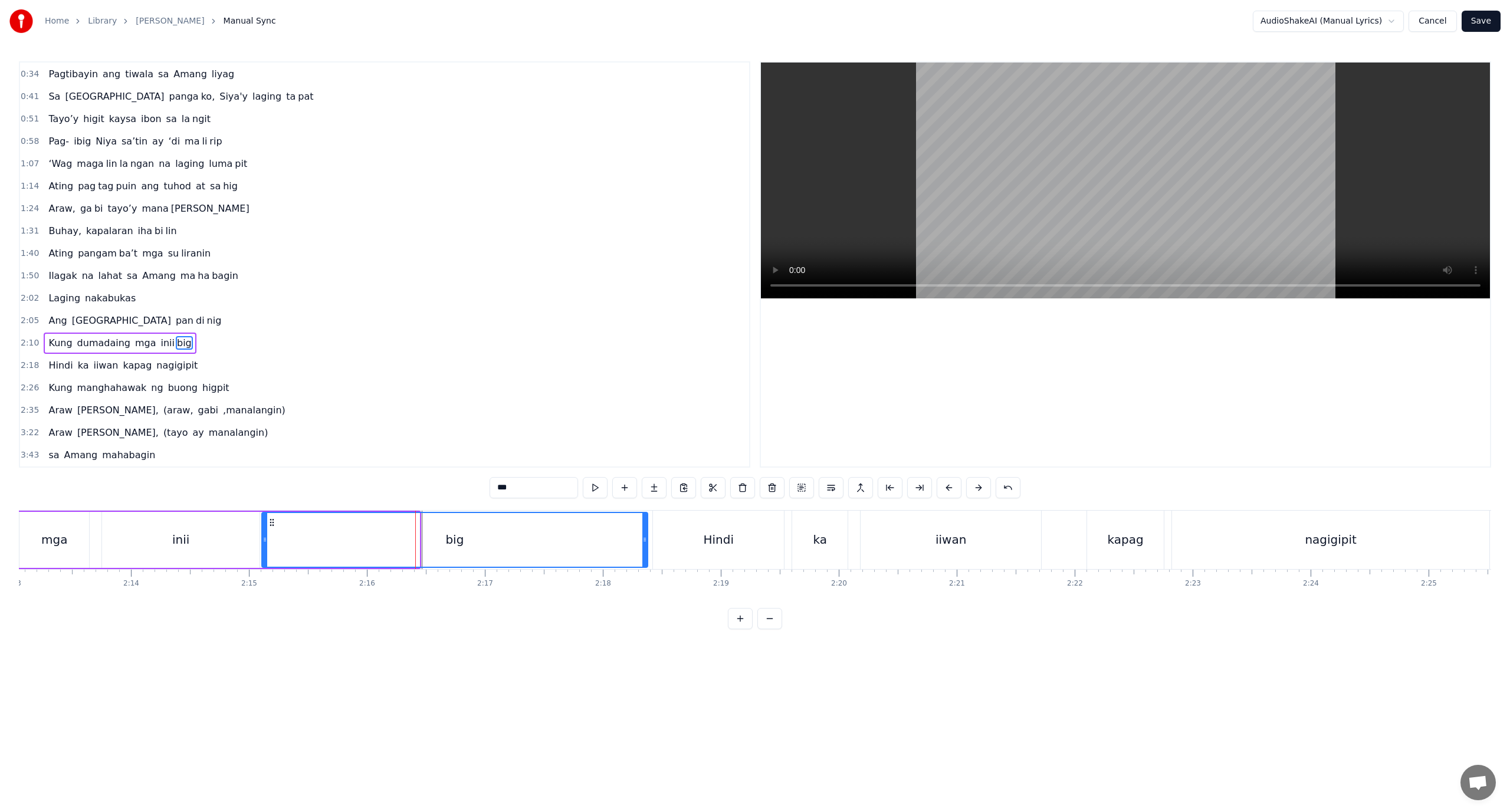
drag, startPoint x: 417, startPoint y: 545, endPoint x: 647, endPoint y: 537, distance: 230.1
click at [647, 537] on div at bounding box center [645, 540] width 5 height 54
click at [671, 569] on div "Hindi" at bounding box center [718, 540] width 132 height 59
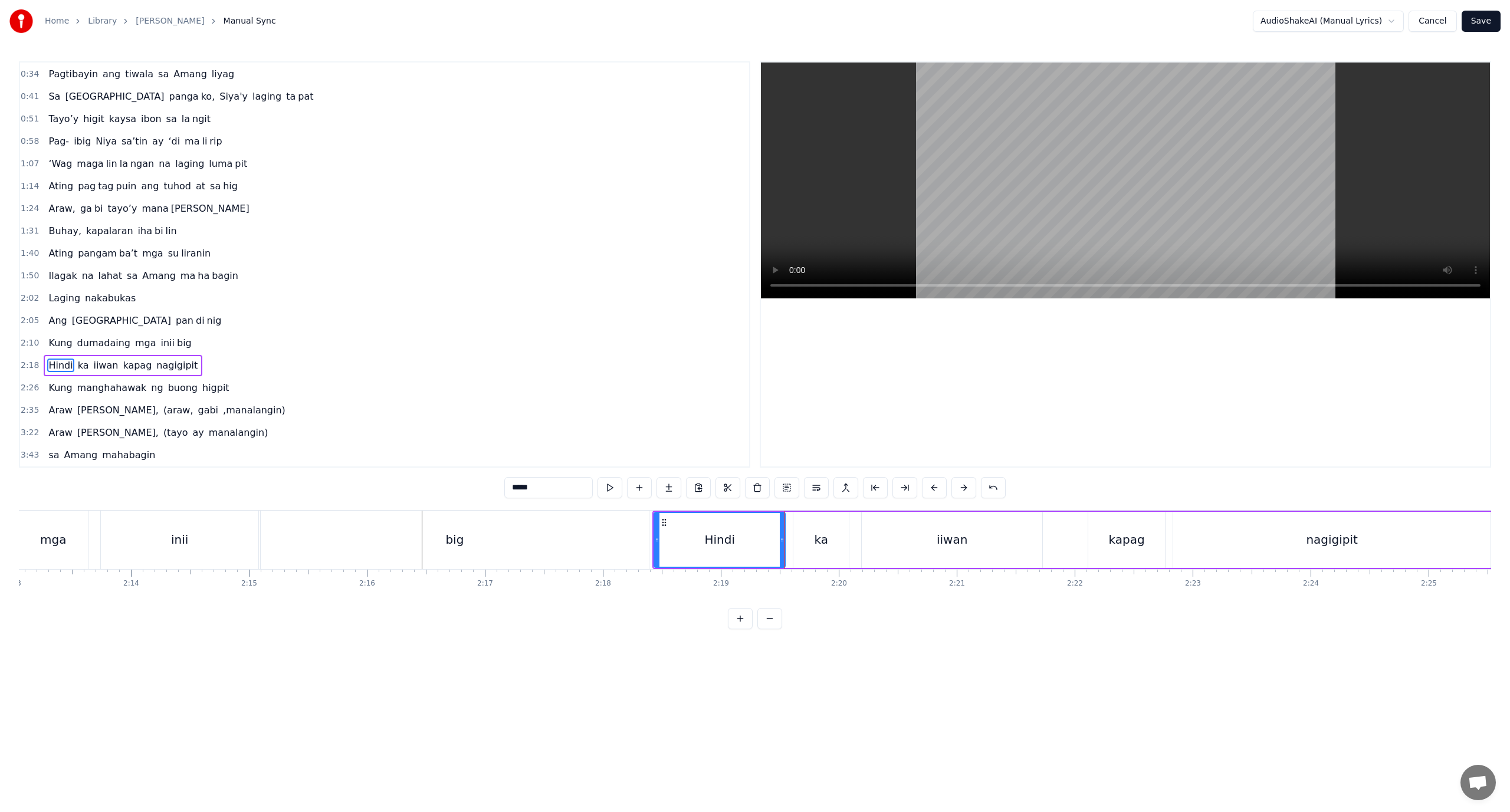
click at [797, 551] on div "ka" at bounding box center [821, 540] width 56 height 56
click at [787, 547] on div "Hindi ka iiwan kapag nagigipit" at bounding box center [1072, 540] width 840 height 59
drag, startPoint x: 1218, startPoint y: 532, endPoint x: 1208, endPoint y: 532, distance: 10.0
click at [1210, 532] on div "nagigipit" at bounding box center [1332, 540] width 317 height 56
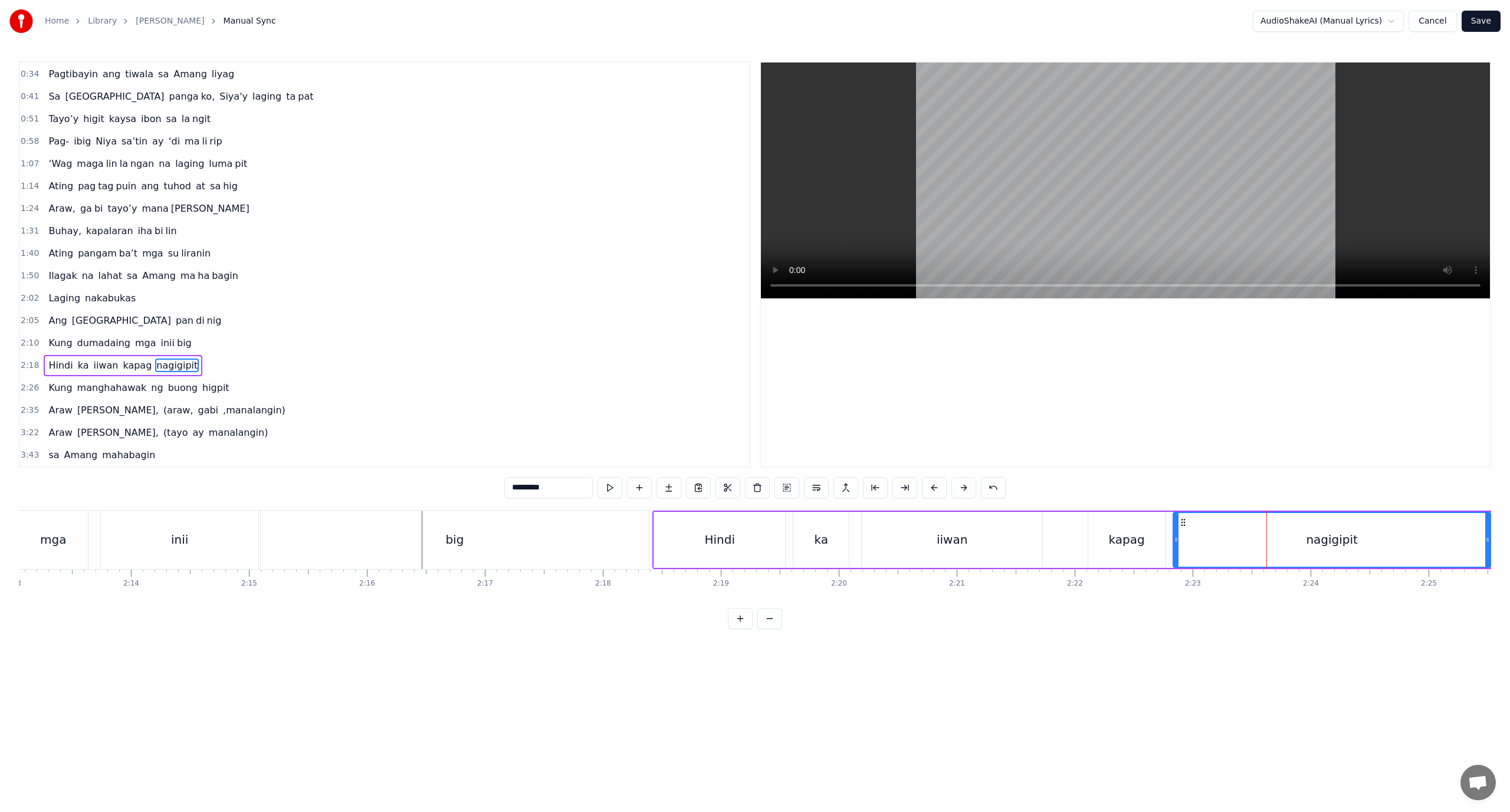
click at [1277, 544] on div "nagigipit" at bounding box center [1332, 540] width 316 height 54
click at [1273, 540] on div "nagigipit" at bounding box center [1332, 540] width 316 height 54
click at [900, 486] on button at bounding box center [905, 488] width 25 height 21
drag, startPoint x: 557, startPoint y: 482, endPoint x: 527, endPoint y: 490, distance: 31.0
click at [527, 490] on input "*********" at bounding box center [548, 488] width 88 height 21
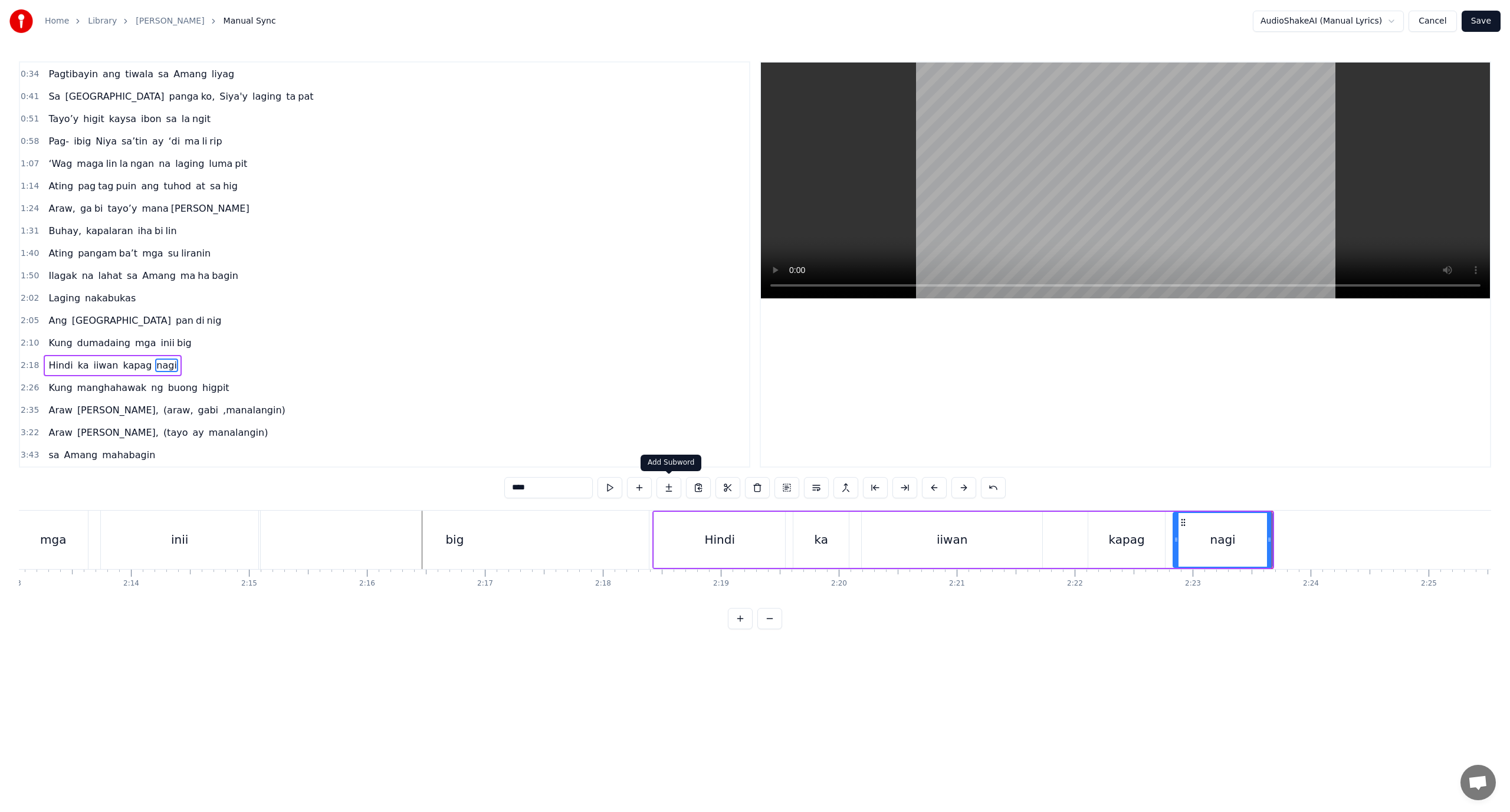
click at [677, 487] on button at bounding box center [669, 488] width 25 height 21
drag, startPoint x: 552, startPoint y: 482, endPoint x: 422, endPoint y: 484, distance: 130.0
click at [423, 484] on div "0:18 Ang pagka bali say ‘di mag da dag dag 0:26 Buhay na hiram Siya [PERSON_NAM…" at bounding box center [755, 346] width 1472 height 568
paste input "***"
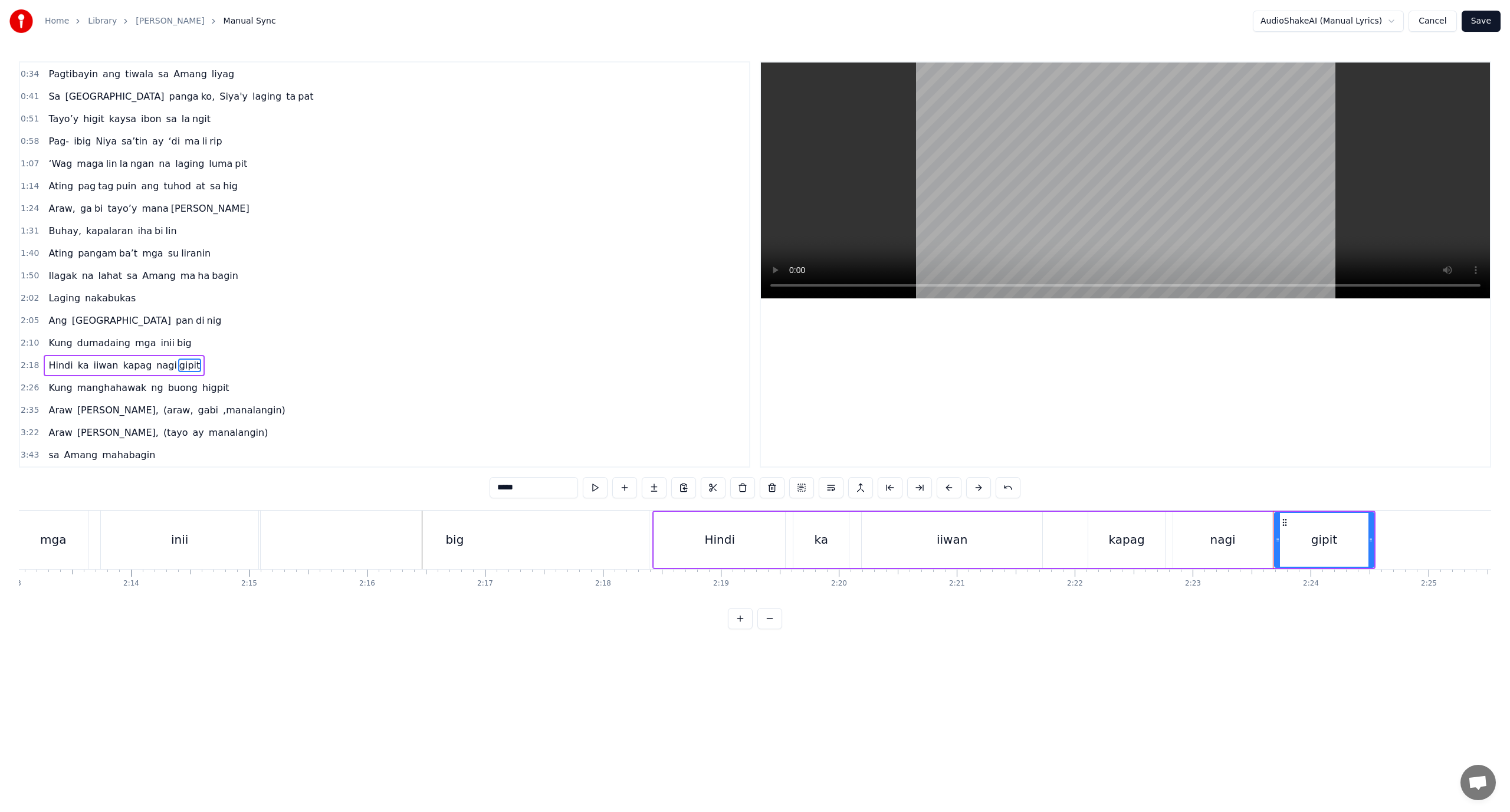
click at [1255, 582] on div "0 0:01 0:02 0:03 0:04 0:05 0:06 0:07 0:08 0:09 0:10 0:11 0:12 0:13 0:14 0:15 0:…" at bounding box center [658, 579] width 32673 height 19
click at [1253, 576] on div "0 0:01 0:02 0:03 0:04 0:05 0:06 0:07 0:08 0:09 0:10 0:11 0:12 0:13 0:14 0:15 0:…" at bounding box center [658, 579] width 32673 height 19
click at [1240, 562] on div "nagi" at bounding box center [1222, 540] width 99 height 56
click at [1297, 565] on div "gipit" at bounding box center [1324, 540] width 99 height 56
drag, startPoint x: 1372, startPoint y: 547, endPoint x: 1442, endPoint y: 547, distance: 70.0
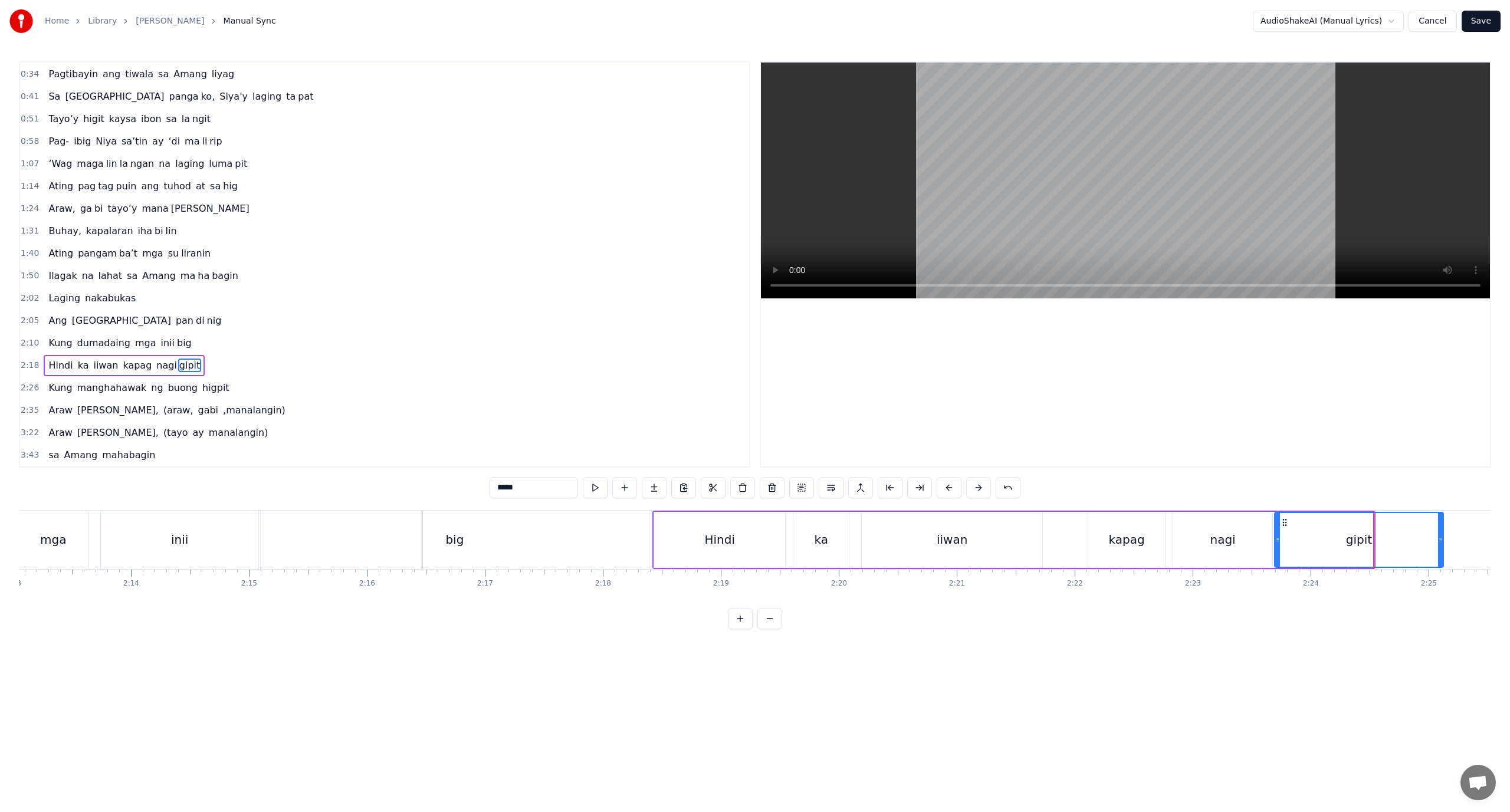
click at [1442, 547] on div at bounding box center [1441, 540] width 5 height 54
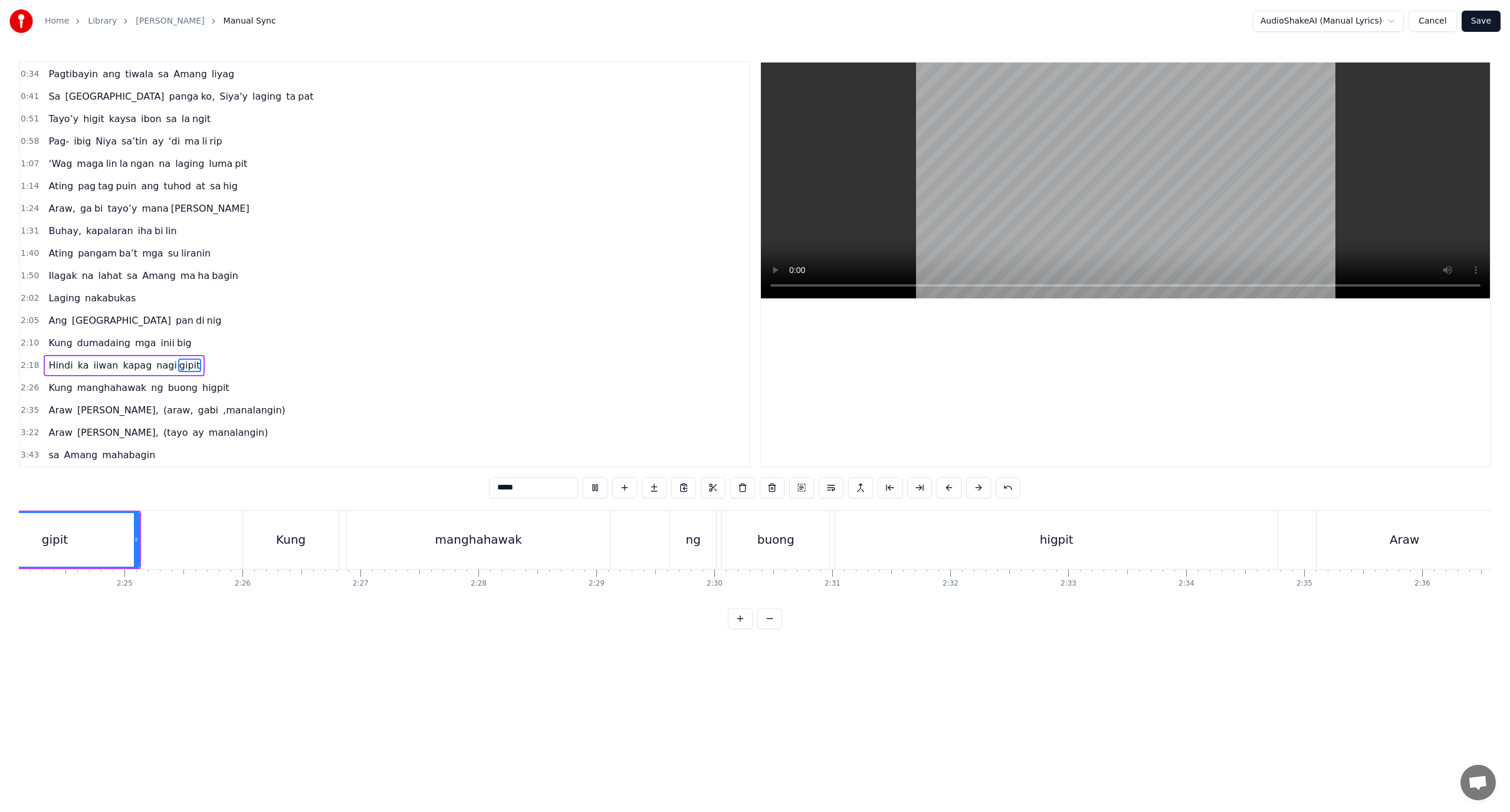
scroll to position [0, 16892]
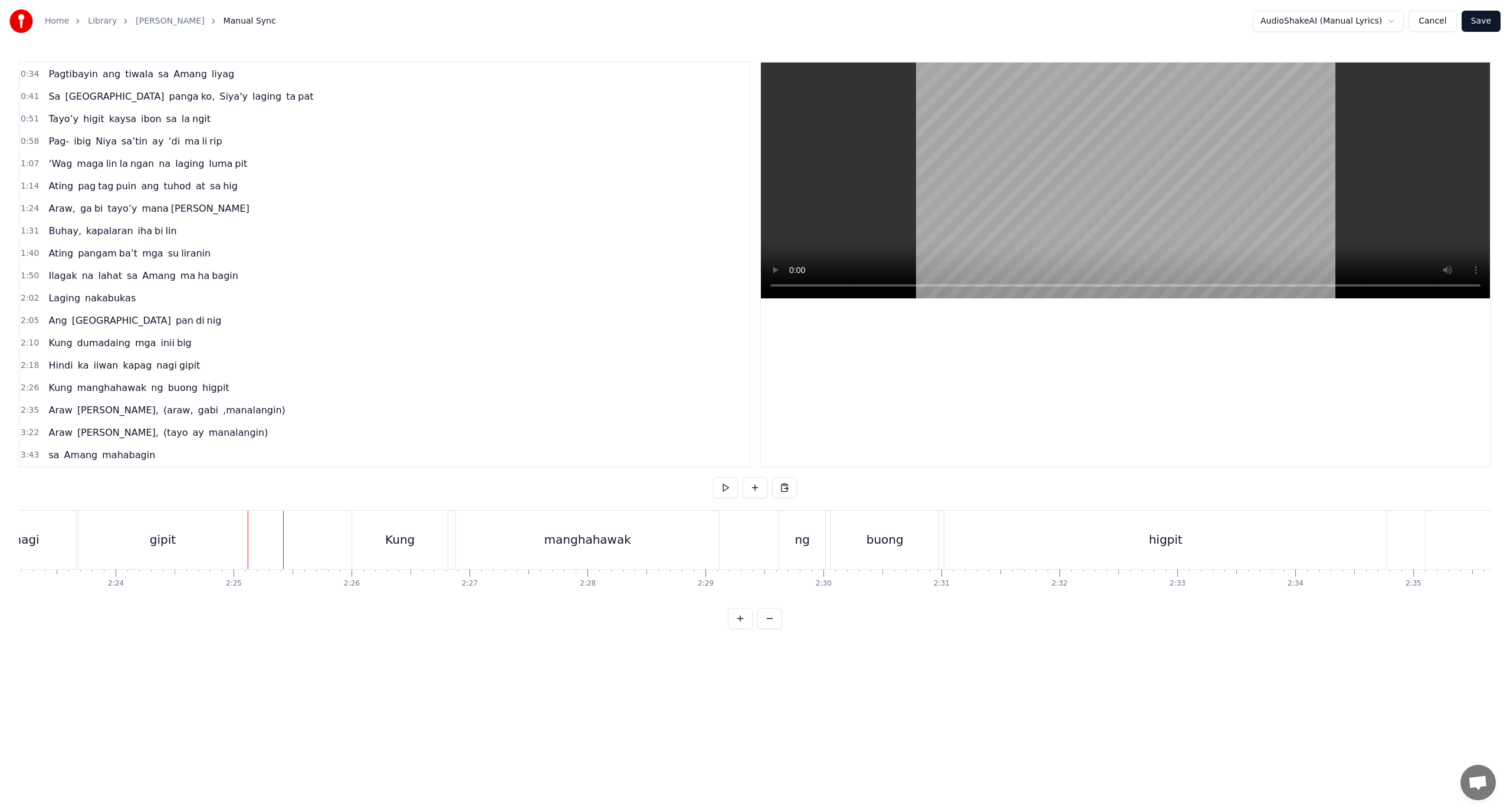
click at [77, 563] on div "nagi gipit" at bounding box center [112, 540] width 271 height 59
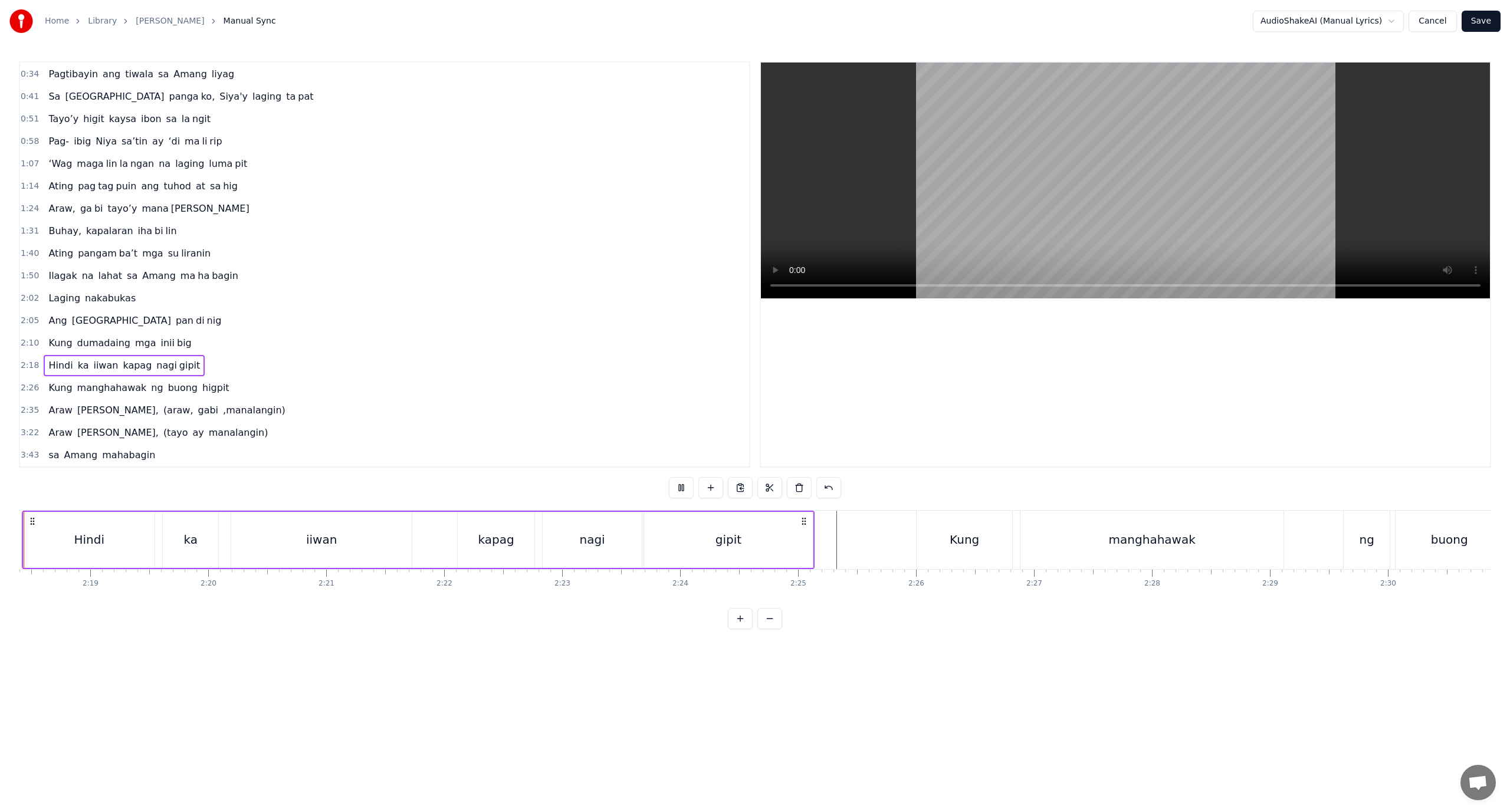
scroll to position [0, 16272]
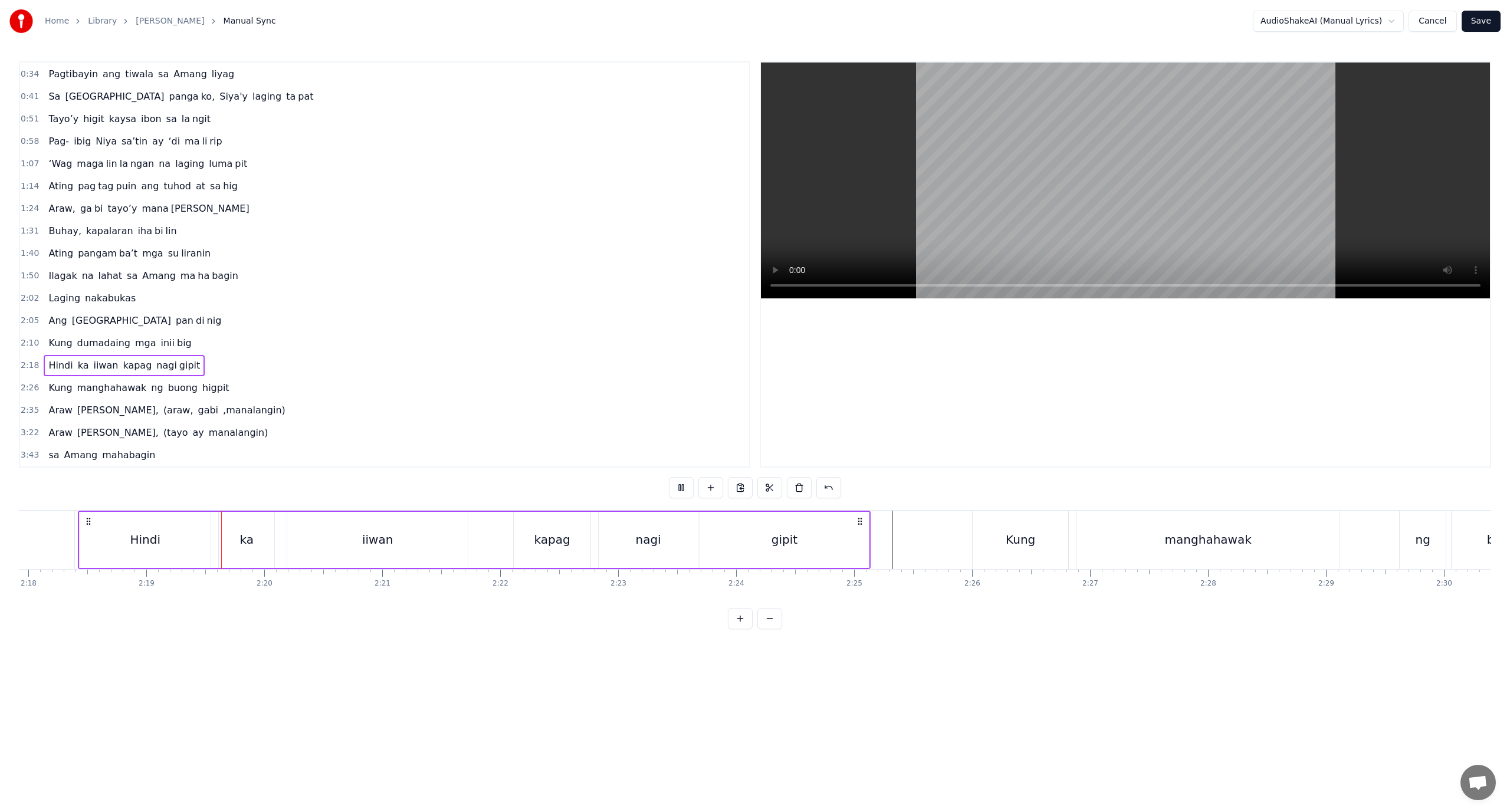
click at [875, 572] on div "0 0:01 0:02 0:03 0:04 0:05 0:06 0:07 0:08 0:09 0:10 0:11 0:12 0:13 0:14 0:15 0:…" at bounding box center [83, 579] width 32673 height 19
click at [878, 556] on div at bounding box center [83, 540] width 32673 height 59
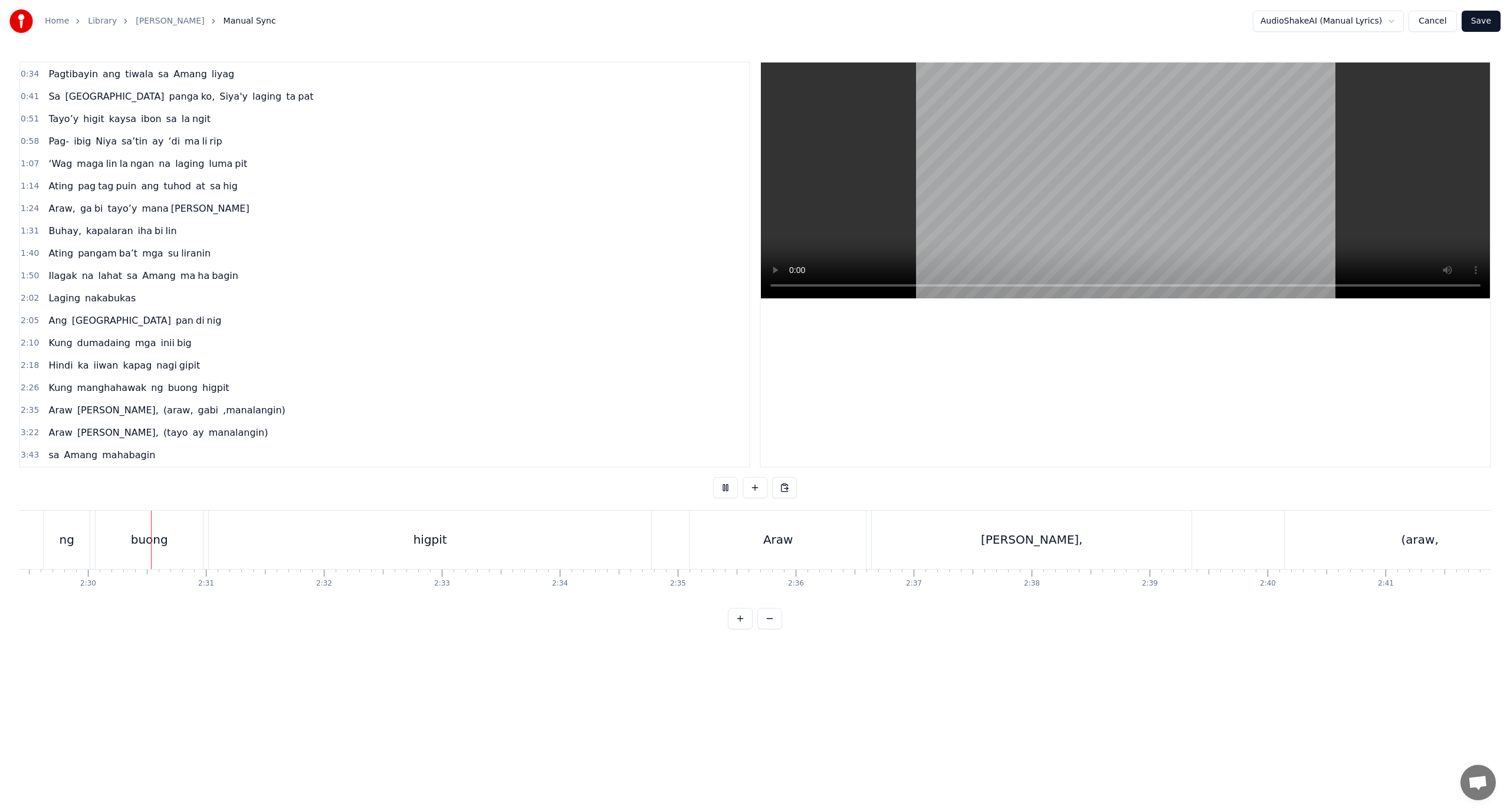
scroll to position [0, 17634]
click at [266, 526] on div "higpit" at bounding box center [424, 540] width 442 height 59
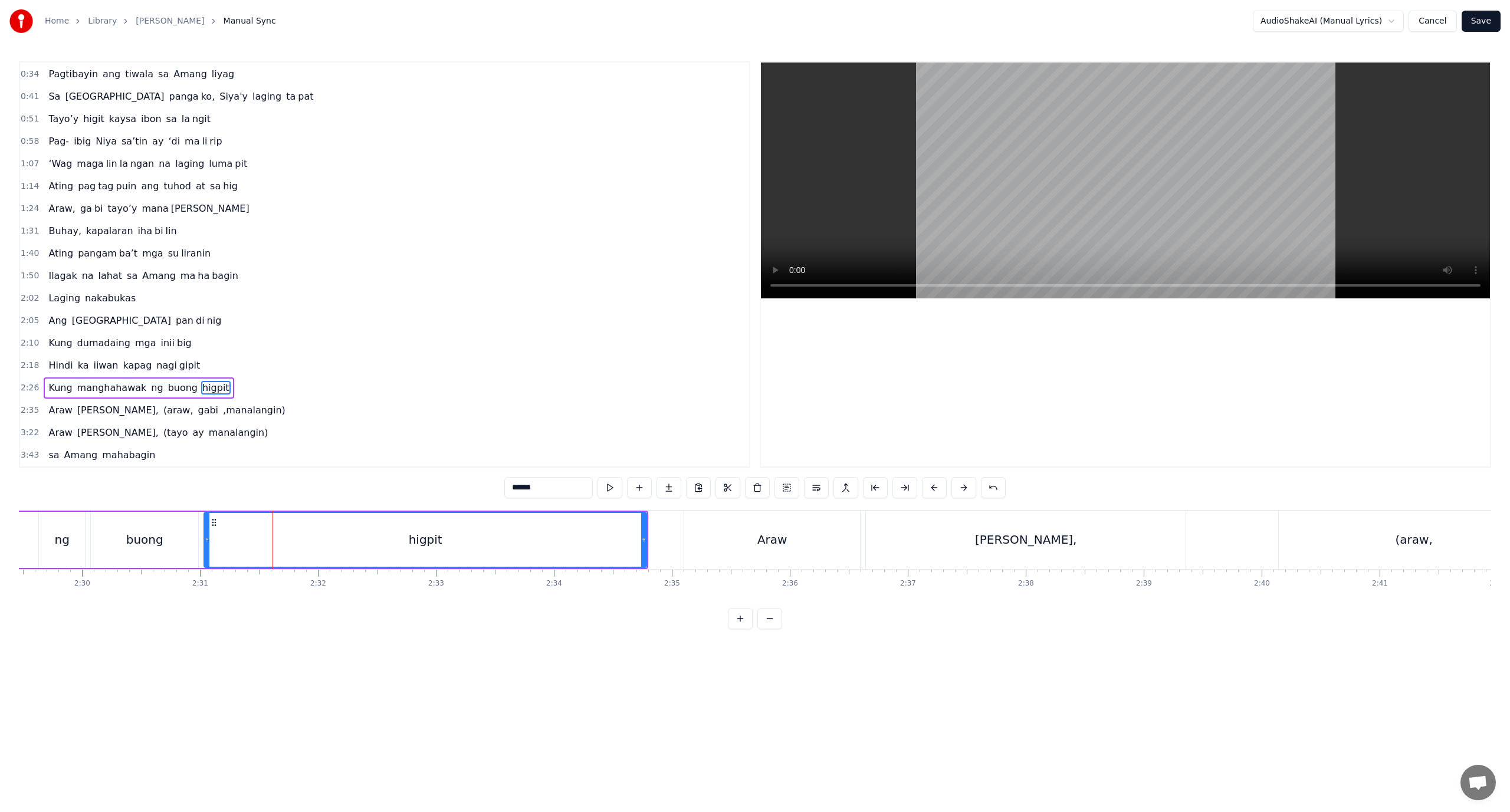
click at [243, 528] on div "higpit" at bounding box center [425, 540] width 441 height 54
drag, startPoint x: 226, startPoint y: 529, endPoint x: 208, endPoint y: 533, distance: 18.4
click at [208, 533] on div "higpit" at bounding box center [425, 540] width 441 height 54
click at [218, 531] on div "higpit" at bounding box center [425, 540] width 441 height 54
click at [253, 533] on div "higpit" at bounding box center [425, 540] width 441 height 54
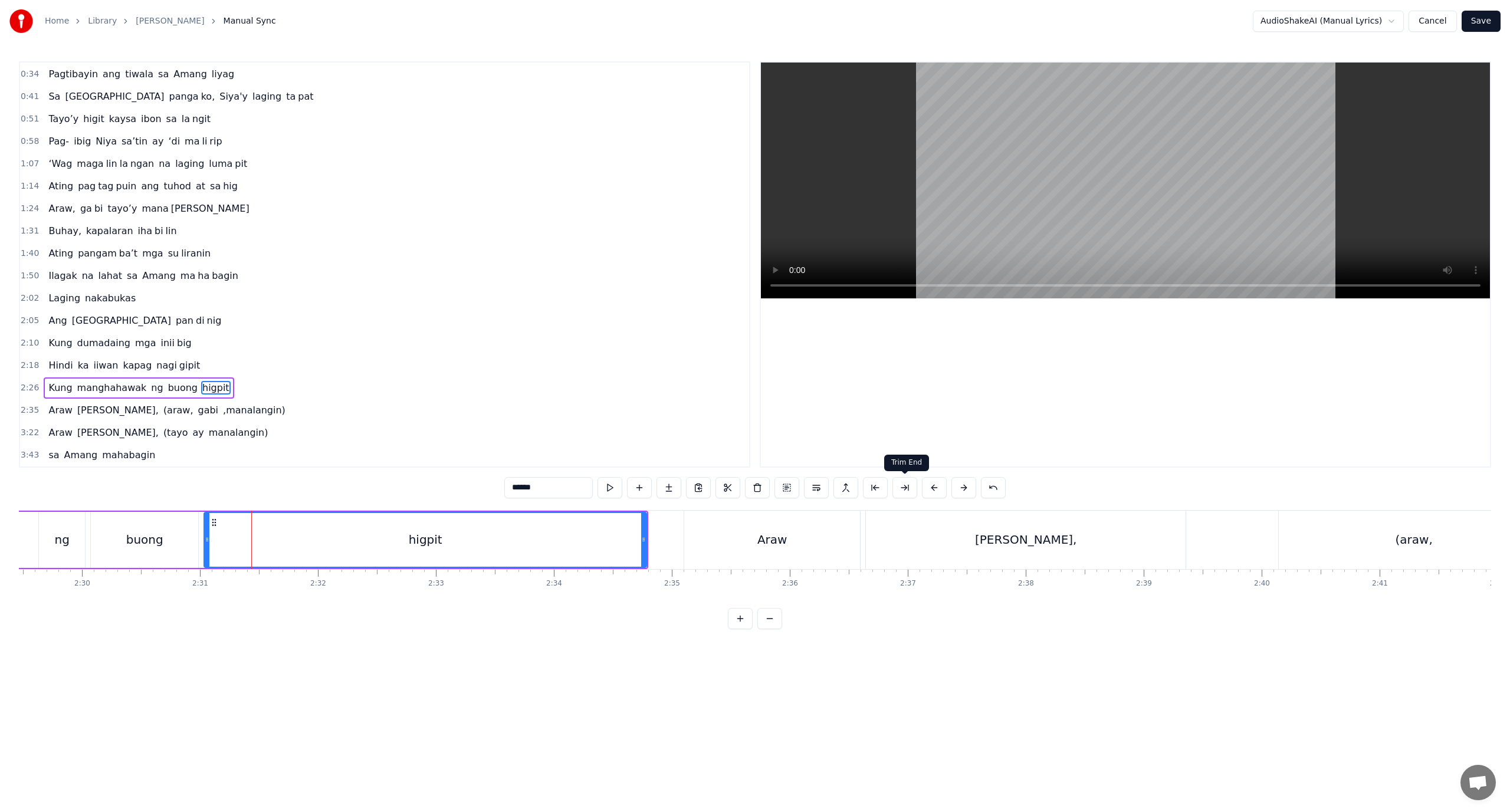
click at [899, 491] on button at bounding box center [905, 488] width 25 height 21
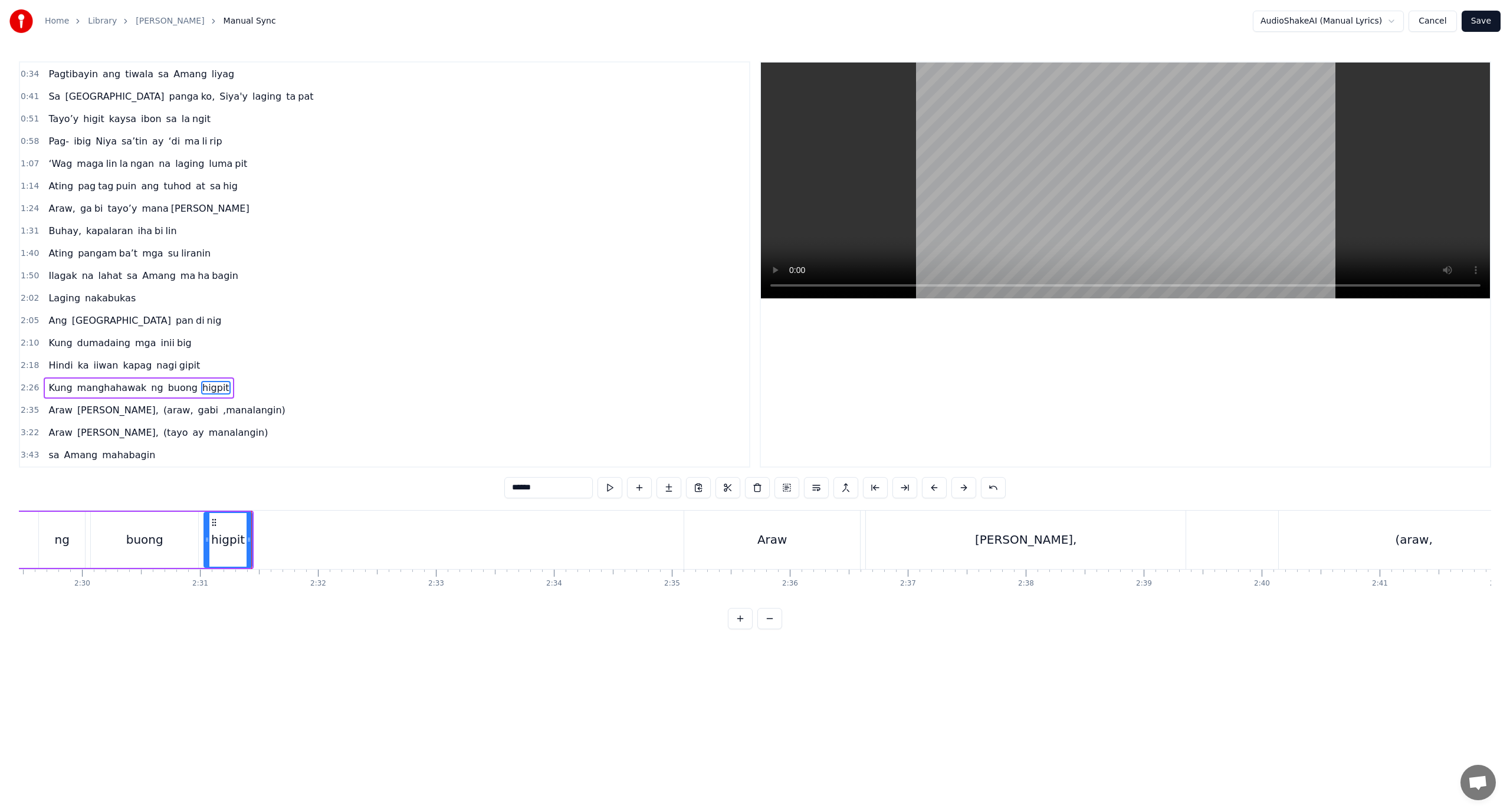
drag, startPoint x: 554, startPoint y: 491, endPoint x: 526, endPoint y: 493, distance: 28.1
click at [526, 493] on input "******" at bounding box center [548, 488] width 88 height 21
click at [669, 491] on button at bounding box center [669, 488] width 25 height 21
drag, startPoint x: 523, startPoint y: 484, endPoint x: 411, endPoint y: 487, distance: 112.0
click at [409, 487] on div "0:18 Ang pagka bali say ‘di mag da dag dag 0:26 Buhay na hiram Siya [PERSON_NAM…" at bounding box center [755, 346] width 1472 height 568
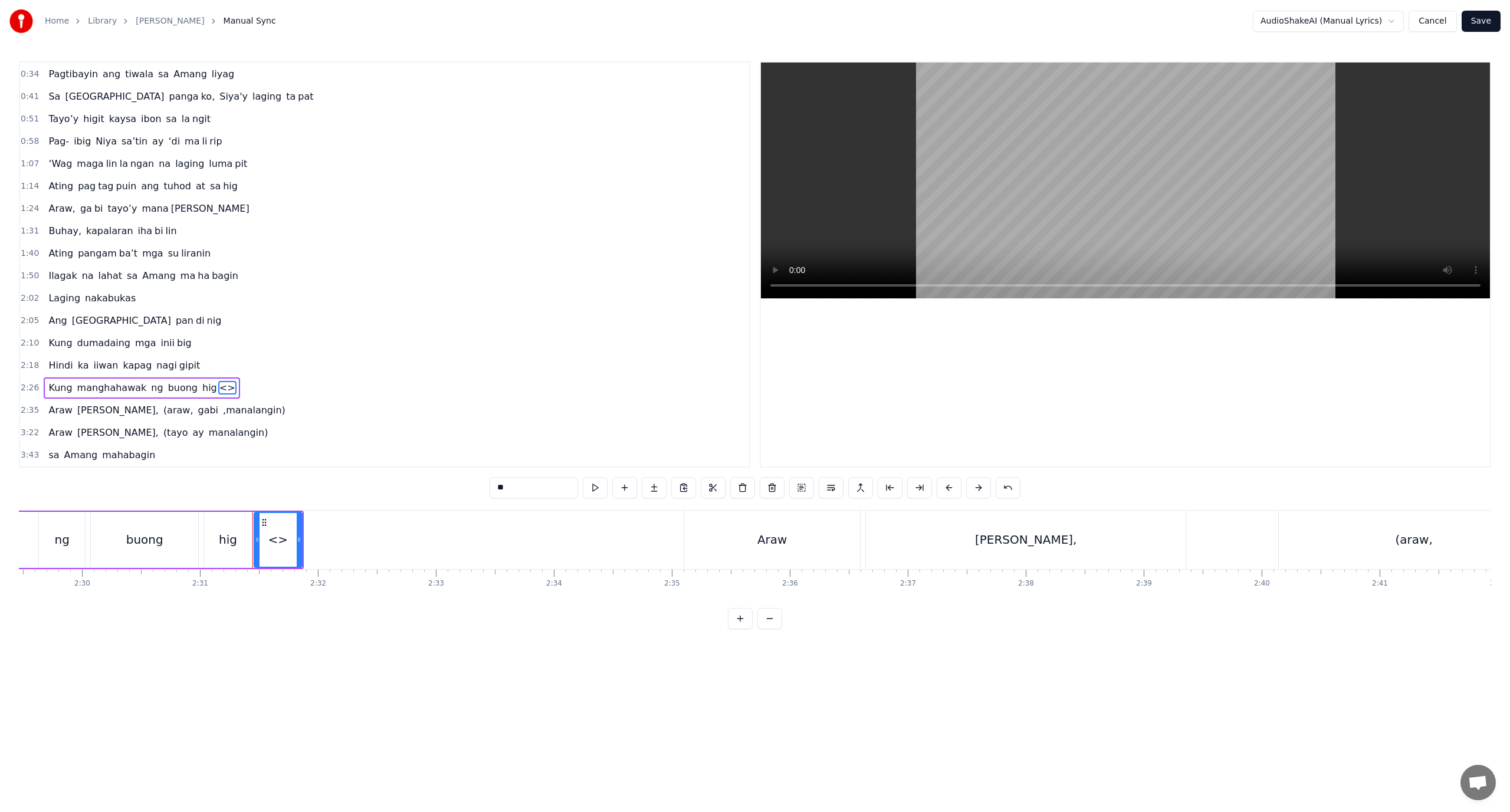
paste input "*"
drag, startPoint x: 300, startPoint y: 543, endPoint x: 632, endPoint y: 544, distance: 332.0
click at [630, 544] on icon at bounding box center [627, 540] width 5 height 9
click at [327, 534] on div "pit" at bounding box center [445, 540] width 379 height 54
click at [240, 517] on div "hig" at bounding box center [228, 540] width 48 height 56
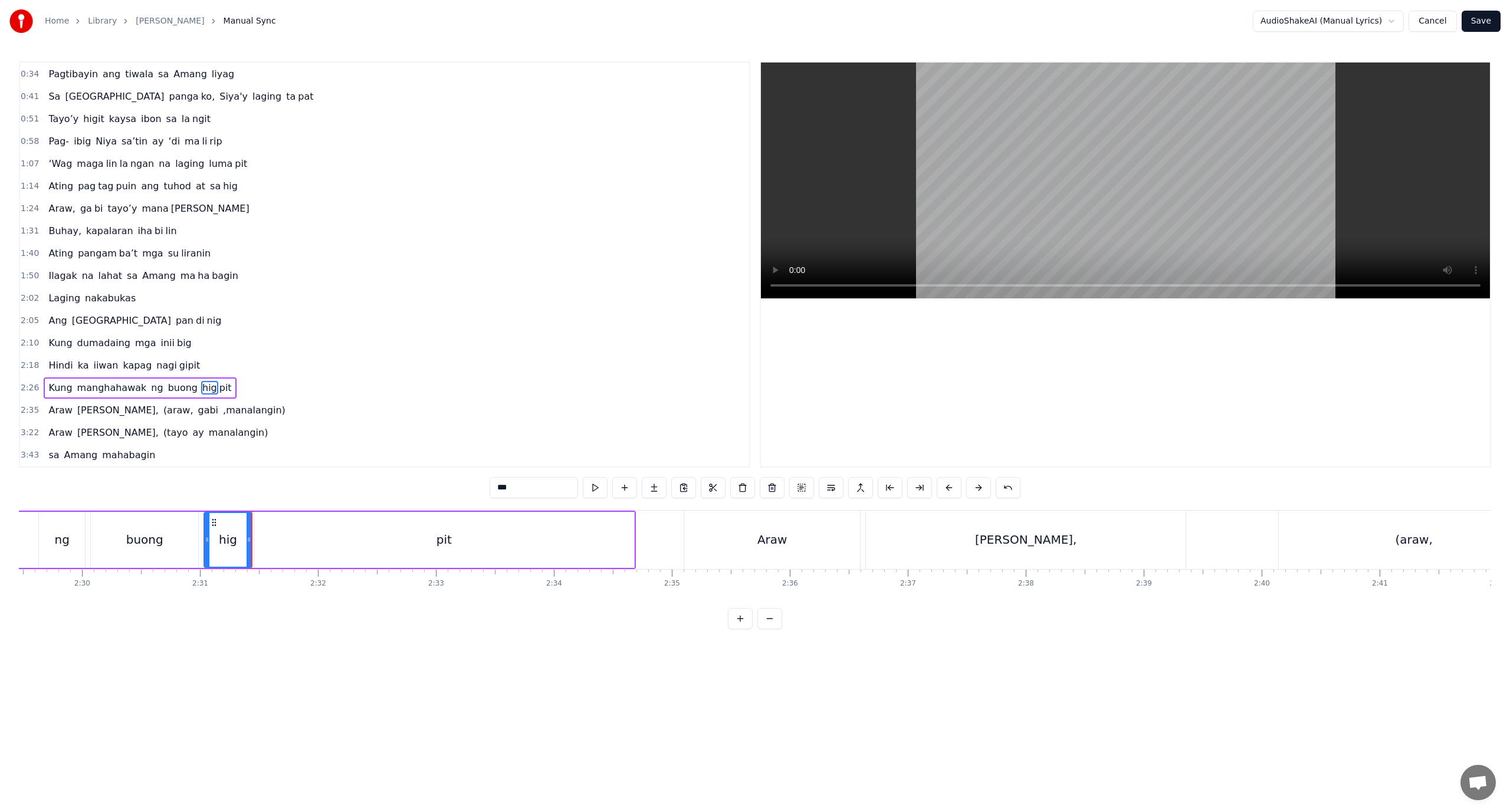
click at [262, 527] on div "pit" at bounding box center [445, 540] width 380 height 56
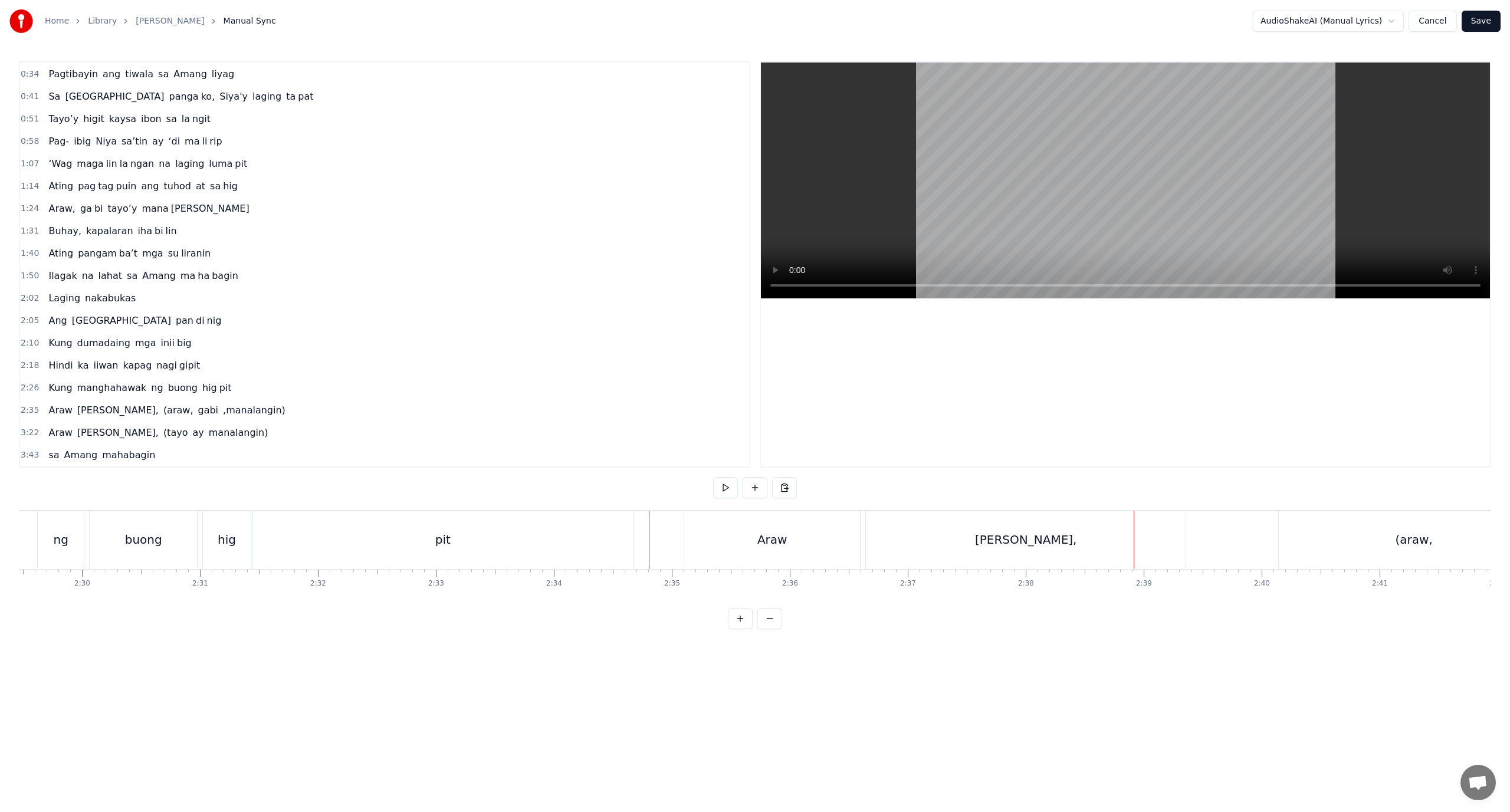
click at [878, 538] on div "[PERSON_NAME]," at bounding box center [1026, 540] width 320 height 59
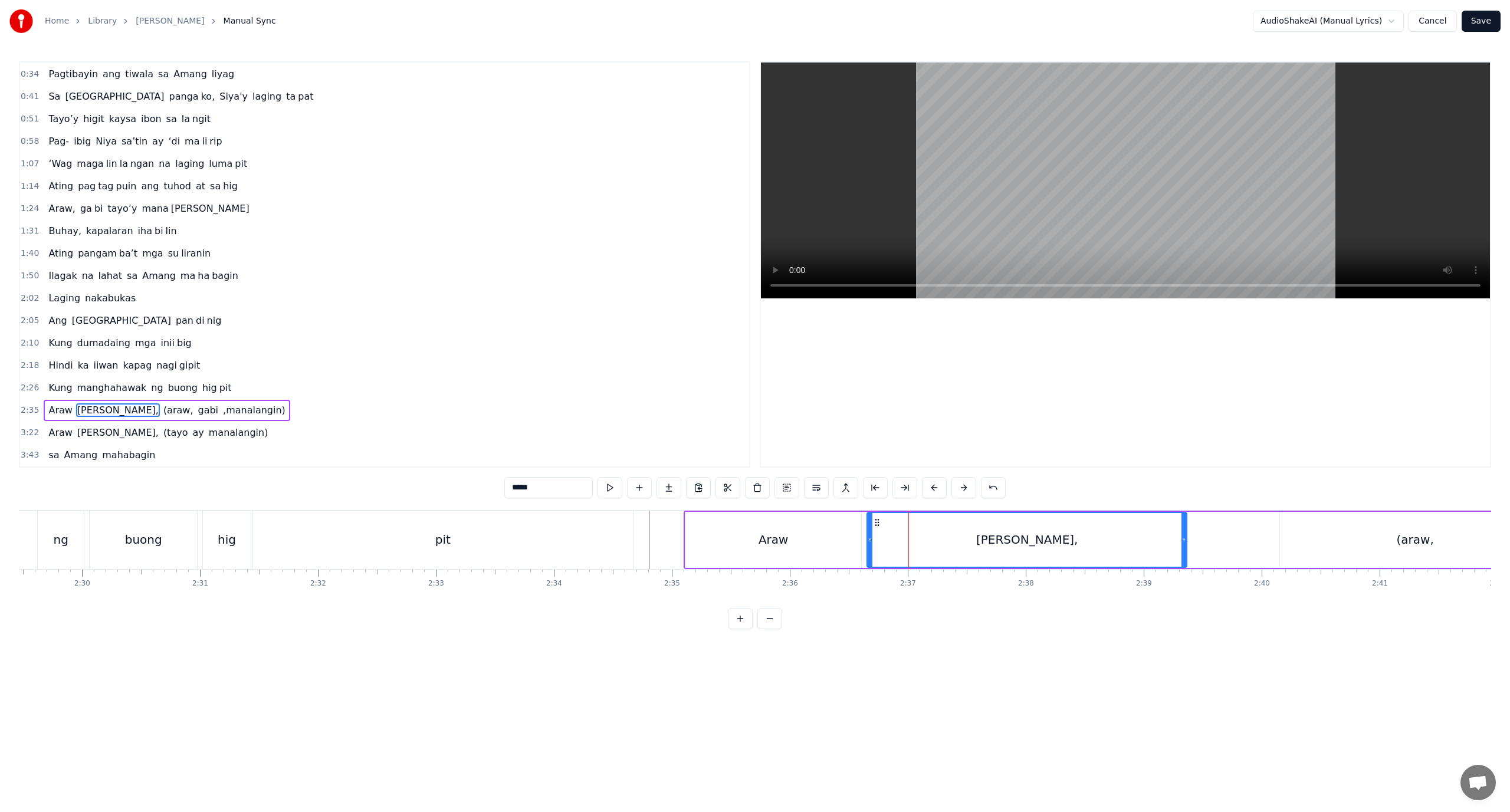
drag, startPoint x: 909, startPoint y: 539, endPoint x: 886, endPoint y: 543, distance: 23.3
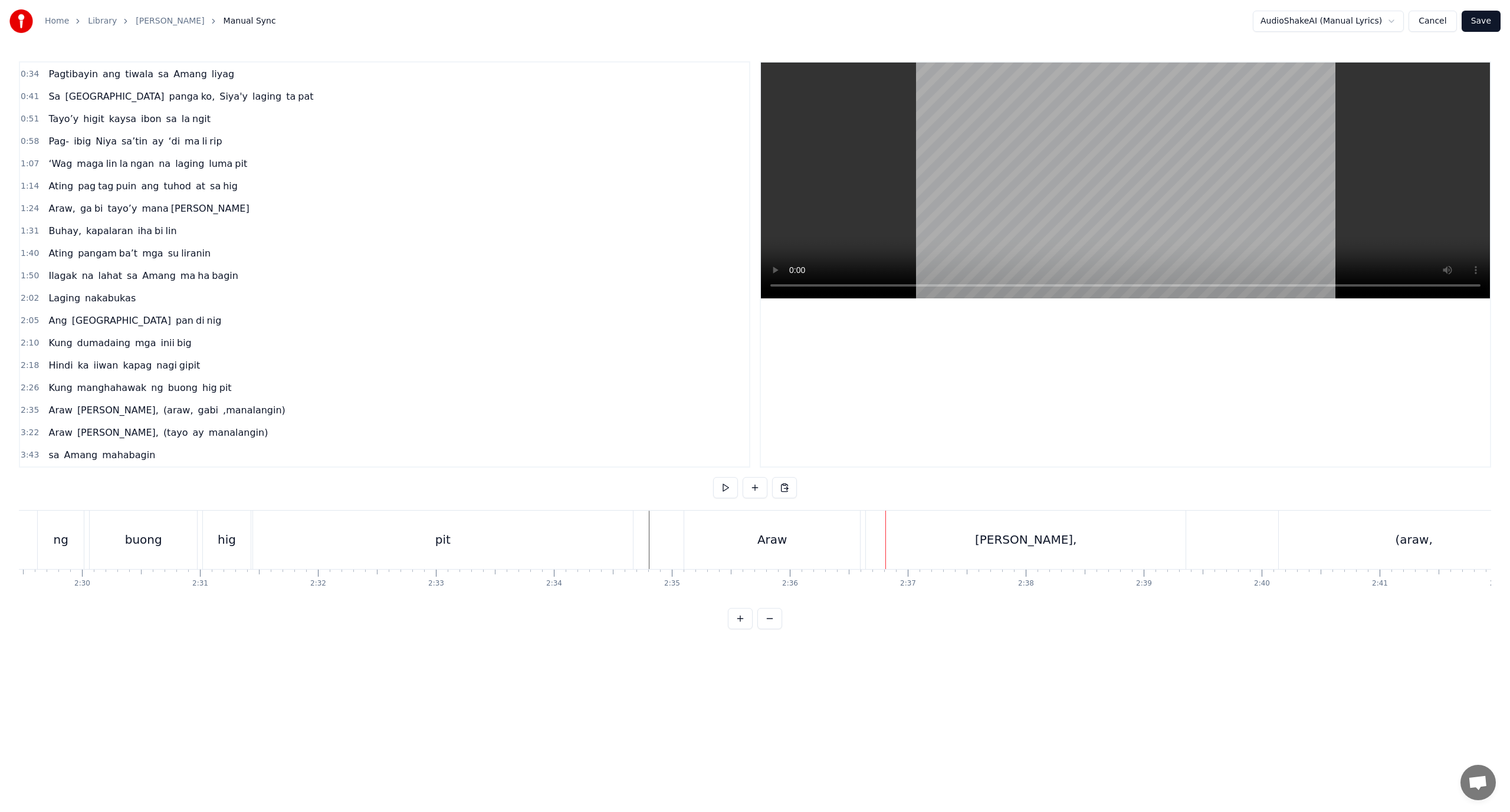
click at [893, 541] on div "[PERSON_NAME]," at bounding box center [1026, 540] width 320 height 59
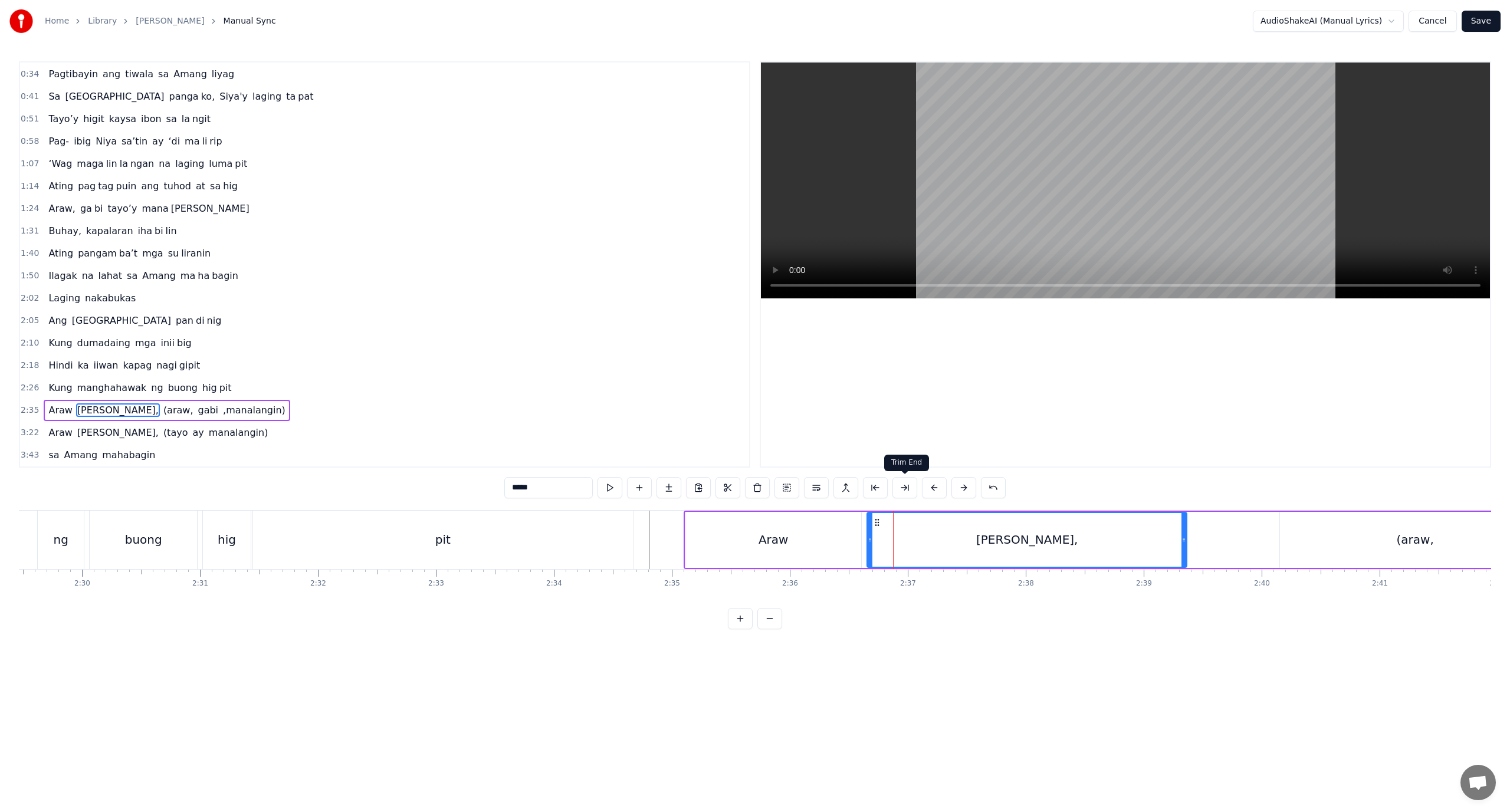
click at [916, 486] on button at bounding box center [905, 488] width 25 height 21
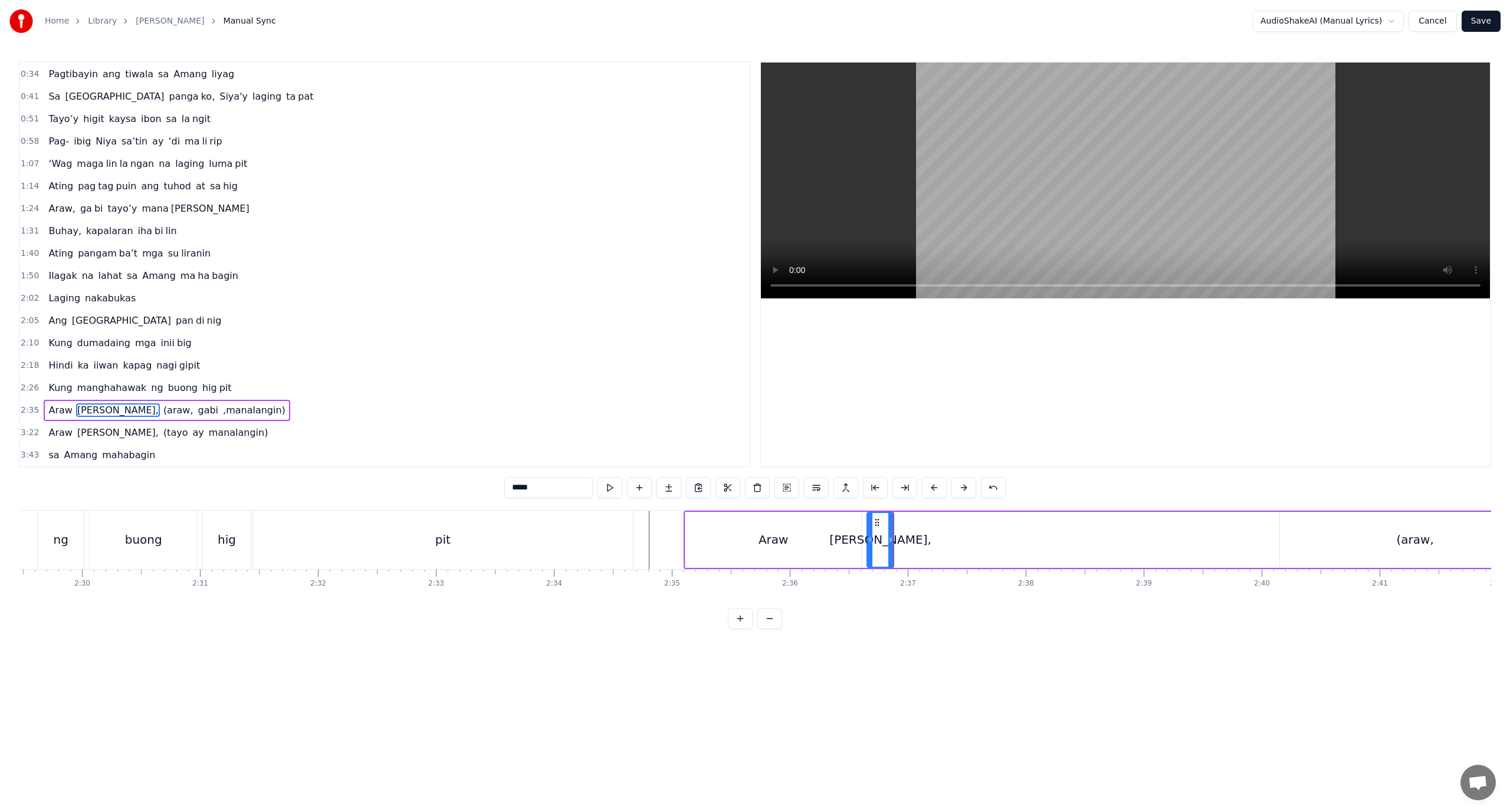
drag, startPoint x: 540, startPoint y: 481, endPoint x: 521, endPoint y: 490, distance: 21.0
click at [521, 490] on input "*****" at bounding box center [548, 488] width 88 height 21
click at [664, 487] on button at bounding box center [669, 488] width 25 height 21
drag, startPoint x: 550, startPoint y: 488, endPoint x: 453, endPoint y: 487, distance: 97.0
click at [454, 487] on div "0:18 Ang pagka bali say ‘di mag da dag dag 0:26 Buhay na hiram Siya [PERSON_NAM…" at bounding box center [755, 346] width 1472 height 568
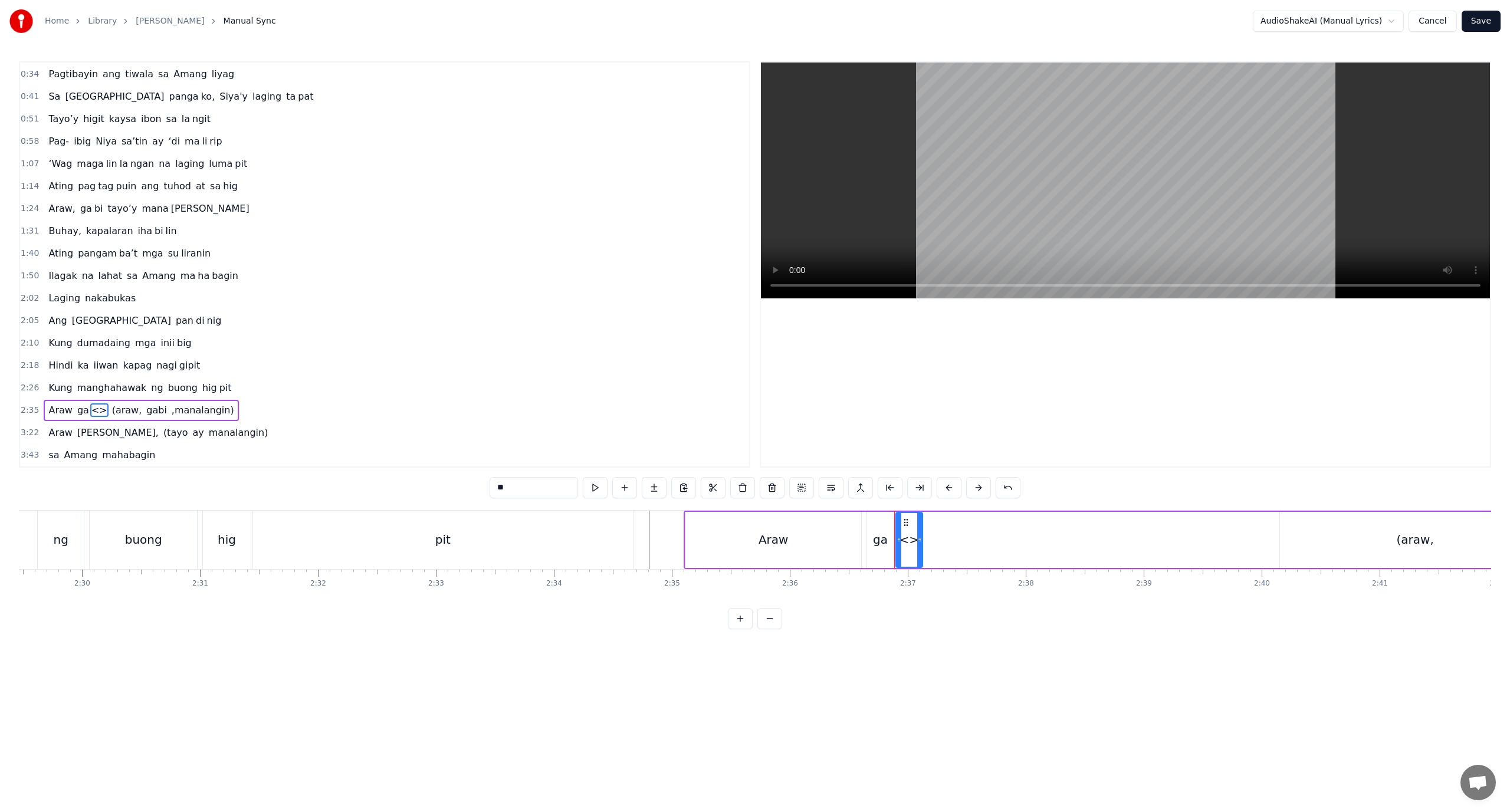
paste input "*"
click at [948, 620] on div "0:18 Ang pagka bali say ‘di mag da dag dag 0:26 Buhay na hiram Siya [PERSON_NAM…" at bounding box center [755, 346] width 1472 height 568
drag, startPoint x: 920, startPoint y: 559, endPoint x: 1136, endPoint y: 558, distance: 216.0
click at [1136, 558] on div at bounding box center [1135, 540] width 5 height 54
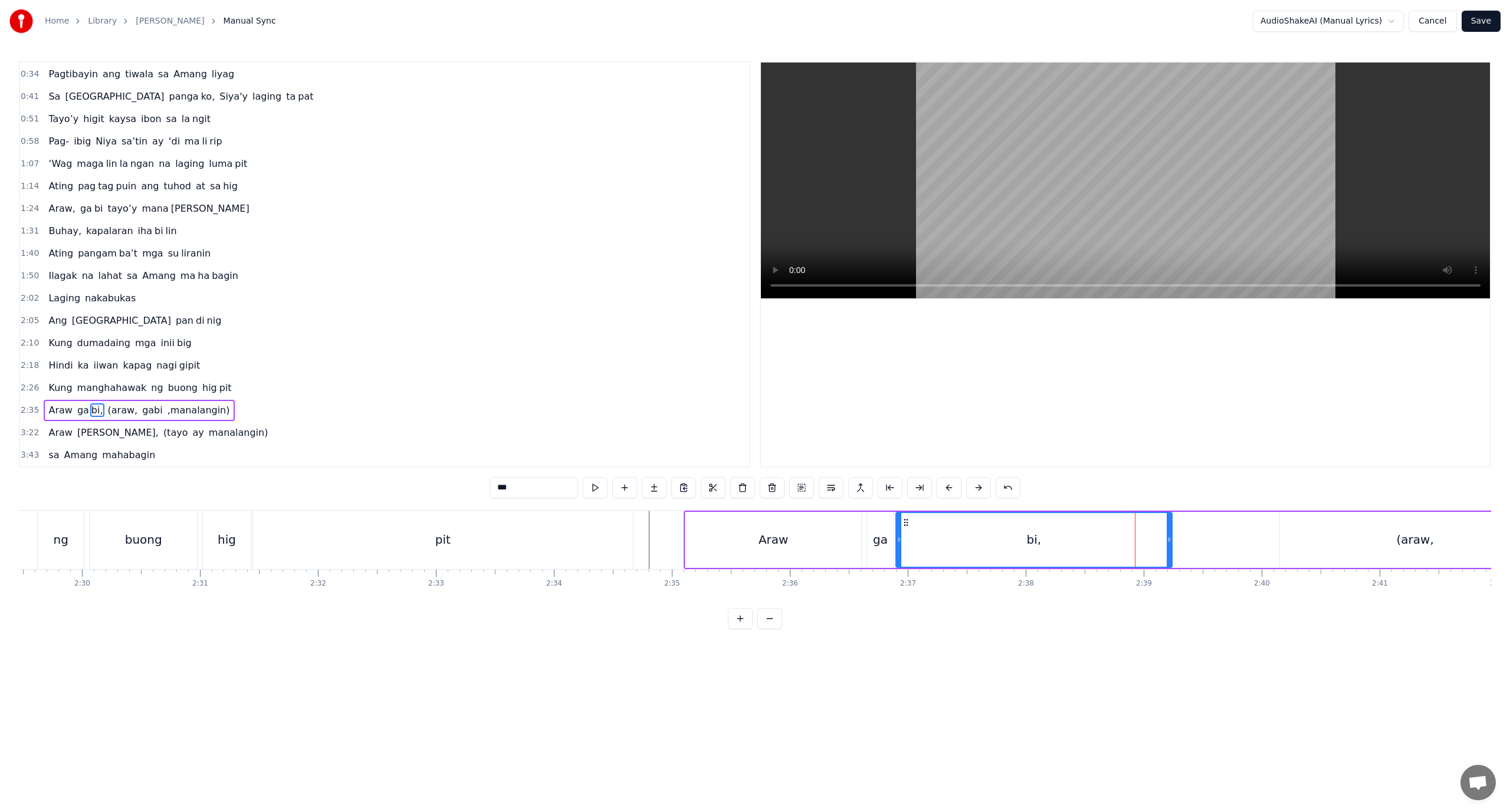
drag, startPoint x: 1136, startPoint y: 558, endPoint x: 1213, endPoint y: 554, distance: 77.1
click at [1171, 554] on div at bounding box center [1169, 540] width 5 height 54
drag, startPoint x: 1215, startPoint y: 543, endPoint x: 1095, endPoint y: 560, distance: 121.2
click at [1096, 560] on div at bounding box center [1095, 540] width 5 height 54
click at [814, 543] on div "Araw" at bounding box center [773, 540] width 176 height 56
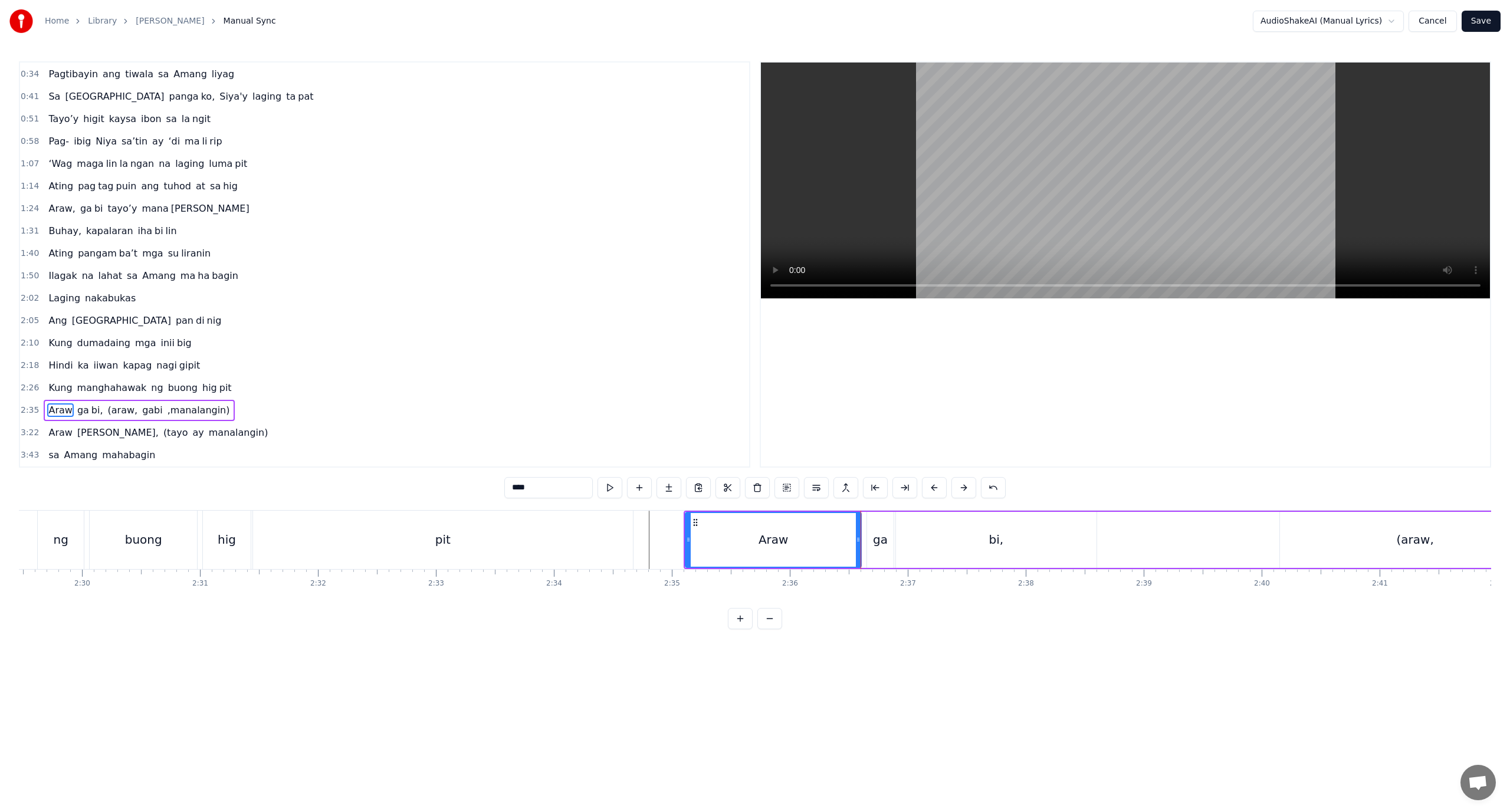
click at [928, 561] on div "bi," at bounding box center [996, 540] width 201 height 56
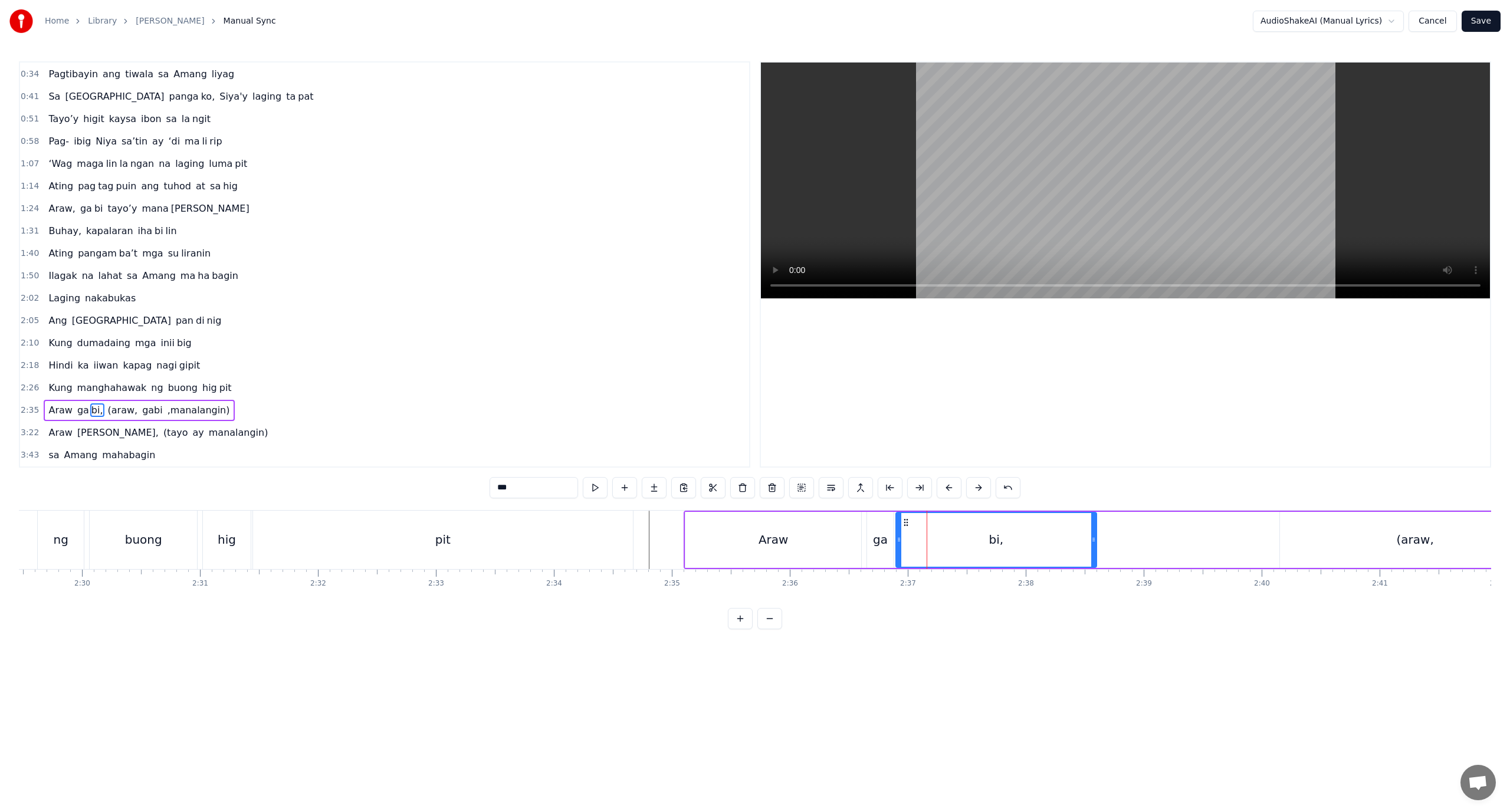
click at [886, 553] on div "ga" at bounding box center [880, 540] width 27 height 56
click at [902, 554] on div "bi," at bounding box center [996, 540] width 201 height 56
click at [1324, 549] on div "(araw," at bounding box center [1415, 540] width 270 height 56
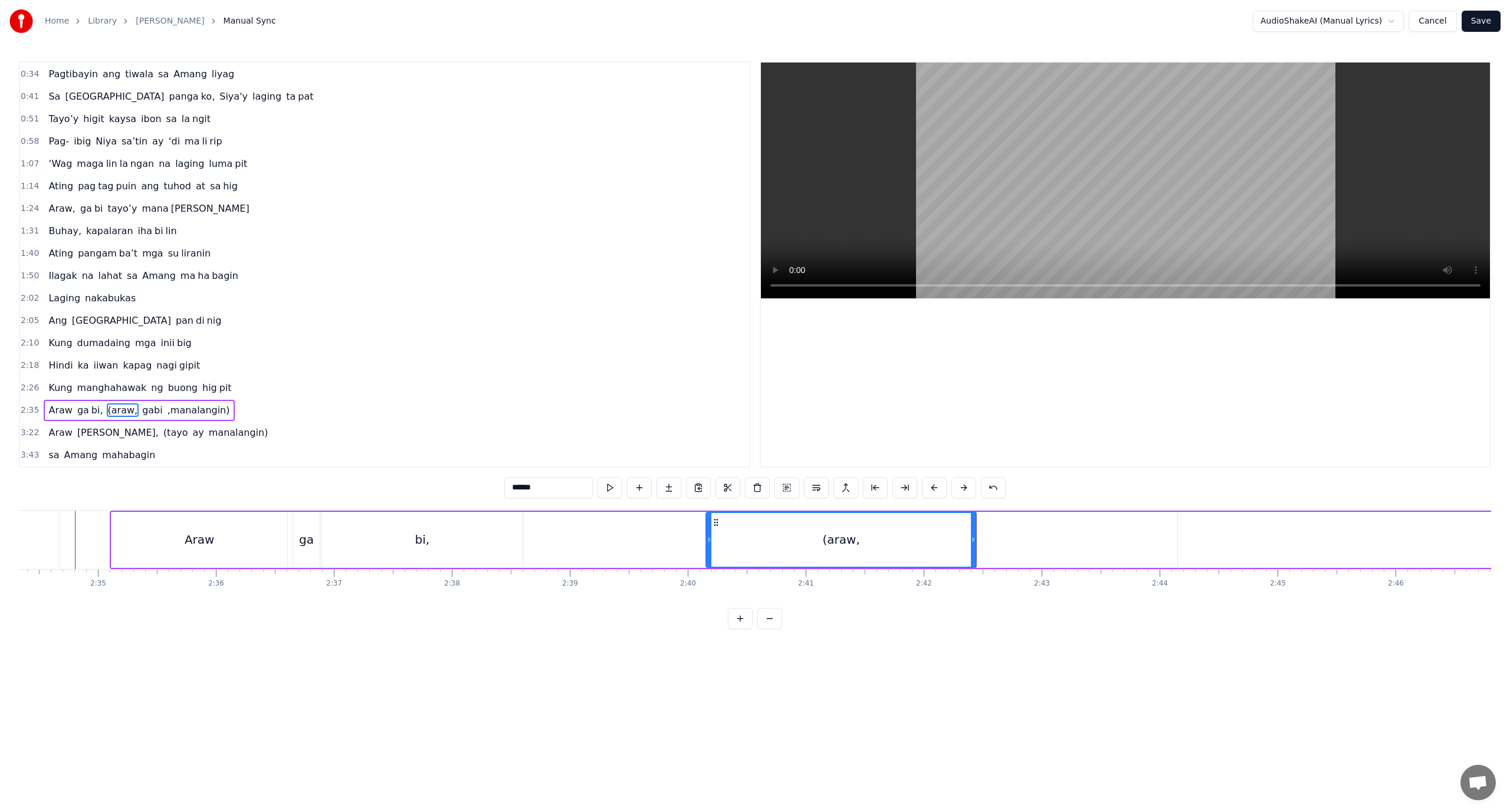
scroll to position [0, 18035]
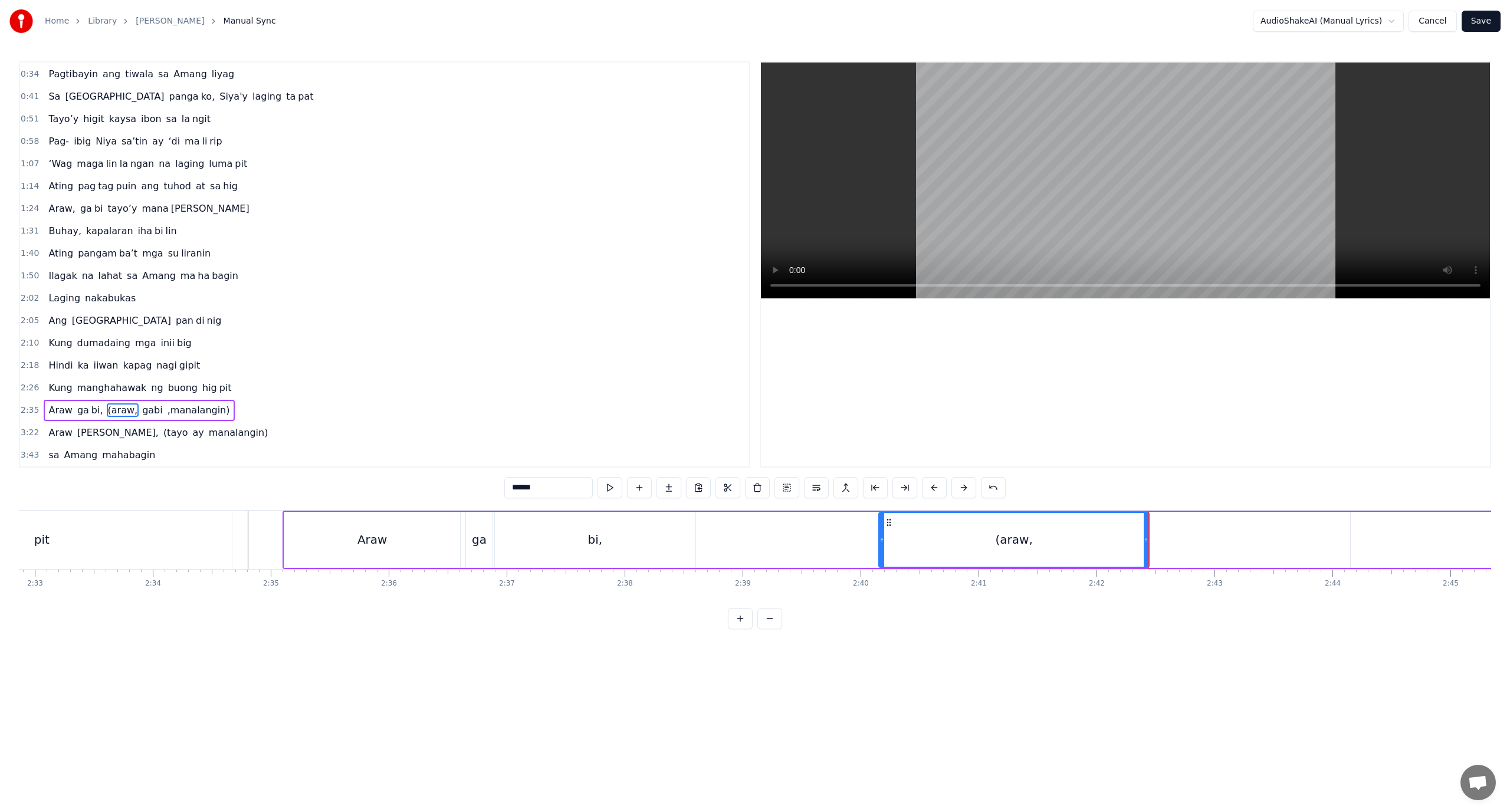
click at [771, 621] on button at bounding box center [770, 618] width 25 height 21
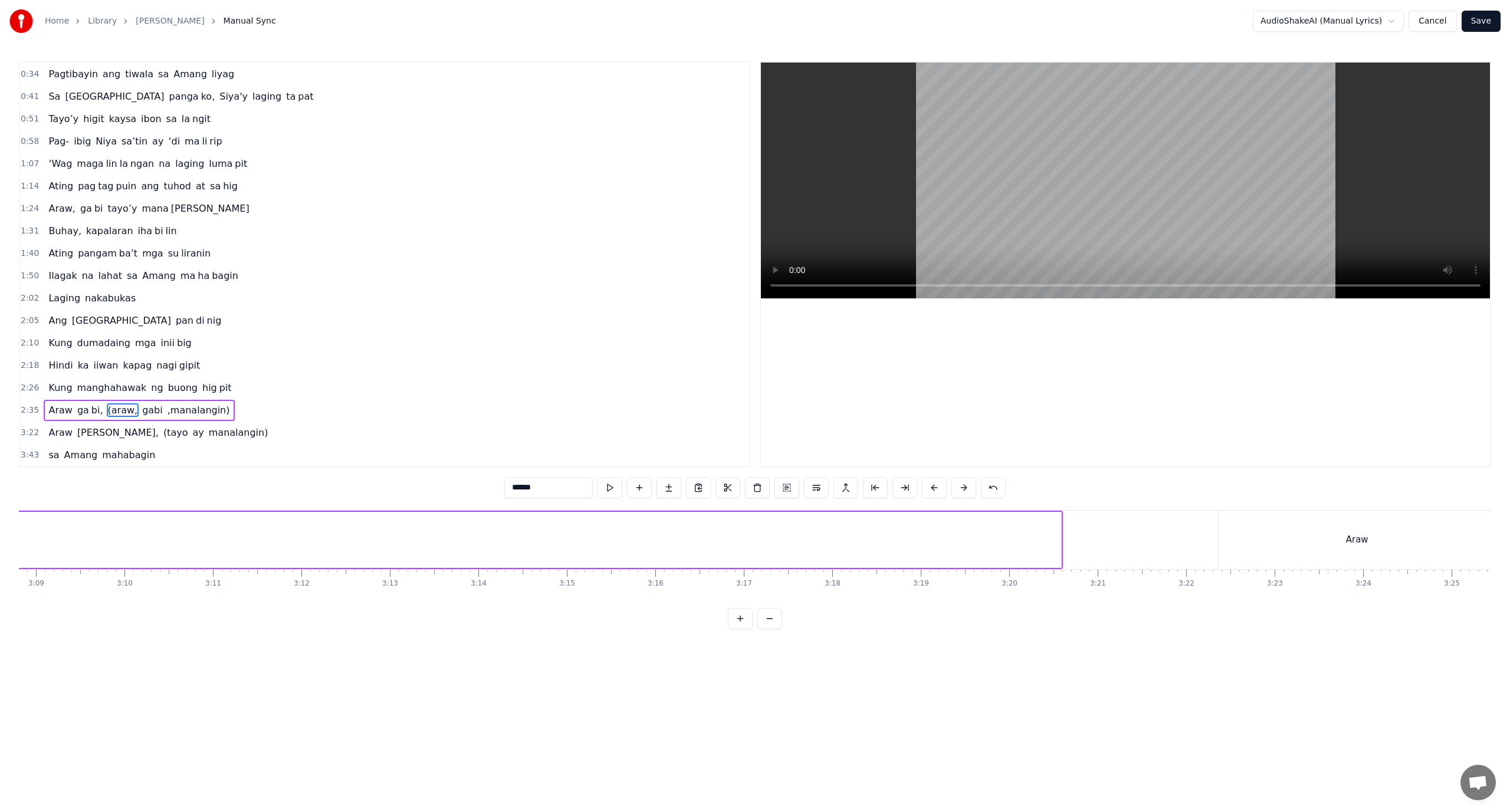
click at [771, 621] on button at bounding box center [770, 618] width 25 height 21
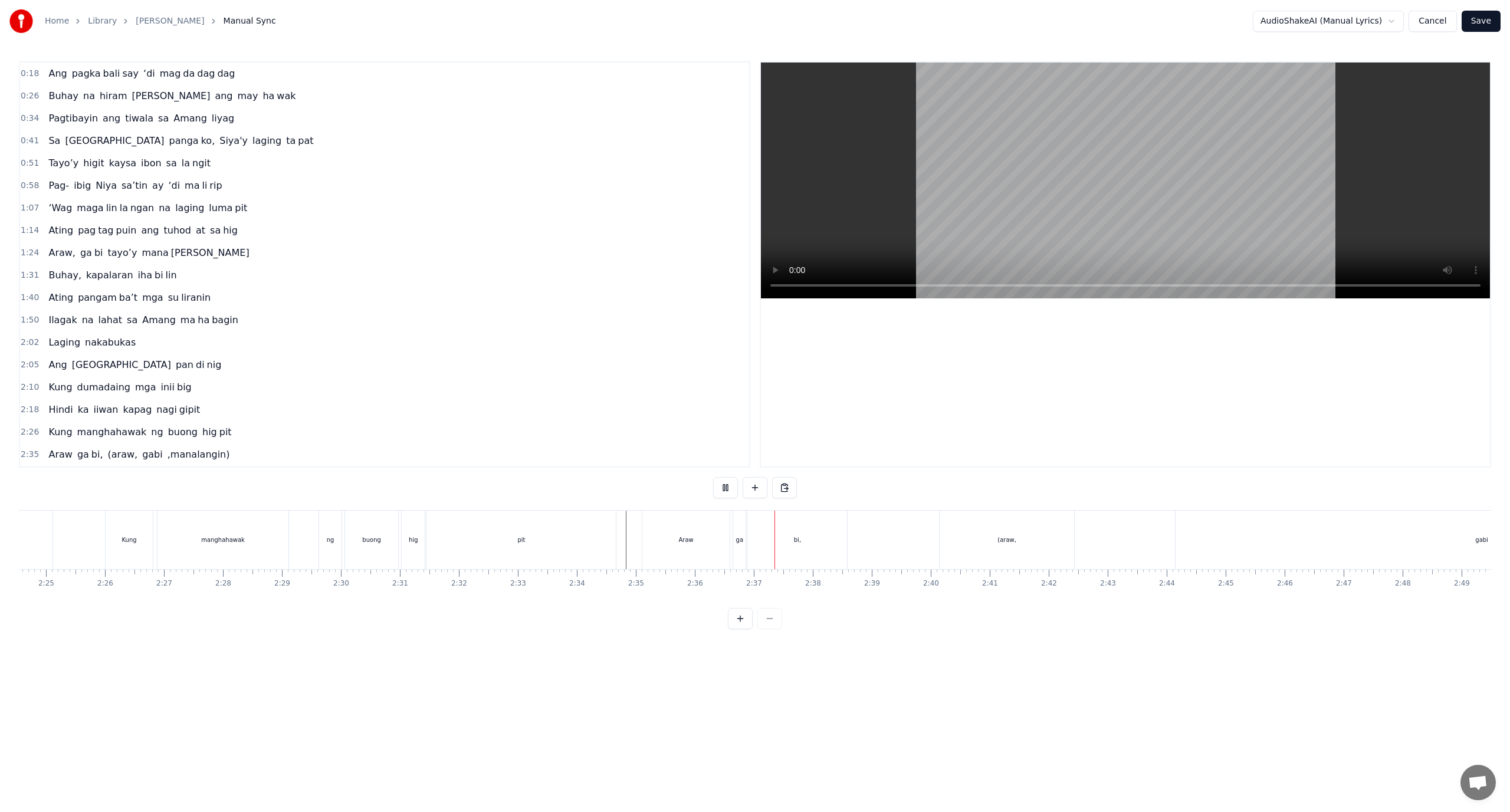
scroll to position [44, 0]
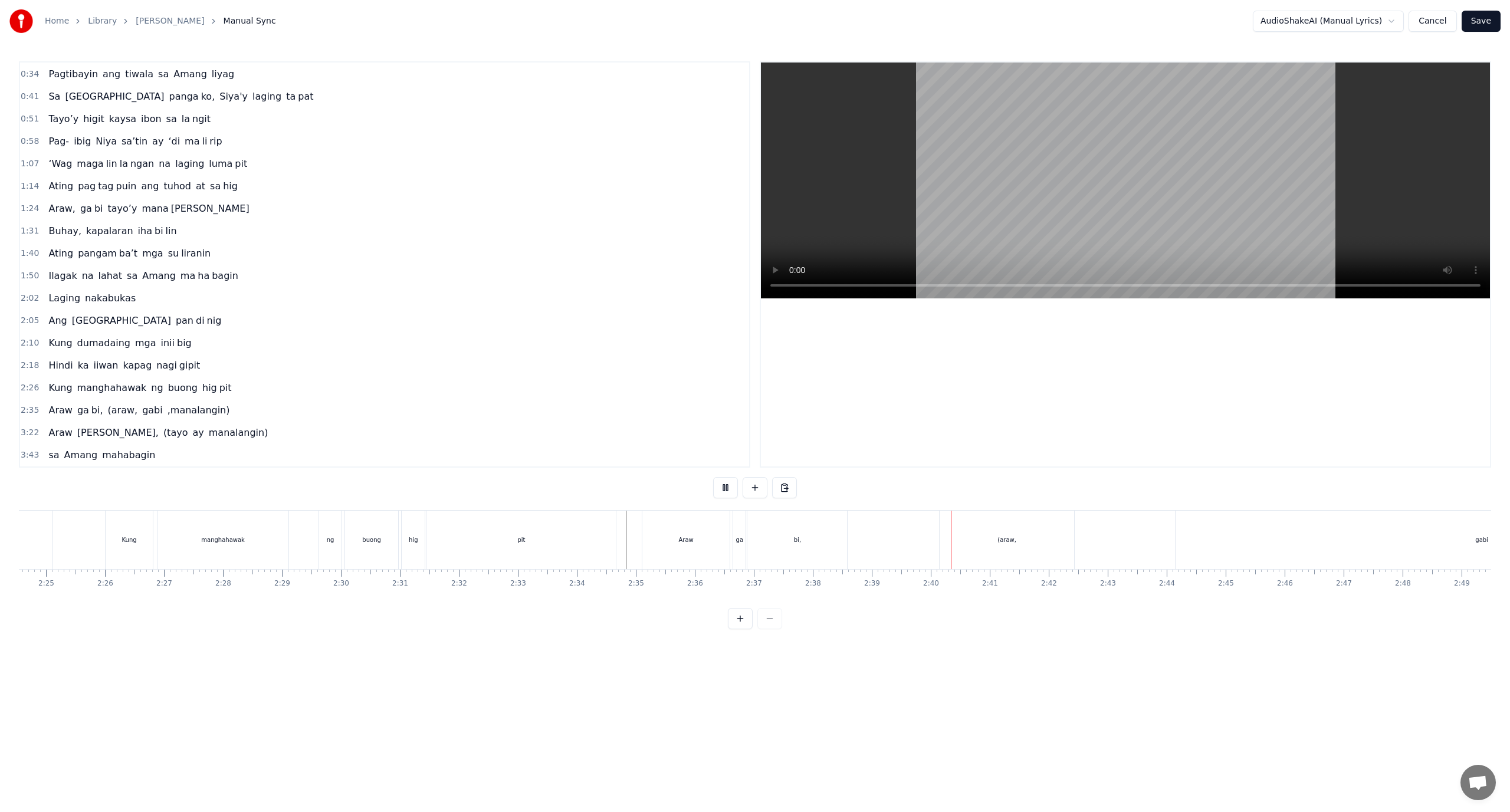
click at [541, 525] on div "pit" at bounding box center [521, 540] width 189 height 59
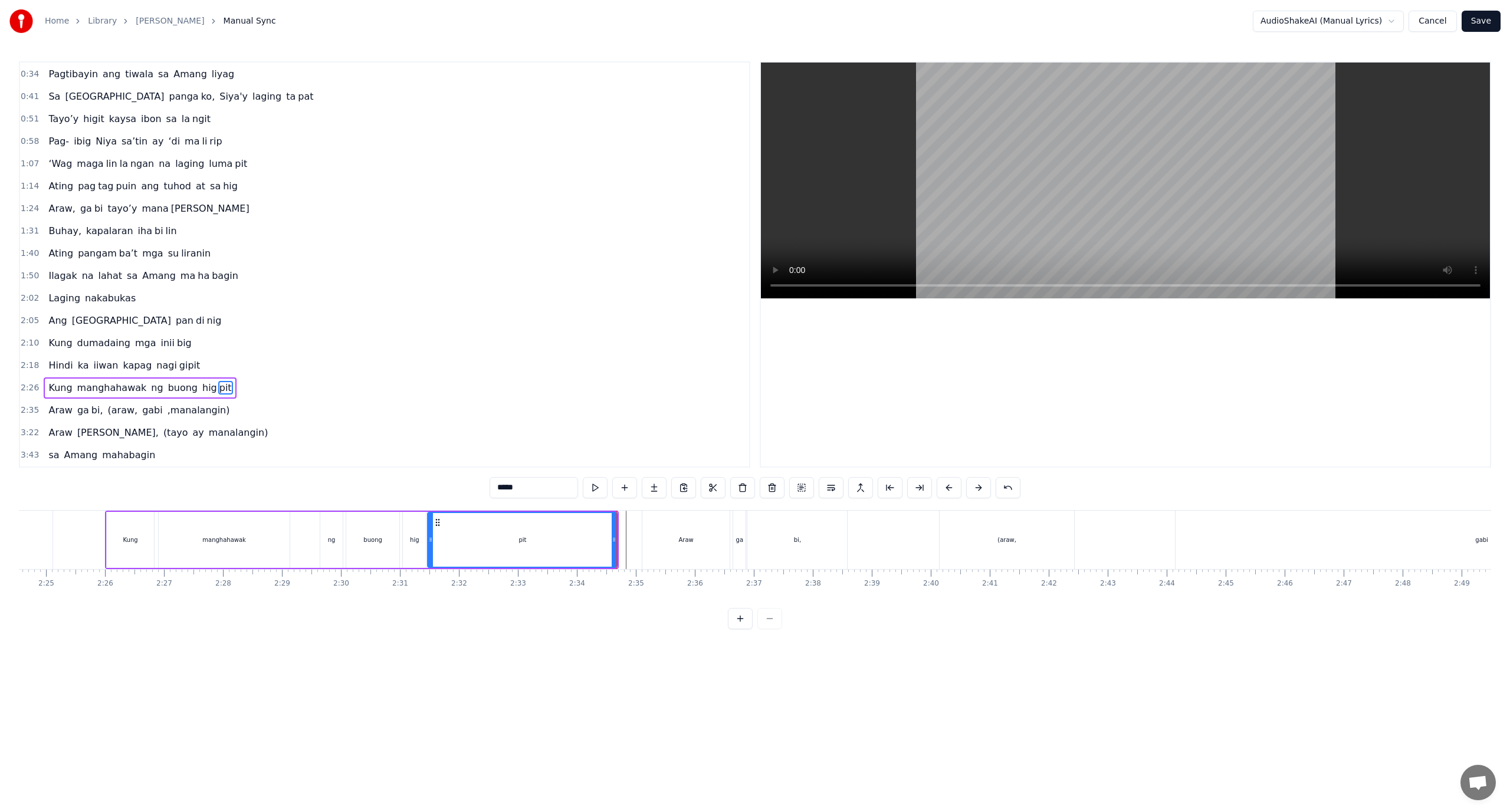
click at [703, 547] on div "Araw" at bounding box center [685, 540] width 87 height 59
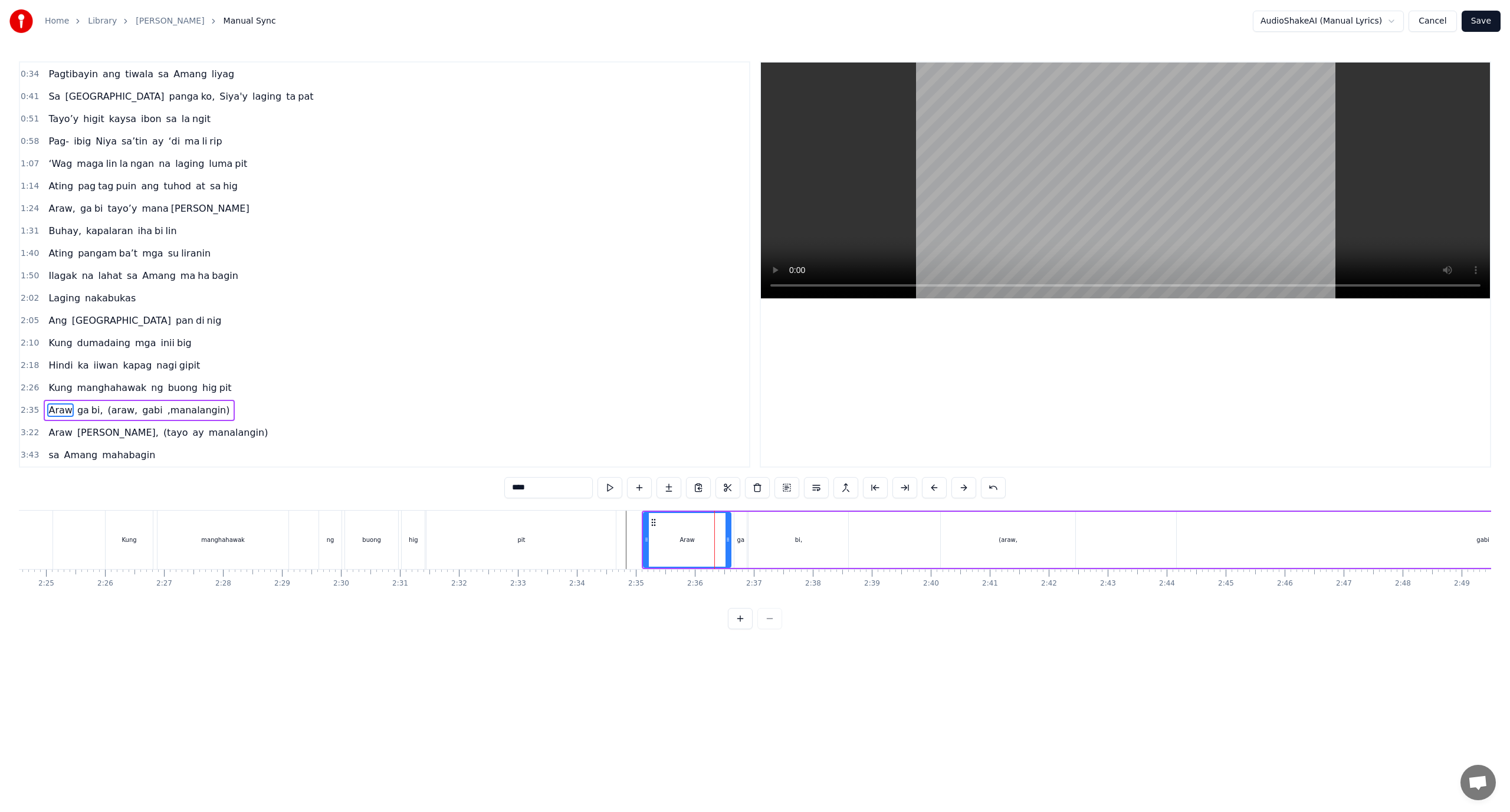
click at [57, 407] on span "Araw" at bounding box center [60, 410] width 26 height 14
click at [57, 409] on span "Araw" at bounding box center [60, 410] width 26 height 14
click at [54, 410] on span "Araw" at bounding box center [60, 410] width 26 height 14
click at [55, 411] on span "Araw" at bounding box center [60, 410] width 26 height 14
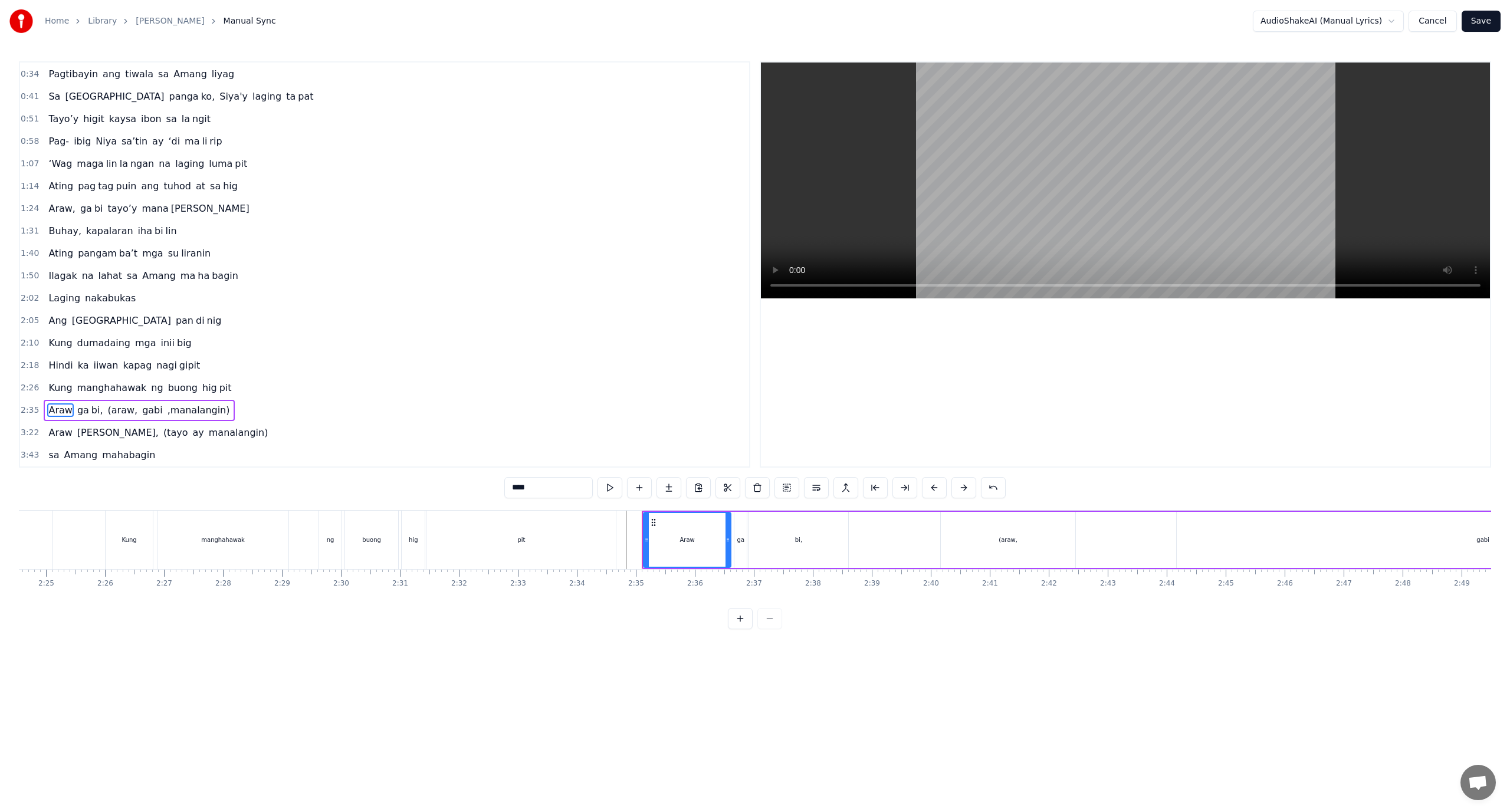
click at [518, 491] on input "****" at bounding box center [548, 488] width 88 height 21
click at [522, 491] on input "*****" at bounding box center [548, 488] width 88 height 21
click at [706, 648] on html "Home Library Araw Gabi Manual Sync AudioShakeAI (Manual Lyrics) Cancel Save 0:1…" at bounding box center [755, 324] width 1510 height 648
click at [757, 543] on div "bi," at bounding box center [799, 540] width 99 height 56
click at [650, 540] on div "Araw" at bounding box center [687, 540] width 87 height 56
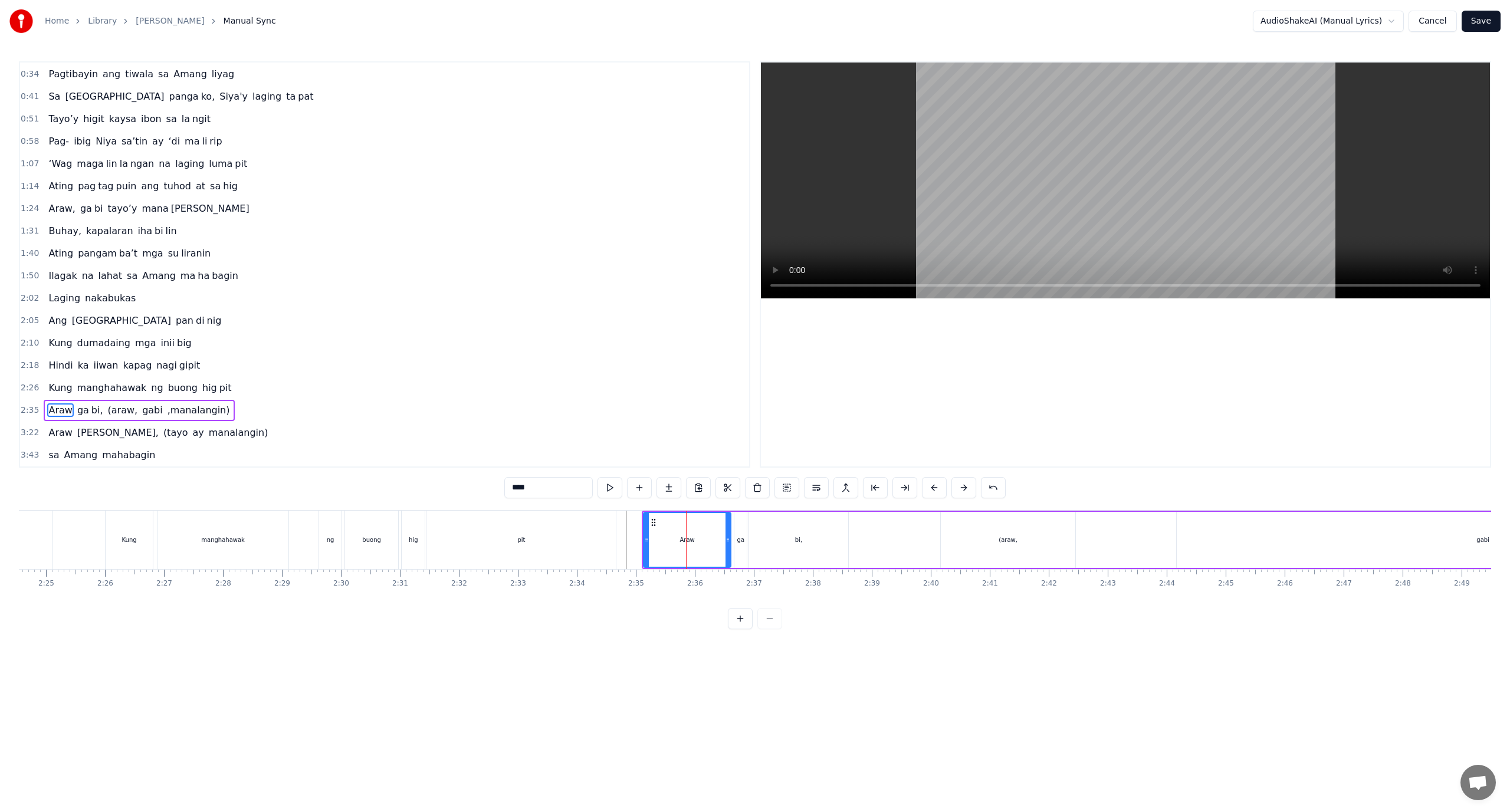
click at [662, 540] on div "Araw" at bounding box center [687, 540] width 86 height 54
drag, startPoint x: 662, startPoint y: 540, endPoint x: 652, endPoint y: 542, distance: 10.2
click at [652, 542] on div "Araw" at bounding box center [687, 540] width 86 height 54
click at [738, 541] on div "ga" at bounding box center [740, 540] width 12 height 56
click at [781, 544] on div "bi," at bounding box center [799, 540] width 99 height 56
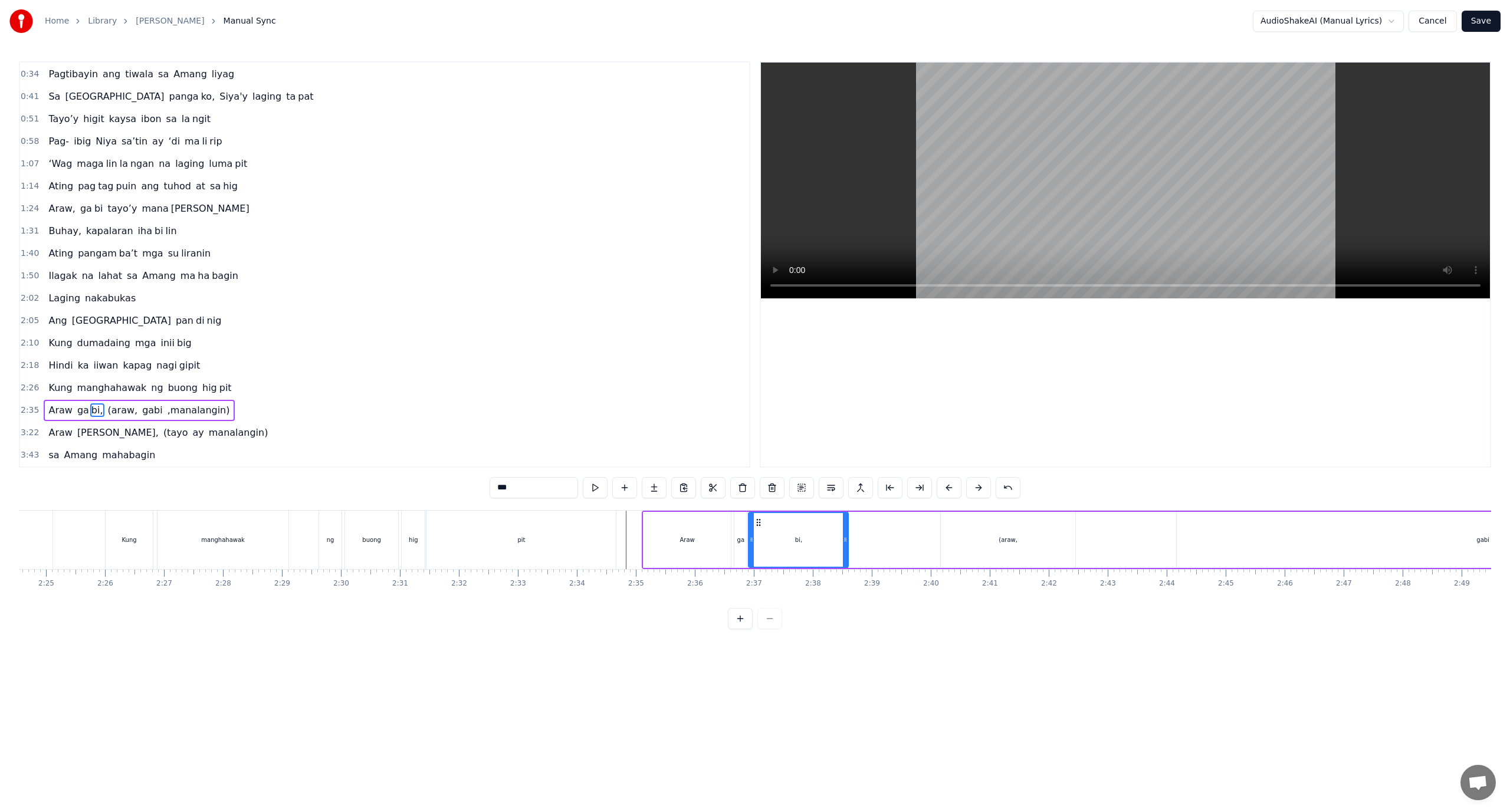
drag, startPoint x: 990, startPoint y: 542, endPoint x: 1025, endPoint y: 549, distance: 35.7
click at [1025, 549] on div "(araw," at bounding box center [1008, 540] width 134 height 56
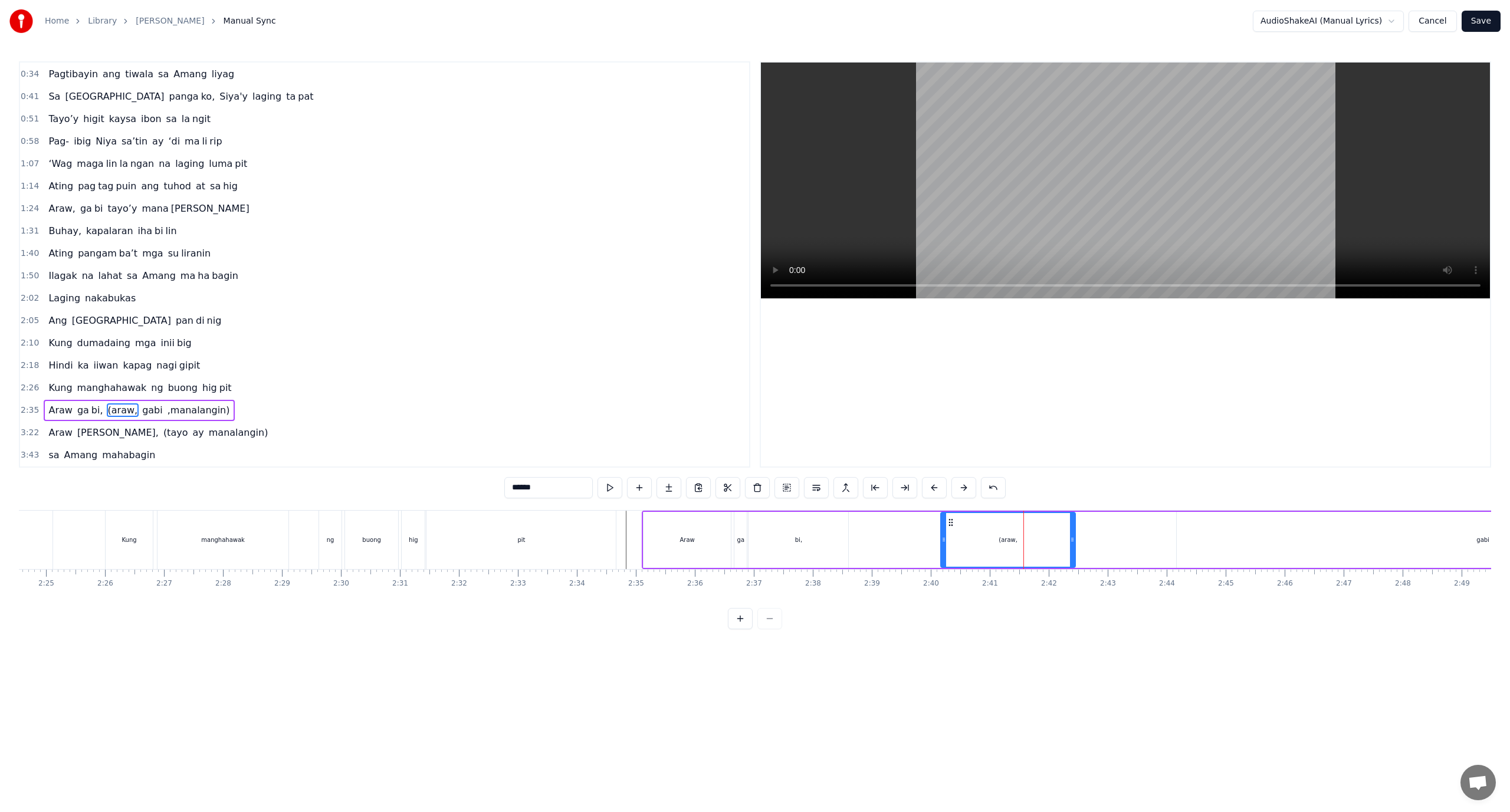
drag, startPoint x: 1015, startPoint y: 546, endPoint x: 977, endPoint y: 544, distance: 38.1
click at [977, 544] on div "(araw," at bounding box center [1008, 540] width 133 height 54
click at [842, 547] on div "bi," at bounding box center [799, 540] width 99 height 56
click at [1140, 203] on video at bounding box center [1126, 181] width 729 height 236
click at [1122, 192] on video at bounding box center [1126, 181] width 729 height 236
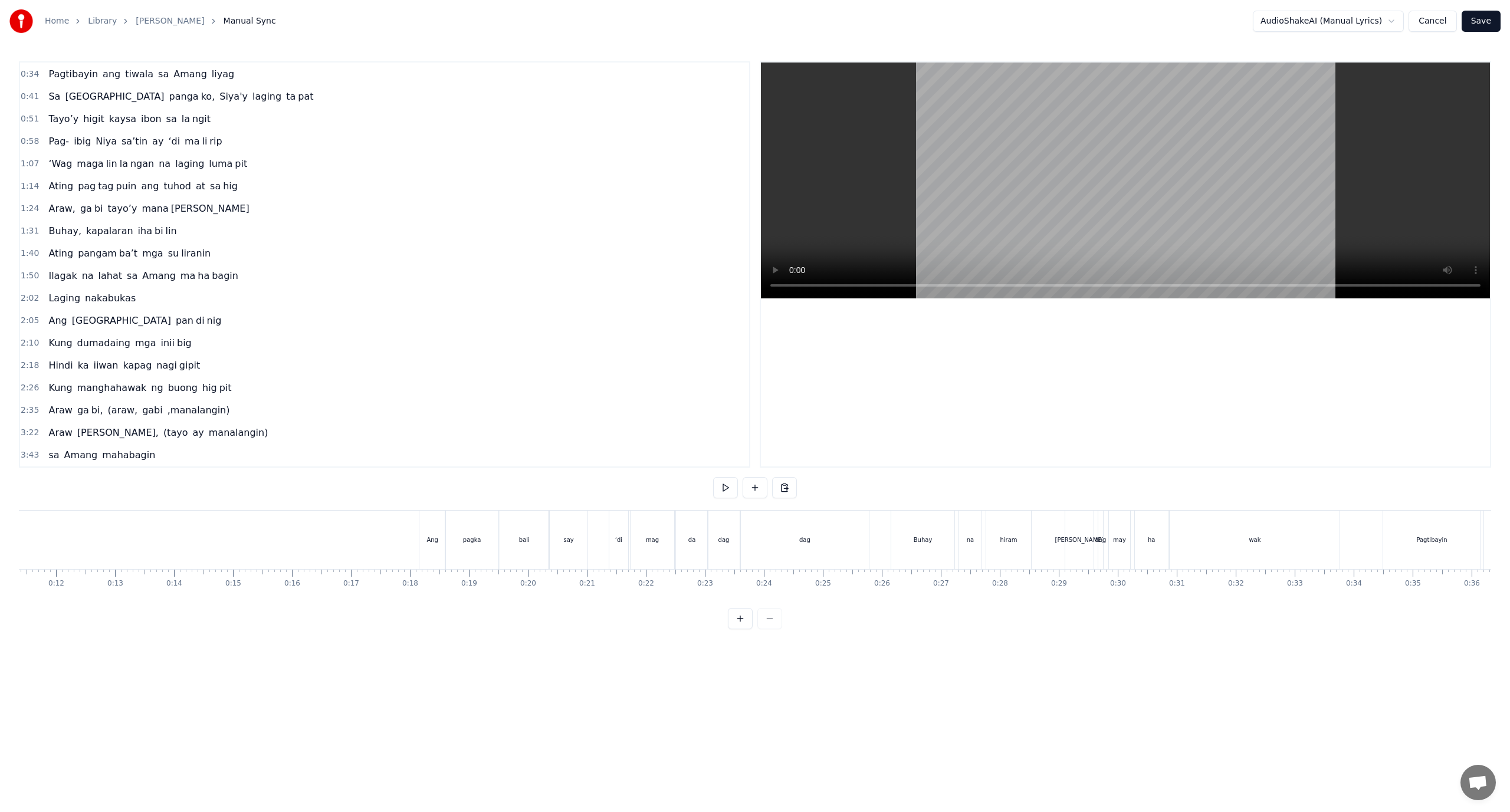
scroll to position [0, 684]
drag, startPoint x: 1164, startPoint y: 610, endPoint x: 1139, endPoint y: 612, distance: 25.1
click at [1140, 612] on div "0:18 Ang pagka bali say ‘di mag da dag dag 0:26 Buhay na hiram Siya [PERSON_NAM…" at bounding box center [755, 346] width 1472 height 568
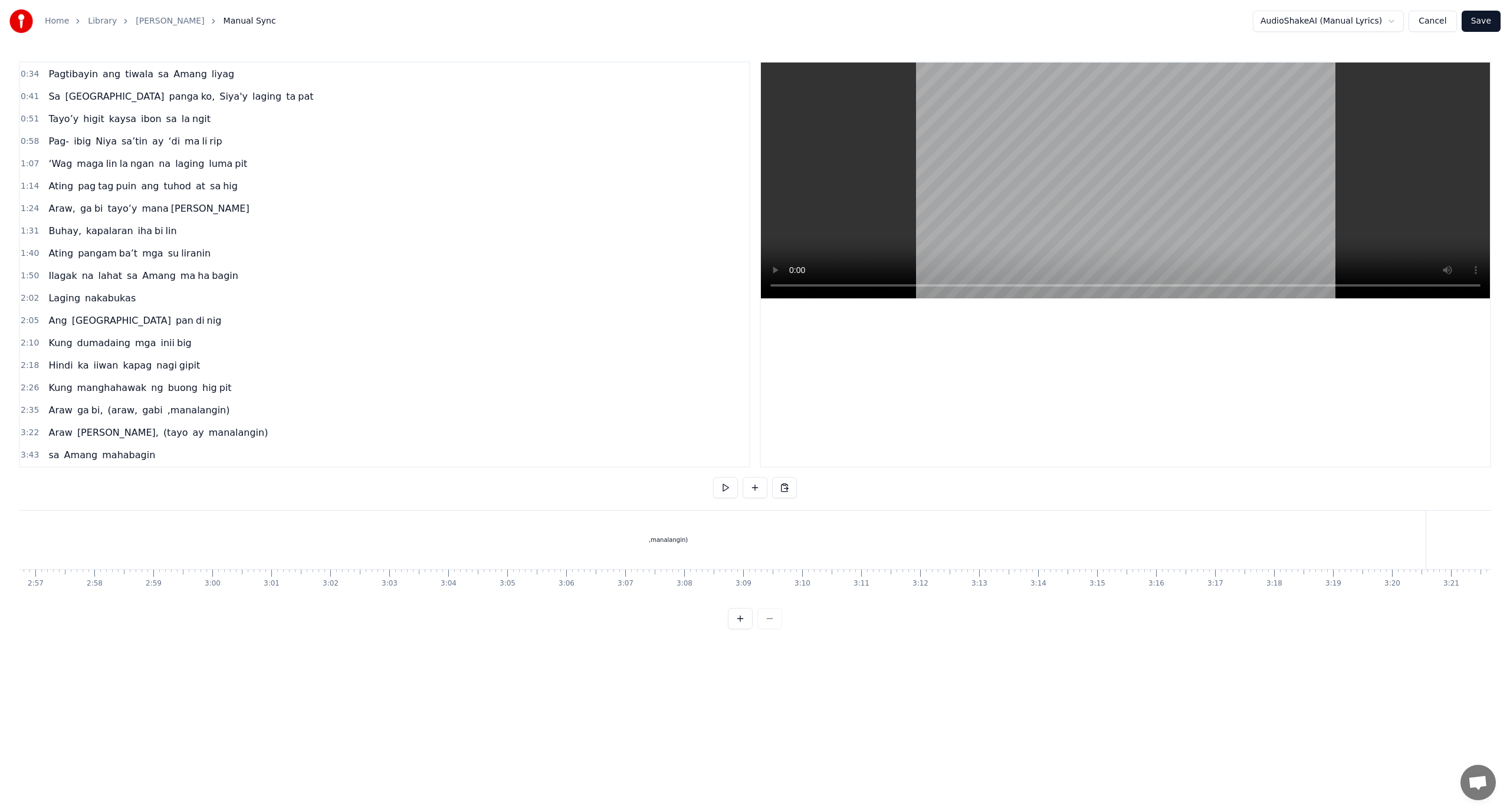
scroll to position [0, 10358]
click at [149, 389] on div "Kung manghahawak ng buong hig pit" at bounding box center [140, 388] width 192 height 21
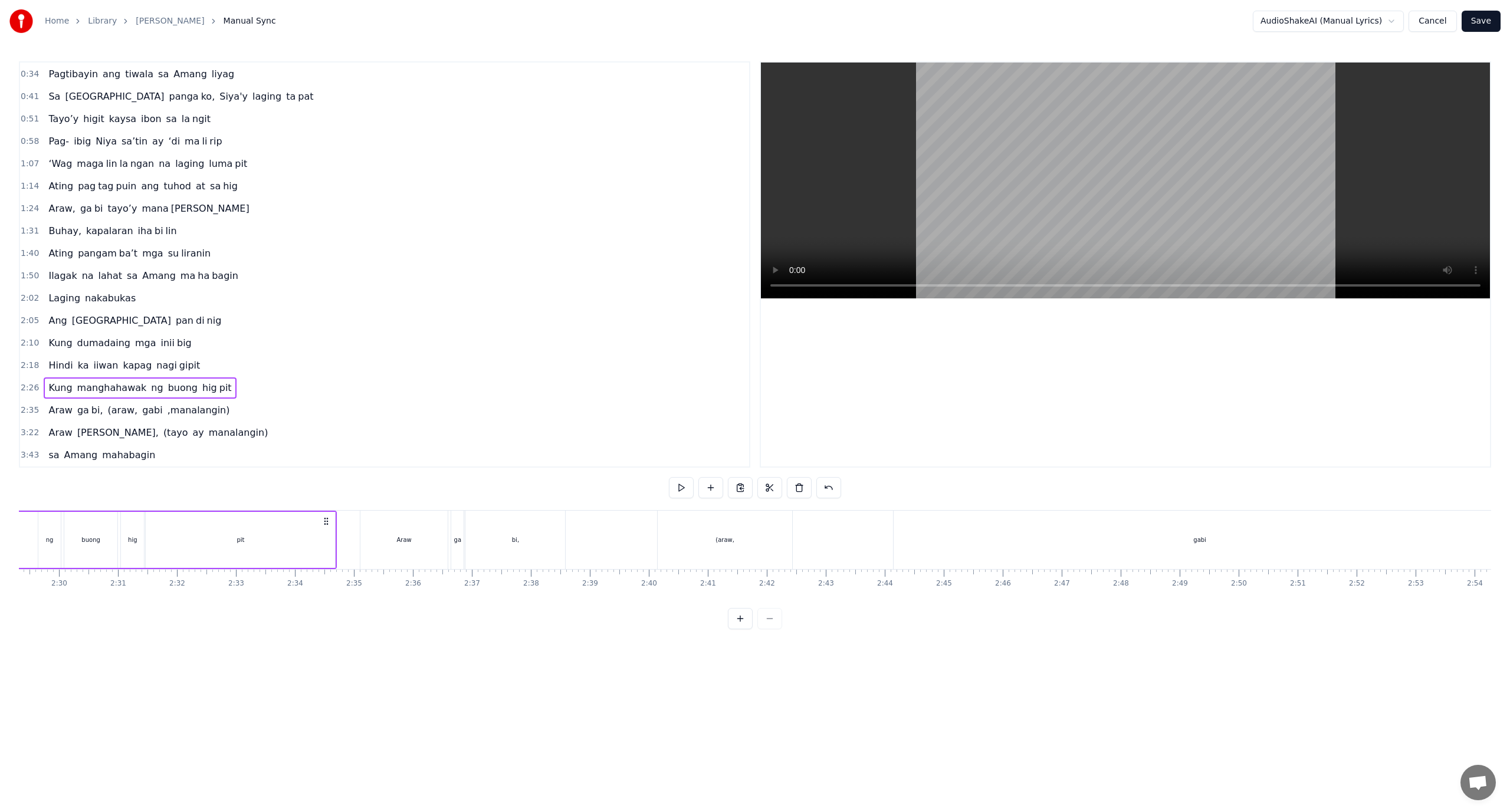
scroll to position [0, 8554]
click at [91, 530] on div "Kung" at bounding box center [104, 540] width 47 height 56
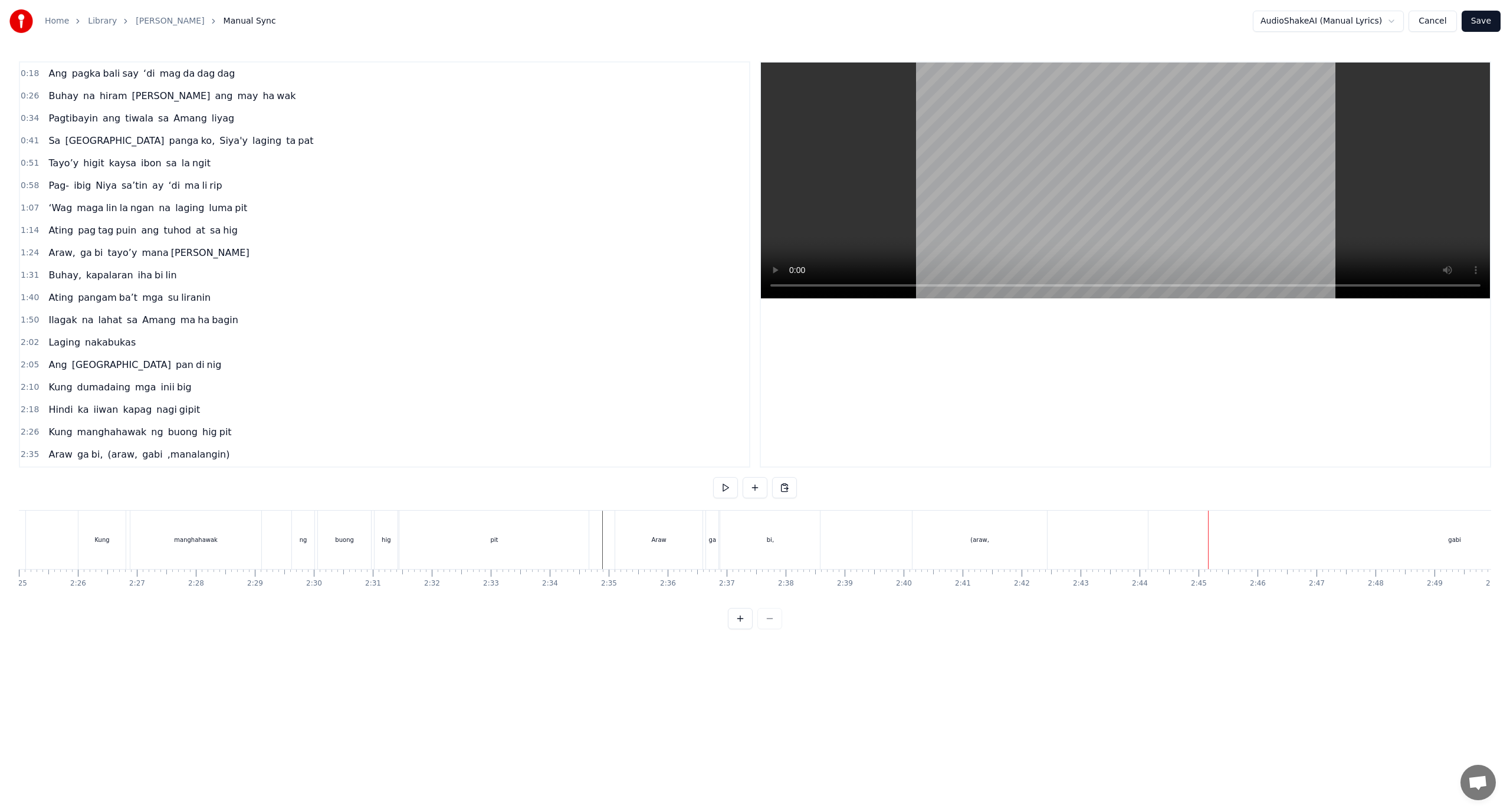
scroll to position [44, 0]
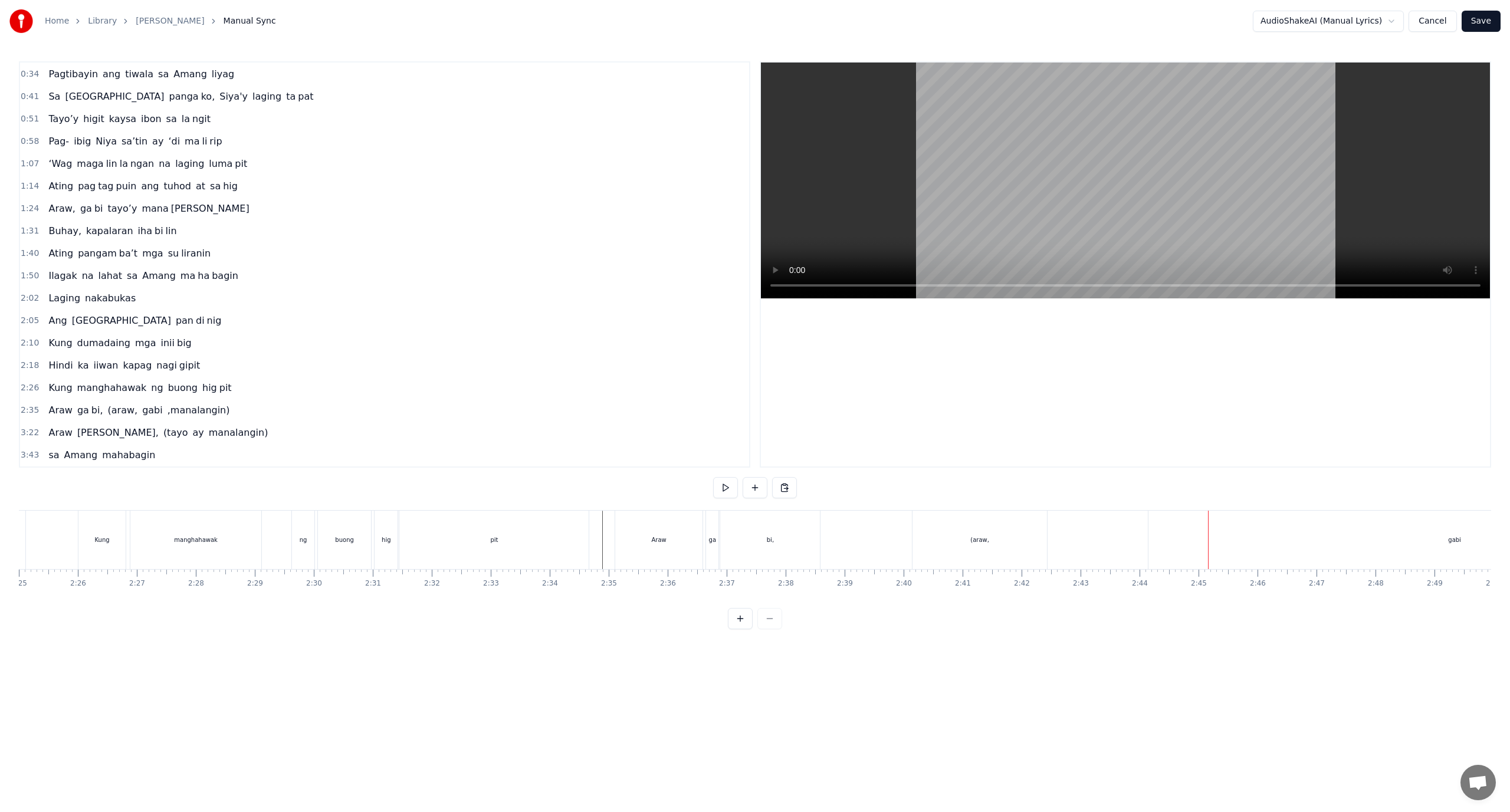
click at [92, 412] on span "bi," at bounding box center [97, 410] width 14 height 14
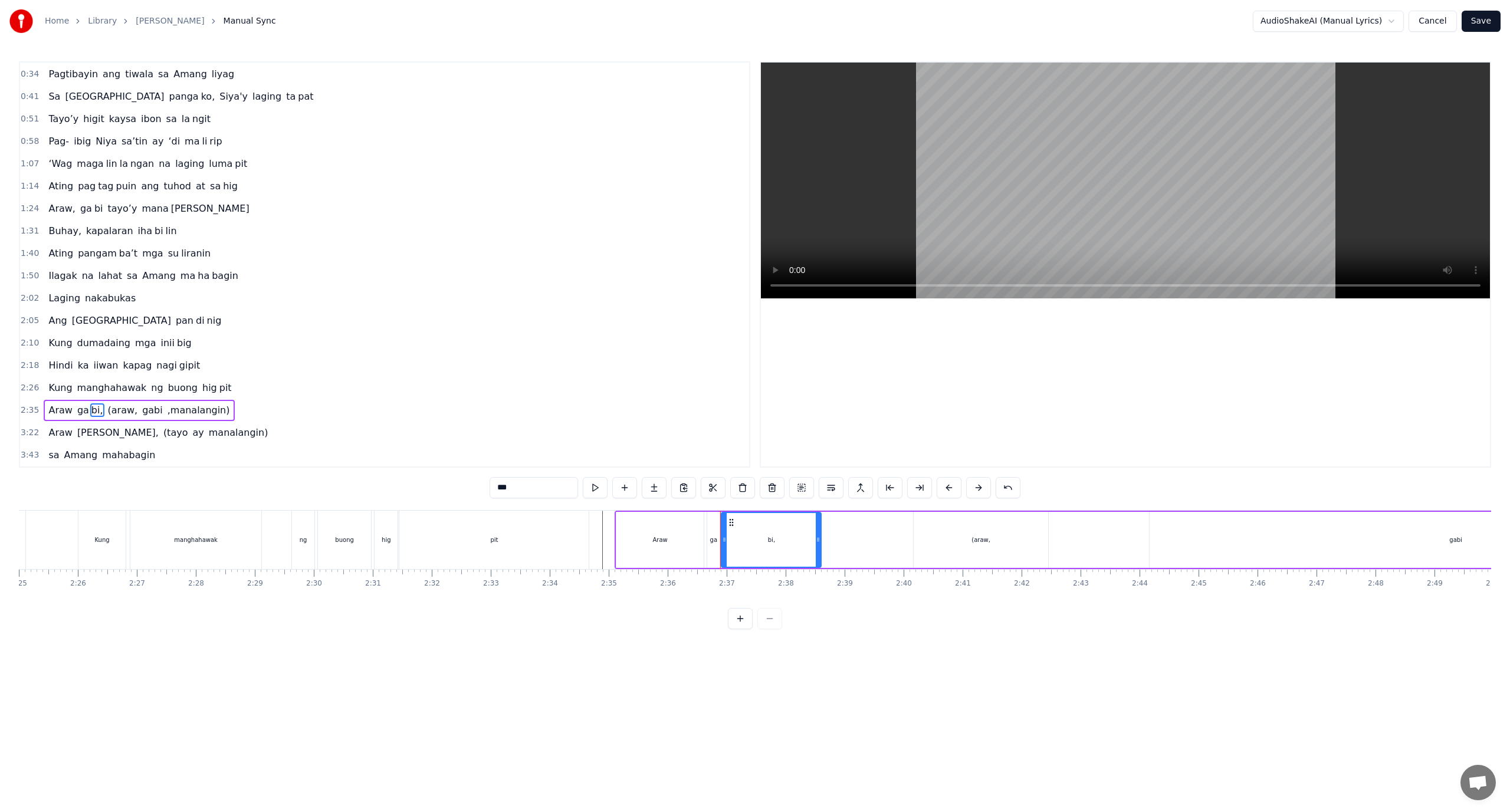
click at [92, 412] on span "bi," at bounding box center [97, 410] width 14 height 14
click at [667, 526] on div "Araw" at bounding box center [659, 540] width 87 height 56
click at [740, 542] on div "bi," at bounding box center [771, 540] width 99 height 56
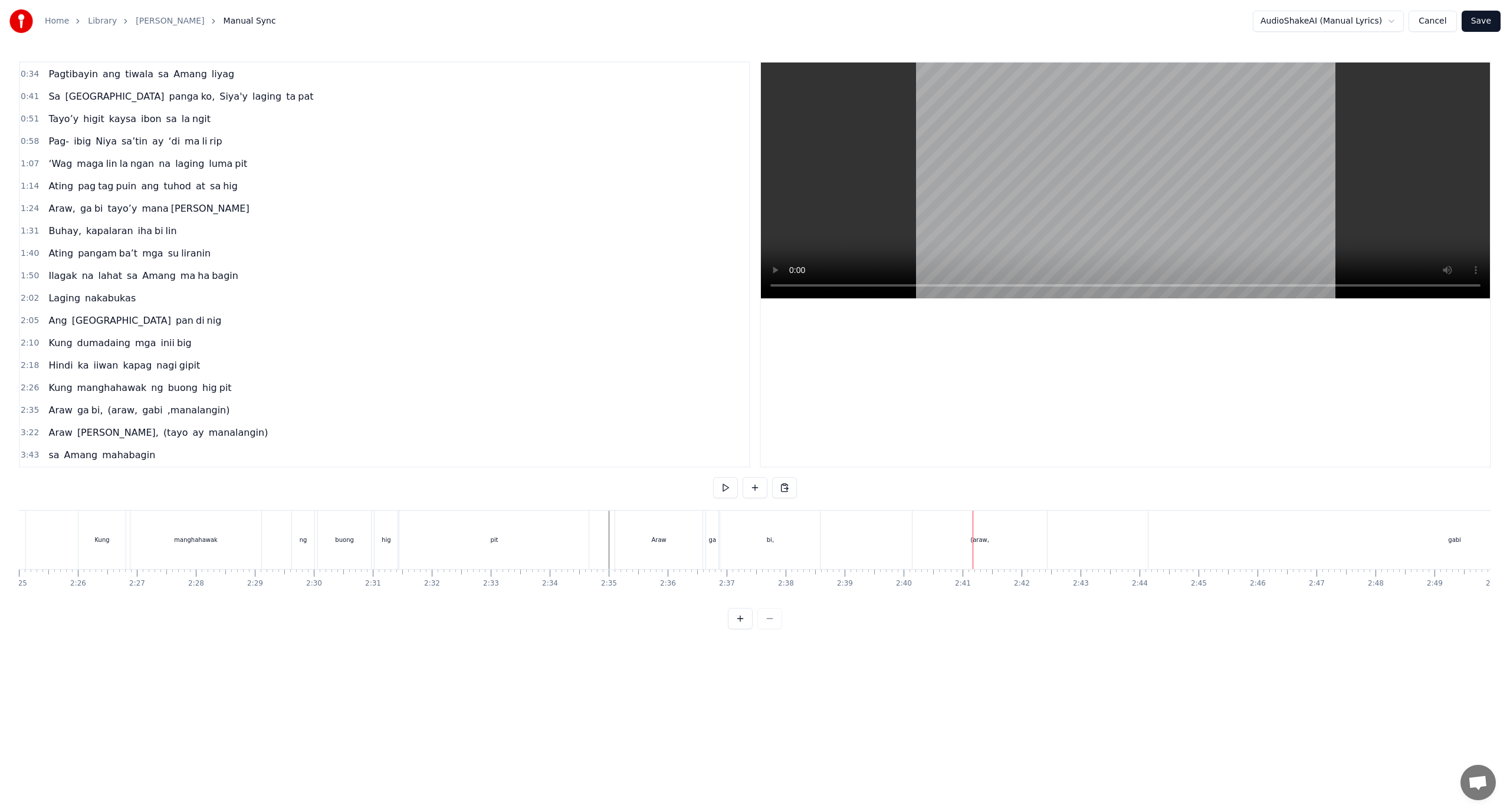
drag, startPoint x: 278, startPoint y: 260, endPoint x: 273, endPoint y: 347, distance: 87.1
click at [272, 346] on div "0:18 Ang pagka bali say ‘di mag da dag dag 0:26 Buhay na hiram Siya [PERSON_NAM…" at bounding box center [385, 265] width 732 height 407
click at [24, 410] on span "2:35" at bounding box center [30, 411] width 18 height 12
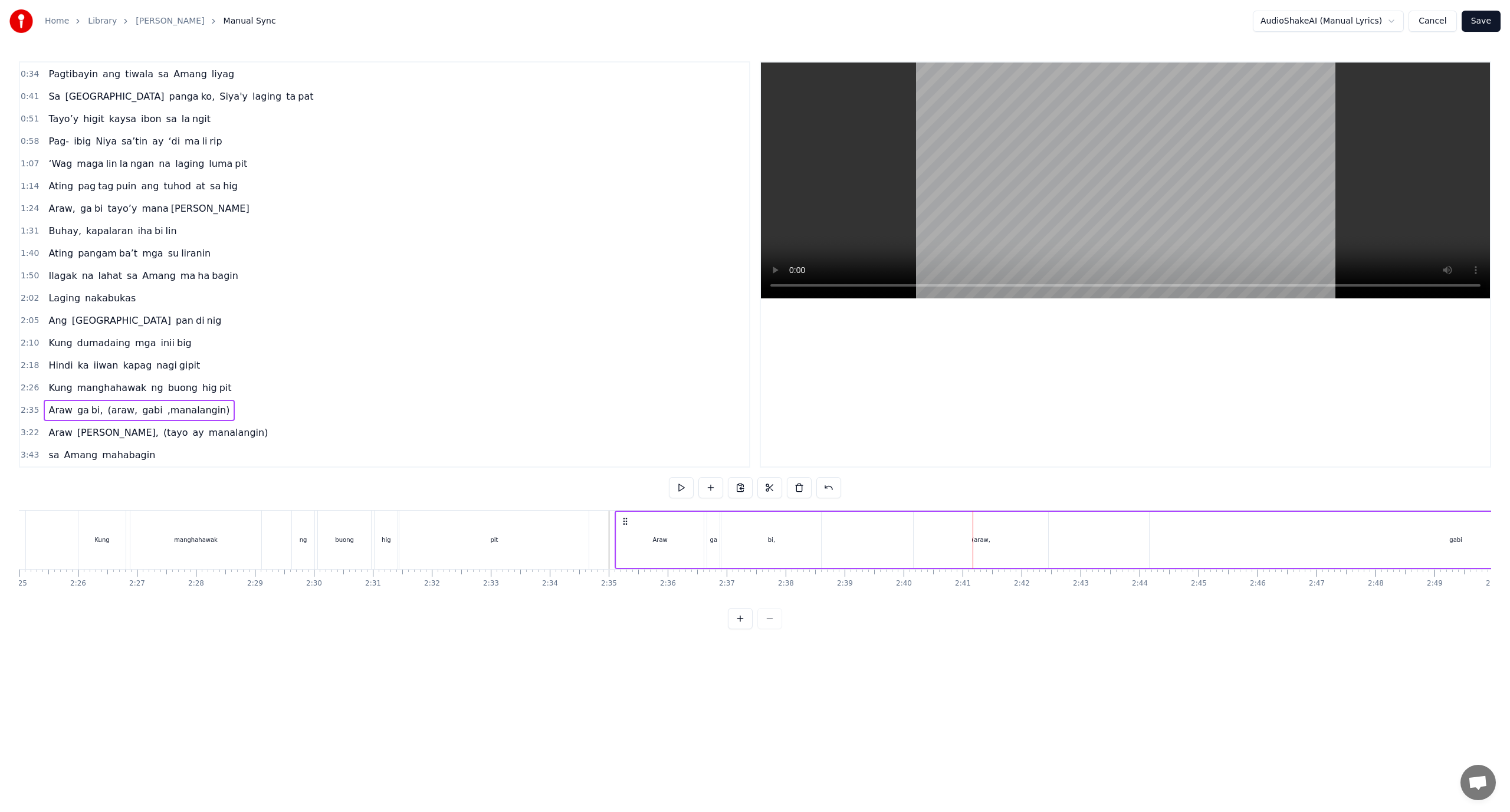
click at [24, 410] on span "2:35" at bounding box center [30, 411] width 18 height 12
click at [188, 208] on div "1:24 Araw, ga bi tayo’y mana [PERSON_NAME]" at bounding box center [385, 209] width 729 height 22
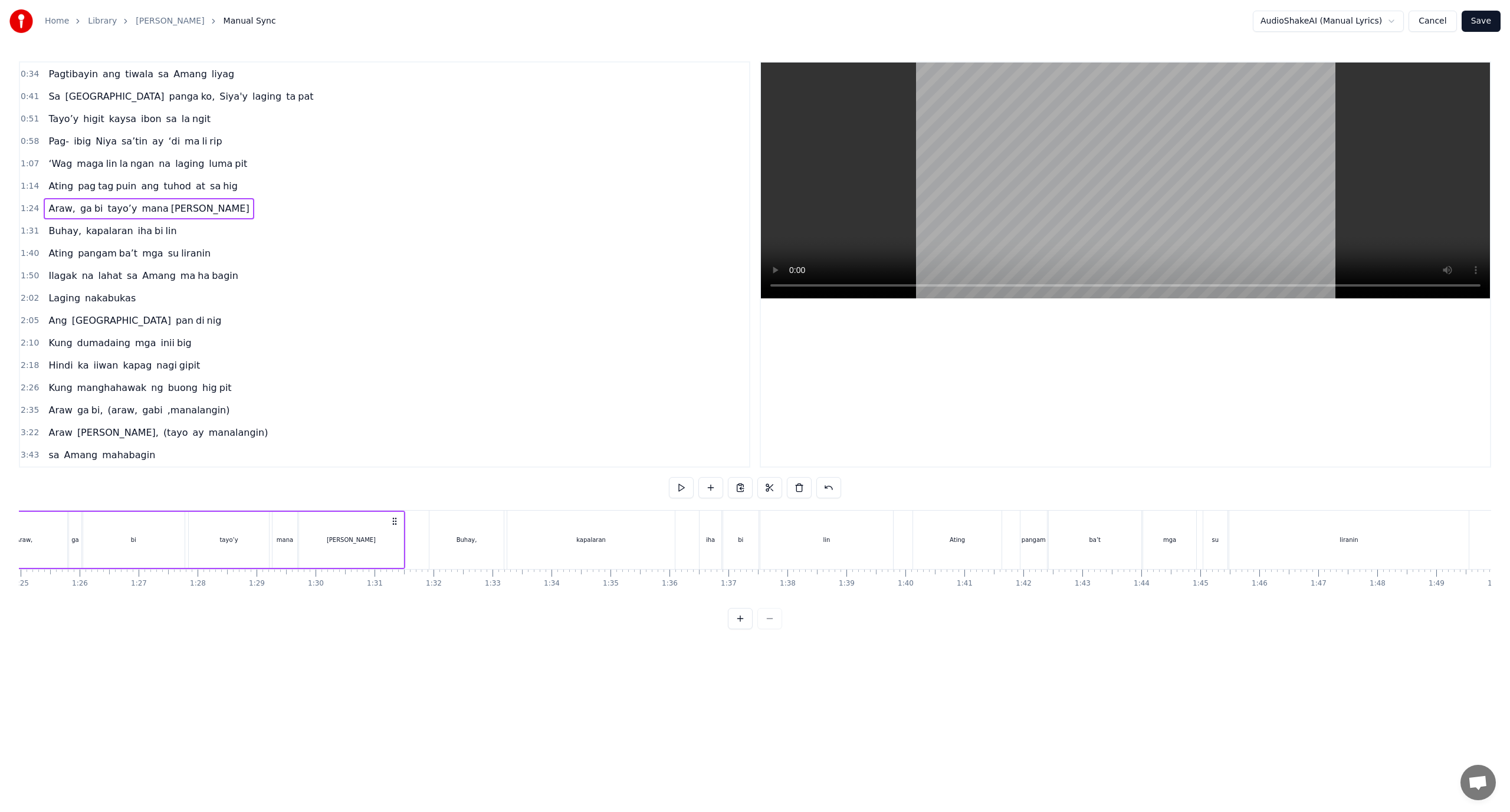
scroll to position [0, 4913]
click at [746, 485] on button at bounding box center [740, 488] width 25 height 21
click at [552, 408] on div "2:35 Araw ga bi, (araw, [PERSON_NAME] ,manalangin)" at bounding box center [385, 411] width 729 height 22
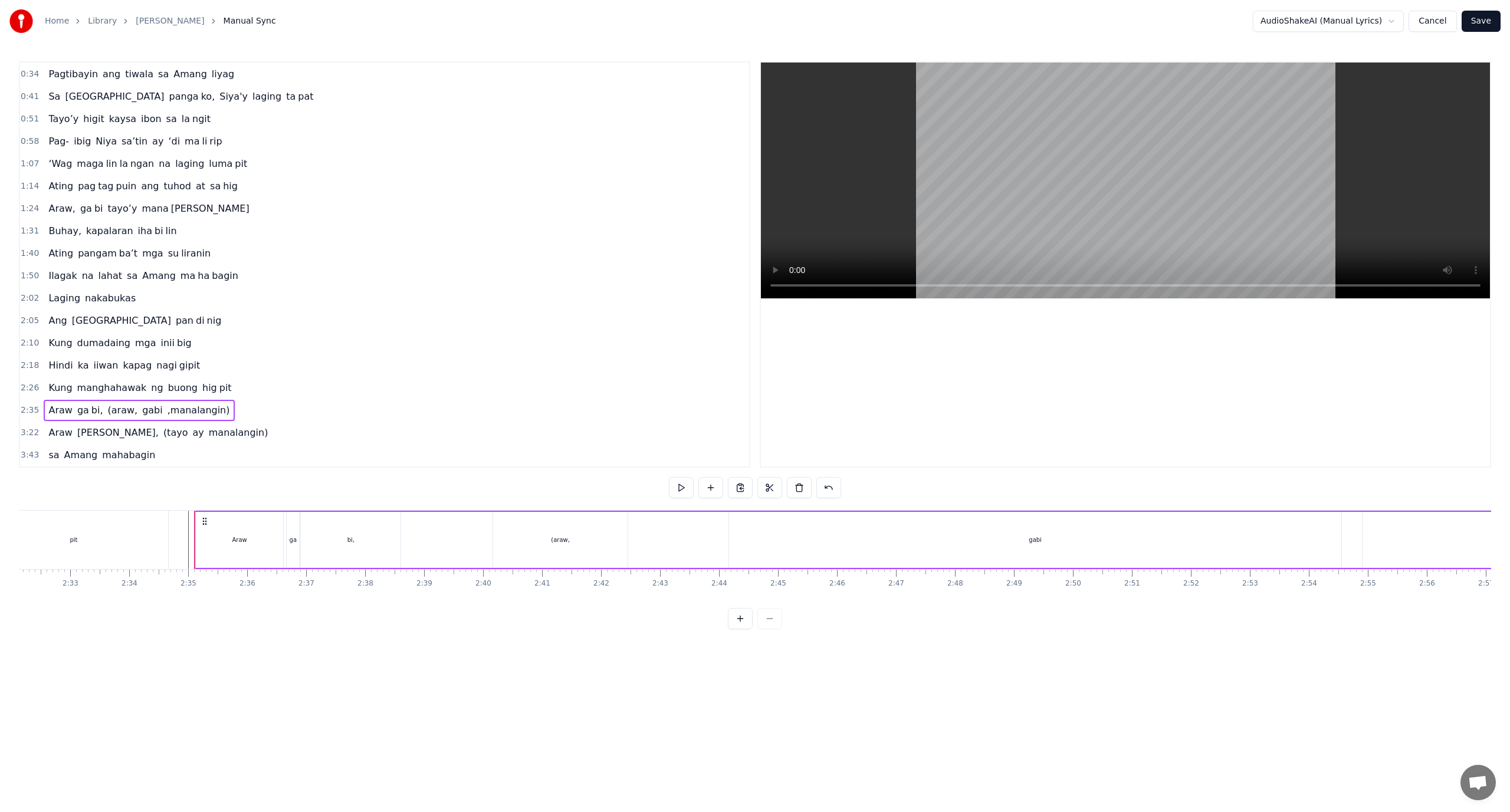
scroll to position [0, 9090]
click at [246, 384] on div "2:26 Kung manghahawak ng buong hig pit" at bounding box center [385, 388] width 729 height 22
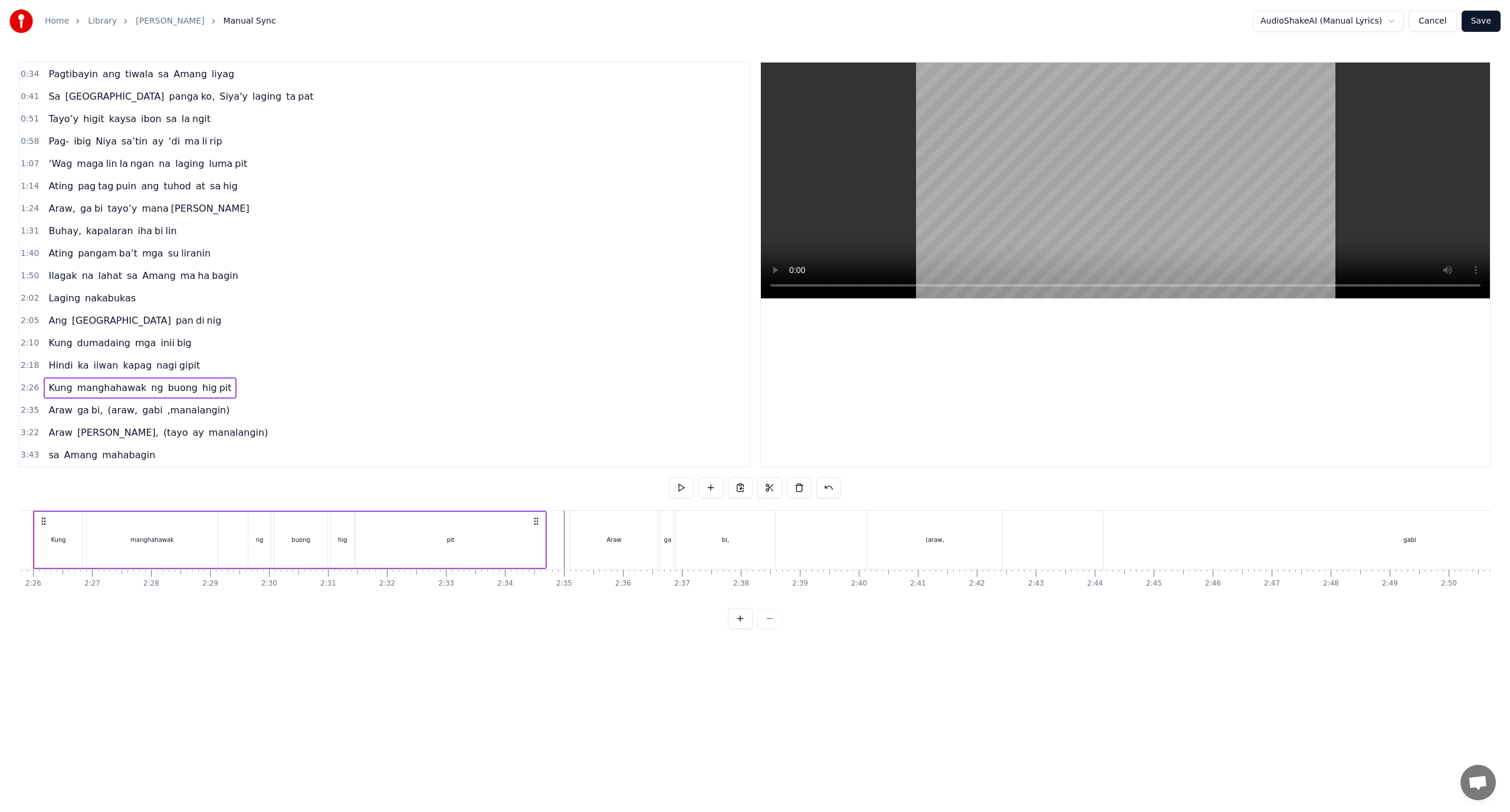
scroll to position [0, 8554]
click at [1486, 18] on button "Save" at bounding box center [1482, 21] width 39 height 21
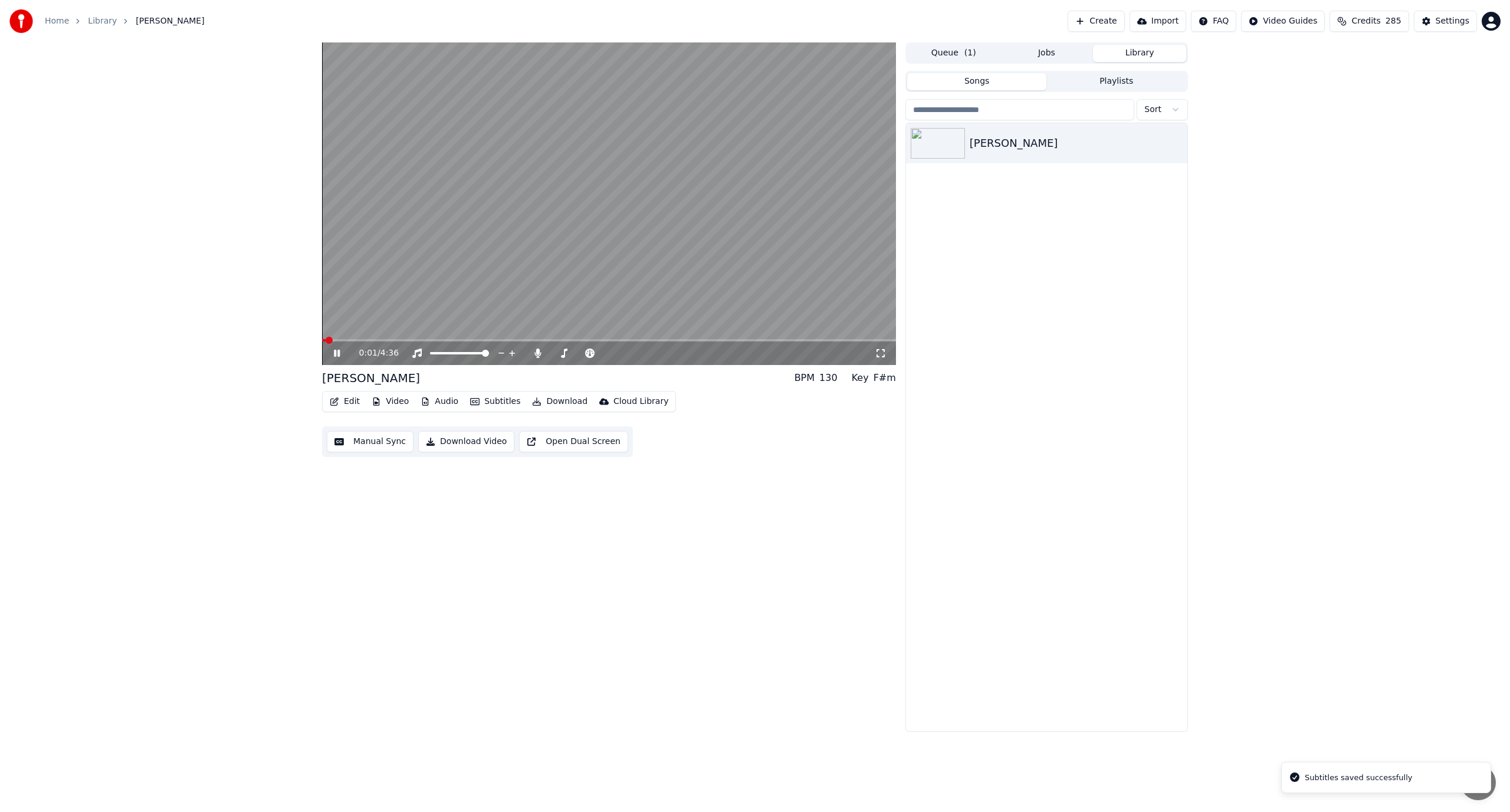
click at [334, 401] on icon "button" at bounding box center [334, 402] width 9 height 8
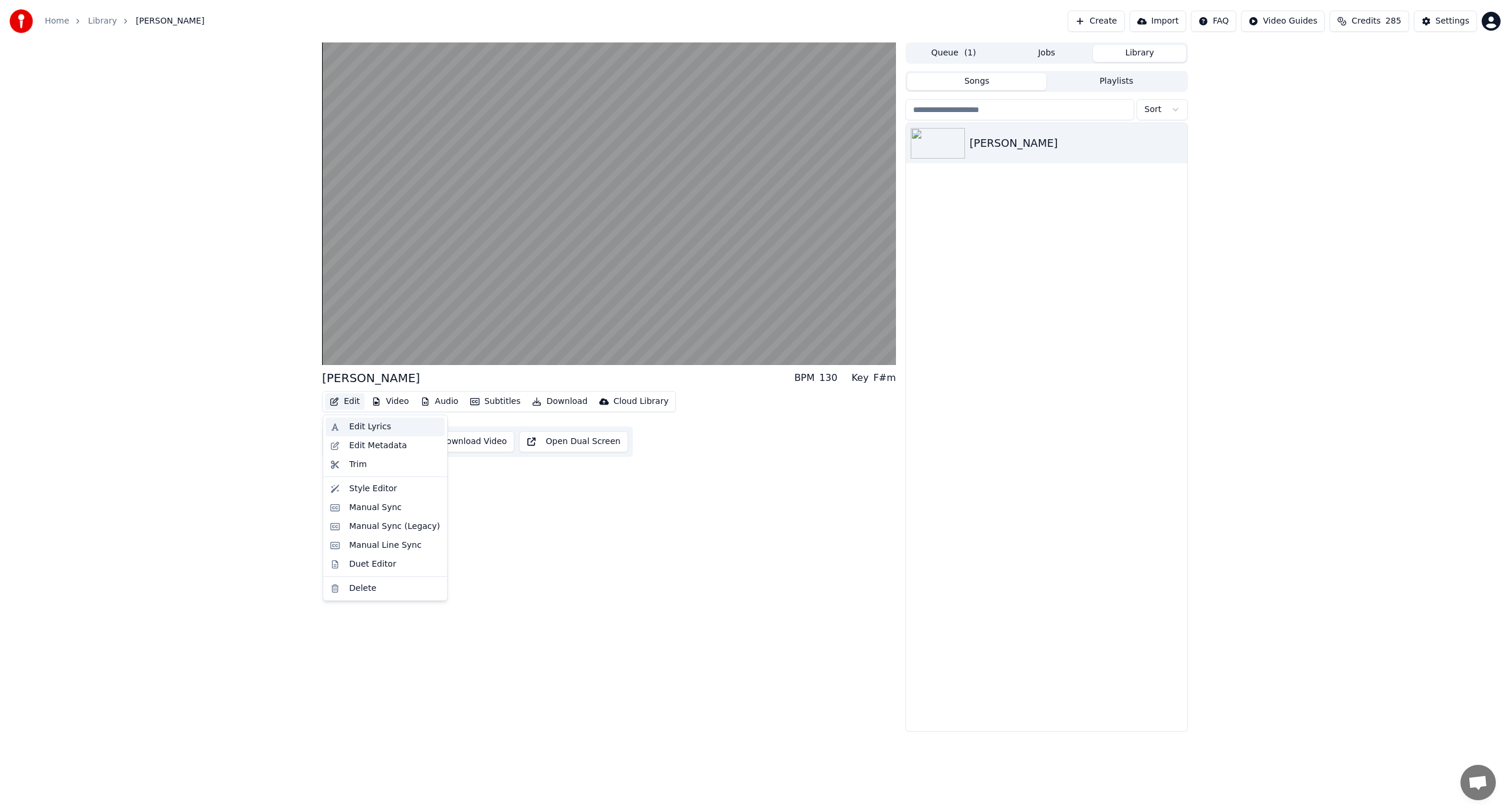
click at [352, 426] on div "Edit Lyrics" at bounding box center [370, 427] width 42 height 12
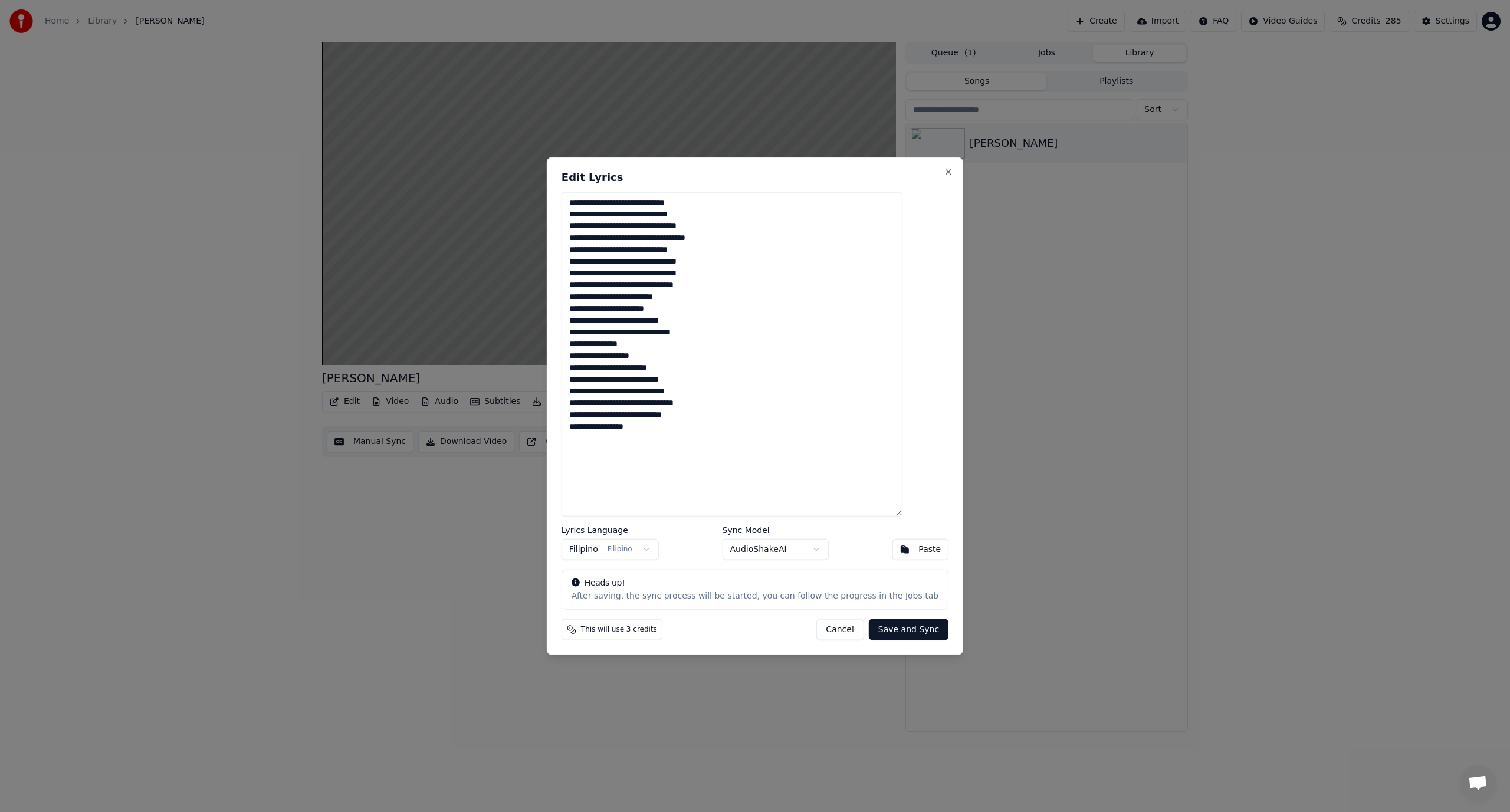
click at [717, 408] on textarea "**********" at bounding box center [732, 354] width 341 height 325
drag, startPoint x: 593, startPoint y: 299, endPoint x: 735, endPoint y: 331, distance: 145.6
click at [735, 331] on textarea "**********" at bounding box center [732, 354] width 341 height 325
click at [746, 337] on textarea "**********" at bounding box center [732, 354] width 341 height 325
click at [697, 441] on textarea "**********" at bounding box center [732, 354] width 341 height 325
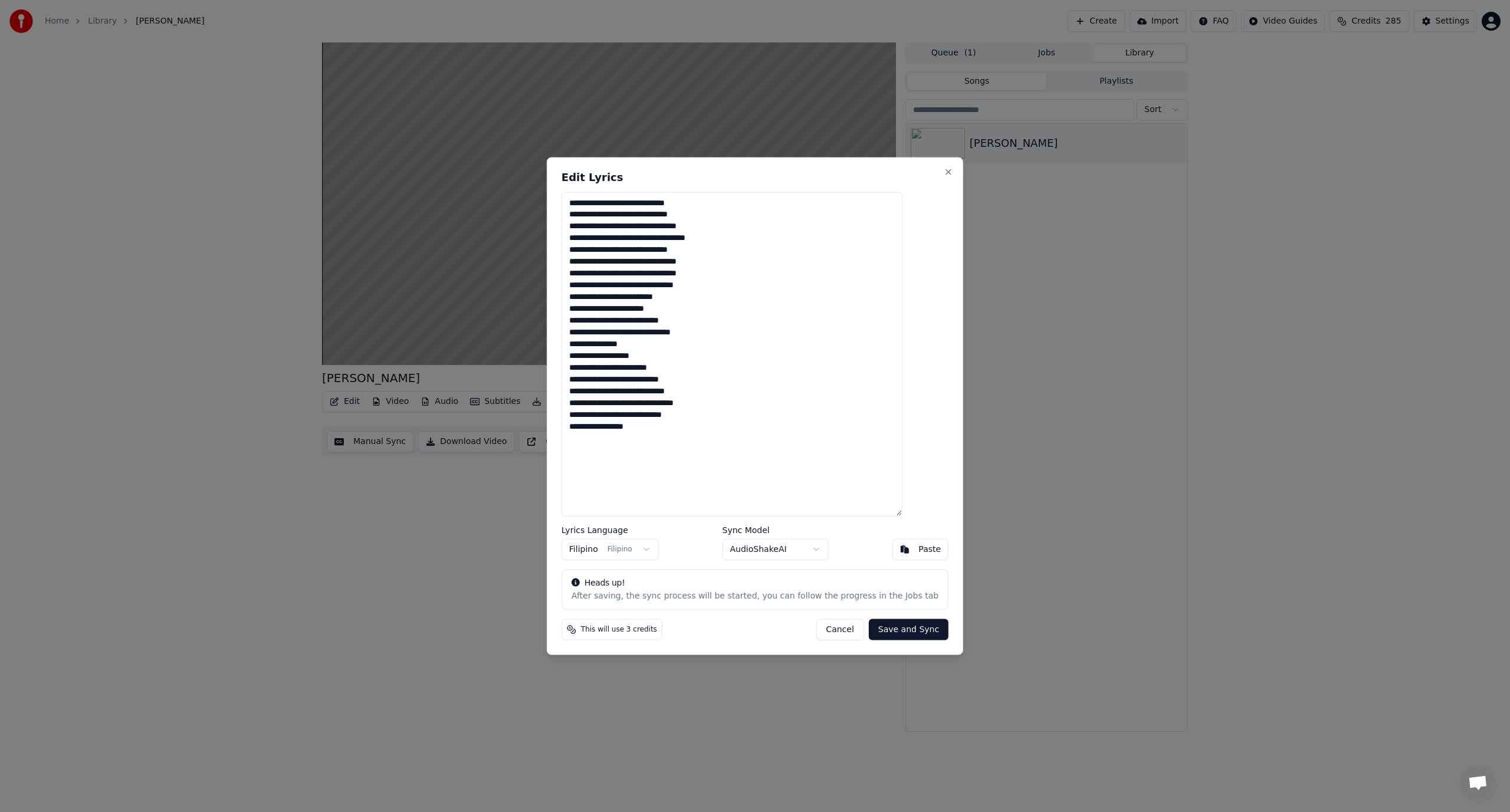
drag, startPoint x: 693, startPoint y: 441, endPoint x: 573, endPoint y: 192, distance: 276.4
click at [573, 192] on div "**********" at bounding box center [755, 406] width 417 height 498
paste textarea "**********"
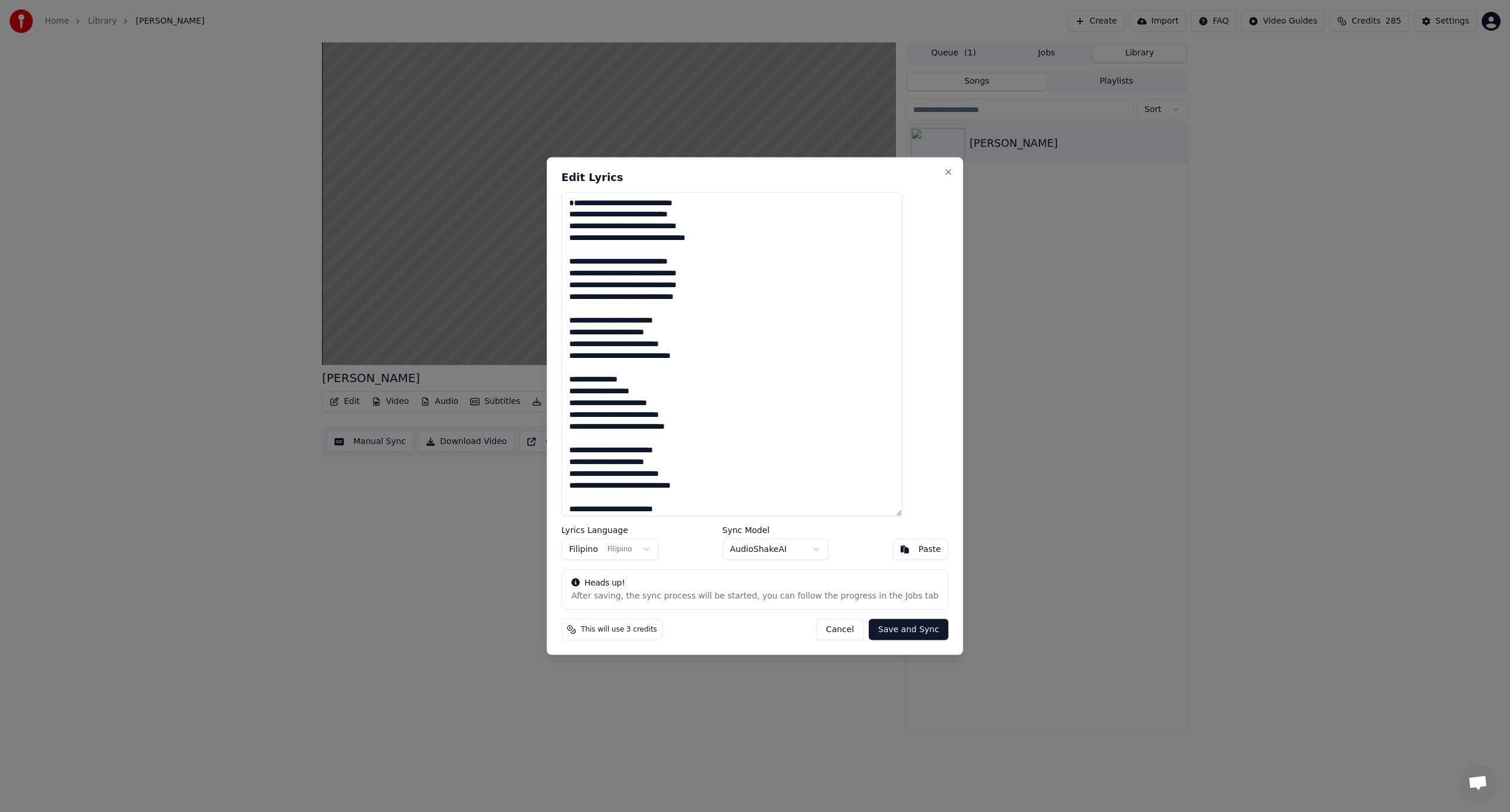
scroll to position [117, 0]
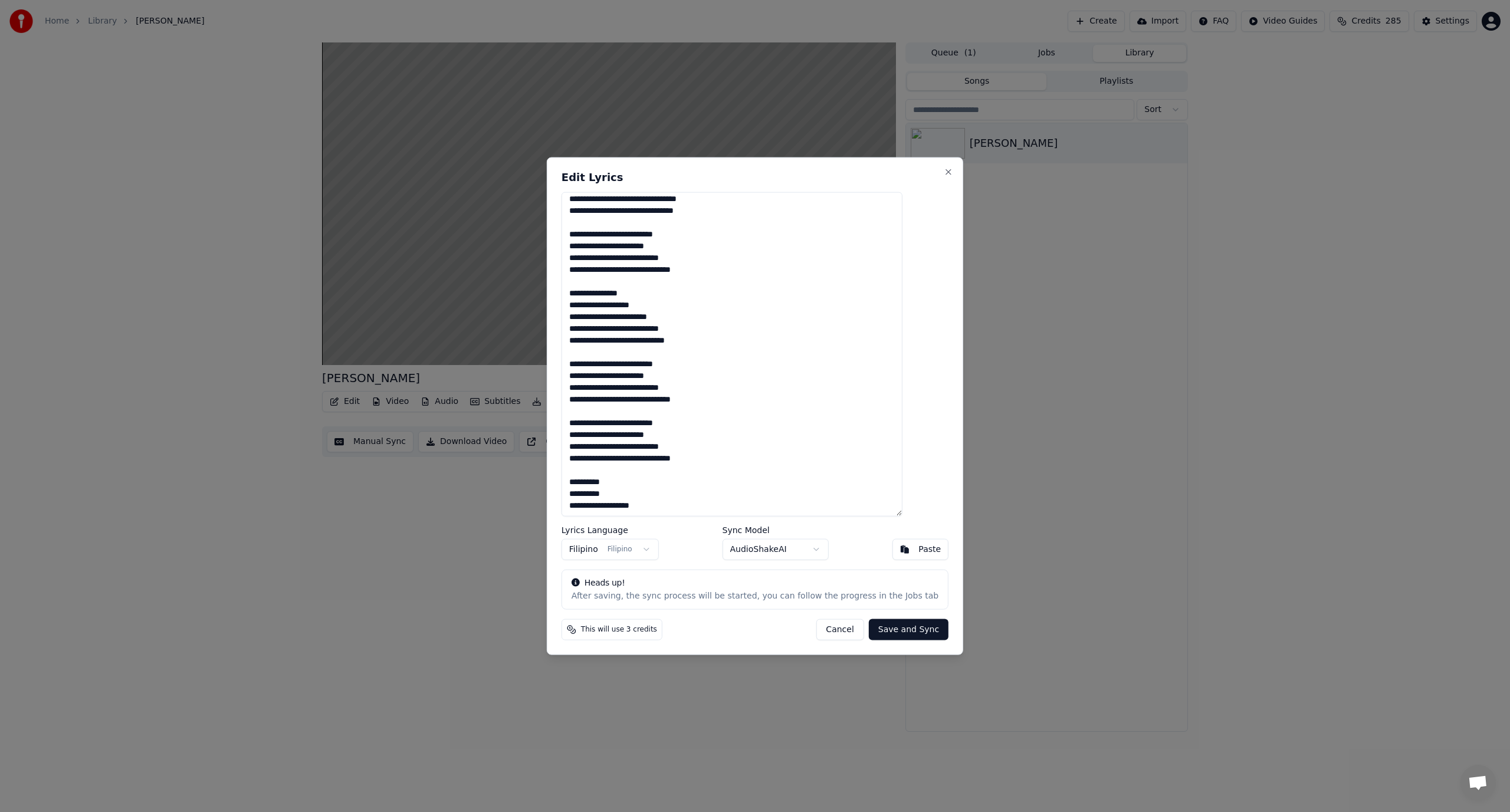
click at [636, 451] on textarea "**********" at bounding box center [732, 354] width 341 height 325
click at [900, 633] on button "Save and Sync" at bounding box center [909, 630] width 80 height 21
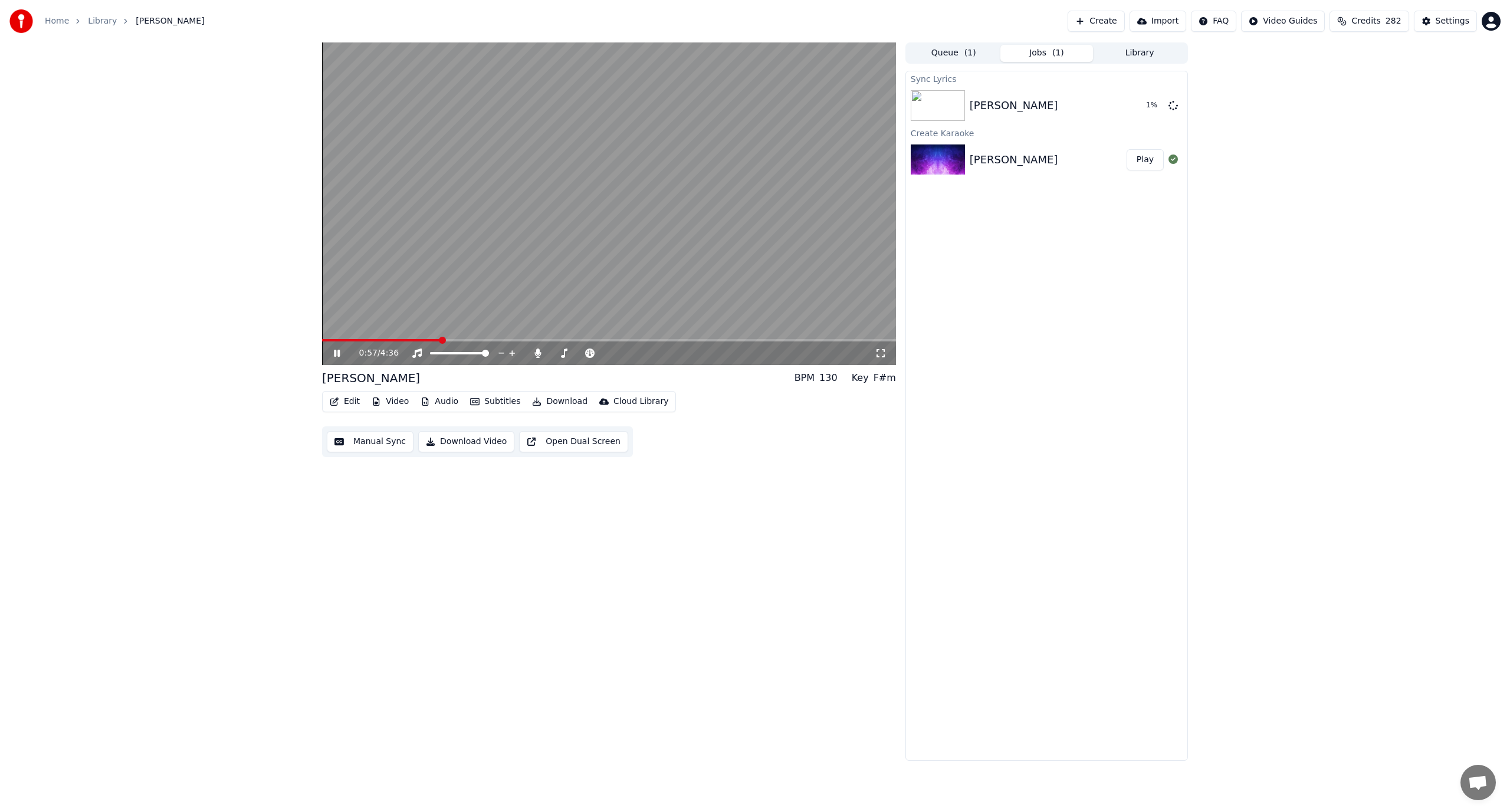
click at [543, 227] on video at bounding box center [609, 204] width 574 height 323
click at [736, 185] on video at bounding box center [609, 204] width 574 height 323
click at [1017, 99] on div "[PERSON_NAME]" at bounding box center [1013, 105] width 88 height 17
click at [990, 112] on div "[PERSON_NAME]" at bounding box center [1013, 105] width 88 height 17
click at [387, 443] on button "Manual Sync" at bounding box center [370, 442] width 86 height 21
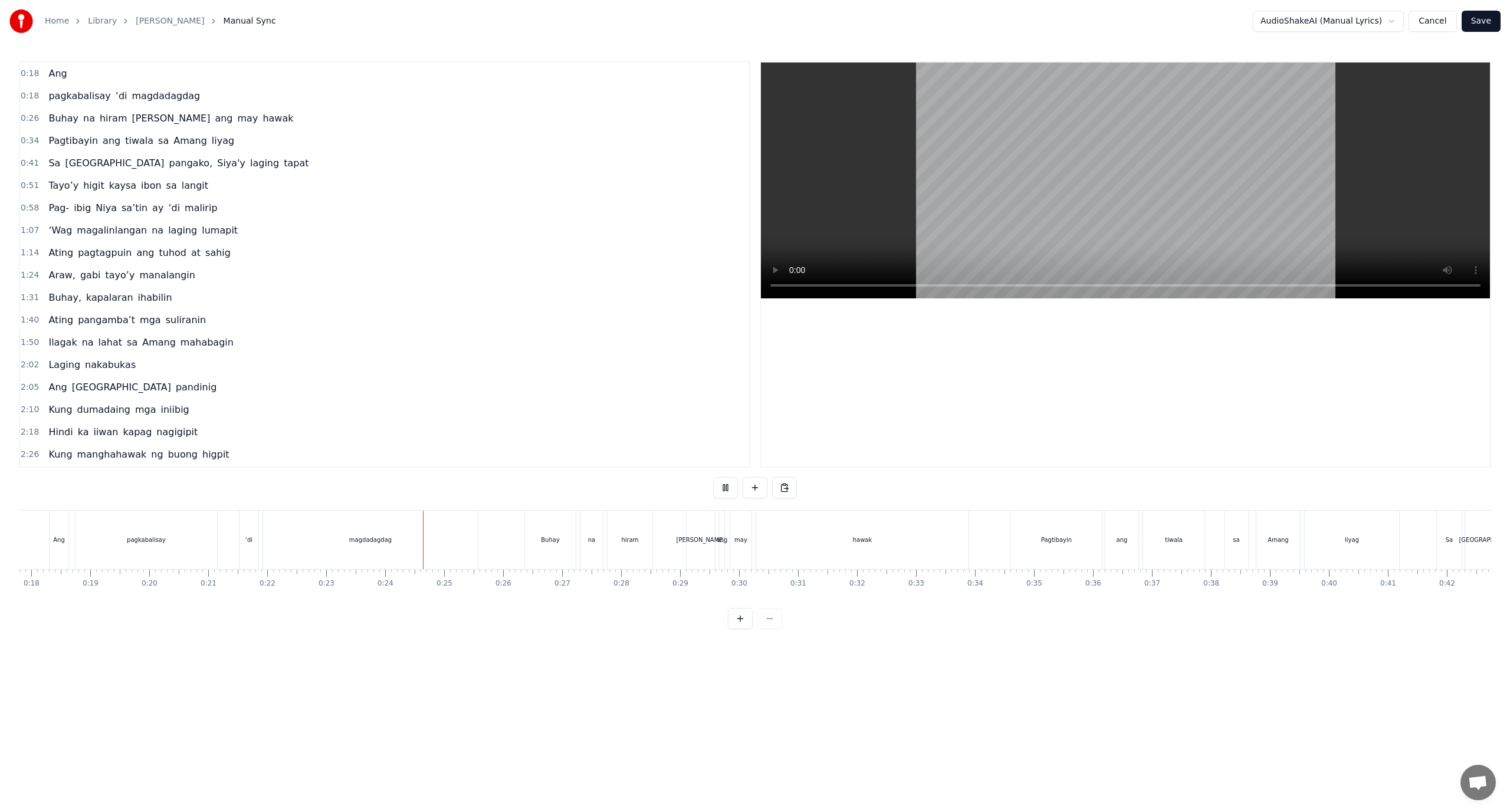
scroll to position [0, 1365]
click at [433, 196] on div "0:51 Tayo’y higit kaysa ibon sa langit" at bounding box center [385, 186] width 729 height 22
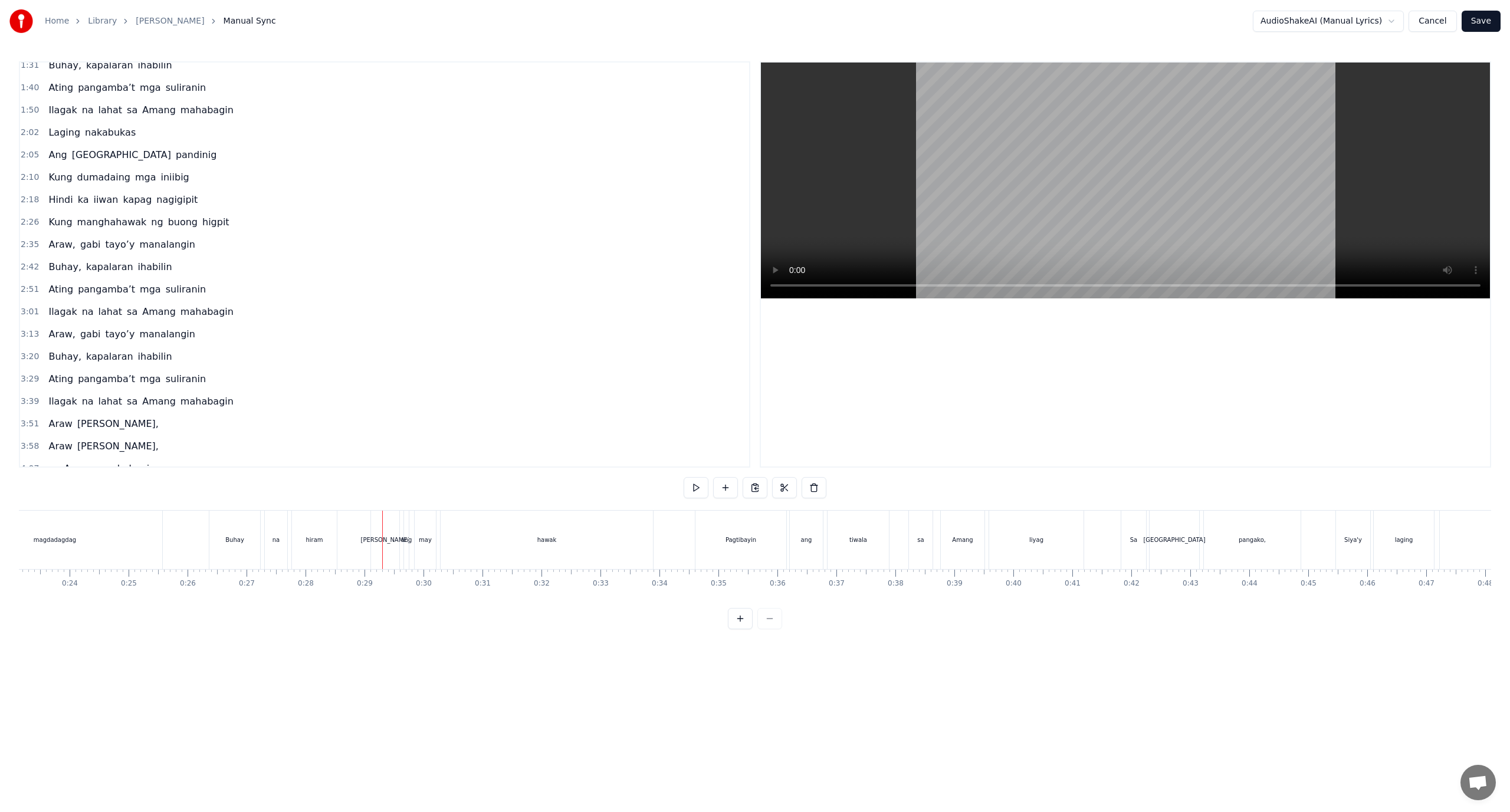
scroll to position [246, 0]
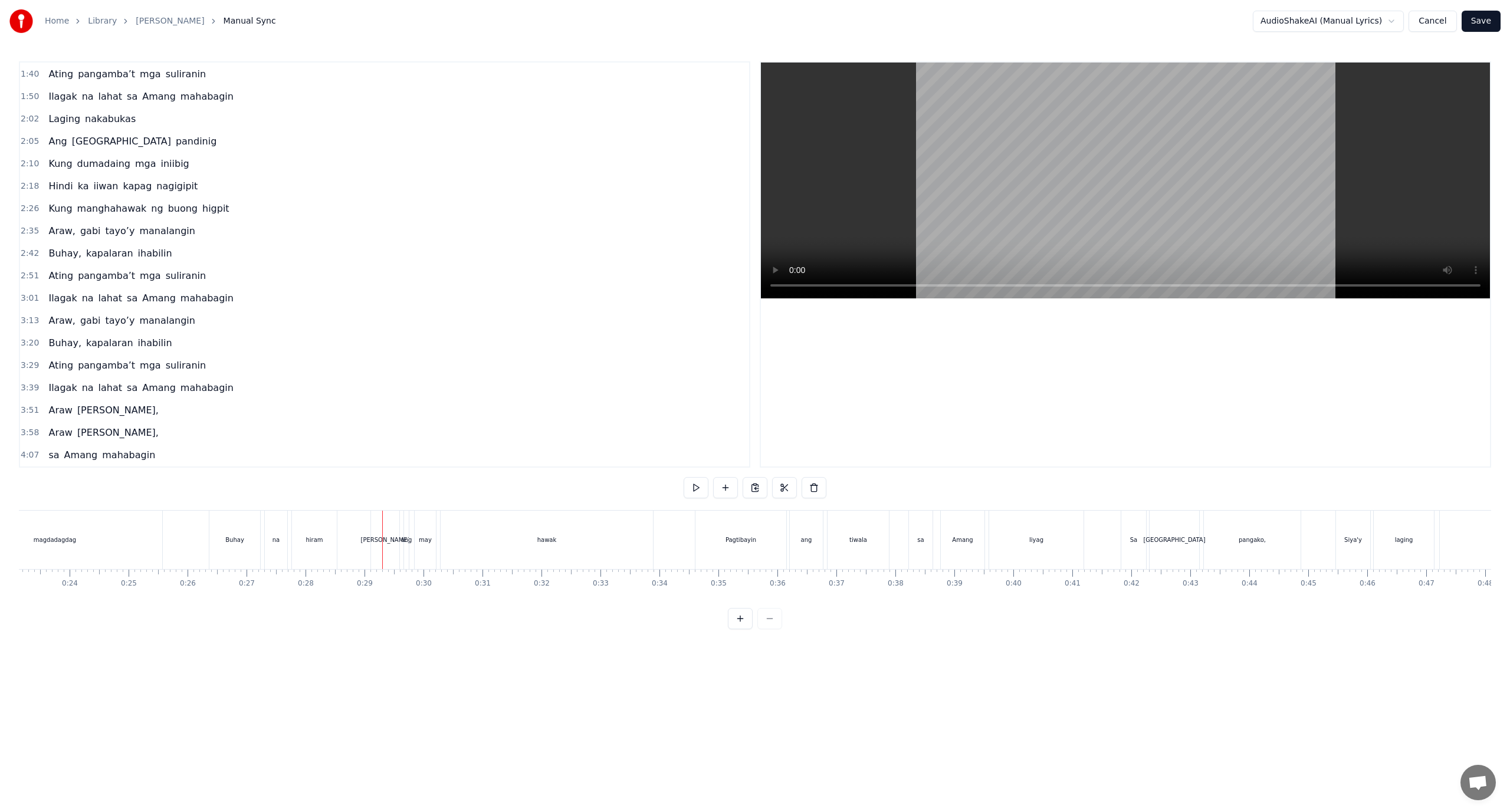
click at [1439, 28] on button "Cancel" at bounding box center [1432, 21] width 48 height 21
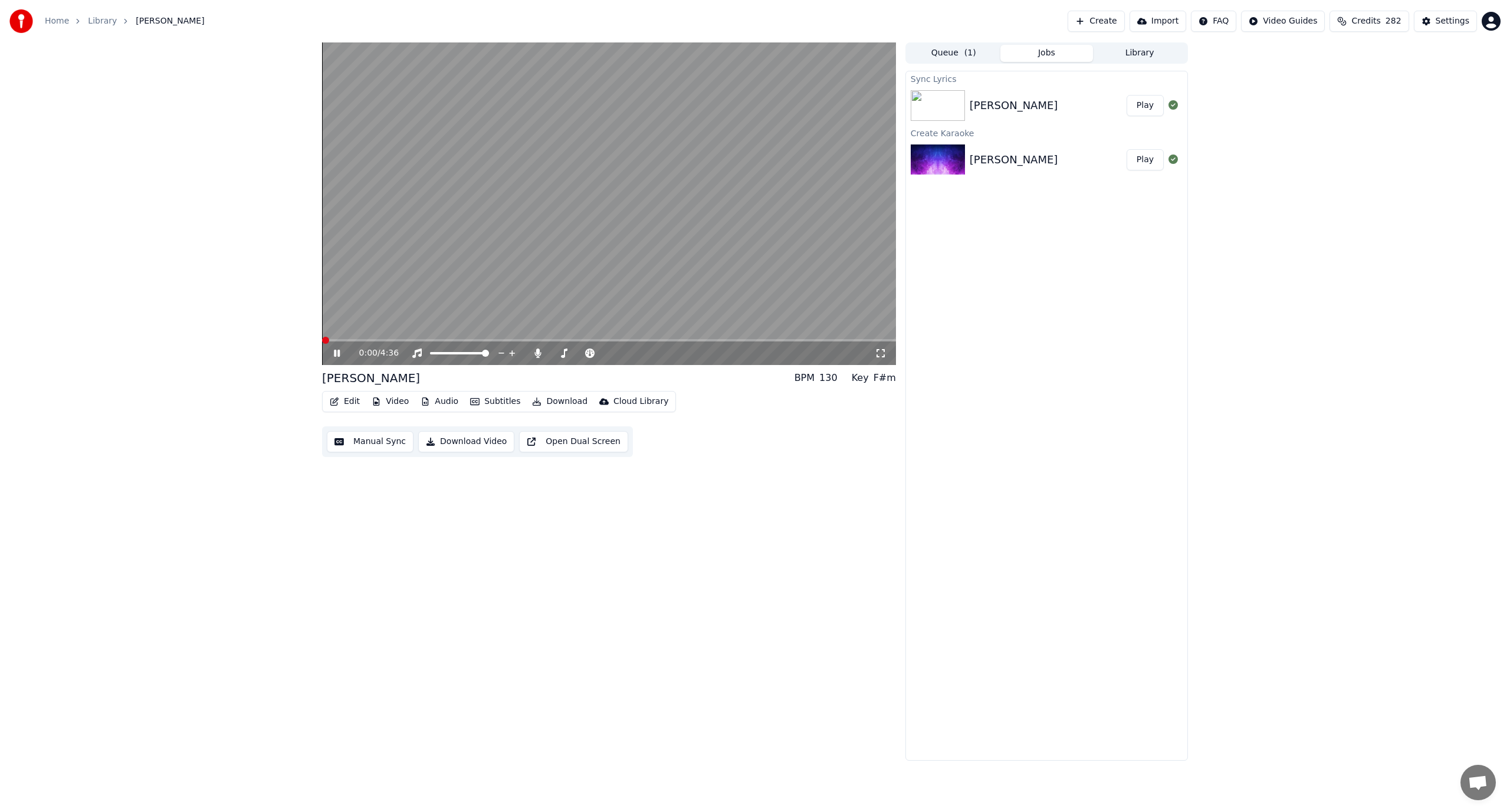
click at [997, 173] on div "Araw Gabi Play" at bounding box center [1047, 160] width 281 height 40
click at [993, 162] on div "[PERSON_NAME]" at bounding box center [1013, 160] width 88 height 17
click at [1016, 237] on div "Sync Lyrics [PERSON_NAME] Play Create Karaoke Araw Gabi Play" at bounding box center [1047, 416] width 282 height 690
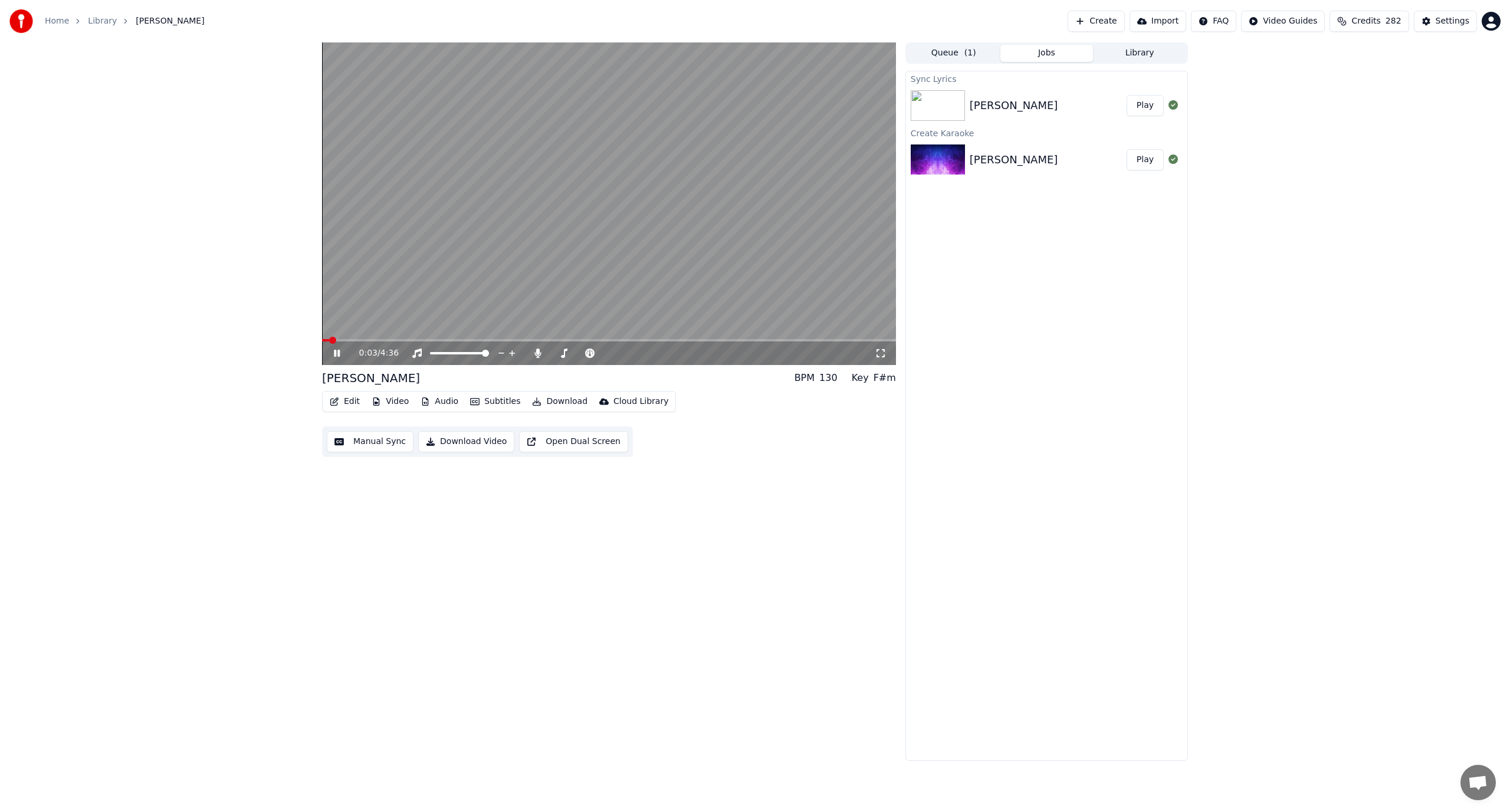
click at [374, 436] on button "Manual Sync" at bounding box center [370, 442] width 86 height 21
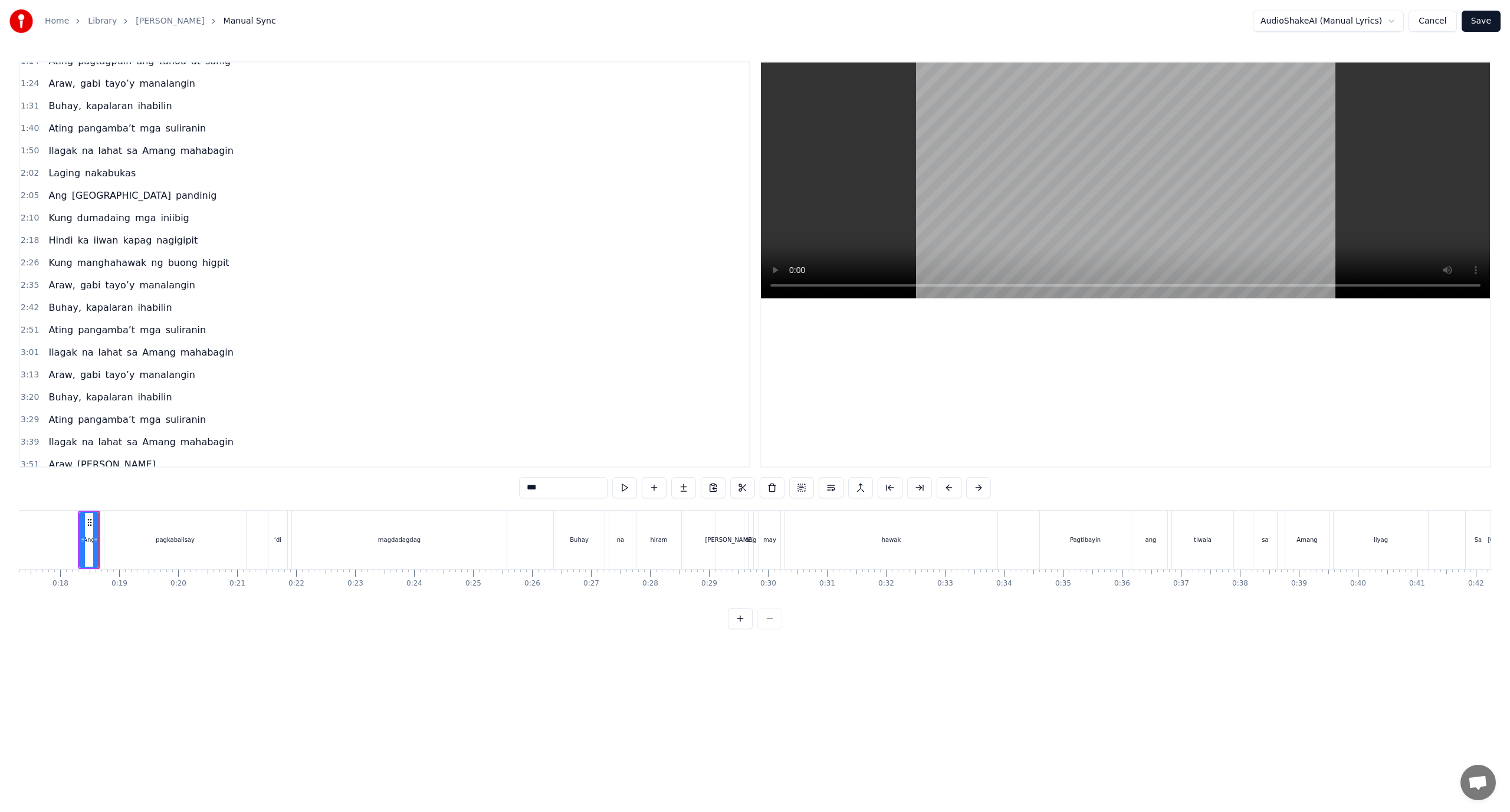
scroll to position [128, 0]
click at [476, 511] on div "magdadagdag" at bounding box center [399, 540] width 215 height 59
type input "**********"
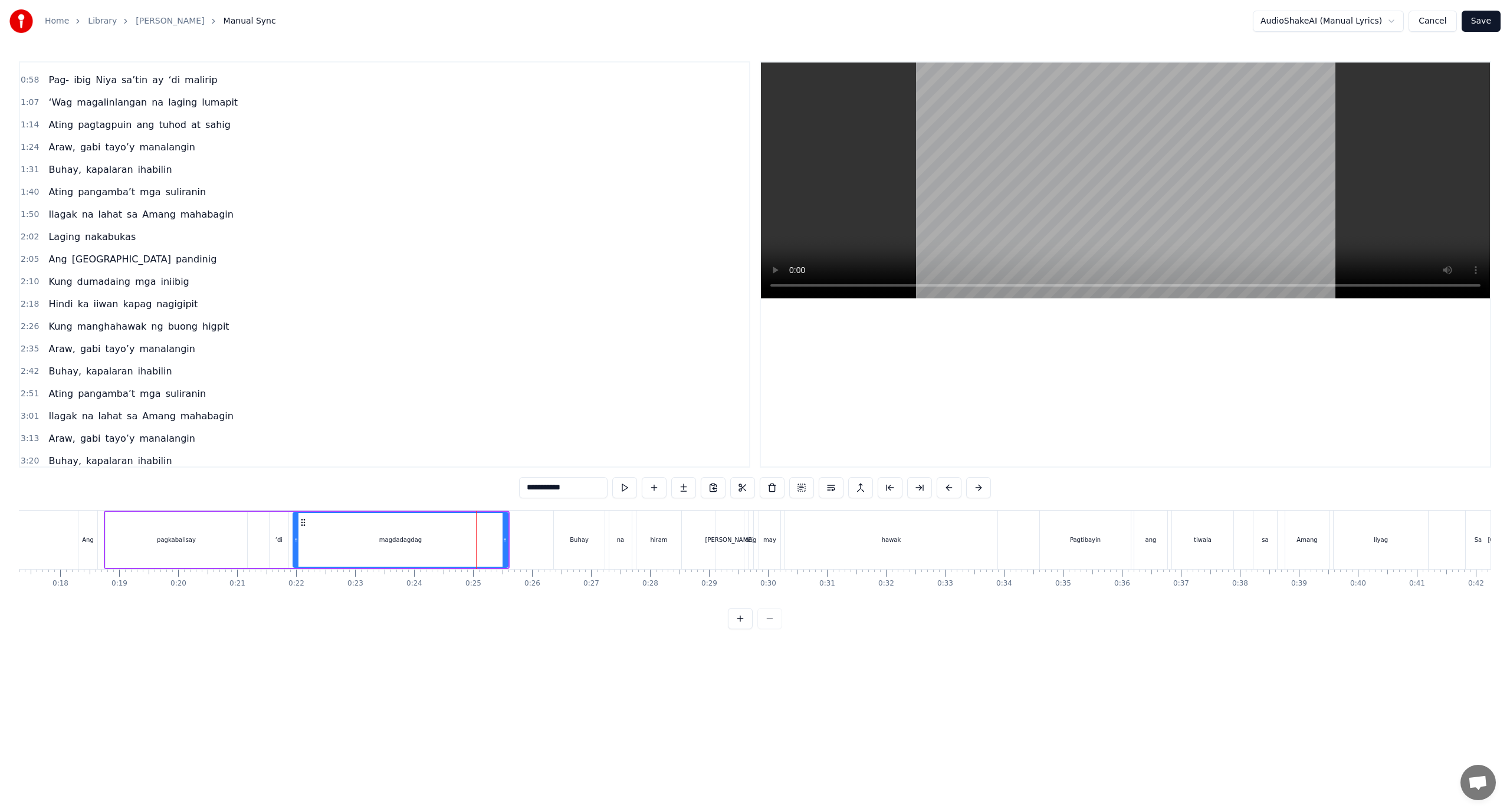
scroll to position [0, 0]
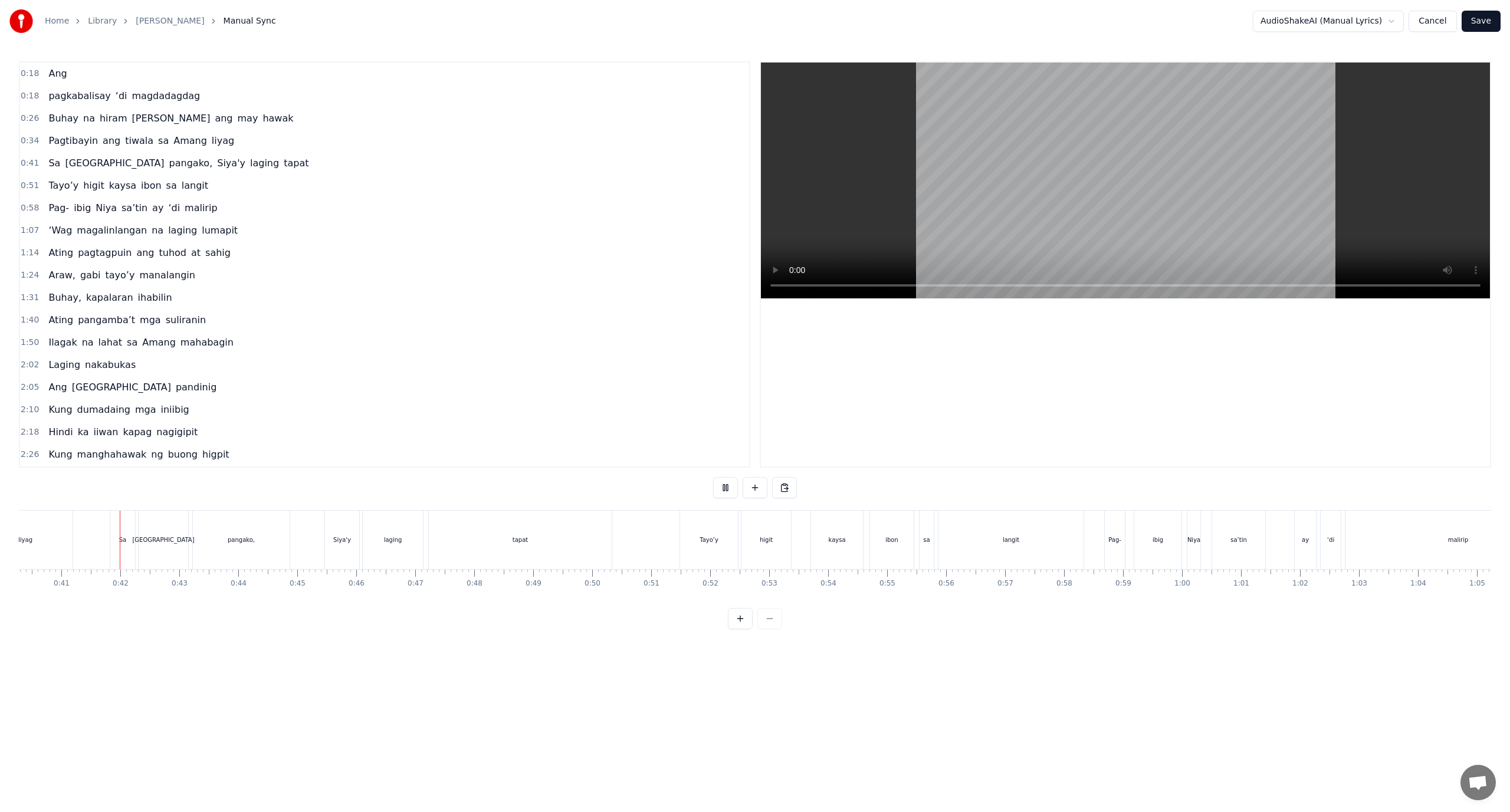
scroll to position [0, 2377]
click at [1448, 21] on button "Cancel" at bounding box center [1432, 21] width 48 height 21
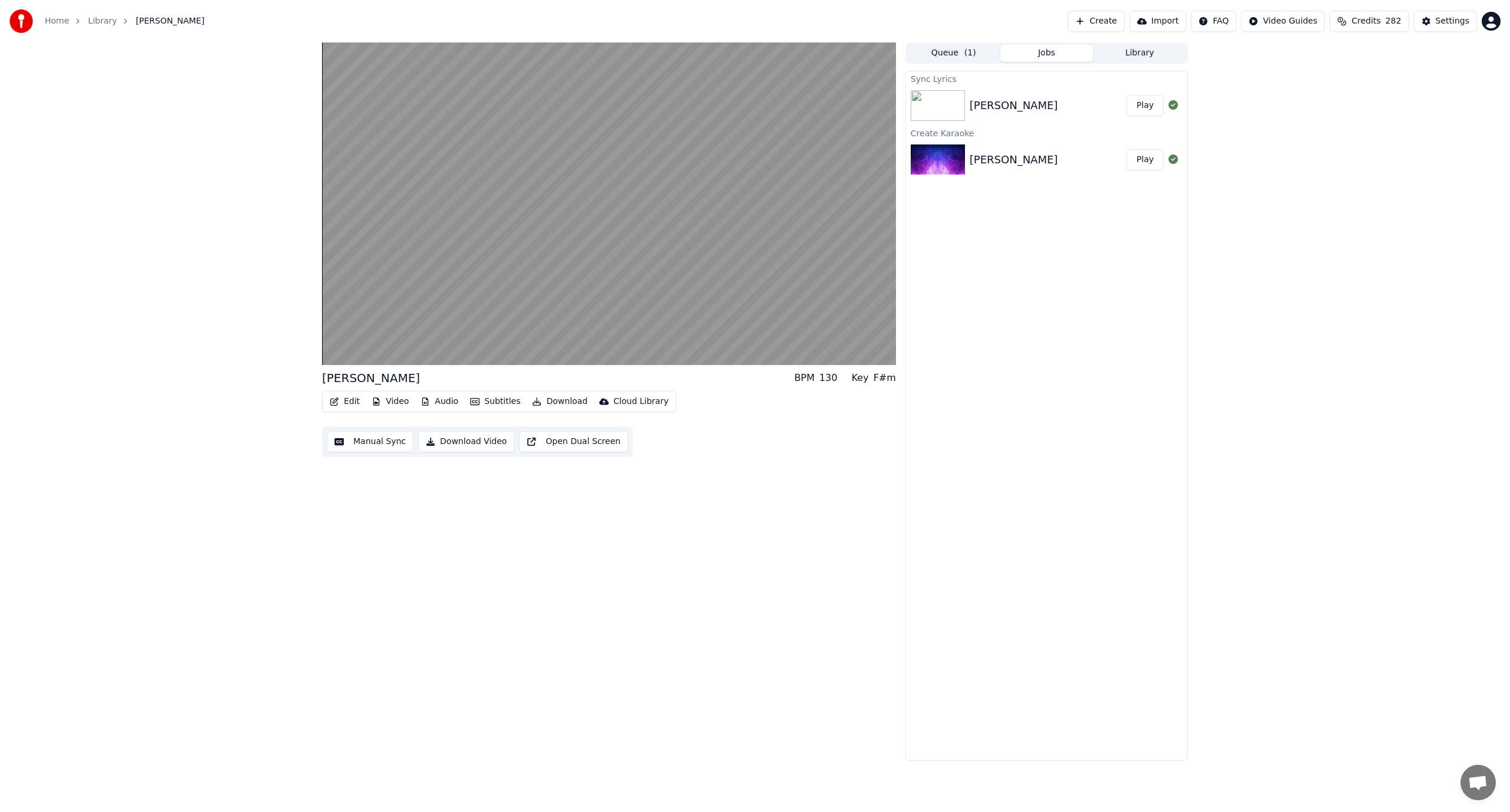
click at [1036, 117] on div "Araw Gabi Play" at bounding box center [1047, 106] width 281 height 40
click at [1035, 153] on div "[PERSON_NAME]" at bounding box center [1048, 160] width 157 height 17
click at [1029, 115] on div "Araw Gabi Play" at bounding box center [1047, 106] width 281 height 40
click at [1030, 163] on div "[PERSON_NAME]" at bounding box center [1048, 160] width 157 height 17
click at [1023, 120] on div "Araw Gabi Play" at bounding box center [1047, 106] width 281 height 40
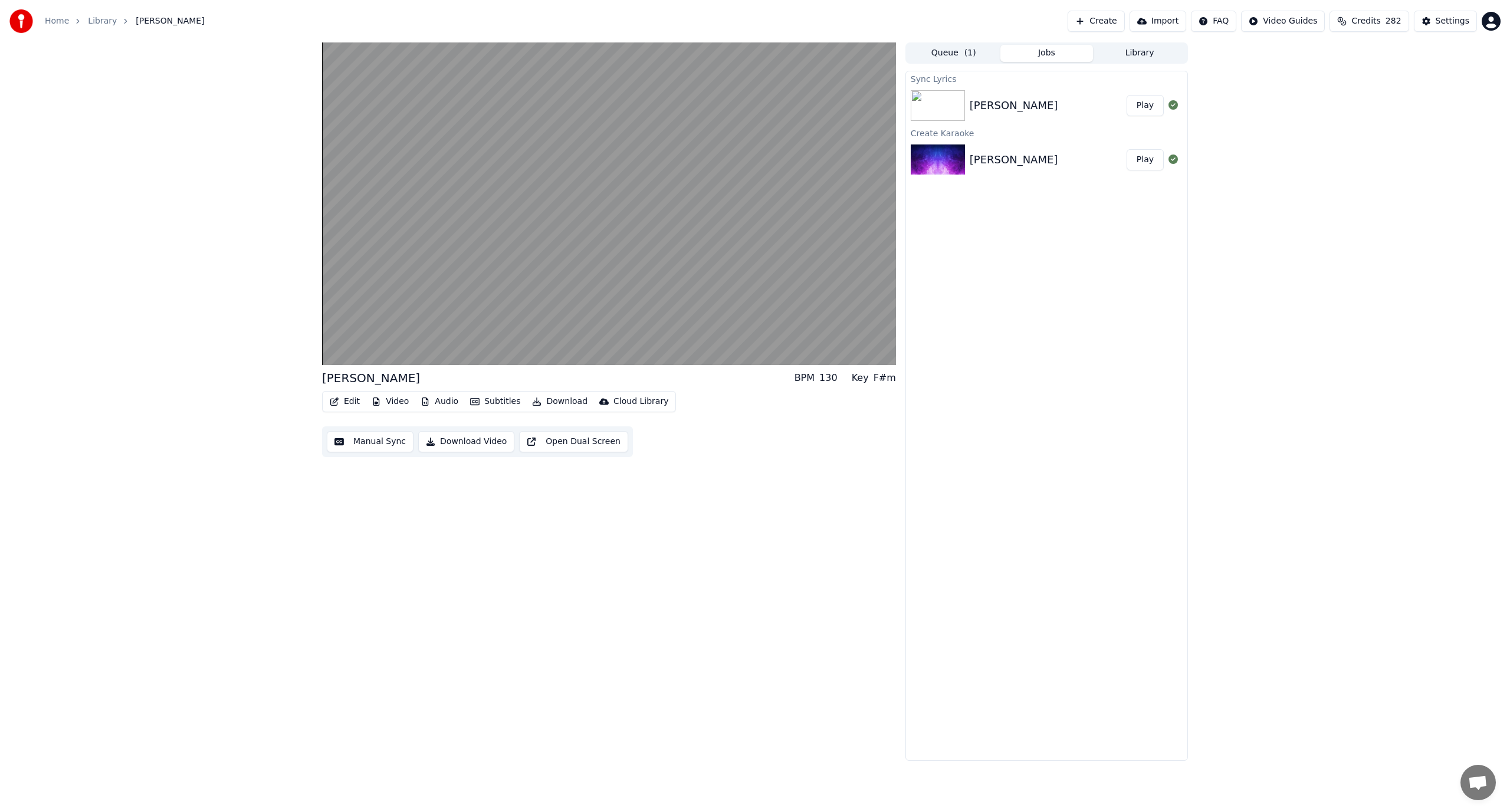
click at [1027, 158] on div "[PERSON_NAME]" at bounding box center [1048, 160] width 157 height 17
click at [1073, 102] on div "[PERSON_NAME]" at bounding box center [1048, 105] width 157 height 17
click at [387, 442] on button "Manual Sync" at bounding box center [370, 442] width 86 height 21
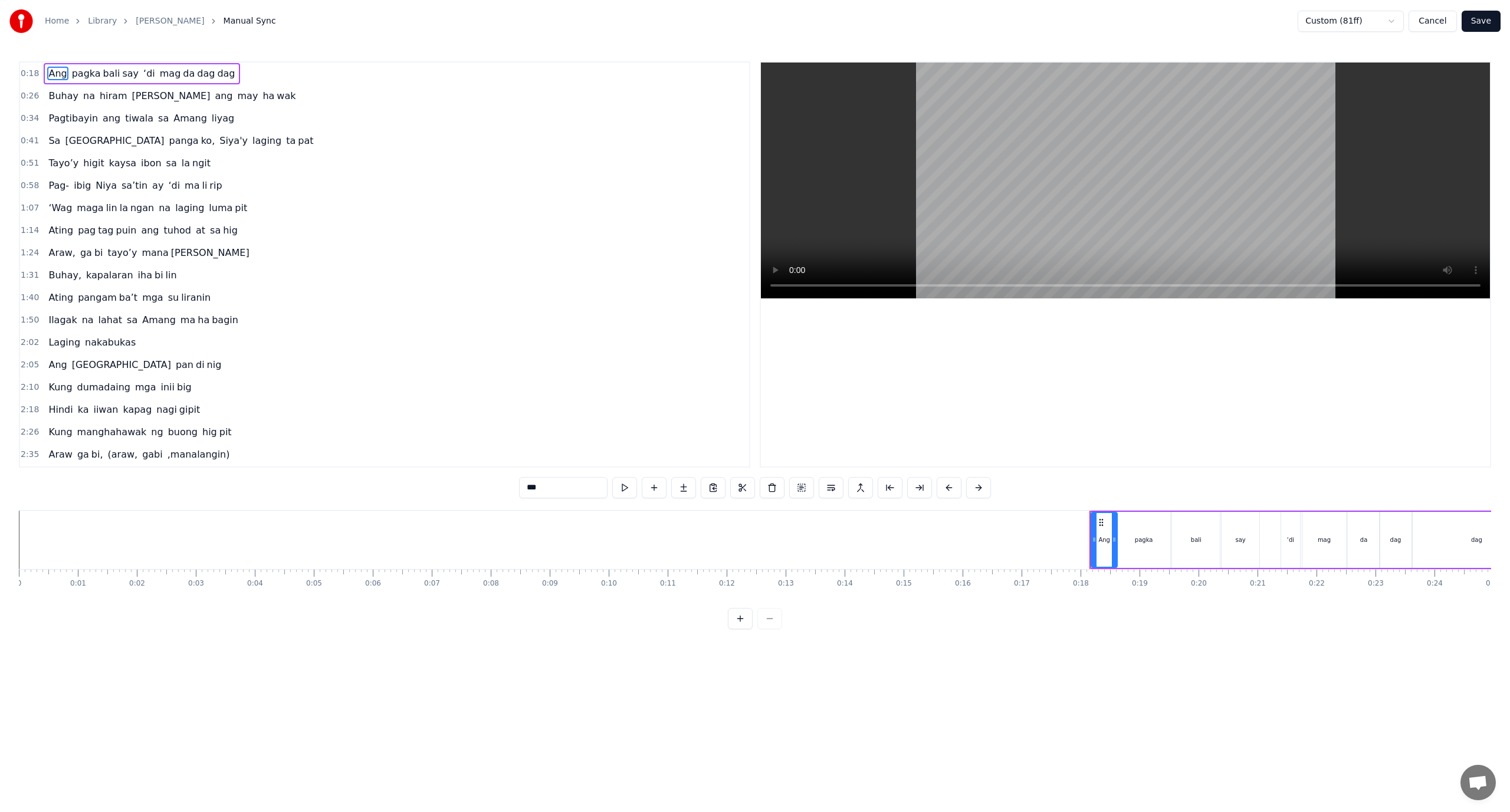
click at [72, 75] on span "pagka" at bounding box center [86, 73] width 31 height 14
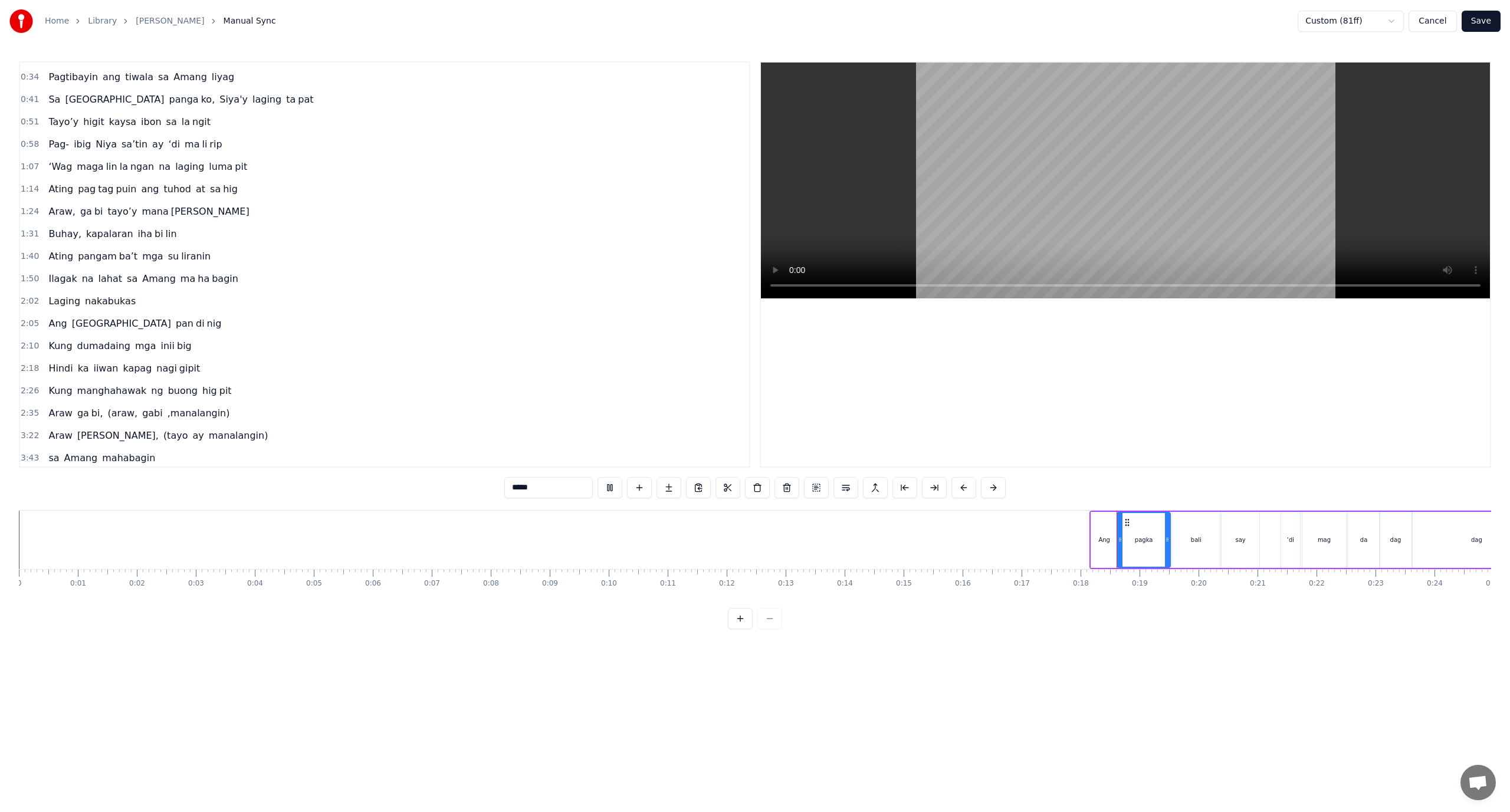
scroll to position [44, 0]
click at [1177, 593] on div "0 0:01 0:02 0:03 0:04 0:05 0:06 0:07 0:08 0:09 0:10 0:11 0:12 0:13 0:14 0:15 0:…" at bounding box center [755, 584] width 1472 height 30
click at [1177, 568] on div "bali" at bounding box center [1196, 540] width 49 height 56
type input "****"
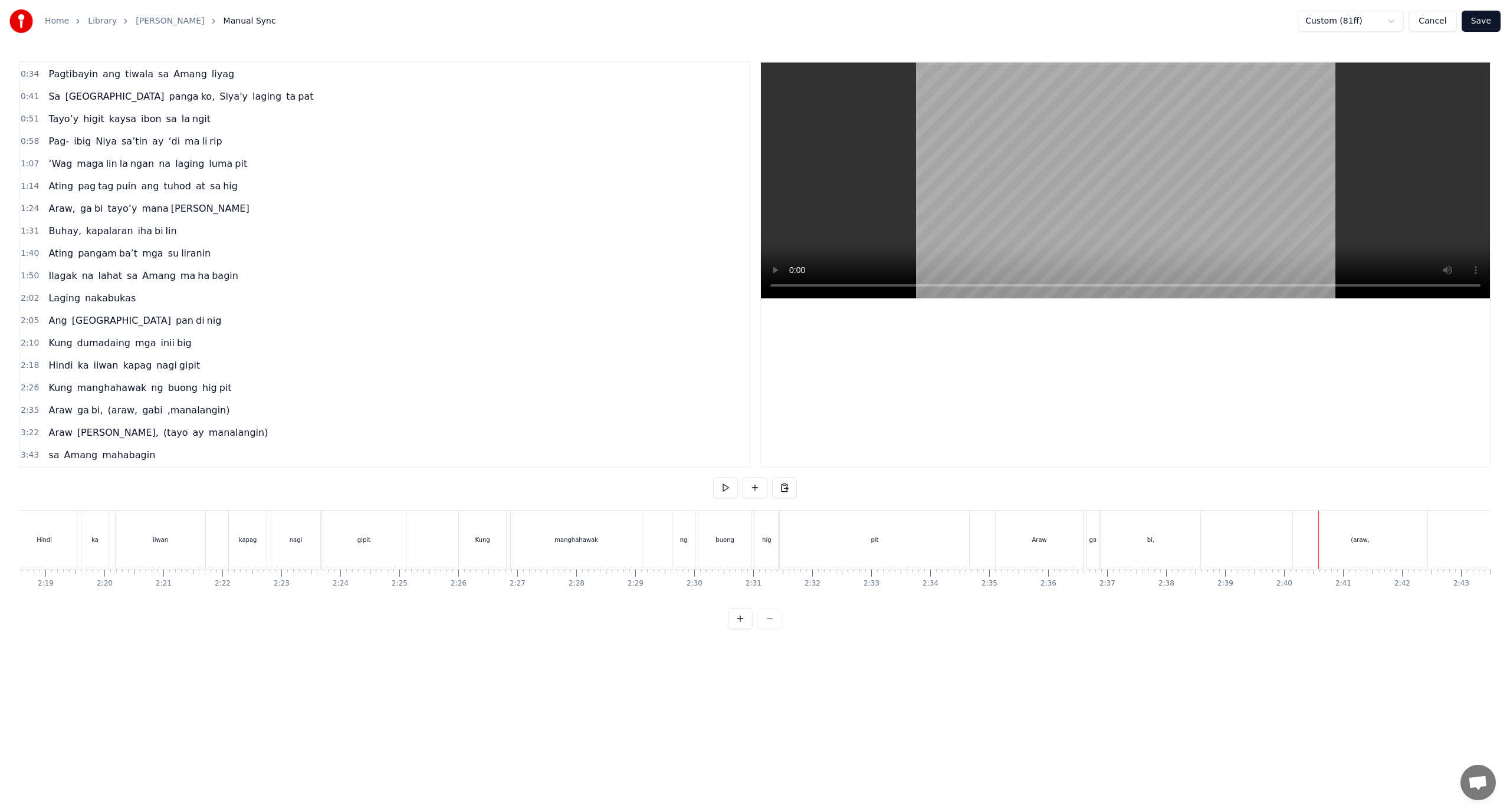
click at [1440, 20] on button "Cancel" at bounding box center [1432, 21] width 48 height 21
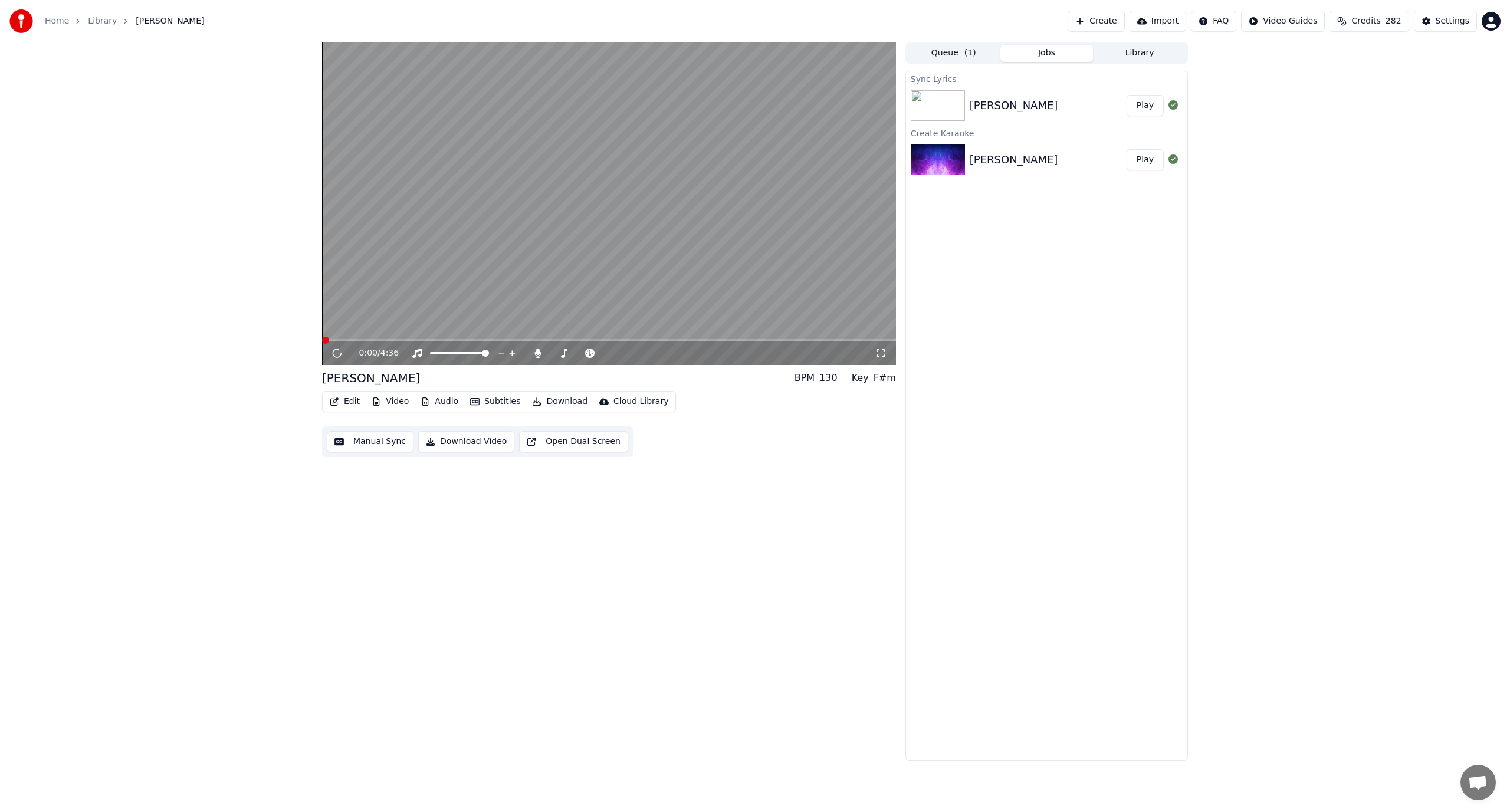
click at [1065, 102] on div "[PERSON_NAME]" at bounding box center [1048, 105] width 157 height 17
click at [1066, 266] on div "Sync Lyrics [PERSON_NAME] Play Create Karaoke Araw Gabi Play" at bounding box center [1047, 416] width 282 height 690
click at [368, 445] on button "Manual Sync" at bounding box center [370, 442] width 86 height 21
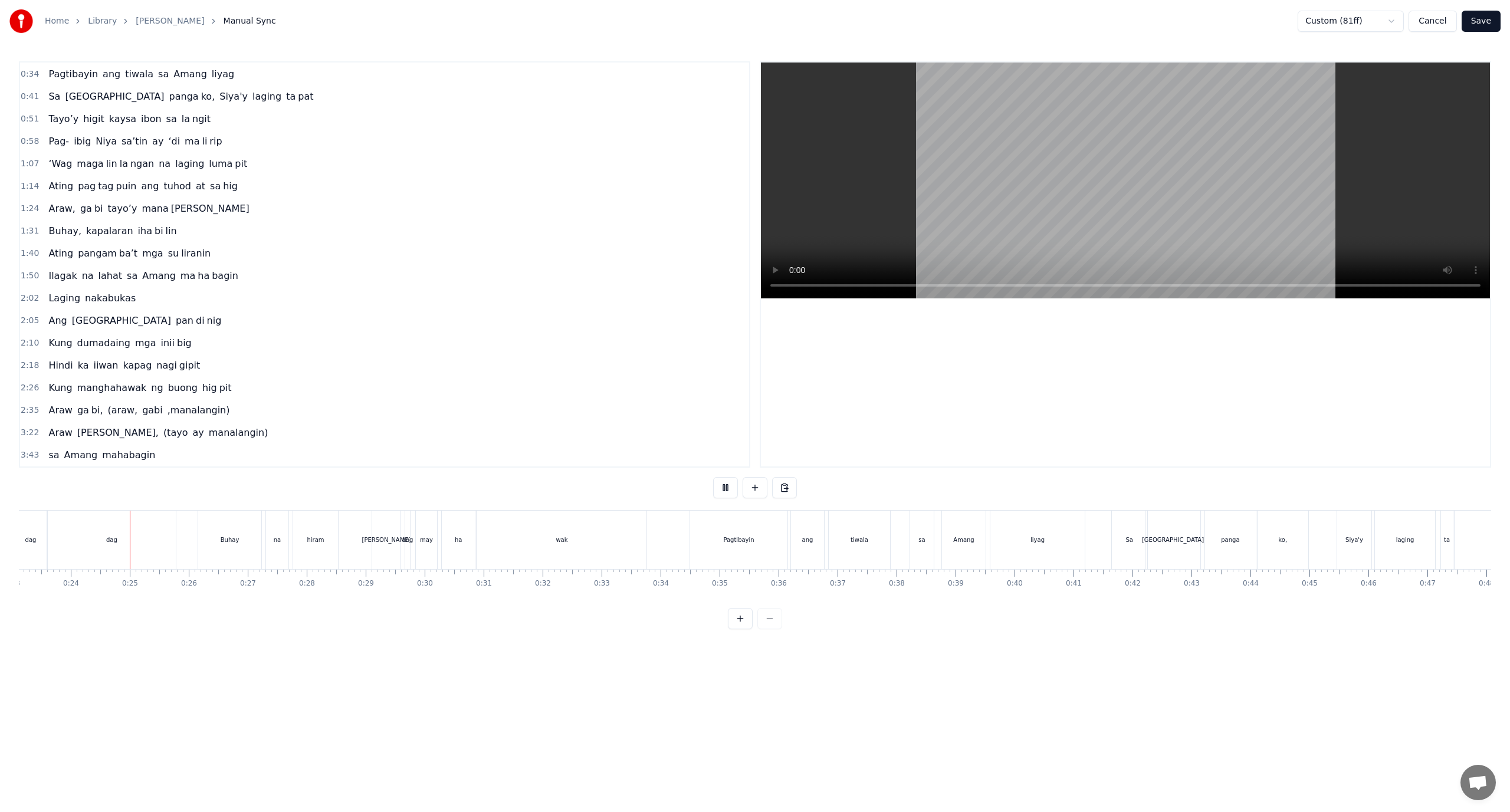
scroll to position [0, 1370]
click at [125, 411] on div "Araw ga bi, (araw, [PERSON_NAME] ,manalangin)" at bounding box center [139, 411] width 191 height 21
click at [1450, 18] on button "Cancel" at bounding box center [1432, 21] width 48 height 21
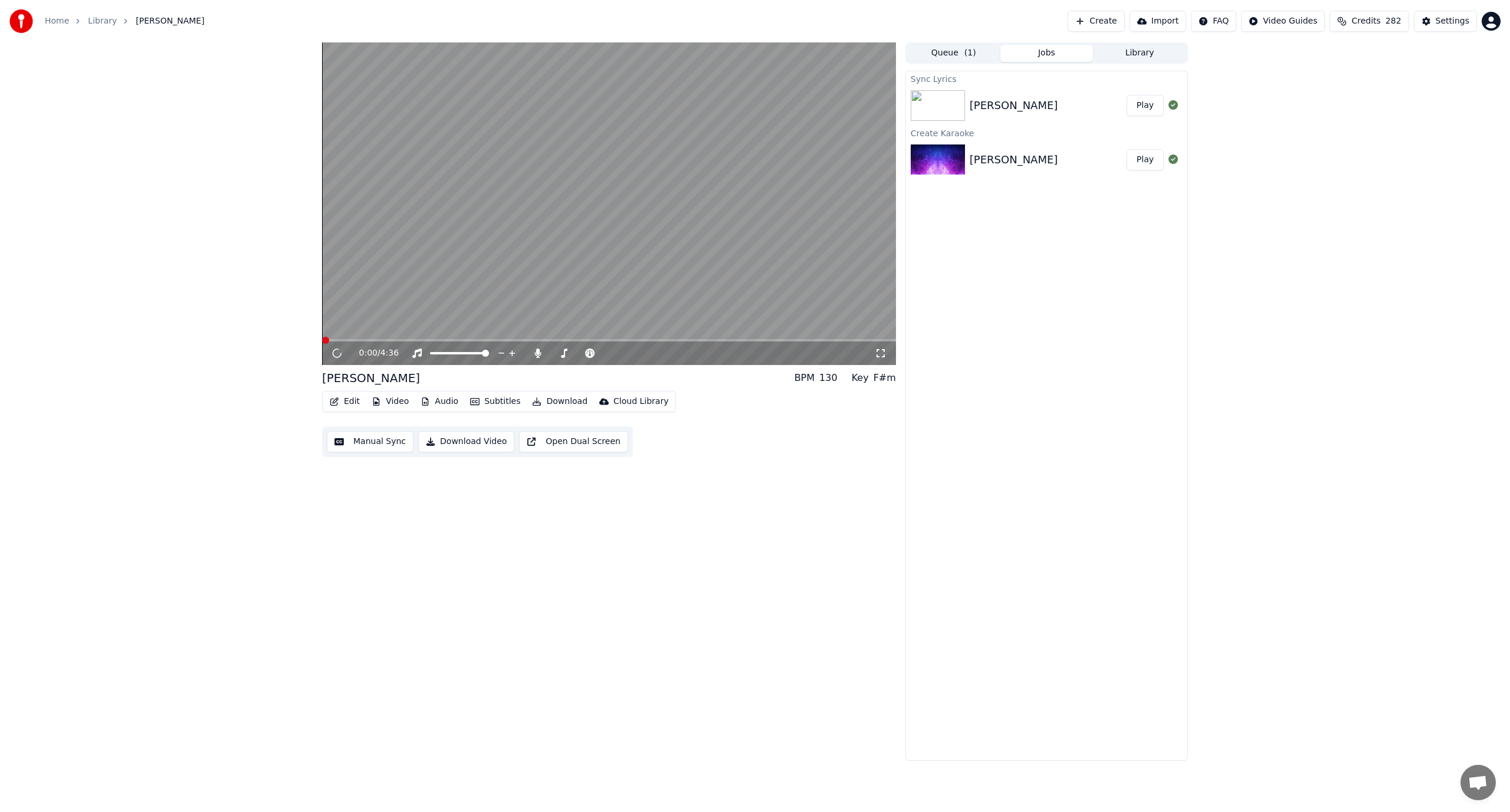
click at [967, 155] on div at bounding box center [941, 160] width 59 height 31
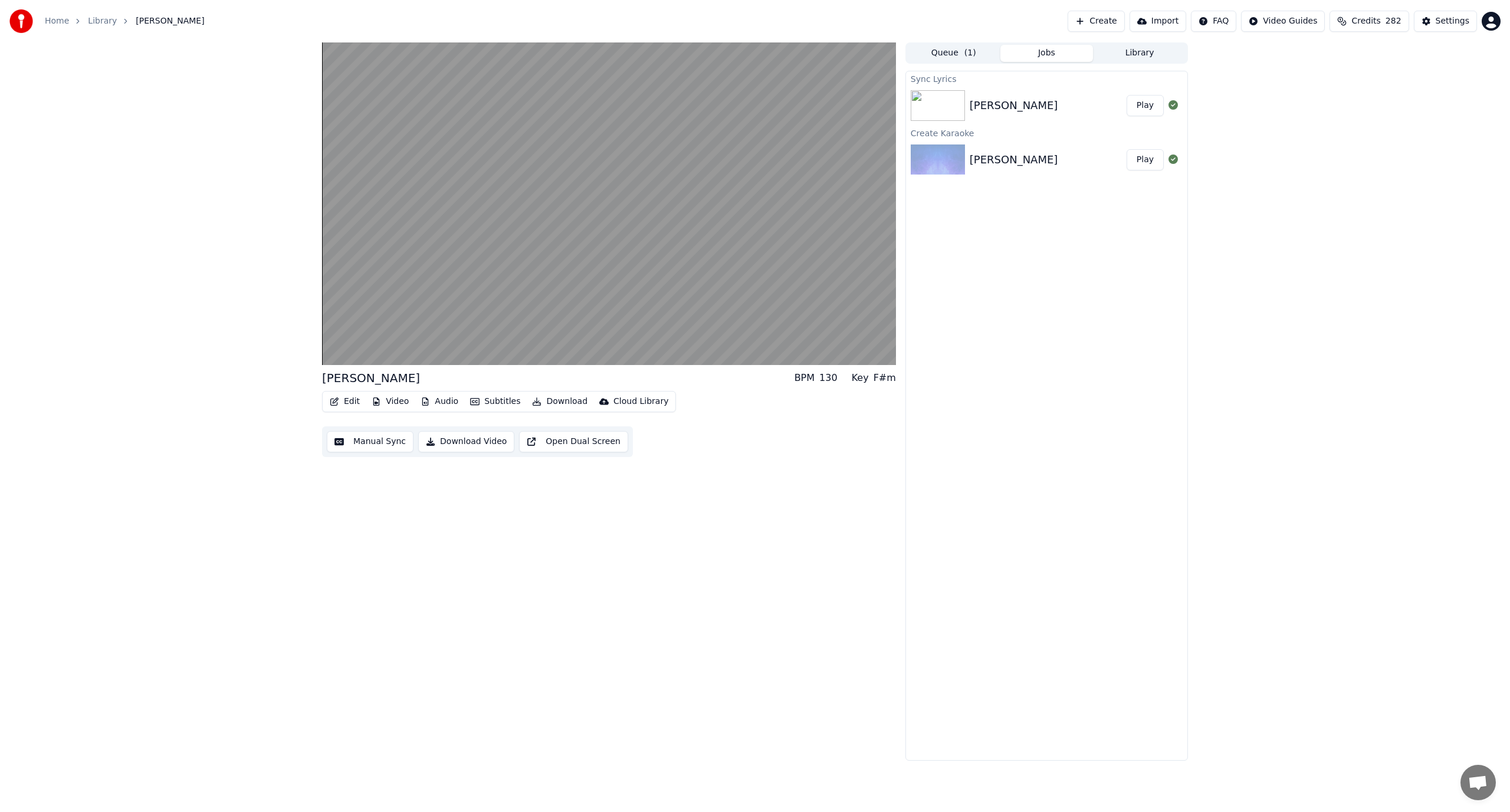
click at [967, 155] on div at bounding box center [941, 160] width 59 height 31
click at [983, 242] on div "Sync Lyrics [PERSON_NAME] Play Create Karaoke Araw Gabi Play" at bounding box center [1047, 416] width 282 height 690
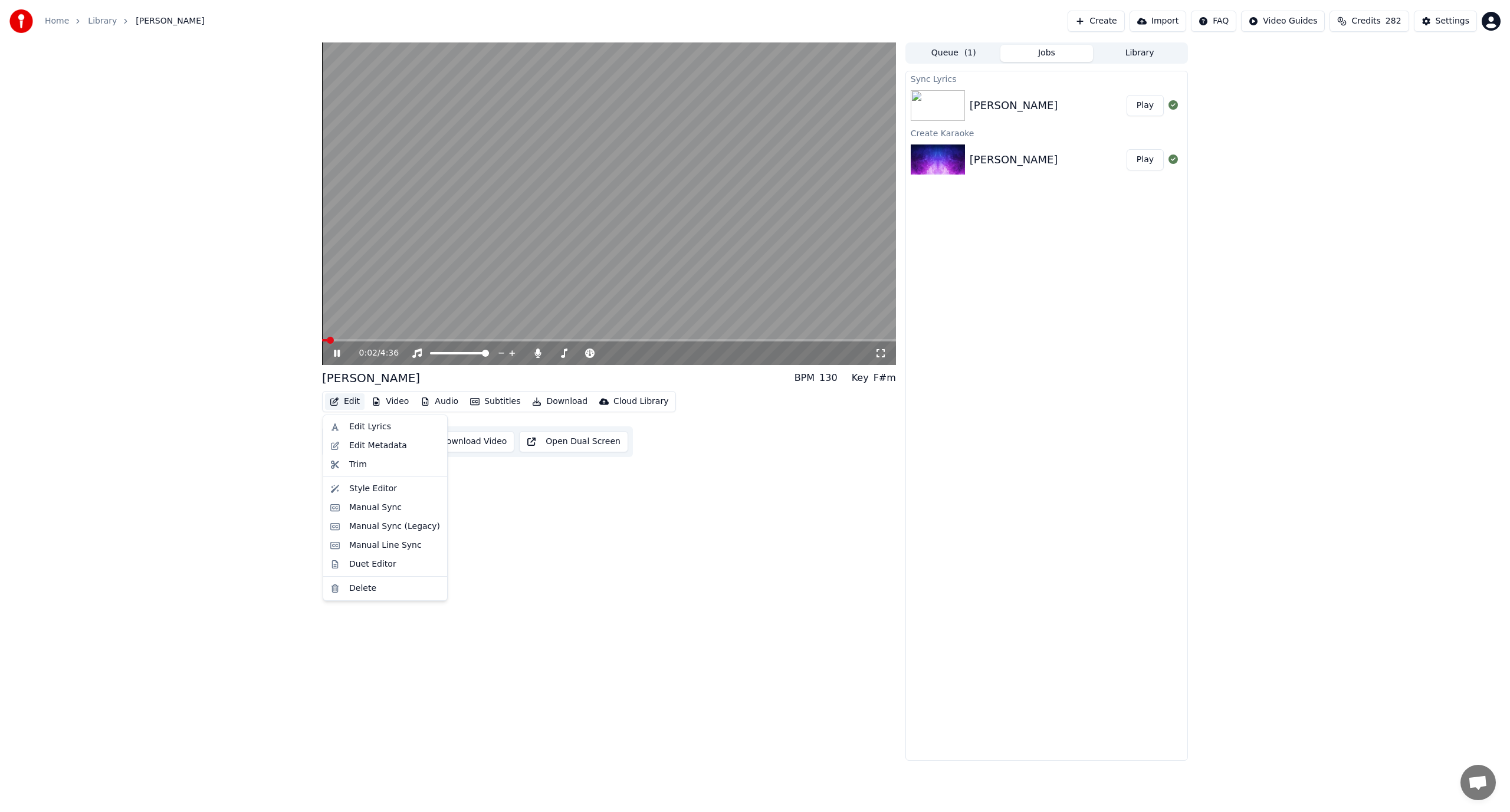
click at [339, 403] on button "Edit" at bounding box center [345, 402] width 40 height 17
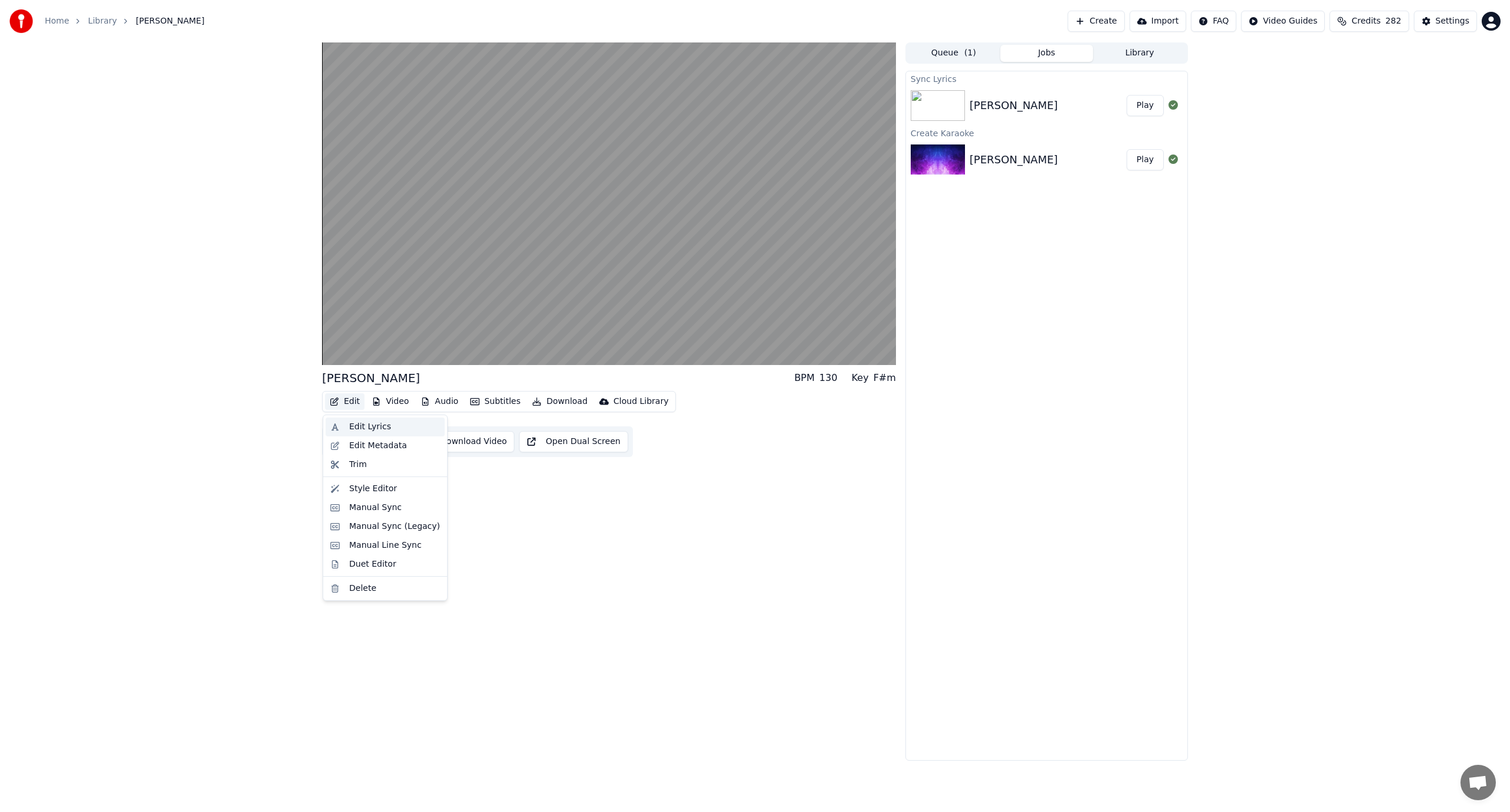
click at [400, 427] on div "Edit Lyrics" at bounding box center [394, 427] width 91 height 12
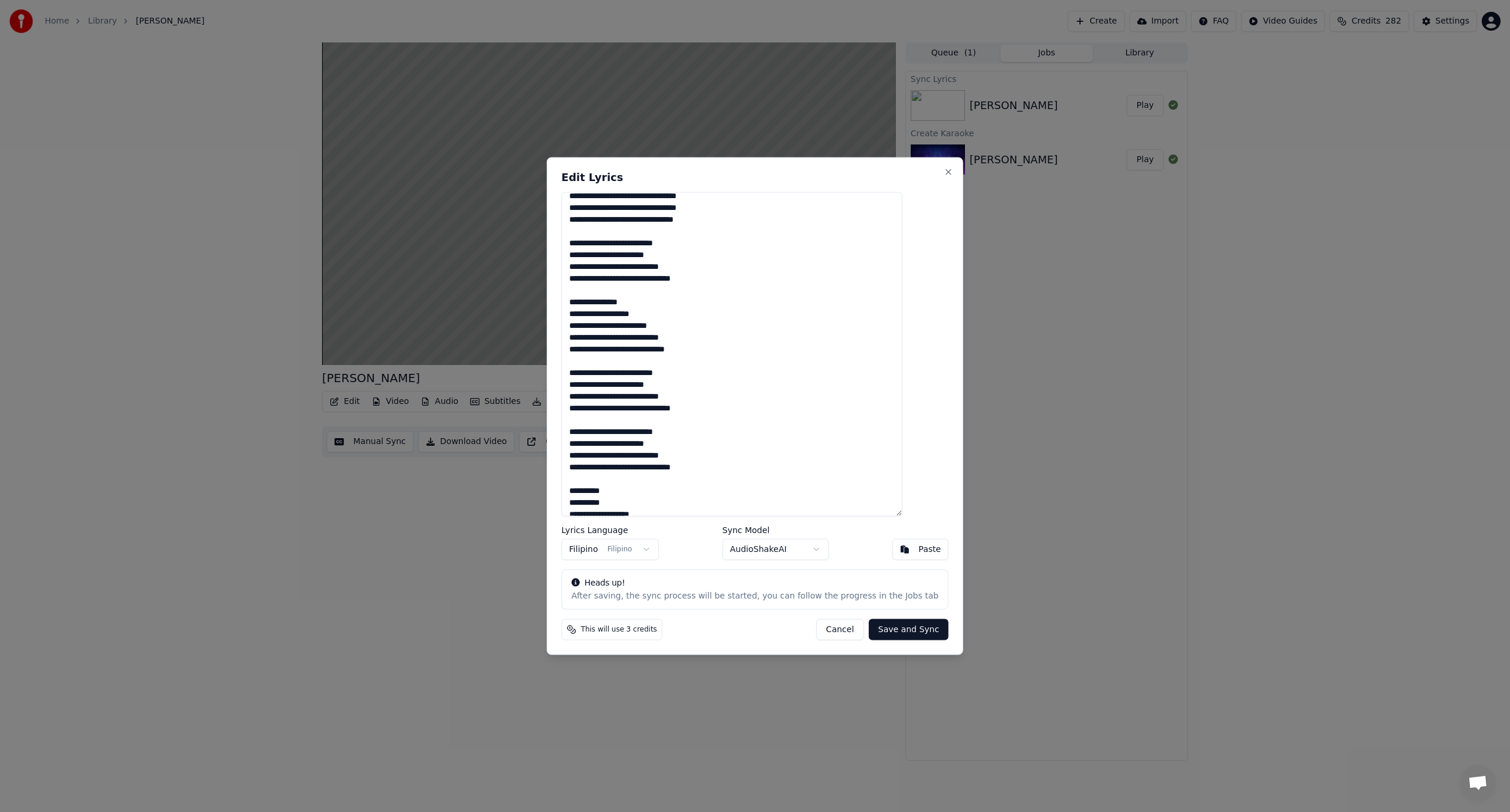
scroll to position [121, 0]
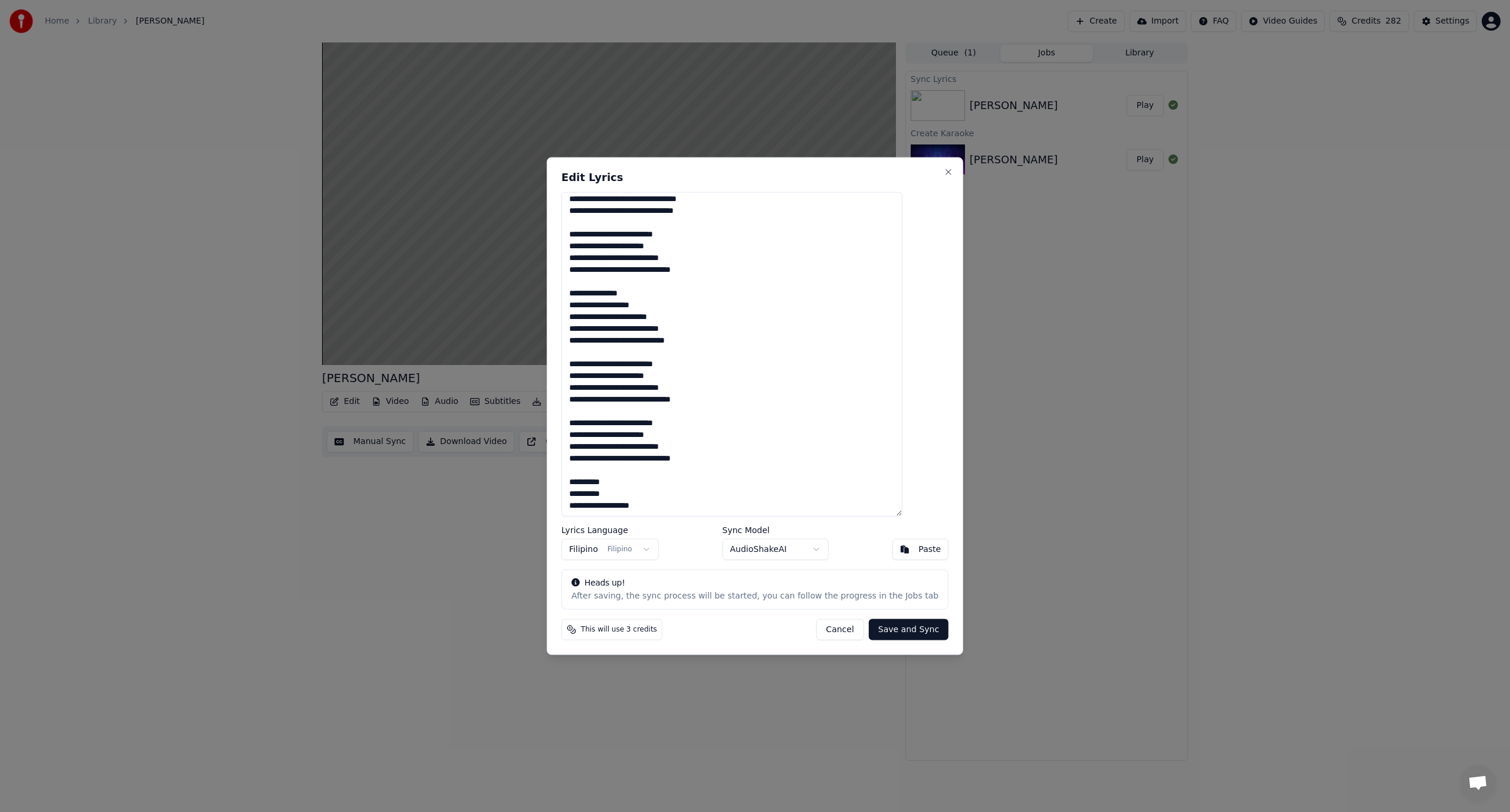
click at [832, 629] on button "Cancel" at bounding box center [839, 630] width 48 height 21
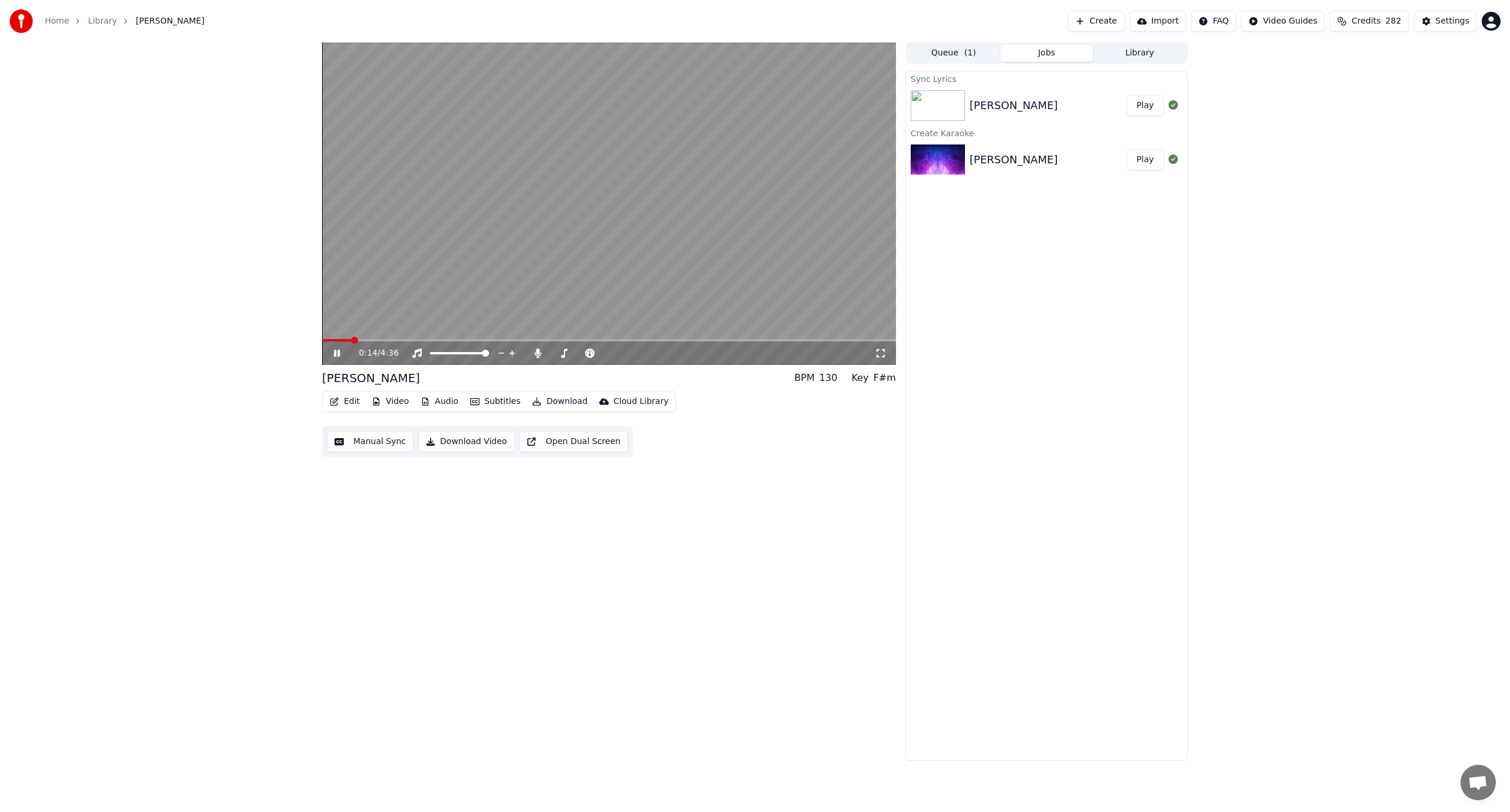
click at [363, 439] on button "Manual Sync" at bounding box center [370, 442] width 86 height 21
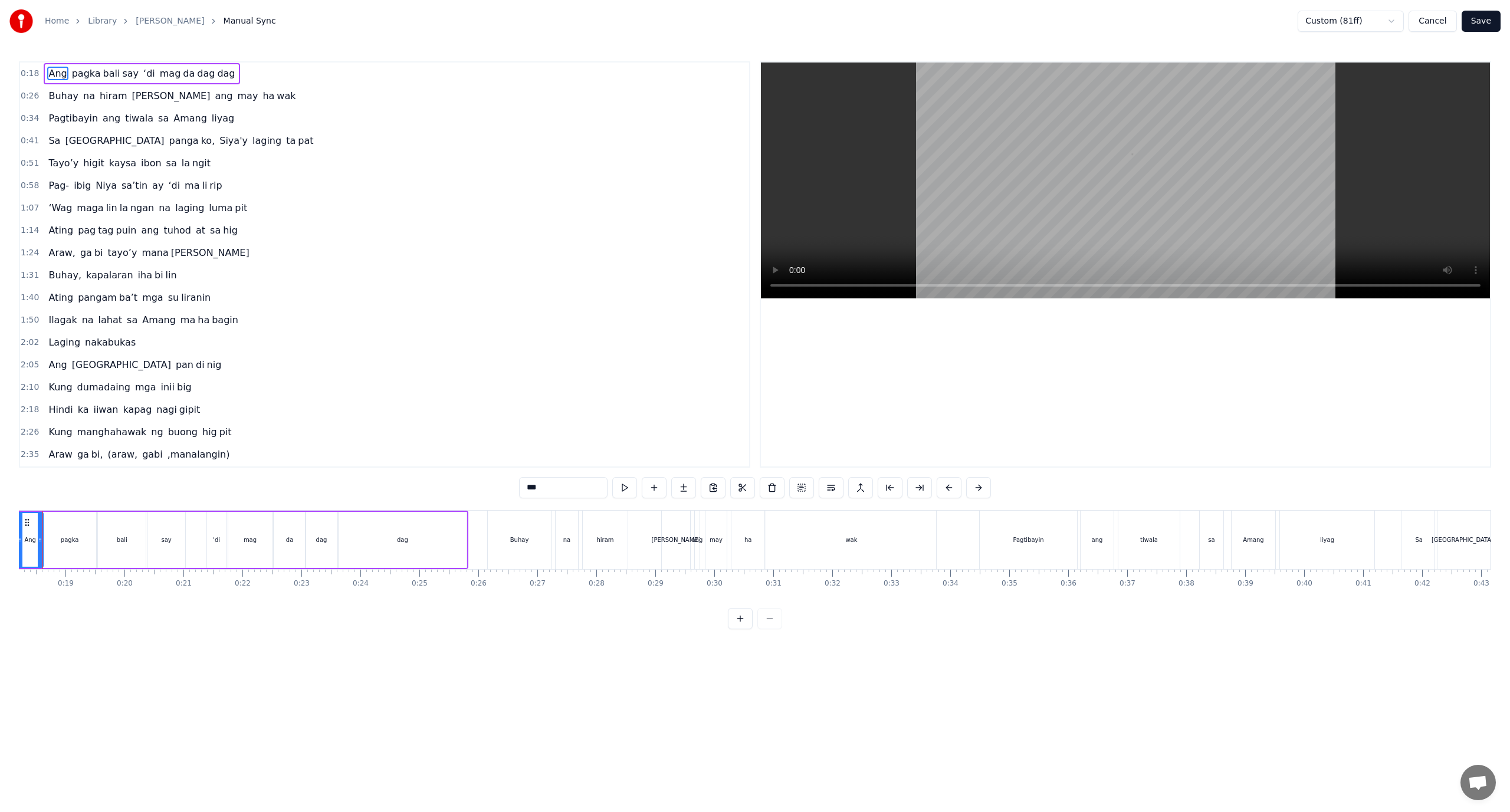
scroll to position [0, 1039]
drag, startPoint x: 810, startPoint y: 594, endPoint x: 828, endPoint y: 595, distance: 18.0
click at [828, 595] on div "Ang pagka bali say ‘di mag da dag dag Buhay na hiram Siya ang may ha wak Pagtib…" at bounding box center [755, 554] width 1472 height 88
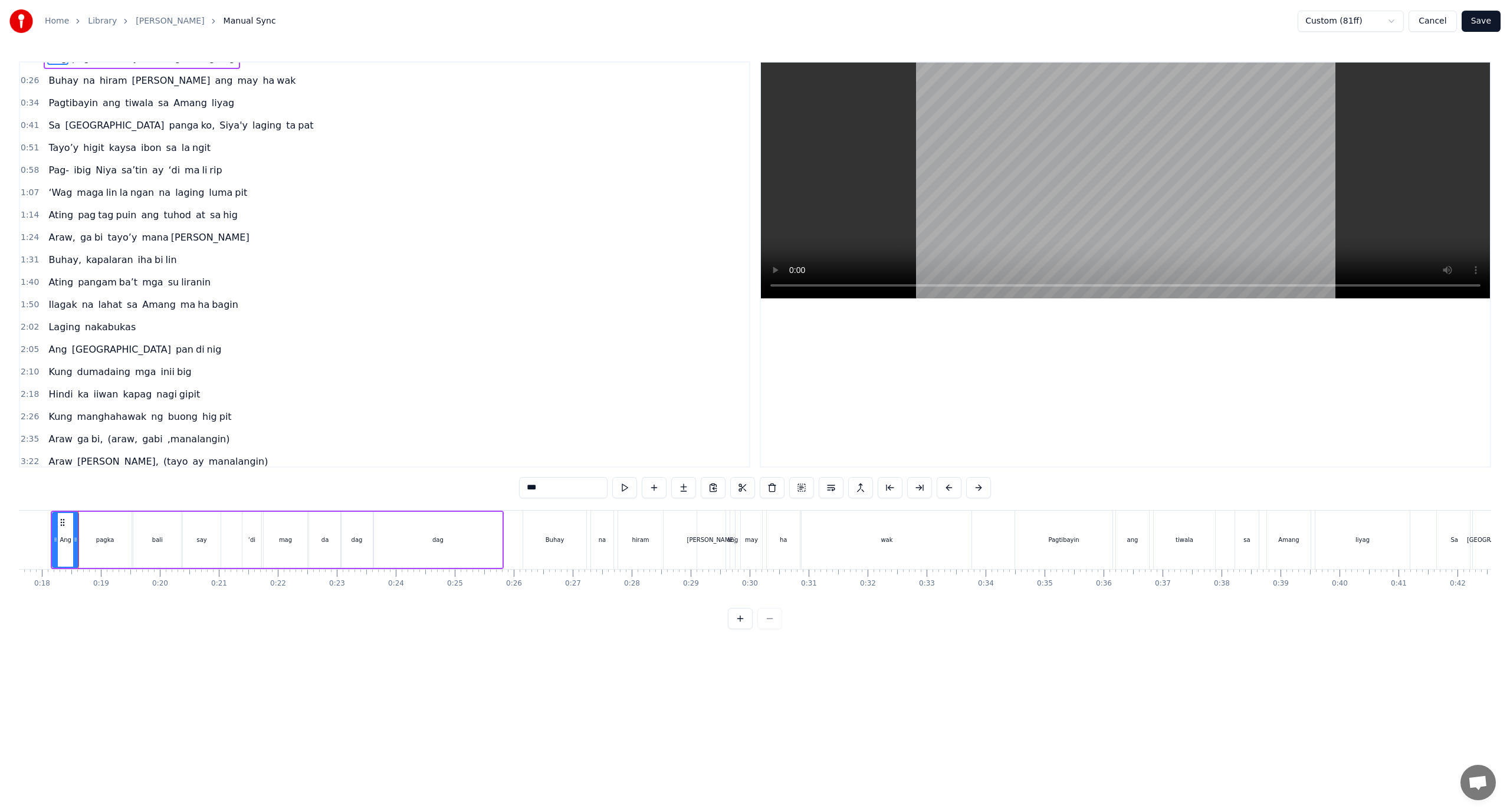
scroll to position [0, 0]
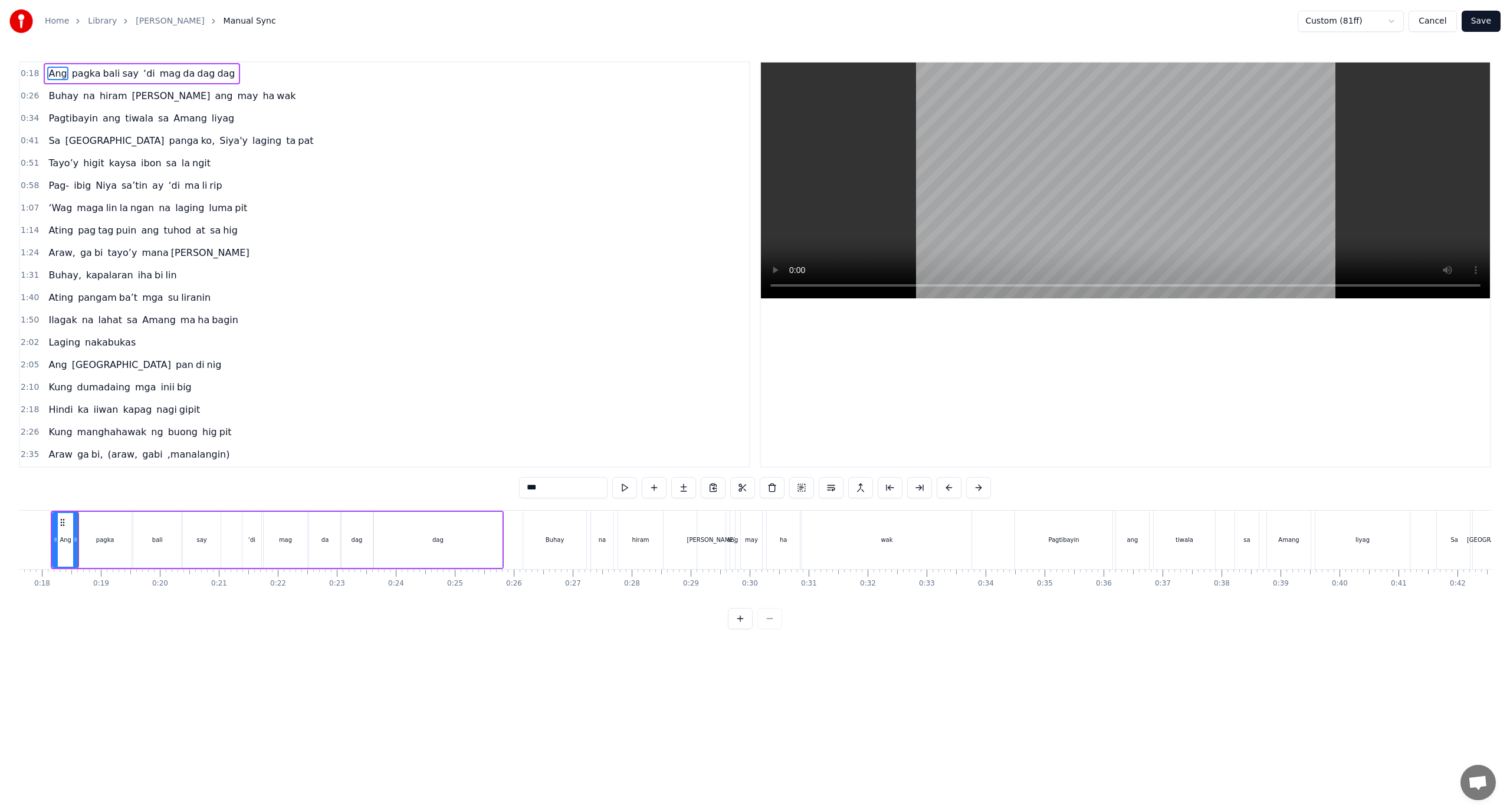
click at [132, 261] on div "Araw, ga bi tayo’y mana langin" at bounding box center [149, 253] width 210 height 21
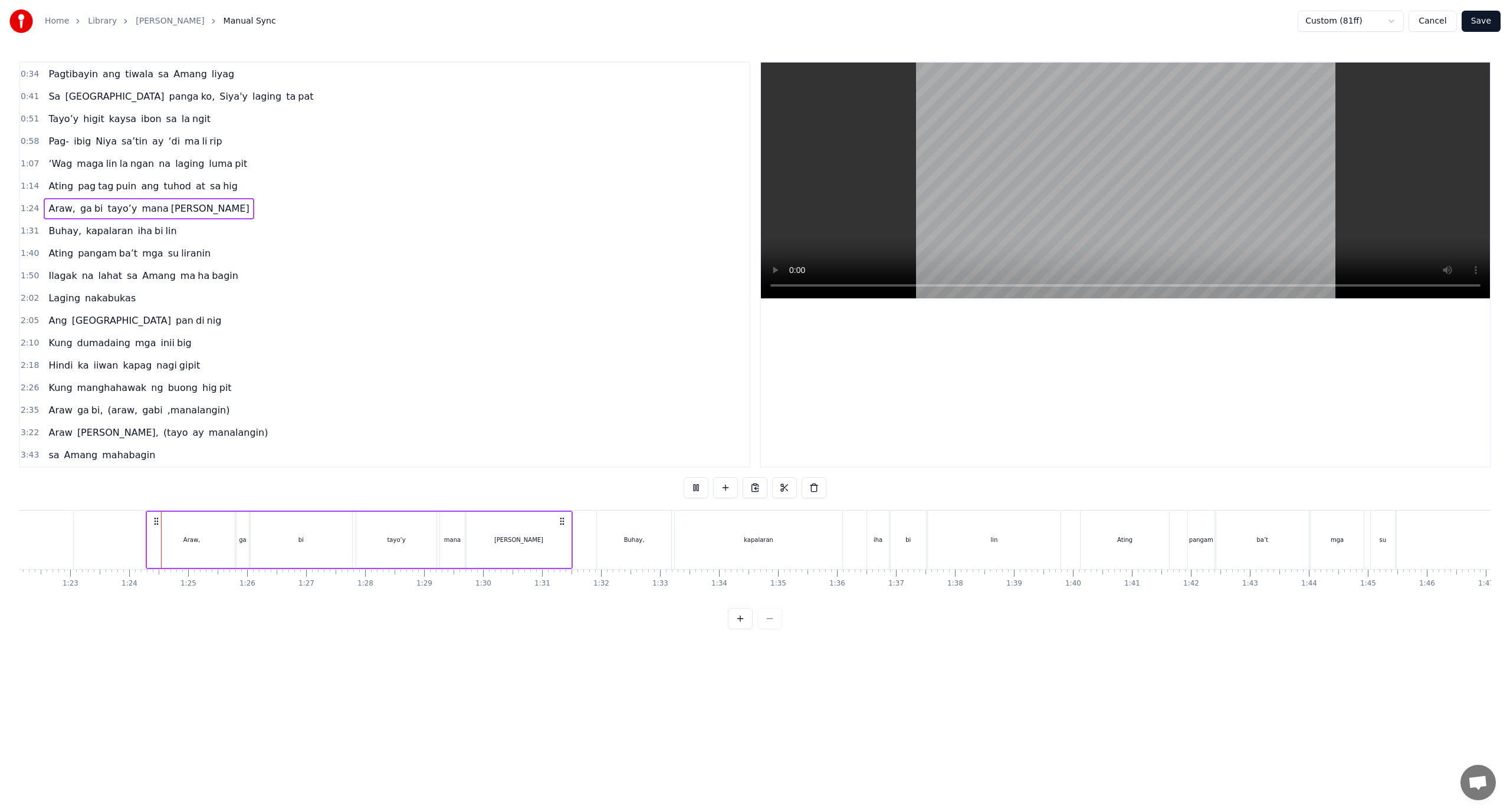
scroll to position [0, 4913]
click at [62, 410] on span "Araw" at bounding box center [60, 410] width 26 height 14
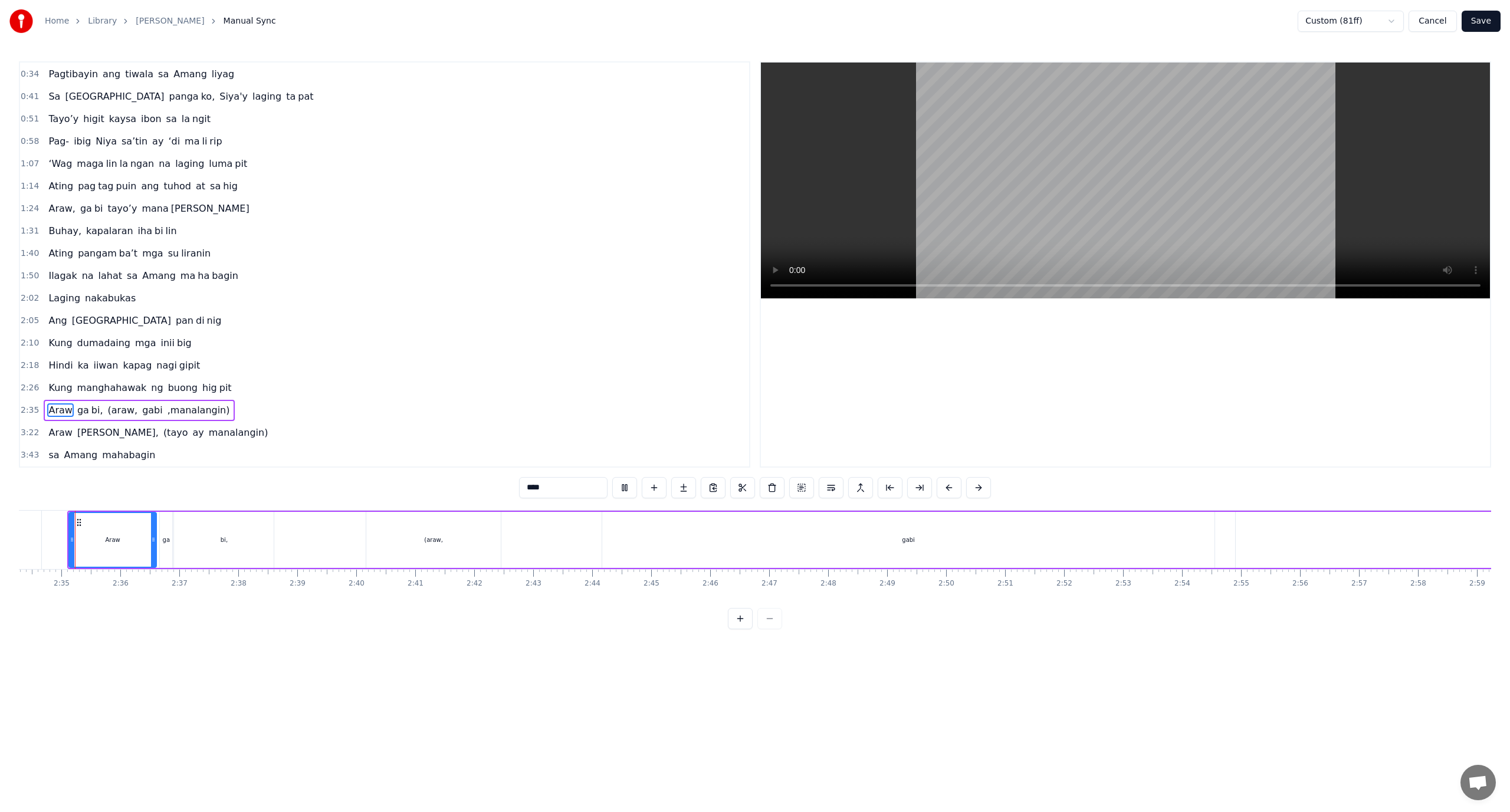
scroll to position [0, 9090]
click at [395, 453] on div "3:43 sa Amang mahabagin" at bounding box center [385, 455] width 729 height 22
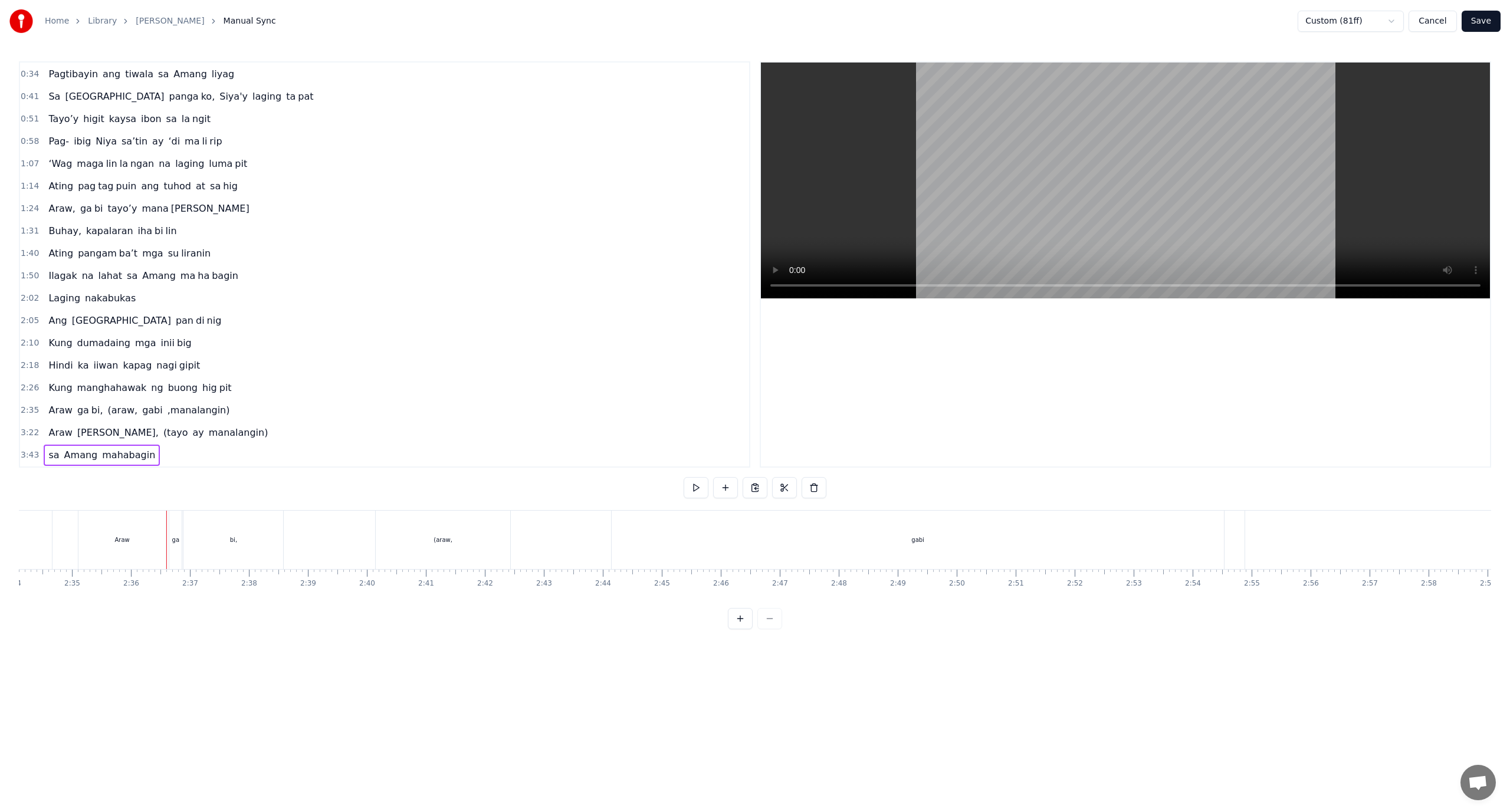
click at [395, 449] on div "3:43 sa Amang mahabagin" at bounding box center [385, 455] width 729 height 22
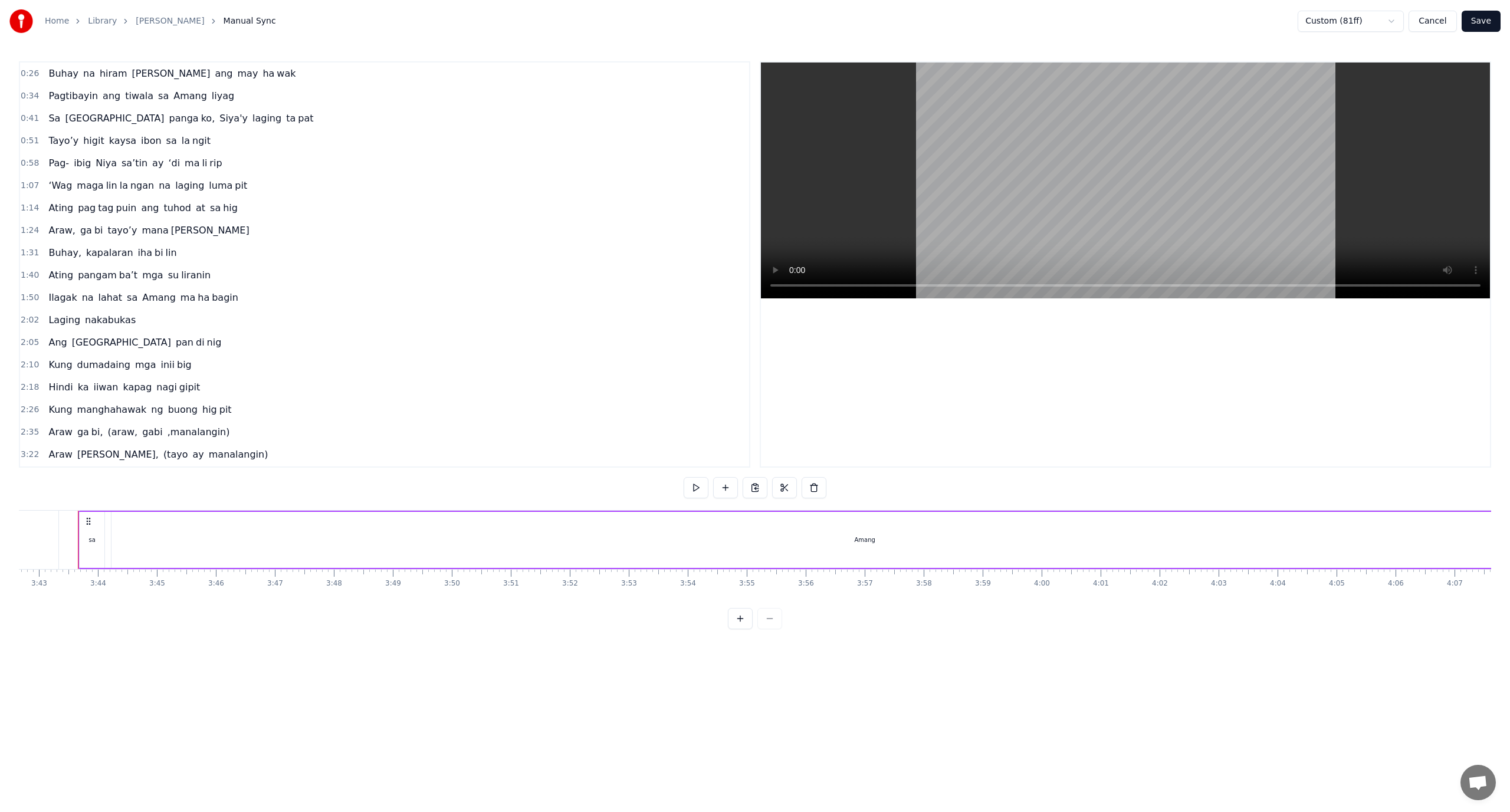
scroll to position [44, 0]
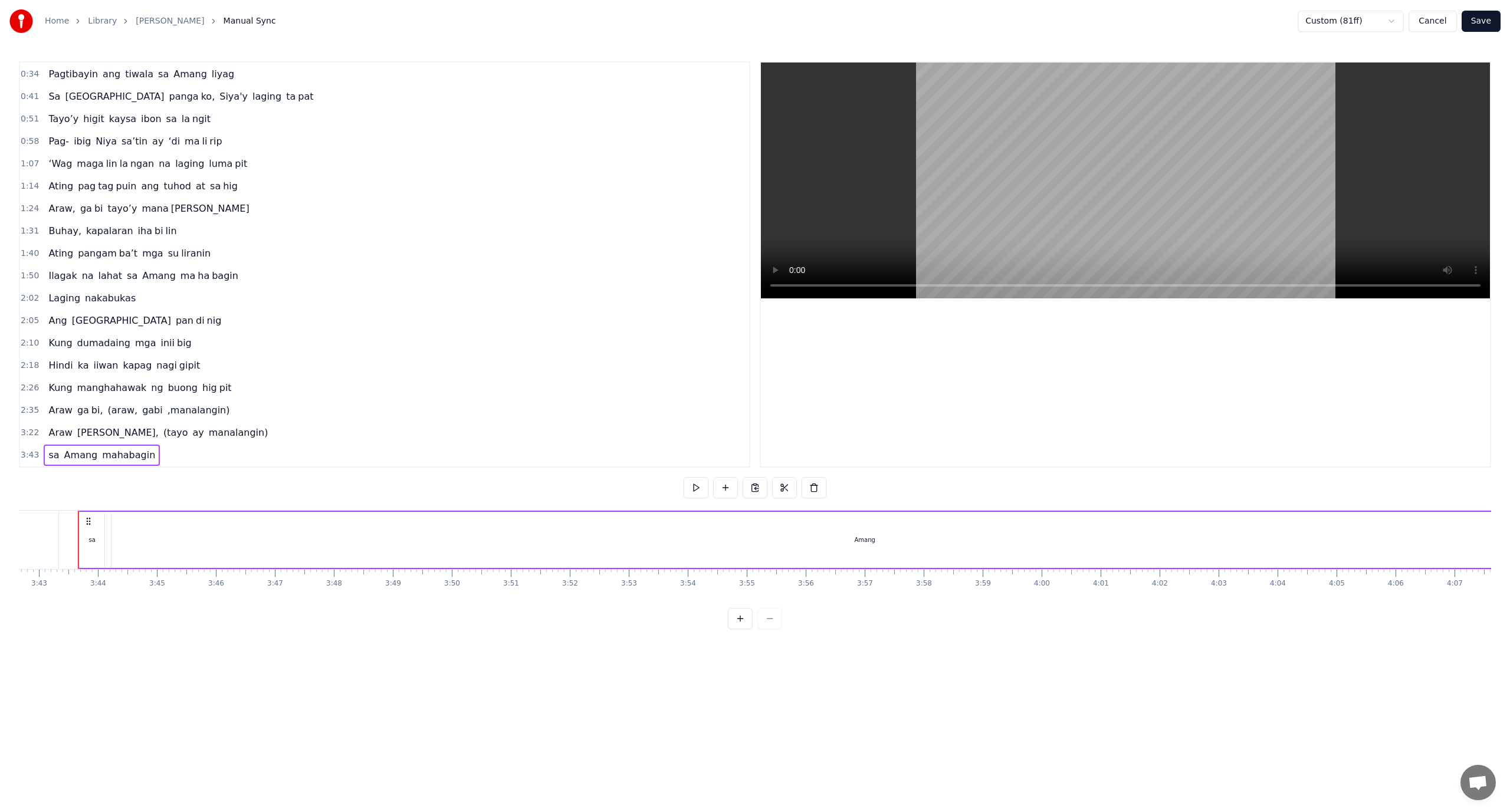
click at [1436, 26] on button "Cancel" at bounding box center [1432, 21] width 48 height 21
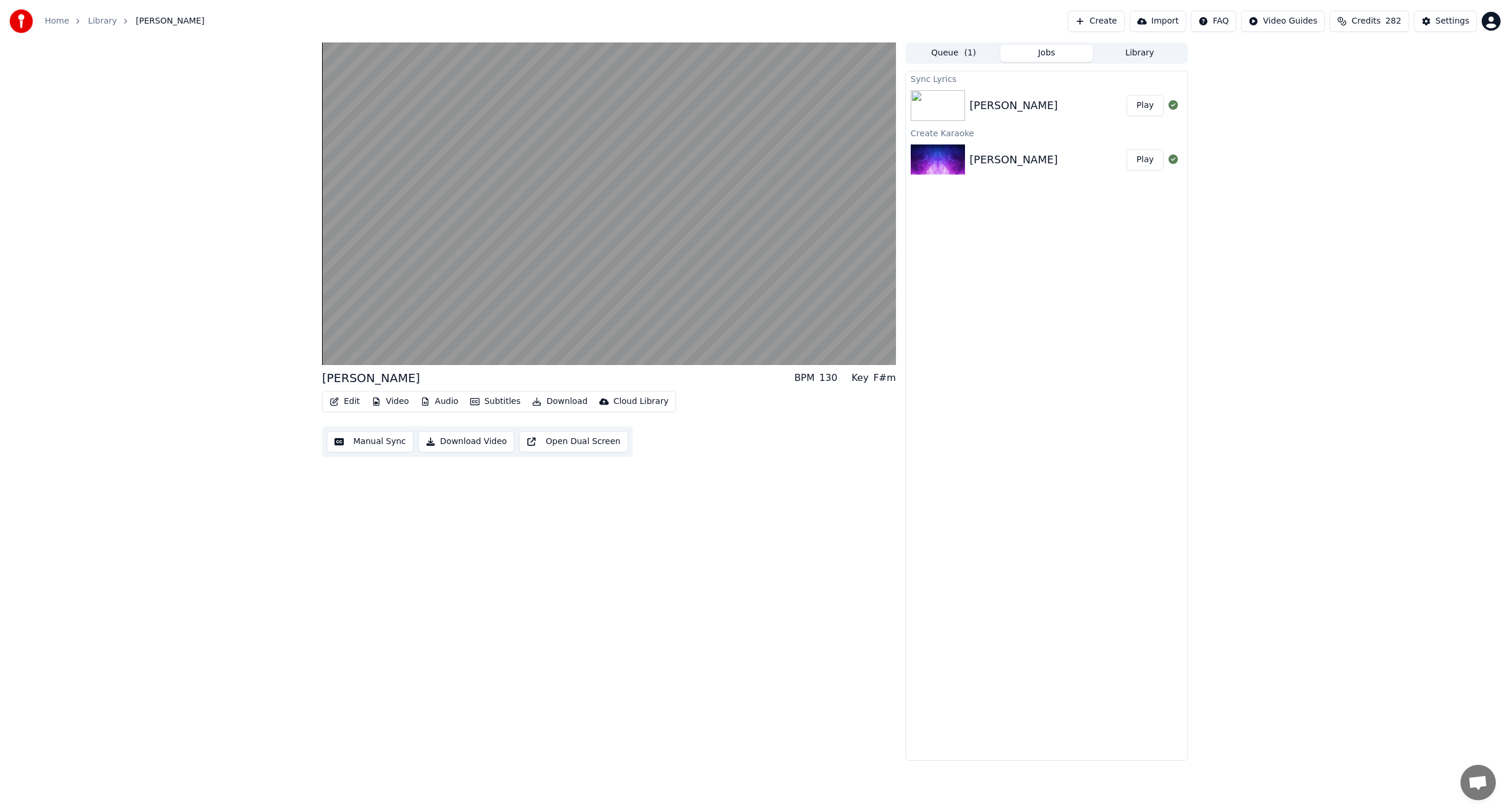
click at [345, 405] on button "Edit" at bounding box center [345, 402] width 40 height 17
click at [401, 431] on div "Edit Lyrics" at bounding box center [394, 427] width 91 height 12
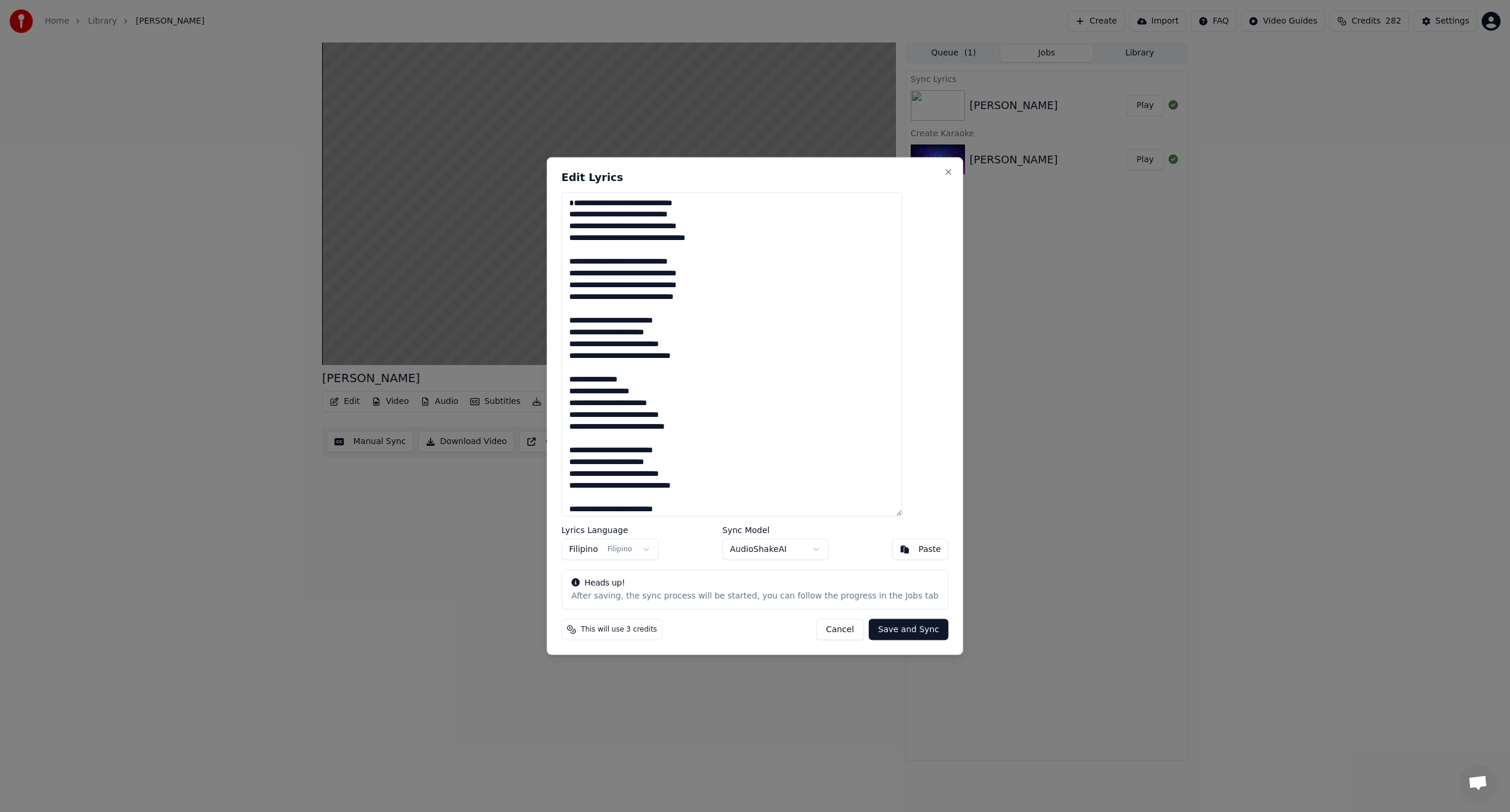
click at [840, 630] on button "Cancel" at bounding box center [839, 630] width 48 height 21
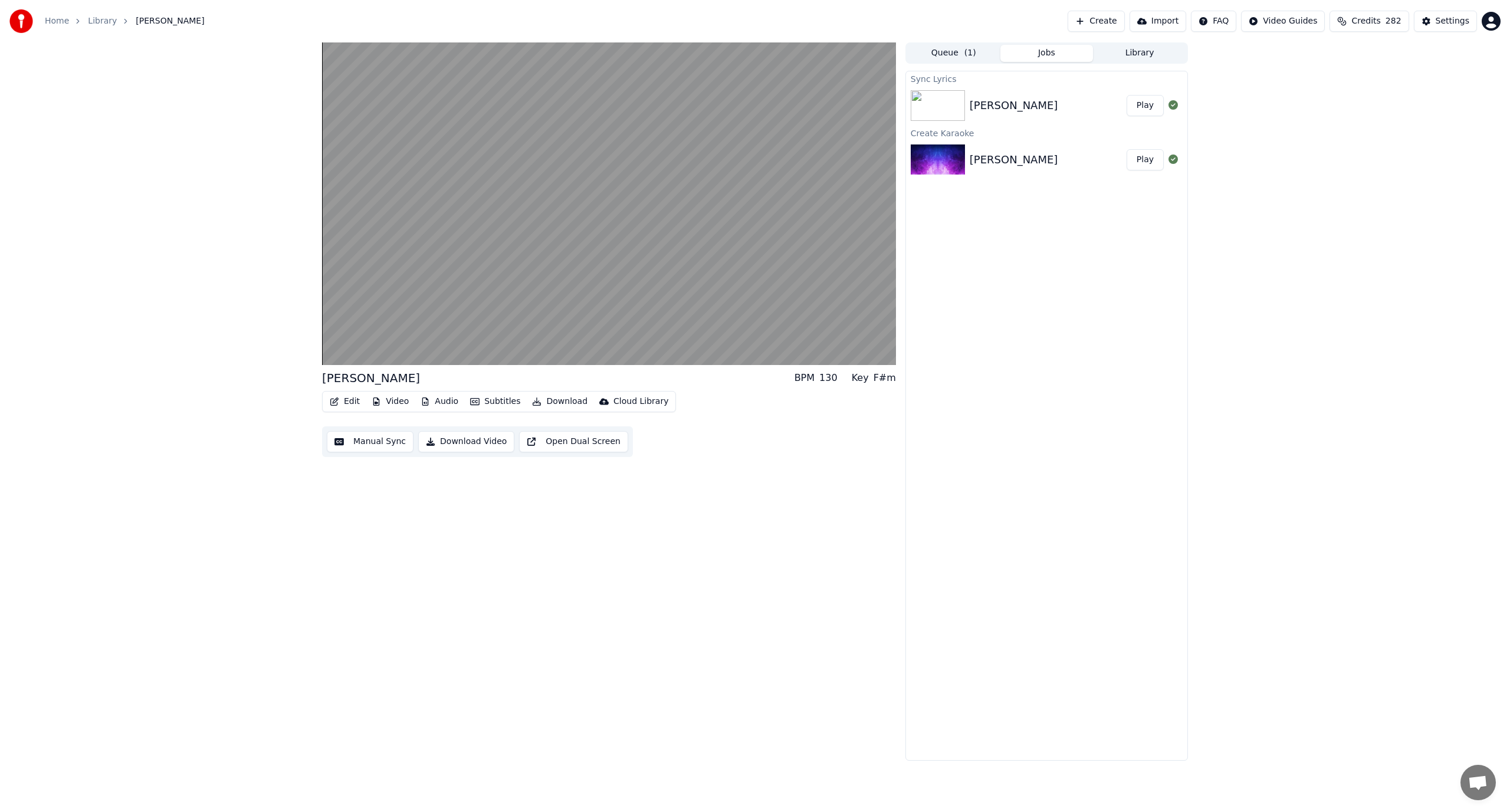
click at [375, 442] on button "Manual Sync" at bounding box center [370, 442] width 86 height 21
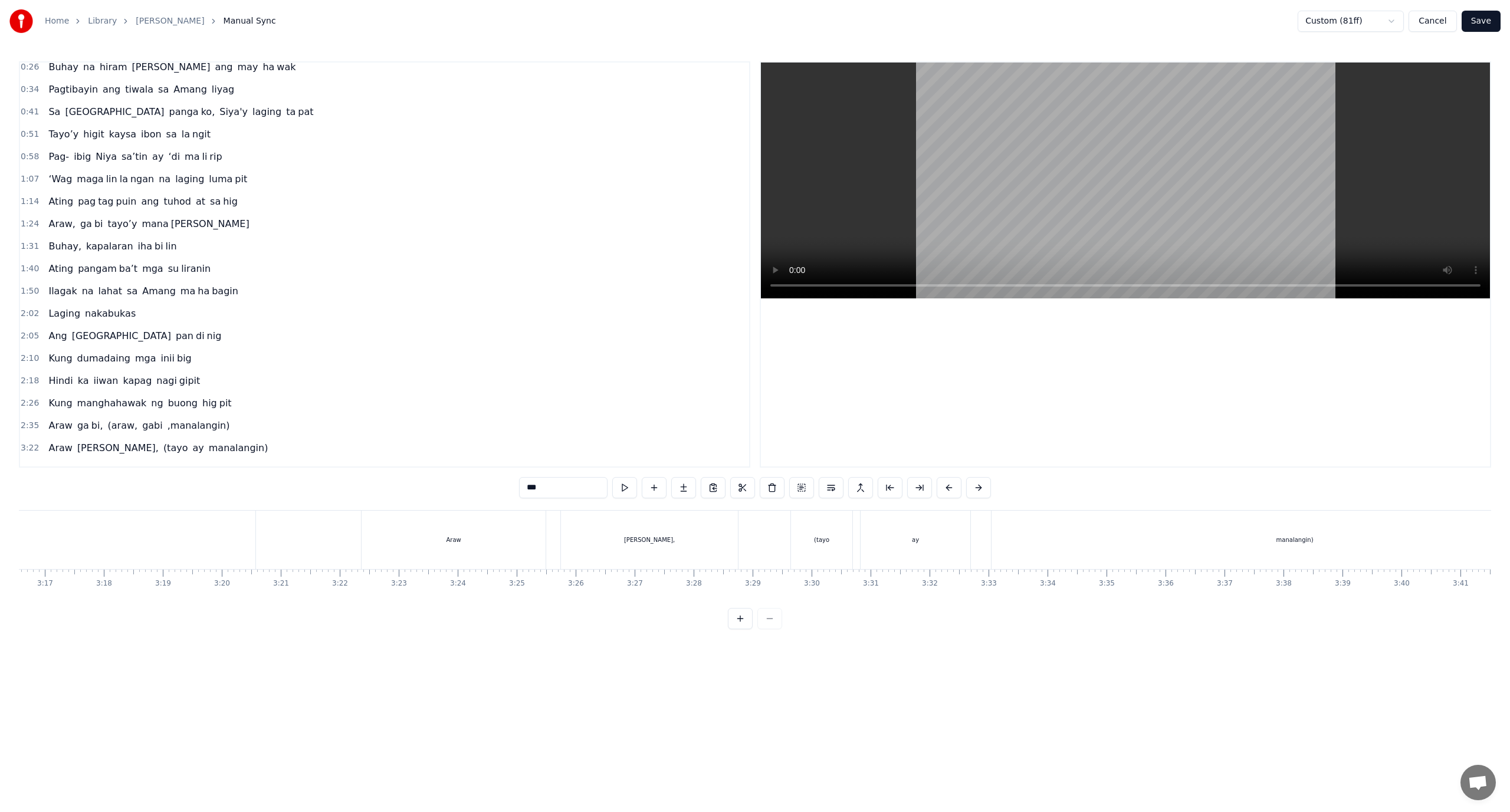
scroll to position [44, 0]
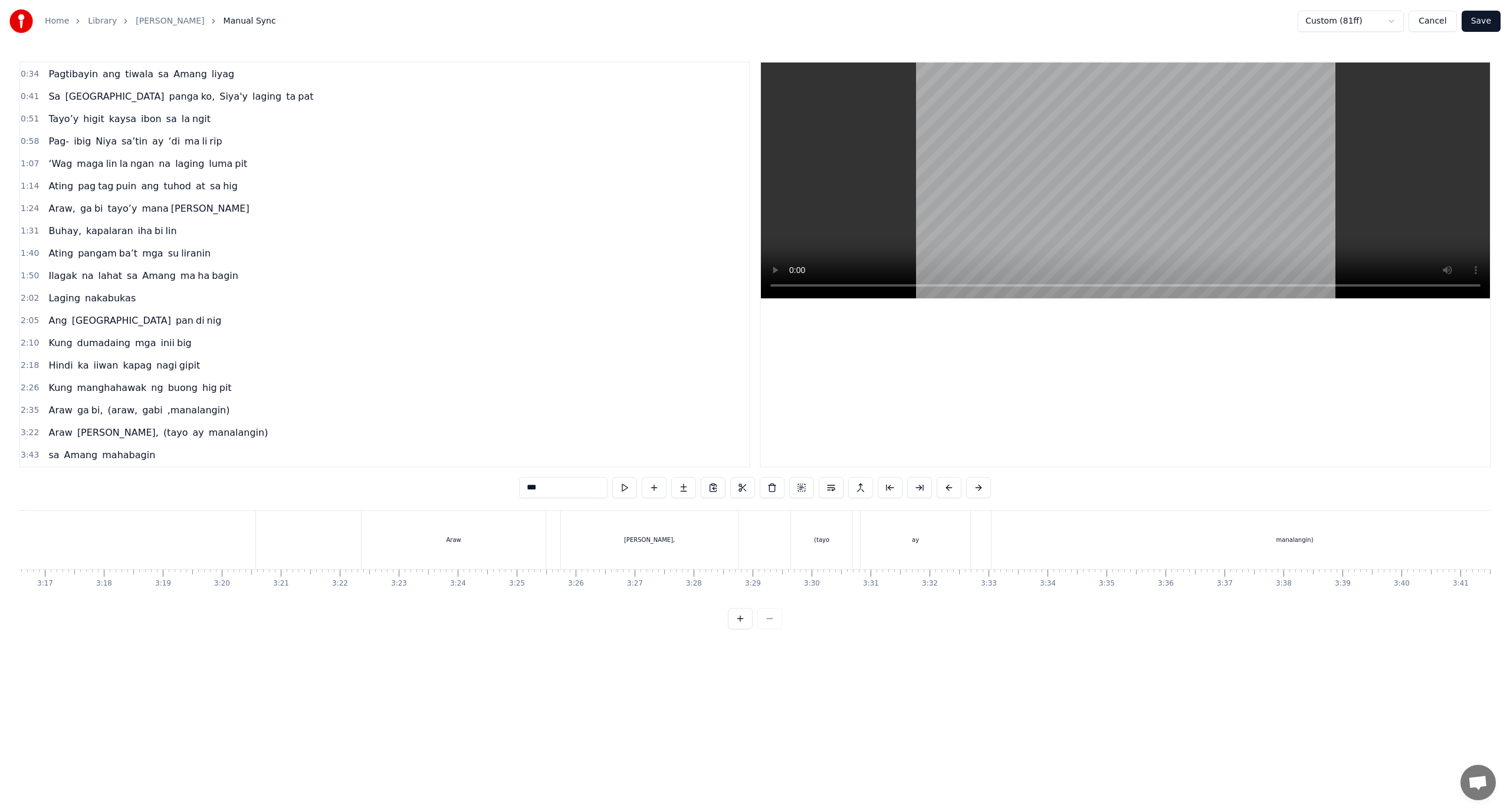
click at [1446, 26] on button "Cancel" at bounding box center [1432, 21] width 48 height 21
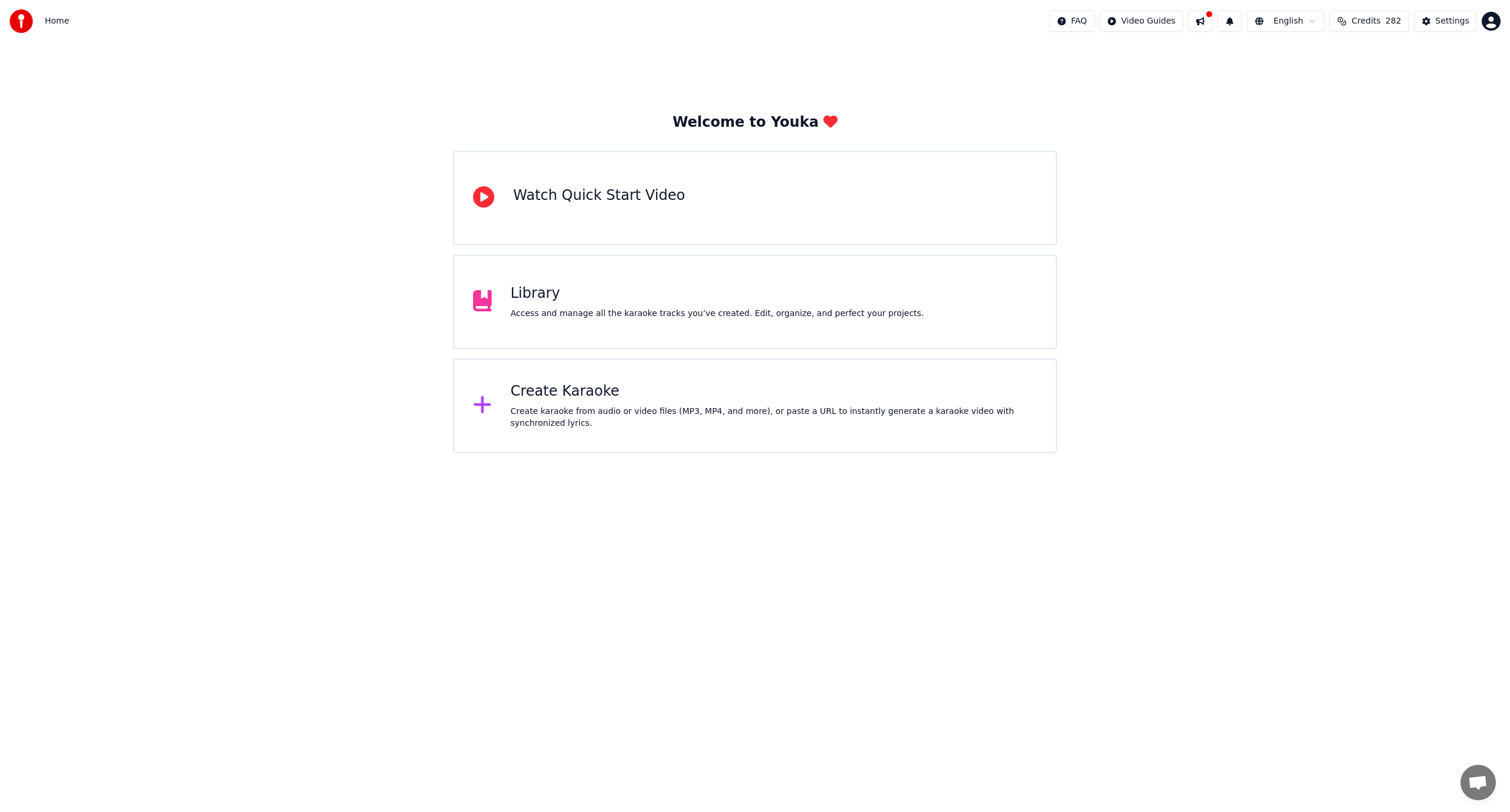
click at [690, 297] on div "Library" at bounding box center [717, 294] width 414 height 19
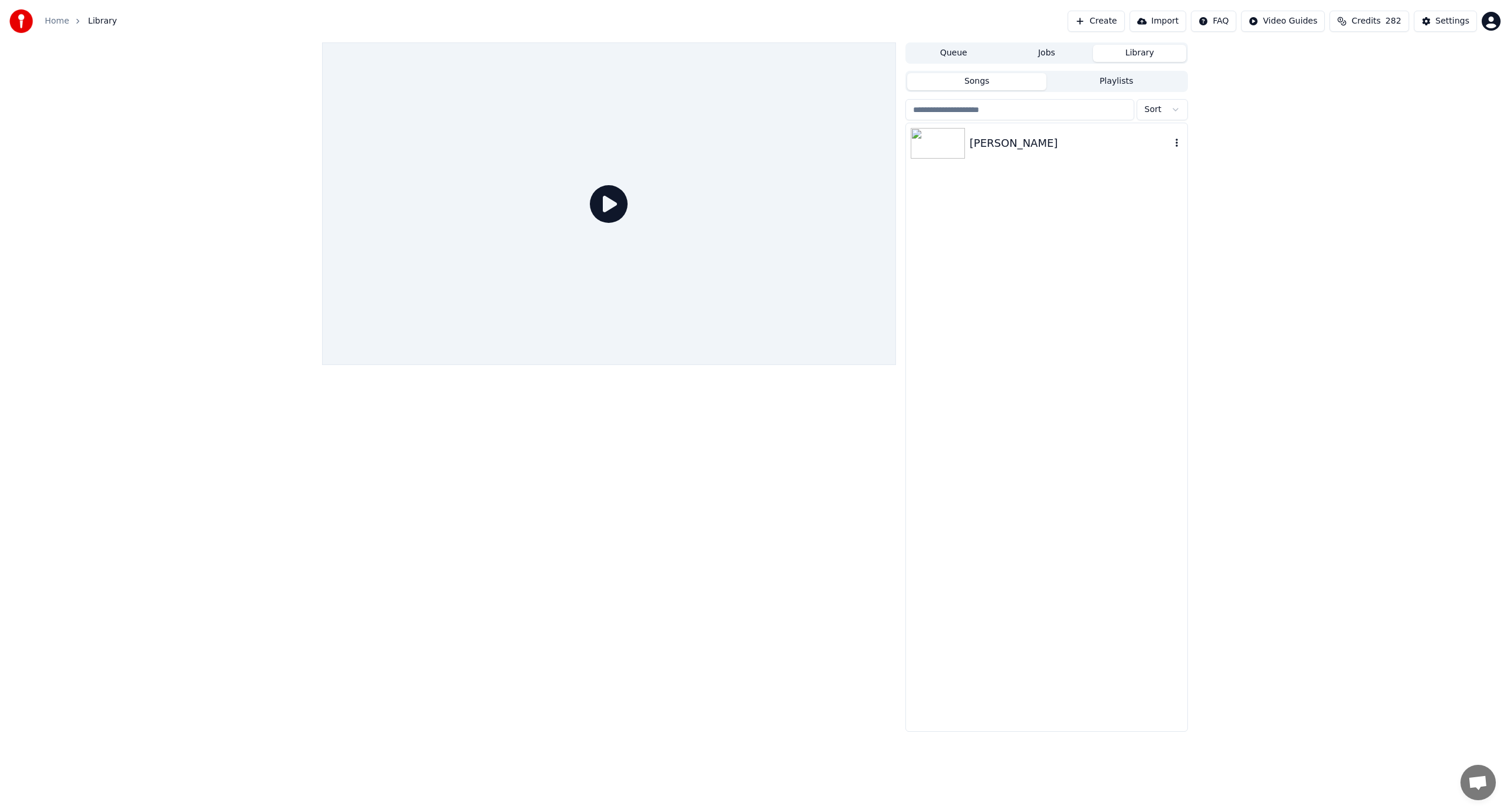
click at [1028, 140] on div "[PERSON_NAME]" at bounding box center [1070, 143] width 201 height 17
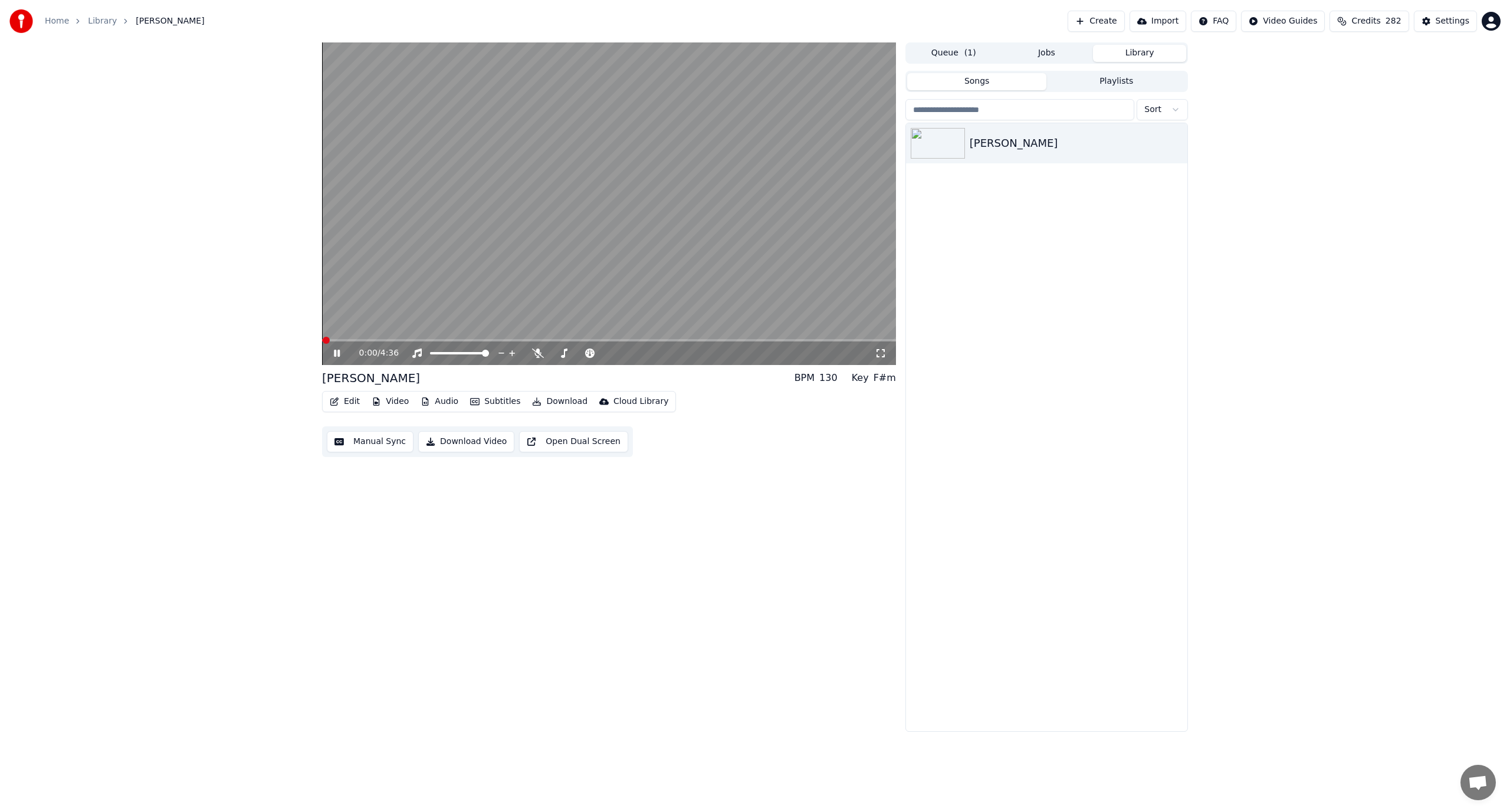
click at [378, 450] on button "Manual Sync" at bounding box center [370, 442] width 86 height 21
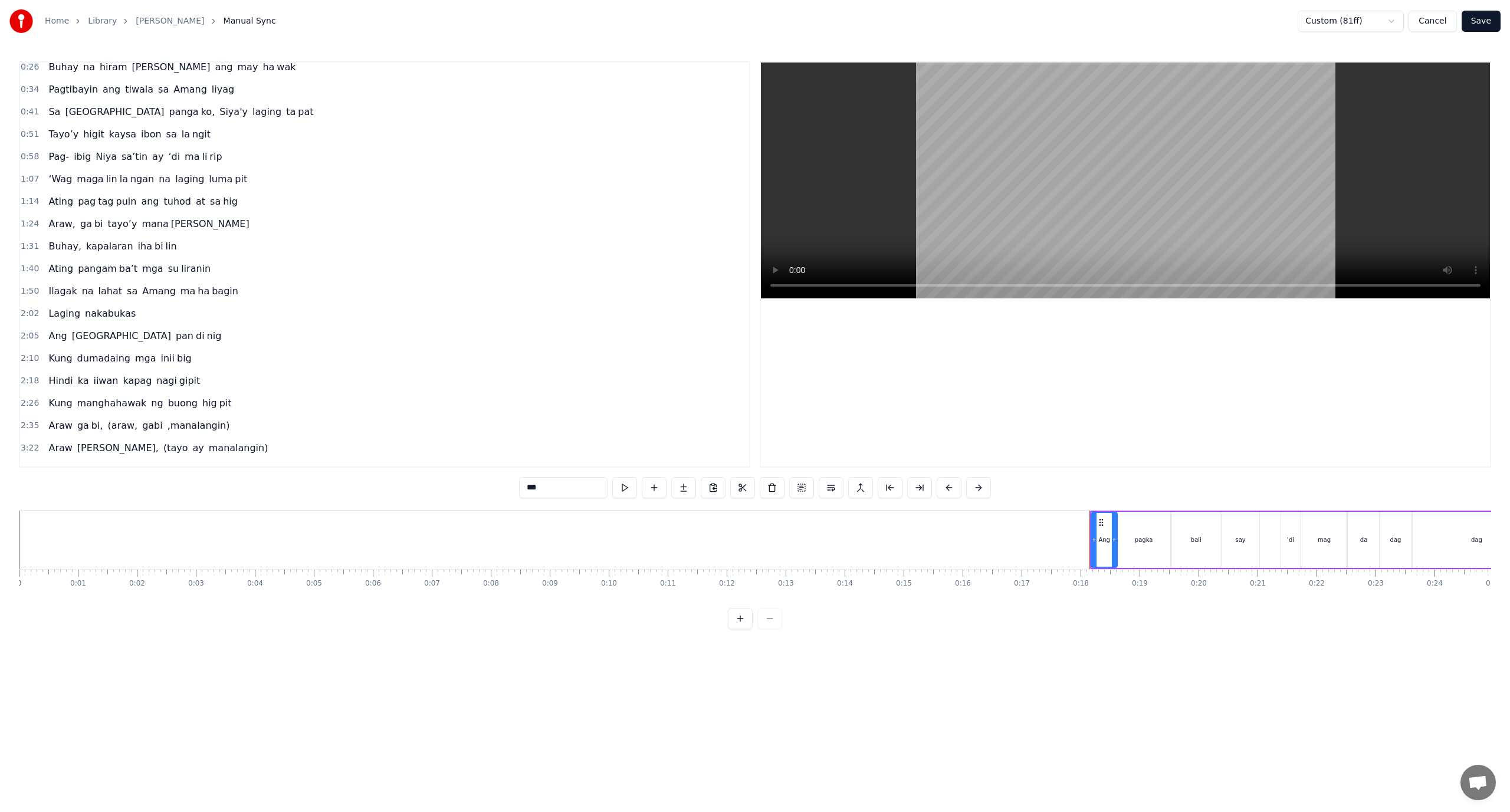
scroll to position [44, 0]
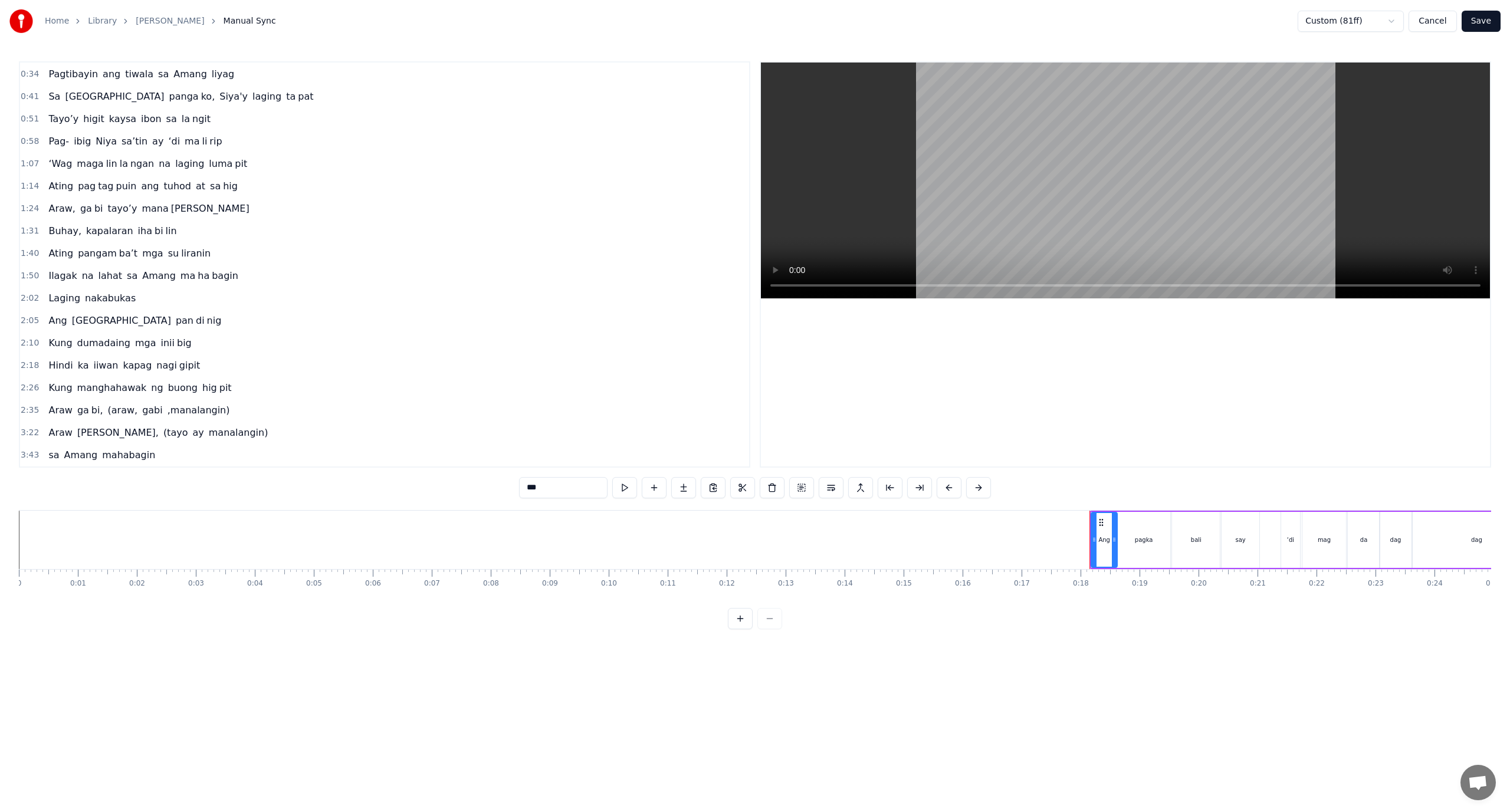
click at [58, 404] on span "Araw" at bounding box center [60, 410] width 26 height 14
type input "****"
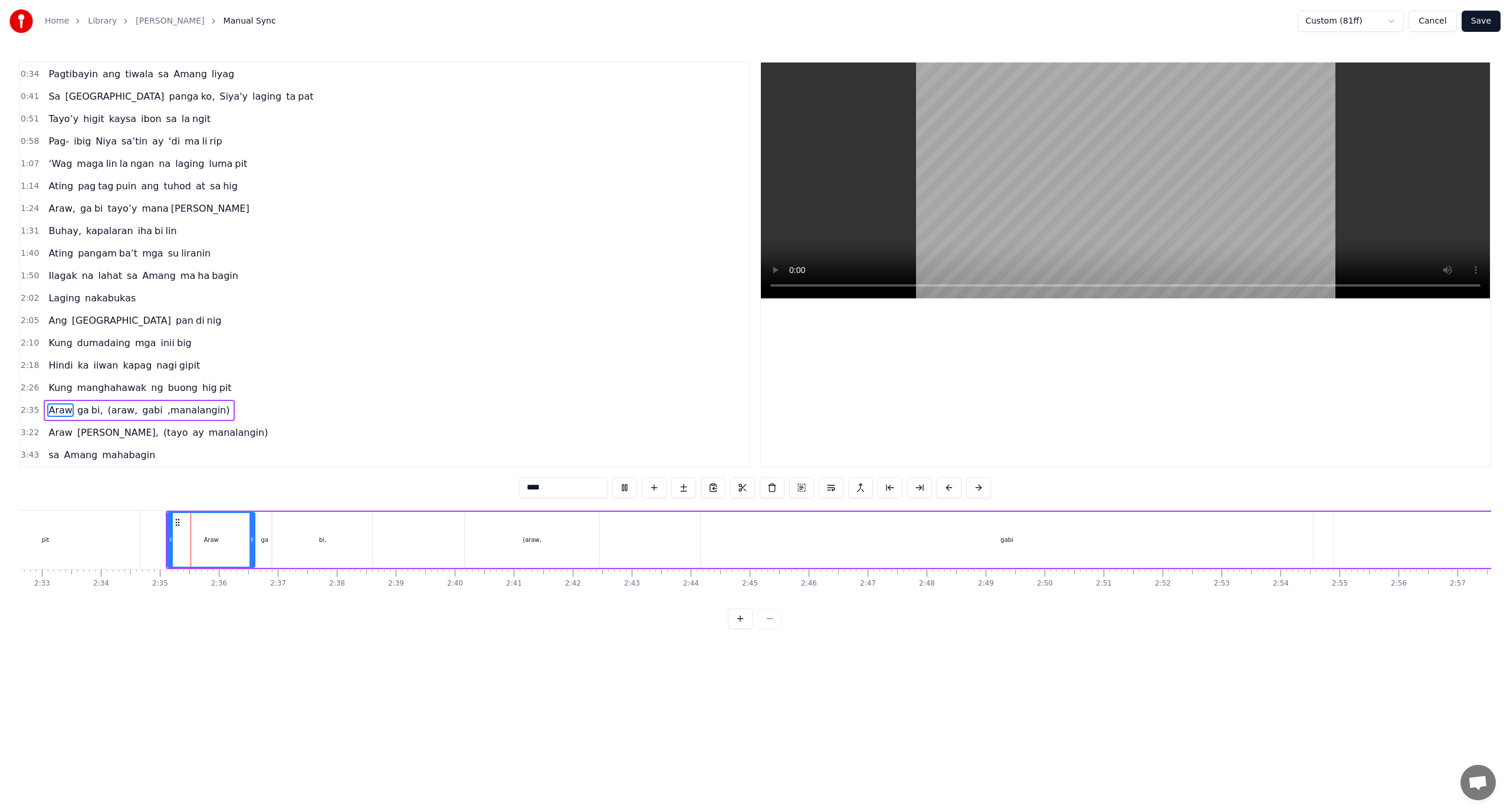
scroll to position [0, 9090]
click at [1389, 23] on html "Home Library Araw Gabi Manual Sync Custom (81ff) Cancel Save 0:18 Ang pagka bal…" at bounding box center [755, 324] width 1510 height 648
click at [1394, 23] on html "Home Library Araw Gabi Manual Sync Custom (81ff) Cancel Save 0:18 Ang pagka bal…" at bounding box center [755, 324] width 1510 height 648
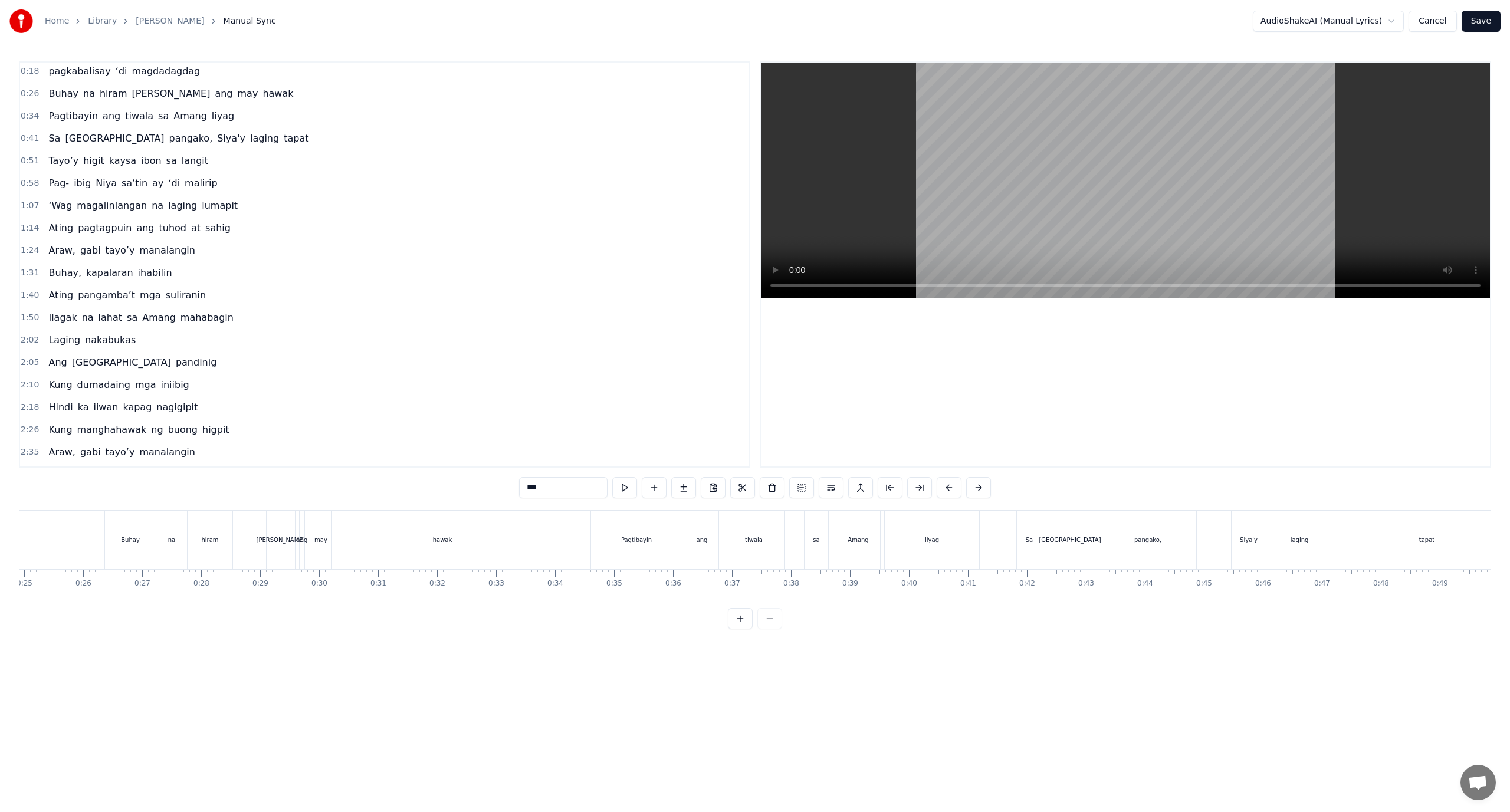
scroll to position [0, 1020]
click at [770, 624] on div at bounding box center [755, 618] width 54 height 21
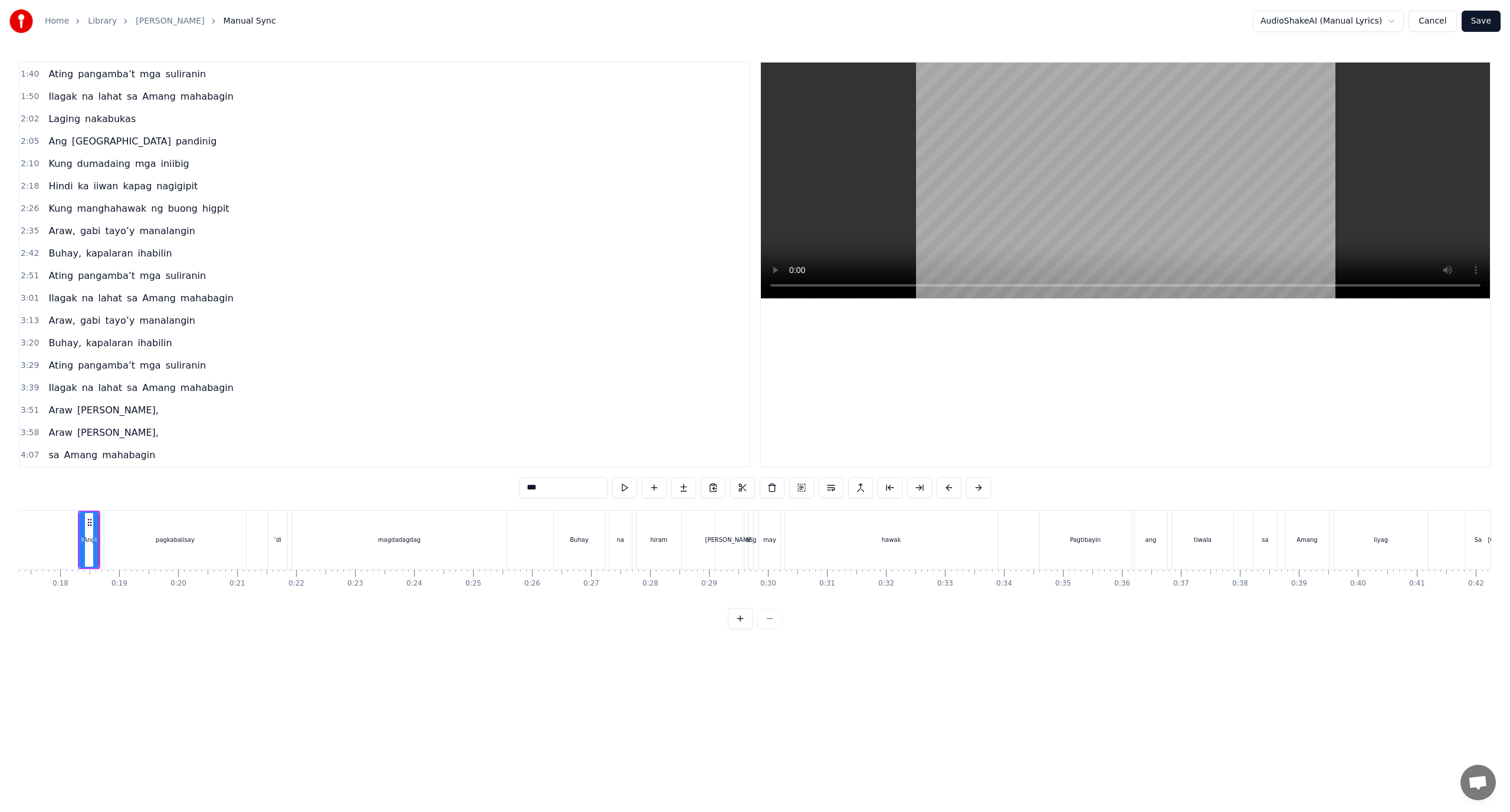
scroll to position [0, 0]
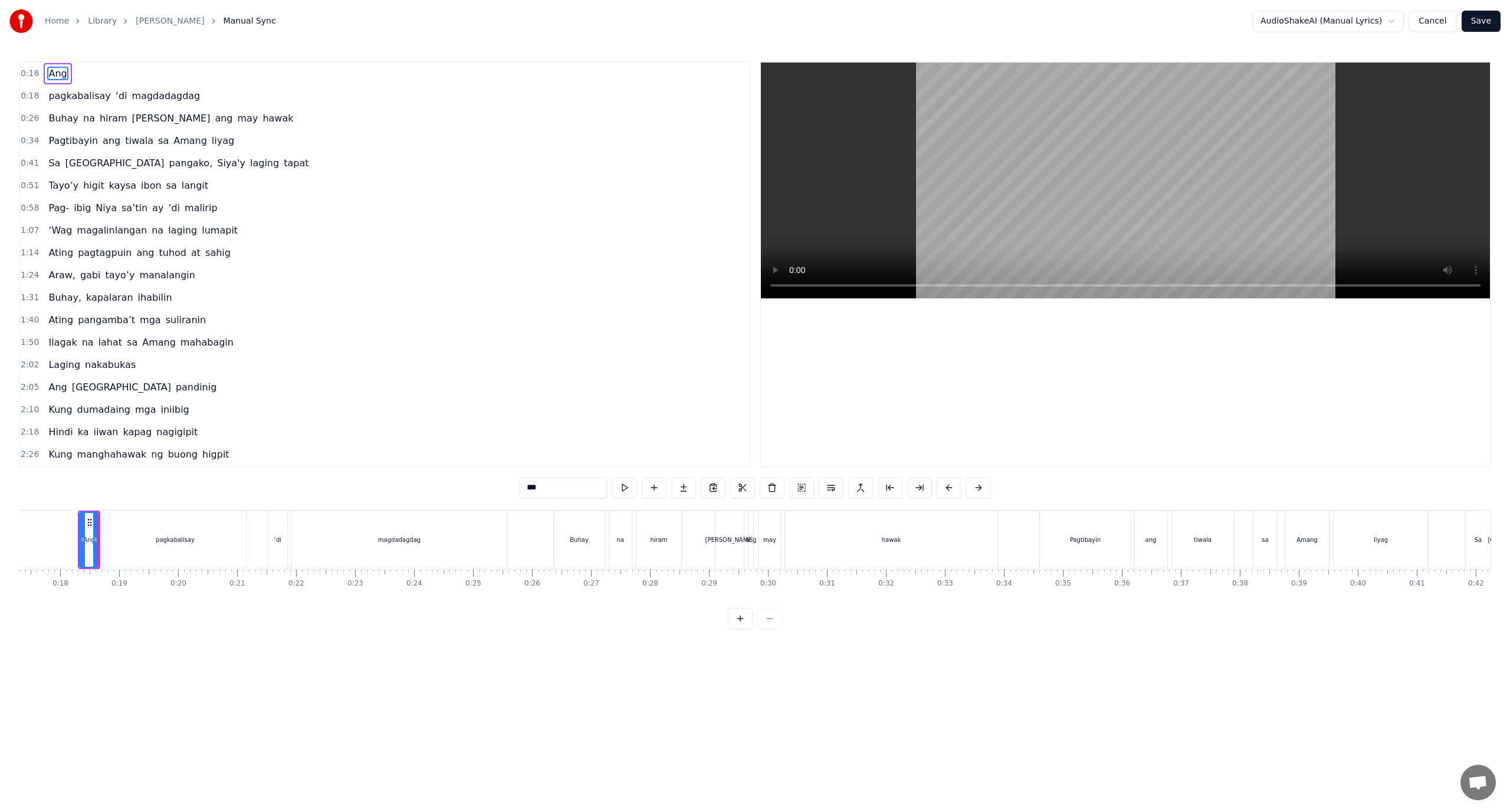
click at [1377, 20] on html "Home Library Araw Gabi Manual Sync AudioShakeAI (Manual Lyrics) Cancel Save 0:1…" at bounding box center [755, 324] width 1510 height 648
click at [1367, 23] on html "Home Library Araw Gabi Manual Sync AudioShakeAI (Manual Lyrics) Cancel Save 0:1…" at bounding box center [755, 324] width 1510 height 648
click at [65, 544] on html "Home Library Araw Gabi Manual Sync AudioShakeAI (Manual Lyrics) Cancel Save 0:1…" at bounding box center [755, 324] width 1510 height 648
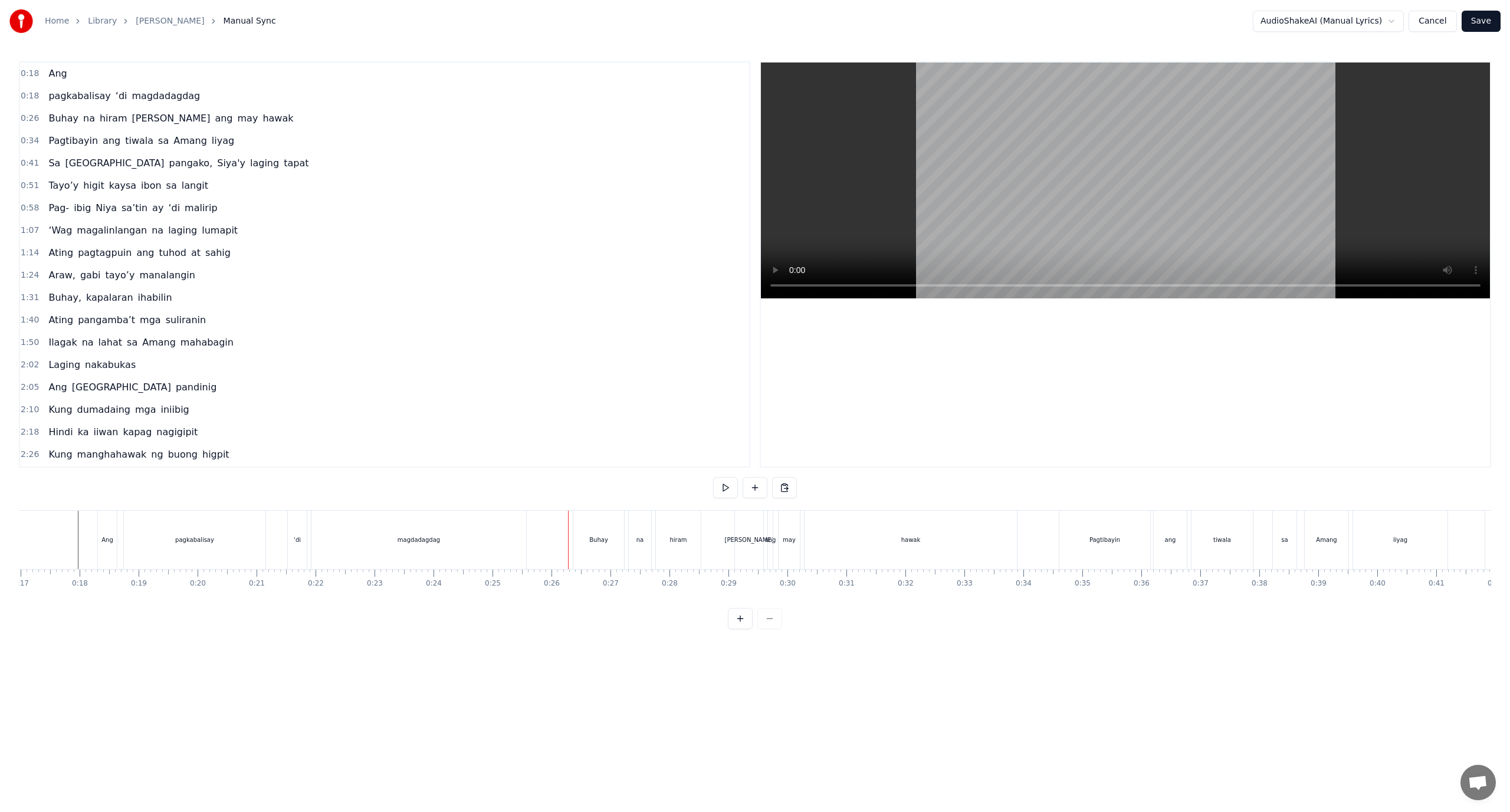
click at [1360, 22] on html "Home Library Araw Gabi Manual Sync AudioShakeAI (Manual Lyrics) Cancel Save 0:1…" at bounding box center [755, 324] width 1510 height 648
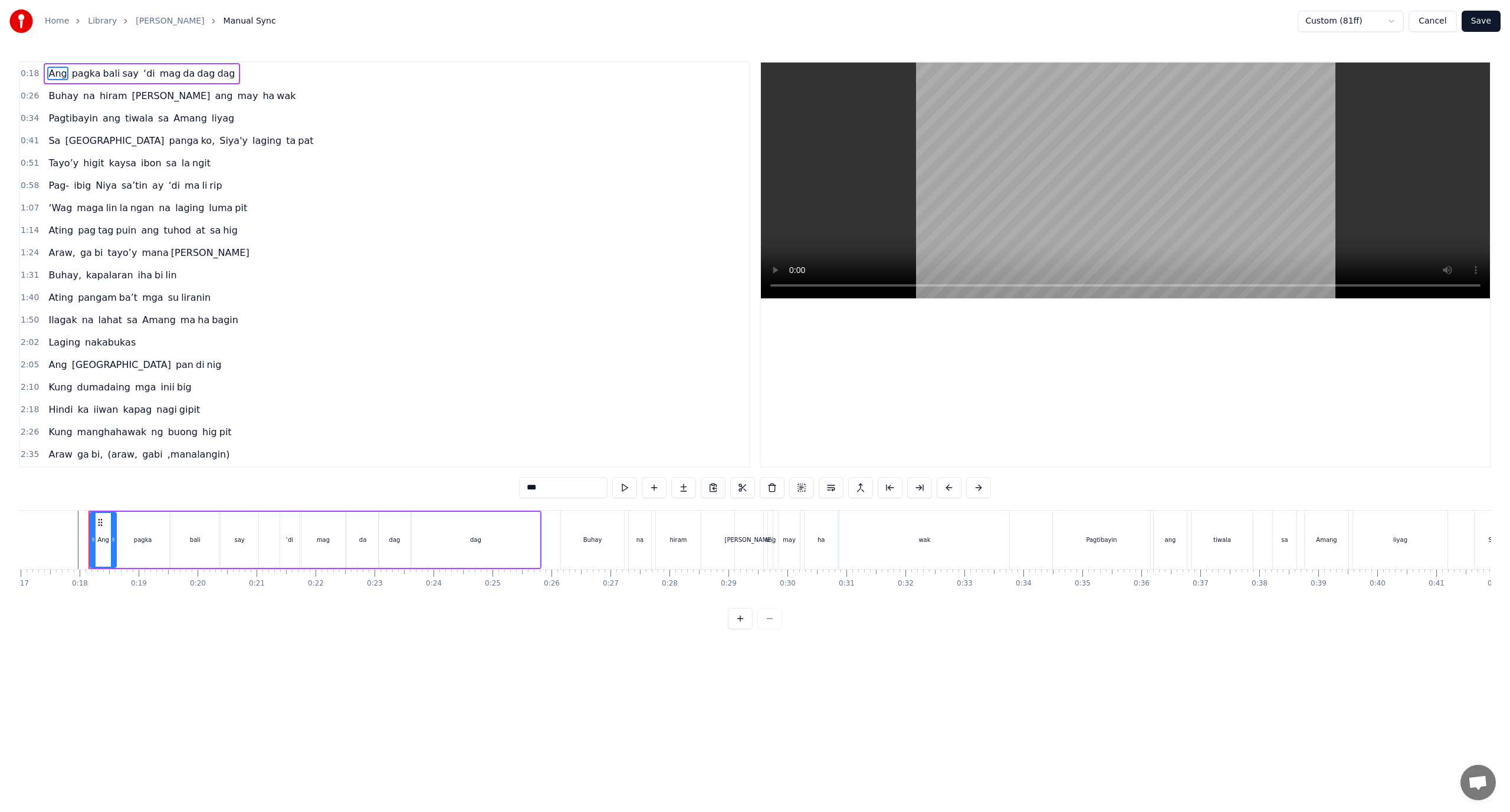
drag, startPoint x: 38, startPoint y: 69, endPoint x: 179, endPoint y: 198, distance: 191.1
click at [179, 198] on div "0:18 Ang pagka bali say ‘di mag da dag dag 0:26 Buhay na hiram Siya [PERSON_NAM…" at bounding box center [385, 265] width 732 height 407
click at [196, 76] on span "dag" at bounding box center [206, 73] width 20 height 14
type input "***"
click at [244, 76] on div "0:18 Ang pagka bali say ‘di mag da dag dag" at bounding box center [385, 74] width 729 height 22
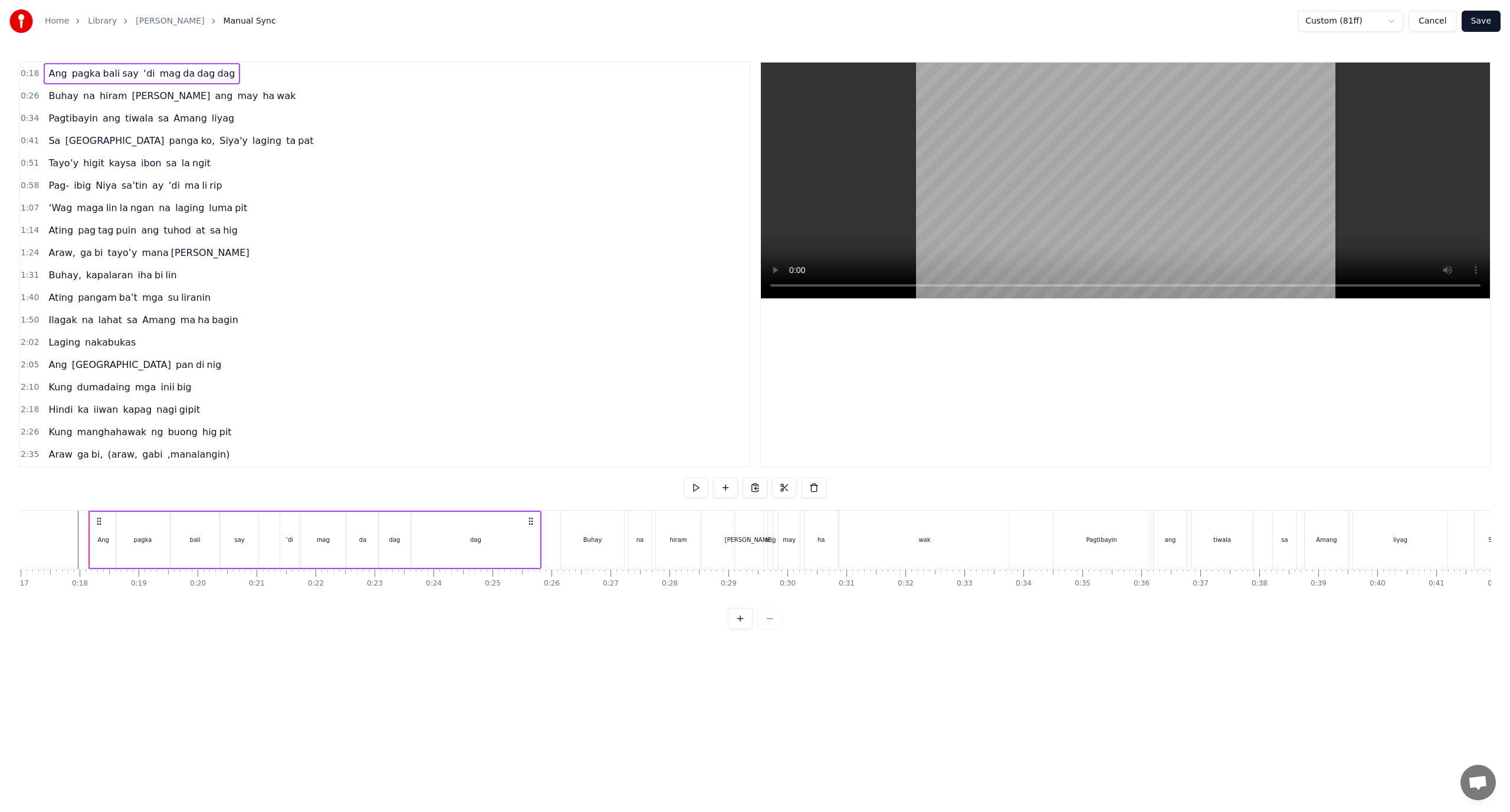
click at [222, 76] on div "0:18 Ang pagka bali say ‘di mag da dag dag" at bounding box center [385, 74] width 729 height 22
drag, startPoint x: 230, startPoint y: 101, endPoint x: 190, endPoint y: 219, distance: 124.6
click at [190, 219] on div "0:18 Ang pagka bali say ‘di mag da dag dag 0:26 Buhay na hiram Siya [PERSON_NAM…" at bounding box center [385, 265] width 732 height 407
click at [1353, 20] on html "Home Library Araw Gabi Manual Sync Custom (81ff) Cancel Save 0:18 Ang pagka bal…" at bounding box center [755, 324] width 1510 height 648
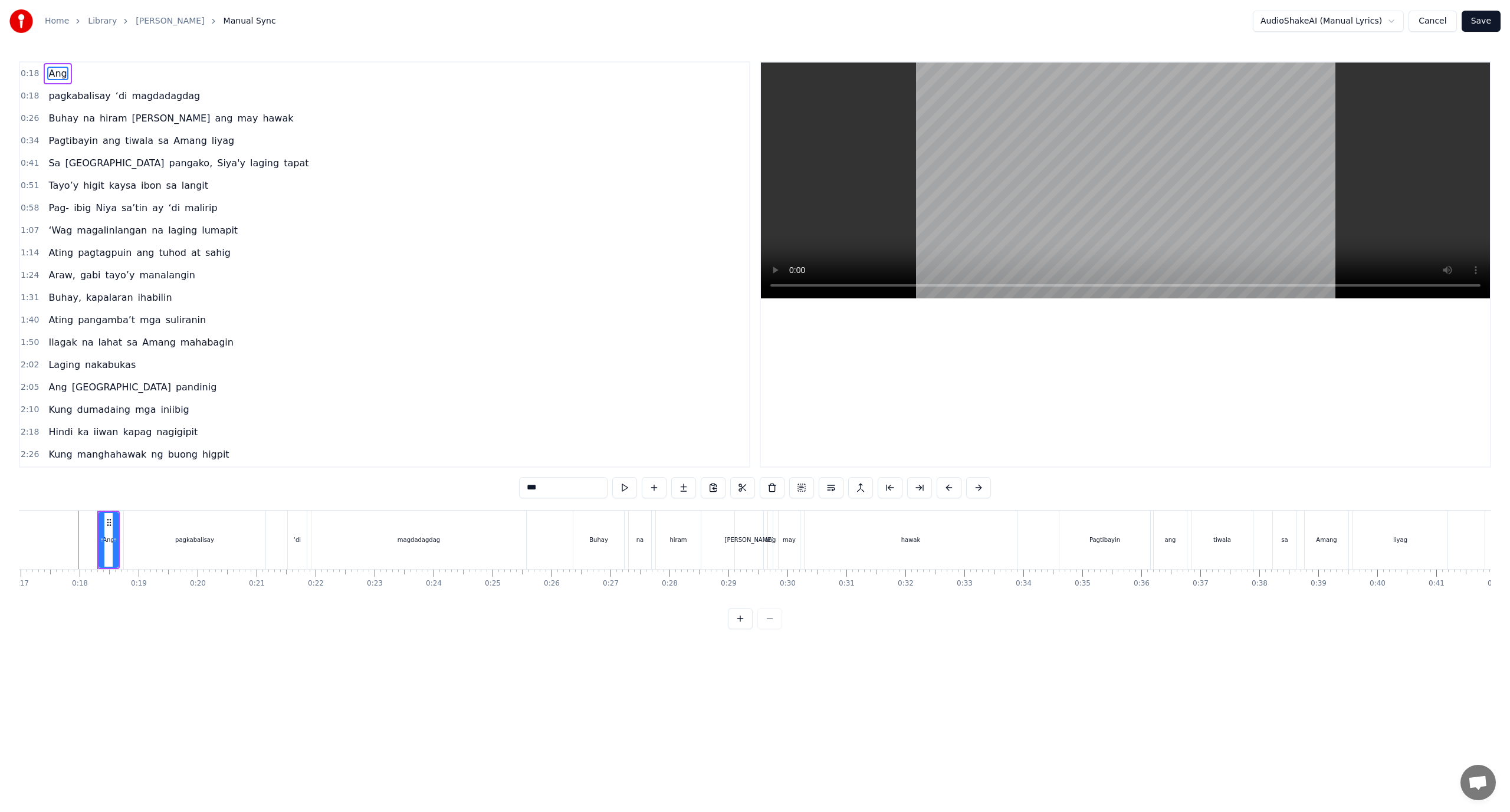
click at [180, 359] on div "2:02 Laging nakabukas" at bounding box center [385, 365] width 729 height 22
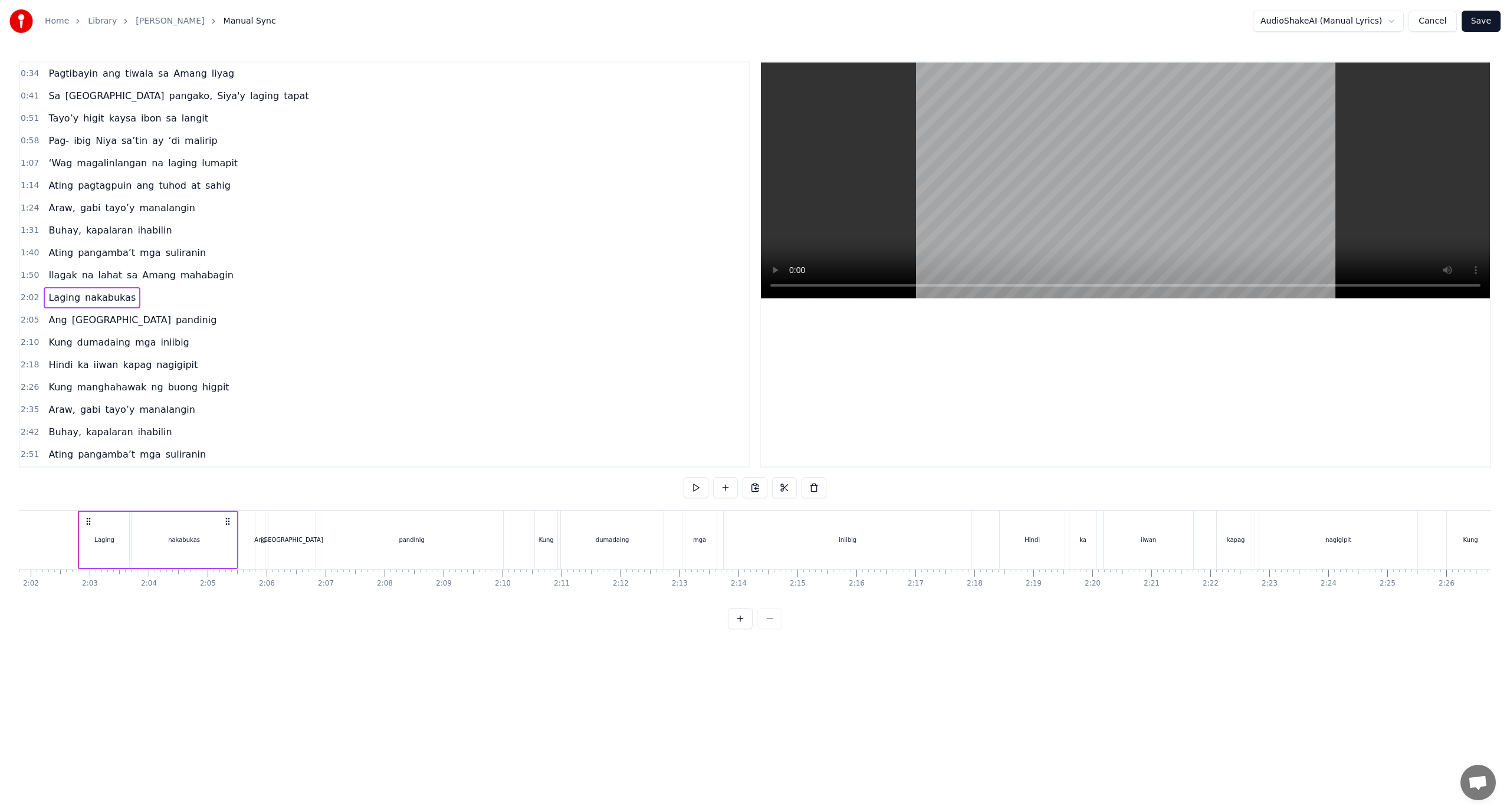
scroll to position [0, 0]
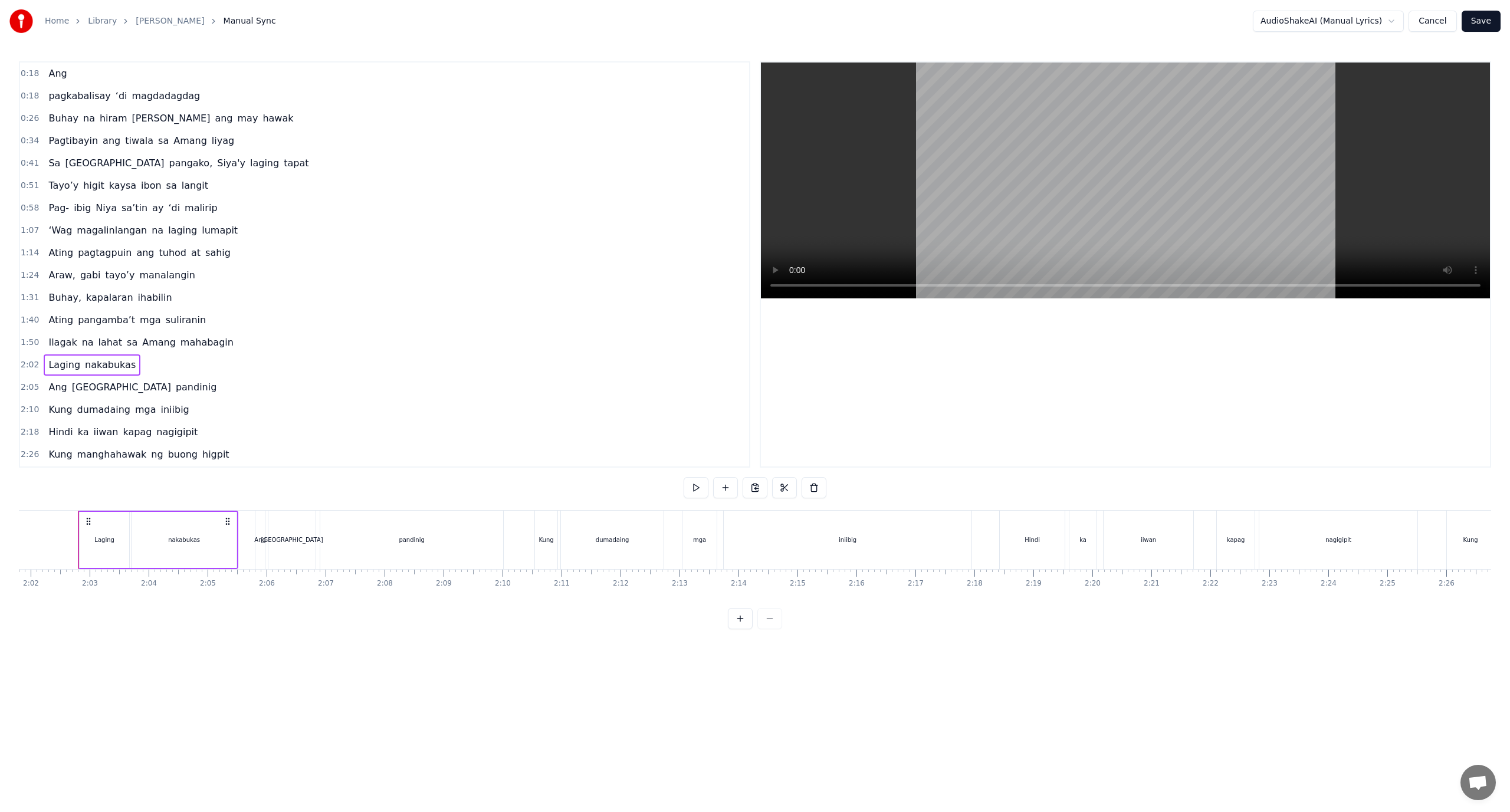
click at [1384, 27] on html "Home Library Araw Gabi Manual Sync AudioShakeAI (Manual Lyrics) Cancel Save 0:1…" at bounding box center [755, 324] width 1510 height 648
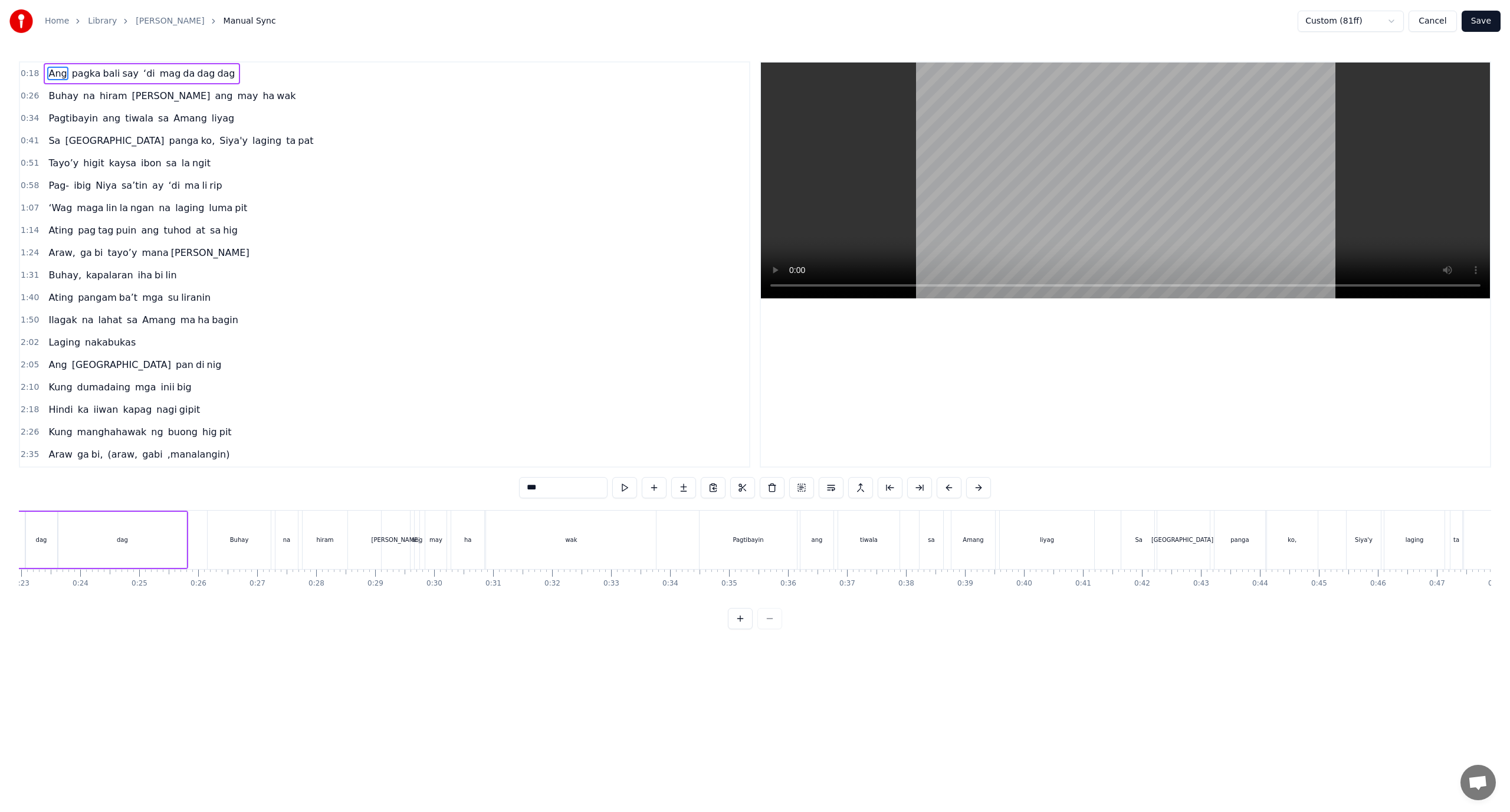
scroll to position [0, 1012]
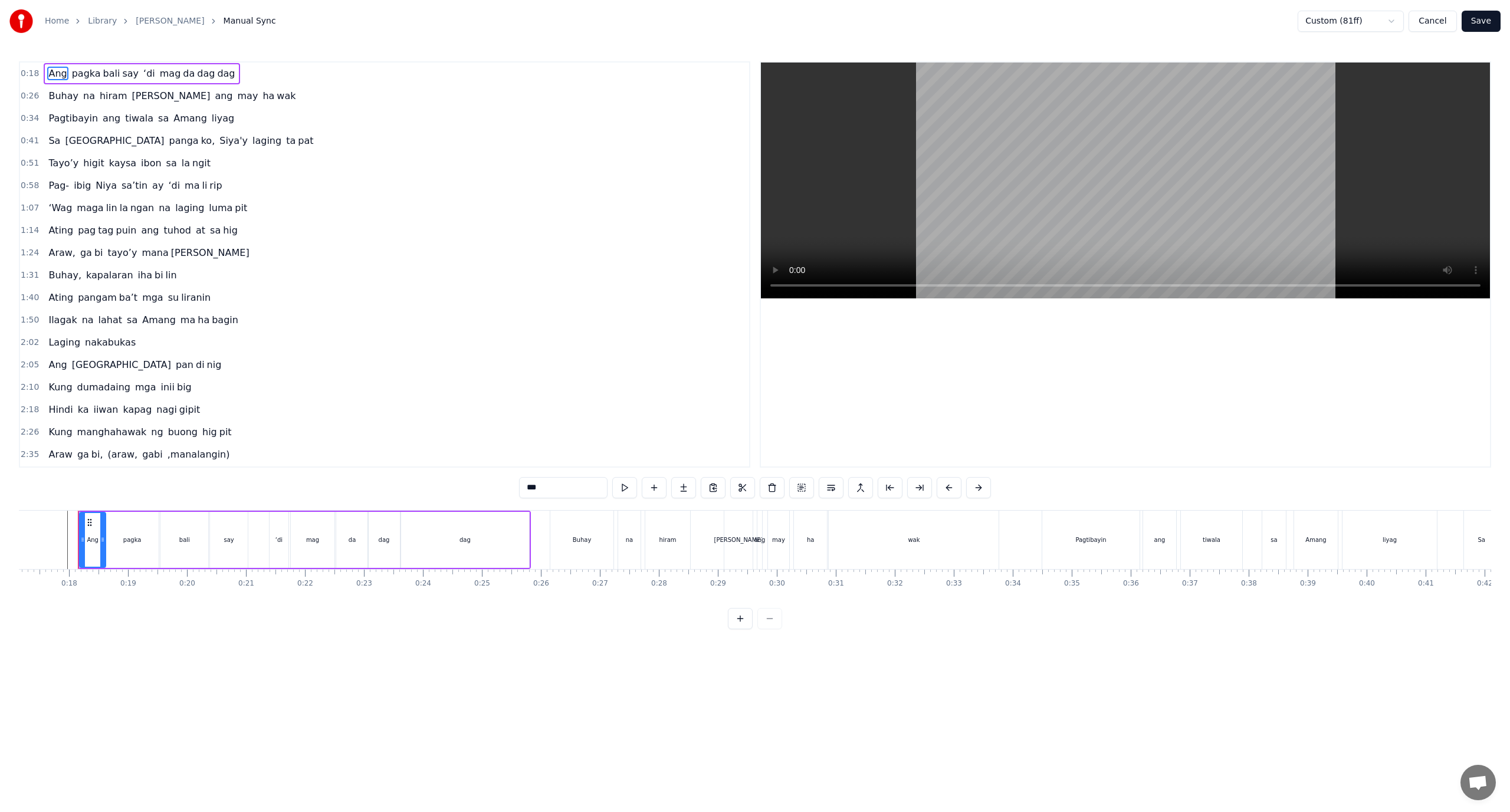
drag, startPoint x: 254, startPoint y: 71, endPoint x: 232, endPoint y: 78, distance: 23.1
click at [252, 73] on div "0:18 Ang pagka bali say ‘di mag da dag dag" at bounding box center [385, 74] width 729 height 22
click at [217, 76] on div "Ang pagka bali say ‘di mag da dag dag" at bounding box center [141, 74] width 196 height 21
click at [216, 76] on span "dag" at bounding box center [226, 73] width 20 height 14
click at [223, 76] on div "0:18 Ang pagka bali say ‘di mag da dag dag" at bounding box center [385, 74] width 729 height 22
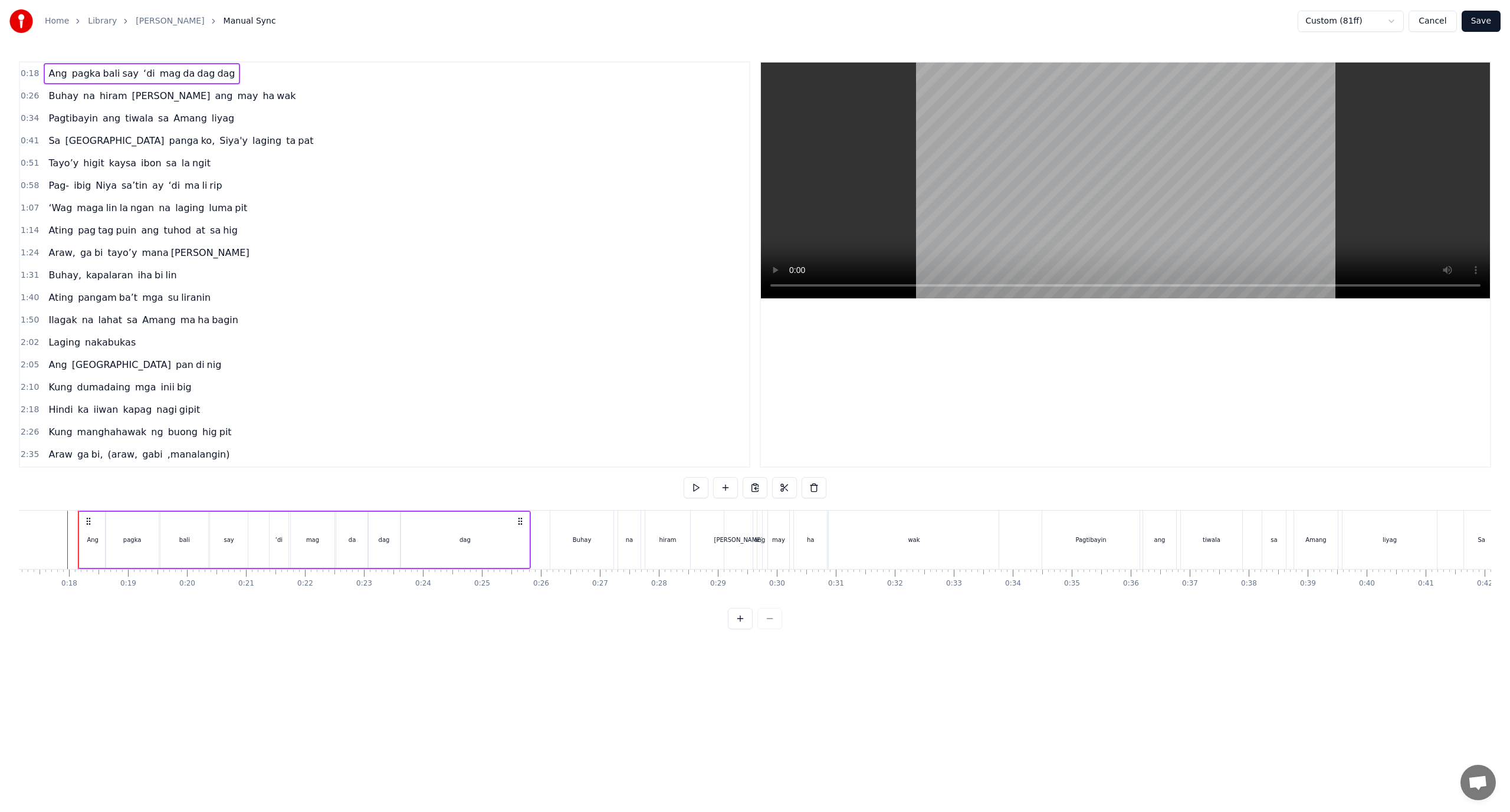
click at [34, 70] on span "0:18" at bounding box center [30, 74] width 18 height 12
click at [525, 520] on div "dag" at bounding box center [465, 540] width 128 height 56
click at [445, 485] on div "0:18 Ang pagka bali say ‘di mag da dag dag 0:26 Buhay na hiram Siya [PERSON_NAM…" at bounding box center [755, 346] width 1472 height 568
drag, startPoint x: 436, startPoint y: 114, endPoint x: 429, endPoint y: 114, distance: 7.0
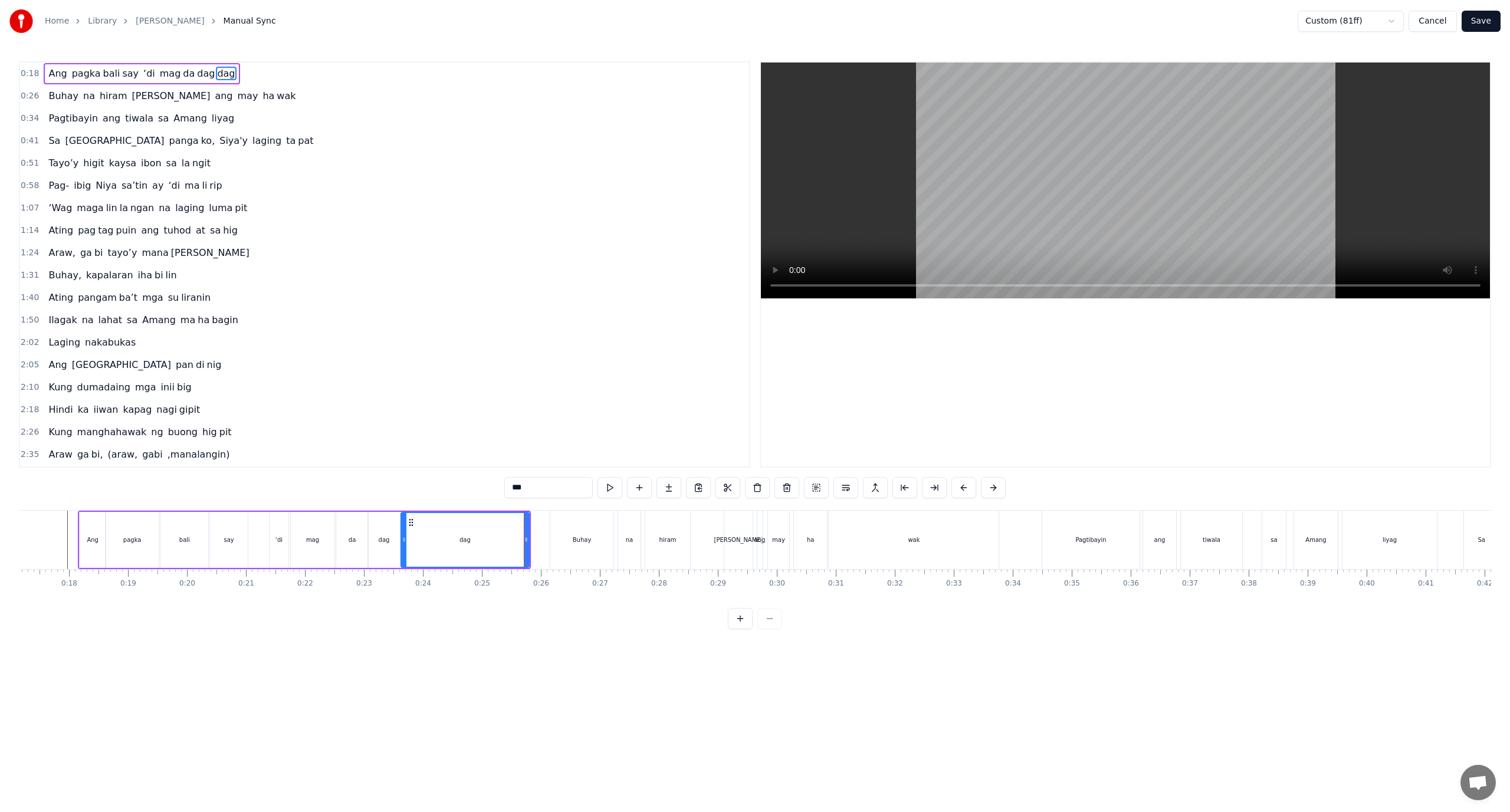
click at [434, 114] on div "0:34 Pagtibayin ang tiwala sa Amang liyag" at bounding box center [385, 118] width 729 height 22
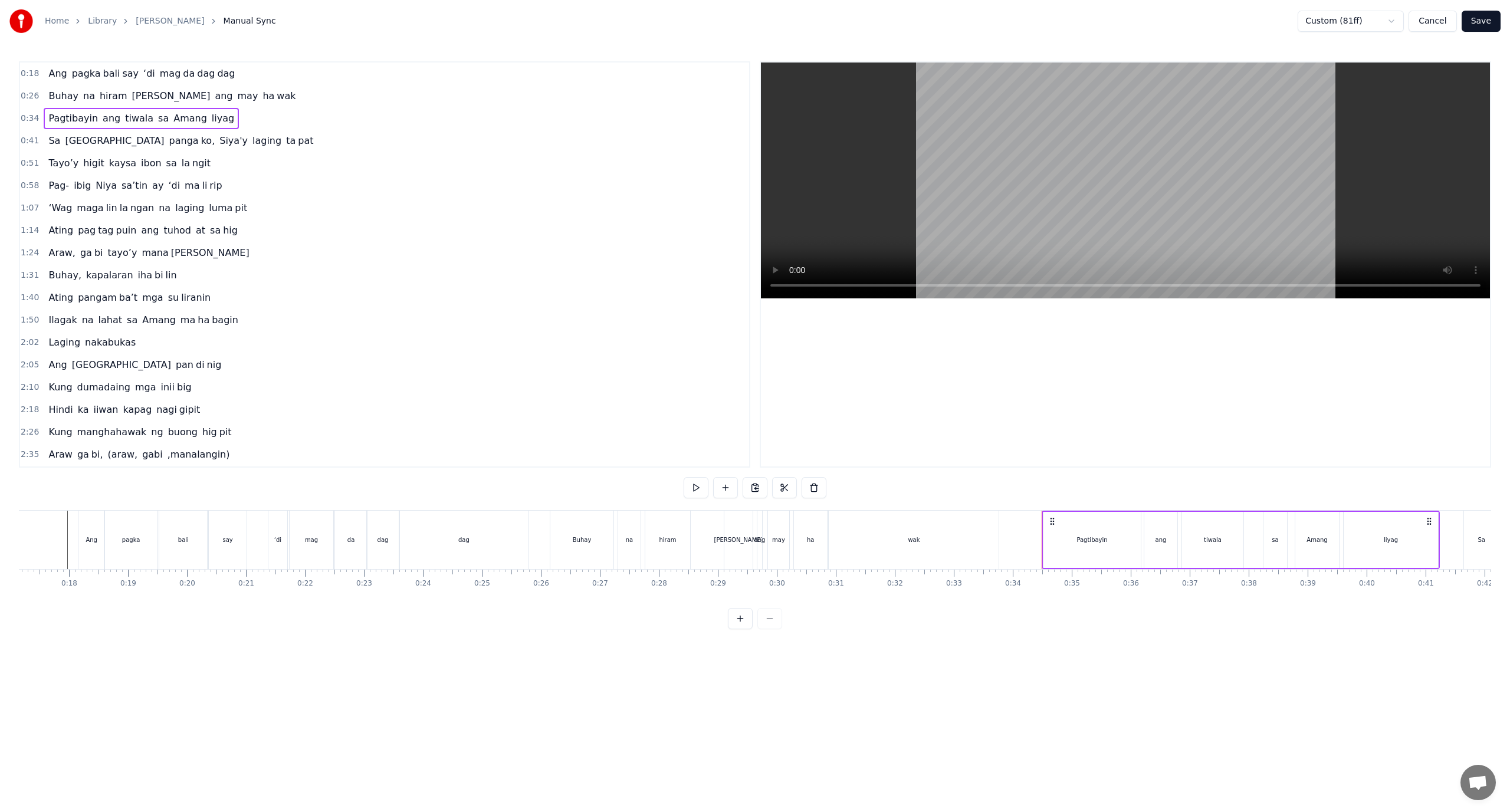
click at [220, 82] on div "0:18 Ang pagka bali say ‘di mag da dag dag" at bounding box center [385, 74] width 729 height 22
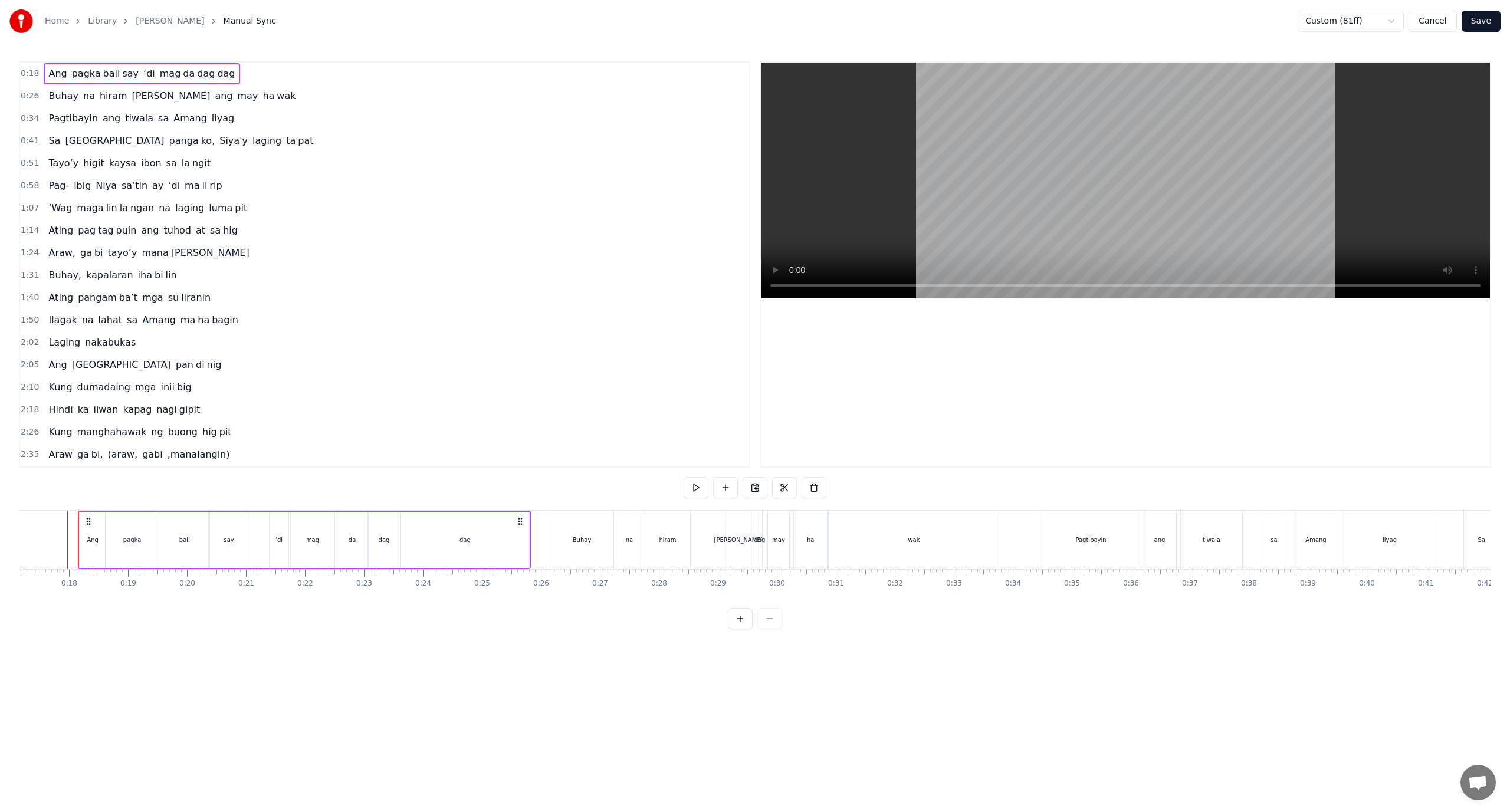
click at [216, 79] on span "dag" at bounding box center [226, 73] width 20 height 14
click at [215, 79] on div "Ang pagka bali say ‘di mag da dag dag" at bounding box center [141, 74] width 196 height 21
click at [762, 487] on button at bounding box center [755, 488] width 25 height 21
click at [1374, 15] on html "Home Library Araw Gabi Manual Sync Custom (81ff) Cancel Save 0:18 Ang pagka bal…" at bounding box center [755, 324] width 1510 height 648
click at [1347, 24] on html "Home Library Araw Gabi Manual Sync Custom (81ff) Cancel Save 0:18 Ang pagka bal…" at bounding box center [755, 324] width 1510 height 648
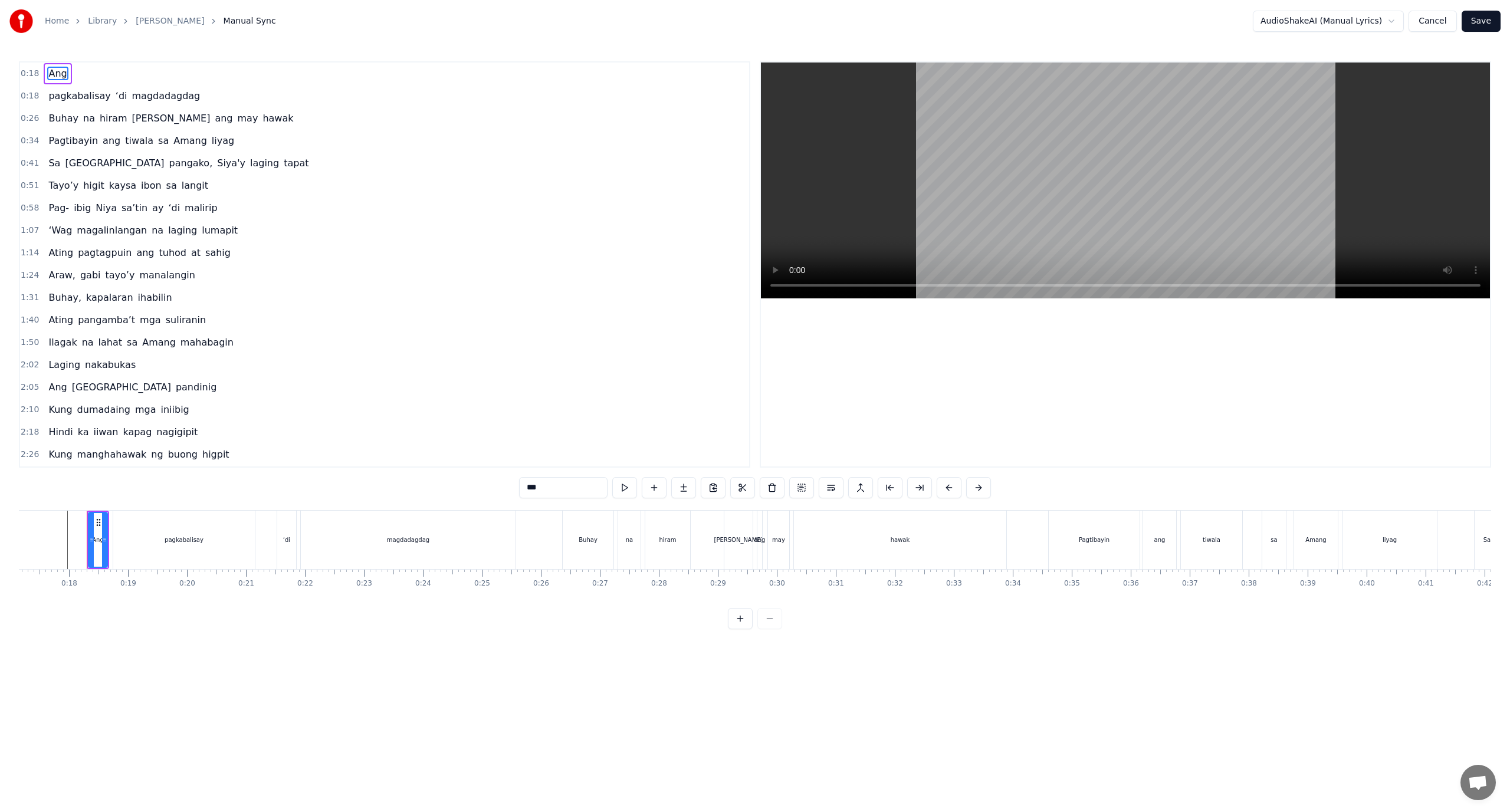
click at [221, 73] on div "0:18 Ang" at bounding box center [385, 74] width 729 height 22
click at [102, 73] on div "0:18 Ang" at bounding box center [385, 74] width 729 height 22
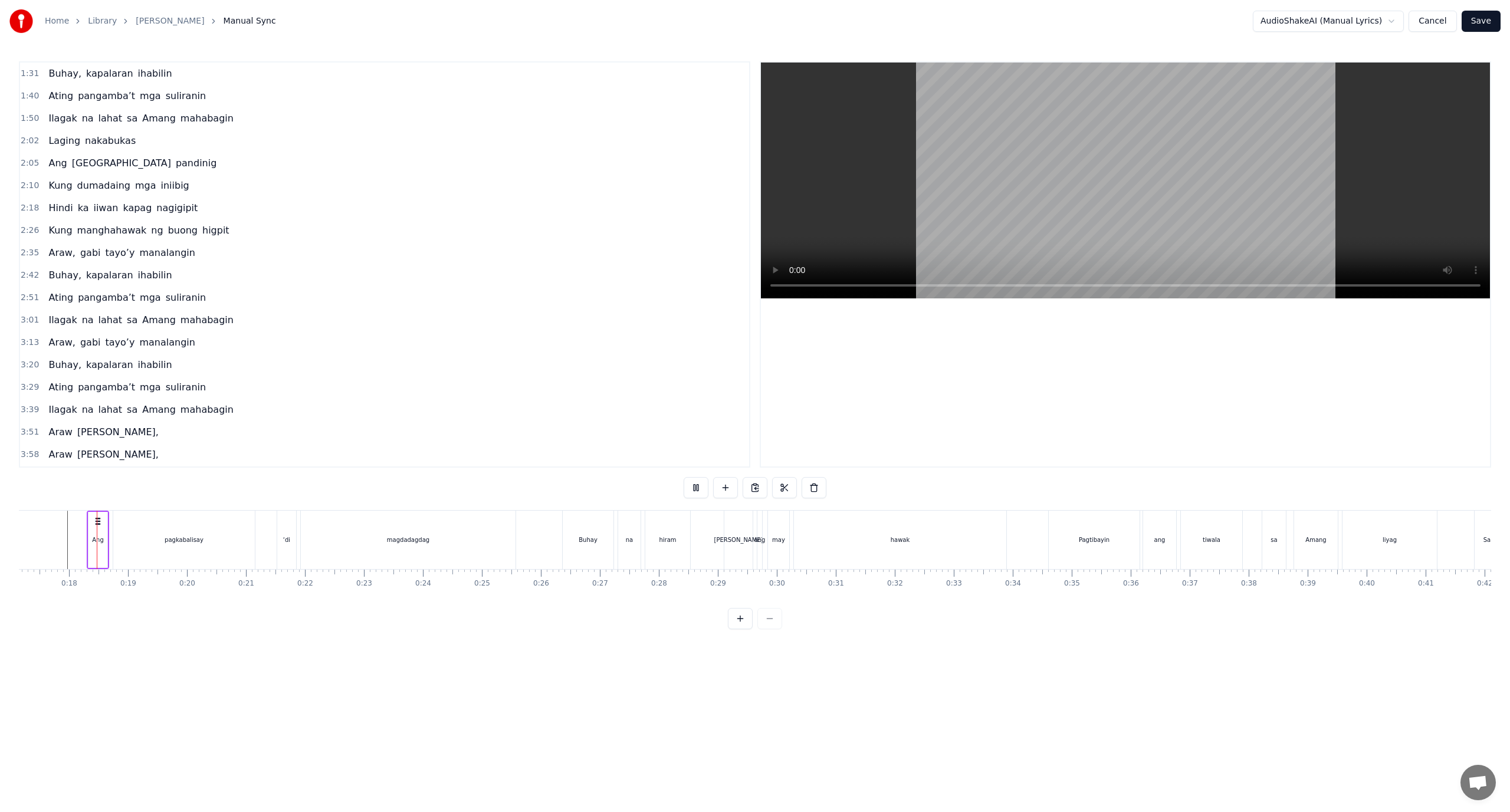
scroll to position [246, 0]
click at [125, 583] on div "0:19" at bounding box center [128, 584] width 16 height 9
click at [874, 484] on div "0:18 Ang 0:18 pagkabalisay ‘di magdadagdag 0:26 Buhay na hiram Siya ang may haw…" at bounding box center [755, 346] width 1472 height 568
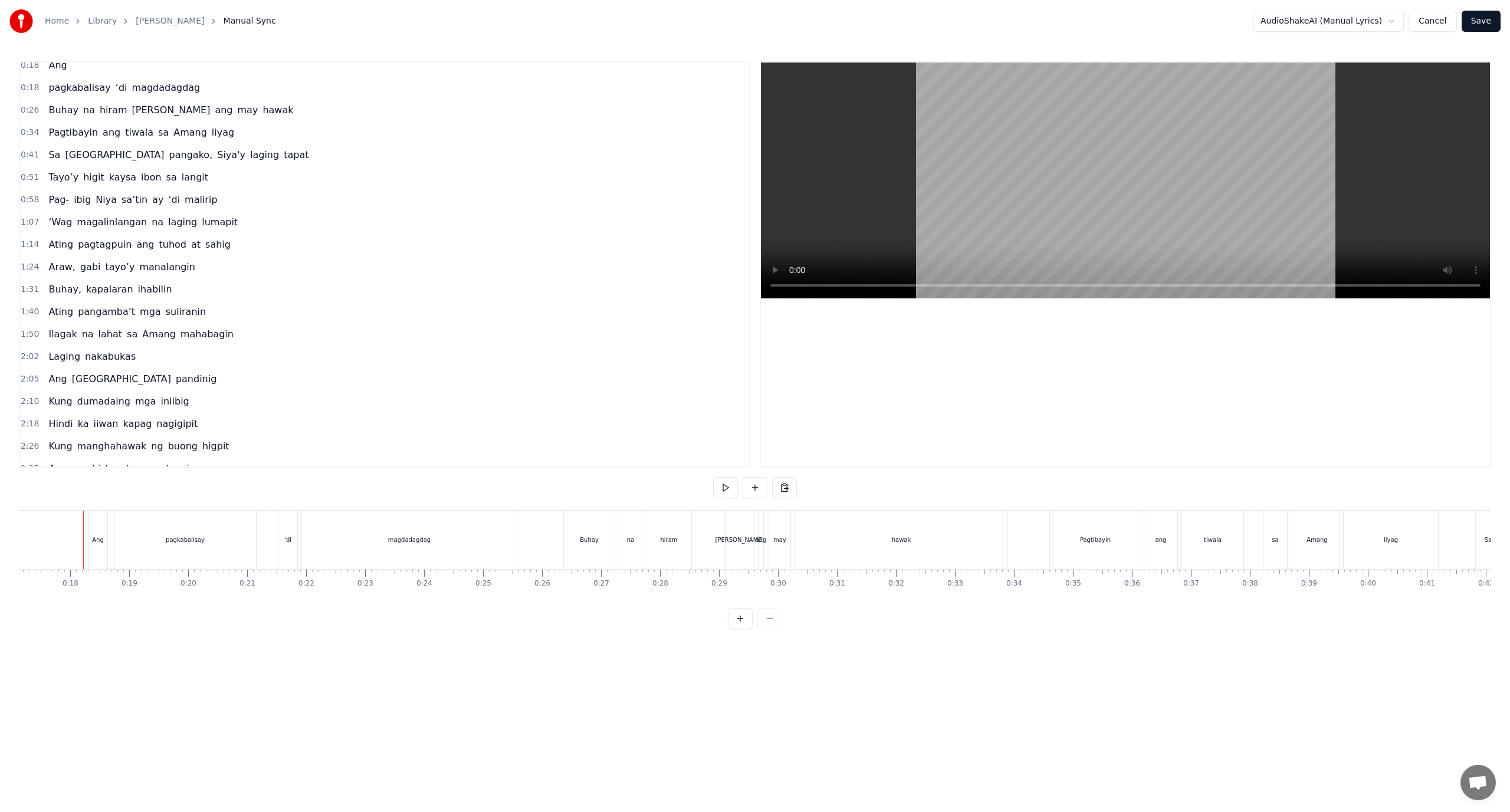
scroll to position [0, 0]
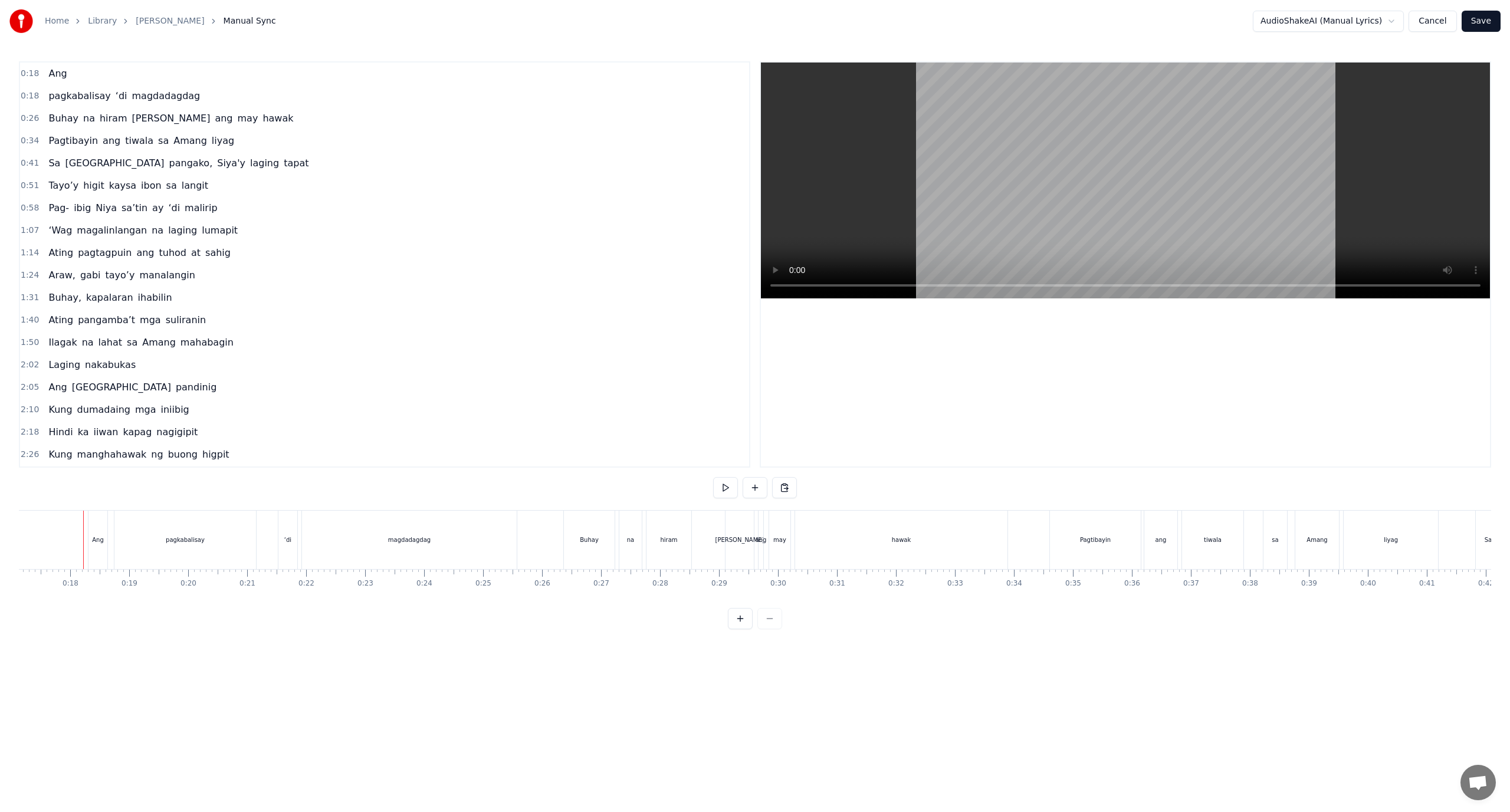
click at [32, 73] on span "0:18" at bounding box center [30, 74] width 18 height 12
click at [33, 70] on span "0:18" at bounding box center [30, 74] width 18 height 12
click at [79, 73] on div "0:18 Ang" at bounding box center [385, 74] width 729 height 22
click at [788, 488] on button at bounding box center [785, 488] width 25 height 21
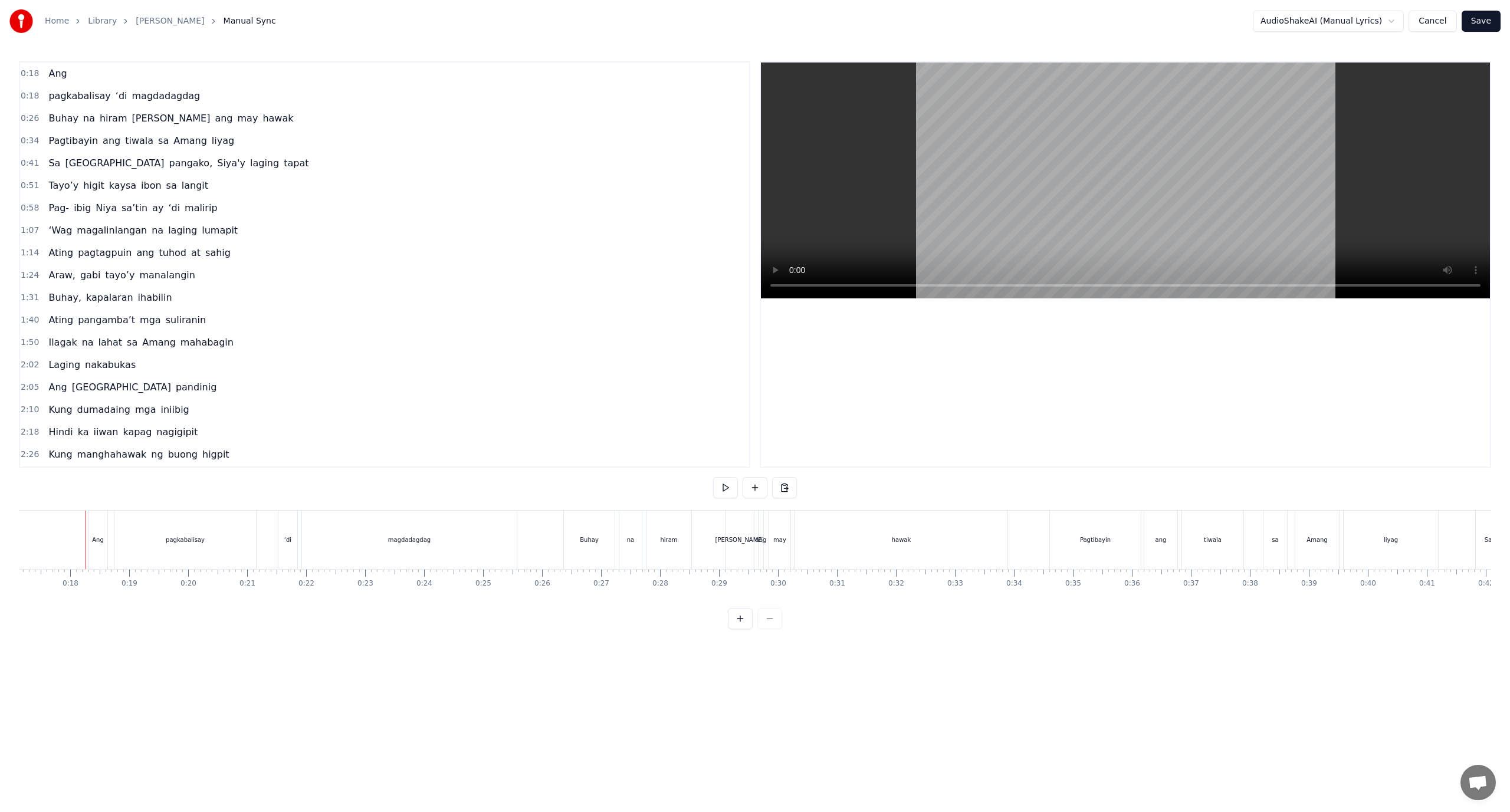
click at [788, 488] on button at bounding box center [785, 488] width 25 height 21
click at [47, 73] on span "Ang" at bounding box center [57, 73] width 21 height 14
click at [1381, 15] on html "Home Library Araw Gabi Manual Sync AudioShakeAI (Manual Lyrics) Cancel Save 0:1…" at bounding box center [755, 324] width 1510 height 648
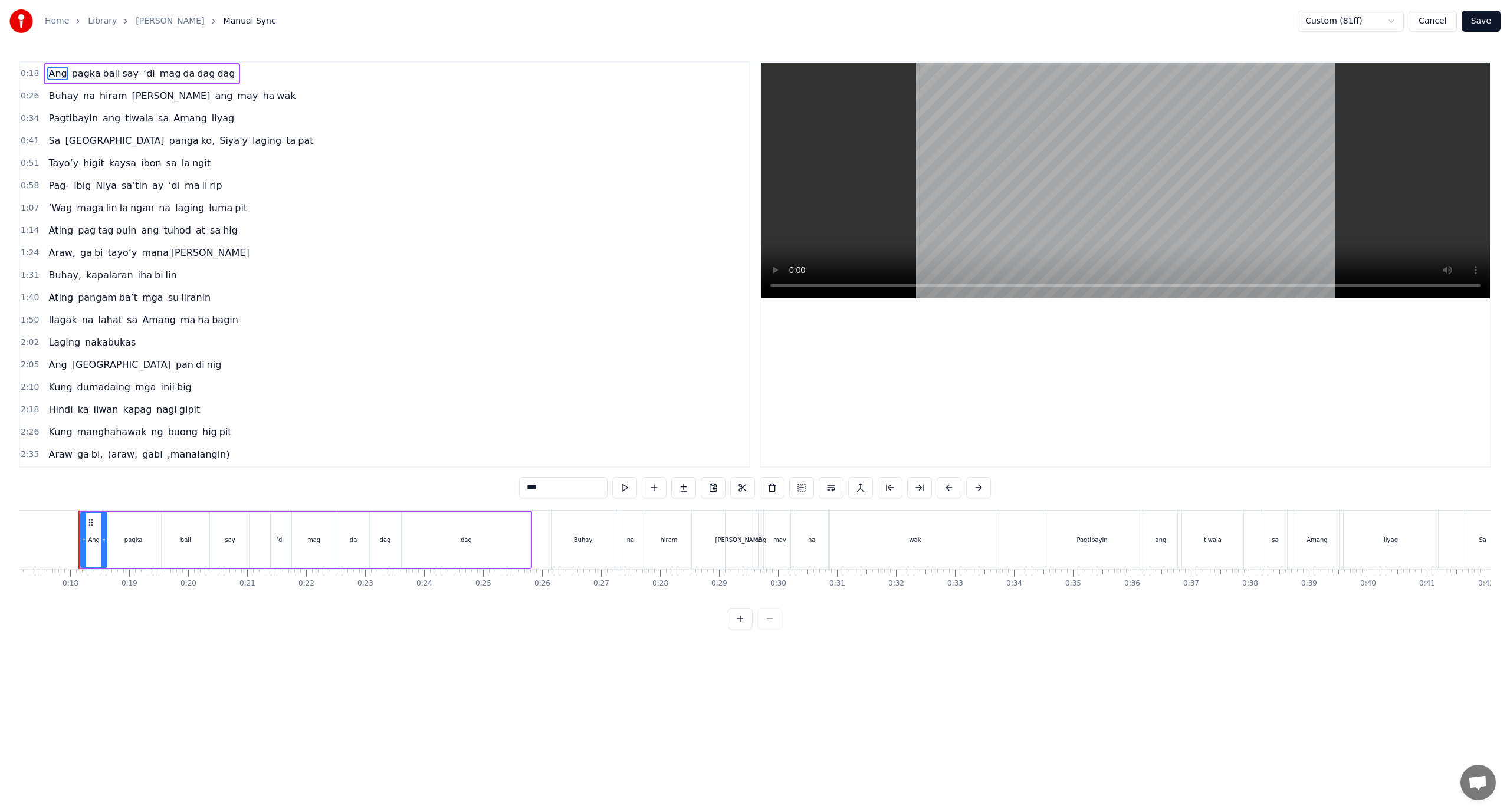
click at [216, 76] on span "dag" at bounding box center [226, 73] width 20 height 14
click at [334, 554] on div "mag" at bounding box center [313, 540] width 43 height 56
type input "***"
click at [816, 485] on button at bounding box center [816, 488] width 25 height 21
click at [762, 481] on button at bounding box center [755, 488] width 25 height 21
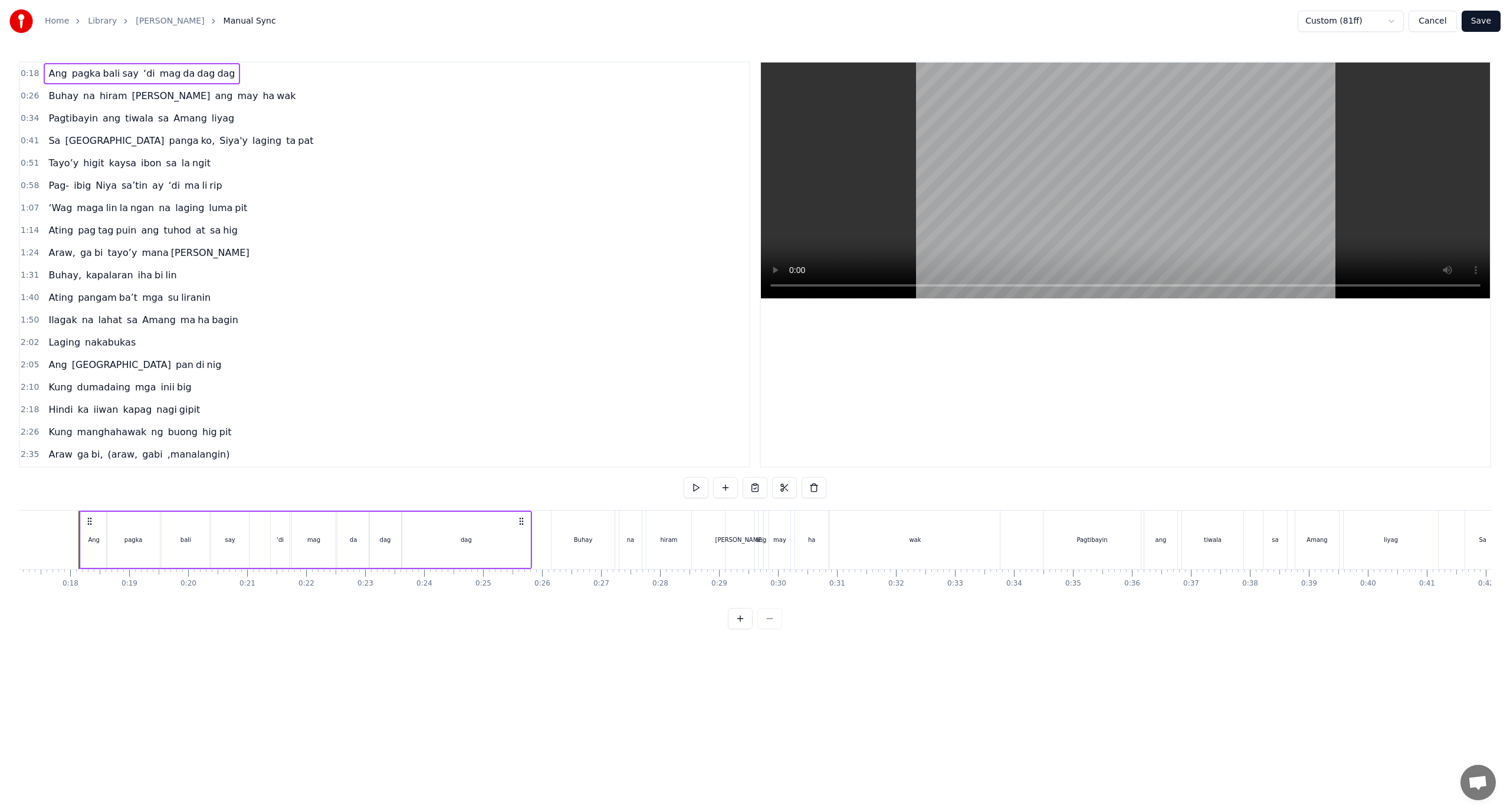
click at [1319, 21] on html "Home Library Araw Gabi Manual Sync Custom (81ff) Cancel Save 0:18 Ang pagka bal…" at bounding box center [755, 324] width 1510 height 648
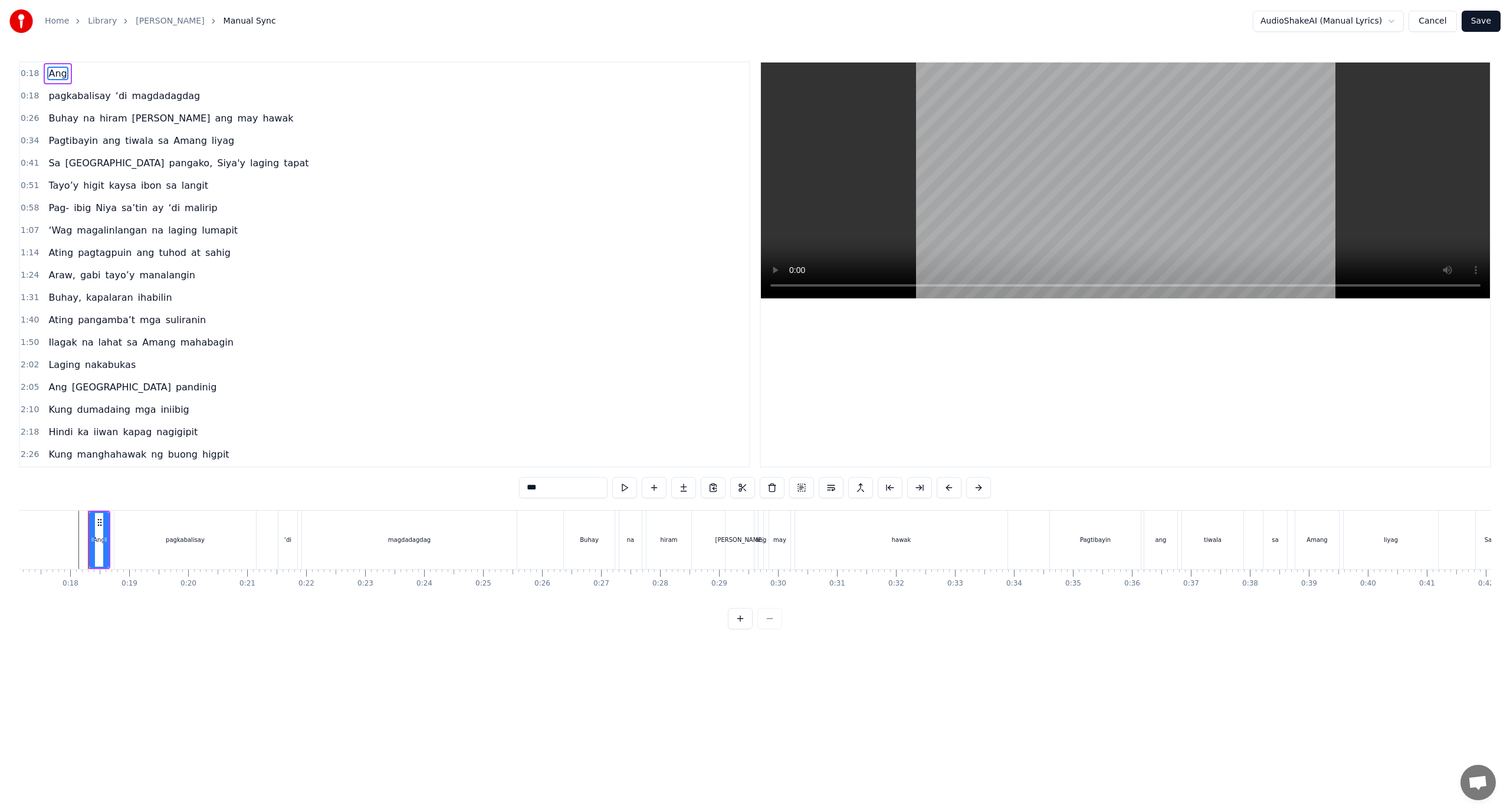
click at [101, 545] on div "Ang" at bounding box center [106, 540] width 19 height 59
click at [63, 72] on span "Ang" at bounding box center [57, 74] width 21 height 14
click at [70, 73] on div "0:18 Ang" at bounding box center [385, 74] width 729 height 22
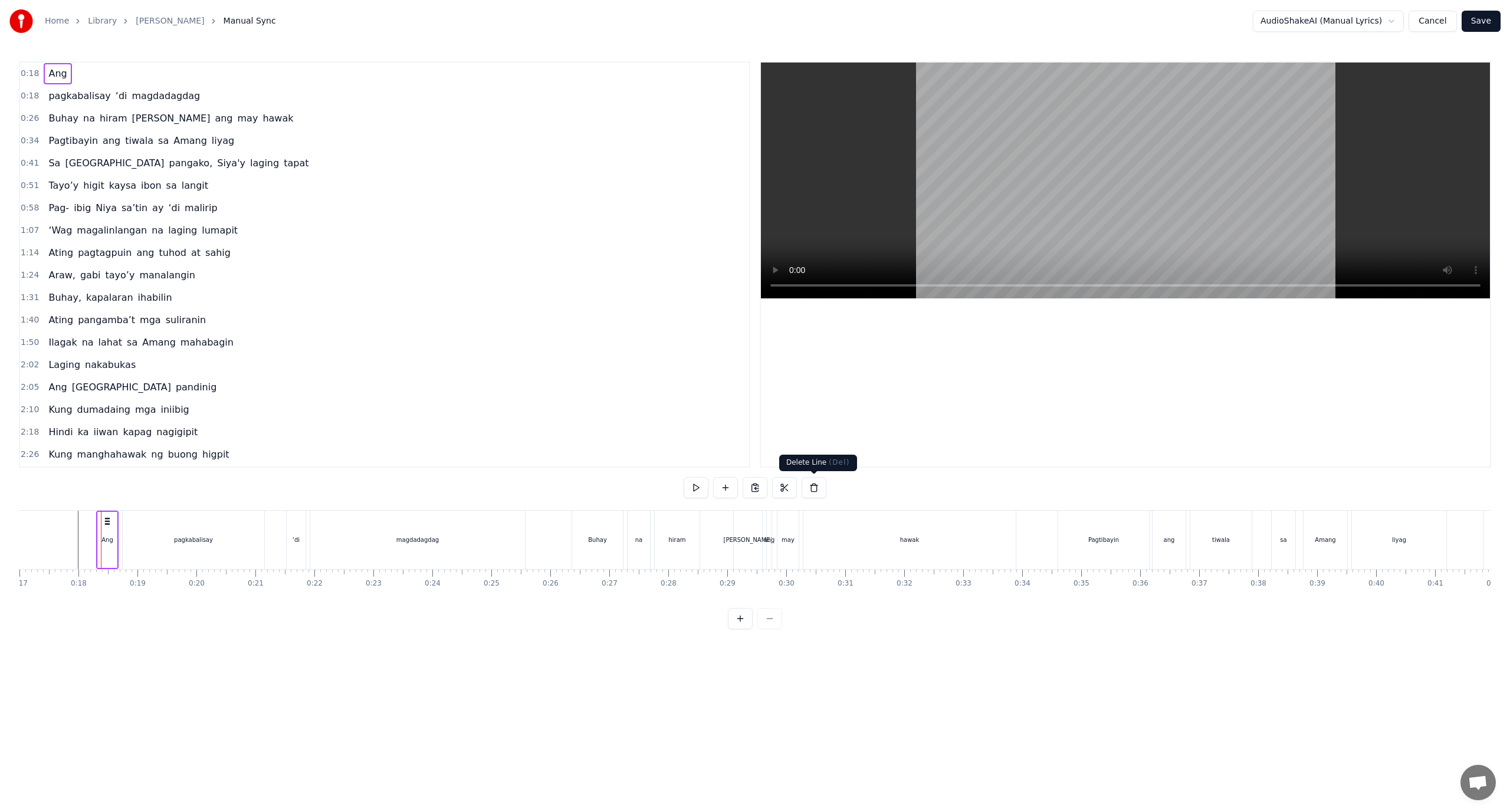
click at [822, 489] on button at bounding box center [814, 488] width 25 height 21
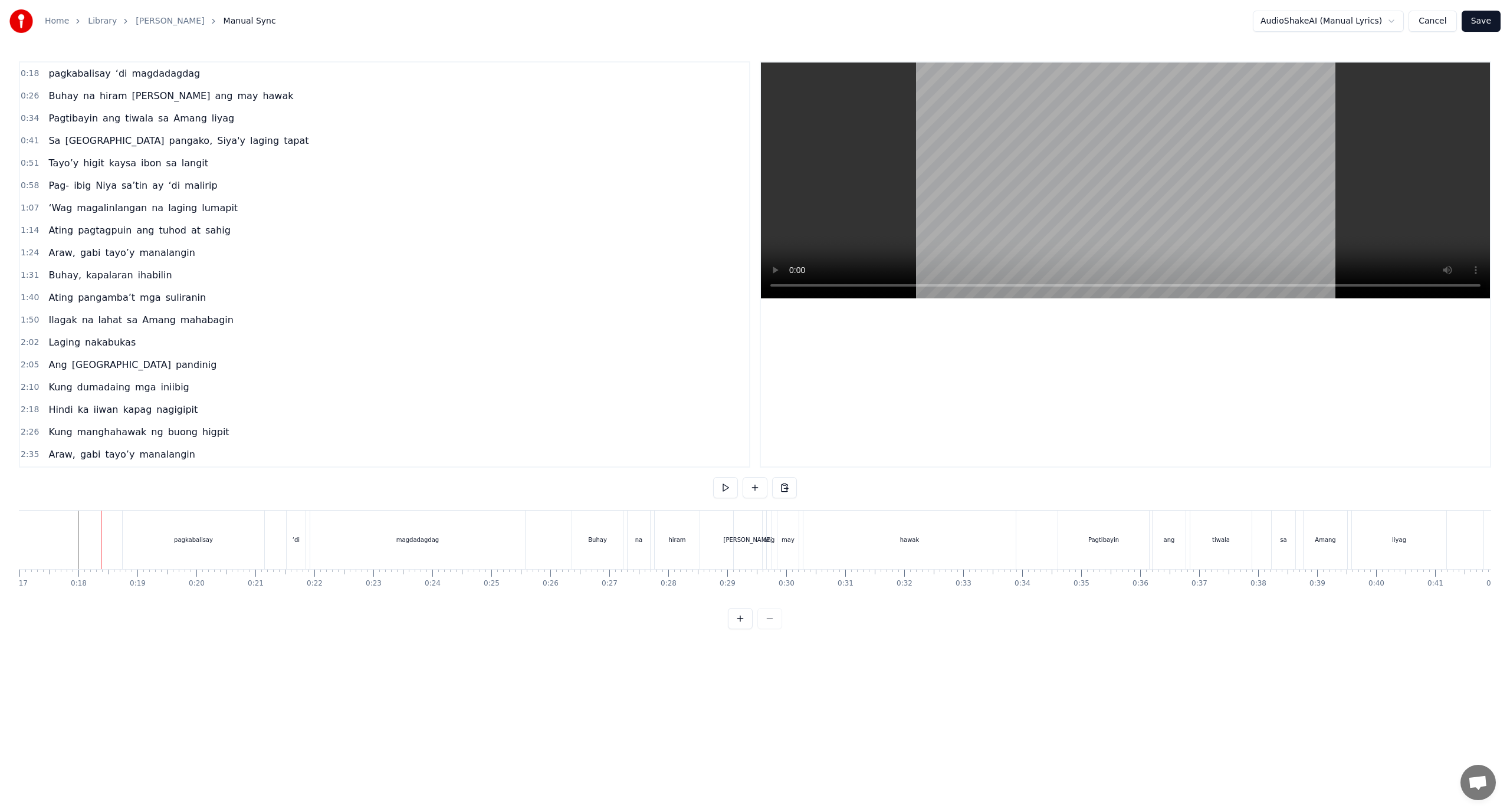
click at [215, 536] on div "pagkabalisay" at bounding box center [193, 540] width 141 height 59
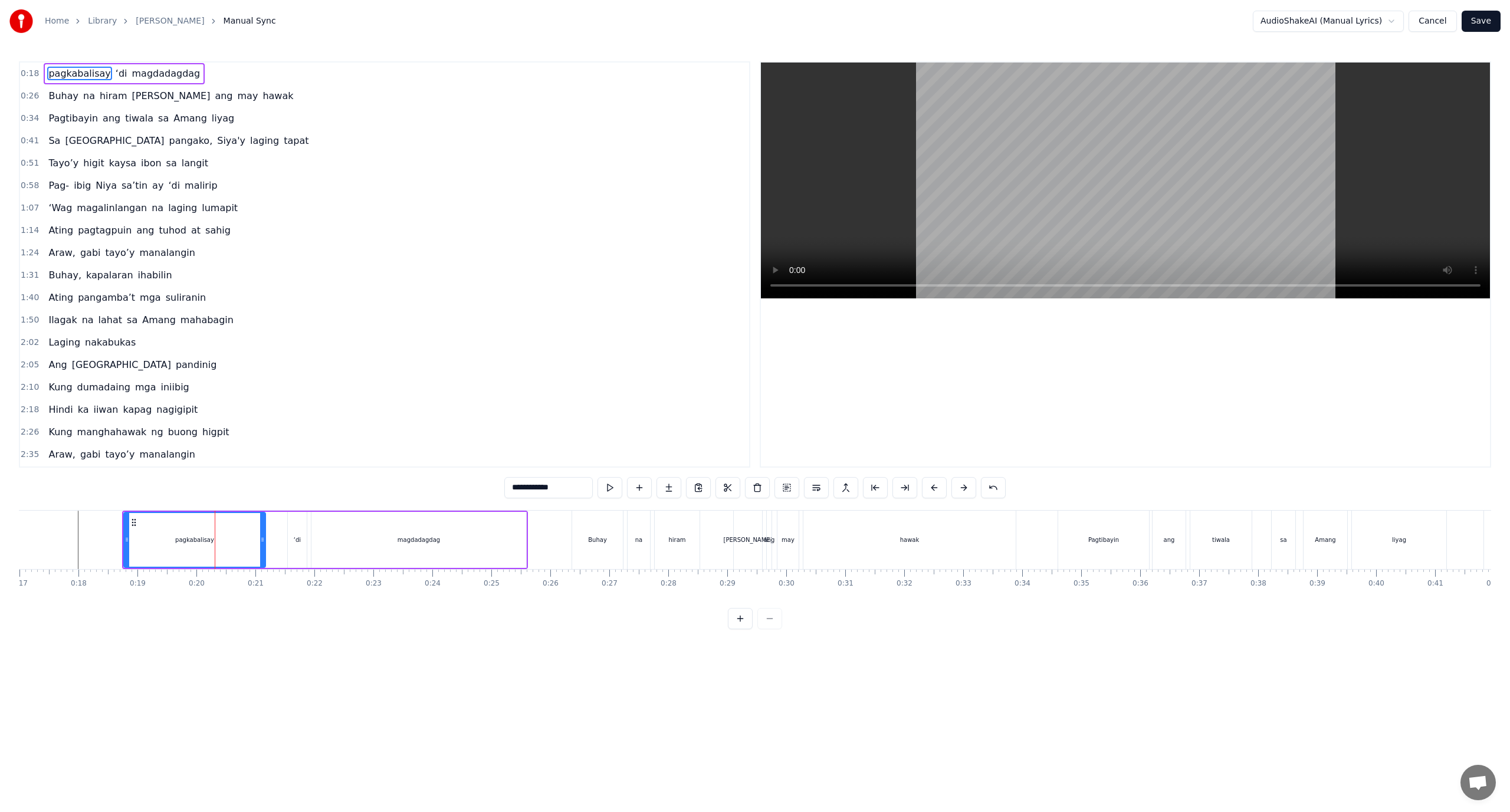
click at [525, 514] on div "magdadagdag" at bounding box center [418, 540] width 215 height 56
type input "**********"
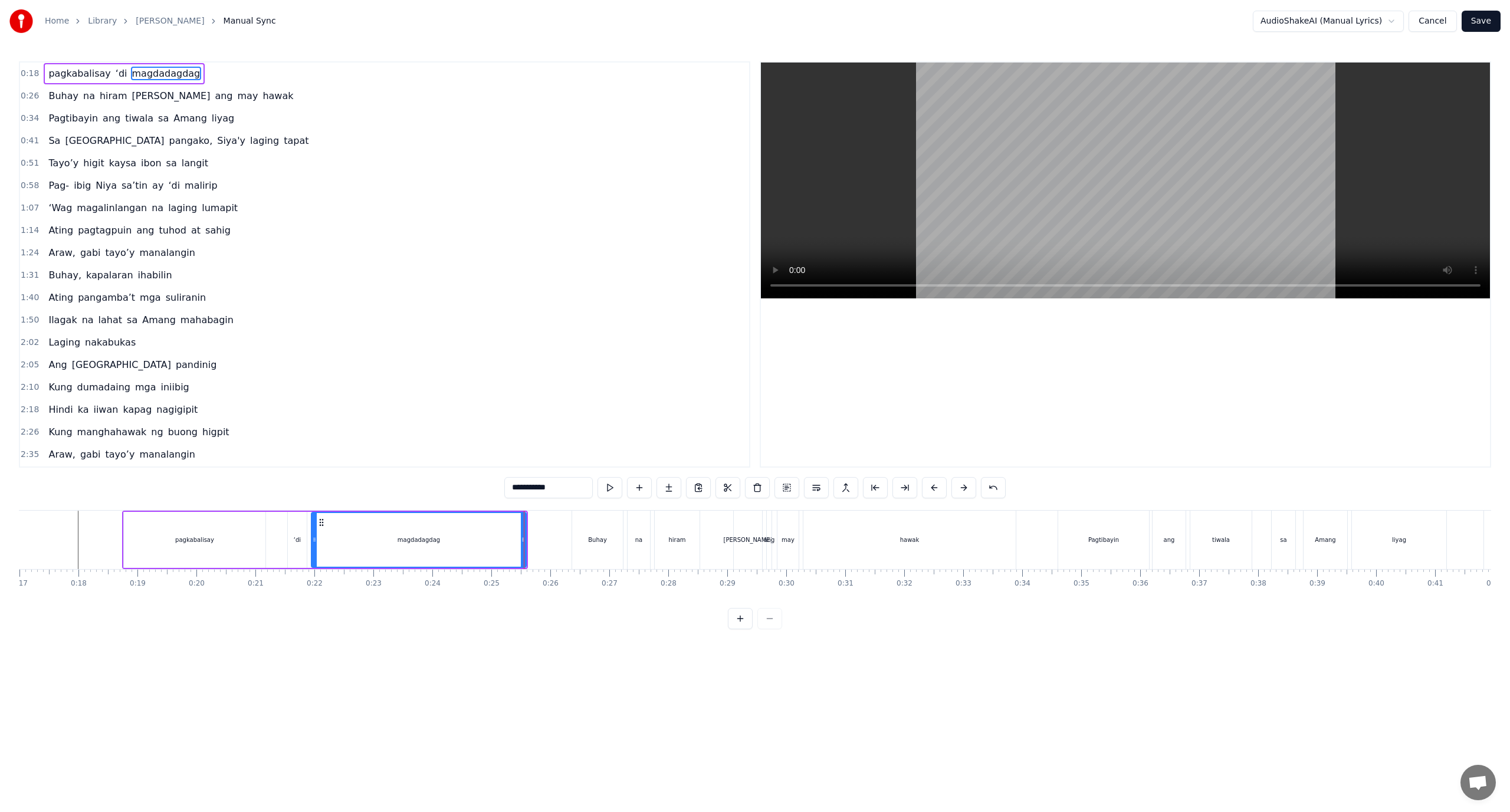
click at [226, 73] on div "0:18 pagkabalisay ‘di magdadagdag" at bounding box center [385, 74] width 729 height 22
click at [186, 73] on div "0:18 pagkabalisay ‘di magdadagdag" at bounding box center [385, 74] width 729 height 22
click at [181, 74] on div "pagkabalisay ‘di magdadagdag" at bounding box center [124, 74] width 161 height 21
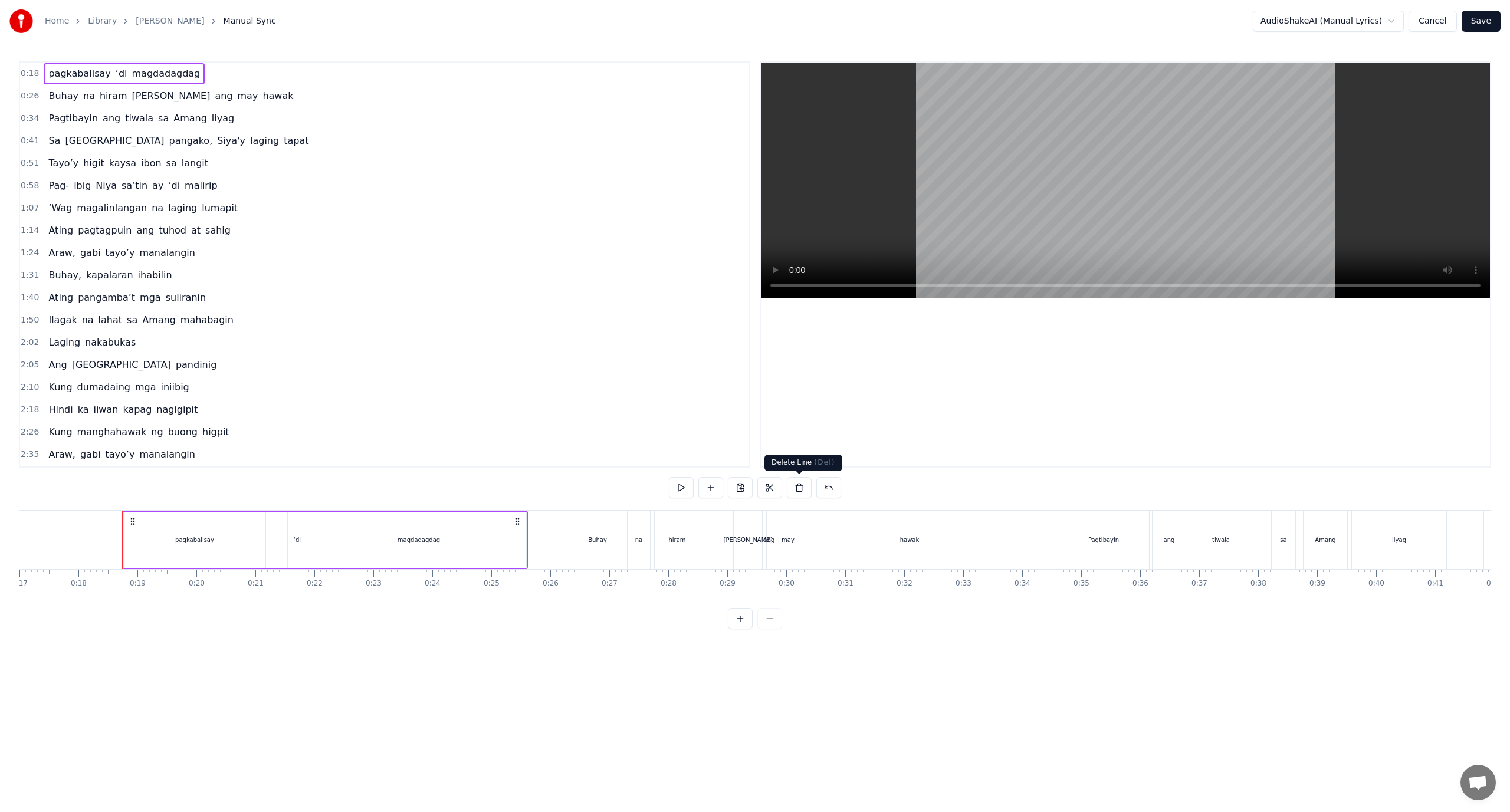
click at [794, 485] on button at bounding box center [799, 488] width 25 height 21
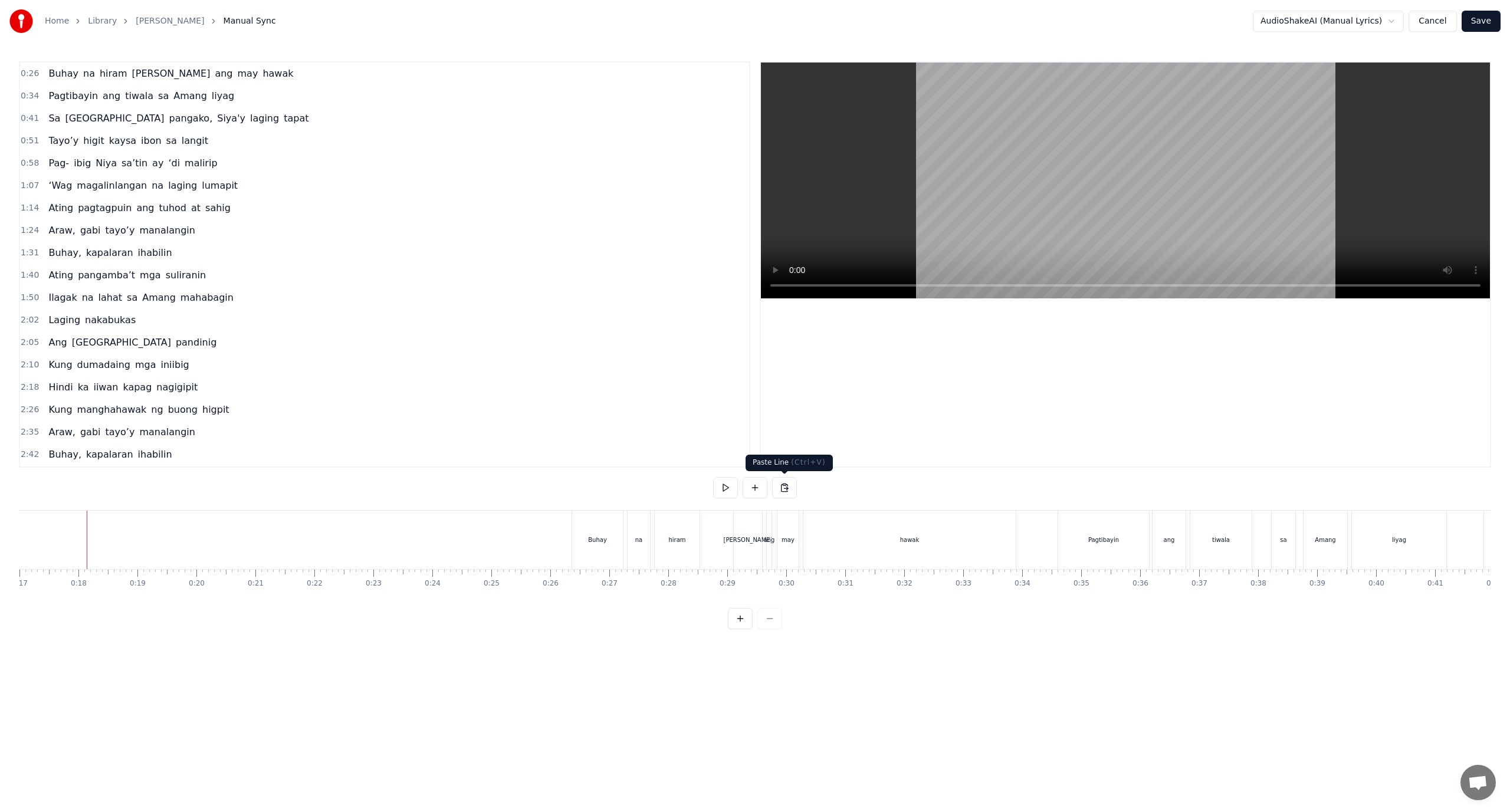
click at [786, 486] on button at bounding box center [785, 488] width 25 height 21
click at [784, 488] on button at bounding box center [785, 488] width 25 height 21
click at [783, 488] on button at bounding box center [785, 488] width 25 height 21
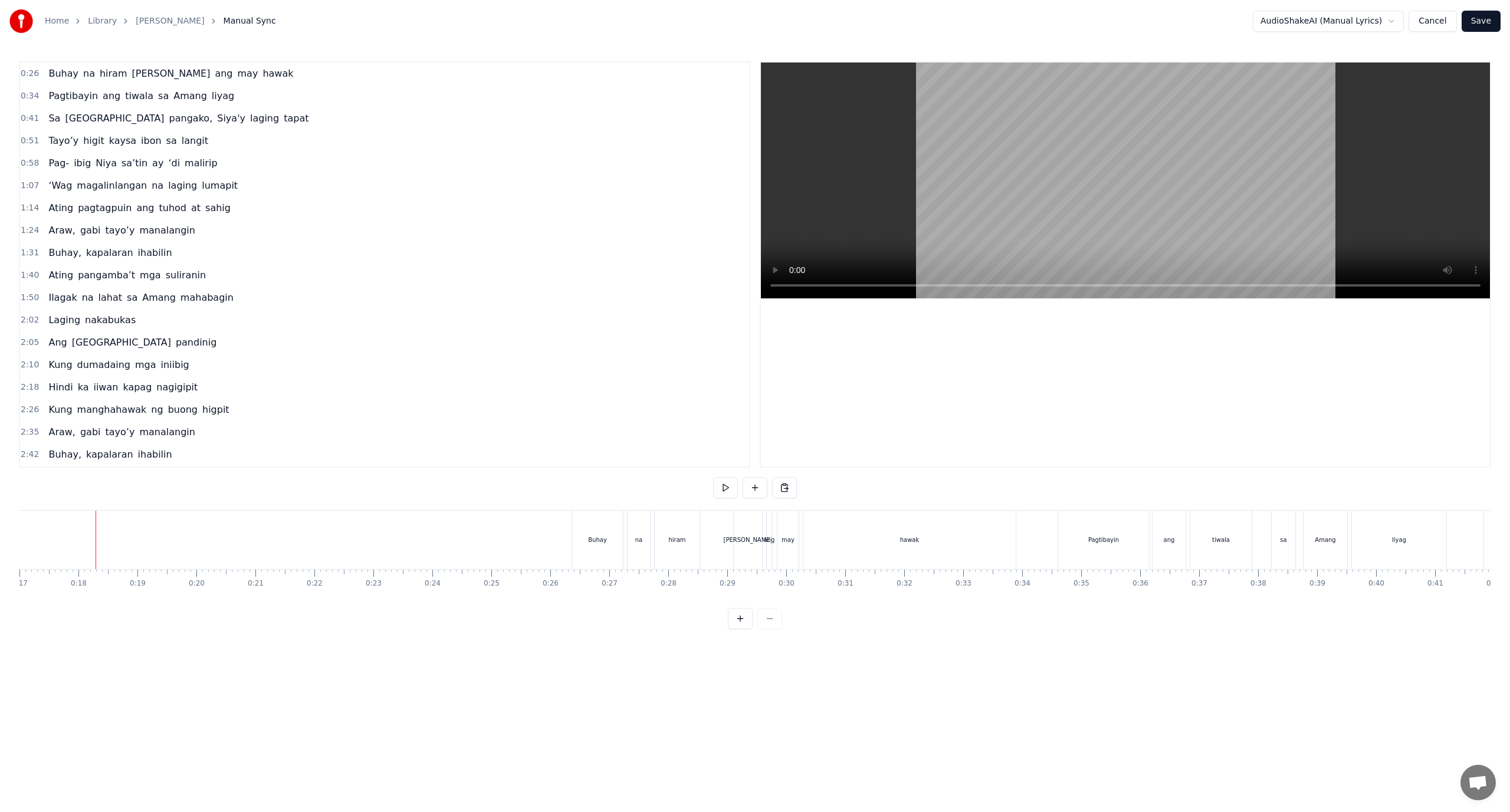
click at [764, 489] on button at bounding box center [755, 488] width 25 height 21
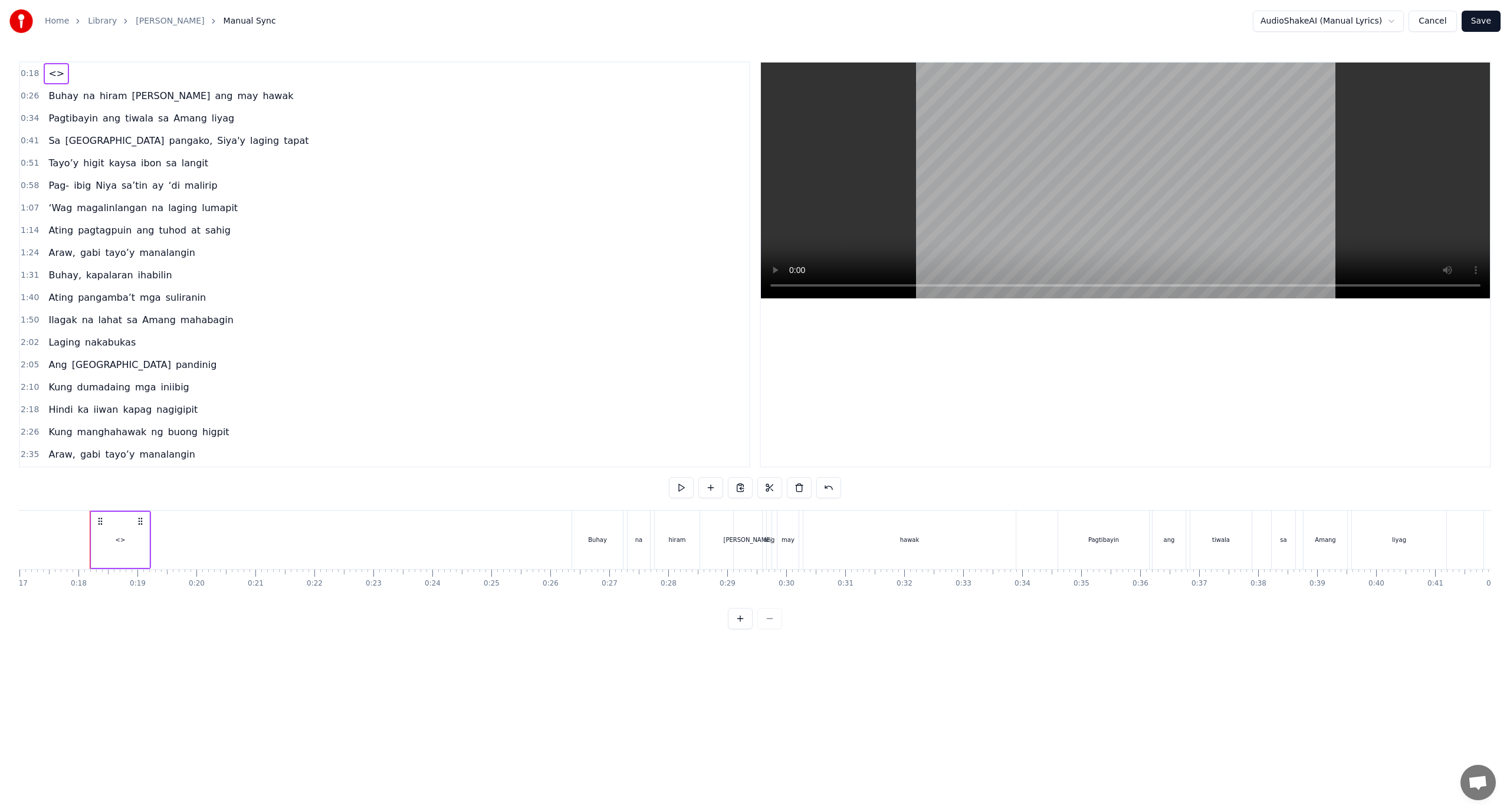
click at [119, 541] on div "<>" at bounding box center [120, 540] width 10 height 9
click at [793, 489] on button at bounding box center [787, 488] width 25 height 21
click at [1336, 25] on html "Home Library Araw Gabi Manual Sync AudioShakeAI (Manual Lyrics) Cancel Save 0:1…" at bounding box center [755, 324] width 1510 height 648
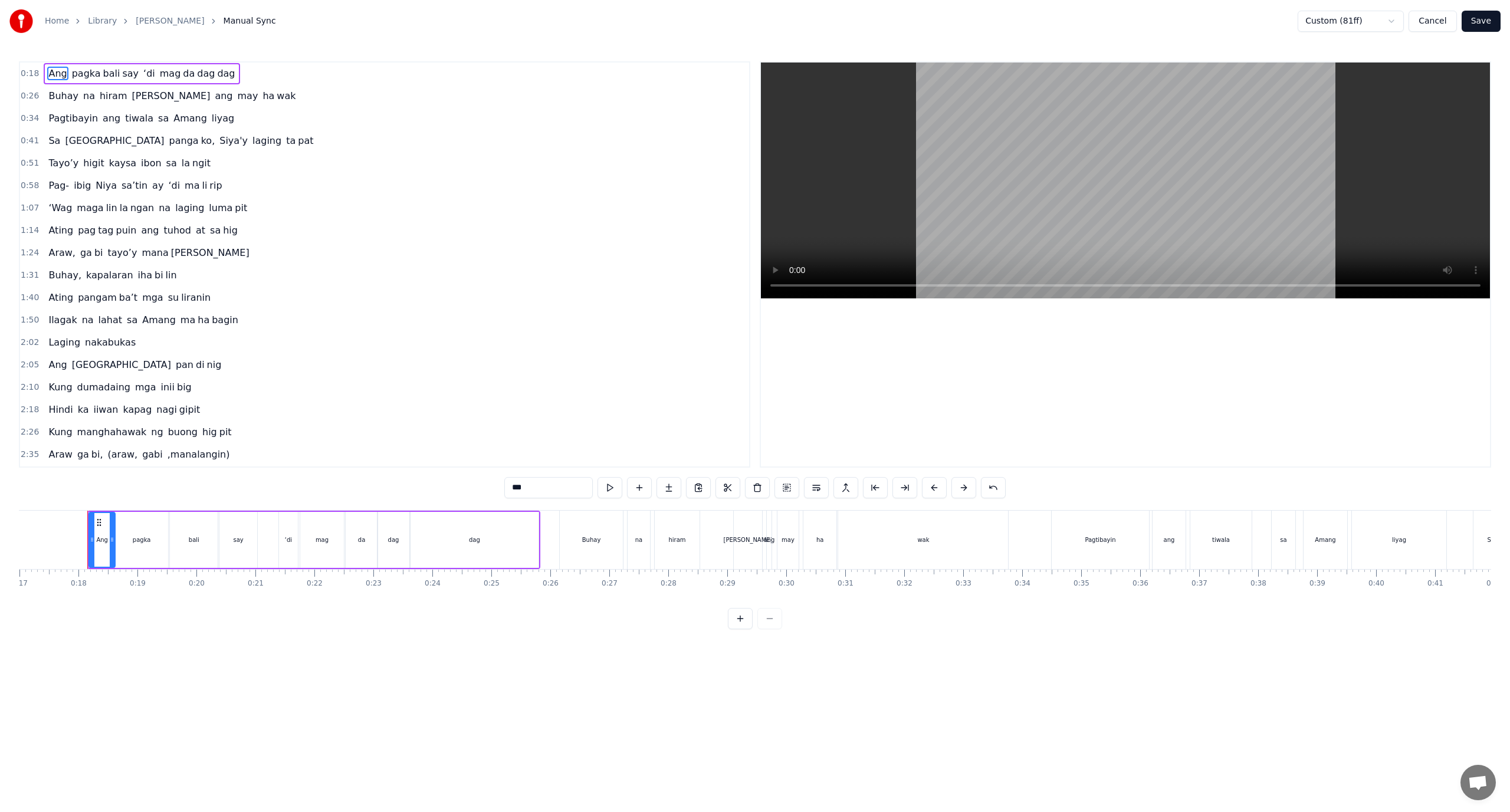
click at [535, 518] on div "dag" at bounding box center [475, 540] width 128 height 56
type input "***"
click at [539, 517] on div "dag" at bounding box center [475, 540] width 129 height 56
click at [222, 74] on div "0:18 Ang pagka bali say ‘di mag da dag dag" at bounding box center [385, 74] width 729 height 22
click at [739, 484] on button at bounding box center [740, 488] width 25 height 21
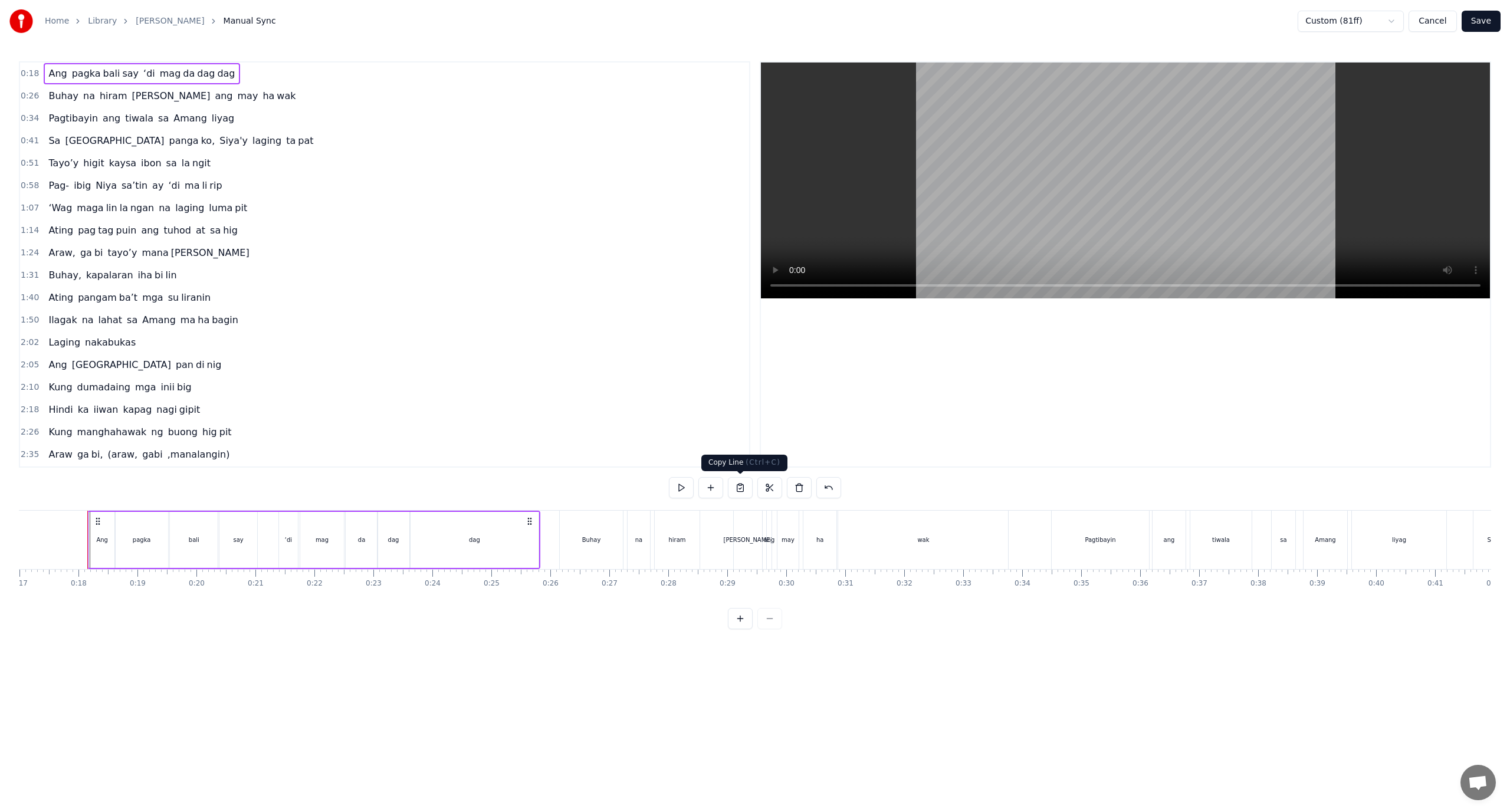
click at [739, 488] on button at bounding box center [740, 488] width 25 height 21
click at [1384, 16] on html "Home Library Araw Gabi Manual Sync Custom (81ff) Cancel Save 0:18 Ang pagka bal…" at bounding box center [755, 324] width 1510 height 648
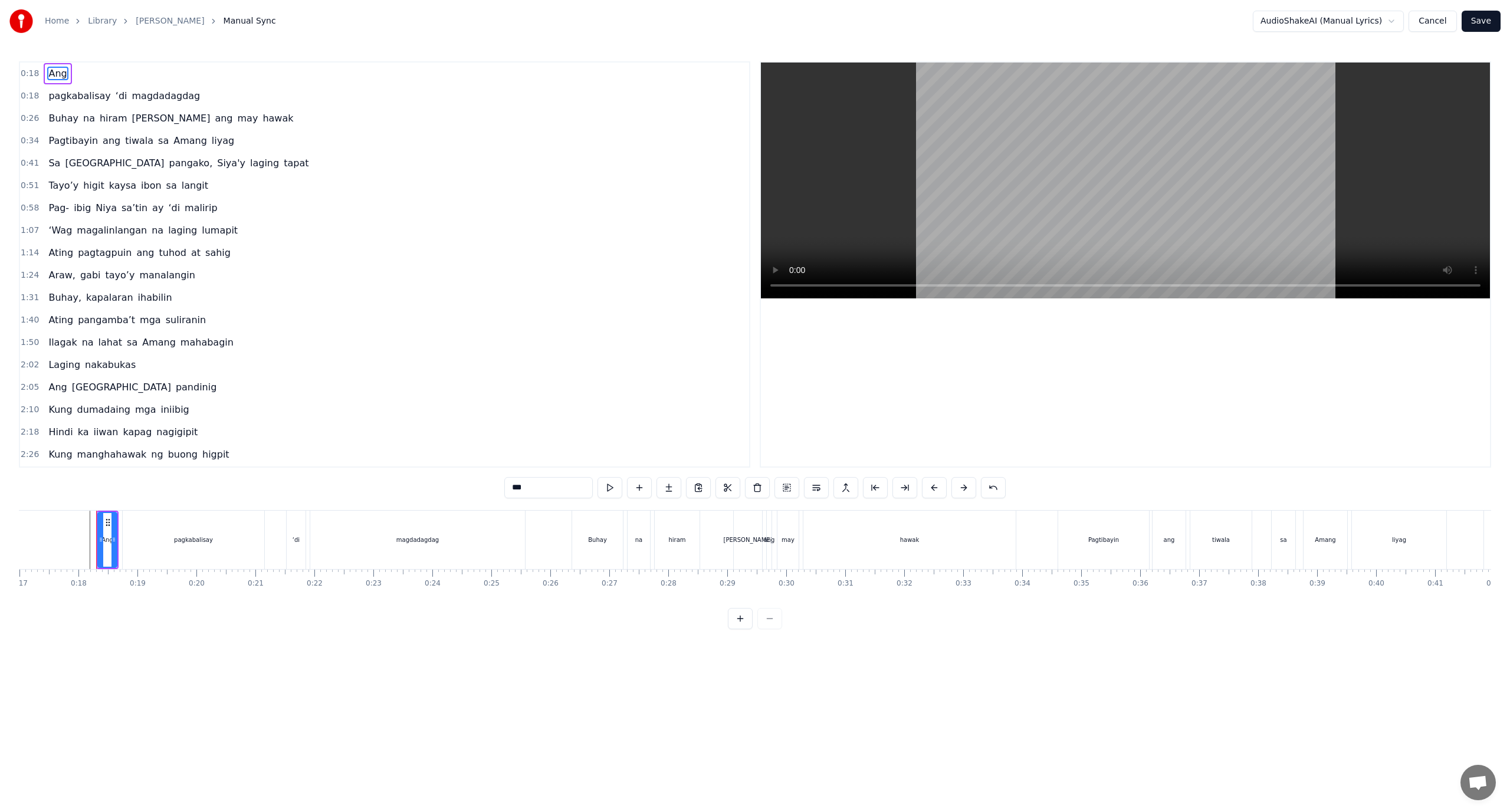
click at [111, 550] on div at bounding box center [114, 540] width 5 height 54
click at [788, 493] on button at bounding box center [787, 488] width 25 height 21
click at [98, 527] on div "Ang" at bounding box center [107, 540] width 19 height 56
click at [784, 490] on button at bounding box center [787, 488] width 25 height 21
click at [799, 485] on button at bounding box center [799, 488] width 25 height 21
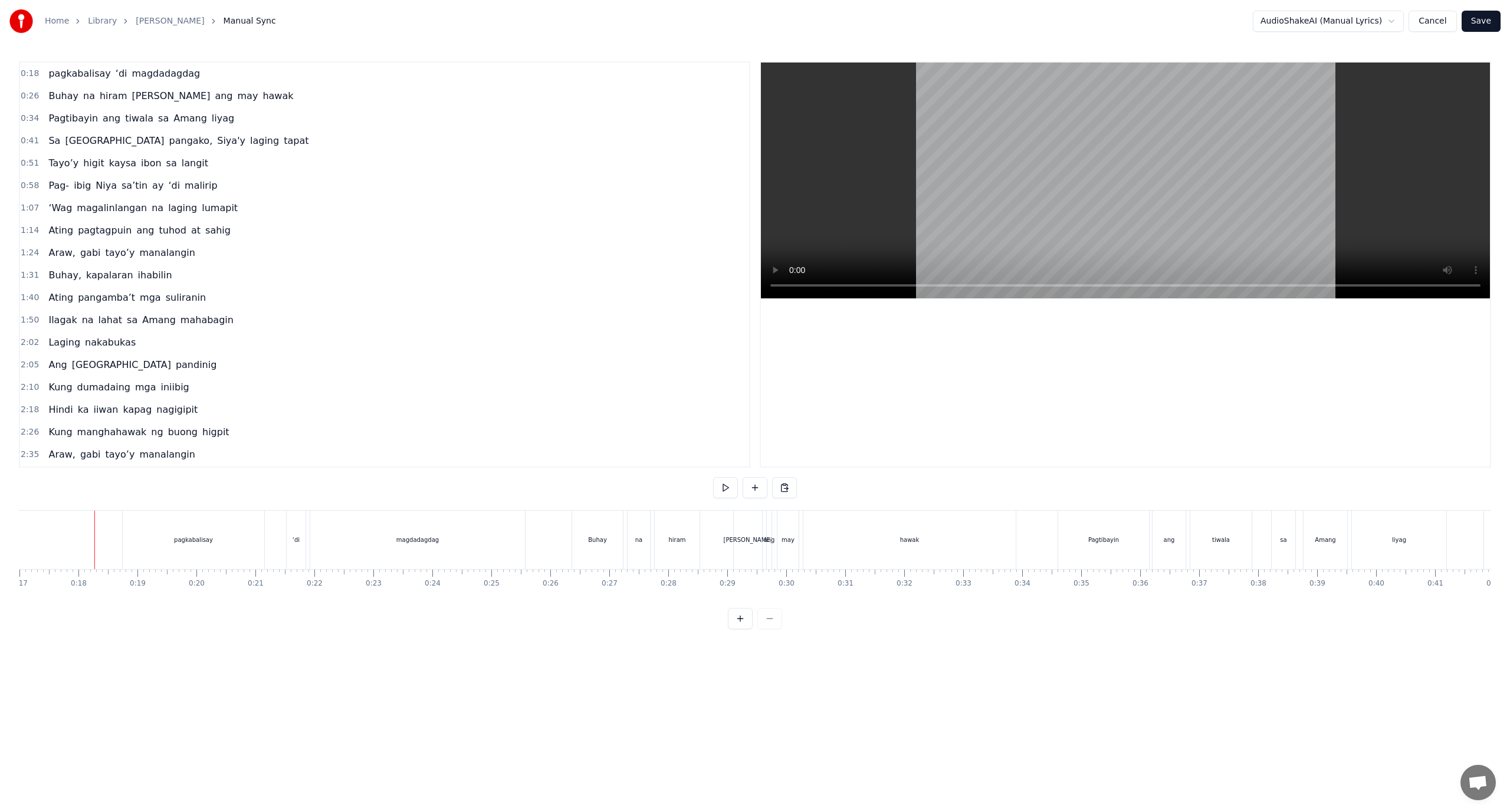
click at [783, 486] on button at bounding box center [785, 488] width 25 height 21
click at [376, 535] on div "magdadagdag" at bounding box center [417, 540] width 215 height 59
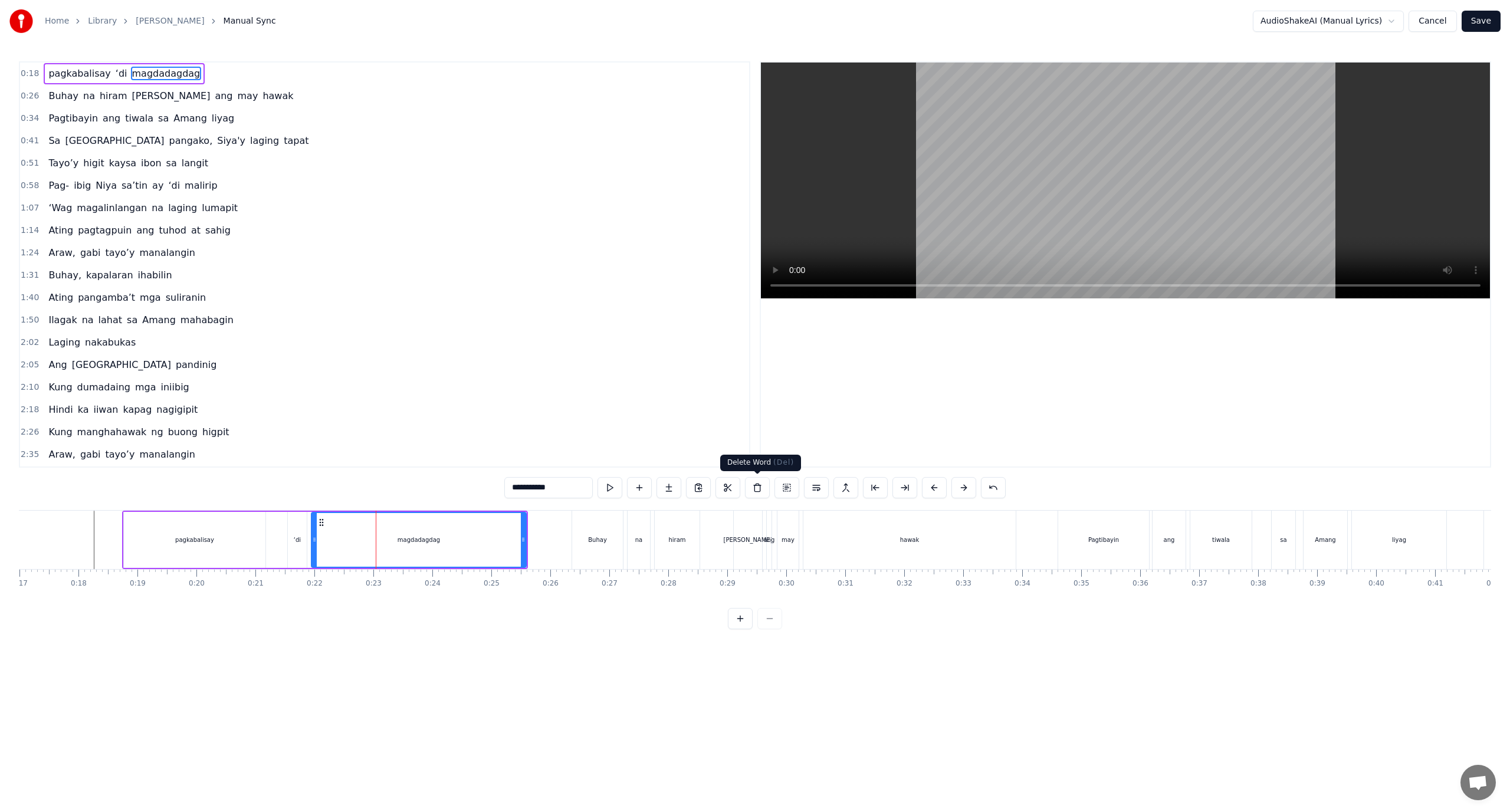
click at [764, 484] on button at bounding box center [758, 488] width 25 height 21
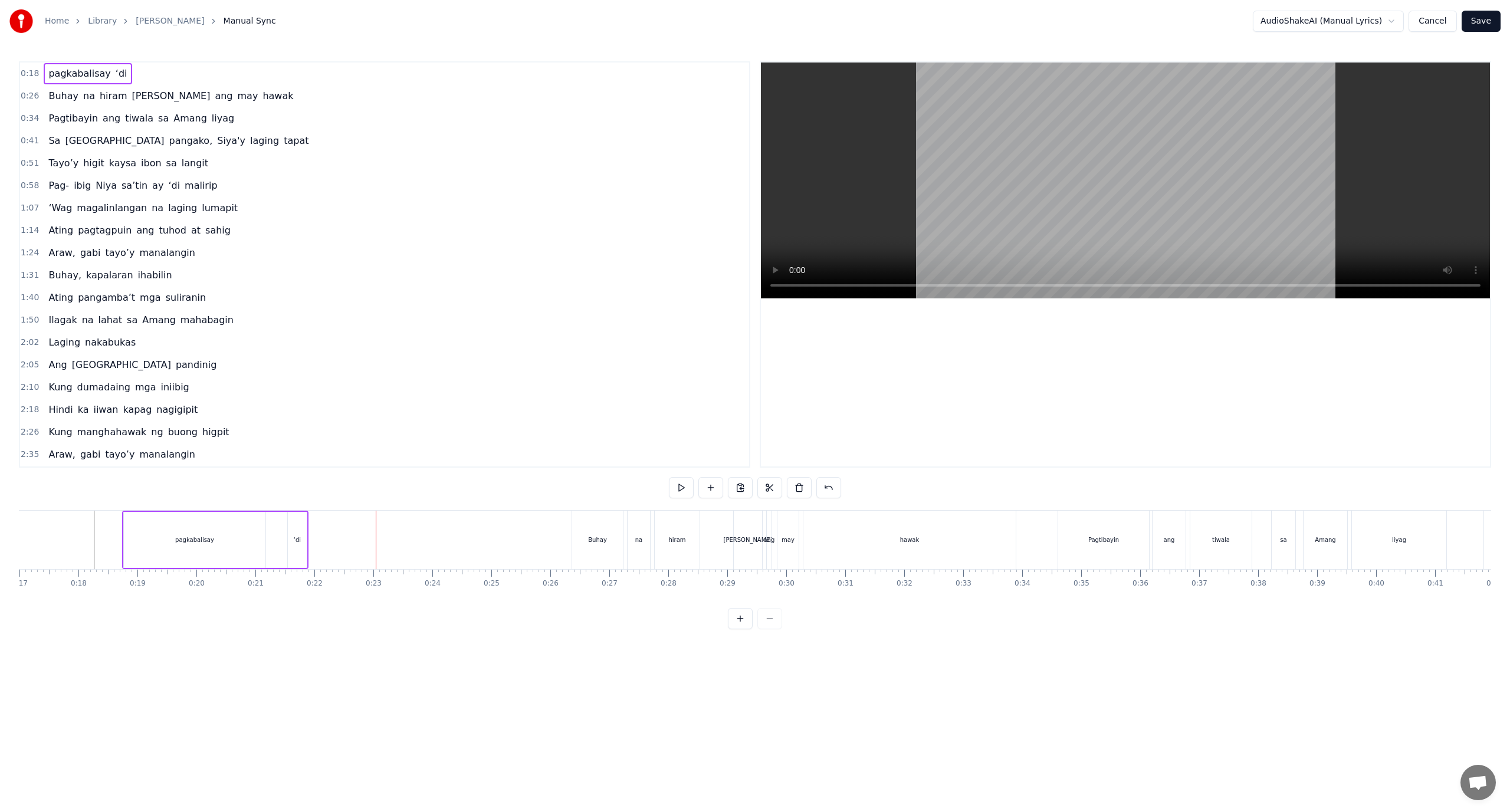
click at [297, 538] on div "‘di" at bounding box center [297, 540] width 7 height 9
click at [755, 492] on button at bounding box center [758, 488] width 25 height 21
click at [212, 524] on div "pagkabalisay" at bounding box center [194, 540] width 141 height 56
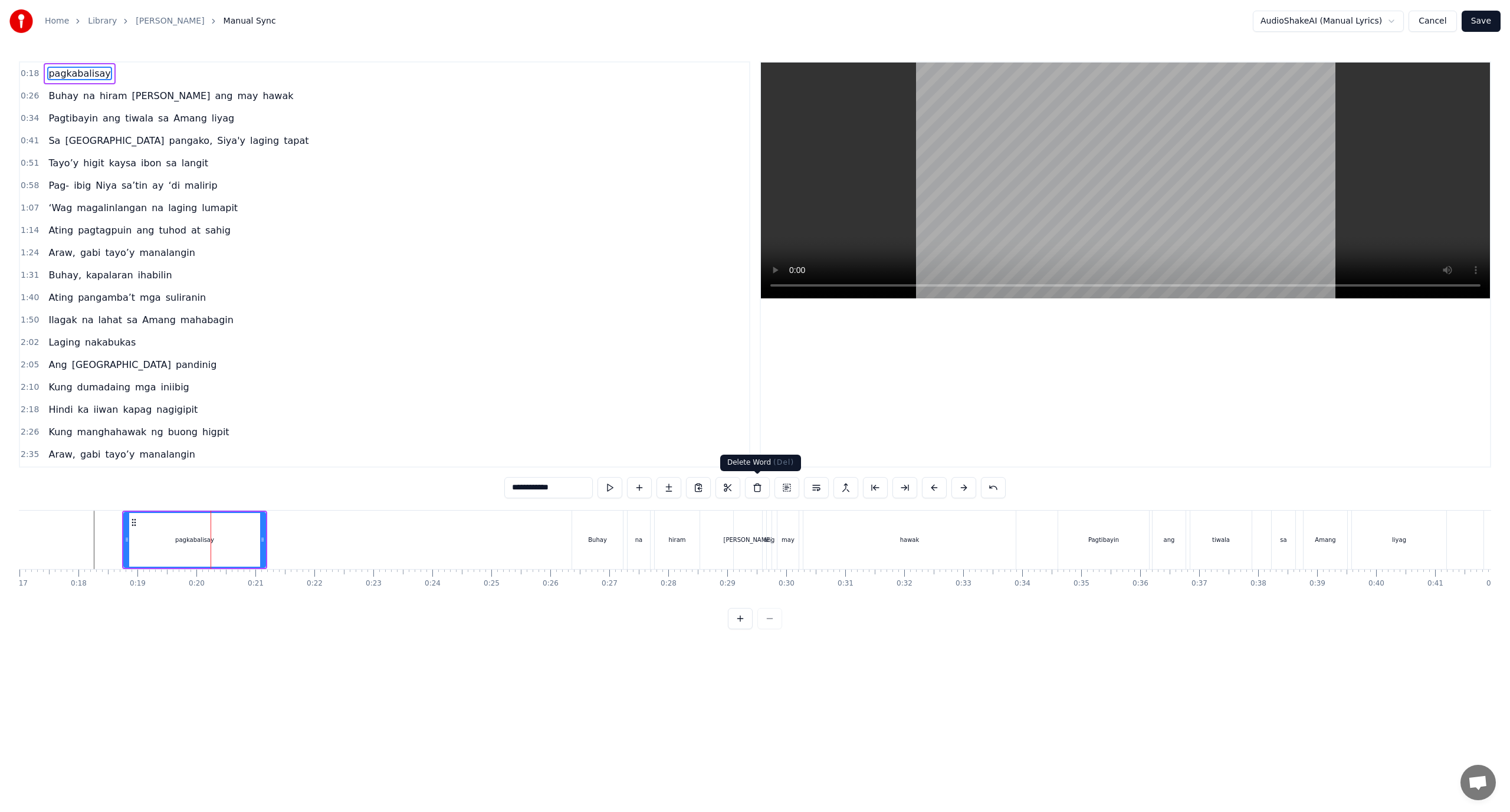
click at [758, 488] on button at bounding box center [758, 488] width 25 height 21
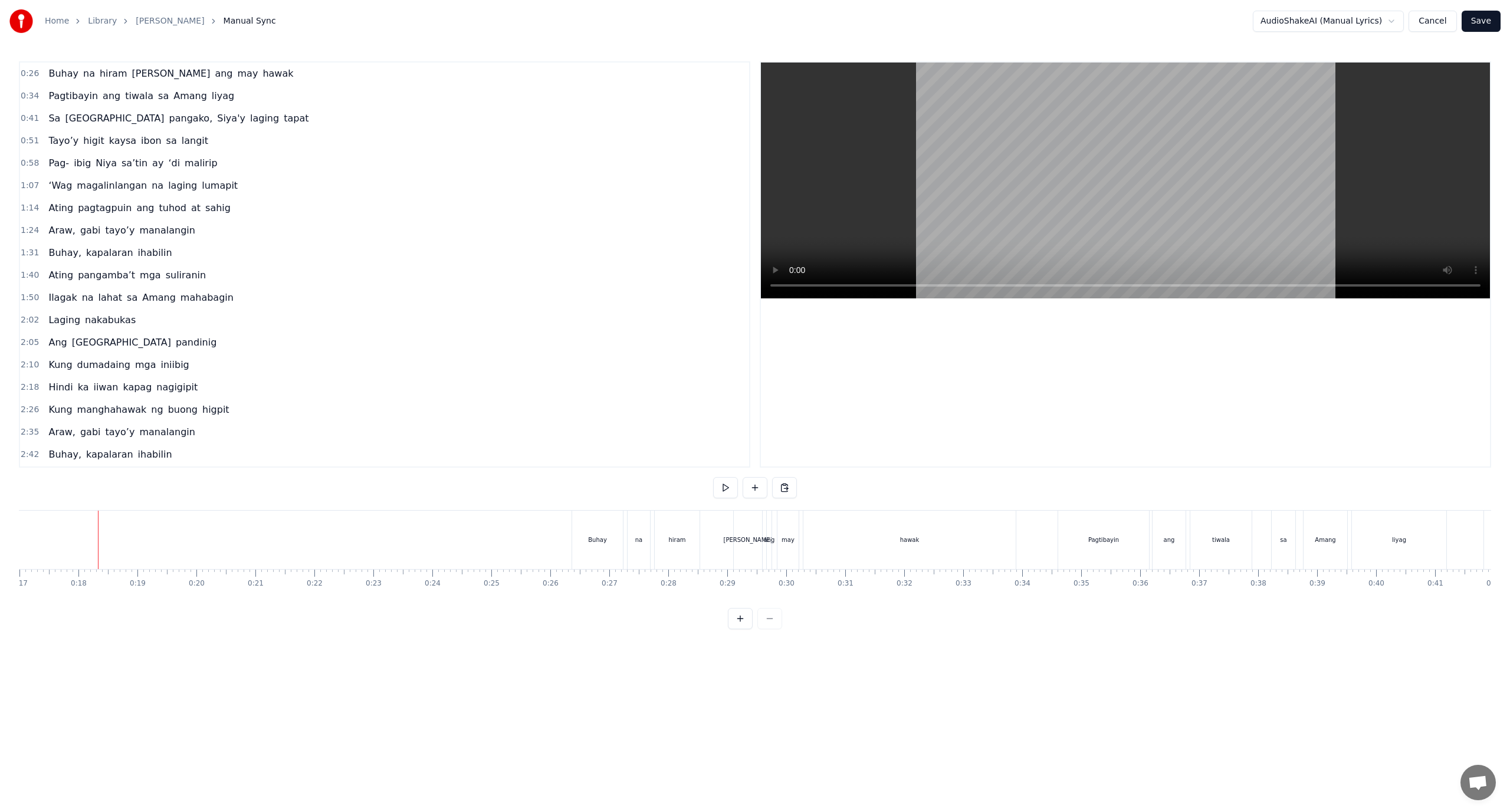
click at [785, 489] on button at bounding box center [785, 488] width 25 height 21
click at [749, 486] on button at bounding box center [755, 488] width 25 height 21
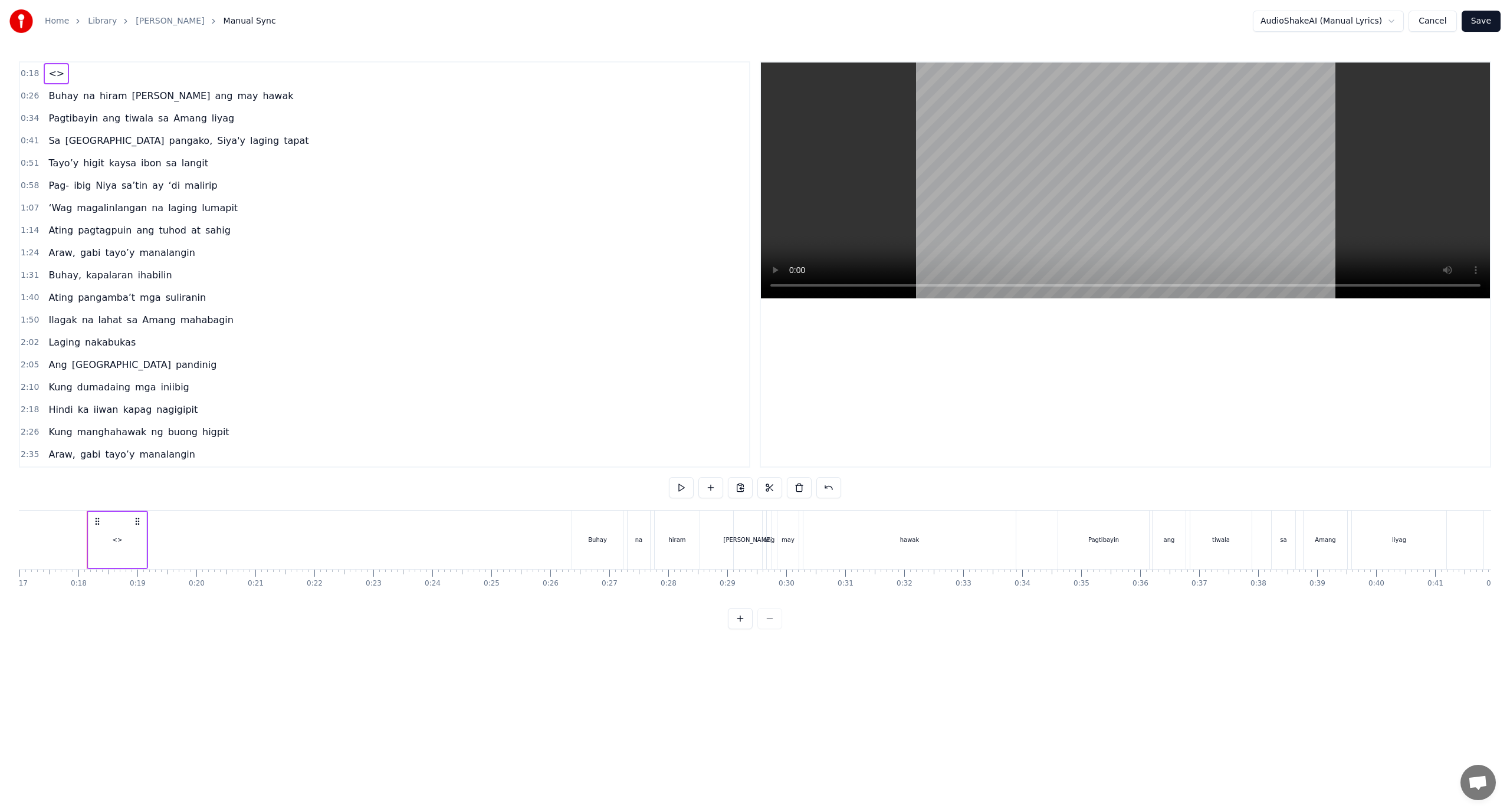
click at [105, 545] on div "<>" at bounding box center [117, 540] width 58 height 56
click at [152, 601] on div "Delete Word Del" at bounding box center [181, 595] width 145 height 19
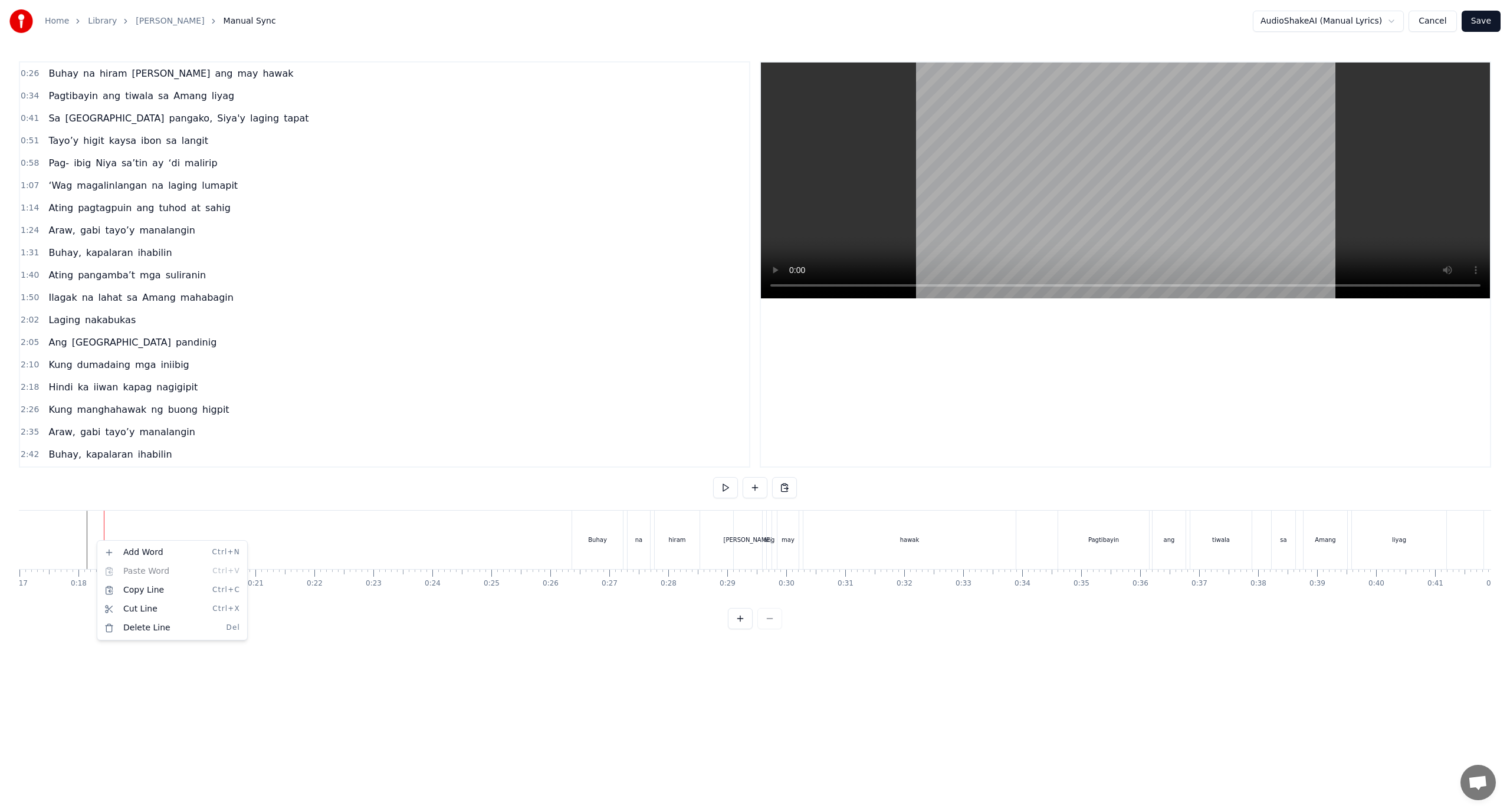
click at [326, 539] on html "Home Library Araw Gabi Manual Sync AudioShakeAI (Manual Lyrics) Cancel Save 0:2…" at bounding box center [755, 324] width 1510 height 648
click at [91, 543] on div at bounding box center [91, 540] width 1 height 59
click at [787, 487] on button at bounding box center [785, 488] width 25 height 21
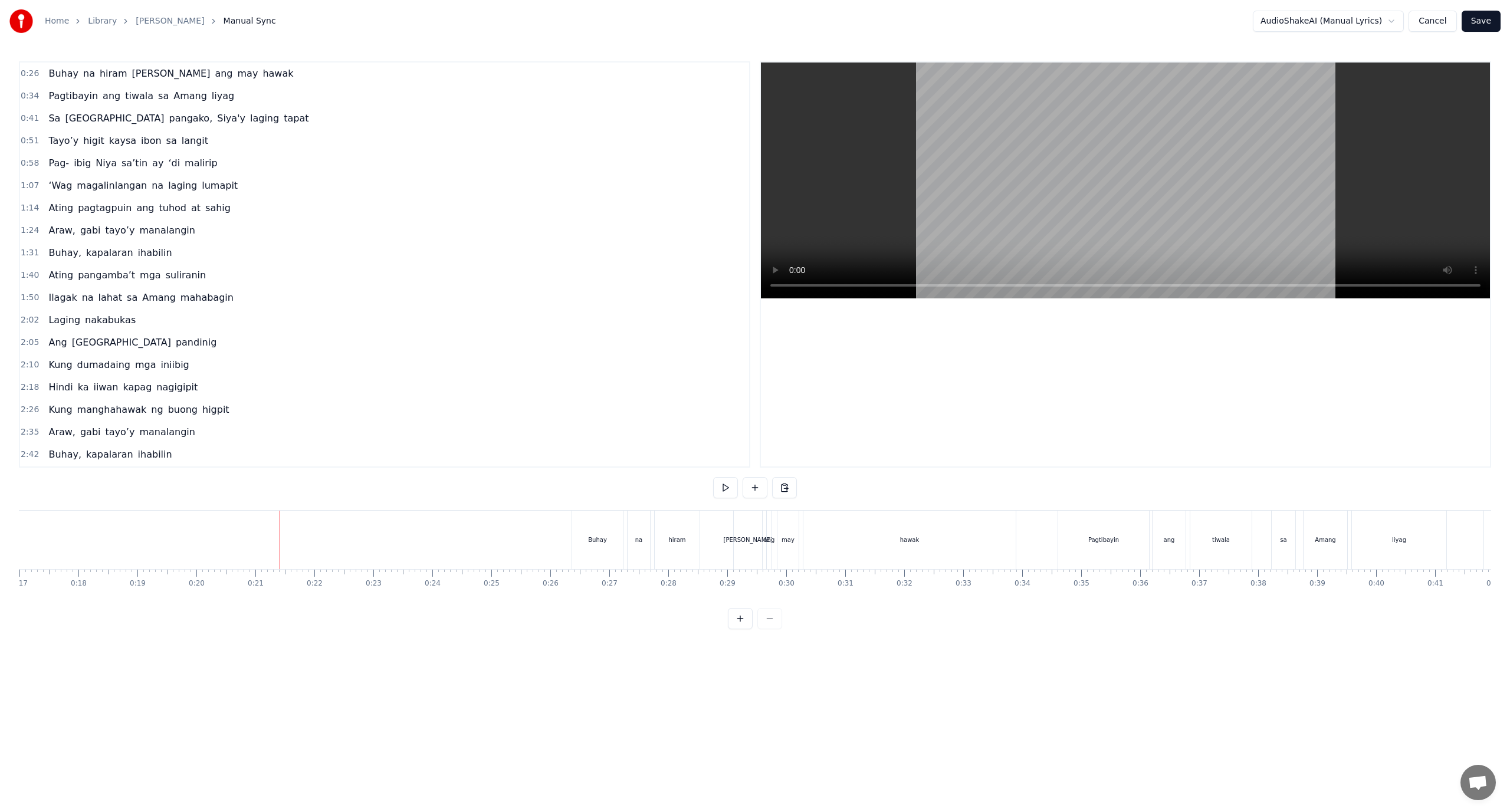
click at [756, 485] on button at bounding box center [755, 488] width 25 height 21
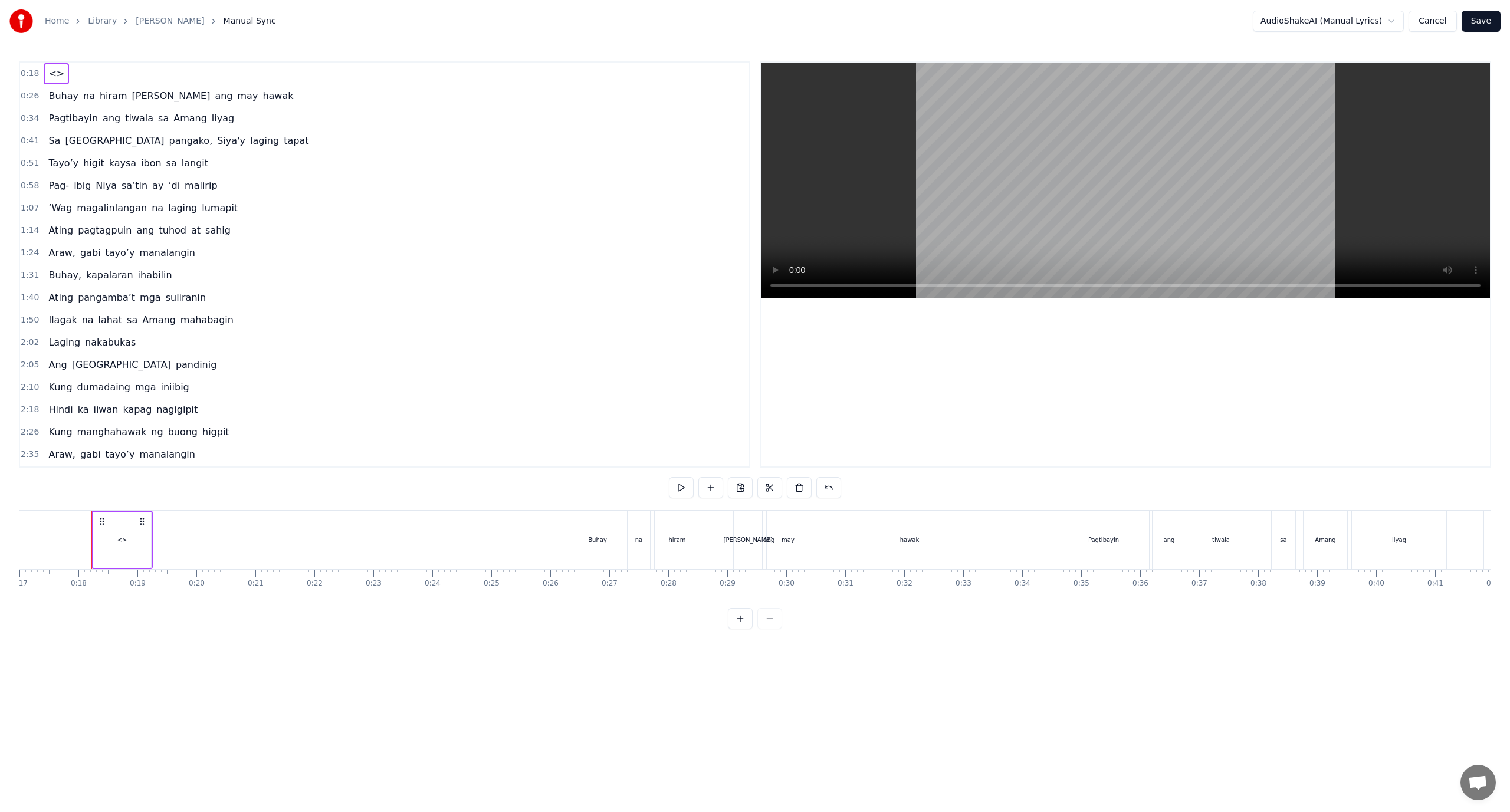
click at [49, 74] on span "<>" at bounding box center [56, 73] width 18 height 14
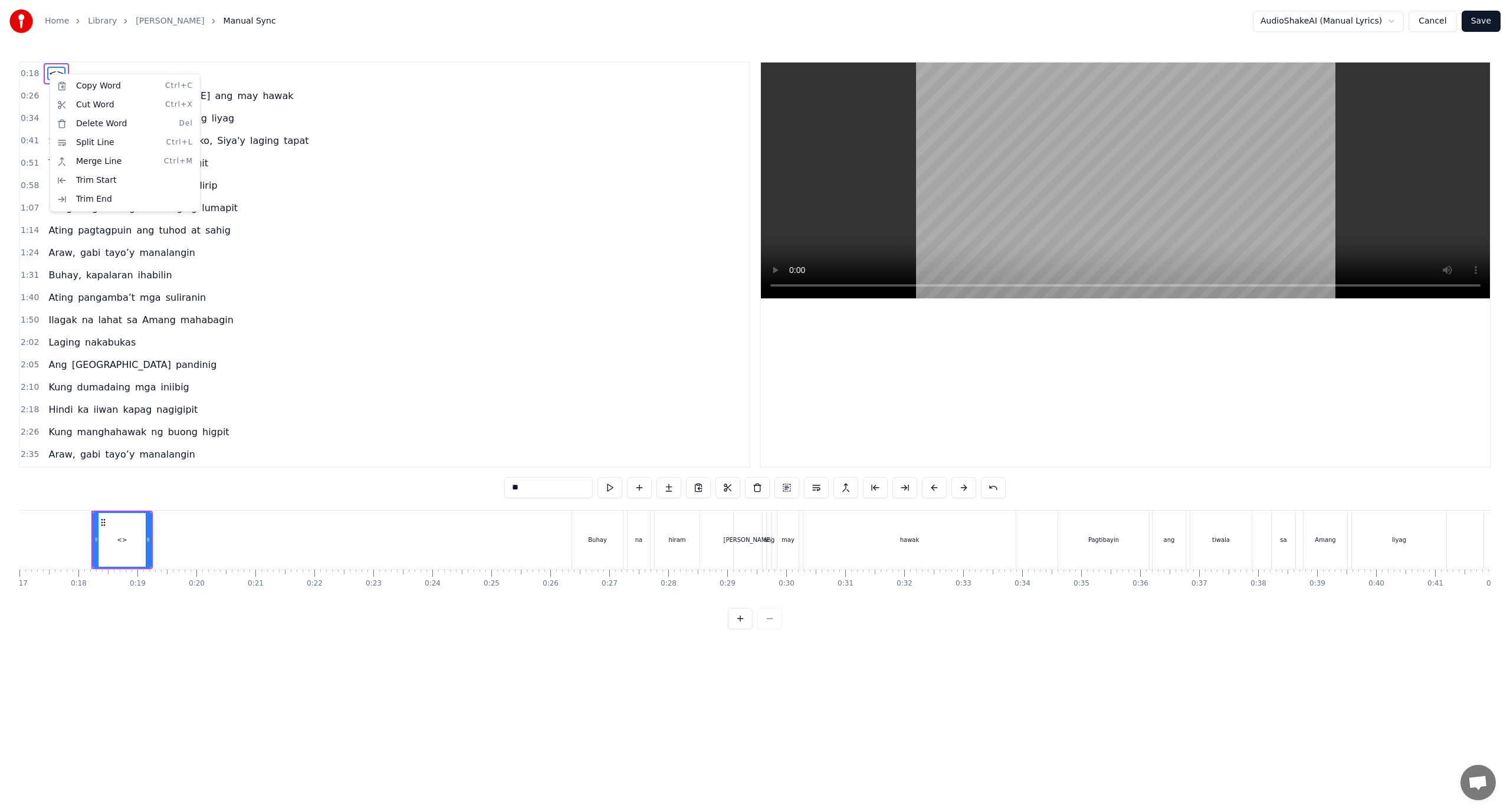
drag, startPoint x: 538, startPoint y: 484, endPoint x: 440, endPoint y: 489, distance: 98.1
click at [440, 489] on html "Home Library Araw Gabi Manual Sync AudioShakeAI (Manual Lyrics) Cancel Save 0:1…" at bounding box center [755, 324] width 1510 height 648
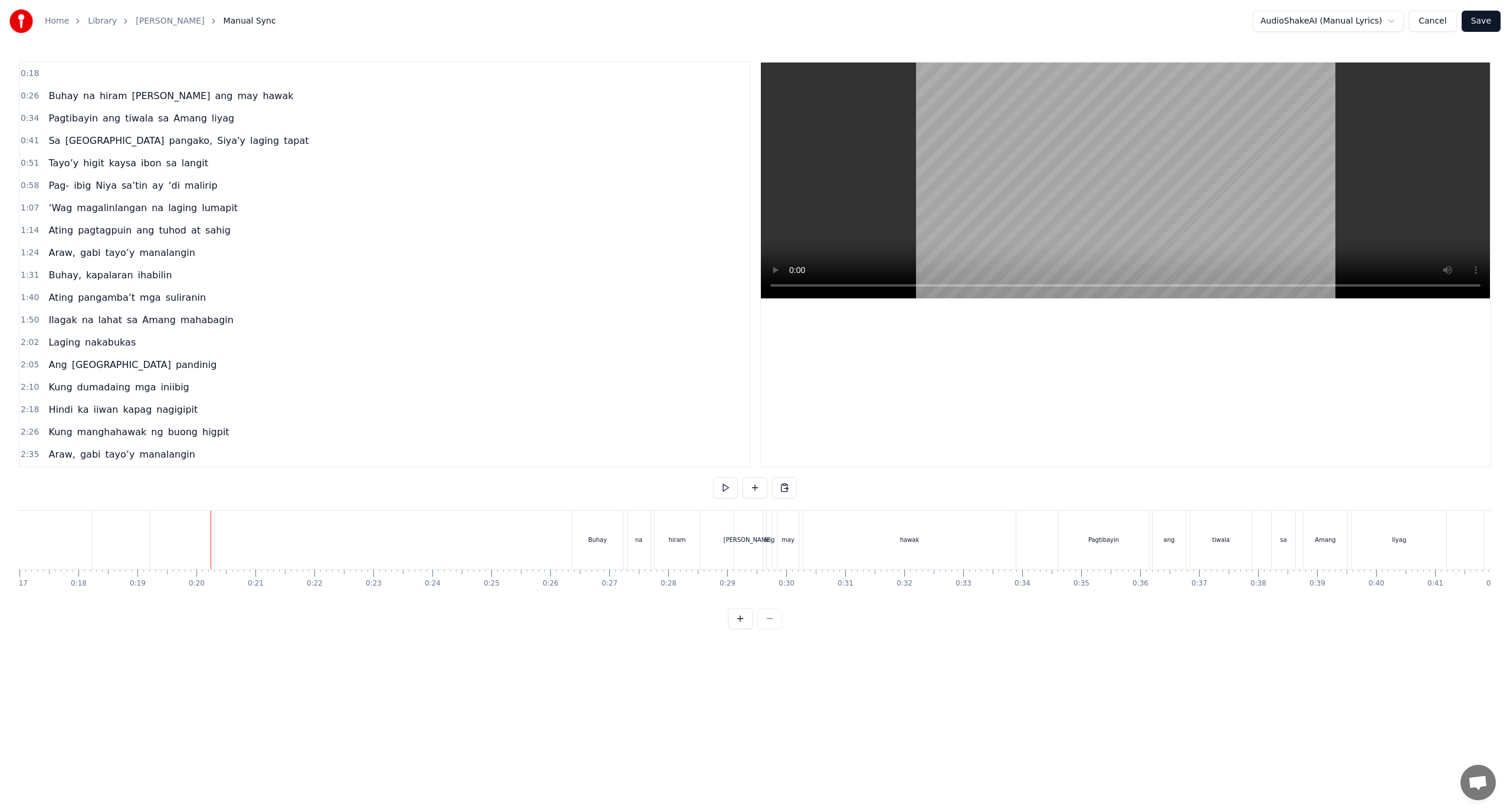
click at [124, 527] on div at bounding box center [121, 540] width 58 height 59
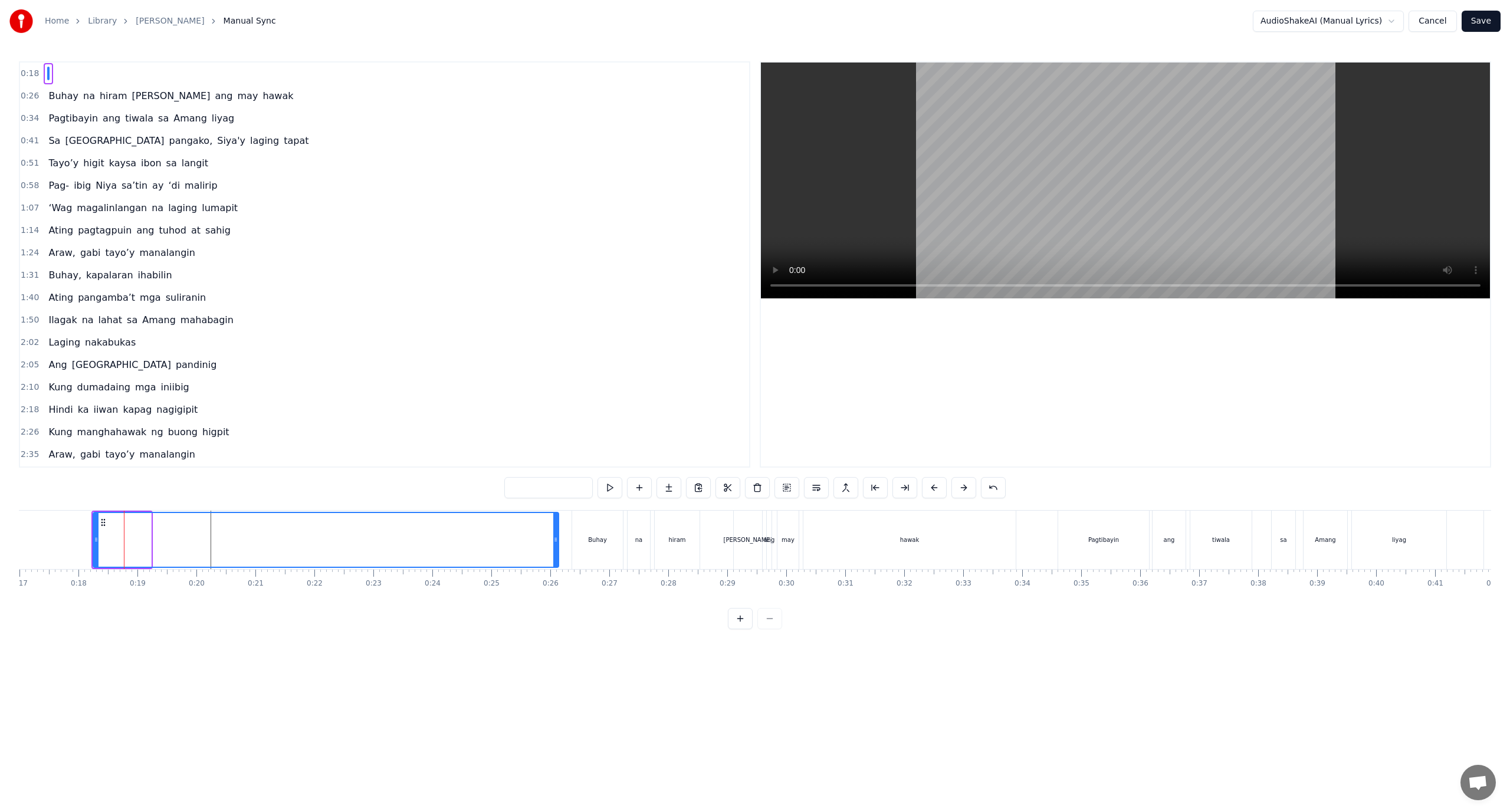
drag, startPoint x: 149, startPoint y: 543, endPoint x: 557, endPoint y: 550, distance: 408.1
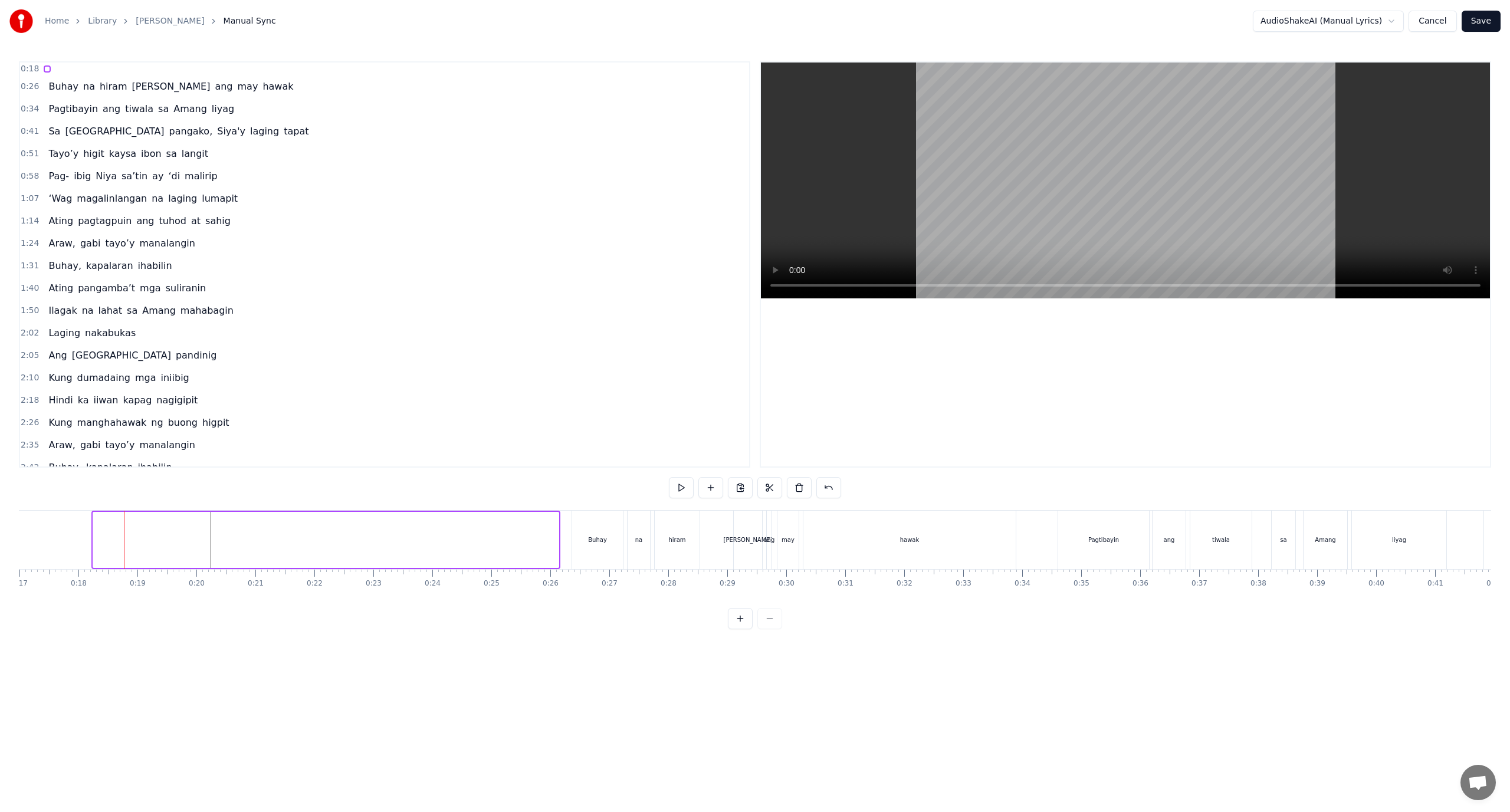
click at [1375, 12] on html "Home Library Araw Gabi Manual Sync AudioShakeAI (Manual Lyrics) Cancel Save 0:1…" at bounding box center [755, 324] width 1510 height 648
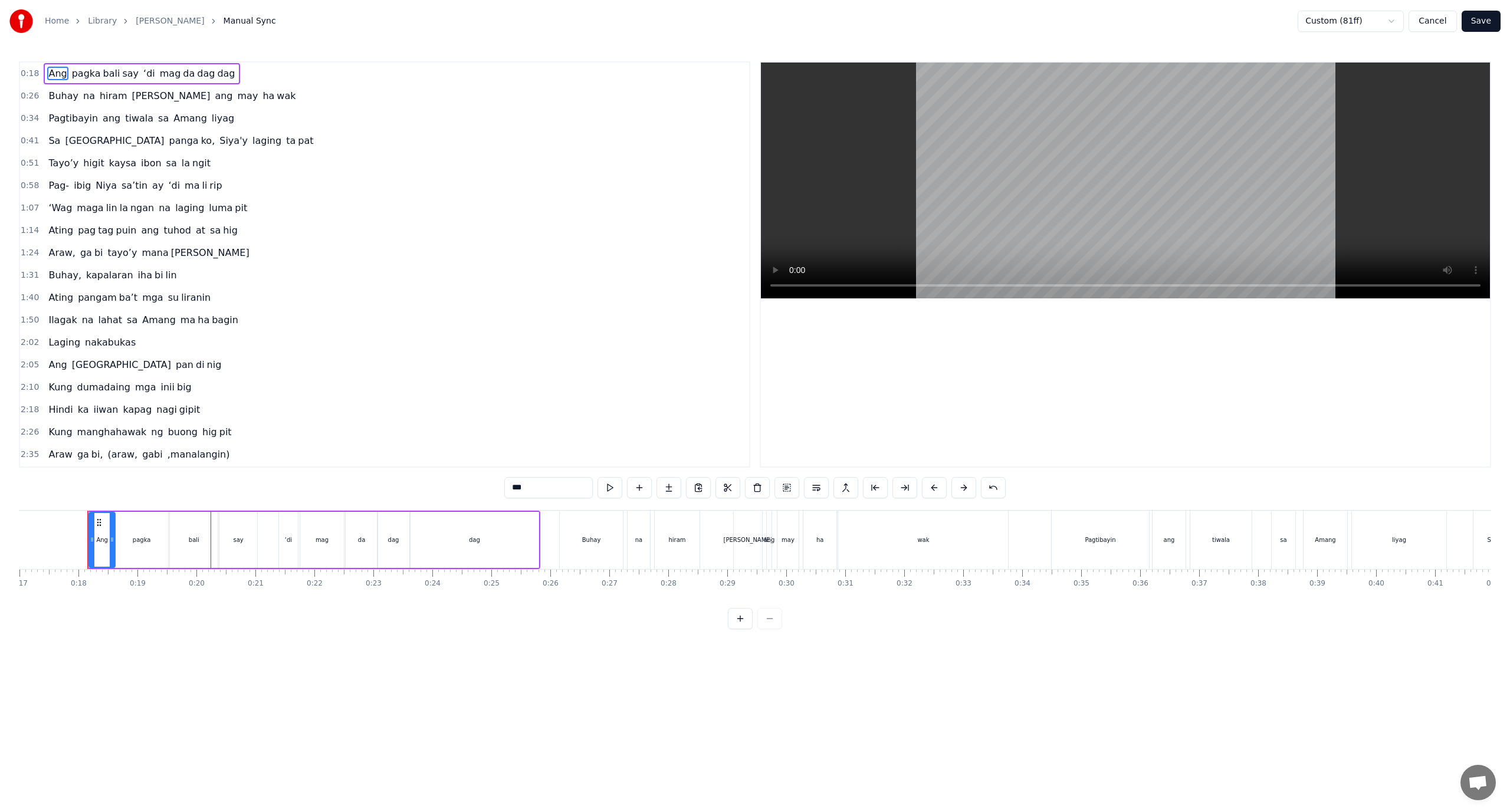
click at [79, 74] on span "pagka" at bounding box center [86, 73] width 31 height 14
click at [47, 69] on span "Ang" at bounding box center [57, 73] width 21 height 14
click at [507, 549] on div "dag" at bounding box center [475, 540] width 128 height 56
type input "***"
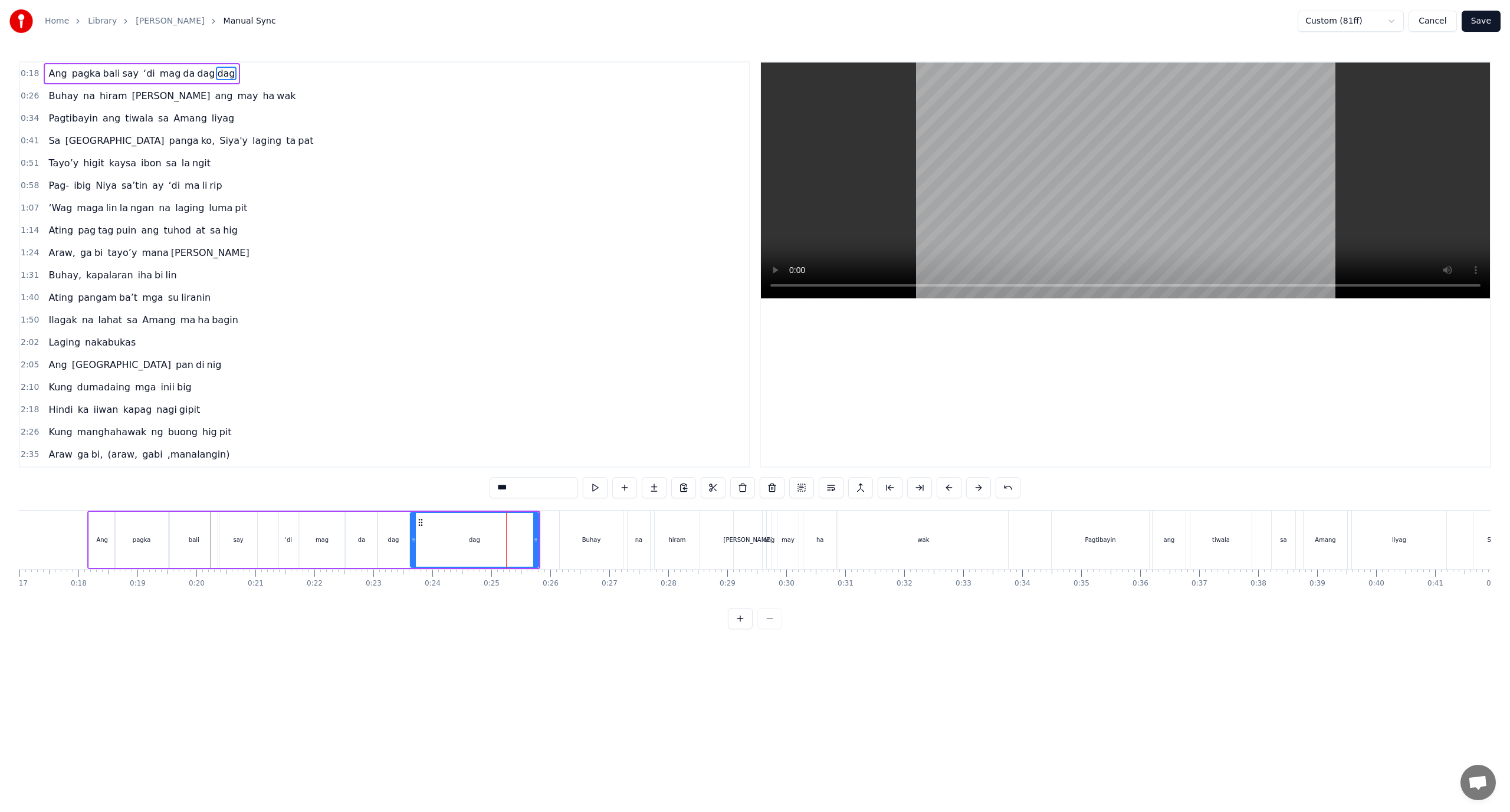
click at [116, 511] on div "Ang pagka bali say ‘di mag da dag dag" at bounding box center [313, 540] width 453 height 59
click at [742, 484] on button at bounding box center [740, 488] width 25 height 21
click at [1382, 15] on html "Home Library Araw Gabi Manual Sync Custom (81ff) Cancel Save 0:18 Ang pagka bal…" at bounding box center [755, 324] width 1510 height 648
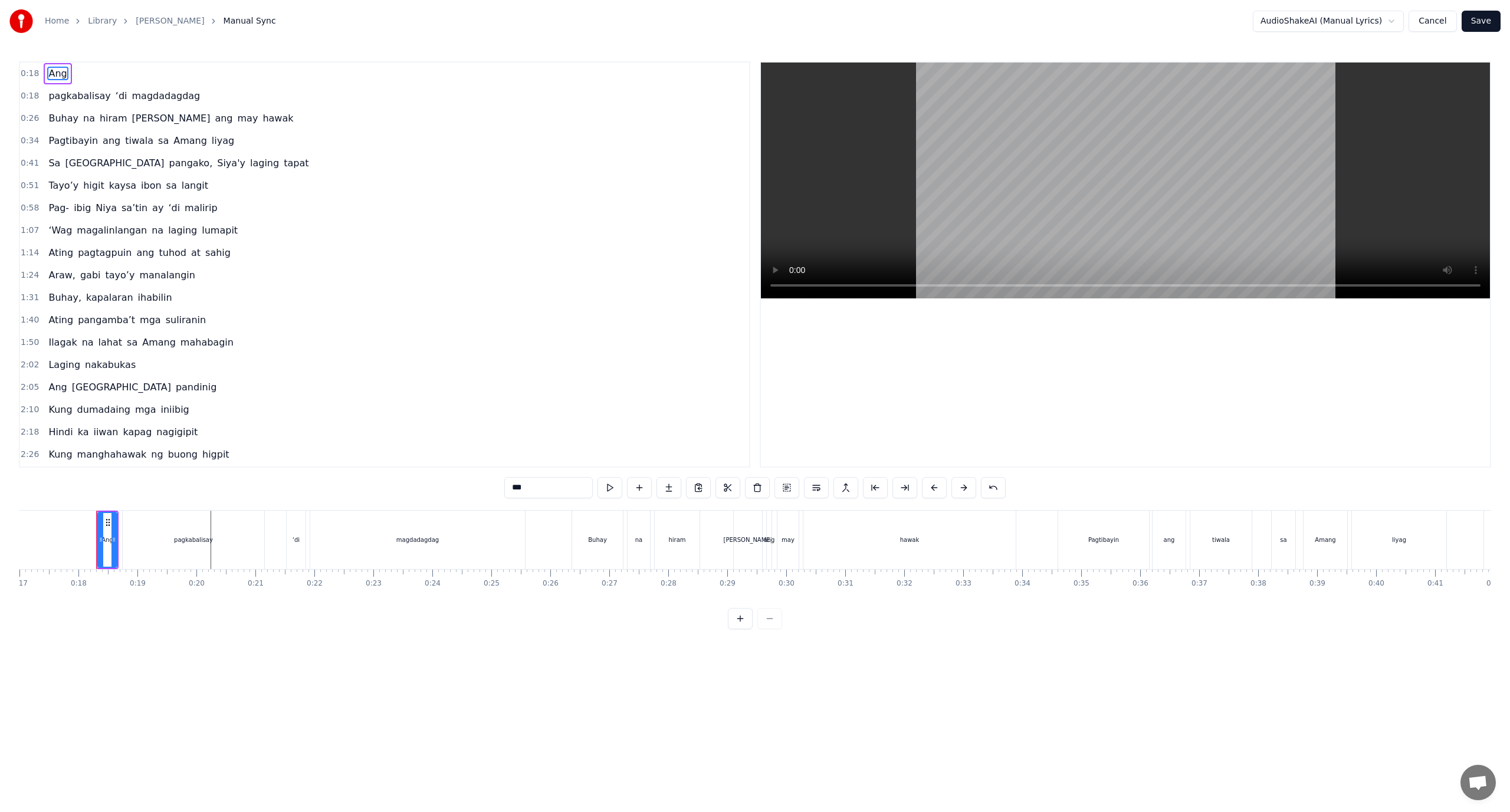
drag, startPoint x: 530, startPoint y: 485, endPoint x: 481, endPoint y: 488, distance: 49.1
click at [481, 488] on div "0:18 Ang 0:18 pagkabalisay ‘di magdadagdag 0:26 Buhay na hiram Siya ang may haw…" at bounding box center [755, 346] width 1472 height 568
click at [173, 550] on div "pagkabalisay" at bounding box center [193, 540] width 141 height 59
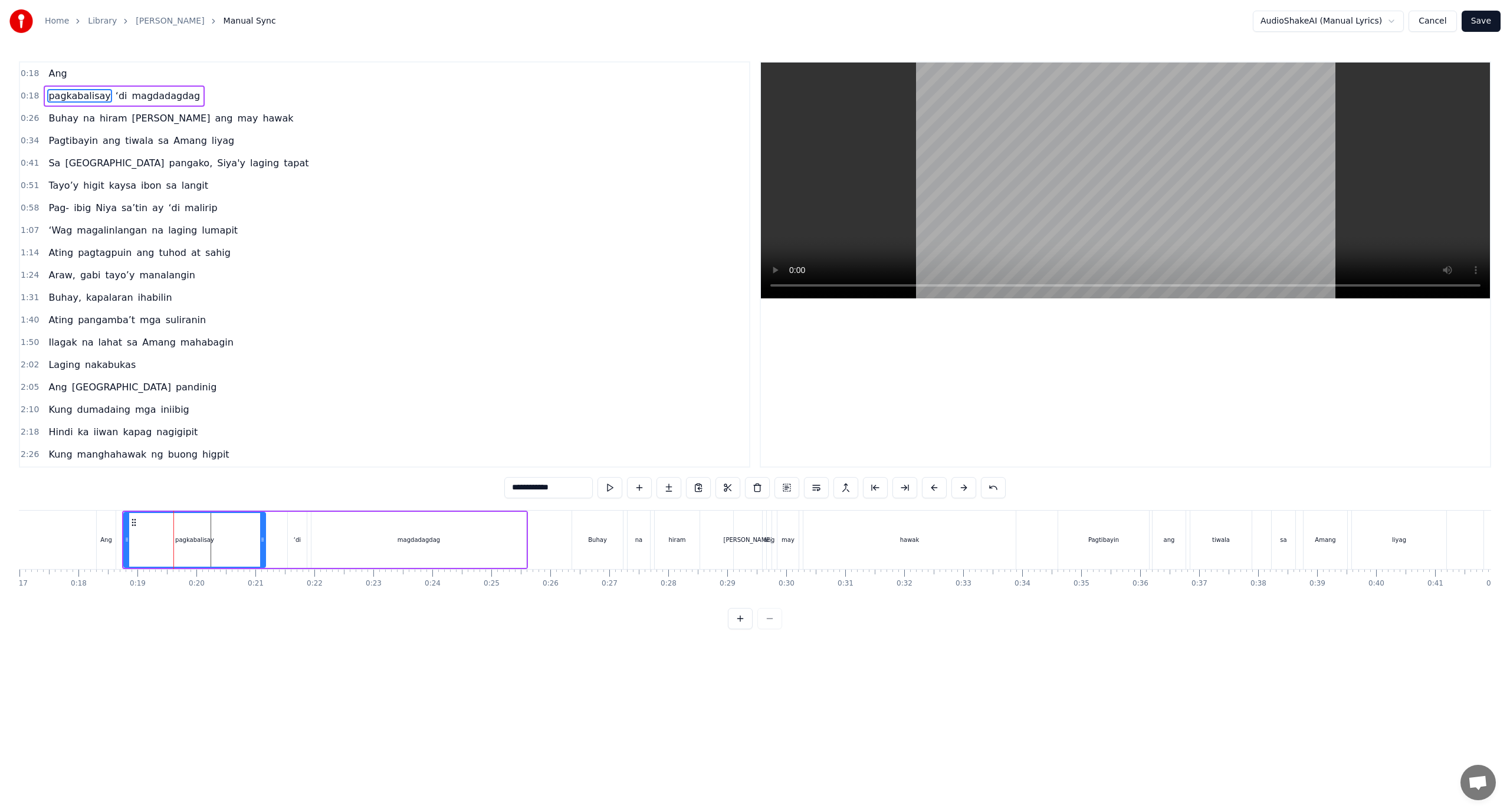
click at [56, 77] on span "Ang" at bounding box center [57, 73] width 21 height 14
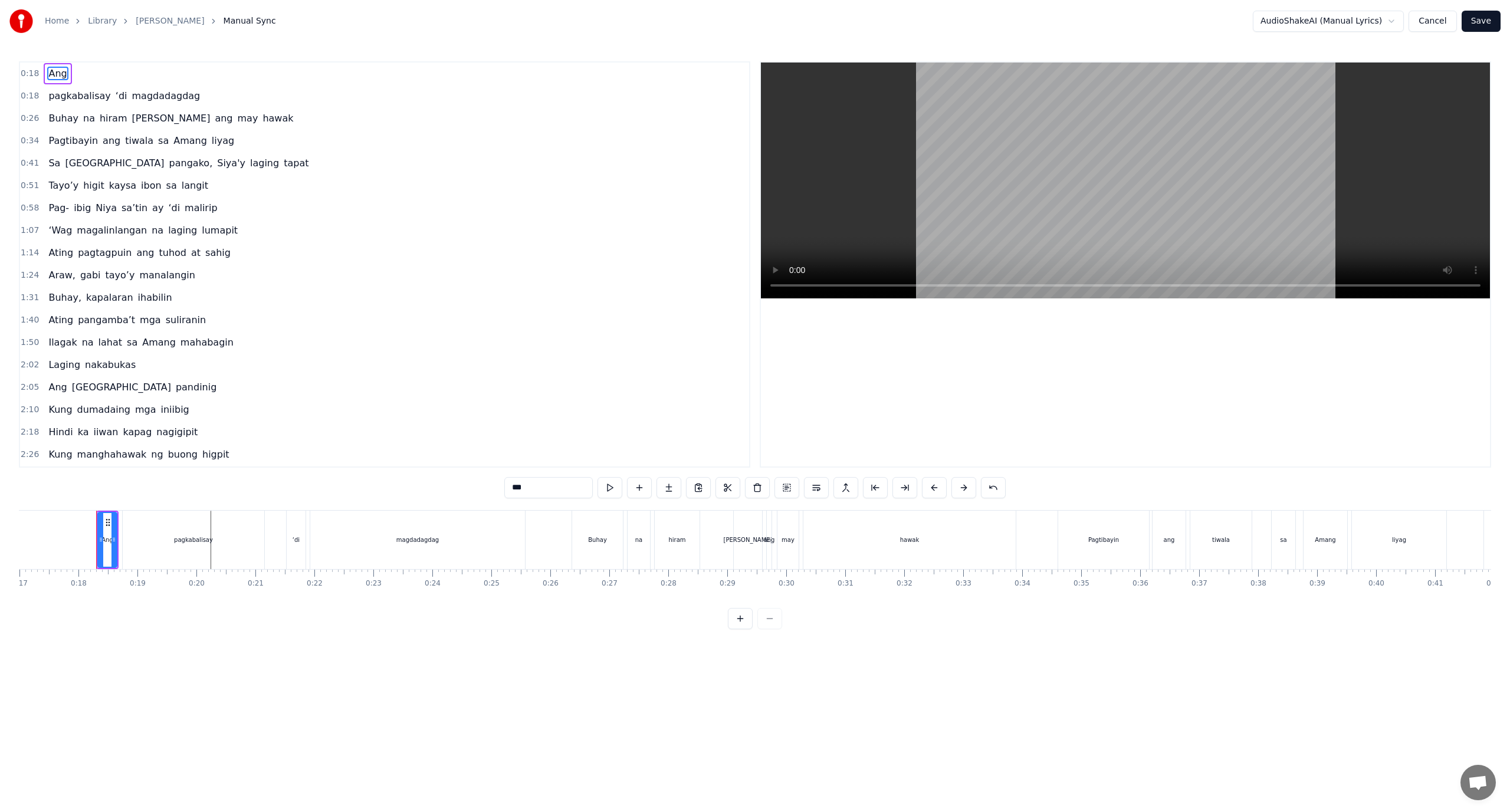
click at [557, 482] on input "***" at bounding box center [548, 488] width 88 height 21
paste input "**********"
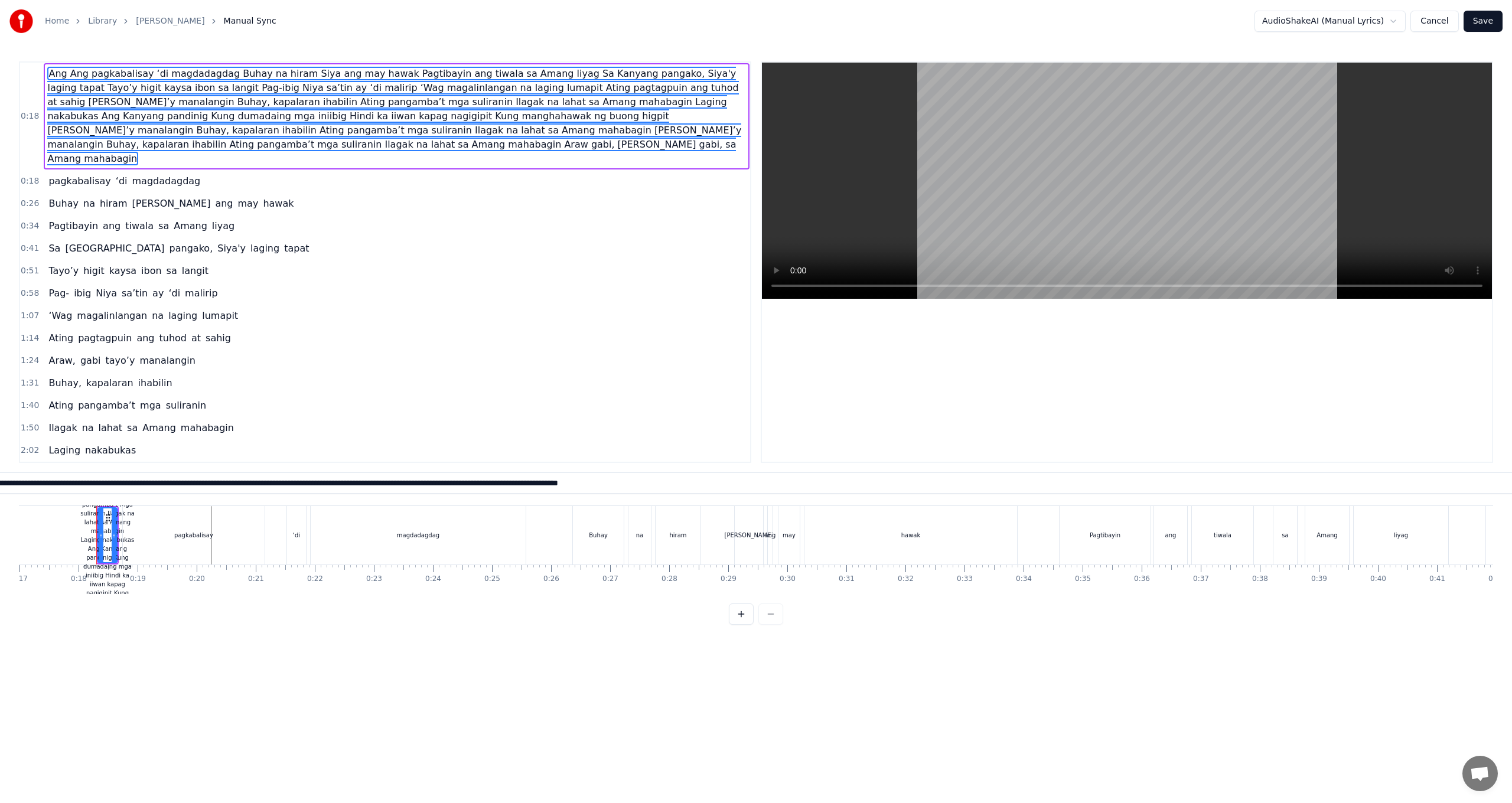
click at [572, 644] on html "Home Library Araw Gabi Manual Sync AudioShakeAI (Manual Lyrics) Cancel Save 0:1…" at bounding box center [756, 322] width 1512 height 644
type input "***"
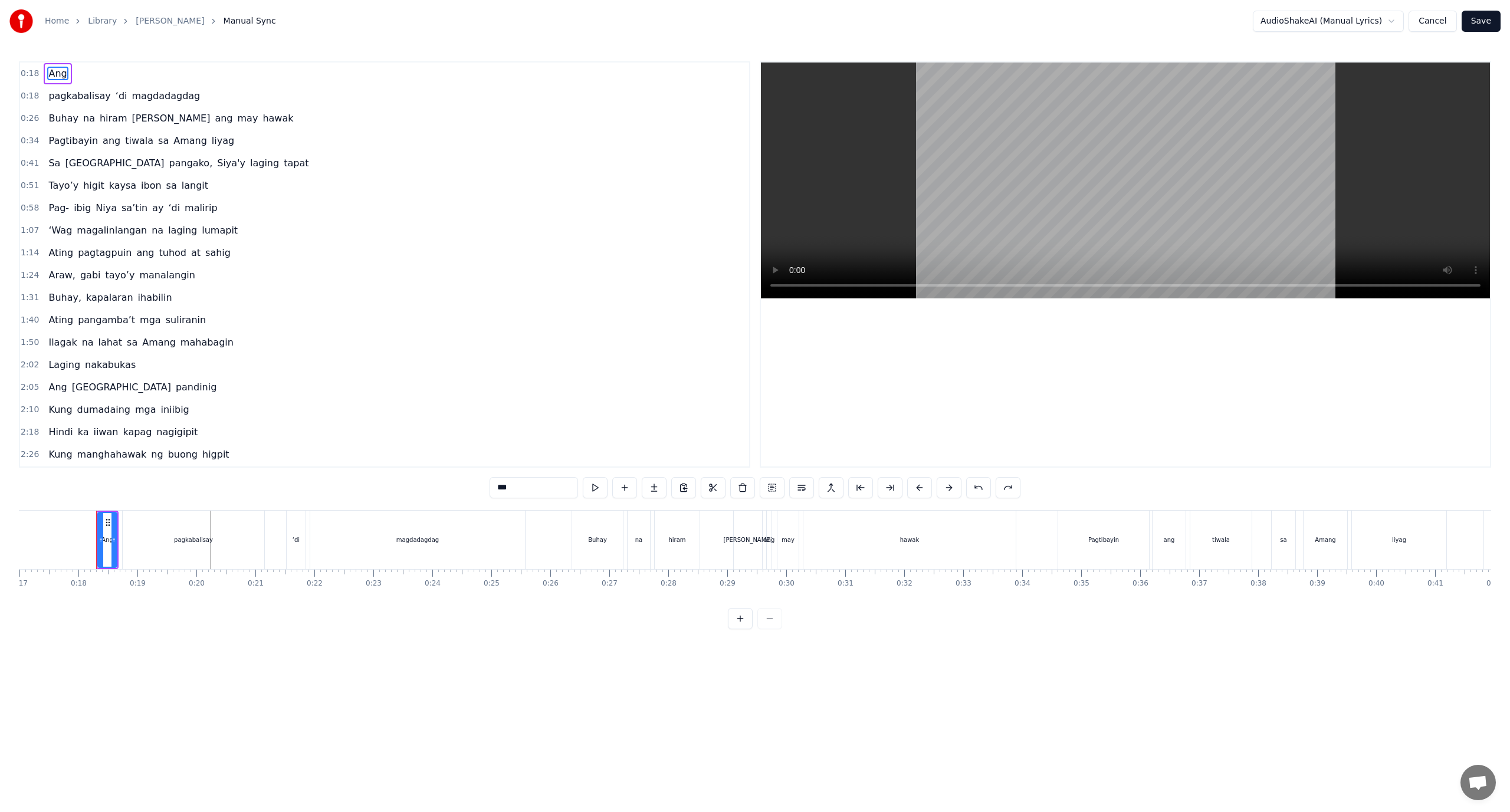
click at [297, 492] on div "0:18 Ang 0:18 pagkabalisay ‘di magdadagdag 0:26 Buhay na hiram Siya ang may haw…" at bounding box center [755, 346] width 1472 height 568
click at [358, 648] on html "Home Library Araw Gabi Manual Sync AudioShakeAI (Manual Lyrics) Cancel Save 0:1…" at bounding box center [755, 324] width 1510 height 648
click at [358, 648] on html "Home Library Araw Gabi Manual Sync AudioShakeAI (Manual Lyrics) Cancel Save 0:1…" at bounding box center [755, 324] width 1510 height 648
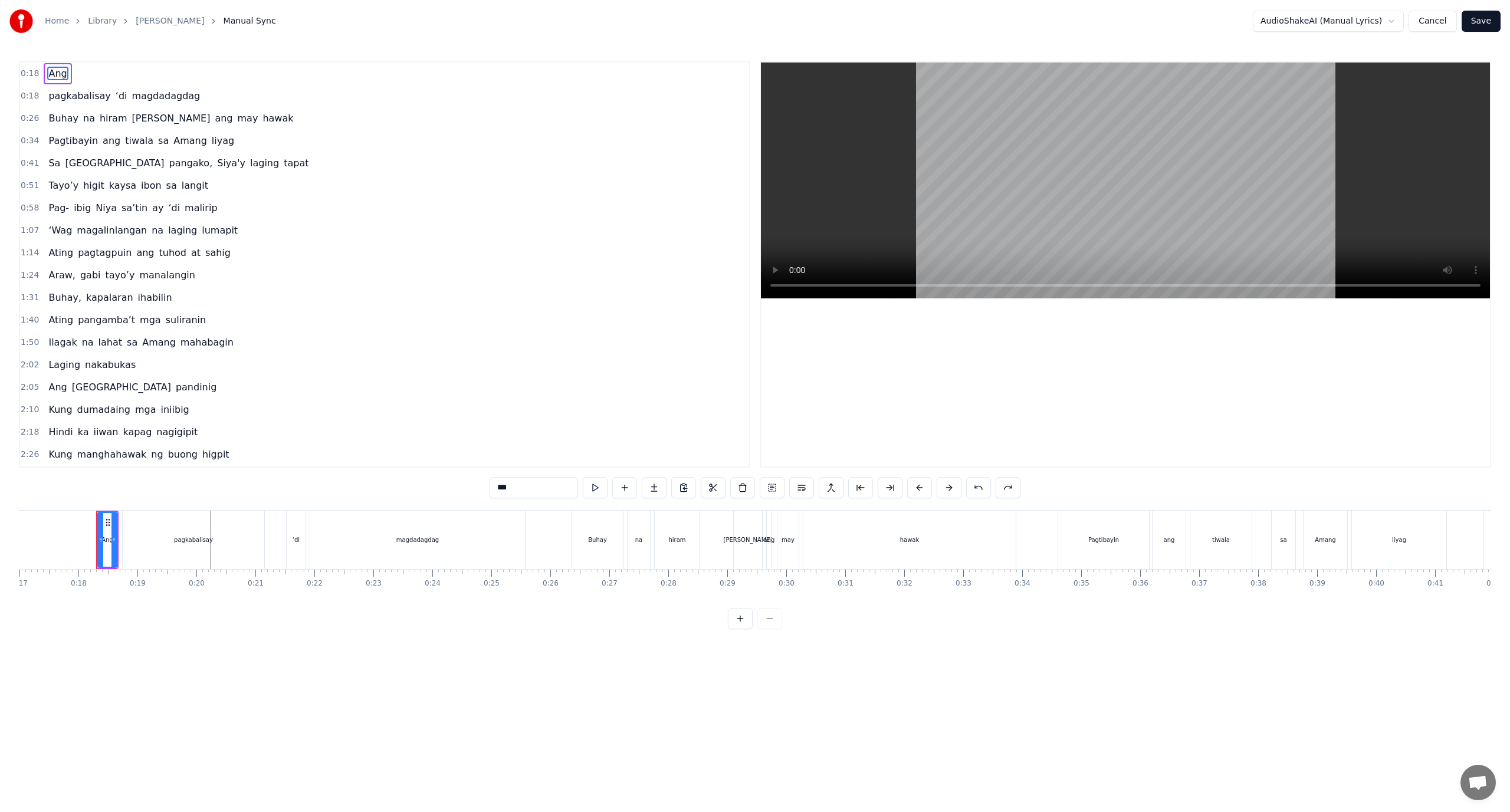
click at [111, 537] on icon at bounding box center [114, 540] width 5 height 9
click at [1370, 21] on html "Home Library Araw Gabi Manual Sync AudioShakeAI (Manual Lyrics) Cancel Save 0:1…" at bounding box center [755, 324] width 1510 height 648
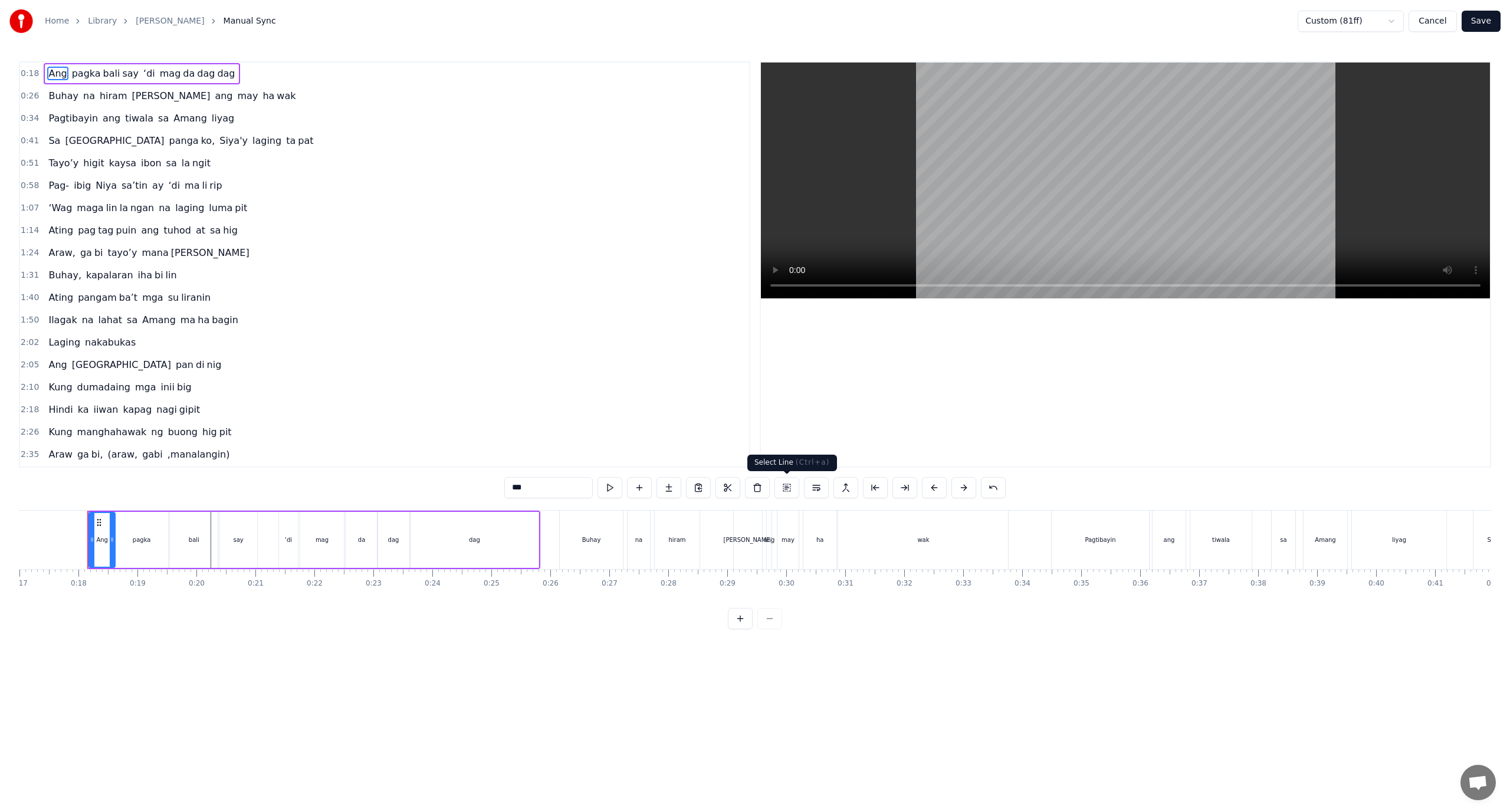
click at [780, 486] on button at bounding box center [787, 488] width 25 height 21
click at [1354, 20] on html "Home Library Araw Gabi Manual Sync Custom (81ff) Cancel Save 0:18 Ang pagka bal…" at bounding box center [755, 324] width 1510 height 648
click at [1347, 23] on html "Home Library Araw Gabi Manual Sync Custom (81ff) Cancel Save 0:18 Ang pagka bal…" at bounding box center [755, 324] width 1510 height 648
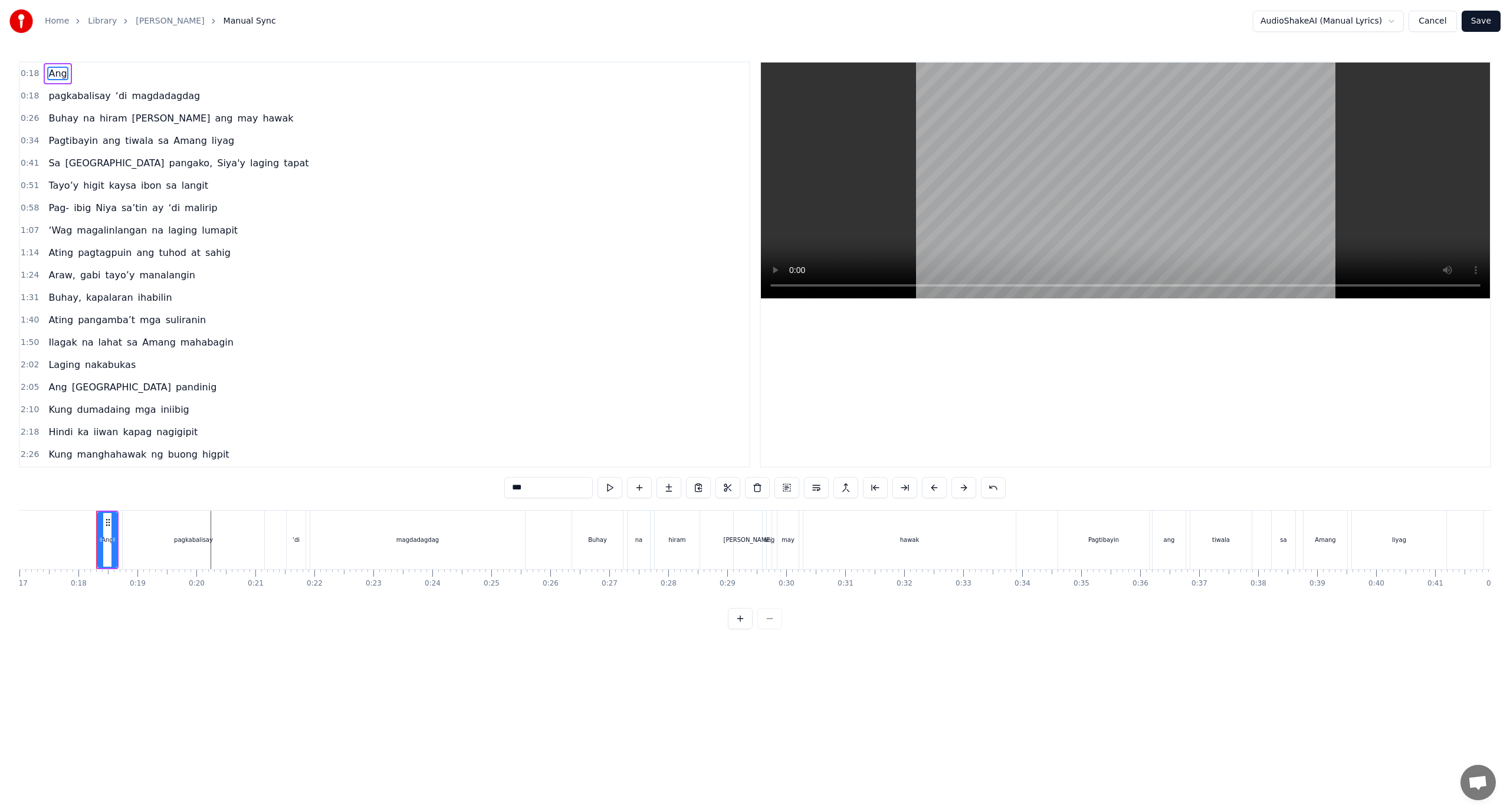
click at [118, 72] on div "0:18 Ang" at bounding box center [385, 74] width 729 height 22
click at [104, 519] on icon at bounding box center [108, 521] width 9 height 9
click at [106, 515] on div "Ang" at bounding box center [107, 540] width 19 height 56
click at [786, 489] on button at bounding box center [787, 488] width 25 height 21
click at [117, 549] on div "Ang" at bounding box center [107, 540] width 22 height 59
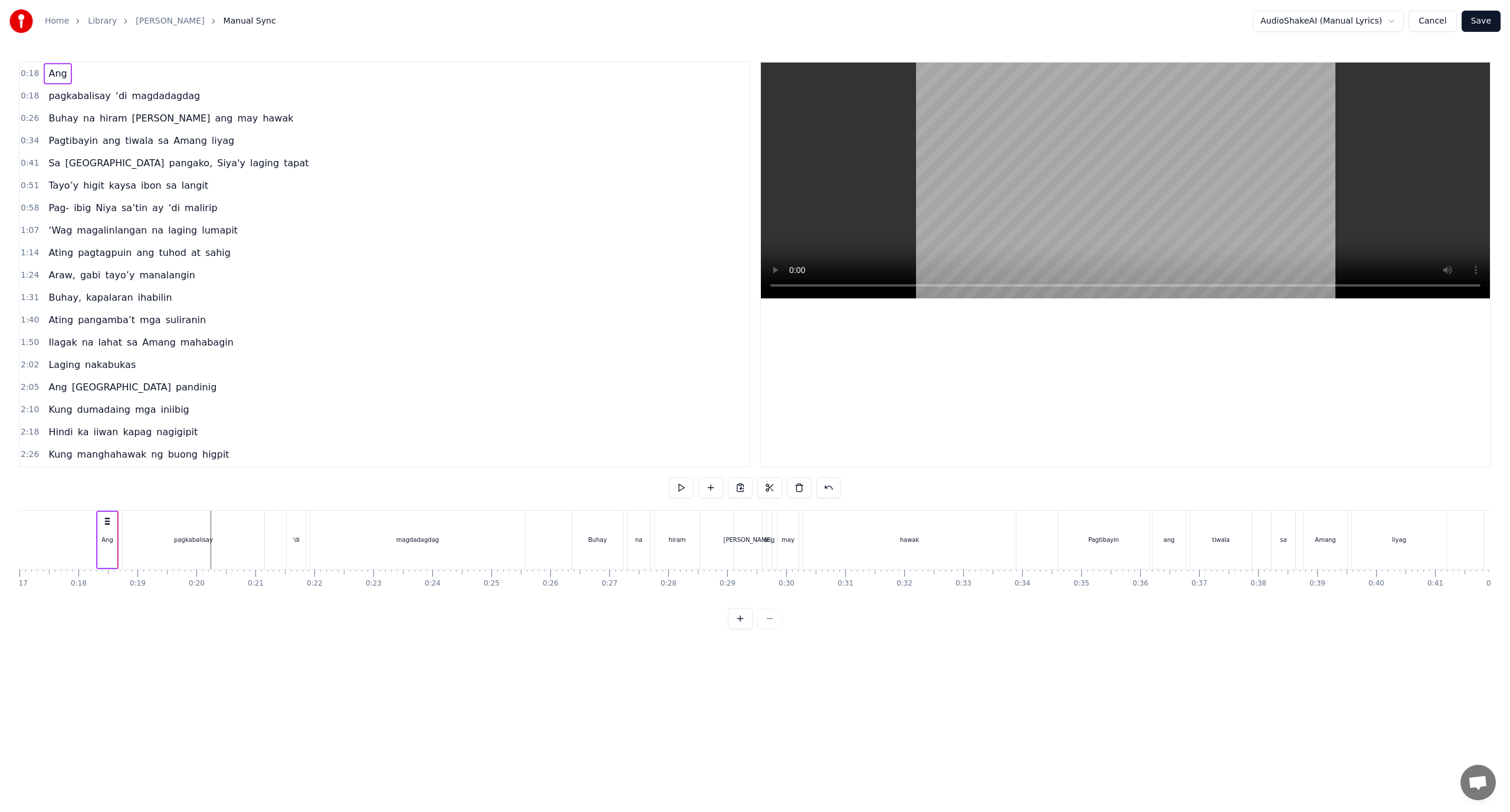
click at [114, 549] on div "Ang" at bounding box center [107, 540] width 19 height 56
click at [51, 75] on span "Ang" at bounding box center [57, 73] width 21 height 14
click at [100, 90] on div "pagkabalisay ‘di magdadagdag" at bounding box center [124, 96] width 161 height 21
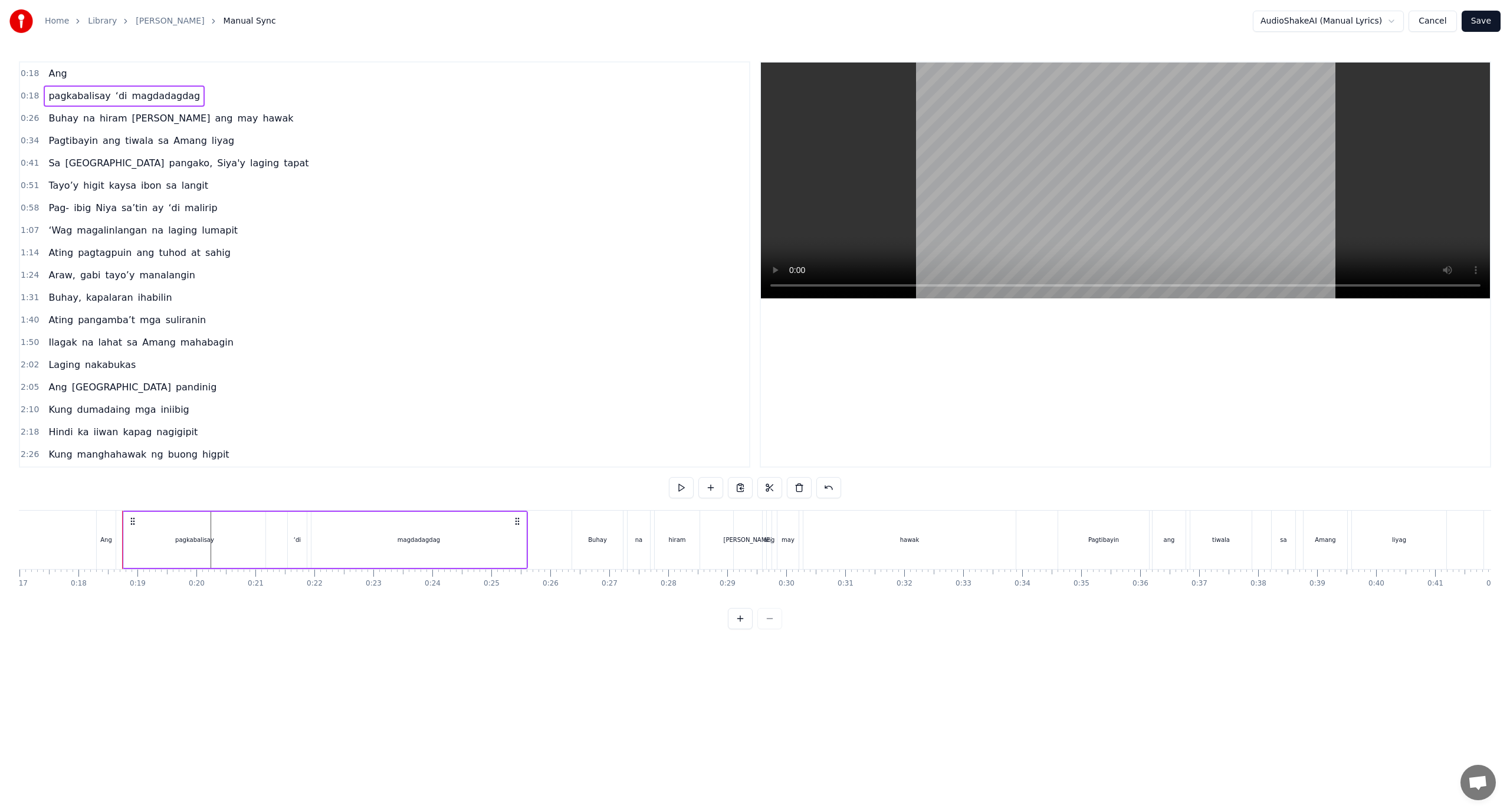
click at [240, 94] on div "0:18 pagkabalisay ‘di magdadagdag" at bounding box center [385, 96] width 729 height 22
click at [1449, 22] on button "Cancel" at bounding box center [1432, 21] width 48 height 21
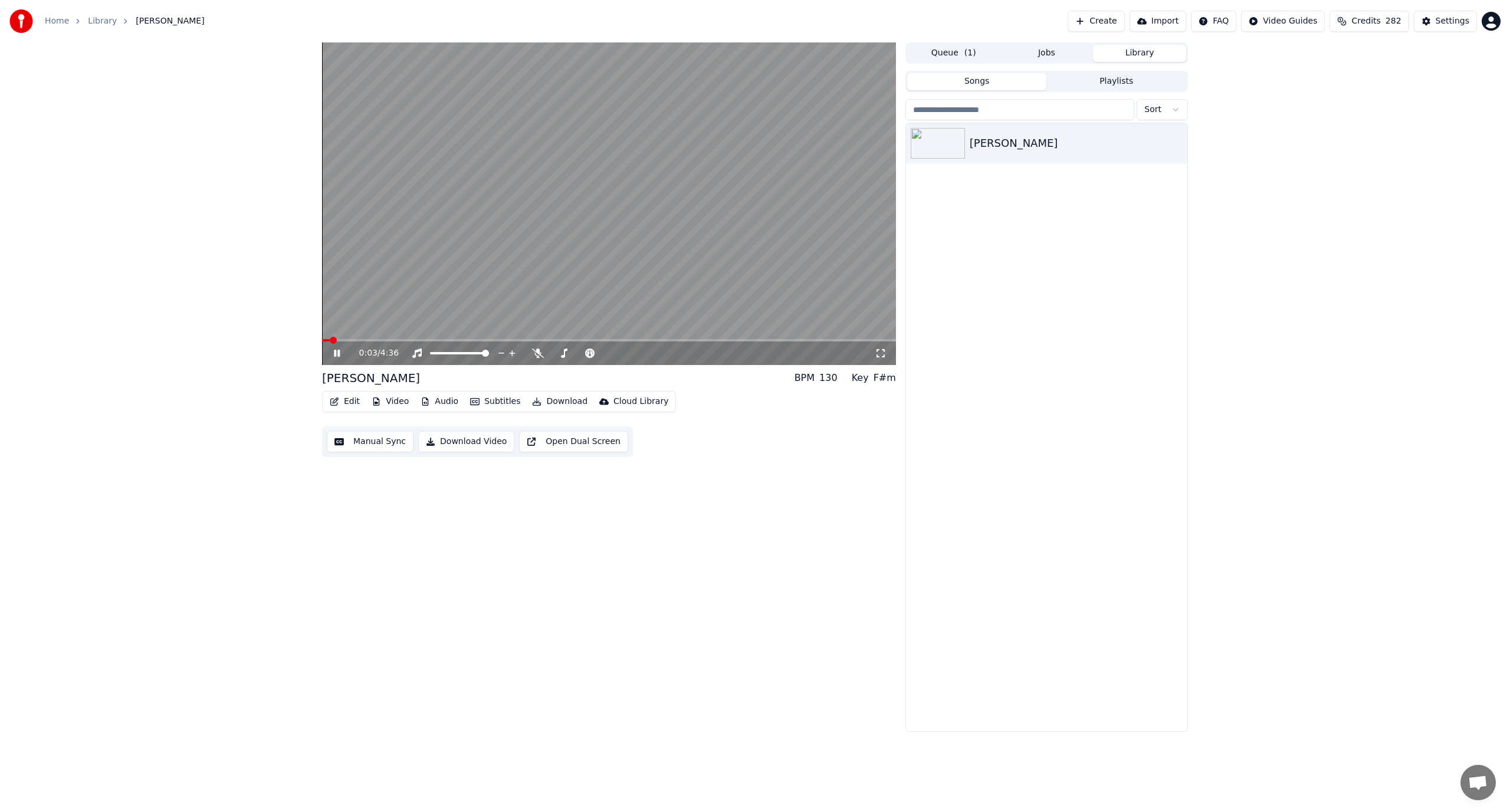
click at [359, 402] on button "Edit" at bounding box center [345, 402] width 40 height 17
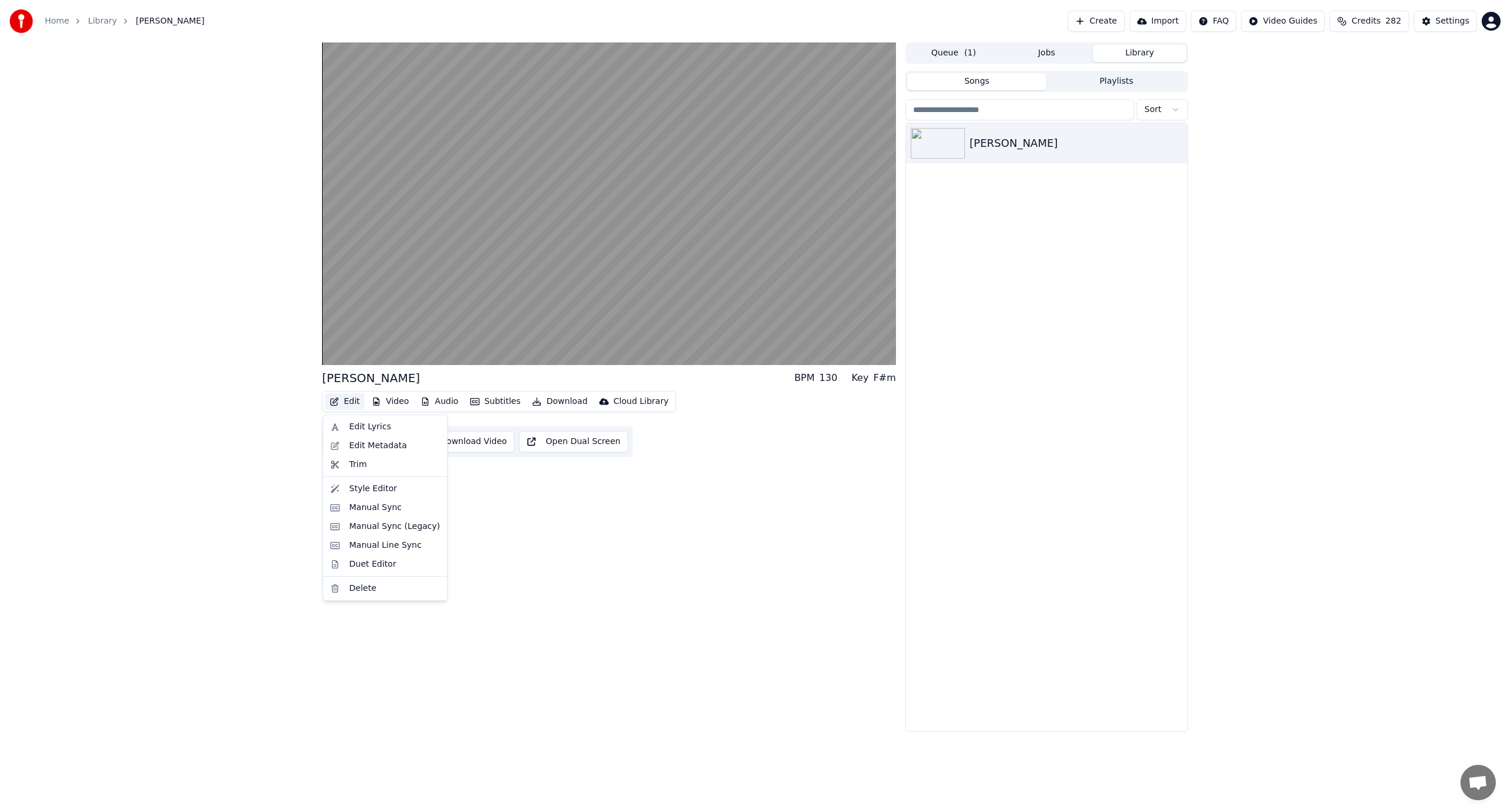
click at [471, 473] on div "Araw Gabi BPM 130 Key F#m Edit Video Audio Subtitles Download Cloud Library Man…" at bounding box center [609, 387] width 574 height 689
click at [379, 438] on button "Manual Sync" at bounding box center [370, 442] width 86 height 21
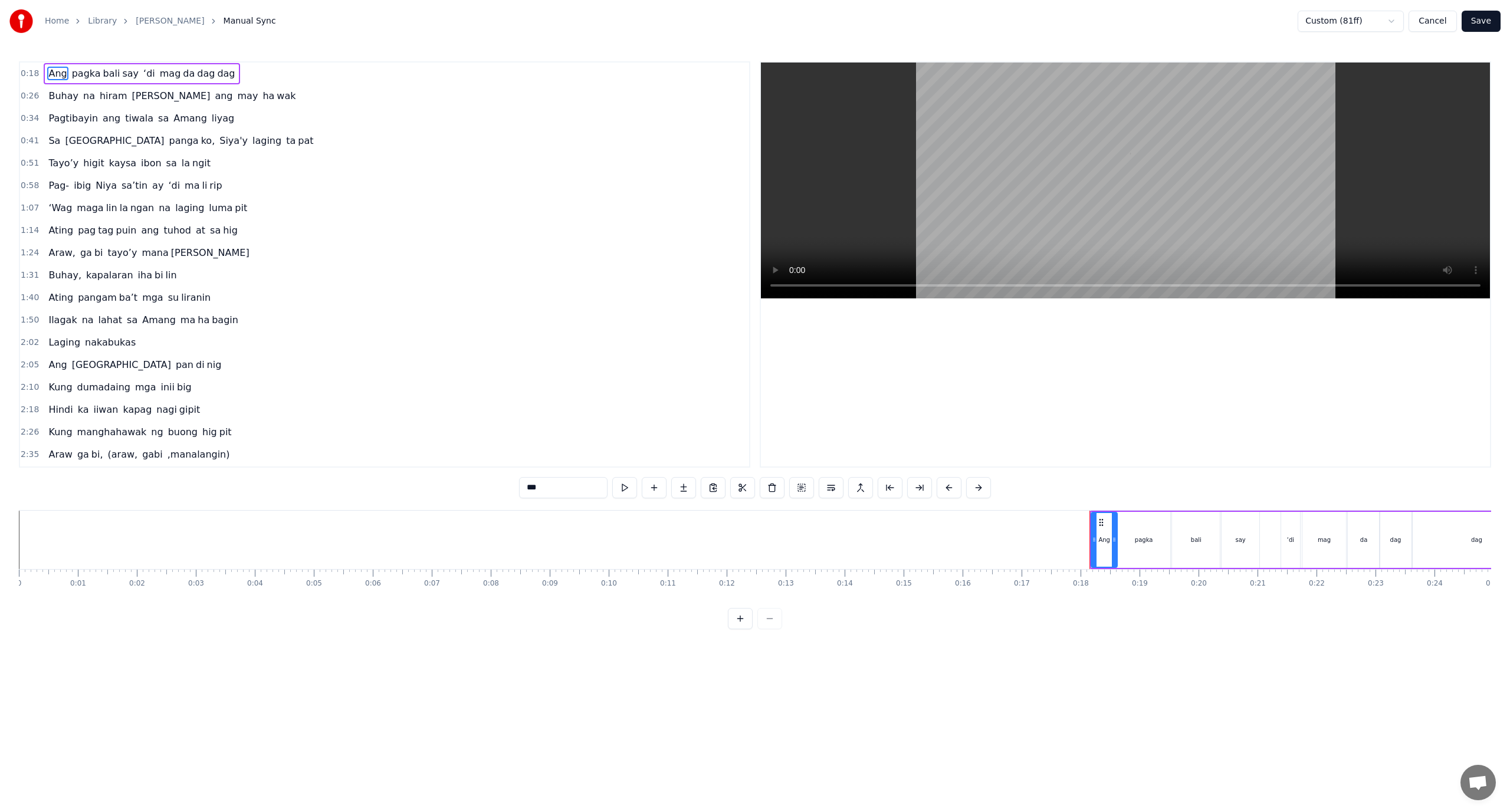
click at [1362, 21] on html "Home Library Araw Gabi Manual Sync Custom (81ff) Cancel Save 0:18 Ang pagka bal…" at bounding box center [755, 324] width 1510 height 648
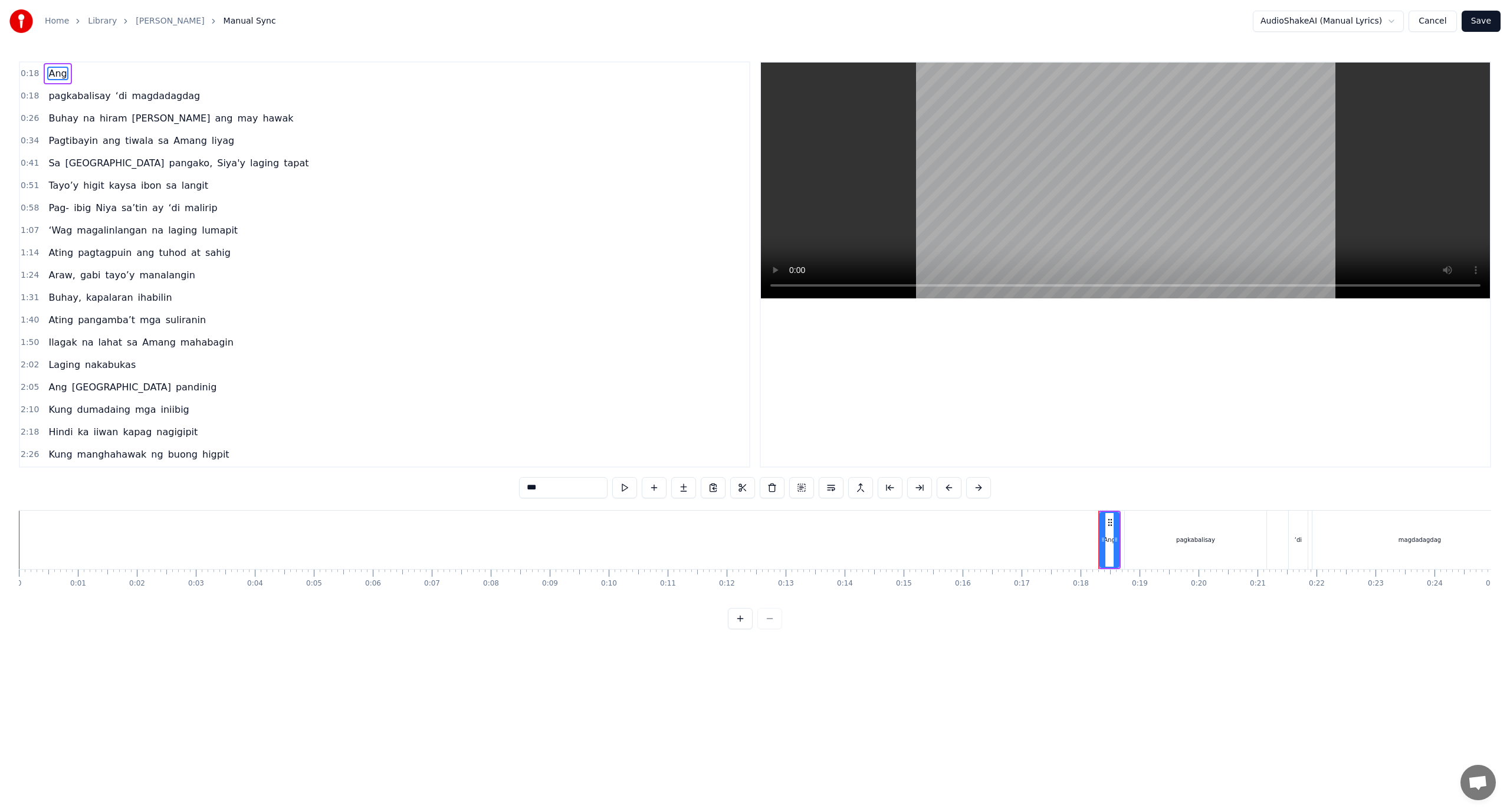
click at [79, 76] on div "0:18 Ang" at bounding box center [385, 74] width 729 height 22
click at [1374, 25] on html "Home Library Araw Gabi Manual Sync AudioShakeAI (Manual Lyrics) Cancel Save 0:1…" at bounding box center [755, 324] width 1510 height 648
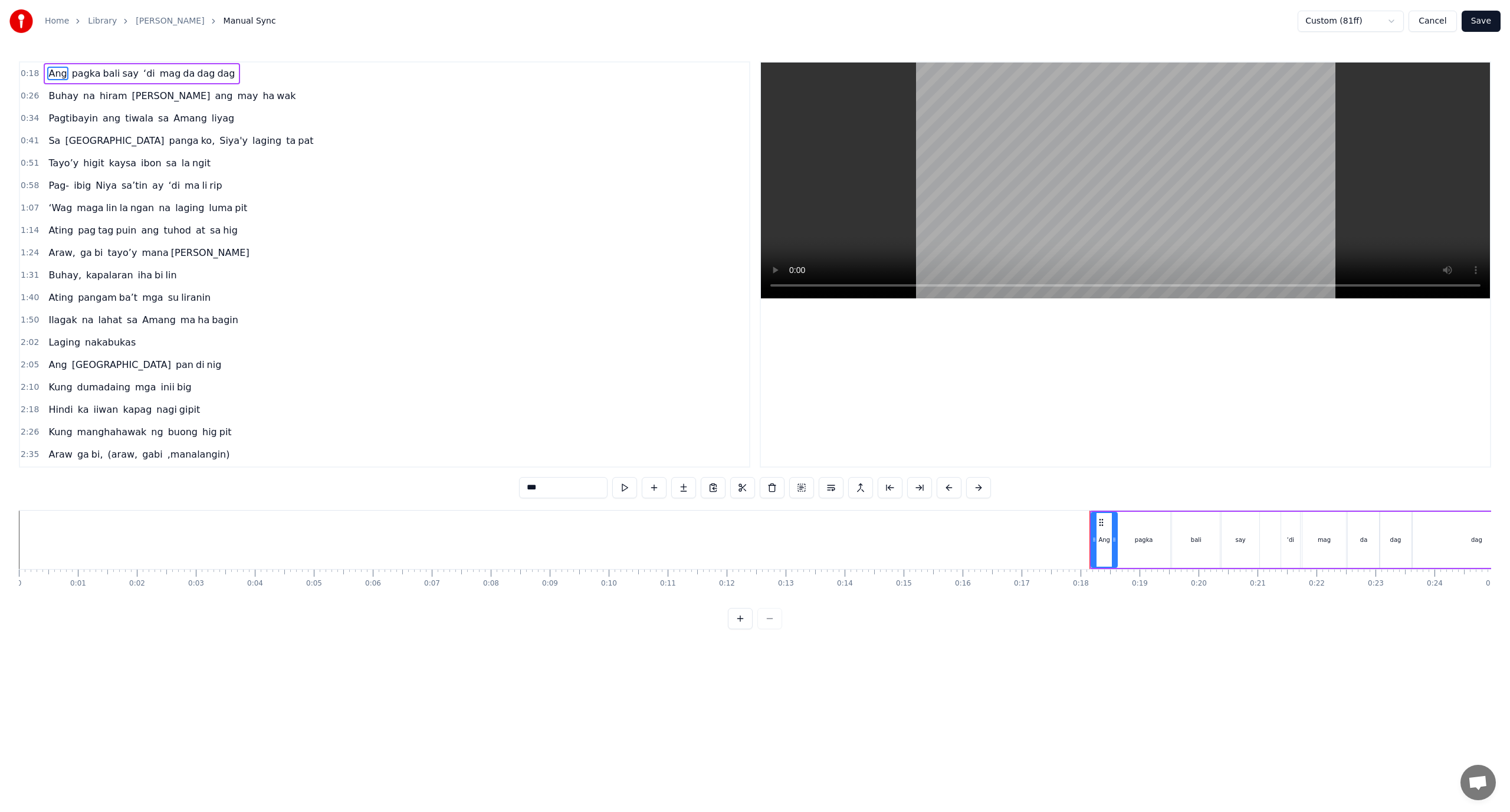
click at [1366, 21] on html "Home Library Araw Gabi Manual Sync Custom (81ff) Cancel Save 0:18 Ang pagka bal…" at bounding box center [755, 324] width 1510 height 648
click at [479, 89] on html "Home Library Araw Gabi Manual Sync Custom (81ff) Cancel Save 0:18 Ang pagka bal…" at bounding box center [755, 324] width 1510 height 648
drag, startPoint x: 479, startPoint y: 64, endPoint x: 236, endPoint y: 66, distance: 243.0
click at [253, 70] on div "0:18 Ang pagka bali say ‘di mag da dag dag" at bounding box center [385, 74] width 729 height 22
drag, startPoint x: 161, startPoint y: 73, endPoint x: 352, endPoint y: 82, distance: 191.2
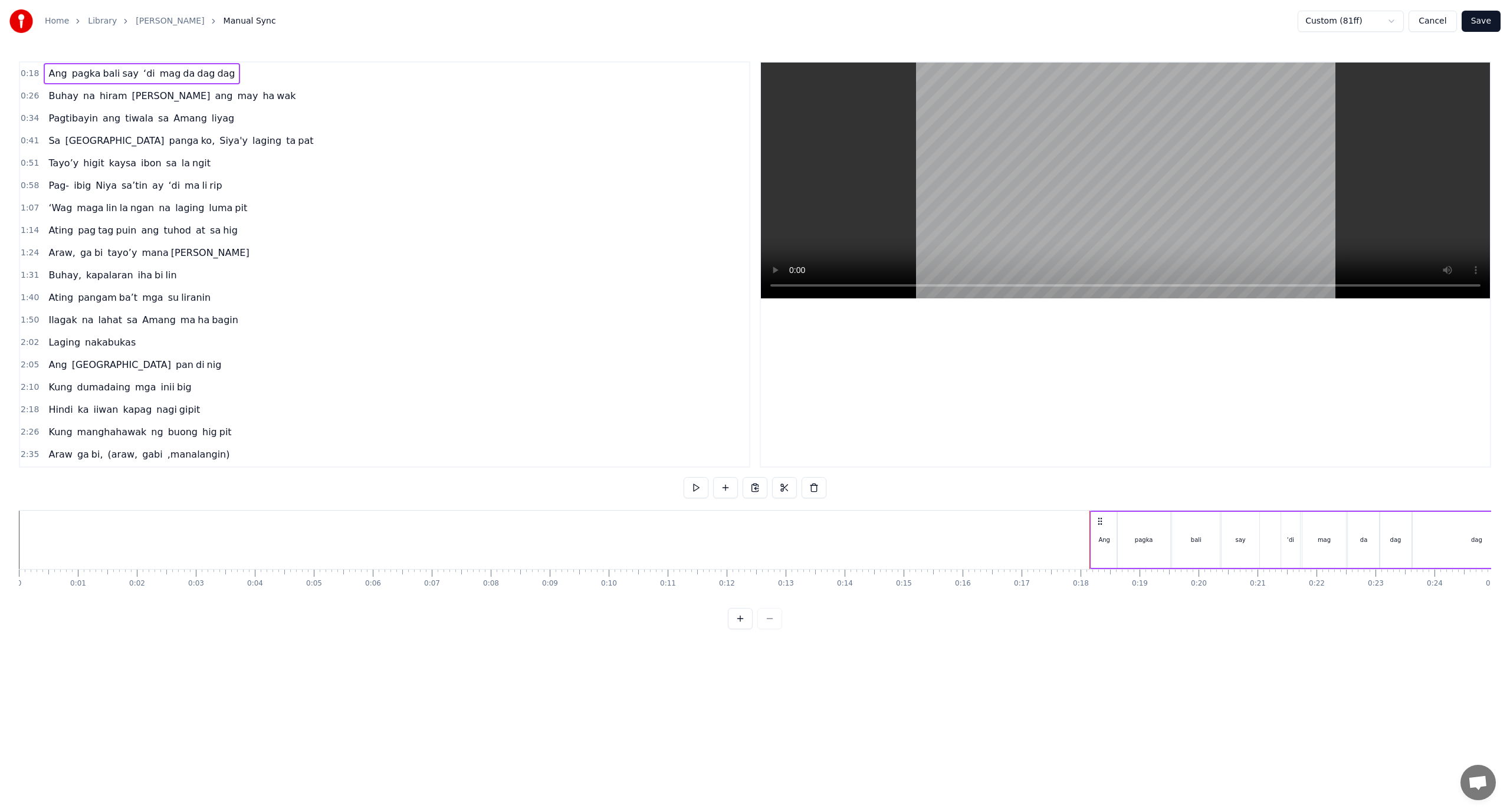
click at [337, 75] on div "0:18 Ang pagka bali say ‘di mag da dag dag" at bounding box center [385, 74] width 729 height 22
click at [1091, 514] on div "Ang pagka bali say ‘di mag da dag dag" at bounding box center [1316, 540] width 453 height 59
click at [1208, 571] on div "Copy Line Ctrl+C" at bounding box center [1192, 569] width 145 height 19
click at [1371, 18] on html "Home Library Araw Gabi Manual Sync Custom (81ff) Cancel Save 0:18 Ang pagka bal…" at bounding box center [755, 324] width 1510 height 648
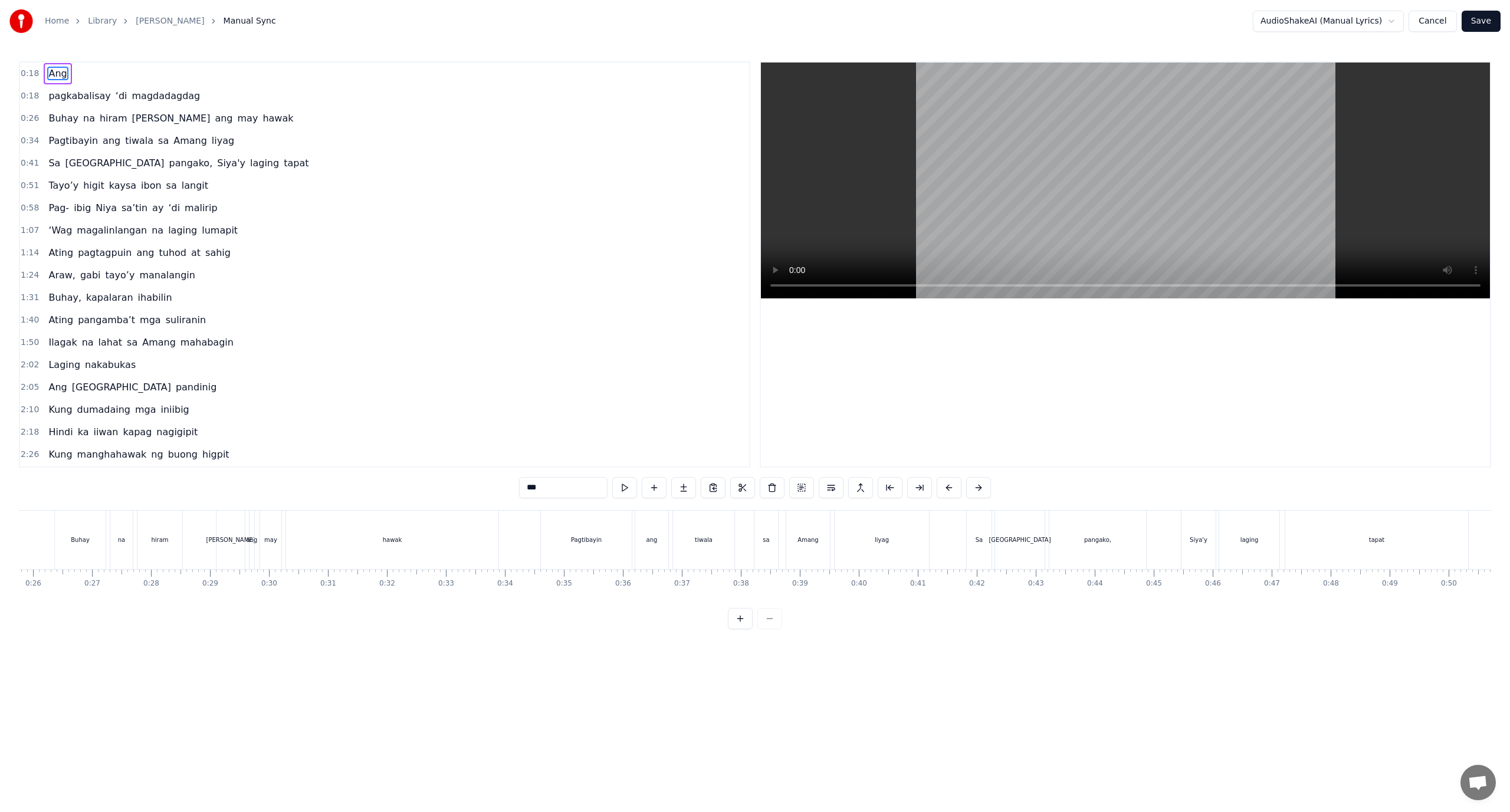
scroll to position [0, 955]
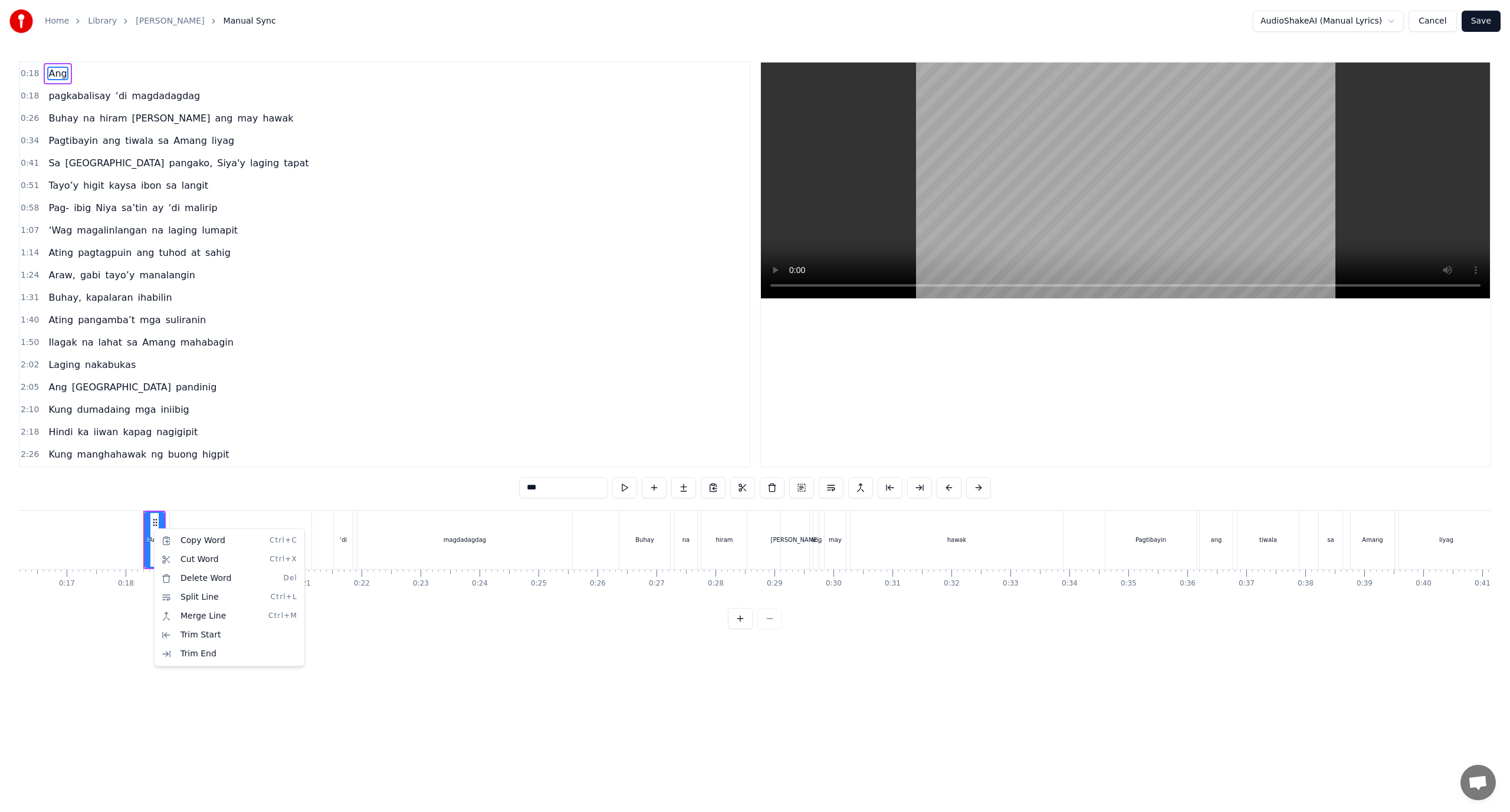
click at [153, 524] on html "Home Library Araw Gabi Manual Sync AudioShakeAI (Manual Lyrics) Cancel Save 0:1…" at bounding box center [755, 324] width 1510 height 648
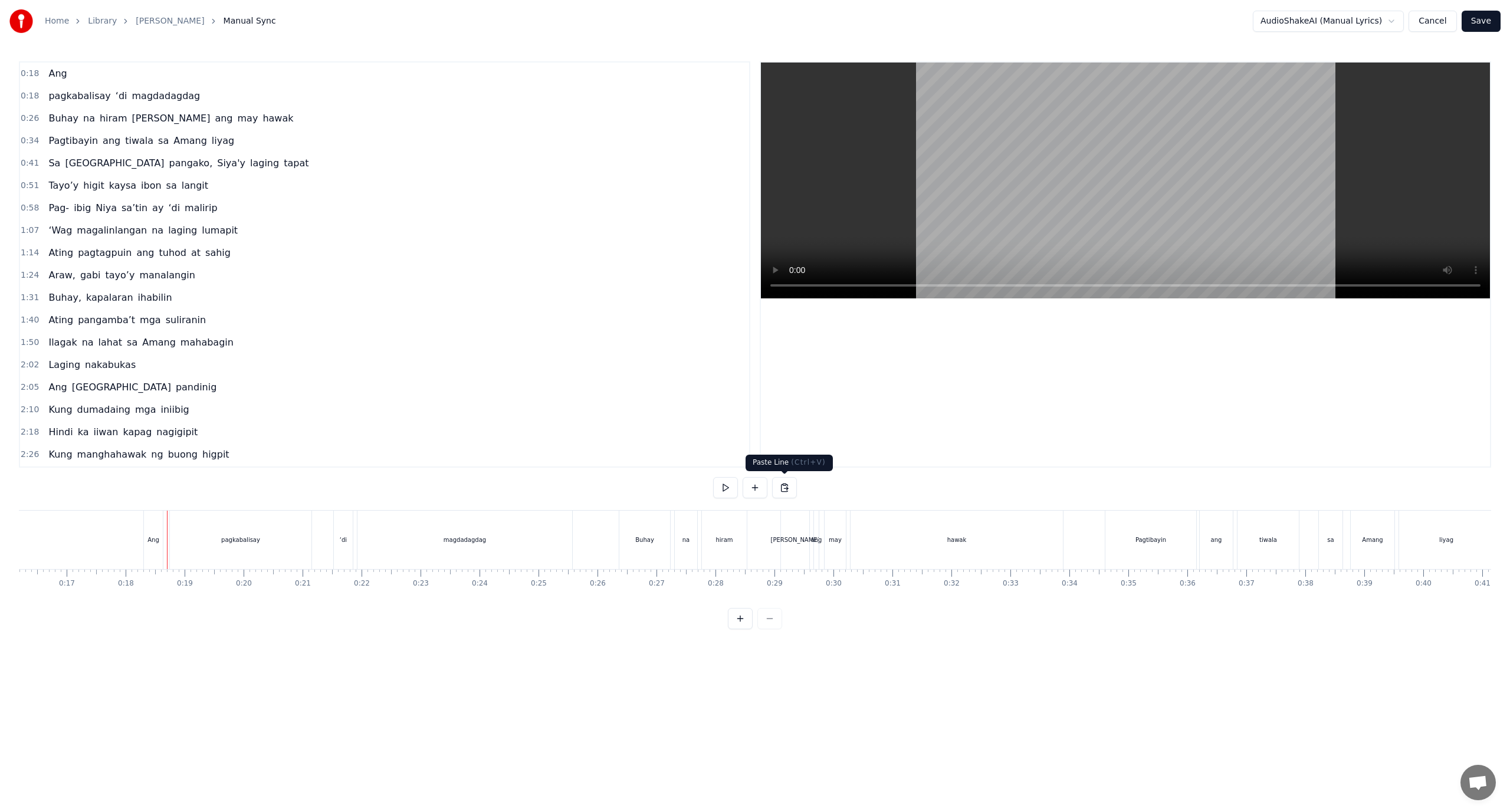
click at [783, 490] on button at bounding box center [785, 488] width 25 height 21
click at [165, 573] on div "Paste Line Ctrl+V" at bounding box center [218, 573] width 145 height 19
click at [147, 544] on div "New Line Ctrl+N" at bounding box center [214, 551] width 145 height 19
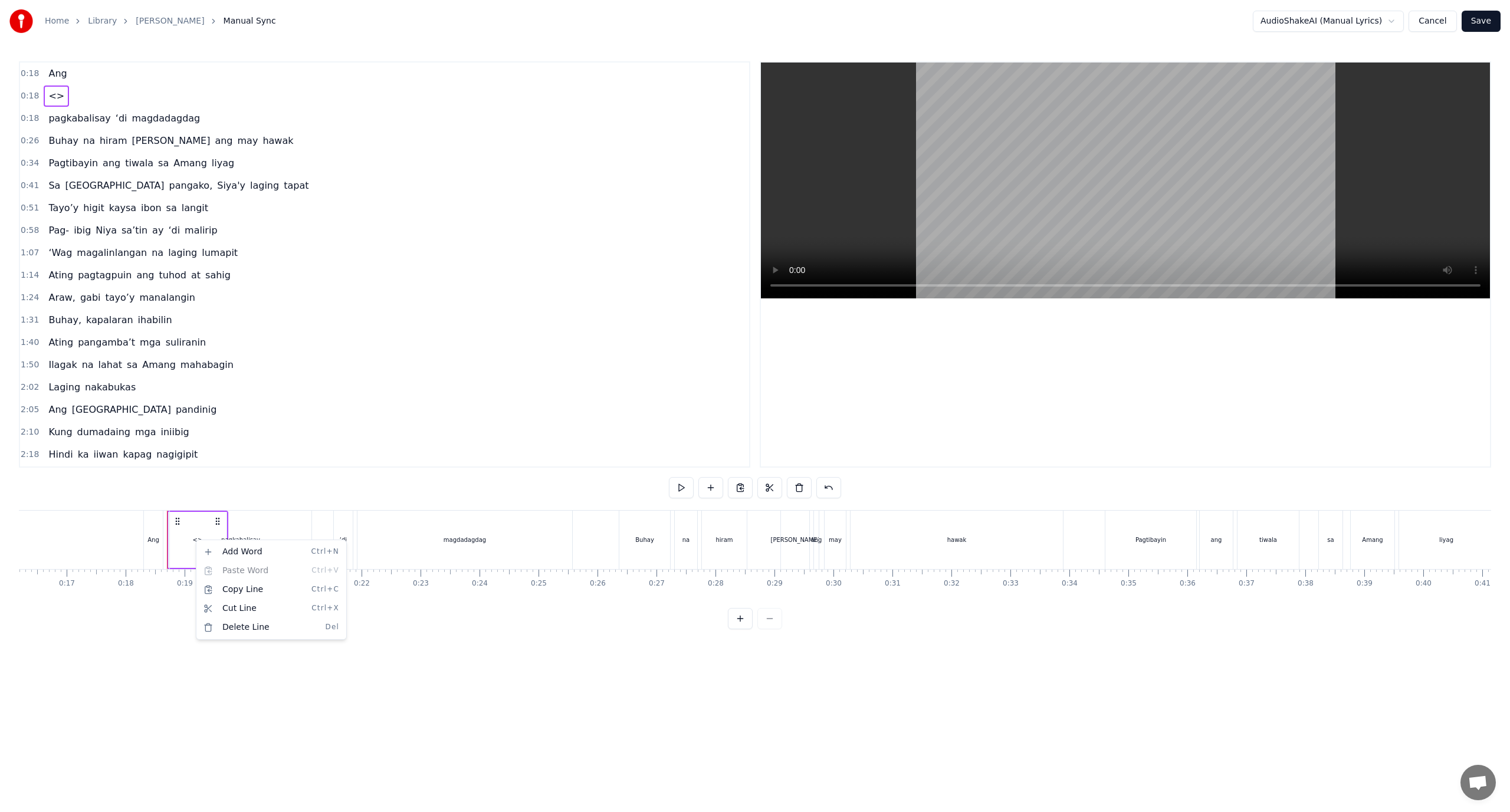
click at [234, 571] on div "Add Word Ctrl+N Paste Word Ctrl+V Copy Line Ctrl+C Cut Line Ctrl+X Delete Line …" at bounding box center [271, 589] width 145 height 94
click at [189, 527] on html "Home Library Araw Gabi Manual Sync AudioShakeAI (Manual Lyrics) Cancel Save 0:1…" at bounding box center [755, 324] width 1510 height 648
click at [191, 554] on div "pagkabalisay" at bounding box center [240, 540] width 141 height 59
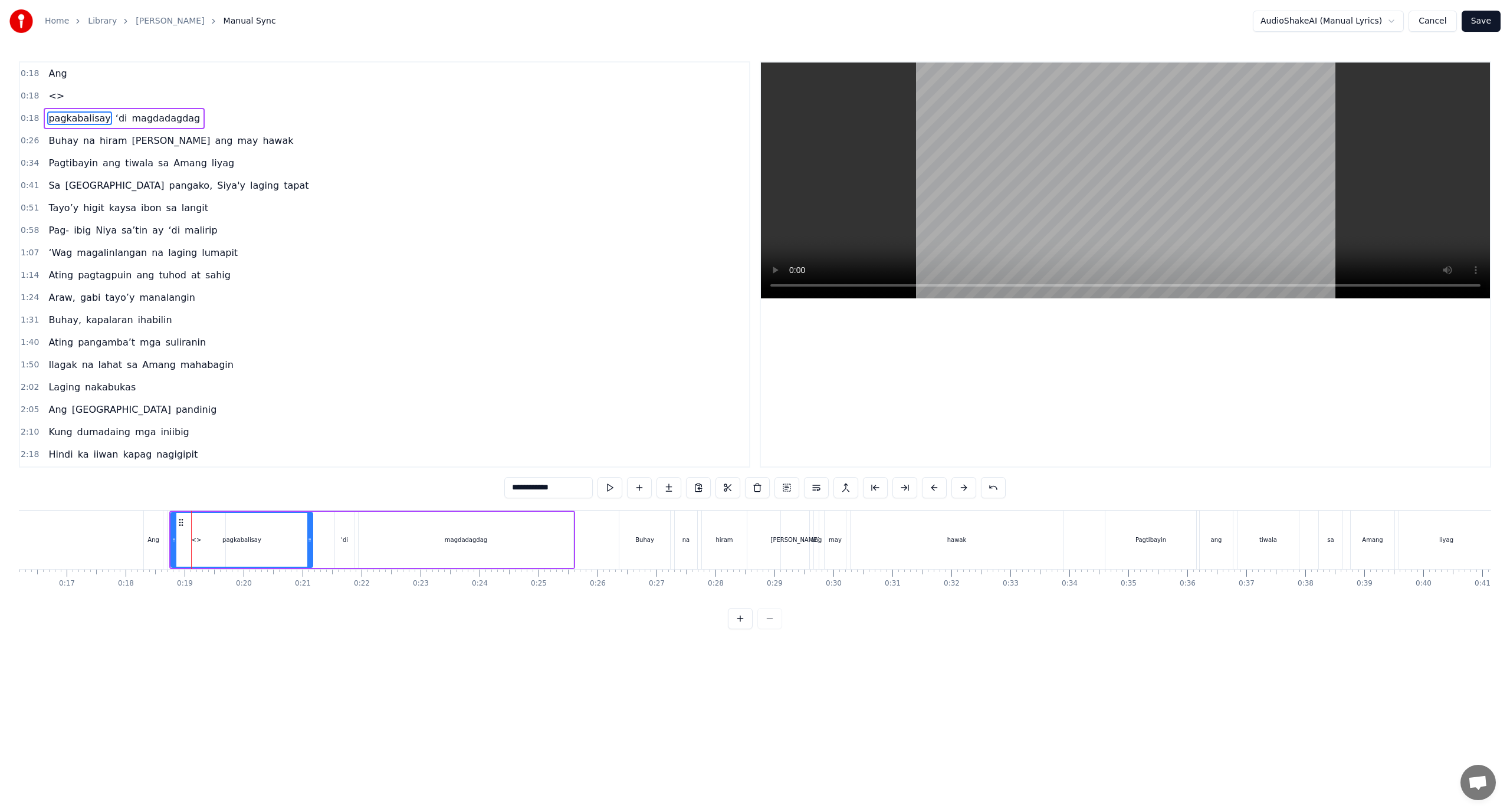
click at [183, 541] on div "pagkabalisay" at bounding box center [242, 540] width 140 height 54
drag, startPoint x: 198, startPoint y: 658, endPoint x: 200, endPoint y: 649, distance: 9.2
click at [198, 648] on html "Home Library Araw Gabi Manual Sync AudioShakeAI (Manual Lyrics) Cancel Save 0:1…" at bounding box center [755, 324] width 1510 height 648
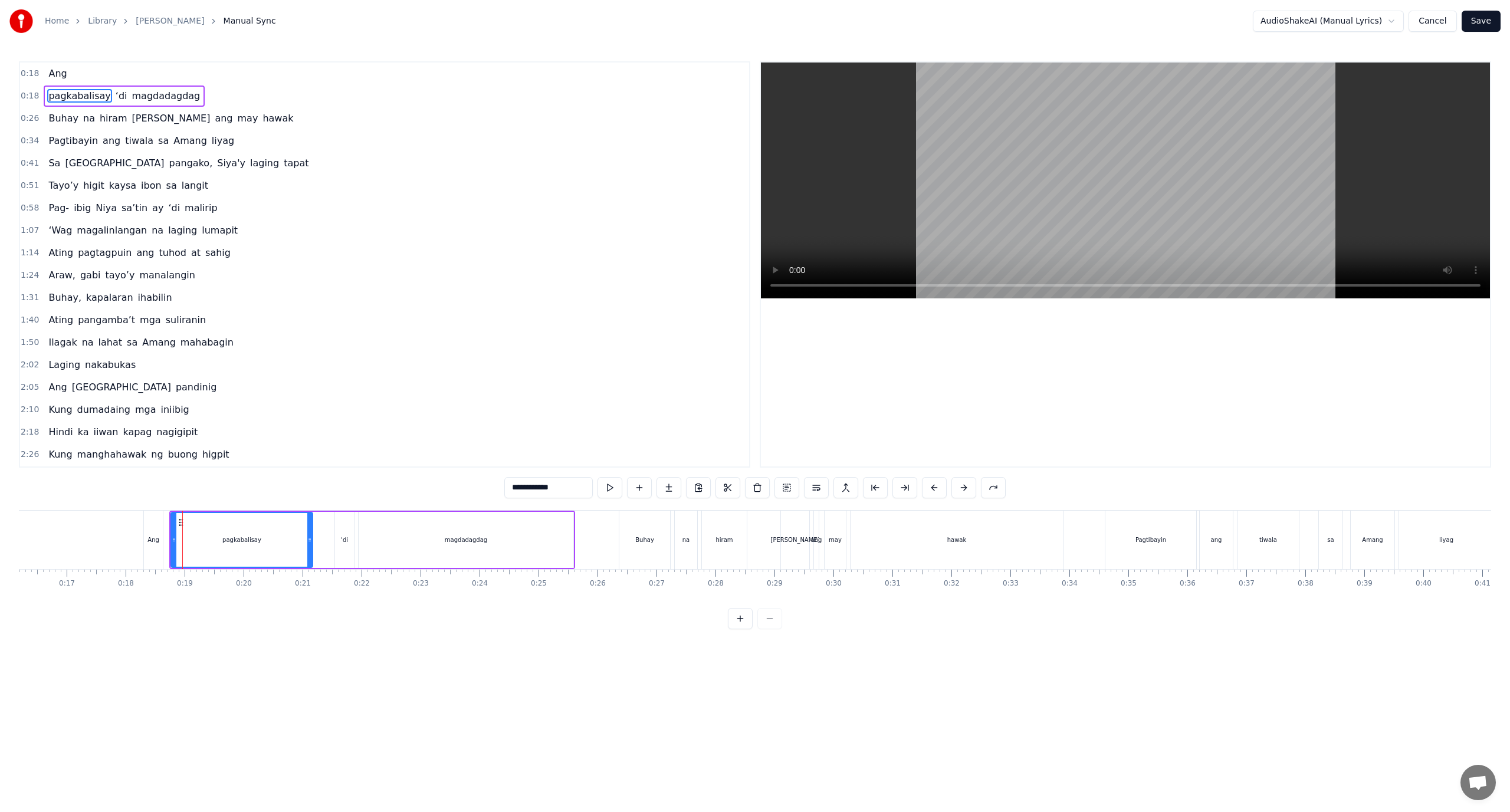
click at [117, 508] on div "**********" at bounding box center [755, 346] width 1472 height 568
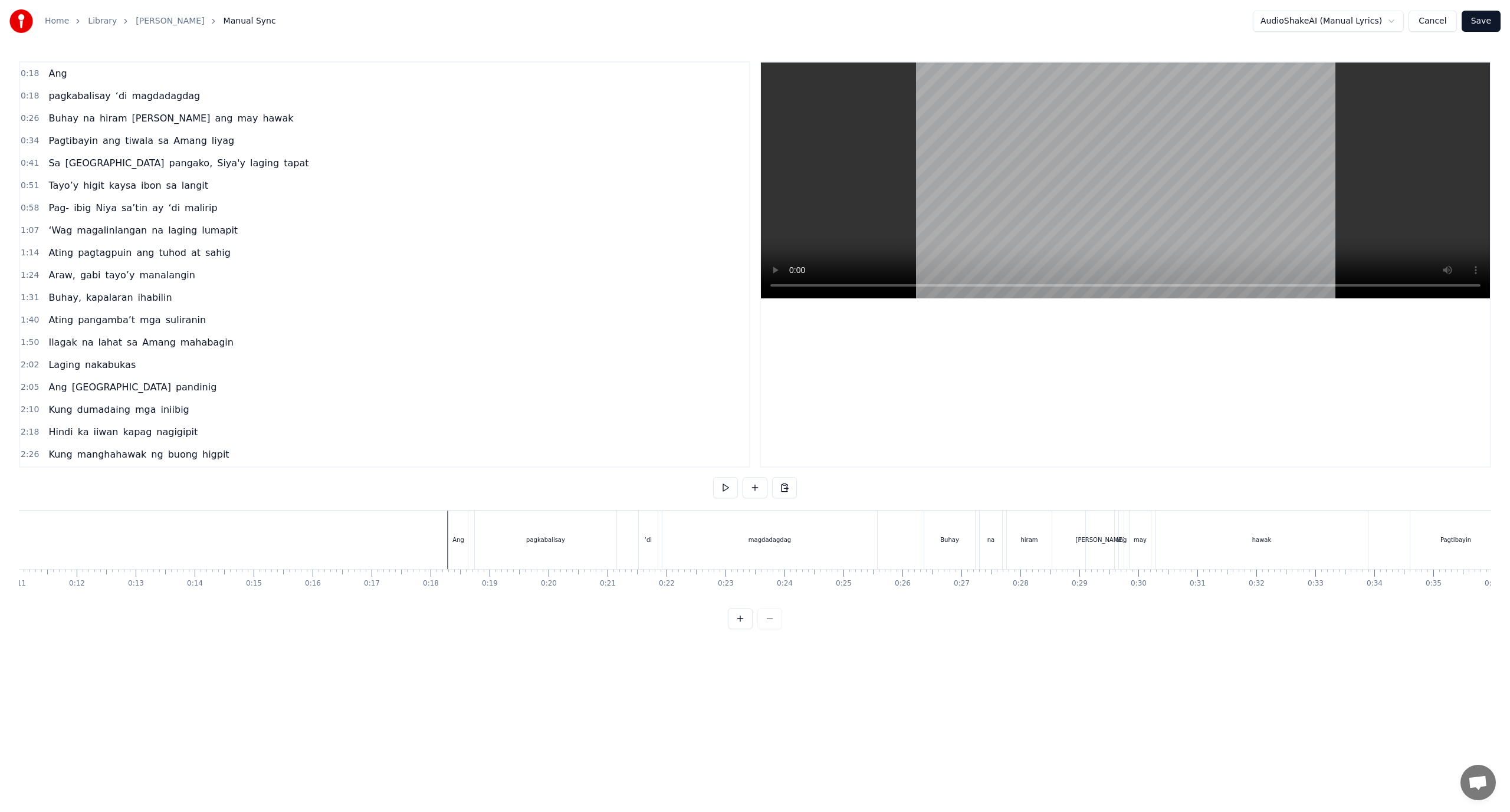
scroll to position [0, 690]
click at [678, 558] on div "magdadagdag" at bounding box center [729, 540] width 215 height 59
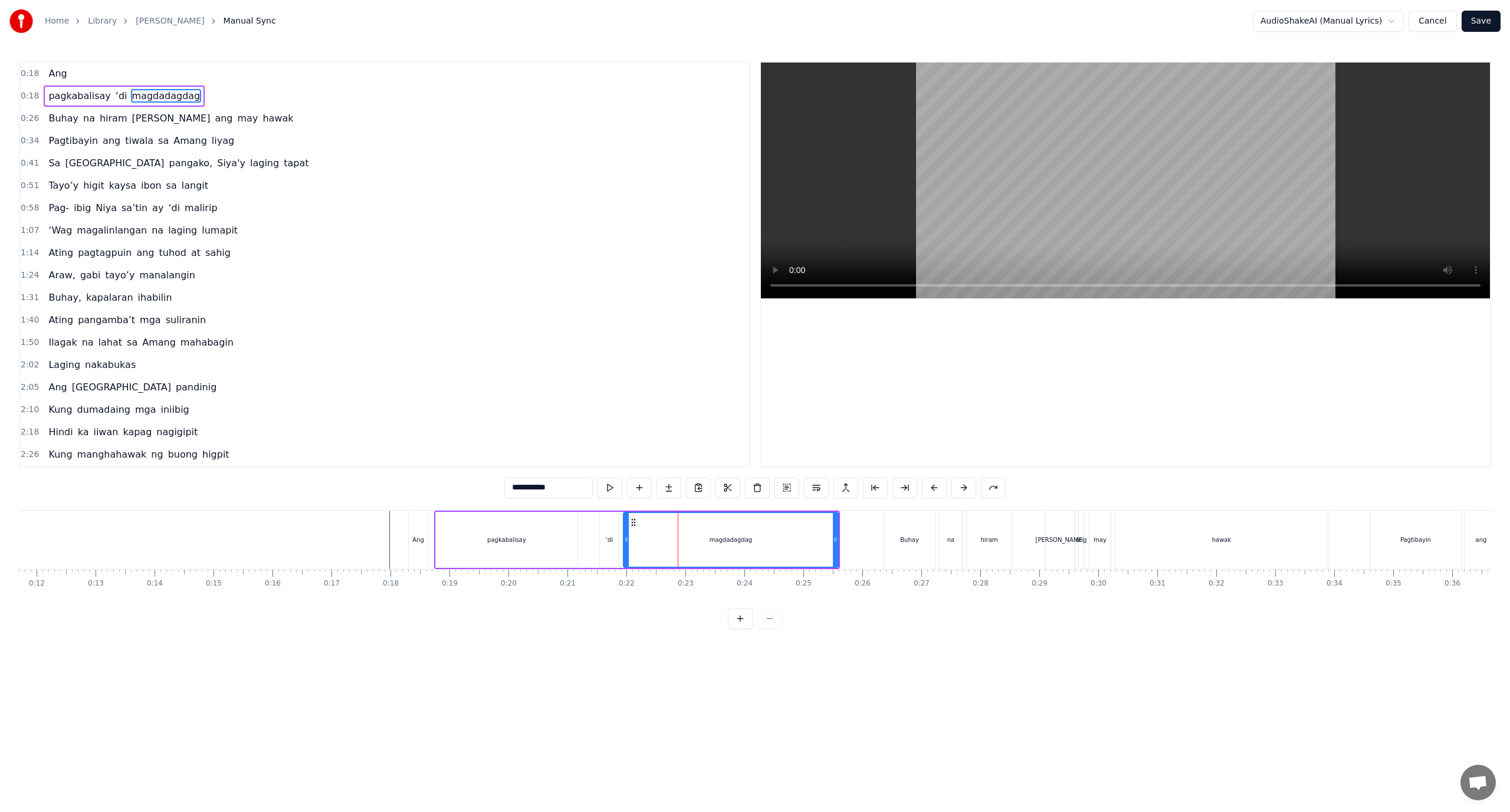
click at [656, 543] on div "magdadagdag" at bounding box center [730, 540] width 214 height 54
click at [909, 484] on button at bounding box center [905, 488] width 25 height 21
drag, startPoint x: 570, startPoint y: 486, endPoint x: 528, endPoint y: 492, distance: 42.4
click at [528, 492] on input "**********" at bounding box center [548, 488] width 88 height 21
type input "***"
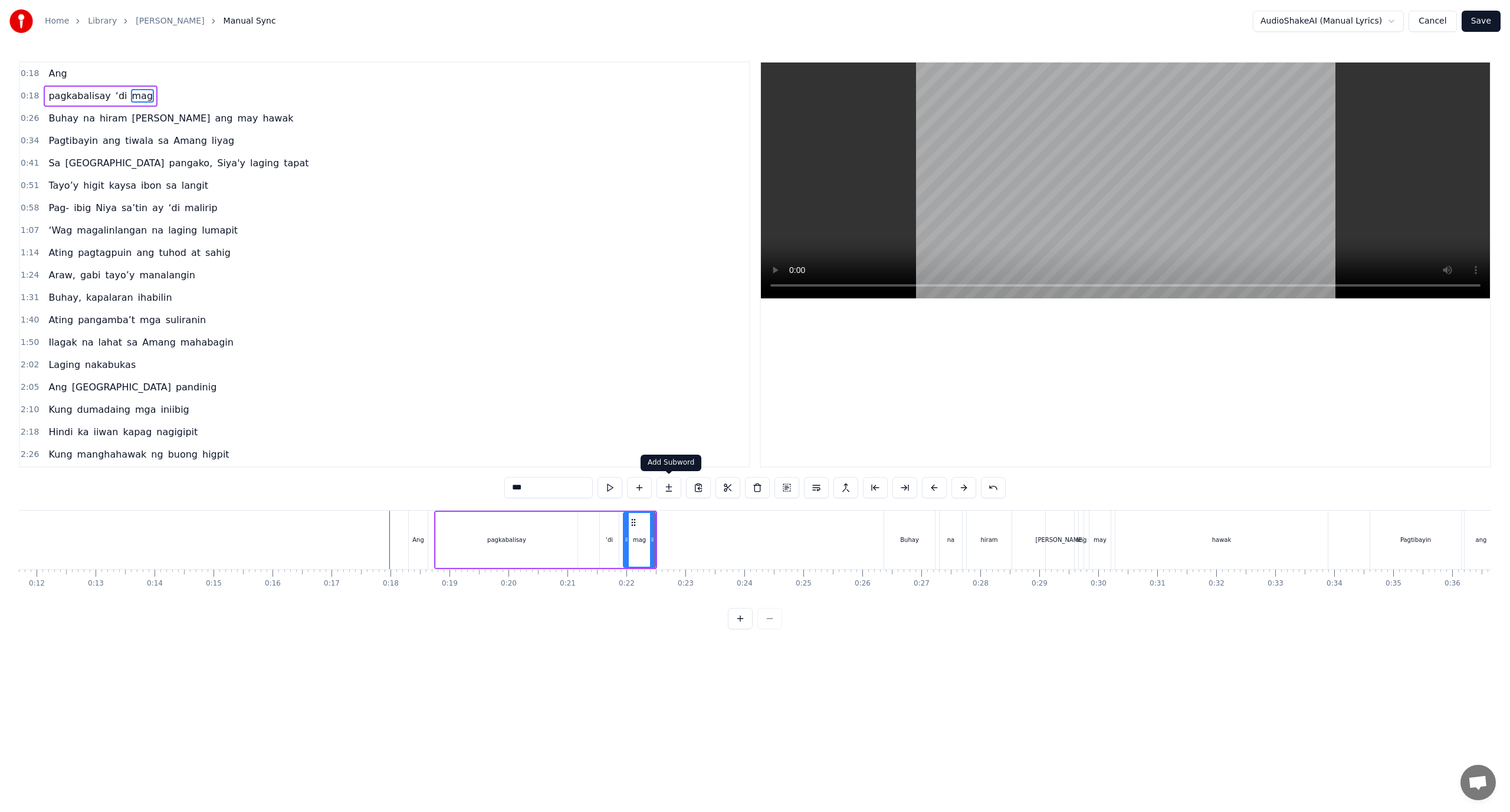
click at [673, 486] on button at bounding box center [669, 488] width 25 height 21
click at [549, 492] on input "**" at bounding box center [533, 488] width 88 height 21
drag, startPoint x: 549, startPoint y: 492, endPoint x: 423, endPoint y: 491, distance: 126.0
click at [423, 491] on div "0:18 Ang 0:18 pagkabalisay ‘di mag <> 0:26 Buhay na hiram Siya ang may hawak 0:…" at bounding box center [755, 346] width 1472 height 568
paste input "******"
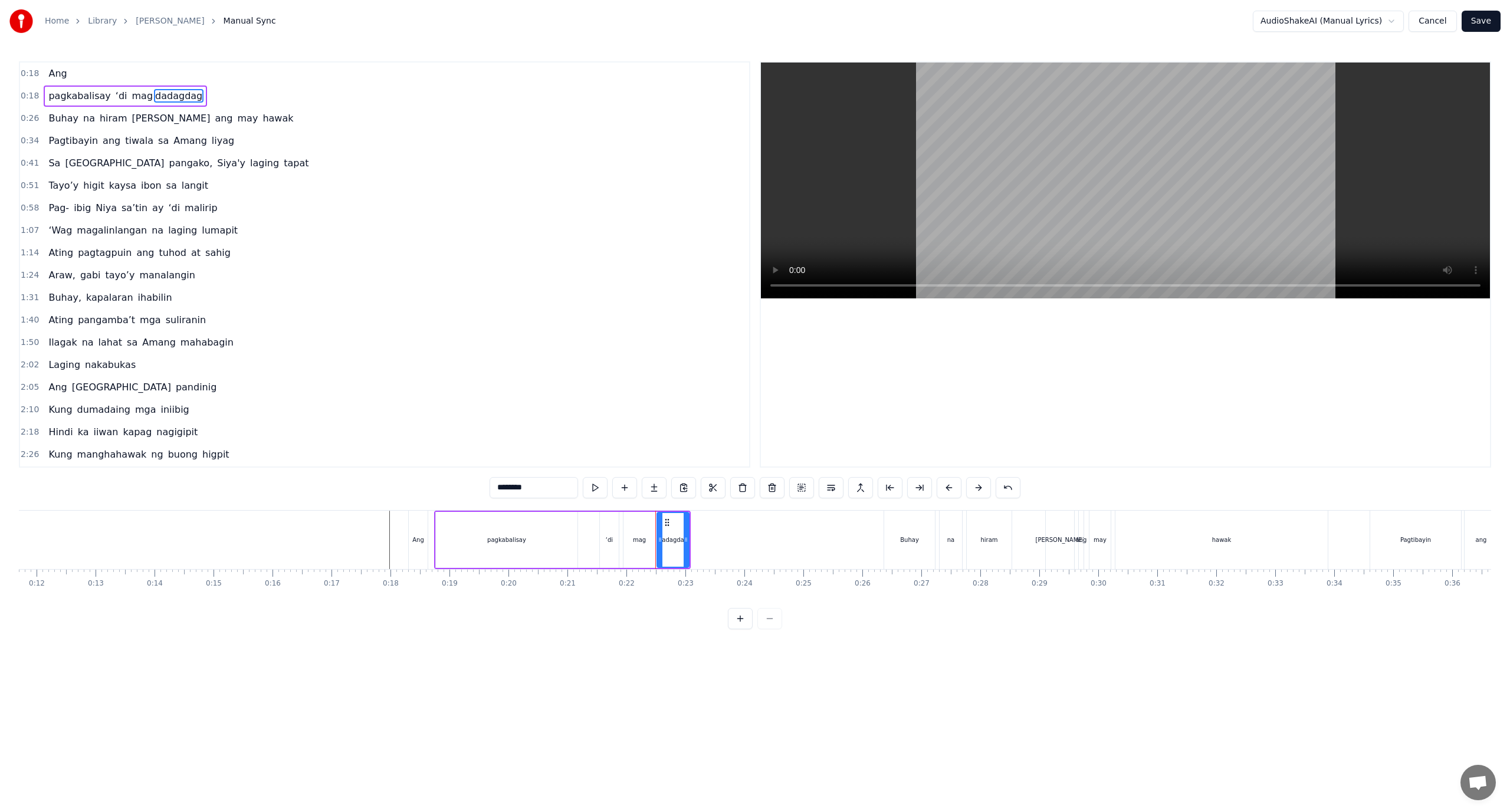
drag, startPoint x: 543, startPoint y: 487, endPoint x: 505, endPoint y: 496, distance: 39.1
click at [505, 496] on input "********" at bounding box center [533, 488] width 88 height 21
type input "**"
click at [652, 488] on button at bounding box center [654, 488] width 25 height 21
drag, startPoint x: 542, startPoint y: 482, endPoint x: 487, endPoint y: 481, distance: 55.0
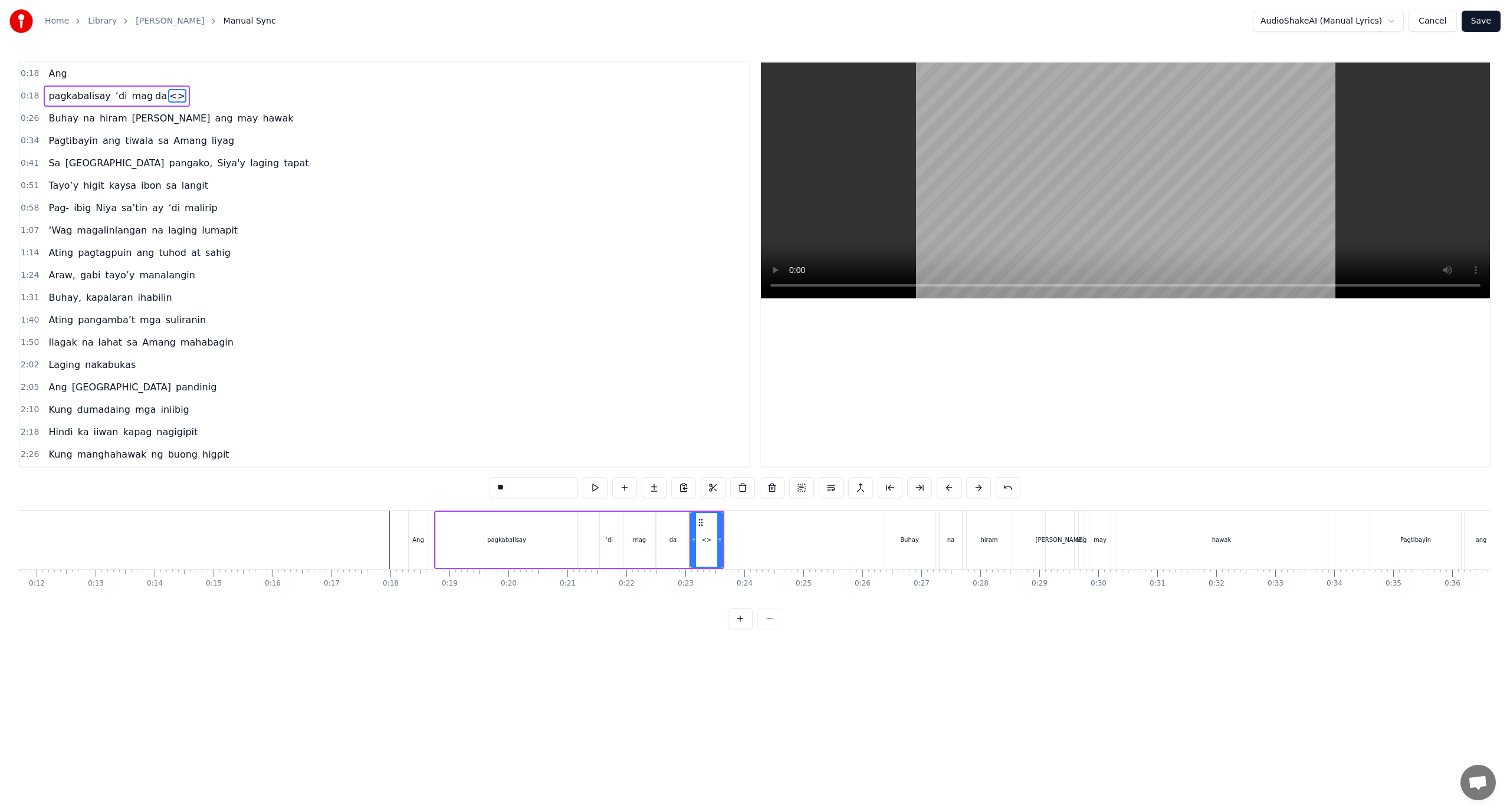
click at [487, 481] on div "0:18 Ang 0:18 pagkabalisay ‘di mag da <> 0:26 Buhay na hiram Siya ang may hawak…" at bounding box center [755, 346] width 1472 height 568
paste input "****"
type input "******"
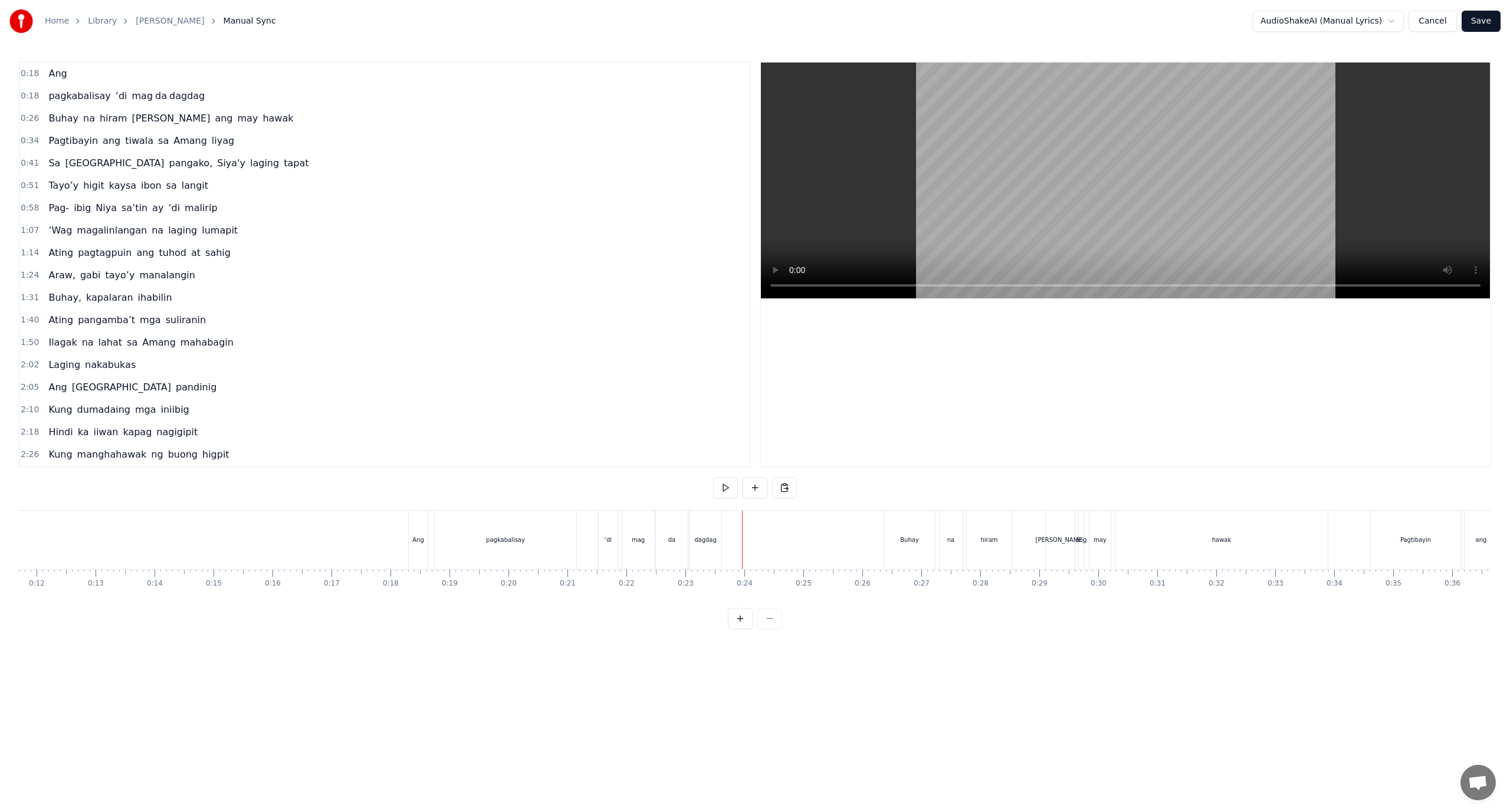
click at [712, 543] on div "dagdag" at bounding box center [706, 540] width 22 height 9
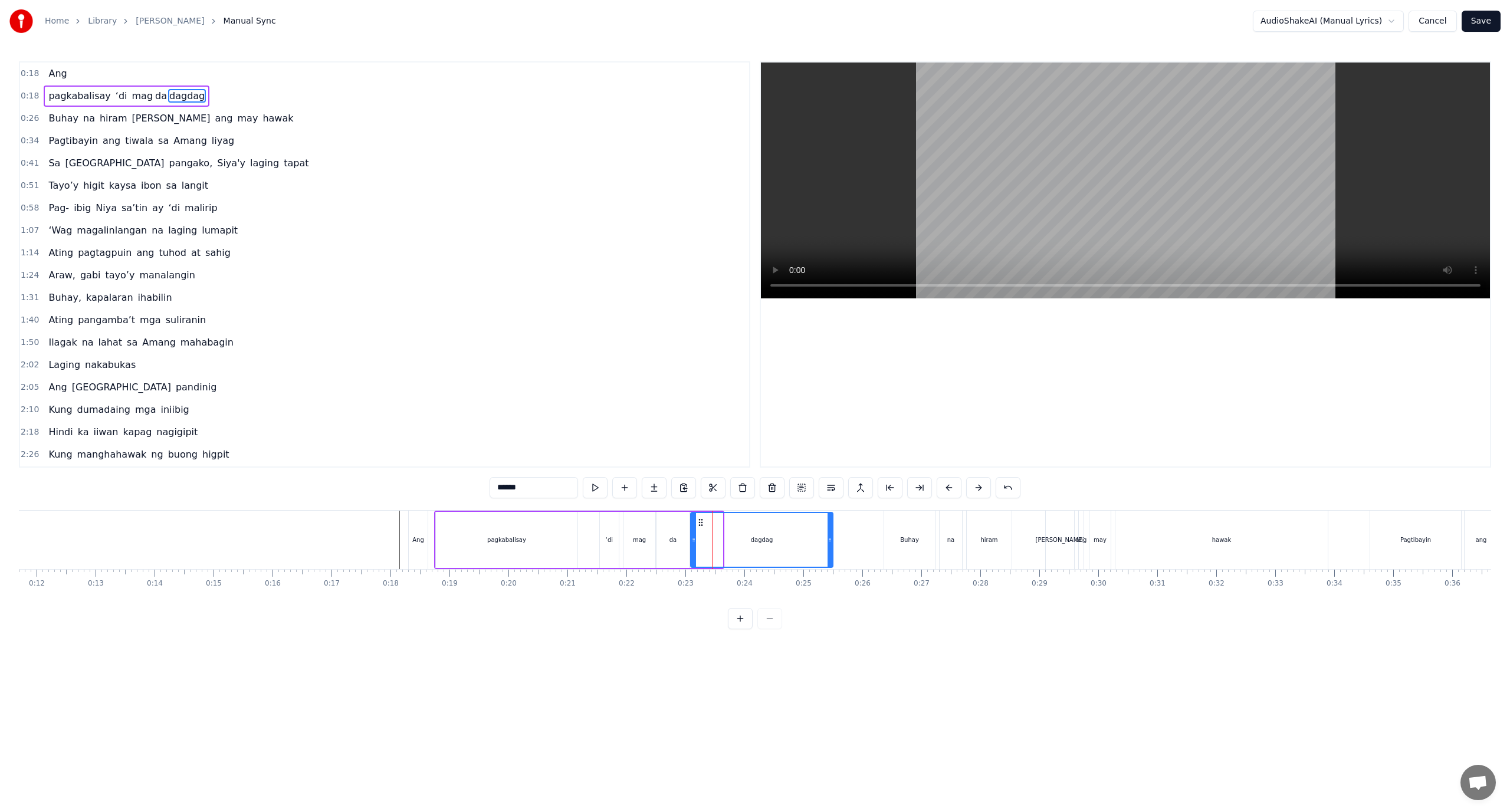
drag, startPoint x: 719, startPoint y: 542, endPoint x: 829, endPoint y: 547, distance: 110.1
click at [829, 547] on div at bounding box center [830, 540] width 5 height 54
click at [418, 540] on div "Ang" at bounding box center [418, 540] width 12 height 9
type input "***"
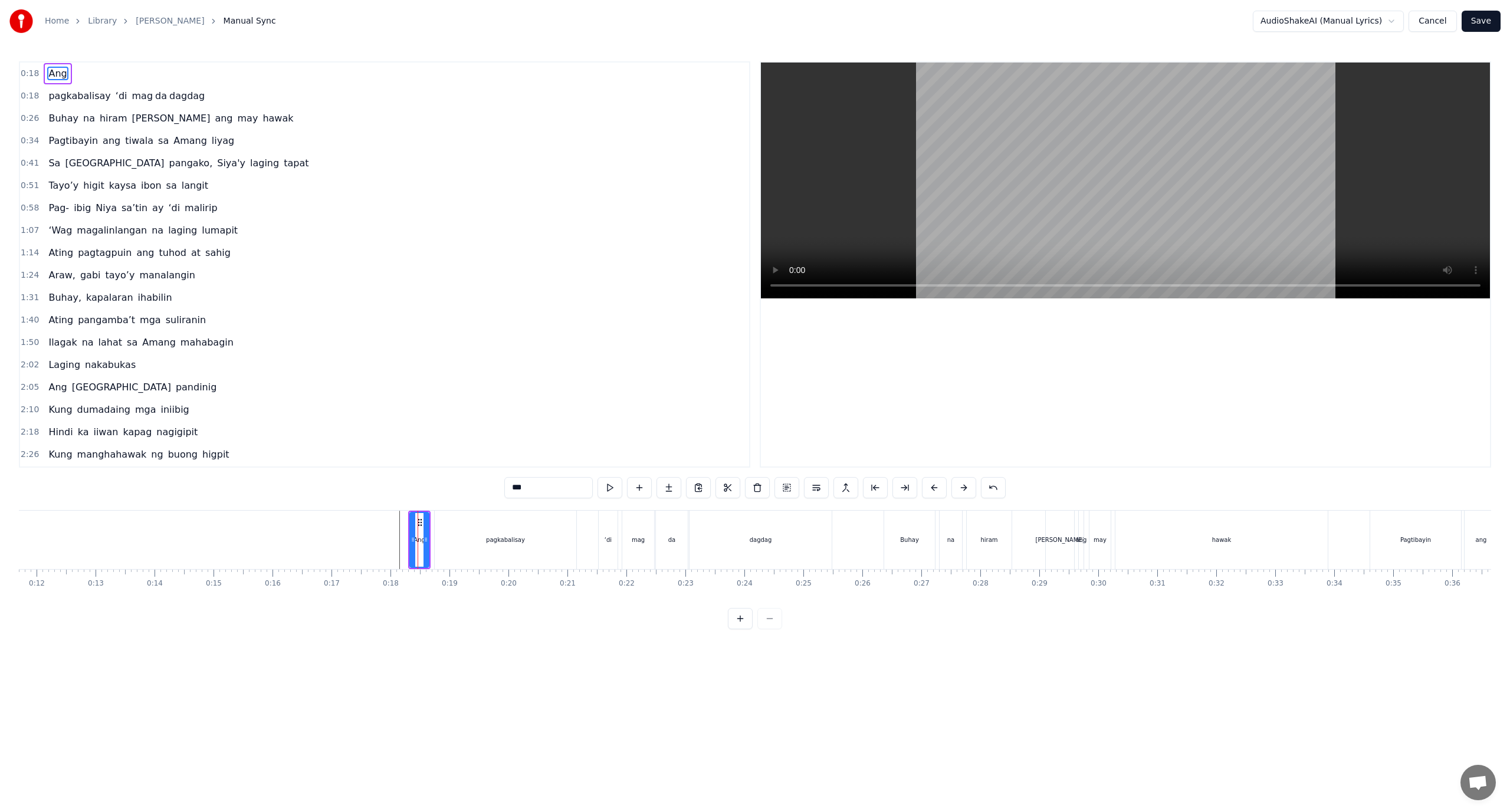
click at [675, 530] on div "da" at bounding box center [672, 540] width 32 height 59
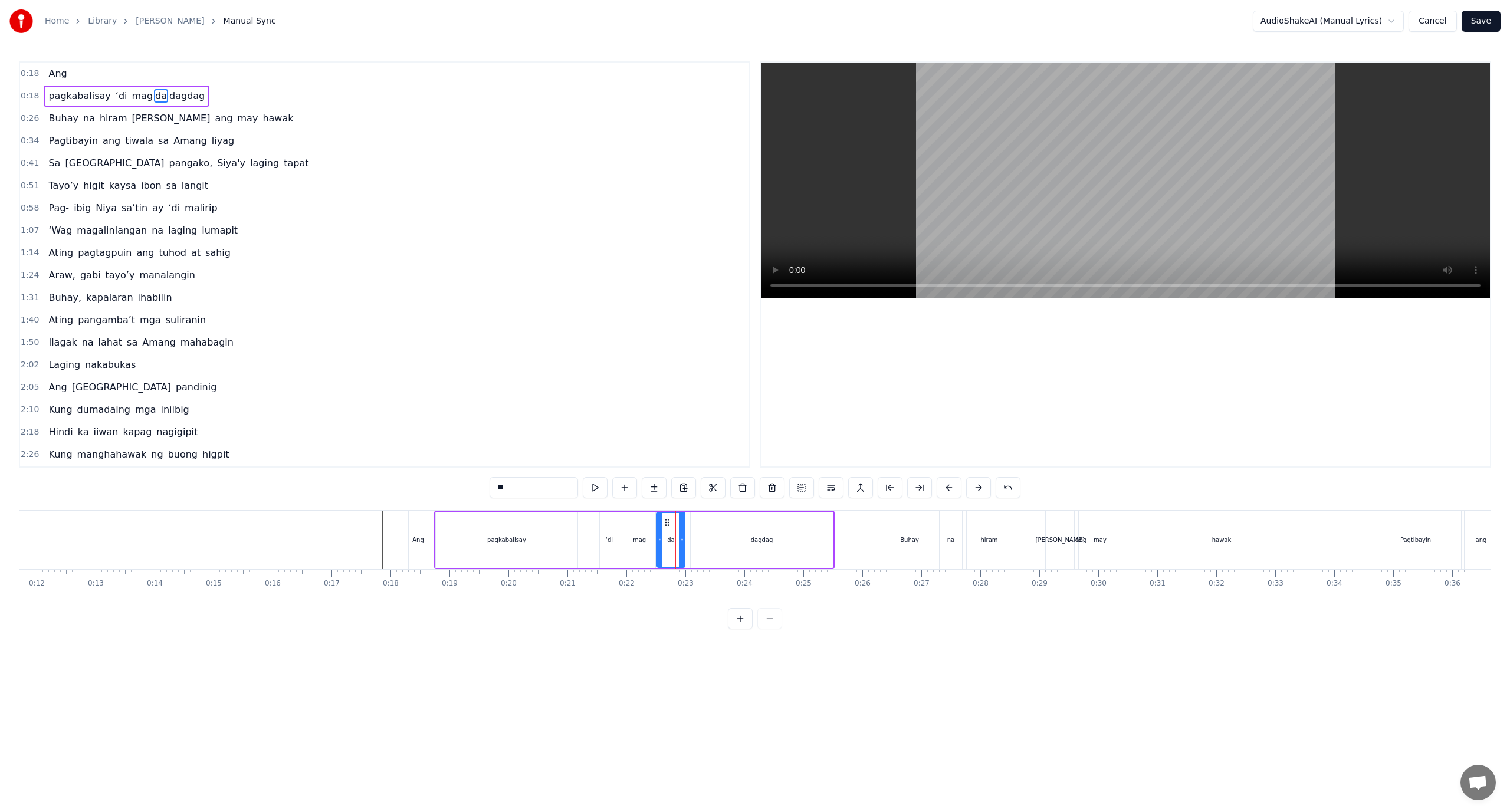
click at [682, 543] on icon at bounding box center [682, 540] width 5 height 9
click at [714, 541] on div "dagdag" at bounding box center [762, 540] width 142 height 56
type input "******"
click at [688, 540] on icon at bounding box center [688, 540] width 5 height 9
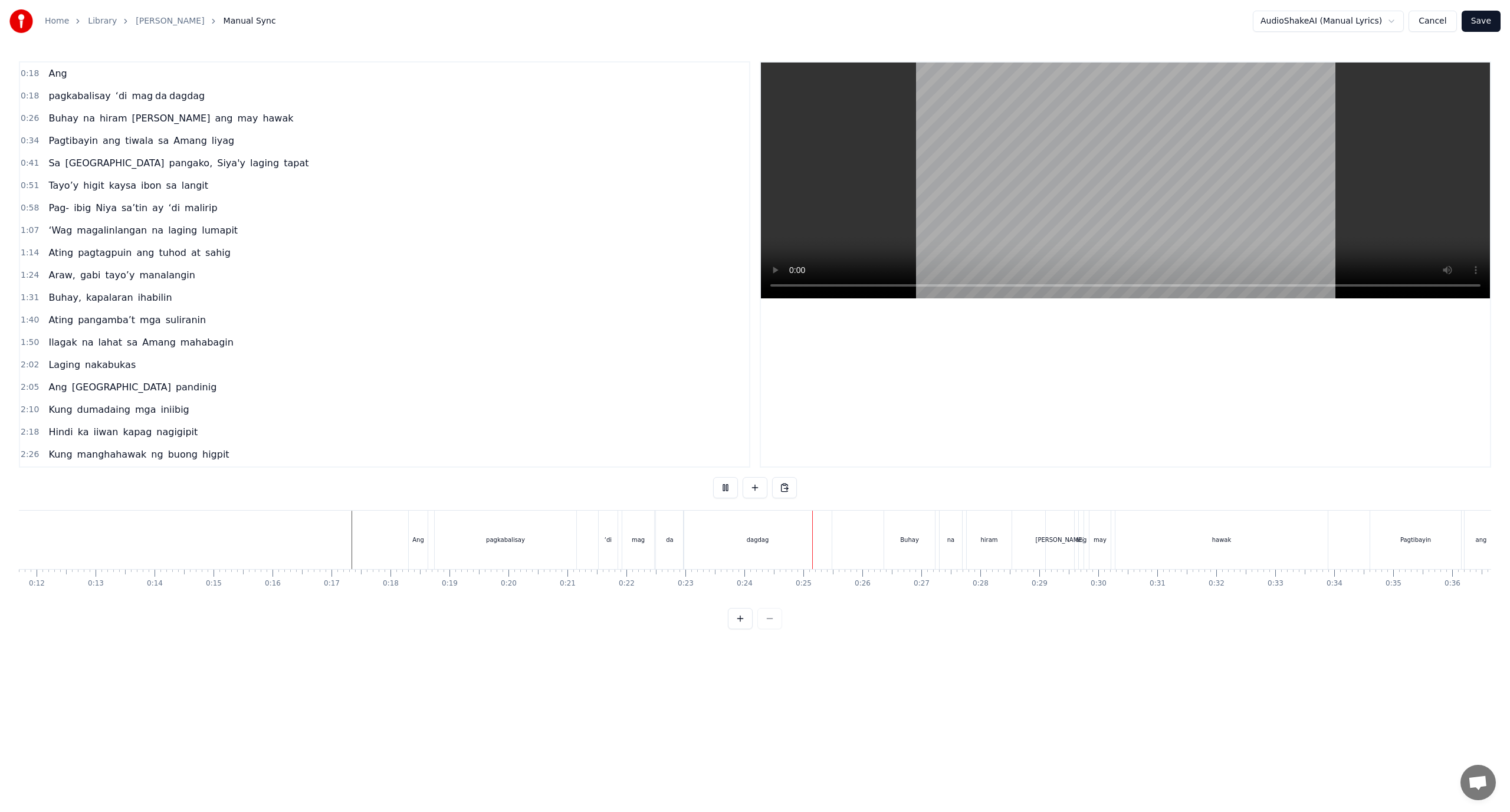
click at [725, 534] on div "dagdag" at bounding box center [758, 540] width 148 height 59
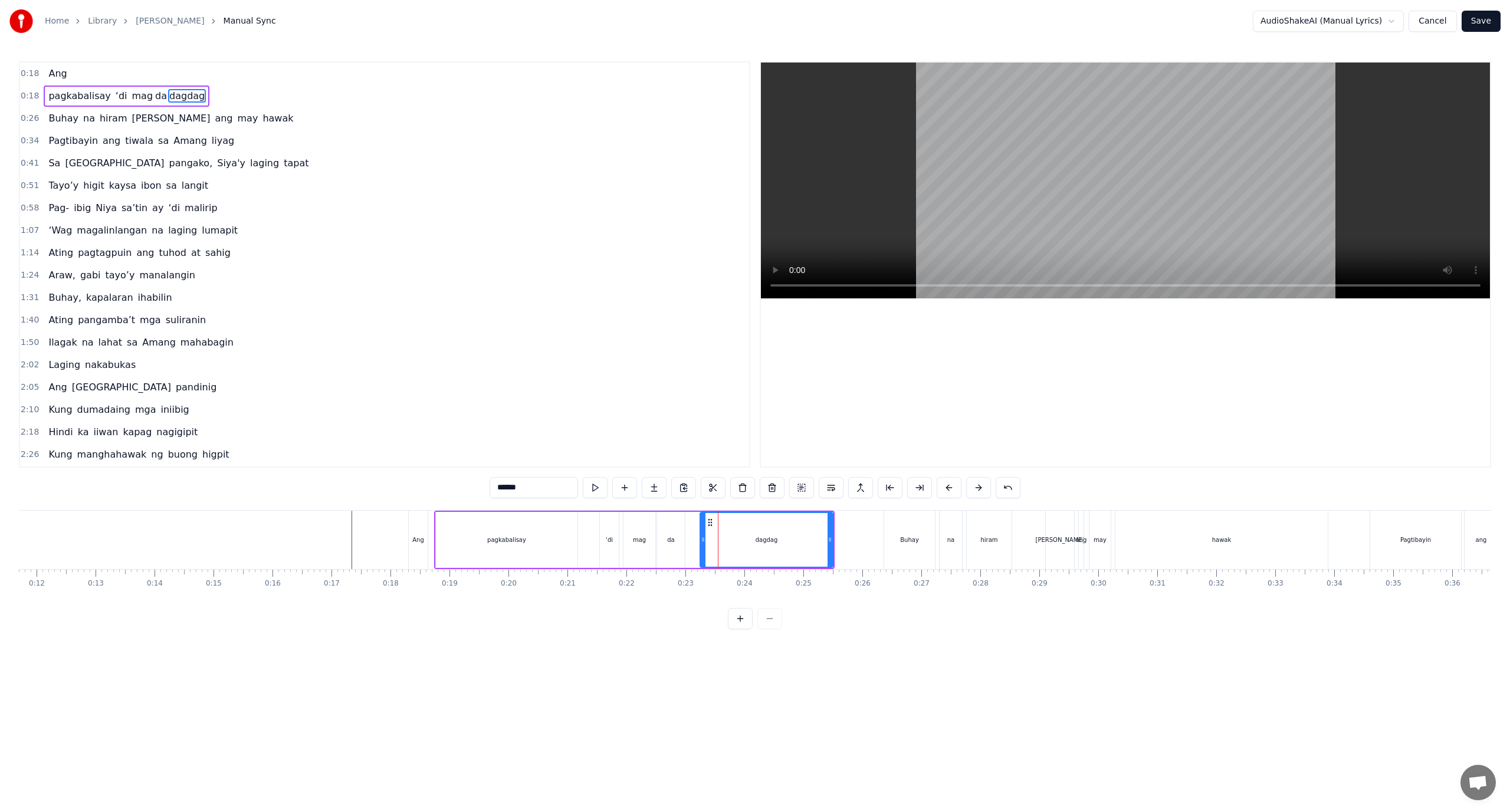
drag, startPoint x: 688, startPoint y: 543, endPoint x: 704, endPoint y: 543, distance: 16.0
click at [704, 543] on icon at bounding box center [703, 540] width 5 height 9
drag, startPoint x: 703, startPoint y: 539, endPoint x: 694, endPoint y: 543, distance: 9.8
click at [694, 543] on icon at bounding box center [696, 540] width 5 height 9
click at [681, 540] on div "da" at bounding box center [671, 540] width 28 height 56
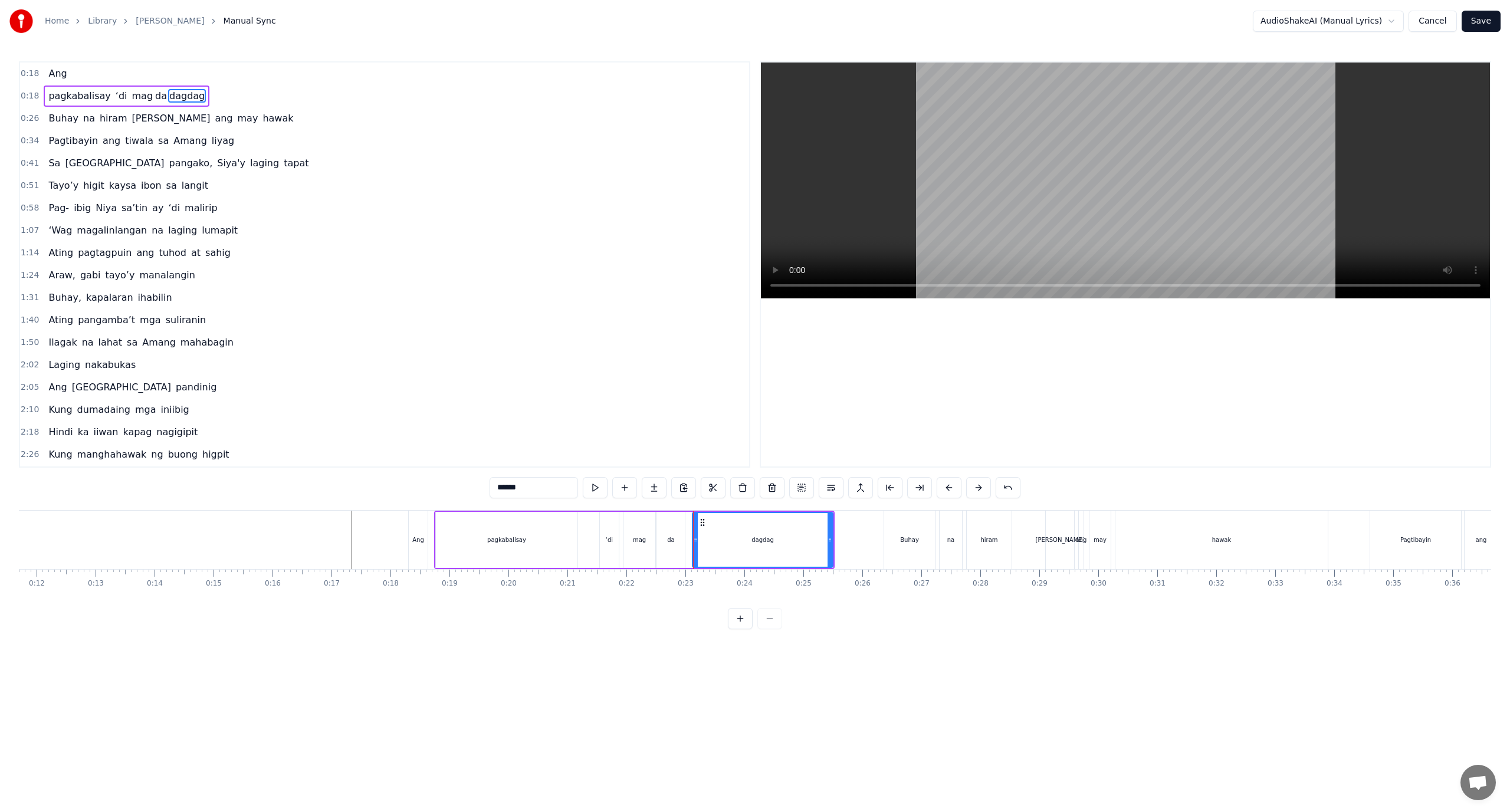
type input "**"
drag, startPoint x: 683, startPoint y: 539, endPoint x: 690, endPoint y: 539, distance: 7.0
click at [690, 539] on icon at bounding box center [689, 540] width 5 height 9
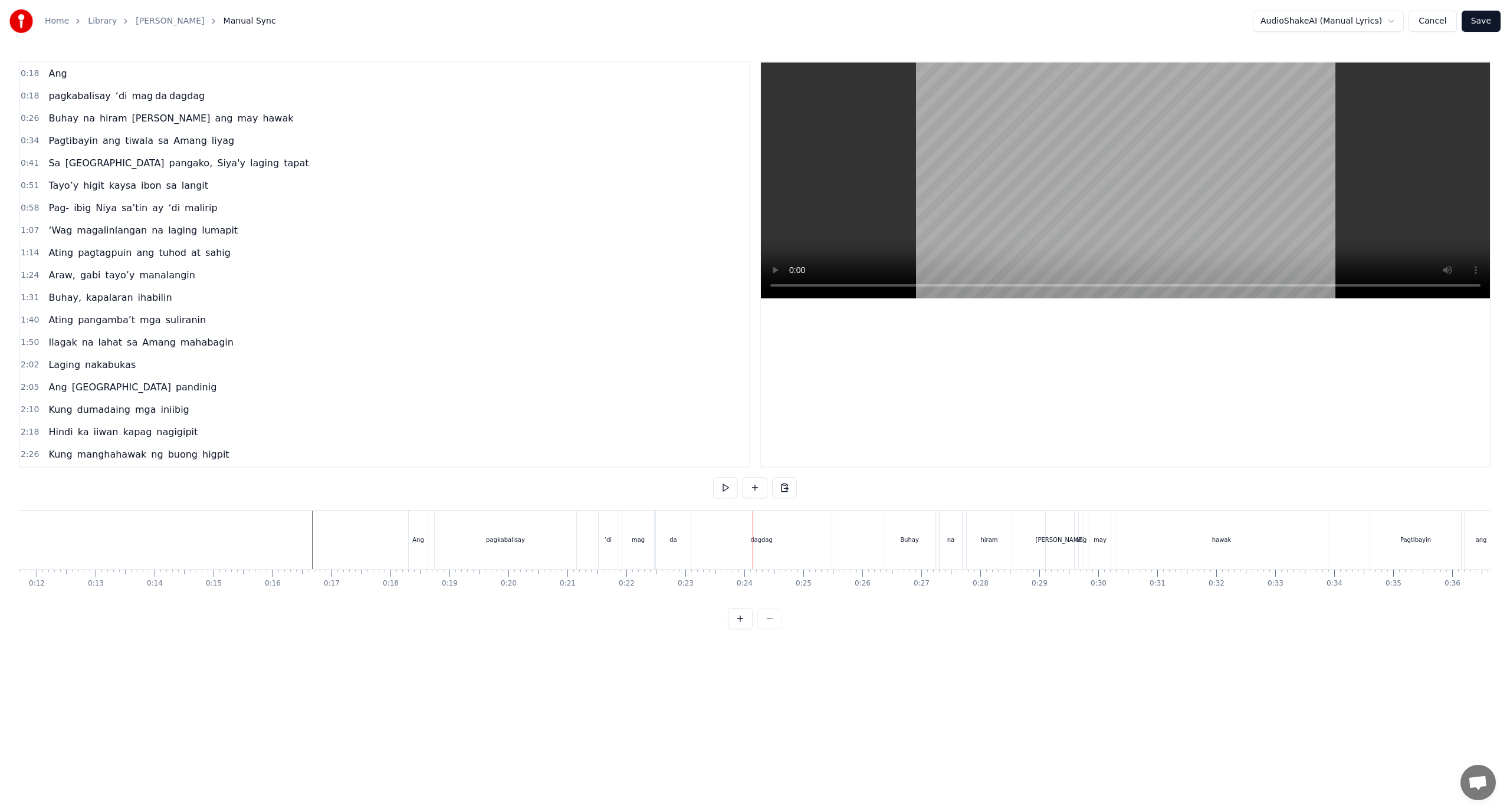
click at [721, 531] on div "dagdag" at bounding box center [761, 540] width 140 height 59
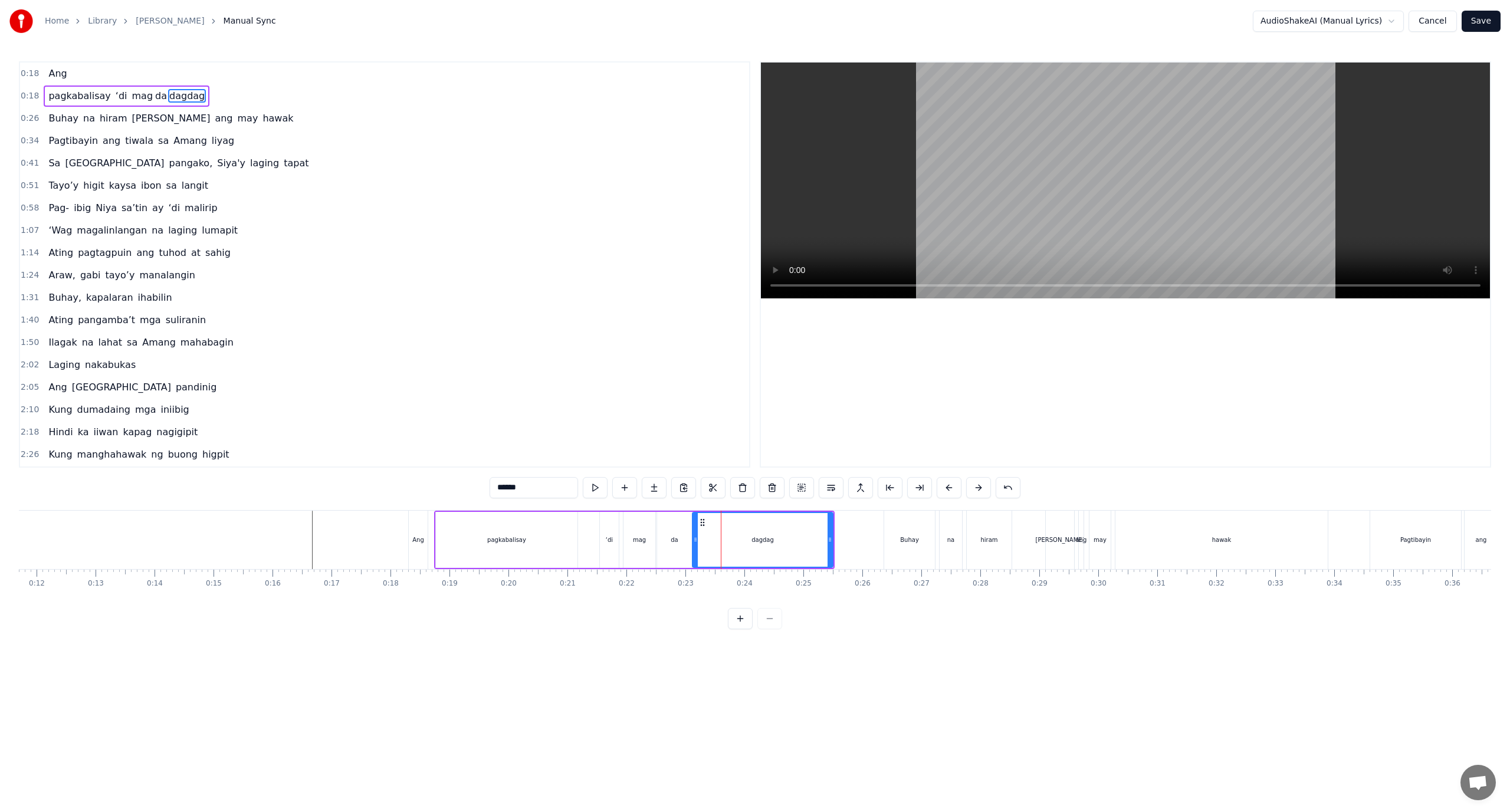
drag, startPoint x: 526, startPoint y: 489, endPoint x: 508, endPoint y: 492, distance: 18.2
click at [511, 492] on input "******" at bounding box center [533, 488] width 88 height 21
drag, startPoint x: 829, startPoint y: 531, endPoint x: 746, endPoint y: 546, distance: 84.3
click at [751, 549] on div at bounding box center [754, 540] width 5 height 54
type input "***"
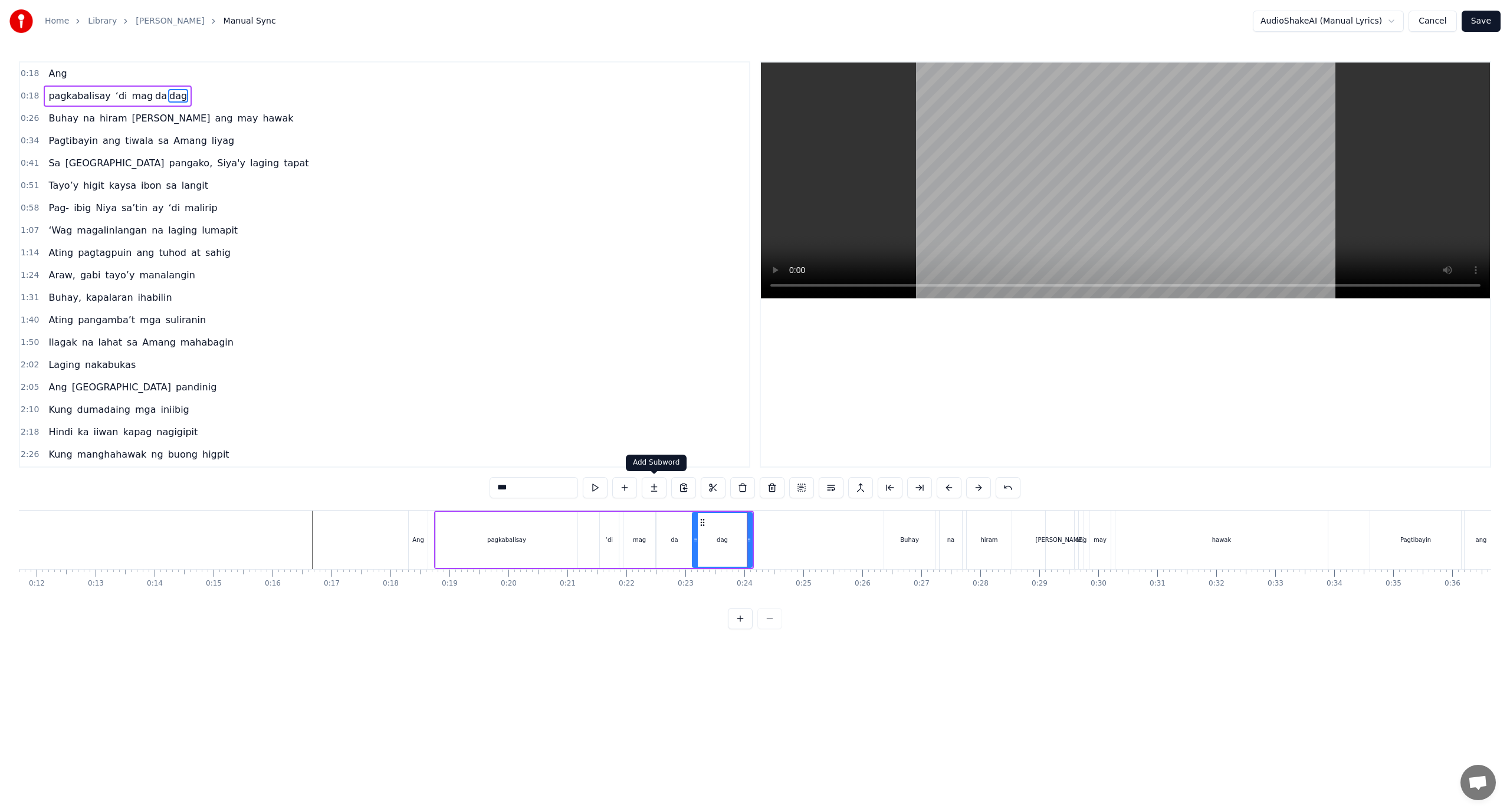
click at [663, 485] on button at bounding box center [654, 488] width 25 height 21
drag, startPoint x: 536, startPoint y: 482, endPoint x: 479, endPoint y: 481, distance: 57.0
click at [479, 481] on div "0:18 Ang 0:18 pagkabalisay ‘di mag da dag <> 0:26 Buhay na hiram Siya ang may h…" at bounding box center [755, 346] width 1472 height 568
paste input "*"
type input "***"
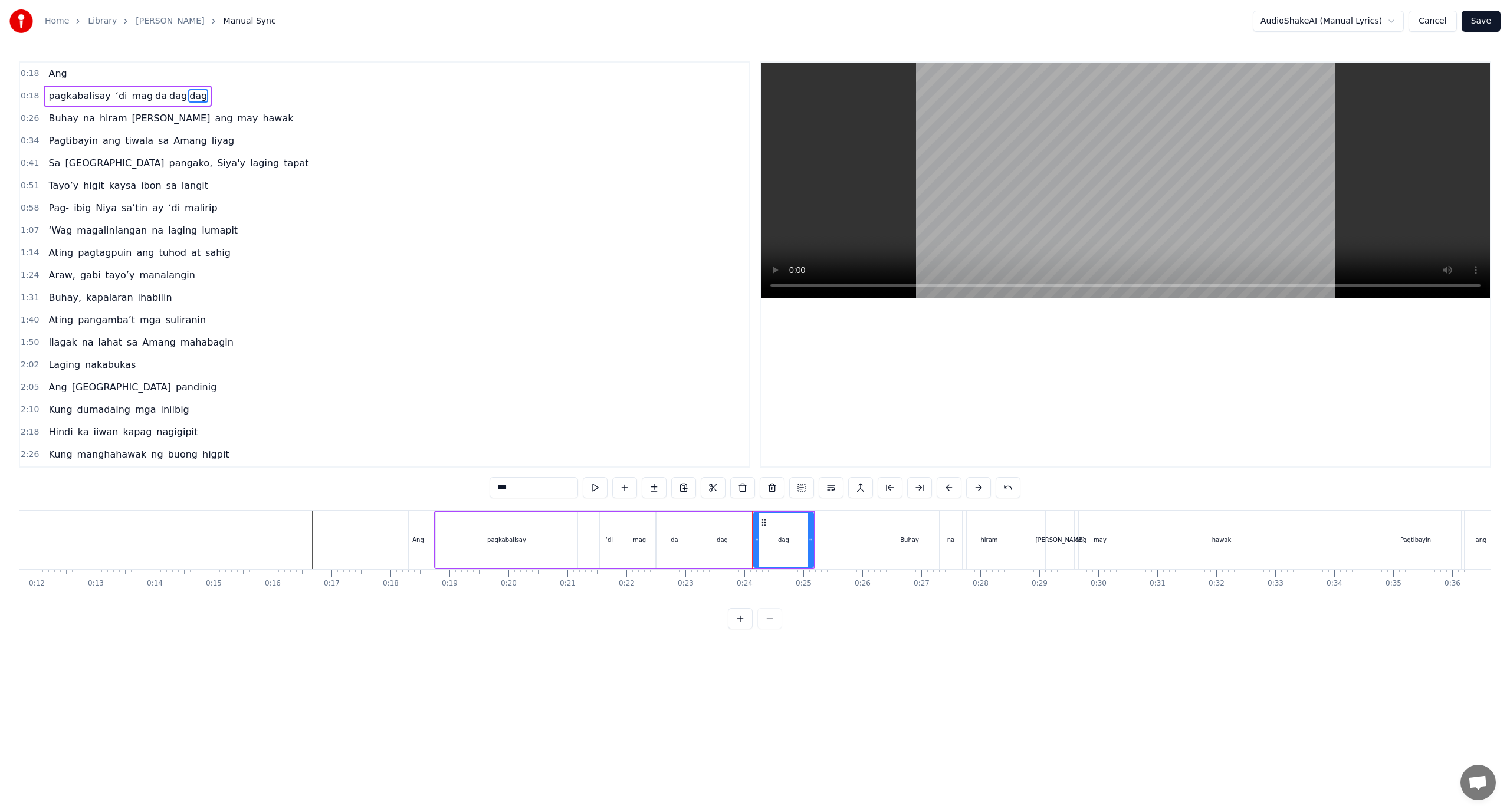
click at [878, 596] on div "Ang pagkabalisay ‘di mag da dag dag Buhay na hiram Siya ang may hawak Pagtibayi…" at bounding box center [755, 554] width 1472 height 88
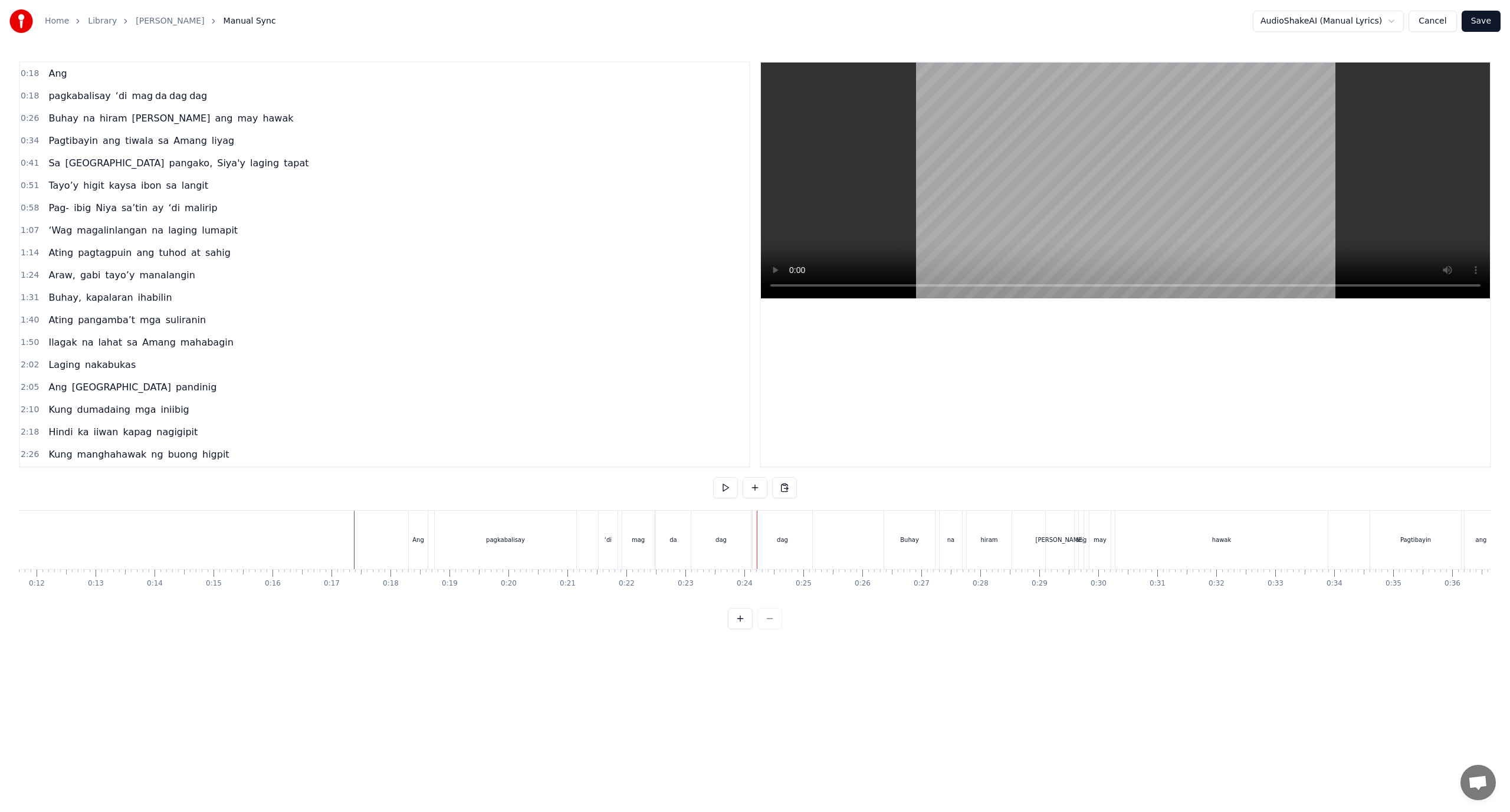
click at [745, 532] on div "dag" at bounding box center [721, 540] width 60 height 59
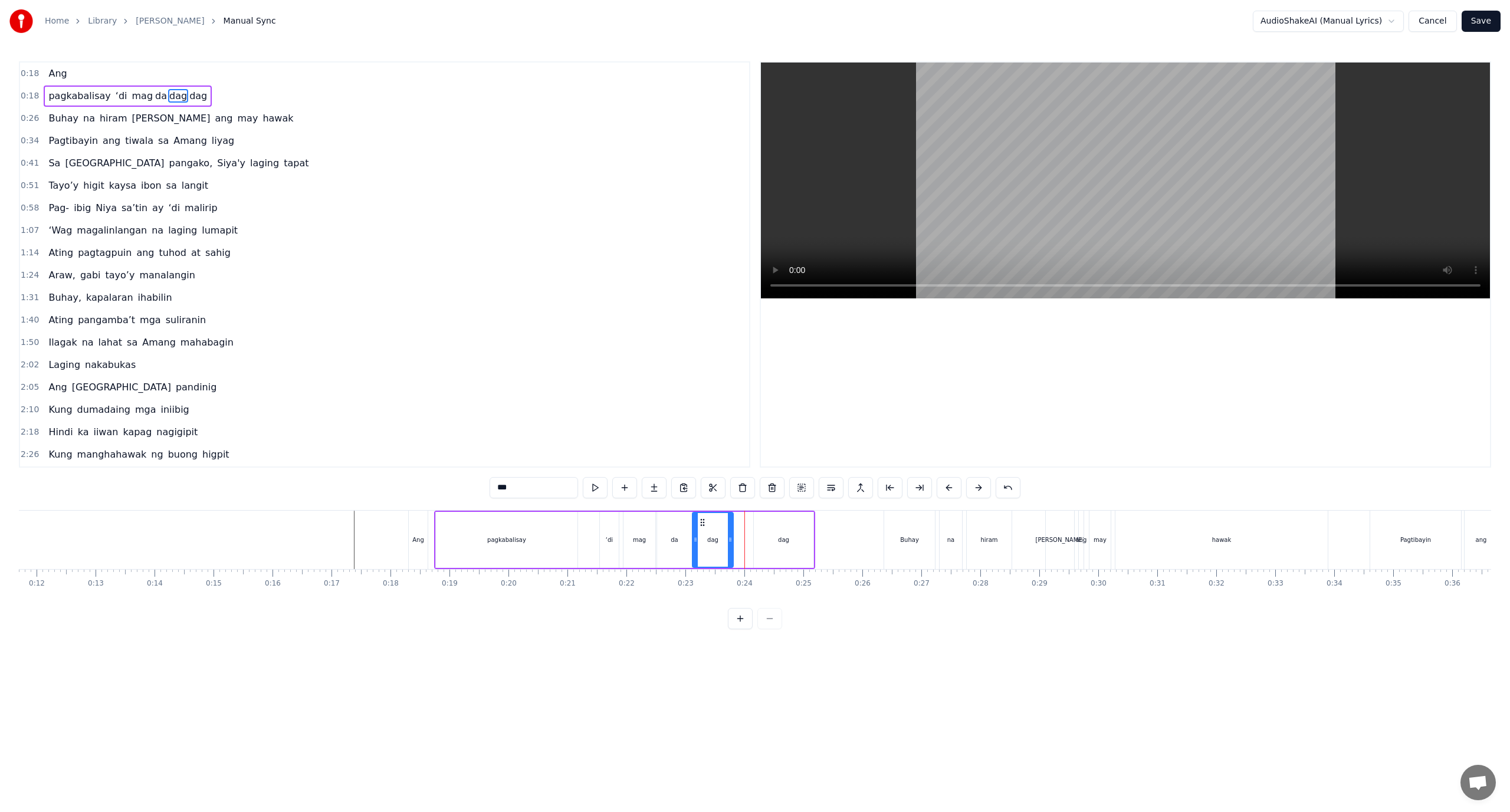
drag, startPoint x: 749, startPoint y: 539, endPoint x: 720, endPoint y: 538, distance: 29.0
click at [729, 542] on icon at bounding box center [730, 540] width 5 height 9
click at [751, 537] on div "mag da dag dag" at bounding box center [718, 540] width 191 height 56
click at [769, 539] on div "dag" at bounding box center [784, 540] width 60 height 56
drag, startPoint x: 756, startPoint y: 540, endPoint x: 733, endPoint y: 549, distance: 24.7
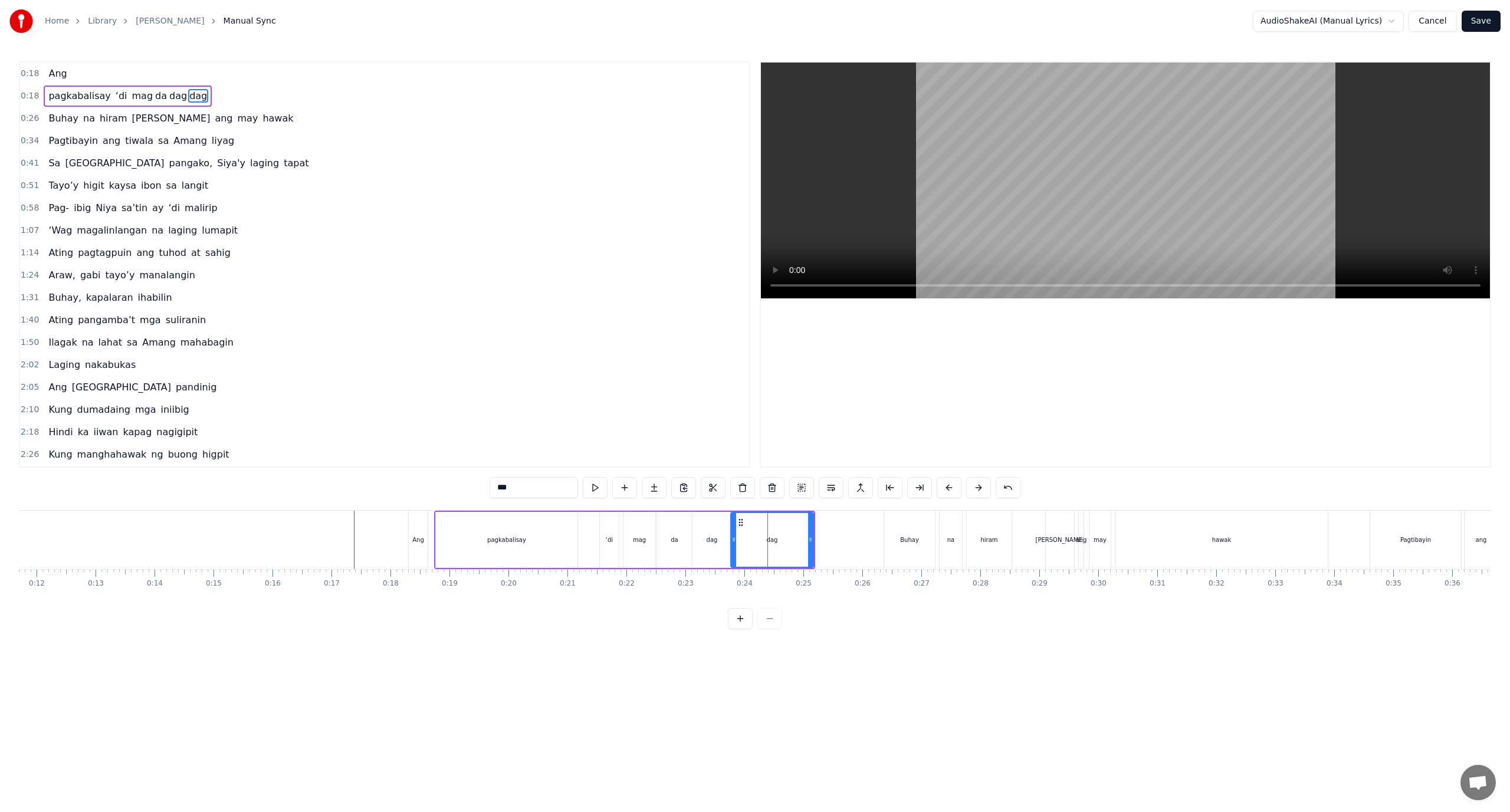
click at [733, 549] on div at bounding box center [734, 540] width 5 height 54
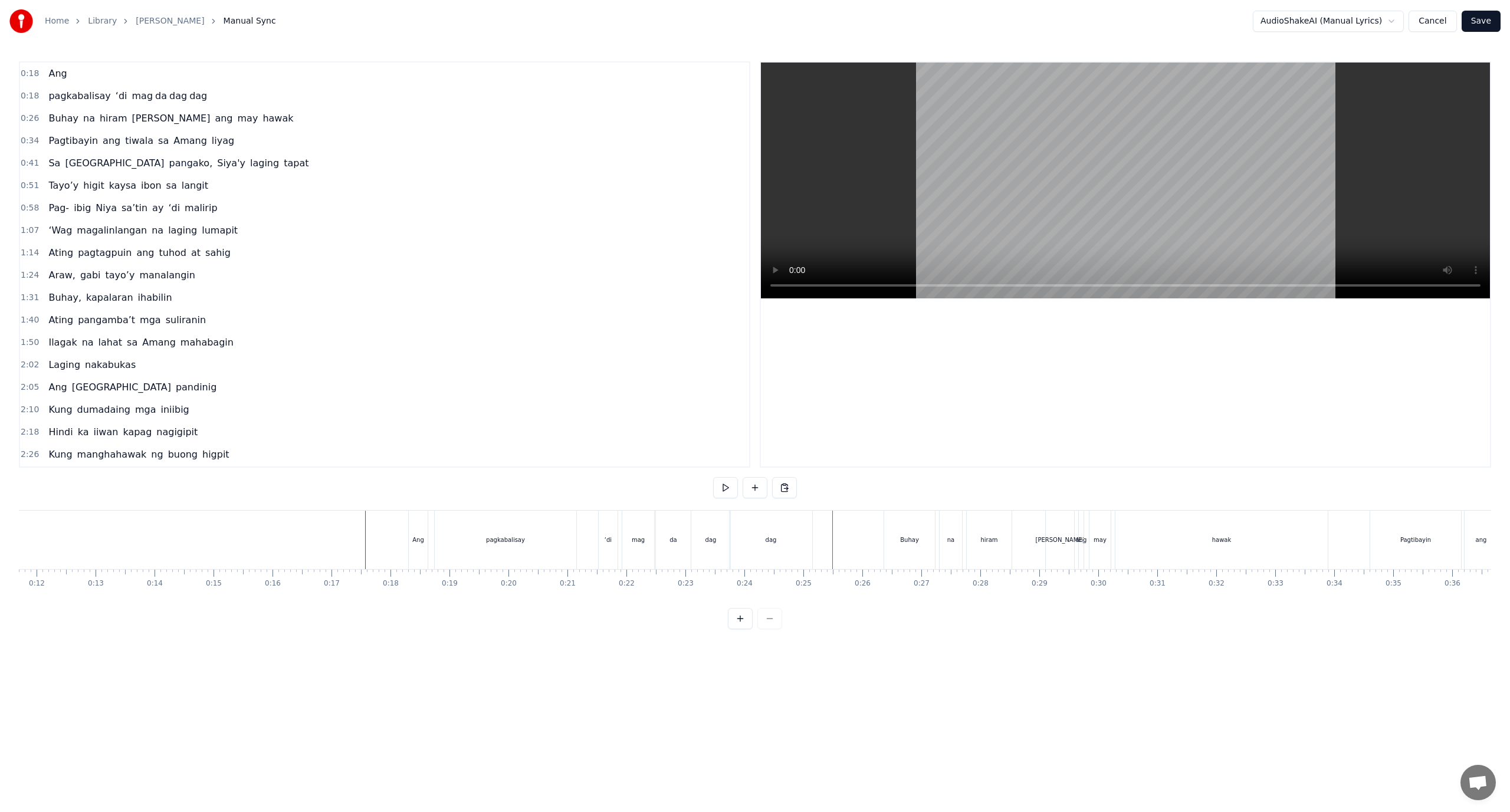
click at [713, 546] on div "dag" at bounding box center [711, 540] width 39 height 59
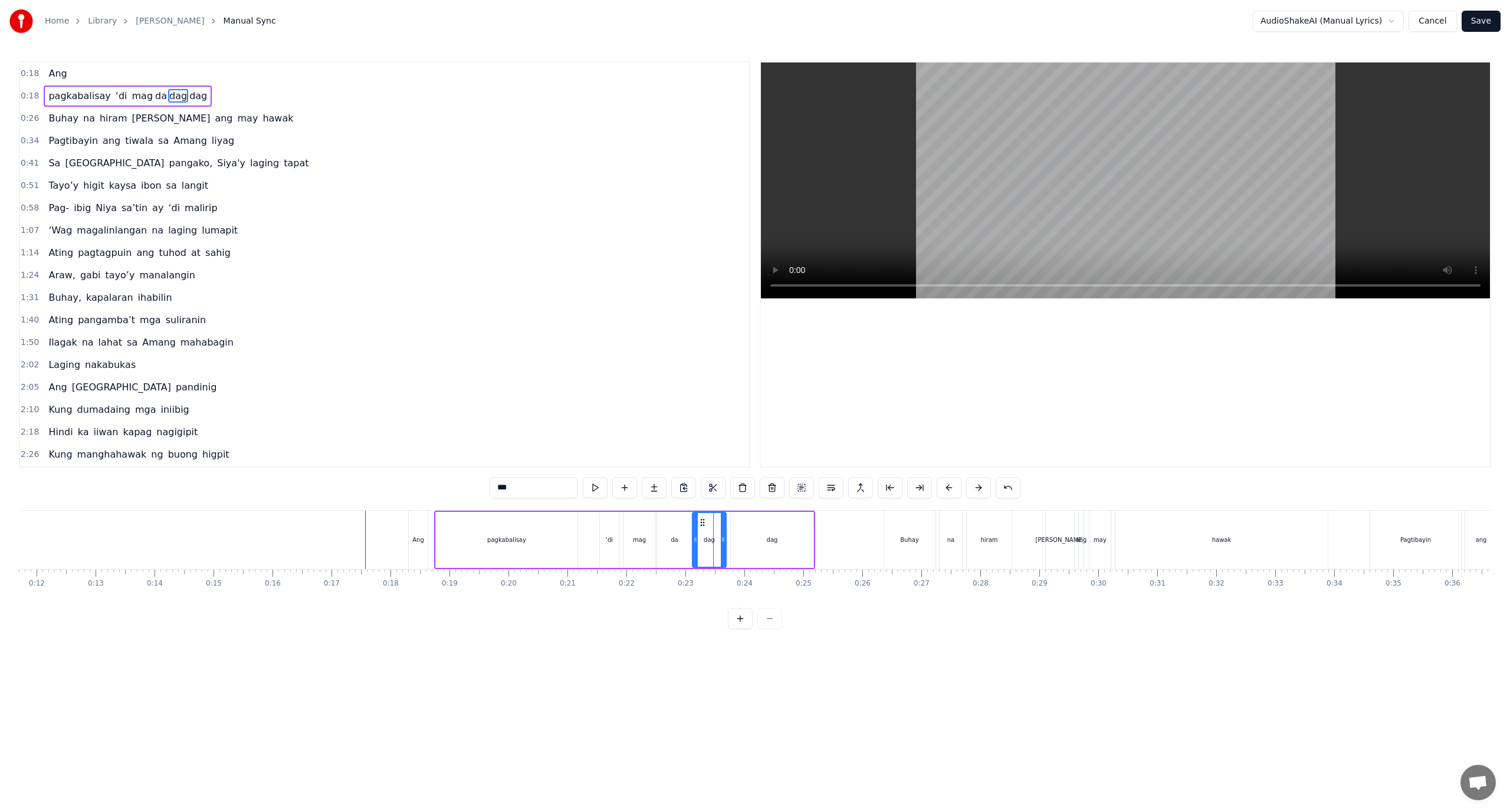
drag, startPoint x: 728, startPoint y: 540, endPoint x: 723, endPoint y: 544, distance: 6.4
click at [723, 544] on div at bounding box center [723, 540] width 5 height 54
click at [736, 537] on div "dag" at bounding box center [772, 540] width 83 height 56
click at [728, 542] on icon at bounding box center [729, 540] width 5 height 9
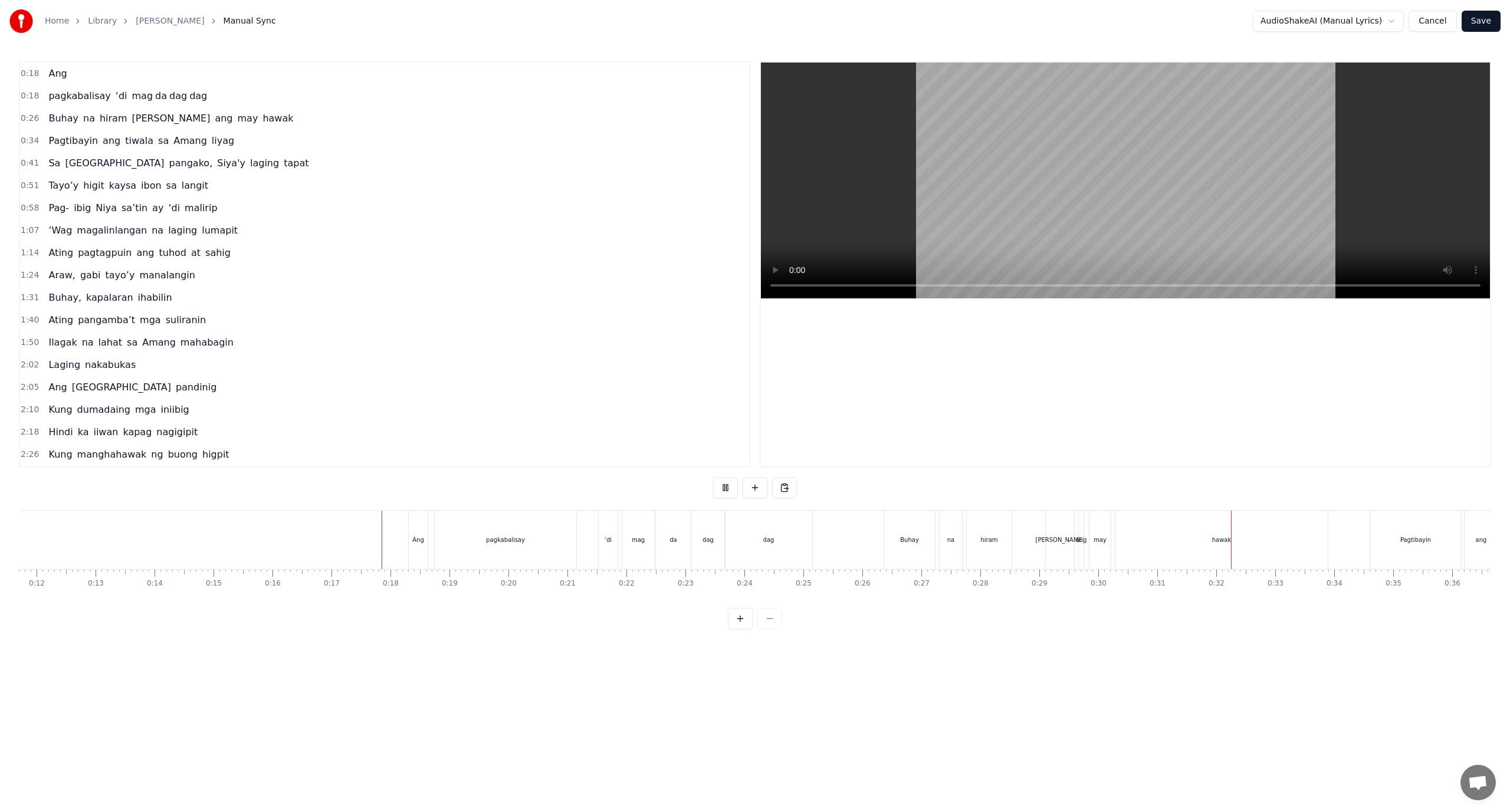
click at [1029, 549] on div "Buhay na hiram Siya ang may hawak" at bounding box center [1107, 540] width 447 height 59
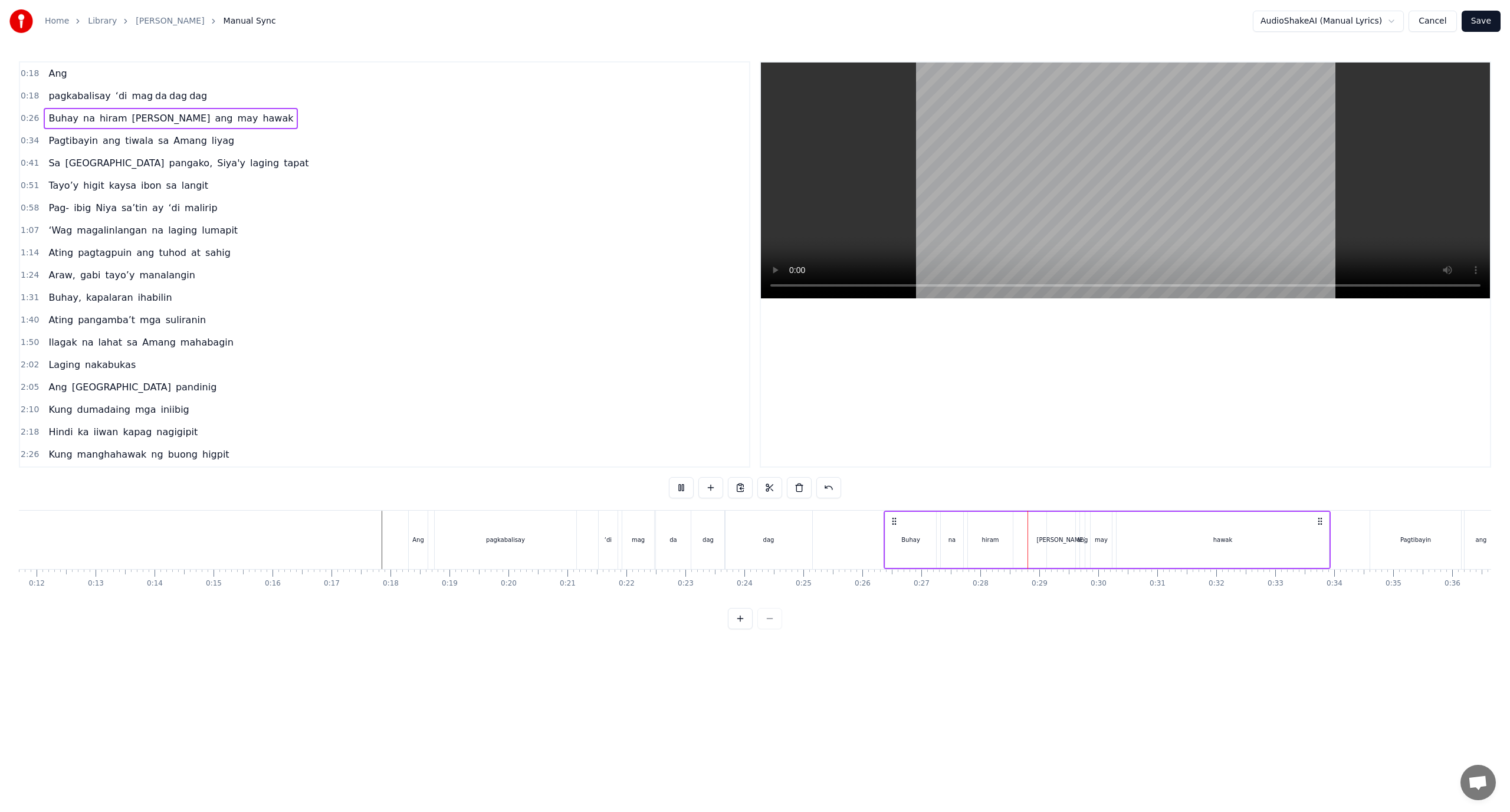
click at [746, 624] on button at bounding box center [740, 618] width 25 height 21
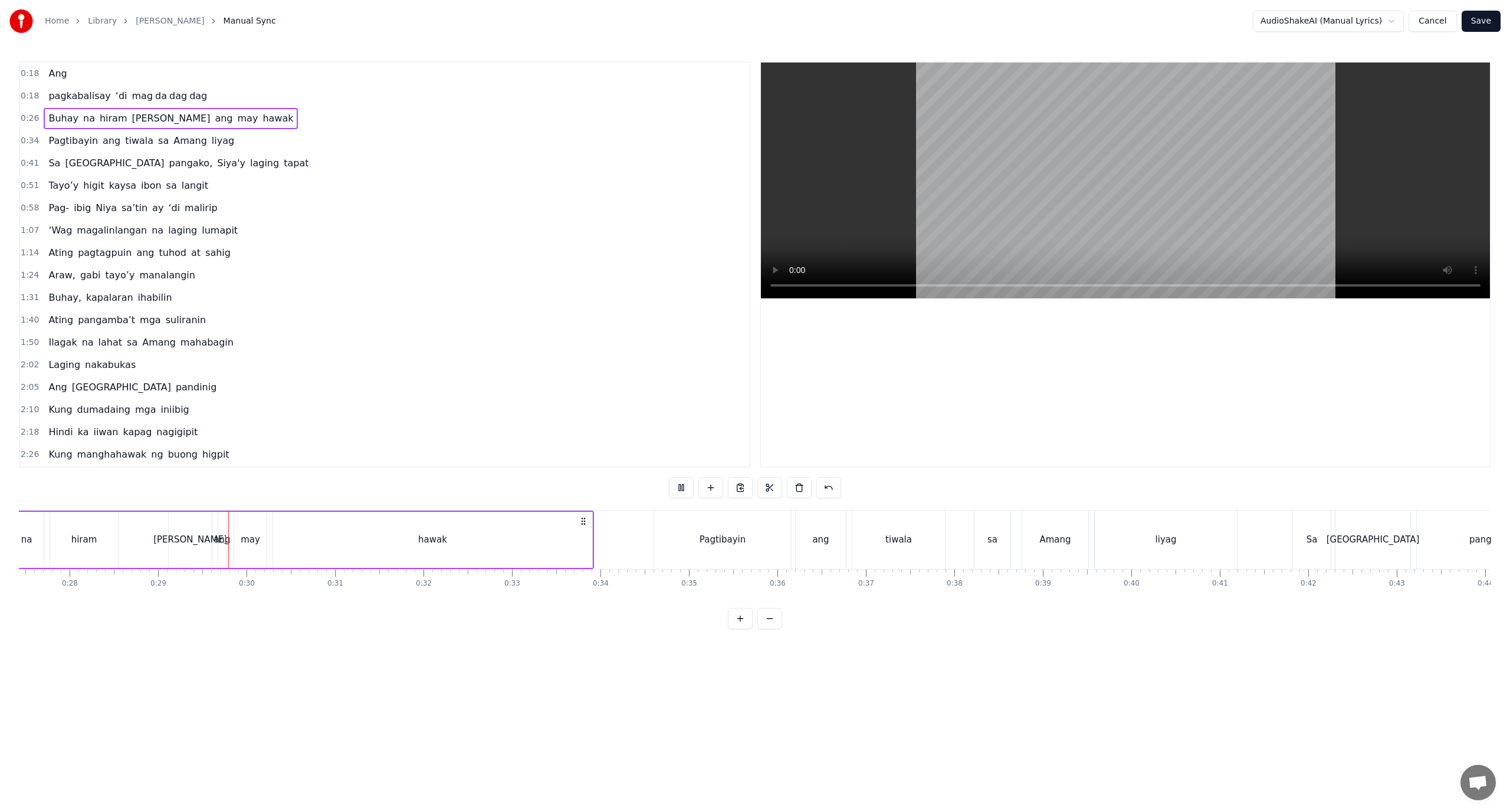
scroll to position [0, 2526]
click at [728, 608] on button at bounding box center [740, 618] width 25 height 21
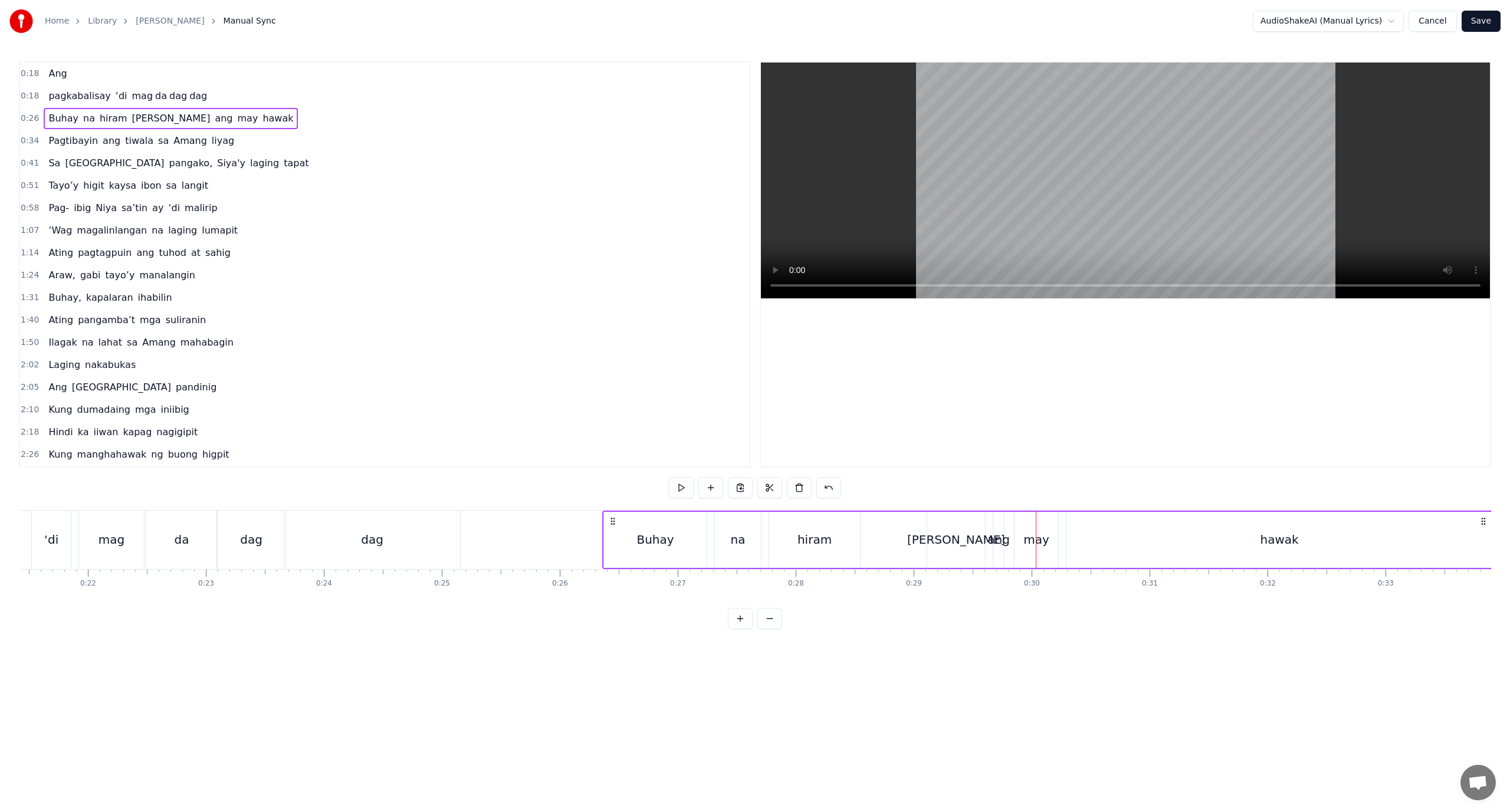
click at [993, 544] on div "ang" at bounding box center [999, 540] width 22 height 18
drag, startPoint x: 1004, startPoint y: 540, endPoint x: 1025, endPoint y: 540, distance: 21.0
click at [1025, 540] on div "Buhay na hiram Siya ang may hawak" at bounding box center [1048, 540] width 892 height 59
click at [1002, 529] on div "ang" at bounding box center [999, 540] width 11 height 56
click at [736, 624] on button at bounding box center [740, 618] width 25 height 21
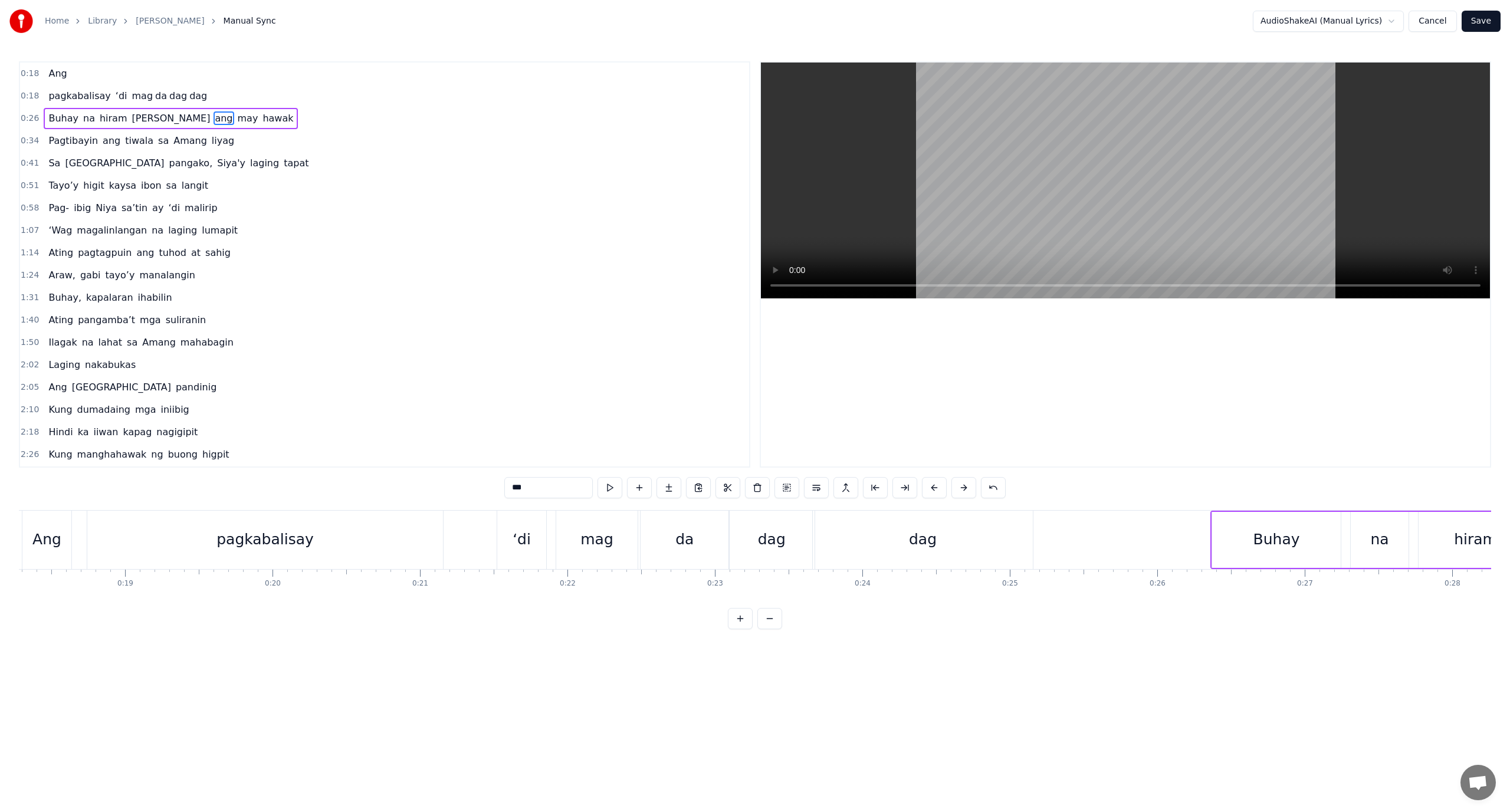
click at [736, 624] on button at bounding box center [740, 618] width 25 height 21
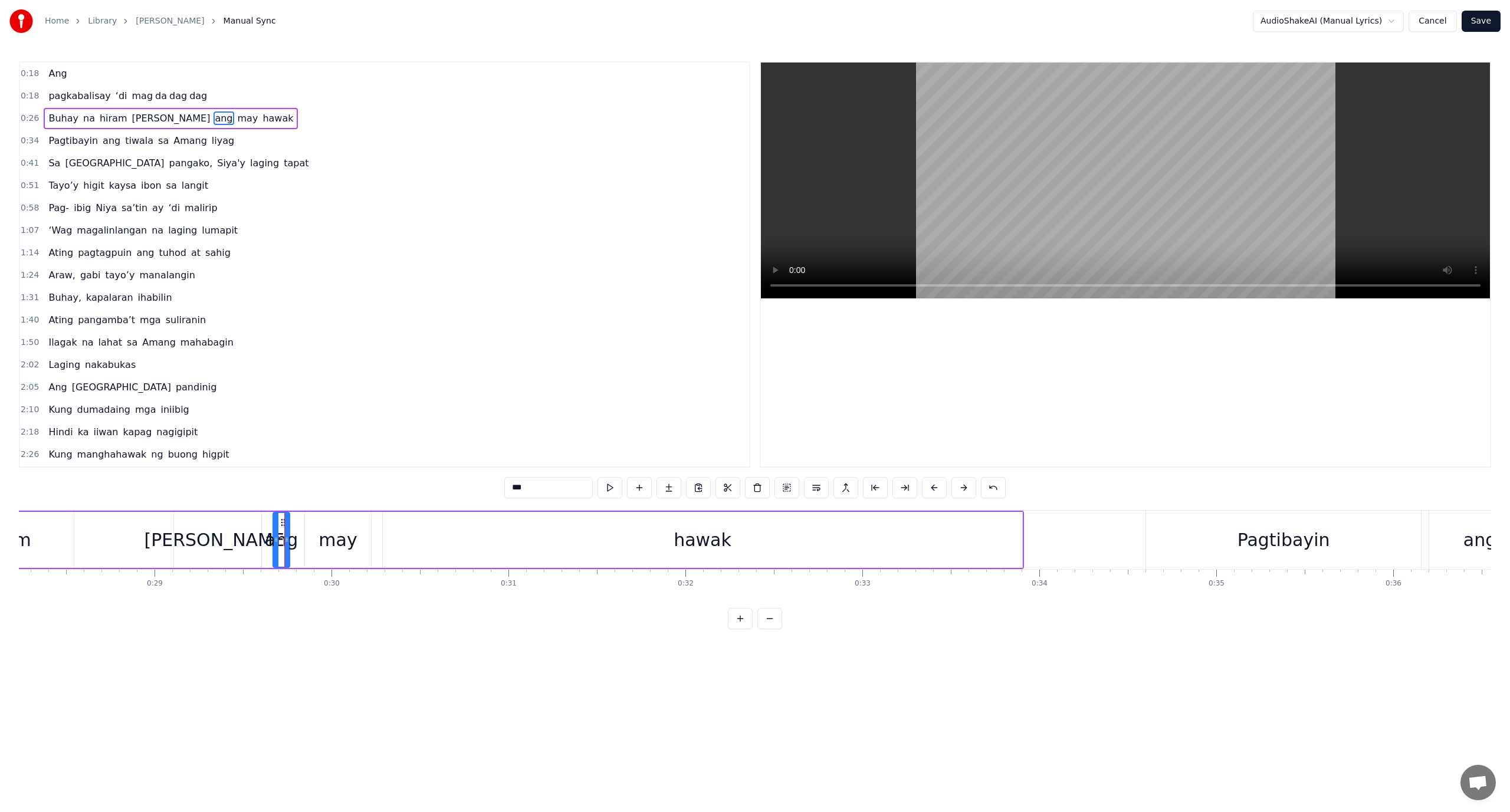
scroll to position [0, 4956]
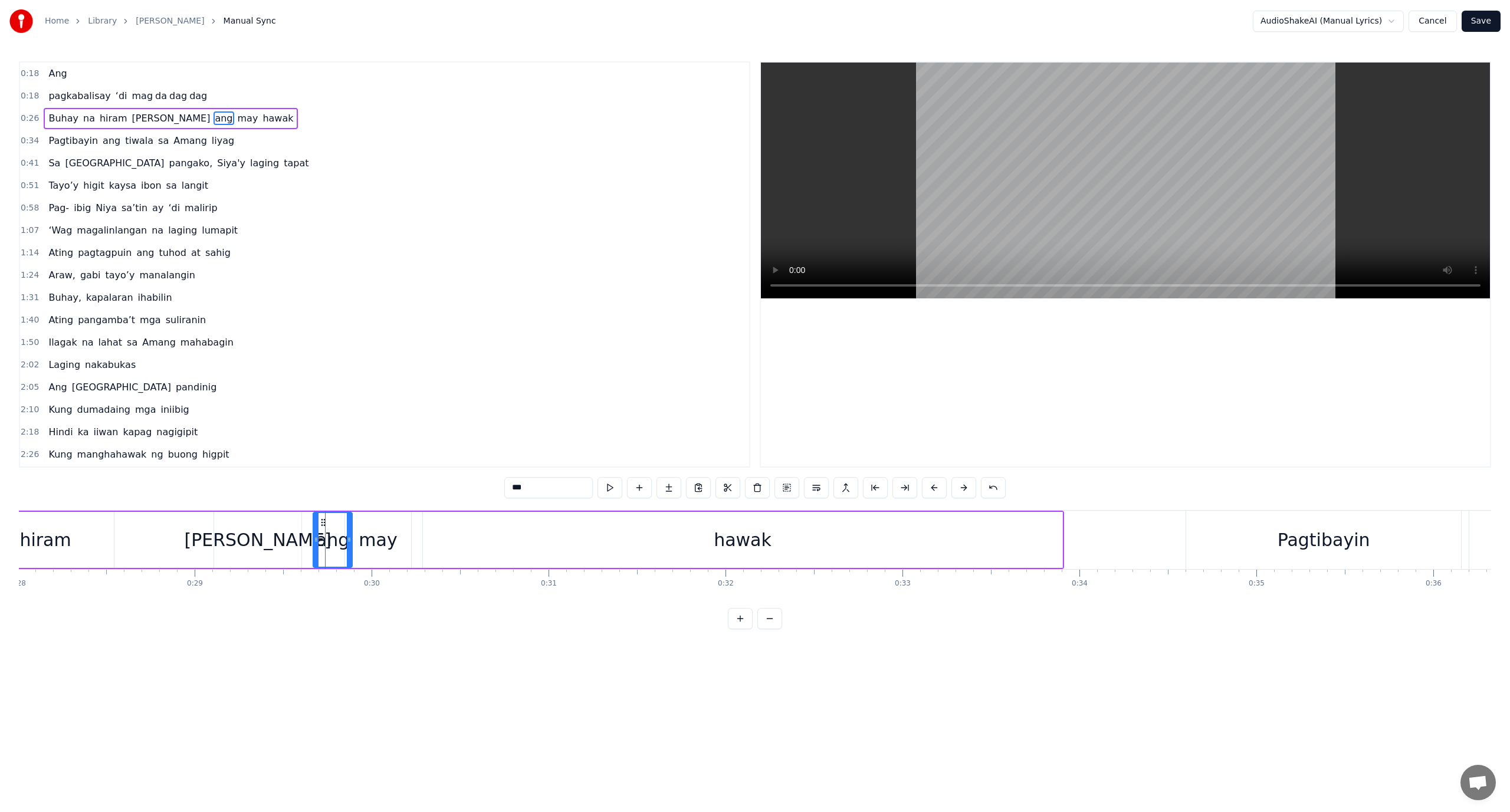
drag, startPoint x: 327, startPoint y: 550, endPoint x: 349, endPoint y: 550, distance: 22.0
click at [349, 550] on div at bounding box center [349, 540] width 5 height 54
drag, startPoint x: 315, startPoint y: 541, endPoint x: 298, endPoint y: 545, distance: 17.5
click at [298, 545] on div at bounding box center [300, 540] width 5 height 54
click at [137, 536] on div "Buhay na hiram Siya ang may hawak" at bounding box center [396, 540] width 1337 height 59
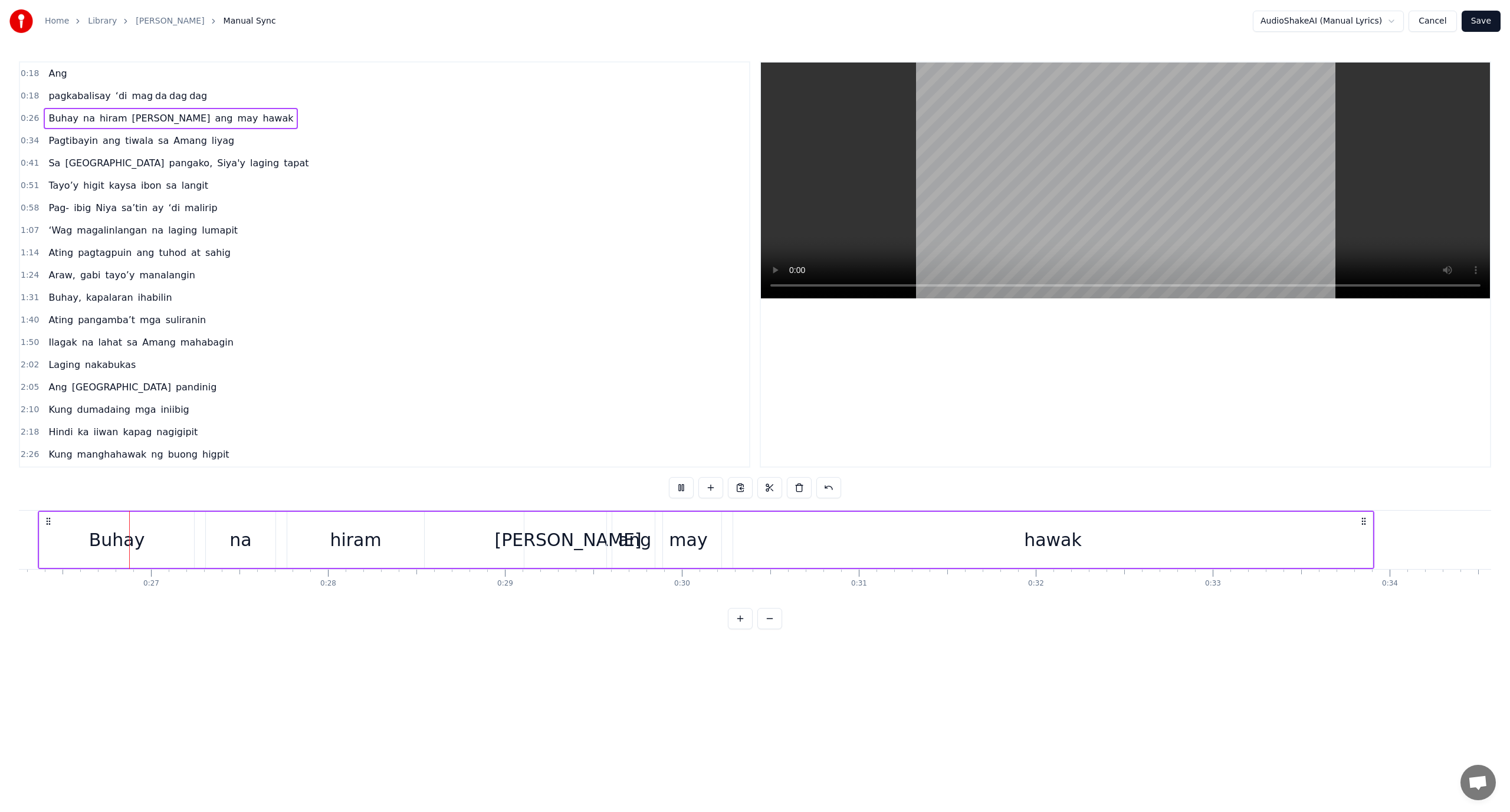
scroll to position [0, 4645]
click at [799, 536] on div "hawak" at bounding box center [1054, 540] width 639 height 56
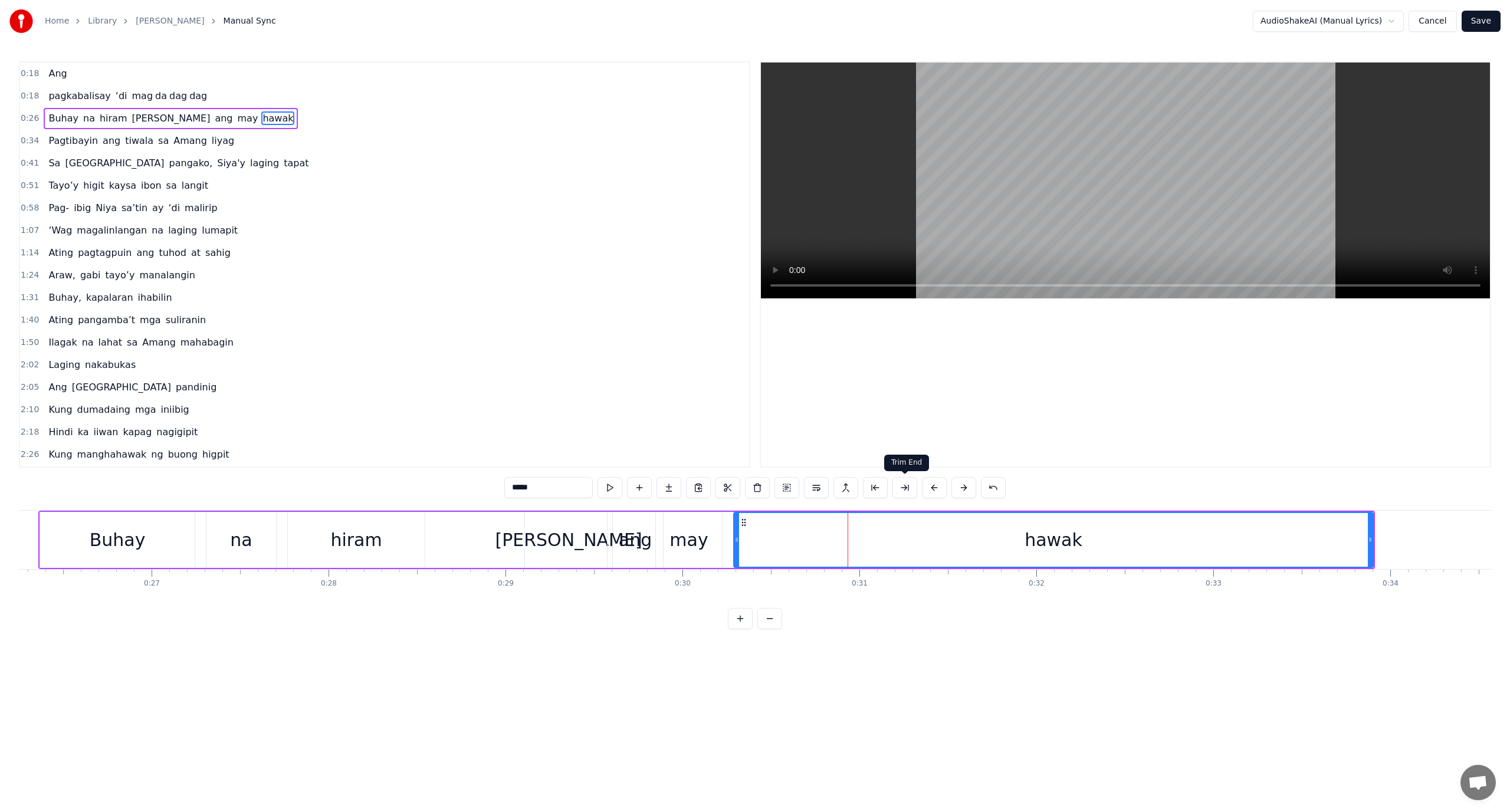
click at [904, 489] on button at bounding box center [905, 488] width 25 height 21
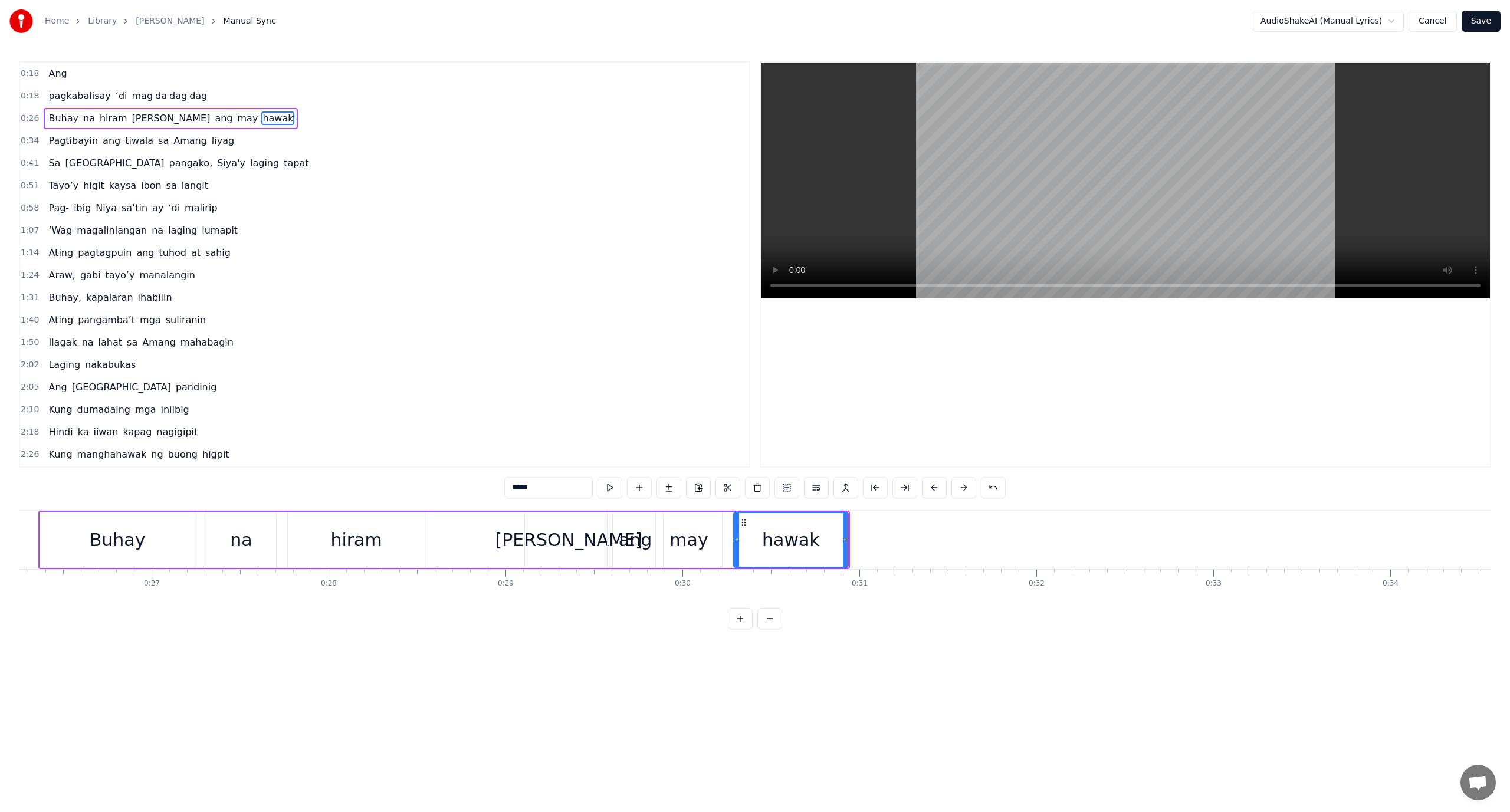
drag, startPoint x: 568, startPoint y: 491, endPoint x: 520, endPoint y: 496, distance: 48.3
click at [520, 496] on input "*****" at bounding box center [548, 488] width 88 height 21
type input "**"
click at [674, 489] on button at bounding box center [669, 488] width 25 height 21
drag, startPoint x: 552, startPoint y: 488, endPoint x: 405, endPoint y: 495, distance: 147.2
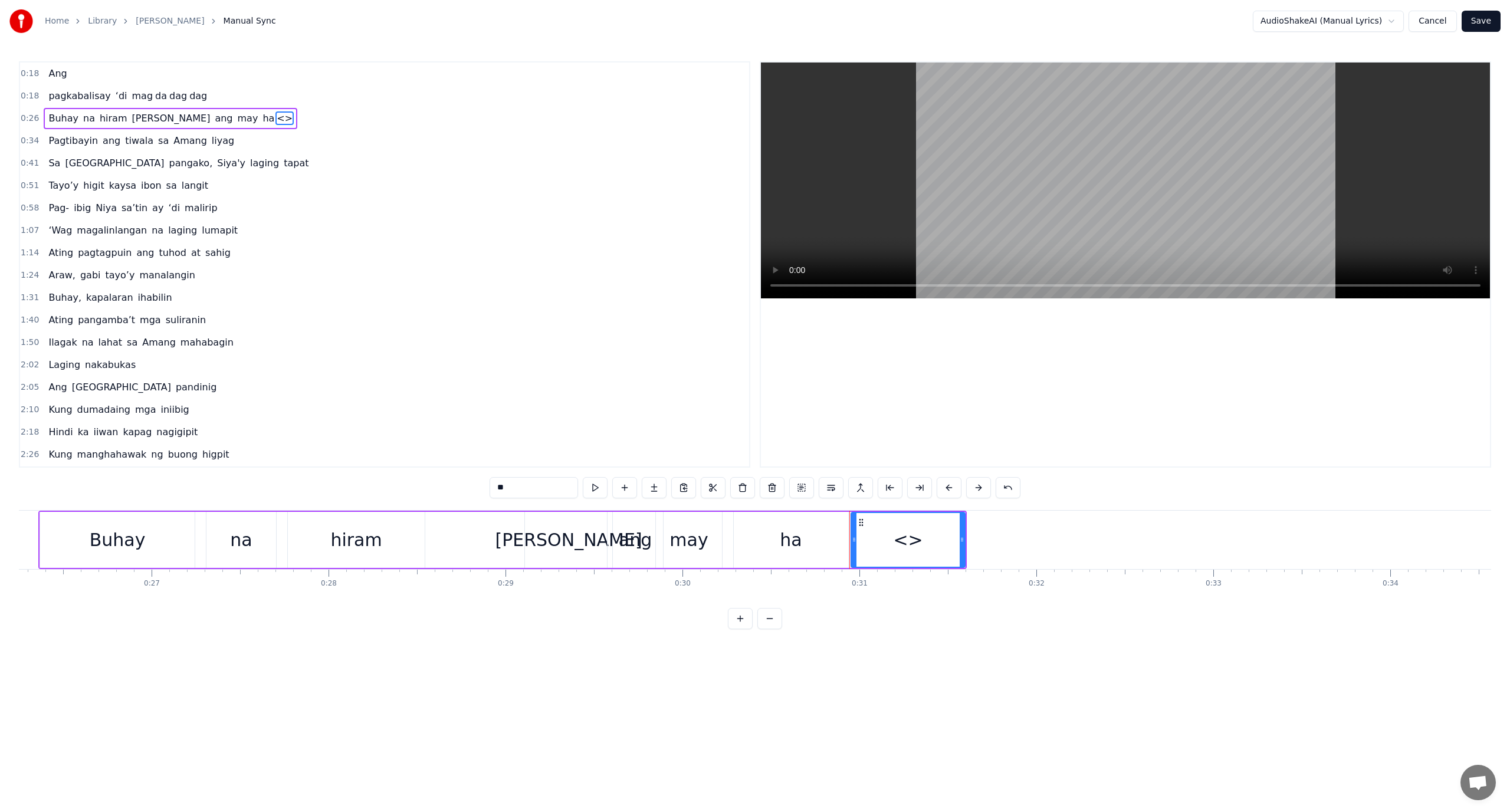
click at [405, 495] on div "0:18 Ang 0:18 pagkabalisay ‘di mag da dag dag 0:26 Buhay na hiram Siya ang may …" at bounding box center [755, 346] width 1472 height 568
paste input "*"
drag, startPoint x: 962, startPoint y: 547, endPoint x: 1348, endPoint y: 534, distance: 386.2
click at [1315, 535] on div at bounding box center [1312, 540] width 5 height 54
type input "***"
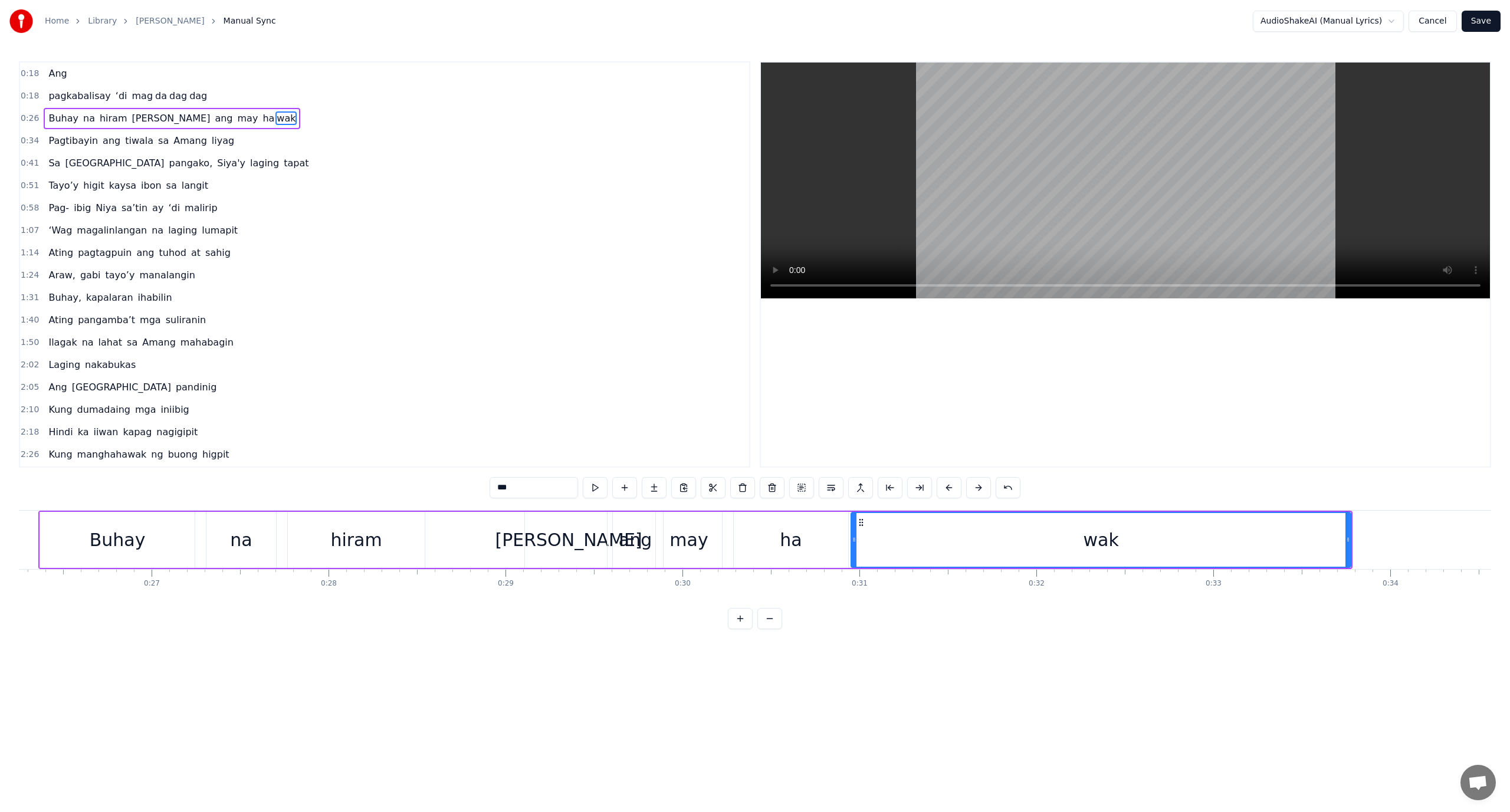
click at [440, 533] on div "Buhay na hiram Siya ang may ha wak" at bounding box center [696, 540] width 1314 height 59
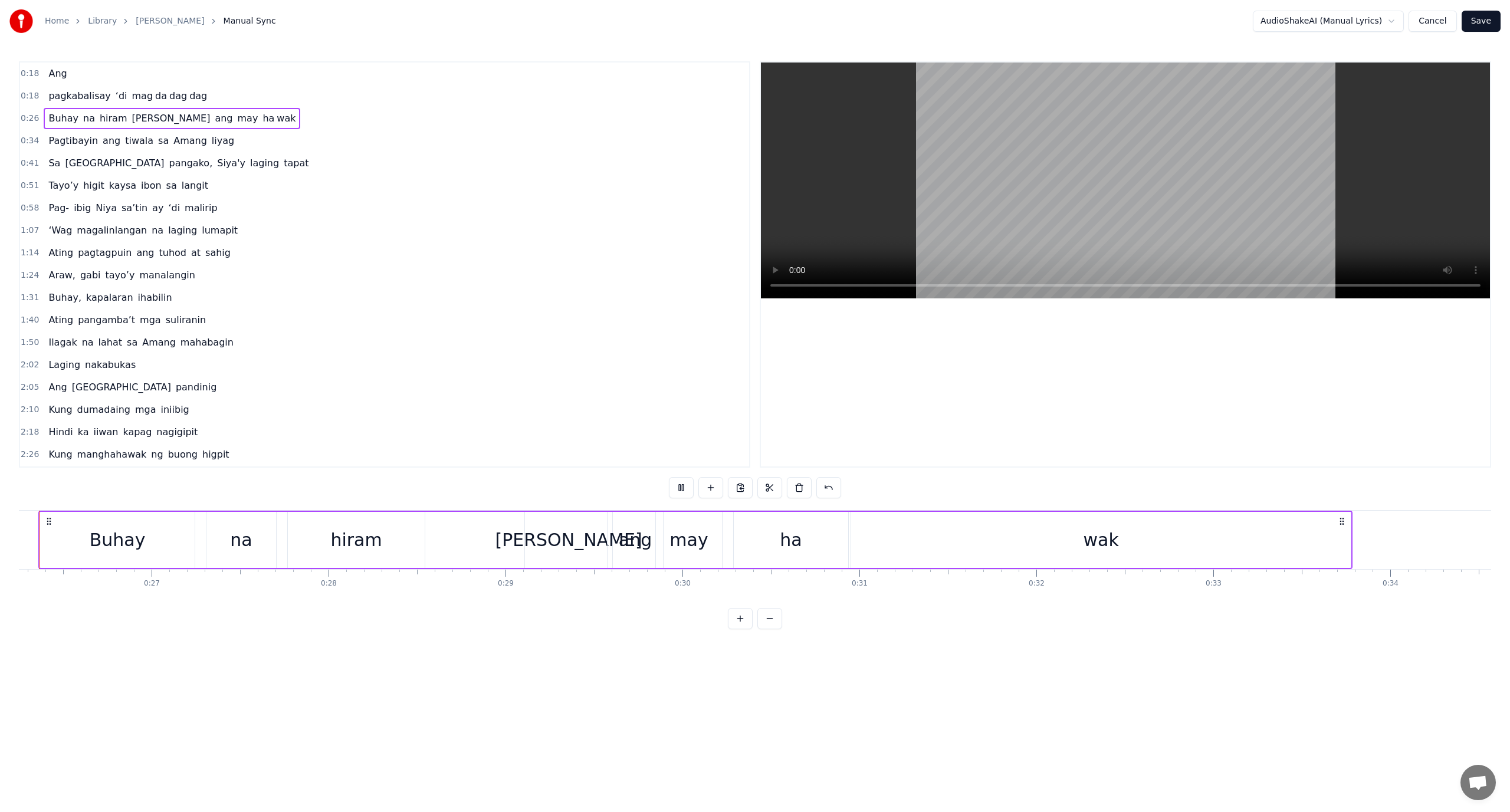
scroll to position [0, 4606]
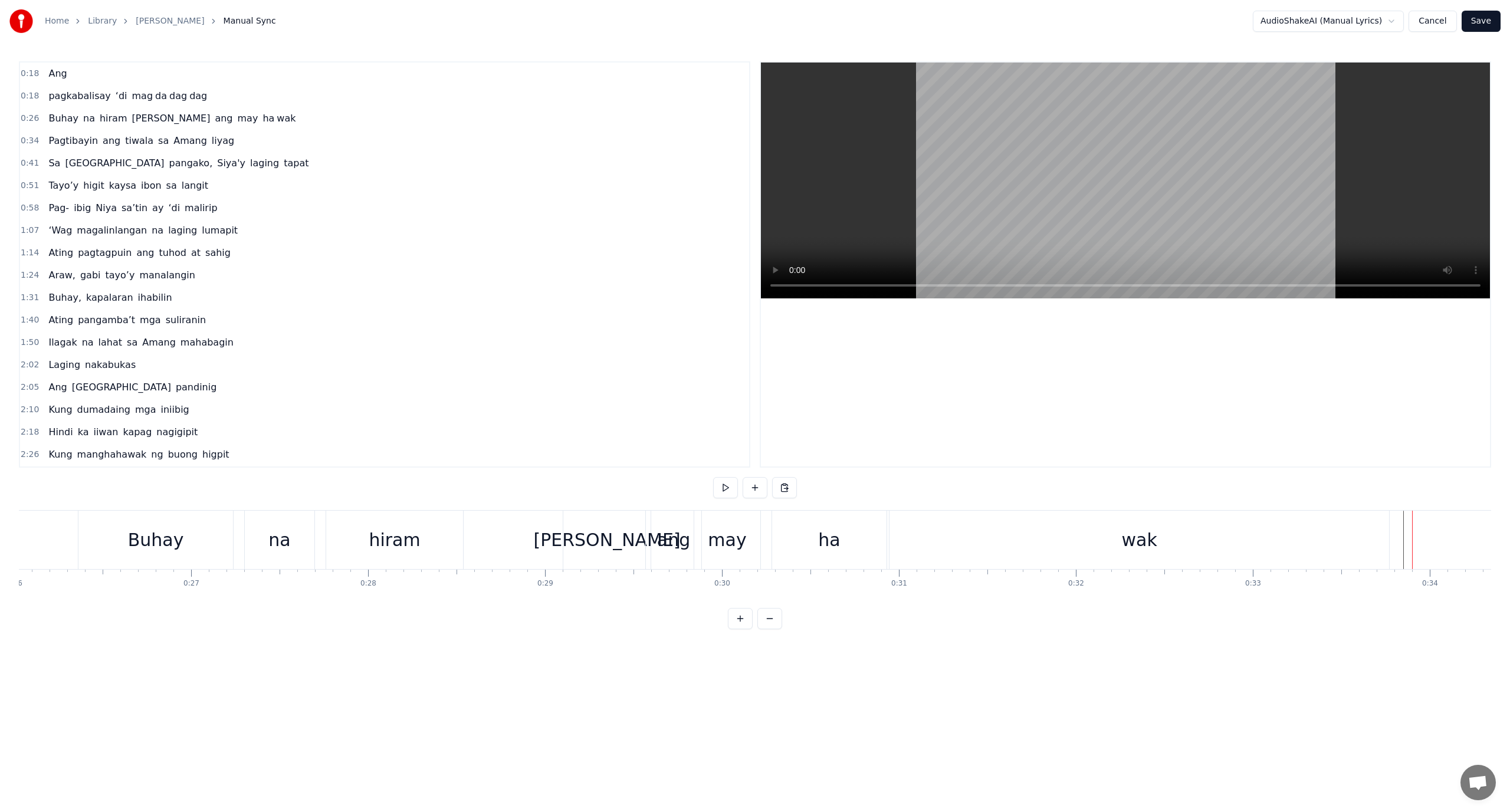
click at [764, 629] on button at bounding box center [770, 618] width 25 height 21
click at [758, 608] on button at bounding box center [770, 618] width 25 height 21
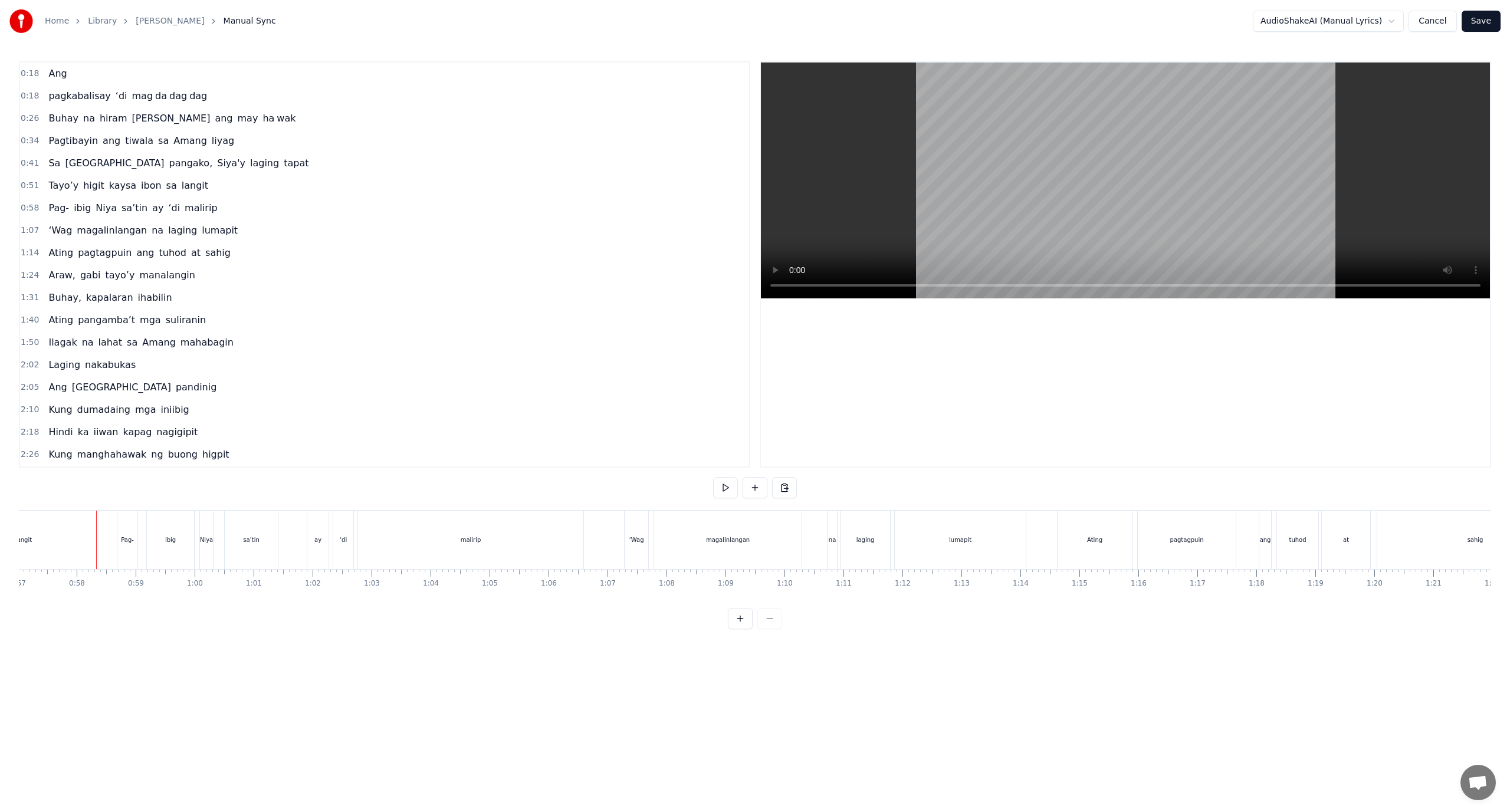
click at [69, 531] on div "langit" at bounding box center [23, 540] width 145 height 59
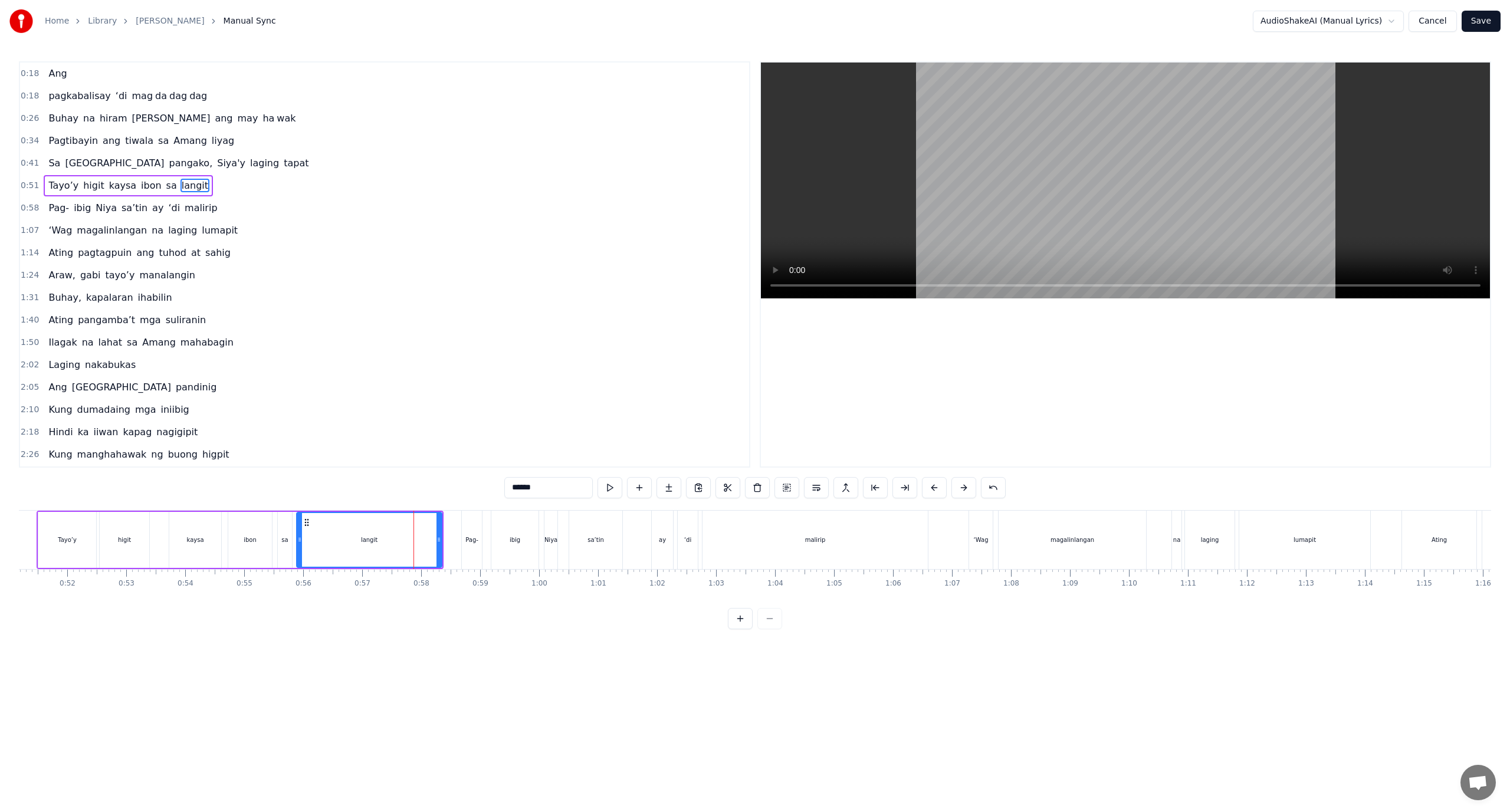
scroll to position [0, 3006]
drag, startPoint x: 345, startPoint y: 544, endPoint x: 332, endPoint y: 545, distance: 13.0
click at [332, 545] on div "langit" at bounding box center [382, 540] width 144 height 54
click at [910, 485] on button at bounding box center [905, 488] width 25 height 21
drag, startPoint x: 537, startPoint y: 489, endPoint x: 524, endPoint y: 492, distance: 13.3
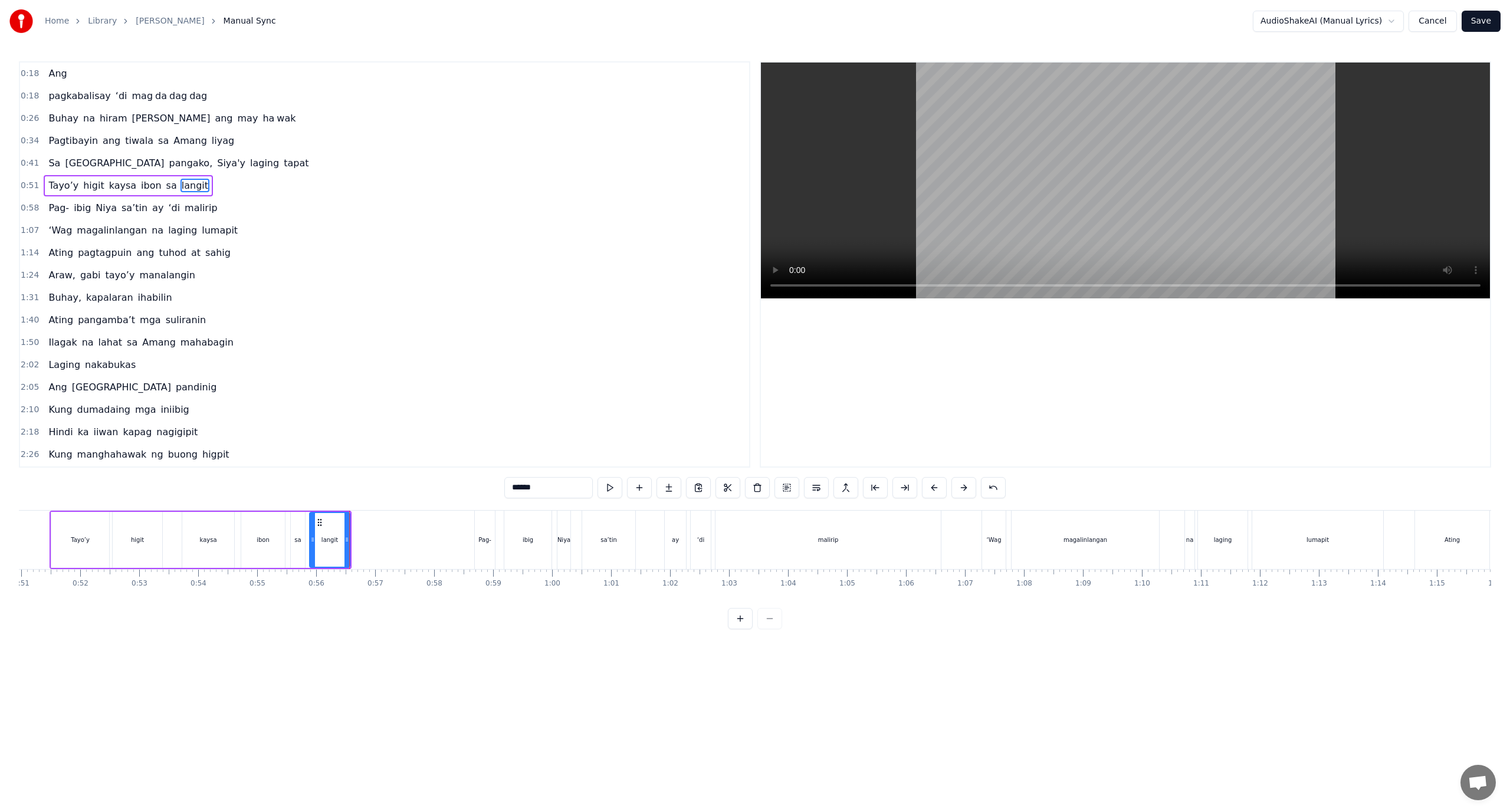
click at [524, 492] on input "******" at bounding box center [548, 488] width 88 height 21
click at [533, 489] on input "******" at bounding box center [548, 488] width 88 height 21
drag, startPoint x: 542, startPoint y: 488, endPoint x: 517, endPoint y: 491, distance: 25.2
click at [517, 491] on input "******" at bounding box center [548, 488] width 88 height 21
type input "**"
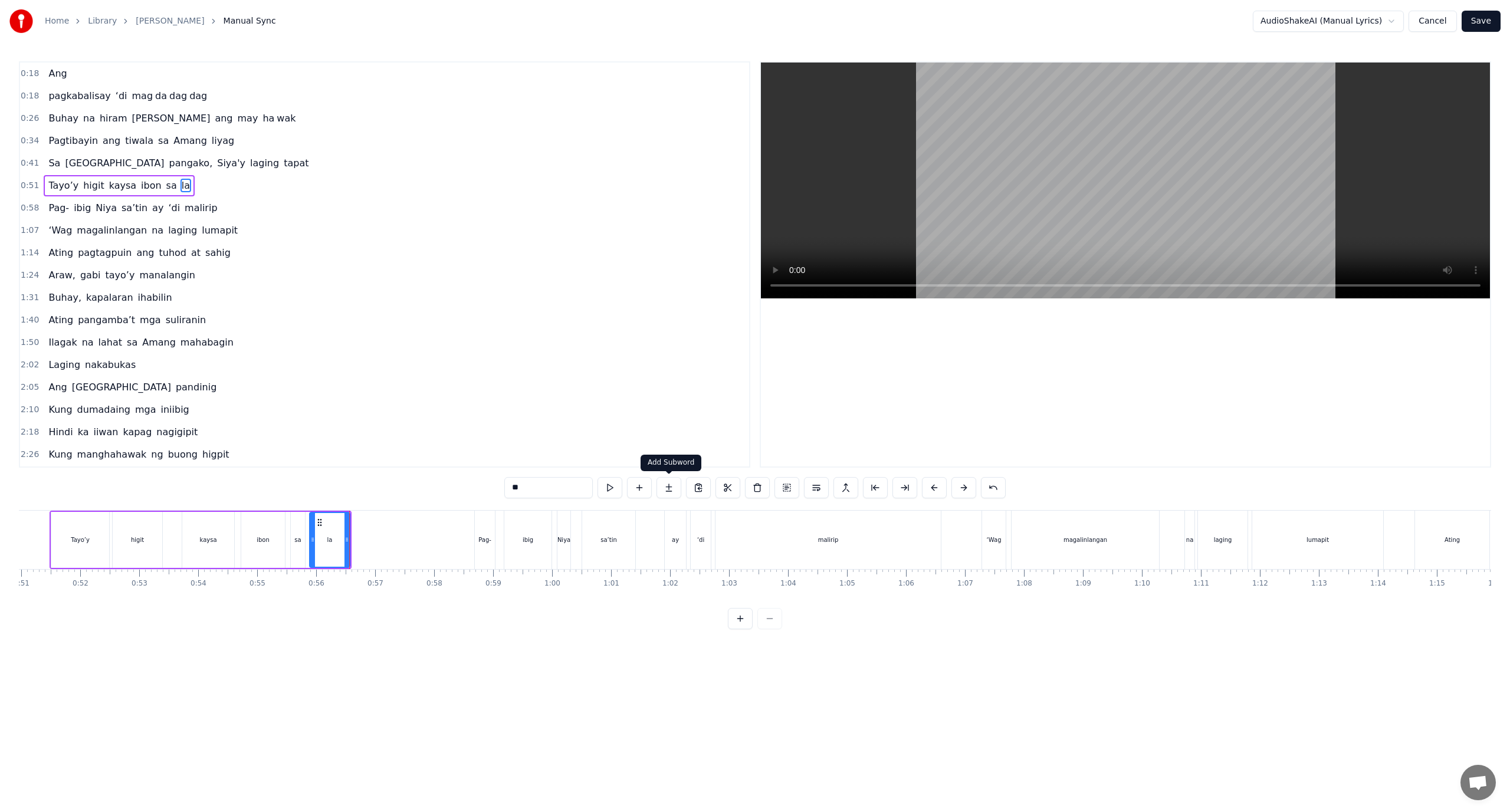
click at [669, 488] on button at bounding box center [669, 488] width 25 height 21
drag, startPoint x: 552, startPoint y: 486, endPoint x: 314, endPoint y: 486, distance: 238.0
click at [314, 486] on div "0:18 Ang 0:18 pagkabalisay ‘di mag da dag dag 0:26 Buhay na hiram Siya ang may …" at bounding box center [755, 346] width 1472 height 568
paste input "**"
drag, startPoint x: 389, startPoint y: 546, endPoint x: 461, endPoint y: 550, distance: 72.1
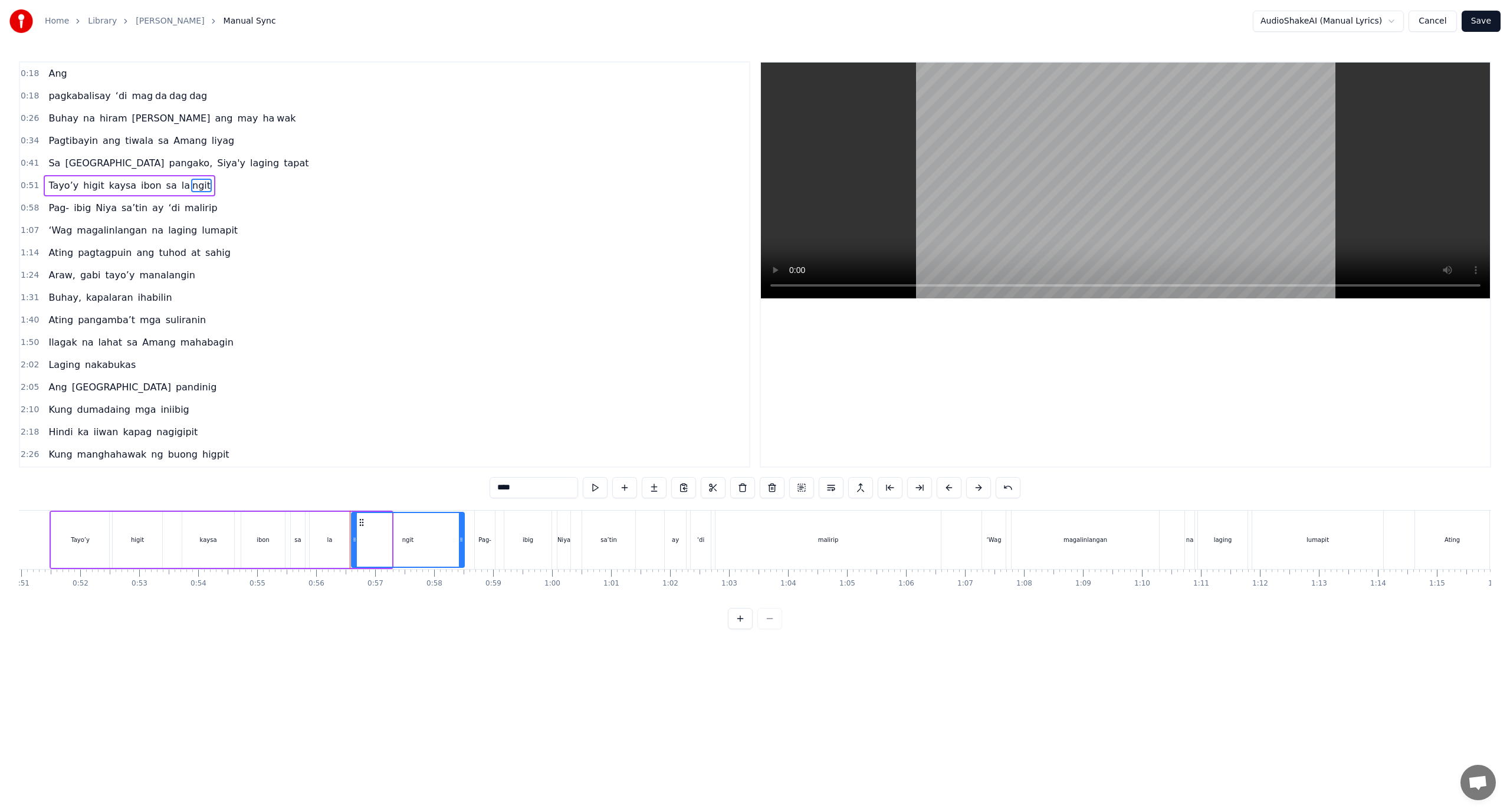
click at [461, 550] on div at bounding box center [461, 540] width 5 height 54
type input "****"
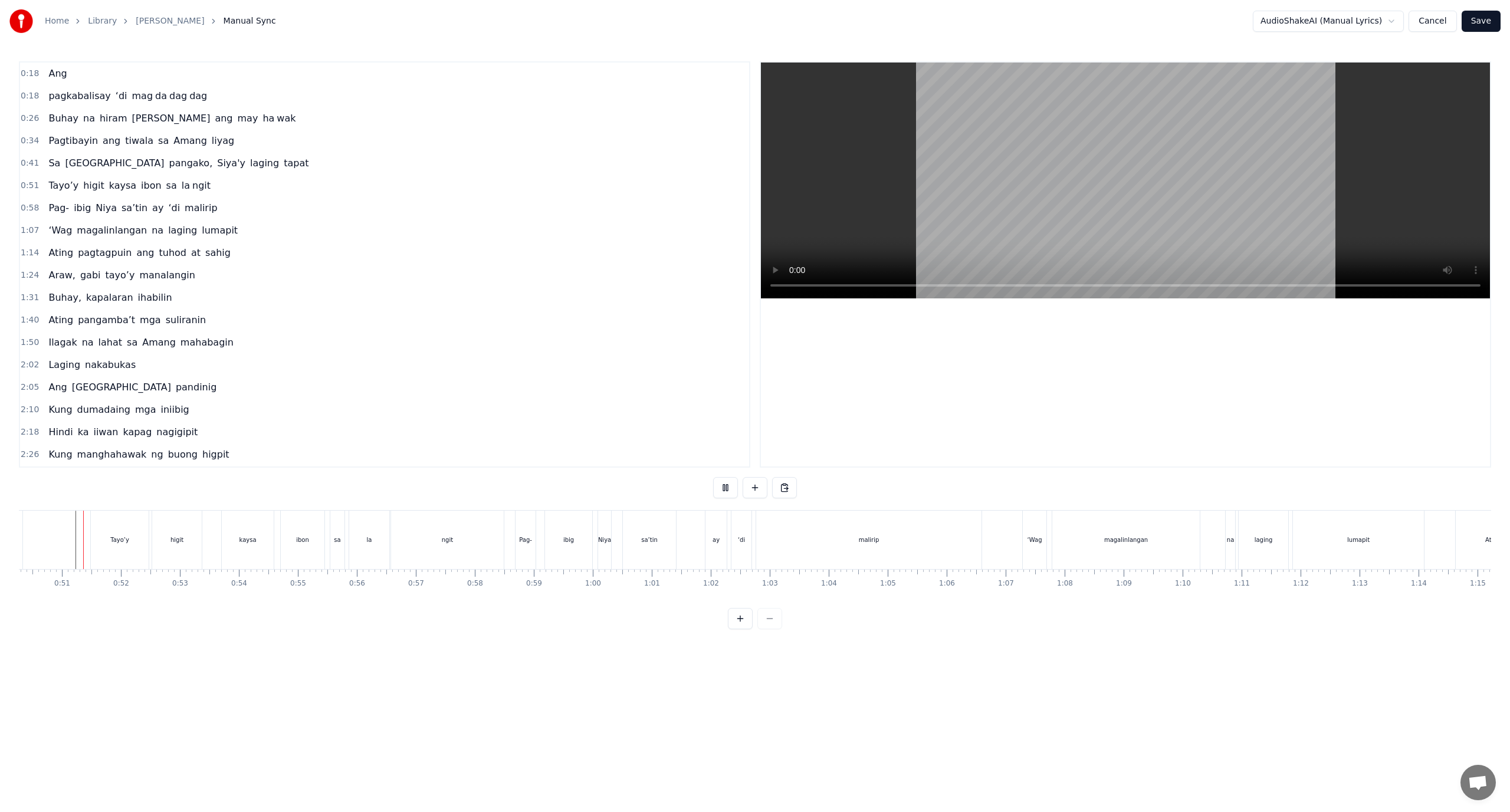
scroll to position [0, 2963]
click at [759, 534] on div "malirip" at bounding box center [871, 540] width 226 height 59
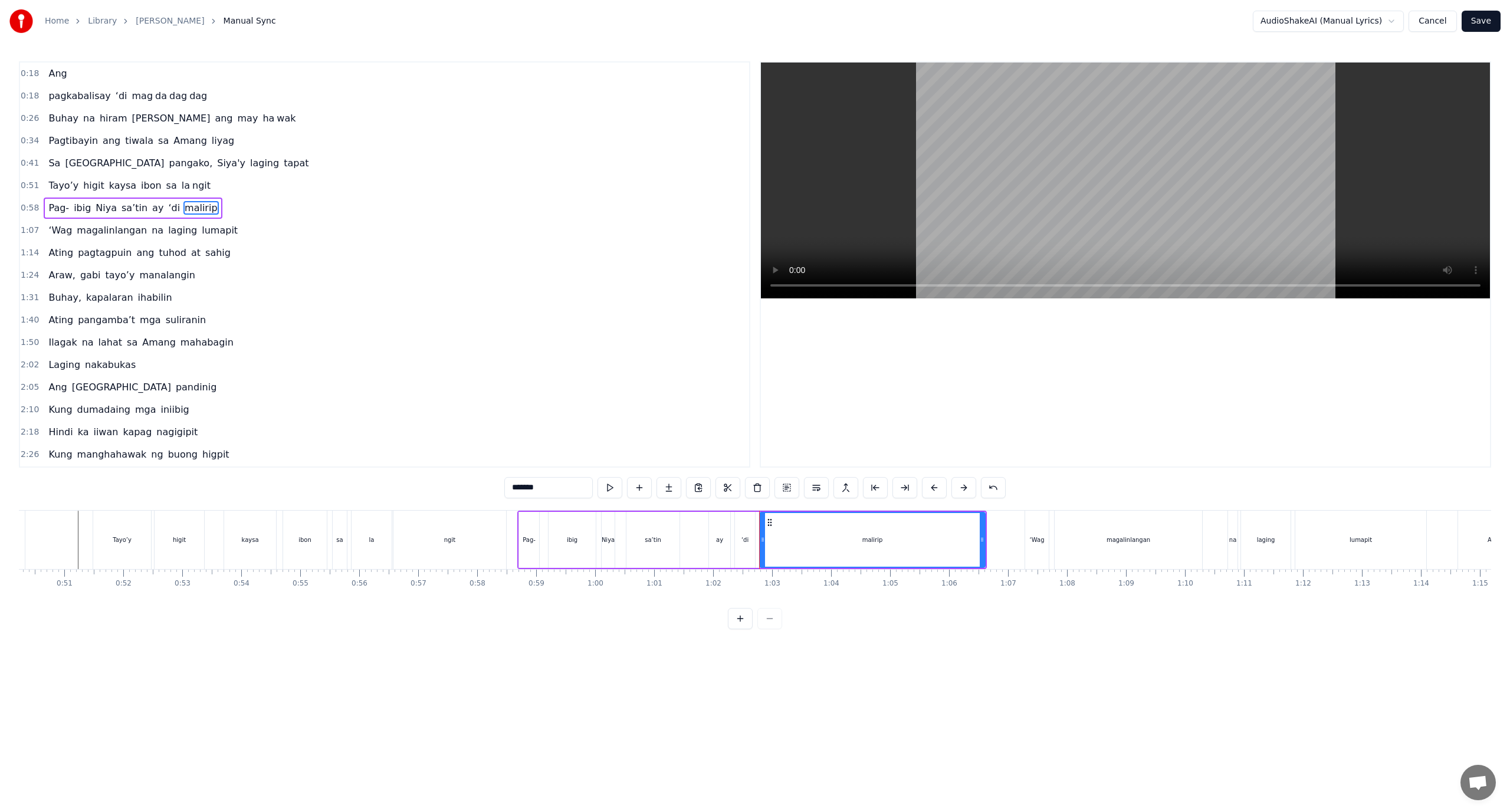
click at [767, 536] on div "malirip" at bounding box center [872, 540] width 224 height 54
click at [911, 486] on button at bounding box center [905, 488] width 25 height 21
drag, startPoint x: 567, startPoint y: 487, endPoint x: 417, endPoint y: 508, distance: 151.5
click at [417, 508] on div "0:18 Ang 0:18 pagkabalisay ‘di mag da dag dag 0:26 Buhay na hiram Siya ang may …" at bounding box center [755, 346] width 1472 height 568
click at [548, 493] on input "*******" at bounding box center [548, 488] width 88 height 21
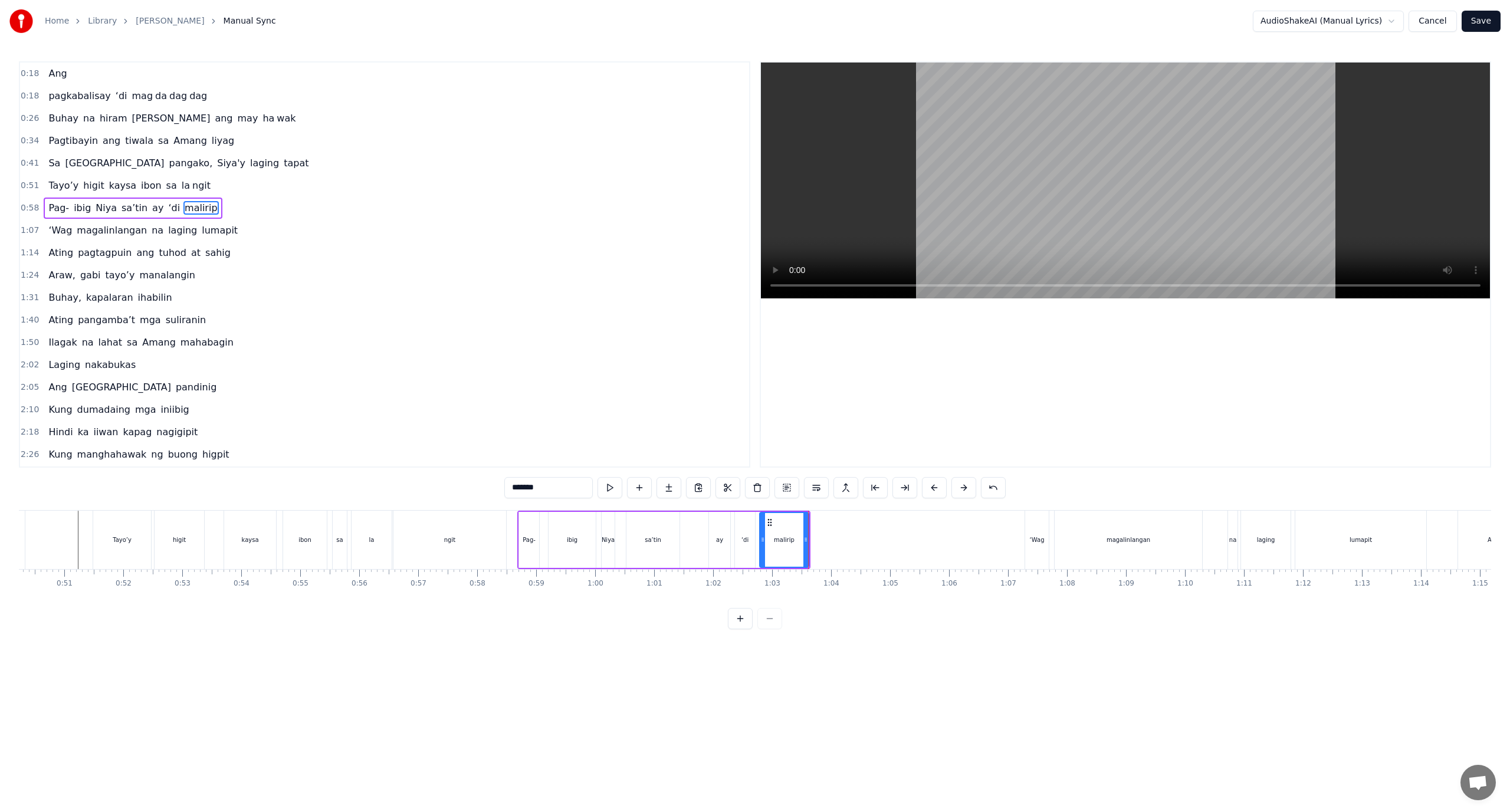
drag, startPoint x: 546, startPoint y: 493, endPoint x: 528, endPoint y: 494, distance: 18.0
click at [528, 494] on input "*******" at bounding box center [548, 488] width 88 height 21
type input "****"
click at [675, 485] on button at bounding box center [669, 488] width 25 height 21
click at [351, 505] on div "0:18 Ang 0:18 pagkabalisay ‘di mag da dag dag 0:26 Buhay na hiram Siya ang may …" at bounding box center [755, 346] width 1472 height 568
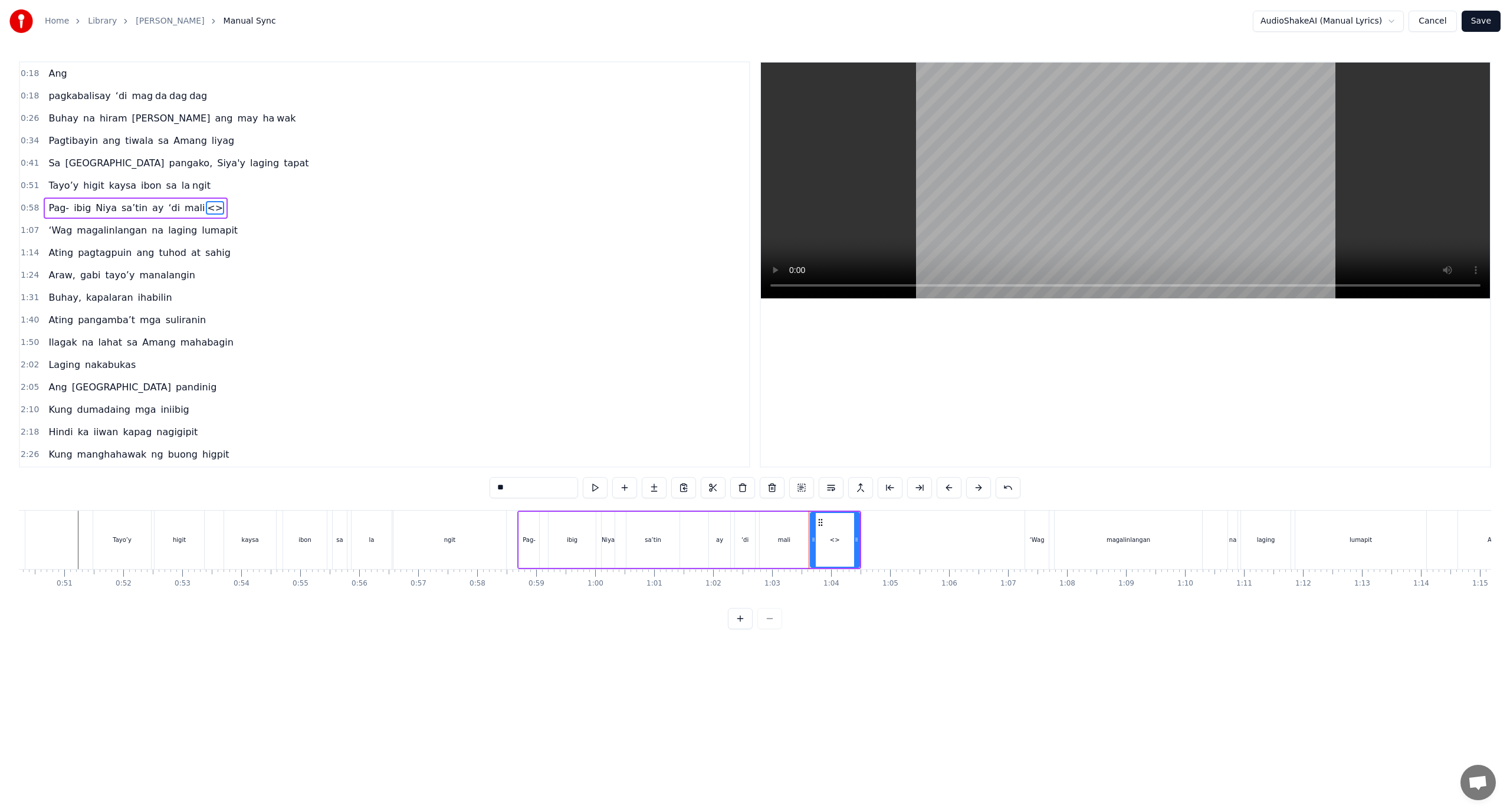
paste input "*"
type input "***"
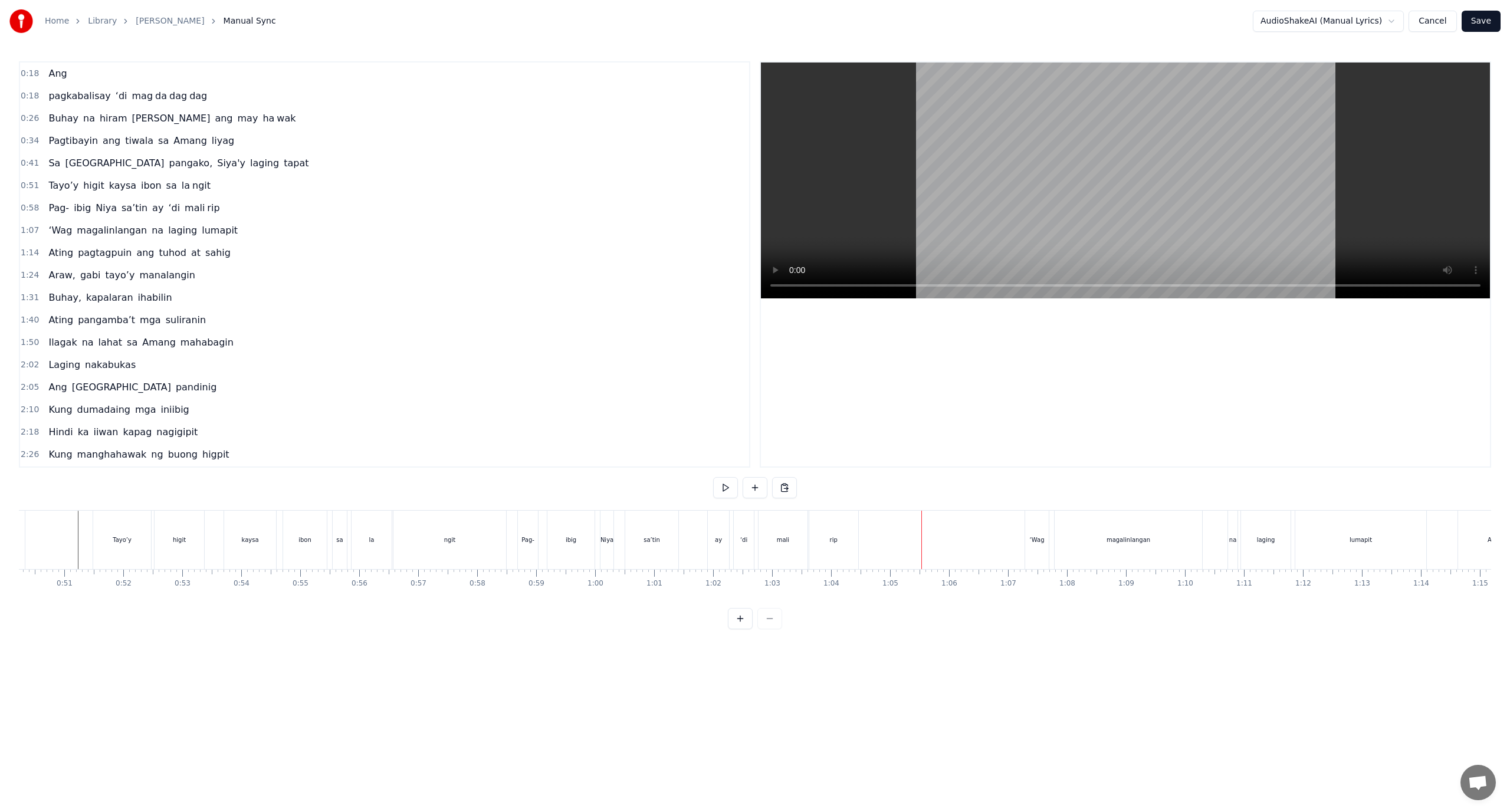
click at [855, 546] on div "rip" at bounding box center [833, 540] width 49 height 59
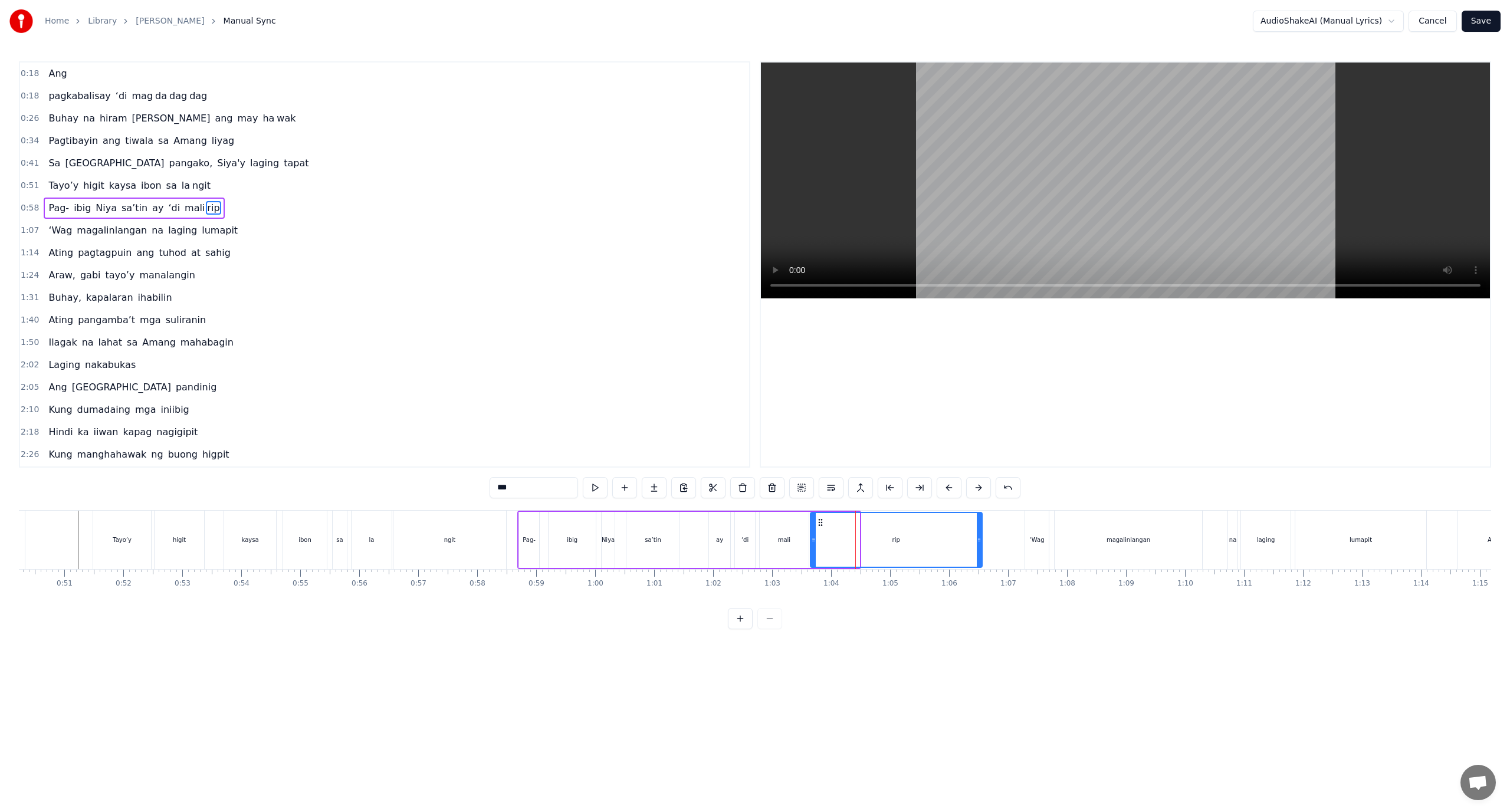
drag, startPoint x: 858, startPoint y: 546, endPoint x: 981, endPoint y: 540, distance: 123.1
click at [981, 540] on div at bounding box center [979, 540] width 5 height 54
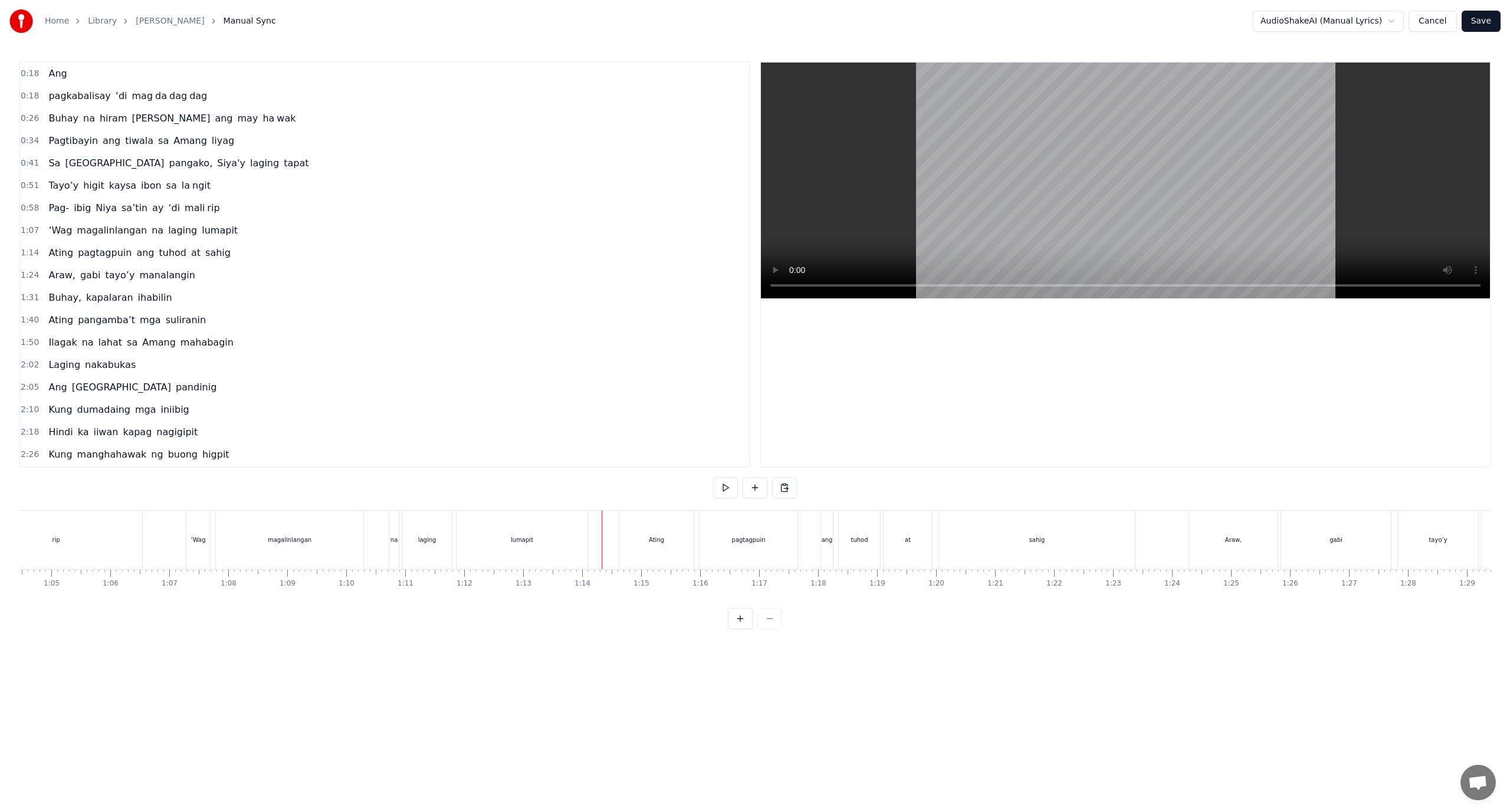
scroll to position [0, 3776]
drag, startPoint x: 553, startPoint y: 541, endPoint x: 536, endPoint y: 537, distance: 17.5
click at [552, 541] on div "lumapit" at bounding box center [548, 540] width 22 height 9
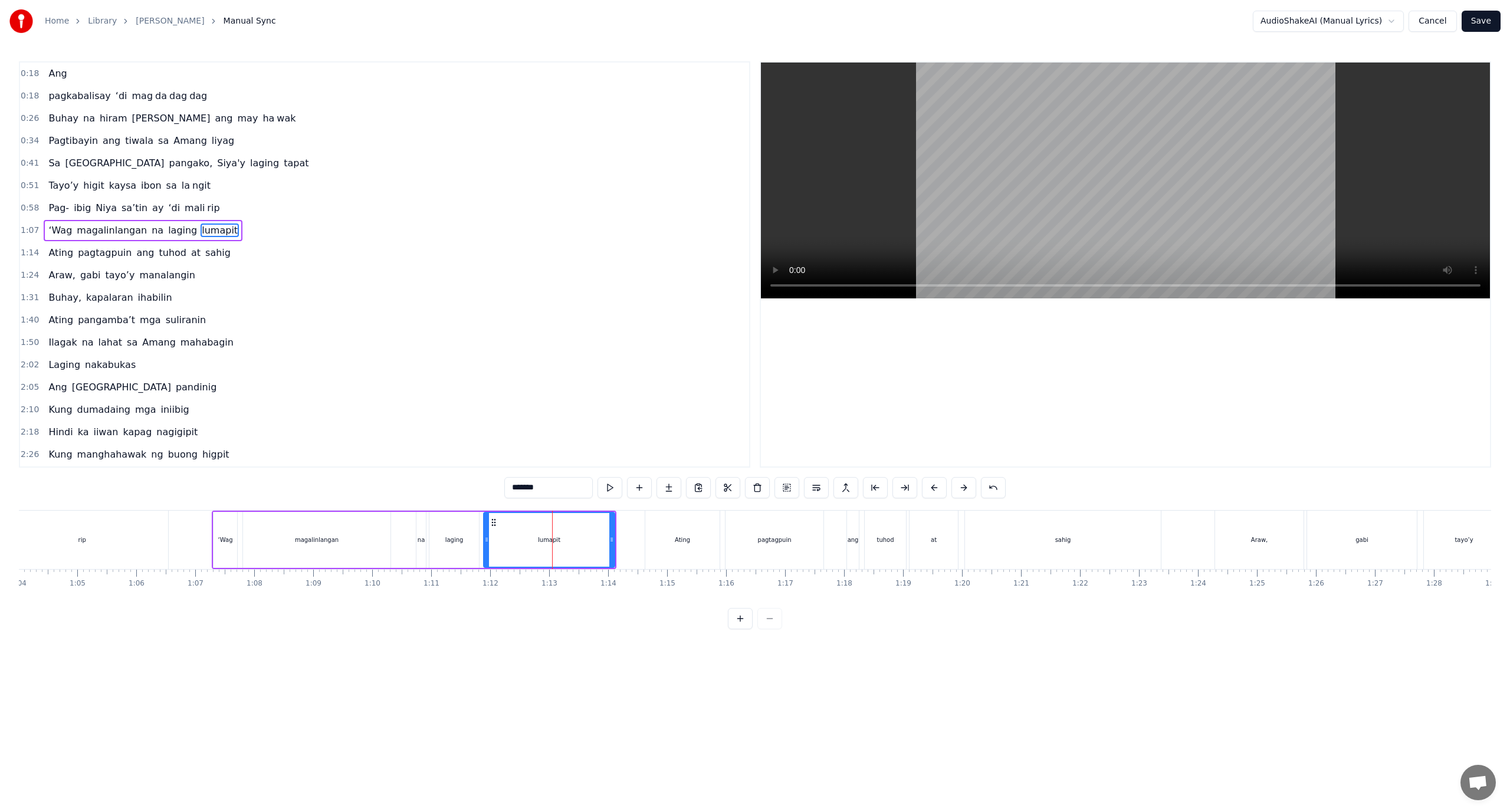
click at [495, 532] on div "lumapit" at bounding box center [549, 540] width 130 height 54
click at [535, 533] on div "lumapit" at bounding box center [549, 540] width 130 height 54
click at [907, 489] on button at bounding box center [905, 488] width 25 height 21
drag, startPoint x: 545, startPoint y: 483, endPoint x: 530, endPoint y: 487, distance: 15.5
click at [530, 487] on input "*******" at bounding box center [548, 488] width 88 height 21
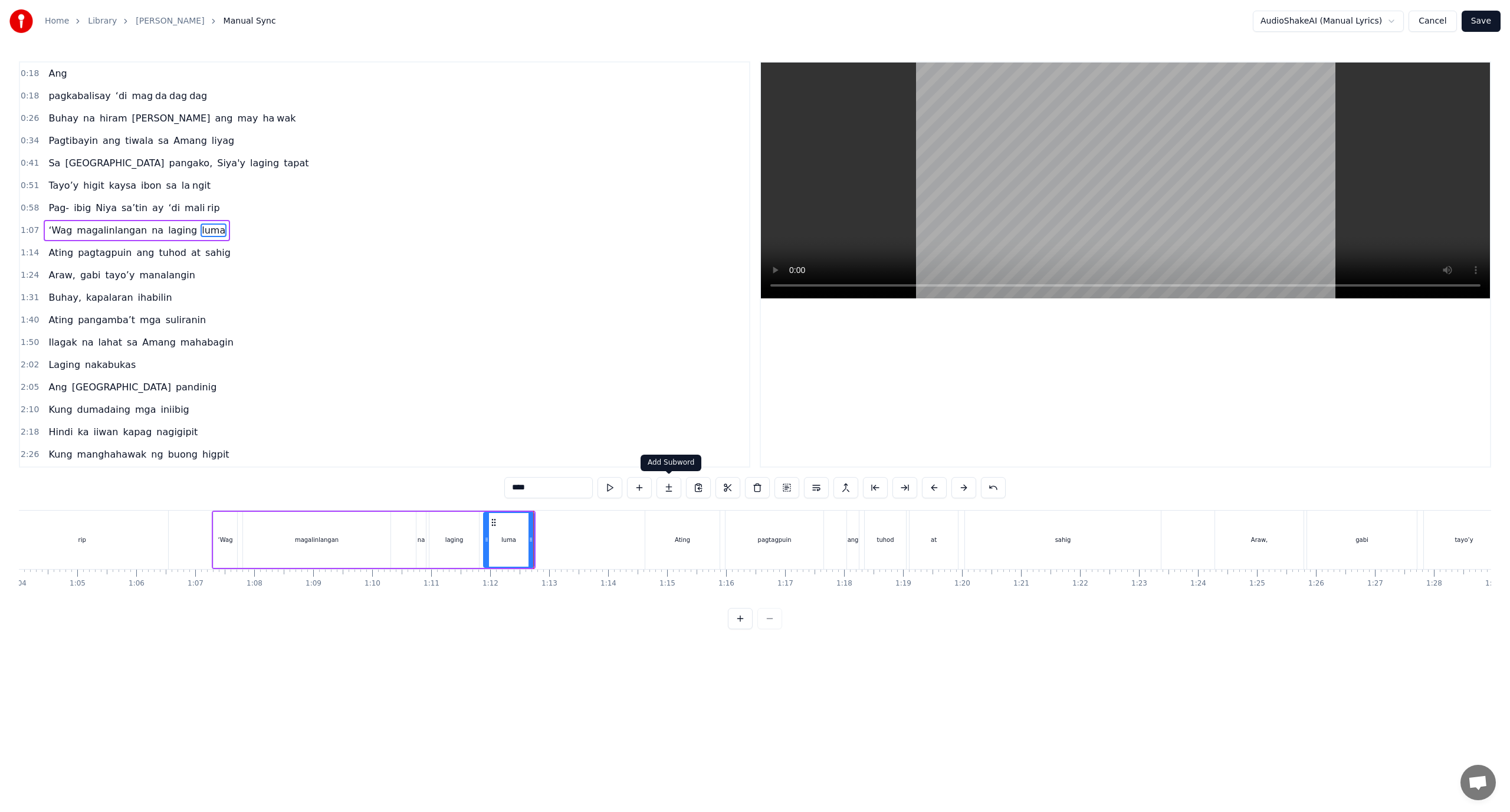
type input "****"
click at [668, 484] on button at bounding box center [669, 488] width 25 height 21
drag, startPoint x: 521, startPoint y: 486, endPoint x: 342, endPoint y: 483, distance: 179.0
click at [345, 484] on div "0:18 Ang 0:18 pagkabalisay ‘di mag da dag dag 0:26 Buhay na hiram Siya ang may …" at bounding box center [755, 346] width 1472 height 568
paste input "*"
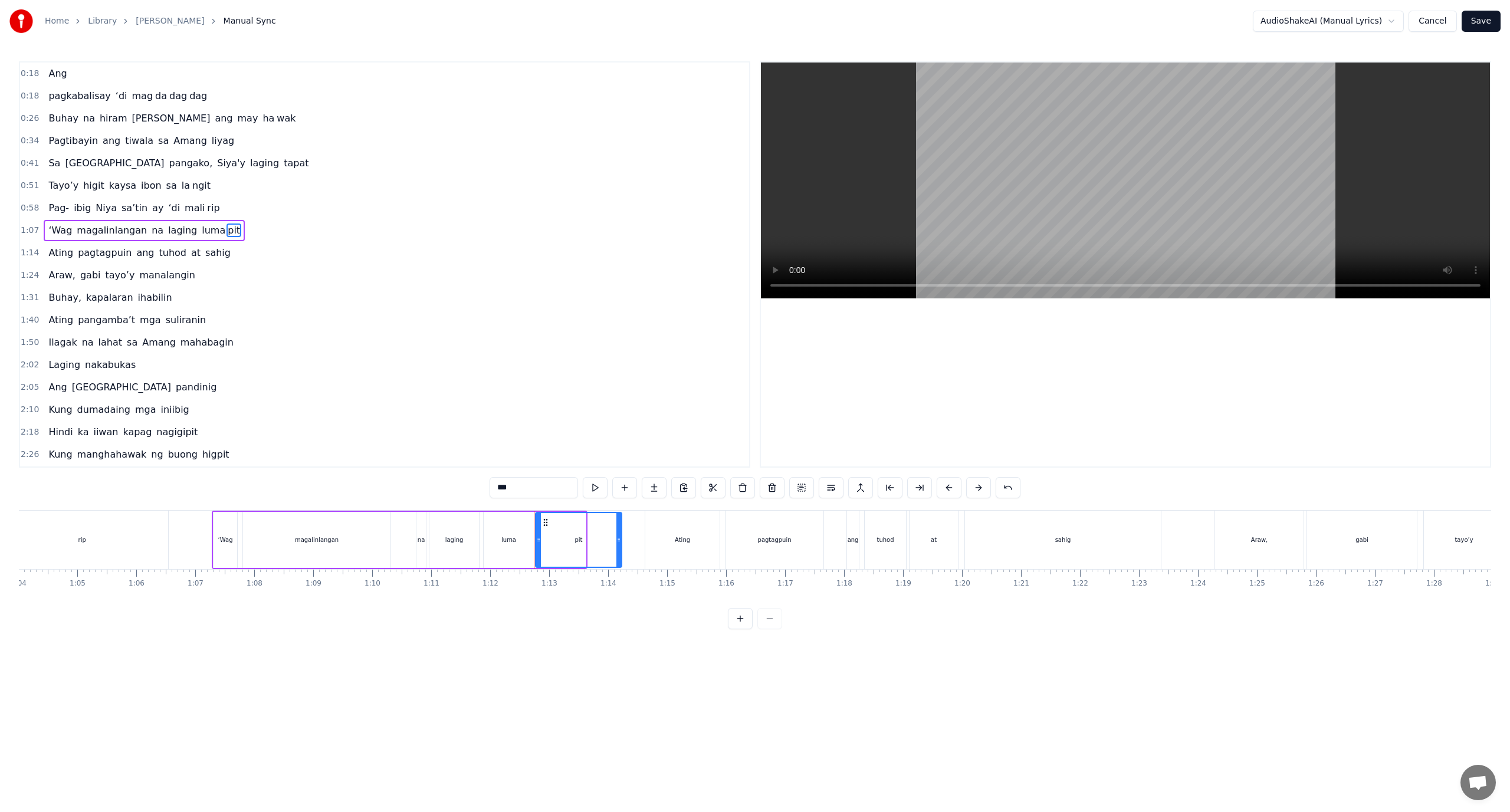
drag, startPoint x: 584, startPoint y: 546, endPoint x: 620, endPoint y: 550, distance: 36.2
click at [620, 550] on div at bounding box center [619, 540] width 5 height 54
type input "***"
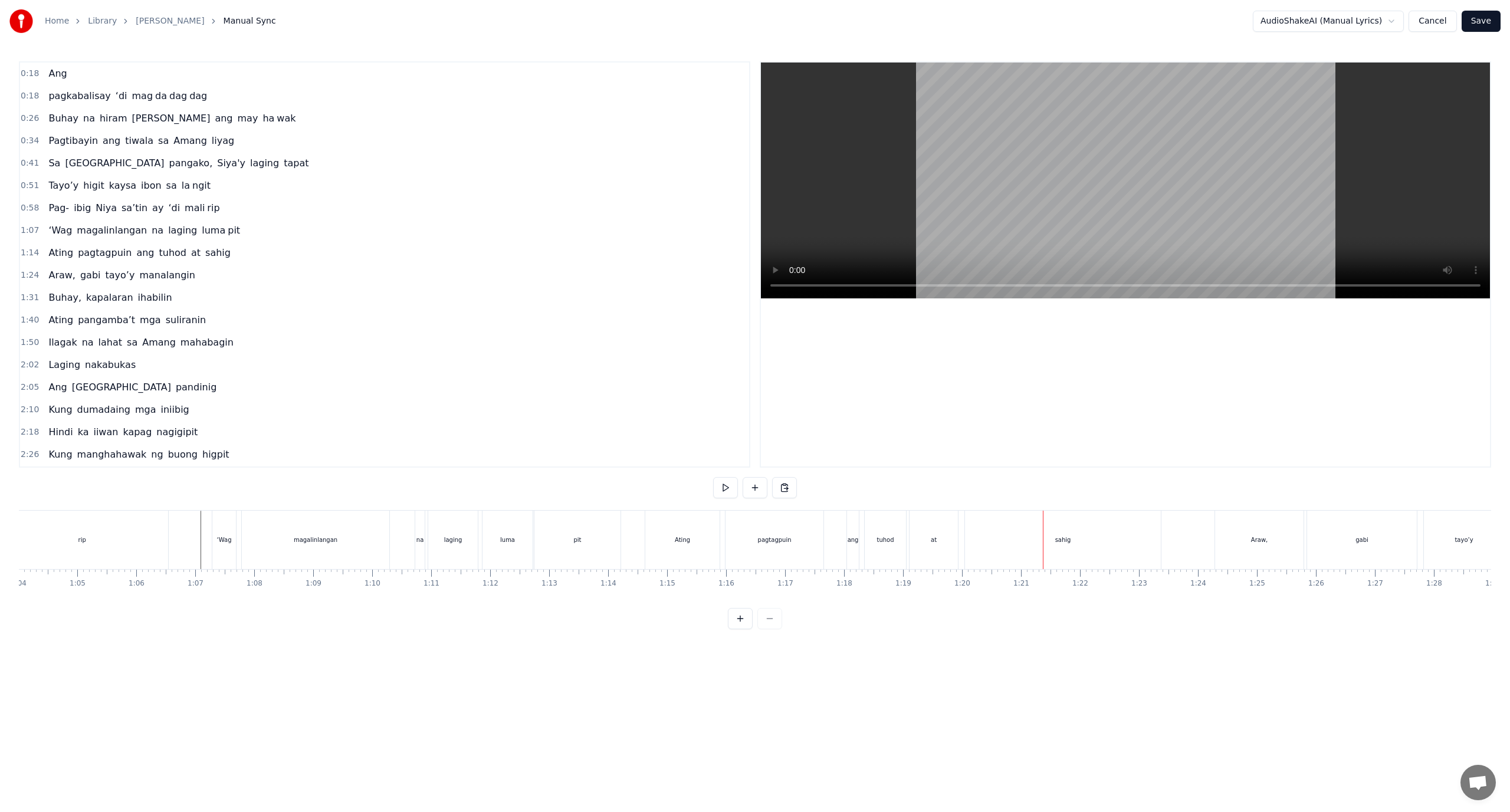
click at [990, 530] on div "sahig" at bounding box center [1063, 540] width 196 height 59
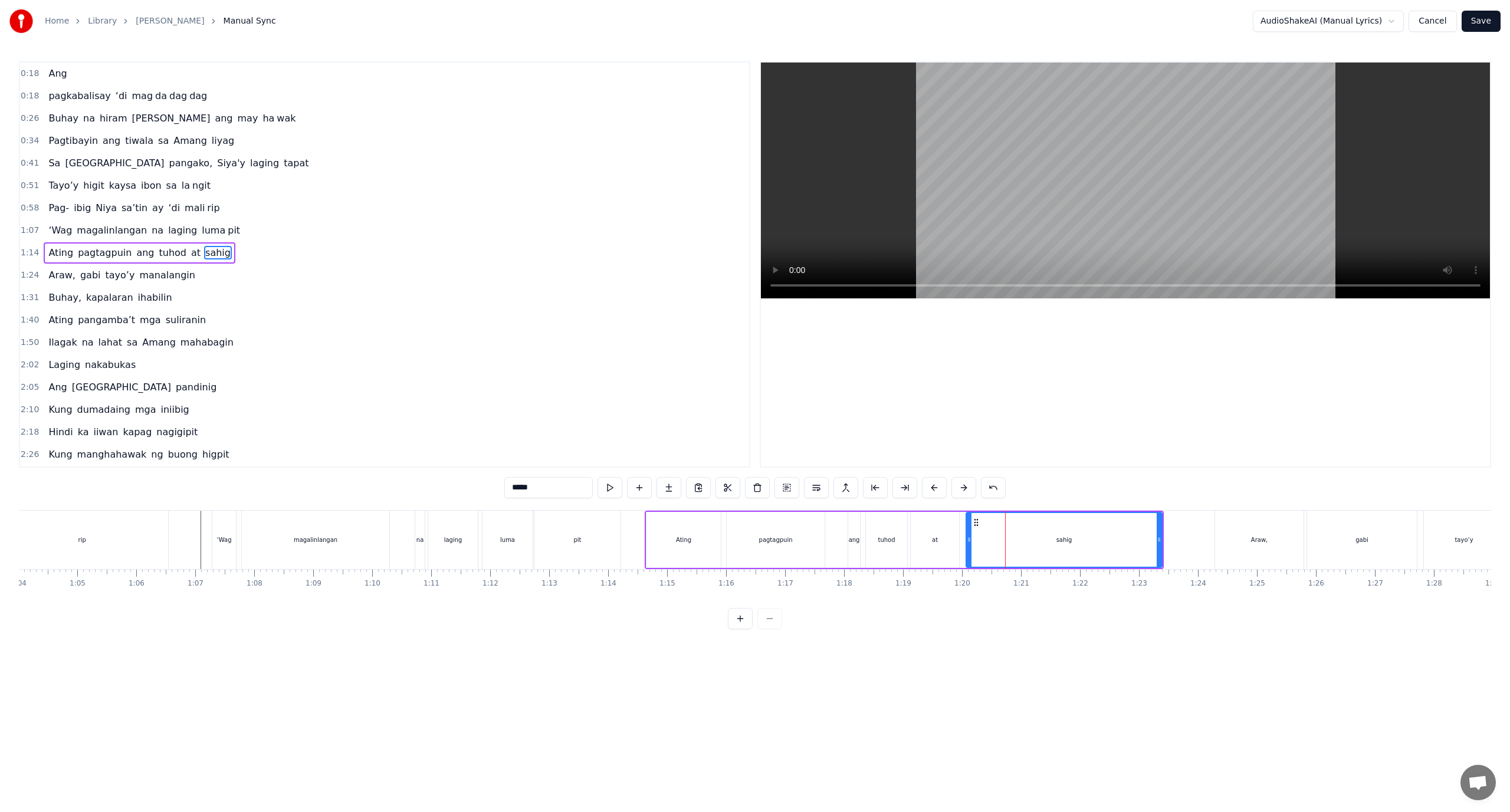
click at [987, 530] on div "sahig" at bounding box center [1064, 540] width 195 height 54
drag, startPoint x: 907, startPoint y: 490, endPoint x: 841, endPoint y: 490, distance: 66.0
click at [902, 490] on button at bounding box center [905, 488] width 25 height 21
drag, startPoint x: 531, startPoint y: 496, endPoint x: 519, endPoint y: 496, distance: 12.0
click at [519, 496] on input "*****" at bounding box center [548, 488] width 88 height 21
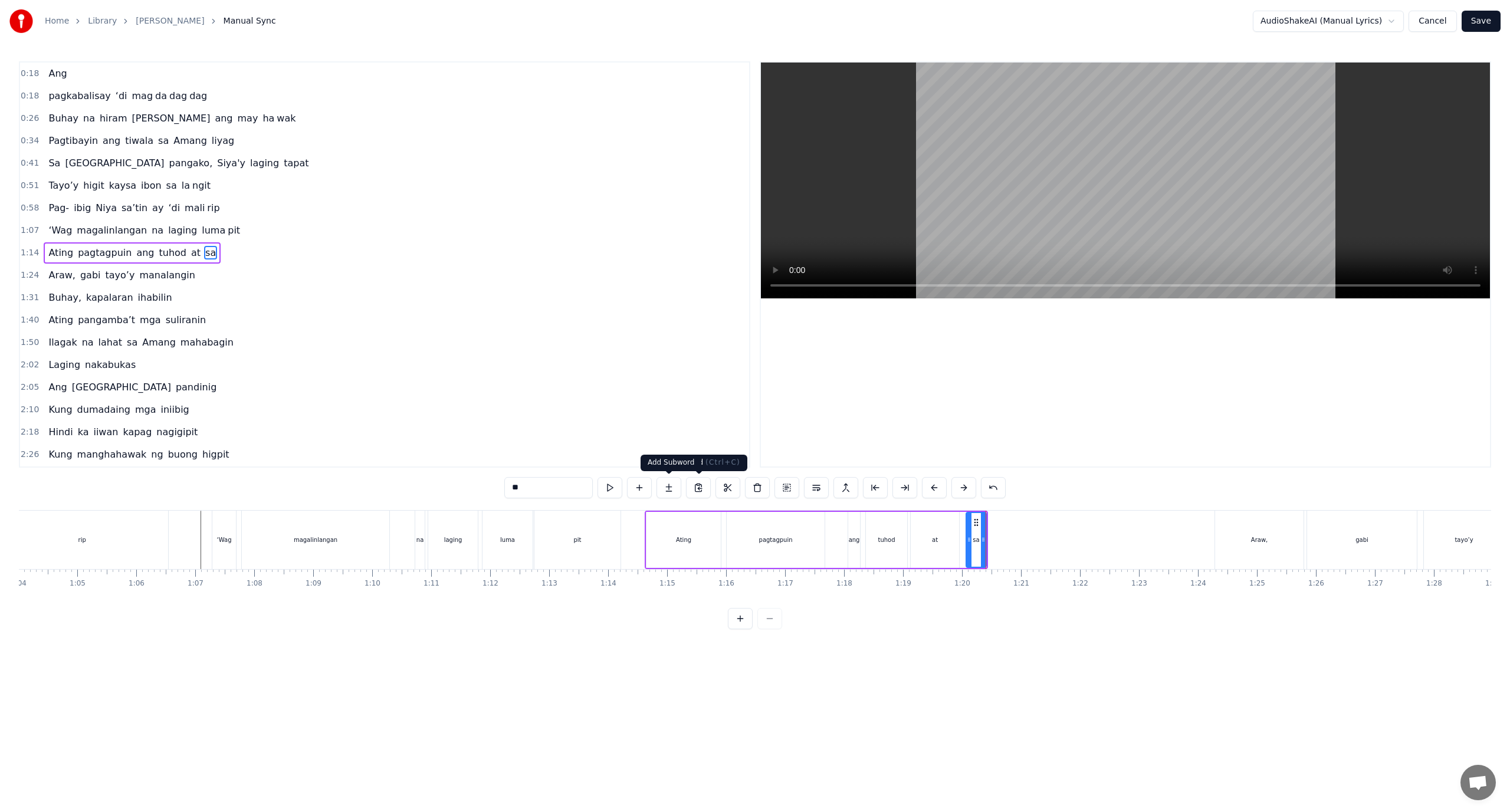
type input "**"
click at [667, 483] on button at bounding box center [669, 488] width 25 height 21
drag, startPoint x: 525, startPoint y: 479, endPoint x: 470, endPoint y: 479, distance: 55.0
click at [470, 479] on div "0:18 Ang 0:18 pagkabalisay ‘di mag da dag dag 0:26 Buhay na hiram Siya ang may …" at bounding box center [755, 346] width 1472 height 568
paste input "*"
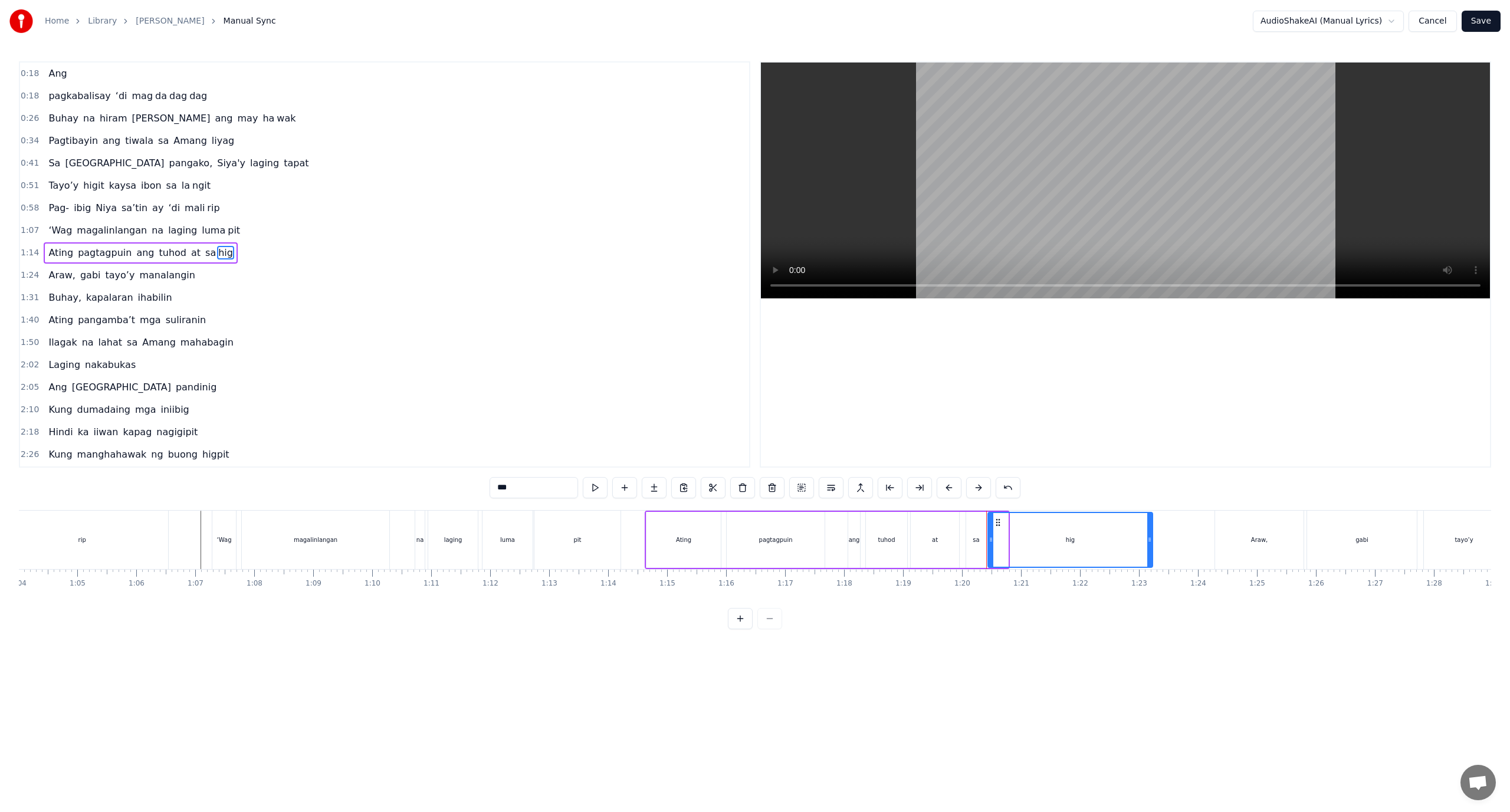
drag, startPoint x: 1005, startPoint y: 542, endPoint x: 1113, endPoint y: 563, distance: 110.0
click at [1148, 560] on div at bounding box center [1150, 540] width 5 height 54
type input "***"
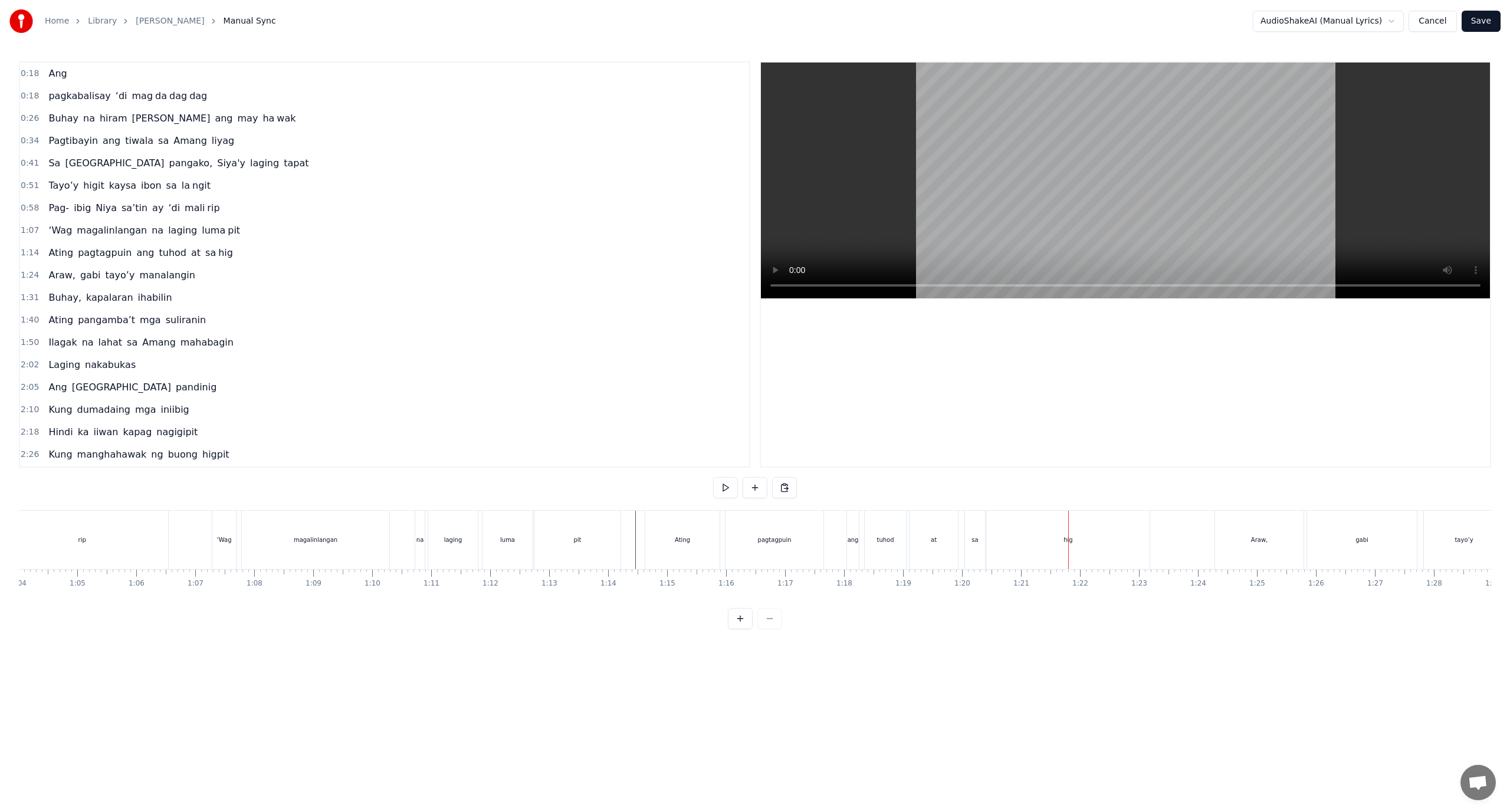
click at [980, 534] on div "sa" at bounding box center [975, 540] width 20 height 59
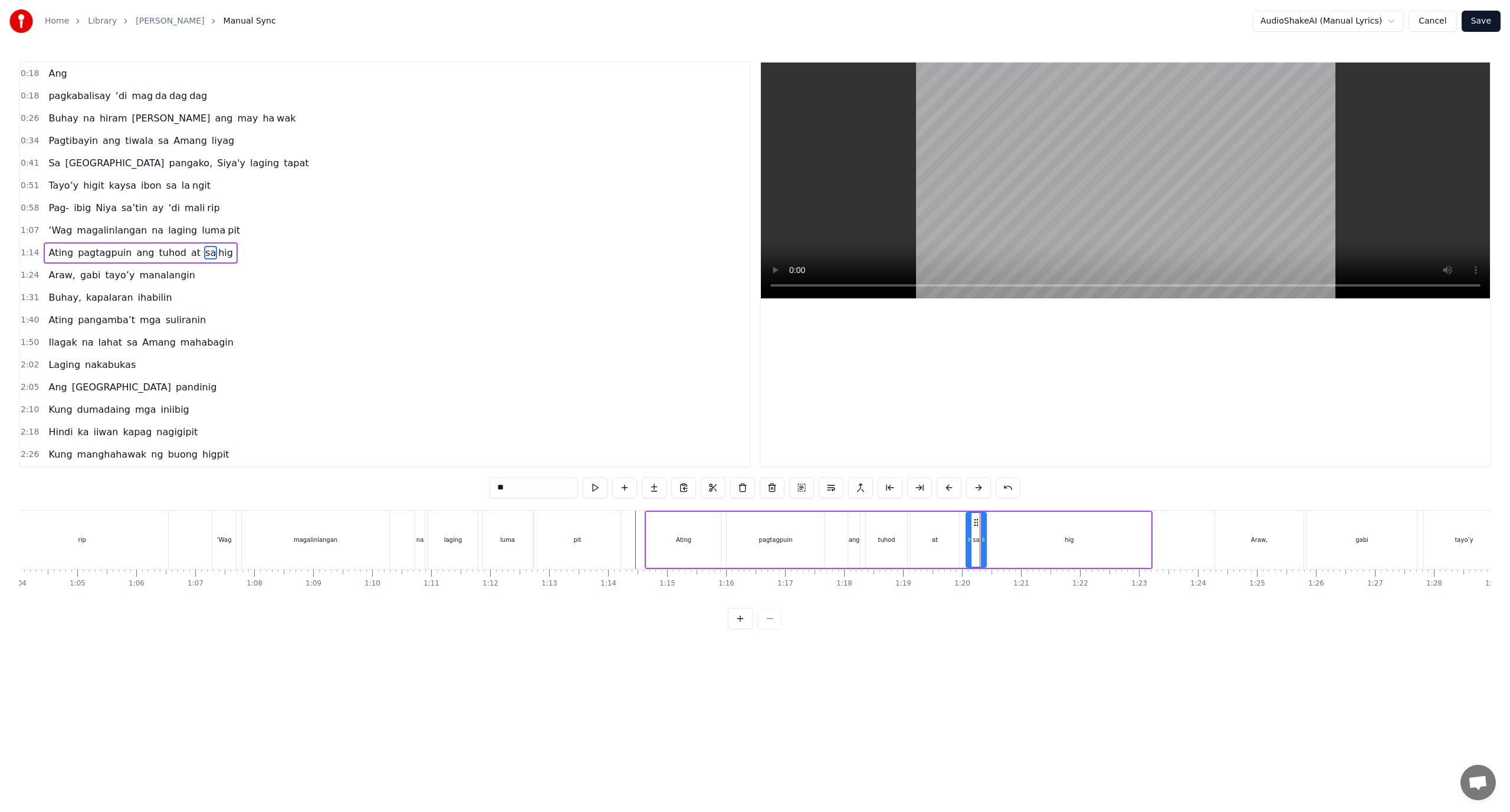
click at [992, 537] on div "hig" at bounding box center [1069, 540] width 163 height 56
type input "***"
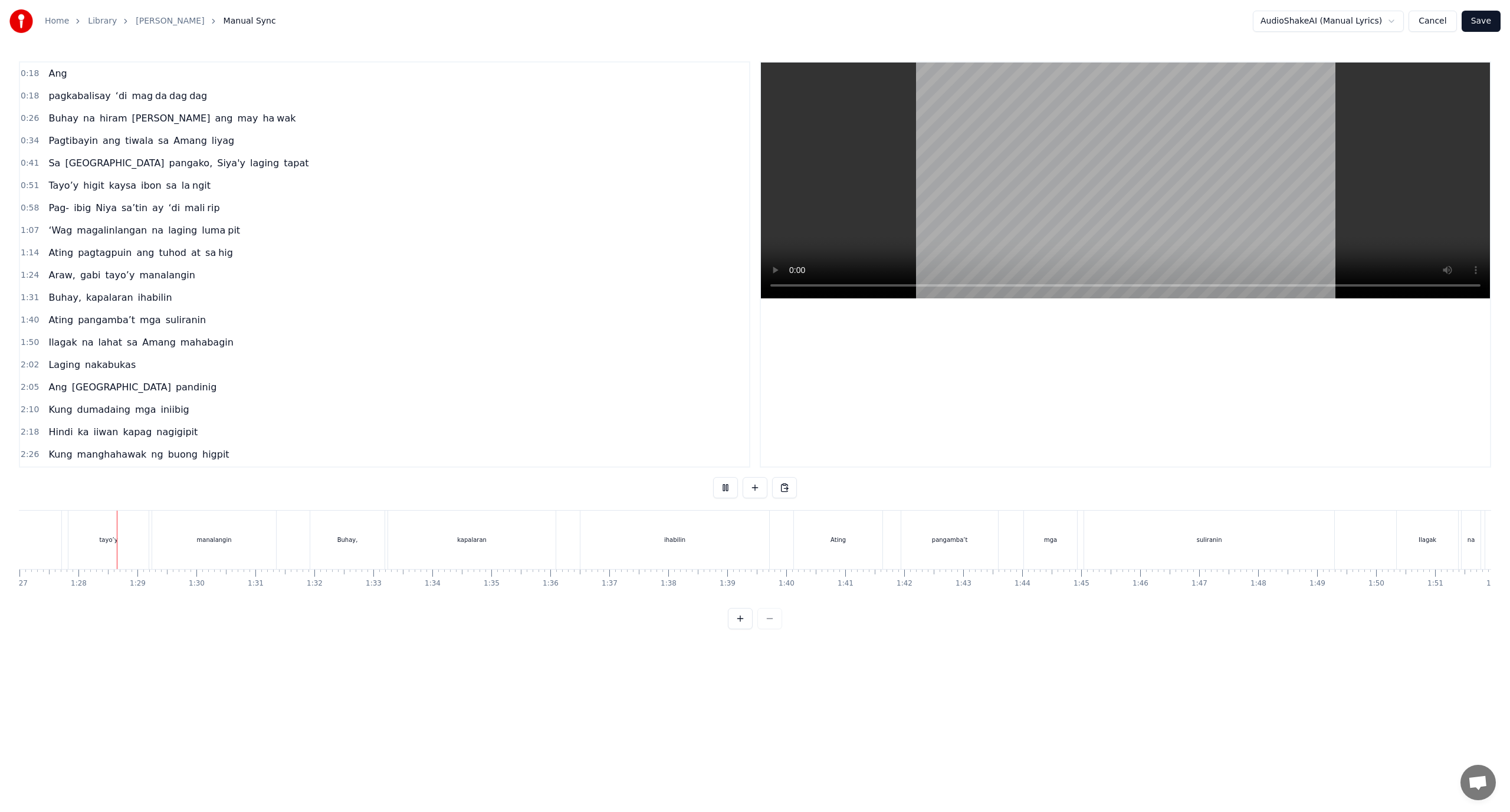
scroll to position [0, 5137]
click at [1114, 553] on div "suliranin" at bounding box center [1203, 540] width 250 height 59
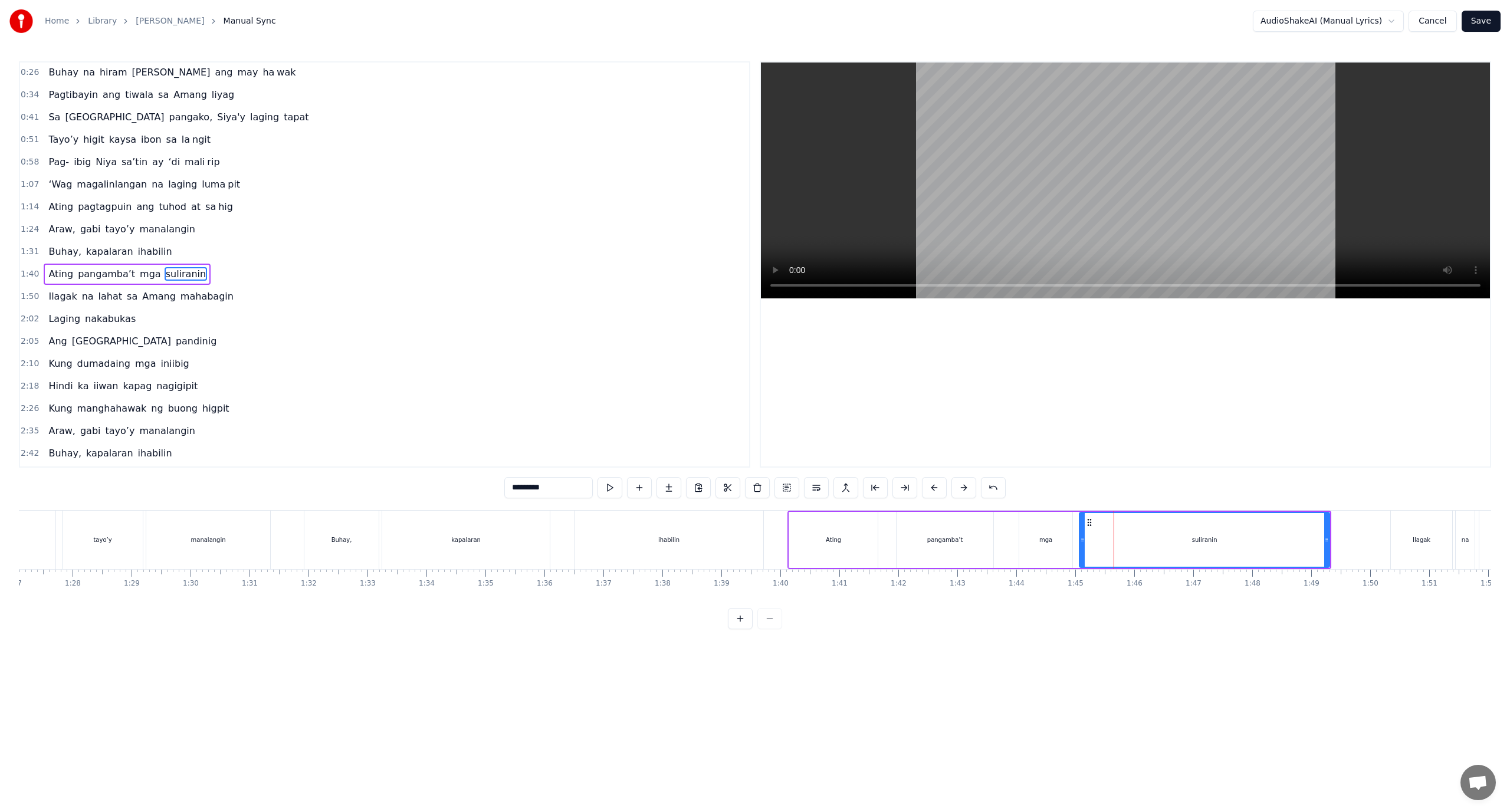
scroll to position [56, 0]
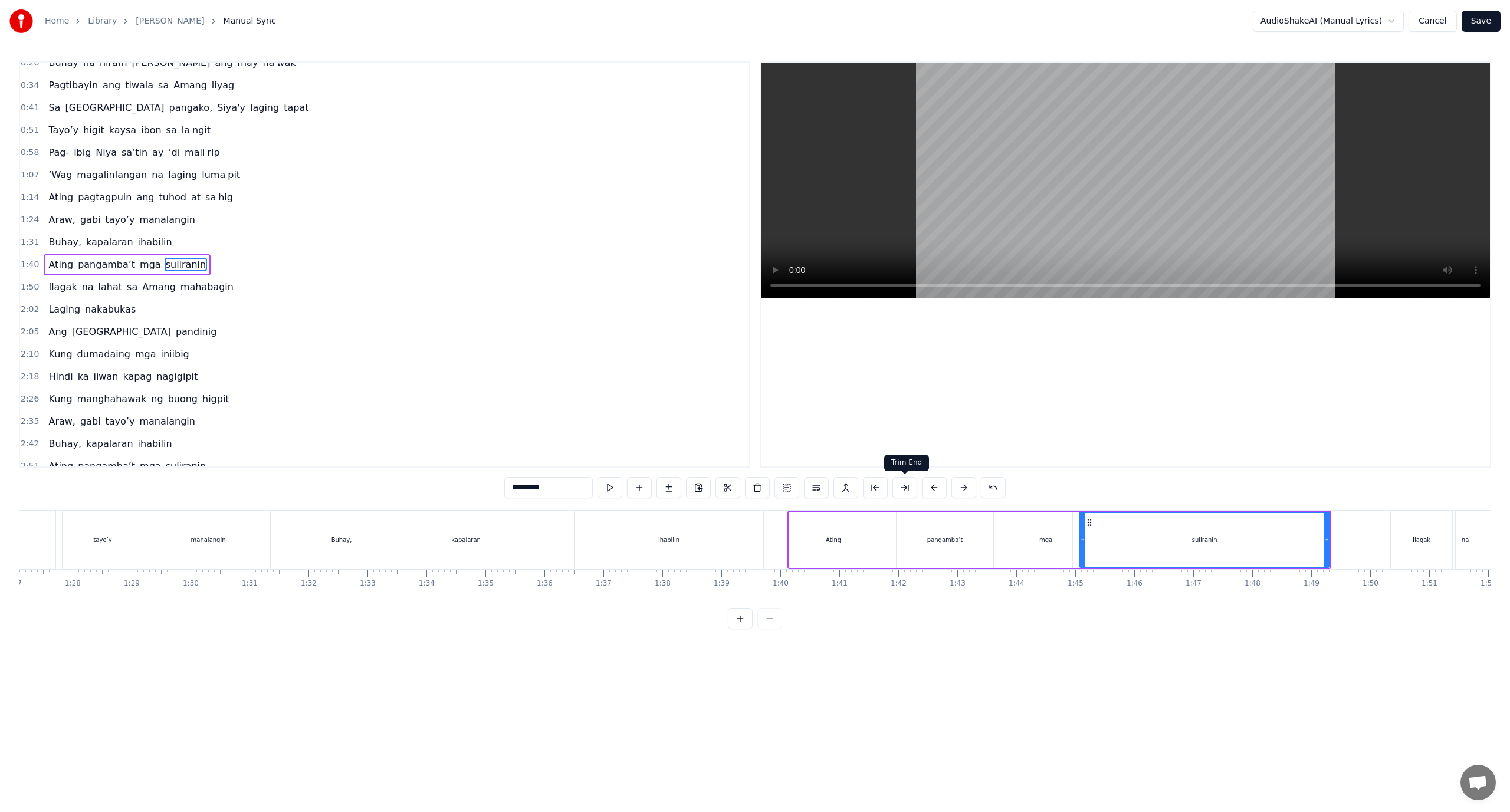
click at [908, 482] on button at bounding box center [905, 488] width 25 height 21
drag, startPoint x: 556, startPoint y: 479, endPoint x: 523, endPoint y: 491, distance: 35.1
click at [523, 491] on input "*********" at bounding box center [548, 488] width 88 height 21
type input "****"
click at [667, 489] on button at bounding box center [669, 488] width 25 height 21
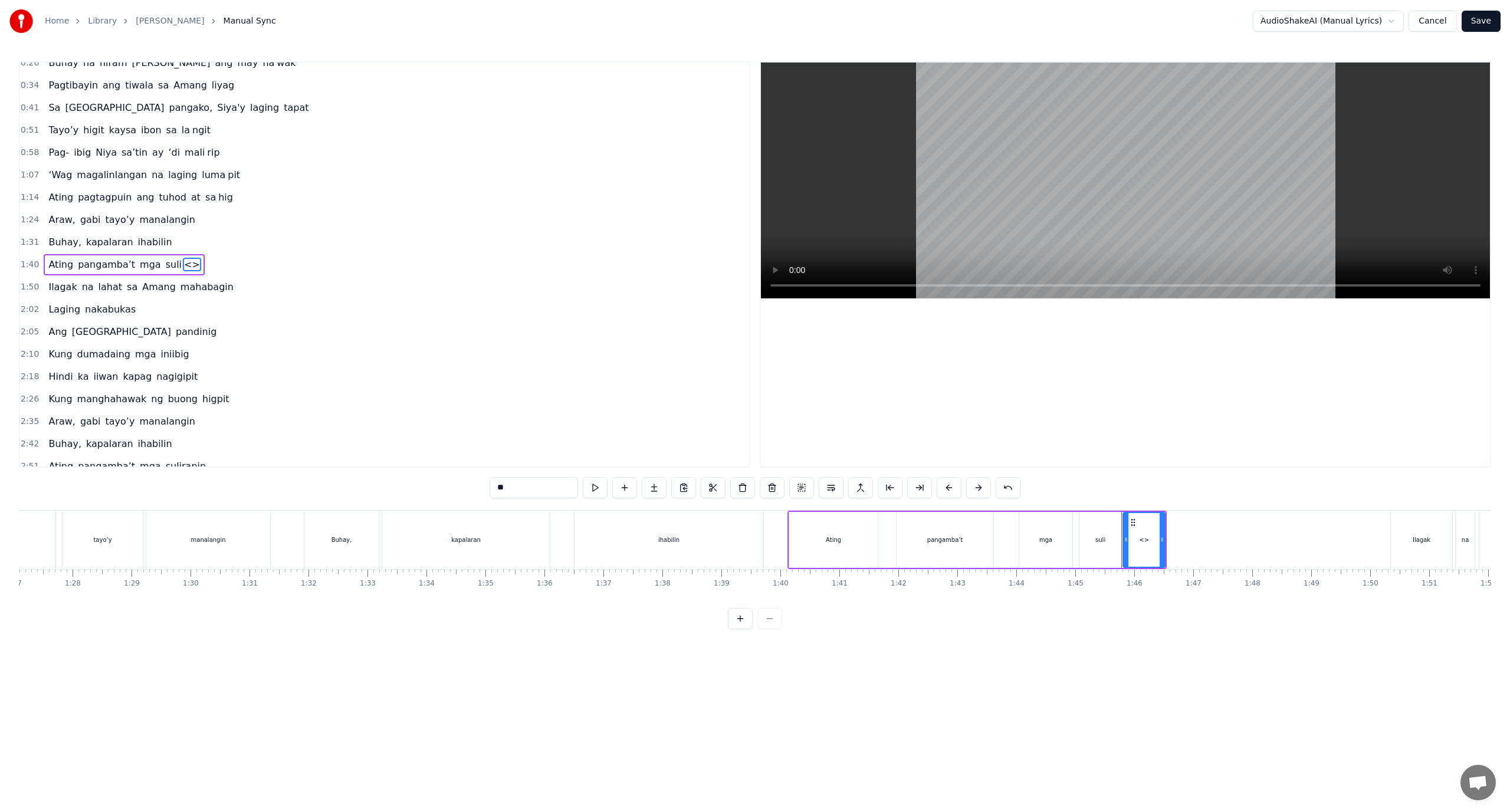
drag, startPoint x: 555, startPoint y: 489, endPoint x: 443, endPoint y: 485, distance: 112.1
click at [443, 490] on div "0:18 Ang 0:18 pagkabalisay ‘di mag da dag dag 0:26 Buhay na hiram Siya ang may …" at bounding box center [755, 346] width 1472 height 568
paste input "***"
drag, startPoint x: 1162, startPoint y: 559, endPoint x: 1337, endPoint y: 557, distance: 175.0
click at [1337, 559] on div at bounding box center [1337, 540] width 5 height 54
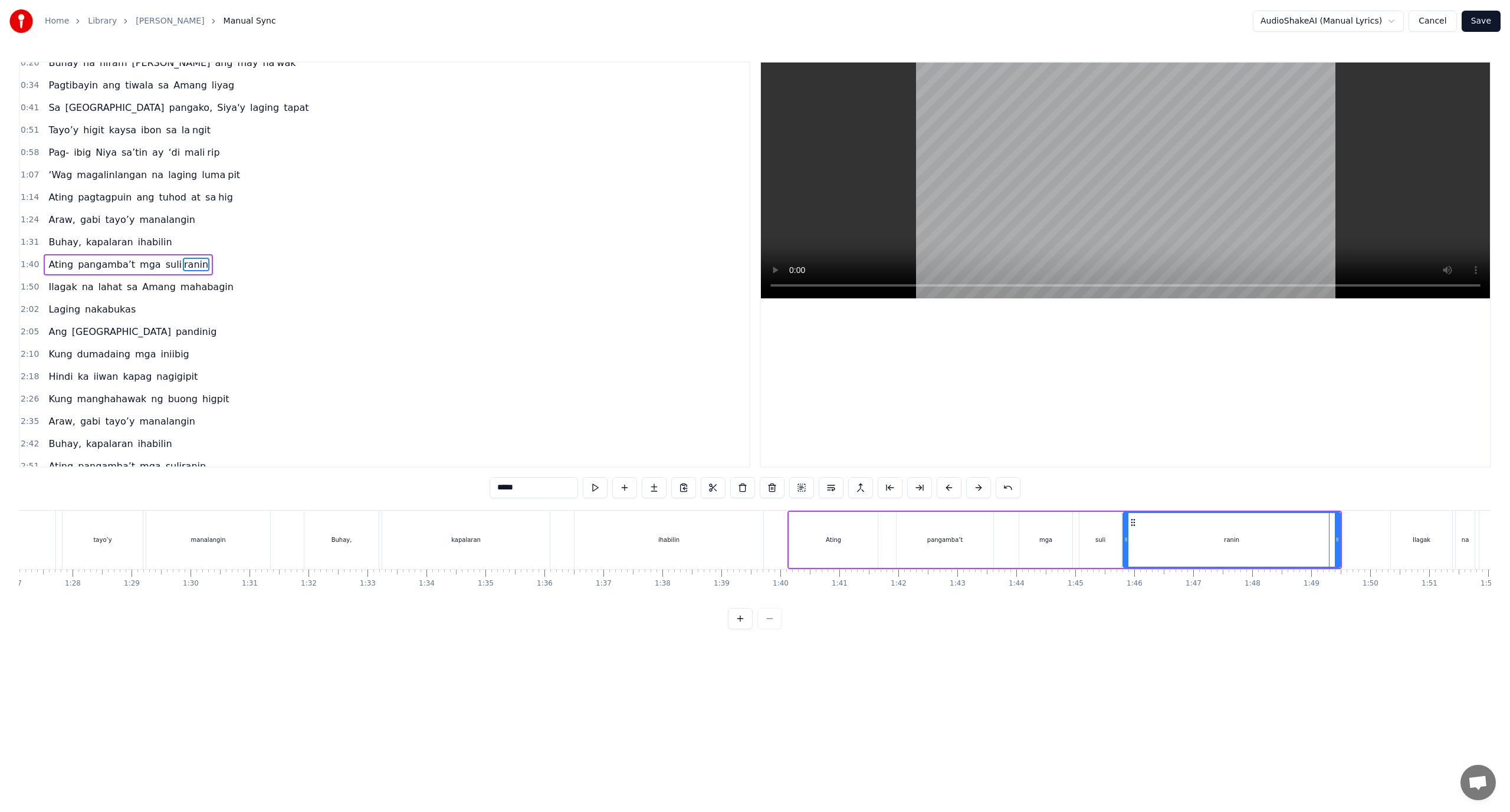
type input "*****"
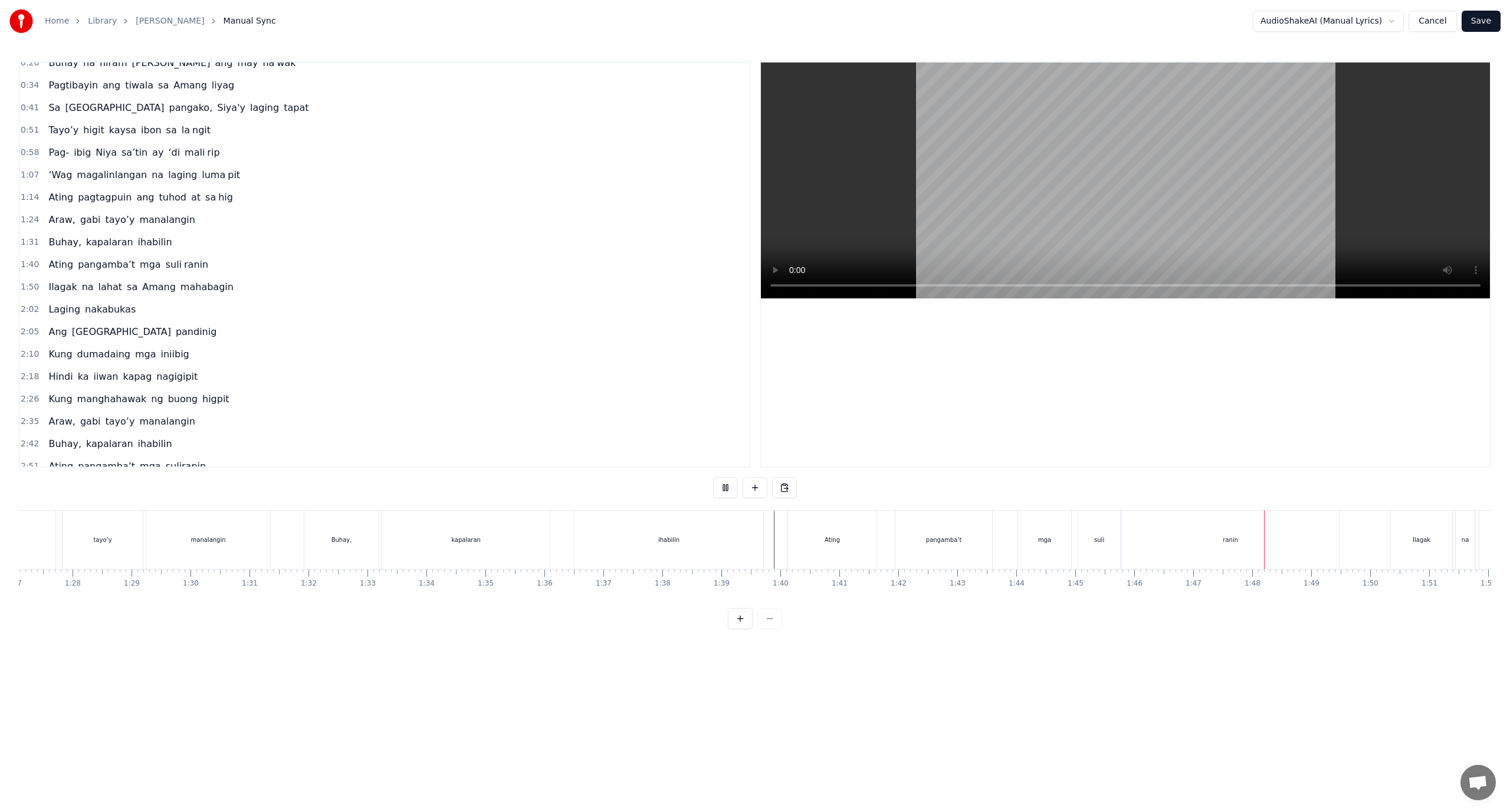
click at [1172, 537] on div "ranin" at bounding box center [1231, 540] width 217 height 59
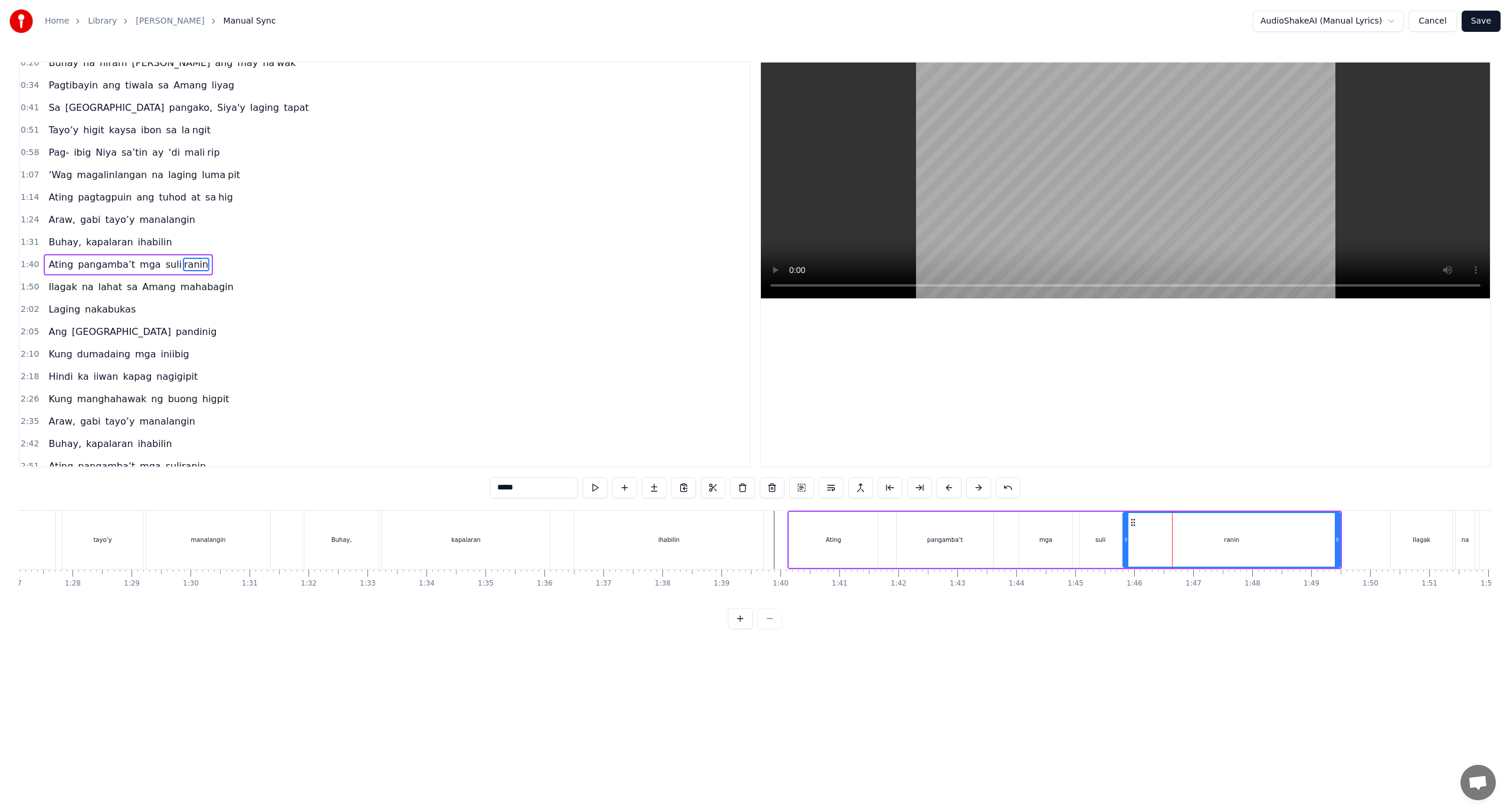
click at [1134, 537] on div "ranin" at bounding box center [1232, 540] width 216 height 54
click at [1122, 541] on div "suli ranin" at bounding box center [1210, 540] width 262 height 56
click at [1133, 540] on div "ranin" at bounding box center [1232, 540] width 217 height 56
click at [1158, 539] on div "ranin" at bounding box center [1232, 540] width 216 height 54
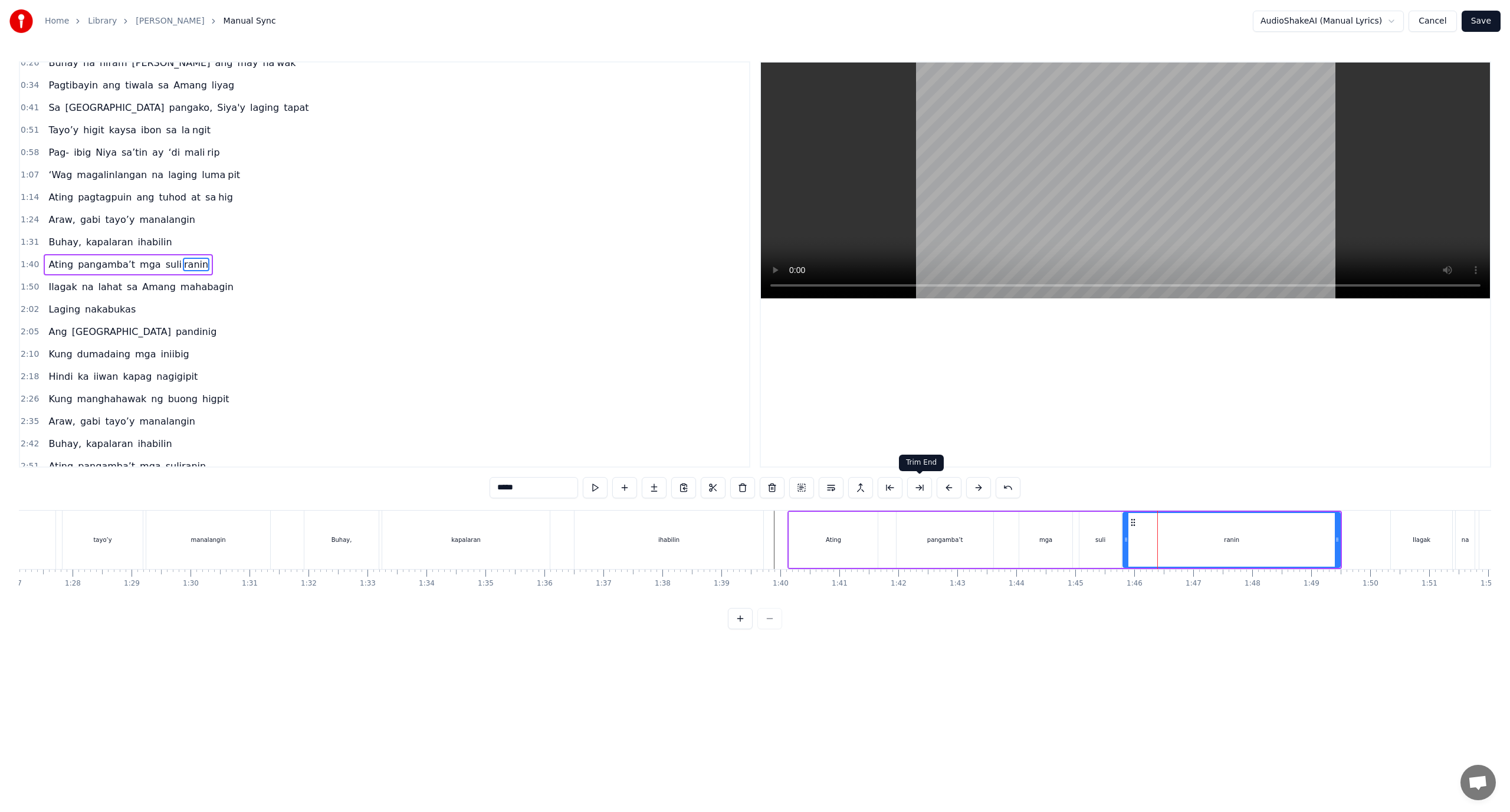
click at [922, 491] on button at bounding box center [920, 488] width 25 height 21
drag, startPoint x: 516, startPoint y: 488, endPoint x: 506, endPoint y: 489, distance: 10.0
click at [506, 489] on input "*****" at bounding box center [533, 488] width 88 height 21
type input "**"
click at [659, 492] on button at bounding box center [654, 488] width 25 height 21
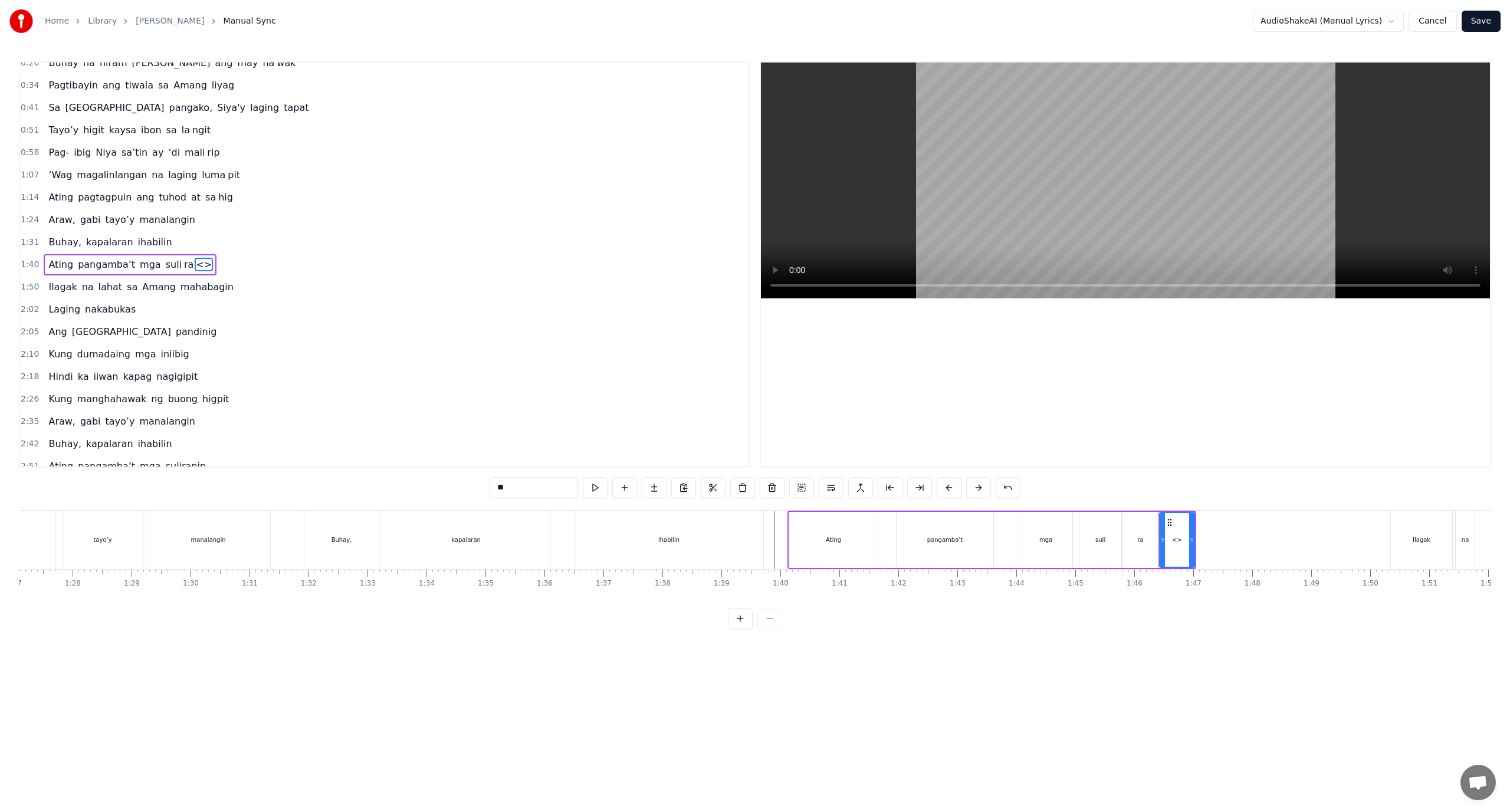
drag, startPoint x: 555, startPoint y: 491, endPoint x: 487, endPoint y: 495, distance: 68.1
click at [487, 495] on div "0:18 Ang 0:18 pagkabalisay ‘di mag da dag dag 0:26 Buhay na hiram Siya ang may …" at bounding box center [755, 346] width 1472 height 568
paste input "*"
drag, startPoint x: 1190, startPoint y: 547, endPoint x: 1345, endPoint y: 543, distance: 155.1
click at [1350, 543] on div at bounding box center [1352, 540] width 5 height 54
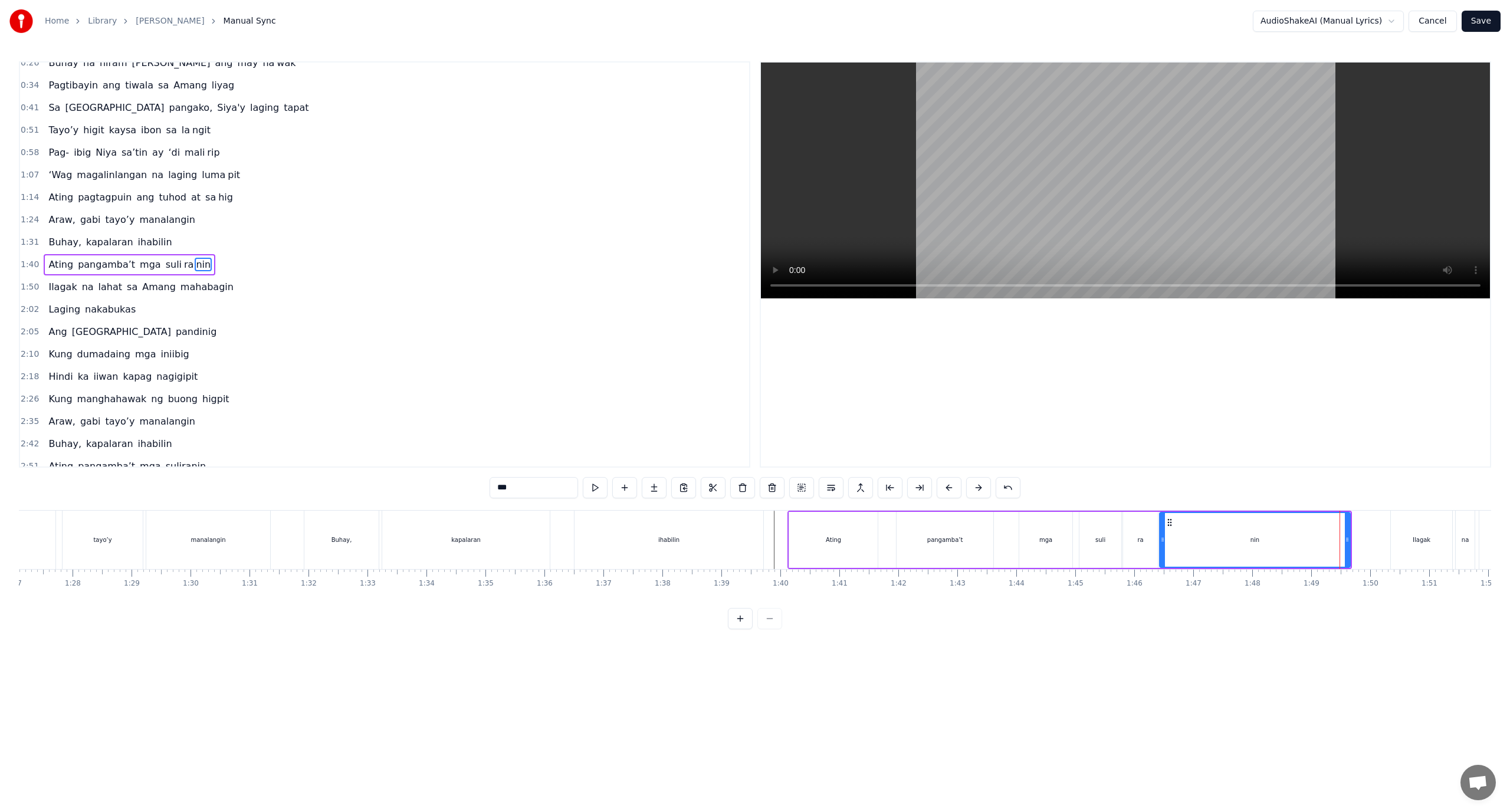
type input "***"
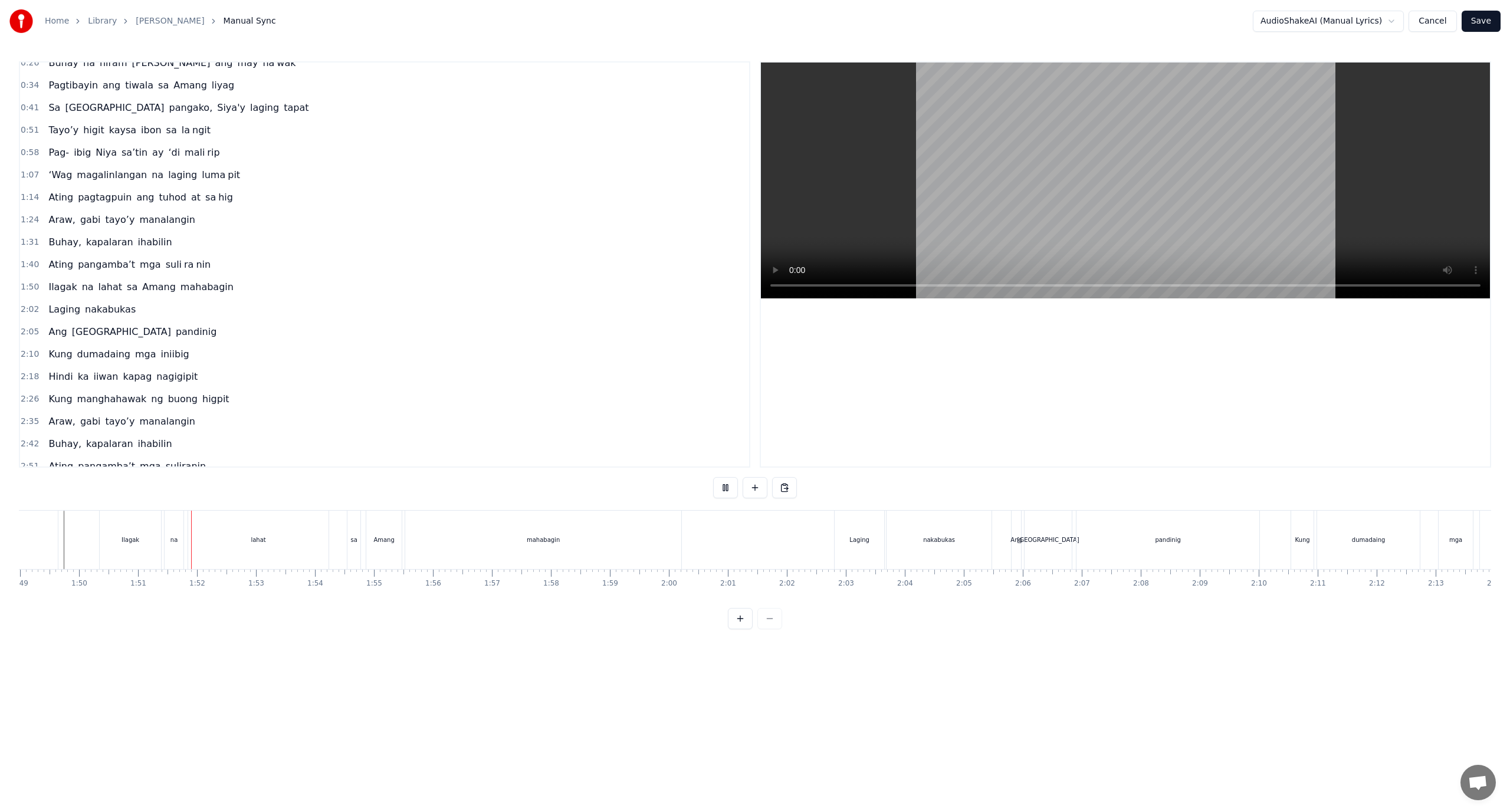
scroll to position [0, 6505]
click at [478, 545] on div "mahabagin" at bounding box center [467, 540] width 276 height 59
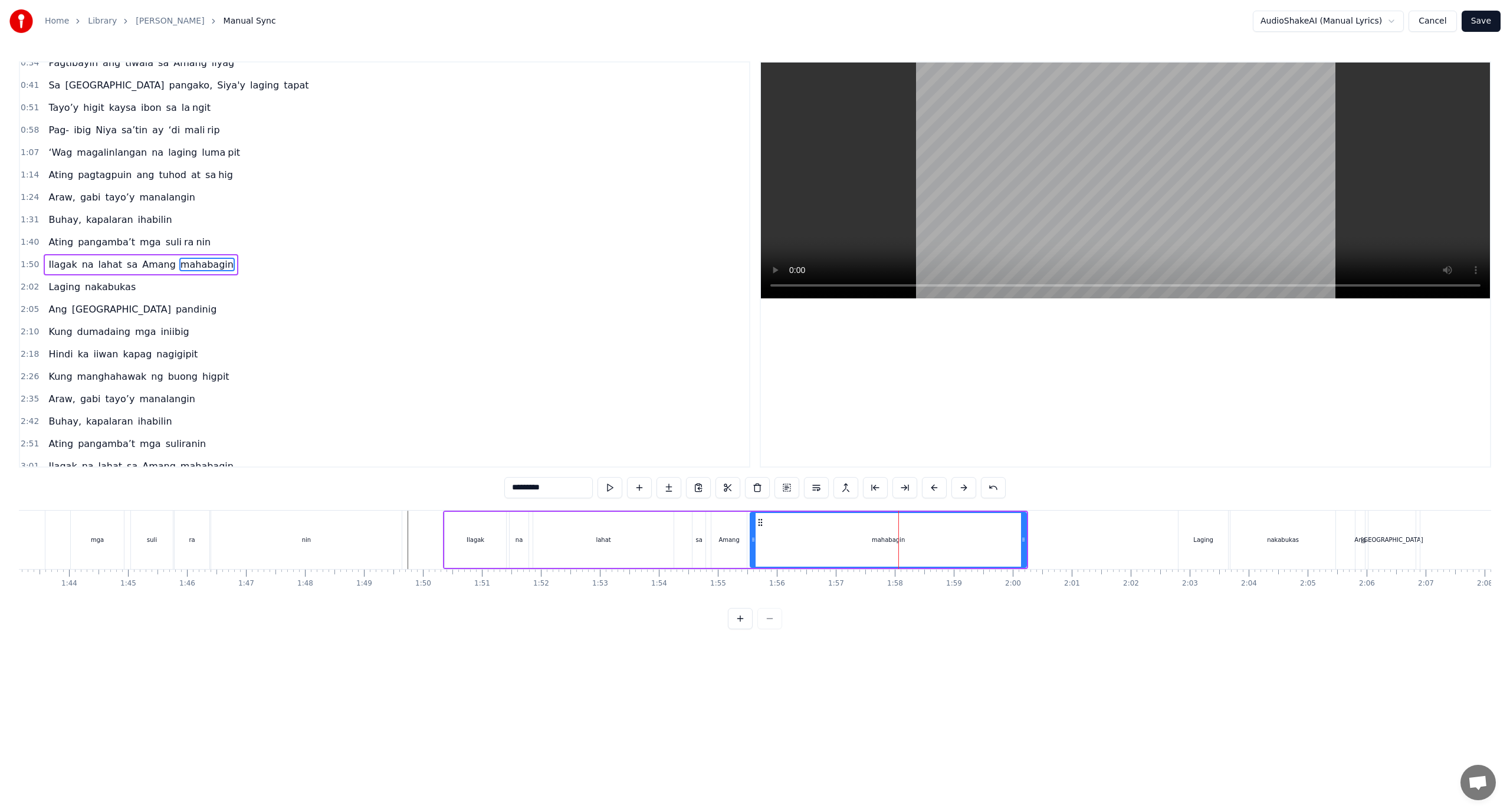
scroll to position [0, 6071]
click at [785, 540] on div "mahabagin" at bounding box center [902, 540] width 275 height 54
drag, startPoint x: 786, startPoint y: 539, endPoint x: 762, endPoint y: 544, distance: 24.5
click at [762, 544] on div "Ilagak na lahat sa Amang mahabagin" at bounding box center [749, 540] width 585 height 59
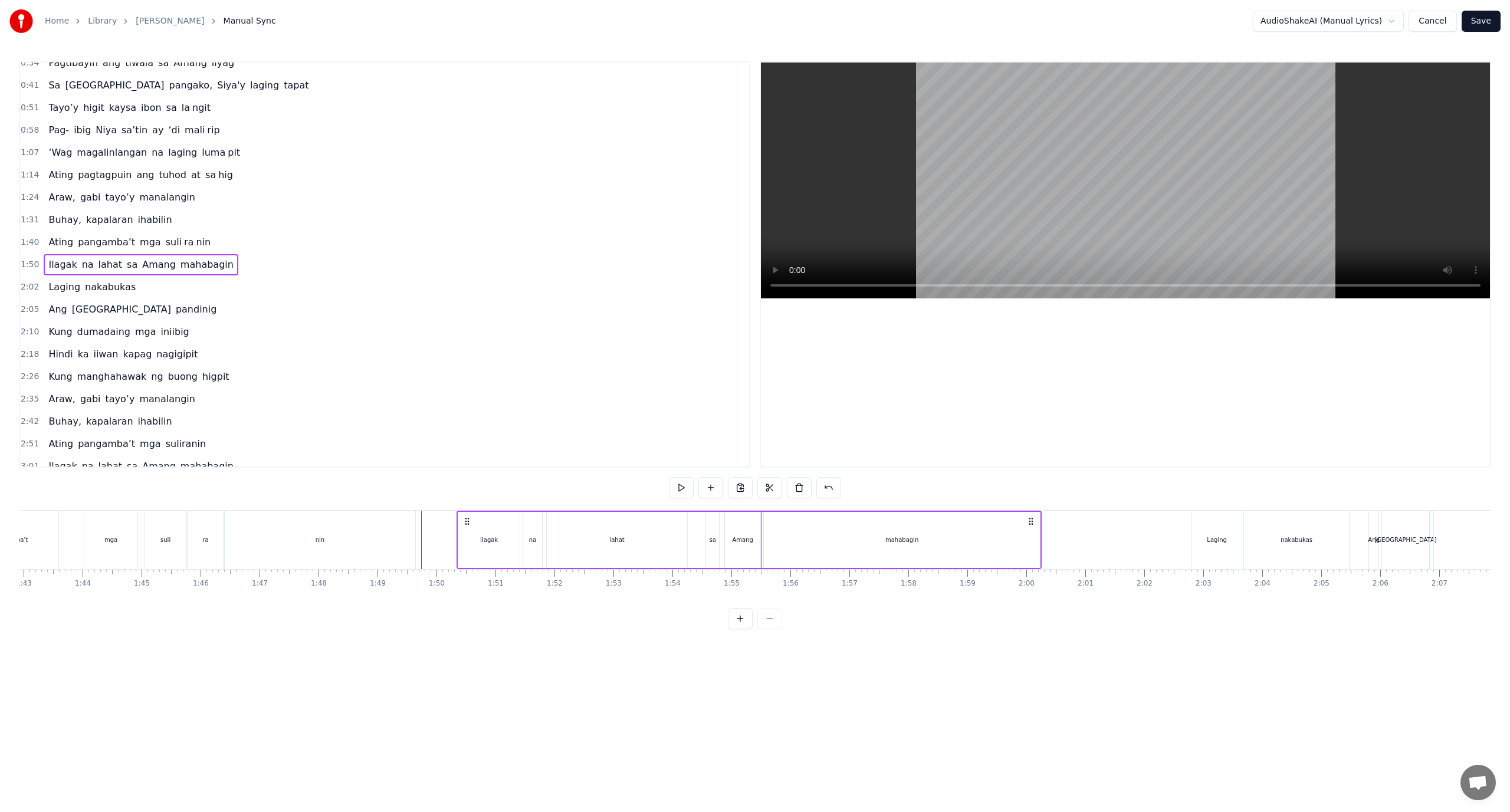
click at [772, 537] on div "mahabagin" at bounding box center [902, 540] width 276 height 56
click at [775, 536] on div "mahabagin" at bounding box center [902, 540] width 275 height 54
click at [781, 533] on div "mahabagin" at bounding box center [902, 540] width 275 height 54
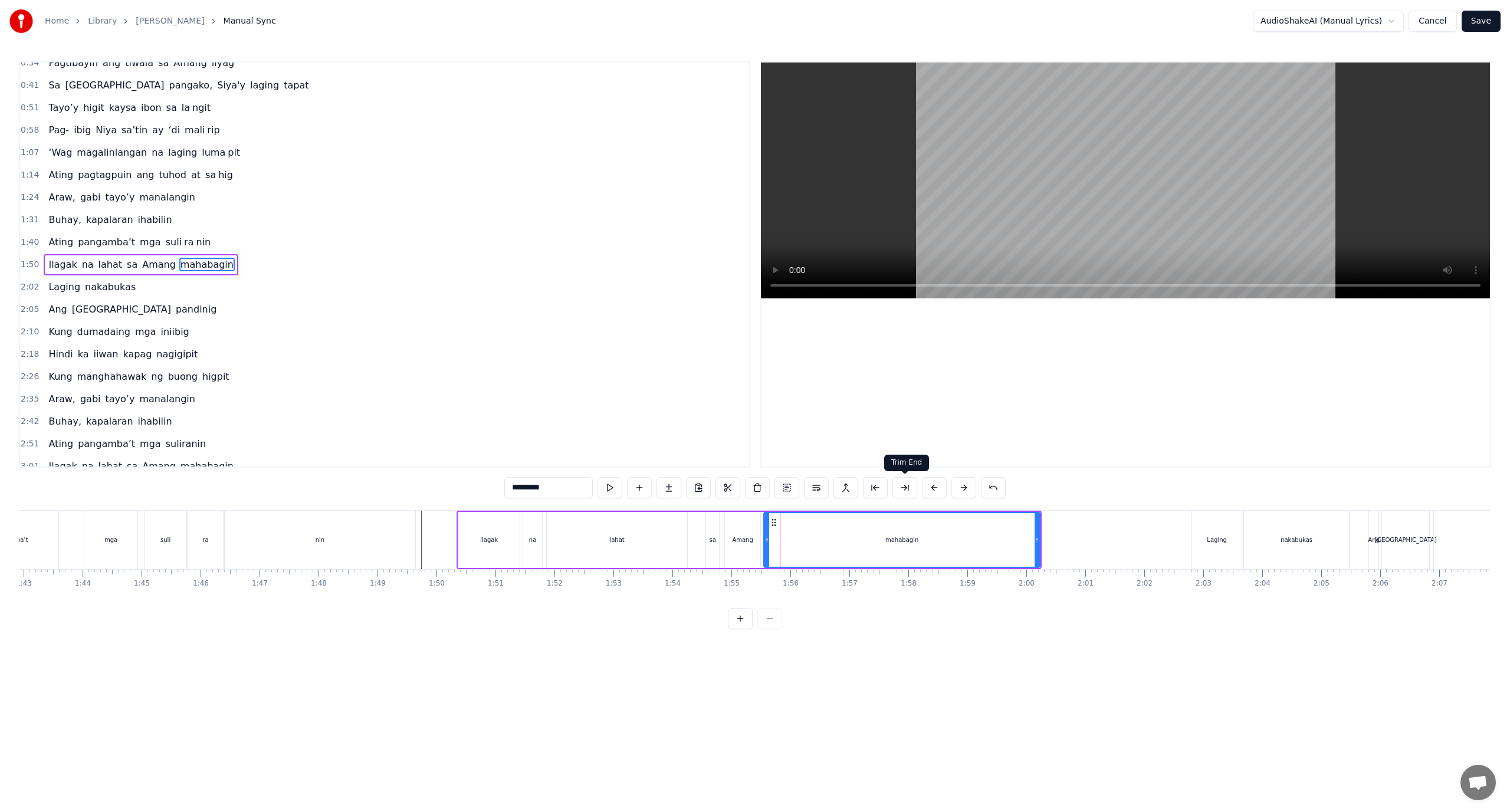
click at [903, 488] on button at bounding box center [905, 488] width 25 height 21
drag, startPoint x: 554, startPoint y: 489, endPoint x: 522, endPoint y: 489, distance: 32.0
click at [522, 489] on input "*********" at bounding box center [548, 488] width 88 height 21
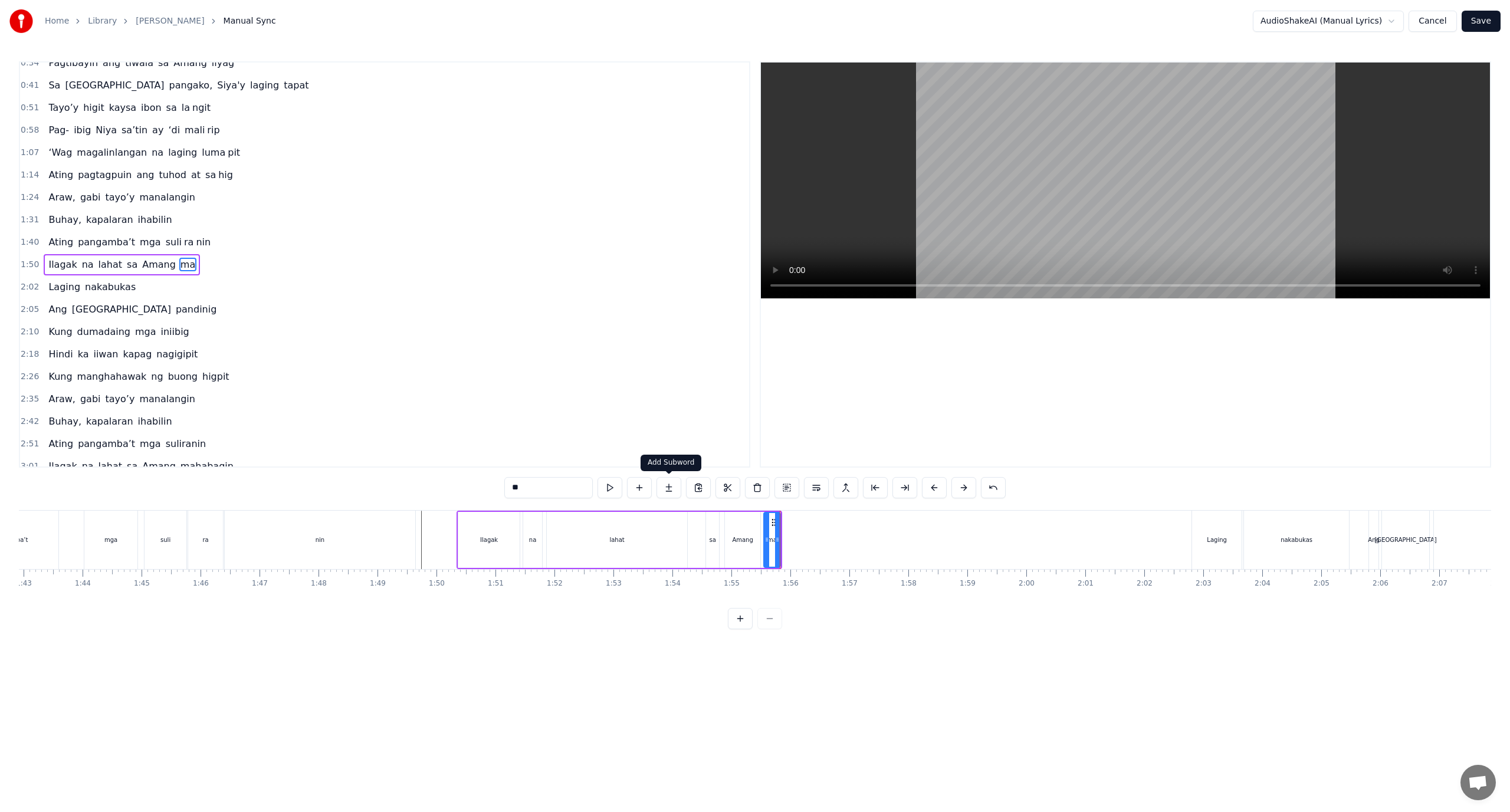
type input "**"
click at [676, 486] on button at bounding box center [669, 488] width 25 height 21
drag, startPoint x: 543, startPoint y: 488, endPoint x: 463, endPoint y: 495, distance: 80.3
click at [464, 495] on div "0:18 Ang 0:18 pagkabalisay ‘di mag da dag dag 0:26 Buhay na hiram Siya ang may …" at bounding box center [755, 346] width 1472 height 568
paste input "*****"
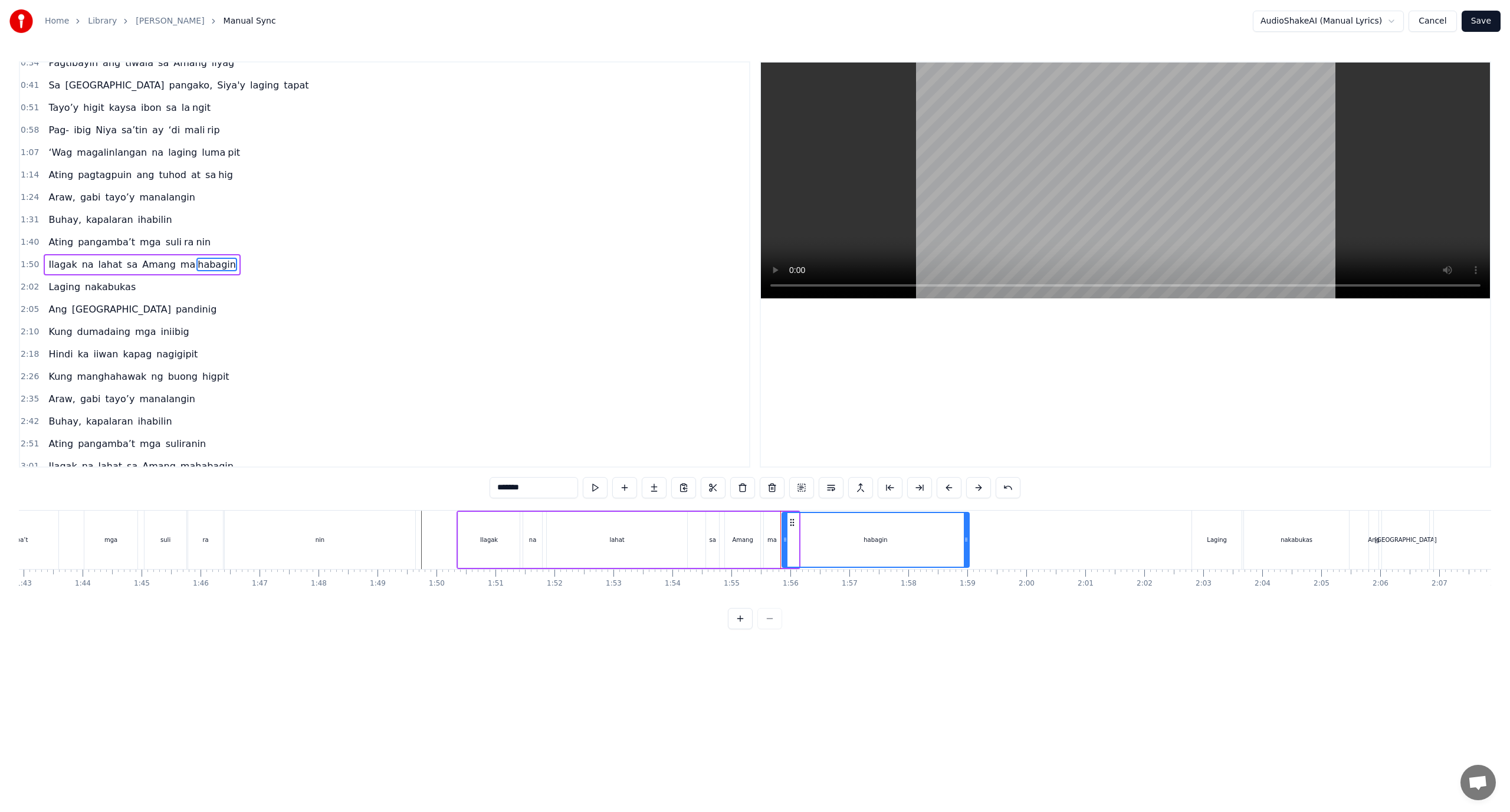
drag, startPoint x: 797, startPoint y: 543, endPoint x: 982, endPoint y: 542, distance: 185.0
click at [968, 543] on icon at bounding box center [966, 540] width 5 height 9
click at [796, 539] on div "habagin" at bounding box center [883, 540] width 201 height 54
click at [771, 532] on div "ma" at bounding box center [772, 540] width 17 height 56
click at [784, 532] on div "habagin" at bounding box center [883, 540] width 202 height 56
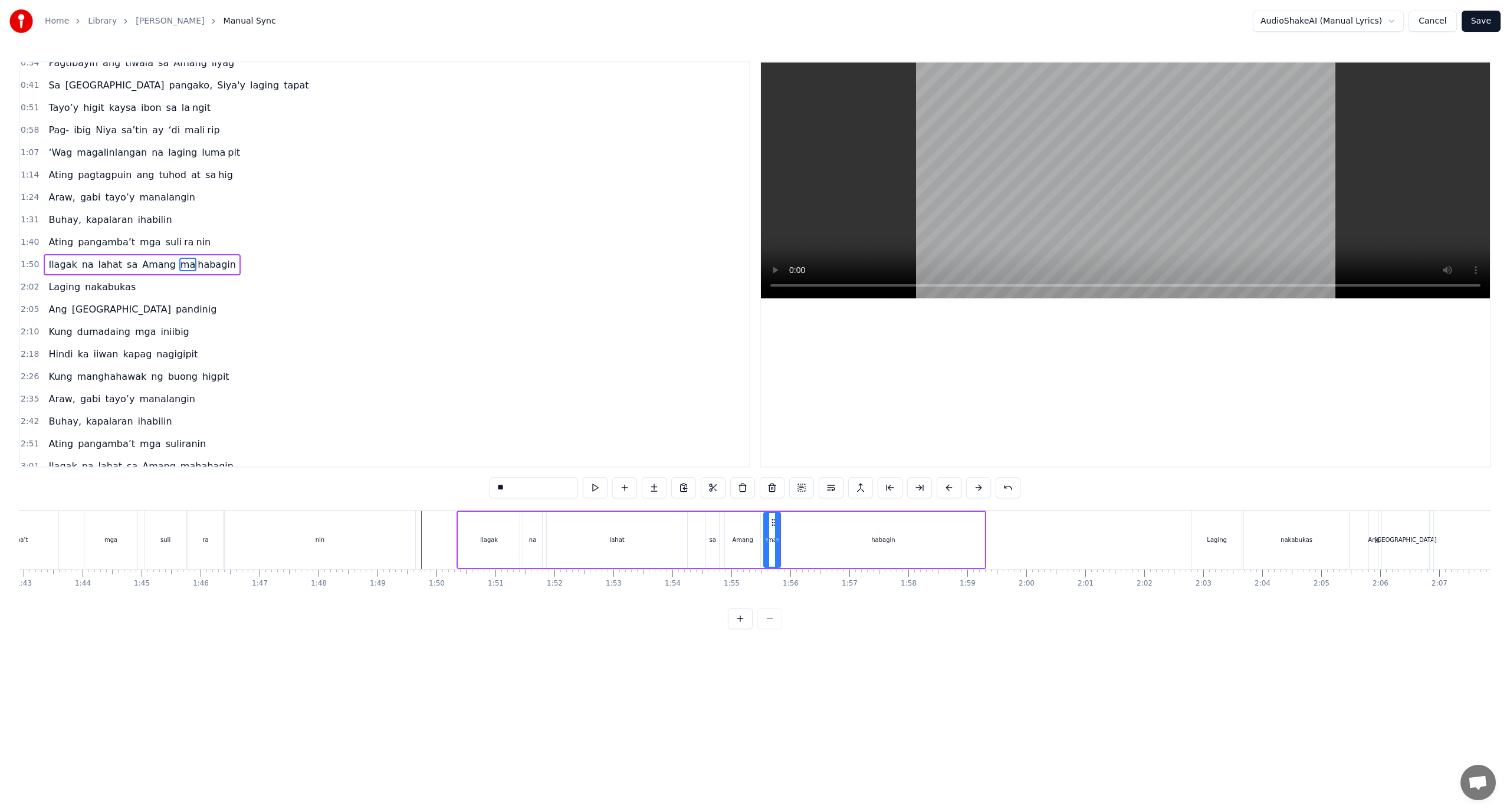
type input "*******"
click at [836, 537] on div "habagin" at bounding box center [883, 540] width 201 height 54
click at [838, 538] on div "habagin" at bounding box center [883, 540] width 201 height 54
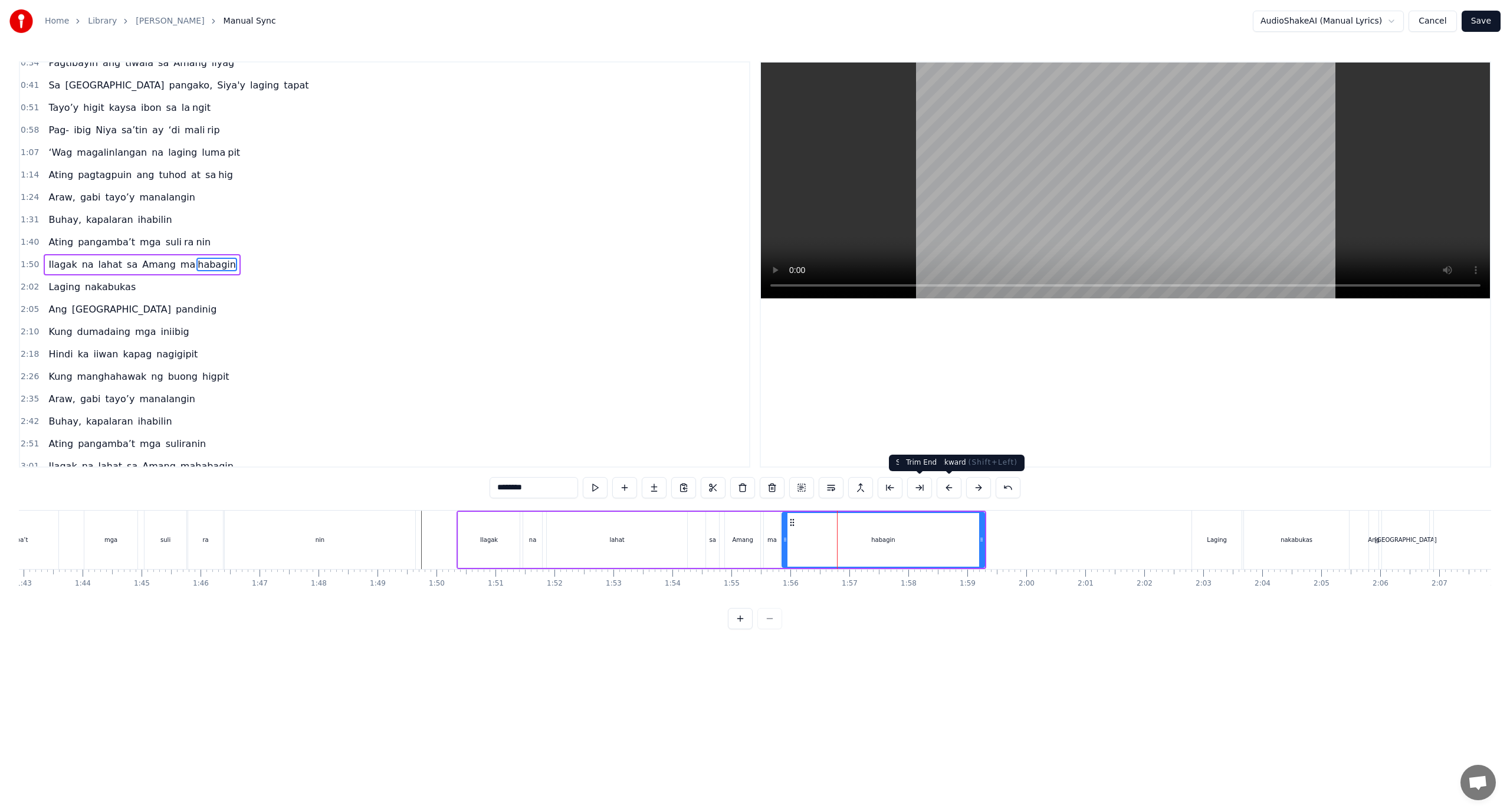
click at [929, 488] on button at bounding box center [920, 488] width 25 height 21
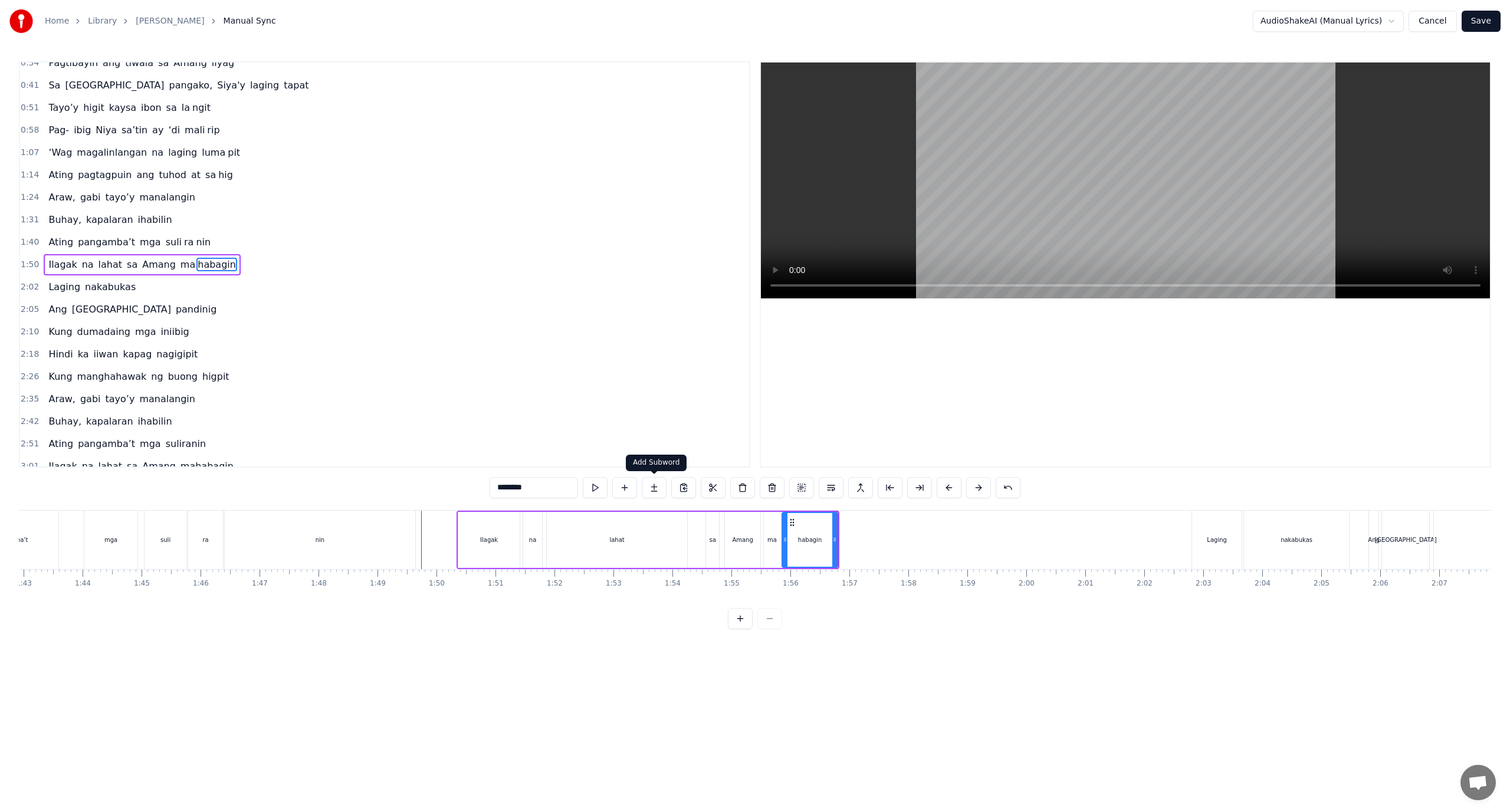
drag, startPoint x: 661, startPoint y: 482, endPoint x: 563, endPoint y: 468, distance: 99.0
click at [661, 482] on button at bounding box center [654, 488] width 25 height 21
click at [813, 539] on div "habagin" at bounding box center [810, 540] width 24 height 9
drag, startPoint x: 519, startPoint y: 486, endPoint x: 503, endPoint y: 493, distance: 17.5
click at [503, 493] on input "*******" at bounding box center [519, 488] width 88 height 21
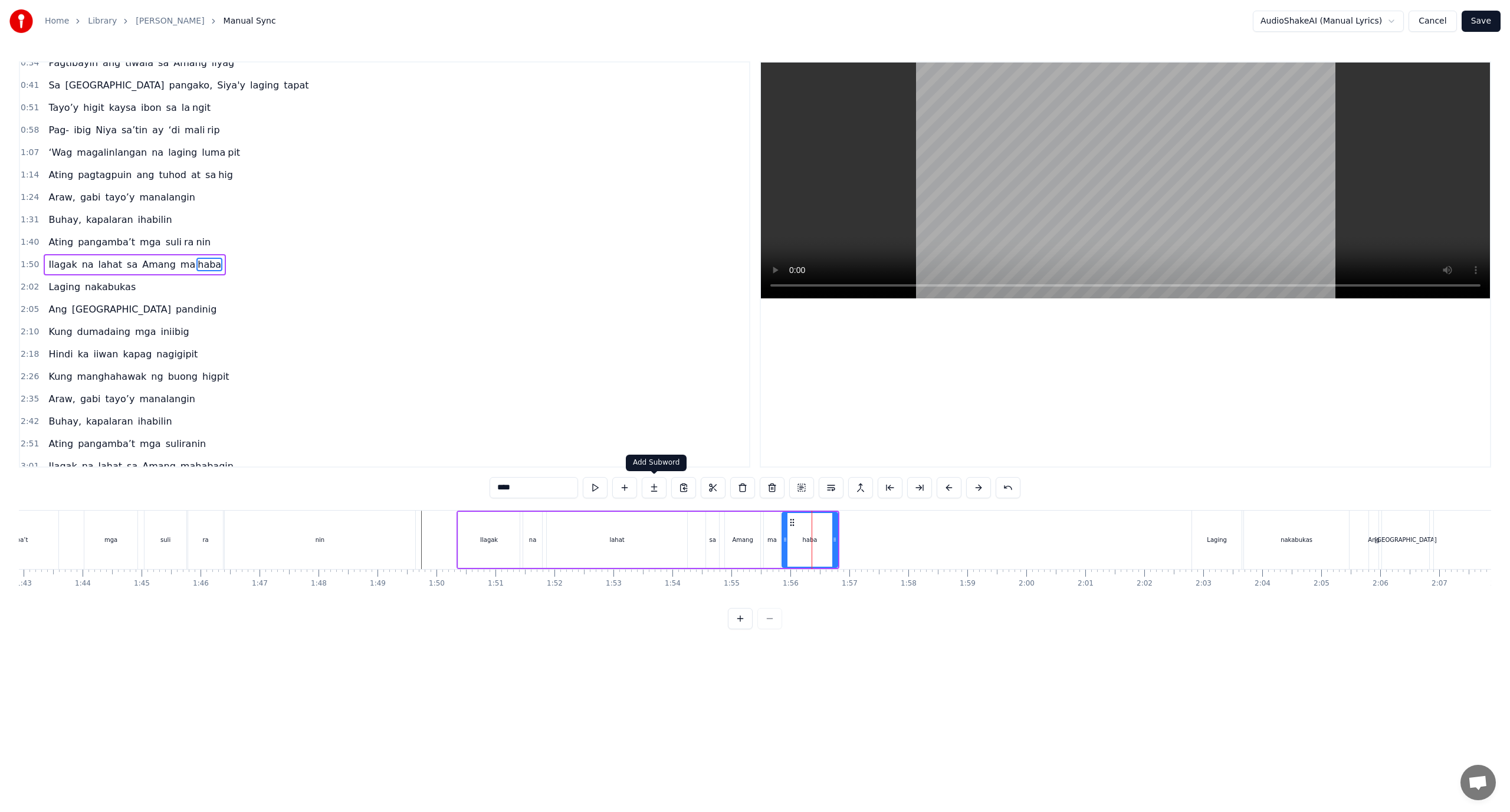
type input "****"
click at [659, 493] on button at bounding box center [654, 488] width 25 height 21
drag, startPoint x: 530, startPoint y: 483, endPoint x: 408, endPoint y: 473, distance: 122.4
click at [400, 478] on div "0:18 Ang 0:18 pagkabalisay ‘di mag da dag dag 0:26 Buhay na hiram Siya ang may …" at bounding box center [755, 346] width 1472 height 568
paste input "*"
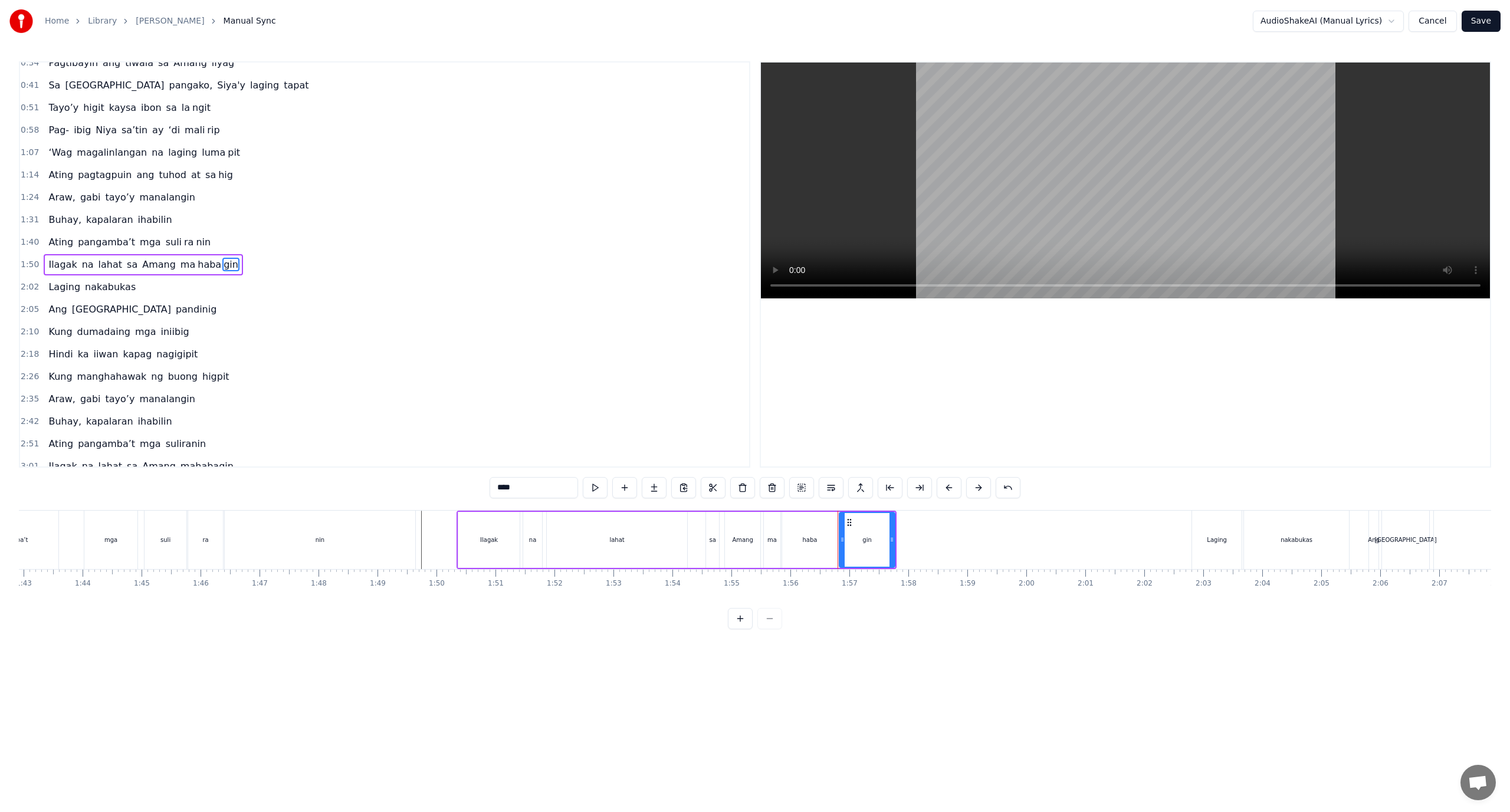
type input "***"
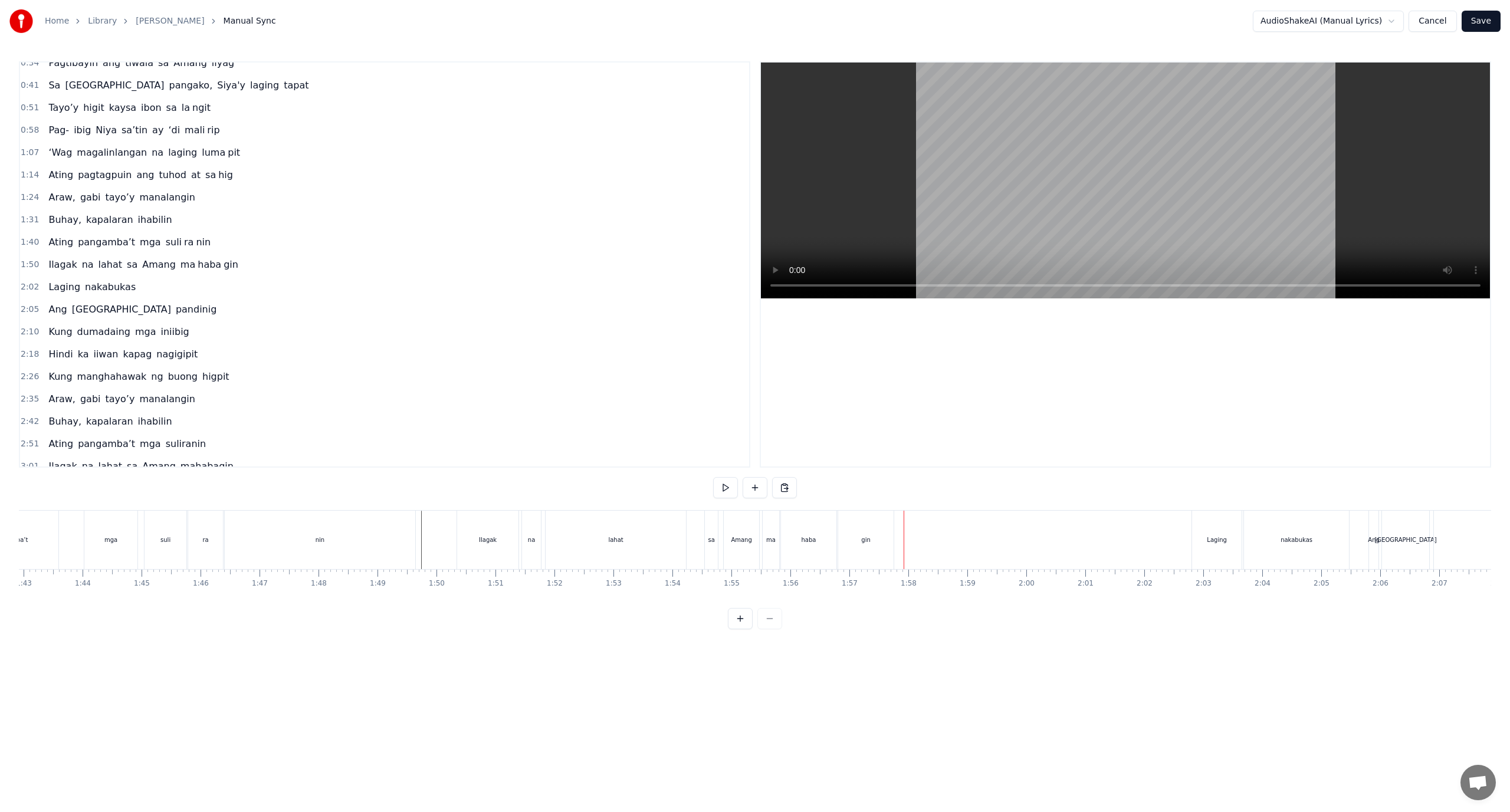
click at [890, 550] on div "gin" at bounding box center [866, 540] width 56 height 59
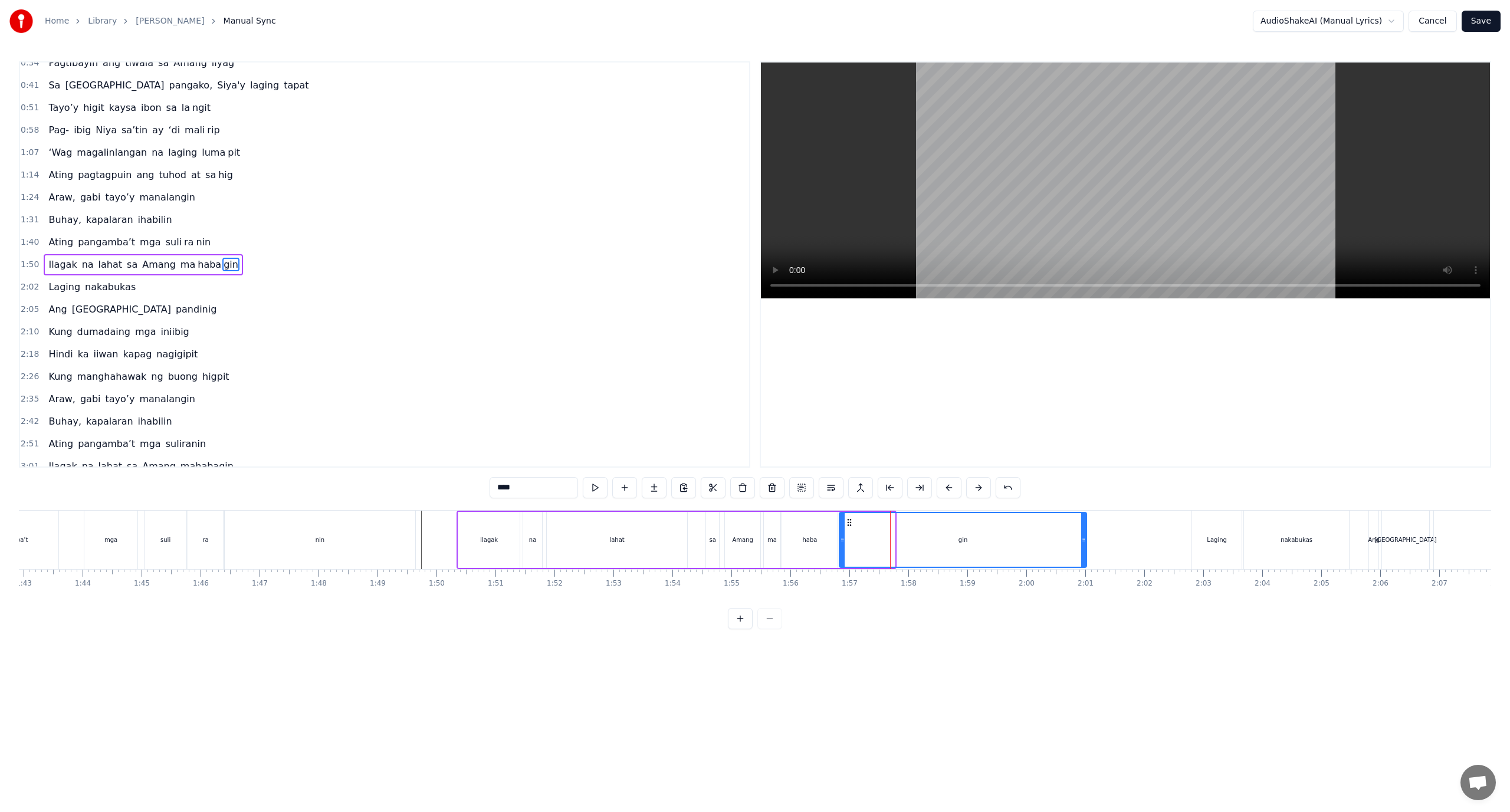
click at [1085, 550] on div at bounding box center [1084, 540] width 5 height 54
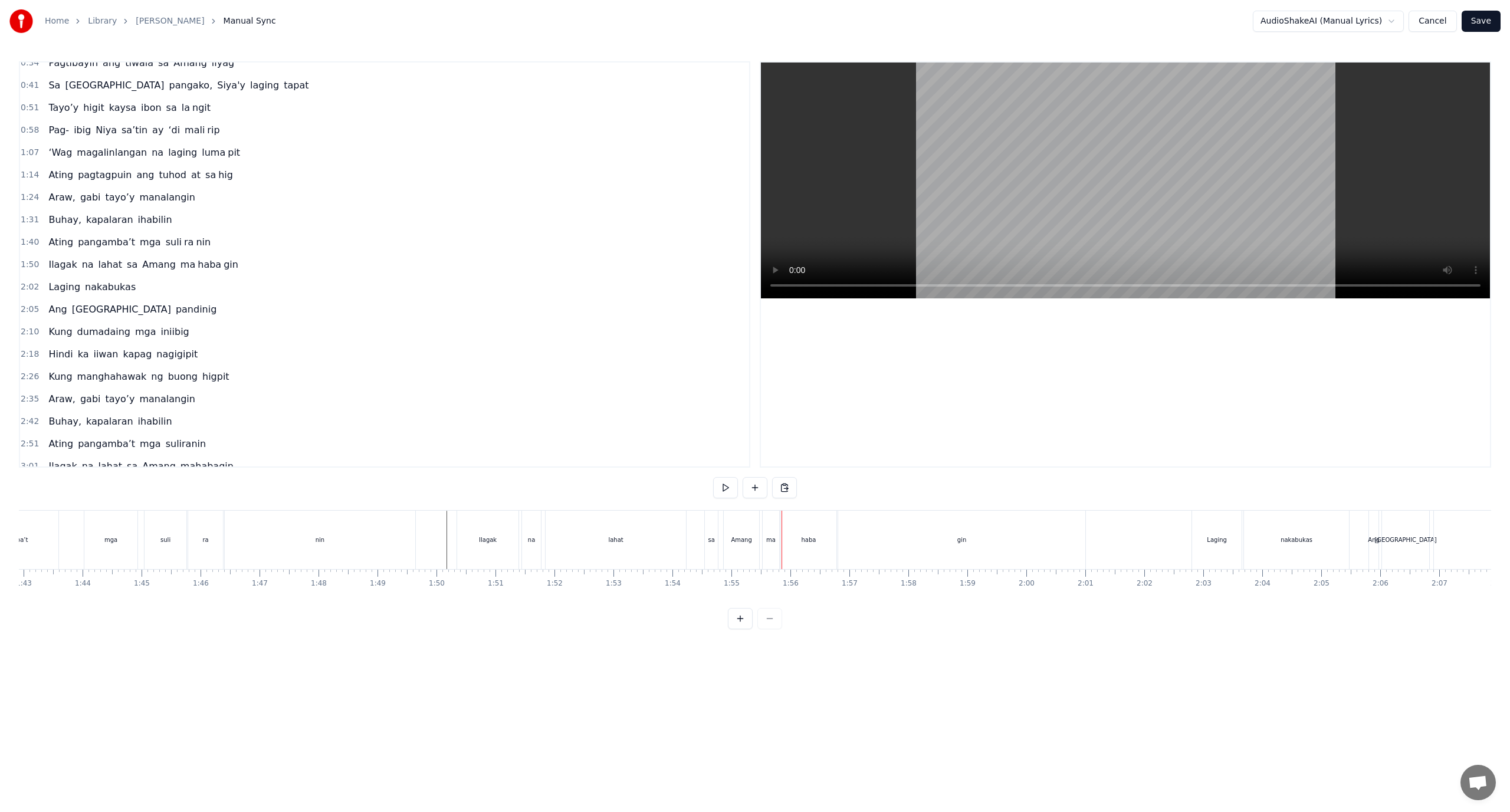
click at [713, 544] on div "sa" at bounding box center [711, 540] width 7 height 9
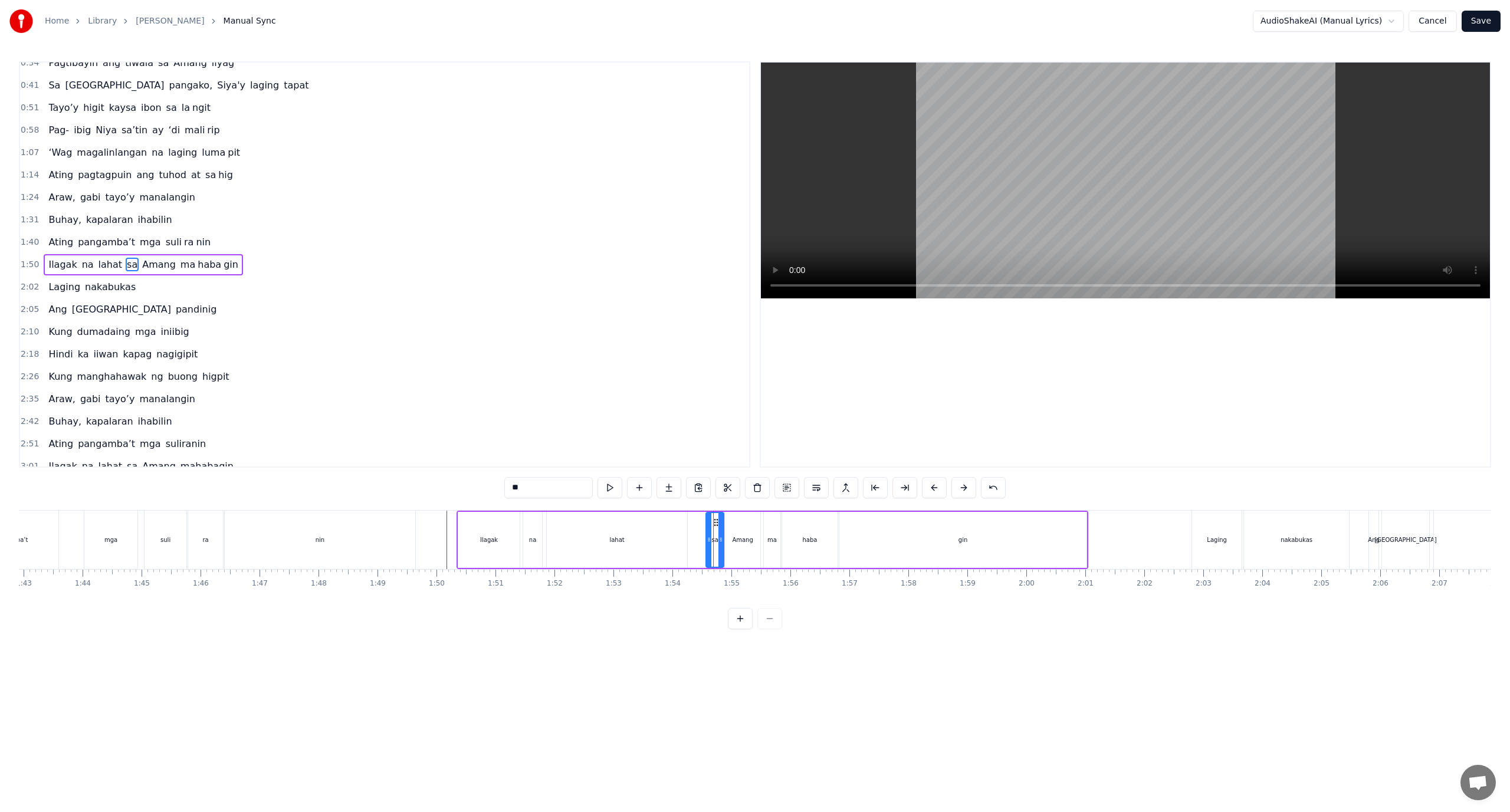
drag, startPoint x: 714, startPoint y: 543, endPoint x: 719, endPoint y: 547, distance: 6.4
click at [719, 547] on div at bounding box center [721, 540] width 5 height 54
click at [700, 542] on div "Ilagak na lahat sa Amang ma haba gin" at bounding box center [772, 540] width 632 height 59
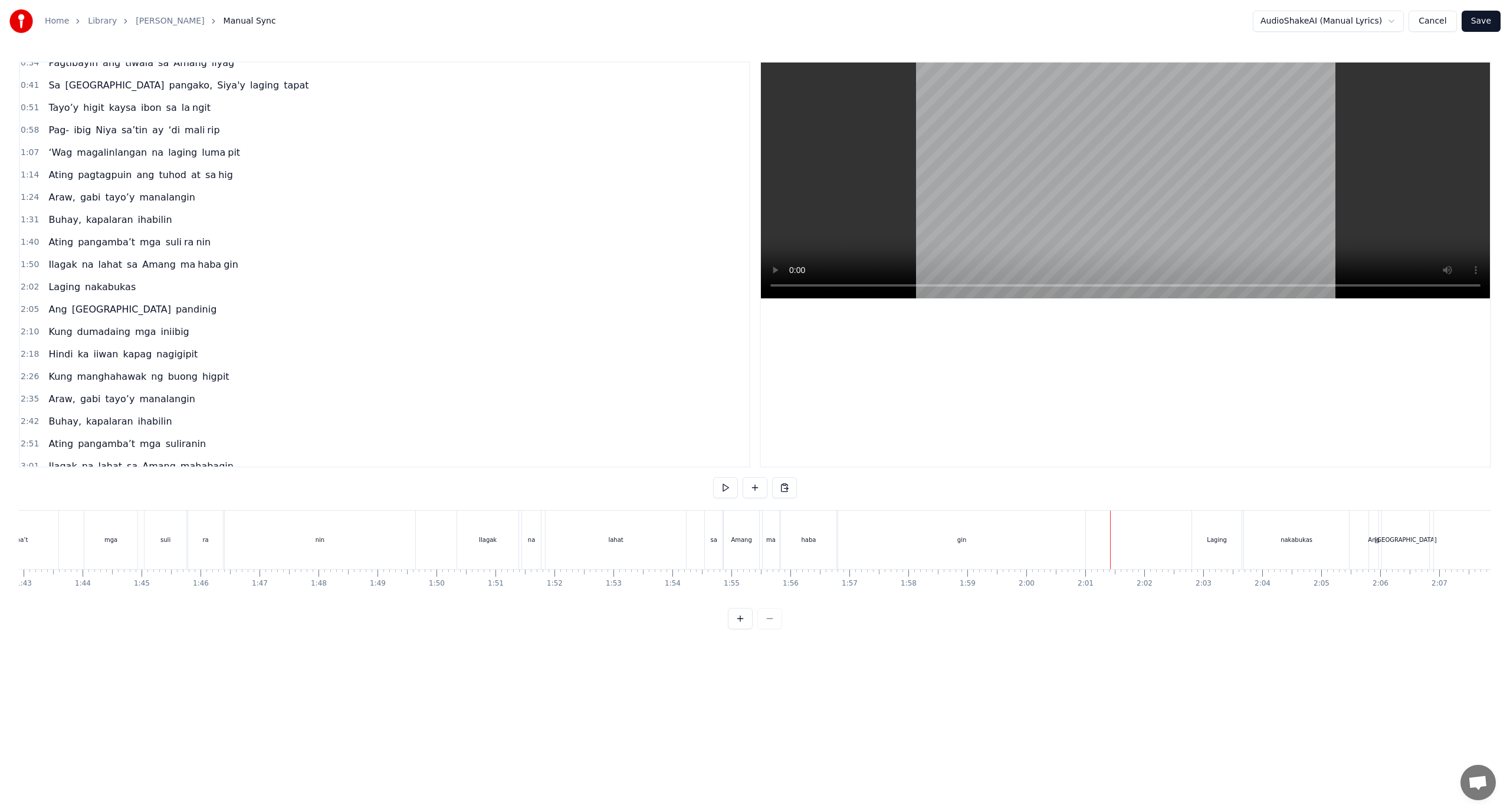
click at [1065, 549] on div "gin" at bounding box center [962, 540] width 247 height 59
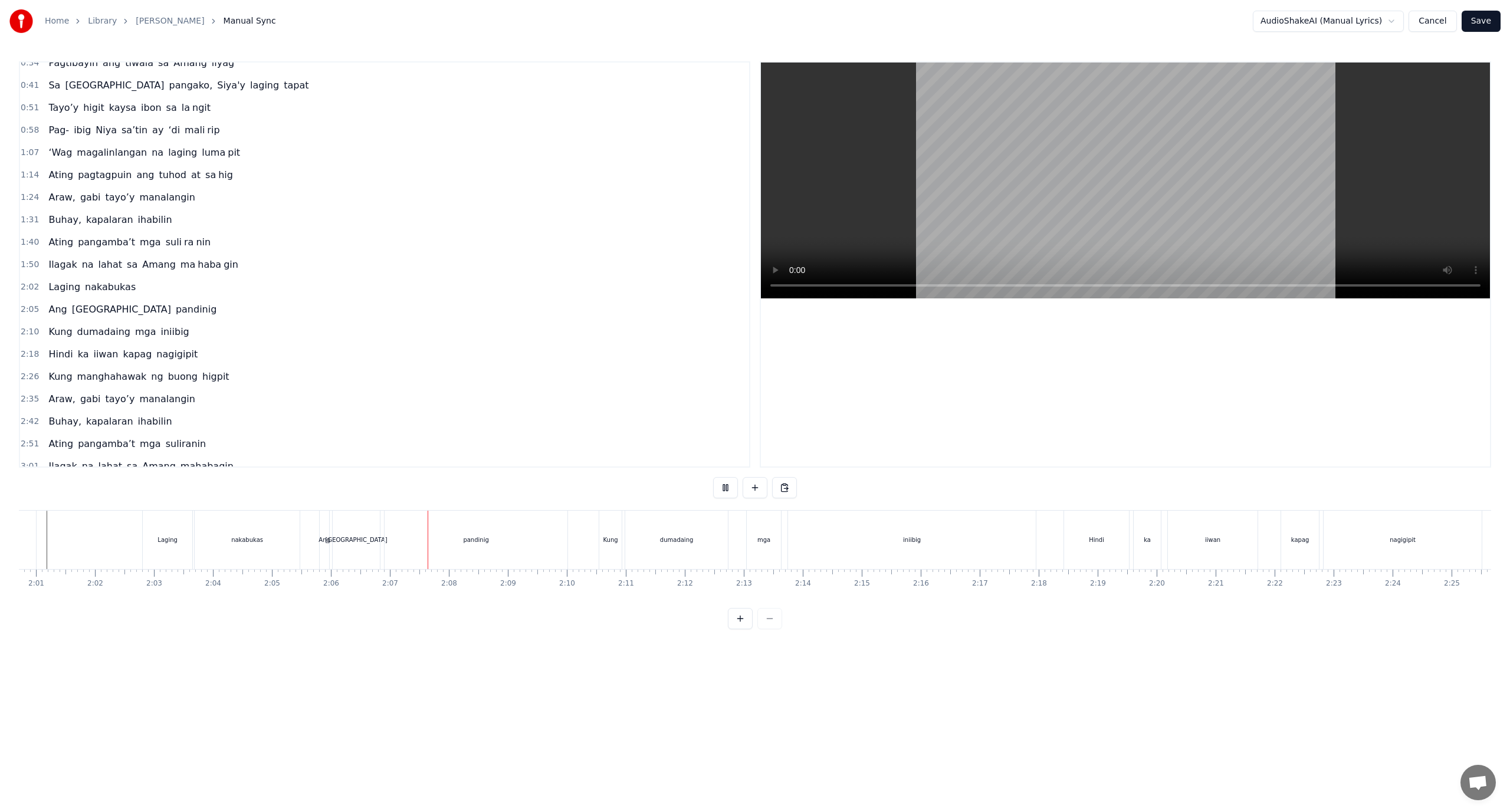
scroll to position [0, 7436]
click at [107, 529] on div "pandinig" at bounding box center [161, 540] width 183 height 59
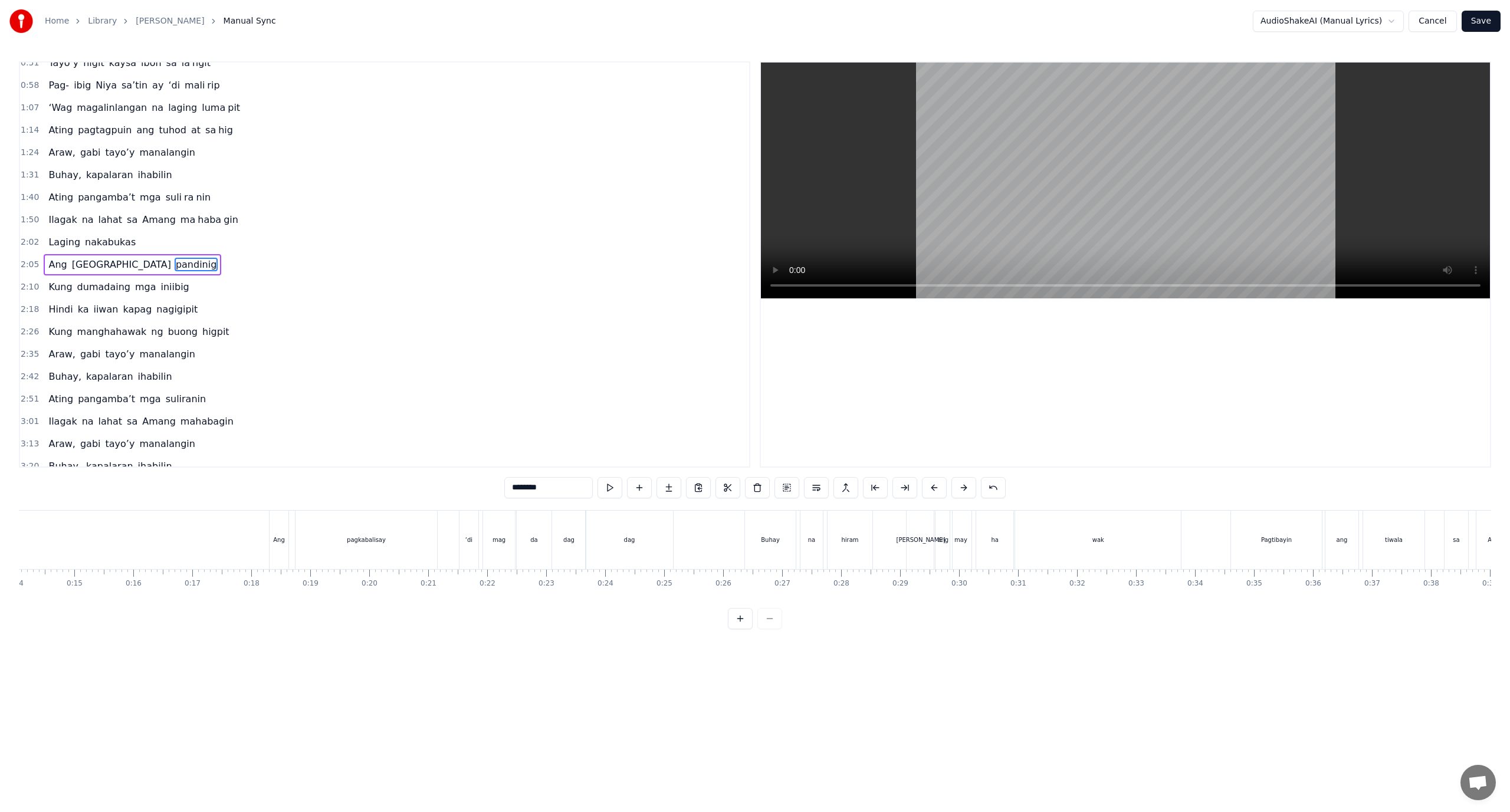
scroll to position [0, 803]
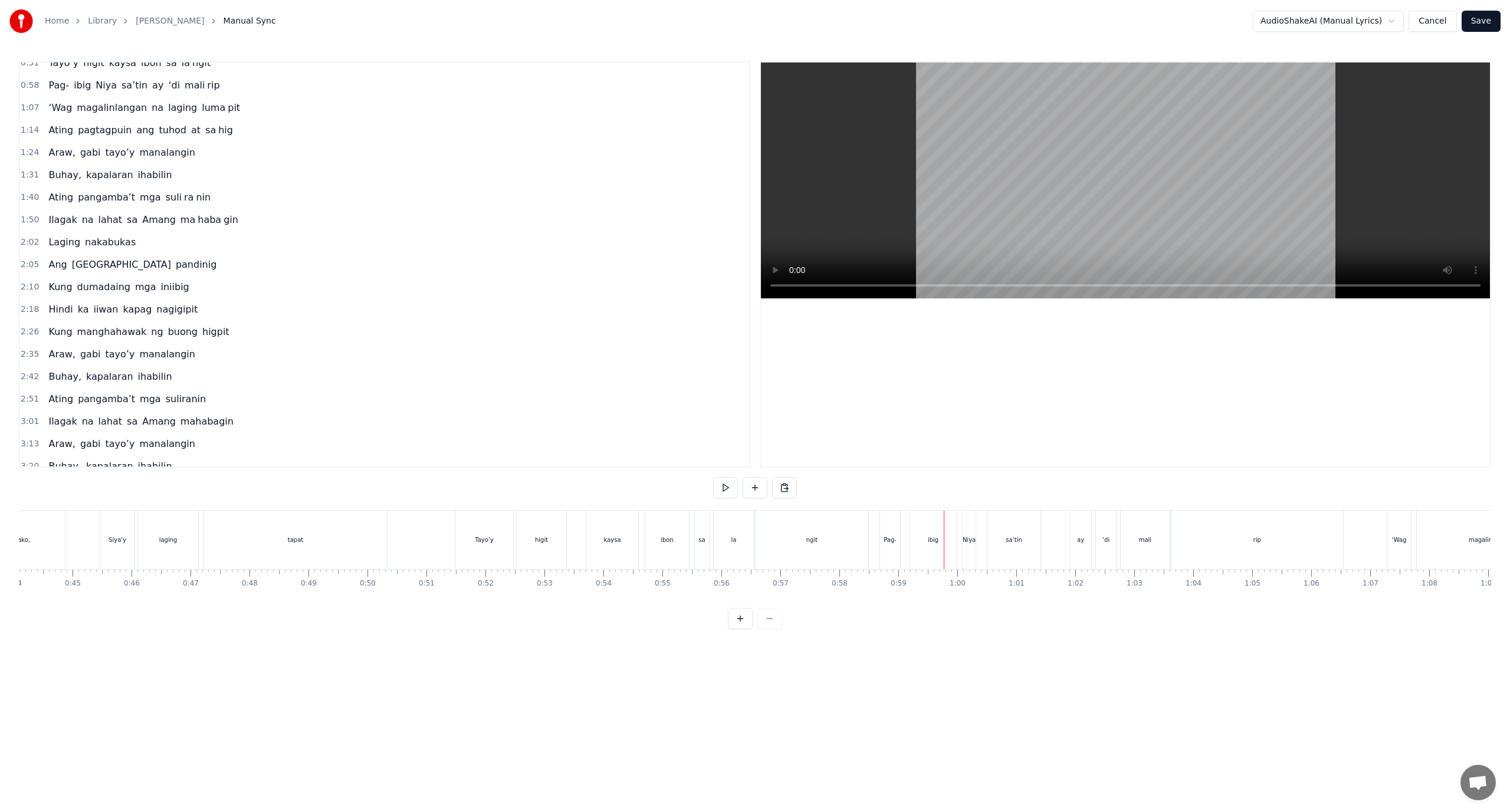
scroll to position [0, 1738]
drag, startPoint x: 550, startPoint y: 520, endPoint x: 425, endPoint y: 611, distance: 154.6
click at [497, 614] on div "0:18 Ang 0:18 pagkabalisay ‘di mag da dag dag 0:26 Buhay na hiram Siya ang may …" at bounding box center [755, 346] width 1472 height 568
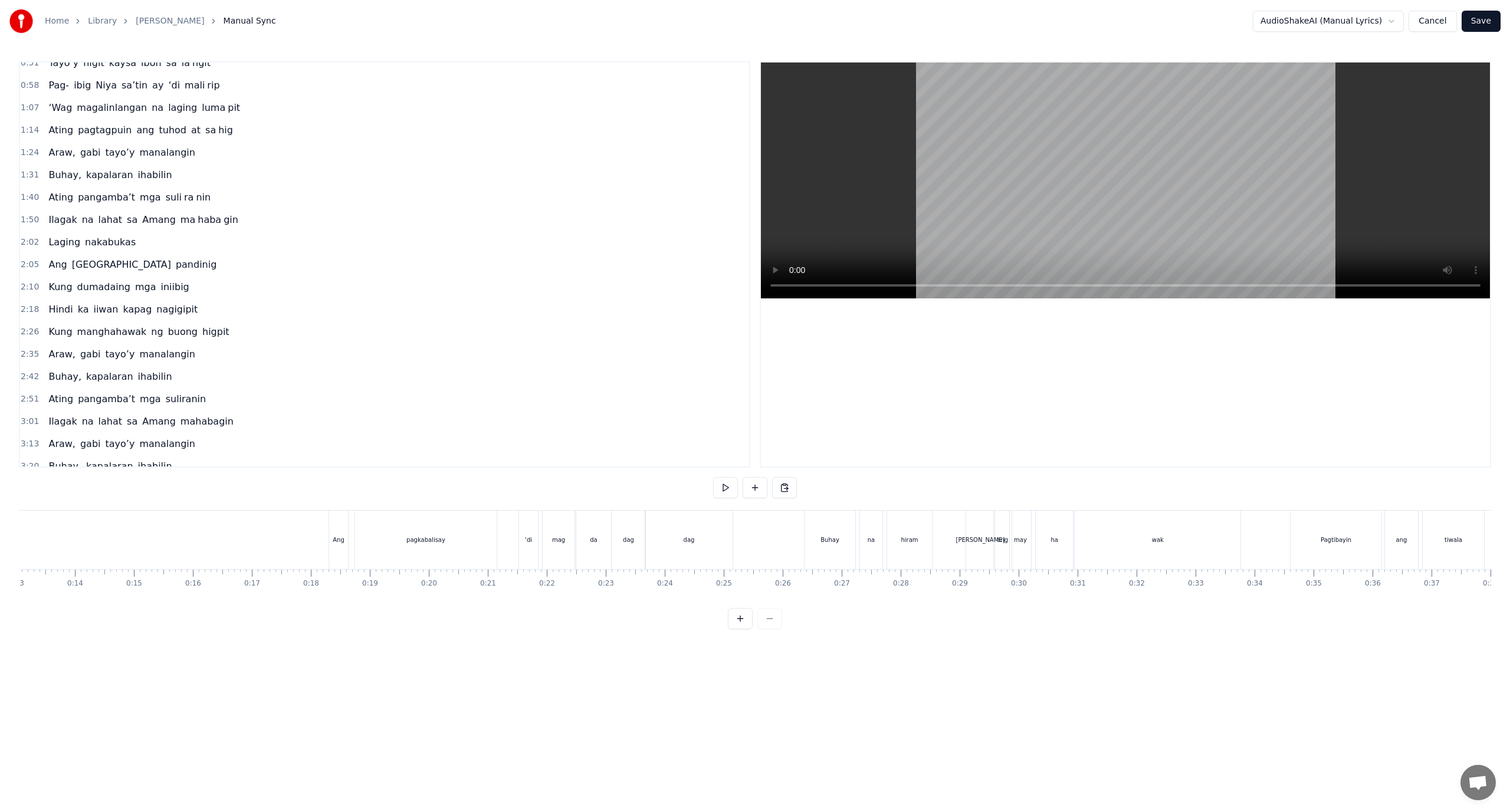
scroll to position [0, 763]
click at [1232, 534] on div "ngit" at bounding box center [1289, 540] width 114 height 59
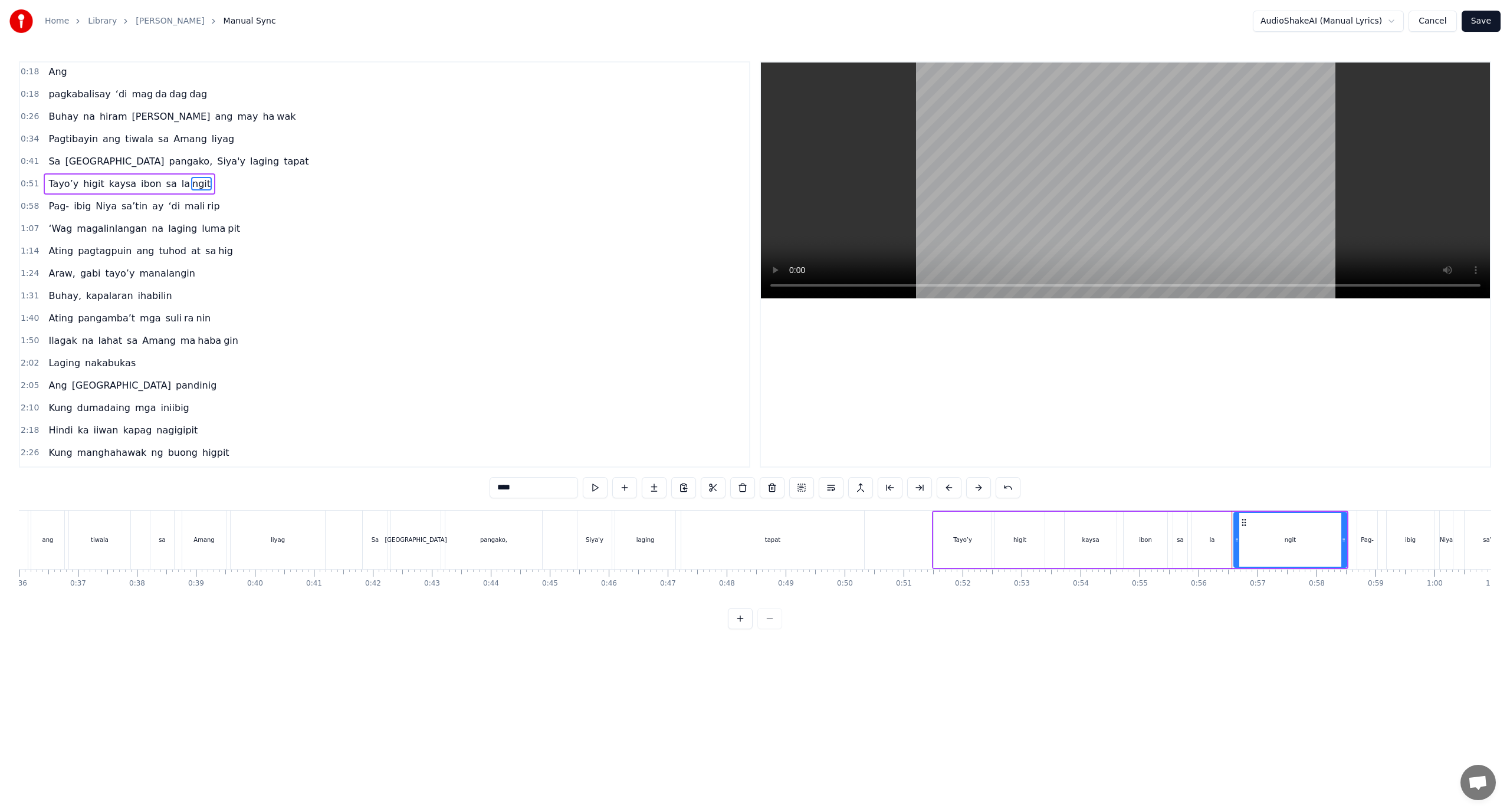
scroll to position [0, 0]
drag, startPoint x: 1250, startPoint y: 539, endPoint x: 1257, endPoint y: 540, distance: 7.1
click at [1257, 540] on icon at bounding box center [1255, 540] width 5 height 9
click at [1233, 537] on div "la ngit" at bounding box center [1269, 540] width 156 height 56
click at [1260, 531] on div "ngit" at bounding box center [1301, 540] width 91 height 56
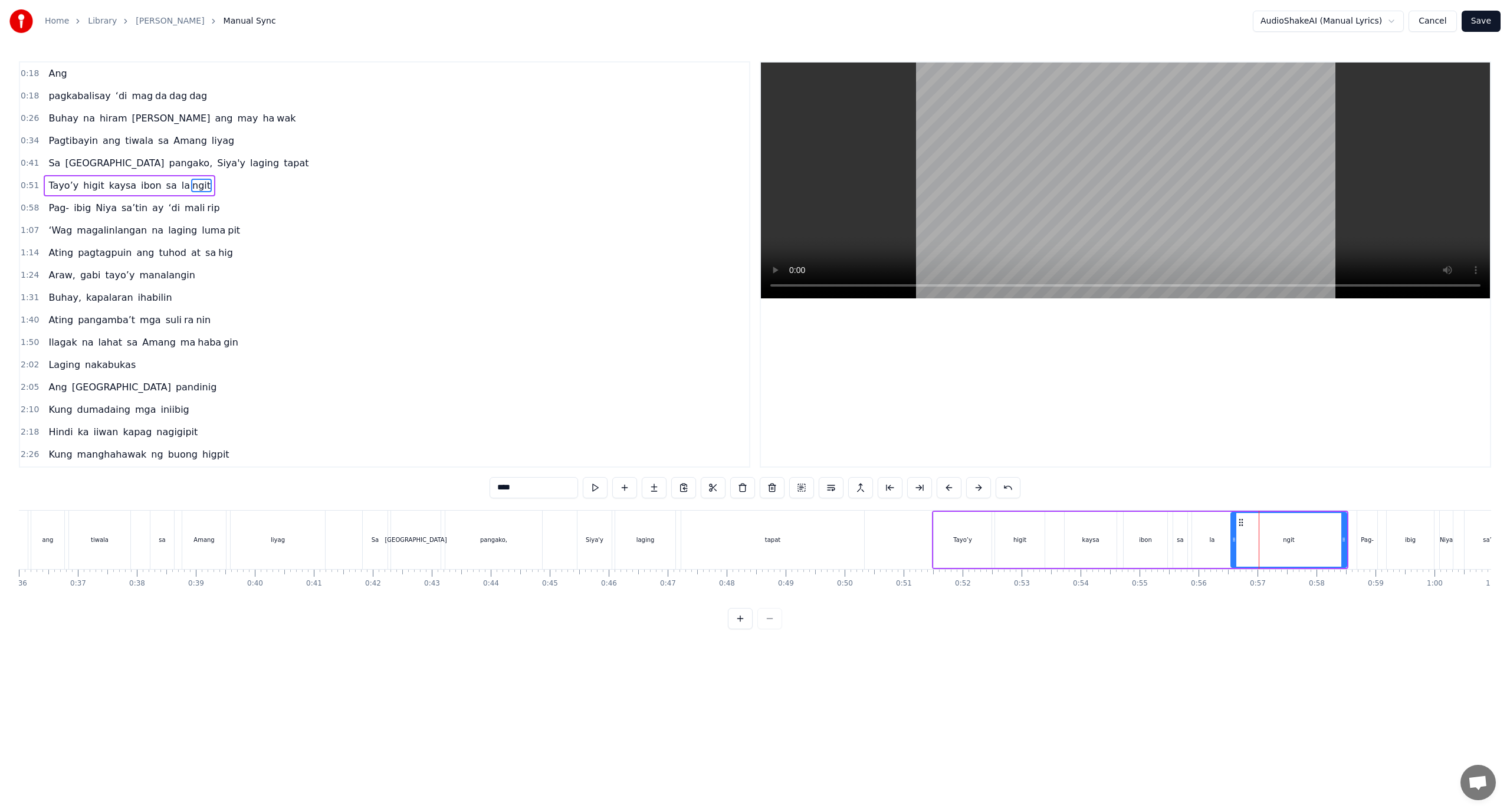
drag, startPoint x: 1258, startPoint y: 539, endPoint x: 1234, endPoint y: 543, distance: 24.3
click at [1234, 543] on icon at bounding box center [1234, 540] width 5 height 9
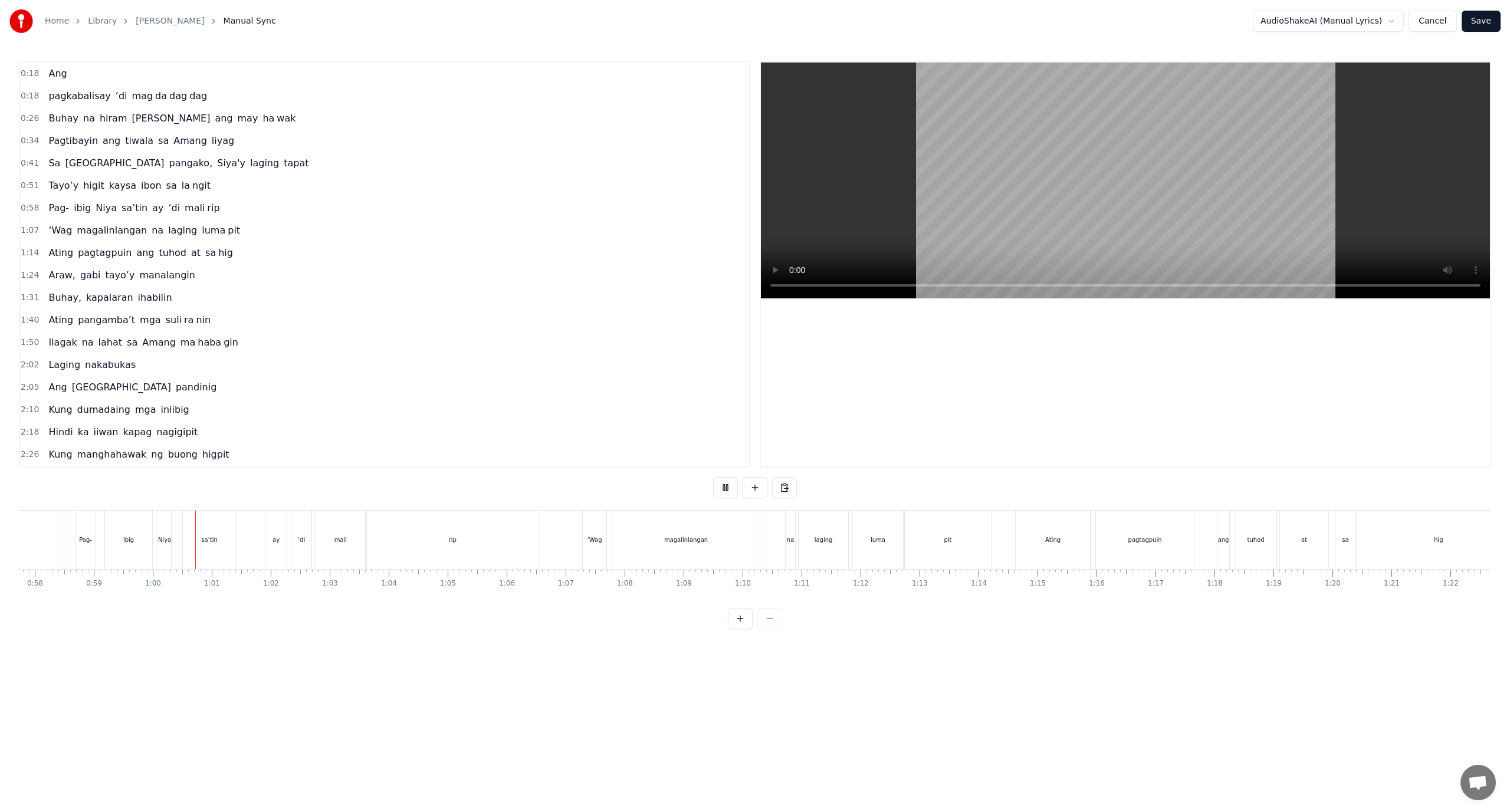
scroll to position [0, 3481]
